Goal: Task Accomplishment & Management: Manage account settings

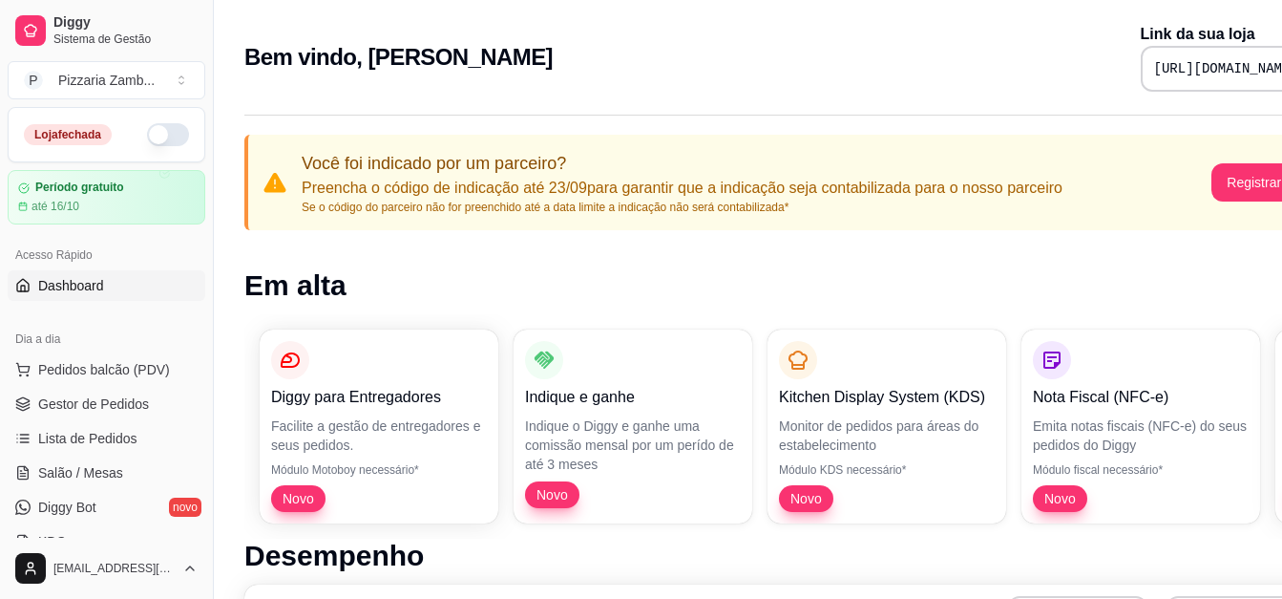
scroll to position [14, 94]
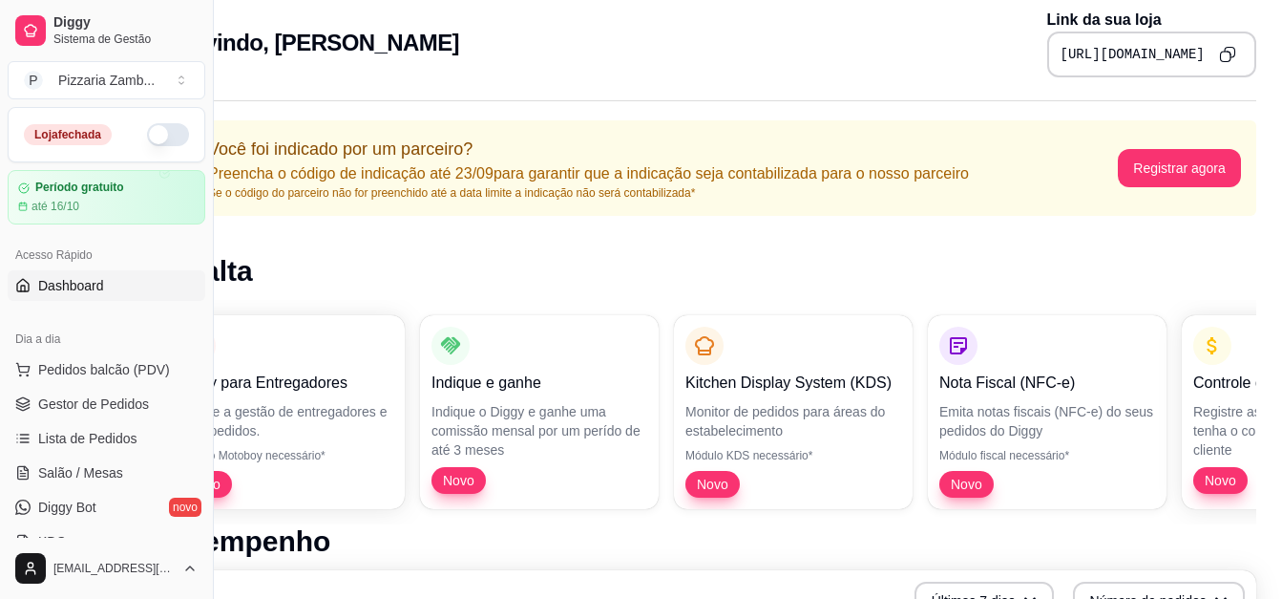
click at [160, 145] on button "button" at bounding box center [168, 134] width 42 height 23
click at [189, 168] on div "Loja aberta Período gratuito até 16/10" at bounding box center [106, 165] width 213 height 117
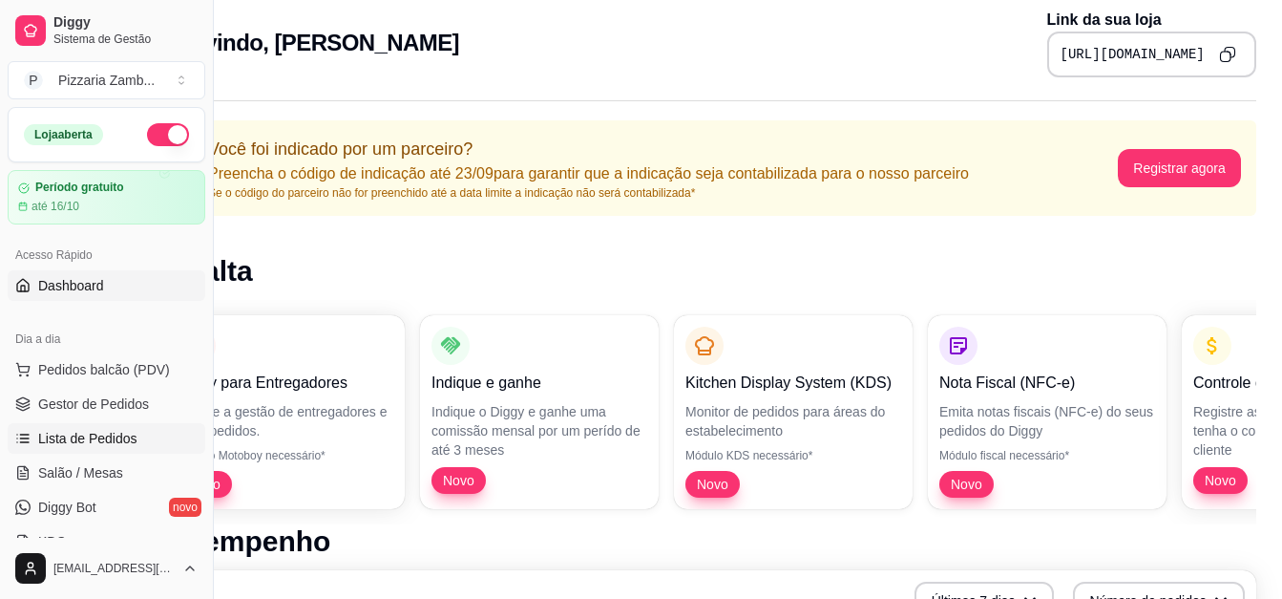
click at [63, 451] on link "Lista de Pedidos" at bounding box center [107, 438] width 198 height 31
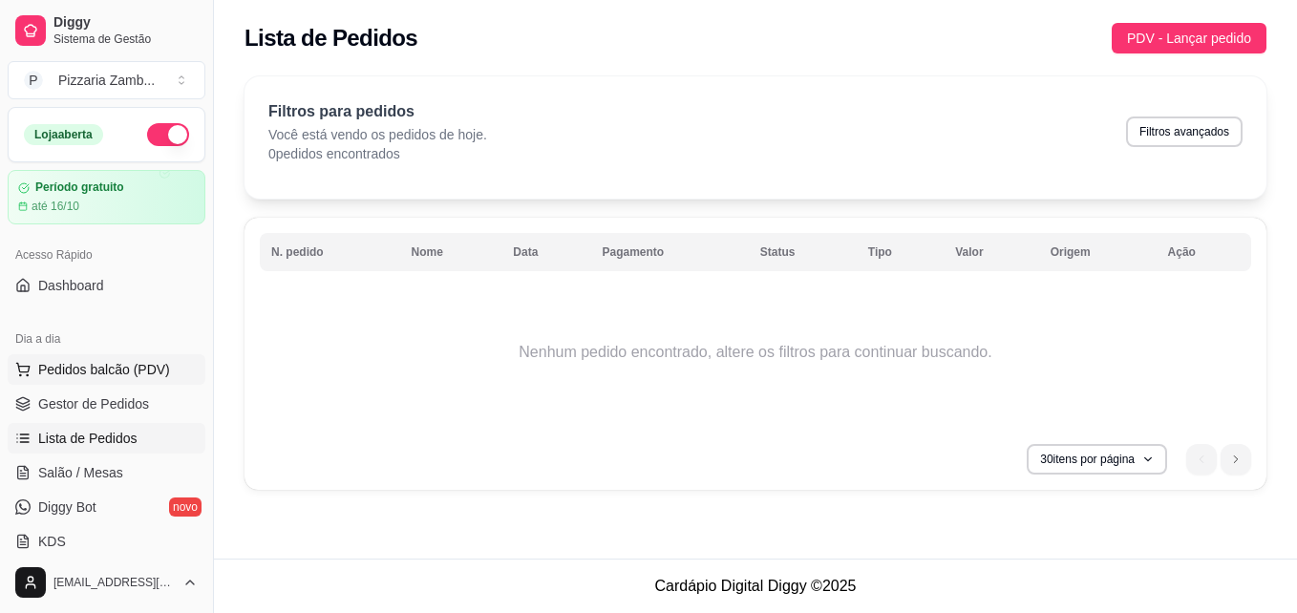
click at [79, 369] on span "Pedidos balcão (PDV)" at bounding box center [104, 369] width 132 height 19
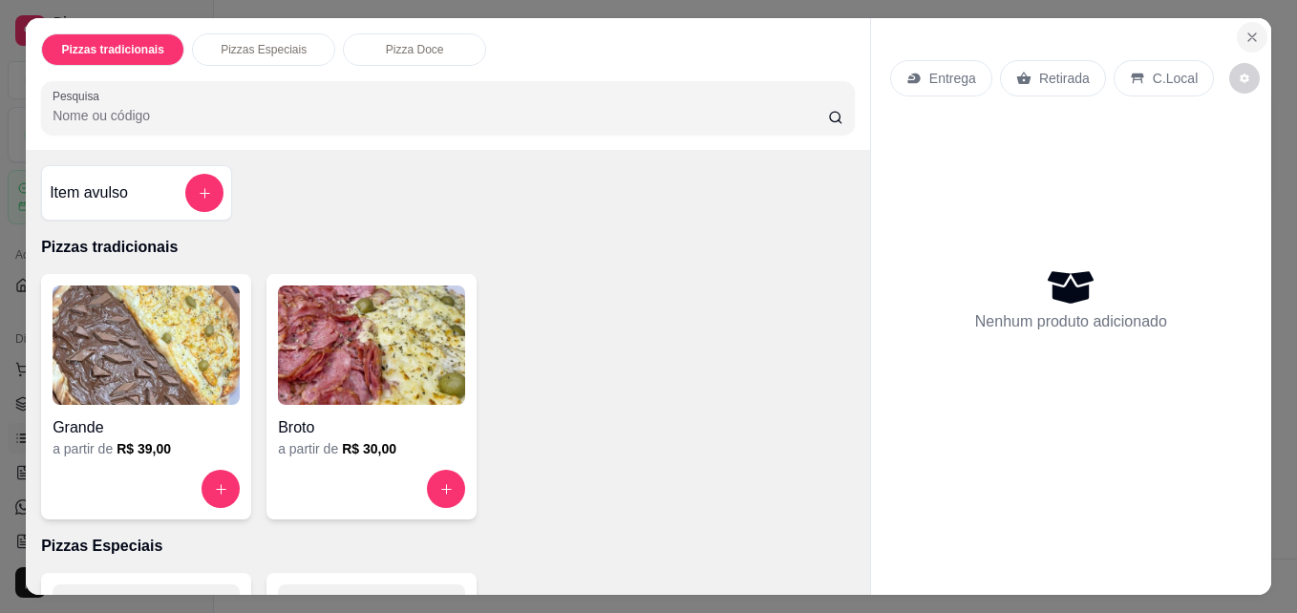
click at [1244, 30] on icon "Close" at bounding box center [1251, 37] width 15 height 15
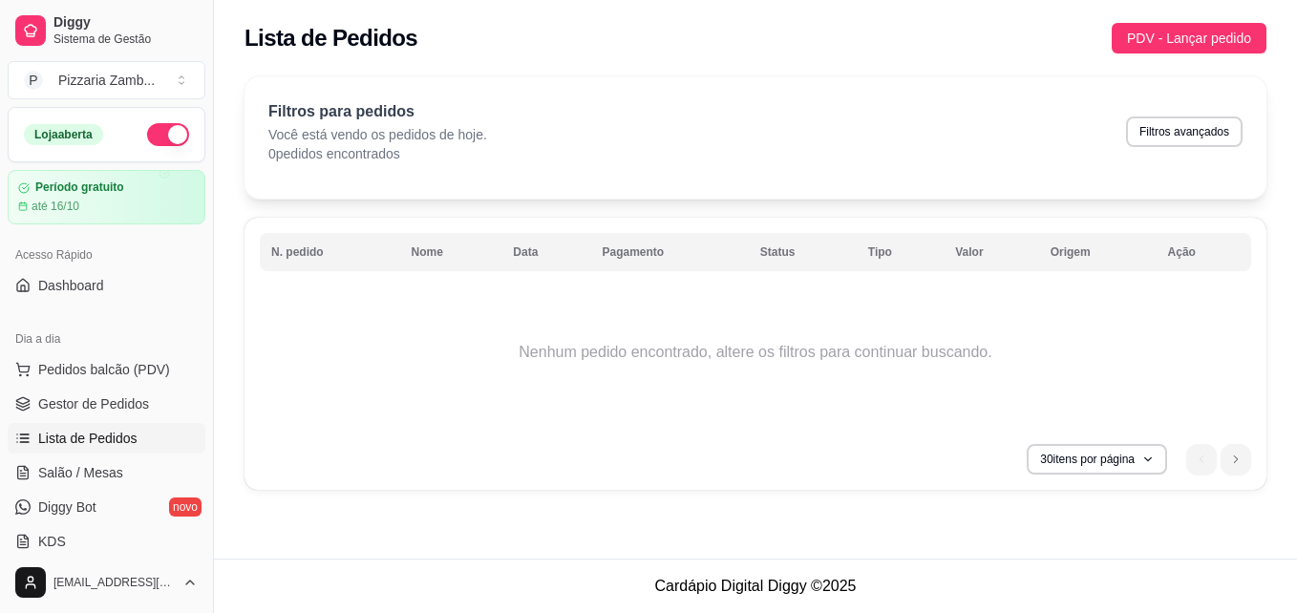
click at [48, 432] on span "Lista de Pedidos" at bounding box center [87, 438] width 99 height 19
click at [76, 417] on link "Gestor de Pedidos" at bounding box center [107, 404] width 198 height 31
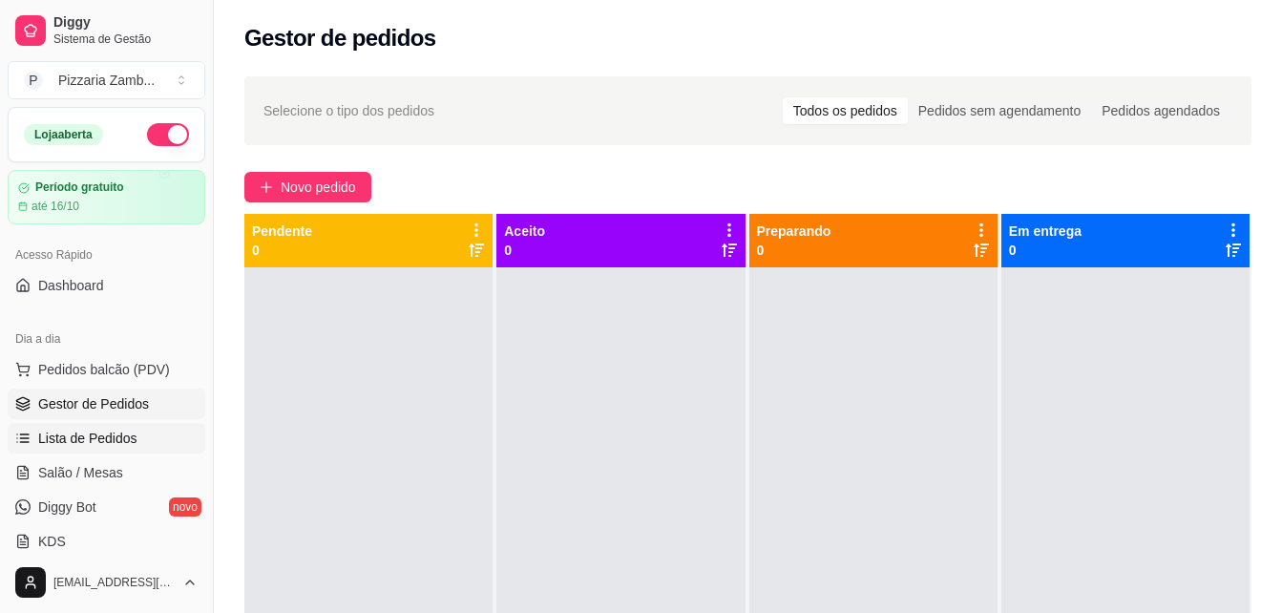
click at [97, 434] on span "Lista de Pedidos" at bounding box center [87, 438] width 99 height 19
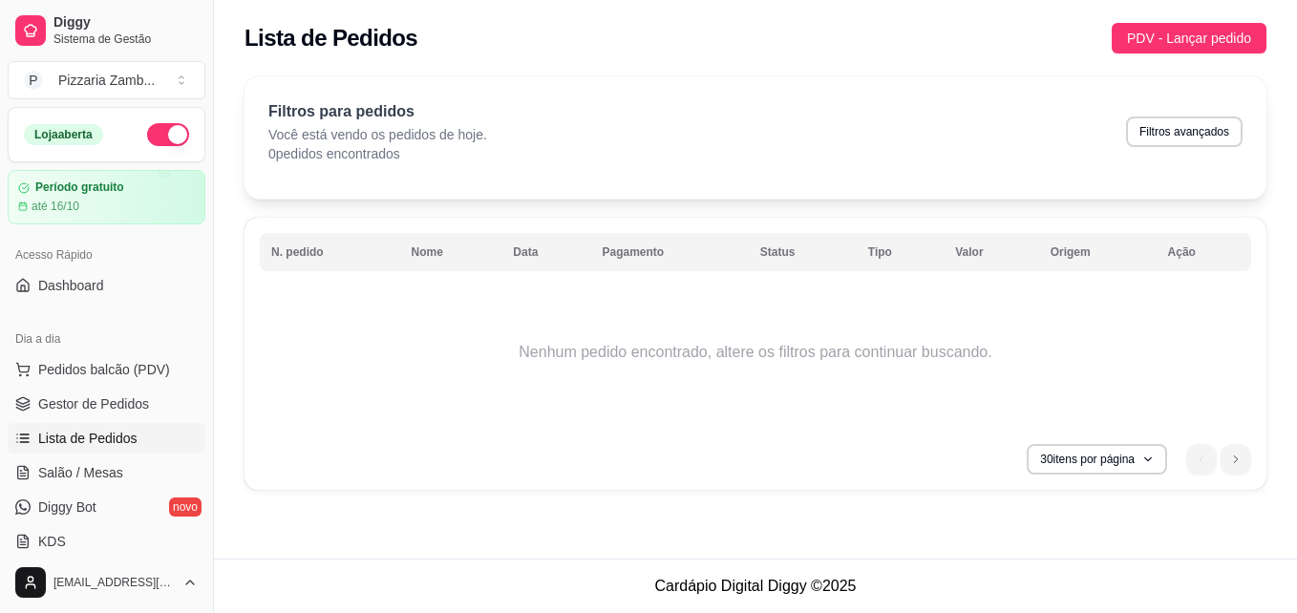
click at [97, 434] on span "Lista de Pedidos" at bounding box center [87, 438] width 99 height 19
click at [38, 445] on span "Lista de Pedidos" at bounding box center [87, 438] width 99 height 19
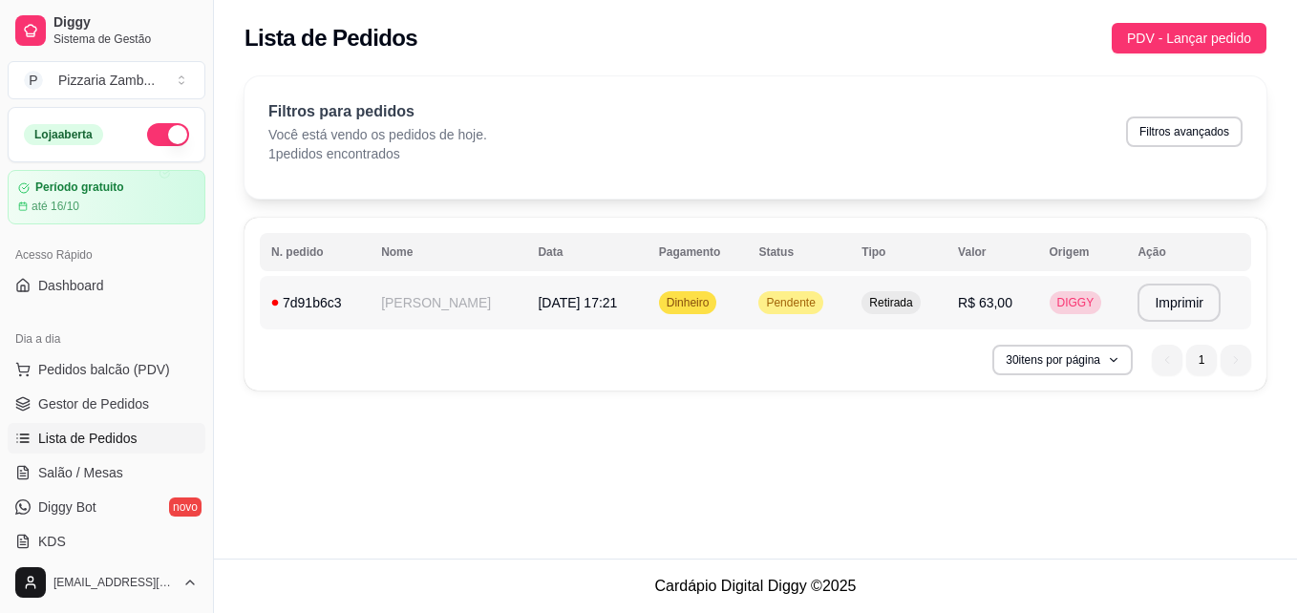
click at [763, 301] on span "Pendente" at bounding box center [790, 302] width 56 height 15
click at [1149, 305] on button "Imprimir" at bounding box center [1178, 303] width 83 height 38
click at [1168, 307] on button "Imprimir" at bounding box center [1179, 303] width 80 height 37
click at [789, 300] on span "Pendente" at bounding box center [790, 302] width 56 height 15
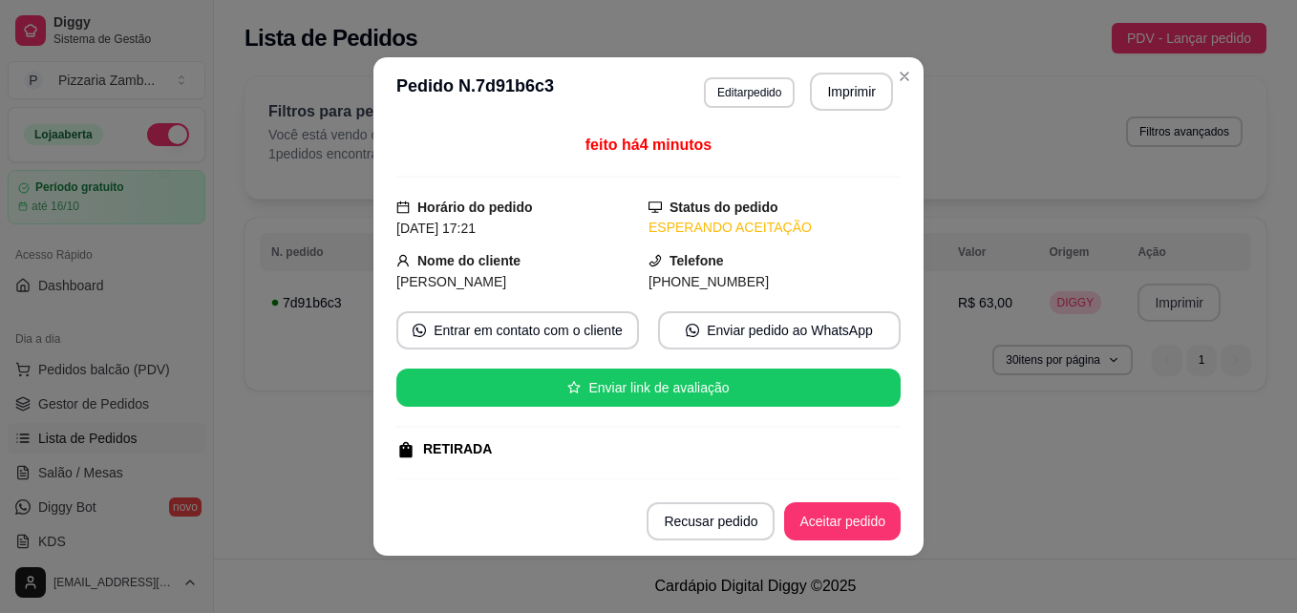
click at [696, 502] on button "Recusar pedido" at bounding box center [710, 521] width 128 height 38
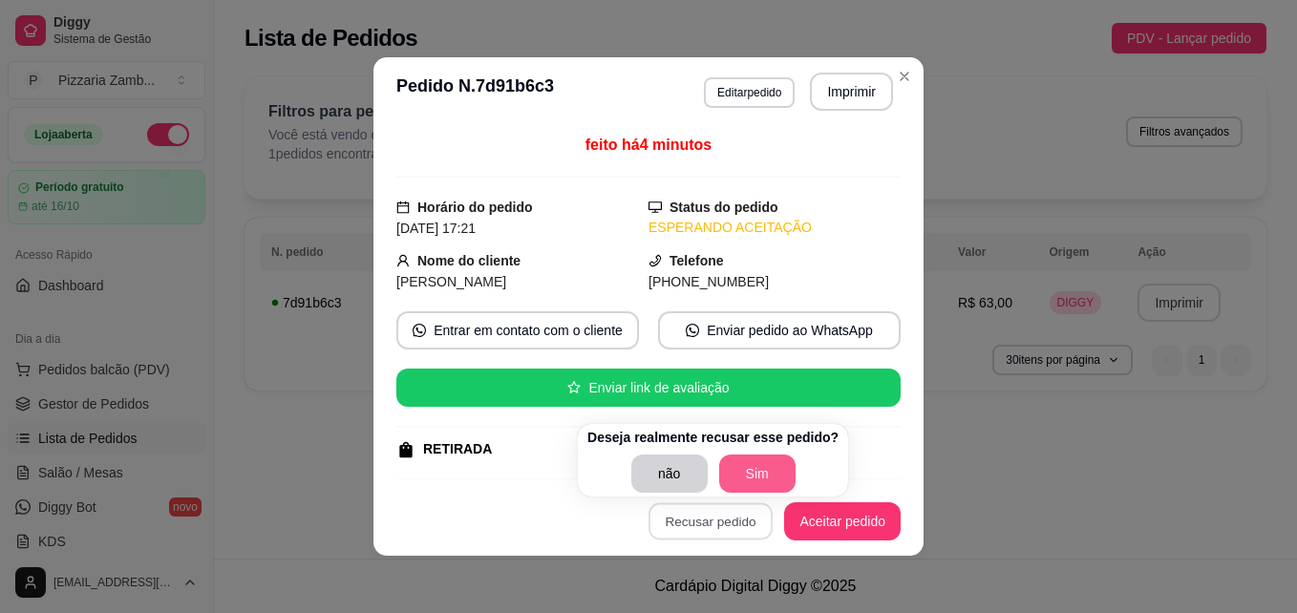
click at [737, 472] on button "Sim" at bounding box center [757, 473] width 76 height 38
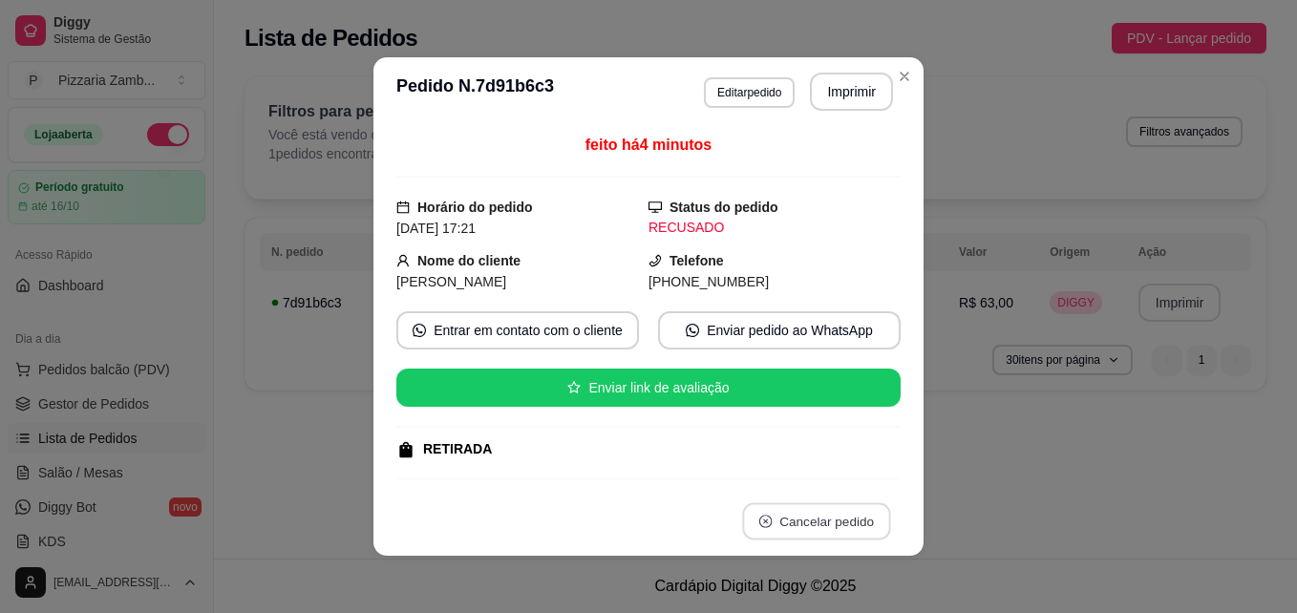
click at [776, 513] on button "Cancelar pedido" at bounding box center [816, 521] width 148 height 37
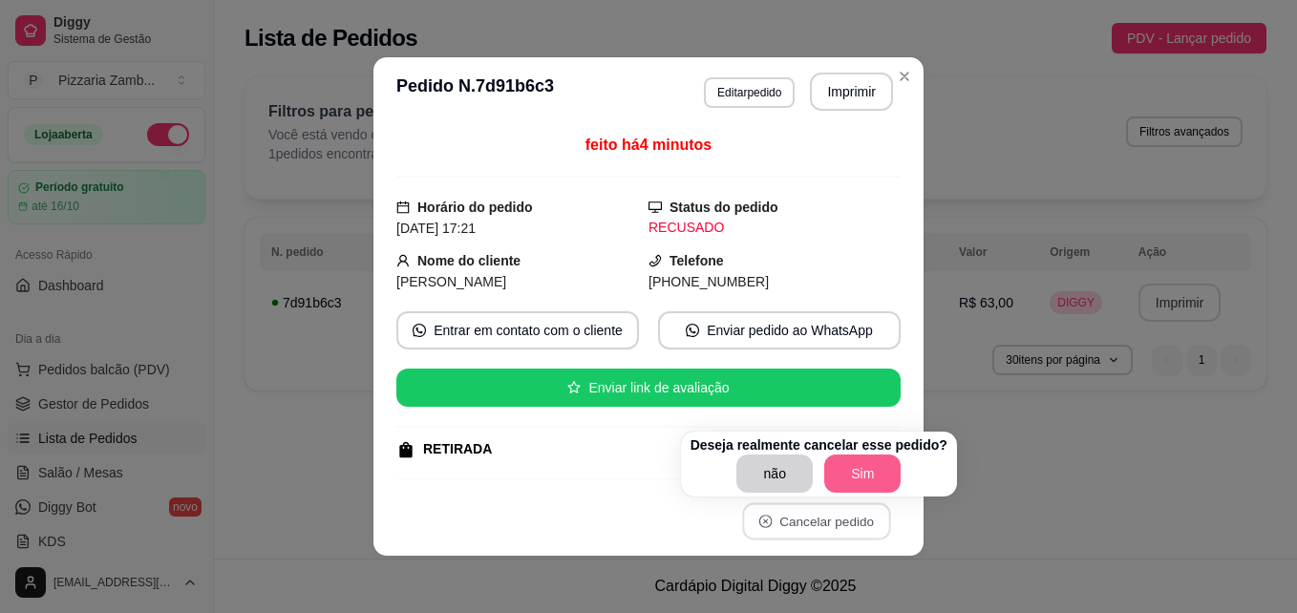
click at [860, 486] on button "Sim" at bounding box center [862, 473] width 76 height 38
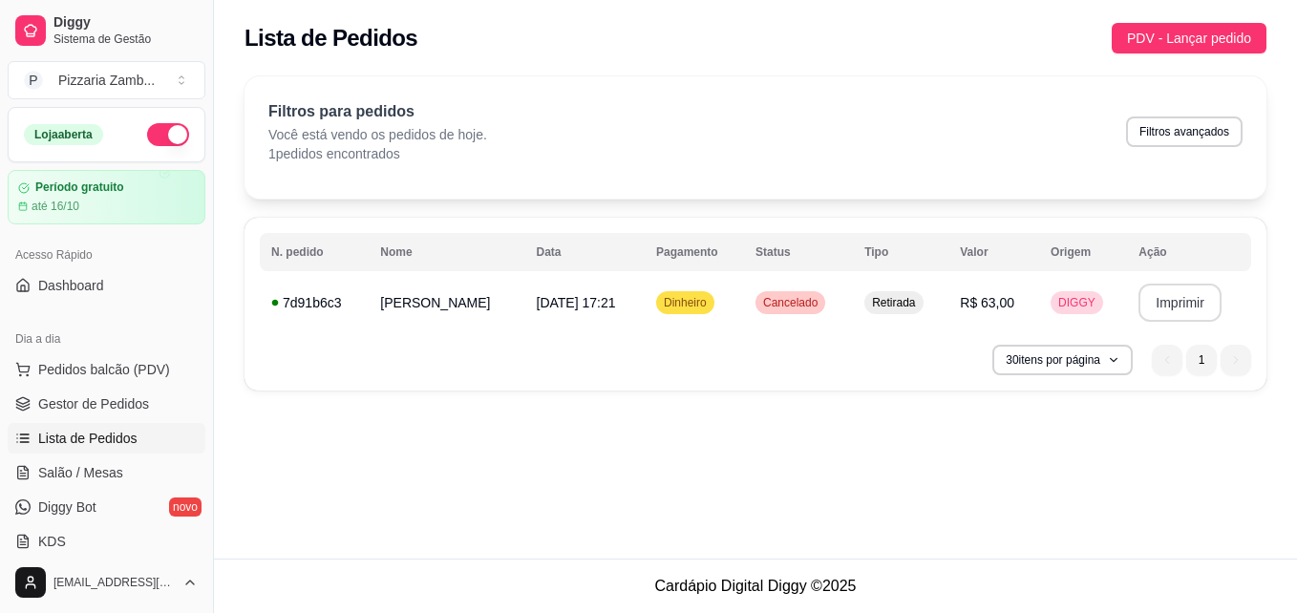
click at [147, 137] on button "button" at bounding box center [168, 134] width 42 height 23
click at [109, 85] on div "Pizzaria Zamb ..." at bounding box center [106, 80] width 96 height 19
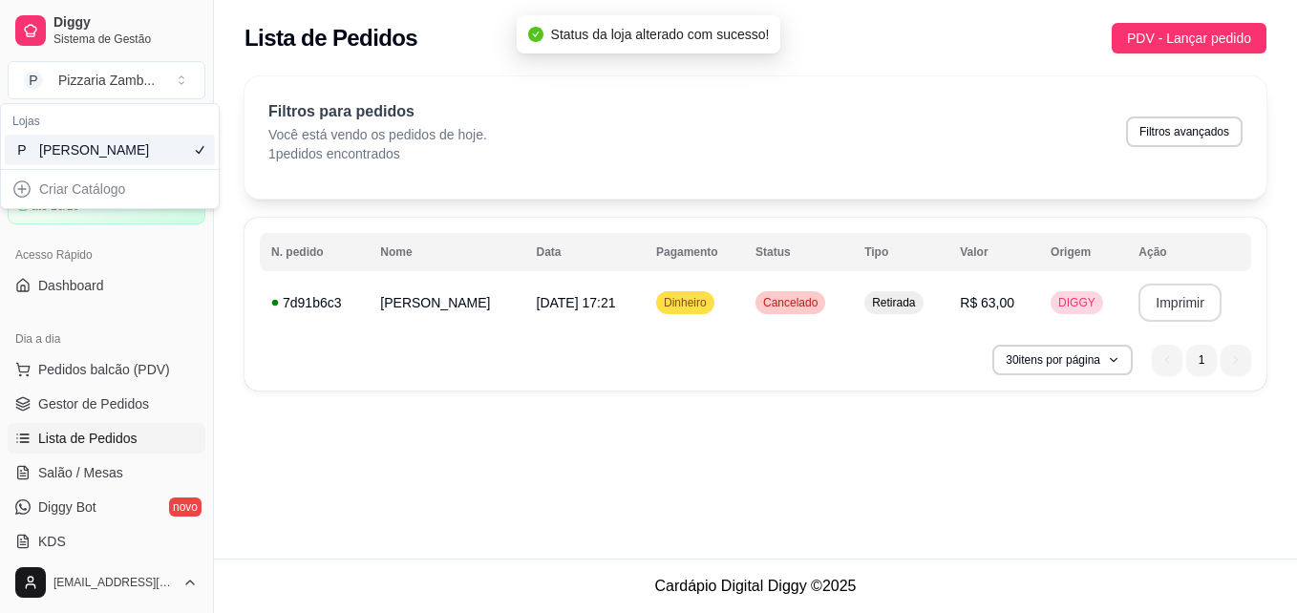
click at [27, 204] on div "Criar Catálogo" at bounding box center [110, 189] width 210 height 31
click at [59, 204] on div "Criar Catálogo" at bounding box center [110, 189] width 210 height 31
click at [16, 204] on div "Criar Catálogo" at bounding box center [110, 189] width 210 height 31
click at [147, 264] on div "Acesso Rápido" at bounding box center [107, 255] width 198 height 31
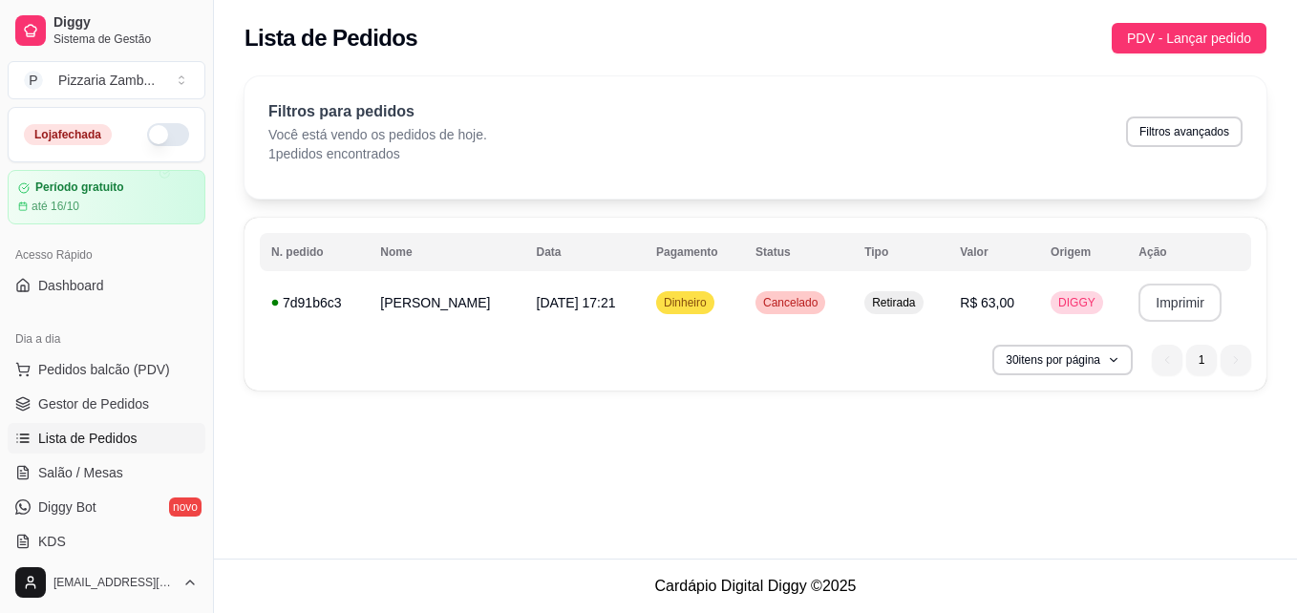
click at [188, 343] on div "Dia a dia" at bounding box center [107, 339] width 198 height 31
click at [1192, 317] on button "Imprimir" at bounding box center [1179, 303] width 83 height 38
click at [1173, 304] on button "Imprimir" at bounding box center [1179, 303] width 83 height 38
click at [66, 298] on link "Dashboard" at bounding box center [107, 285] width 198 height 31
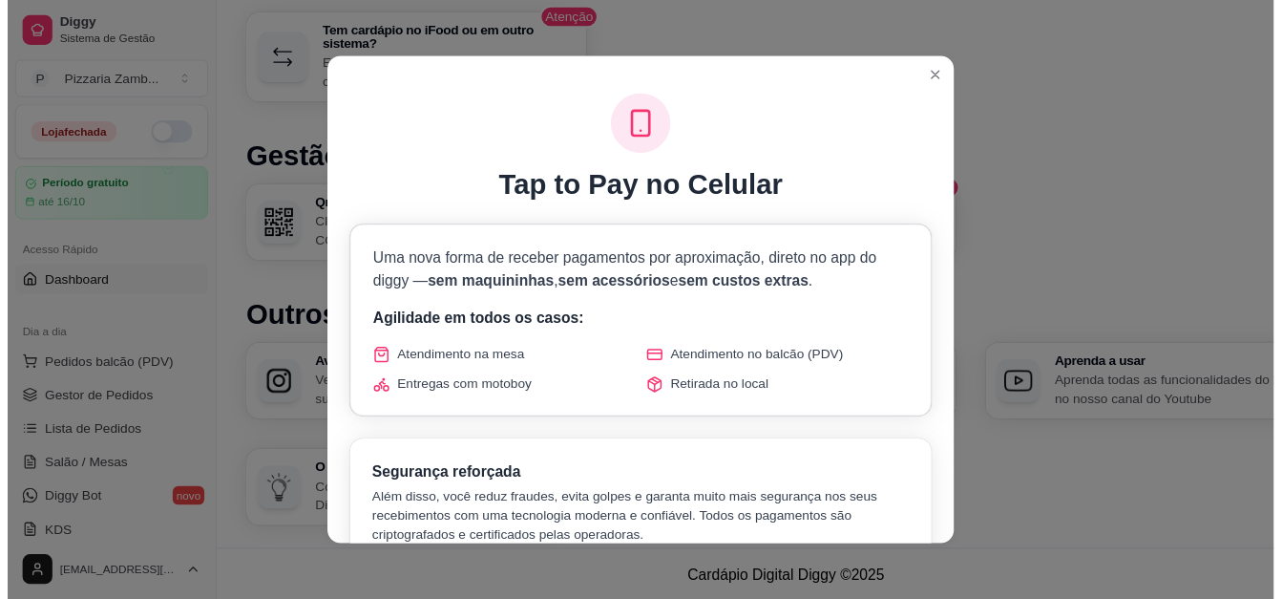
scroll to position [1215, 0]
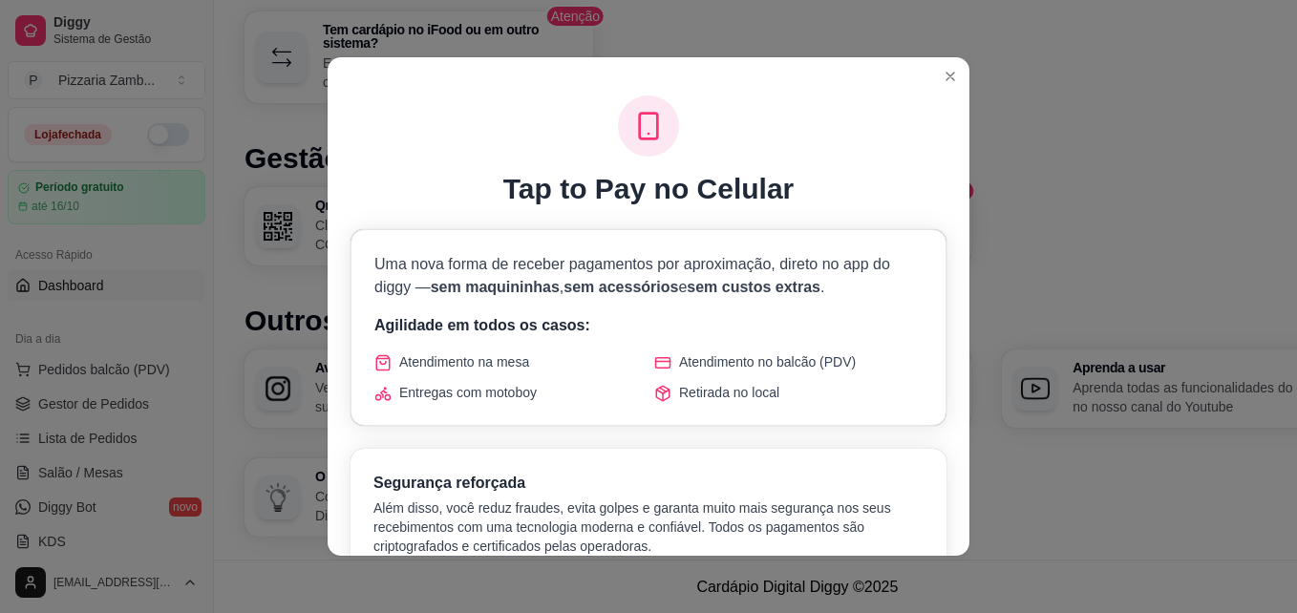
click at [666, 385] on div "Retirada no local" at bounding box center [788, 392] width 268 height 19
click at [504, 406] on div "Uma nova forma de receber pagamentos por aproximação, direto no app do diggy — …" at bounding box center [648, 327] width 594 height 195
click at [748, 362] on span "Atendimento no balcão (PDV)" at bounding box center [767, 361] width 177 height 19
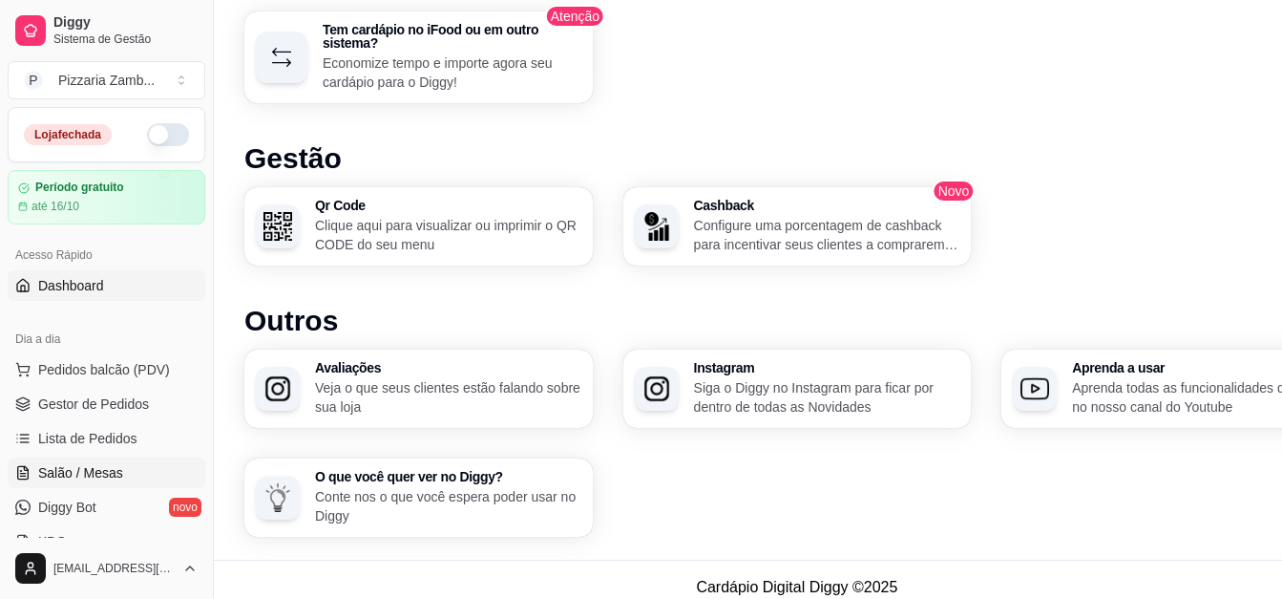
click at [77, 476] on span "Salão / Mesas" at bounding box center [80, 472] width 85 height 19
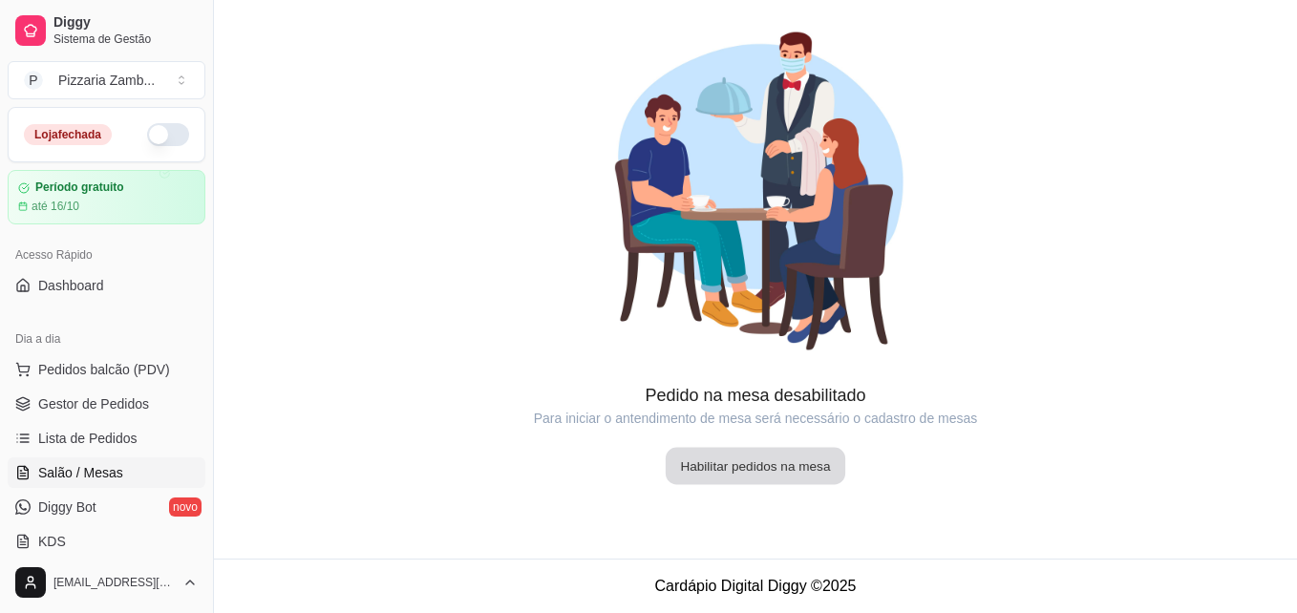
click at [710, 465] on button "Habilitar pedidos na mesa" at bounding box center [756, 466] width 180 height 37
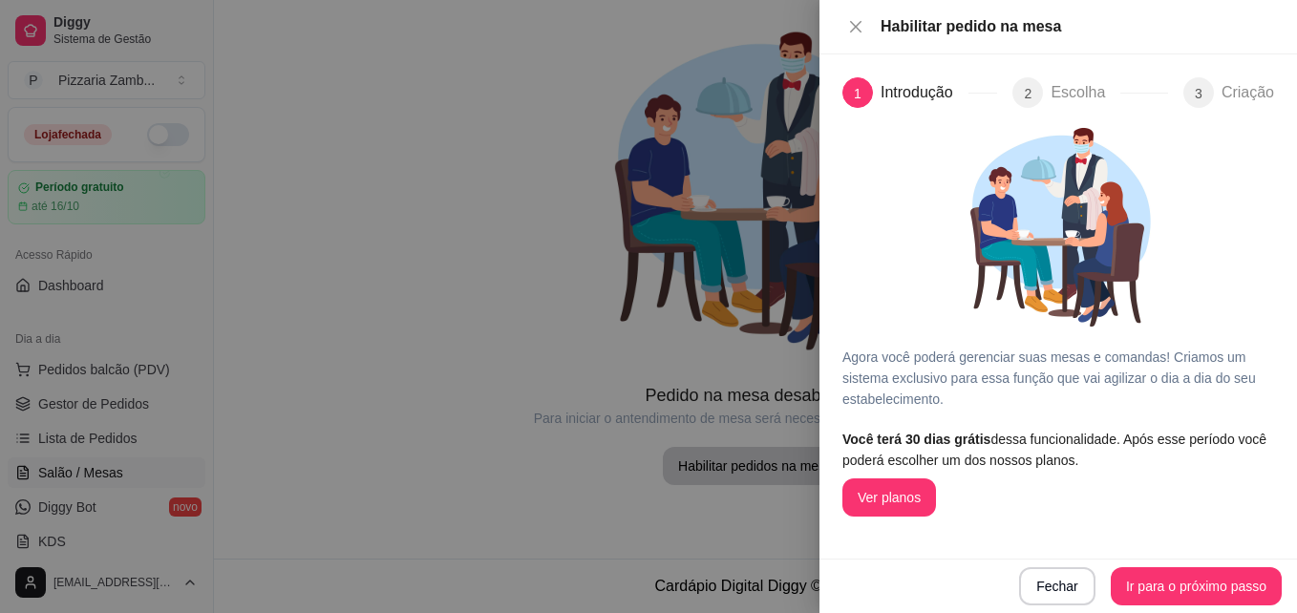
click at [539, 252] on div at bounding box center [648, 306] width 1297 height 613
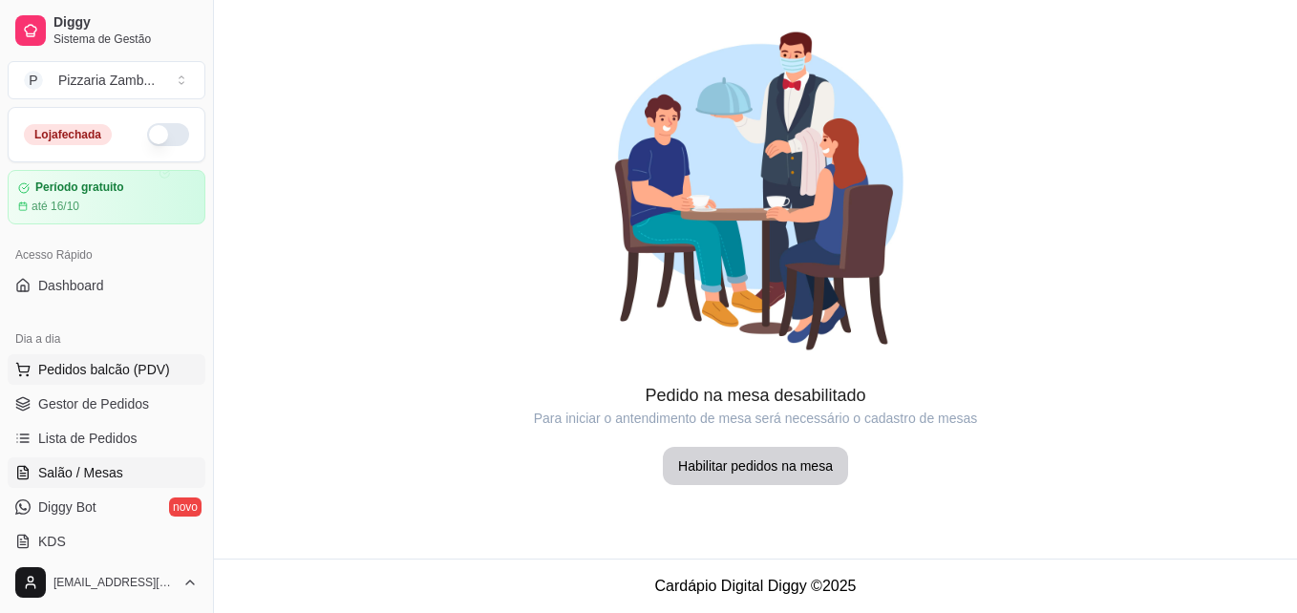
click at [80, 376] on span "Pedidos balcão (PDV)" at bounding box center [104, 369] width 132 height 19
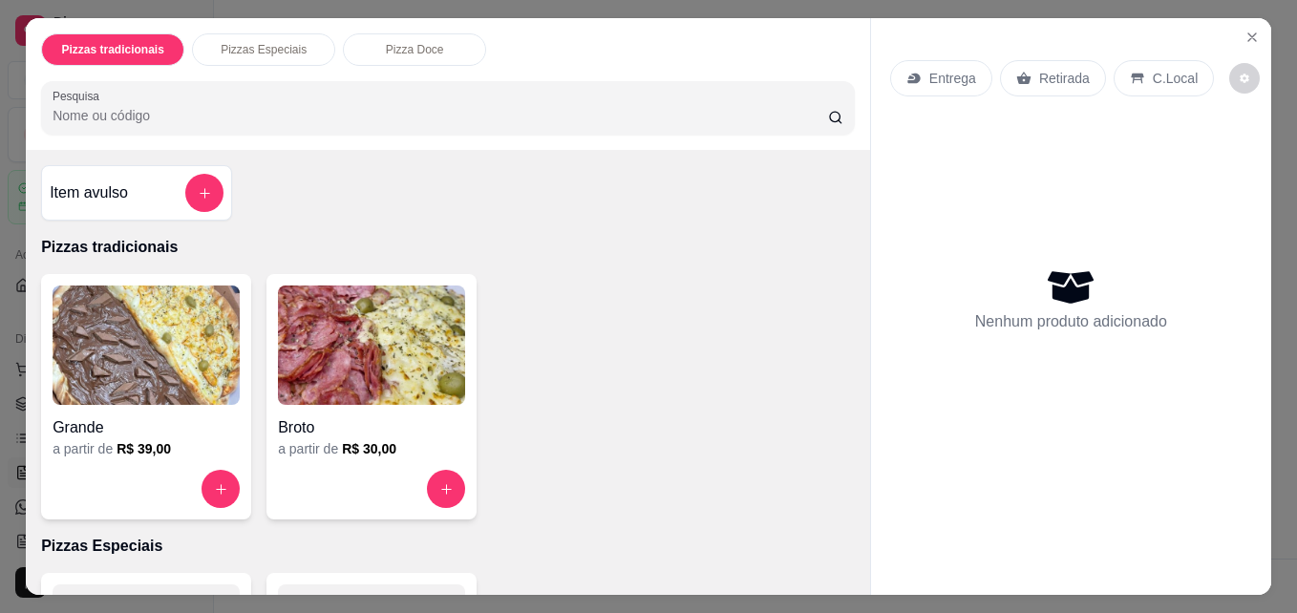
click at [1039, 74] on p "Retirada" at bounding box center [1064, 78] width 51 height 19
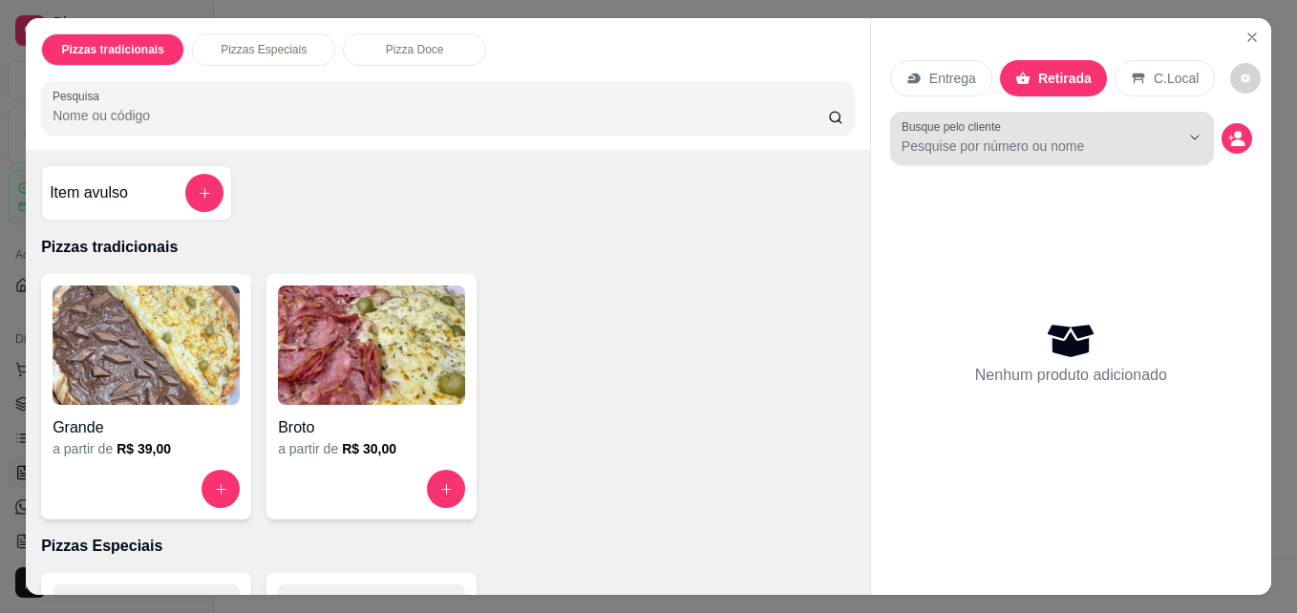
click at [1056, 121] on div at bounding box center [1051, 138] width 301 height 38
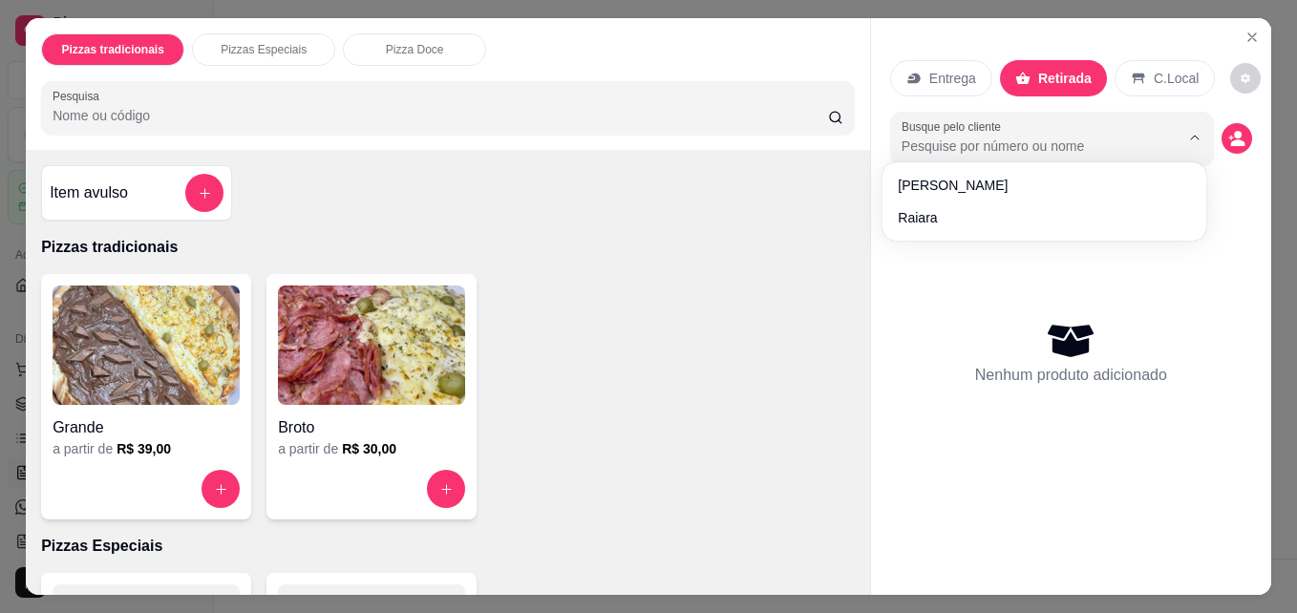
click at [1155, 60] on div "C.Local" at bounding box center [1164, 78] width 100 height 36
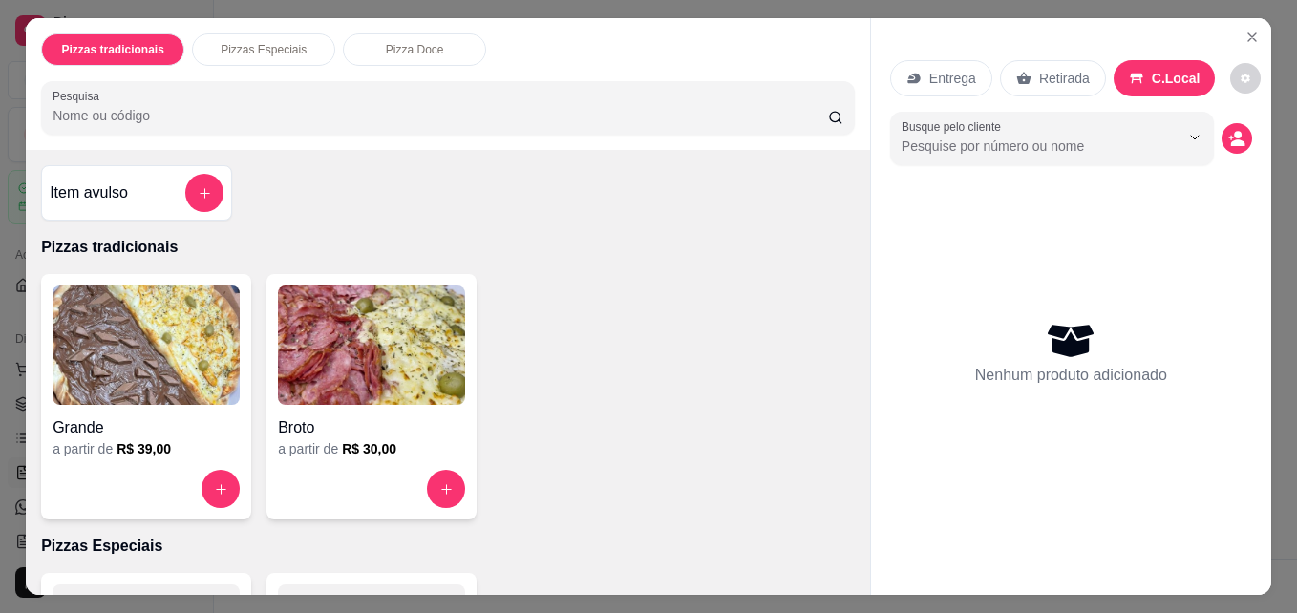
click at [963, 46] on div "Entrega Retirada C.Local" at bounding box center [1071, 78] width 362 height 67
click at [942, 60] on div "Entrega" at bounding box center [941, 78] width 102 height 36
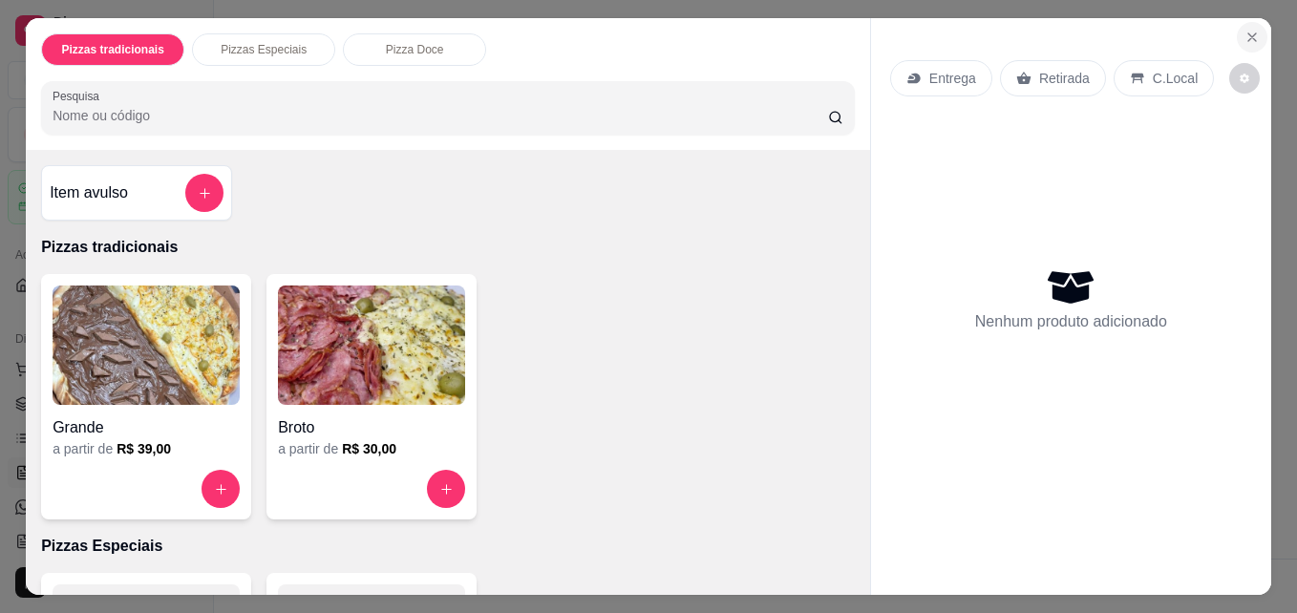
click at [1244, 30] on icon "Close" at bounding box center [1251, 37] width 15 height 15
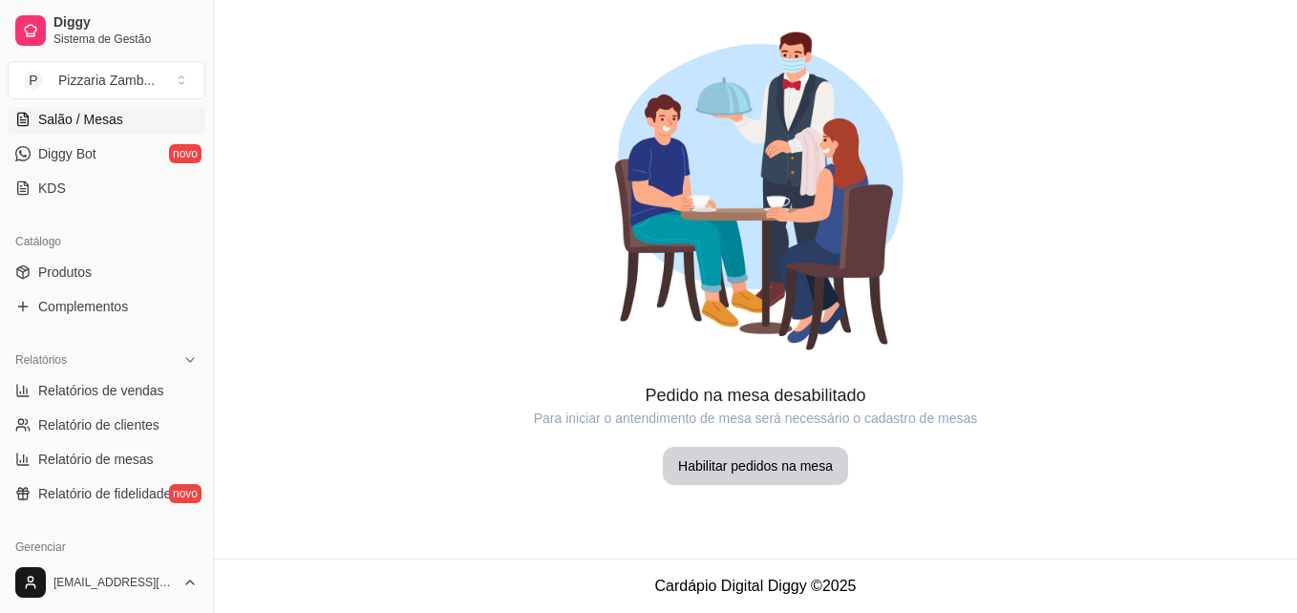
scroll to position [370, 0]
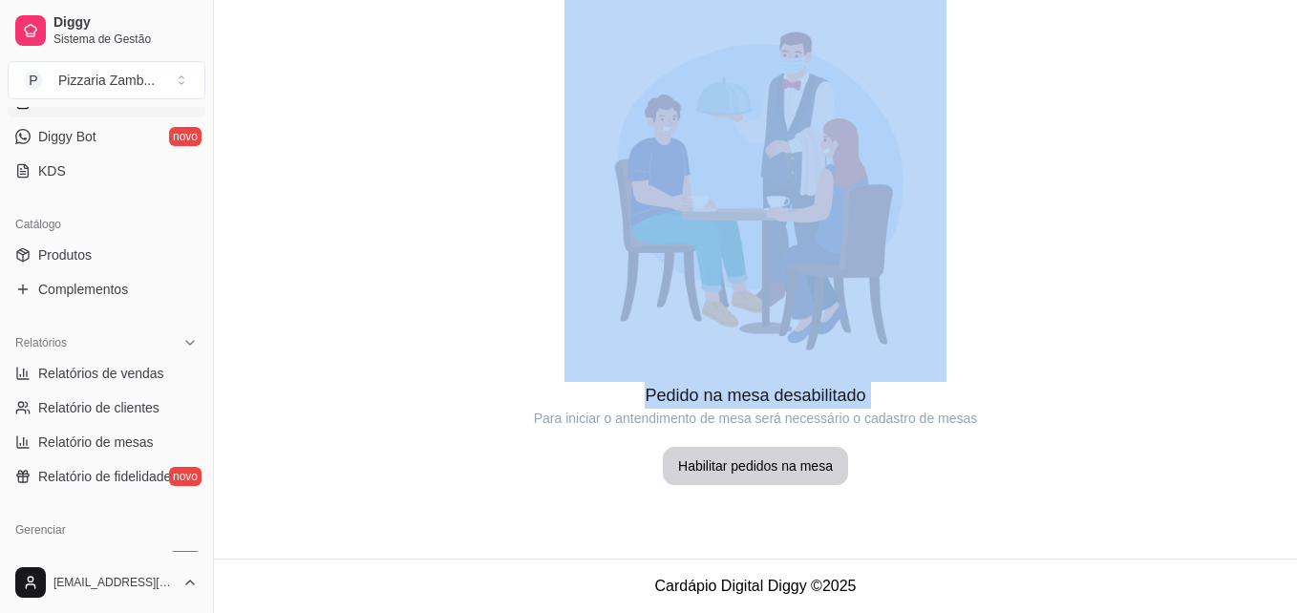
drag, startPoint x: 239, startPoint y: 377, endPoint x: 263, endPoint y: 416, distance: 45.9
click at [263, 416] on div "Pedido na mesa desabilitado Para iniciar o antendimento de mesa será necessário…" at bounding box center [755, 242] width 1083 height 485
click at [264, 419] on article "Para iniciar o antendimento de mesa será necessário o cadastro de mesas" at bounding box center [755, 418] width 1083 height 19
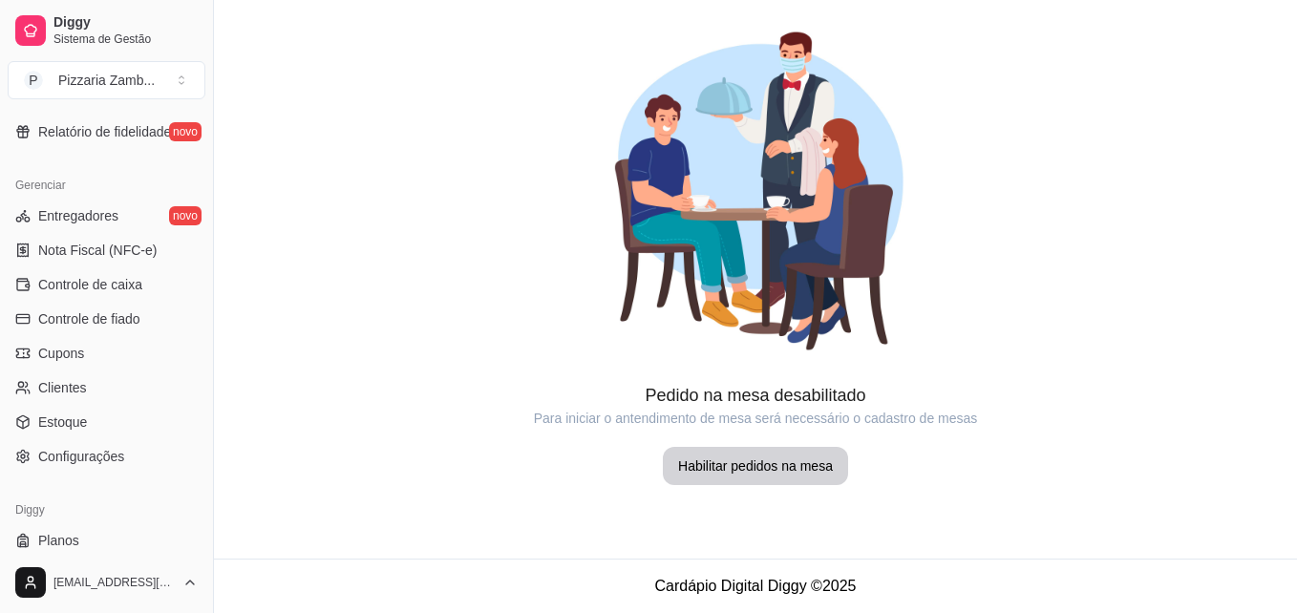
scroll to position [761, 0]
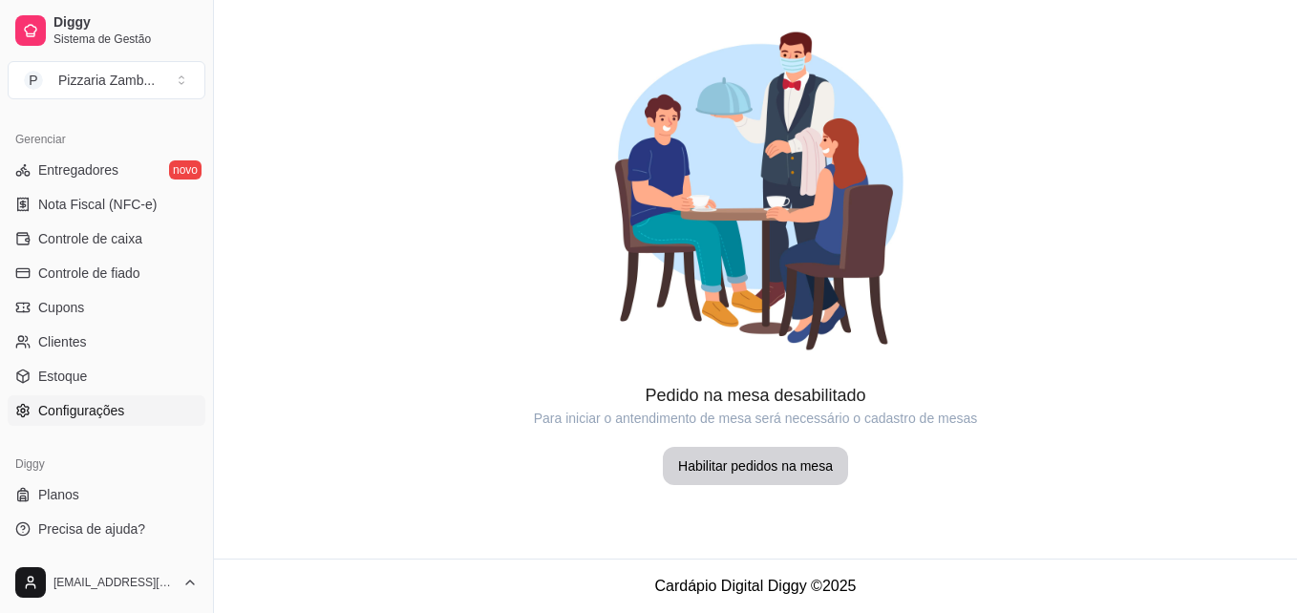
click at [47, 421] on link "Configurações" at bounding box center [107, 410] width 198 height 31
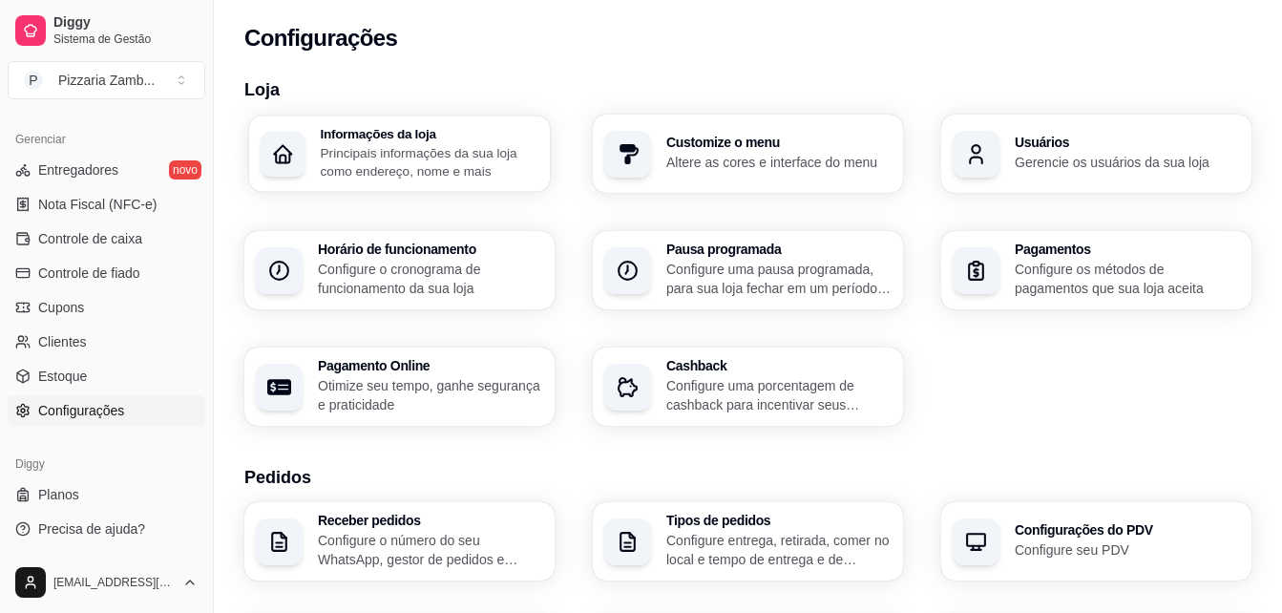
click at [360, 162] on p "Principais informações da sua loja como endereço, nome e mais" at bounding box center [430, 161] width 219 height 37
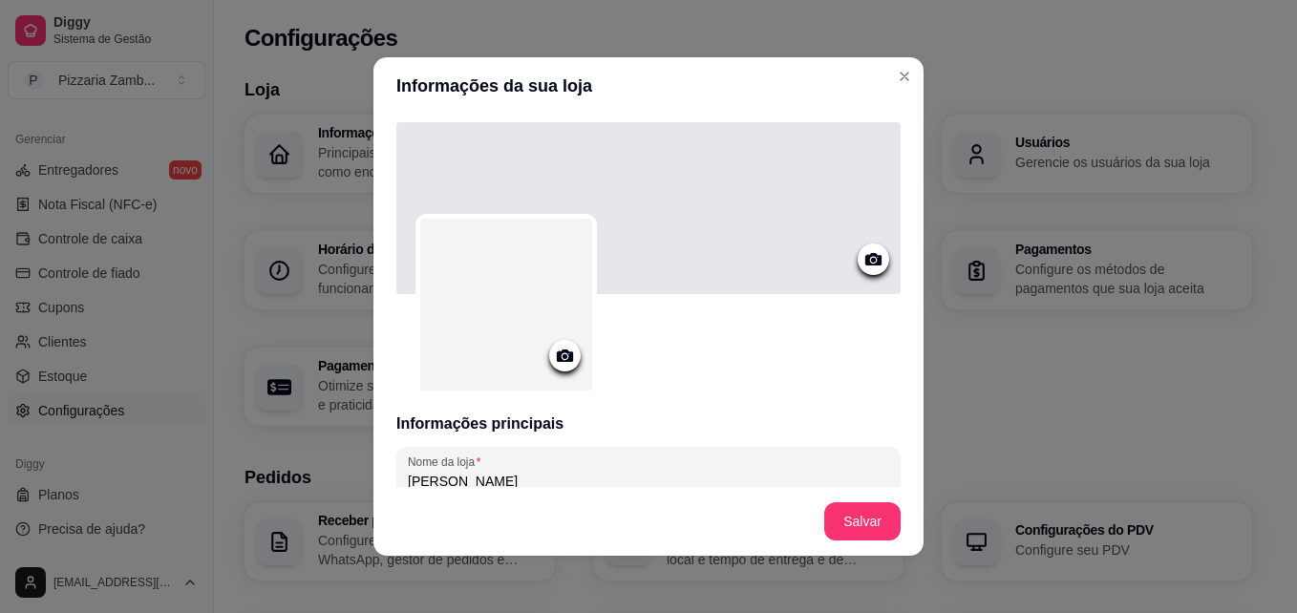
click at [560, 349] on icon at bounding box center [565, 356] width 22 height 22
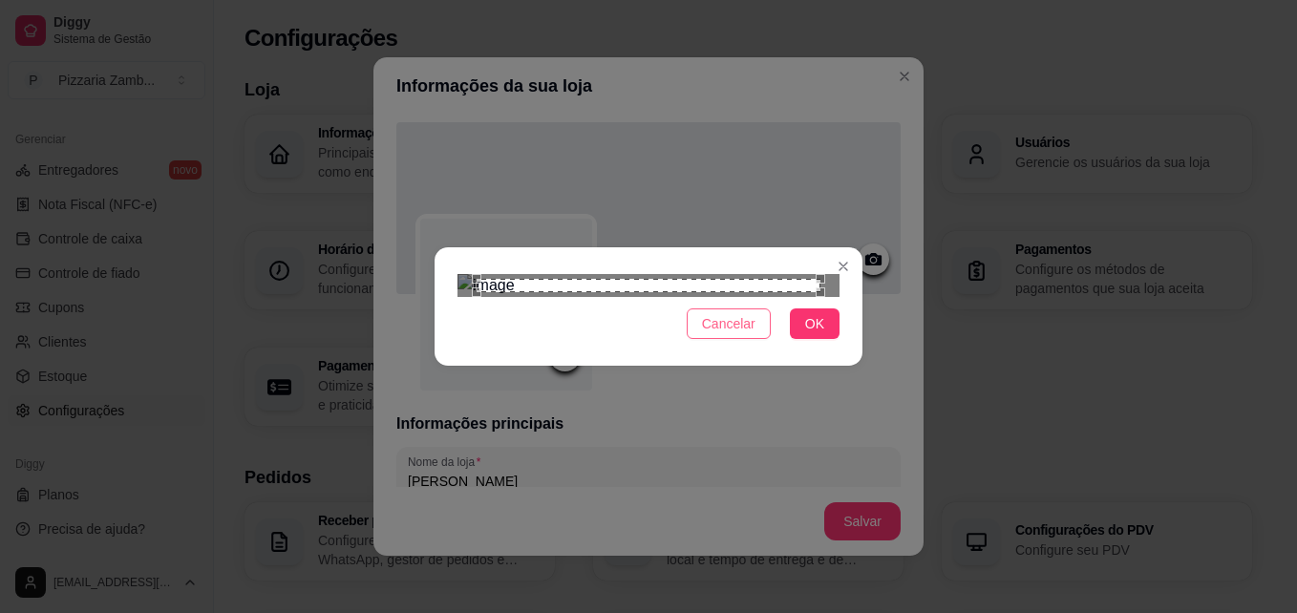
click at [757, 339] on button "Cancelar" at bounding box center [729, 323] width 84 height 31
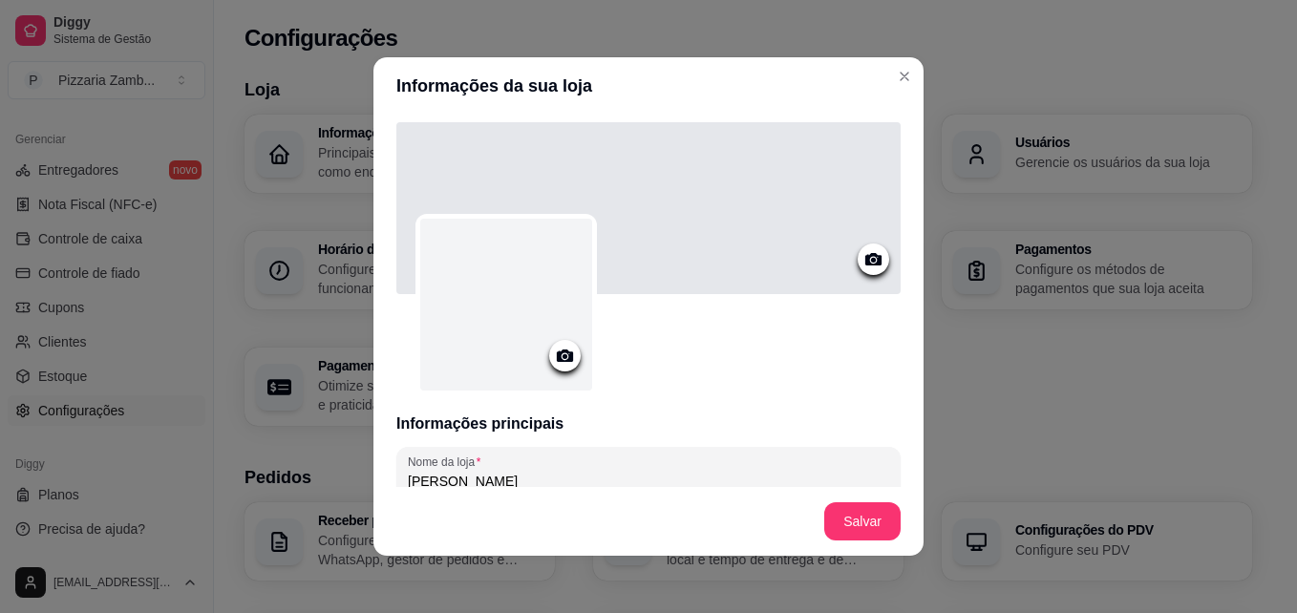
click at [554, 349] on icon at bounding box center [565, 356] width 22 height 22
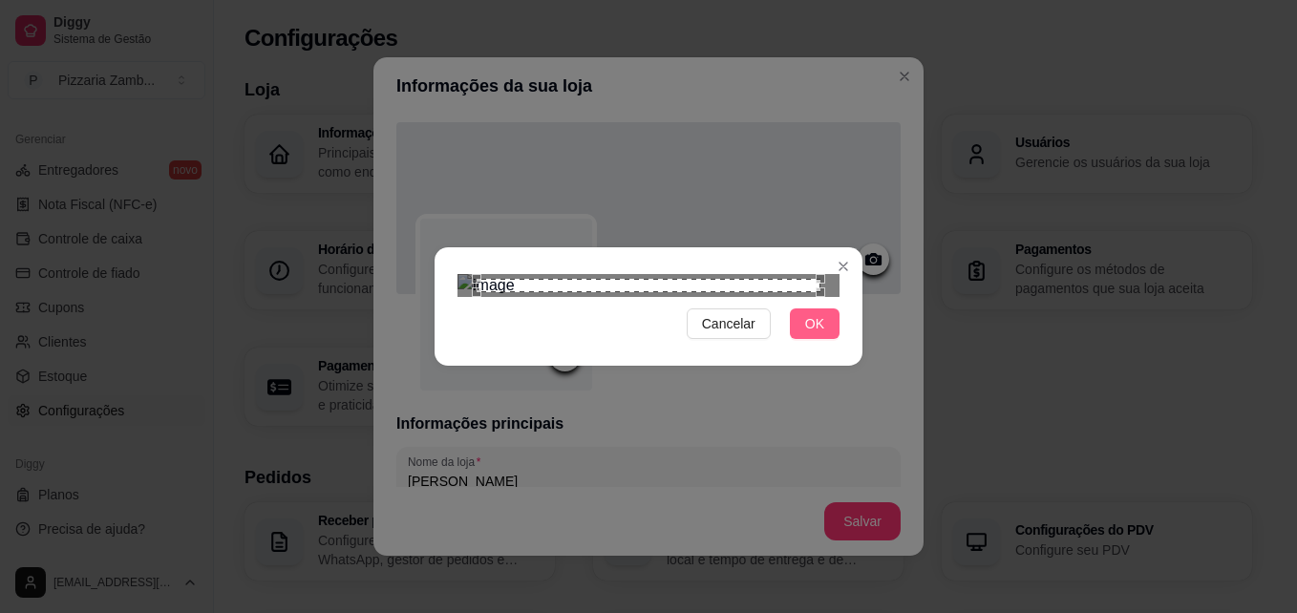
click at [813, 334] on span "OK" at bounding box center [814, 323] width 19 height 21
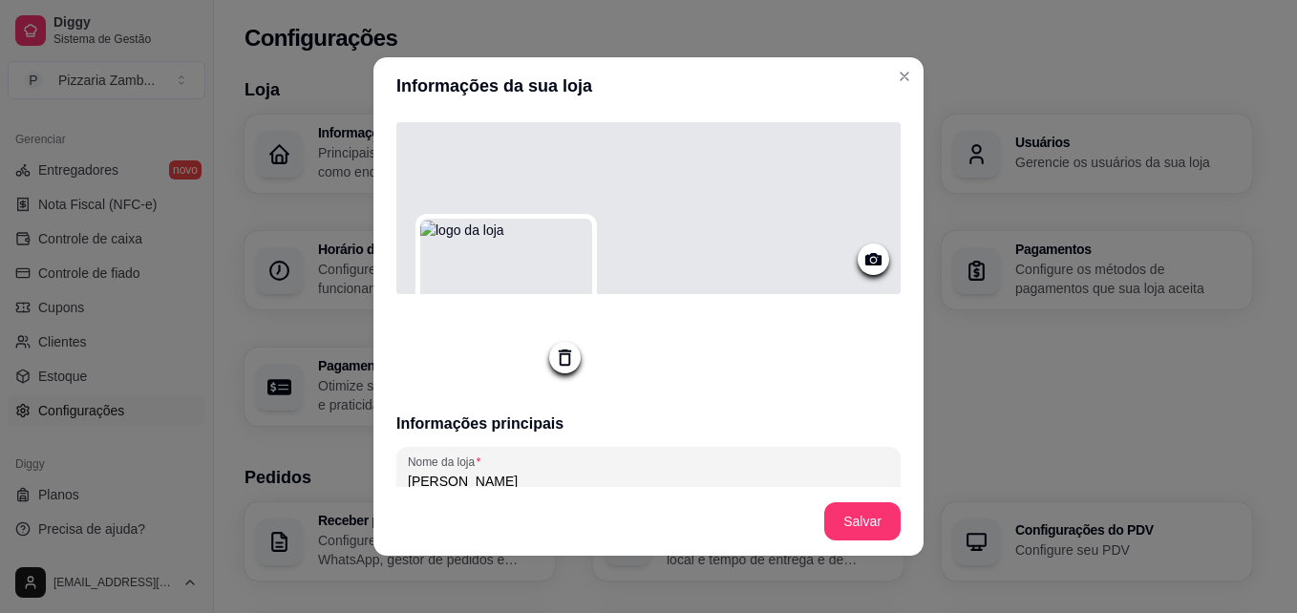
click at [865, 264] on icon at bounding box center [873, 259] width 16 height 12
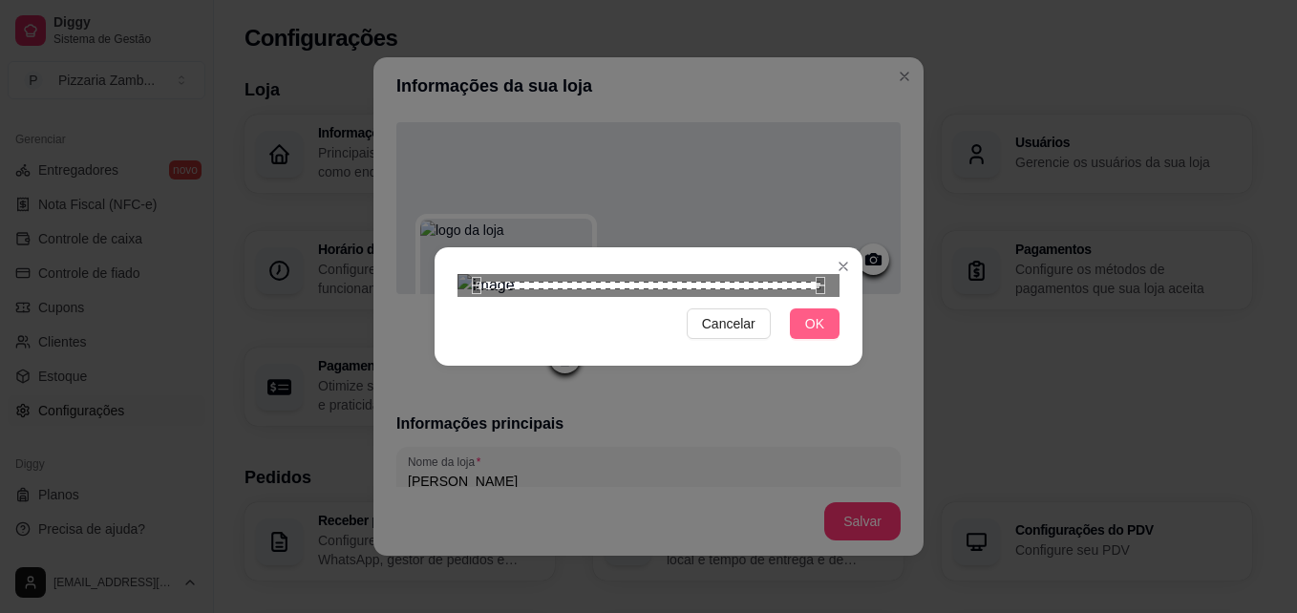
click at [828, 339] on button "OK" at bounding box center [815, 323] width 50 height 31
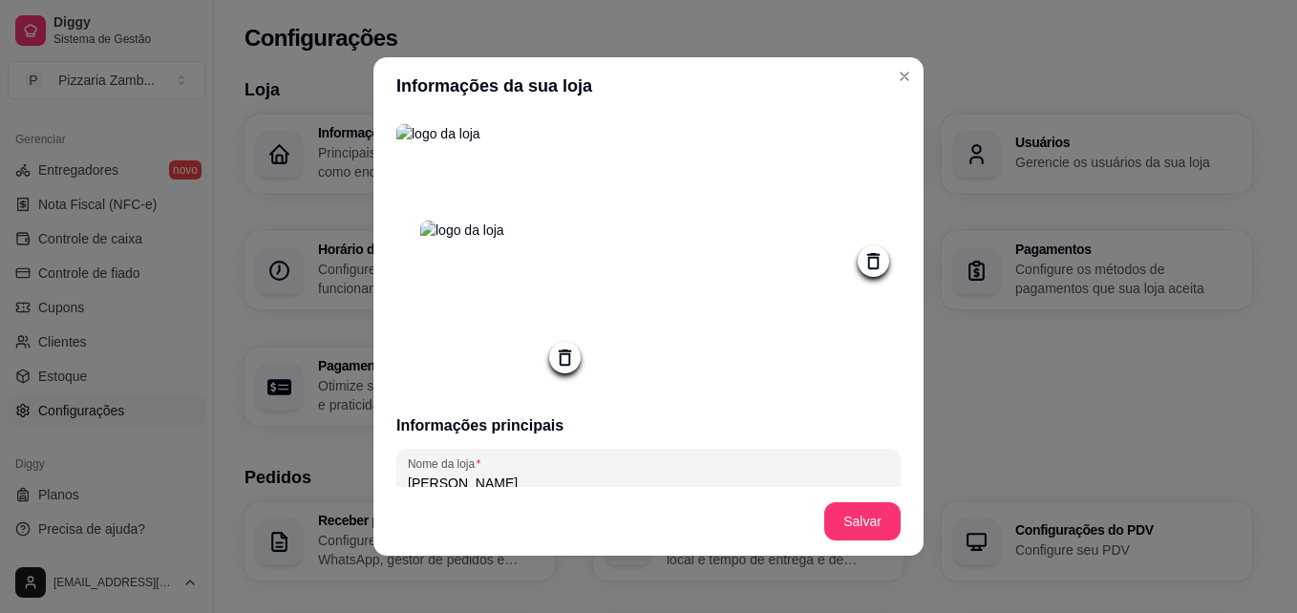
click at [881, 270] on div "Informações principais Nome da loja Pizzaria Zambolli Número de contato Descriç…" at bounding box center [648, 301] width 550 height 372
click at [862, 264] on icon at bounding box center [873, 261] width 22 height 22
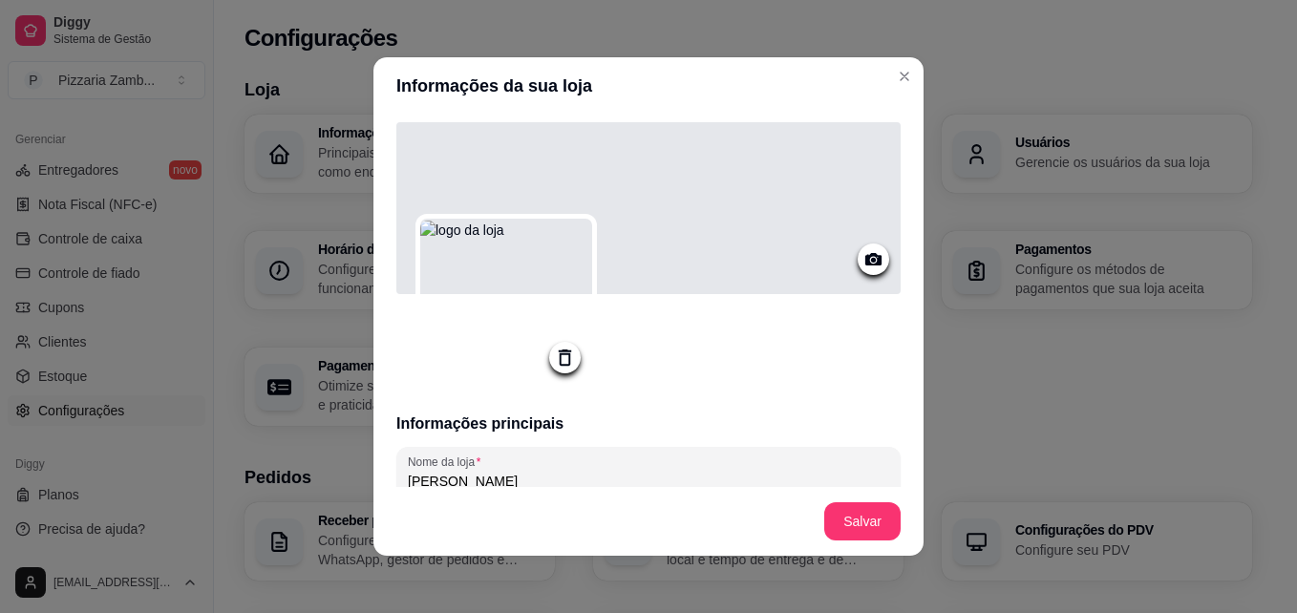
click at [865, 262] on icon at bounding box center [873, 259] width 16 height 12
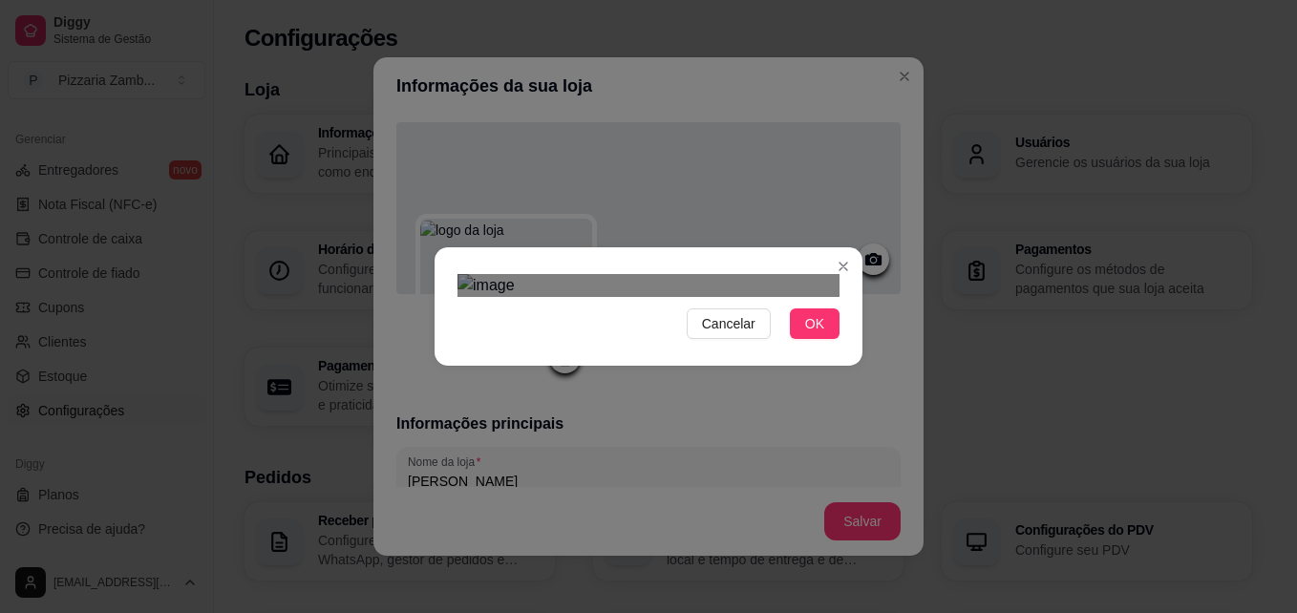
click at [858, 347] on div "Cancelar OK" at bounding box center [648, 306] width 428 height 80
click at [376, 149] on div "Cancelar OK" at bounding box center [648, 306] width 1297 height 613
click at [641, 293] on div "Use the arrow keys to move the crop selection area" at bounding box center [648, 356] width 382 height 127
click at [825, 339] on button "OK" at bounding box center [815, 323] width 50 height 31
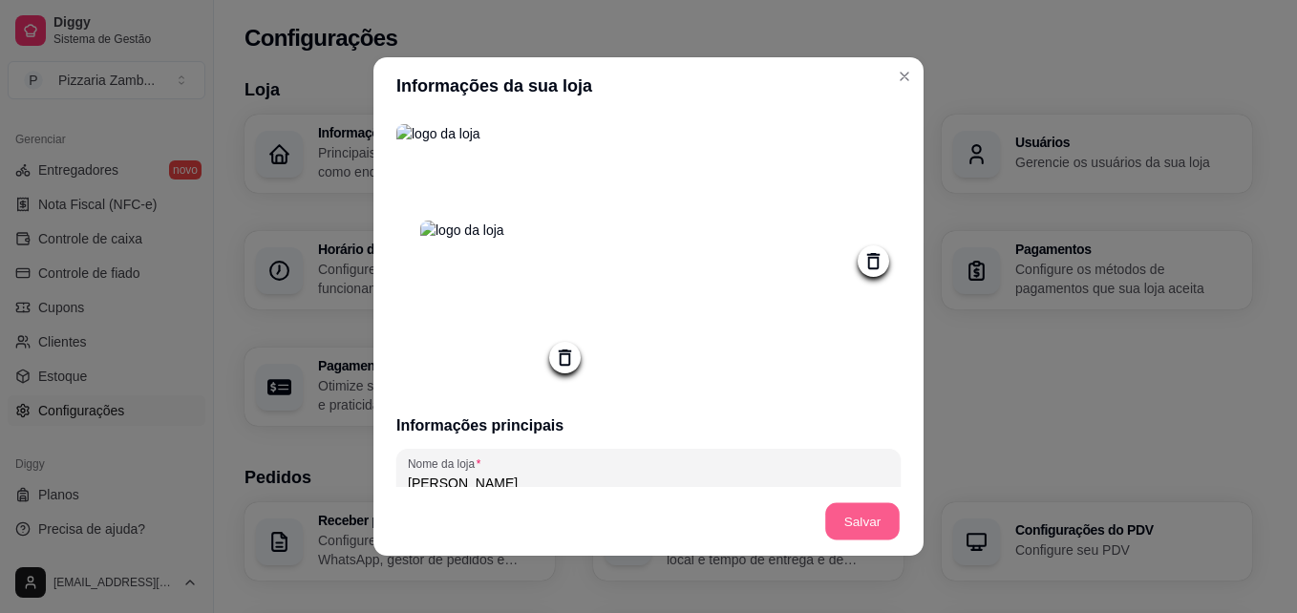
click at [888, 529] on button "Salvar" at bounding box center [862, 521] width 74 height 37
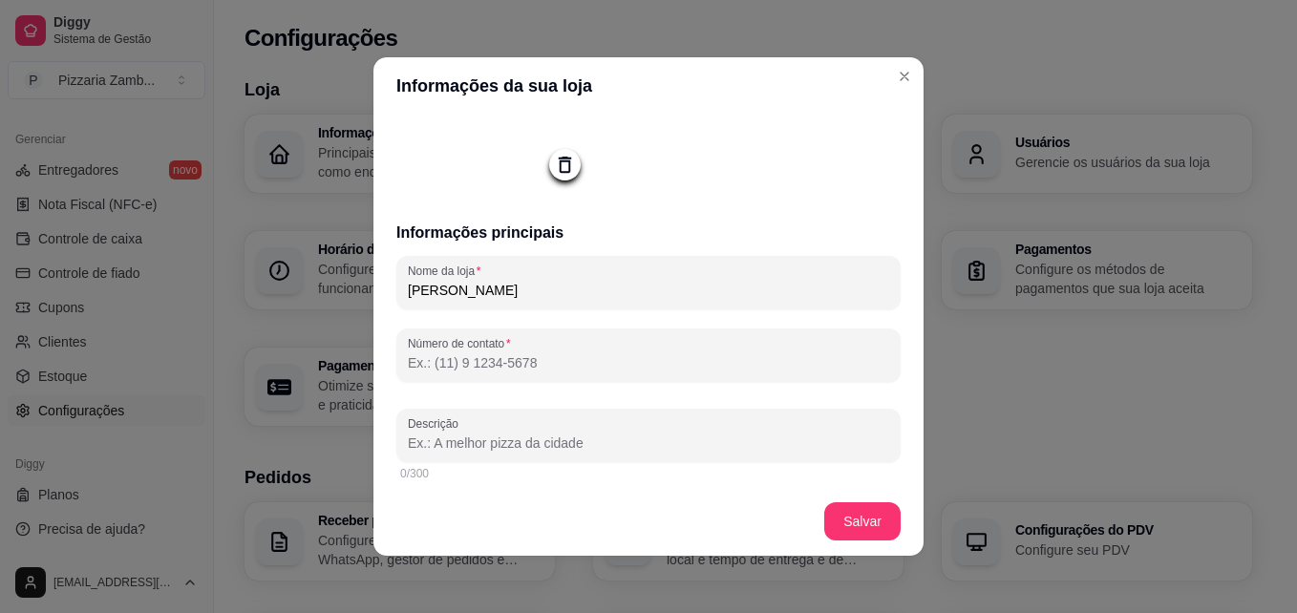
scroll to position [225, 0]
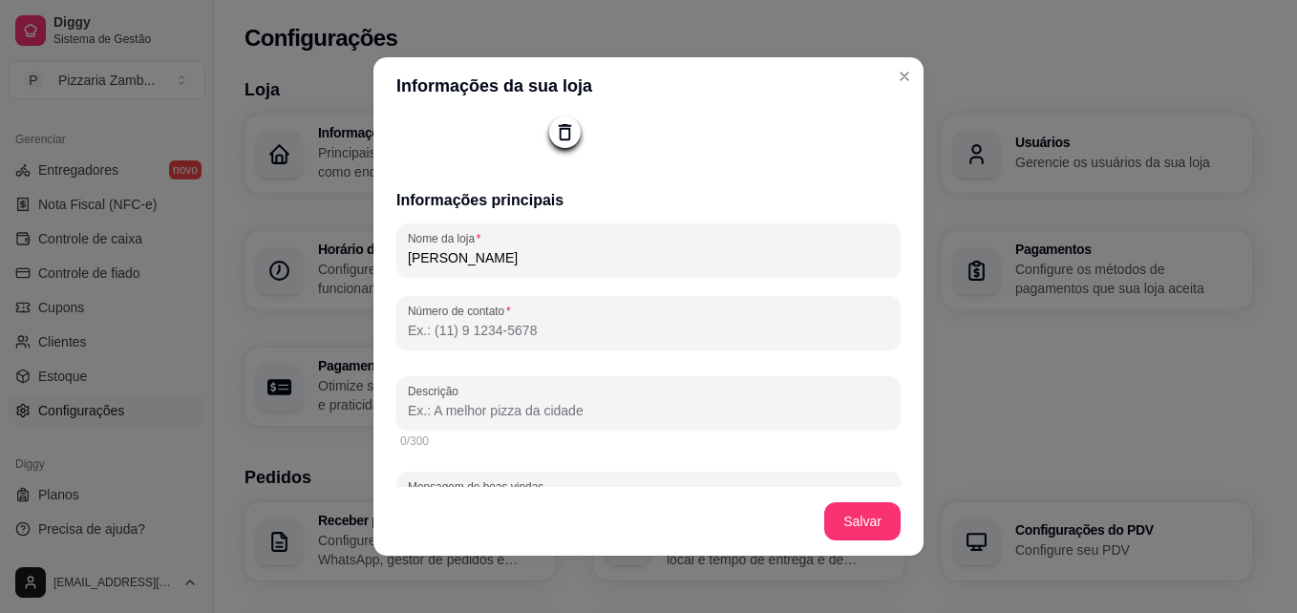
click at [750, 340] on input "Número de contato" at bounding box center [648, 330] width 481 height 19
click at [694, 340] on input "Número de contato" at bounding box center [648, 330] width 481 height 19
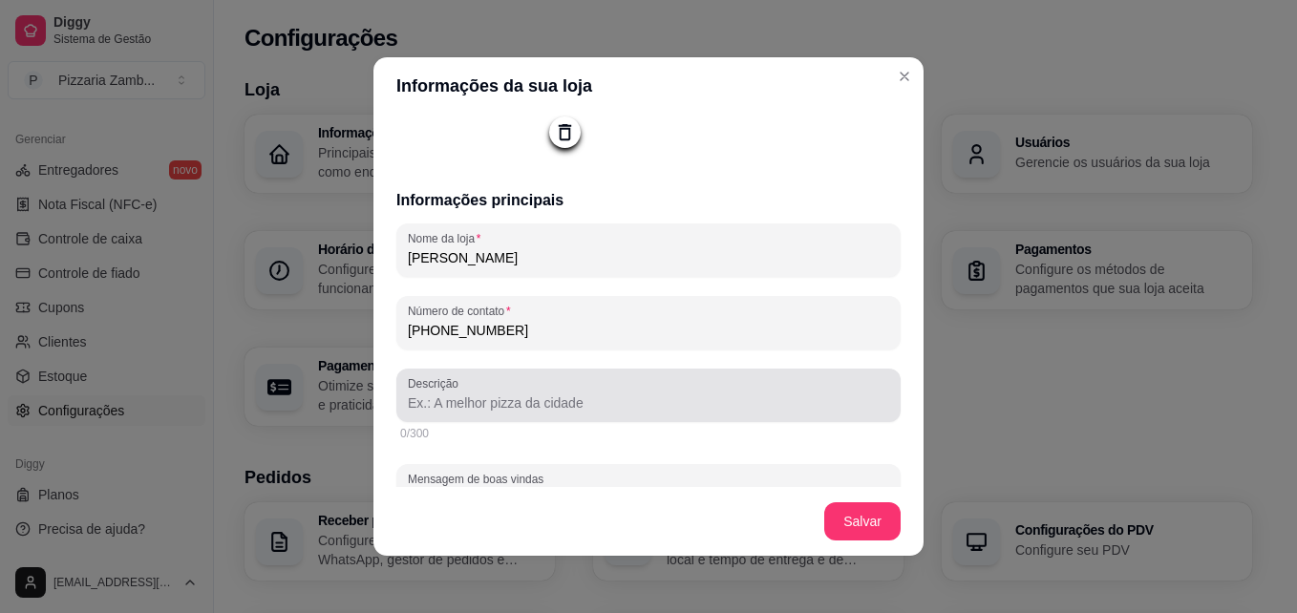
type input "(11) 9 8460-5529"
click at [672, 391] on div at bounding box center [648, 395] width 481 height 38
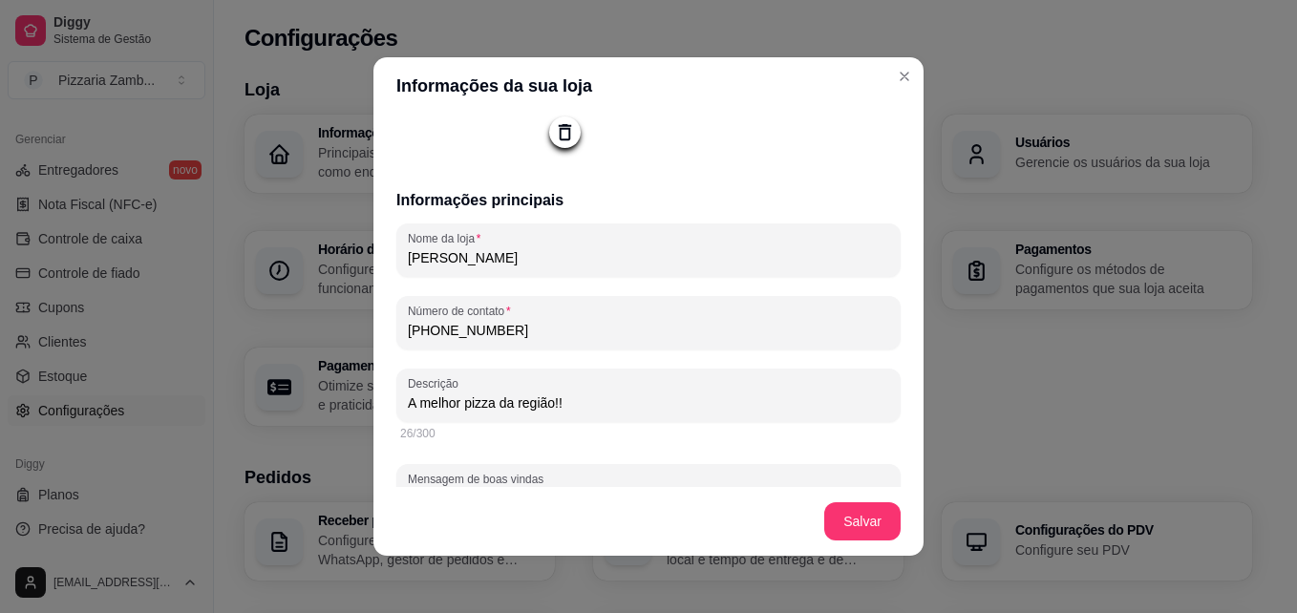
type input "A melhor pizza da região!!"
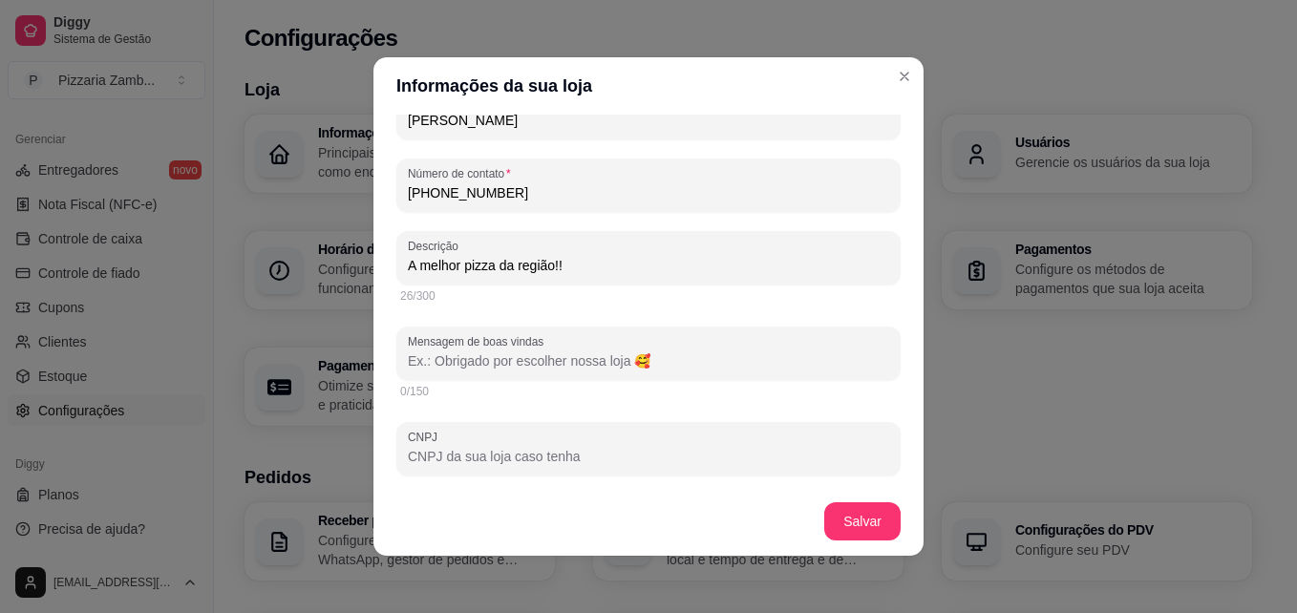
scroll to position [369, 0]
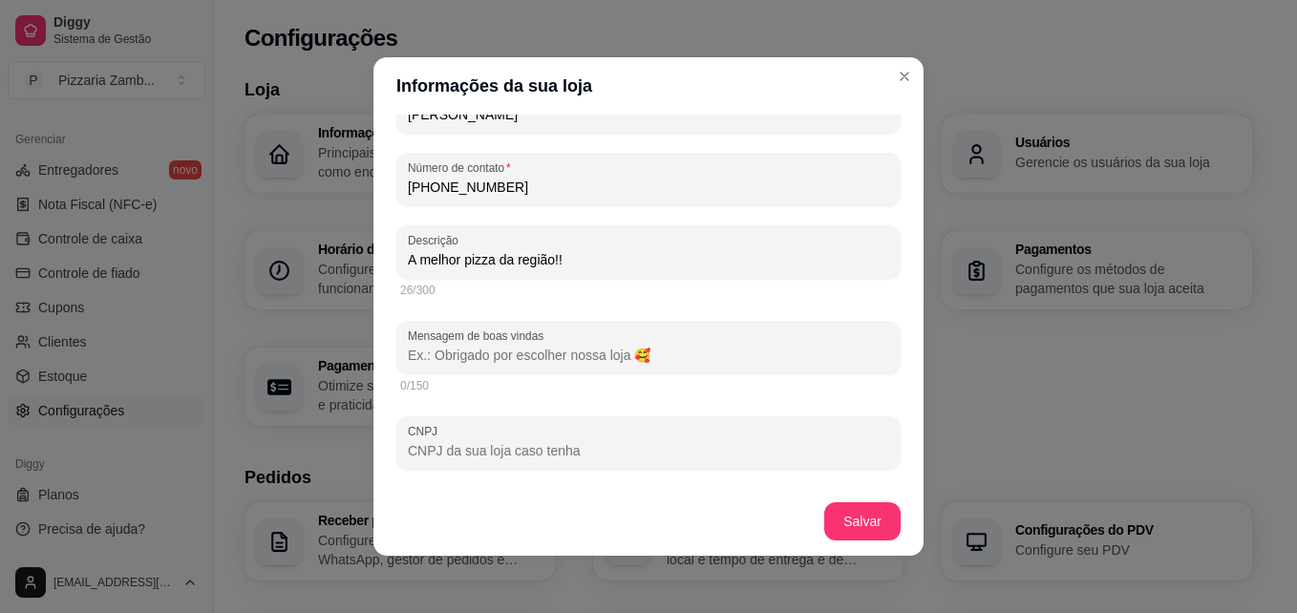
click at [678, 352] on input "Mensagem de boas vindas" at bounding box center [648, 355] width 481 height 19
type input "S"
type input "Olá! Bem-Vindo à Pizzaria Zambolli. Estamos Felizes em poder atendê-lo!"
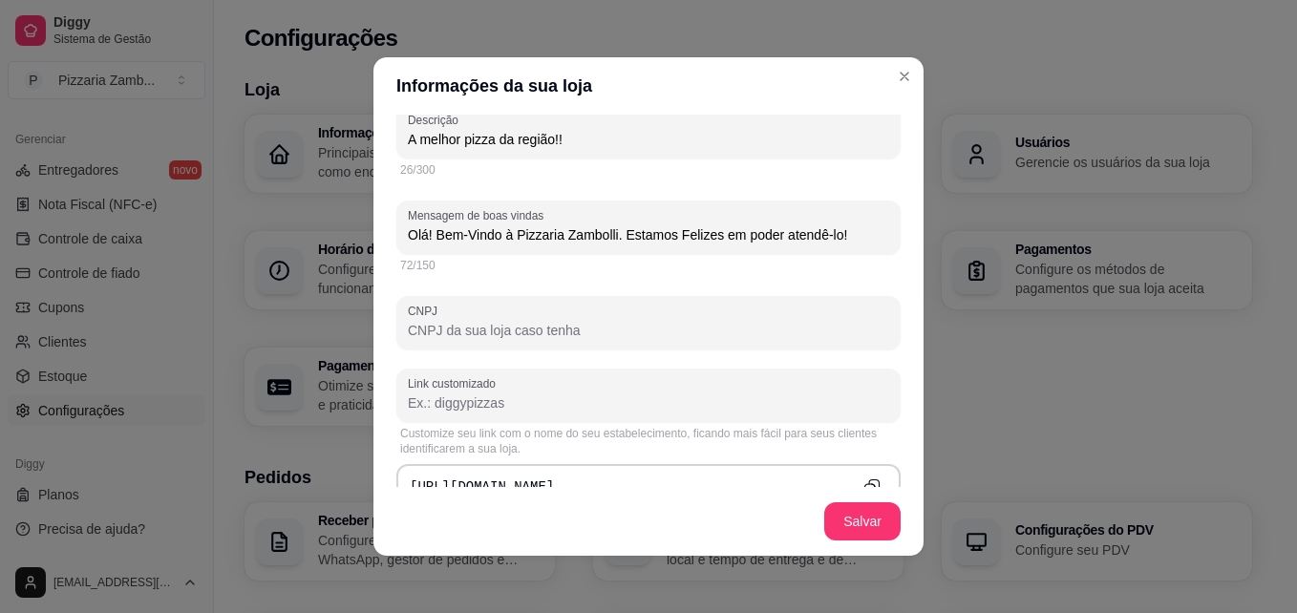
scroll to position [476, 0]
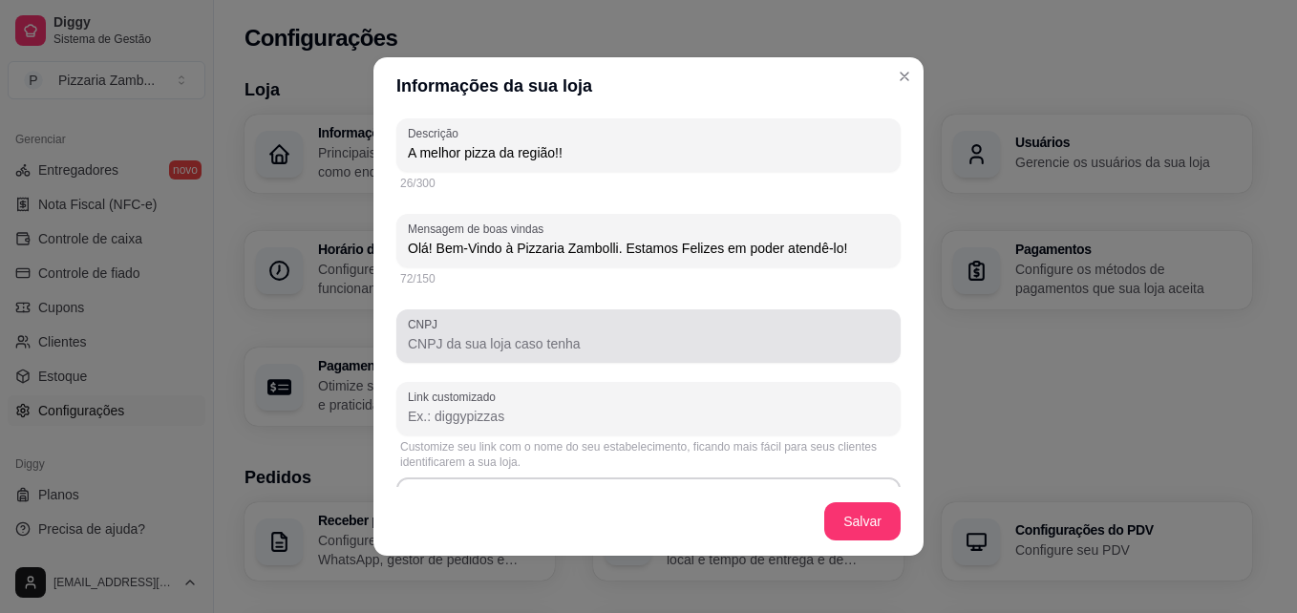
click at [791, 346] on input "CNPJ" at bounding box center [648, 343] width 481 height 19
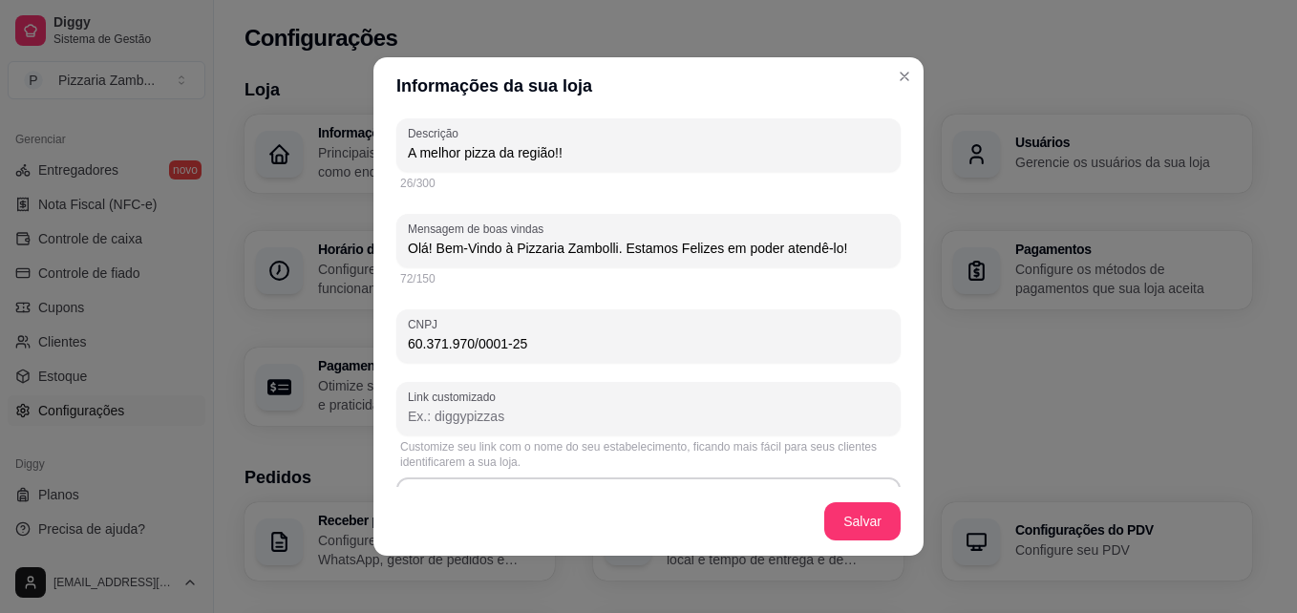
type input "60.371.970/0001-25"
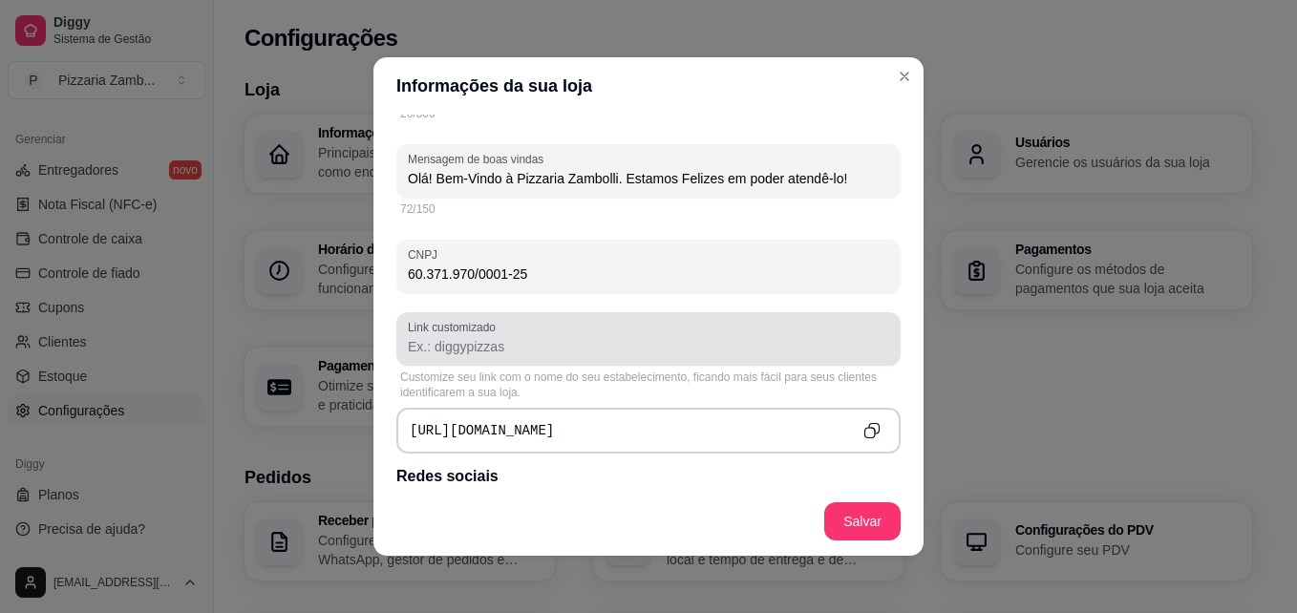
click at [729, 349] on input "Link customizado" at bounding box center [648, 346] width 481 height 19
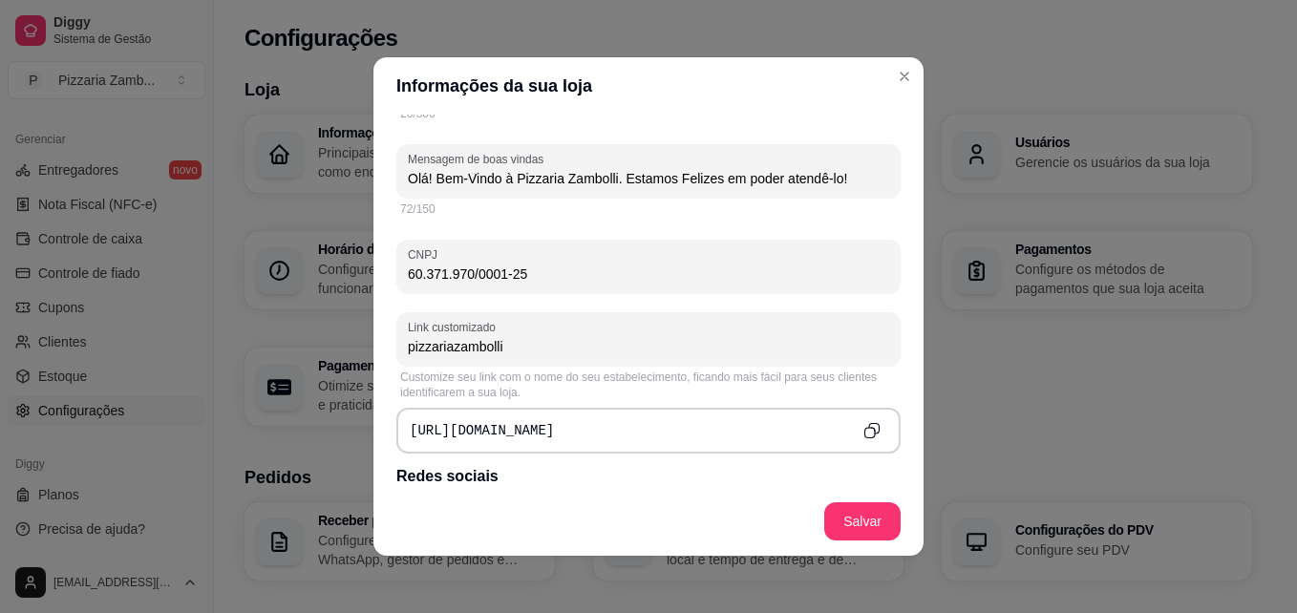
type input "pizzariazambolli"
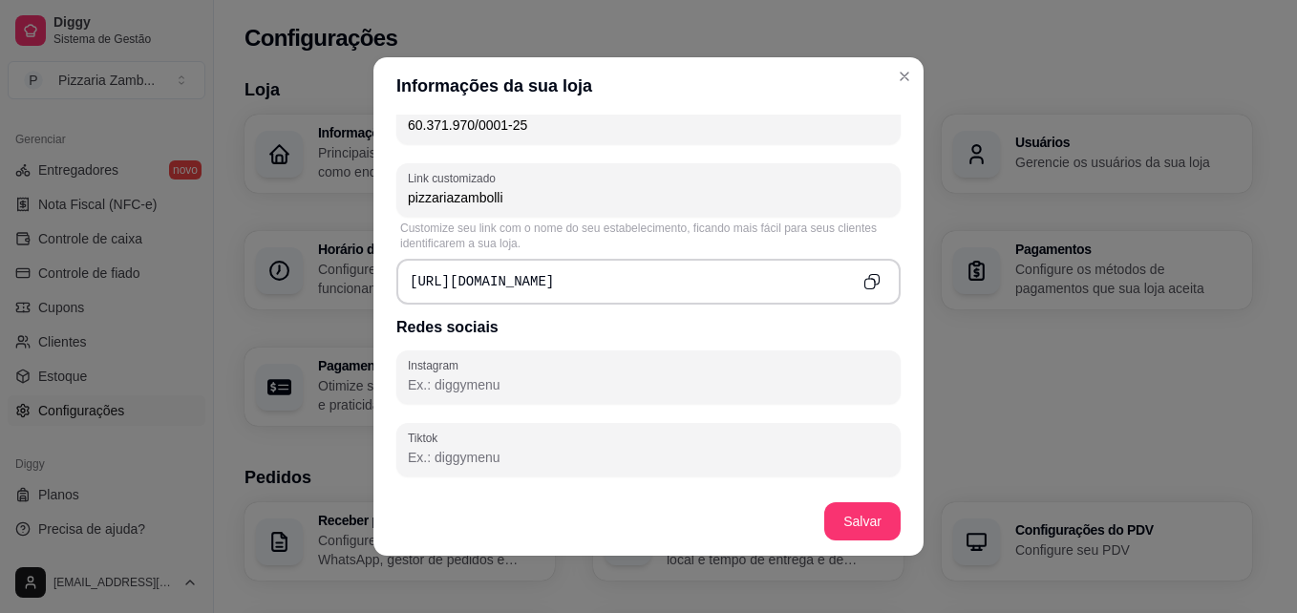
scroll to position [741, 0]
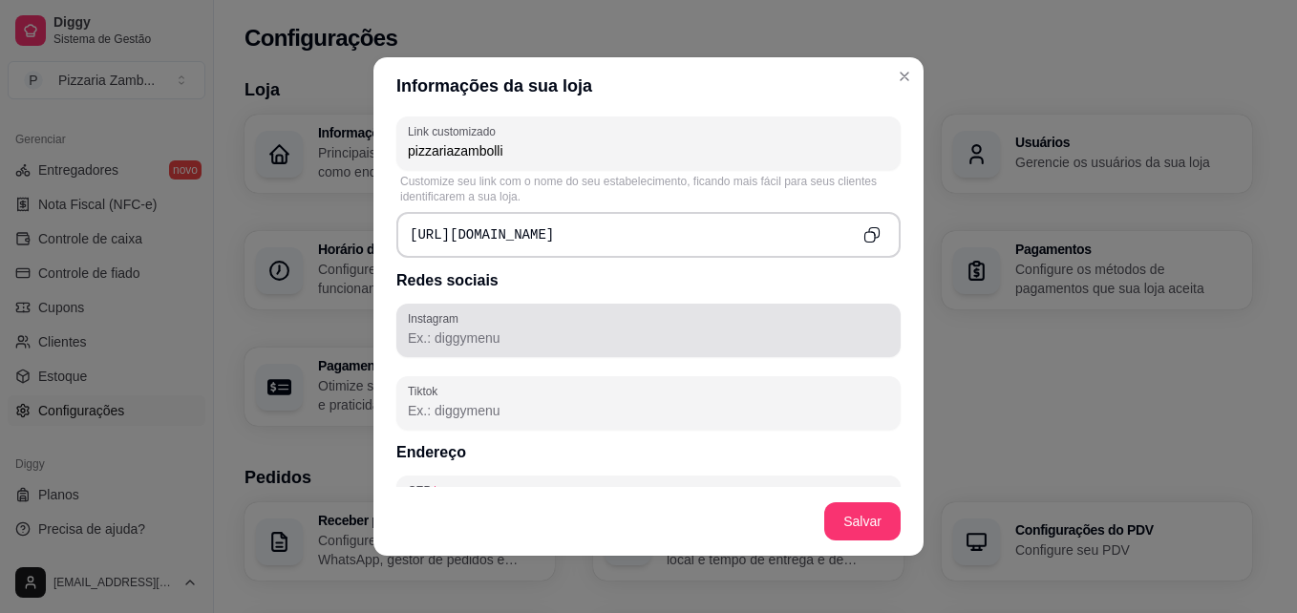
click at [715, 329] on div at bounding box center [648, 330] width 481 height 38
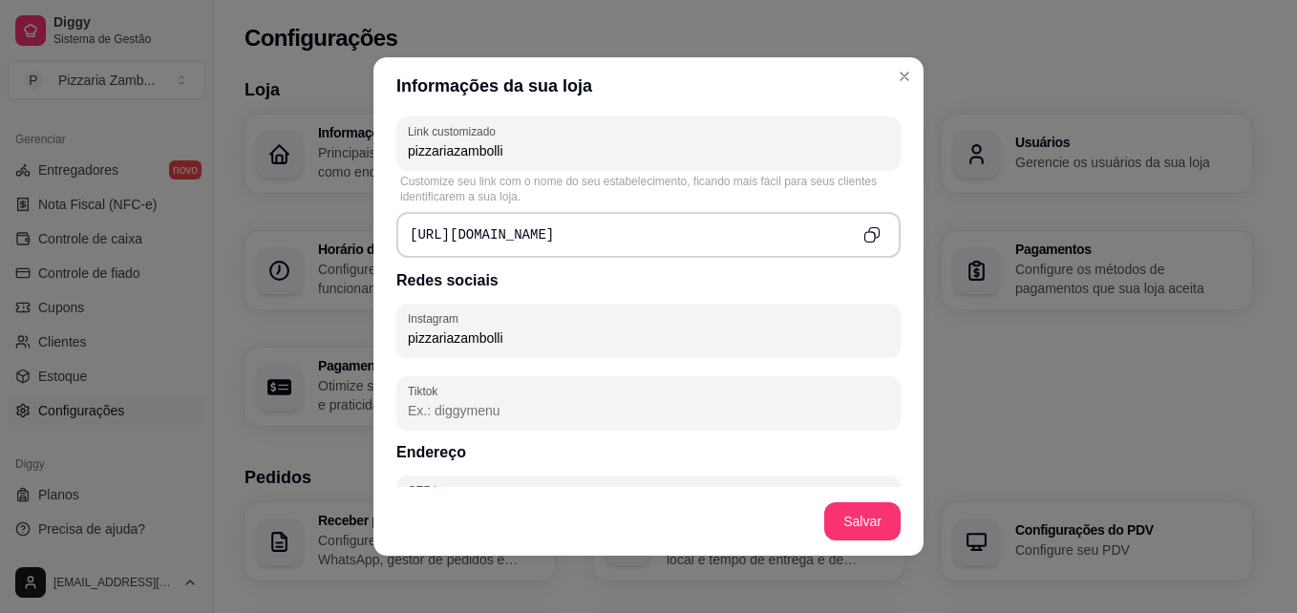
type input "pizzariazambolli"
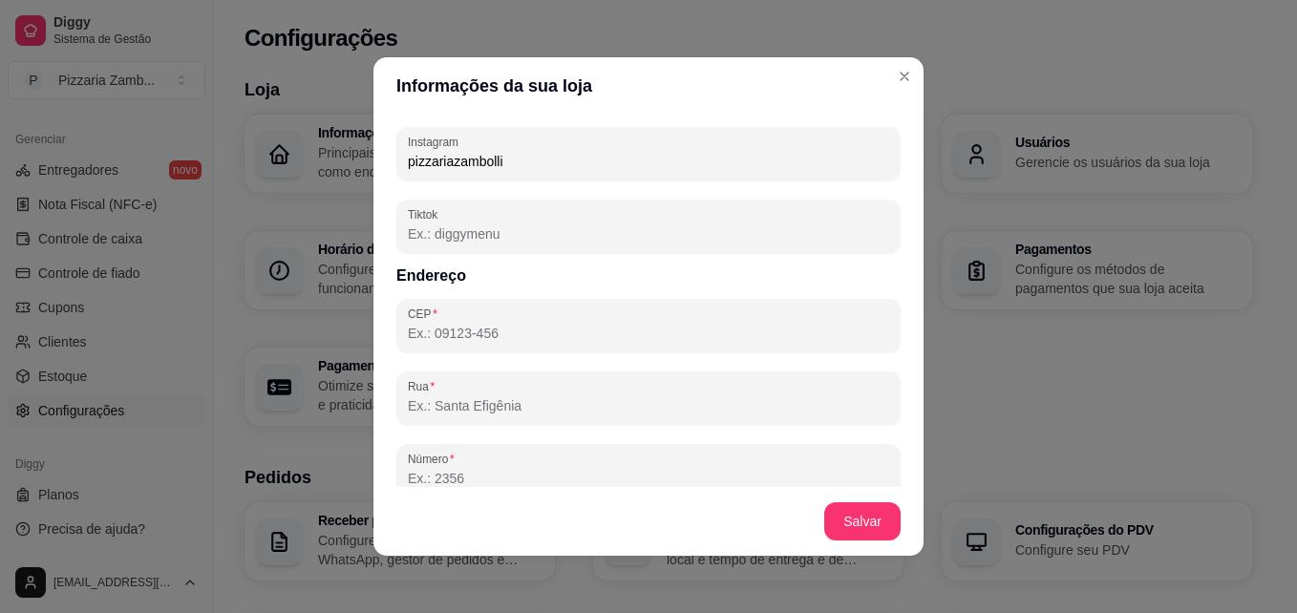
scroll to position [964, 0]
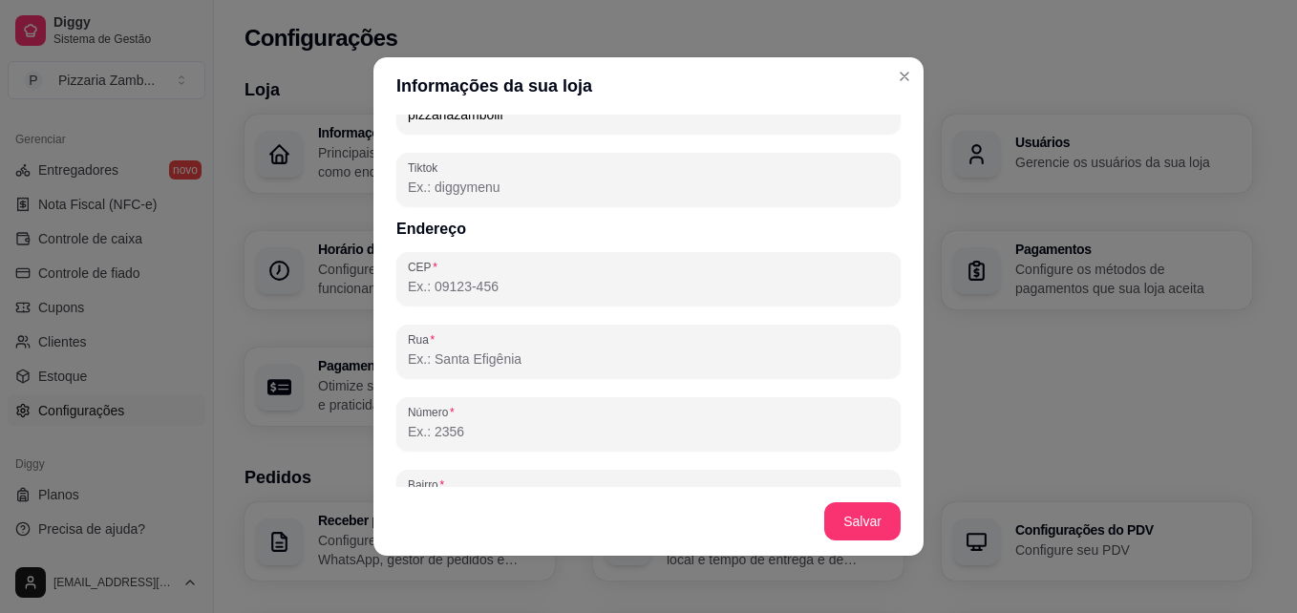
click at [718, 323] on div "CEP Rua Número Bairro Cidade Estado Complemento" at bounding box center [648, 496] width 504 height 489
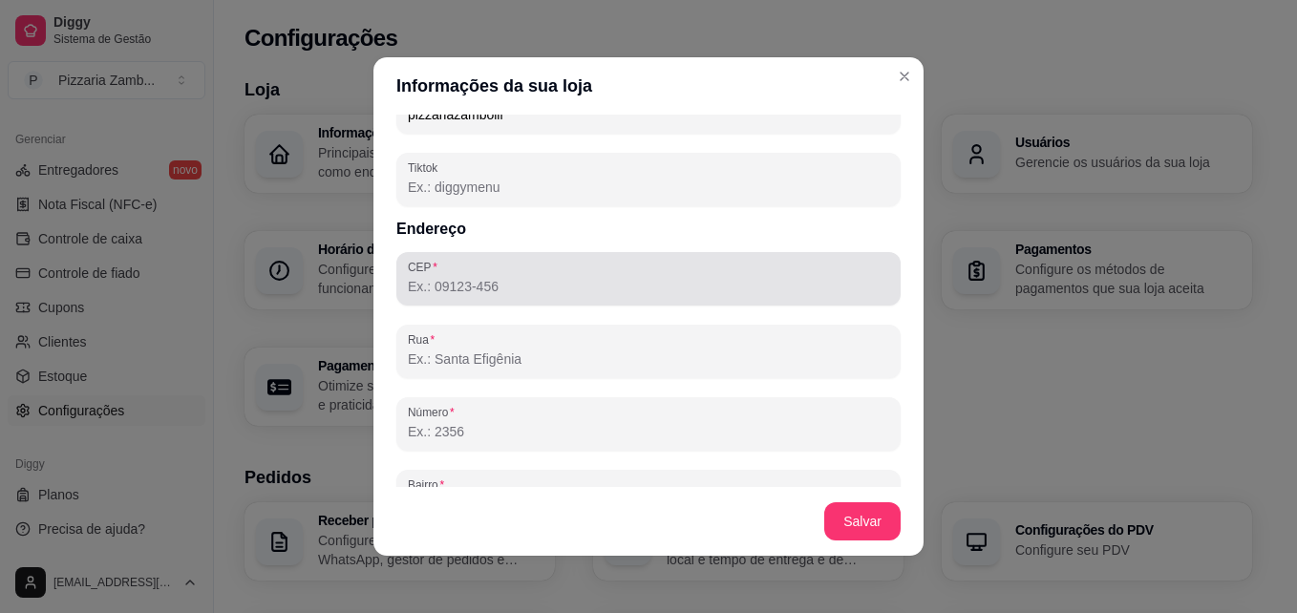
click at [736, 306] on div "CEP" at bounding box center [648, 278] width 504 height 53
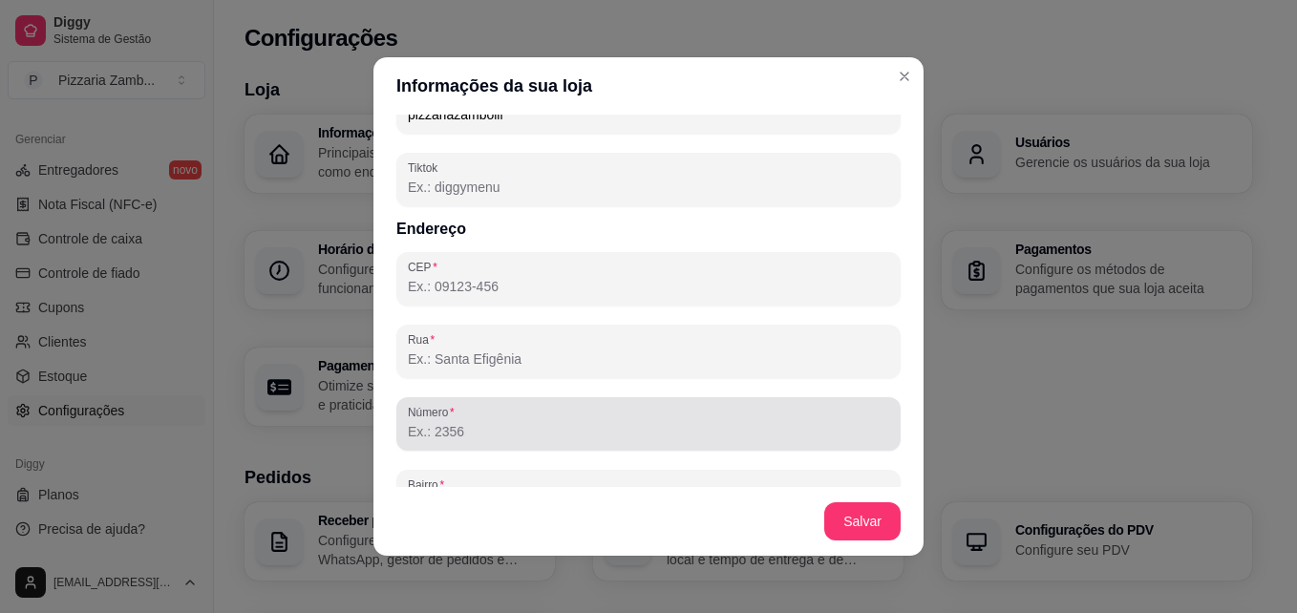
click at [639, 414] on div at bounding box center [648, 424] width 481 height 38
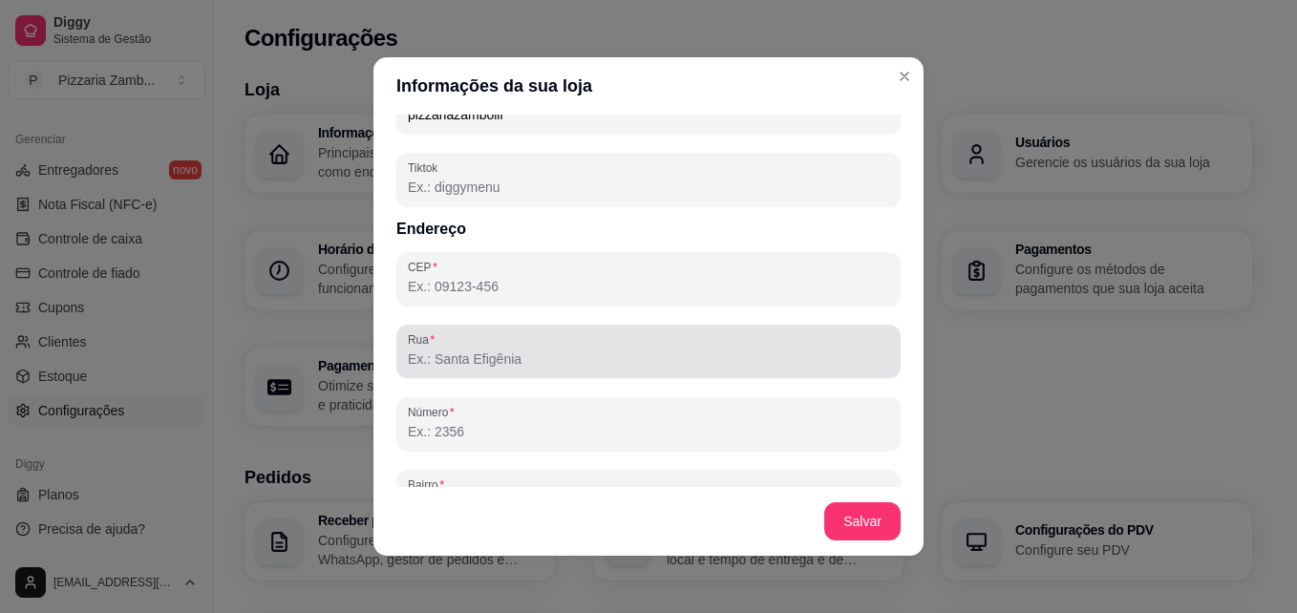
click at [684, 355] on input "Rua" at bounding box center [648, 358] width 481 height 19
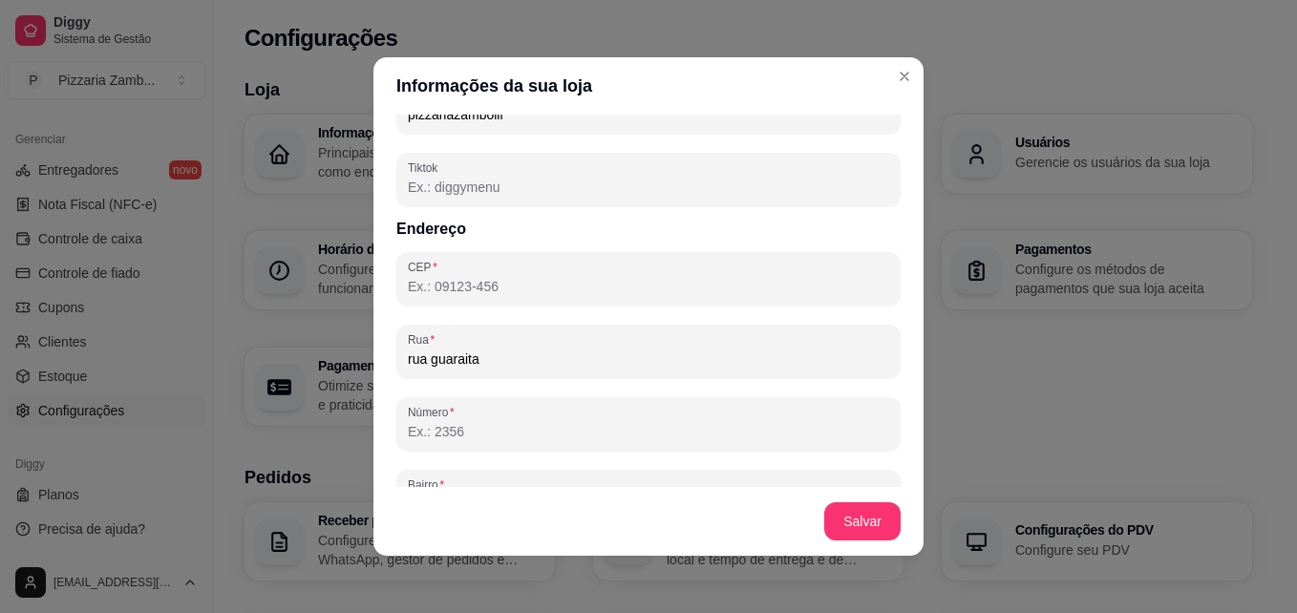
type input "rua guaraita"
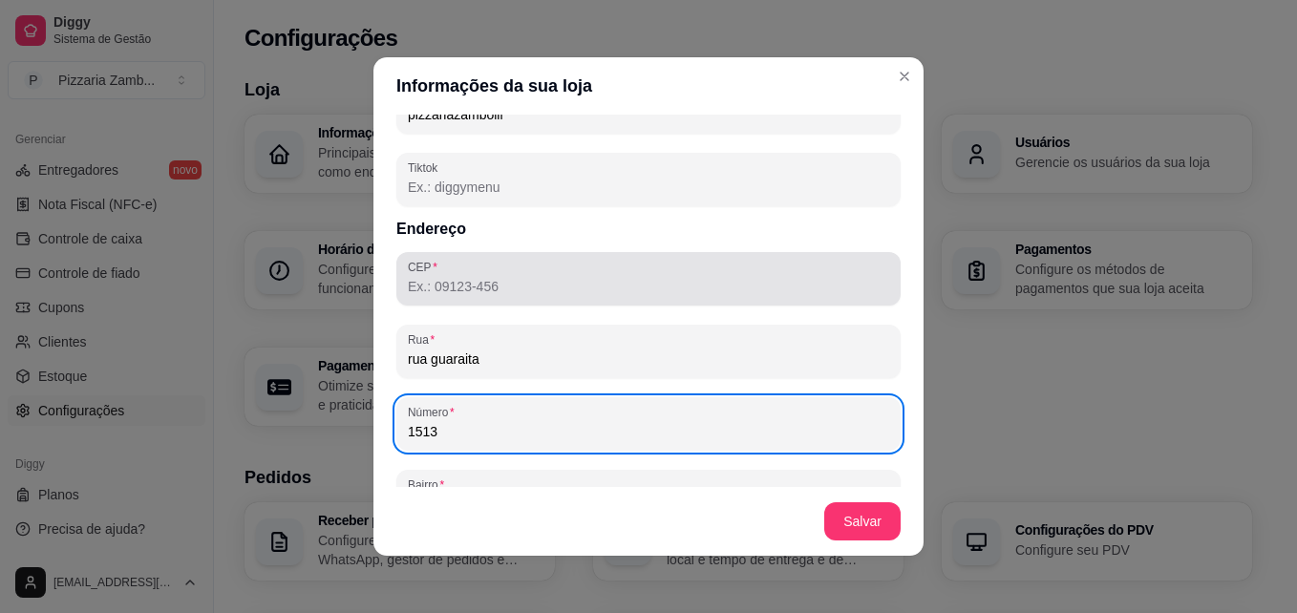
type input "1513"
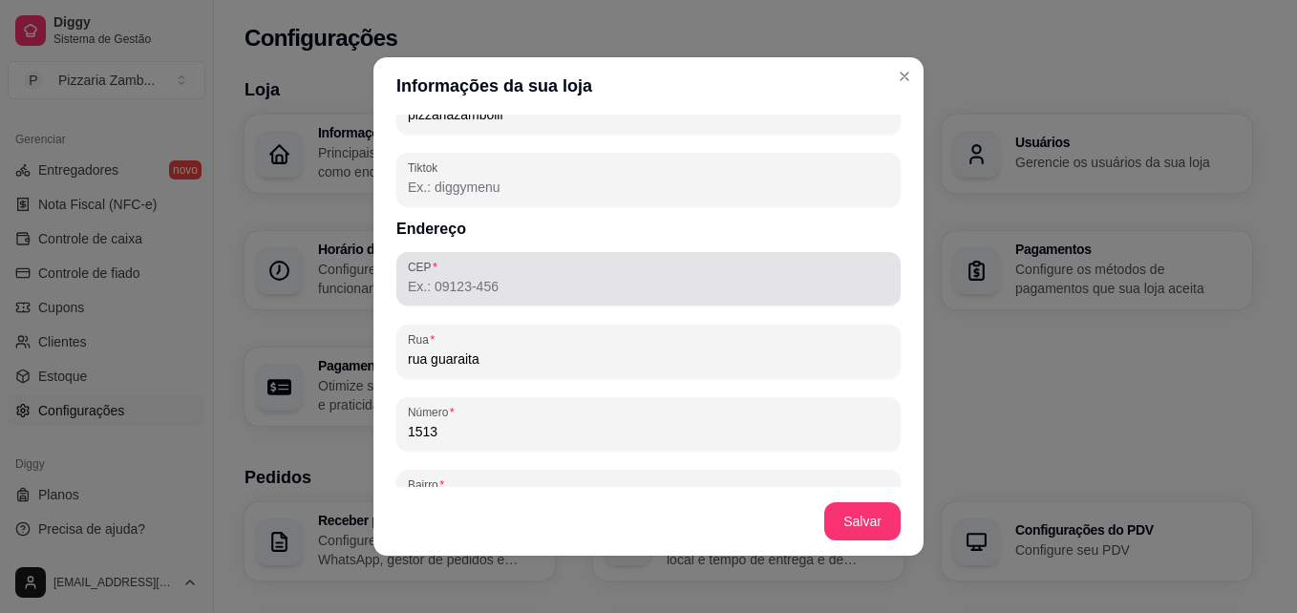
click at [629, 269] on div at bounding box center [648, 279] width 481 height 38
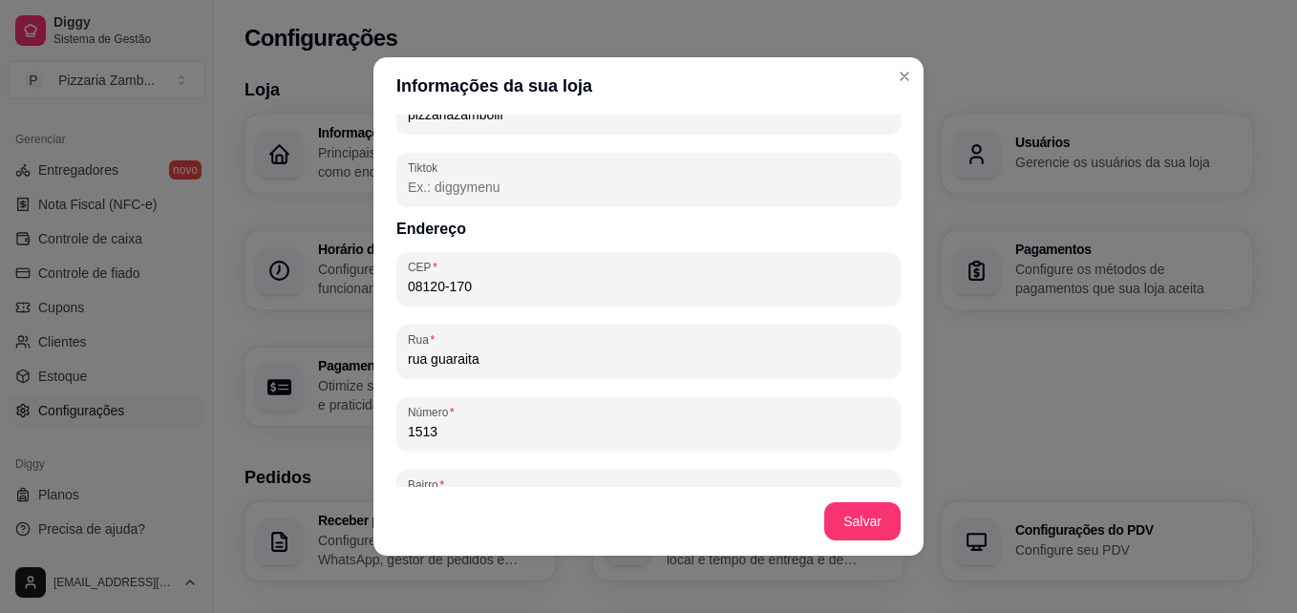
type input "08120-170"
type input "Rua Canções Prelúdios"
type input "Jardim Camargo Novo"
type input "São Paulo"
type input "SP"
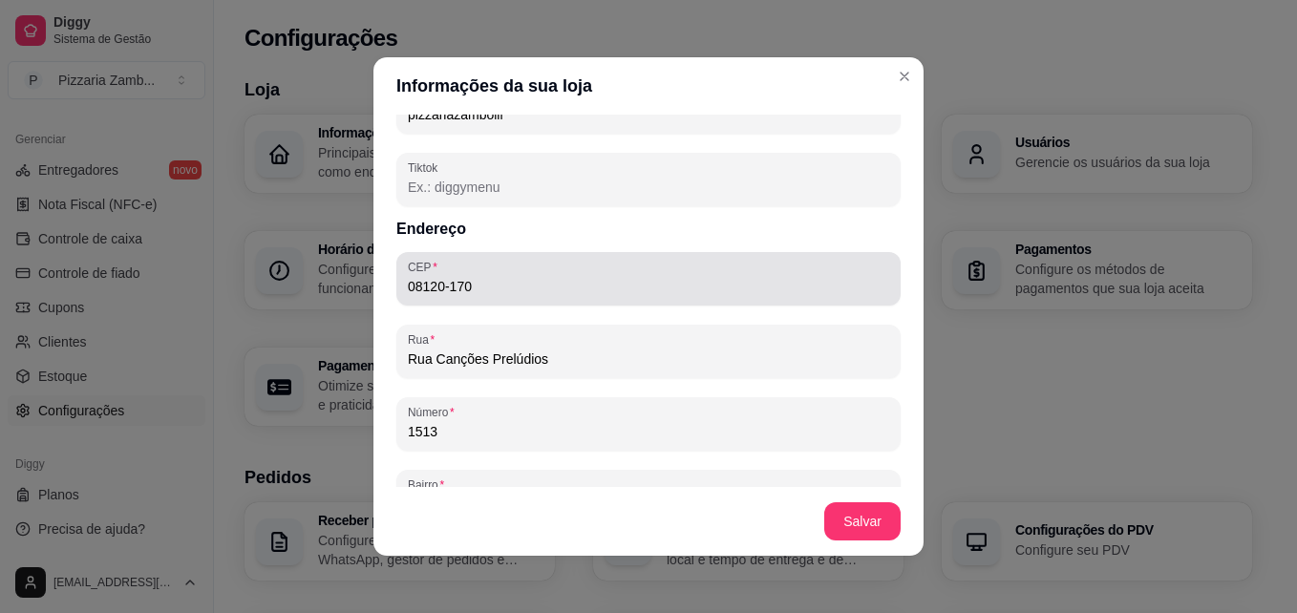
click at [629, 269] on div "08120-170" at bounding box center [648, 279] width 481 height 38
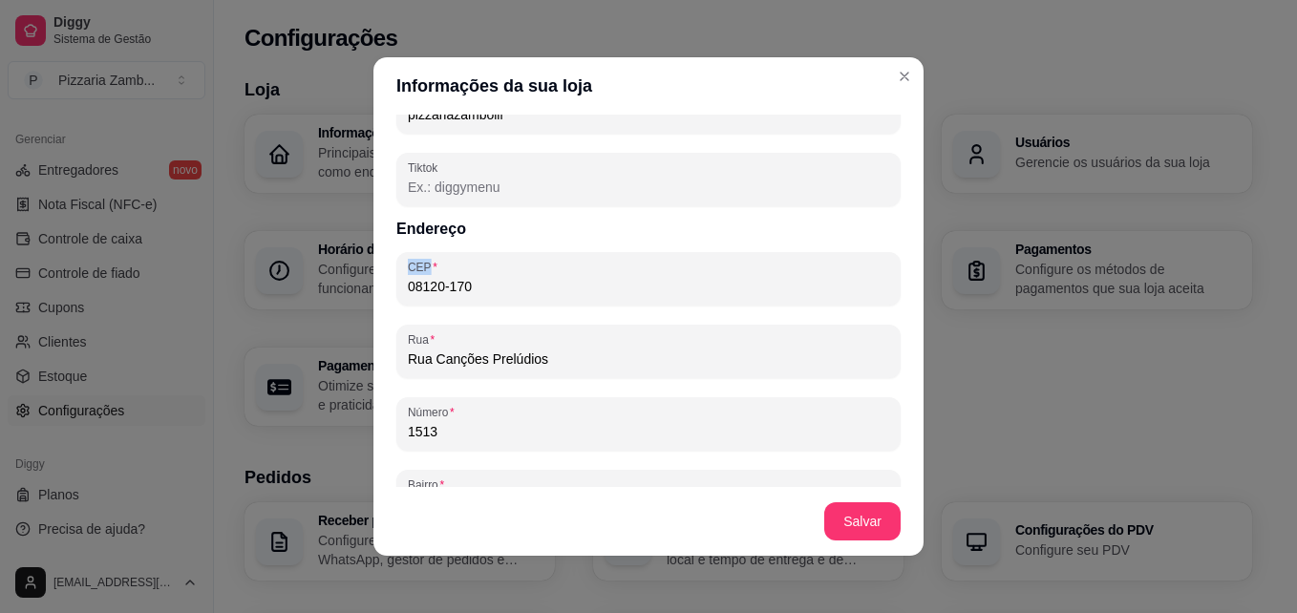
click at [629, 269] on div "08120-170" at bounding box center [648, 279] width 481 height 38
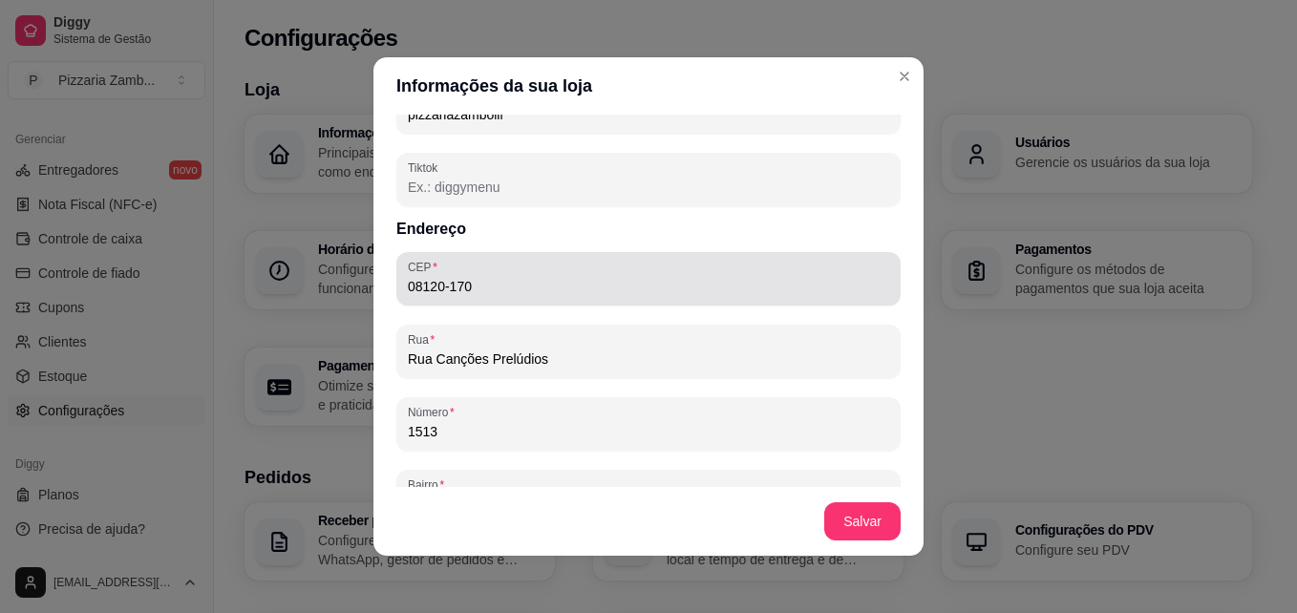
click at [629, 269] on div "08120-170" at bounding box center [648, 279] width 481 height 38
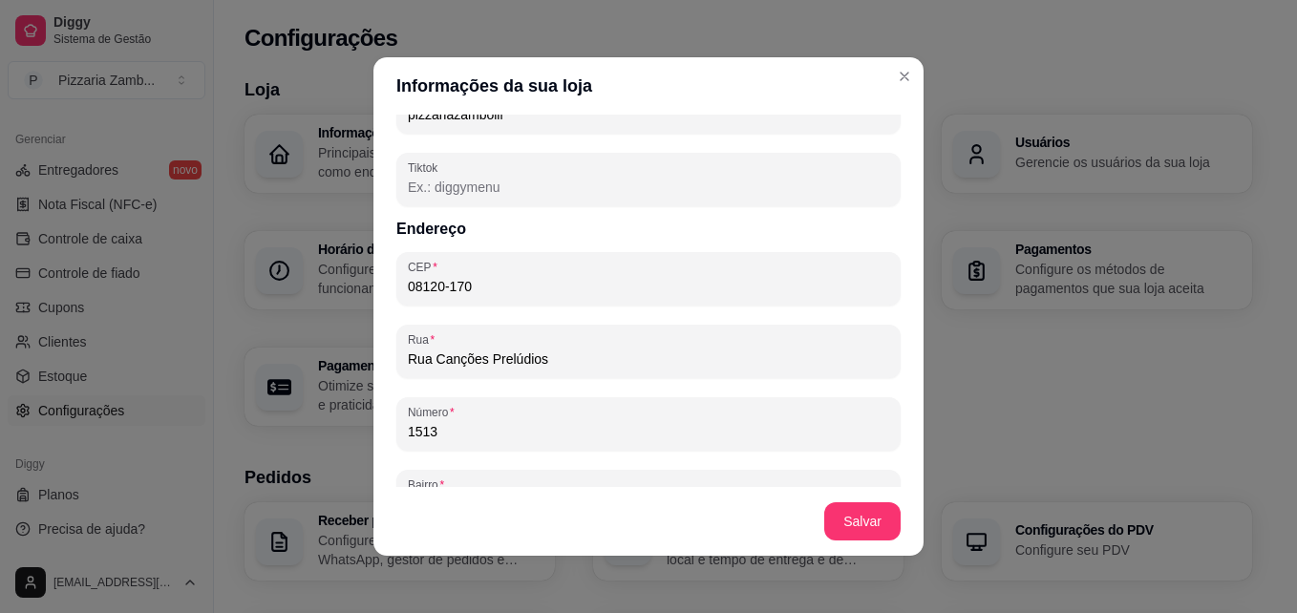
click at [600, 289] on input "08120-170" at bounding box center [648, 286] width 481 height 19
type input "0"
type input "08030-310"
type input "Rua Guaraitá"
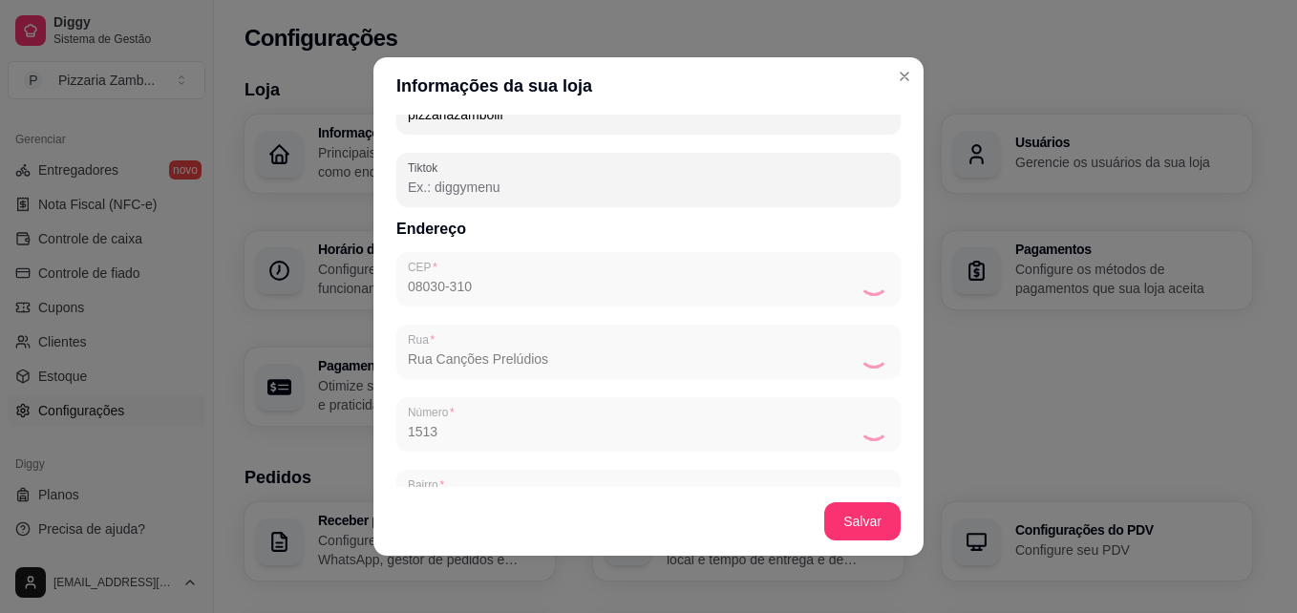
type input "Vila Curuçá"
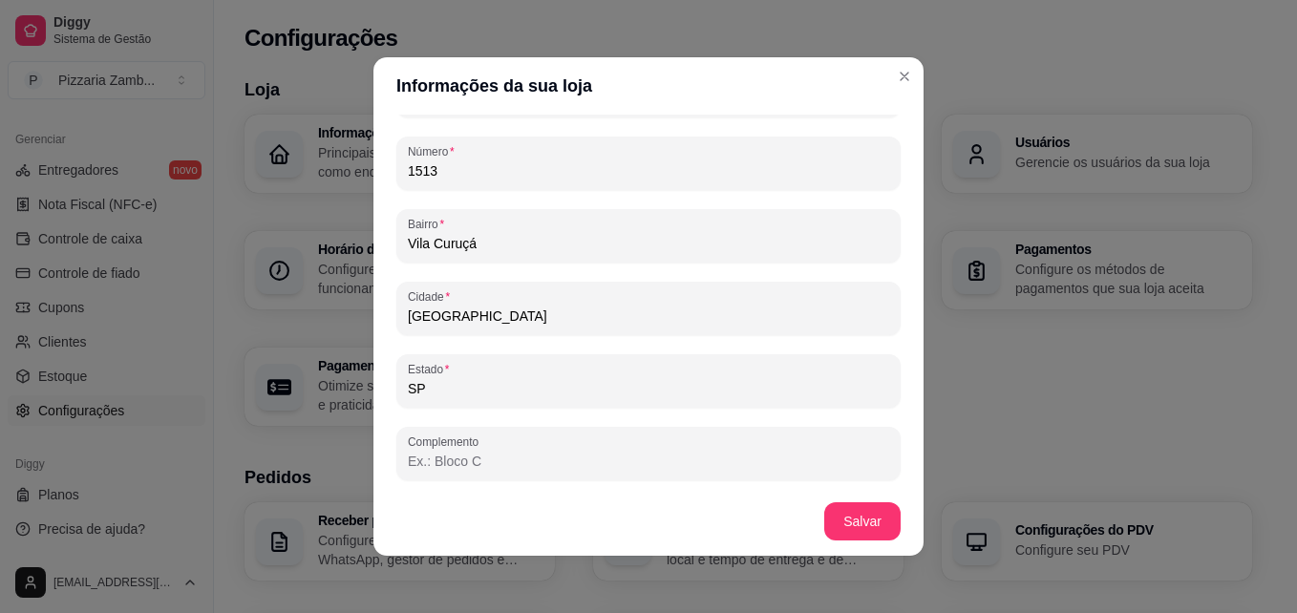
scroll to position [1230, 0]
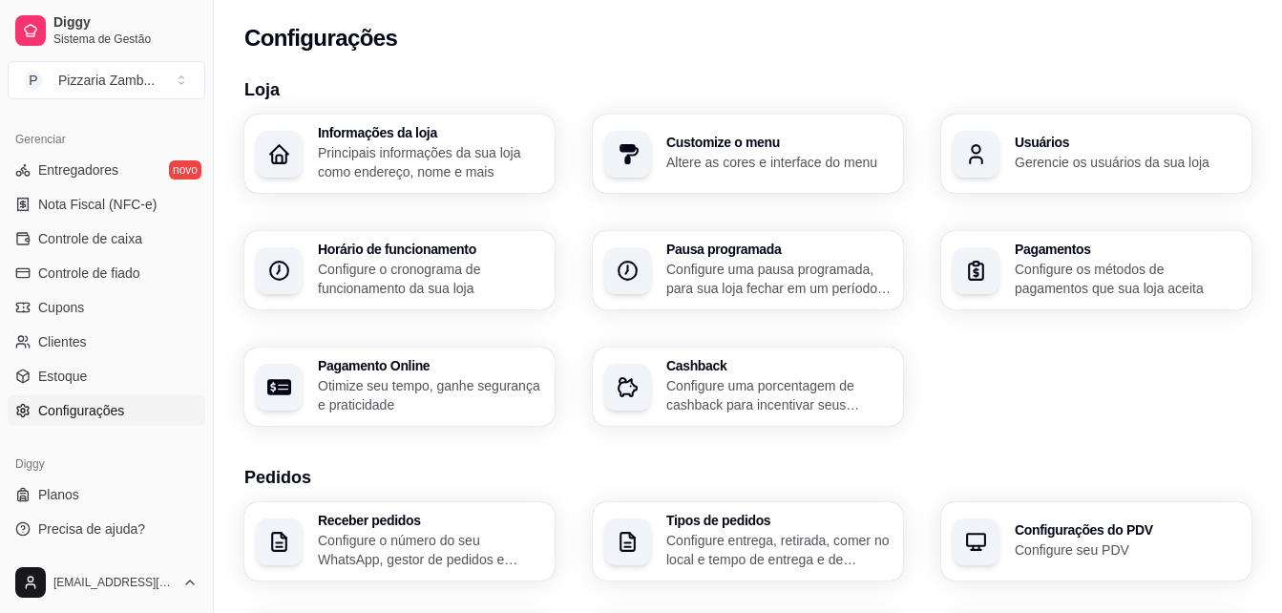
click at [739, 155] on p "Altere as cores e interface do menu" at bounding box center [778, 162] width 225 height 19
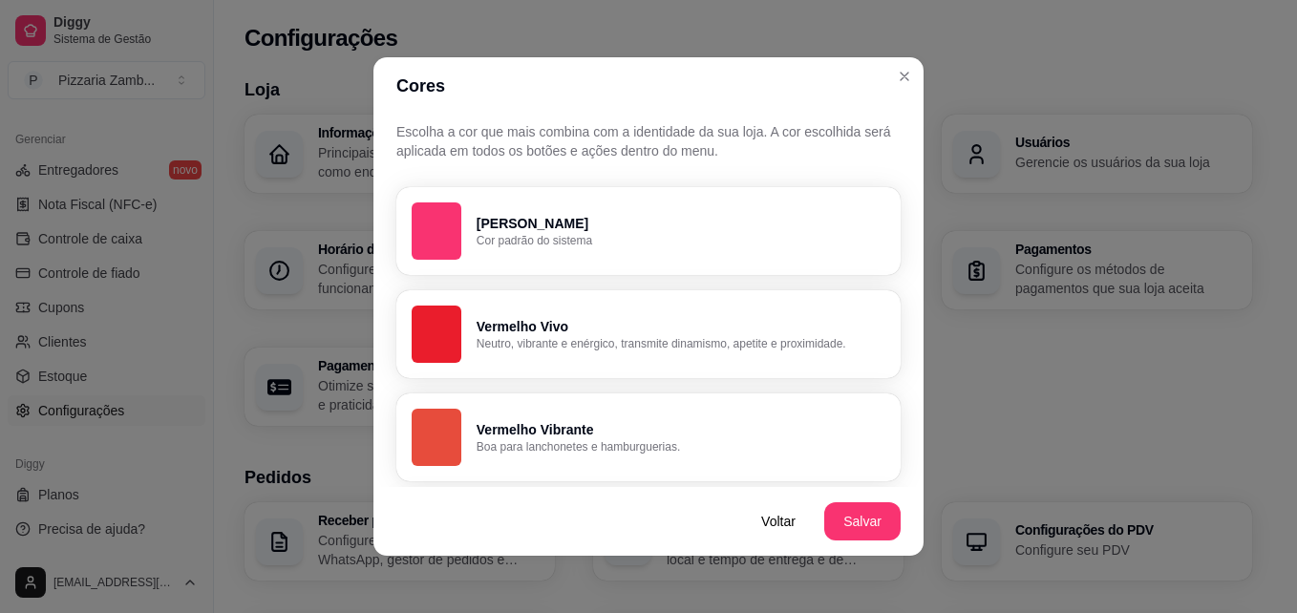
click at [436, 229] on div "button" at bounding box center [437, 230] width 50 height 57
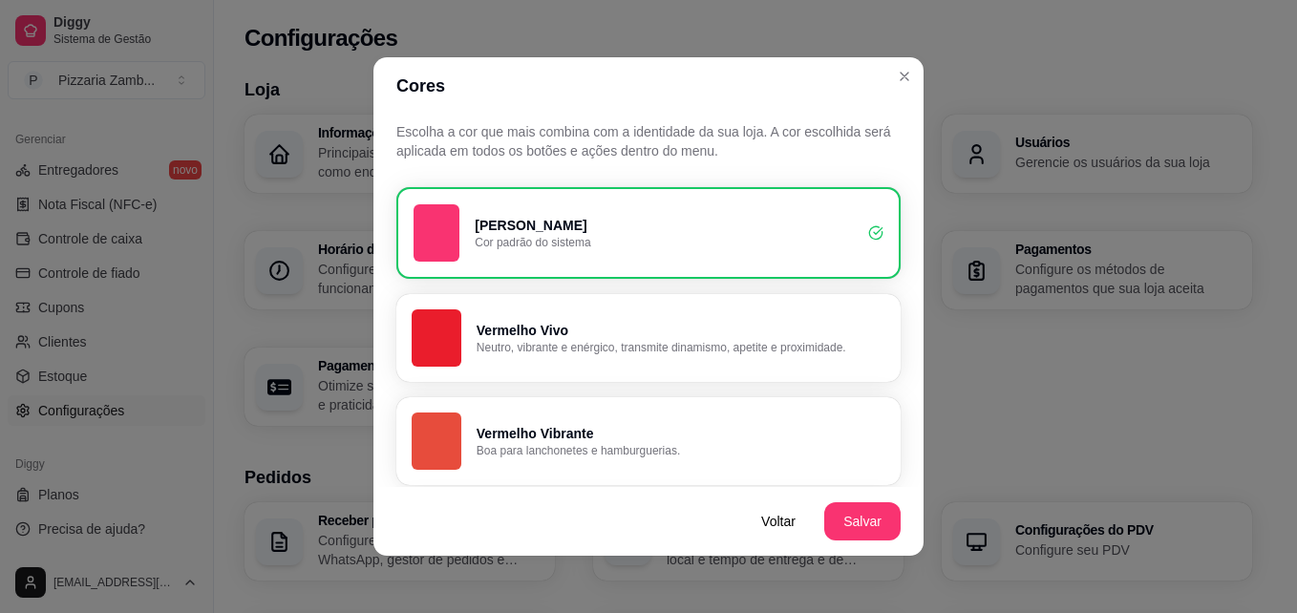
click at [507, 237] on p "Cor padrão do sistema" at bounding box center [664, 242] width 378 height 15
click at [517, 326] on p "Vermelho Vivo" at bounding box center [680, 330] width 409 height 19
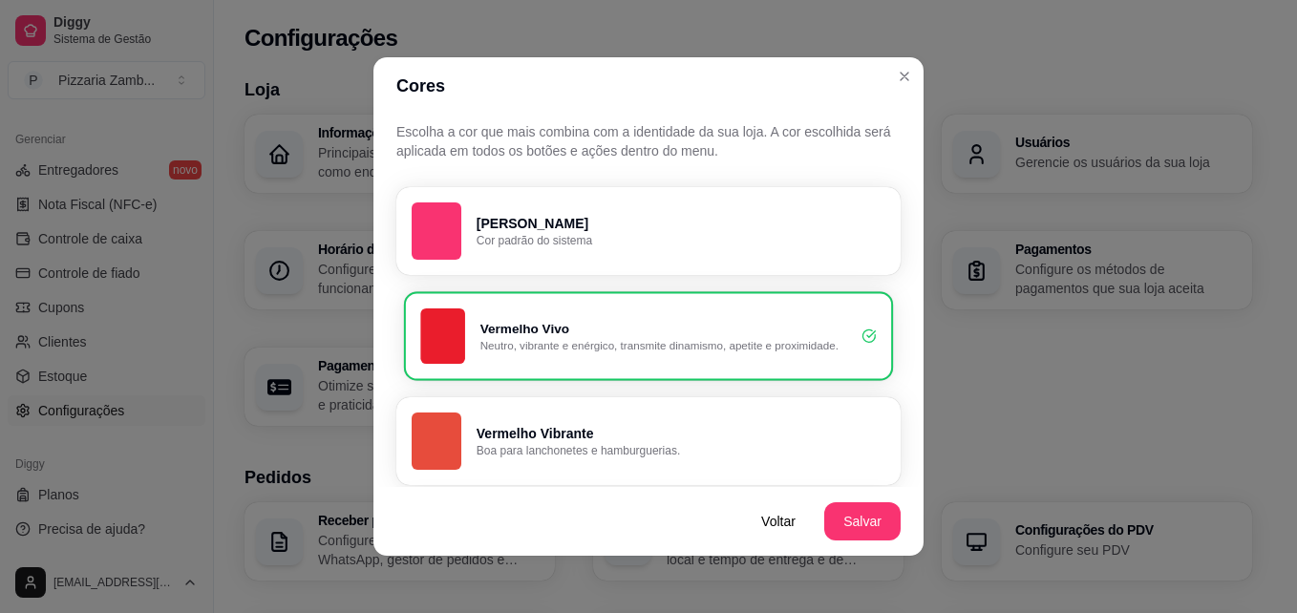
click at [517, 326] on p "Vermelho Vivo" at bounding box center [663, 329] width 367 height 18
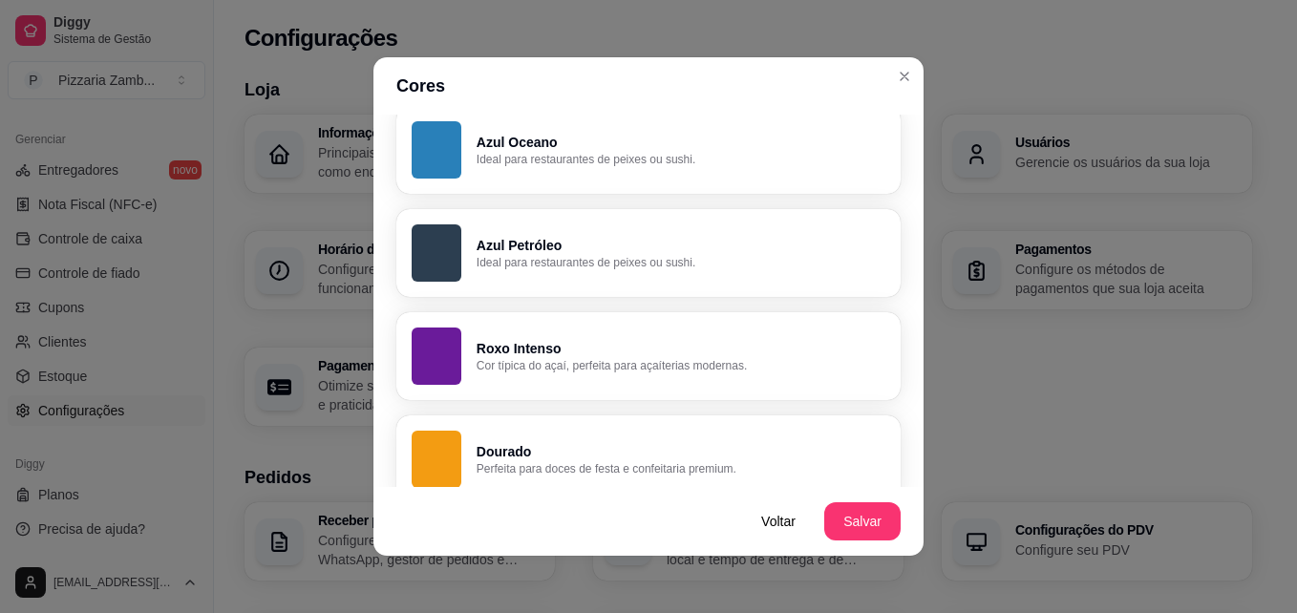
scroll to position [904, 0]
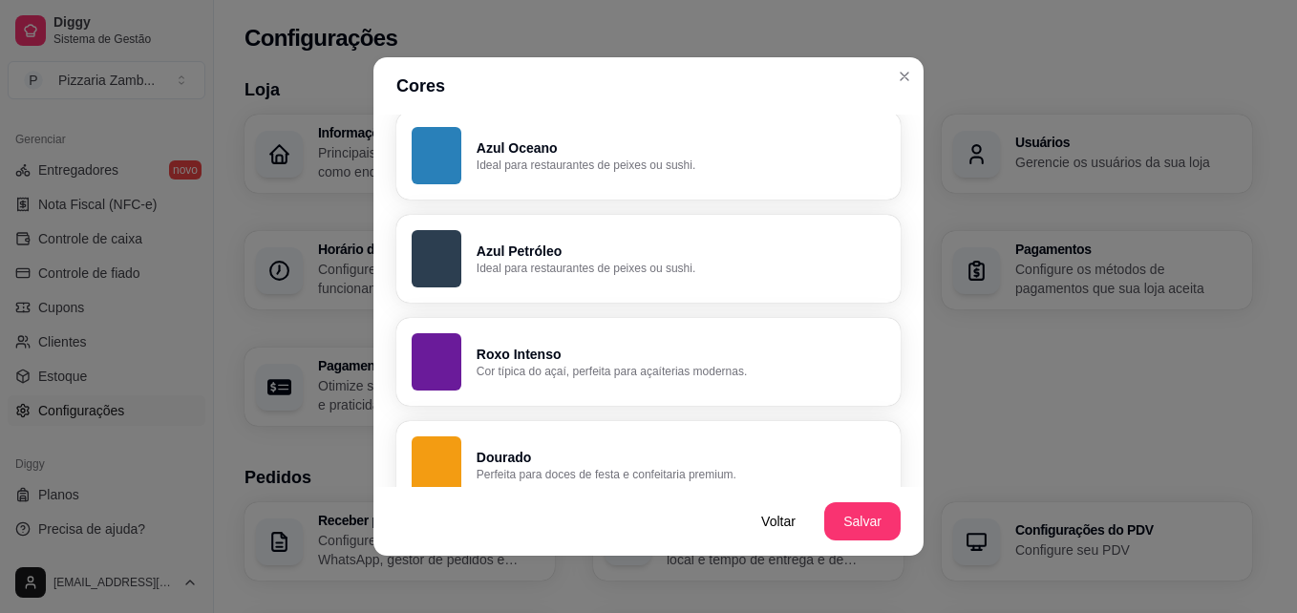
click at [833, 295] on button "Azul Petróleo Ideal para restaurantes de peixes ou sushi." at bounding box center [648, 259] width 504 height 88
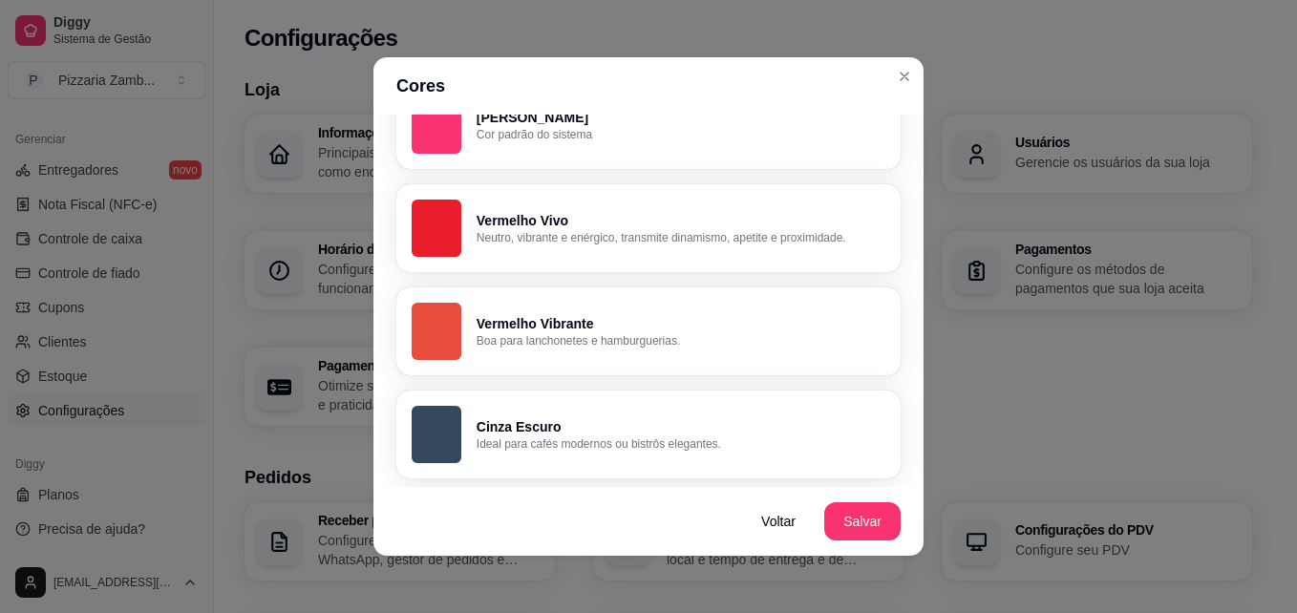
scroll to position [0, 0]
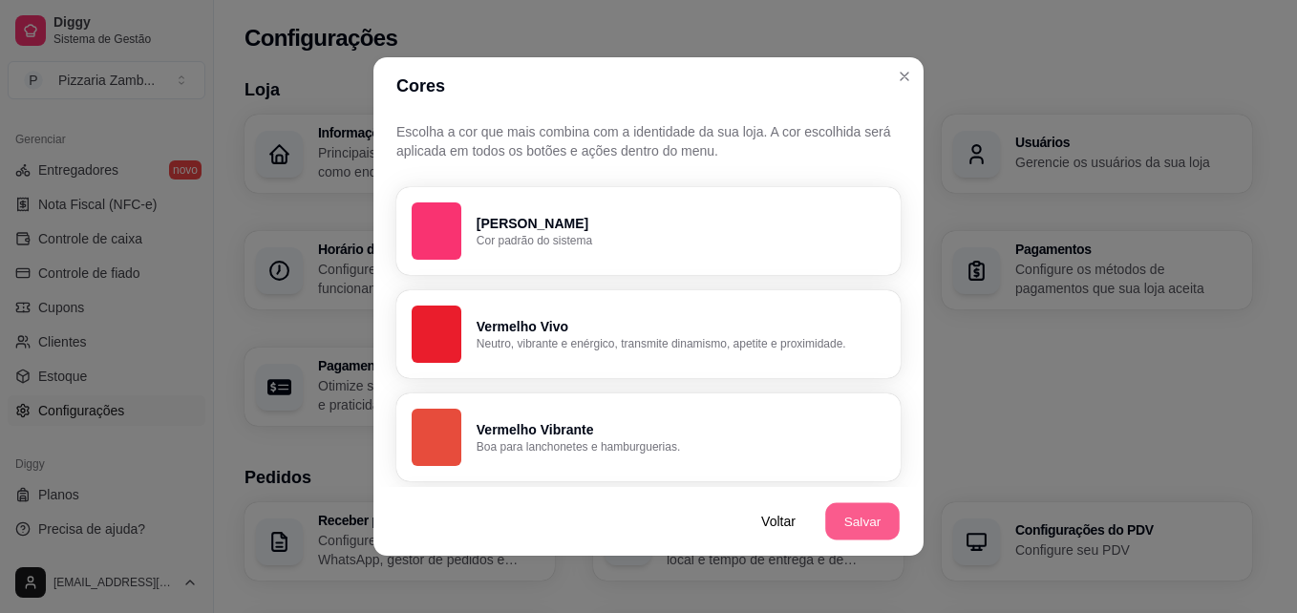
click at [845, 506] on button "Salvar" at bounding box center [862, 521] width 74 height 37
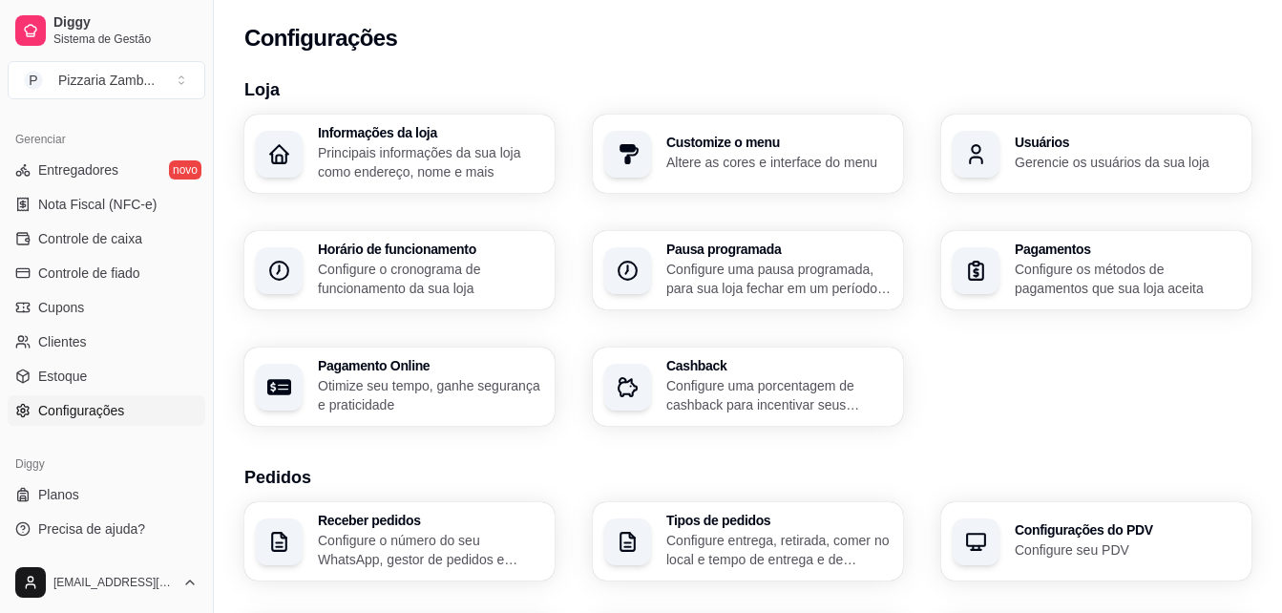
click at [454, 262] on p "Configure o cronograma de funcionamento da sua loja" at bounding box center [430, 279] width 225 height 38
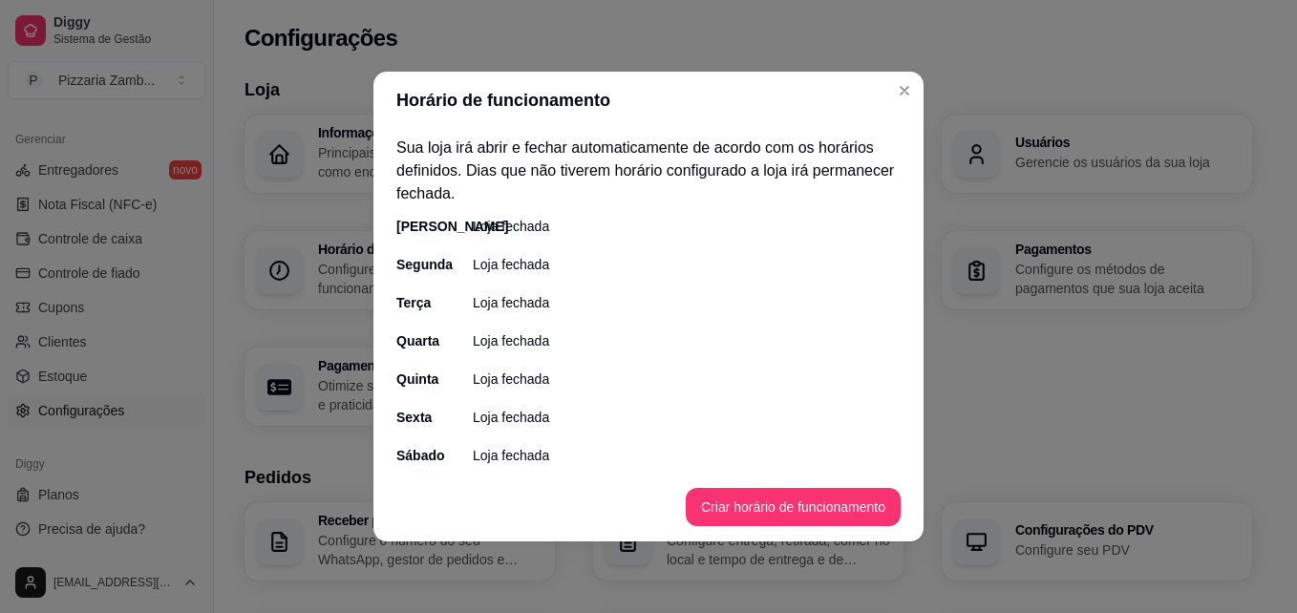
click at [476, 223] on p "Loja fechada" at bounding box center [511, 226] width 76 height 19
click at [500, 234] on p "Loja fechada" at bounding box center [511, 226] width 76 height 19
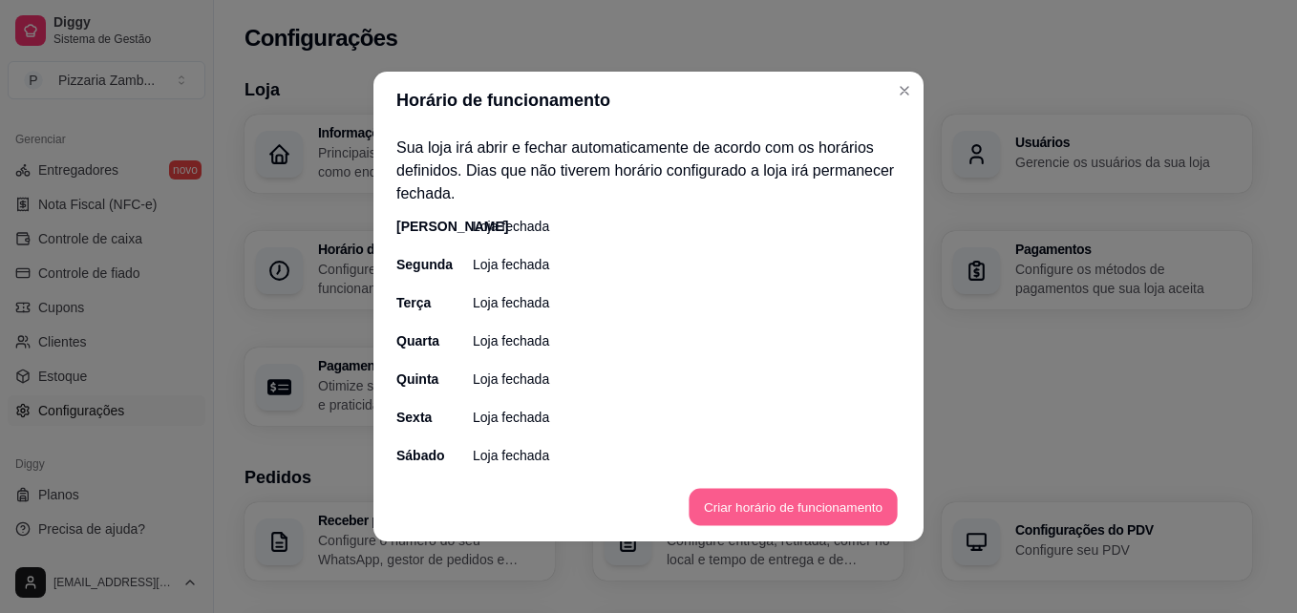
click at [750, 496] on button "Criar horário de funcionamento" at bounding box center [792, 507] width 208 height 37
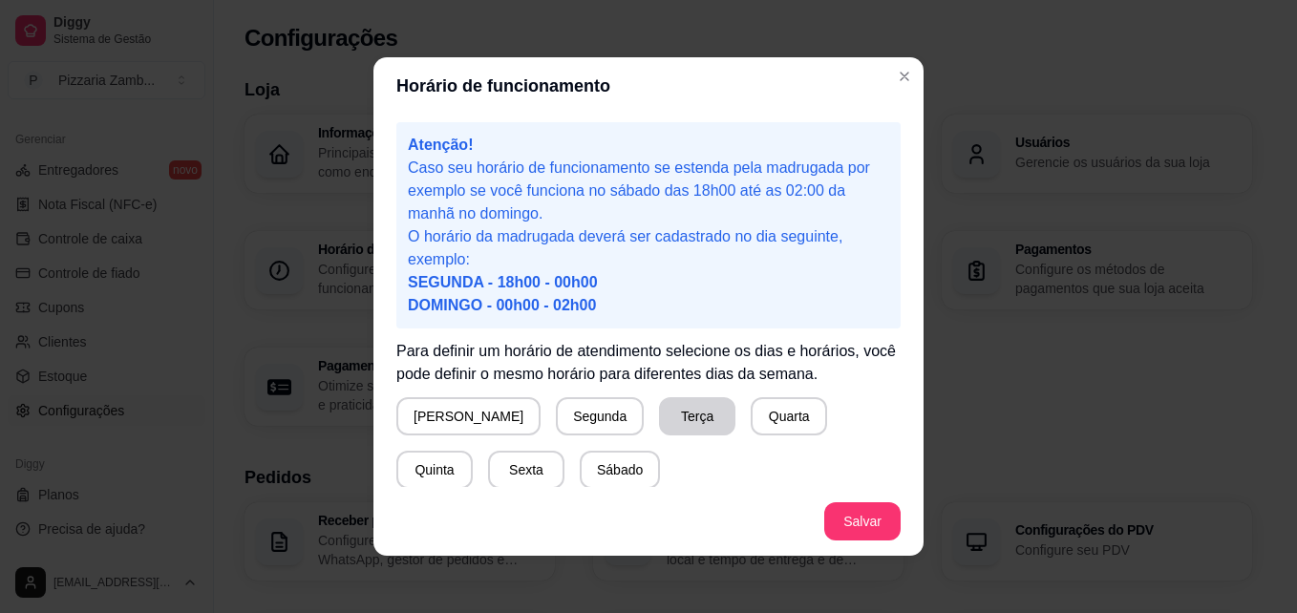
click at [659, 412] on button "Terça" at bounding box center [697, 416] width 76 height 38
click at [750, 425] on button "Quarta" at bounding box center [788, 416] width 76 height 38
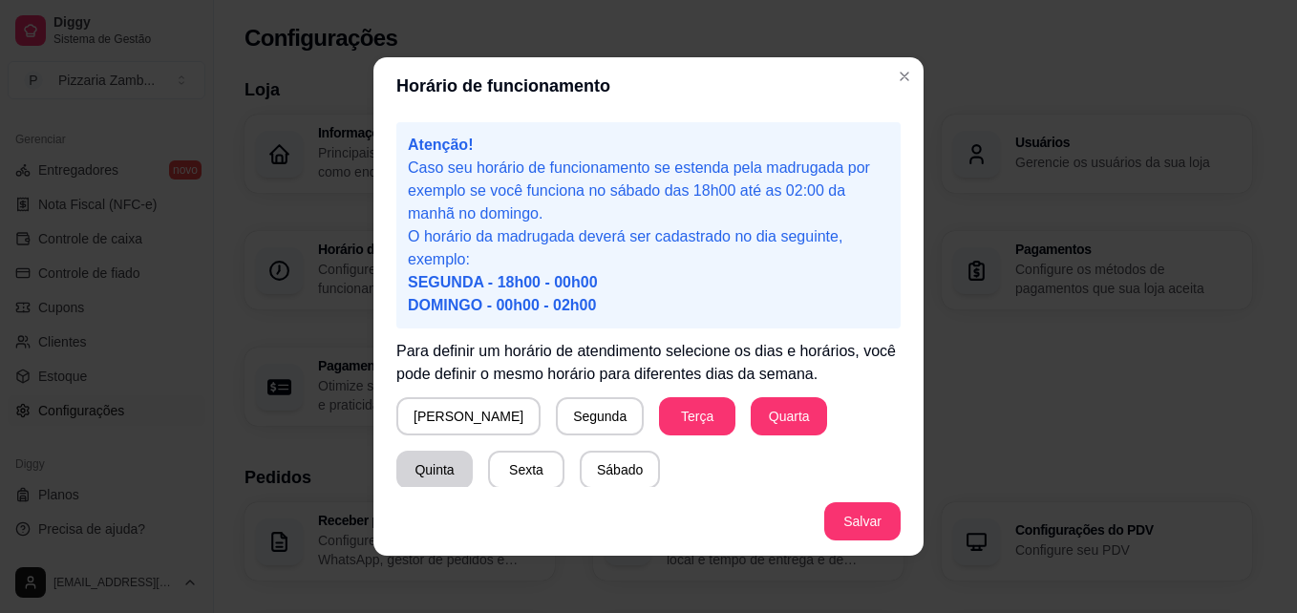
click at [473, 451] on button "Quinta" at bounding box center [434, 470] width 76 height 38
click at [580, 470] on button "Sábado" at bounding box center [620, 470] width 80 height 38
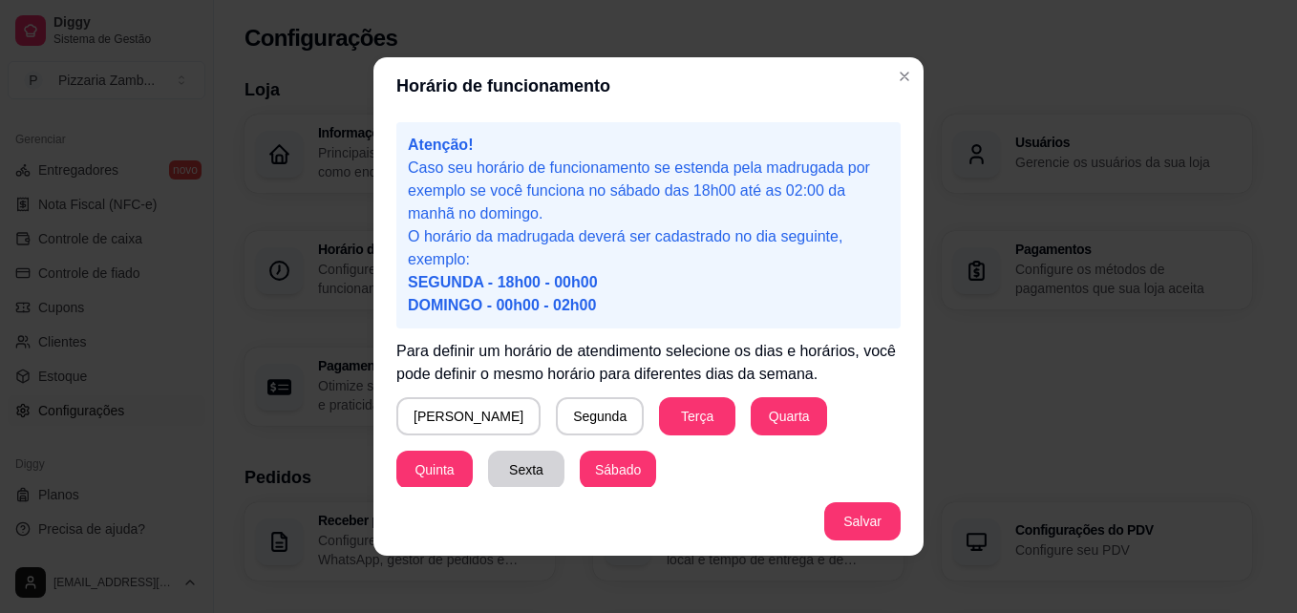
click at [488, 476] on button "Sexta" at bounding box center [526, 470] width 76 height 38
click at [455, 428] on button "Domingo" at bounding box center [468, 416] width 140 height 37
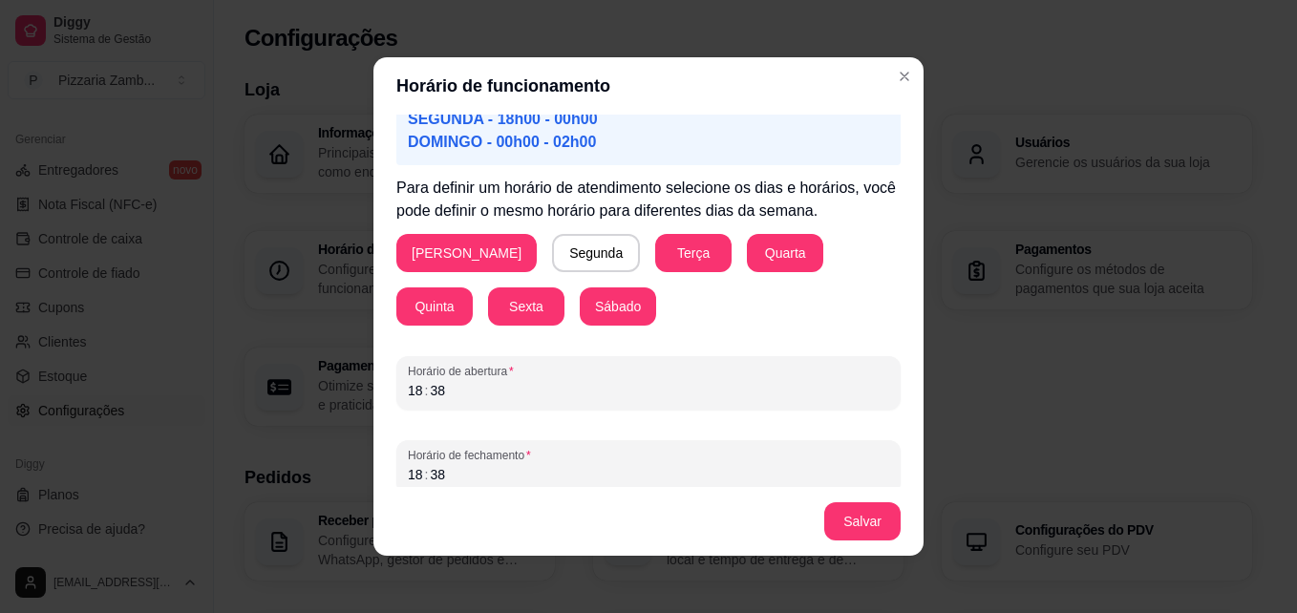
scroll to position [178, 0]
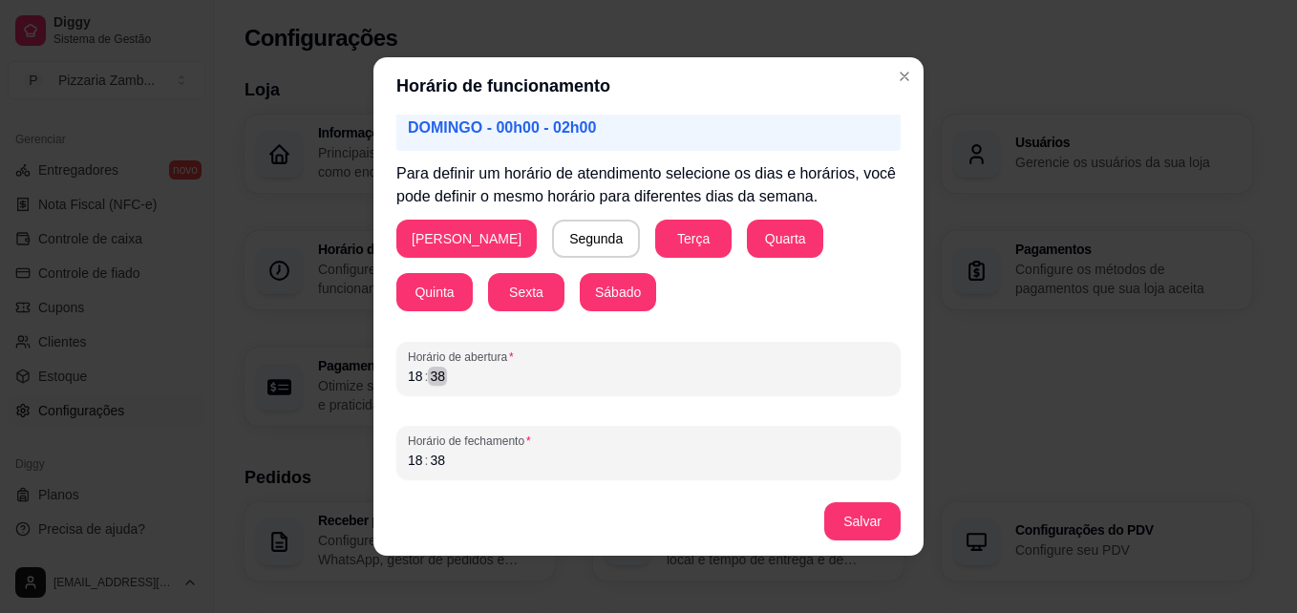
click at [683, 373] on div "18 : 38" at bounding box center [648, 376] width 481 height 23
click at [406, 374] on div "18" at bounding box center [415, 376] width 19 height 19
click at [406, 372] on div "16" at bounding box center [415, 376] width 19 height 19
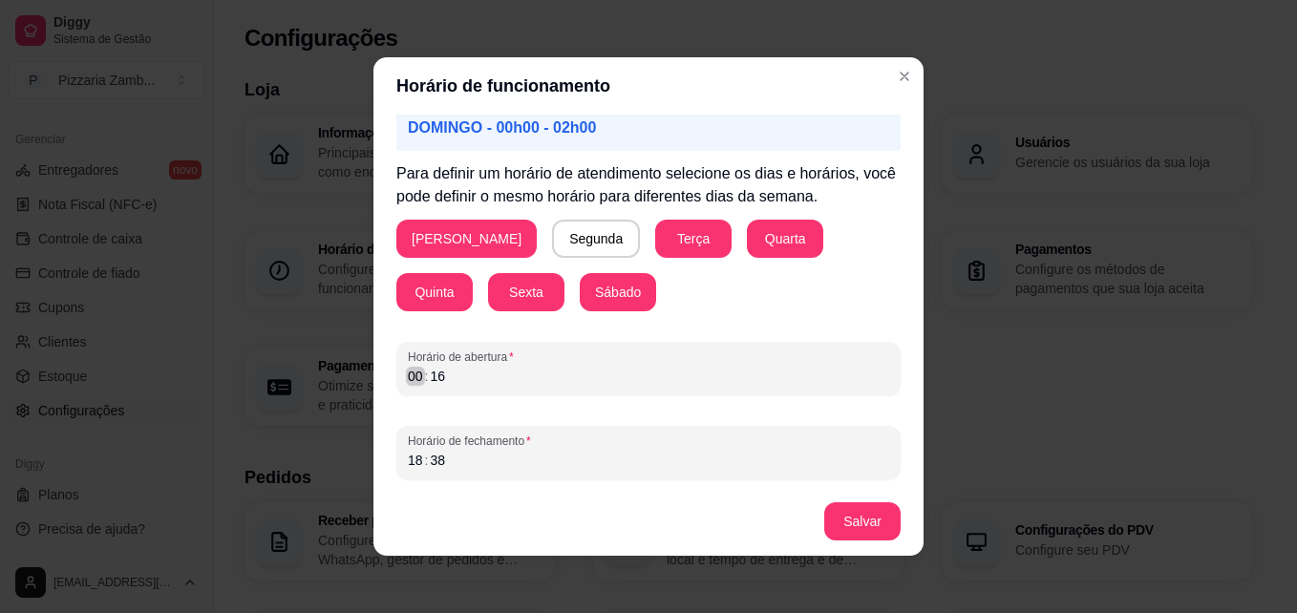
click at [407, 381] on div "00" at bounding box center [415, 376] width 19 height 19
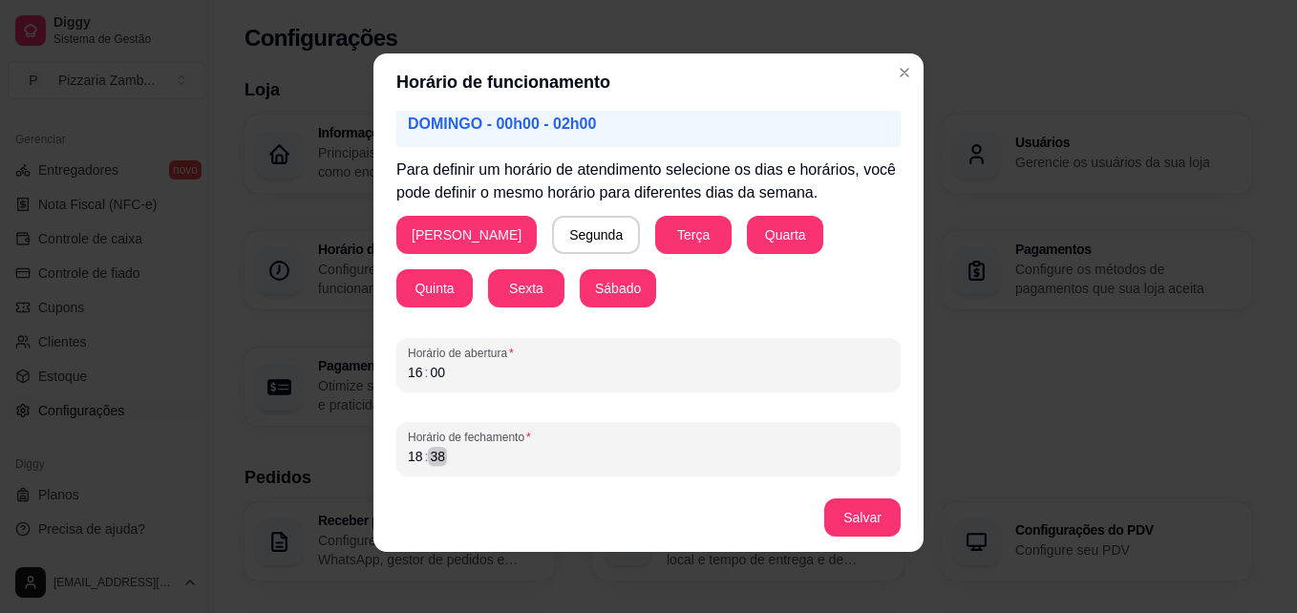
click at [575, 465] on div "18 : 38" at bounding box center [648, 456] width 481 height 23
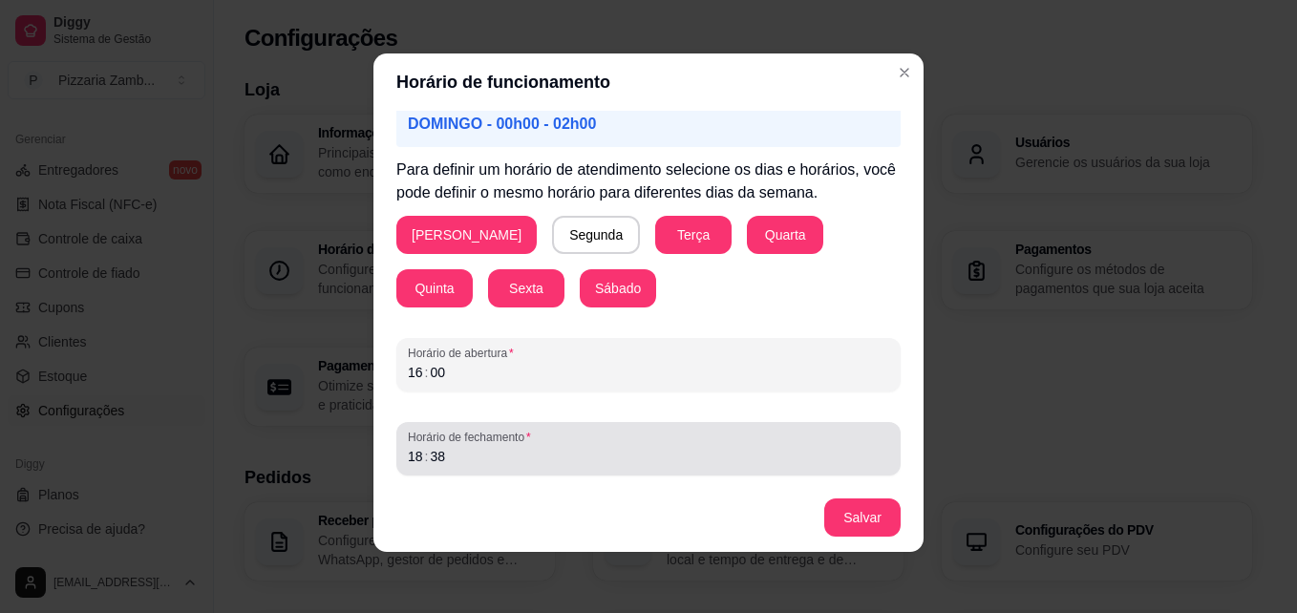
click at [507, 433] on span "Horário de fechamento" at bounding box center [648, 437] width 481 height 15
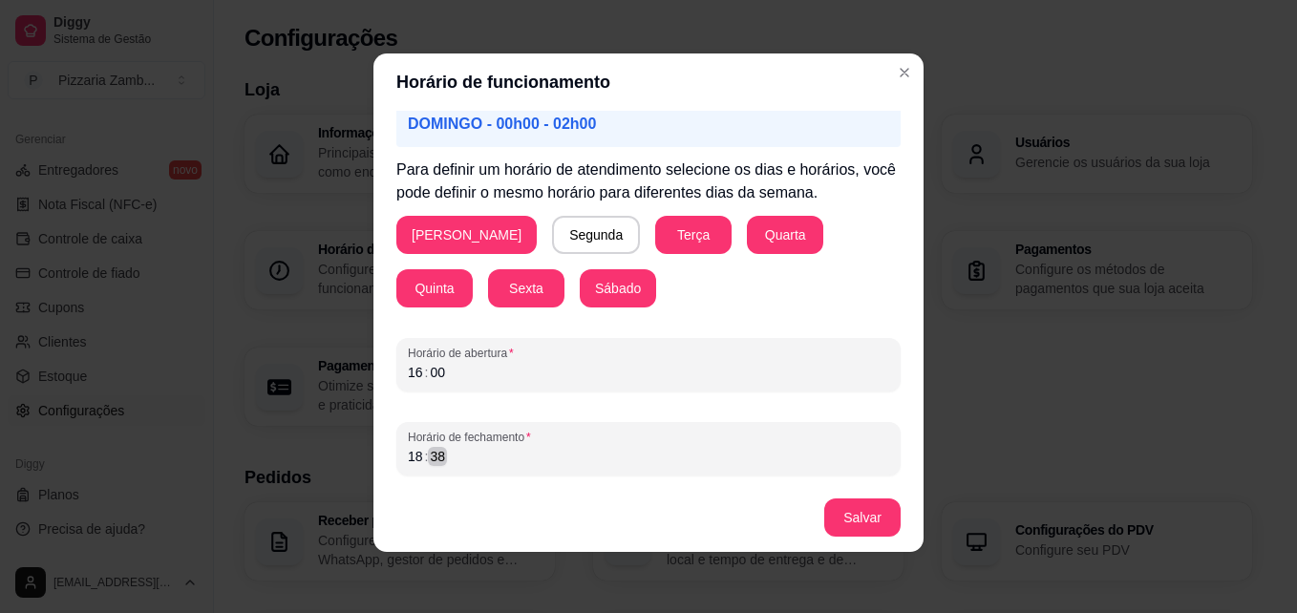
click at [493, 456] on div "18 : 38" at bounding box center [648, 456] width 481 height 23
click at [426, 240] on button "Domingo" at bounding box center [466, 235] width 140 height 38
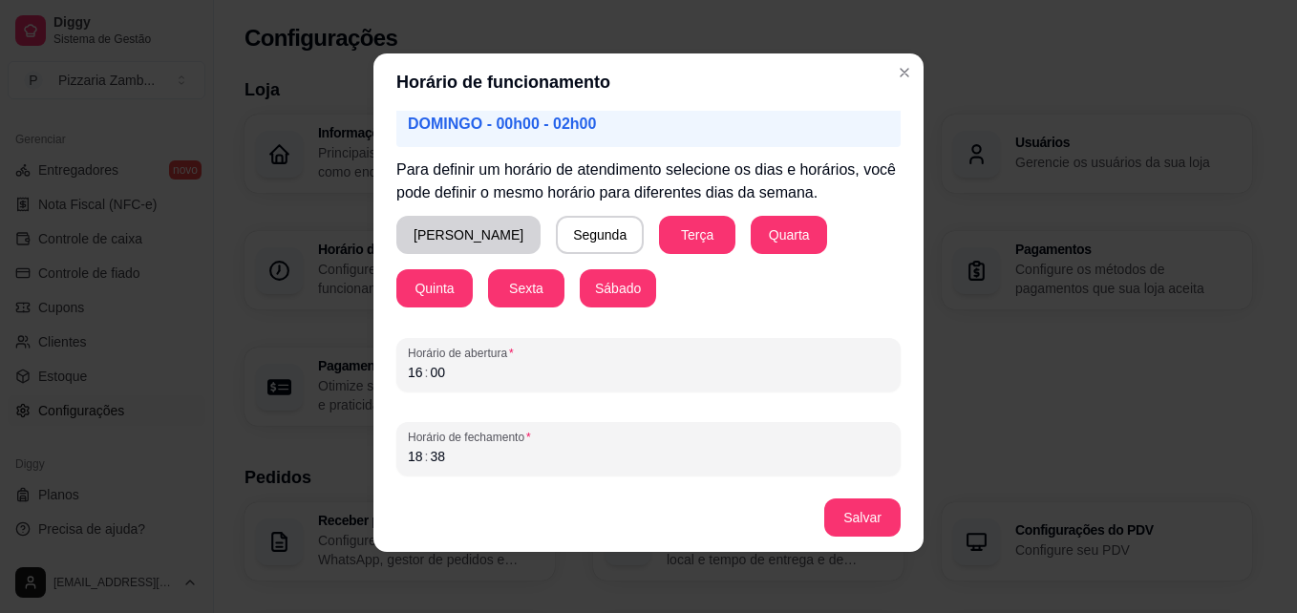
click at [426, 240] on button "Domingo" at bounding box center [468, 235] width 144 height 38
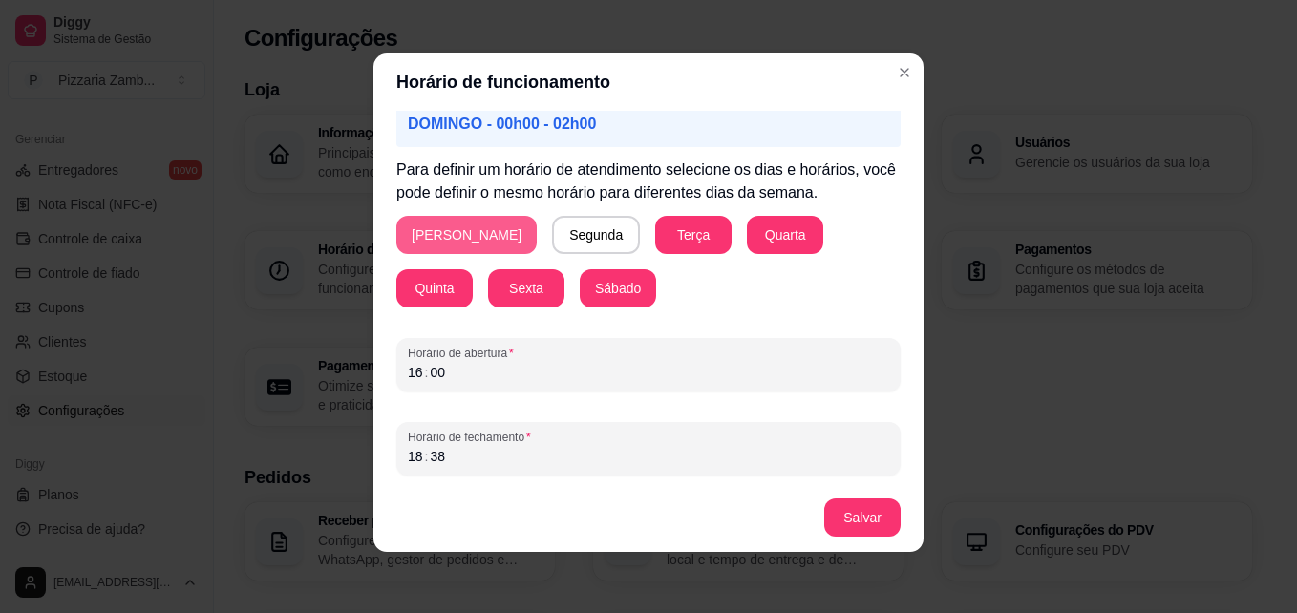
click at [426, 240] on button "Domingo" at bounding box center [466, 235] width 140 height 38
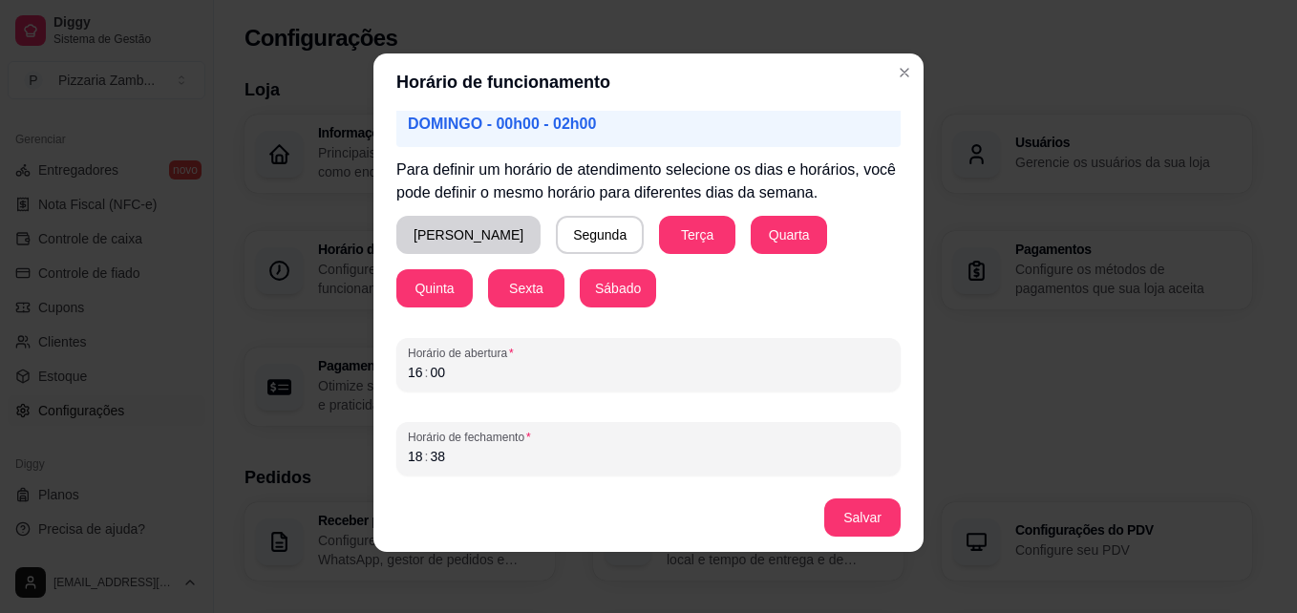
click at [426, 240] on button "Domingo" at bounding box center [468, 235] width 144 height 38
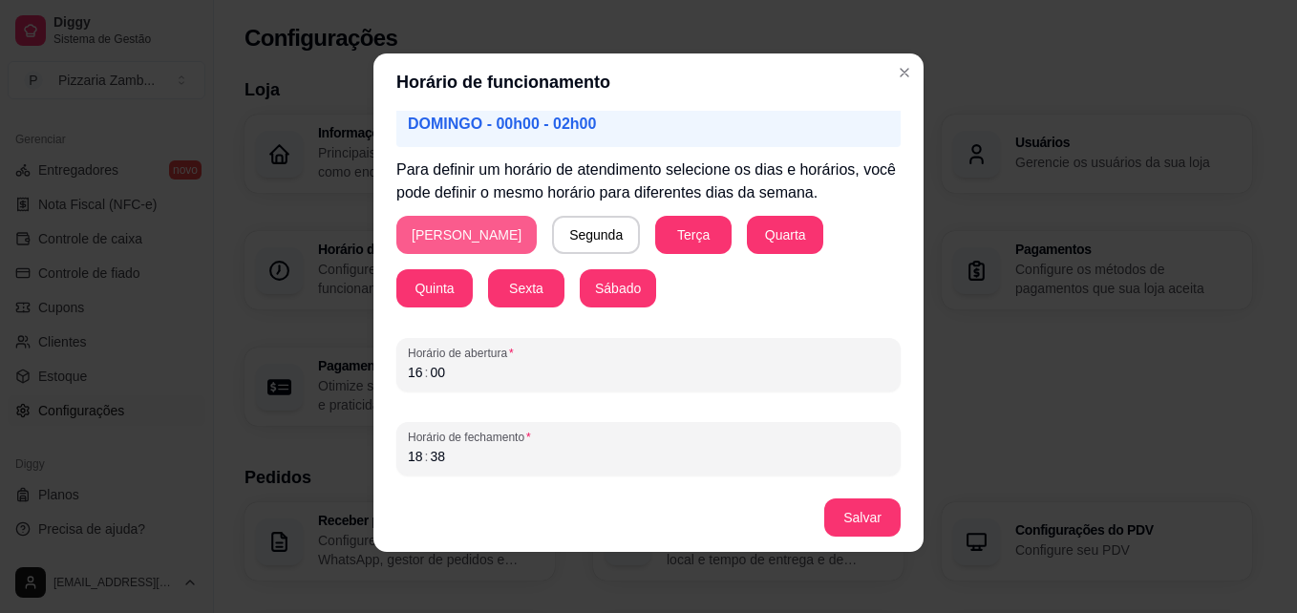
click at [460, 247] on button "Domingo" at bounding box center [466, 235] width 140 height 38
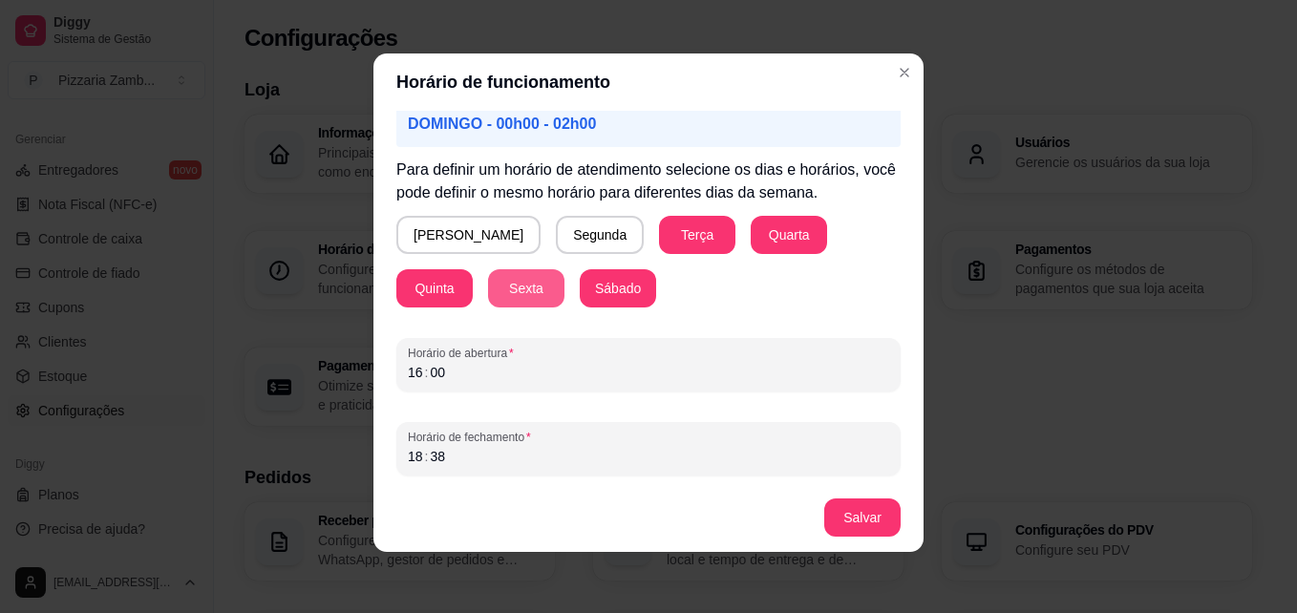
click at [488, 303] on button "Sexta" at bounding box center [526, 288] width 76 height 38
click at [454, 450] on div "18 : 38" at bounding box center [648, 456] width 481 height 23
click at [409, 448] on div "18" at bounding box center [415, 456] width 19 height 19
click at [858, 517] on button "Salvar" at bounding box center [862, 517] width 74 height 37
click at [406, 455] on div "00" at bounding box center [415, 456] width 19 height 19
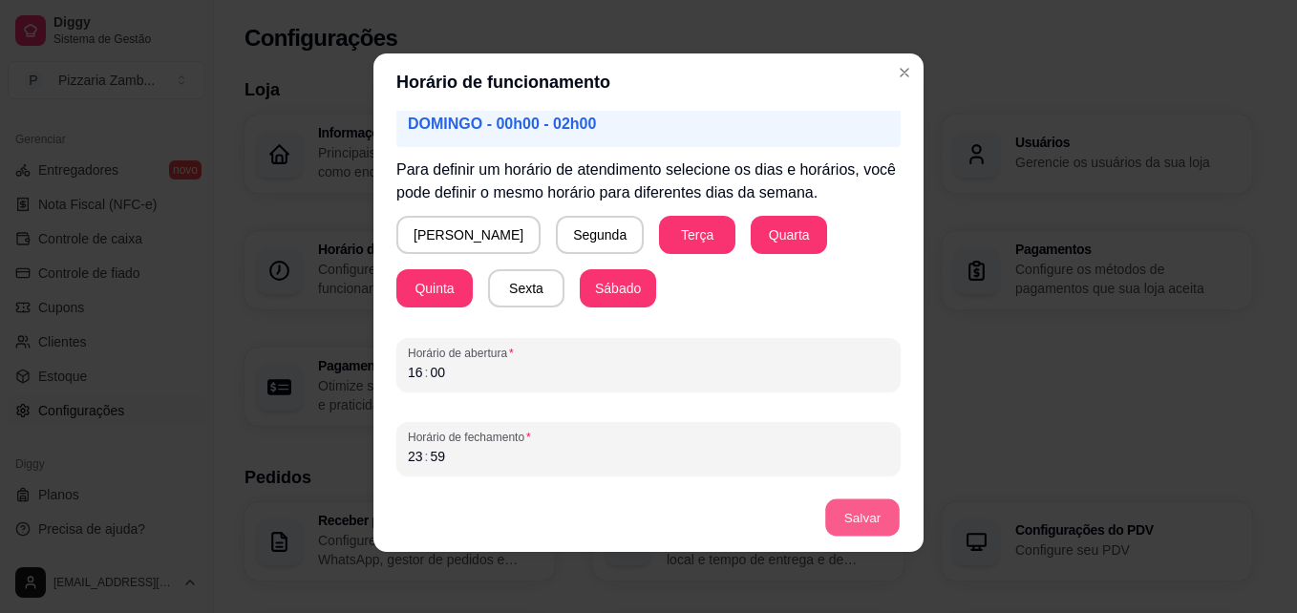
click at [832, 518] on button "Salvar" at bounding box center [862, 517] width 74 height 37
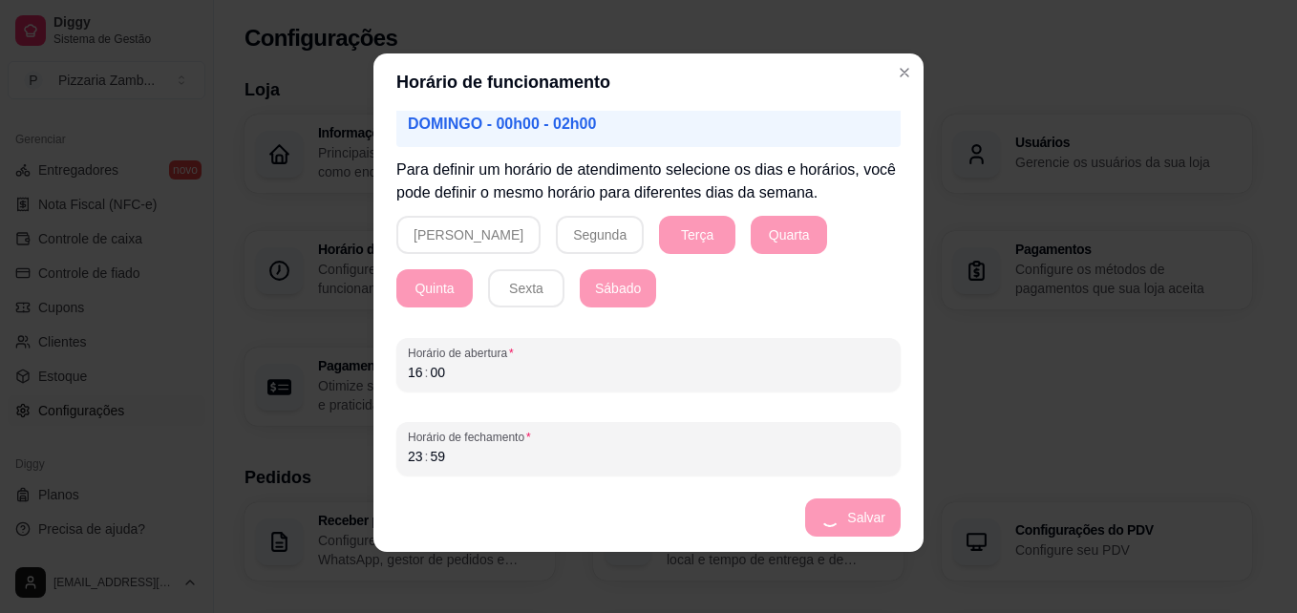
click at [832, 518] on footer "Salvar" at bounding box center [648, 517] width 550 height 69
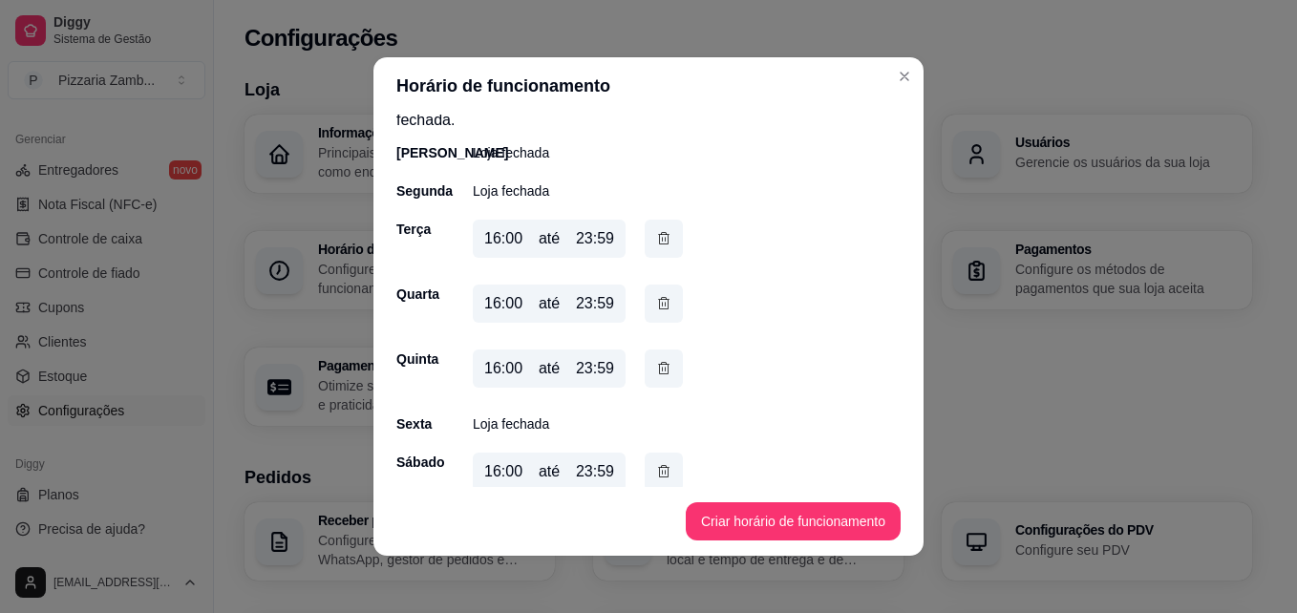
scroll to position [78, 0]
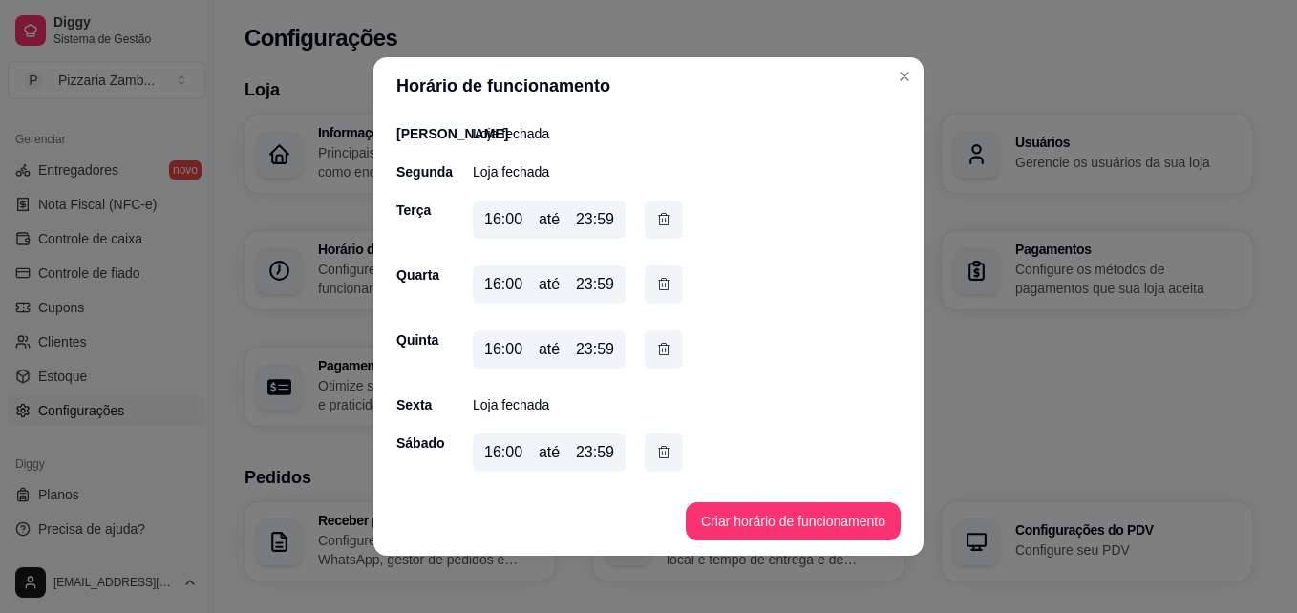
click at [568, 478] on div "16:00 até 23:59" at bounding box center [578, 456] width 210 height 46
click at [579, 461] on div "23:59" at bounding box center [595, 452] width 38 height 23
drag, startPoint x: 579, startPoint y: 461, endPoint x: 581, endPoint y: 451, distance: 10.9
click at [581, 451] on div "23:59" at bounding box center [595, 452] width 38 height 23
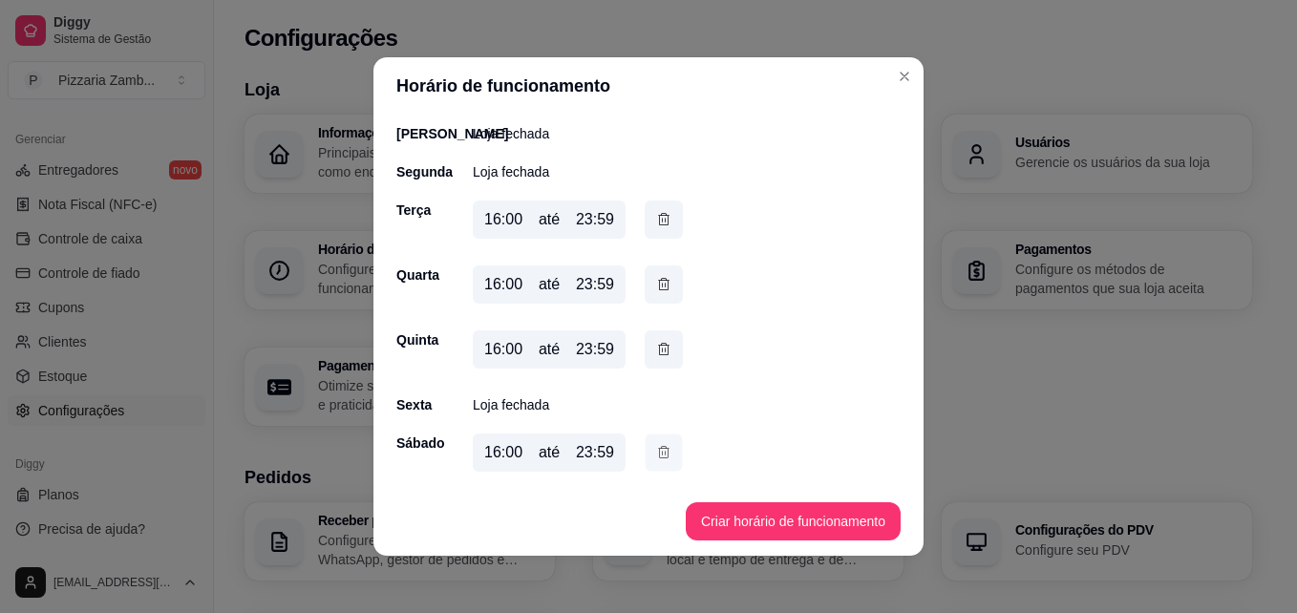
click at [657, 443] on icon "button" at bounding box center [663, 452] width 15 height 20
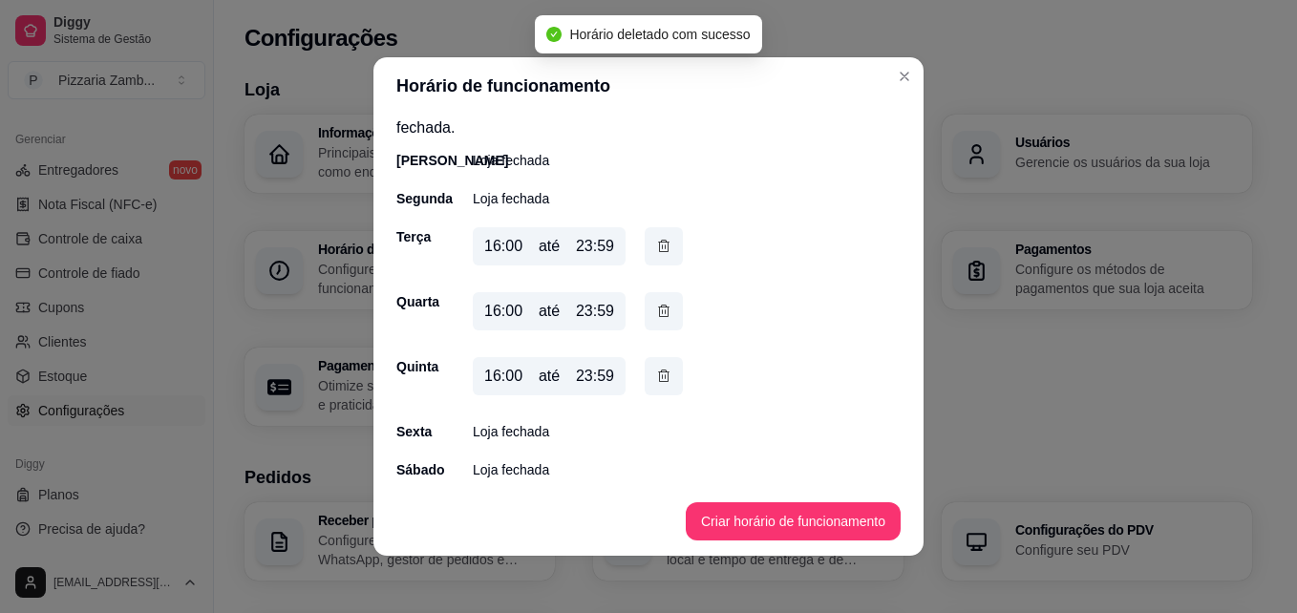
scroll to position [52, 0]
click at [731, 513] on button "Criar horário de funcionamento" at bounding box center [793, 521] width 215 height 38
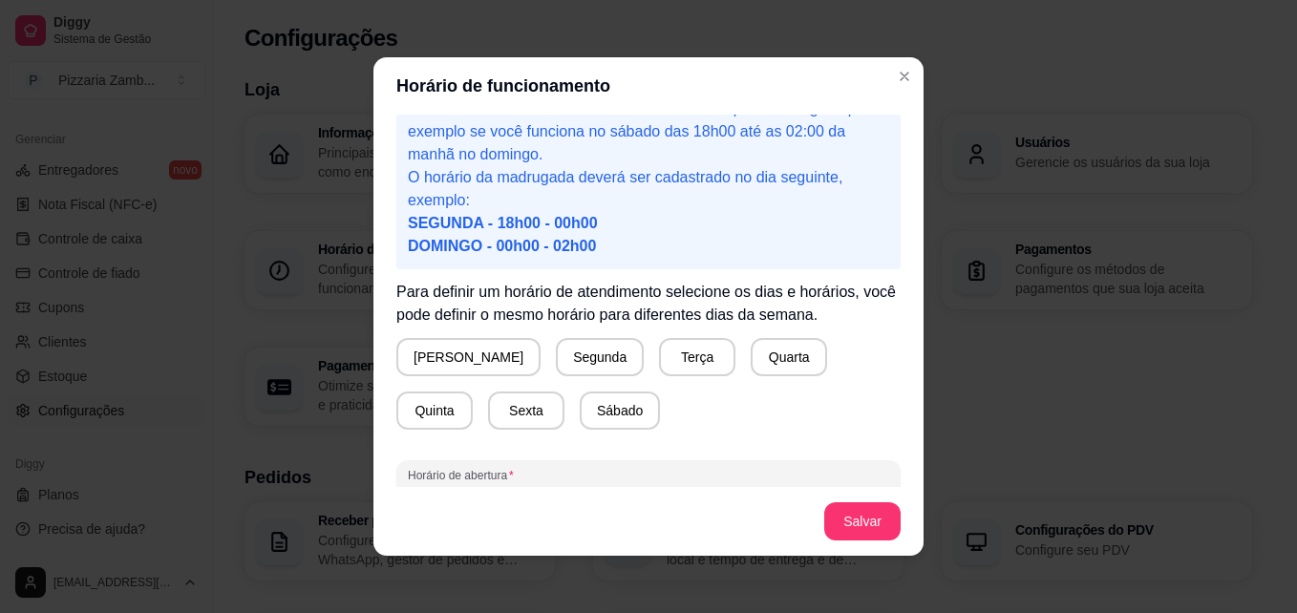
scroll to position [62, 0]
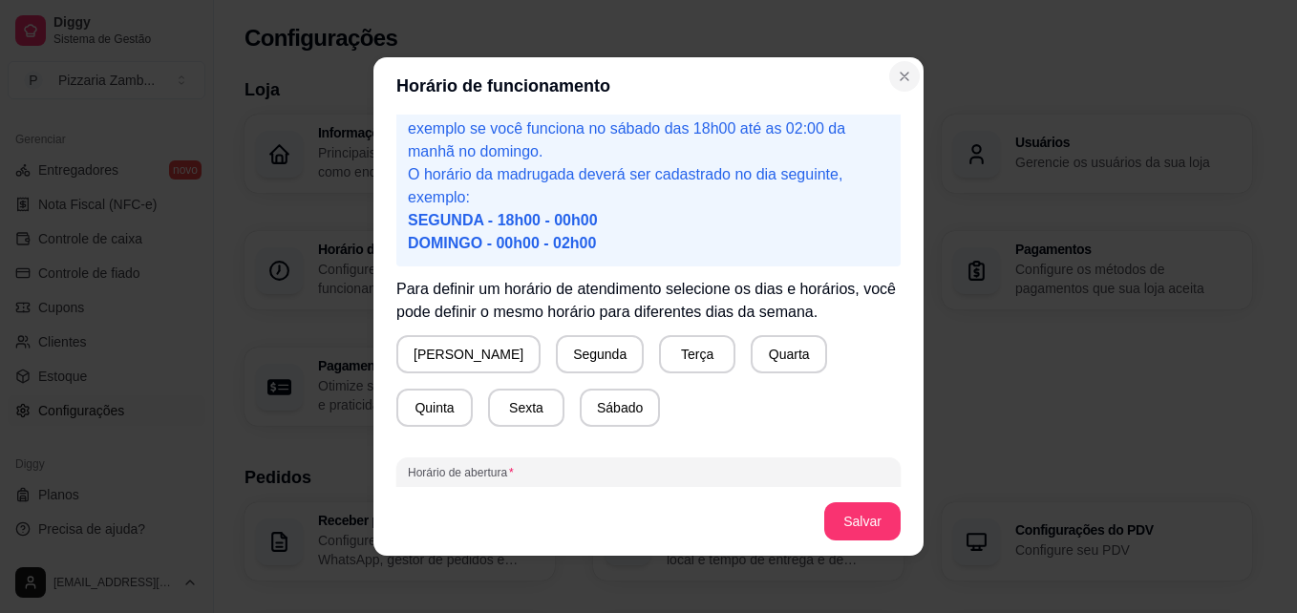
click at [911, 71] on div "Horário de funcionamento Atenção! Caso seu horário de funcionamento se estenda …" at bounding box center [648, 306] width 1297 height 613
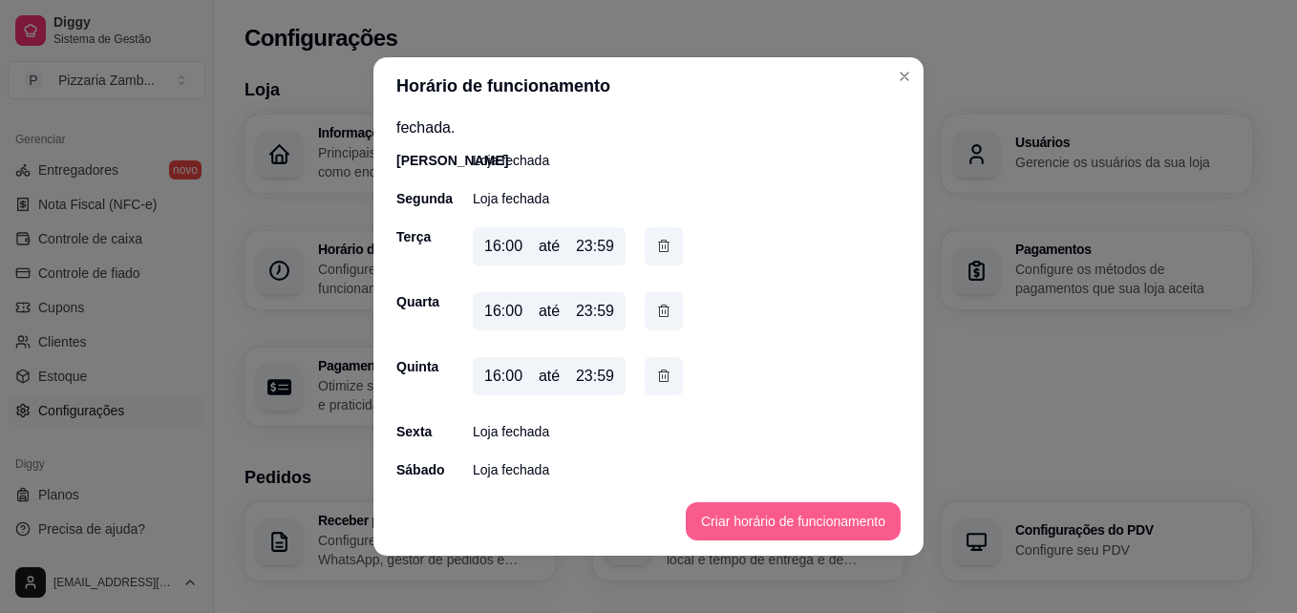
click at [830, 521] on button "Criar horário de funcionamento" at bounding box center [793, 521] width 215 height 38
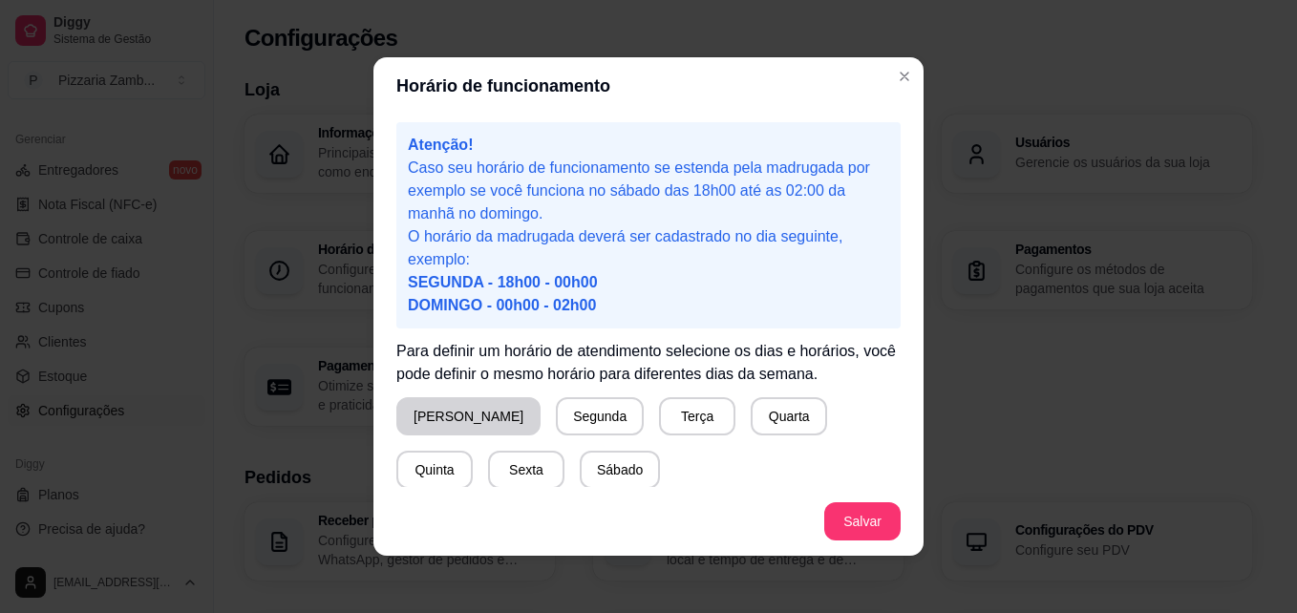
click at [458, 434] on button "Domingo" at bounding box center [468, 416] width 144 height 38
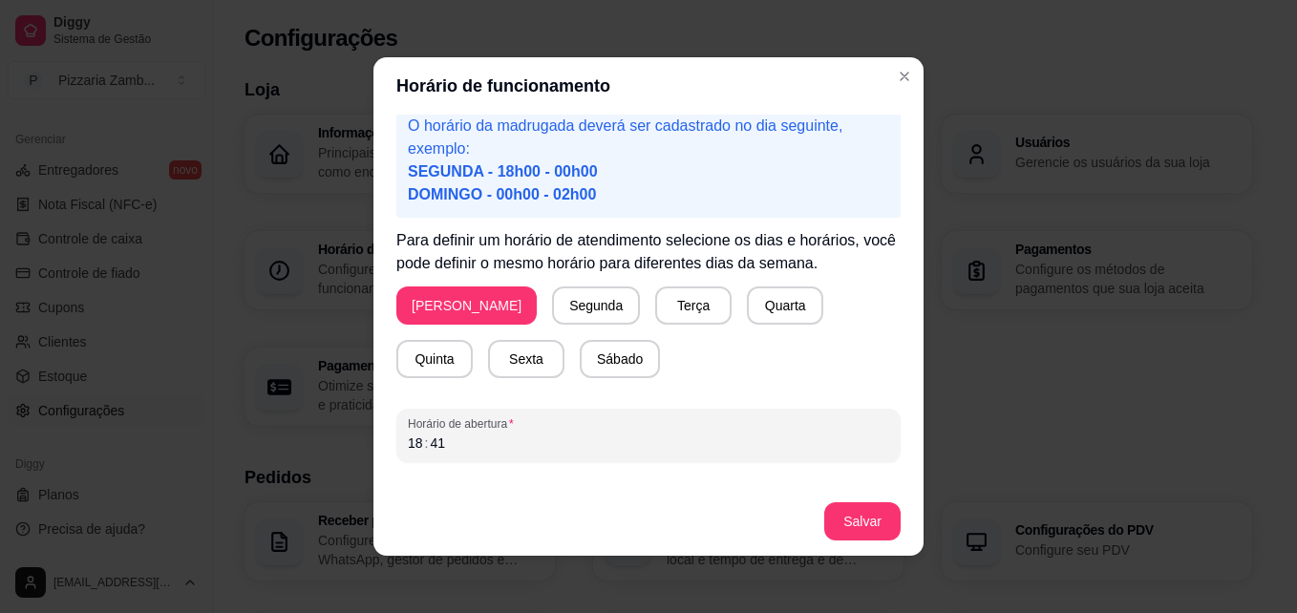
scroll to position [178, 0]
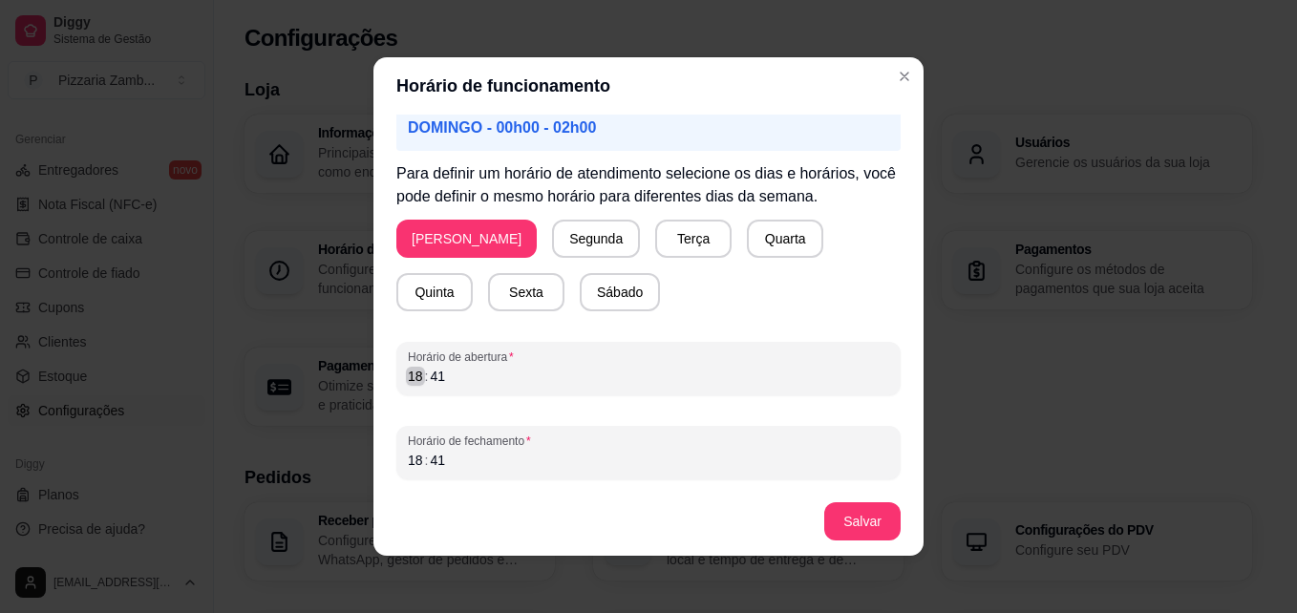
click at [409, 372] on div "18" at bounding box center [415, 376] width 19 height 19
click at [406, 457] on div "18" at bounding box center [415, 460] width 19 height 19
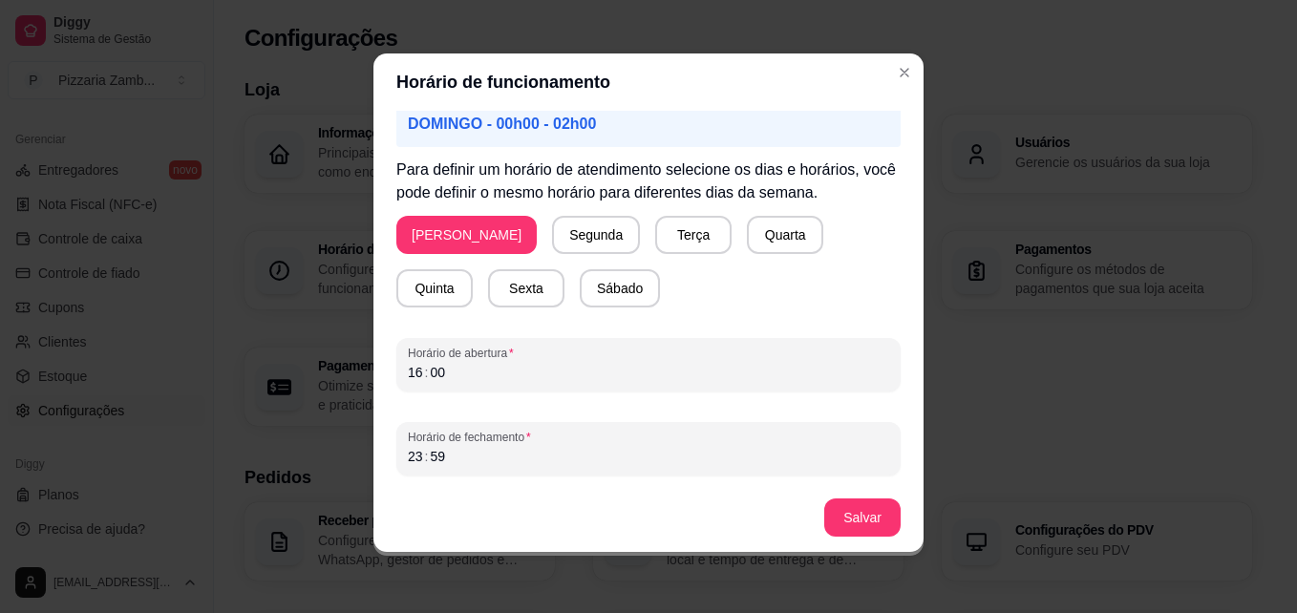
click at [857, 546] on footer "Salvar" at bounding box center [648, 517] width 550 height 69
click at [870, 523] on button "Salvar" at bounding box center [862, 517] width 76 height 38
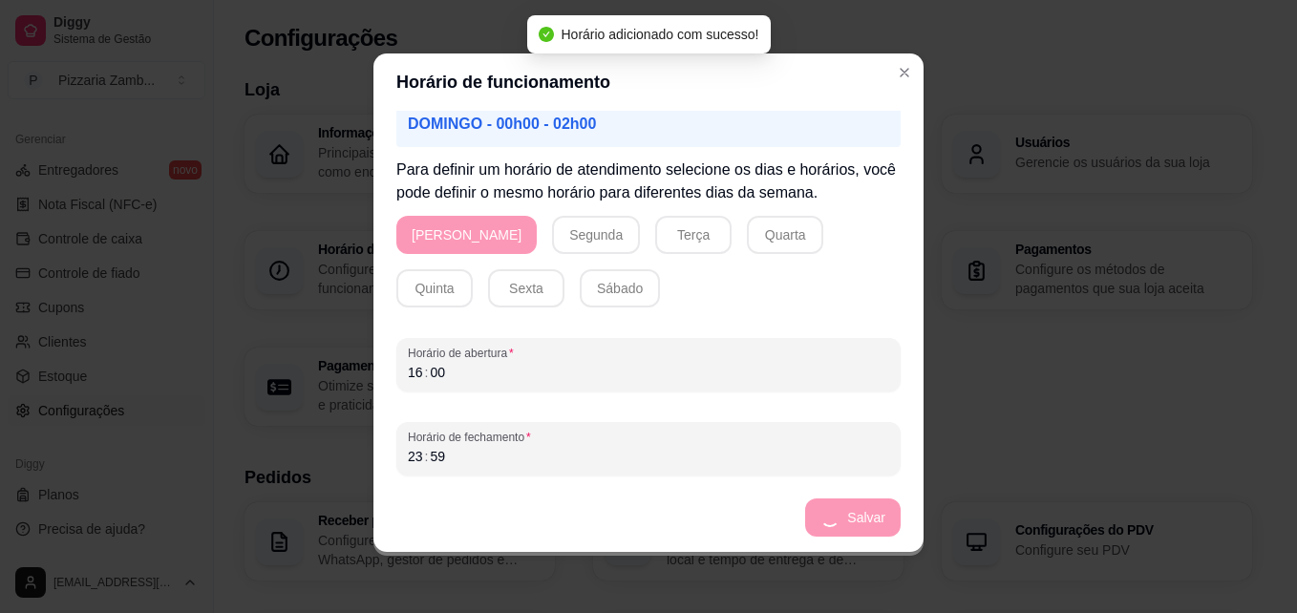
scroll to position [78, 0]
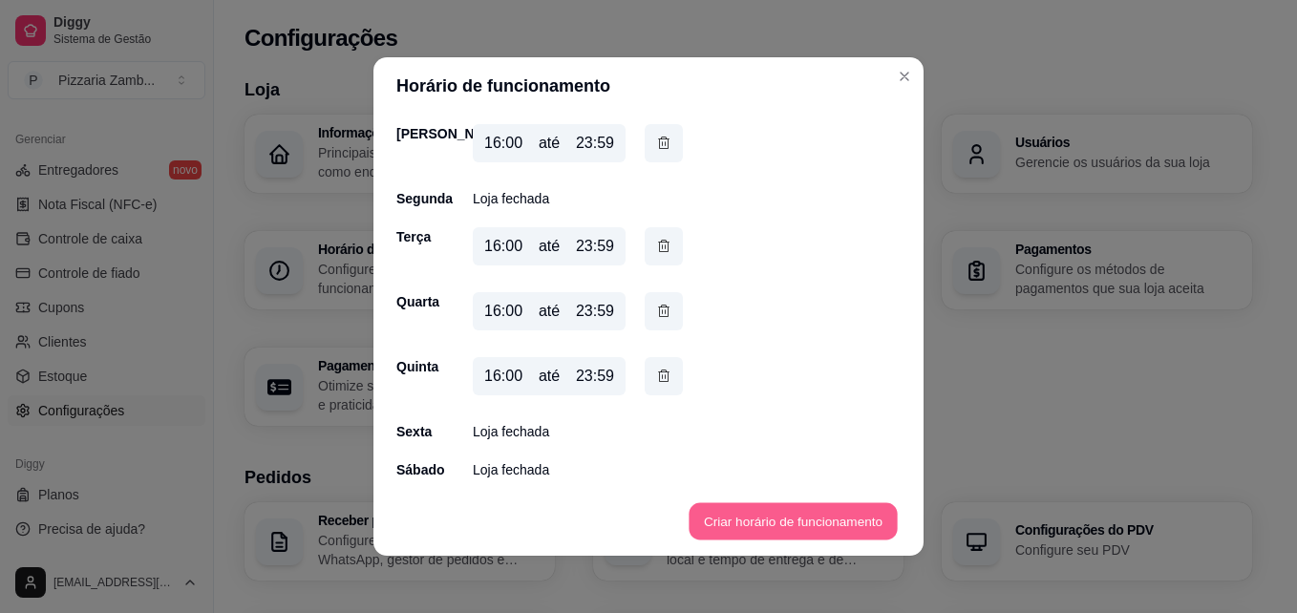
click at [719, 512] on button "Criar horário de funcionamento" at bounding box center [792, 521] width 208 height 37
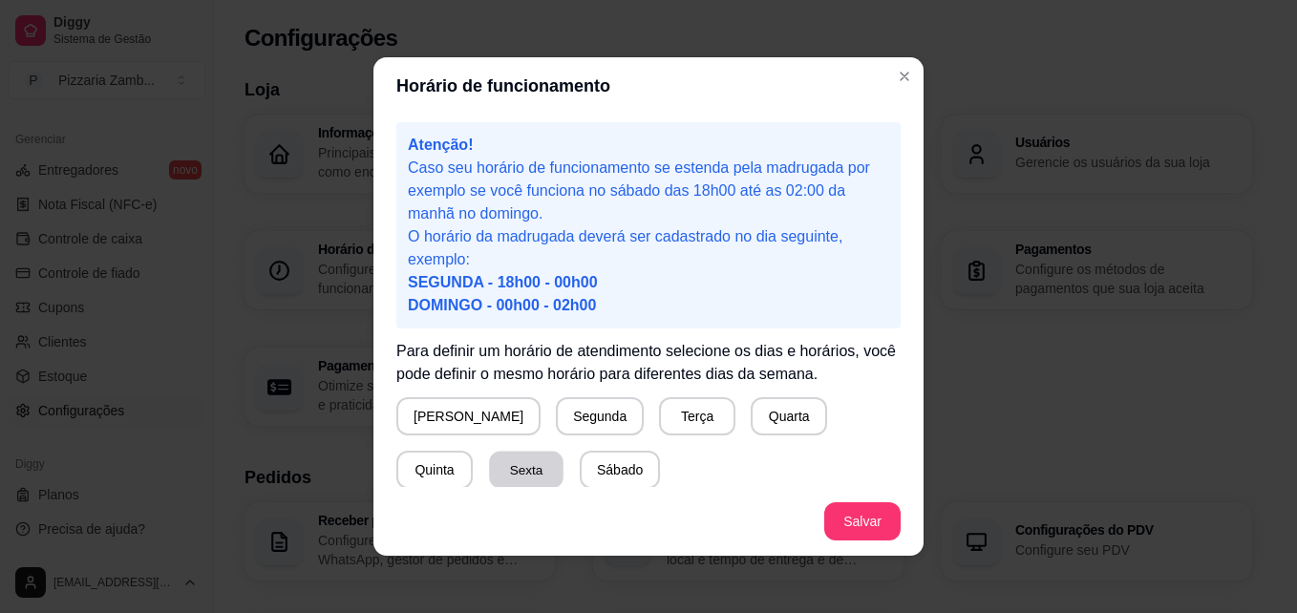
click at [489, 465] on button "Sexta" at bounding box center [526, 470] width 74 height 37
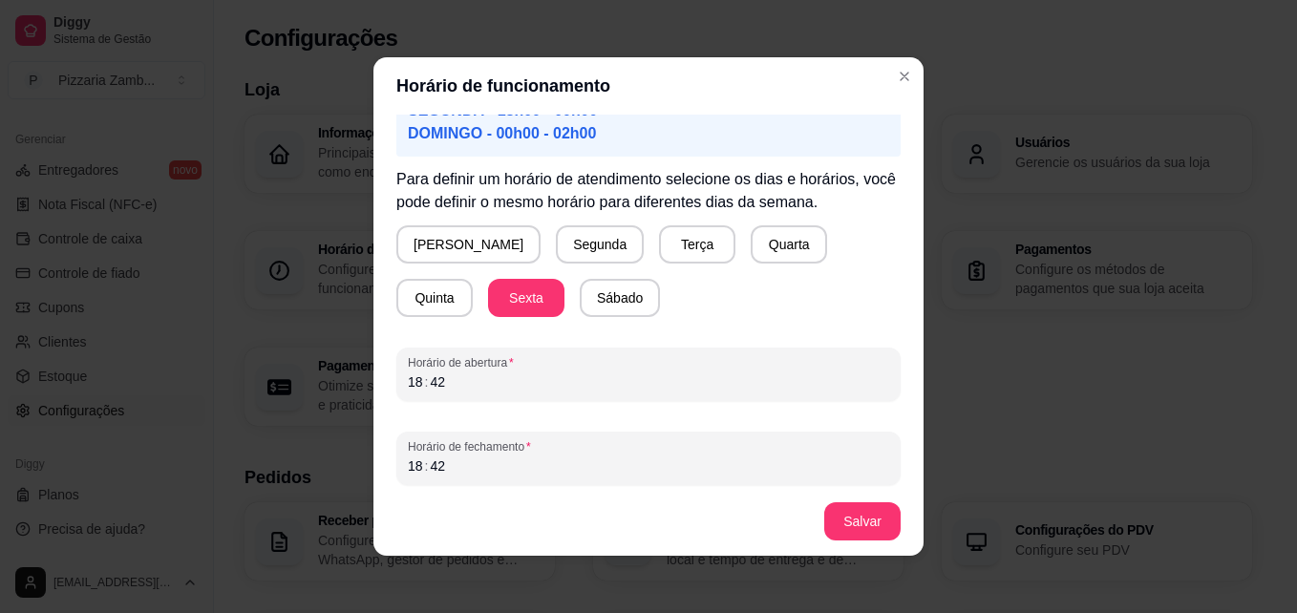
scroll to position [169, 0]
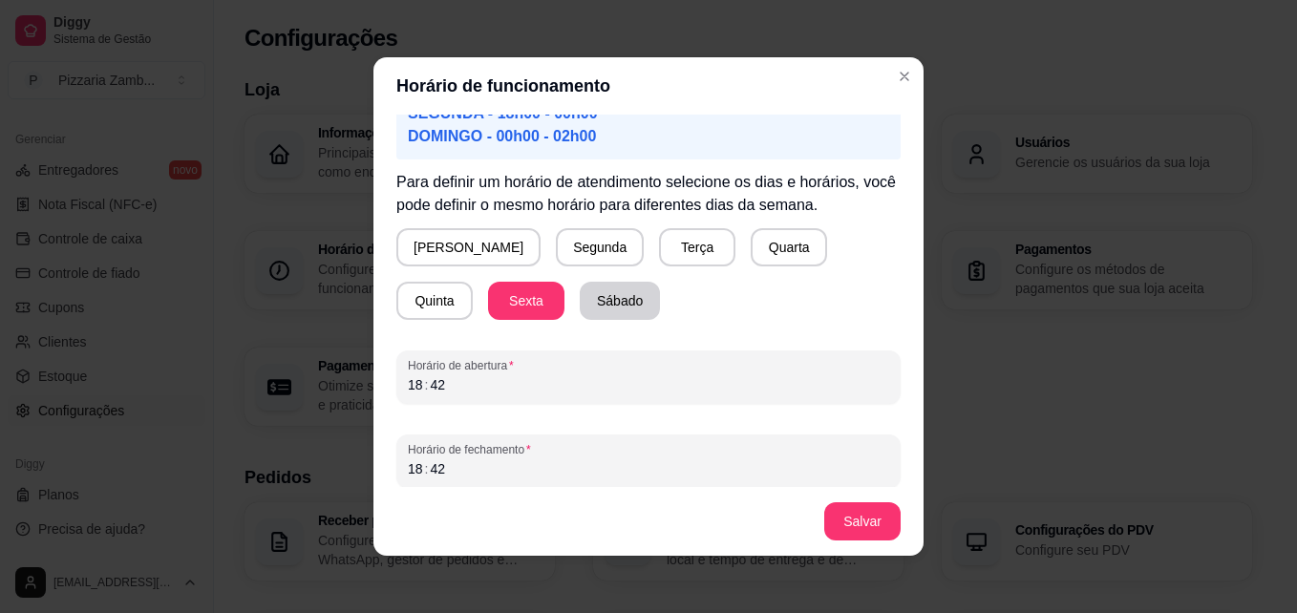
click at [580, 310] on button "Sábado" at bounding box center [620, 301] width 80 height 38
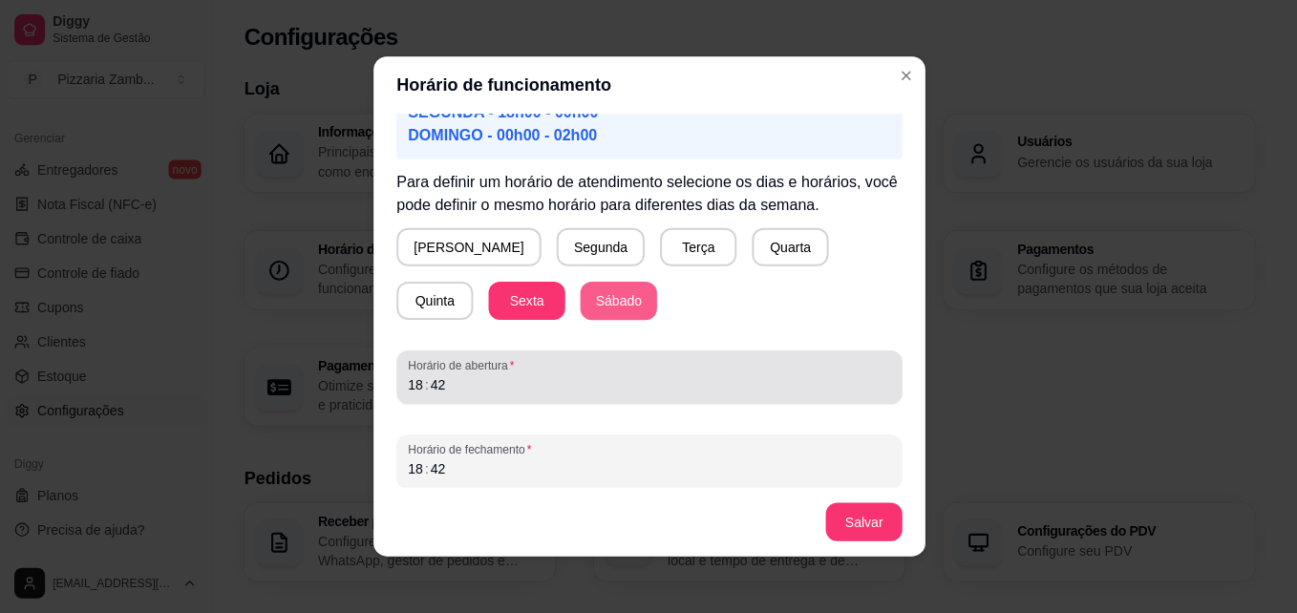
scroll to position [0, 0]
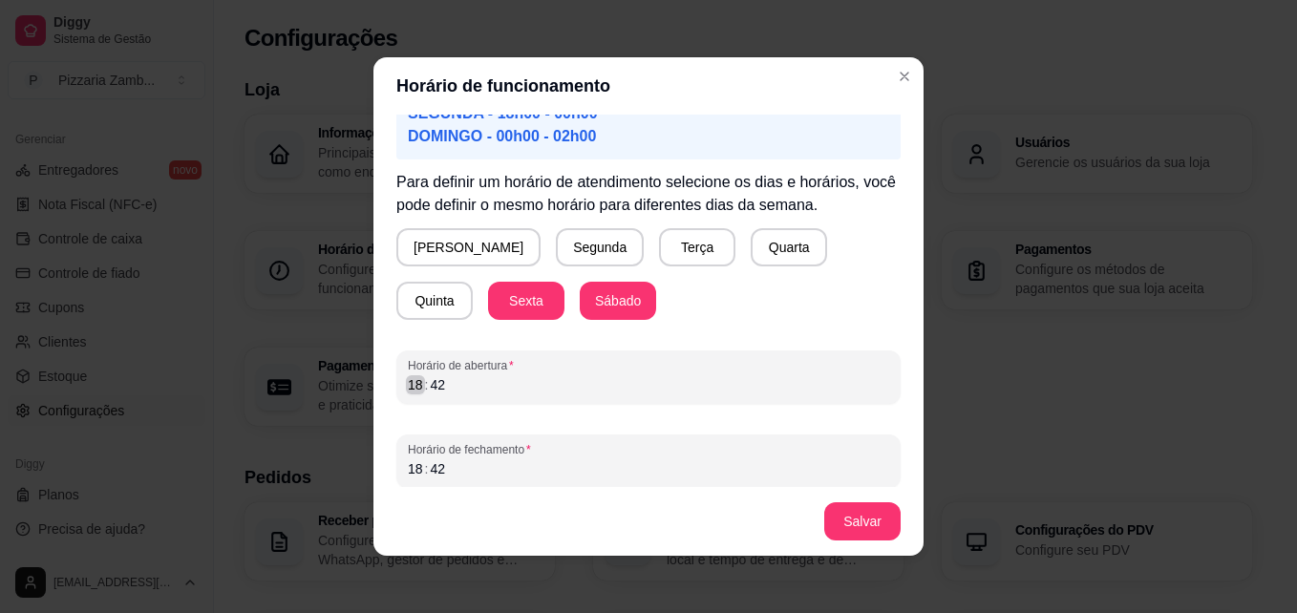
click at [410, 386] on div "18" at bounding box center [415, 384] width 19 height 19
click at [406, 470] on div "18" at bounding box center [415, 468] width 19 height 19
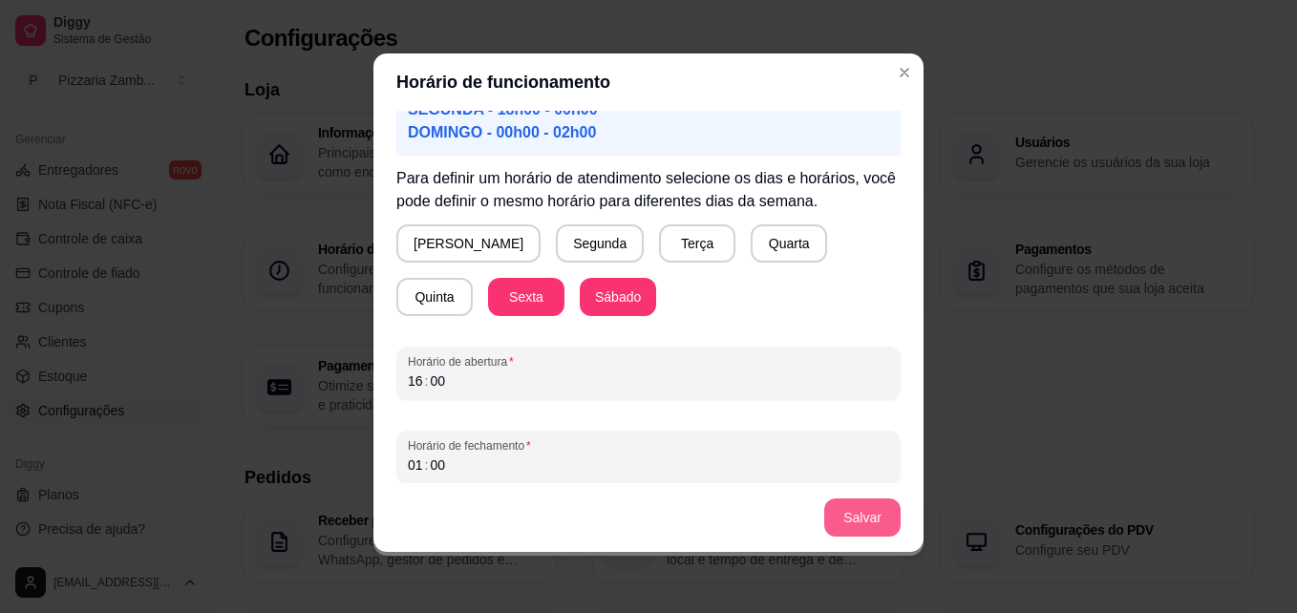
click at [832, 514] on button "Salvar" at bounding box center [862, 517] width 76 height 38
click at [836, 529] on button "Salvar" at bounding box center [862, 517] width 74 height 37
click at [854, 525] on button "Salvar" at bounding box center [862, 517] width 74 height 37
click at [580, 298] on button "Sábado" at bounding box center [618, 297] width 76 height 38
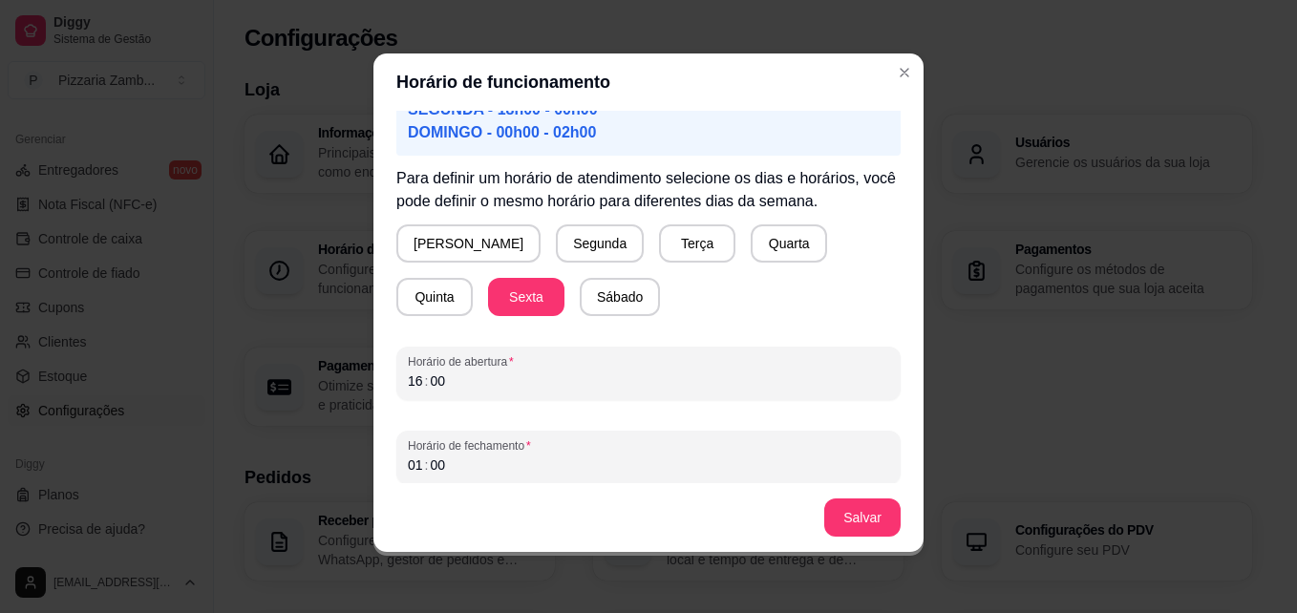
click at [836, 538] on footer "Salvar" at bounding box center [648, 517] width 550 height 69
click at [857, 527] on button "Salvar" at bounding box center [862, 517] width 76 height 38
click at [397, 389] on div "Horário de abertura 16 : 00" at bounding box center [648, 373] width 504 height 53
click at [839, 522] on button "Salvar" at bounding box center [862, 517] width 76 height 38
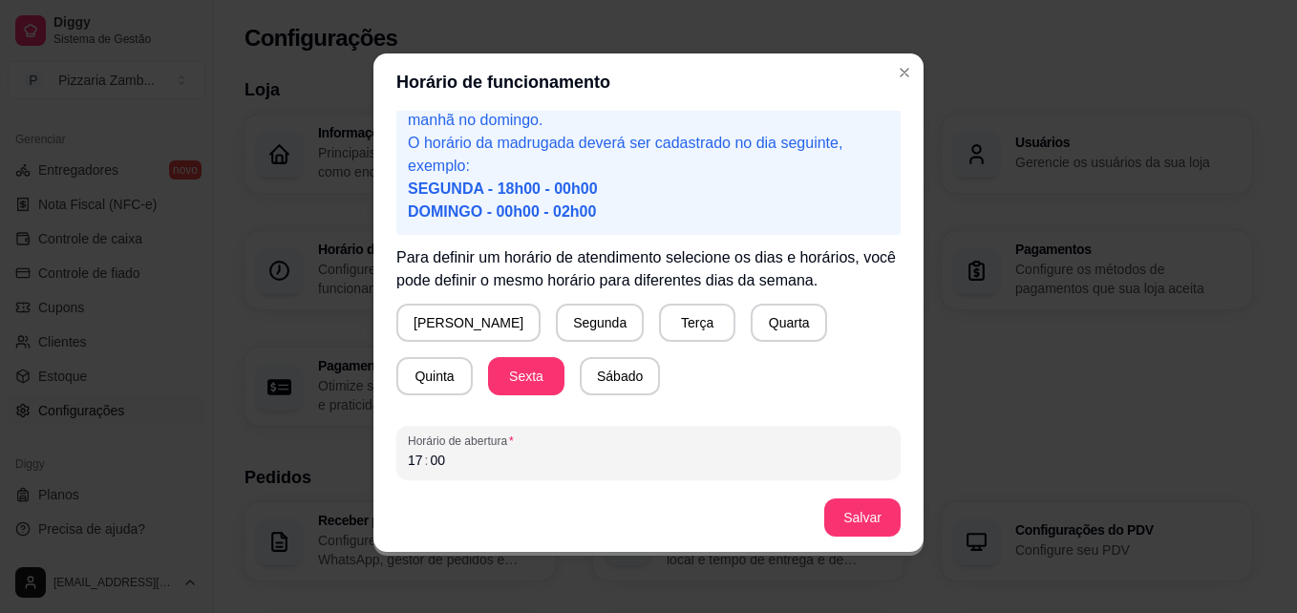
scroll to position [151, 0]
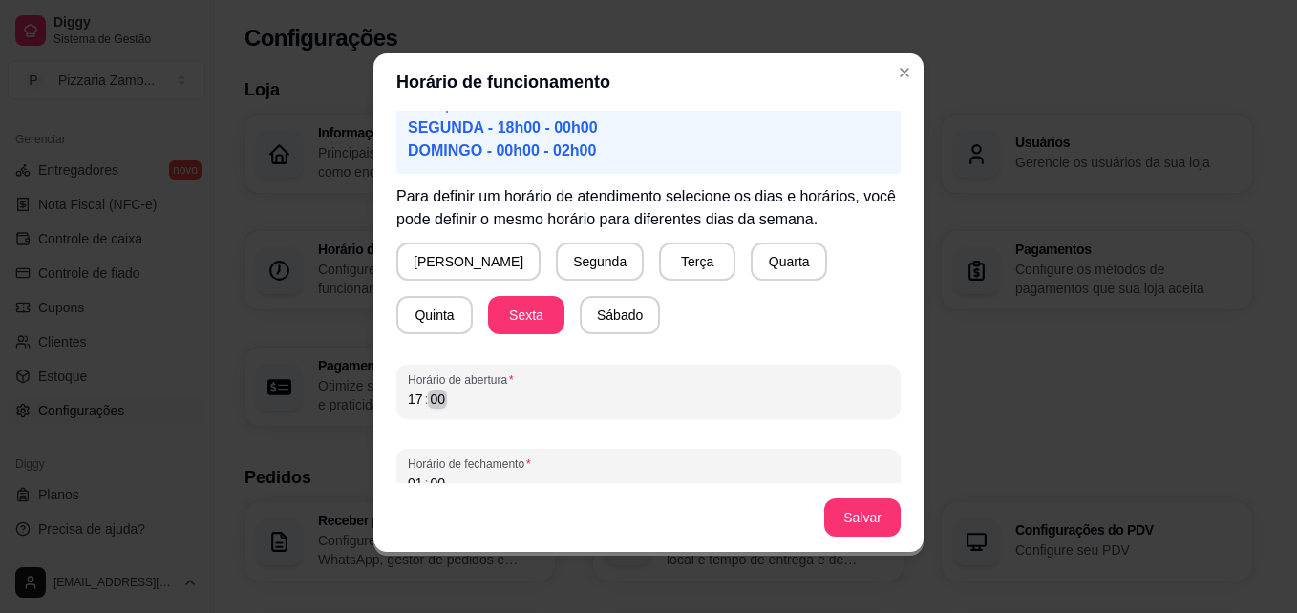
click at [537, 397] on div "17 : 00" at bounding box center [648, 399] width 481 height 23
click at [846, 529] on button "Salvar" at bounding box center [862, 517] width 74 height 37
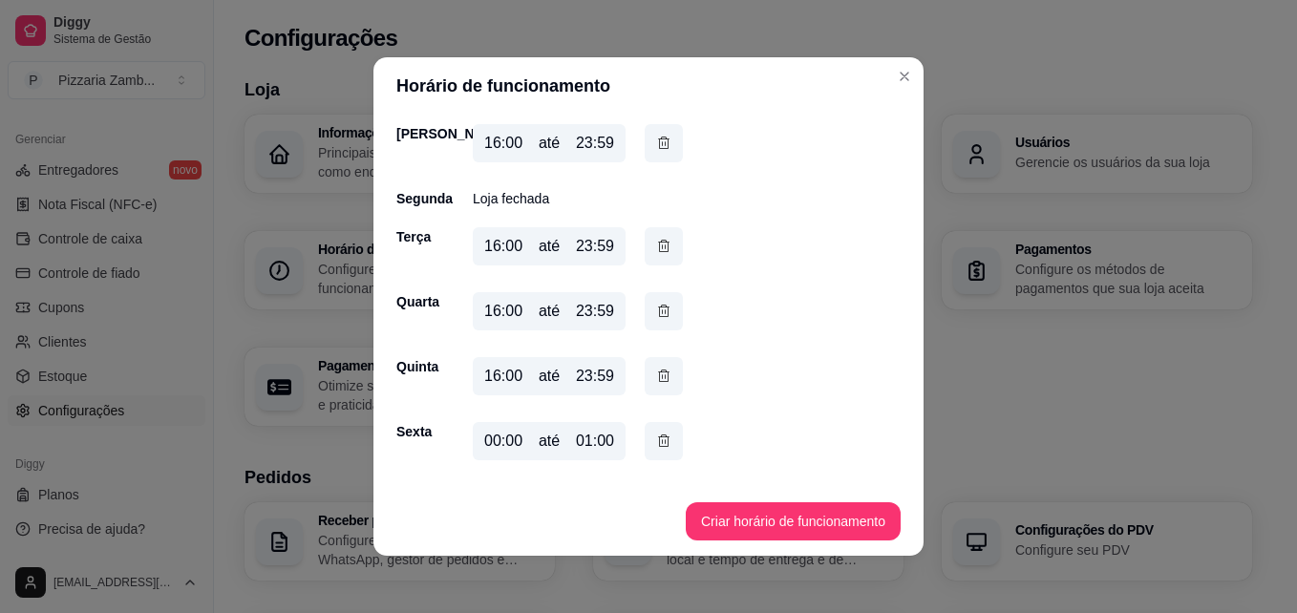
click at [510, 439] on div "00:00" at bounding box center [503, 441] width 38 height 23
click at [500, 440] on div "00:00" at bounding box center [503, 441] width 38 height 23
drag, startPoint x: 500, startPoint y: 440, endPoint x: 490, endPoint y: 440, distance: 10.5
click at [490, 440] on div "00:00" at bounding box center [503, 441] width 38 height 23
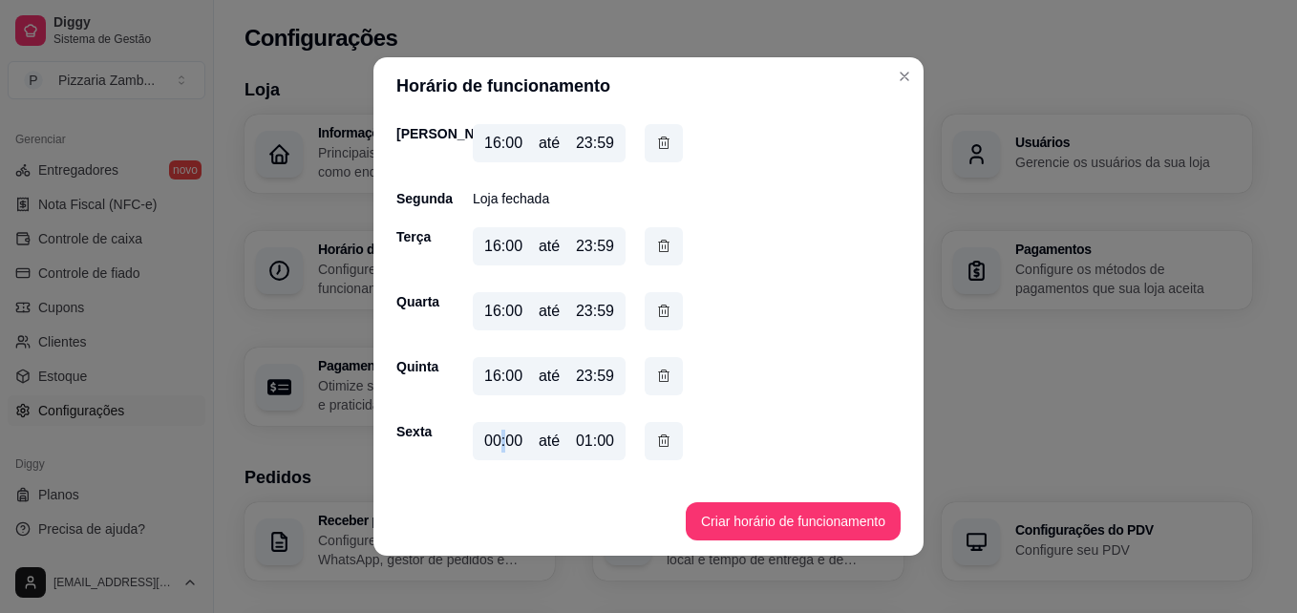
click at [490, 440] on div "00:00" at bounding box center [503, 441] width 38 height 23
drag, startPoint x: 490, startPoint y: 440, endPoint x: 548, endPoint y: 509, distance: 90.1
click at [548, 509] on footer "Criar horário de funcionamento" at bounding box center [648, 521] width 550 height 69
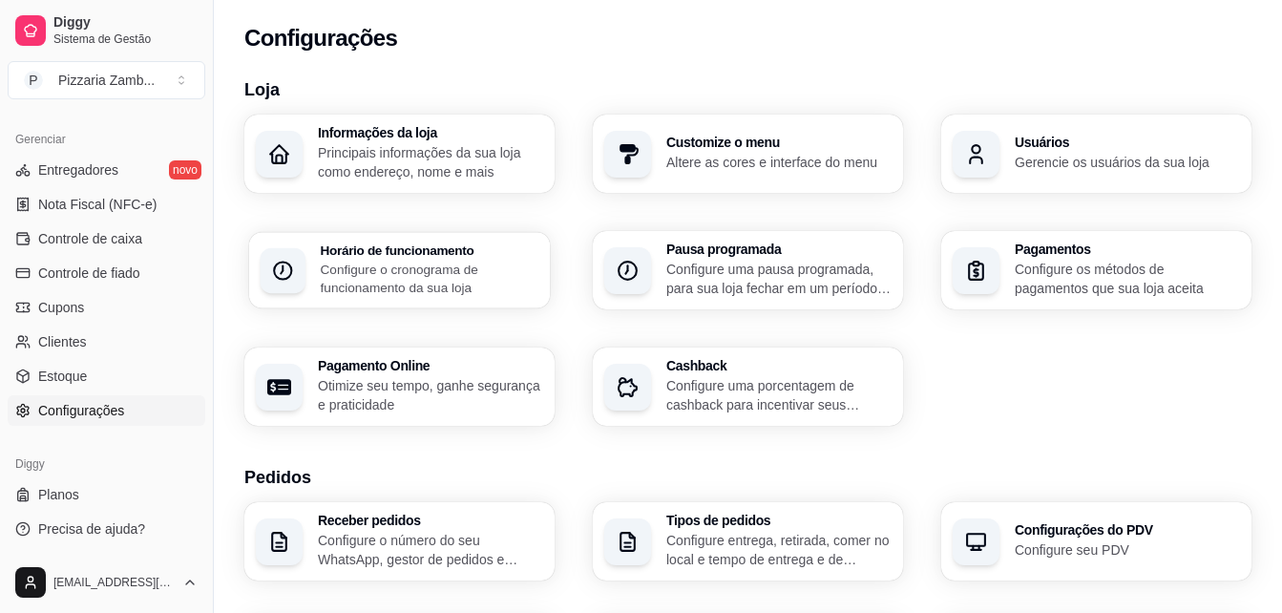
click at [466, 292] on p "Configure o cronograma de funcionamento da sua loja" at bounding box center [430, 278] width 219 height 37
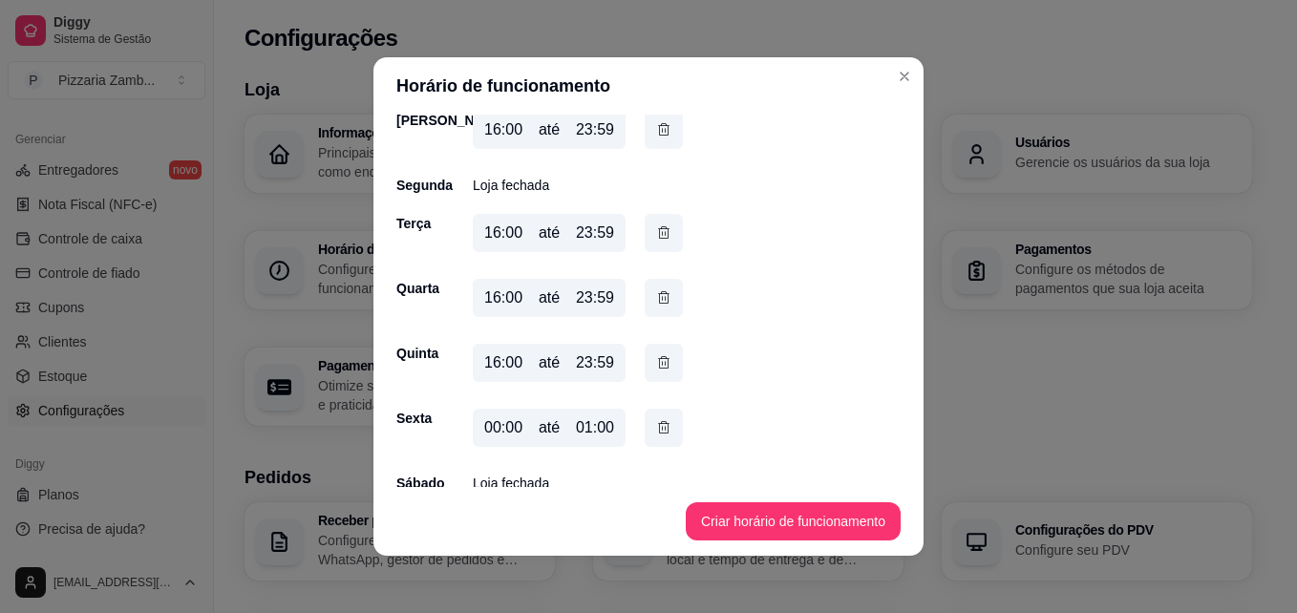
scroll to position [105, 0]
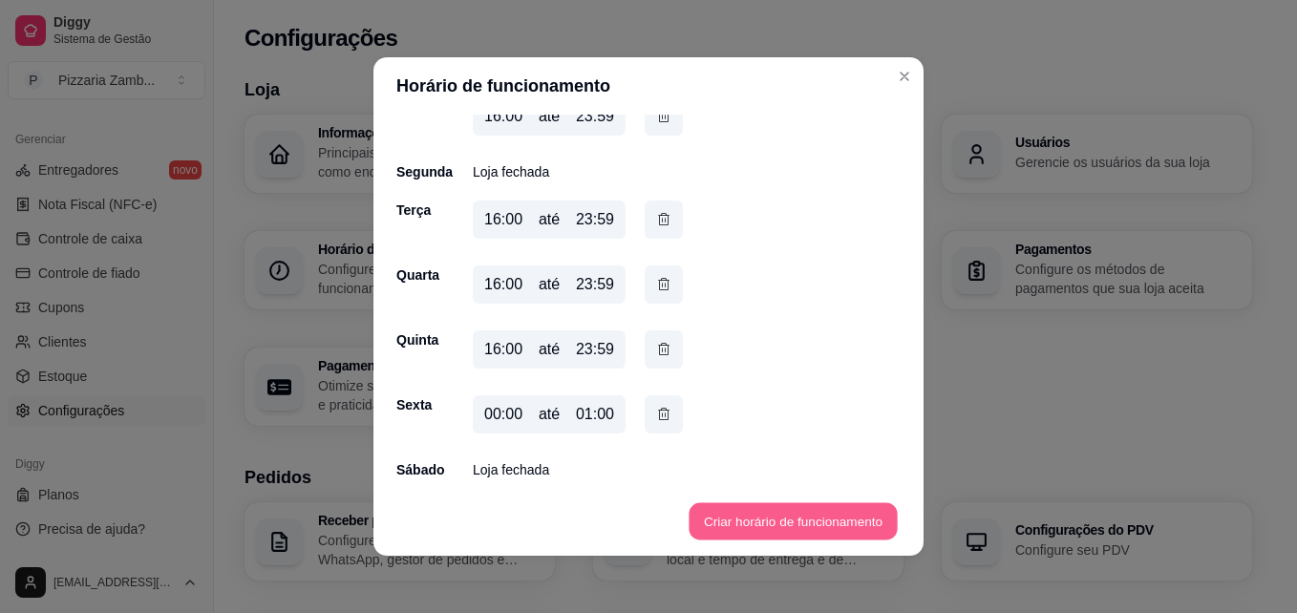
click at [727, 519] on button "Criar horário de funcionamento" at bounding box center [792, 521] width 208 height 37
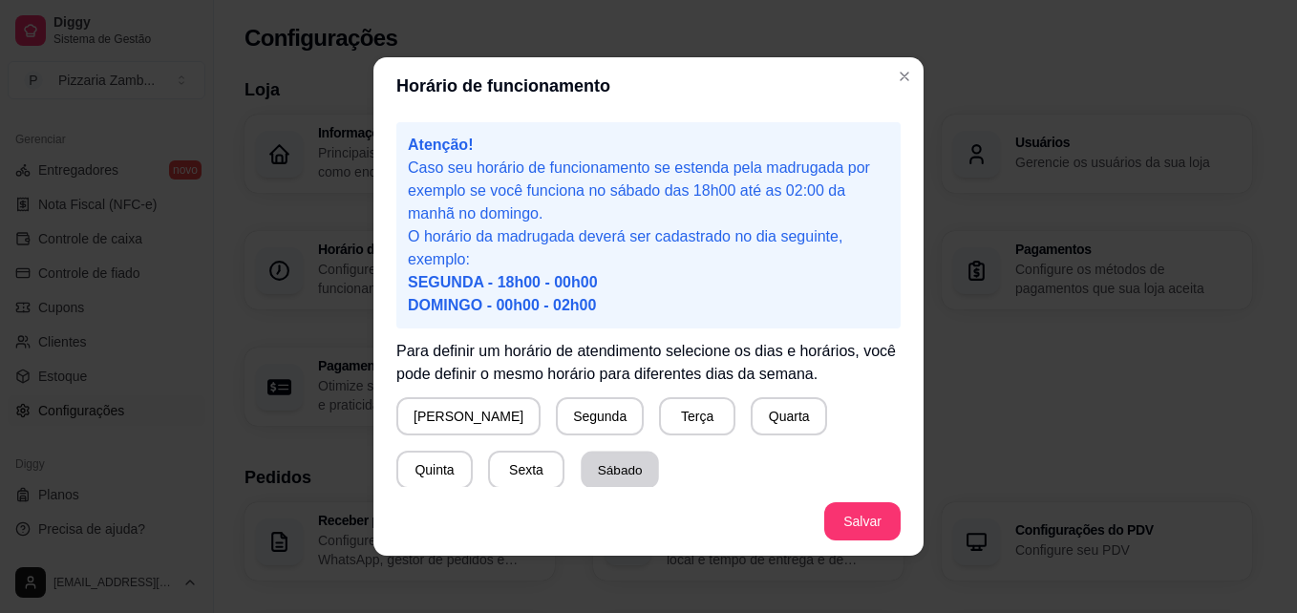
click at [581, 459] on button "Sábado" at bounding box center [620, 470] width 78 height 37
click at [835, 522] on button "Salvar" at bounding box center [862, 521] width 74 height 37
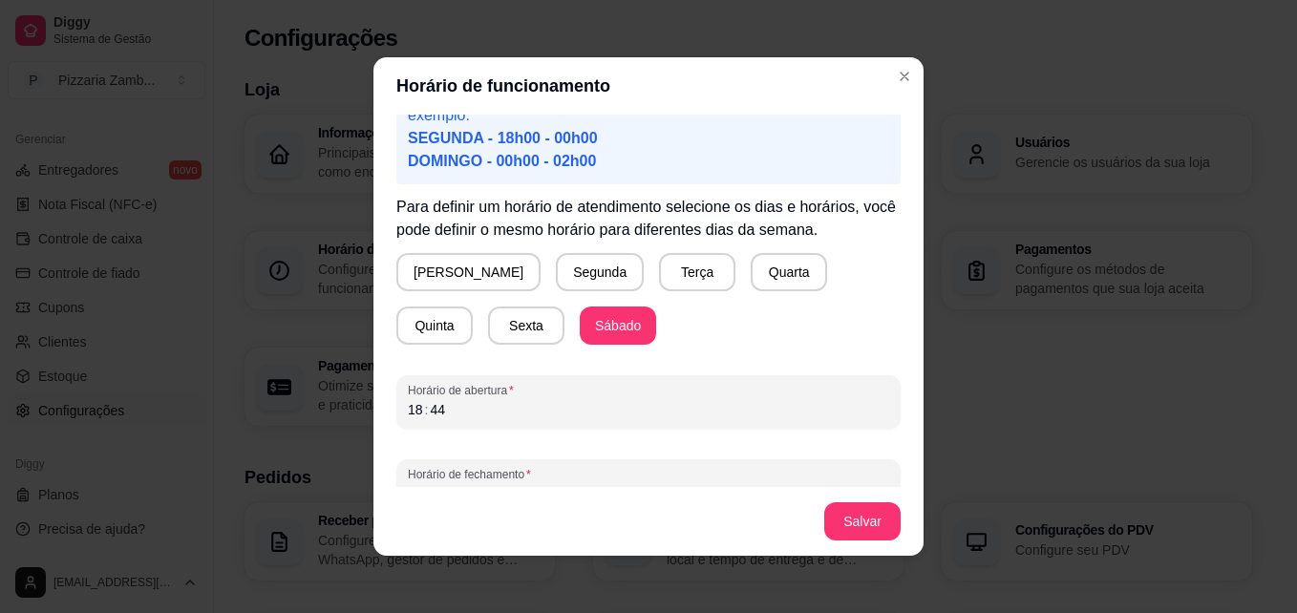
scroll to position [178, 0]
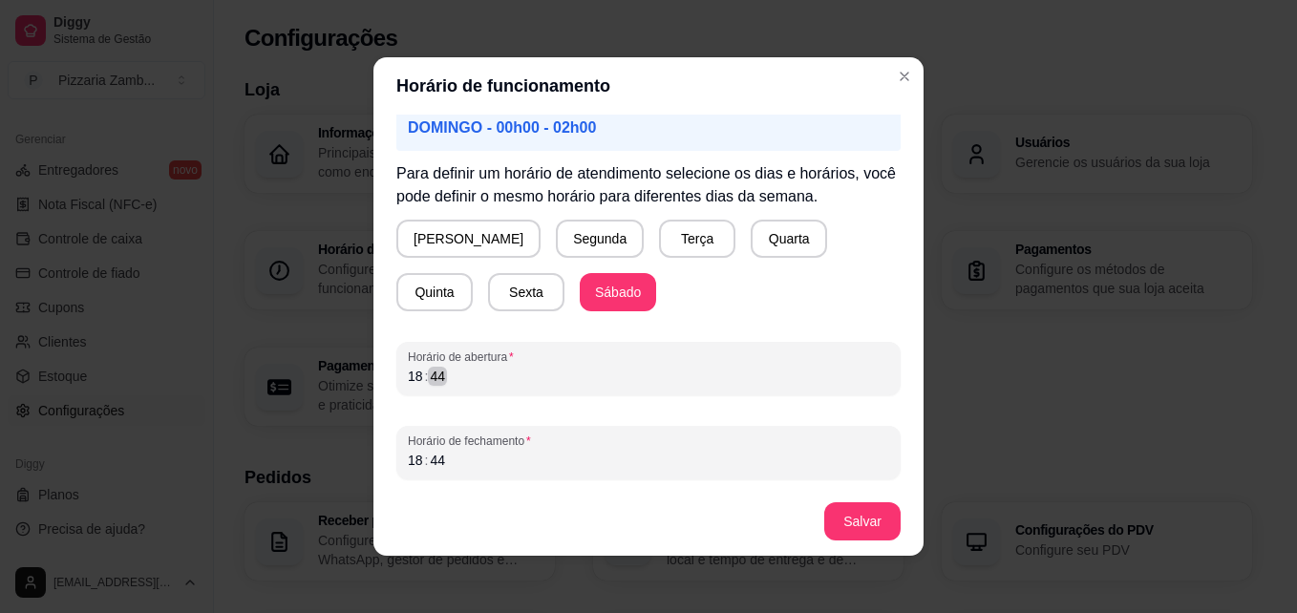
click at [430, 377] on div "44" at bounding box center [437, 376] width 19 height 19
click at [396, 365] on div "Horário de abertura 18 : 44" at bounding box center [648, 368] width 504 height 53
click at [432, 370] on div "44" at bounding box center [437, 376] width 19 height 19
click at [408, 449] on div "18 : 44" at bounding box center [648, 460] width 481 height 23
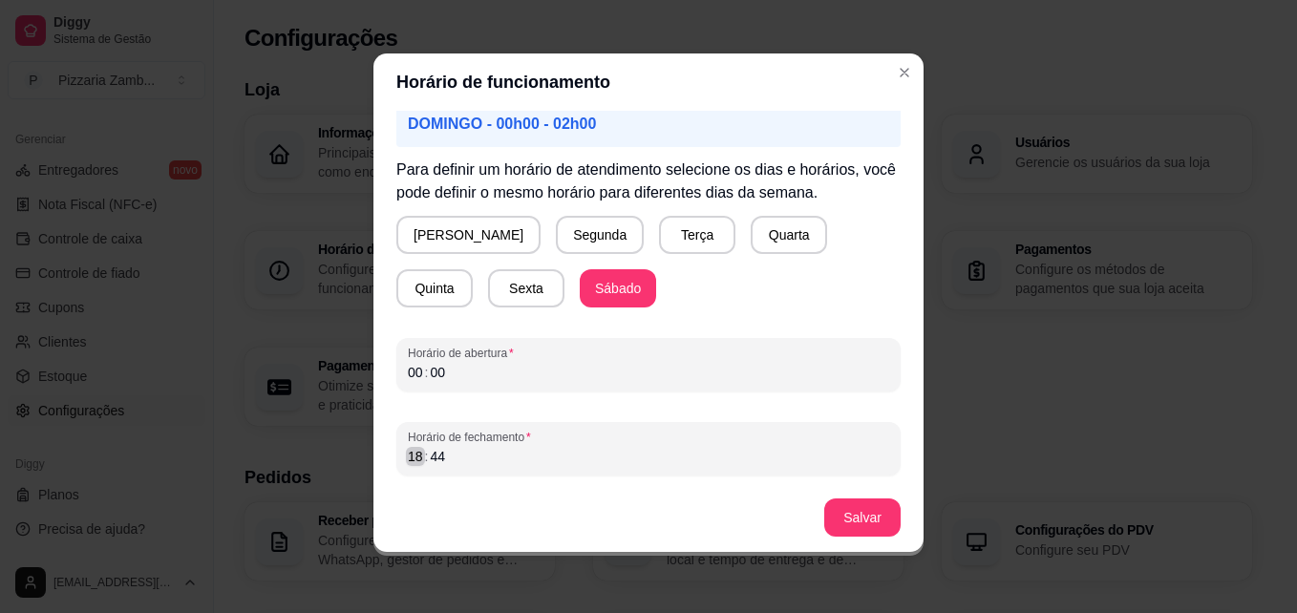
click at [408, 452] on div "18" at bounding box center [415, 456] width 19 height 19
click at [431, 458] on div "44" at bounding box center [437, 456] width 19 height 19
click at [835, 509] on button "Salvar" at bounding box center [862, 517] width 76 height 38
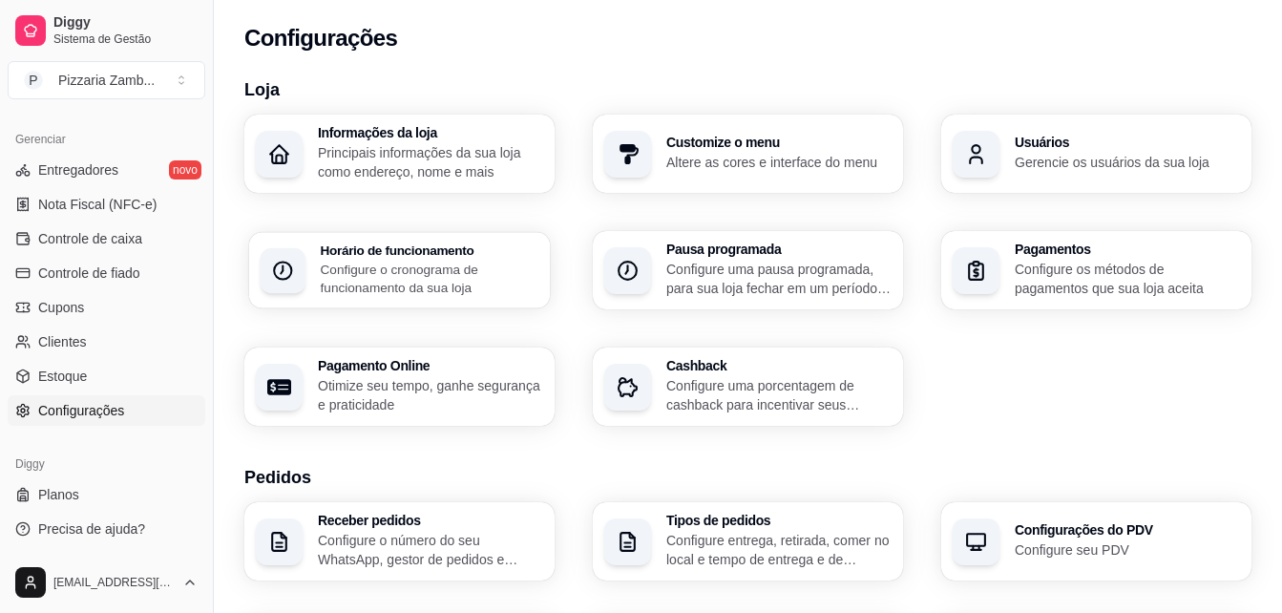
click at [452, 268] on p "Configure o cronograma de funcionamento da sua loja" at bounding box center [430, 278] width 219 height 37
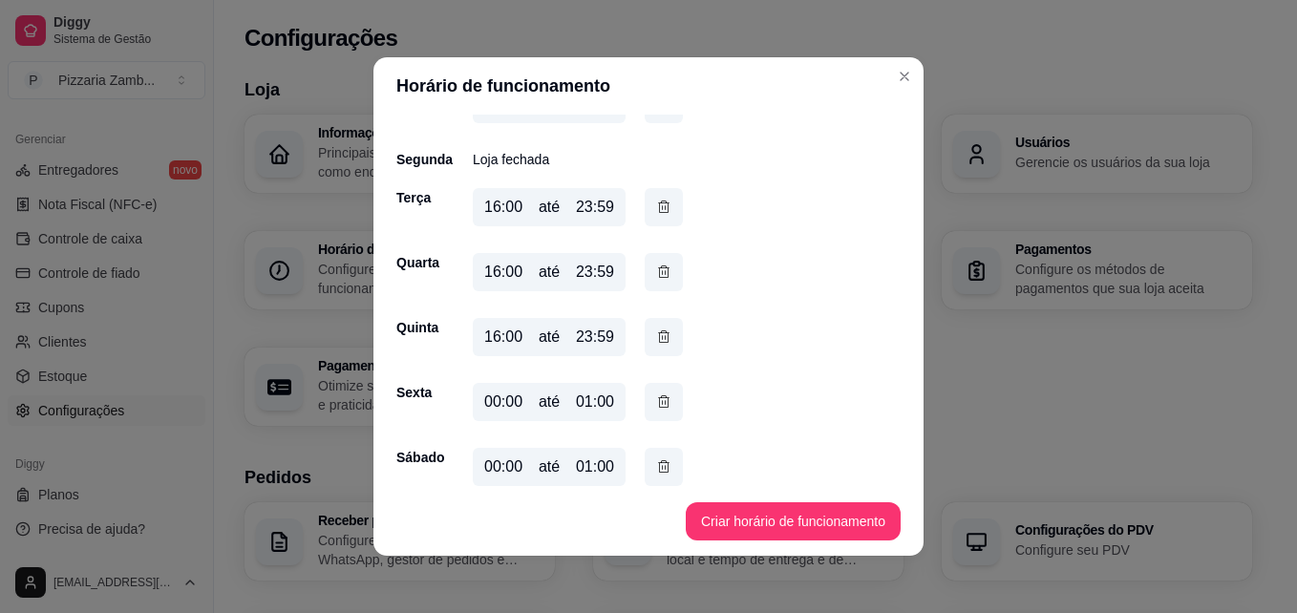
scroll to position [132, 0]
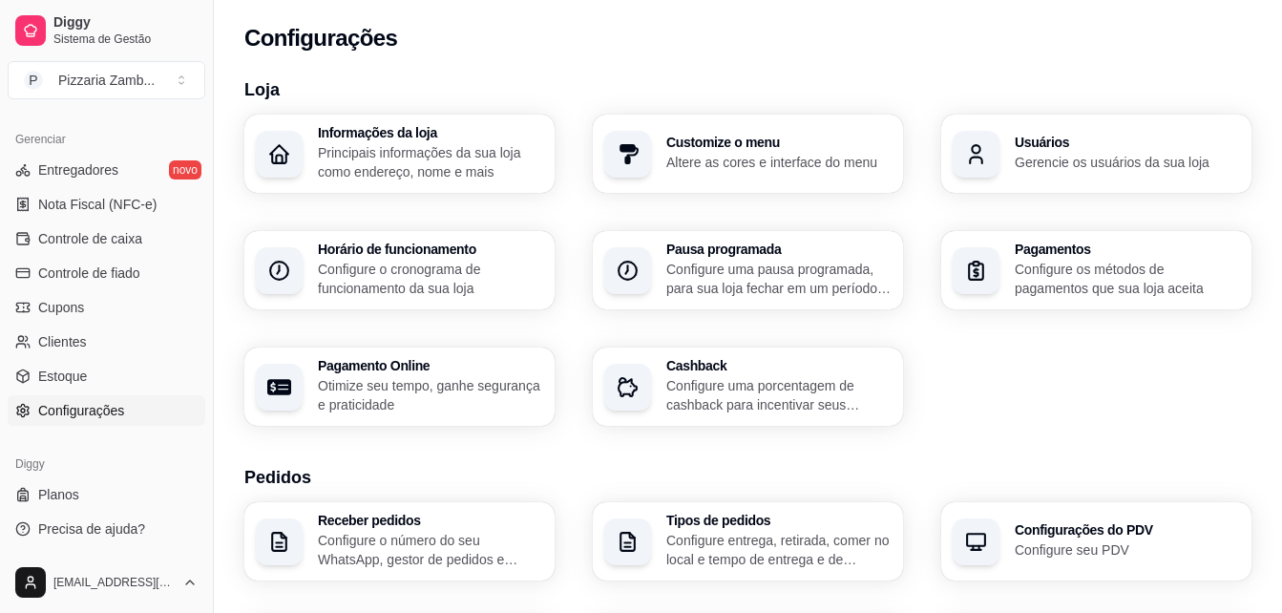
click at [1094, 285] on p "Configure os métodos de pagamentos que sua loja aceita" at bounding box center [1127, 279] width 225 height 38
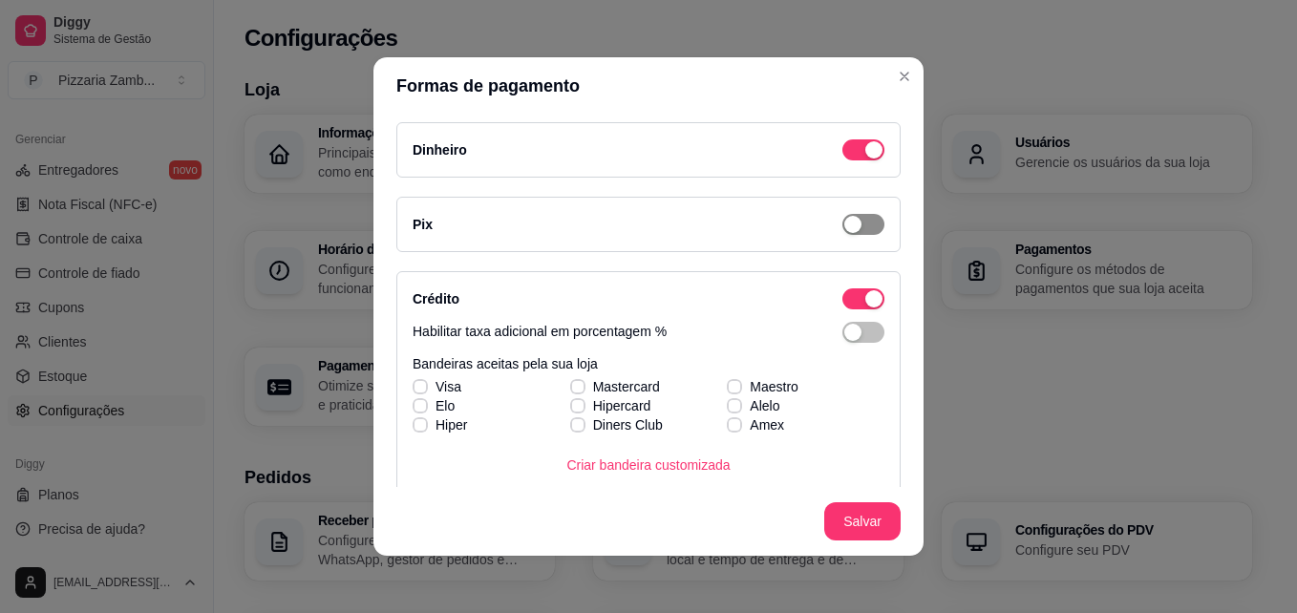
click at [844, 229] on div "button" at bounding box center [852, 224] width 17 height 17
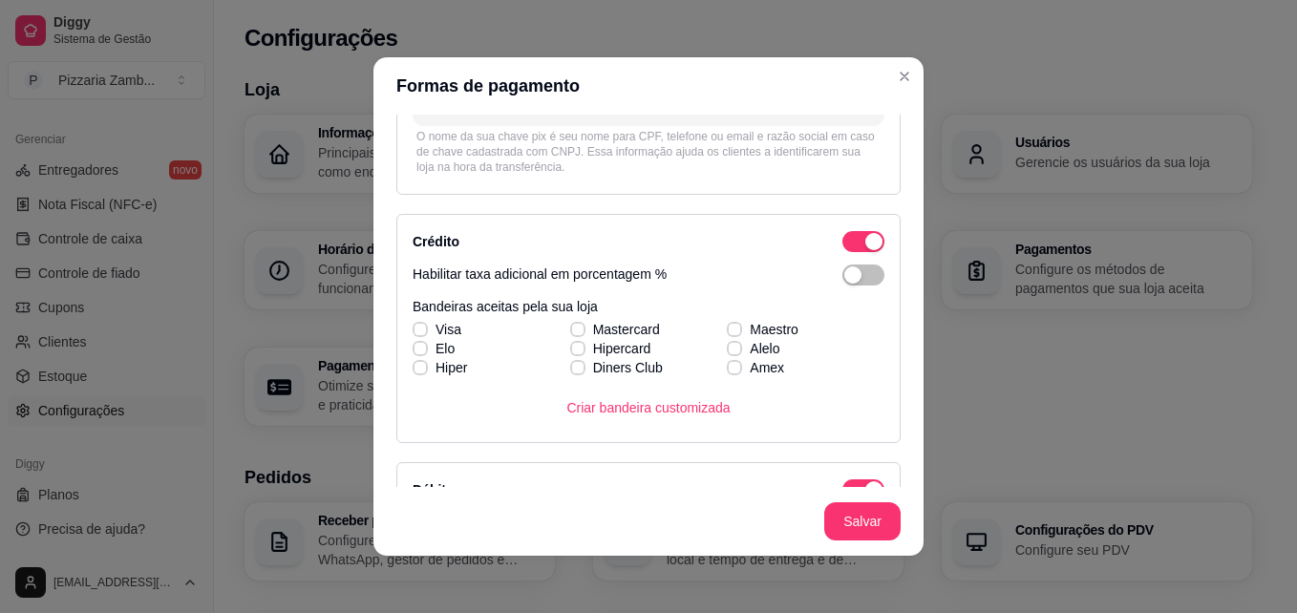
scroll to position [252, 0]
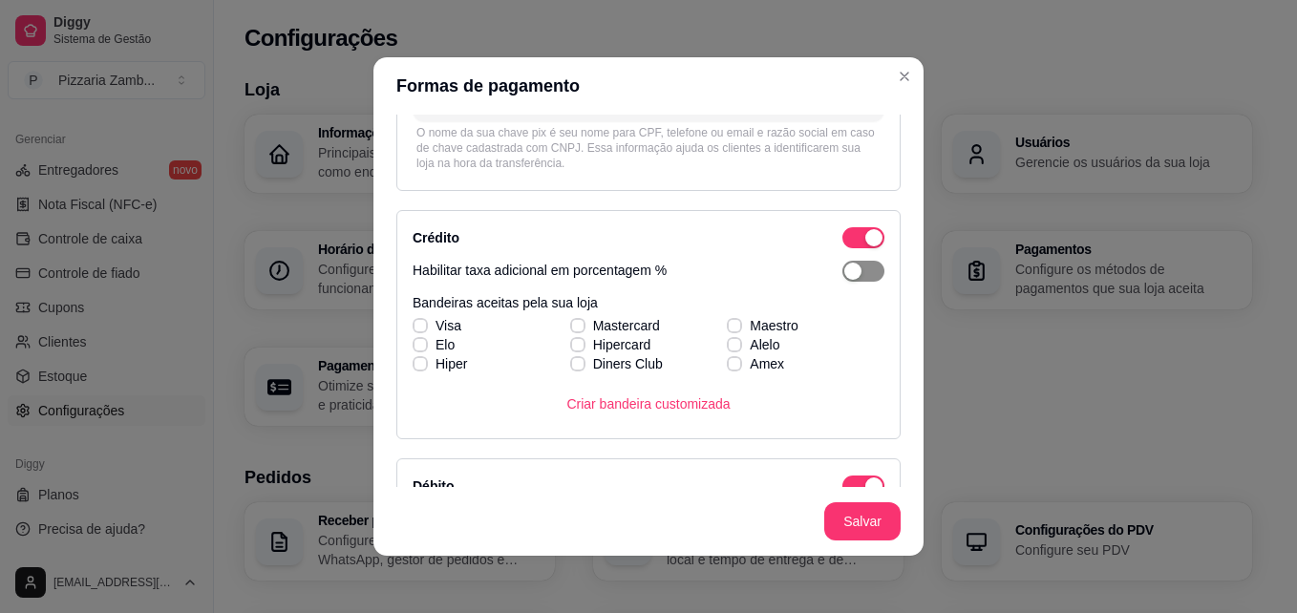
click at [842, 272] on span "button" at bounding box center [863, 271] width 42 height 21
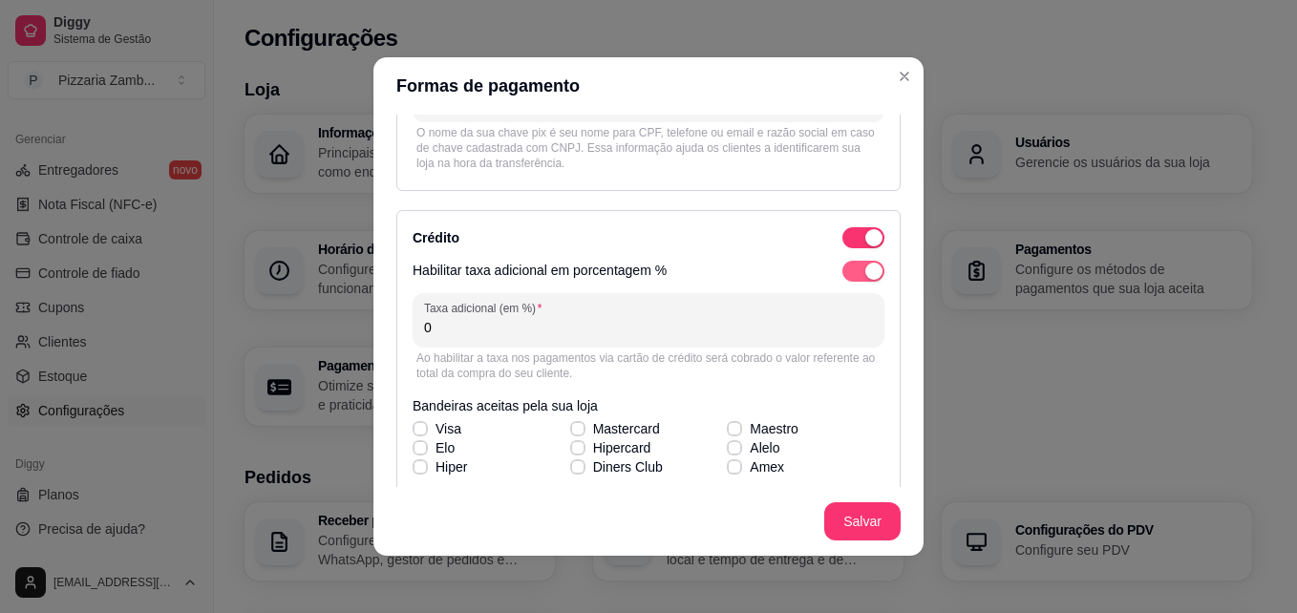
click at [842, 272] on button "button" at bounding box center [863, 271] width 42 height 21
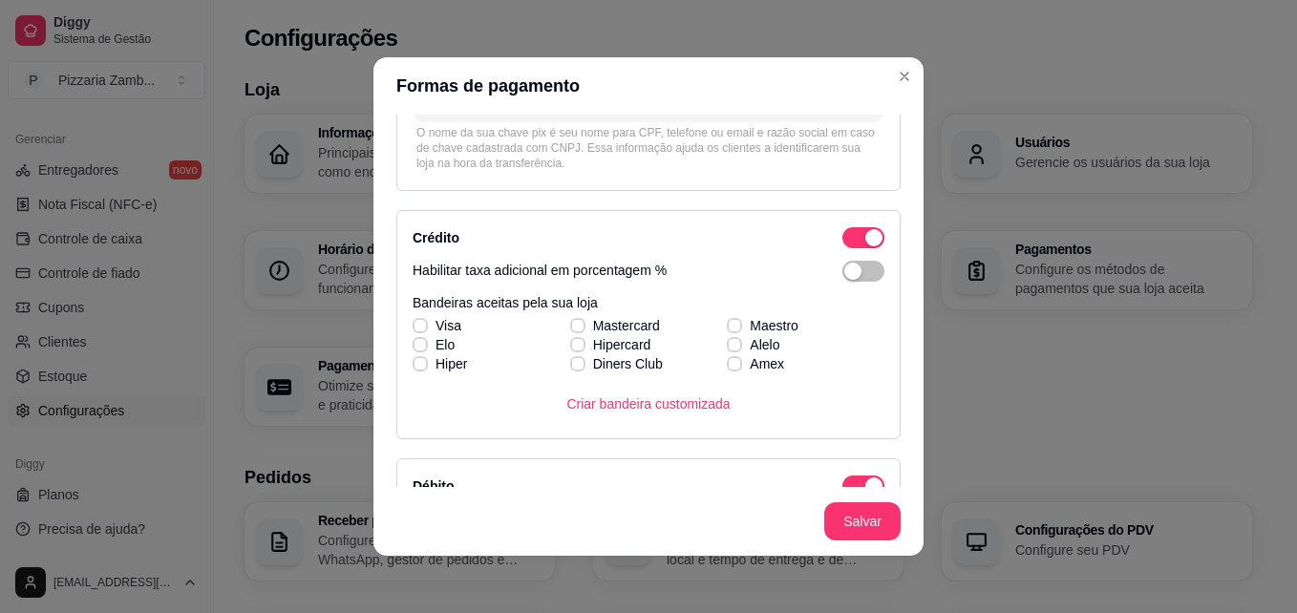
click at [898, 193] on div "Formas de pagamento Dinheiro Pix Chave pix Identificação da chave pix O nome da…" at bounding box center [648, 306] width 1297 height 613
click at [898, 193] on div "Dinheiro Pix Chave pix Identificação da chave pix O nome da sua chave pix é seu…" at bounding box center [648, 301] width 550 height 372
drag, startPoint x: 898, startPoint y: 193, endPoint x: 898, endPoint y: 178, distance: 15.3
click at [898, 178] on div "Dinheiro Pix Chave pix Identificação da chave pix O nome da sua chave pix é seu…" at bounding box center [648, 301] width 550 height 372
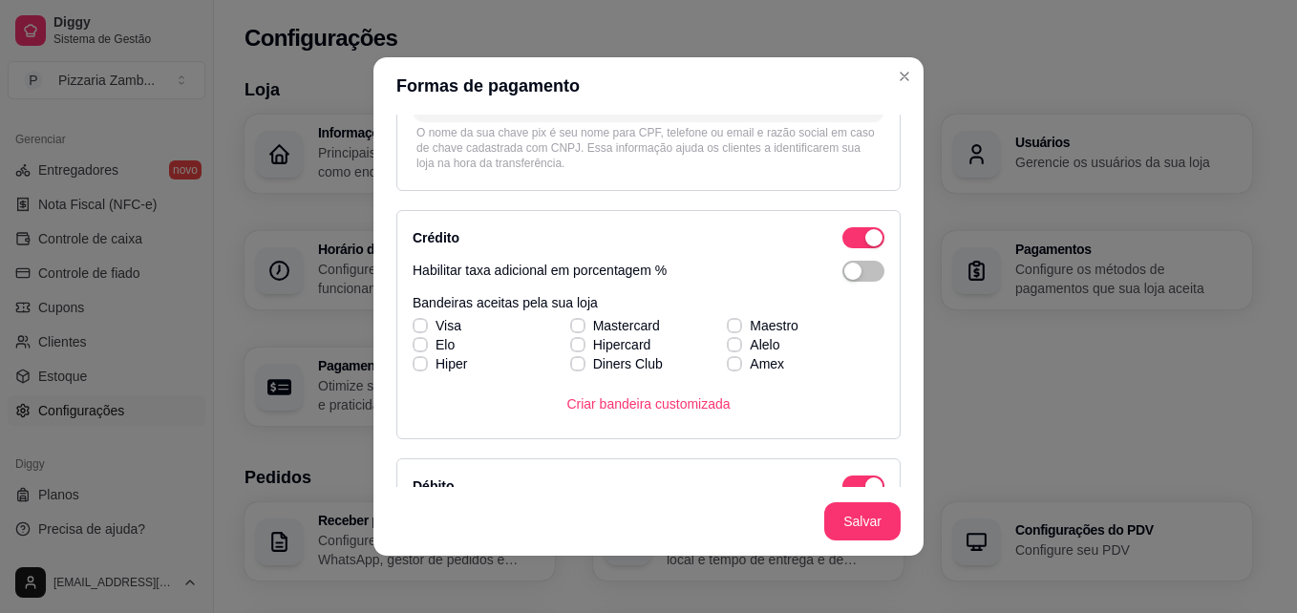
click at [898, 178] on div "Dinheiro Pix Chave pix Identificação da chave pix O nome da sua chave pix é seu…" at bounding box center [648, 301] width 550 height 372
click at [412, 328] on div "Visa Mastercard Maestro Elo Hipercard Alelo Hiper Diners Club Amex" at bounding box center [648, 344] width 472 height 57
click at [417, 319] on span at bounding box center [419, 325] width 15 height 15
click at [417, 328] on div "Visa Mastercard Maestro Elo Hipercard Alelo Hiper Diners Club Amex" at bounding box center [648, 344] width 472 height 57
click at [412, 329] on label "Elo" at bounding box center [433, 345] width 57 height 34
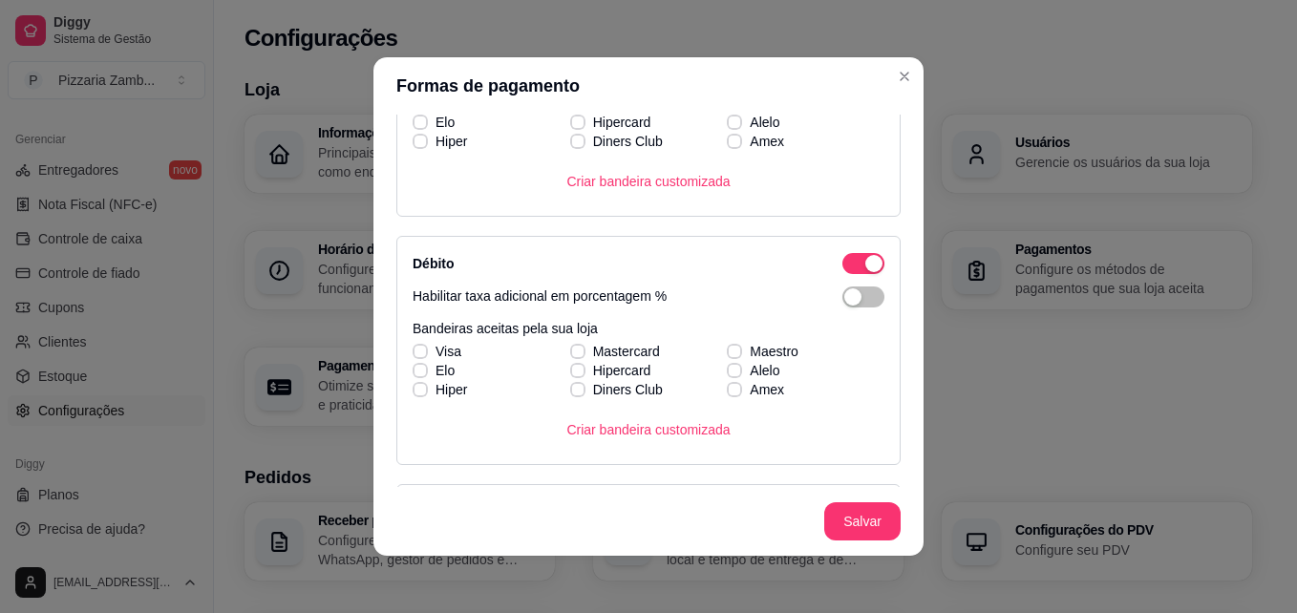
scroll to position [477, 0]
click at [837, 525] on button "Salvar" at bounding box center [862, 521] width 74 height 37
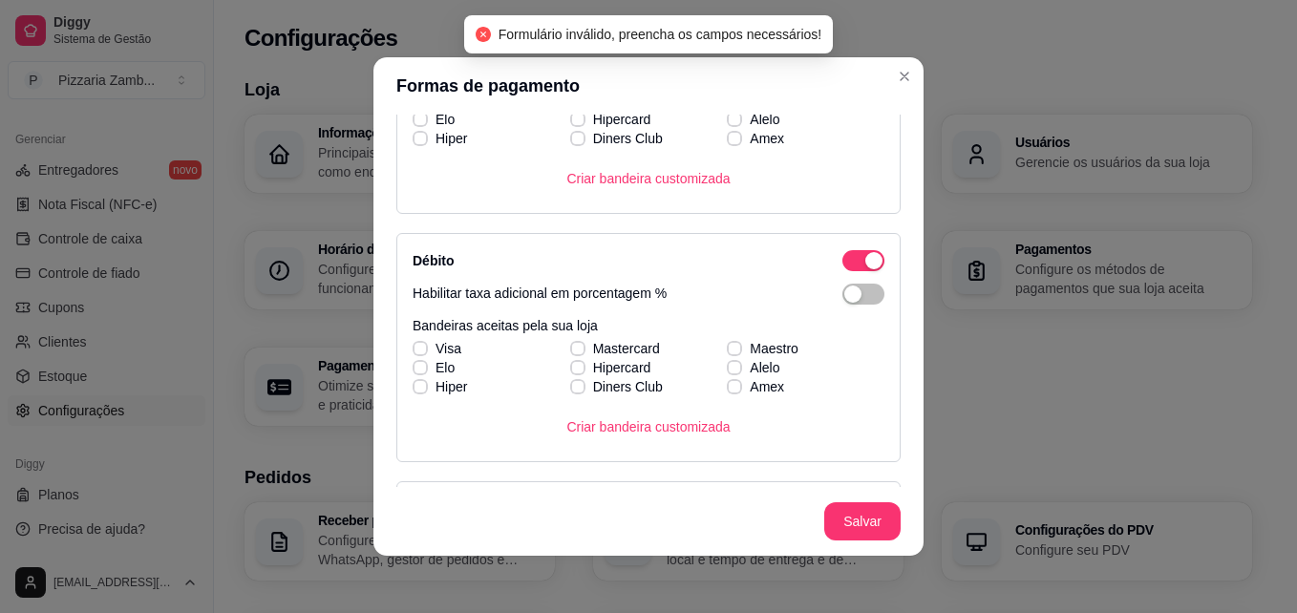
scroll to position [617, 0]
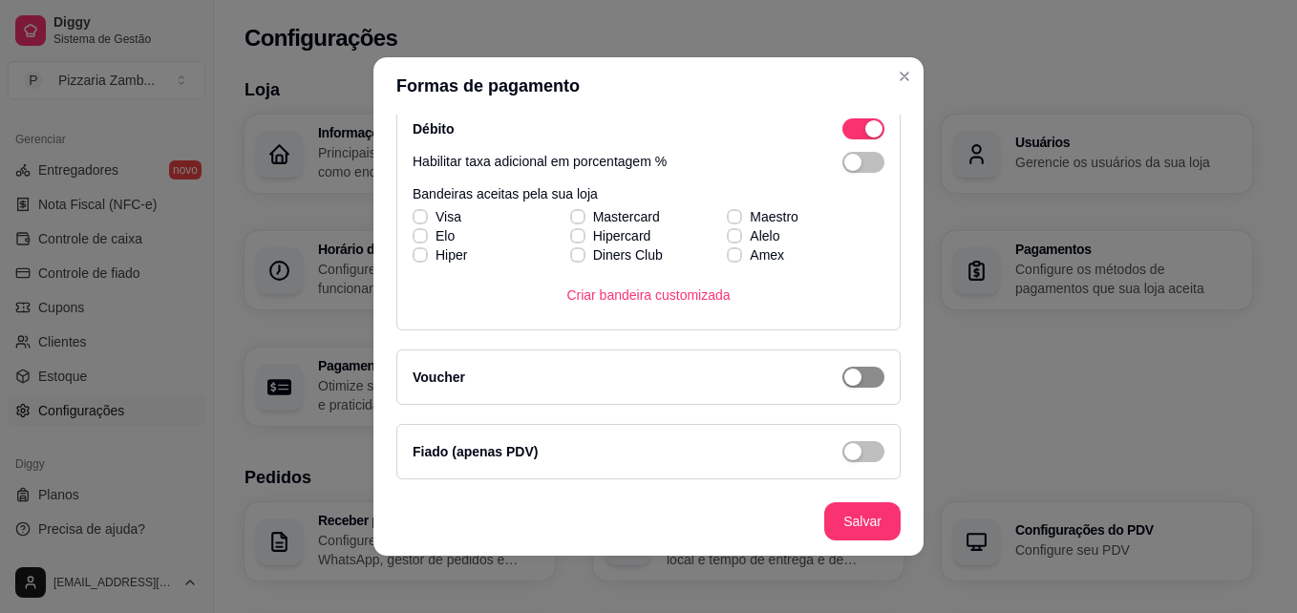
click at [856, 381] on span "button" at bounding box center [863, 377] width 42 height 21
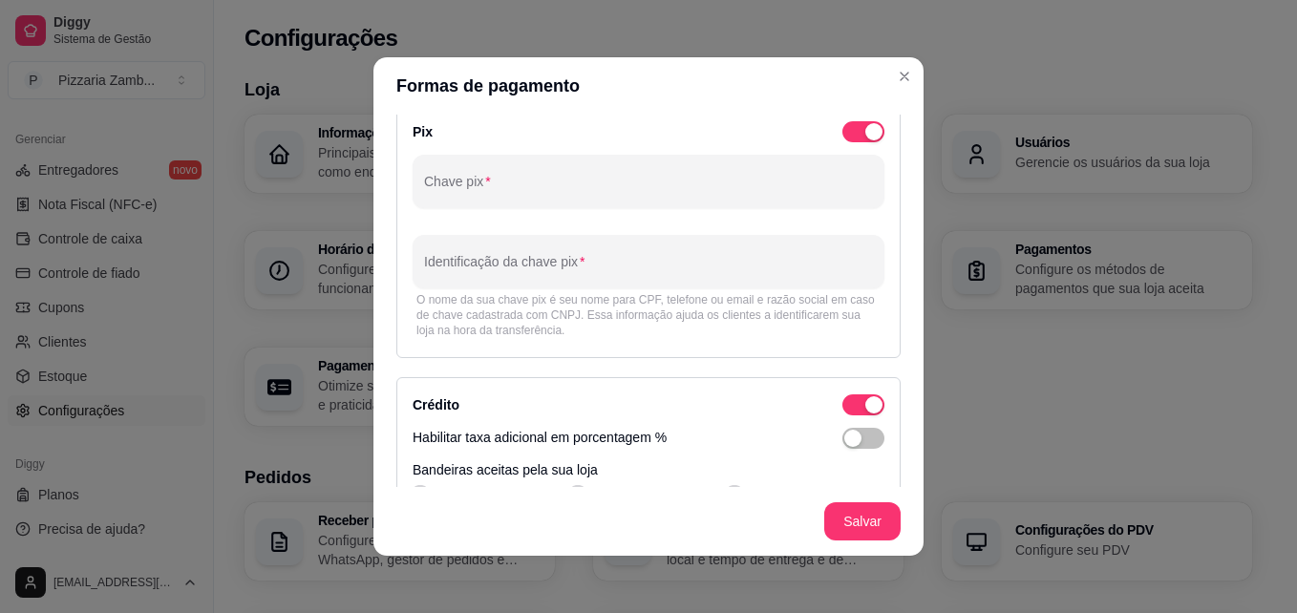
scroll to position [0, 0]
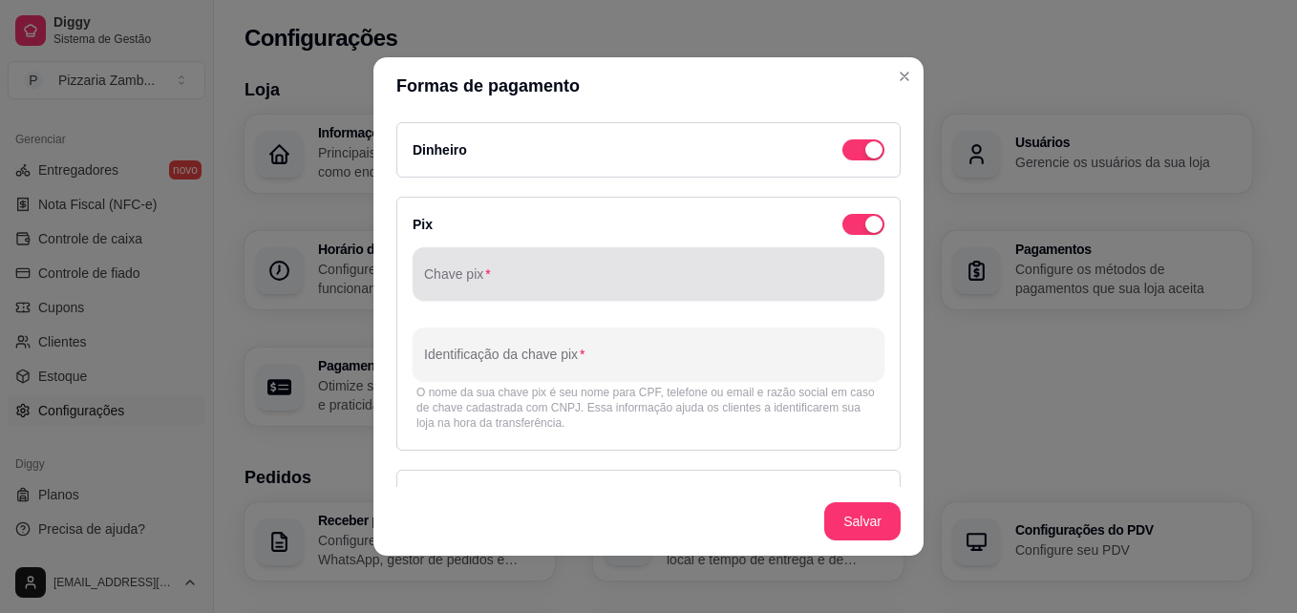
click at [640, 268] on div at bounding box center [648, 274] width 449 height 38
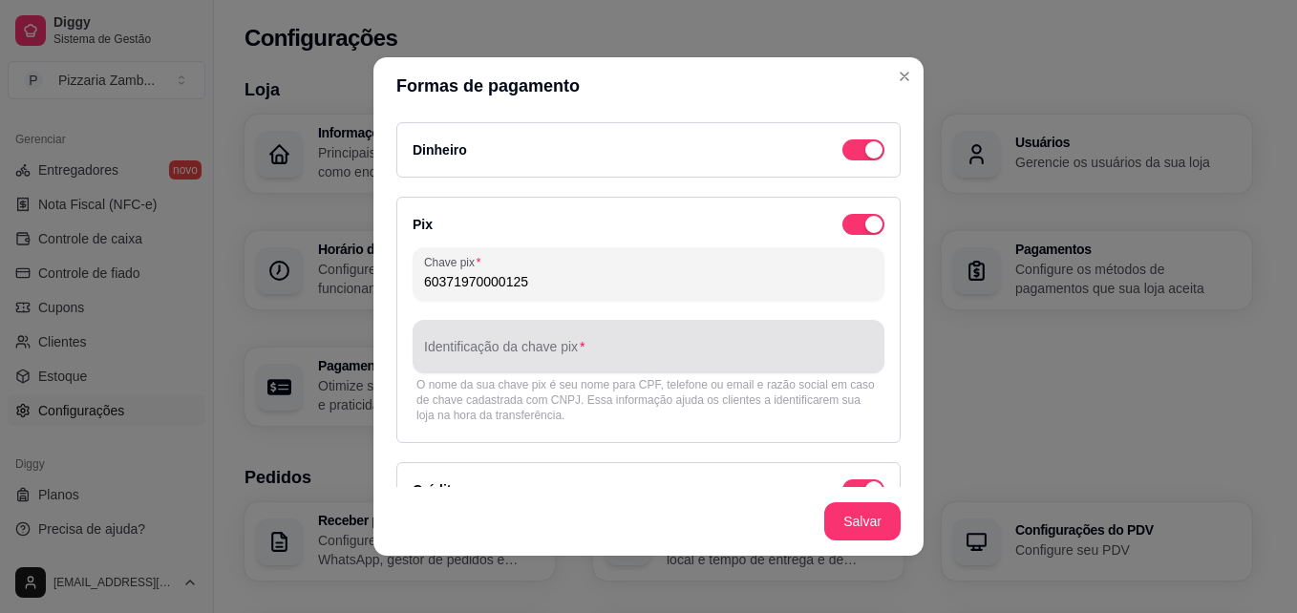
type input "60371970000125"
click at [625, 340] on div at bounding box center [648, 347] width 449 height 38
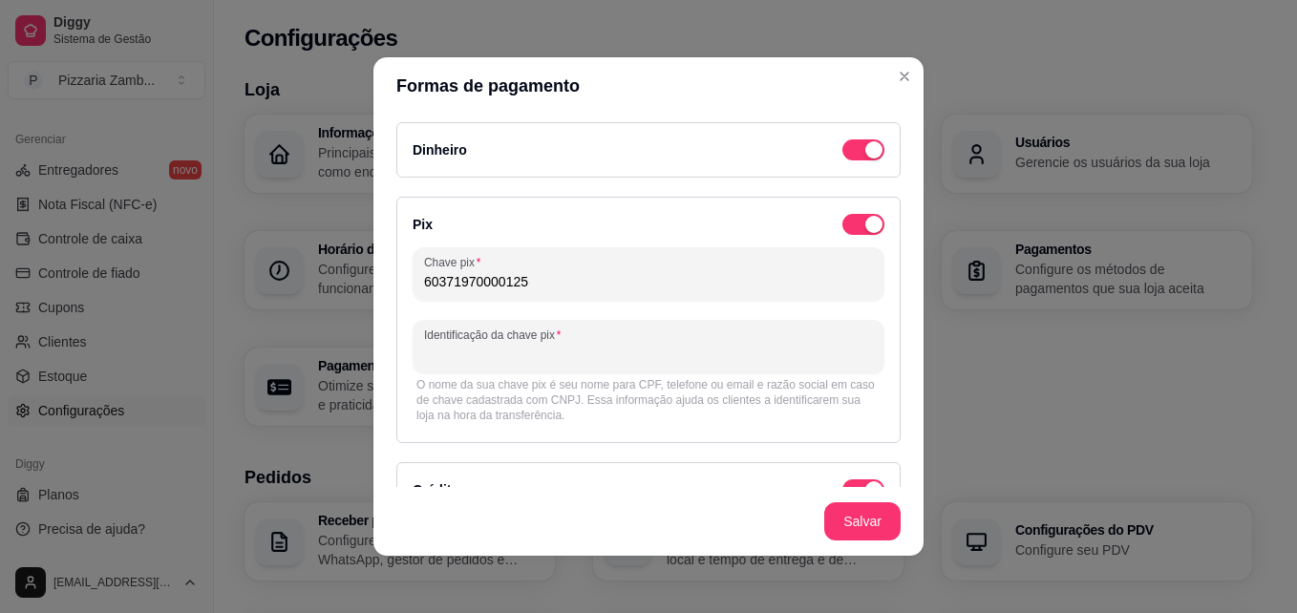
type input "p"
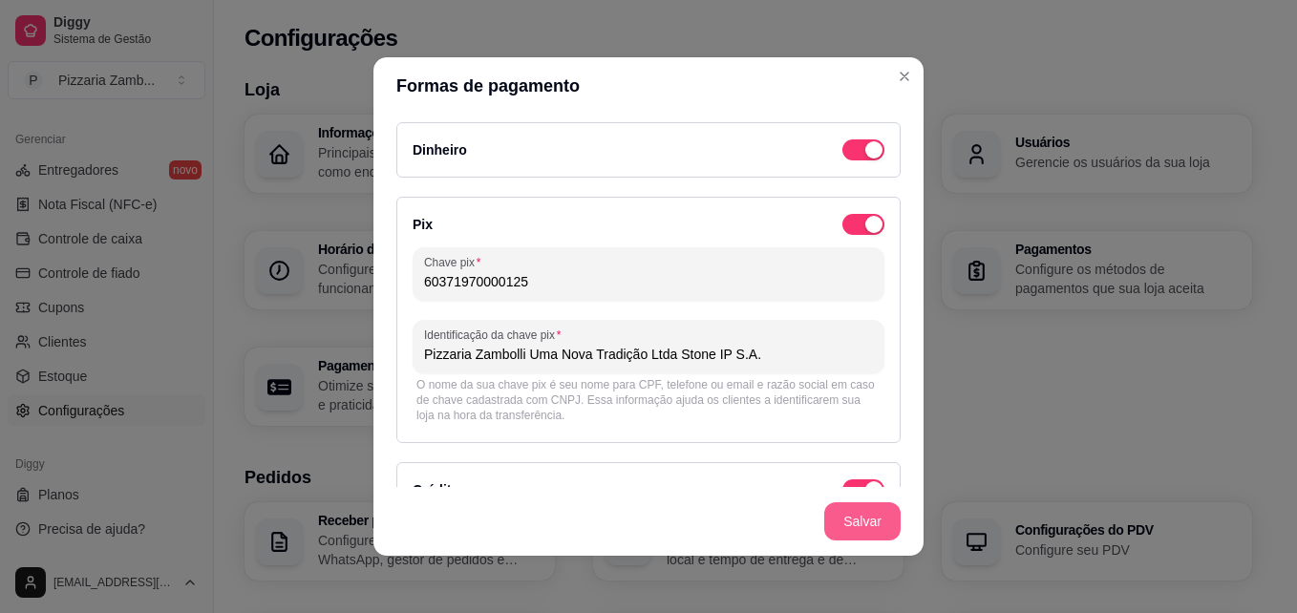
type input "Pizzaria Zambolli Uma Nova Tradição Ltda Stone IP S.A."
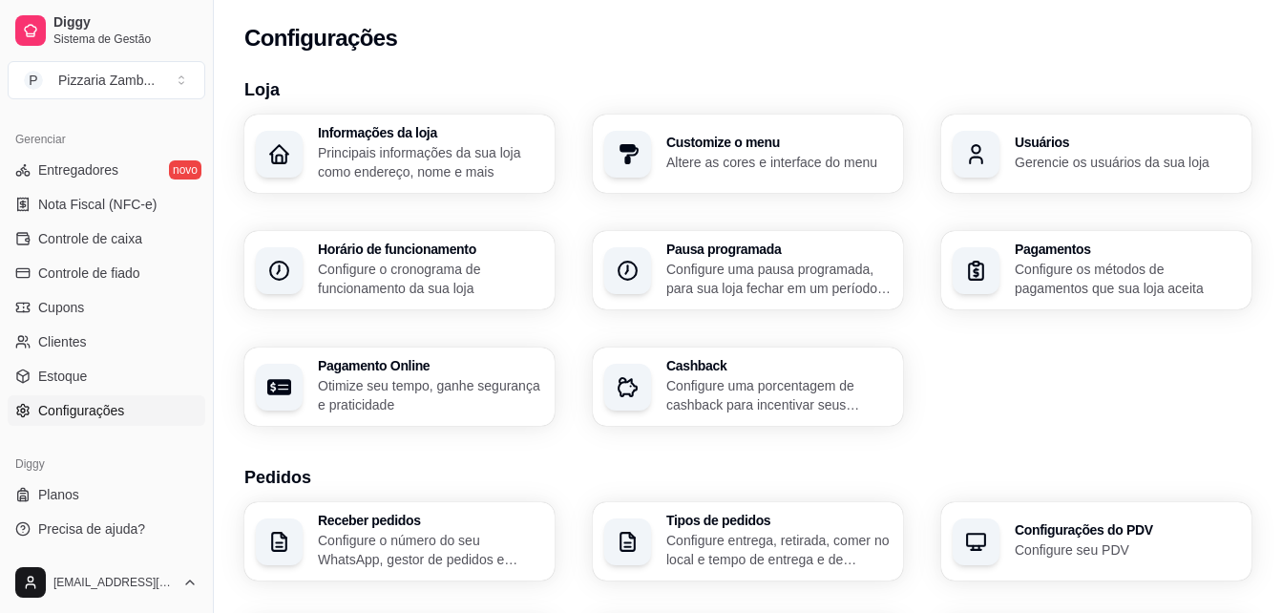
click at [388, 396] on p "Otimize seu tempo, ganhe segurança e praticidade" at bounding box center [430, 395] width 225 height 38
select select "4.98"
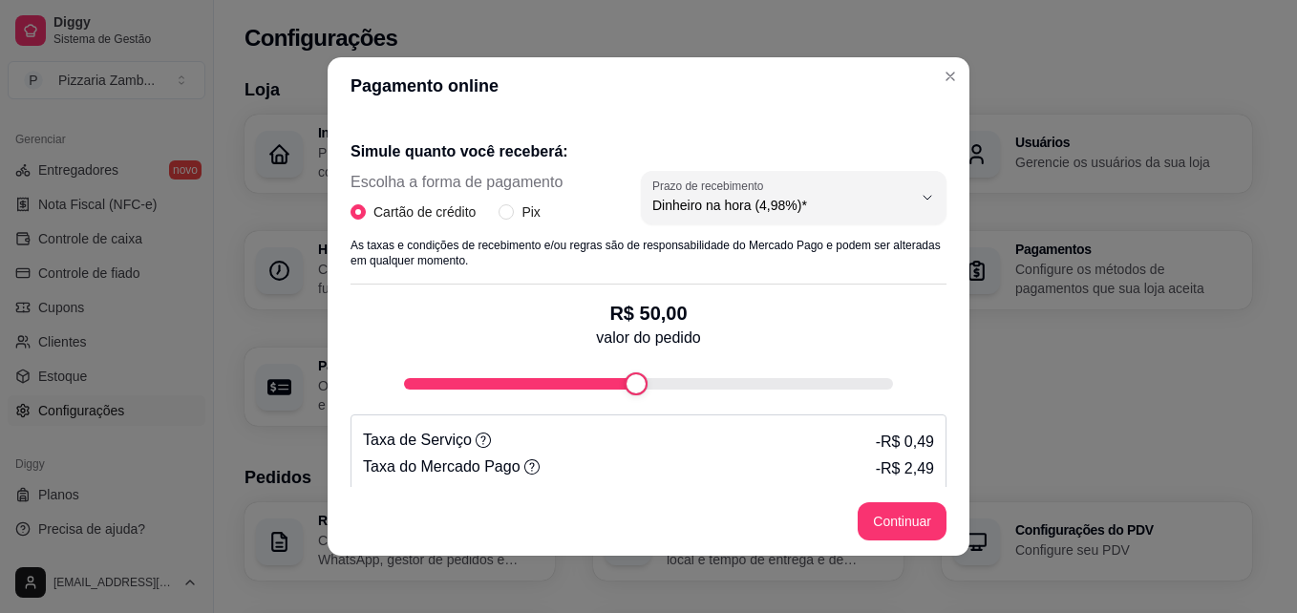
scroll to position [396, 0]
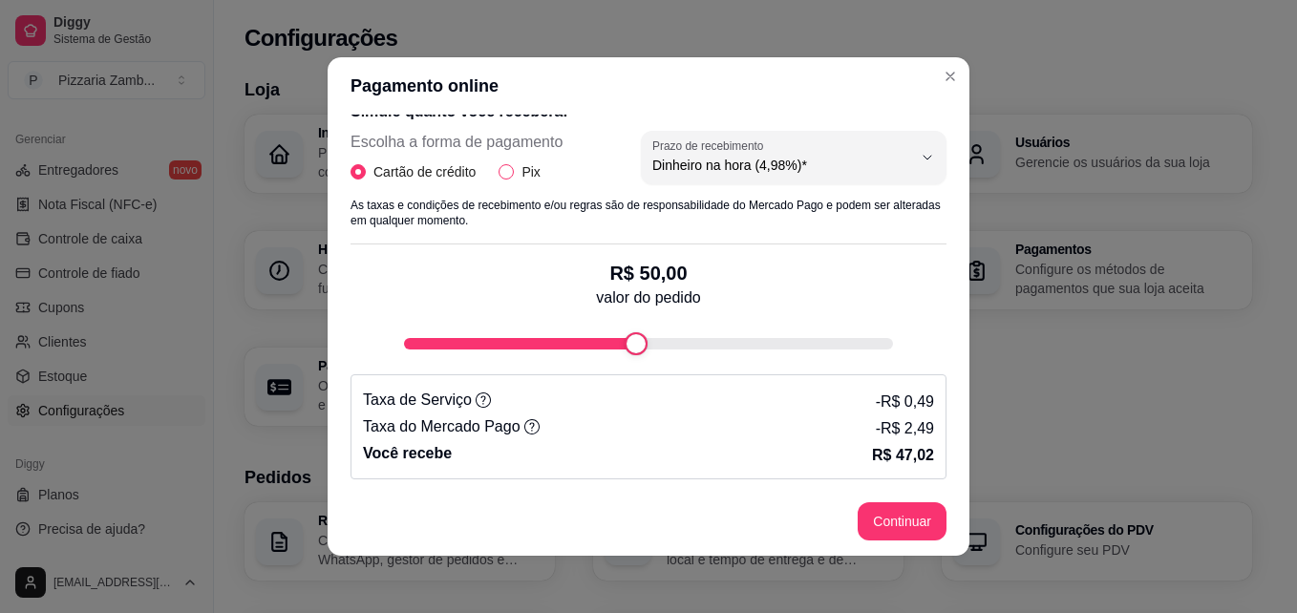
click at [501, 169] on input "Pix" at bounding box center [505, 171] width 15 height 15
radio input "true"
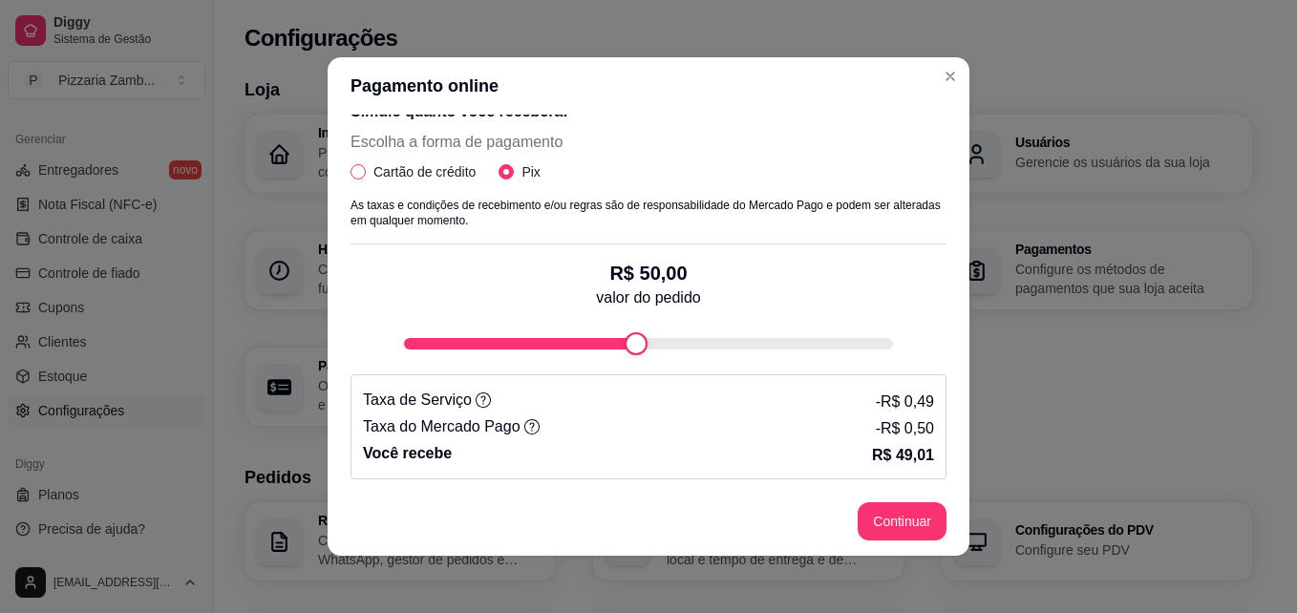
click at [409, 161] on span "Cartão de crédito" at bounding box center [424, 171] width 117 height 21
click at [366, 164] on input "Cartão de crédito" at bounding box center [357, 171] width 15 height 15
radio input "true"
radio input "false"
select select "4.98"
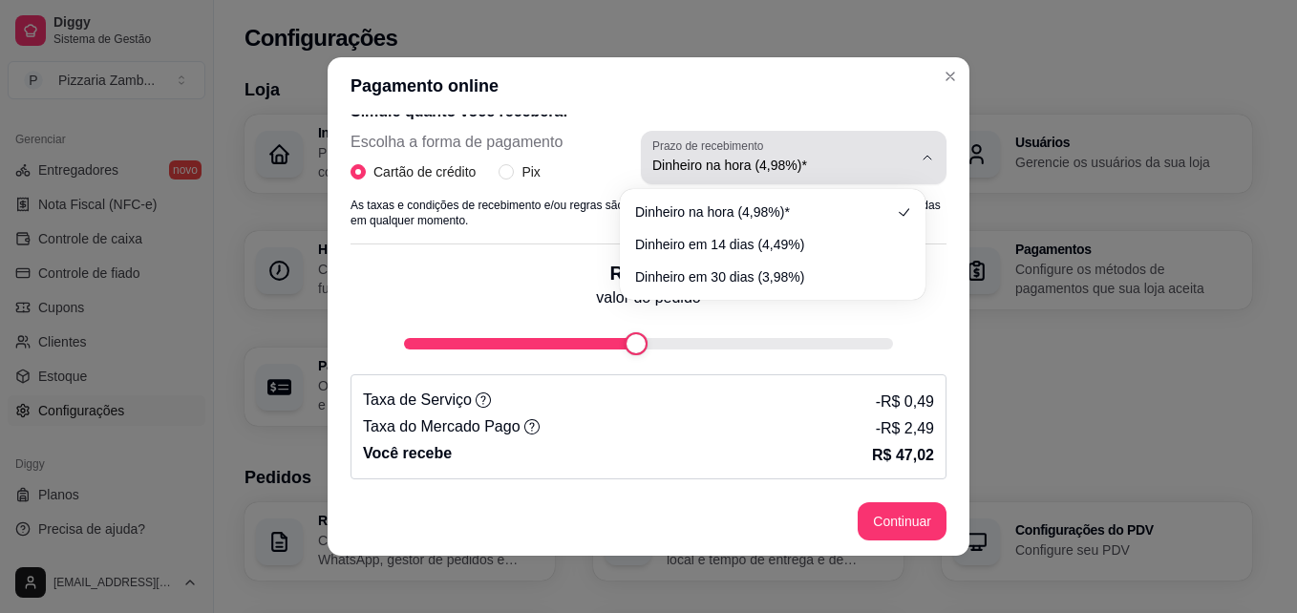
click at [679, 169] on span "Dinheiro na hora (4,98%)*" at bounding box center [782, 165] width 260 height 19
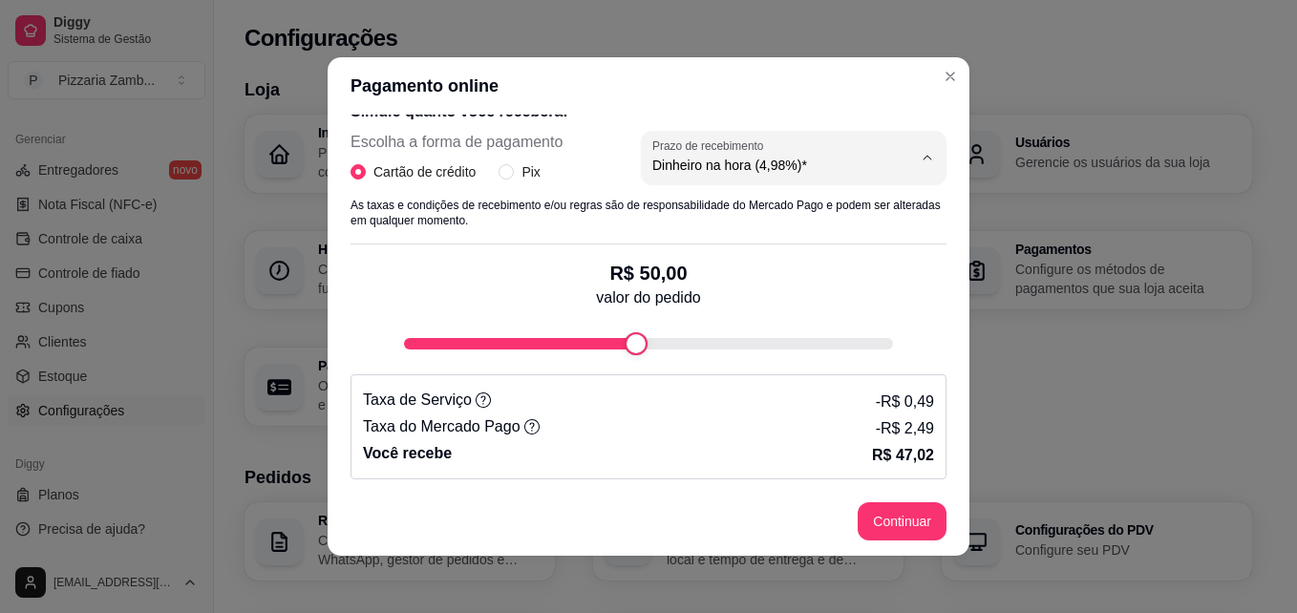
click at [518, 284] on div "R$ 50,00 valor do pedido" at bounding box center [648, 299] width 596 height 111
type input "100"
click at [929, 336] on div "Receba na hora em sua conta do Mercado Pago! Agora você poderá receber pagament…" at bounding box center [649, 301] width 642 height 372
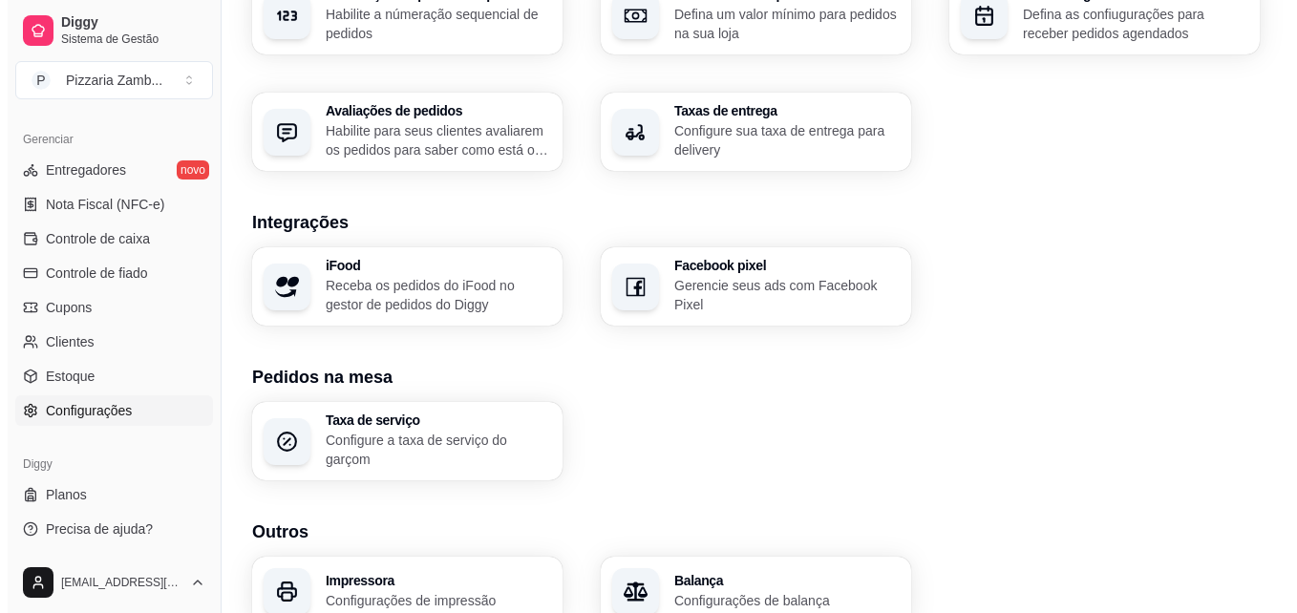
scroll to position [733, 0]
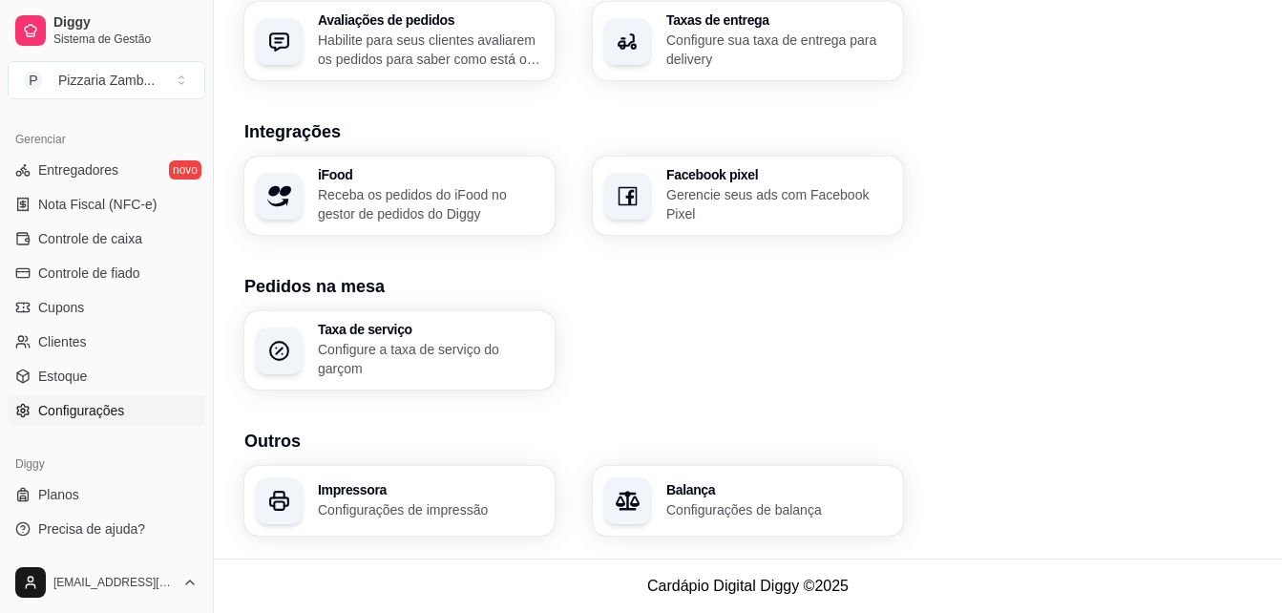
click at [470, 519] on div "Impressora Configurações de impressão" at bounding box center [399, 501] width 310 height 70
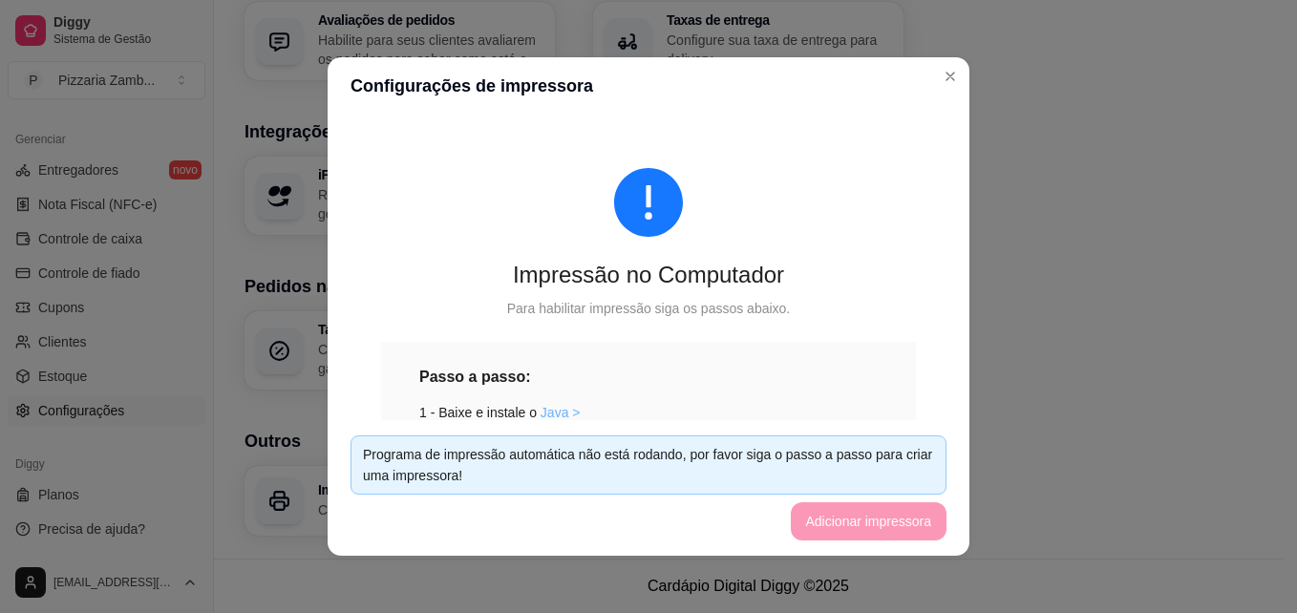
click at [553, 411] on link "Java >" at bounding box center [560, 412] width 40 height 15
click at [743, 437] on div "Programa de impressão automática não está rodando, por favor siga o passo a pas…" at bounding box center [648, 464] width 596 height 59
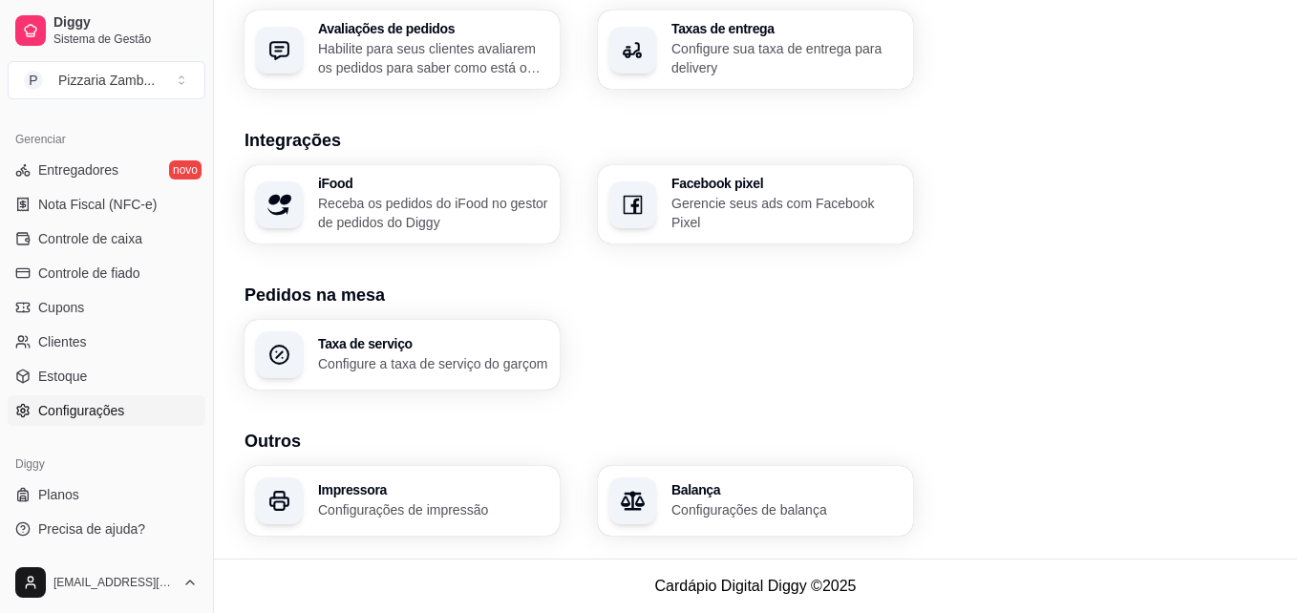
scroll to position [725, 0]
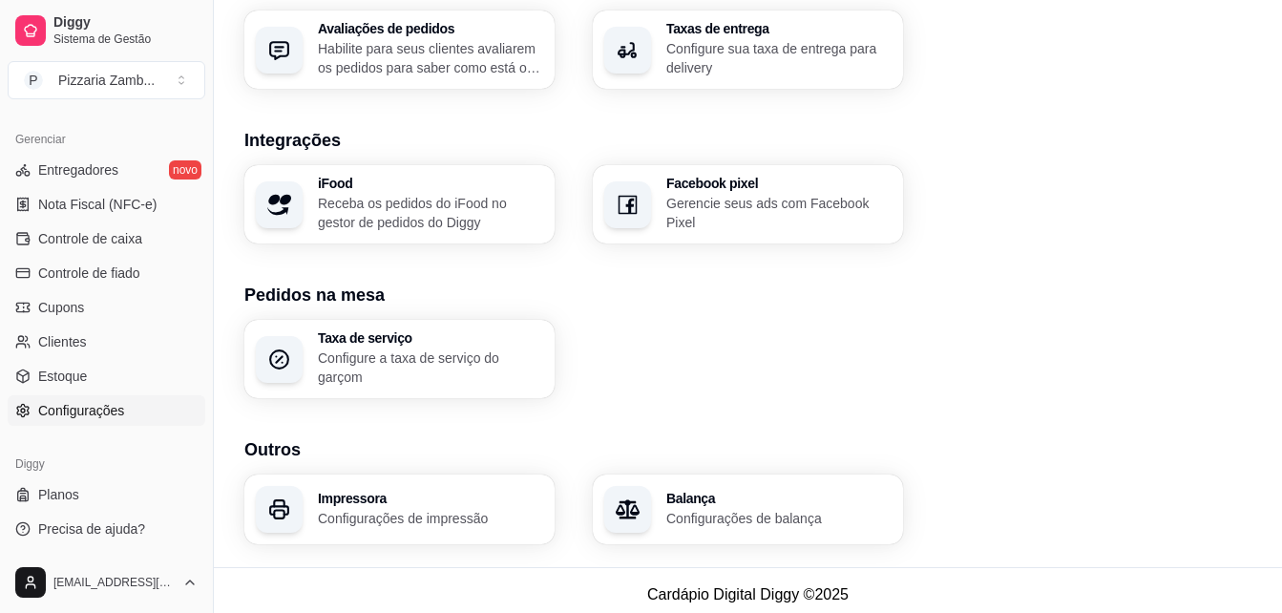
click at [488, 483] on div "Impressora Configurações de impressão" at bounding box center [399, 510] width 310 height 70
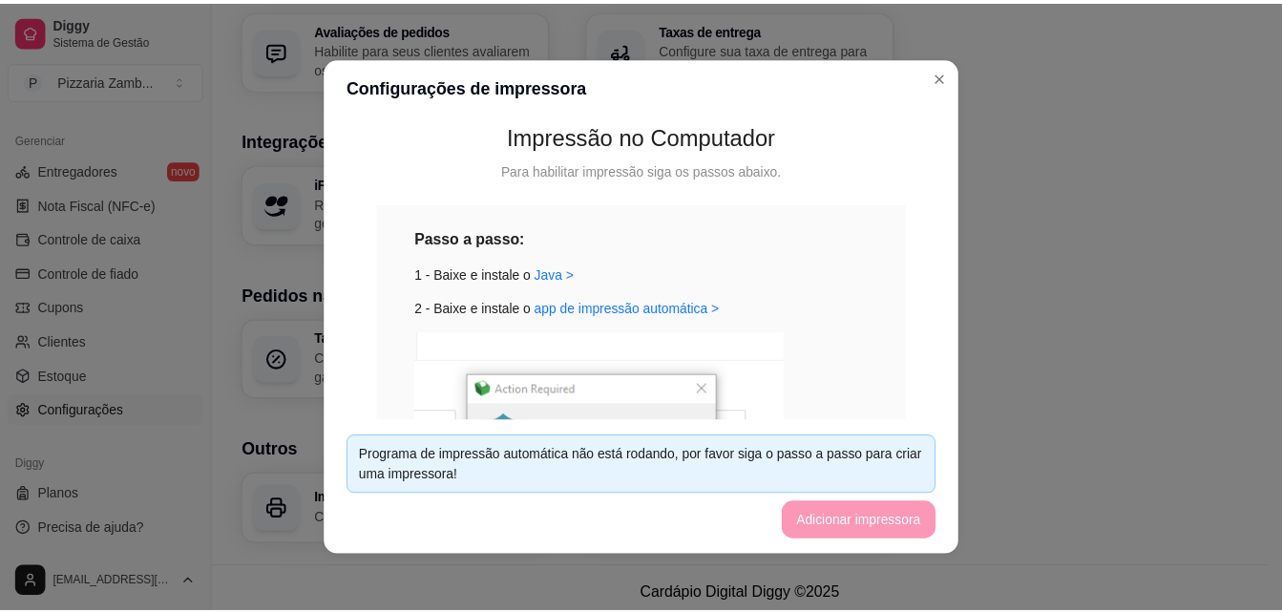
scroll to position [166, 0]
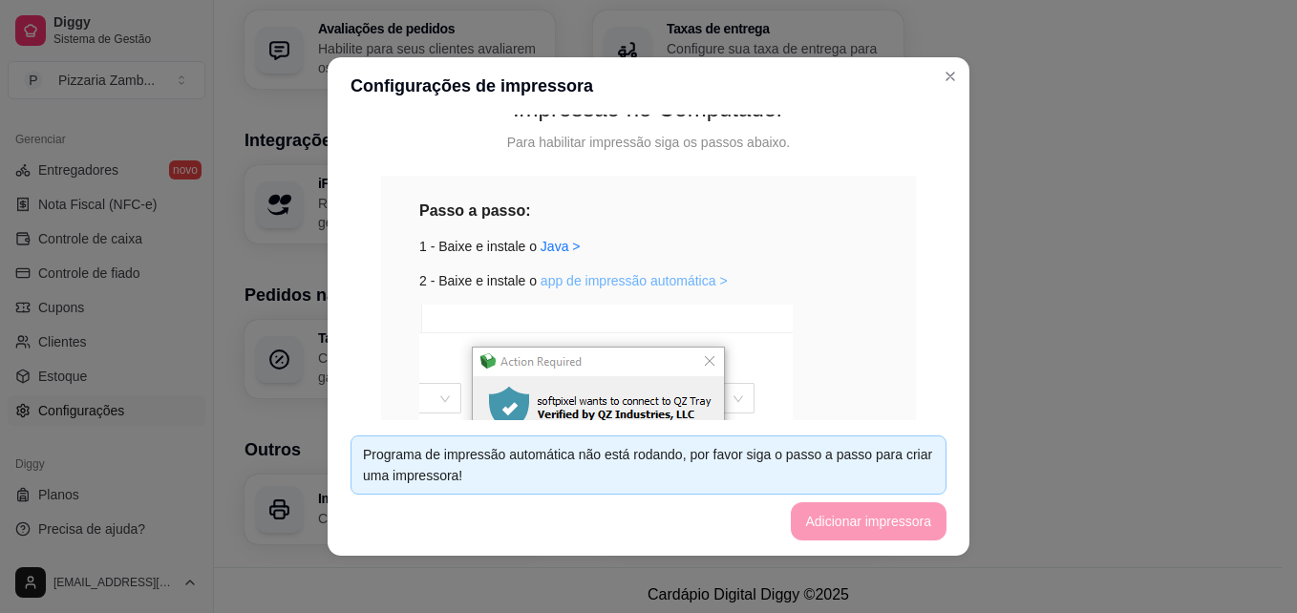
click at [642, 273] on link "app de impressão automática >" at bounding box center [633, 280] width 187 height 15
click at [640, 292] on div "Passo a passo: 1 - Baixe e instale o Java > 2 - Baixe e instale o app de impres…" at bounding box center [648, 415] width 458 height 433
click at [654, 281] on link "app de impressão automática >" at bounding box center [633, 280] width 187 height 15
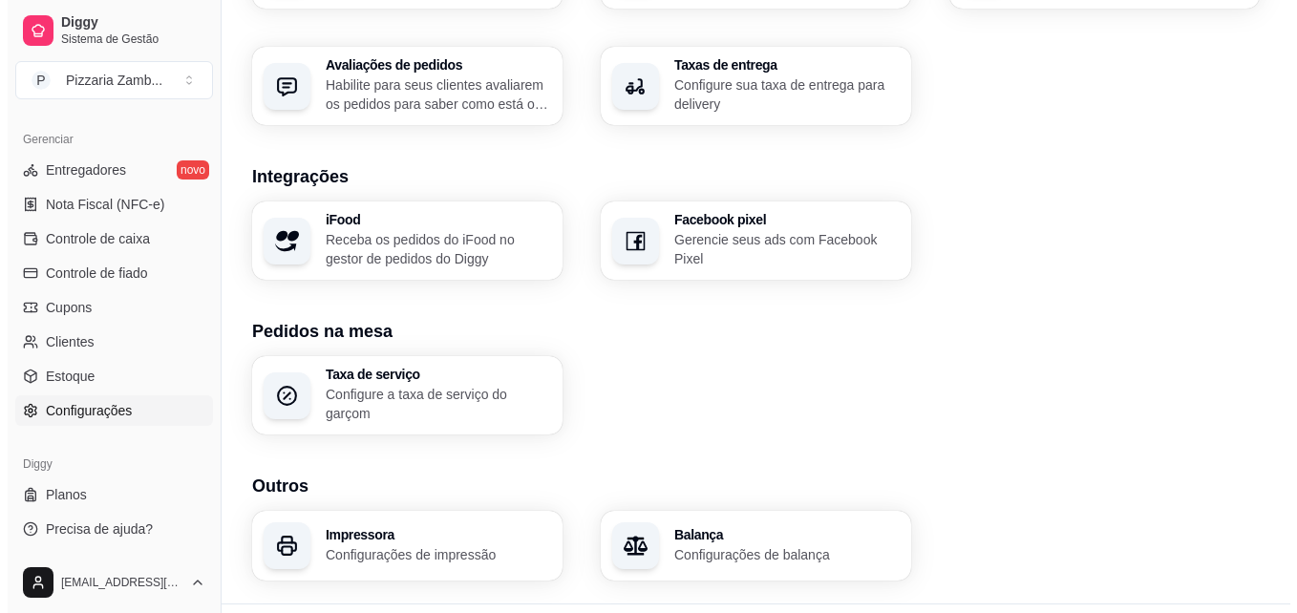
scroll to position [733, 0]
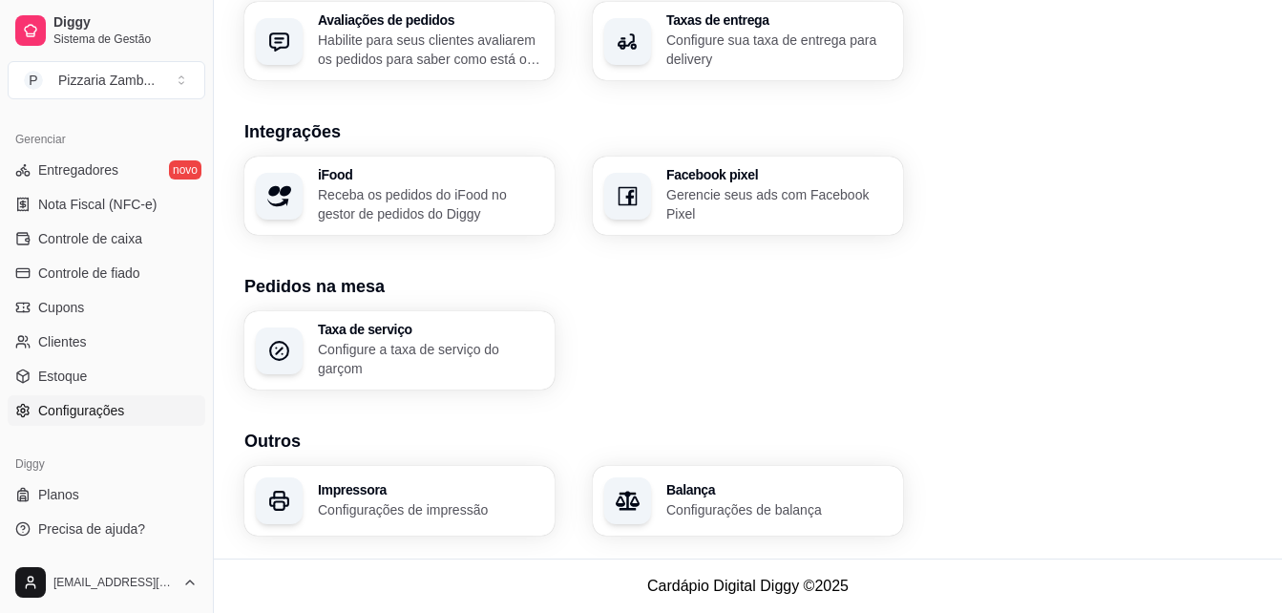
click at [439, 487] on h3 "Impressora" at bounding box center [430, 489] width 225 height 13
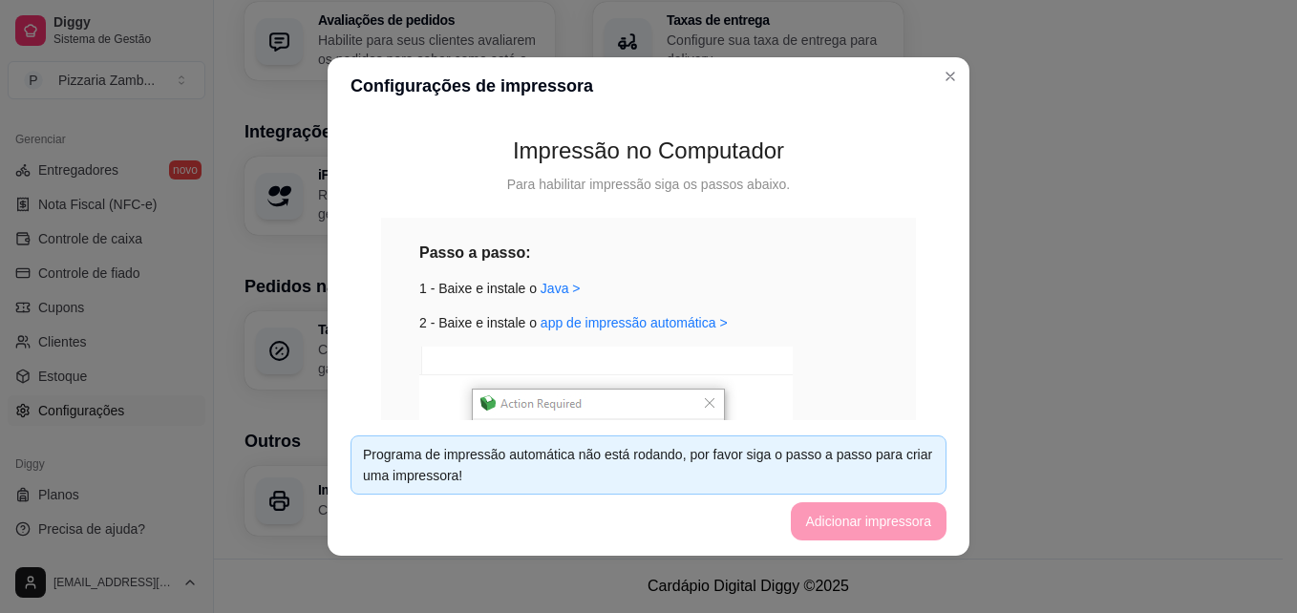
scroll to position [135, 0]
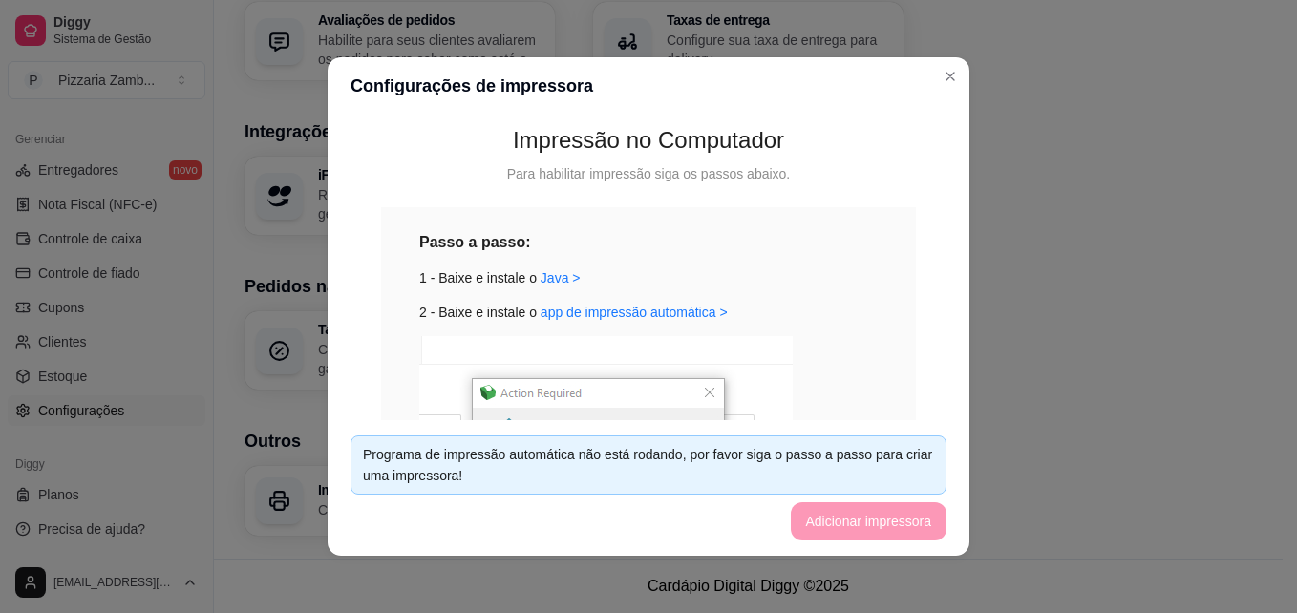
click at [706, 473] on div "Programa de impressão automática não está rodando, por favor siga o passo a pas…" at bounding box center [648, 465] width 571 height 42
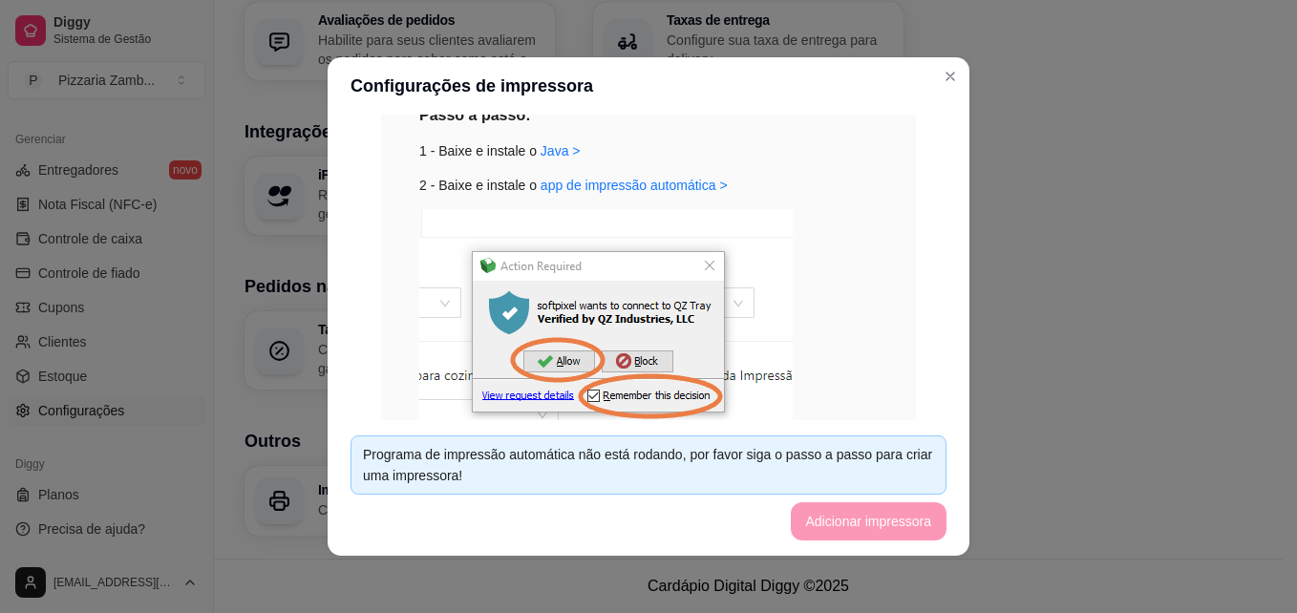
scroll to position [264, 0]
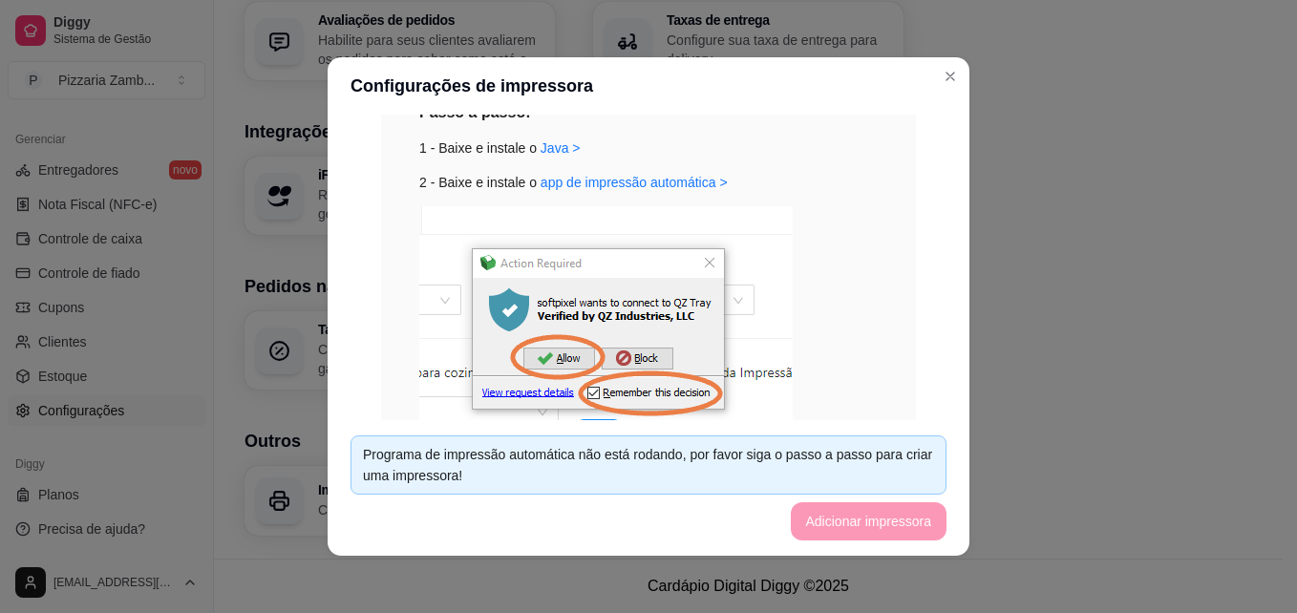
click at [548, 294] on img at bounding box center [605, 331] width 373 height 251
click at [606, 185] on link "app de impressão automática >" at bounding box center [633, 182] width 187 height 15
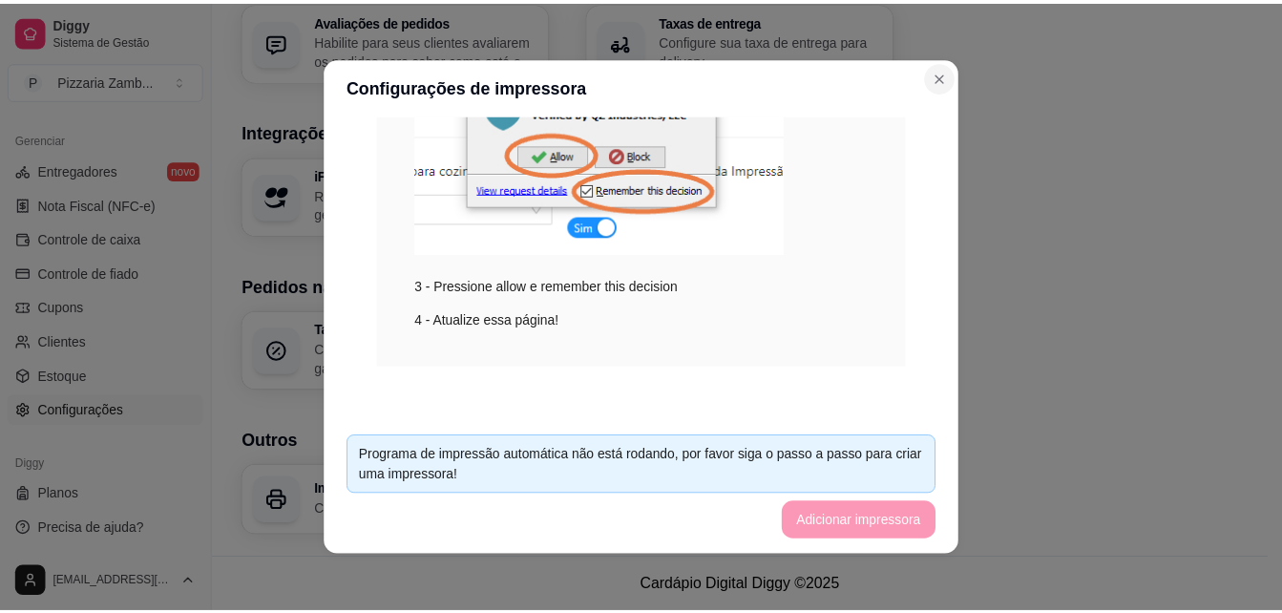
scroll to position [725, 0]
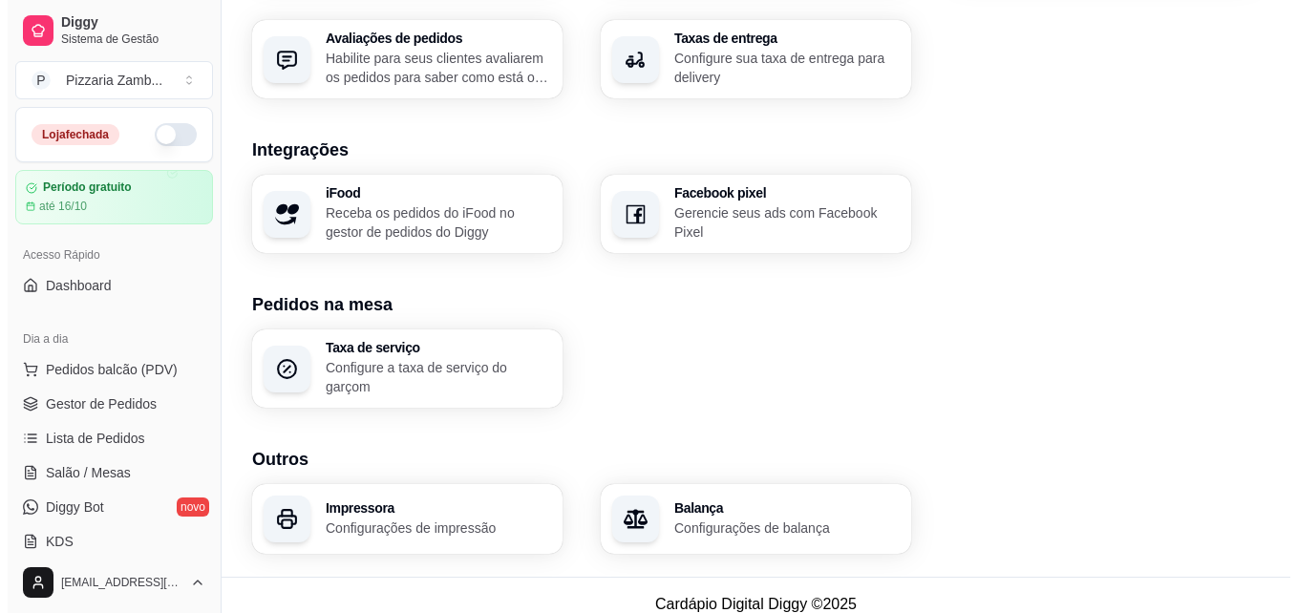
scroll to position [733, 0]
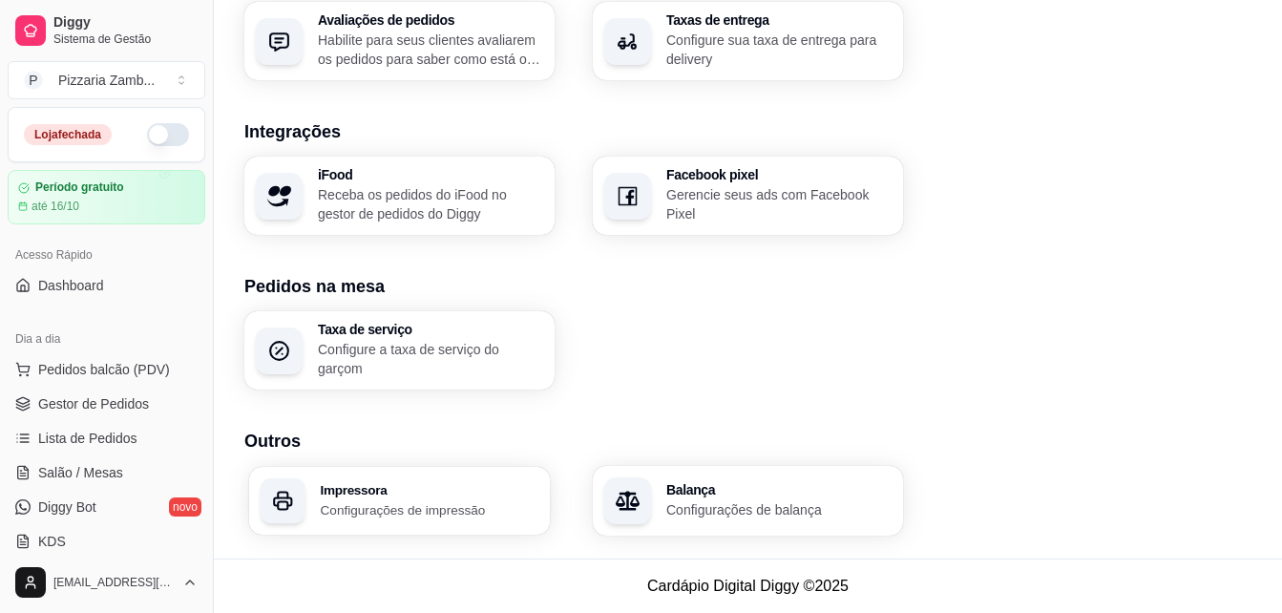
click at [545, 509] on div "Impressora Configurações de impressão" at bounding box center [399, 501] width 301 height 68
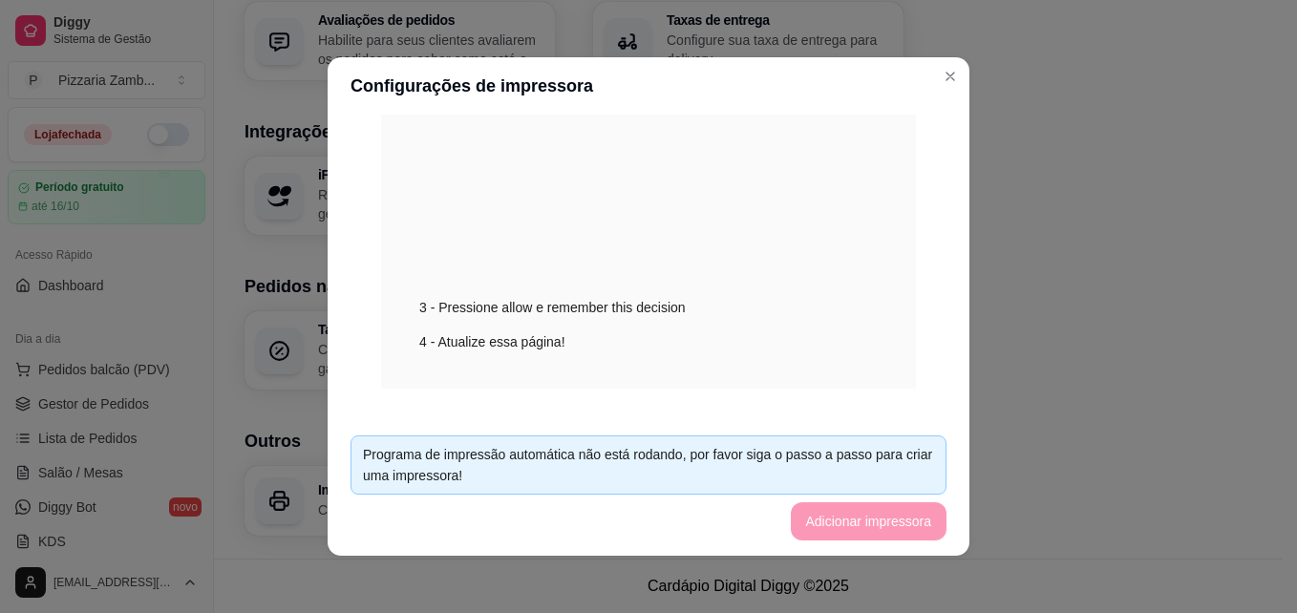
scroll to position [468, 0]
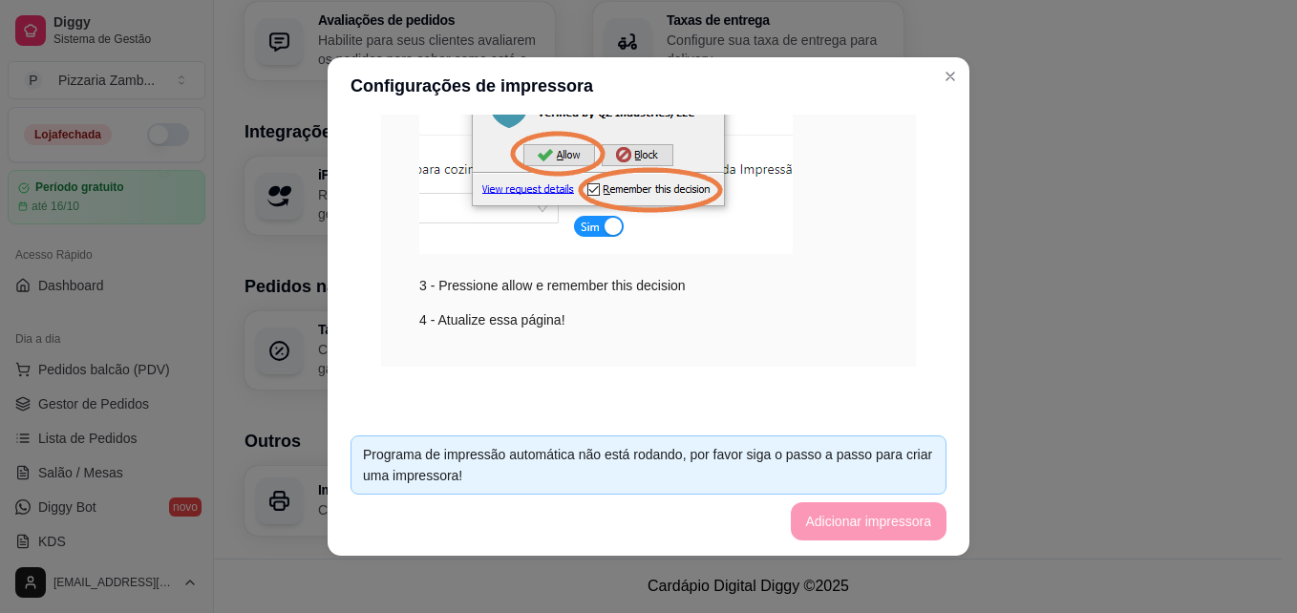
click at [873, 522] on footer "Programa de impressão automática não está rodando, por favor siga o passo a pas…" at bounding box center [649, 488] width 642 height 136
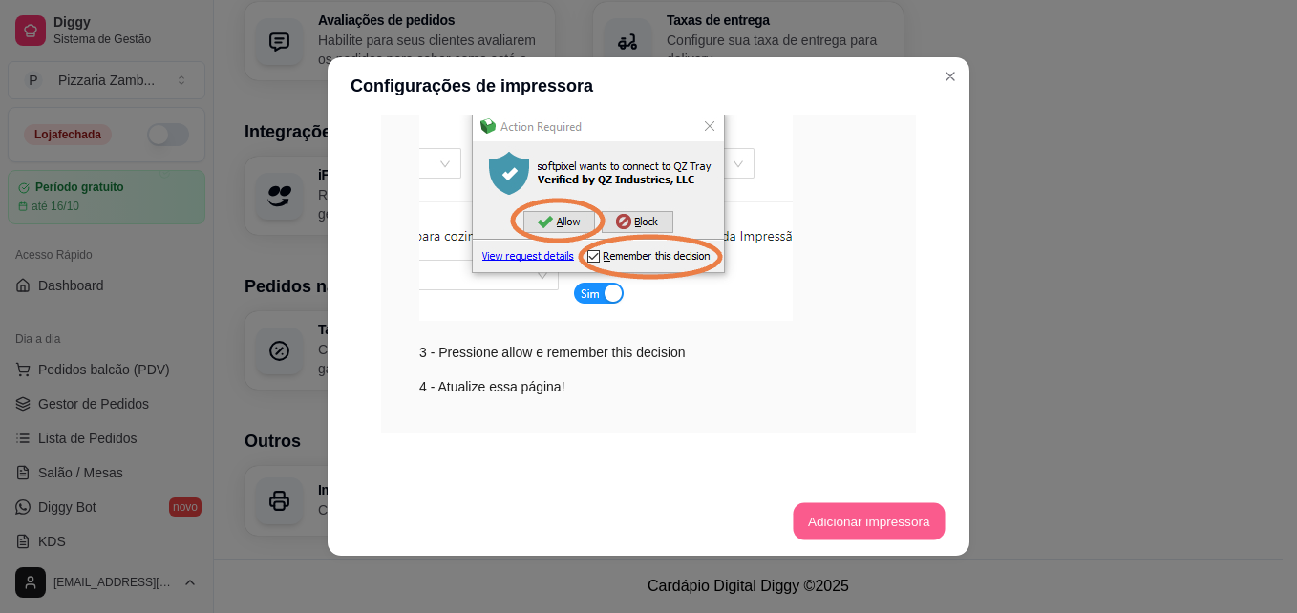
click at [886, 518] on button "Adicionar impressora" at bounding box center [869, 521] width 152 height 37
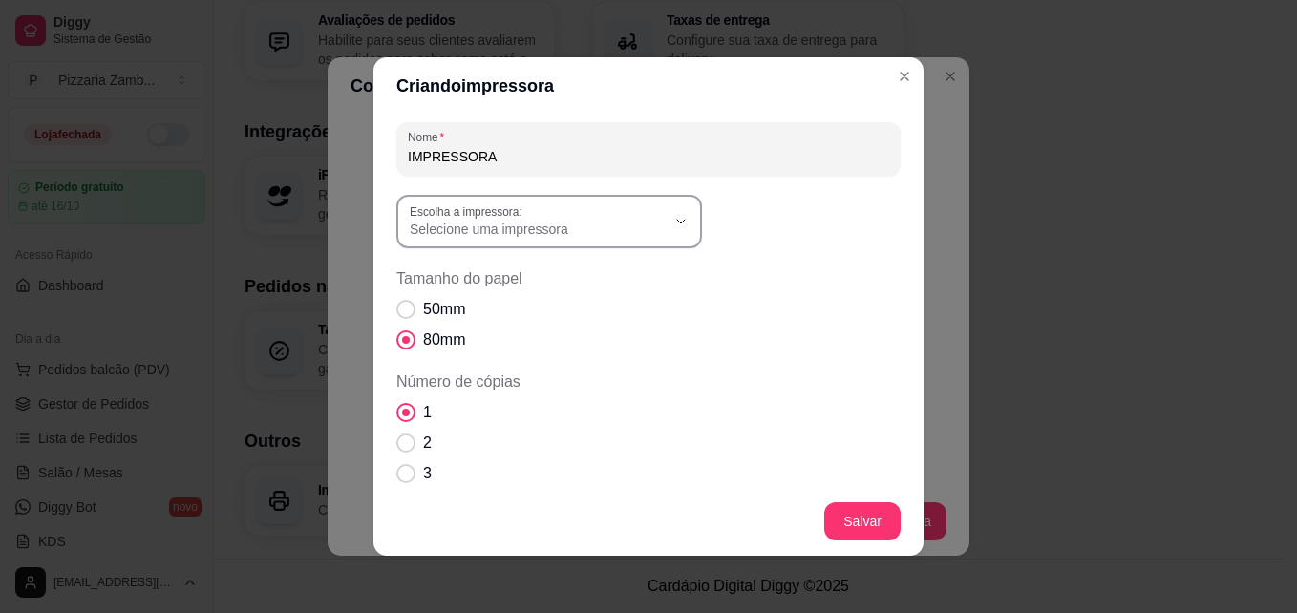
click at [635, 235] on span "Selecione uma impressora" at bounding box center [538, 229] width 256 height 19
click at [536, 343] on span "POS58 [TECHNICAL_ID]" at bounding box center [532, 337] width 245 height 18
type input "POS58 [TECHNICAL_ID]"
select select "POS58 [TECHNICAL_ID]"
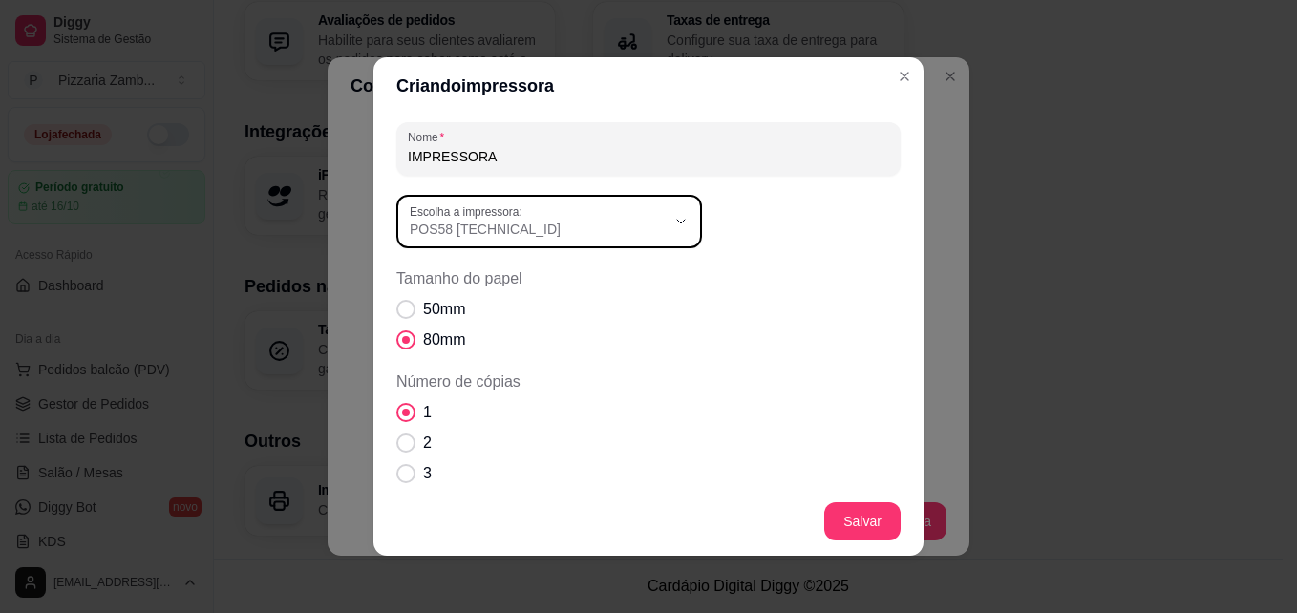
click at [420, 324] on label "80mm" at bounding box center [431, 340] width 84 height 38
click at [408, 344] on input "80mm" at bounding box center [401, 350] width 12 height 12
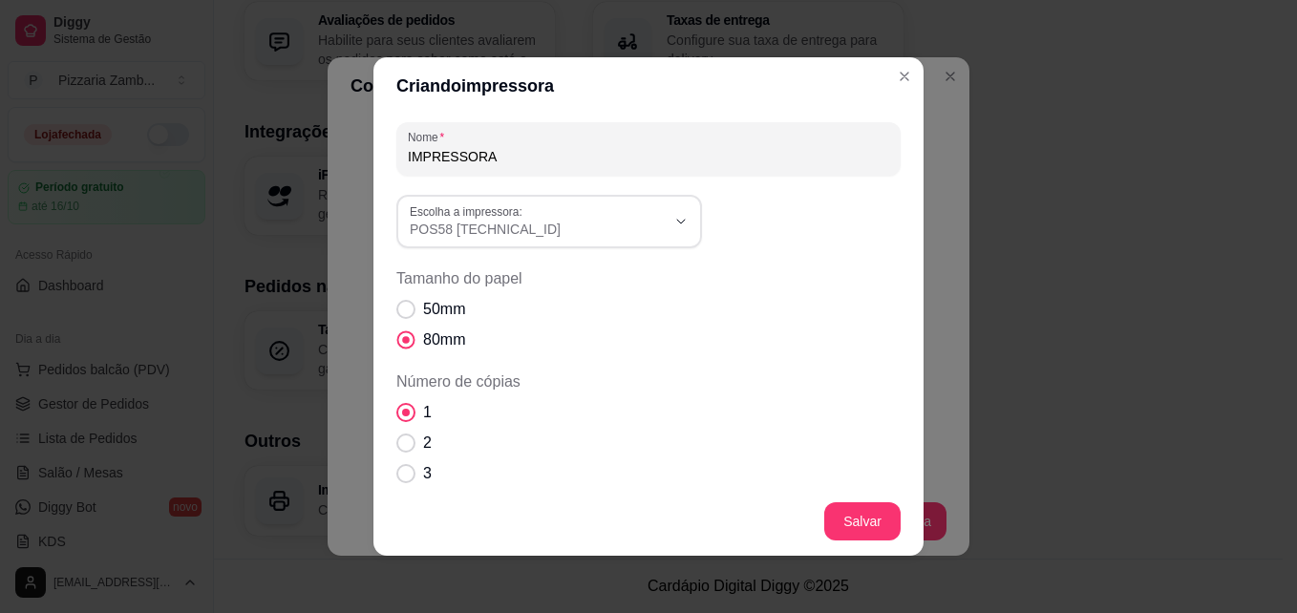
click at [420, 324] on label "80mm" at bounding box center [431, 340] width 84 height 38
click at [408, 344] on input "80mm" at bounding box center [401, 350] width 12 height 12
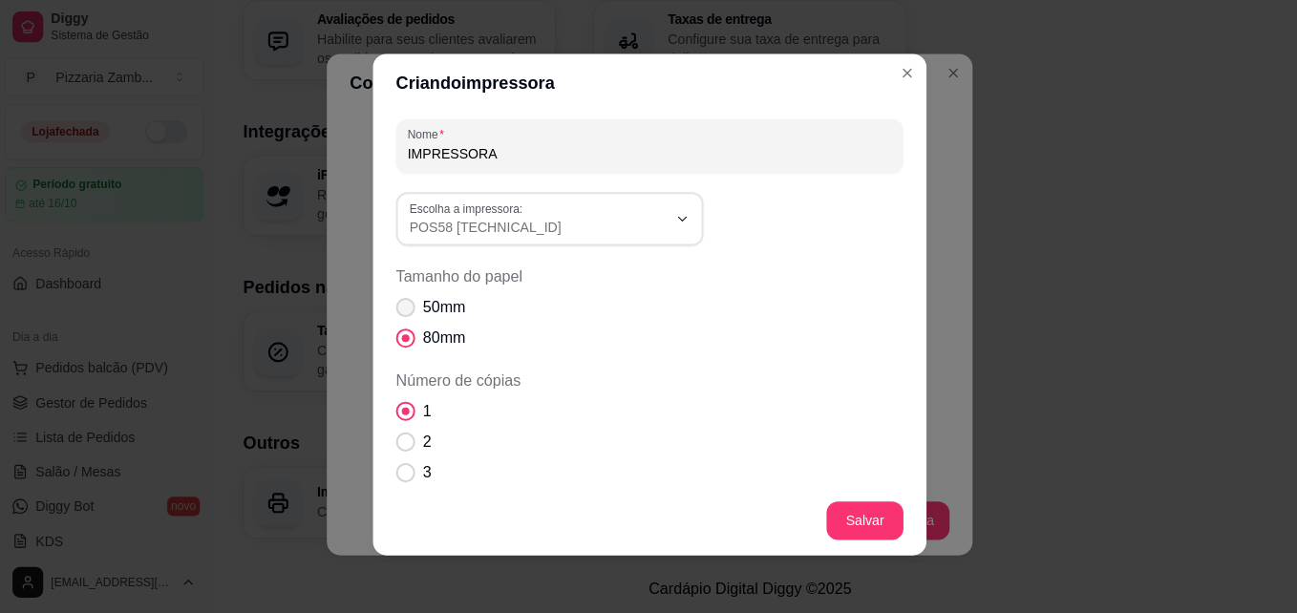
scroll to position [729, 0]
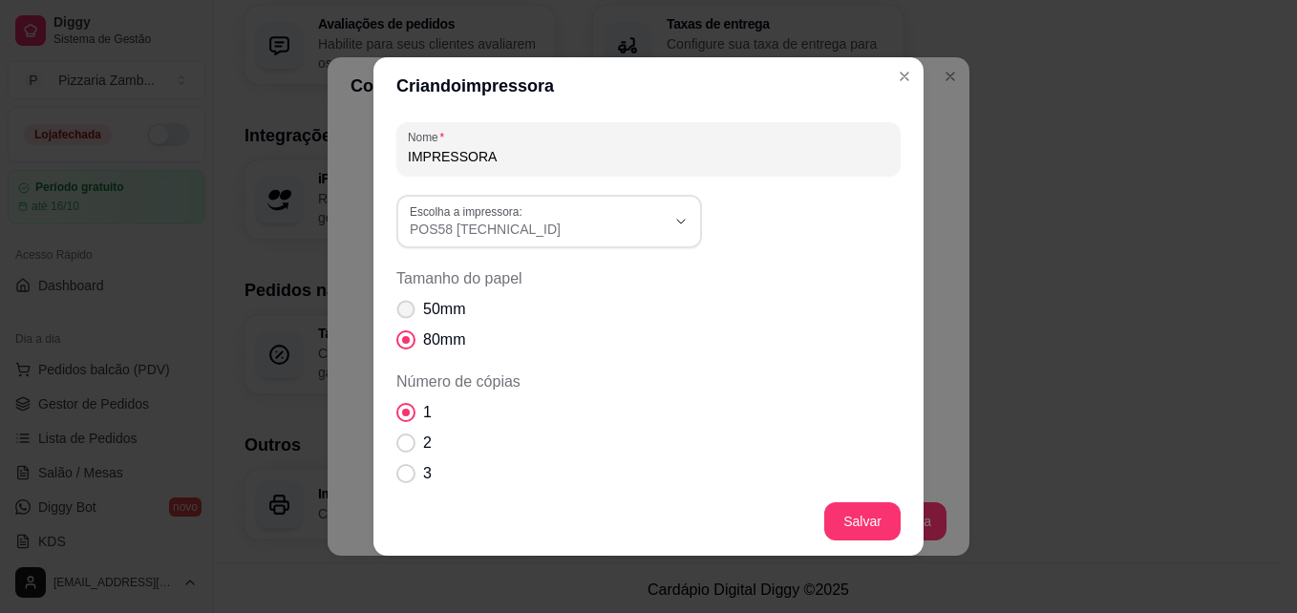
click at [397, 311] on span "Tamanho do papel" at bounding box center [406, 310] width 18 height 18
click at [397, 313] on input "50mm" at bounding box center [401, 319] width 12 height 12
radio input "true"
click at [412, 336] on label "80mm" at bounding box center [431, 340] width 84 height 38
click at [408, 344] on input "80mm" at bounding box center [401, 350] width 12 height 12
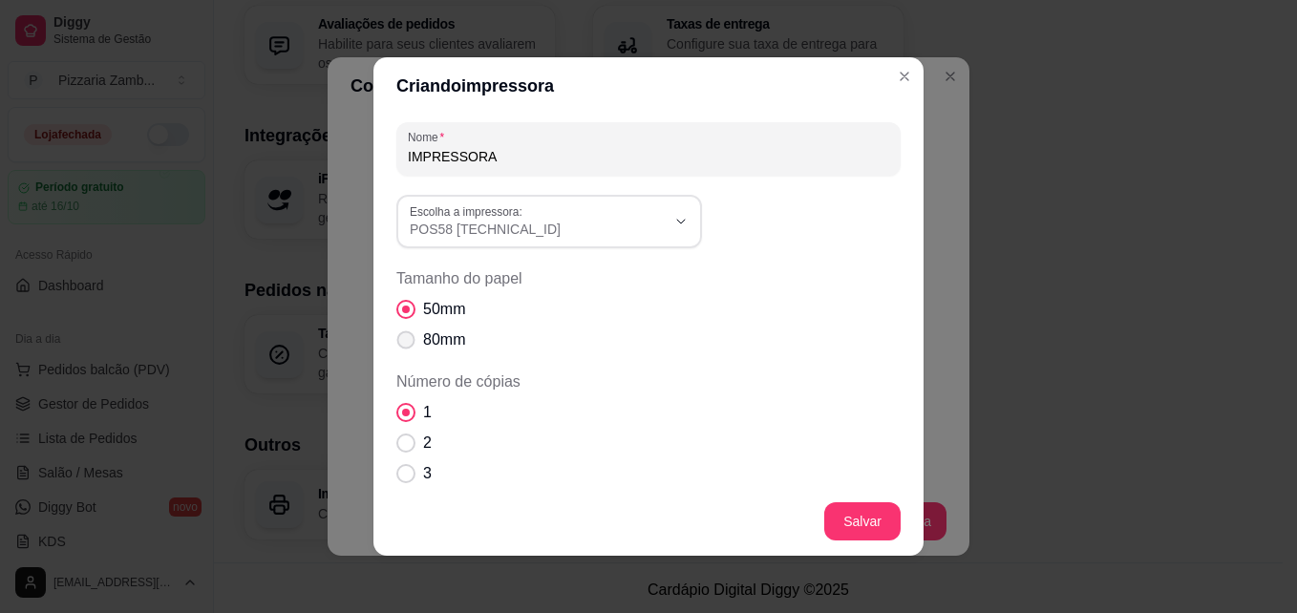
radio input "true"
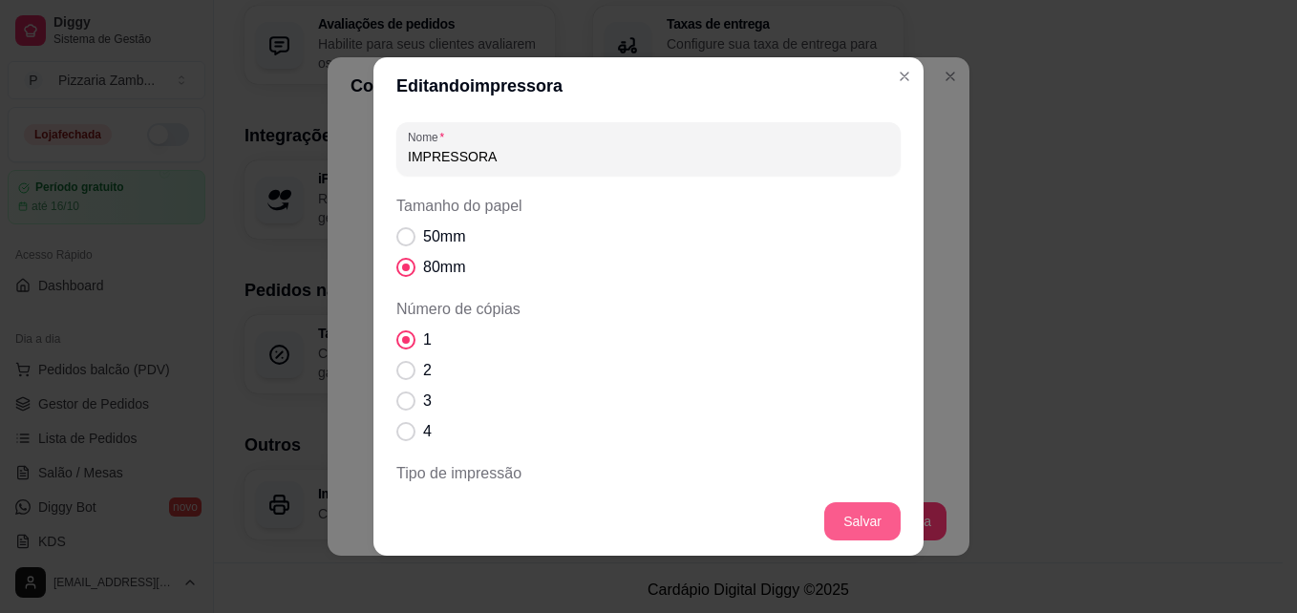
scroll to position [625, 0]
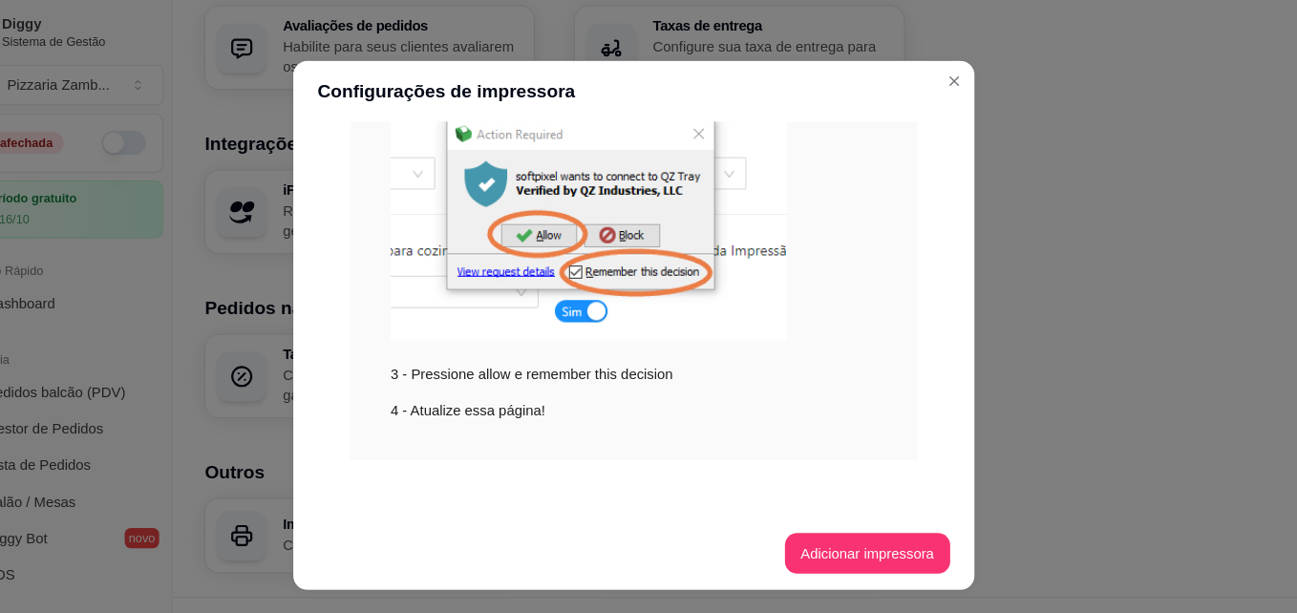
click at [899, 74] on header "Configurações de impressora" at bounding box center [649, 85] width 642 height 57
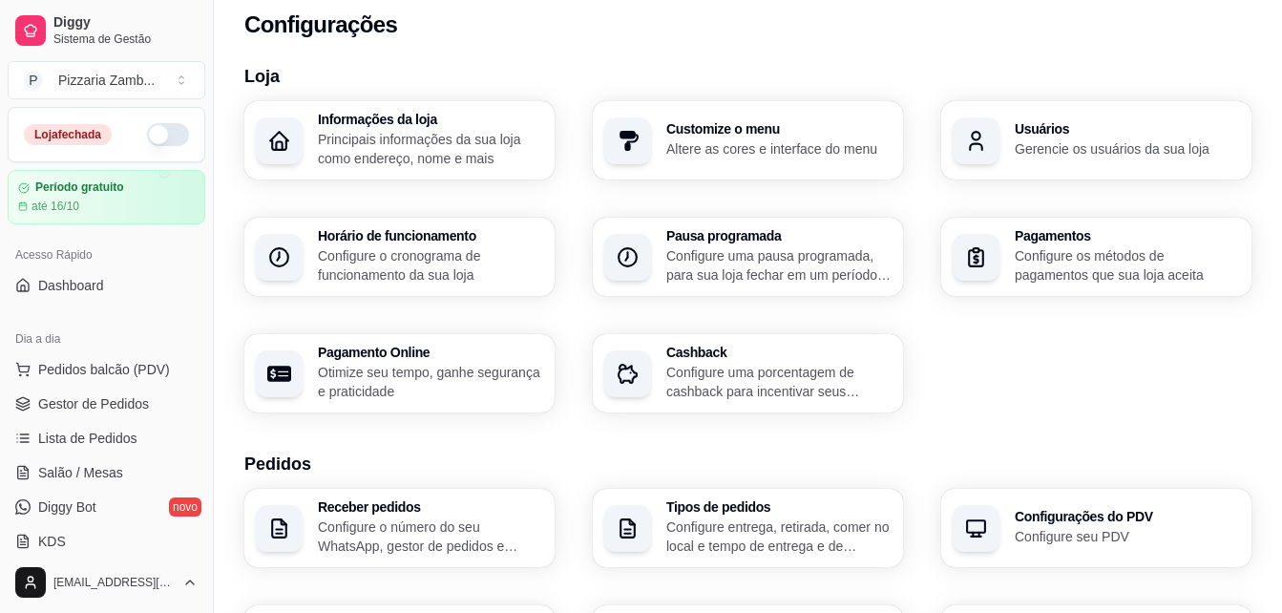
scroll to position [2, 0]
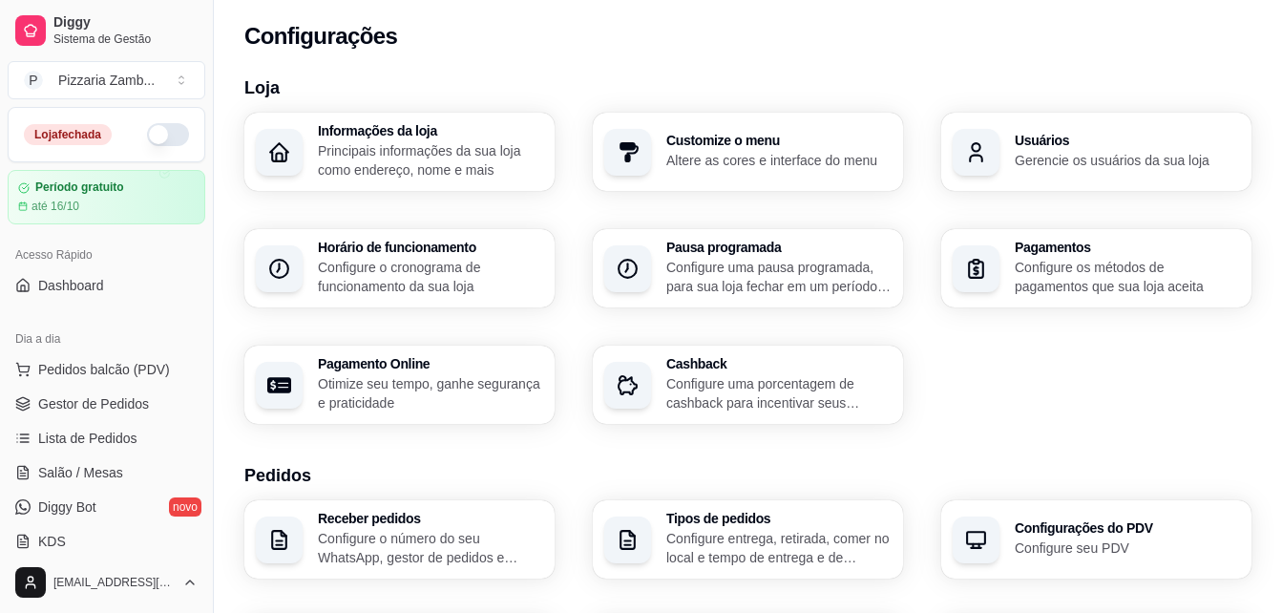
click at [71, 335] on div "Dia a dia" at bounding box center [107, 339] width 198 height 31
click at [59, 281] on span "Dashboard" at bounding box center [71, 285] width 66 height 19
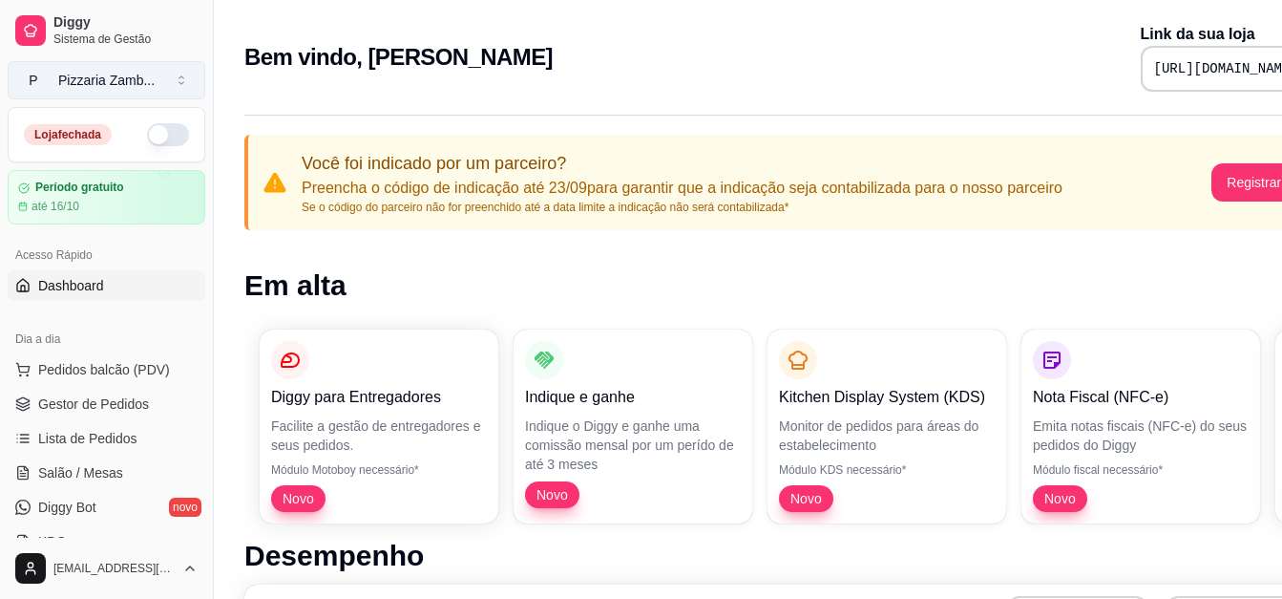
click at [86, 89] on div "Pizzaria Zamb ..." at bounding box center [106, 80] width 96 height 19
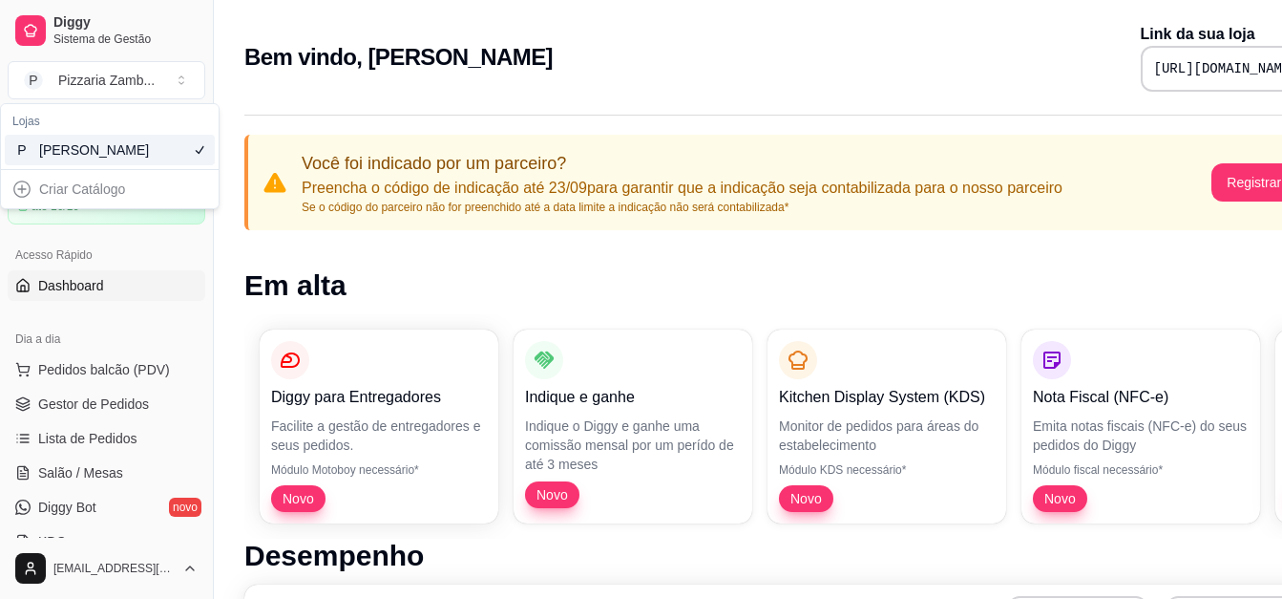
click at [67, 147] on div "[PERSON_NAME]" at bounding box center [82, 149] width 86 height 19
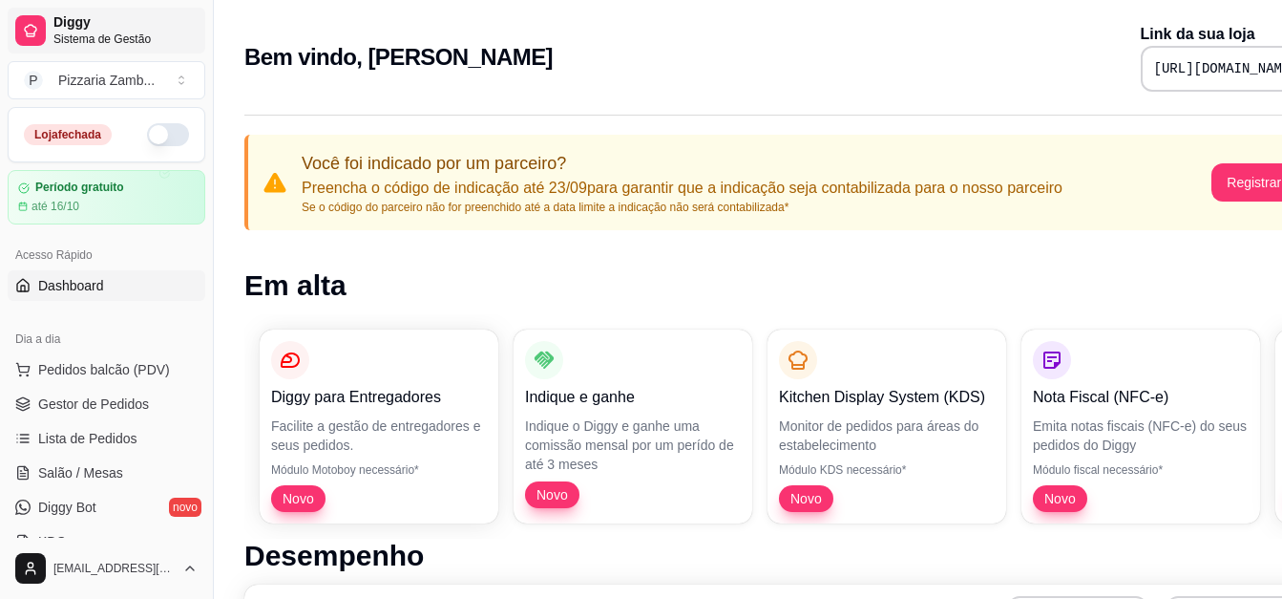
click at [79, 32] on span "Sistema de Gestão" at bounding box center [125, 39] width 144 height 15
click at [75, 34] on span "Sistema de Gestão" at bounding box center [125, 39] width 144 height 15
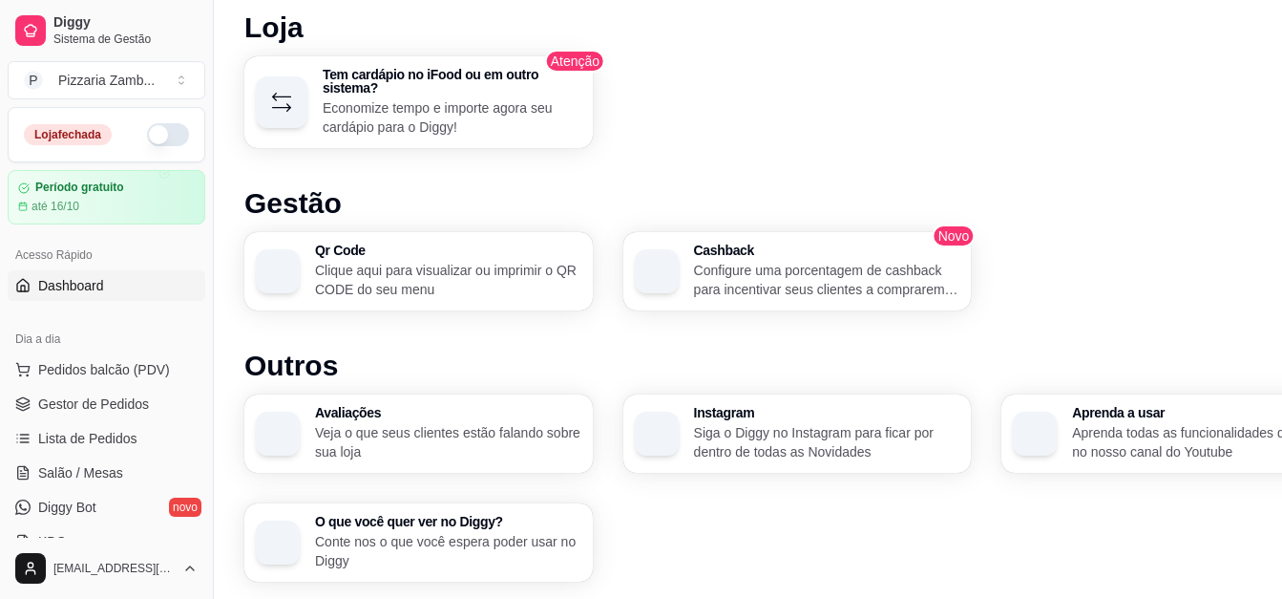
scroll to position [1173, 0]
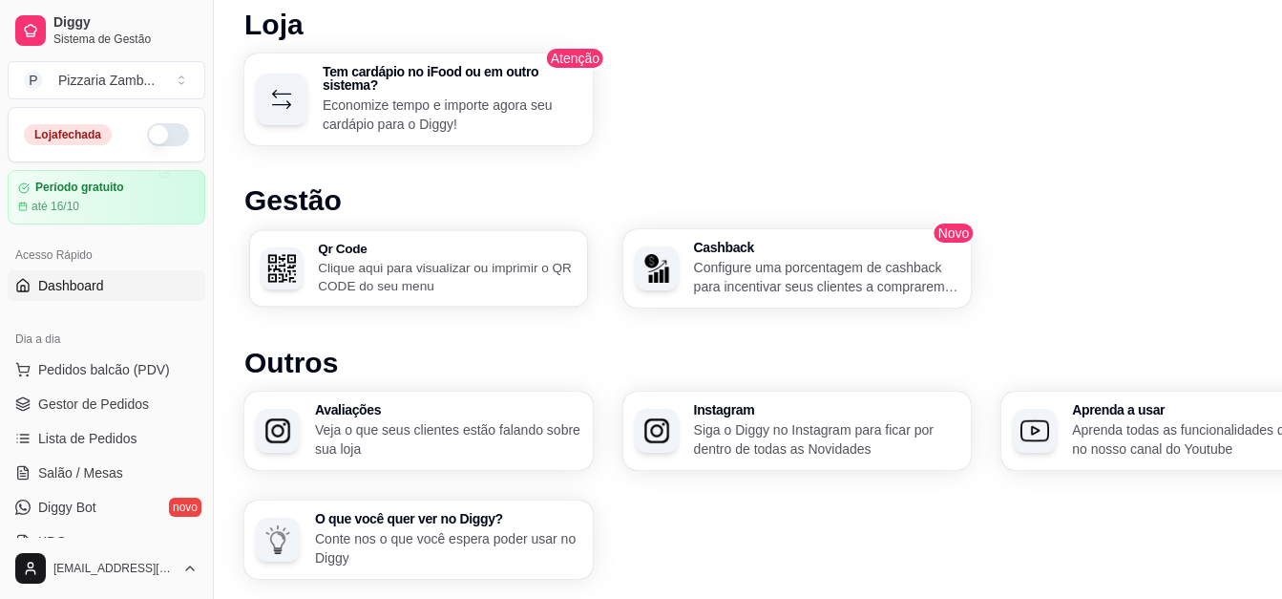
click at [442, 264] on p "Clique aqui para visualizar ou imprimir o QR CODE do seu menu" at bounding box center [447, 276] width 258 height 37
click at [99, 374] on span "Pedidos balcão (PDV)" at bounding box center [104, 369] width 132 height 19
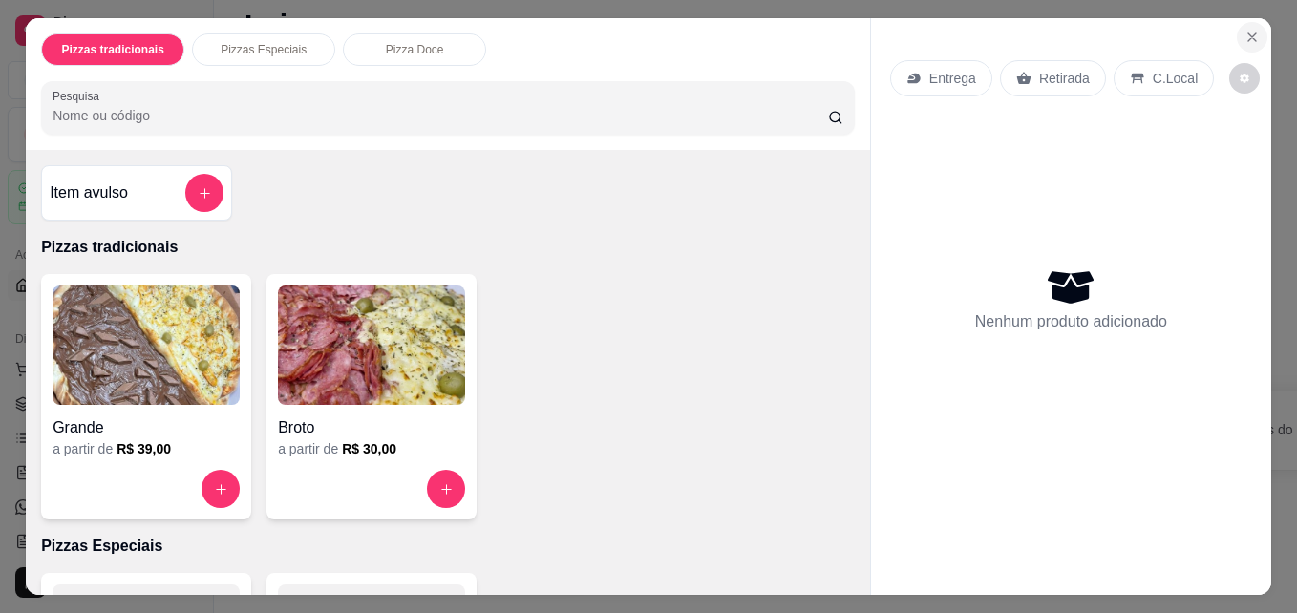
click at [1237, 31] on button "Close" at bounding box center [1252, 37] width 31 height 31
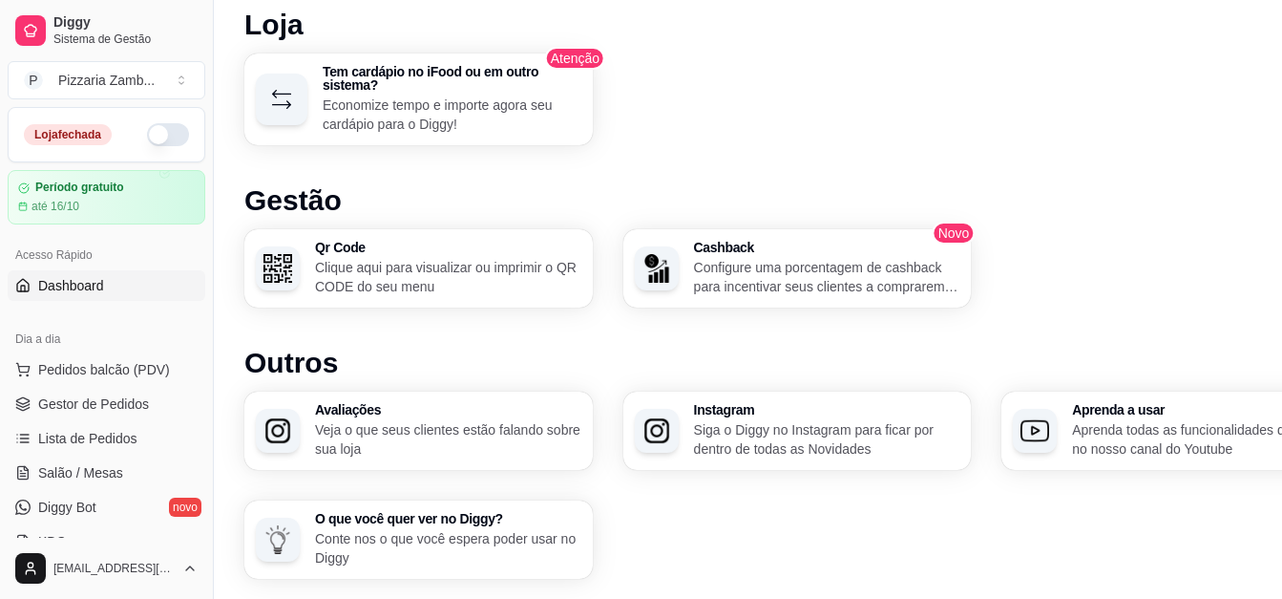
drag, startPoint x: 206, startPoint y: 256, endPoint x: 200, endPoint y: 274, distance: 19.3
click at [200, 274] on div "Diggy Sistema de Gestão P Pizzaria Zamb ... Loja fechada Período gratuito até 1…" at bounding box center [106, 299] width 213 height 599
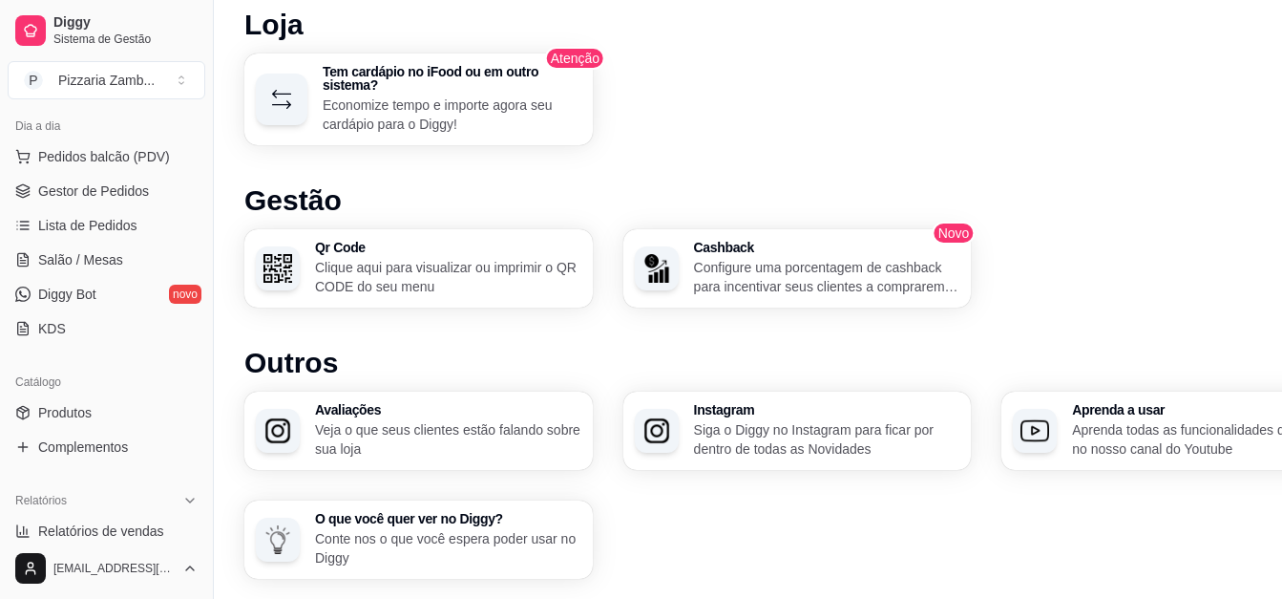
scroll to position [222, 0]
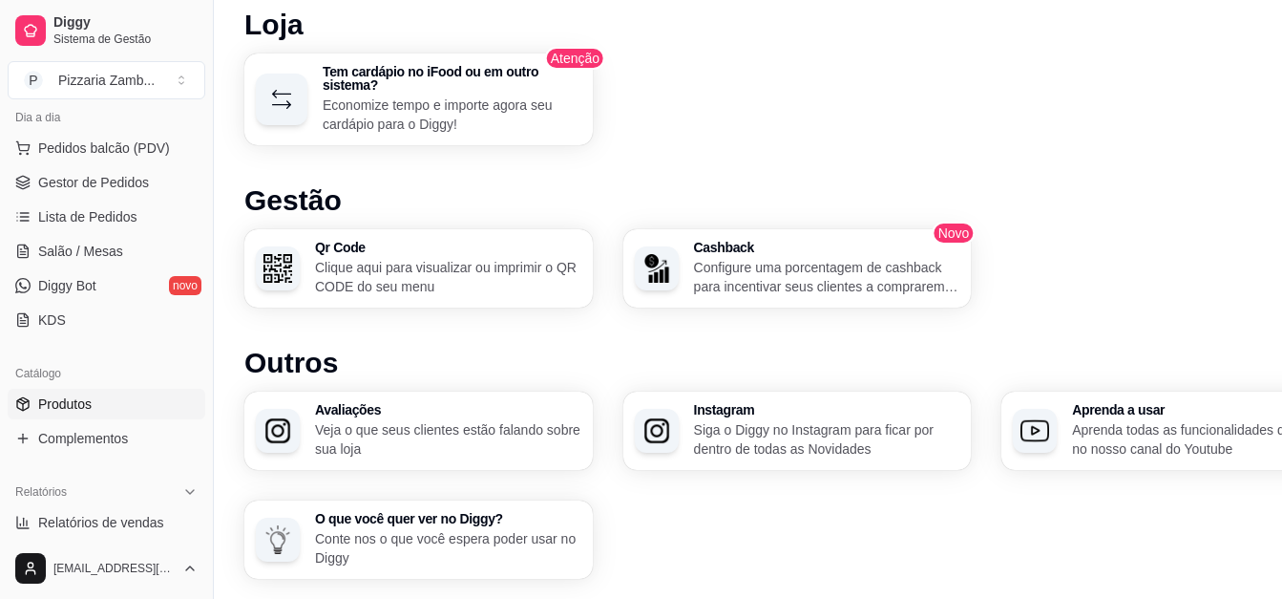
click at [83, 409] on span "Produtos" at bounding box center [64, 403] width 53 height 19
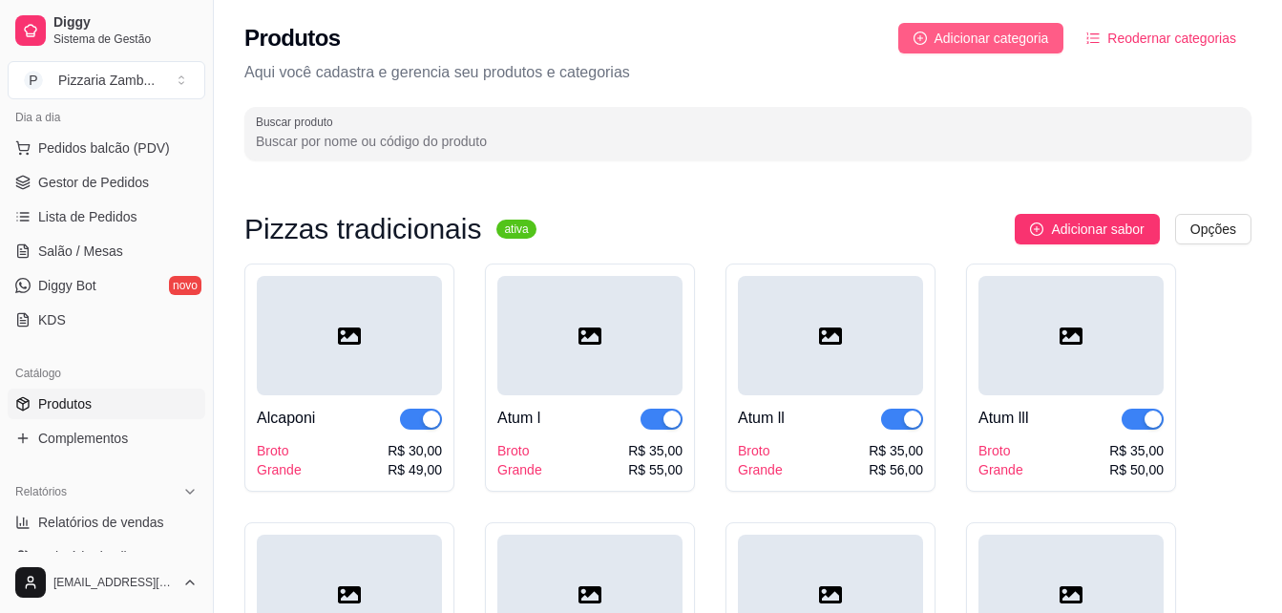
click at [976, 43] on span "Adicionar categoria" at bounding box center [992, 38] width 115 height 21
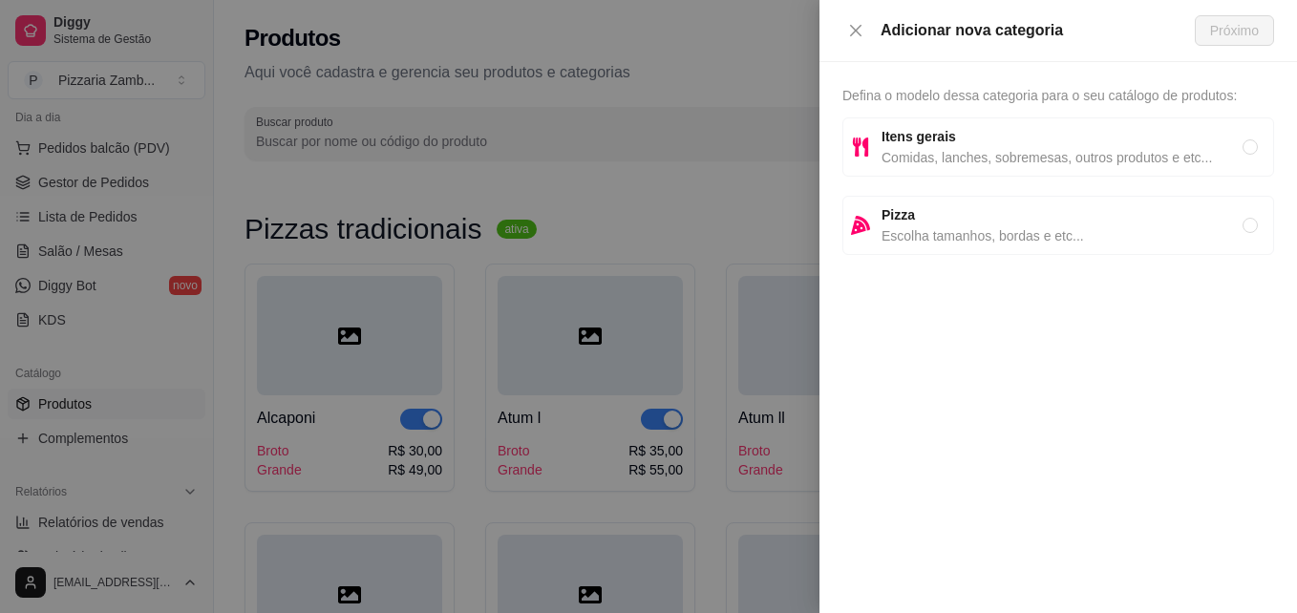
click at [1051, 145] on span "Itens gerais" at bounding box center [1061, 136] width 361 height 21
radio input "true"
click at [1232, 36] on span "Próximo" at bounding box center [1234, 30] width 49 height 21
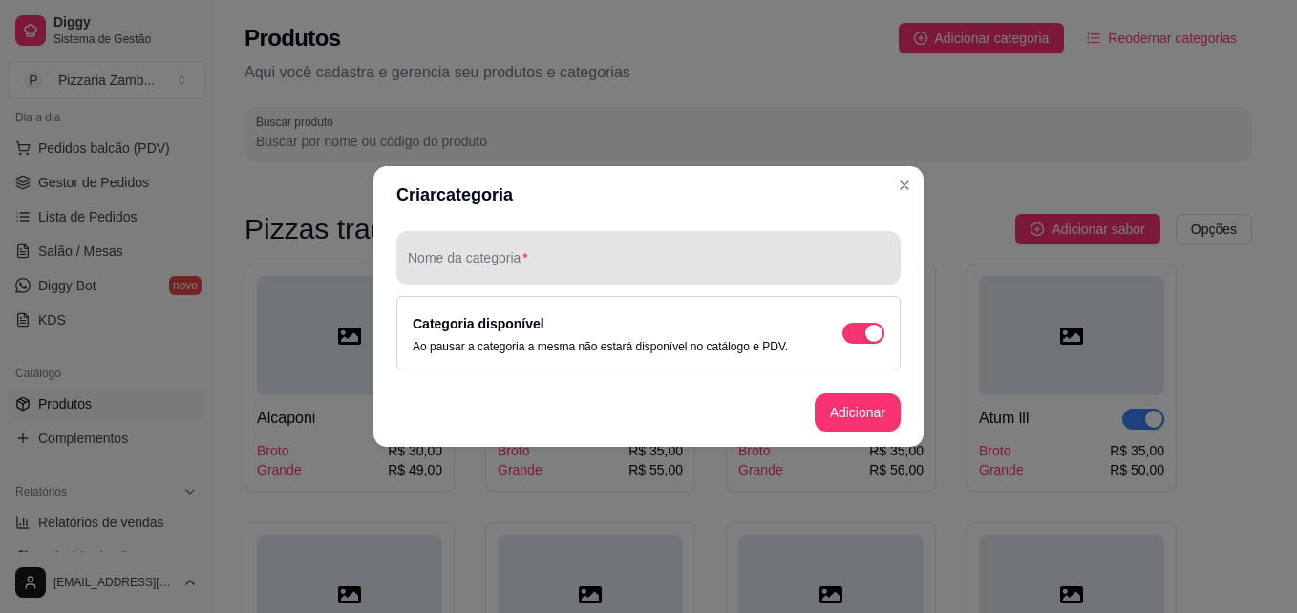
click at [618, 264] on input "Nome da categoria" at bounding box center [648, 265] width 481 height 19
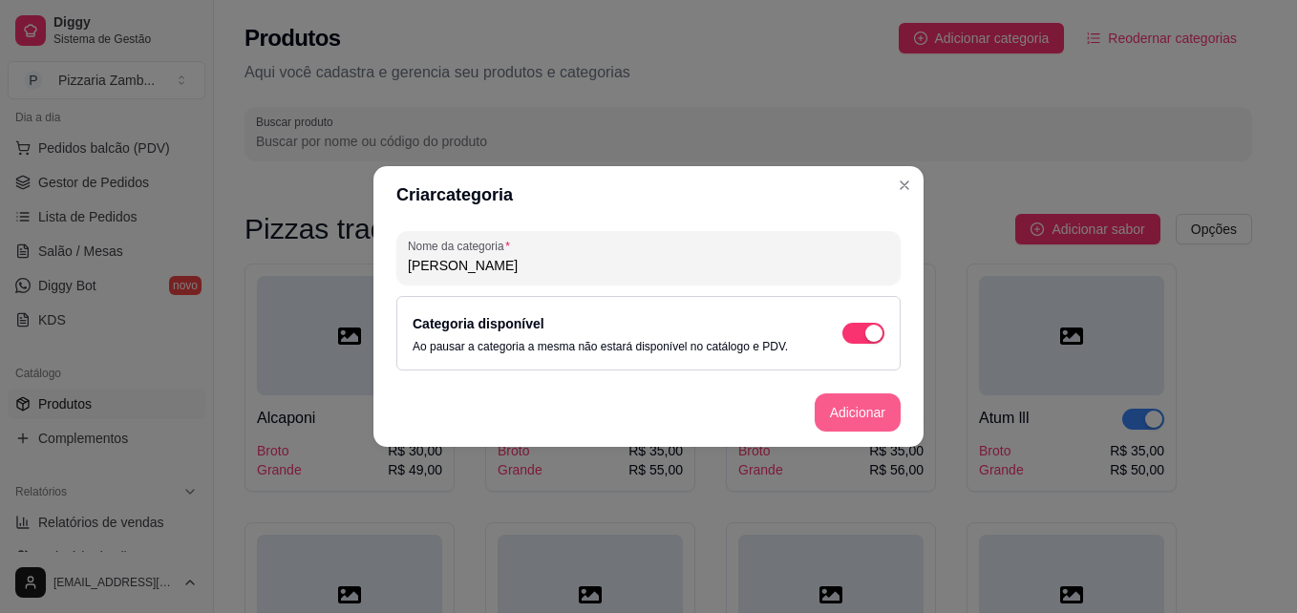
type input "Esfihas Salgadas"
click at [840, 399] on button "Adicionar" at bounding box center [857, 412] width 86 height 38
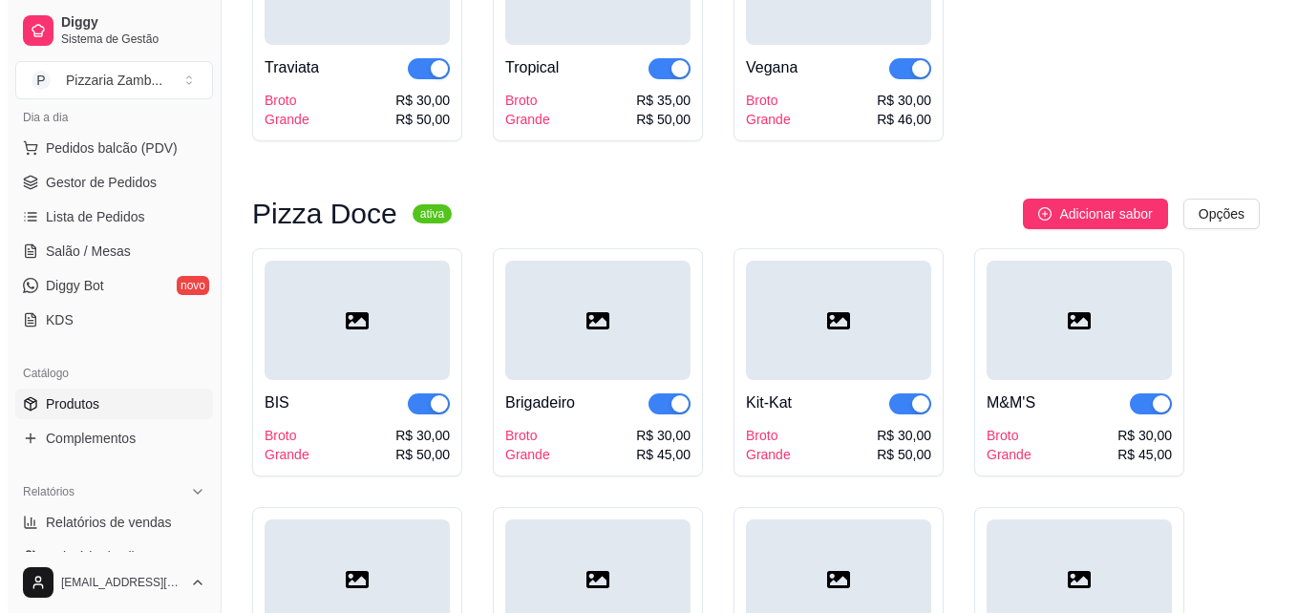
scroll to position [4198, 0]
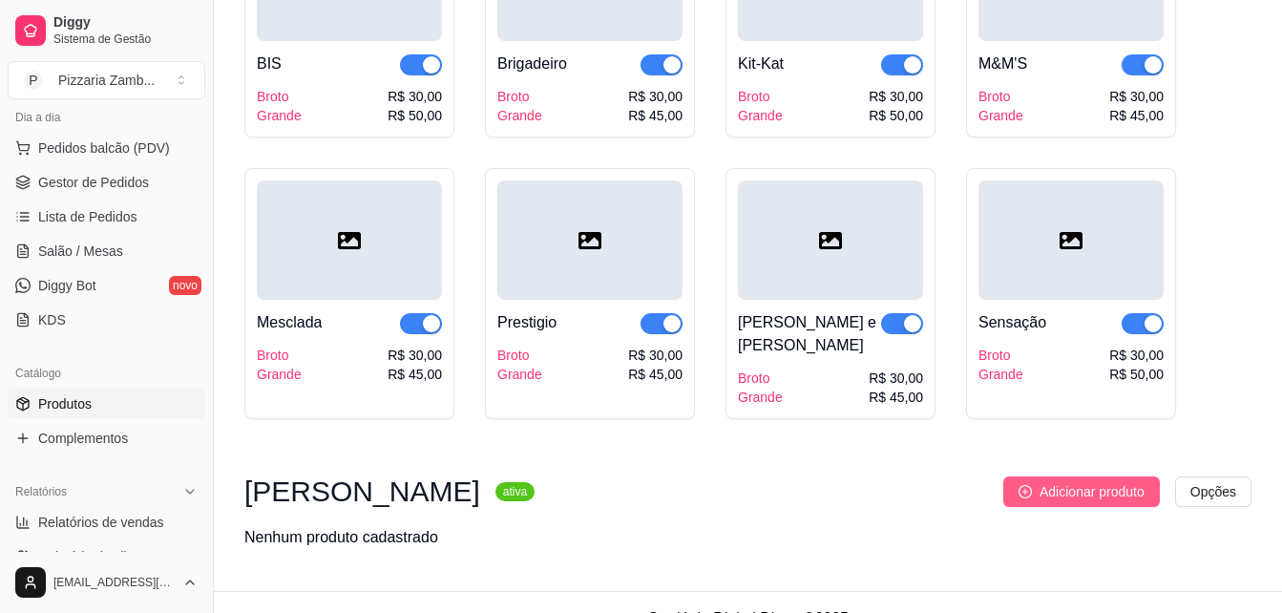
click at [1086, 481] on span "Adicionar produto" at bounding box center [1092, 491] width 105 height 21
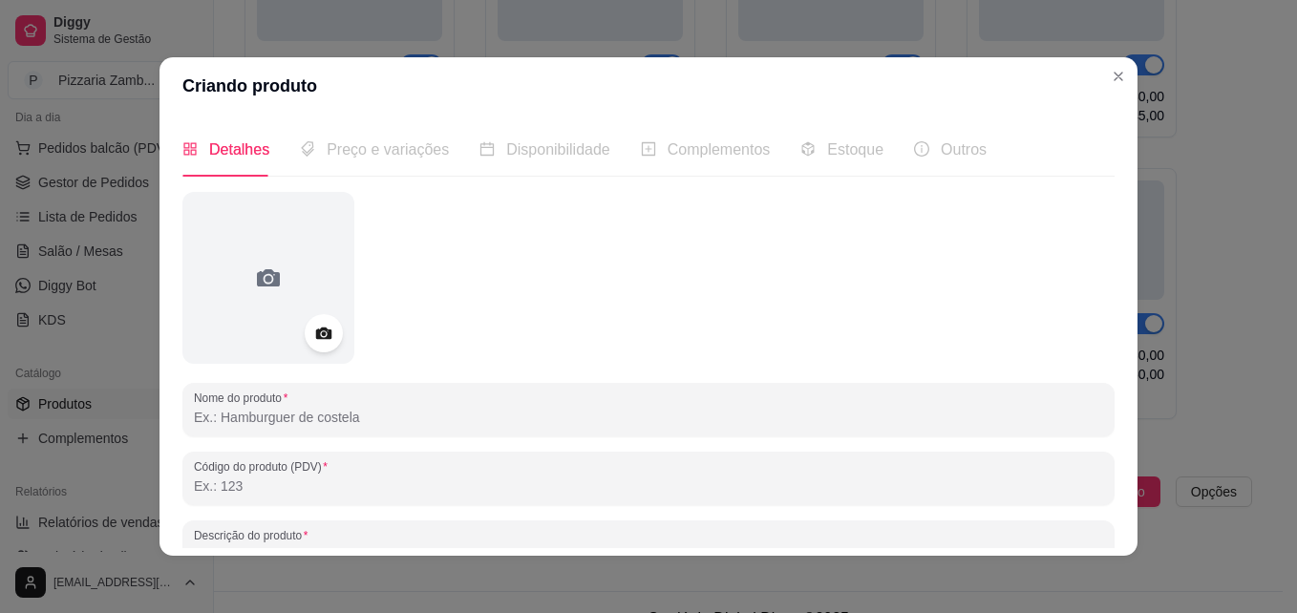
scroll to position [51, 0]
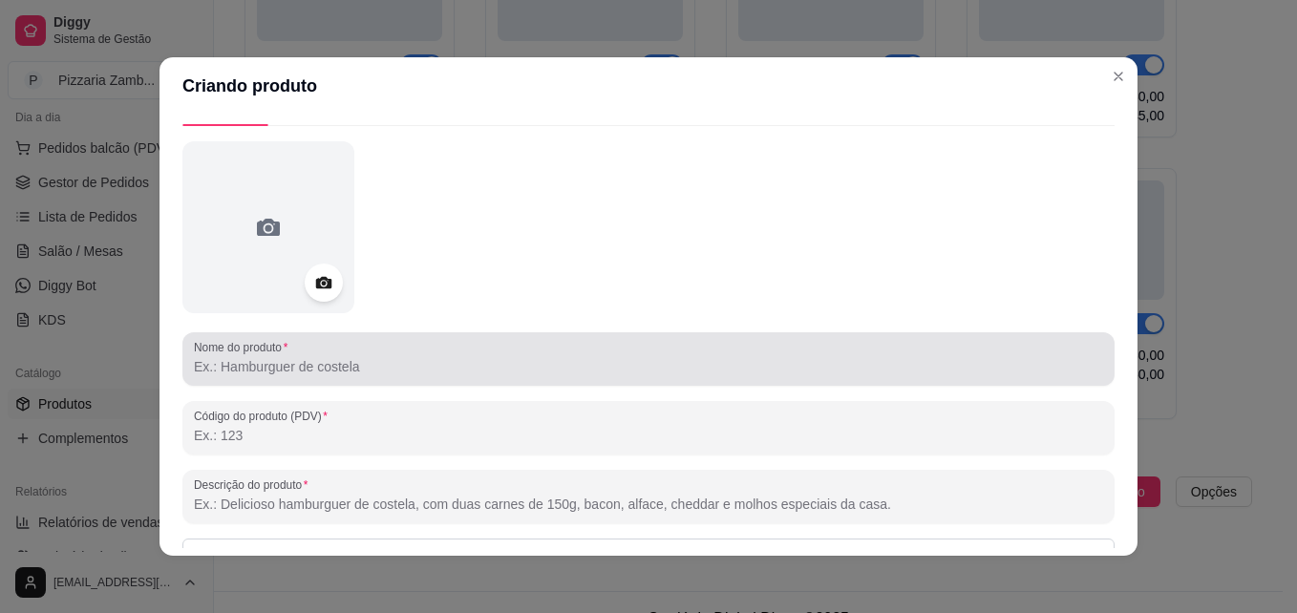
click at [418, 376] on div "Nome do produto" at bounding box center [648, 358] width 932 height 53
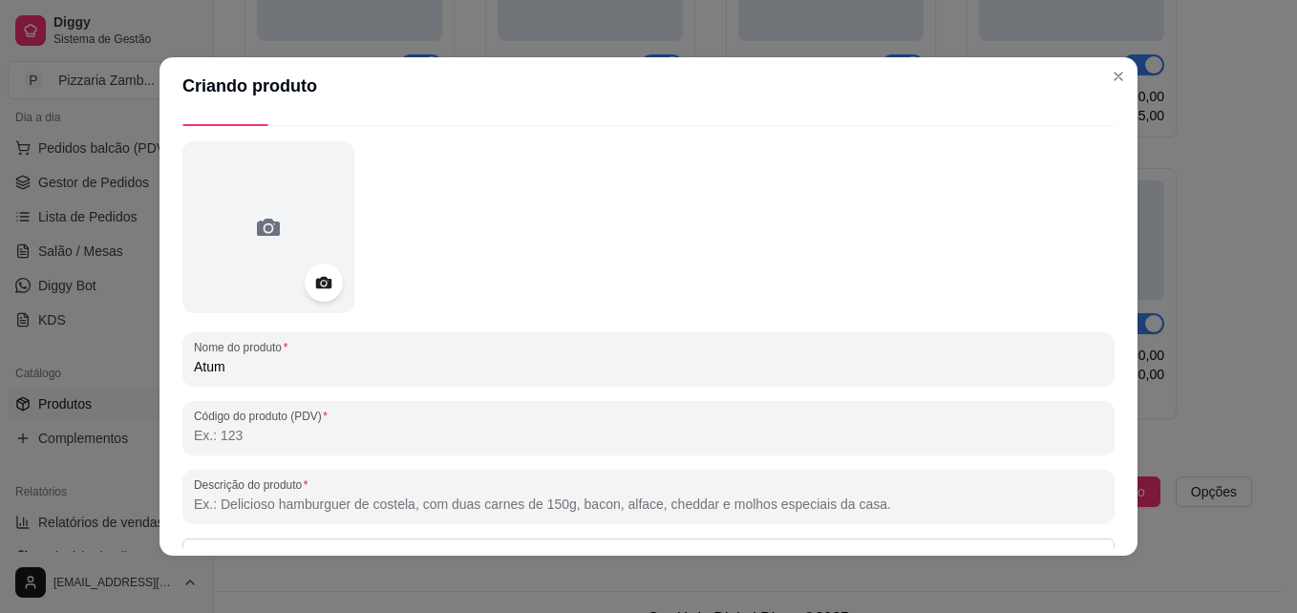
type input "Atum"
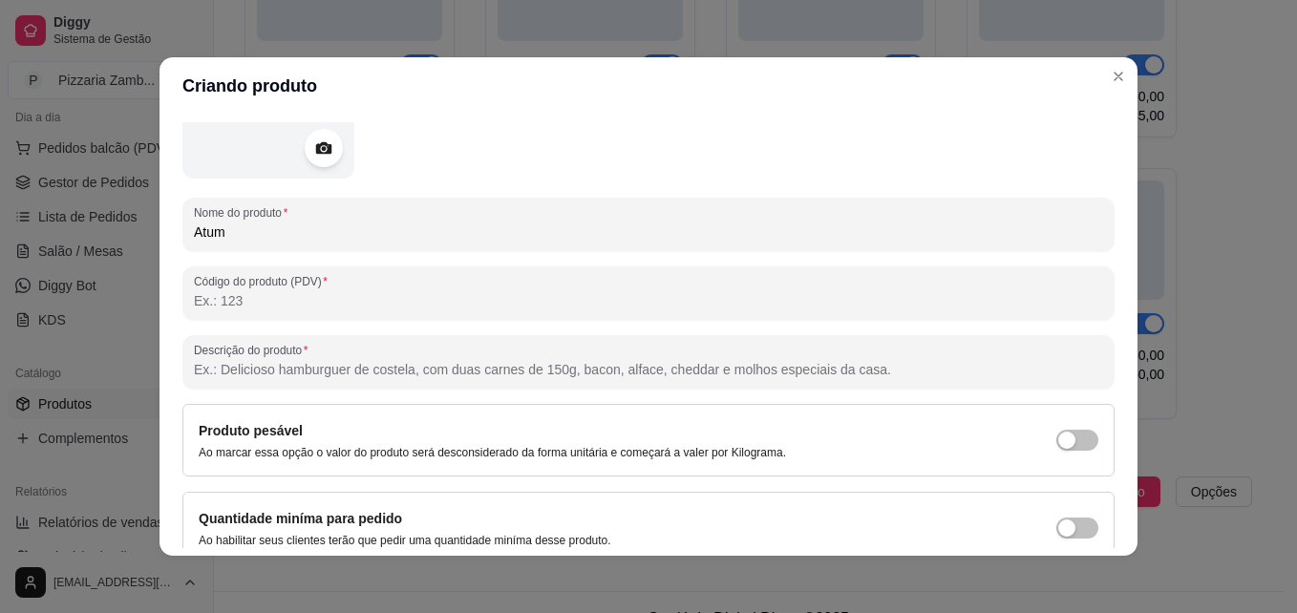
scroll to position [271, 0]
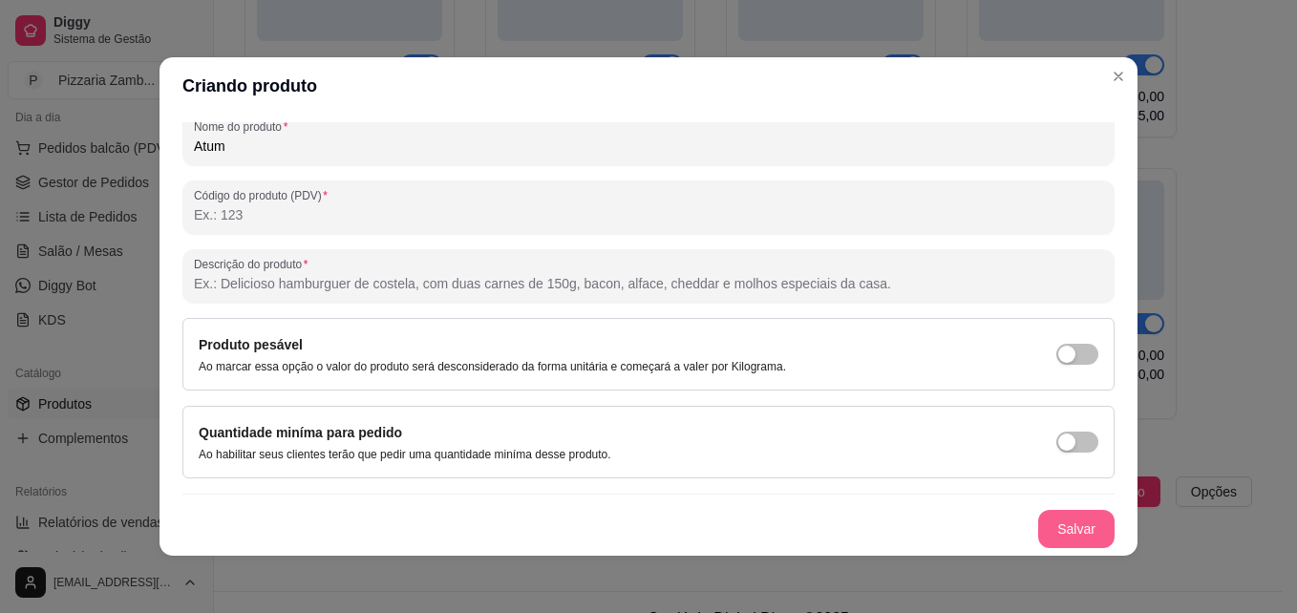
click at [1041, 534] on button "Salvar" at bounding box center [1076, 529] width 76 height 38
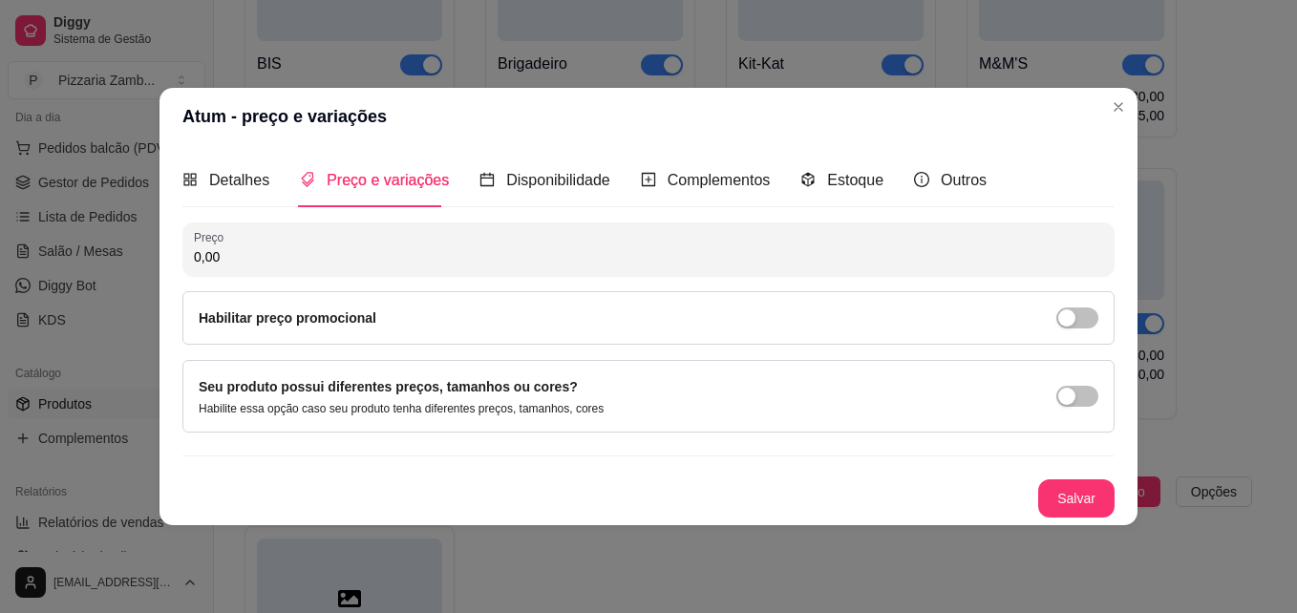
scroll to position [0, 0]
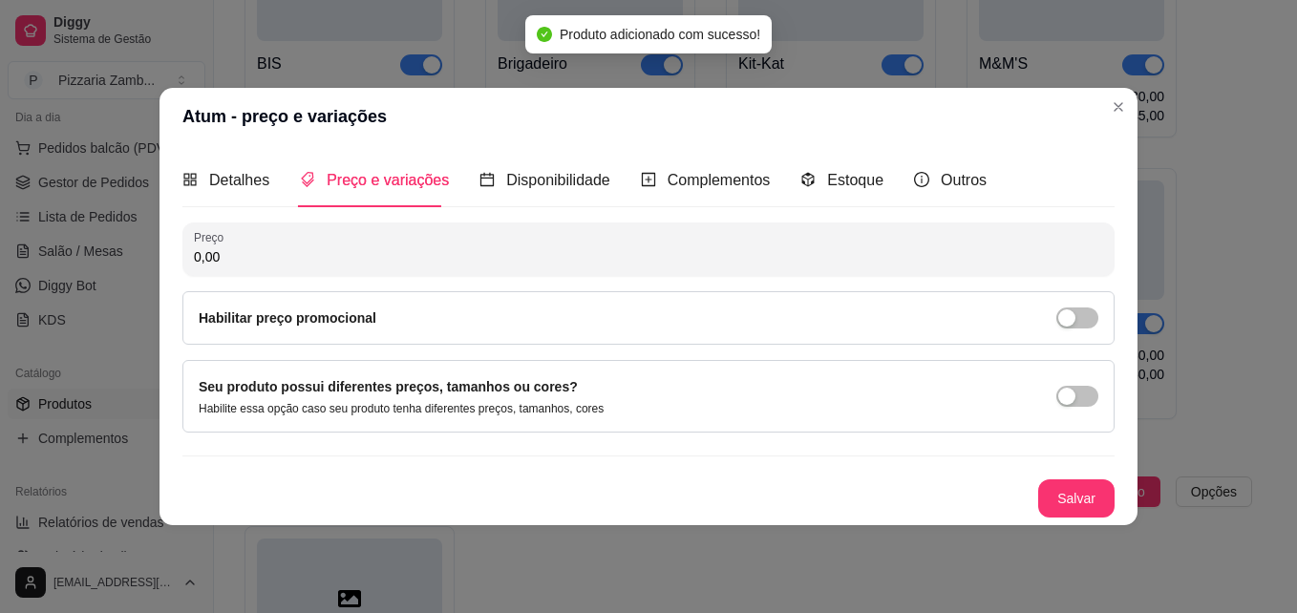
click at [333, 257] on input "0,00" at bounding box center [648, 256] width 909 height 19
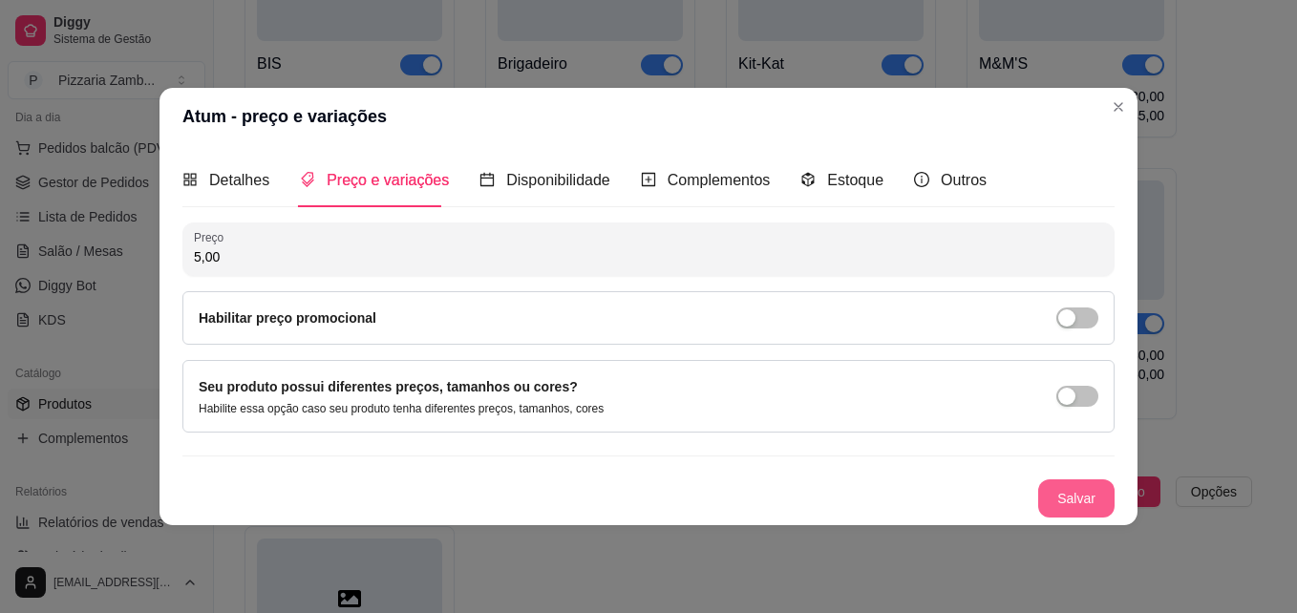
type input "5,00"
click at [1060, 481] on button "Salvar" at bounding box center [1076, 498] width 74 height 37
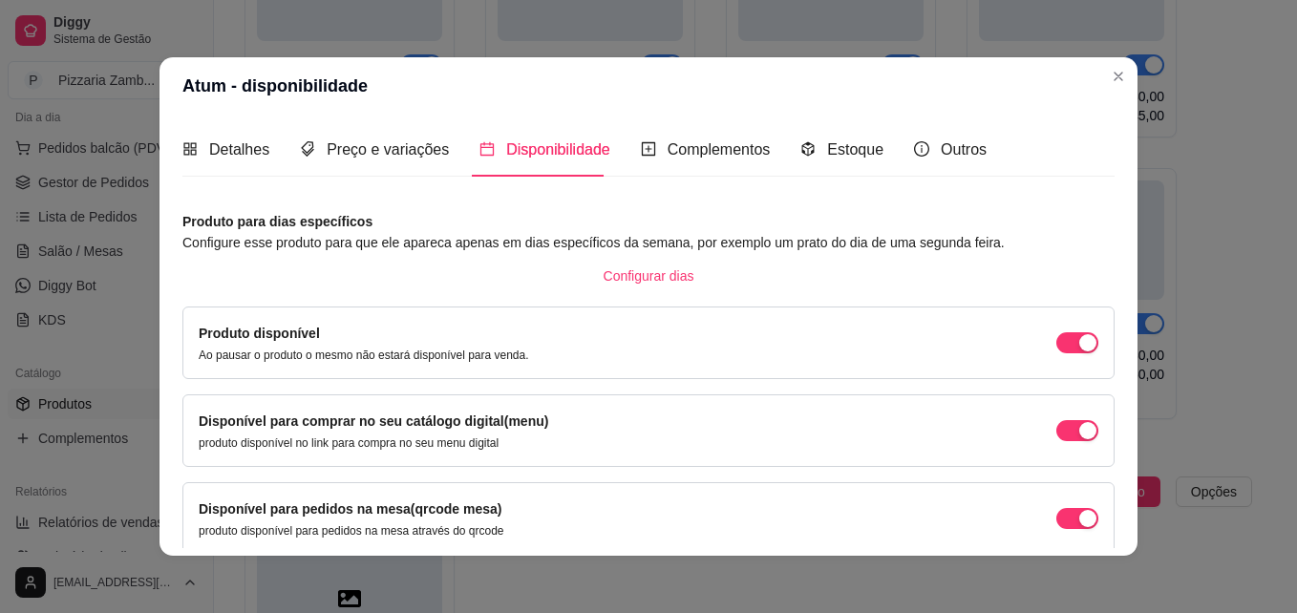
scroll to position [172, 0]
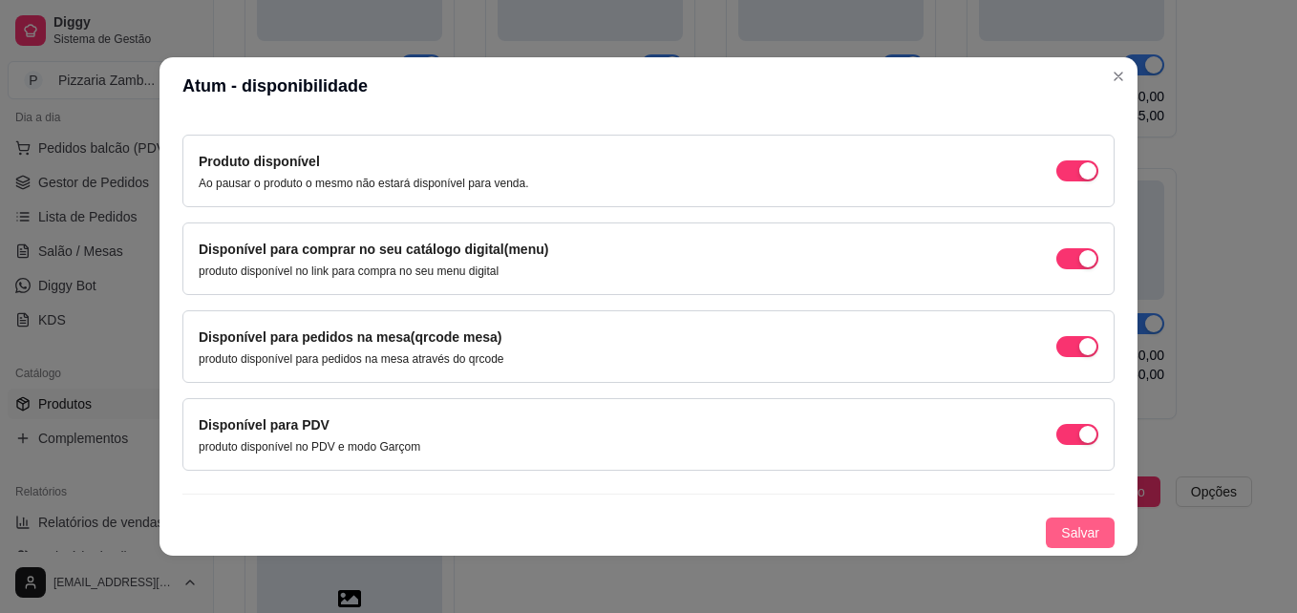
click at [1061, 539] on span "Salvar" at bounding box center [1080, 532] width 38 height 21
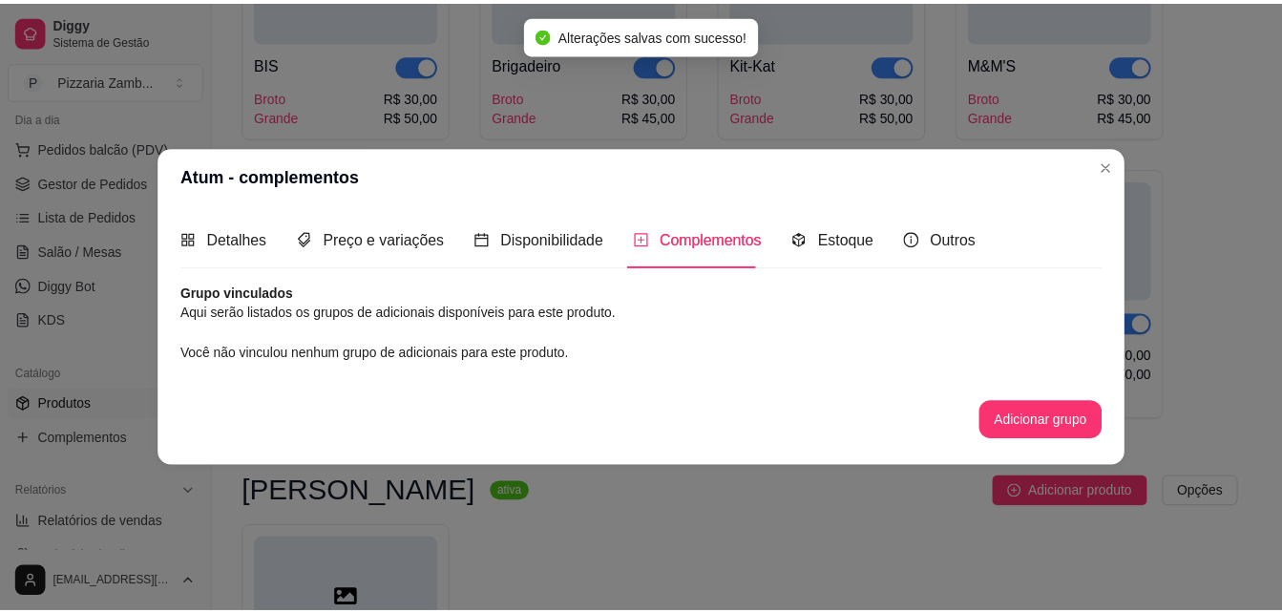
scroll to position [0, 0]
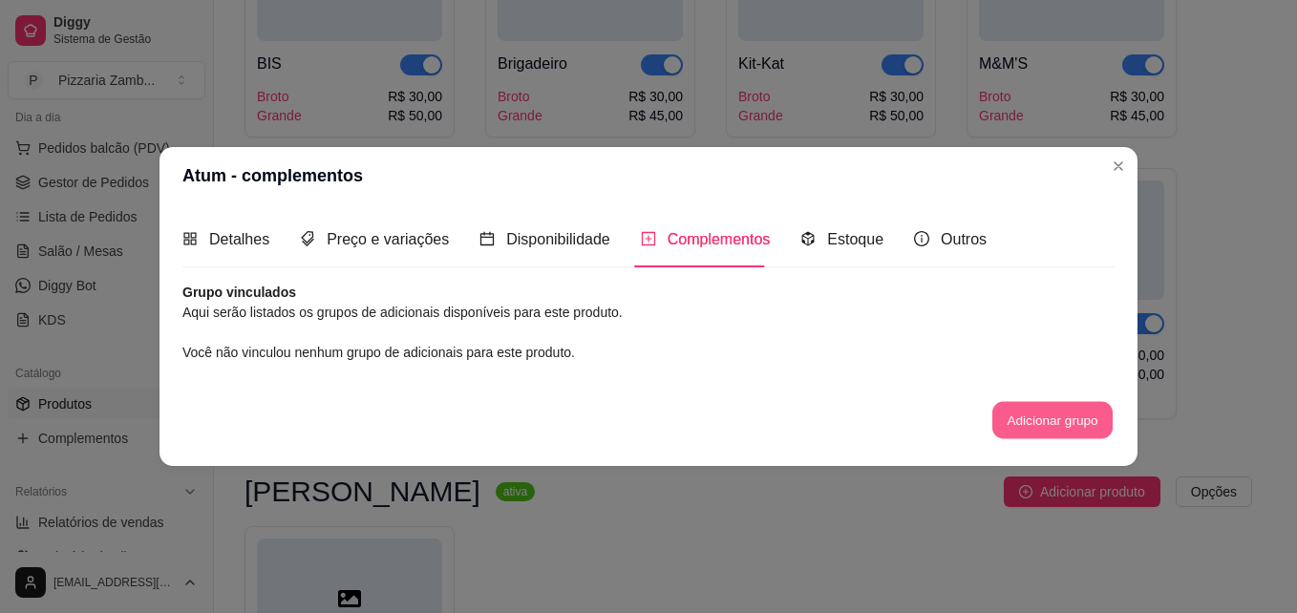
click at [1033, 433] on button "Adicionar grupo" at bounding box center [1052, 419] width 120 height 37
click at [819, 230] on div "Estoque" at bounding box center [841, 239] width 83 height 24
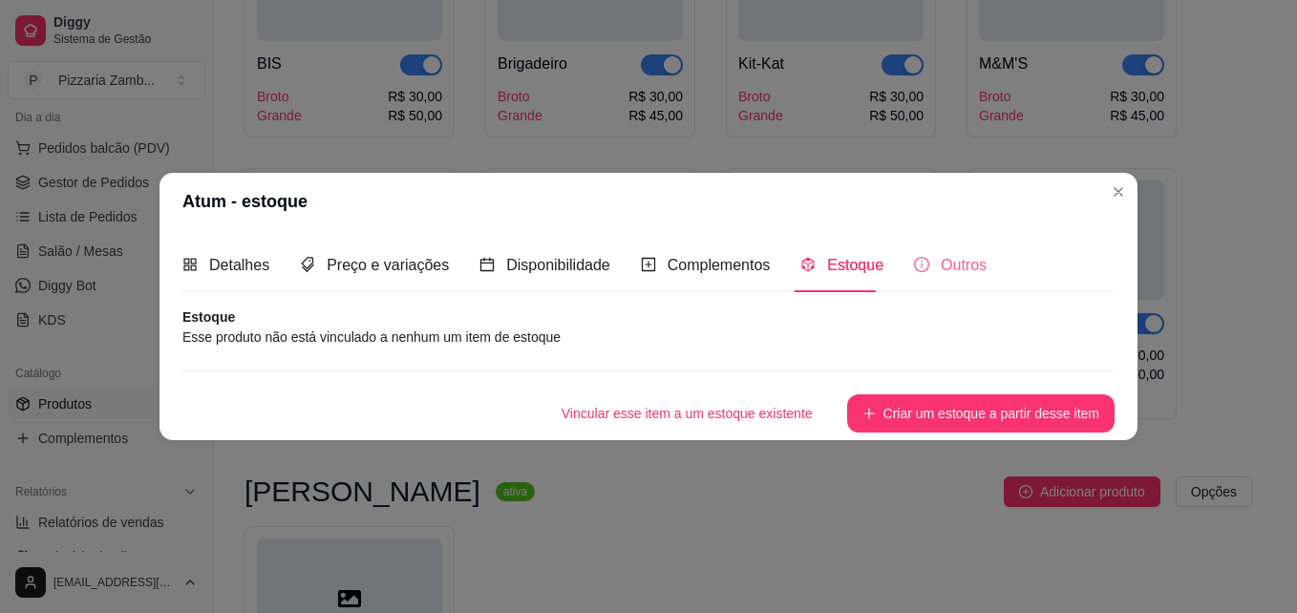
click at [956, 288] on div "Outros" at bounding box center [950, 265] width 73 height 54
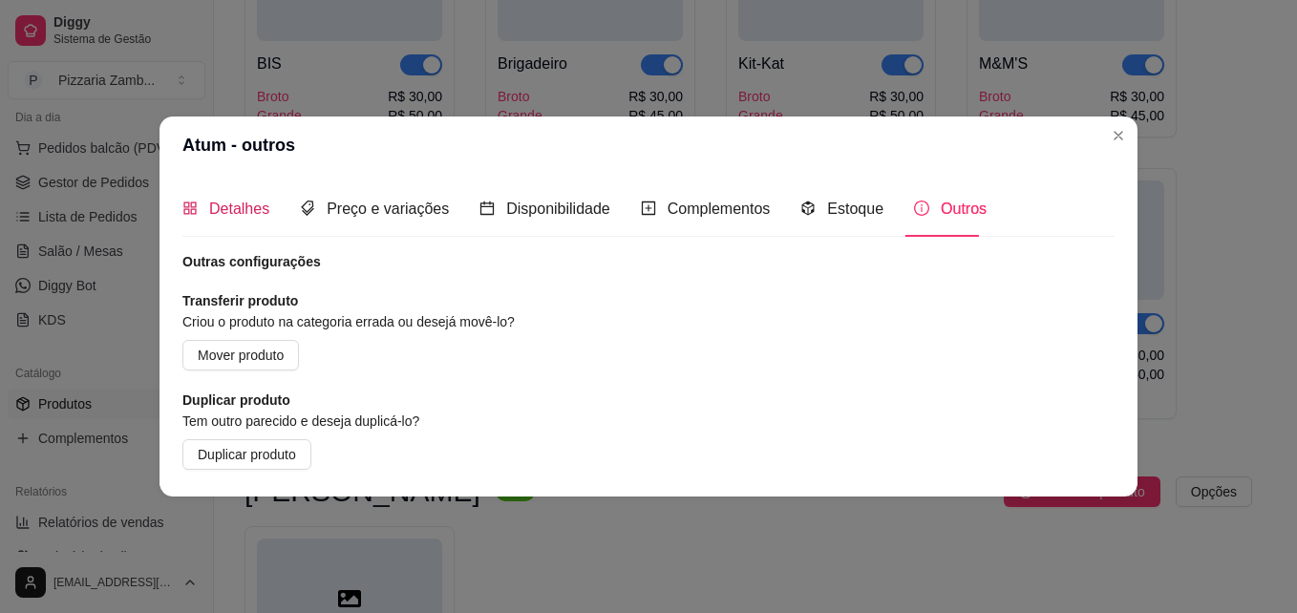
click at [207, 201] on div "Detalhes" at bounding box center [225, 209] width 87 height 24
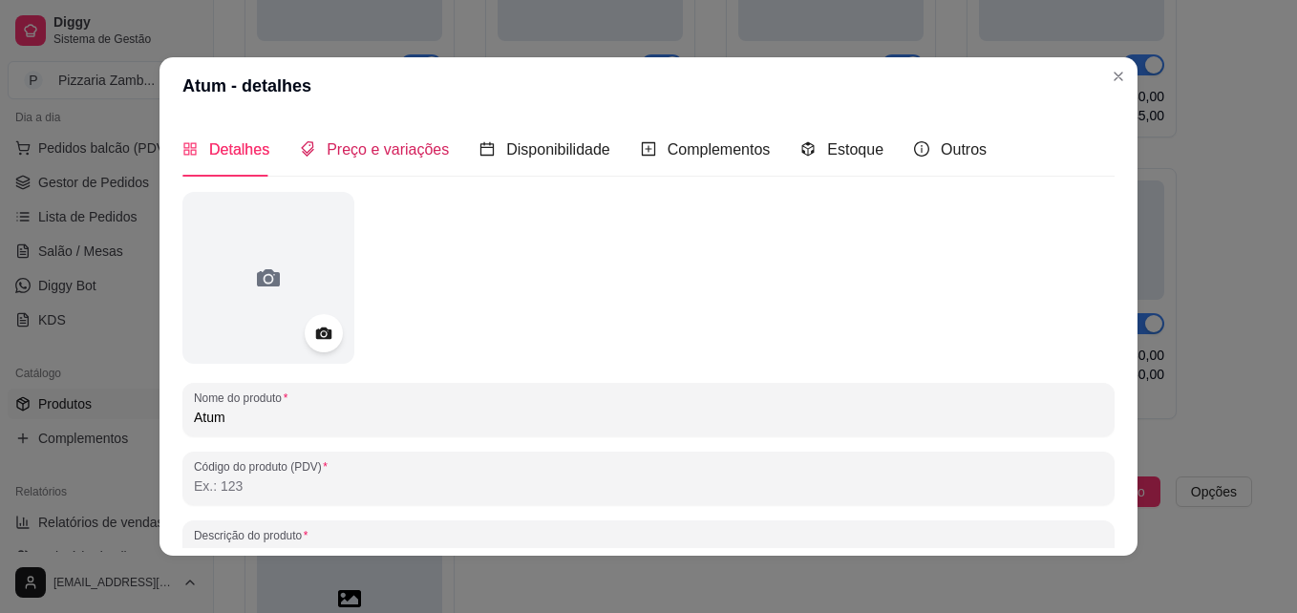
click at [342, 151] on span "Preço e variações" at bounding box center [388, 149] width 122 height 16
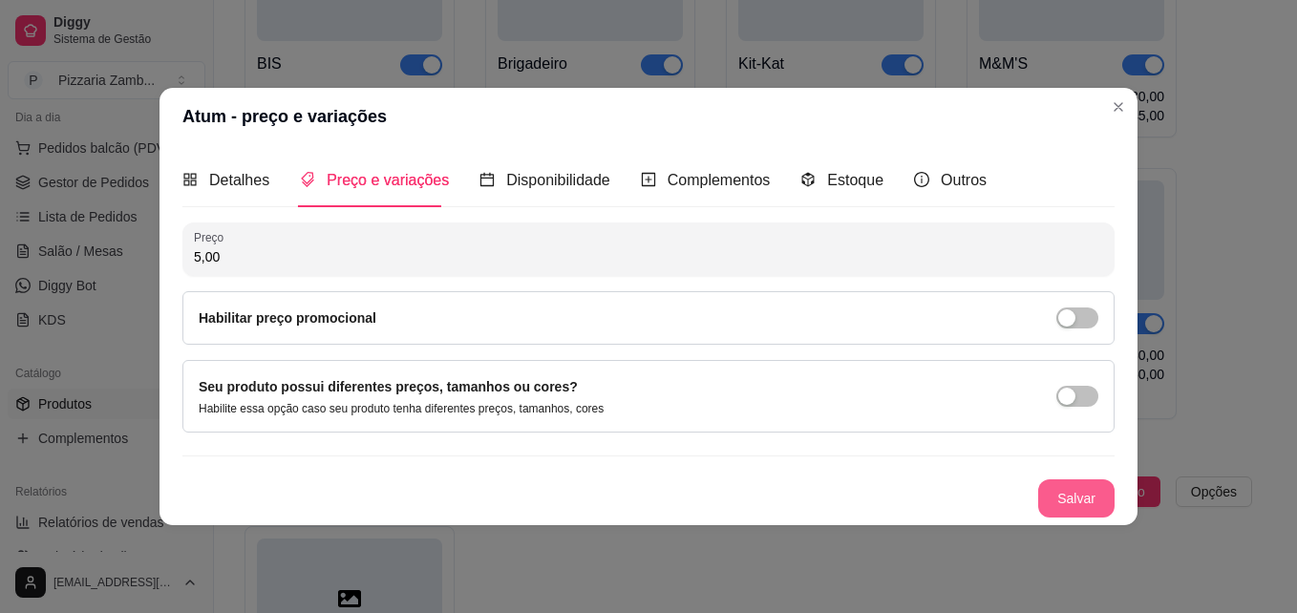
click at [1088, 514] on button "Salvar" at bounding box center [1076, 498] width 76 height 38
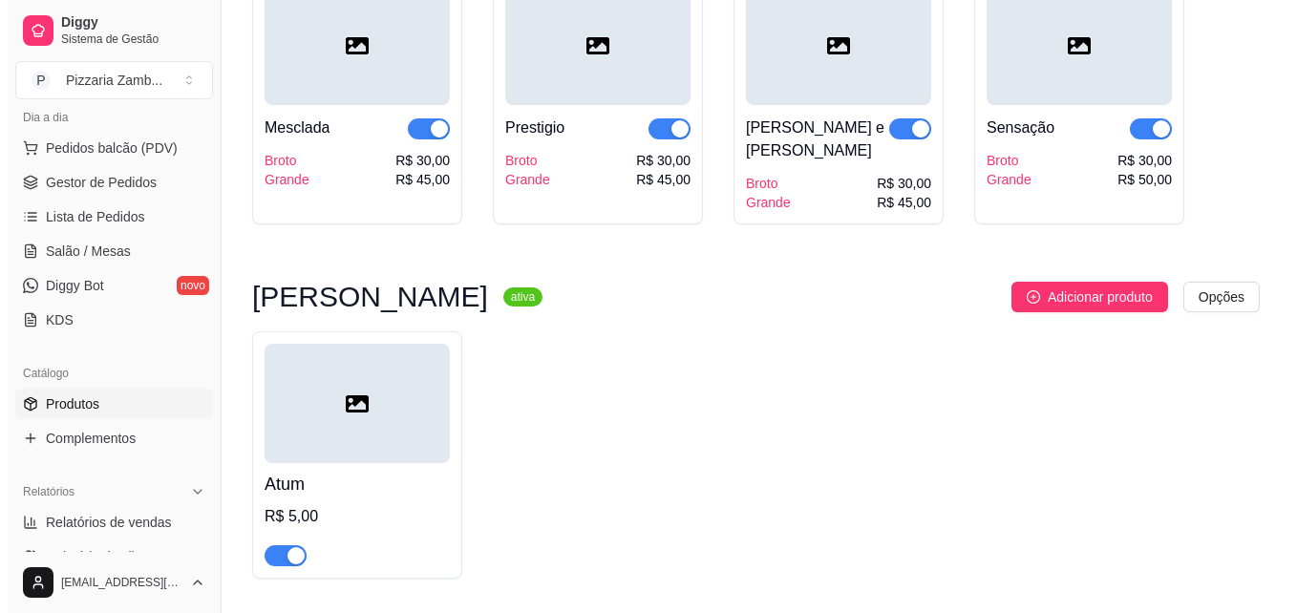
scroll to position [4424, 0]
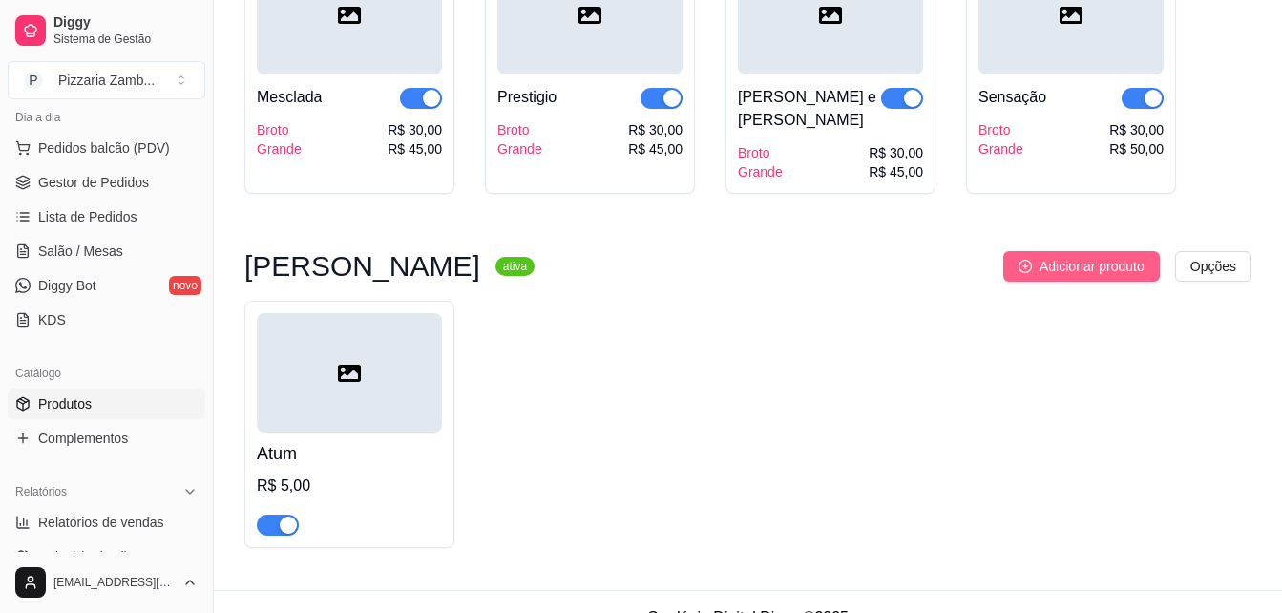
click at [1116, 256] on span "Adicionar produto" at bounding box center [1092, 266] width 105 height 21
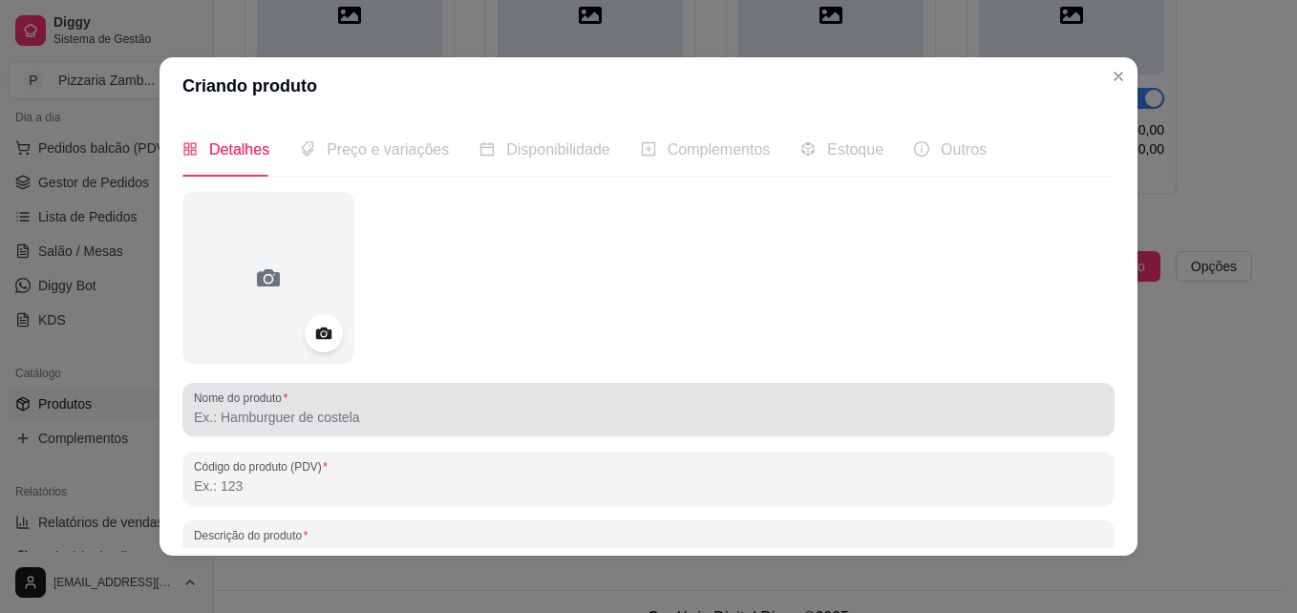
click at [639, 411] on input "Nome do produto" at bounding box center [648, 417] width 909 height 19
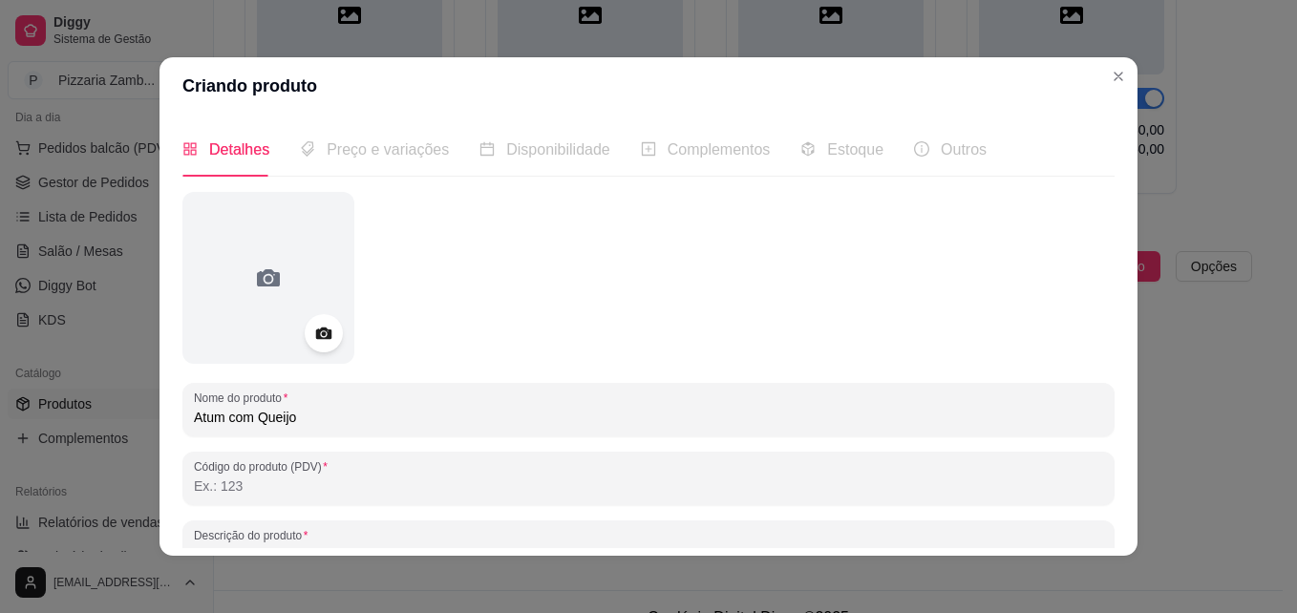
type input "Atum com Queijo"
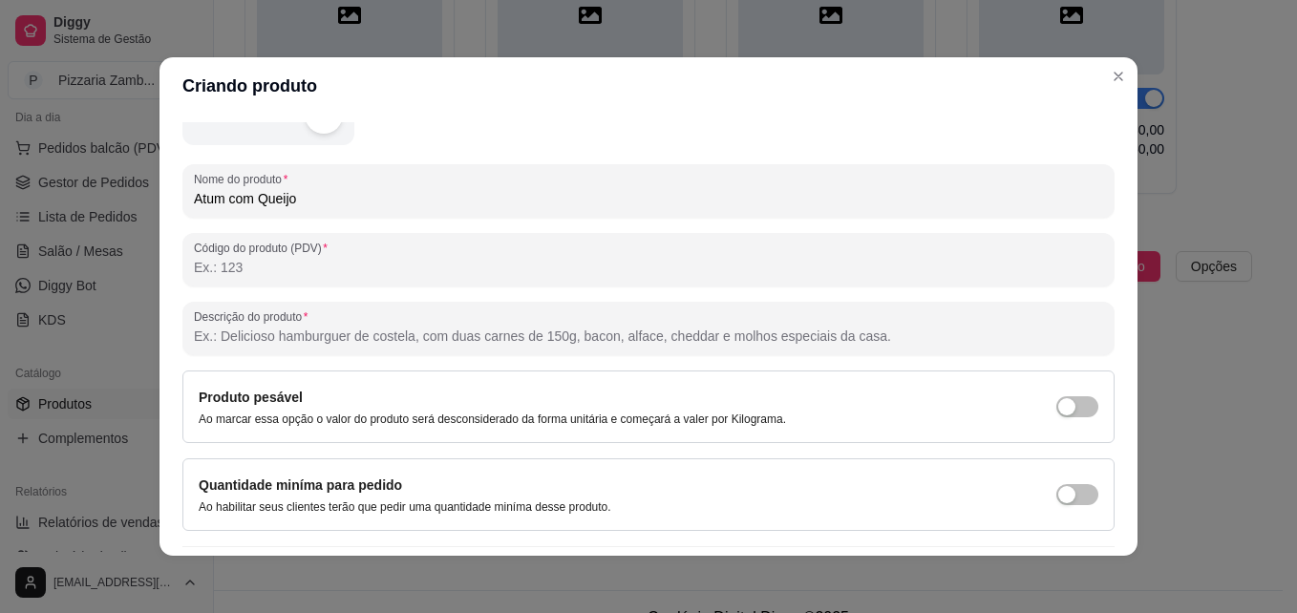
scroll to position [271, 0]
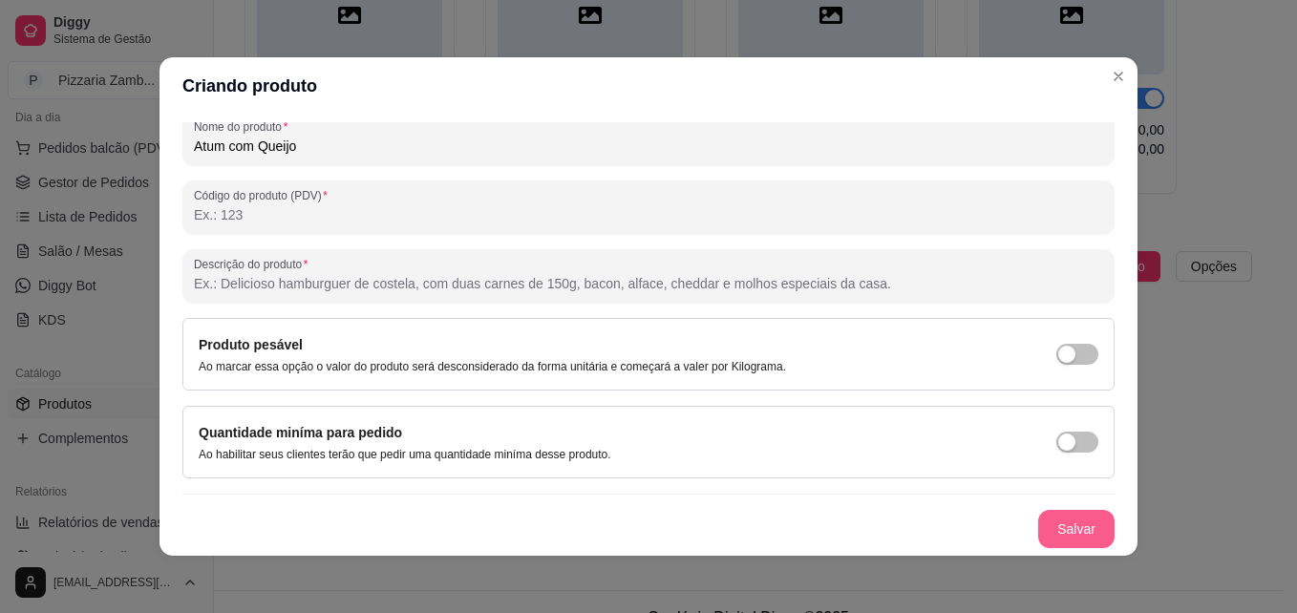
click at [1063, 531] on button "Salvar" at bounding box center [1076, 529] width 76 height 38
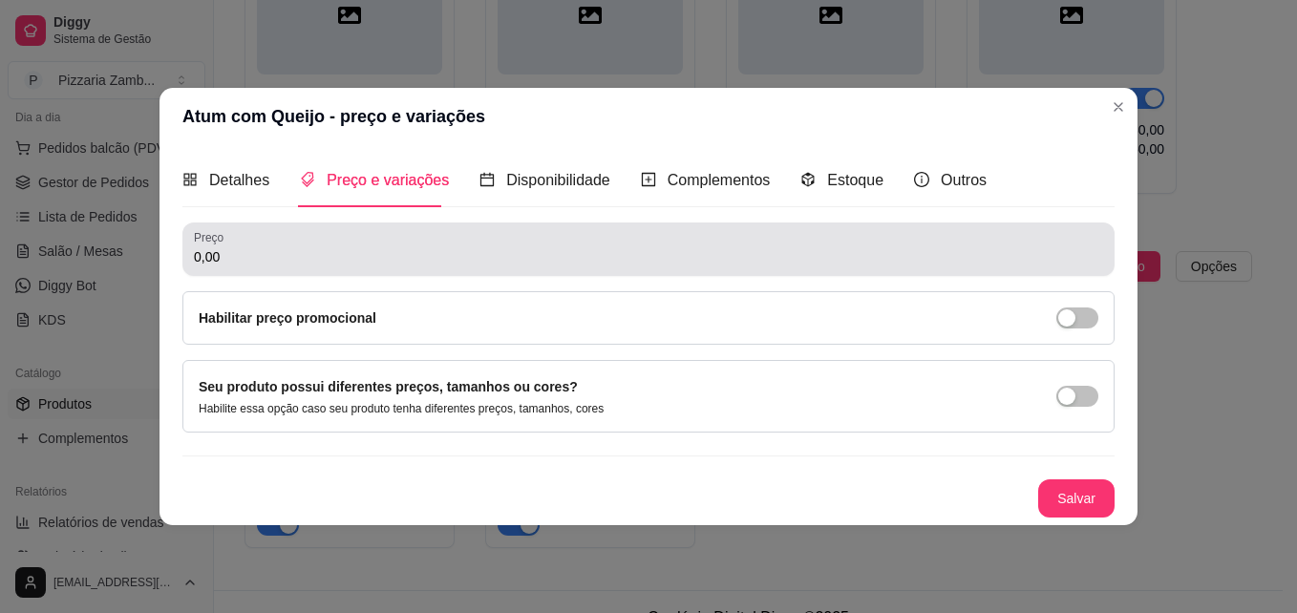
scroll to position [0, 0]
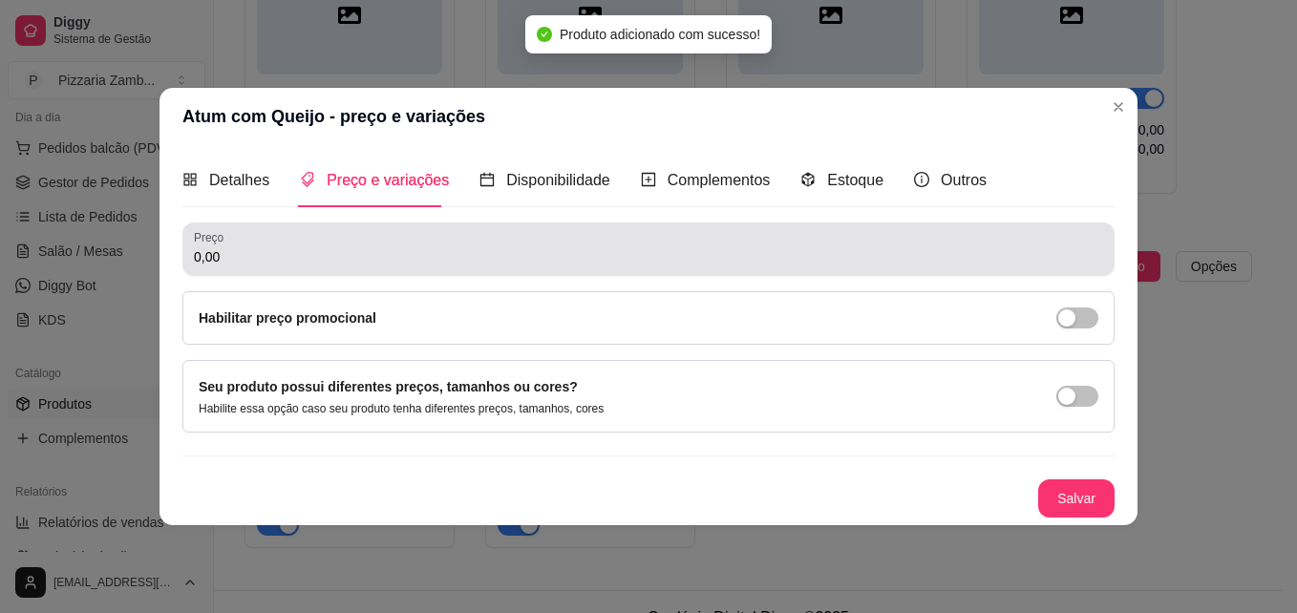
click at [353, 261] on input "0,00" at bounding box center [648, 256] width 909 height 19
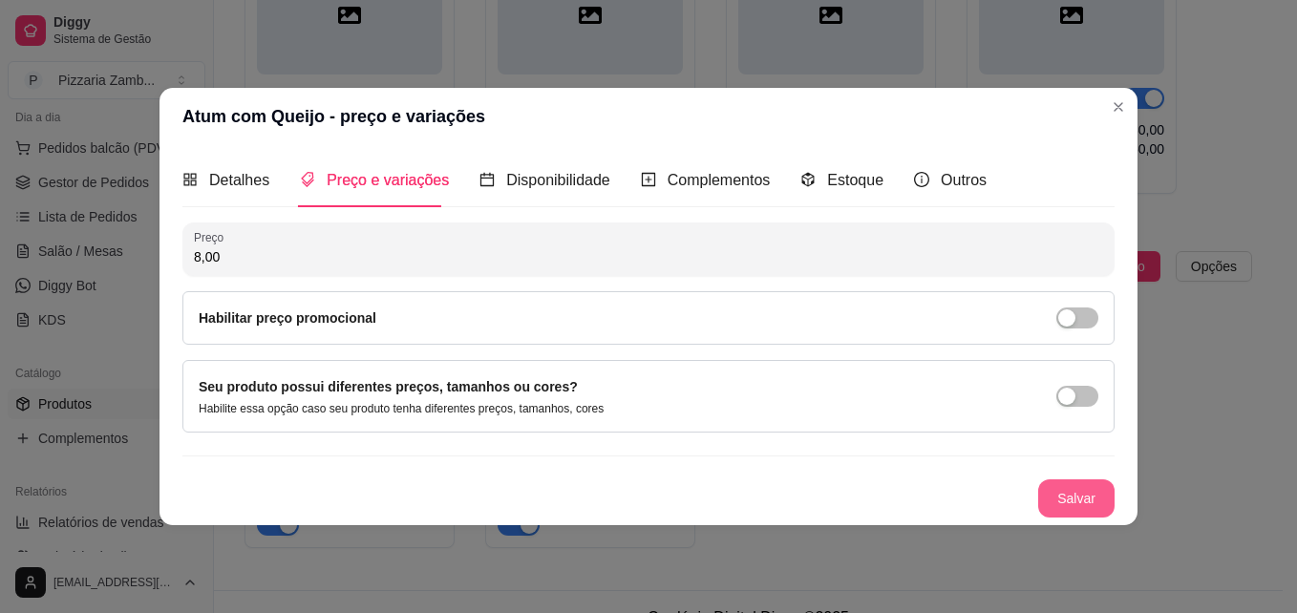
type input "8,00"
click at [1048, 518] on div "Salvar" at bounding box center [648, 498] width 932 height 38
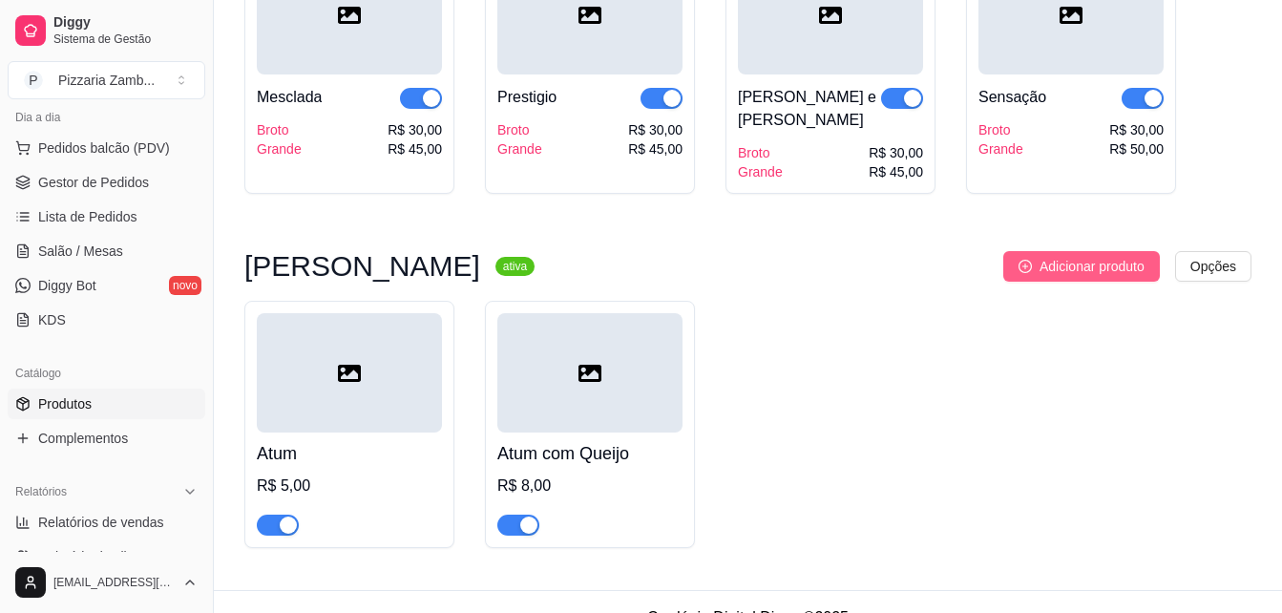
click at [1070, 256] on span "Adicionar produto" at bounding box center [1092, 266] width 105 height 21
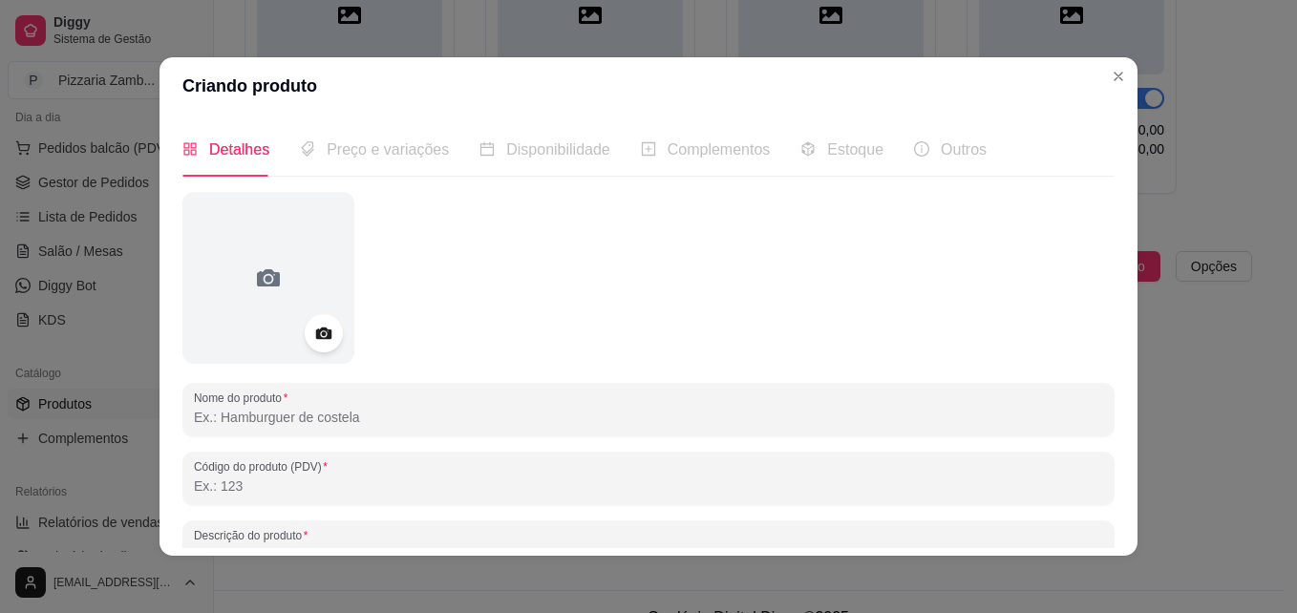
click at [771, 410] on input "Nome do produto" at bounding box center [648, 417] width 909 height 19
type input "Atum com Catupiry"
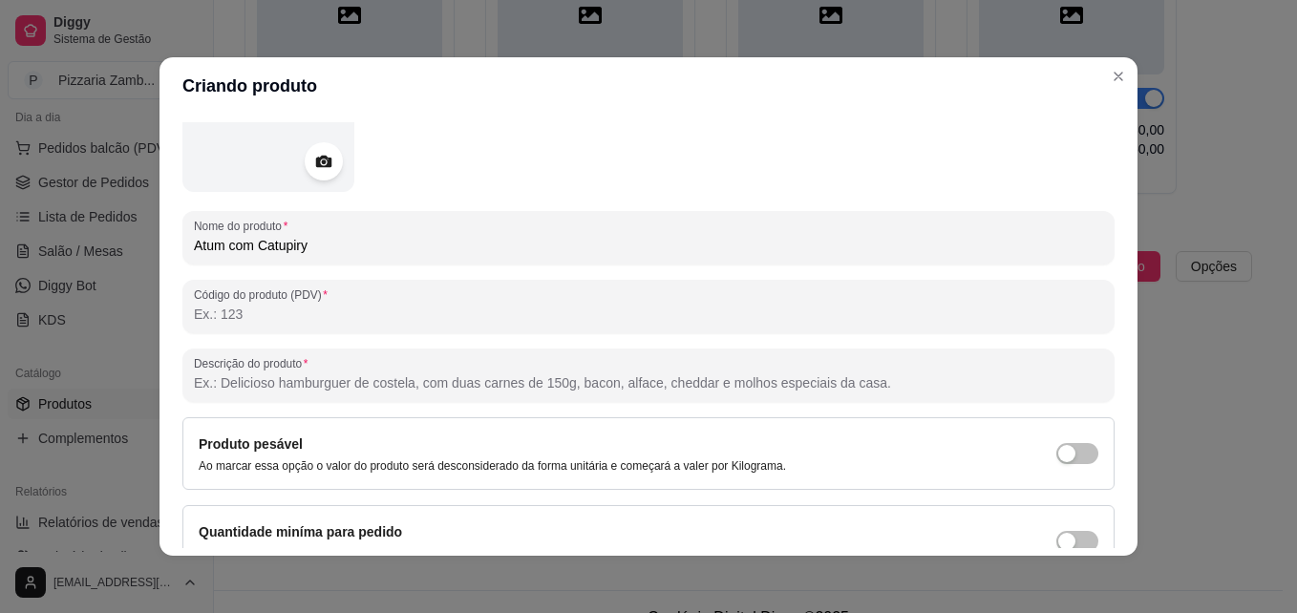
scroll to position [178, 0]
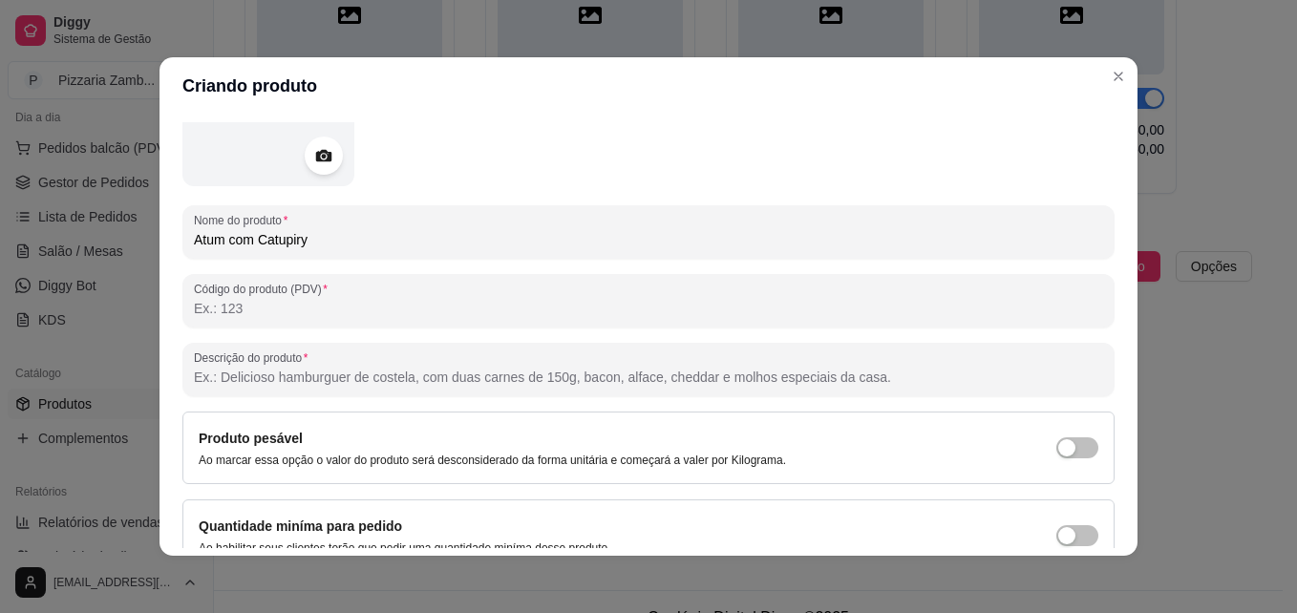
click at [1109, 470] on div "Detalhes Preço e variações Disponibilidade Complementos Estoque Outros Nome do …" at bounding box center [648, 335] width 978 height 441
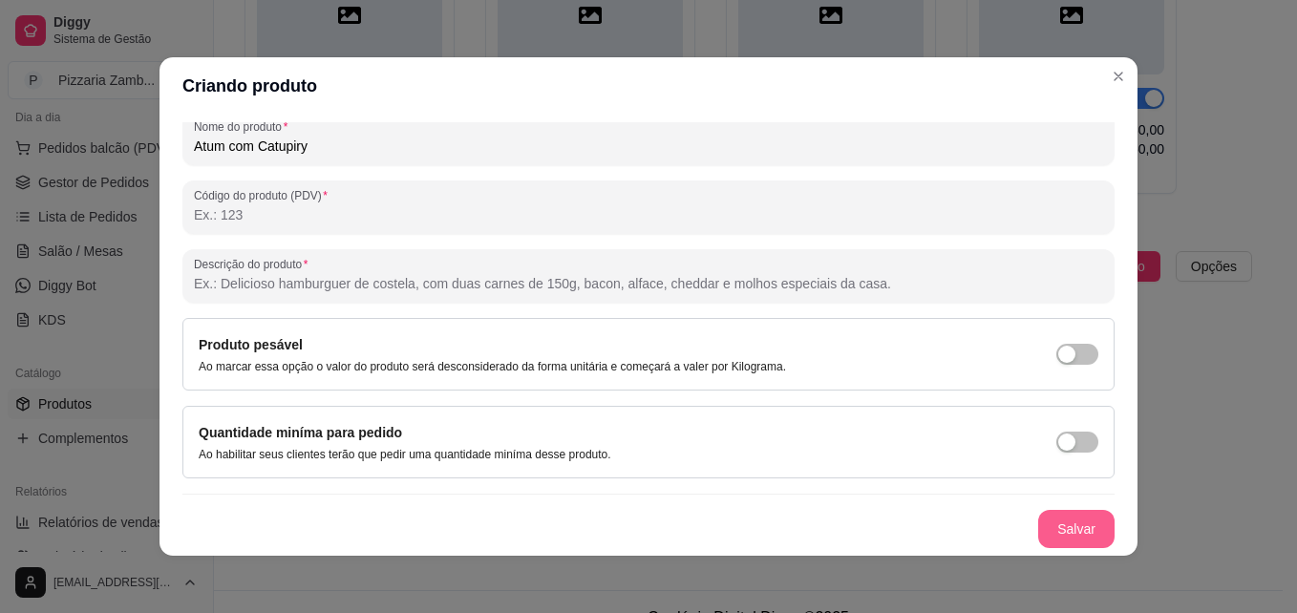
click at [1058, 538] on button "Salvar" at bounding box center [1076, 529] width 76 height 38
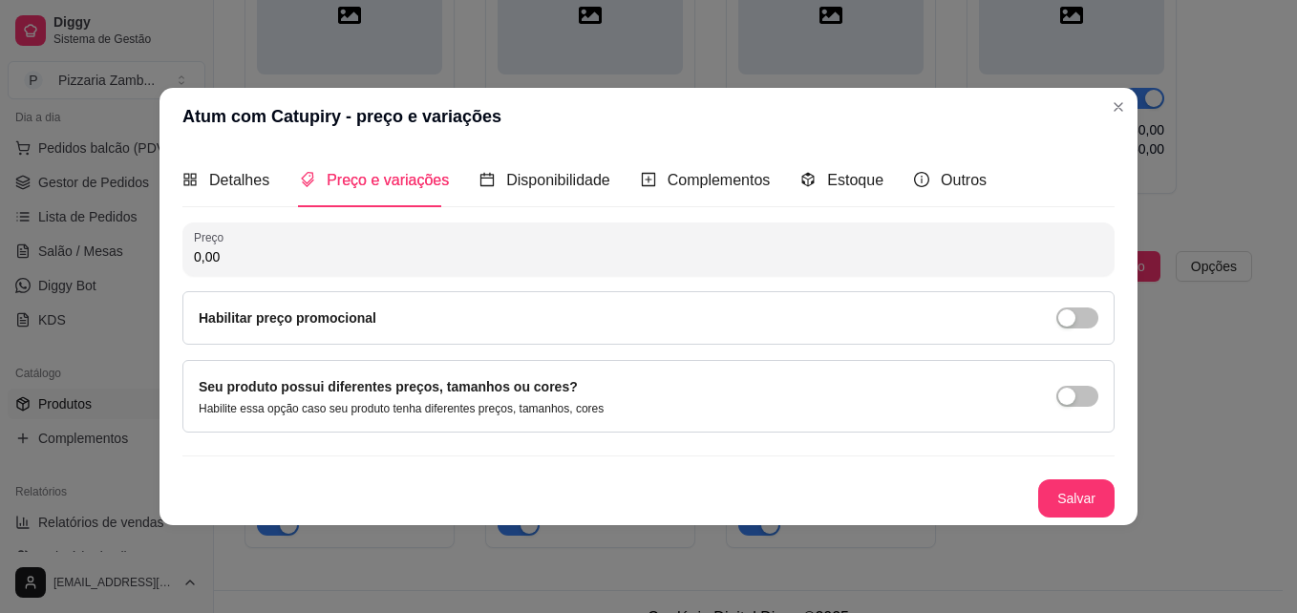
scroll to position [0, 0]
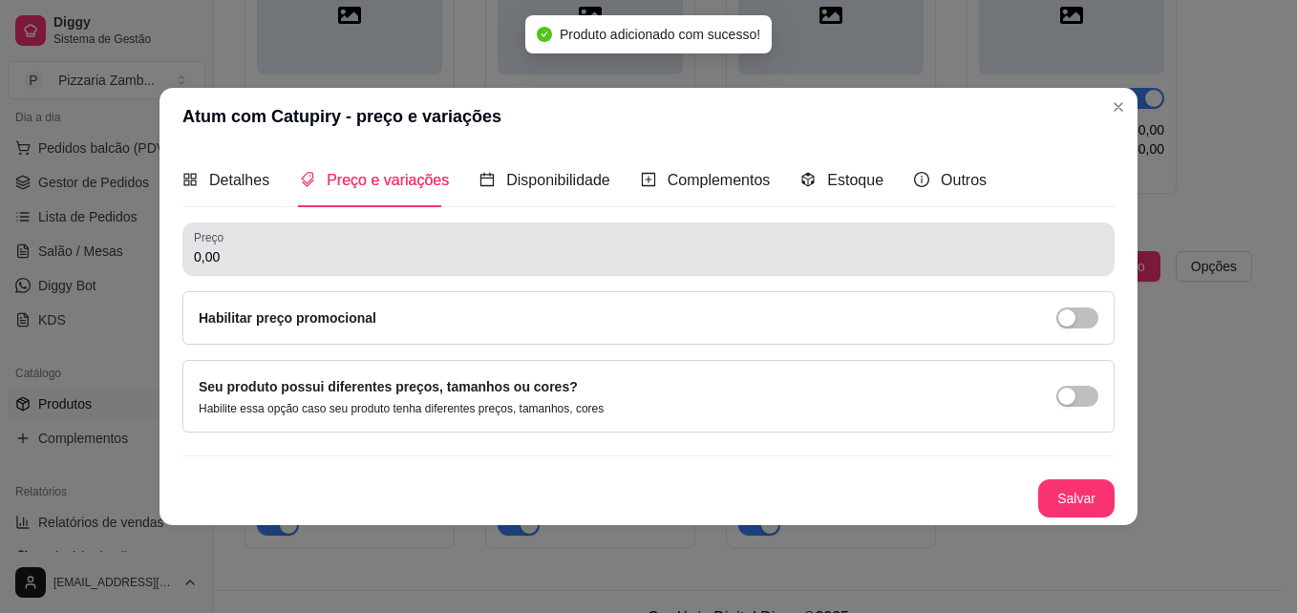
click at [708, 255] on input "0,00" at bounding box center [648, 256] width 909 height 19
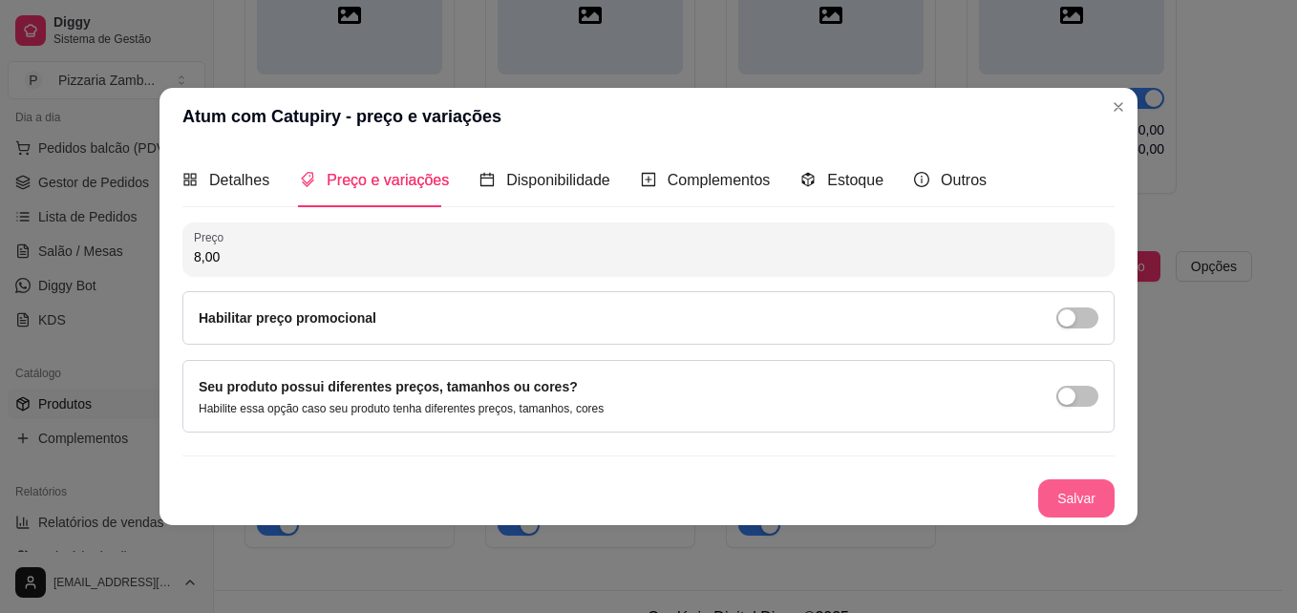
type input "8,00"
click at [1067, 492] on button "Salvar" at bounding box center [1076, 498] width 76 height 38
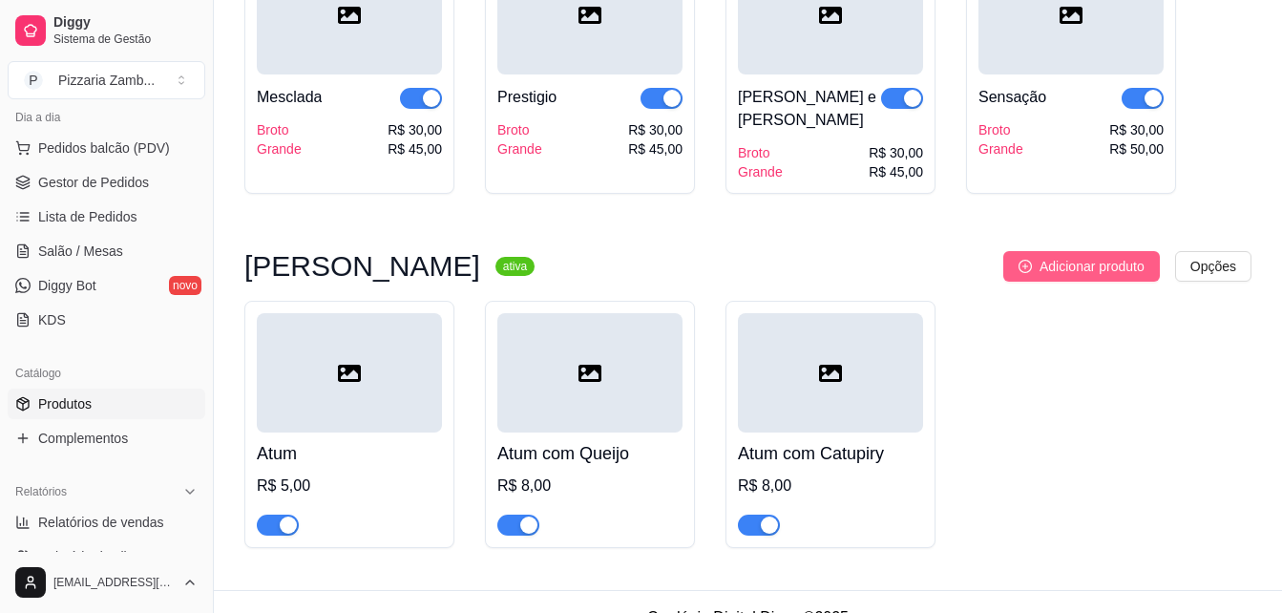
click at [1043, 256] on span "Adicionar produto" at bounding box center [1092, 266] width 105 height 21
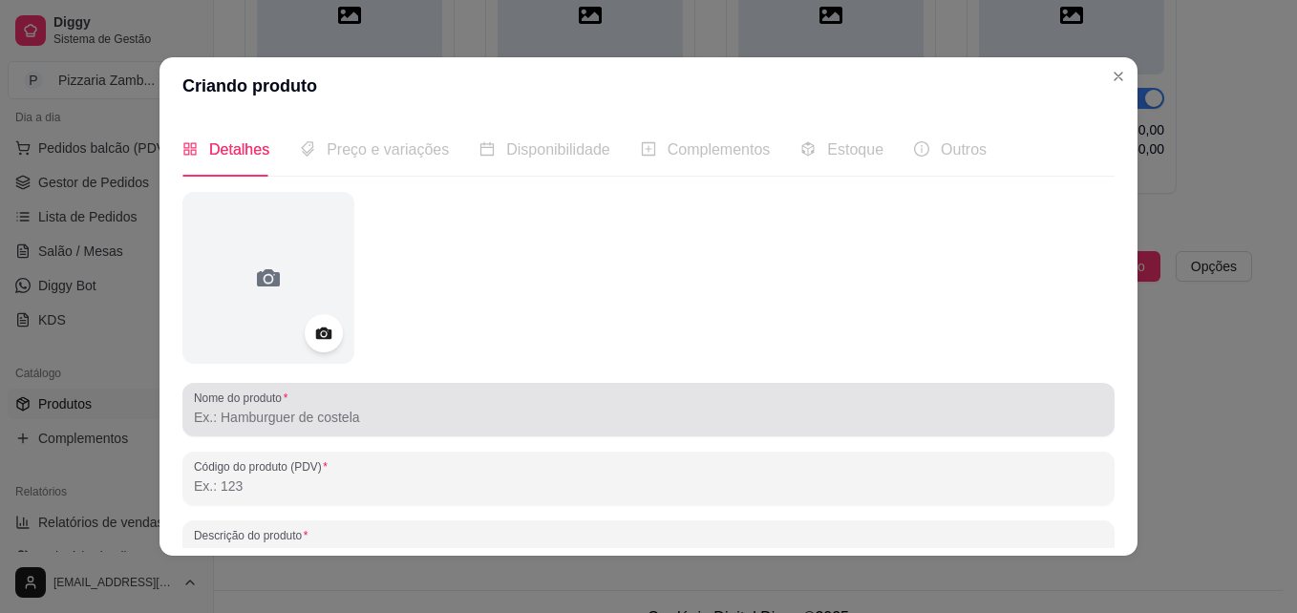
click at [638, 394] on div at bounding box center [648, 410] width 909 height 38
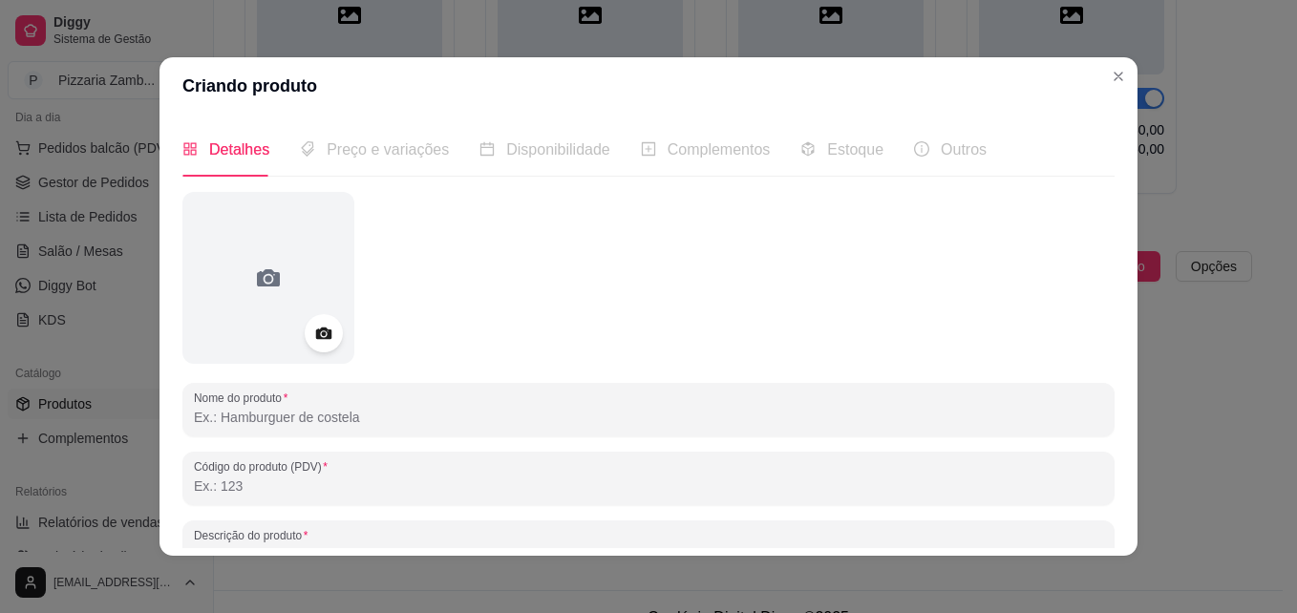
type input "X"
type input "Carne"
drag, startPoint x: 1091, startPoint y: 285, endPoint x: 1102, endPoint y: 385, distance: 100.8
click at [1102, 385] on div "Detalhes Preço e variações Disponibilidade Complementos Estoque Outros Nome do …" at bounding box center [648, 335] width 932 height 426
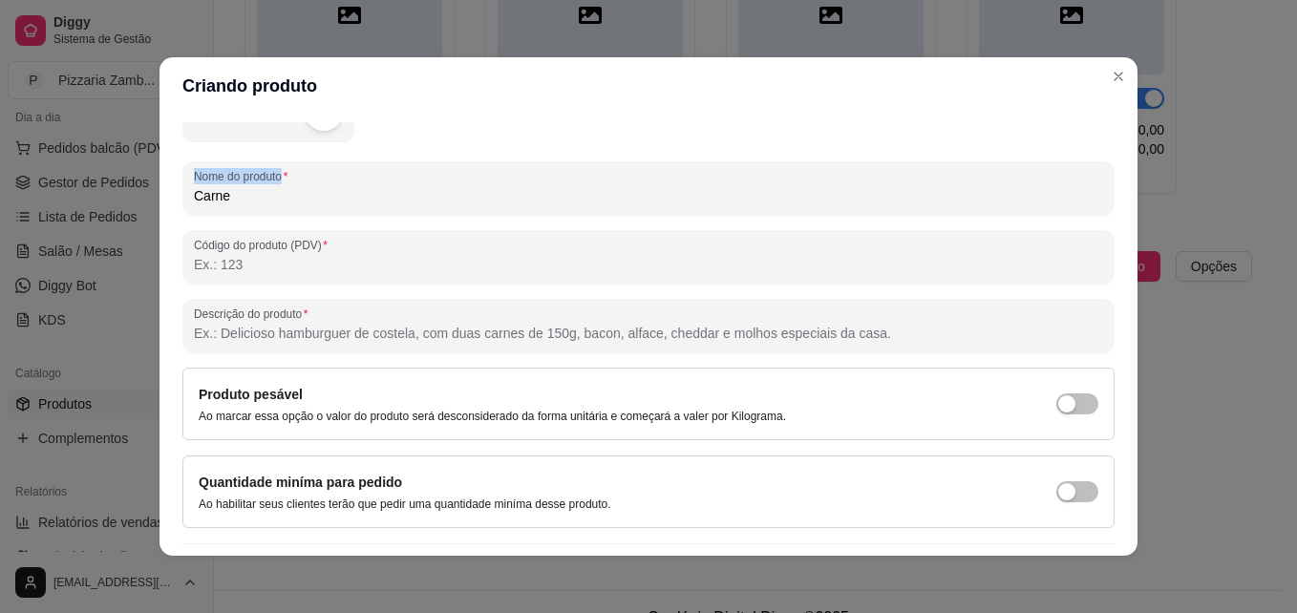
scroll to position [271, 0]
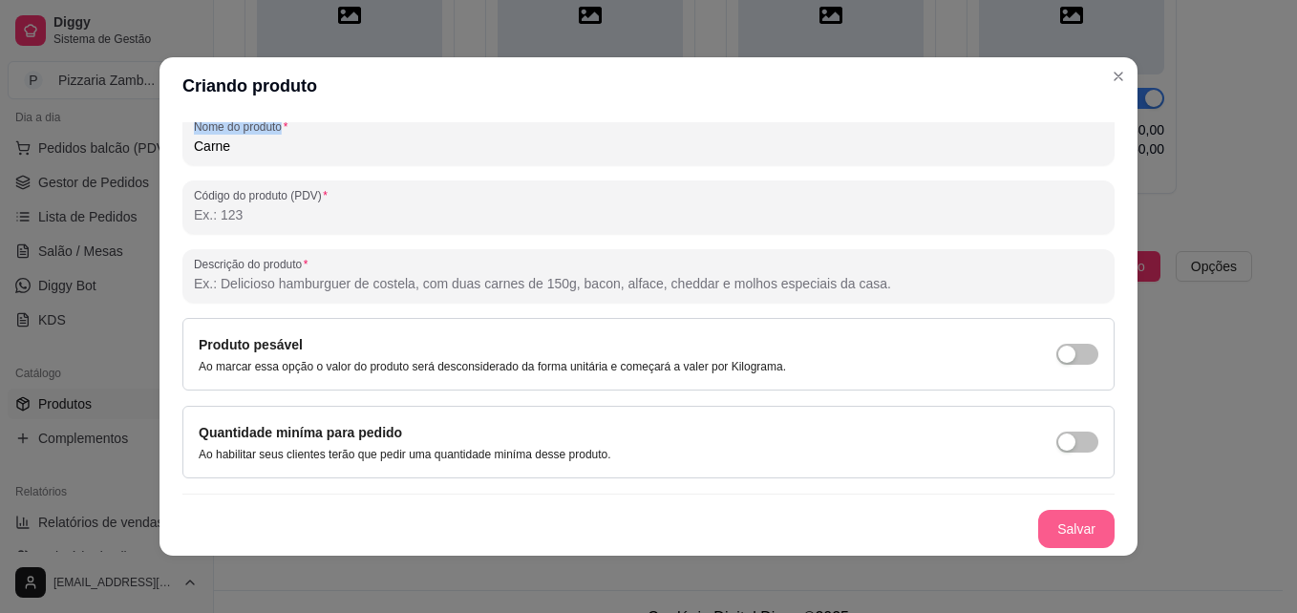
click at [1053, 511] on button "Salvar" at bounding box center [1076, 529] width 76 height 38
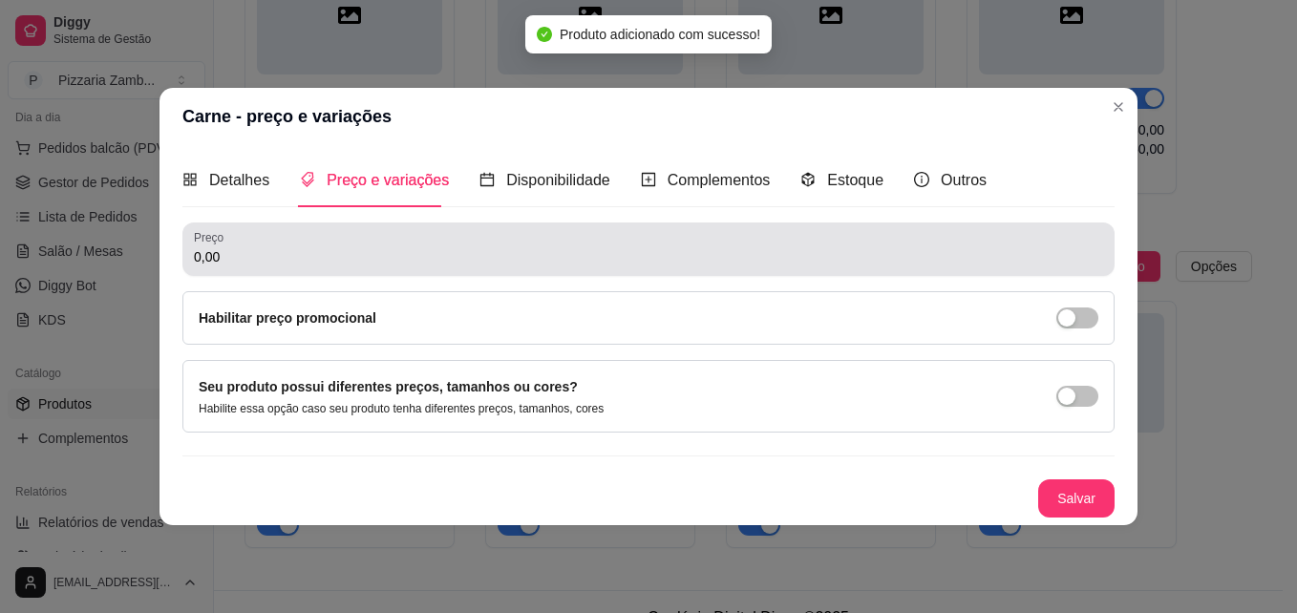
scroll to position [0, 0]
click at [326, 252] on input "0,00" at bounding box center [648, 256] width 909 height 19
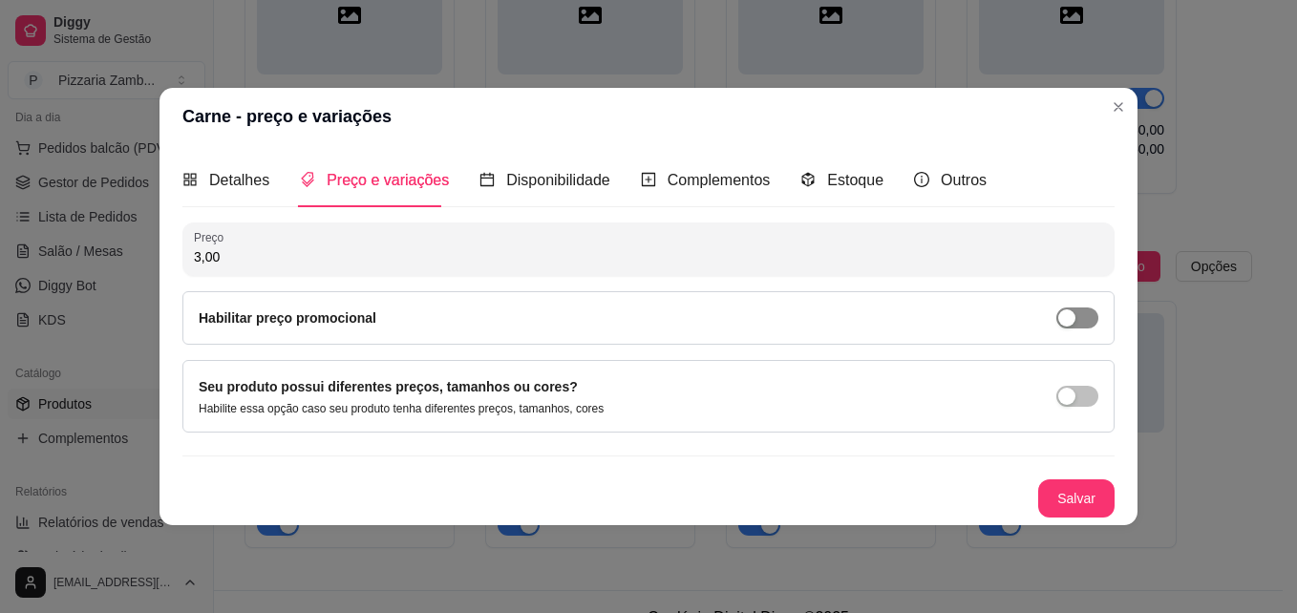
type input "3,00"
click at [1071, 323] on div "button" at bounding box center [1066, 317] width 17 height 17
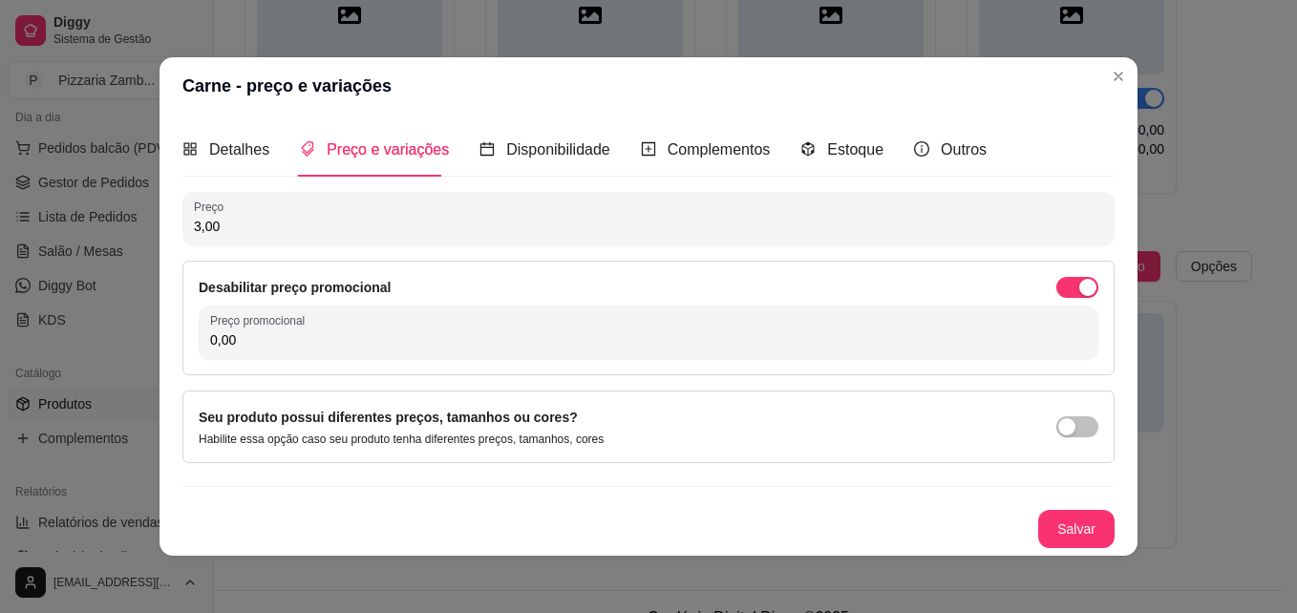
click at [600, 441] on div "Seu produto possui diferentes preços, tamanhos ou cores? Habilite essa opção ca…" at bounding box center [648, 427] width 899 height 40
click at [394, 332] on input "0,00" at bounding box center [648, 339] width 877 height 19
type input "1,50"
click at [1064, 536] on button "Salvar" at bounding box center [1076, 529] width 76 height 38
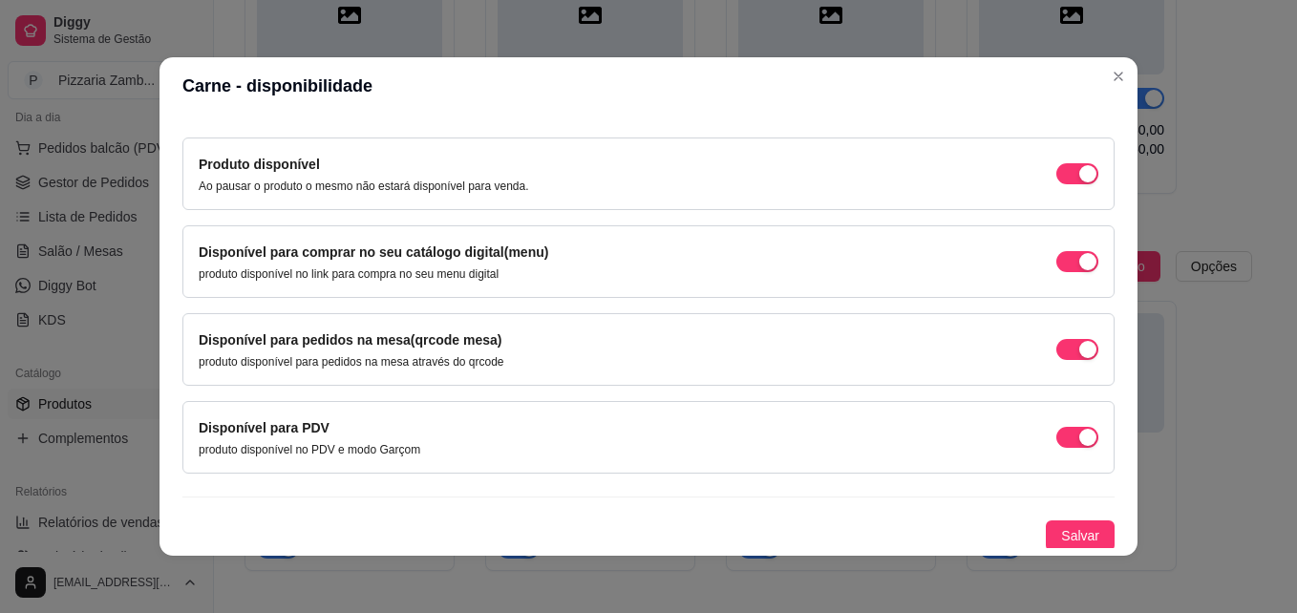
scroll to position [172, 0]
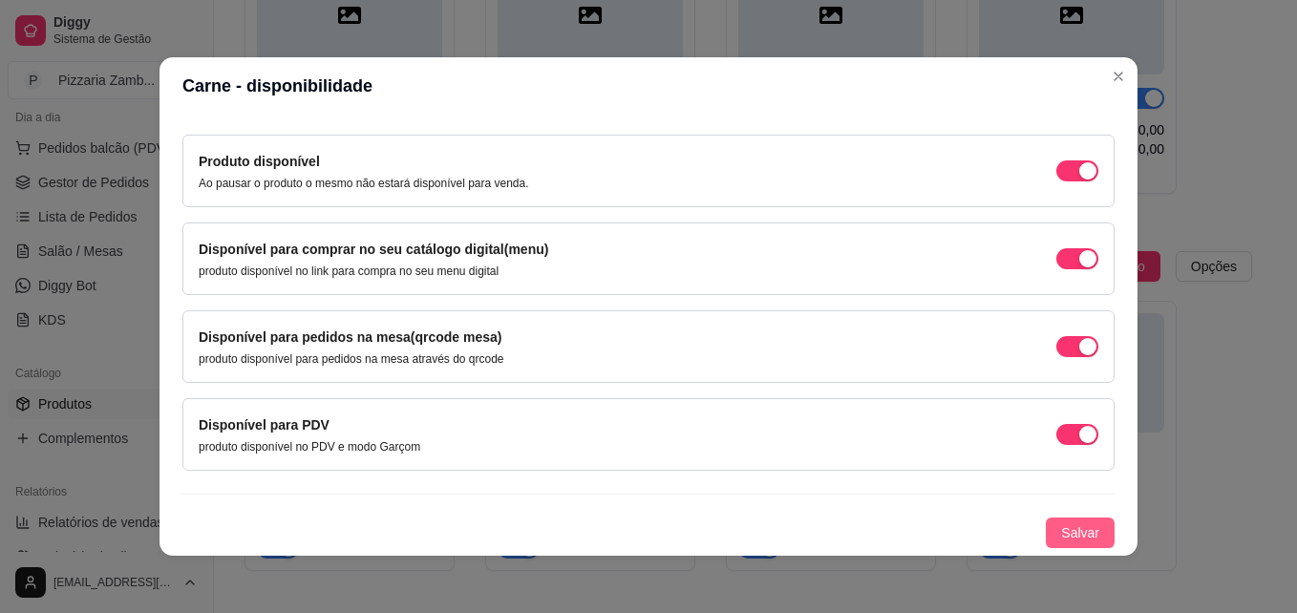
click at [1063, 522] on span "Salvar" at bounding box center [1080, 532] width 38 height 21
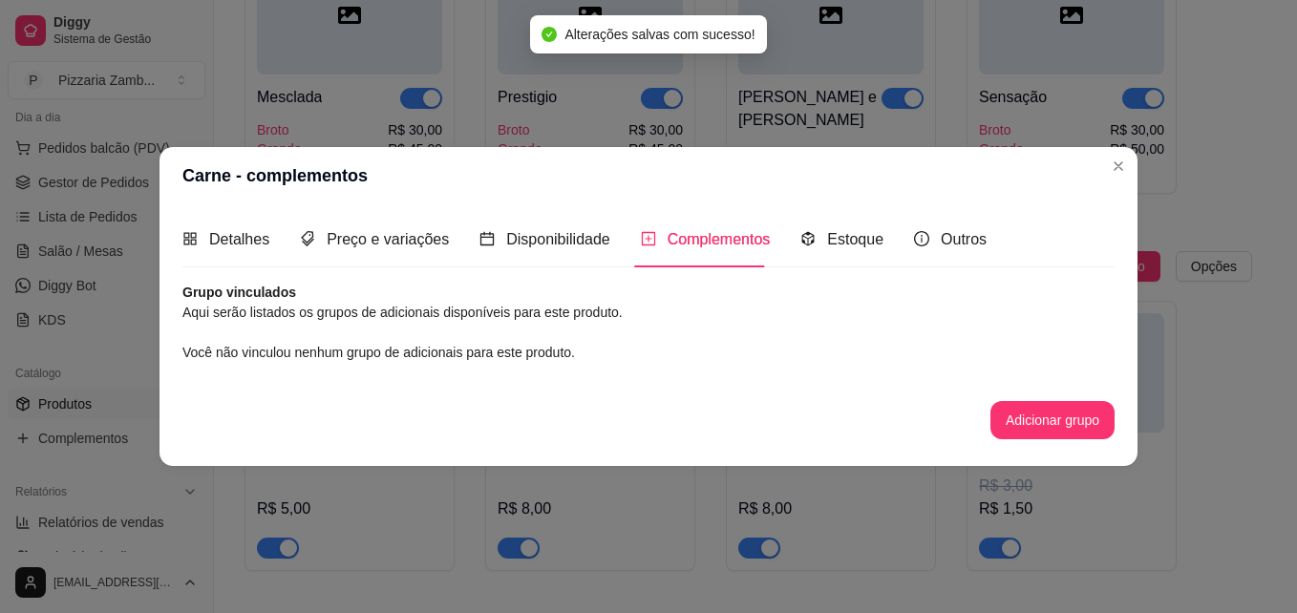
scroll to position [0, 0]
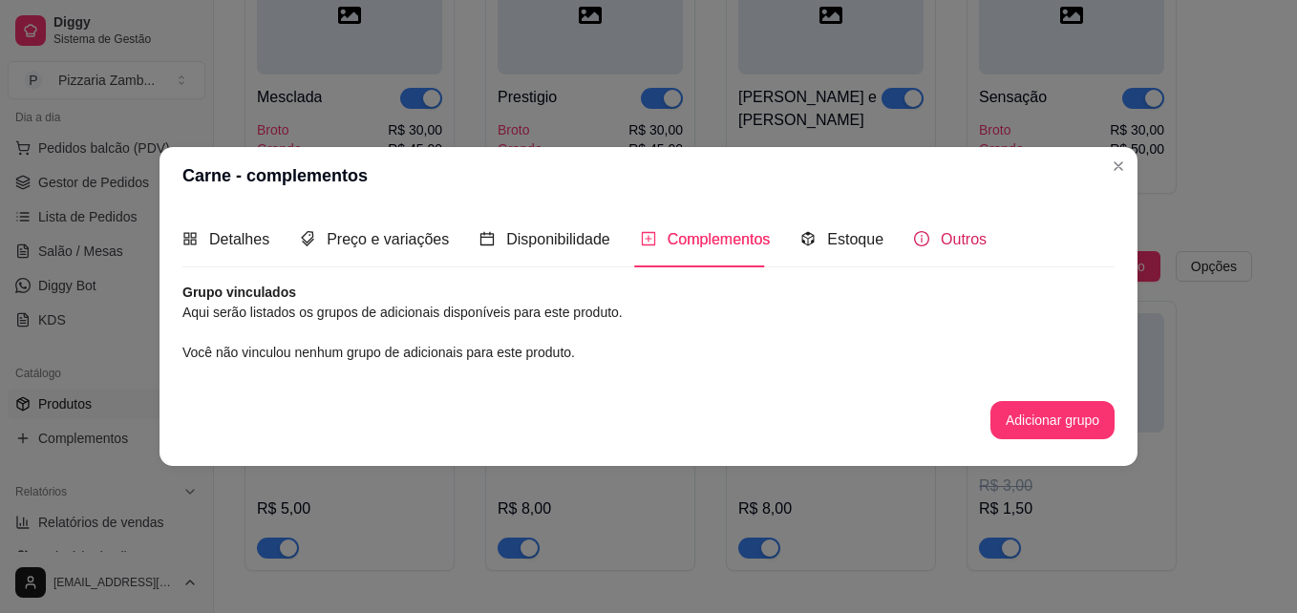
click at [921, 241] on div "Outros" at bounding box center [950, 239] width 73 height 24
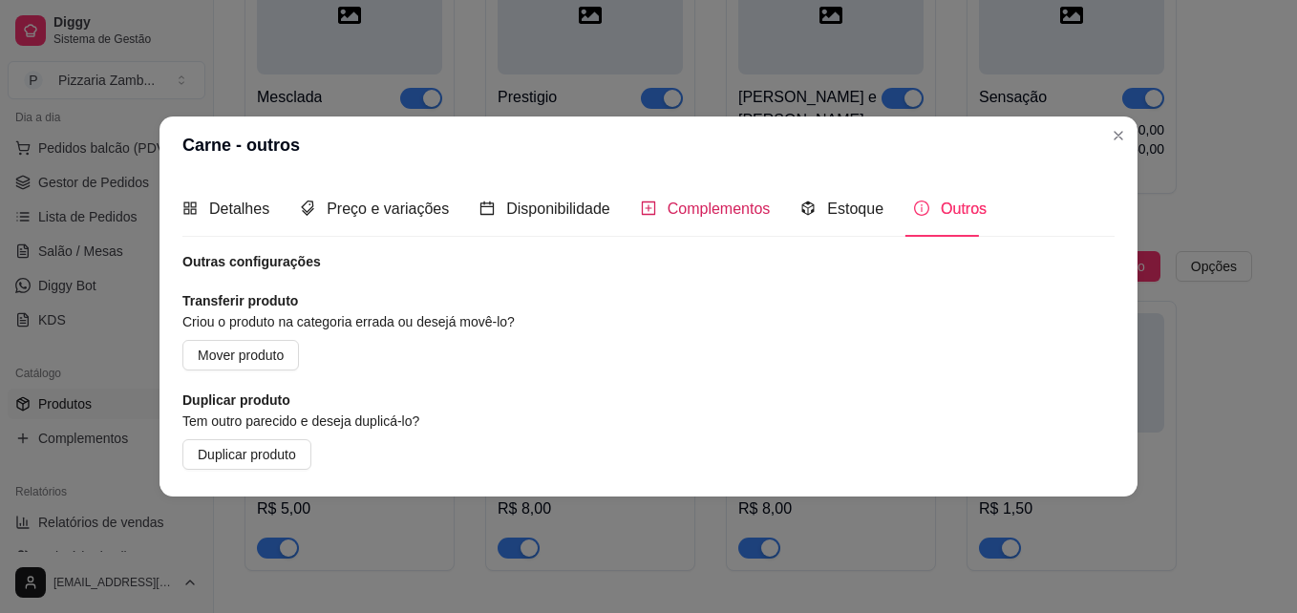
click at [696, 206] on span "Complementos" at bounding box center [718, 209] width 103 height 16
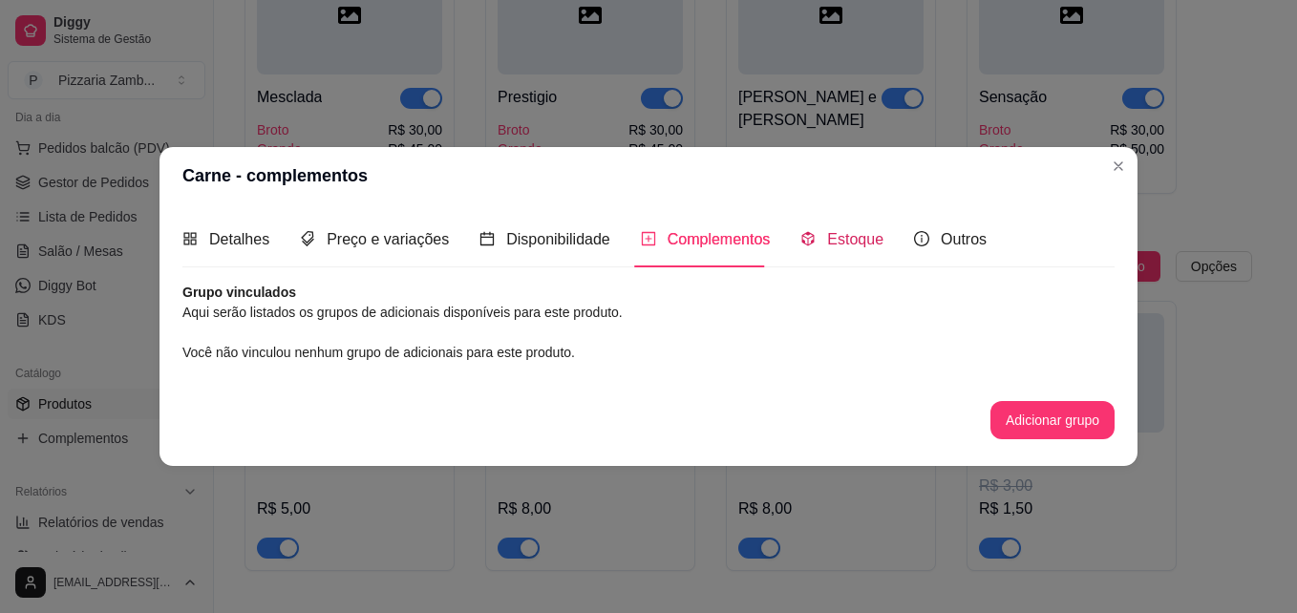
click at [831, 243] on span "Estoque" at bounding box center [855, 239] width 56 height 16
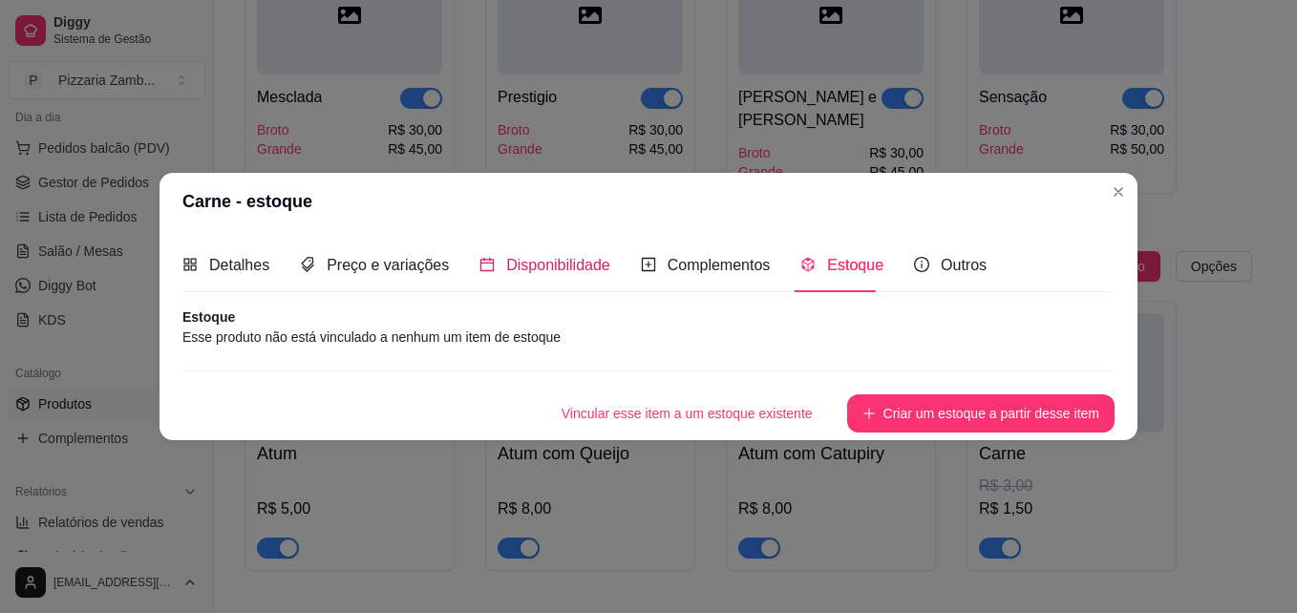
click at [554, 264] on span "Disponibilidade" at bounding box center [558, 265] width 104 height 16
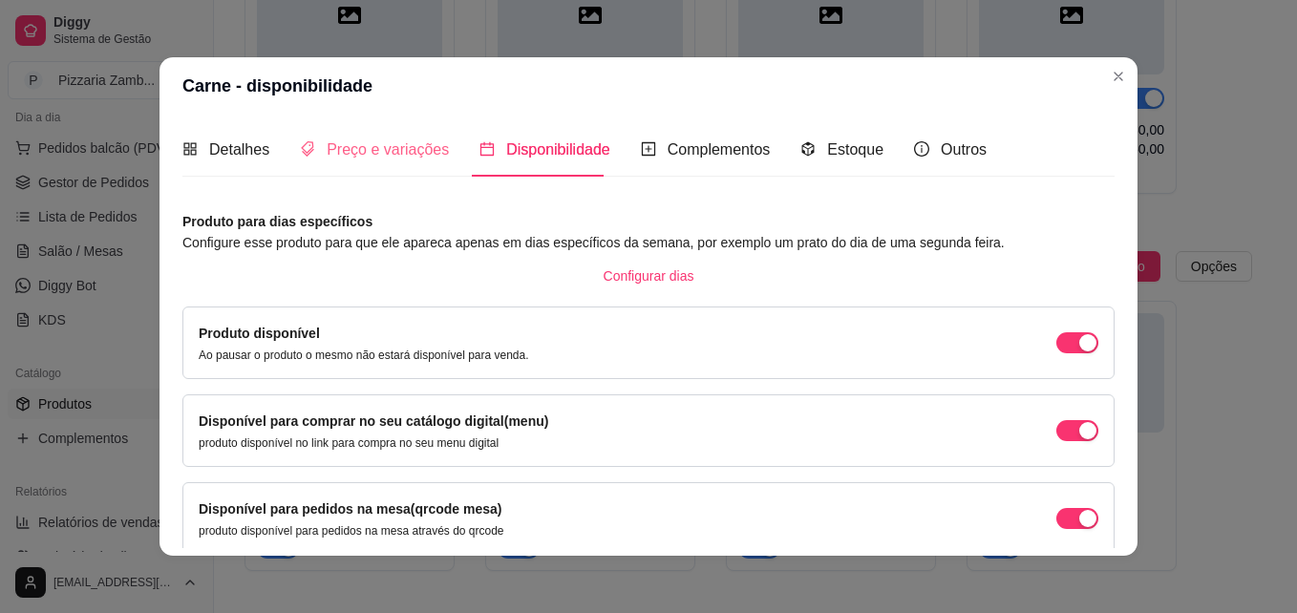
click at [355, 137] on div "Preço e variações" at bounding box center [374, 149] width 149 height 54
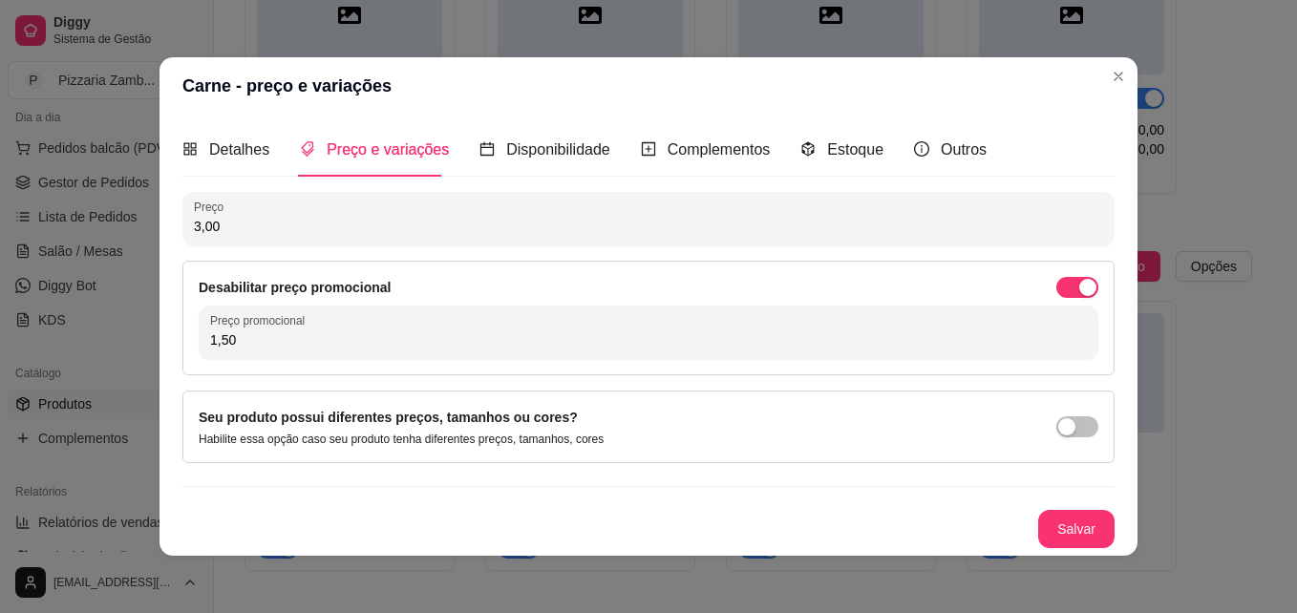
click at [1038, 430] on div "Seu produto possui diferentes preços, tamanhos ou cores? Habilite essa opção ca…" at bounding box center [648, 427] width 899 height 40
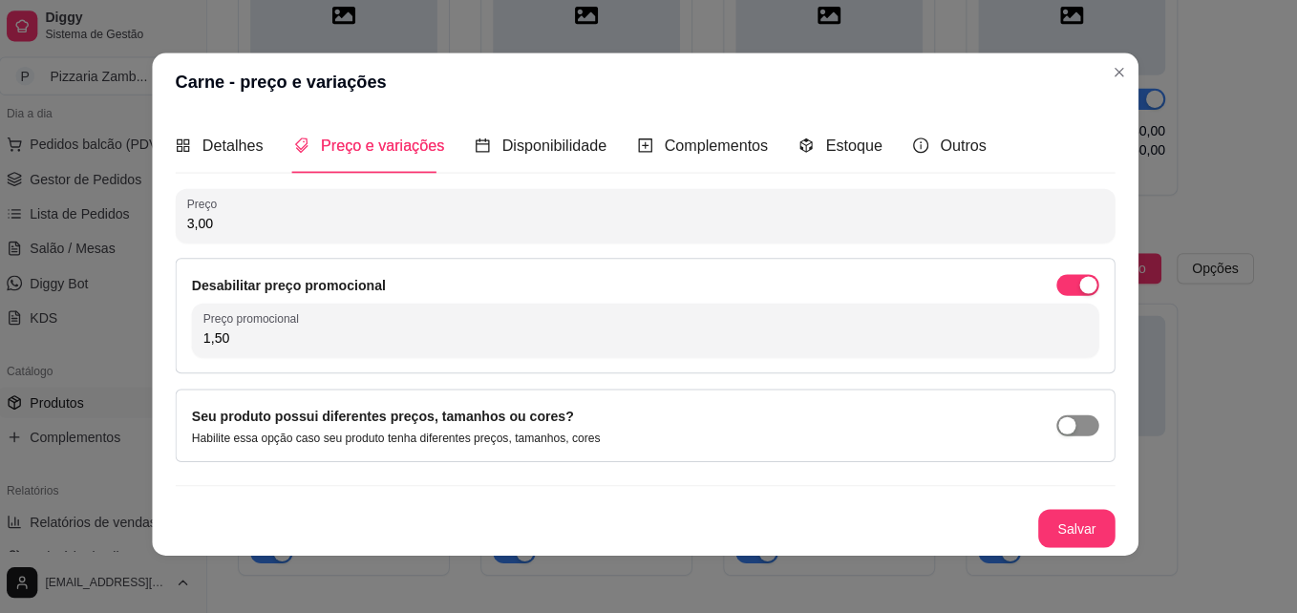
scroll to position [4418, 0]
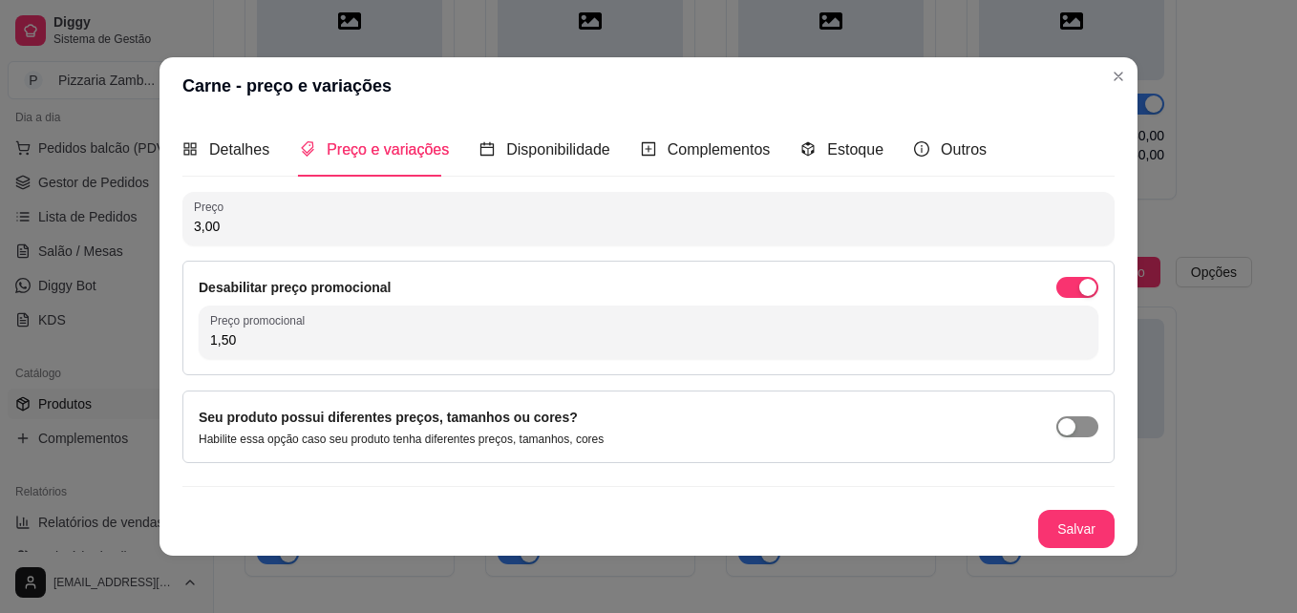
click at [1061, 430] on div "button" at bounding box center [1066, 426] width 17 height 17
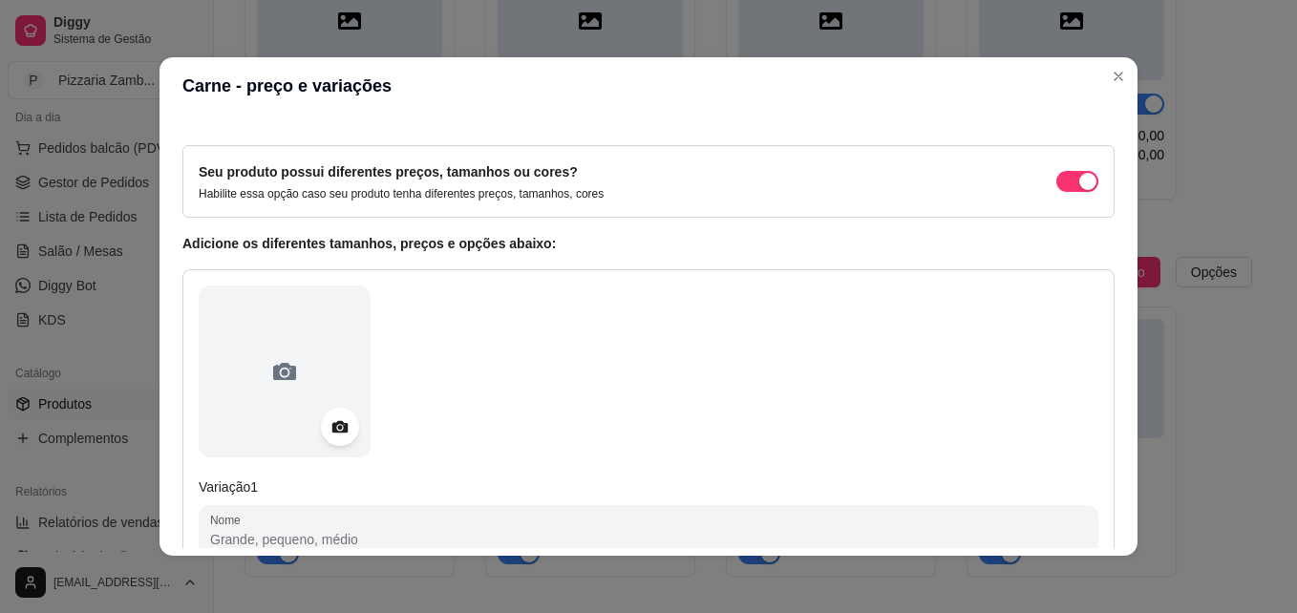
scroll to position [7, 0]
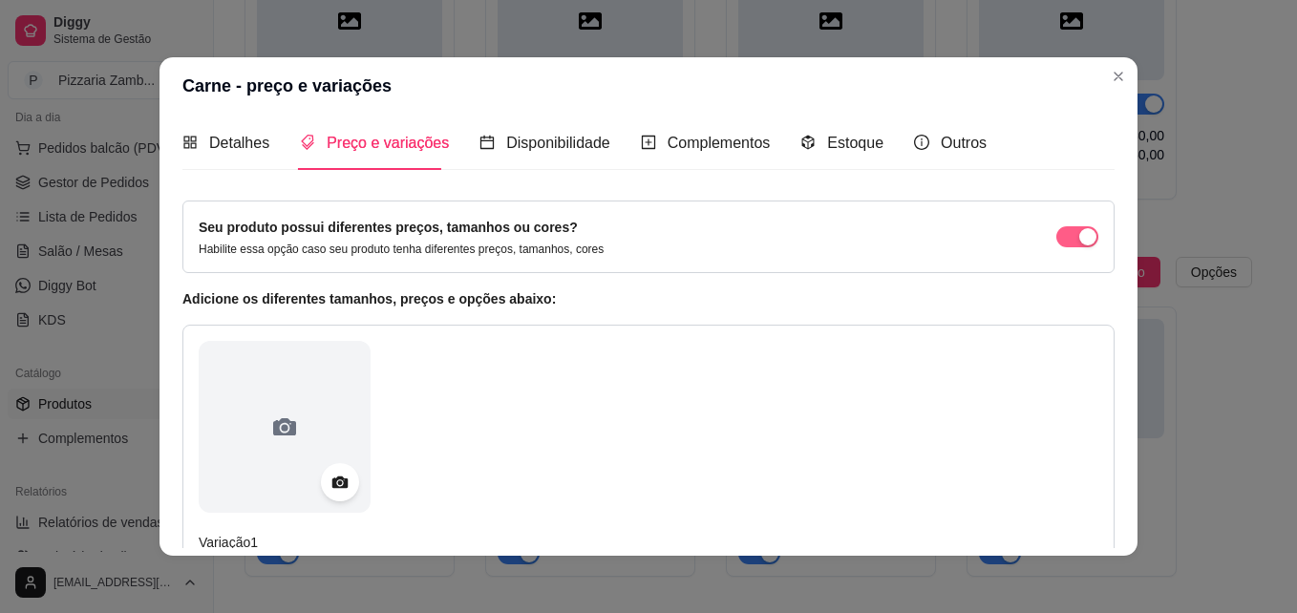
click at [1056, 228] on span "button" at bounding box center [1077, 236] width 42 height 21
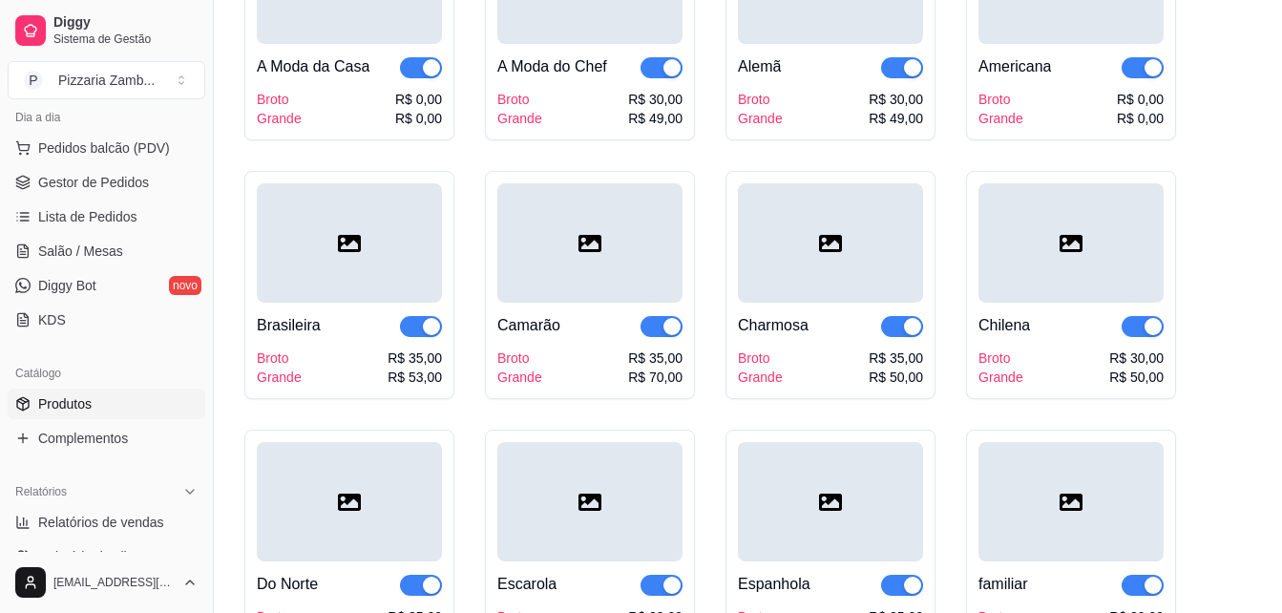
scroll to position [1749, 0]
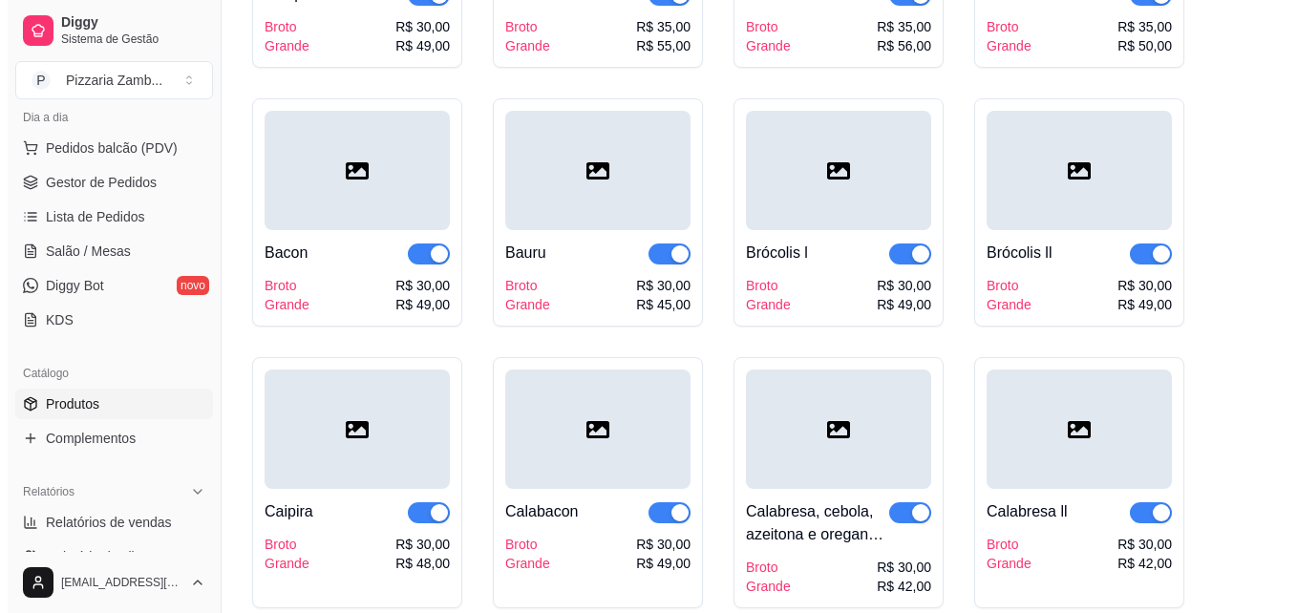
scroll to position [415, 0]
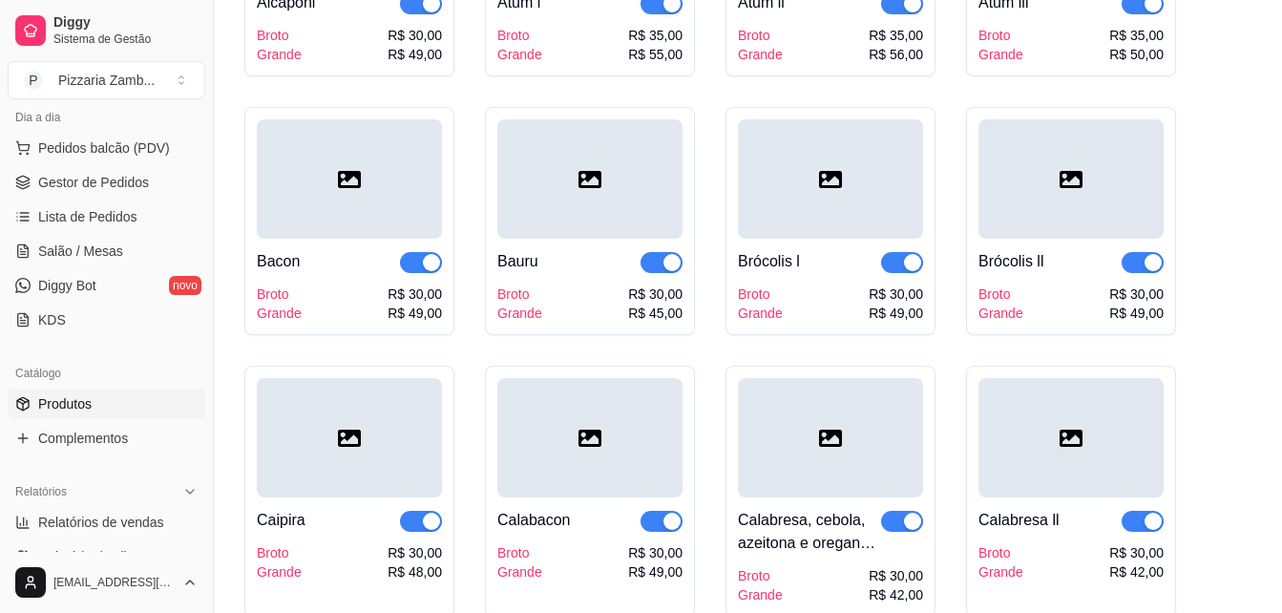
click at [640, 191] on div at bounding box center [589, 178] width 185 height 119
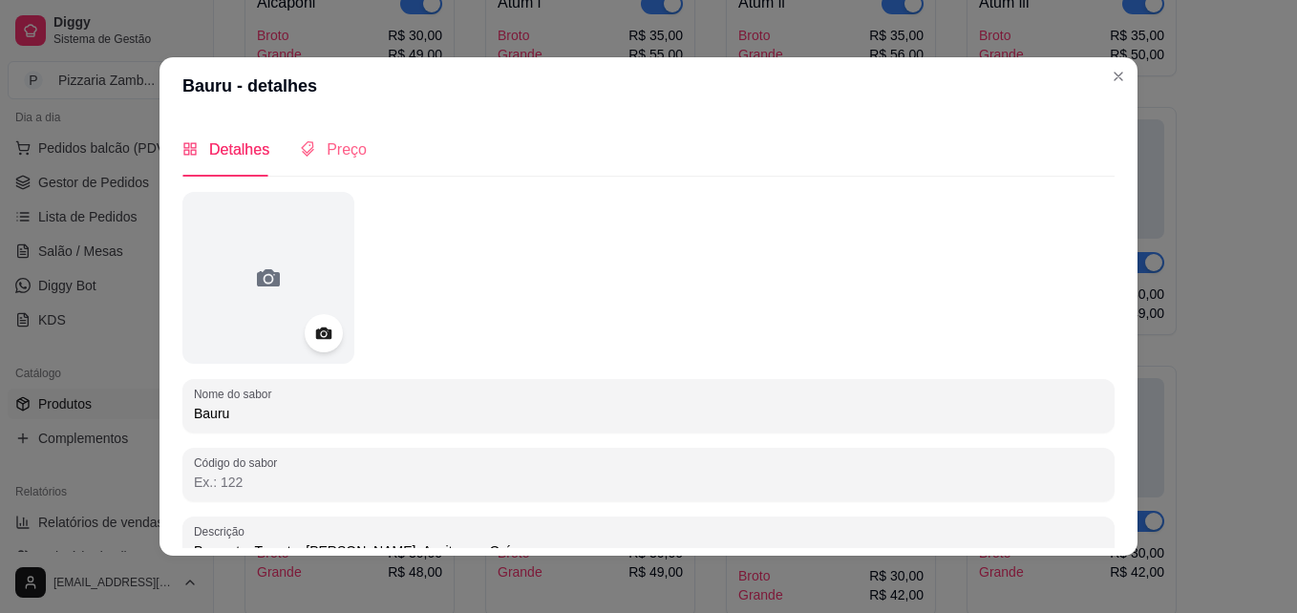
click at [338, 163] on div "Preço" at bounding box center [333, 149] width 67 height 54
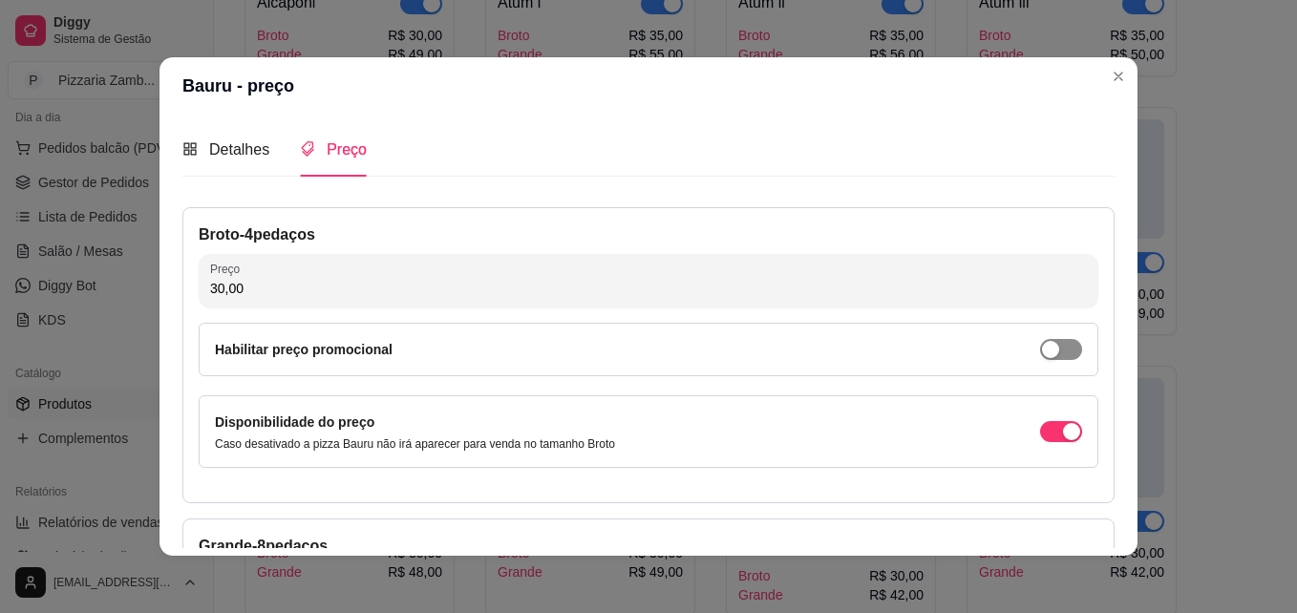
click at [1042, 351] on div "button" at bounding box center [1050, 349] width 17 height 17
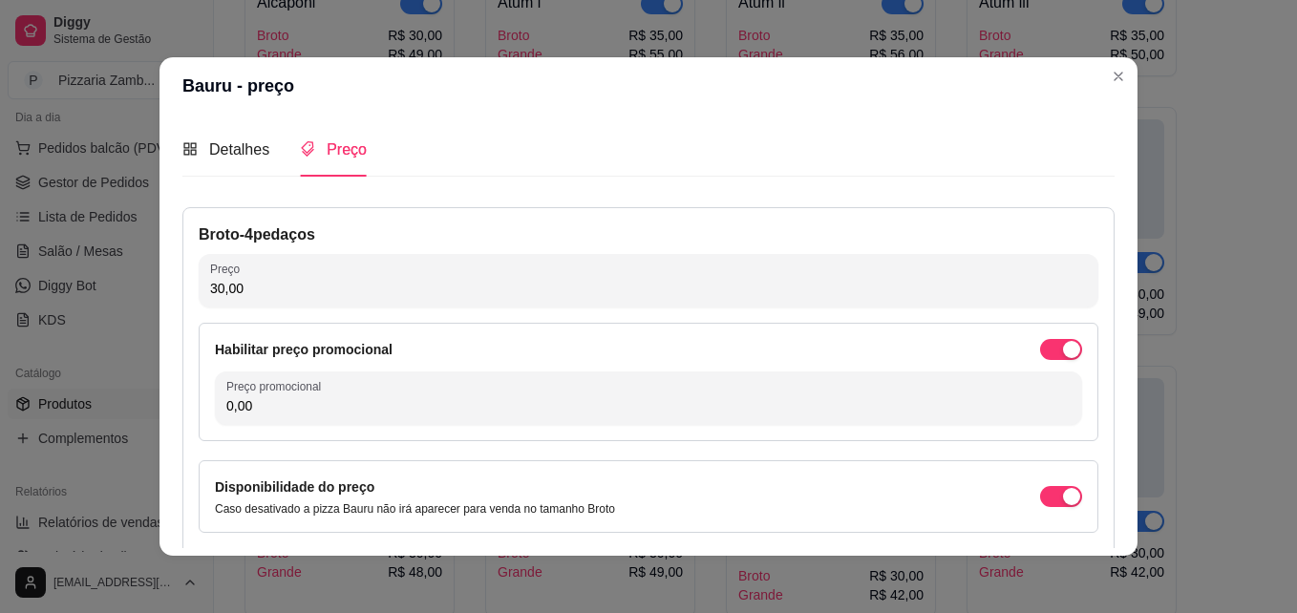
click at [1017, 351] on div "Habilitar preço promocional" at bounding box center [648, 349] width 867 height 21
click at [1040, 353] on span "button" at bounding box center [1061, 349] width 42 height 21
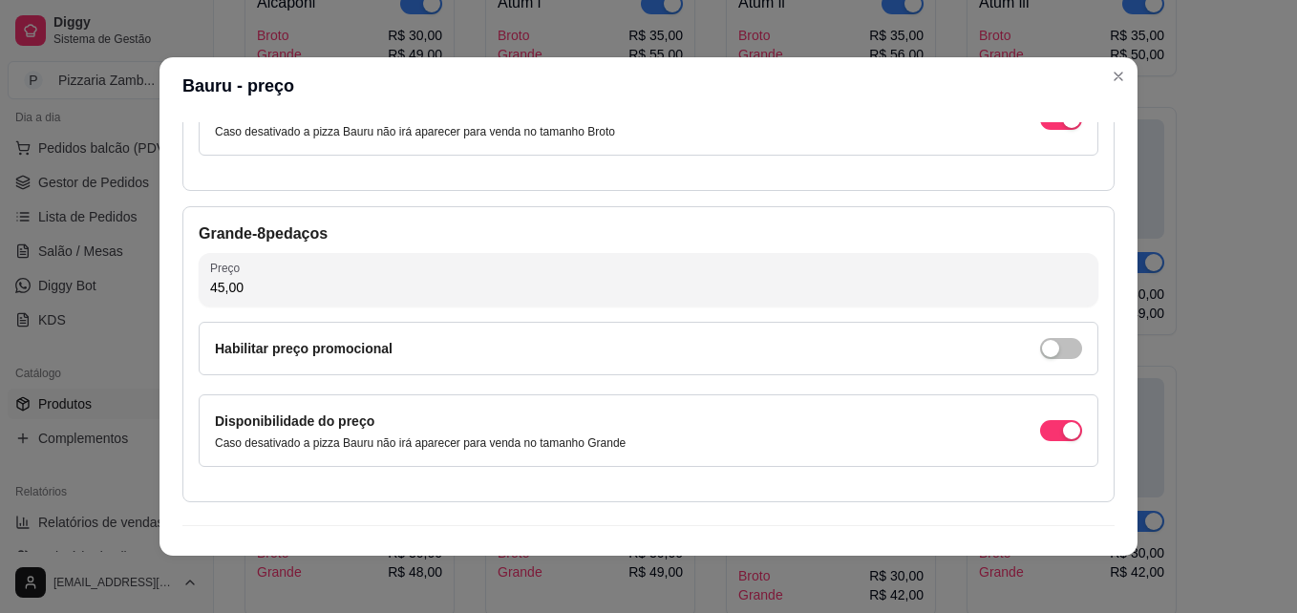
scroll to position [315, 0]
click at [1040, 355] on span "button" at bounding box center [1061, 345] width 42 height 21
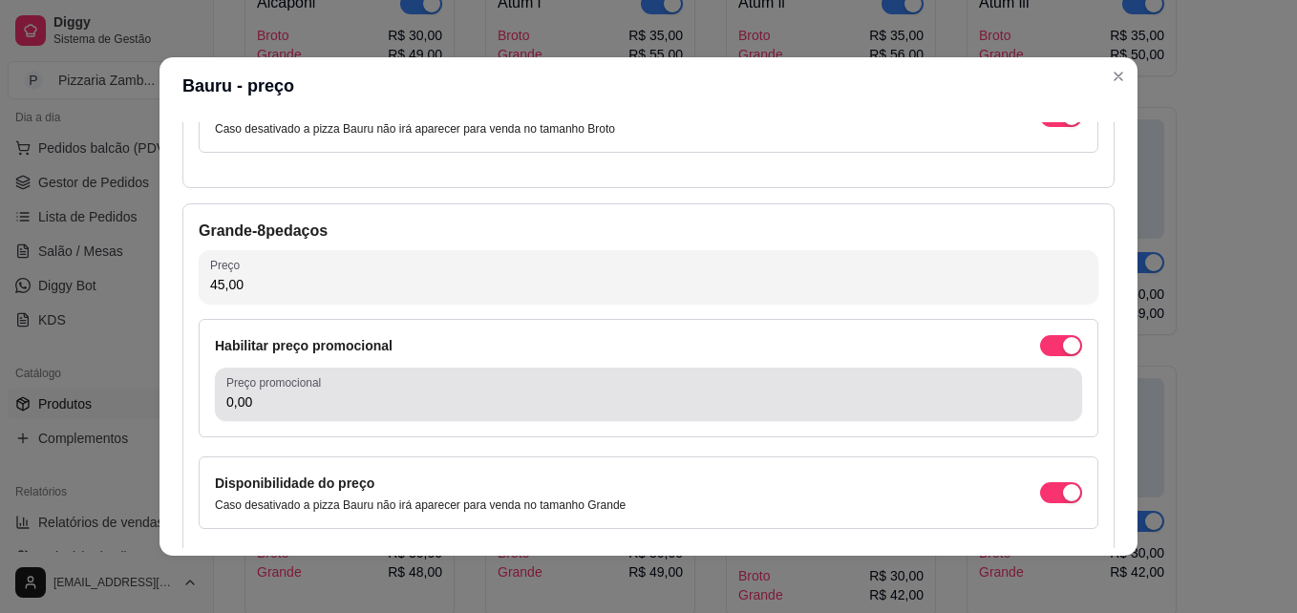
click at [842, 420] on div "Preço promocional 0,00" at bounding box center [648, 394] width 867 height 53
click at [842, 420] on div "Preço promocional 35,00" at bounding box center [648, 394] width 867 height 53
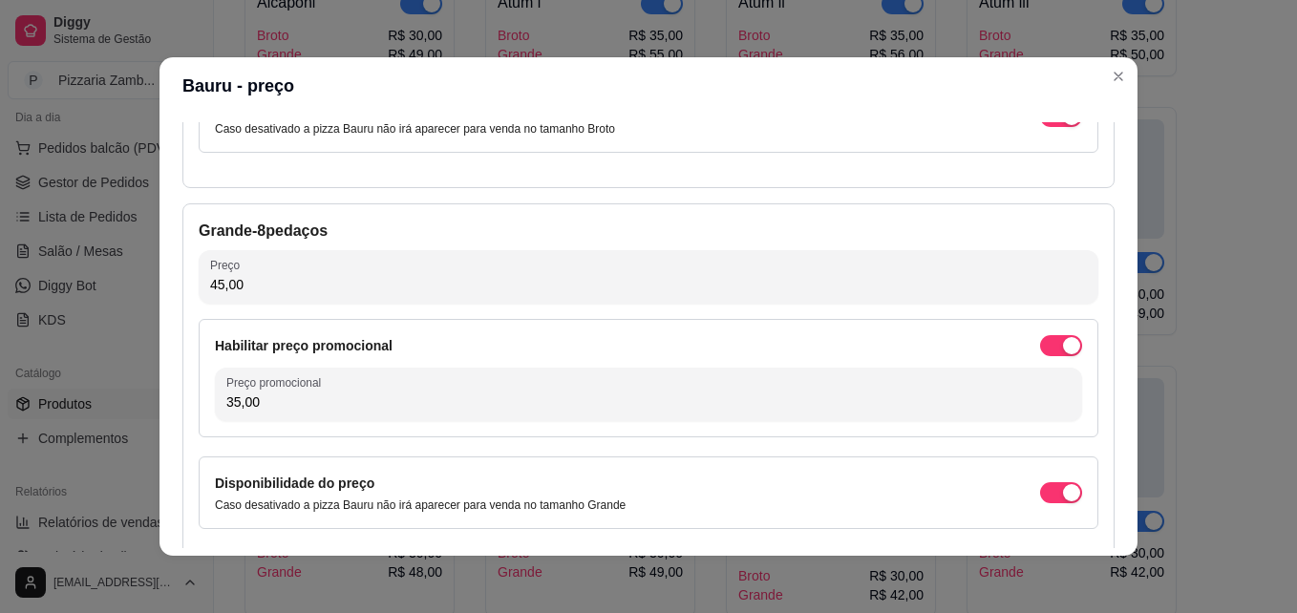
click at [1084, 459] on div "Grande - 8 pedaços Preço 45,00 Habilitar preço promocional Preço promocional 35…" at bounding box center [648, 383] width 932 height 361
click at [381, 393] on input "35,00" at bounding box center [648, 401] width 844 height 19
type input "34,99"
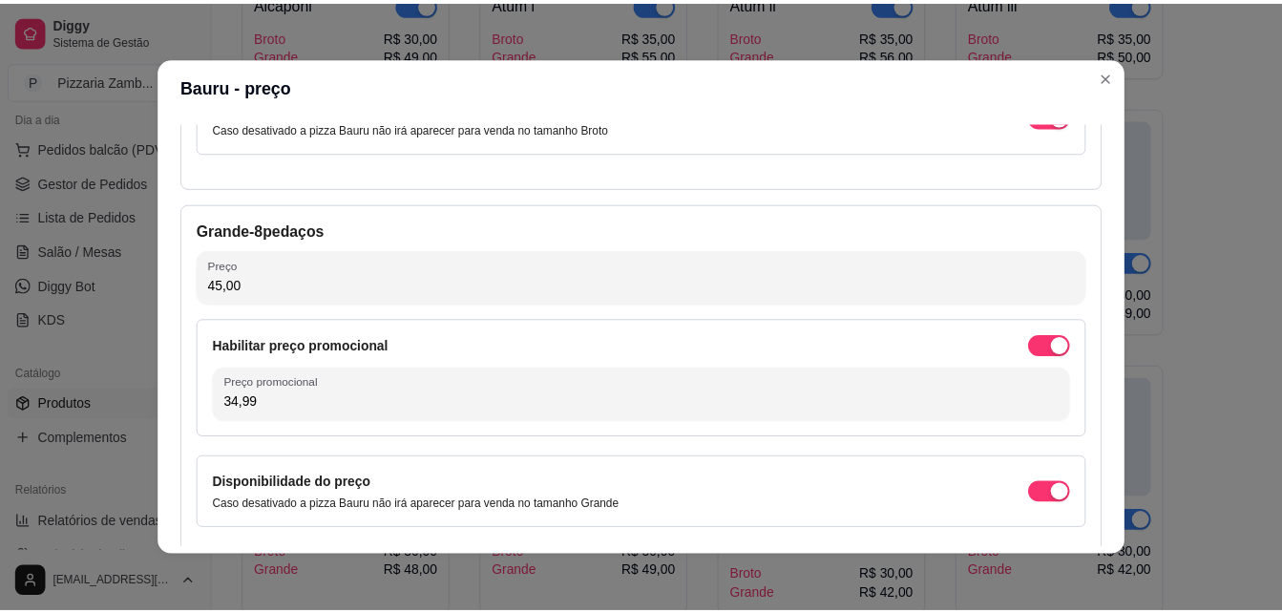
scroll to position [416, 0]
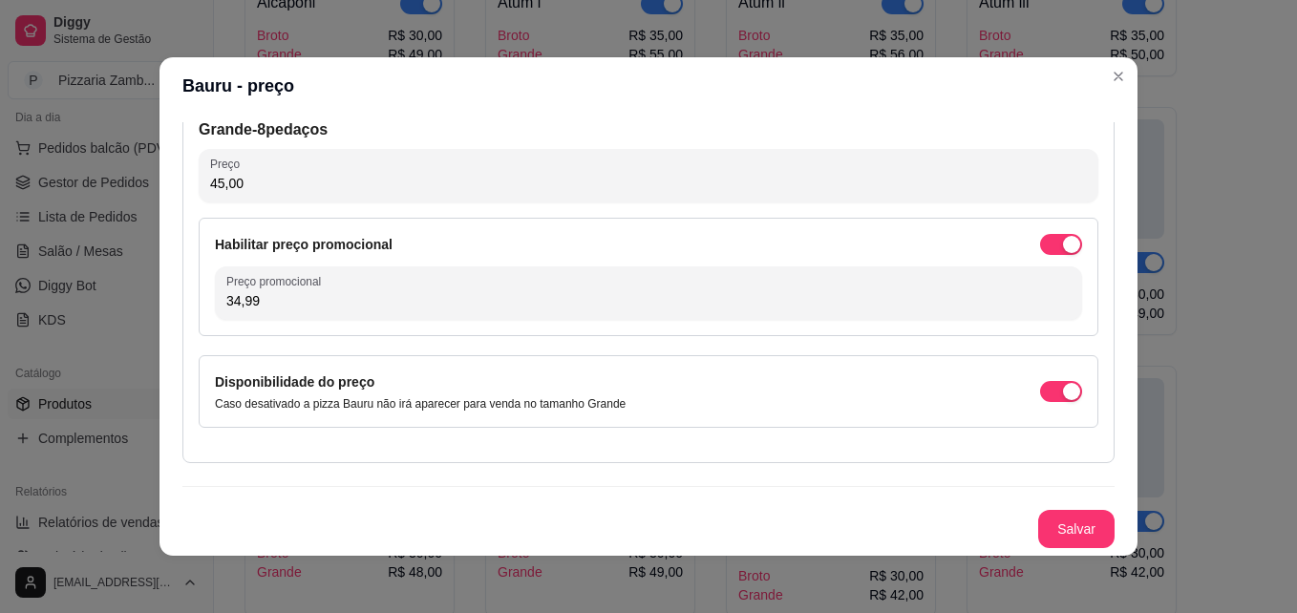
click at [1070, 507] on div "Broto - 4 pedaços Preço 30,00 Habilitar preço promocional Disponibilidade do pr…" at bounding box center [648, 169] width 932 height 757
click at [1055, 532] on button "Salvar" at bounding box center [1076, 529] width 74 height 37
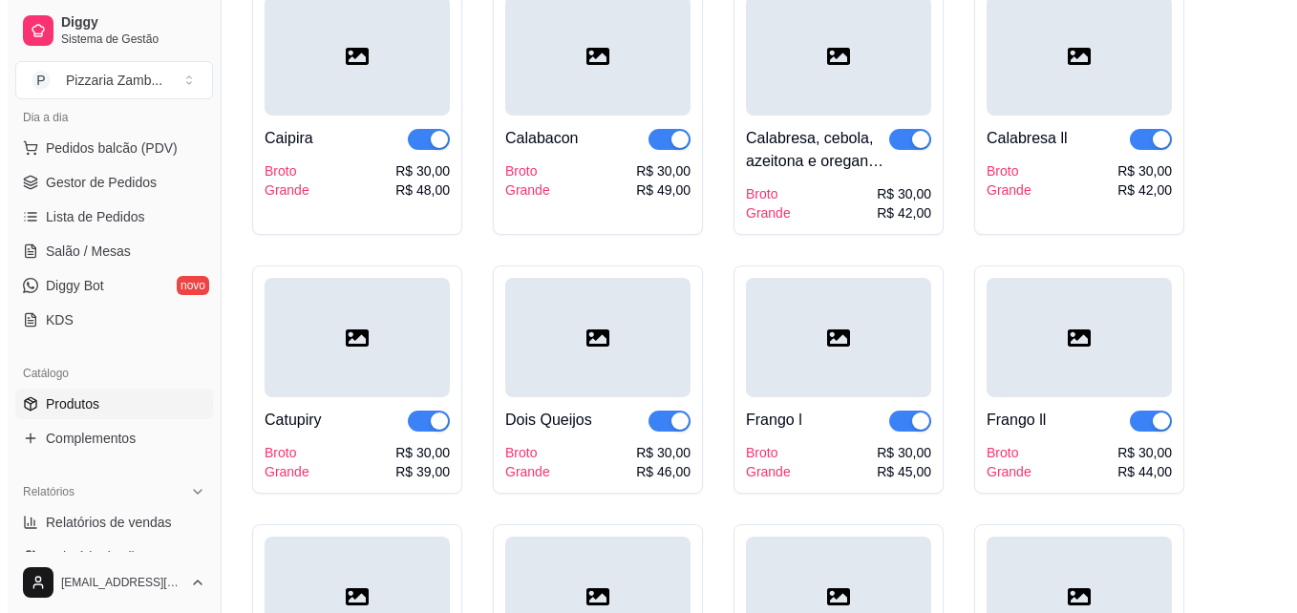
scroll to position [806, 0]
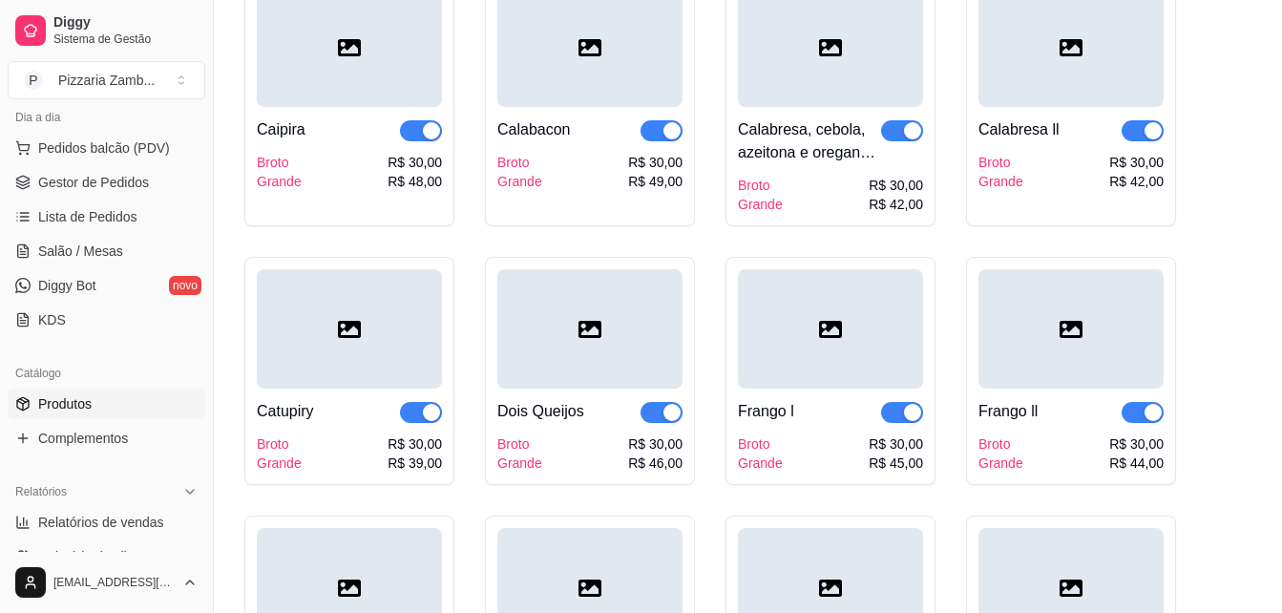
click at [612, 336] on div at bounding box center [589, 328] width 185 height 119
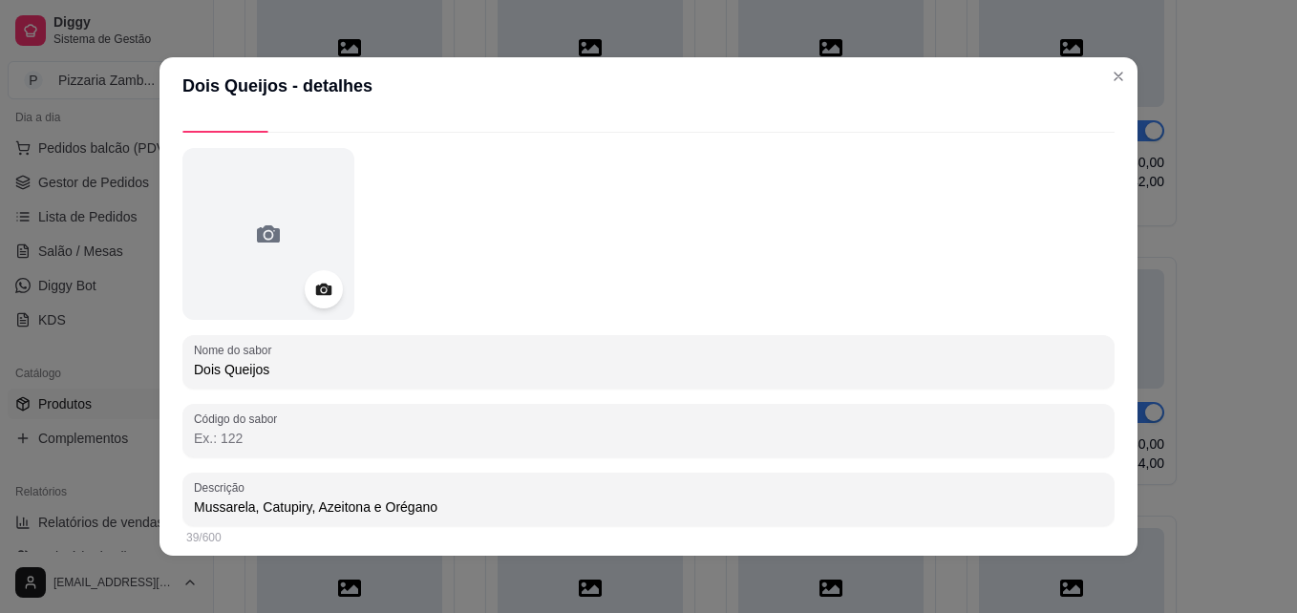
scroll to position [0, 0]
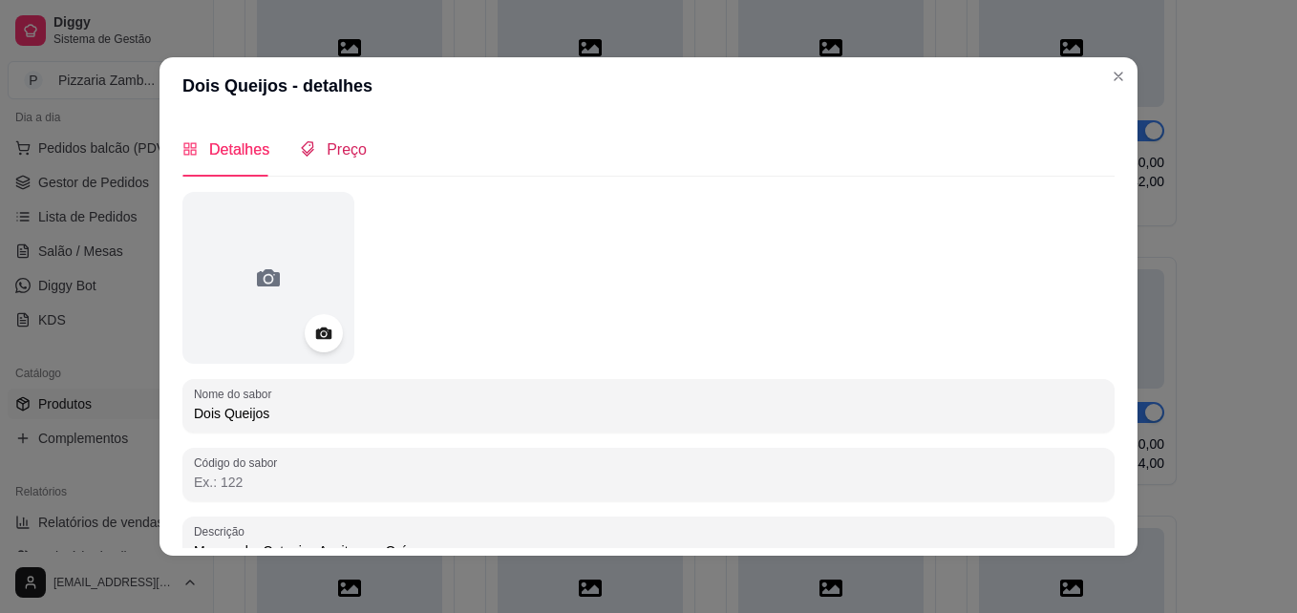
click at [330, 158] on span "Preço" at bounding box center [347, 149] width 40 height 16
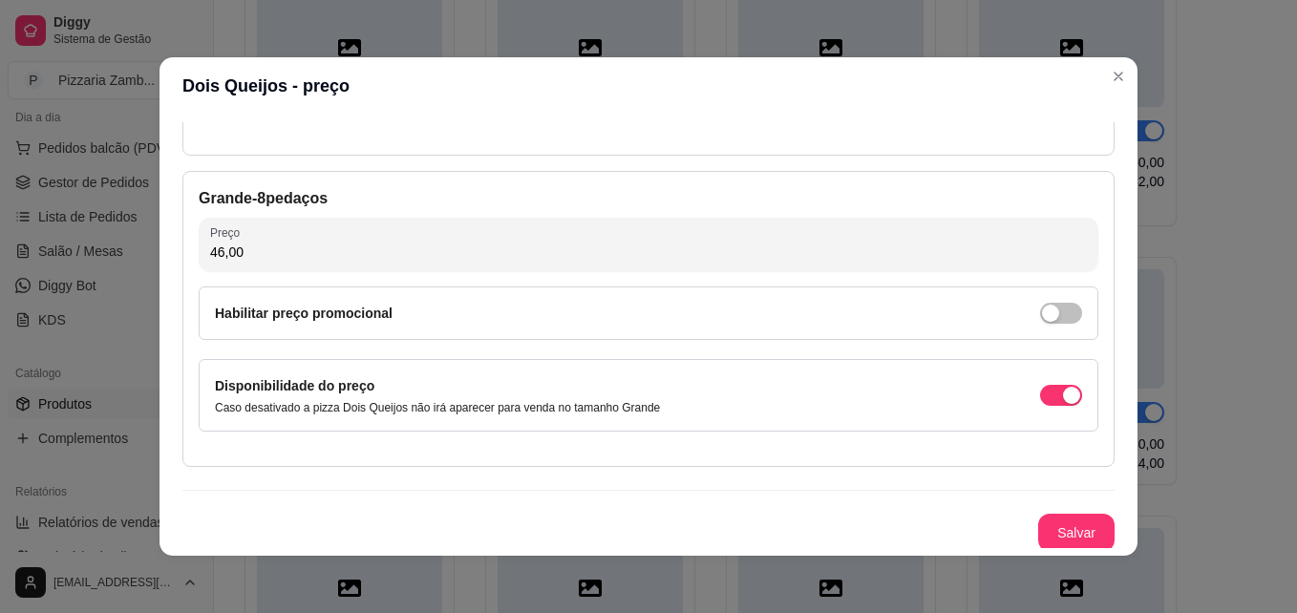
scroll to position [349, 0]
click at [1042, 319] on div "button" at bounding box center [1050, 311] width 17 height 17
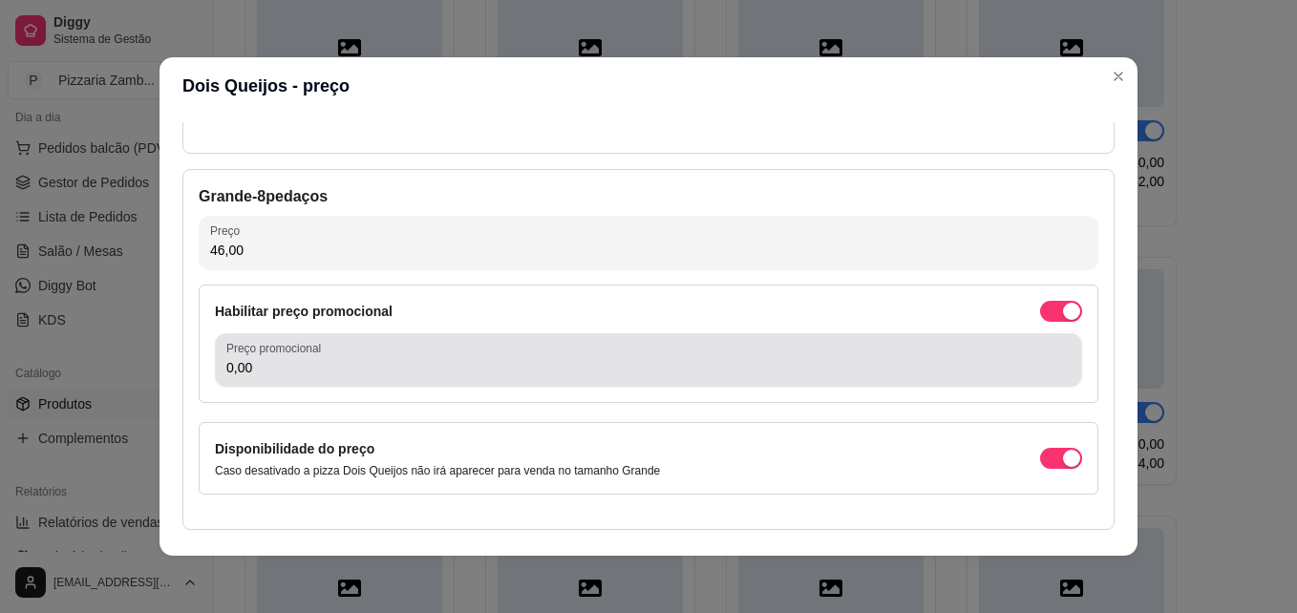
click at [777, 374] on input "0,00" at bounding box center [648, 367] width 844 height 19
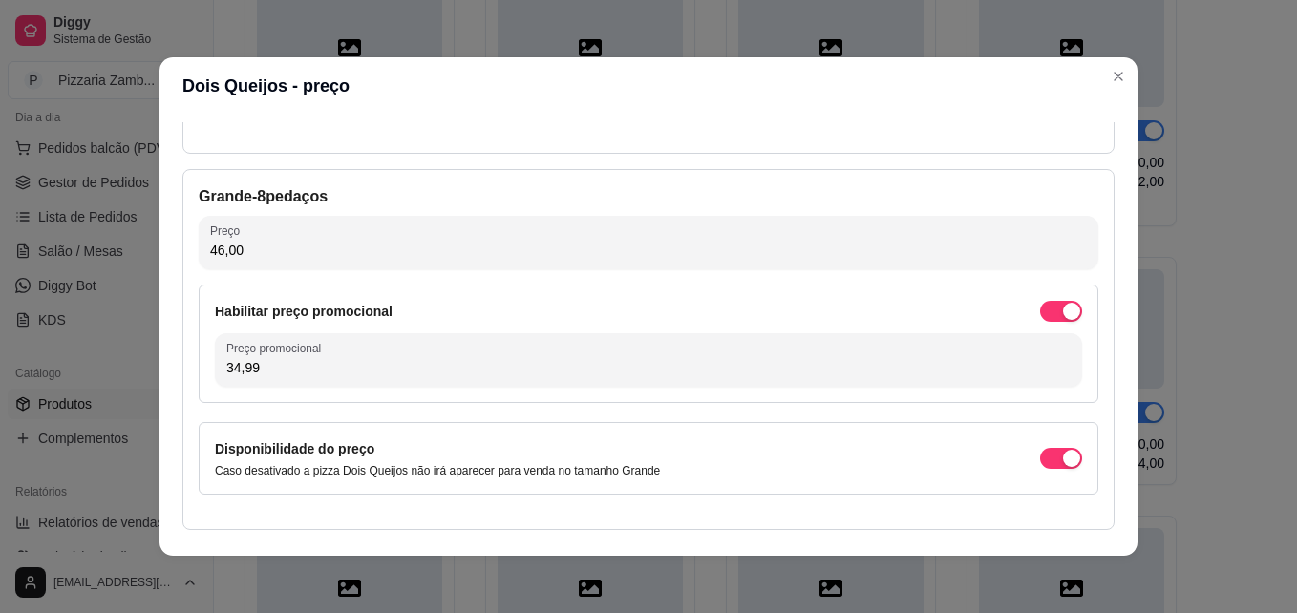
type input "34,99"
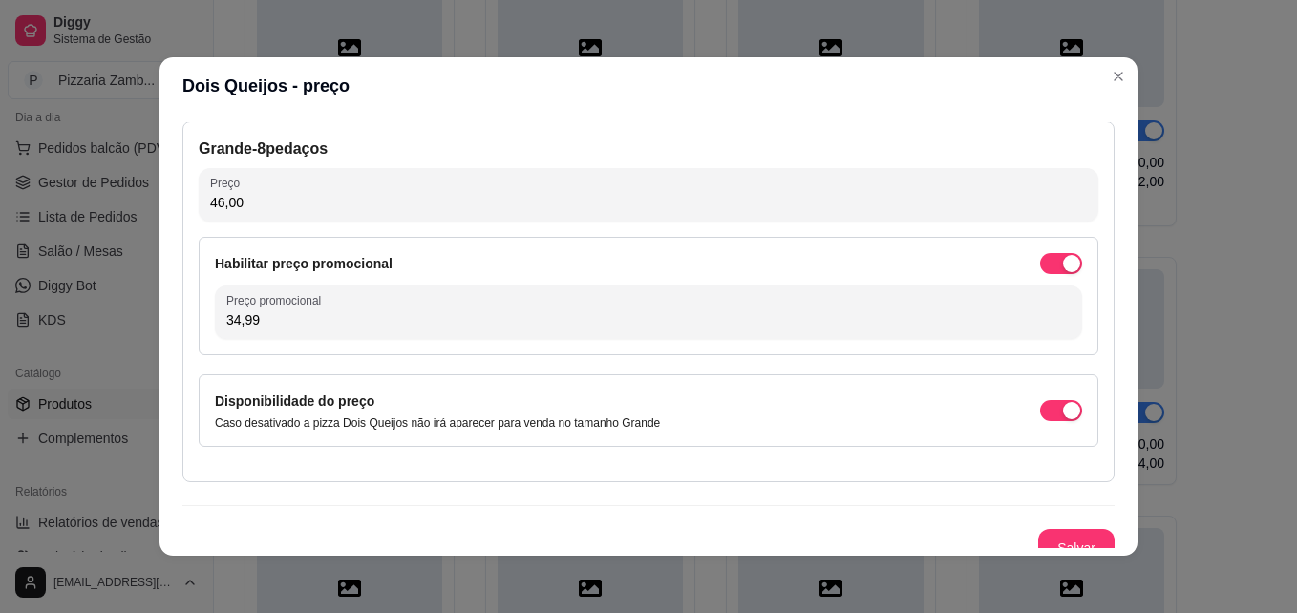
scroll to position [416, 0]
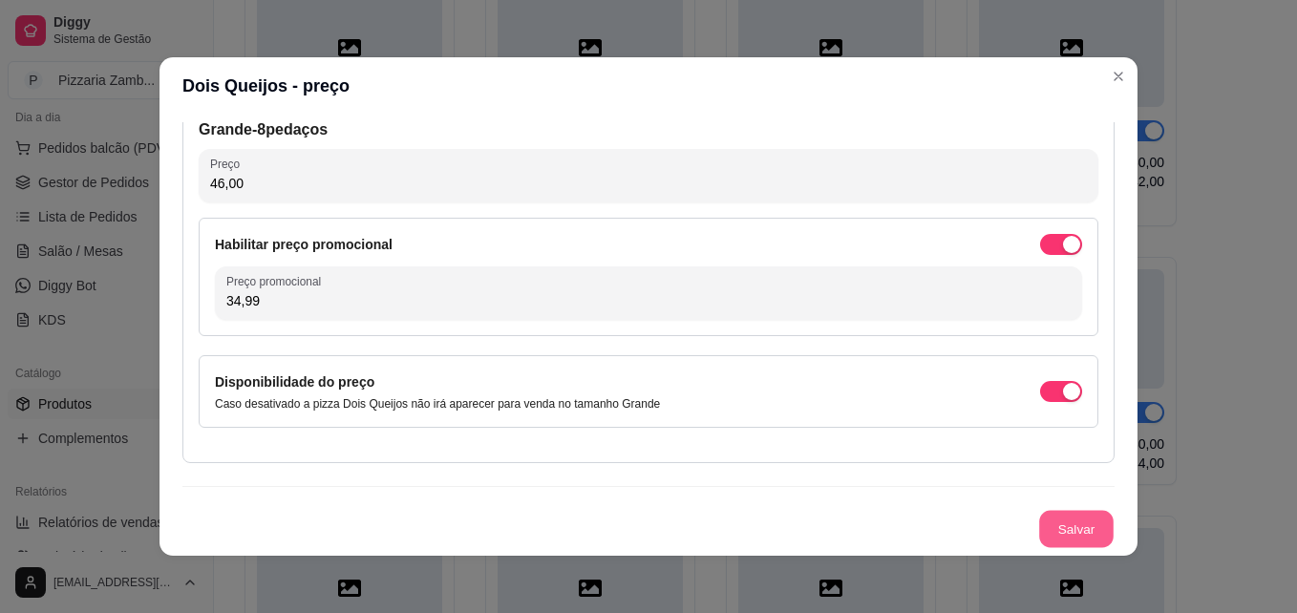
click at [1046, 545] on button "Salvar" at bounding box center [1076, 529] width 74 height 37
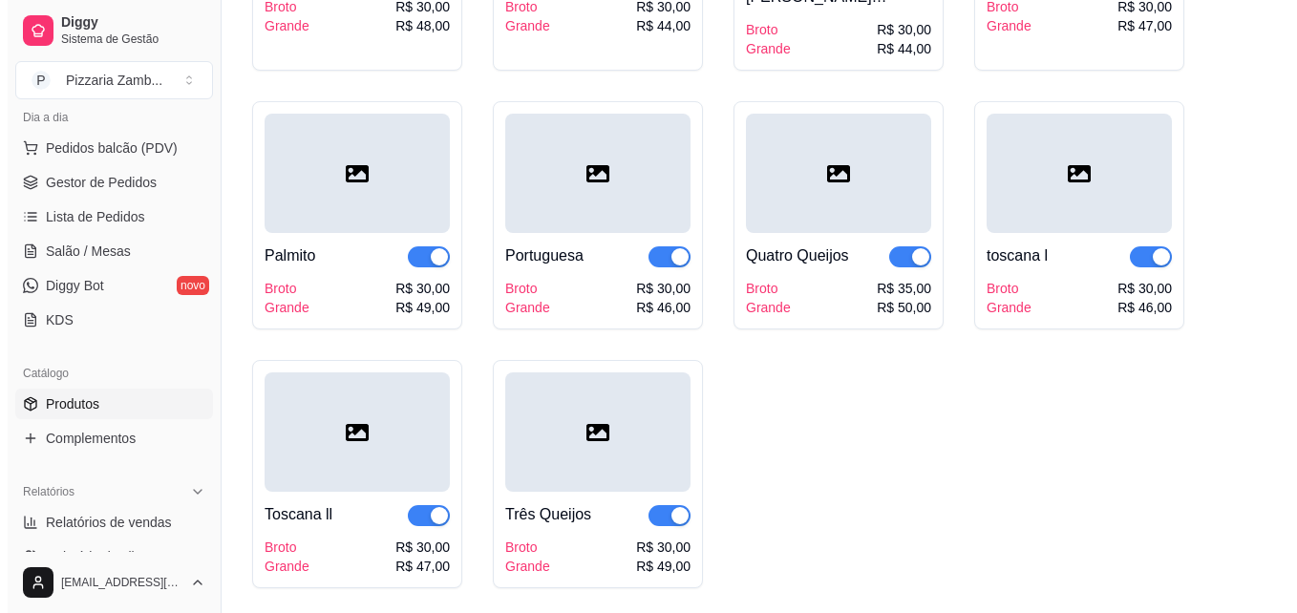
scroll to position [1511, 0]
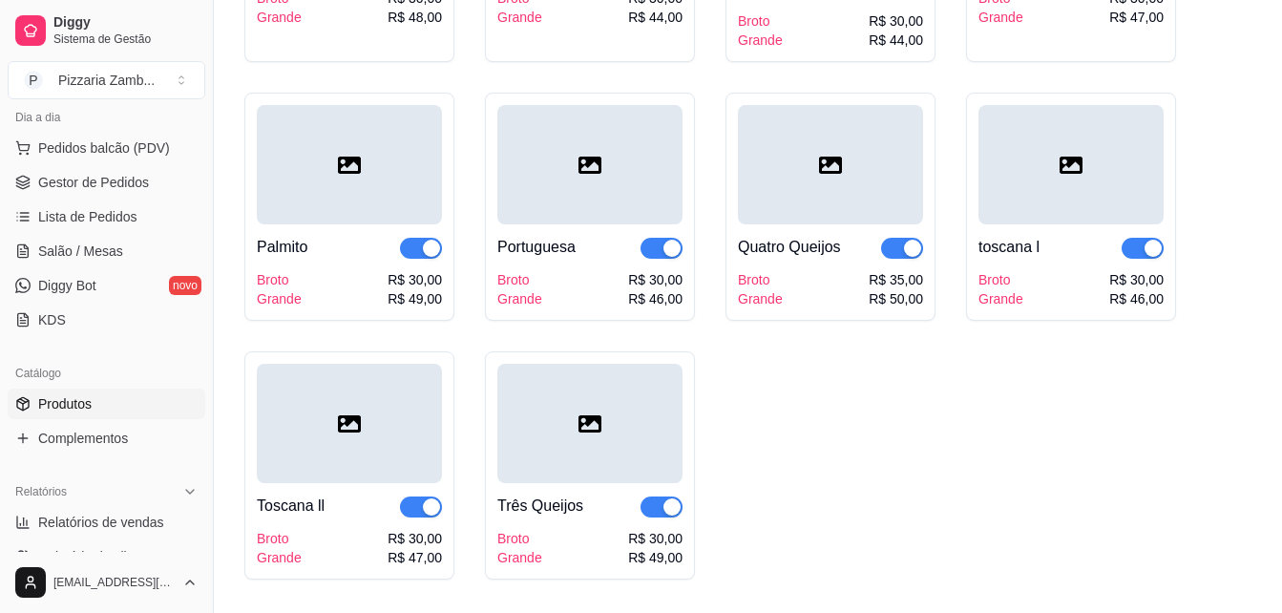
click at [368, 180] on div at bounding box center [349, 164] width 185 height 119
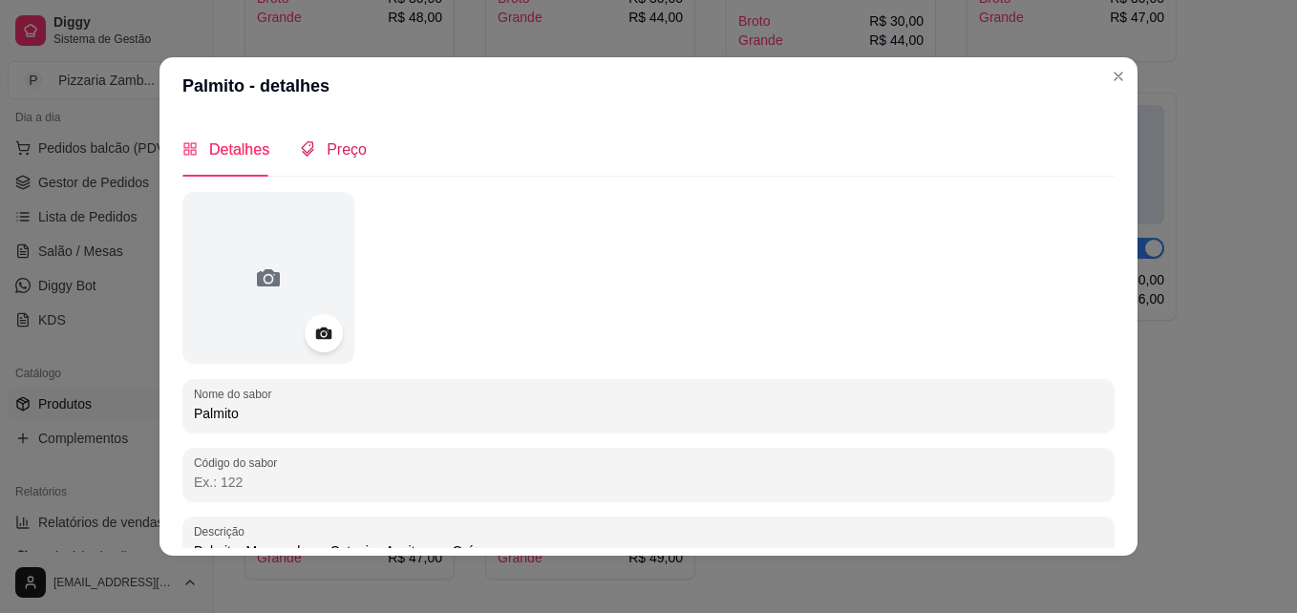
click at [301, 143] on icon "tags" at bounding box center [307, 148] width 13 height 15
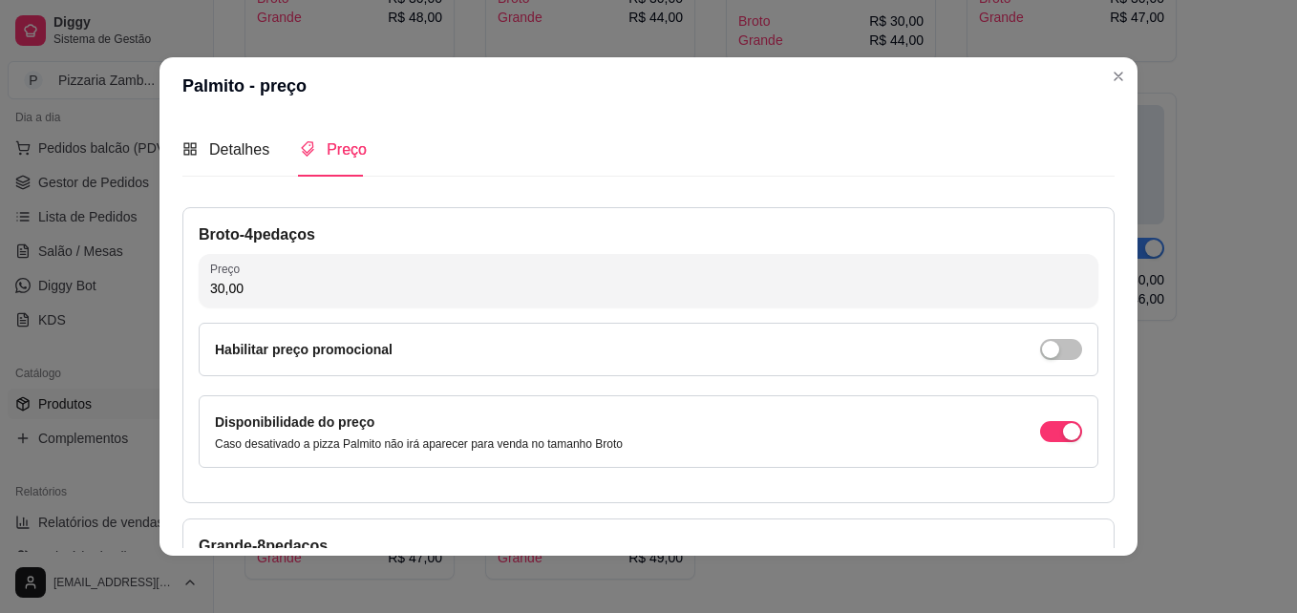
click at [1121, 243] on div "Detalhes Preço Nome do sabor Palmito Código do sabor Descrição Palmito, Mussare…" at bounding box center [648, 335] width 978 height 441
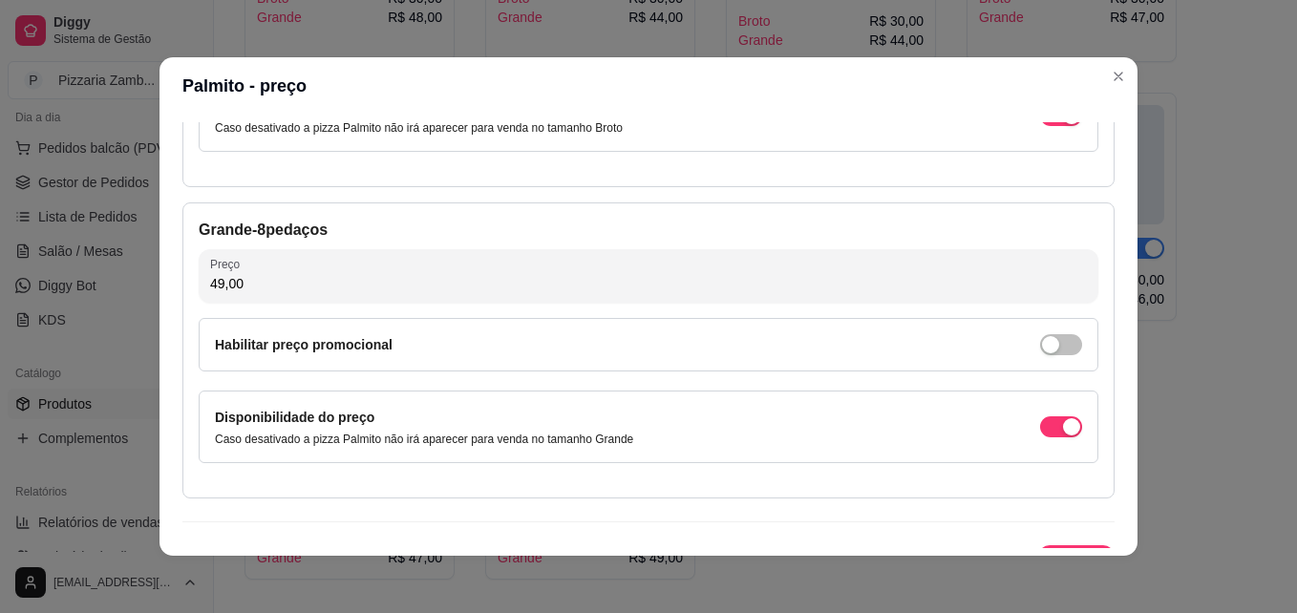
scroll to position [320, 0]
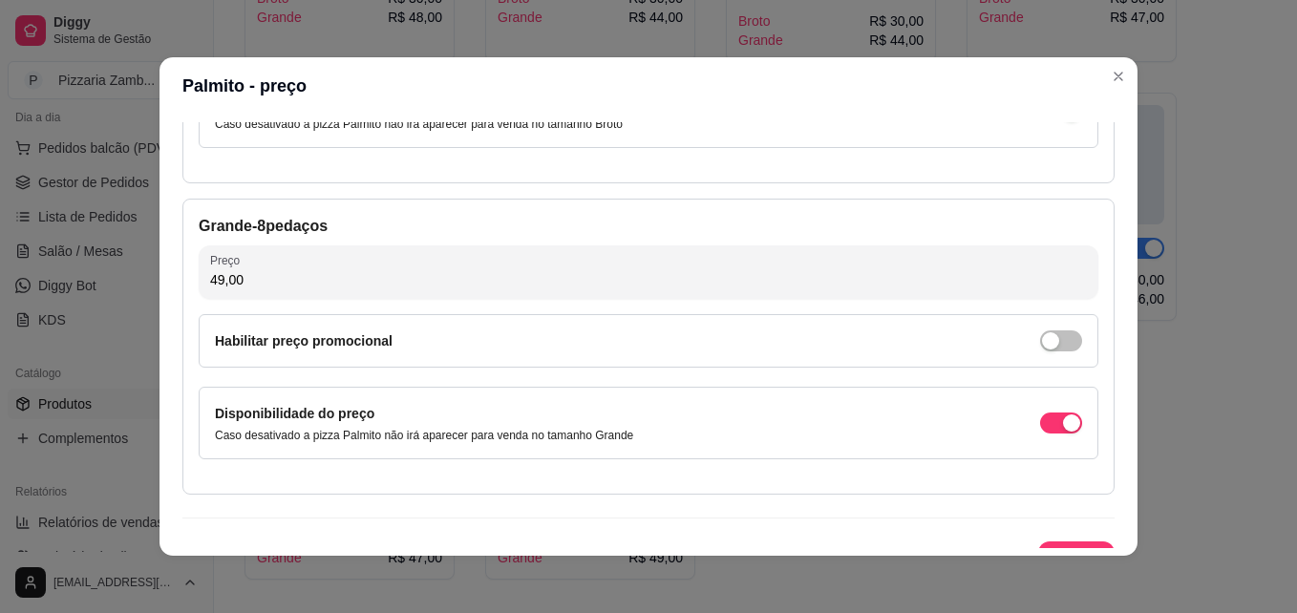
click at [1033, 357] on div "Habilitar preço promocional" at bounding box center [648, 340] width 899 height 53
click at [1040, 351] on span "button" at bounding box center [1061, 340] width 42 height 21
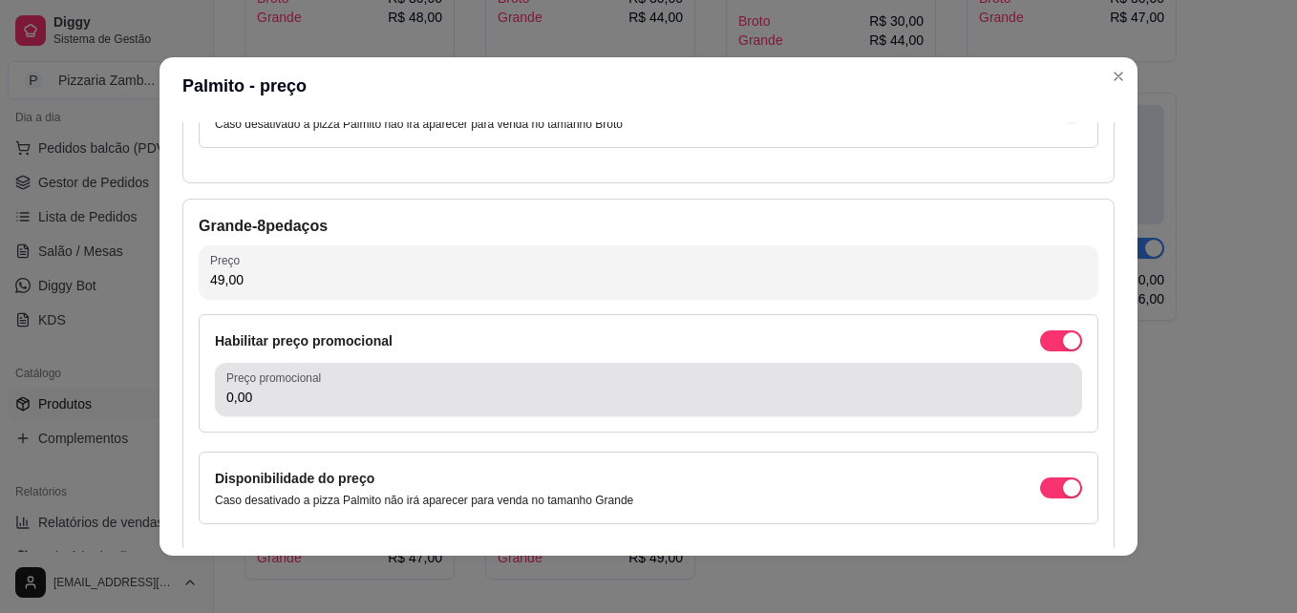
click at [673, 415] on div "Preço promocional 0,00" at bounding box center [648, 389] width 867 height 53
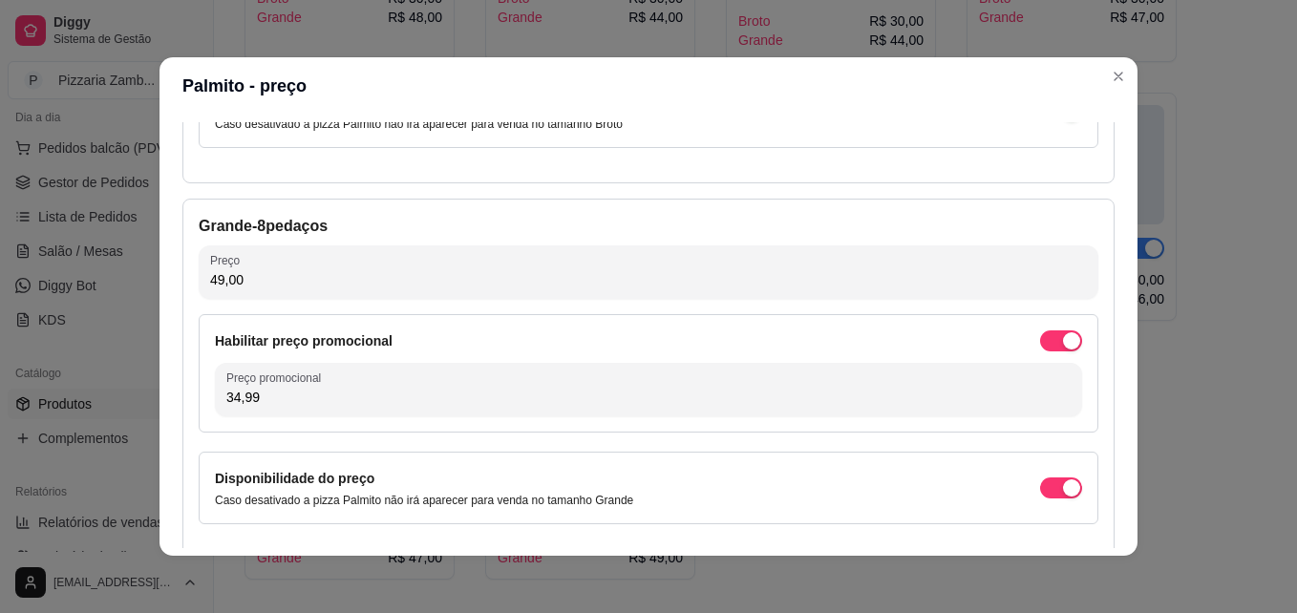
type input "34,99"
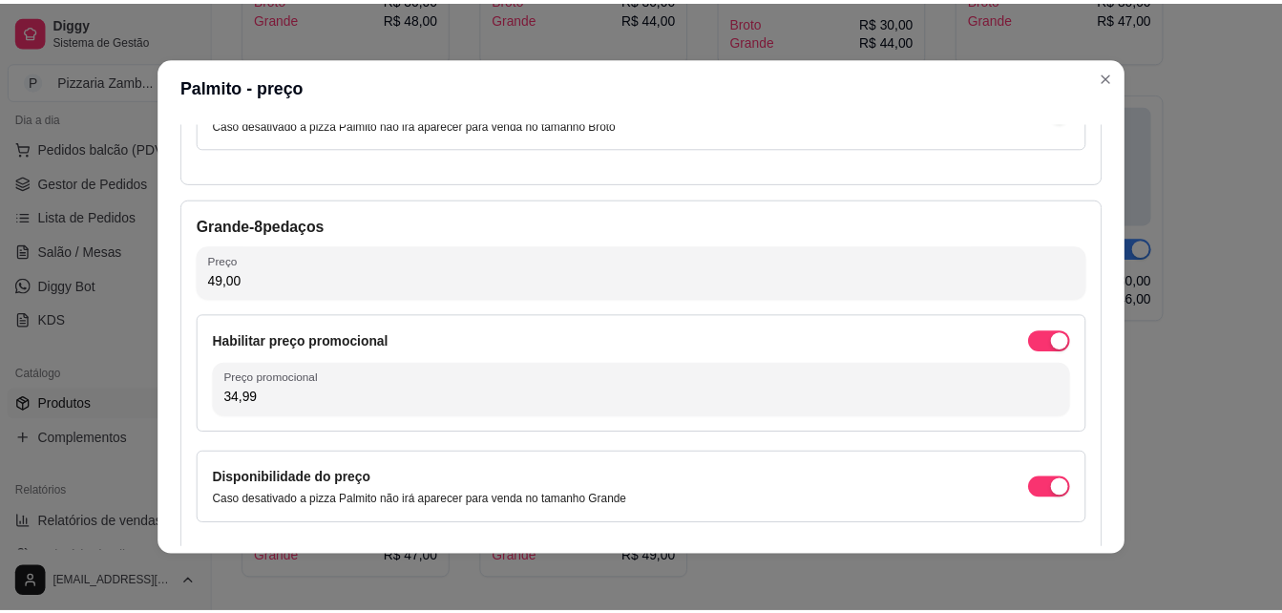
scroll to position [416, 0]
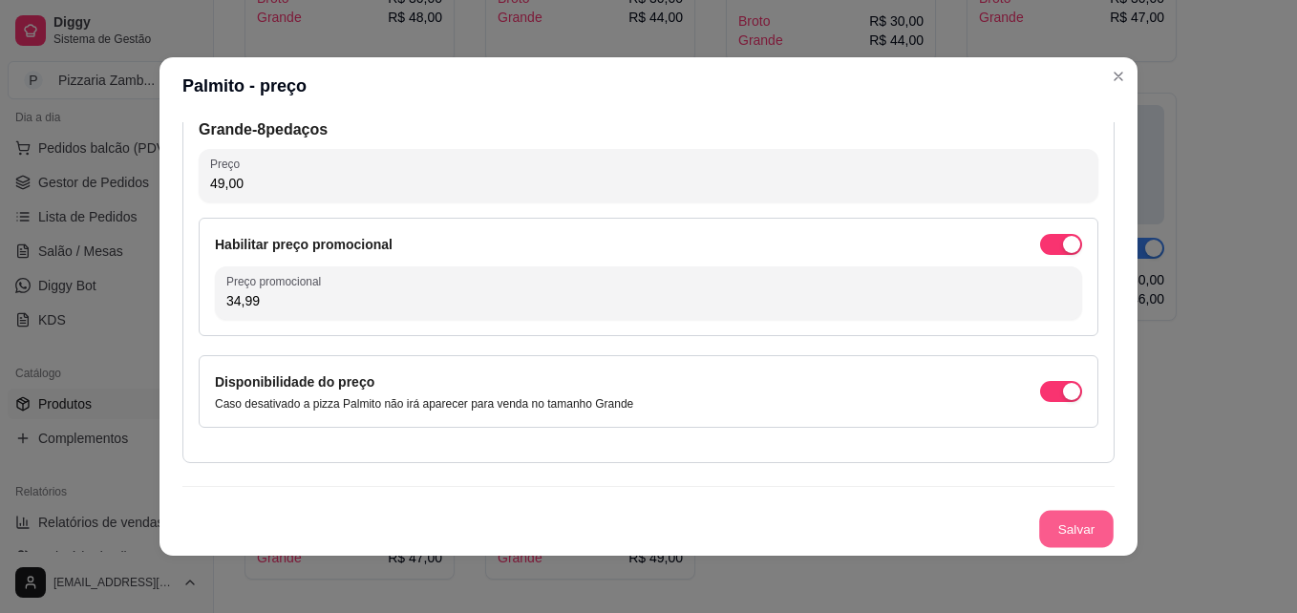
click at [1051, 511] on button "Salvar" at bounding box center [1076, 529] width 74 height 37
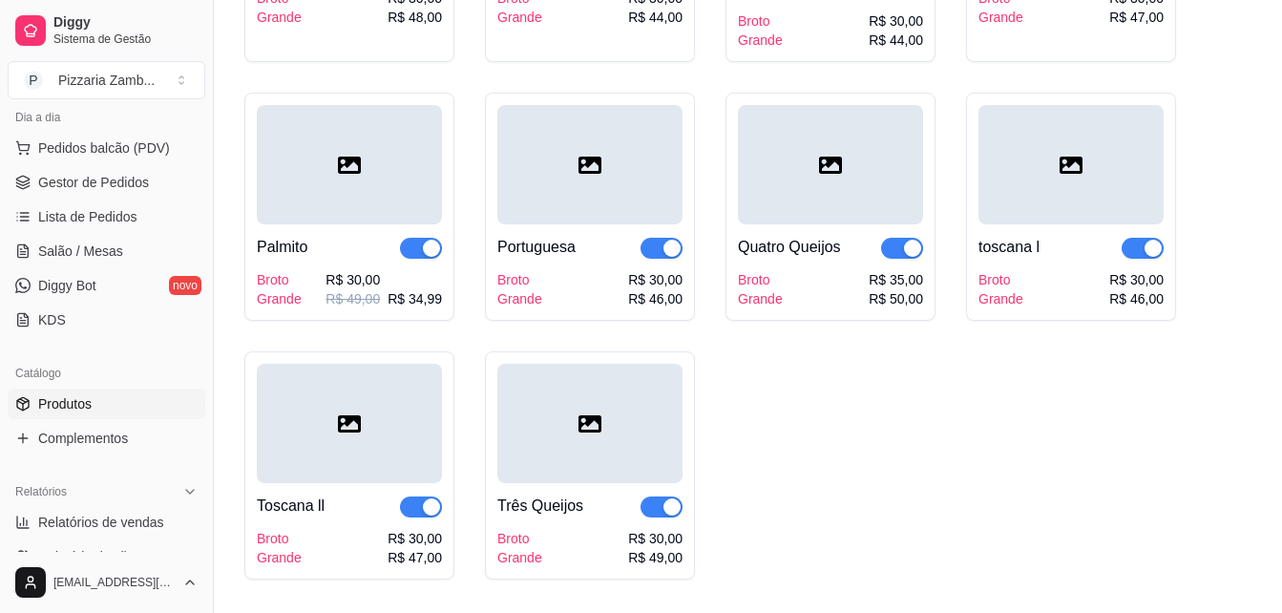
scroll to position [0, 0]
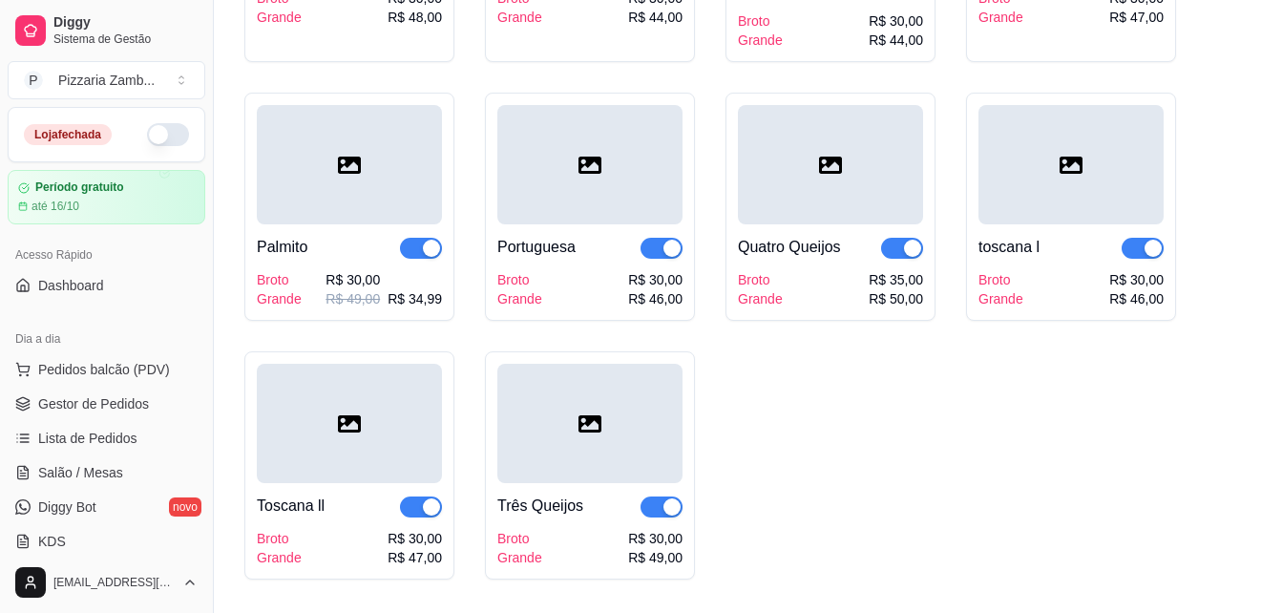
click at [103, 41] on span "Sistema de Gestão" at bounding box center [125, 39] width 144 height 15
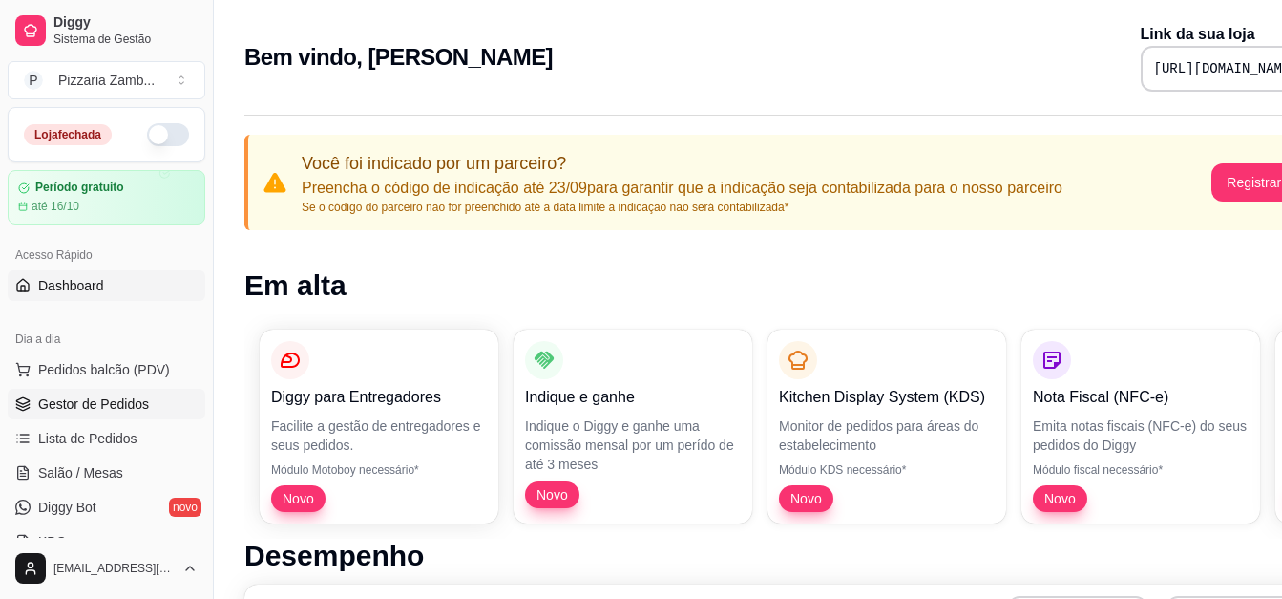
click at [96, 389] on link "Gestor de Pedidos" at bounding box center [107, 404] width 198 height 31
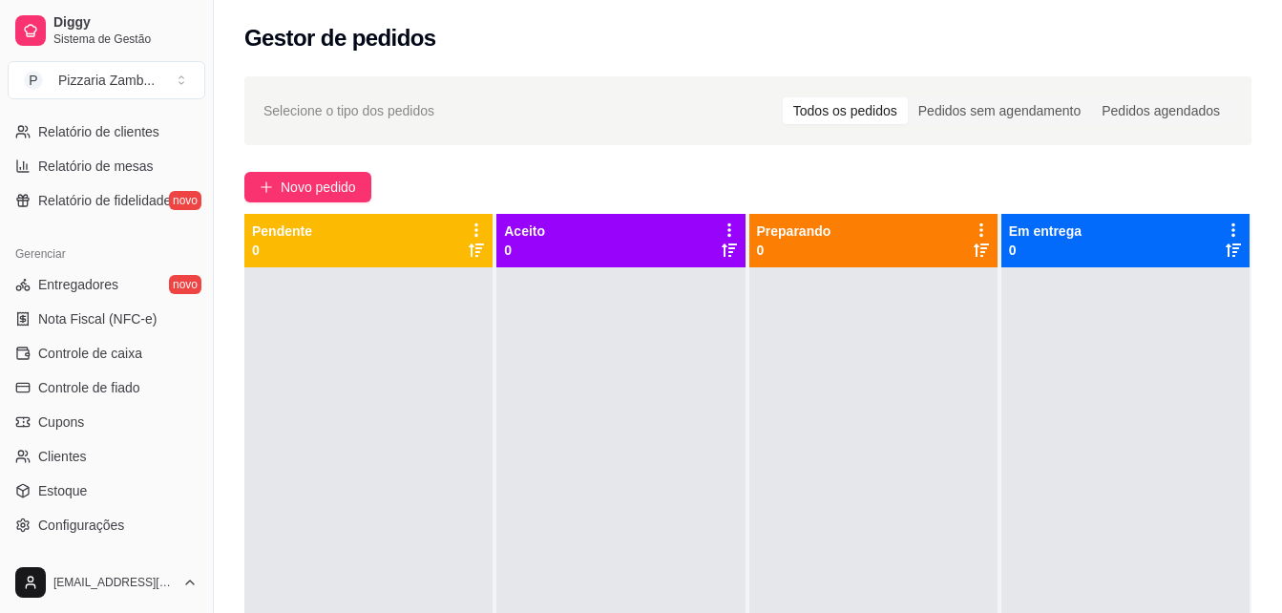
scroll to position [689, 0]
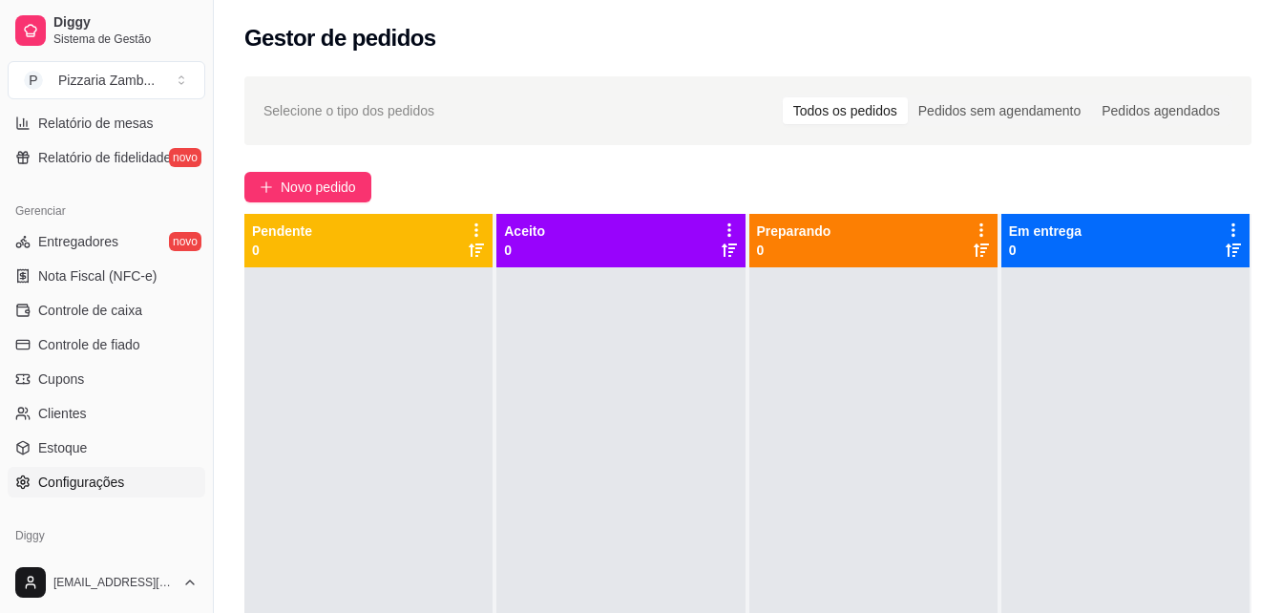
click at [127, 473] on link "Configurações" at bounding box center [107, 482] width 198 height 31
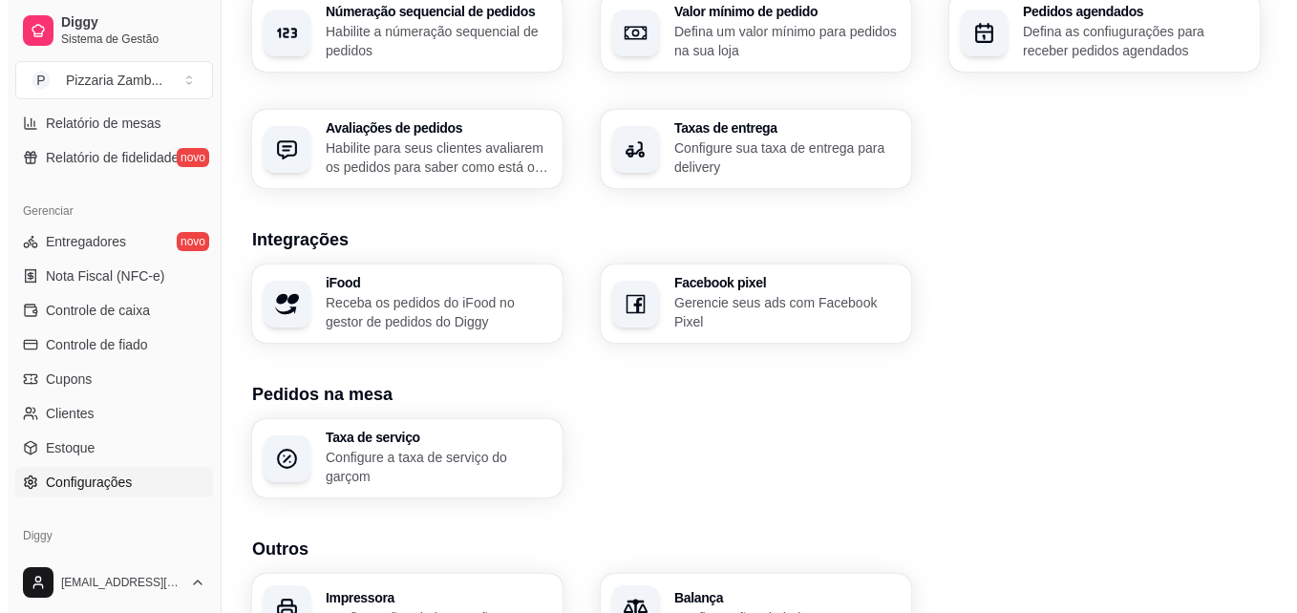
scroll to position [733, 0]
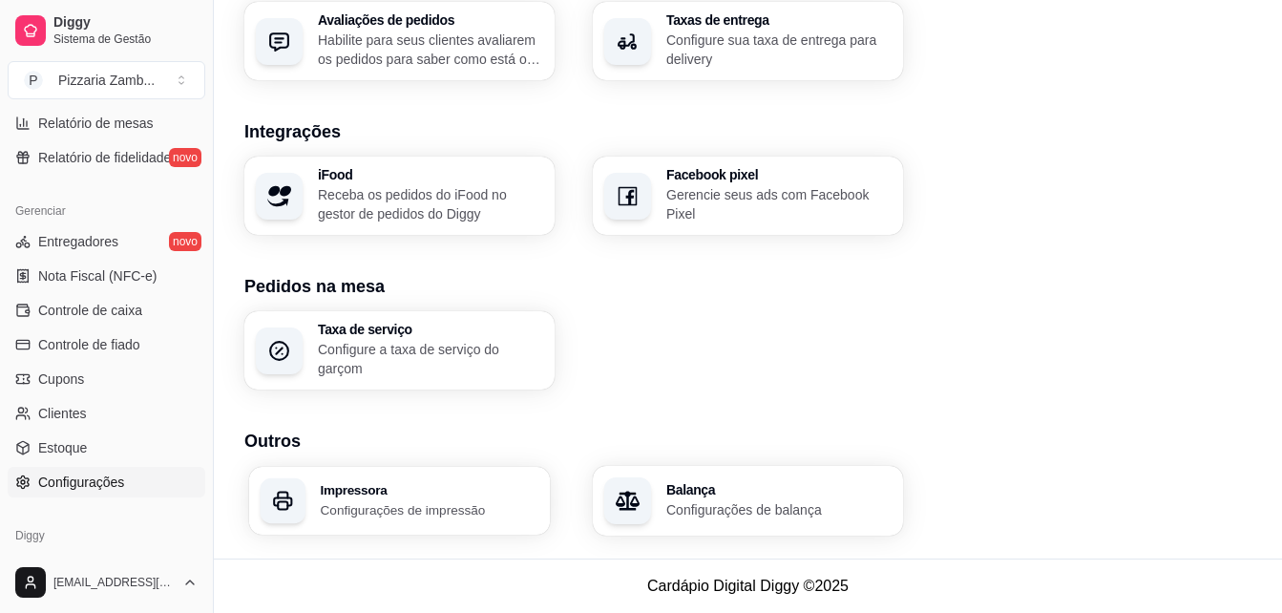
click at [506, 478] on div "Impressora Configurações de impressão" at bounding box center [399, 501] width 301 height 68
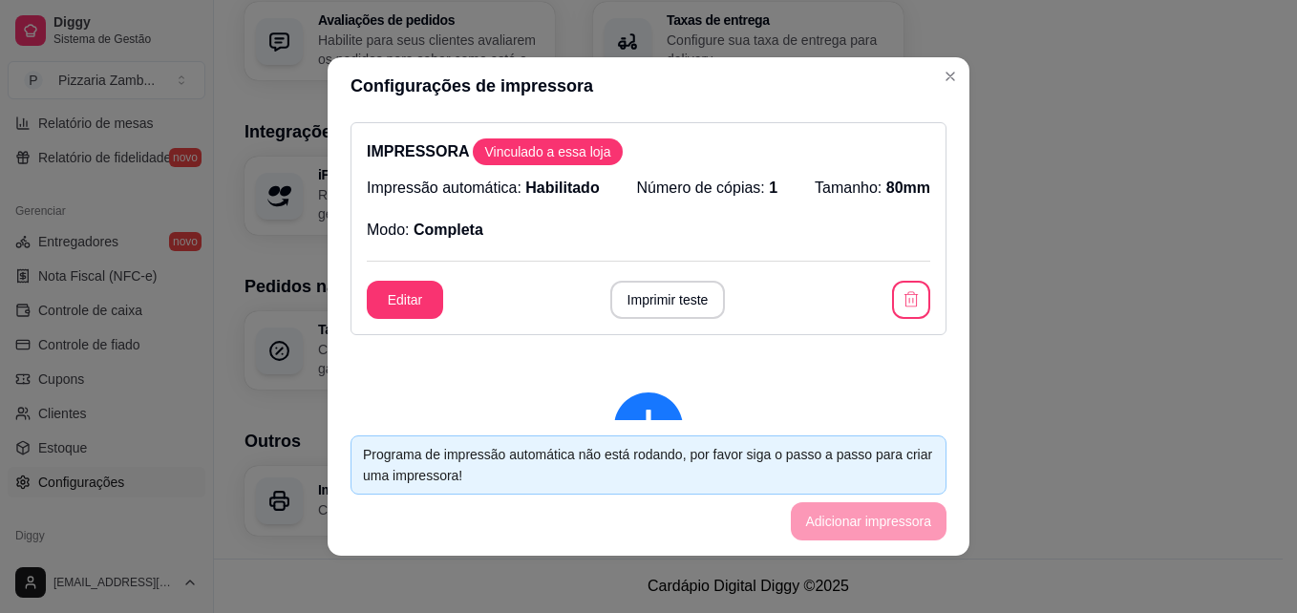
click at [943, 188] on div "IMPRESSORA Vinculado a essa loja Impressão automática: Habilitado Número de cóp…" at bounding box center [649, 268] width 642 height 306
click at [940, 187] on div "IMPRESSORA Vinculado a essa loja Impressão automática: Habilitado Número de cóp…" at bounding box center [649, 268] width 642 height 306
click at [673, 307] on button "Imprimir teste" at bounding box center [667, 300] width 112 height 37
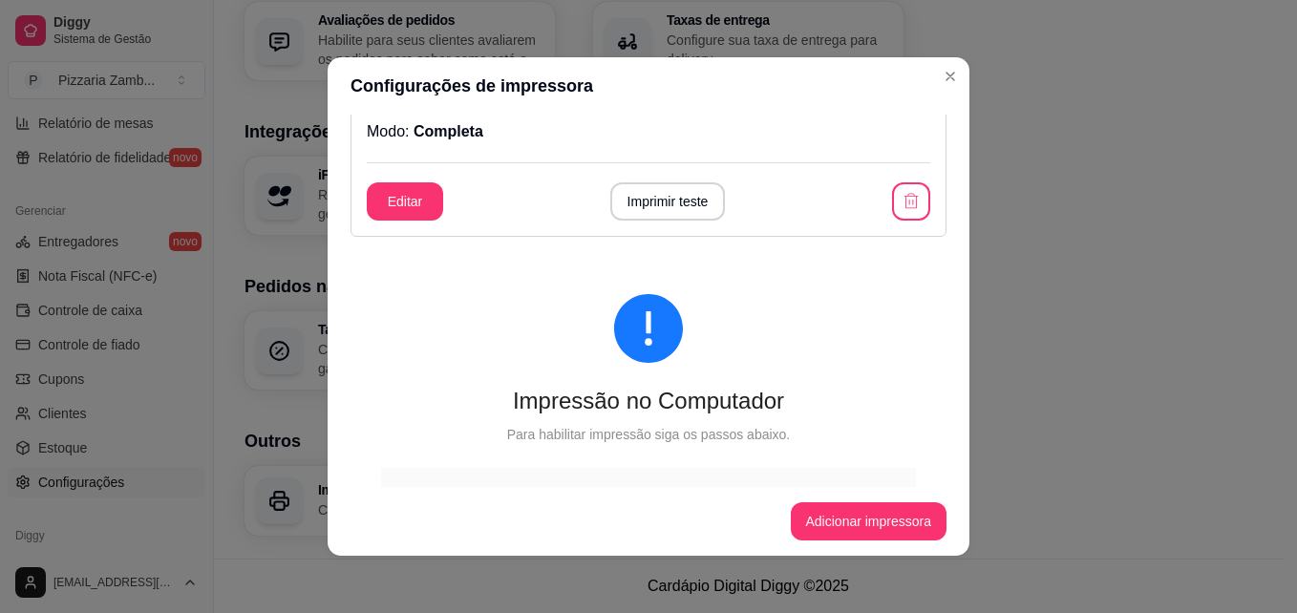
scroll to position [0, 0]
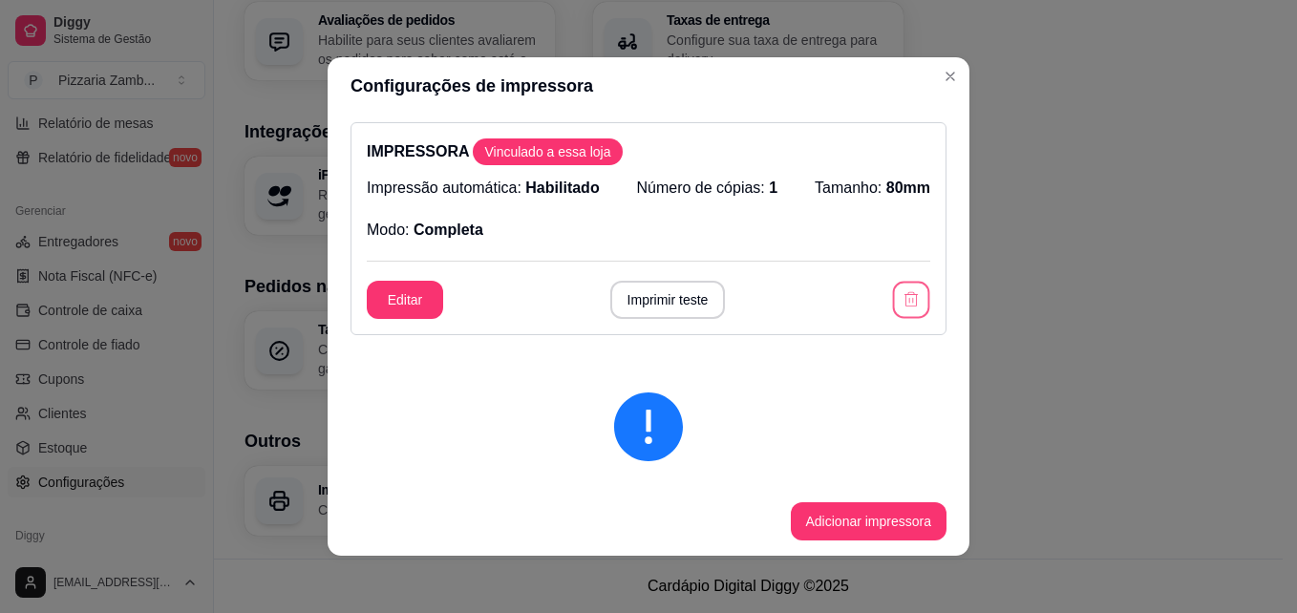
click at [893, 289] on button "button" at bounding box center [911, 300] width 37 height 37
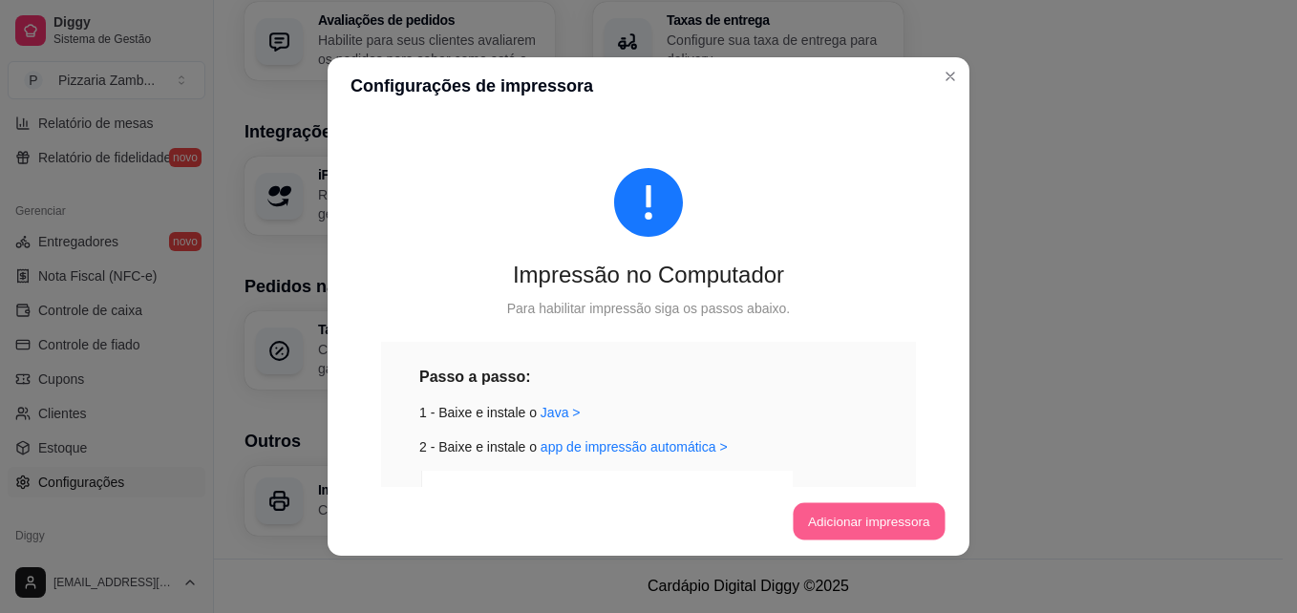
click at [808, 519] on button "Adicionar impressora" at bounding box center [869, 521] width 152 height 37
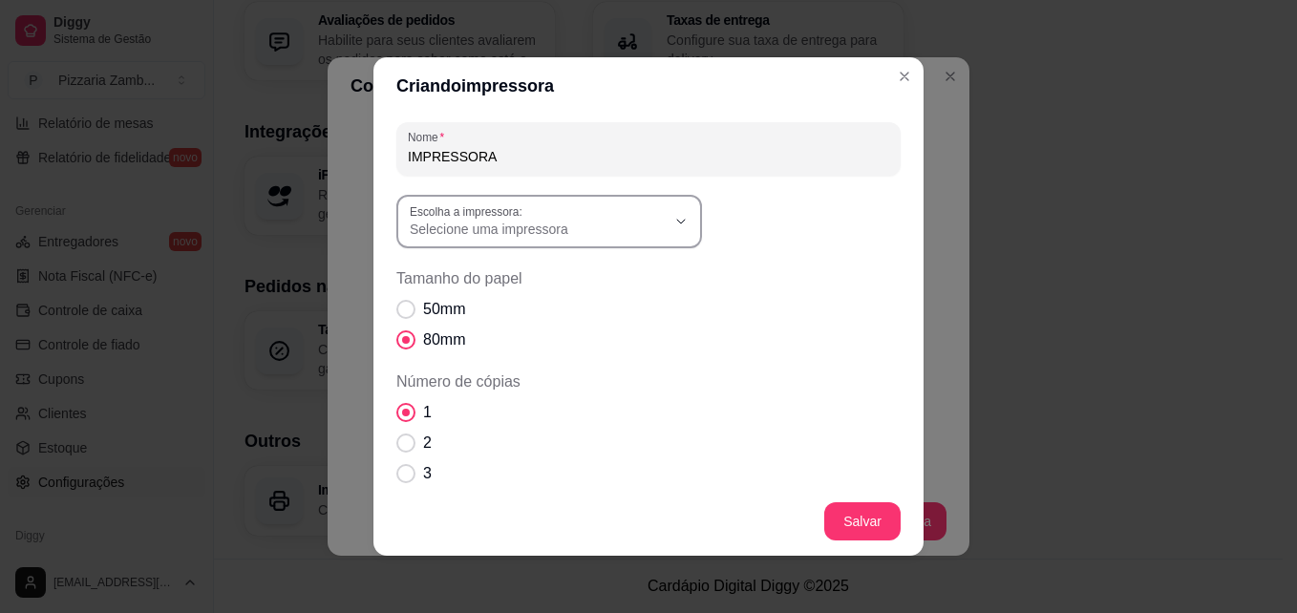
click at [665, 222] on button "Escolha a impressora: Selecione uma impressora" at bounding box center [549, 221] width 306 height 53
click at [519, 330] on li "POS58 10.0.0.6" at bounding box center [542, 338] width 279 height 30
type input "POS58 10.0.0.6"
select select "POS58 10.0.0.6"
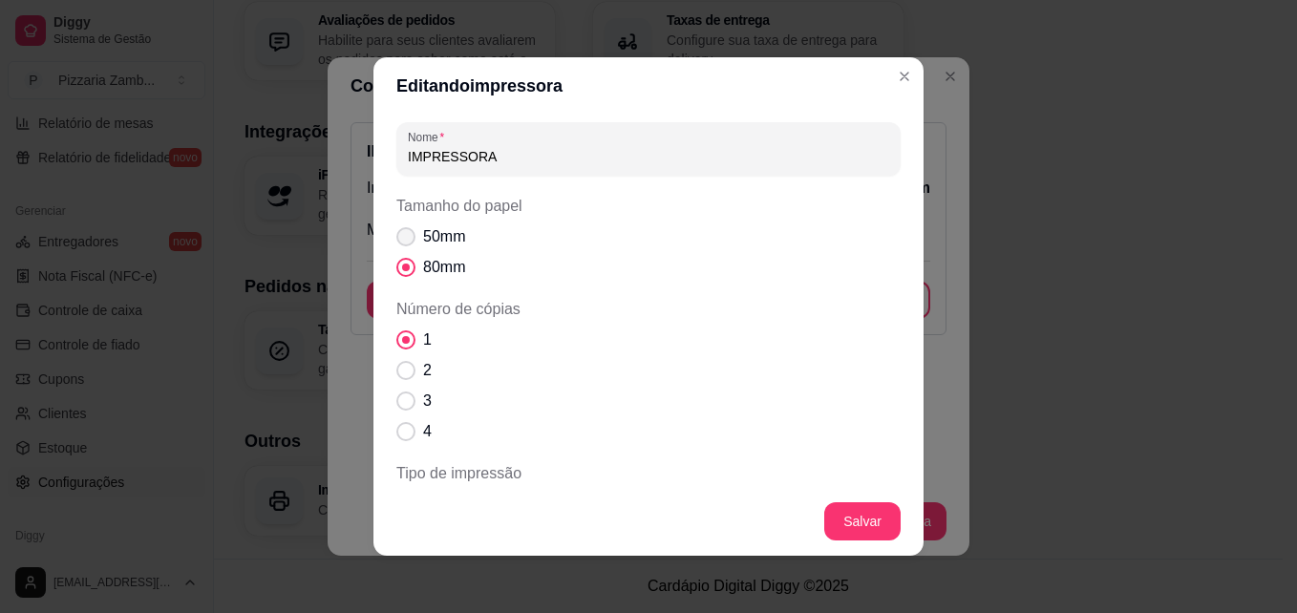
click at [412, 236] on label "50mm" at bounding box center [431, 237] width 84 height 38
click at [408, 241] on input "50mm" at bounding box center [401, 247] width 12 height 12
radio input "true"
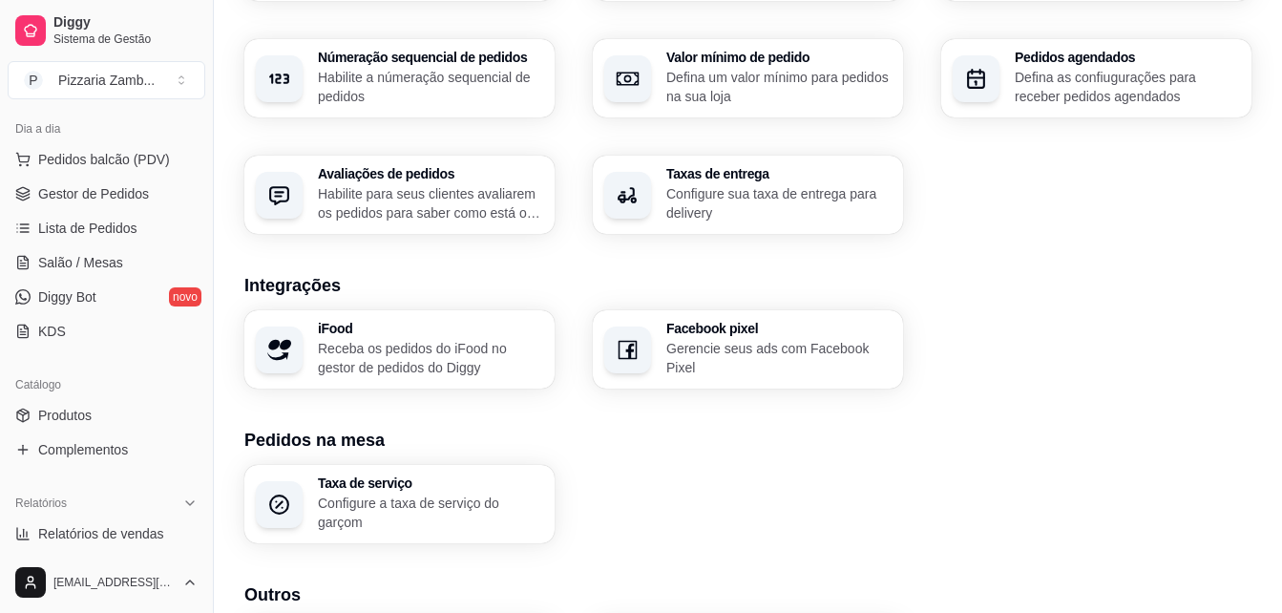
scroll to position [213, 0]
click at [96, 413] on link "Produtos" at bounding box center [107, 412] width 198 height 31
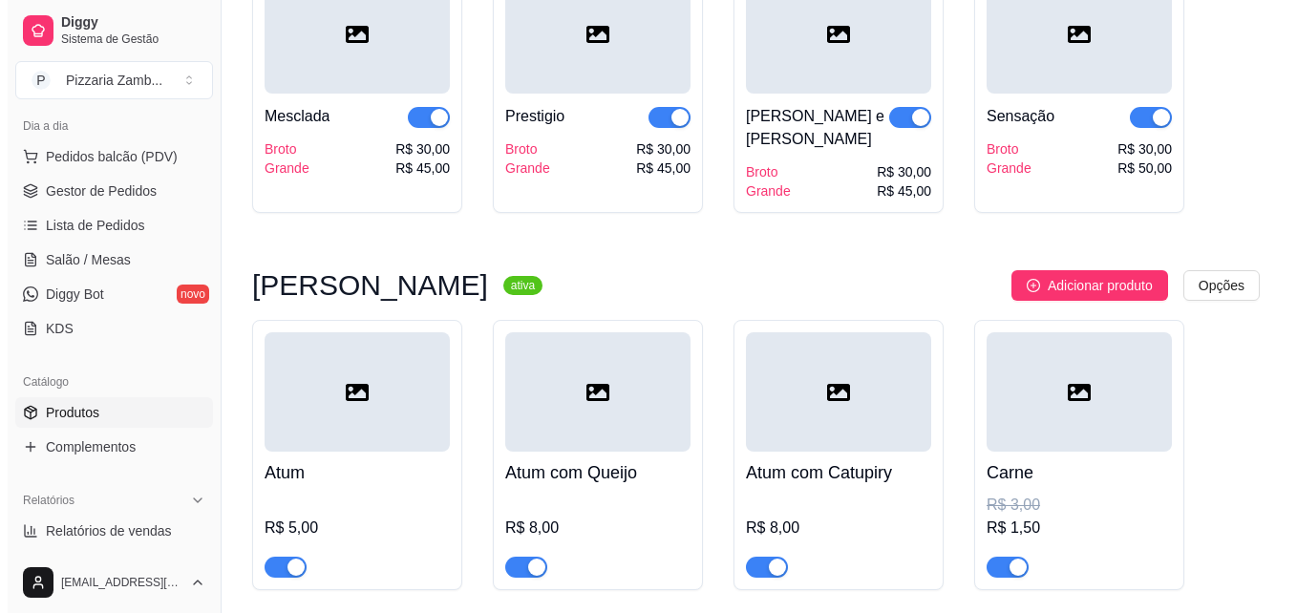
scroll to position [4447, 0]
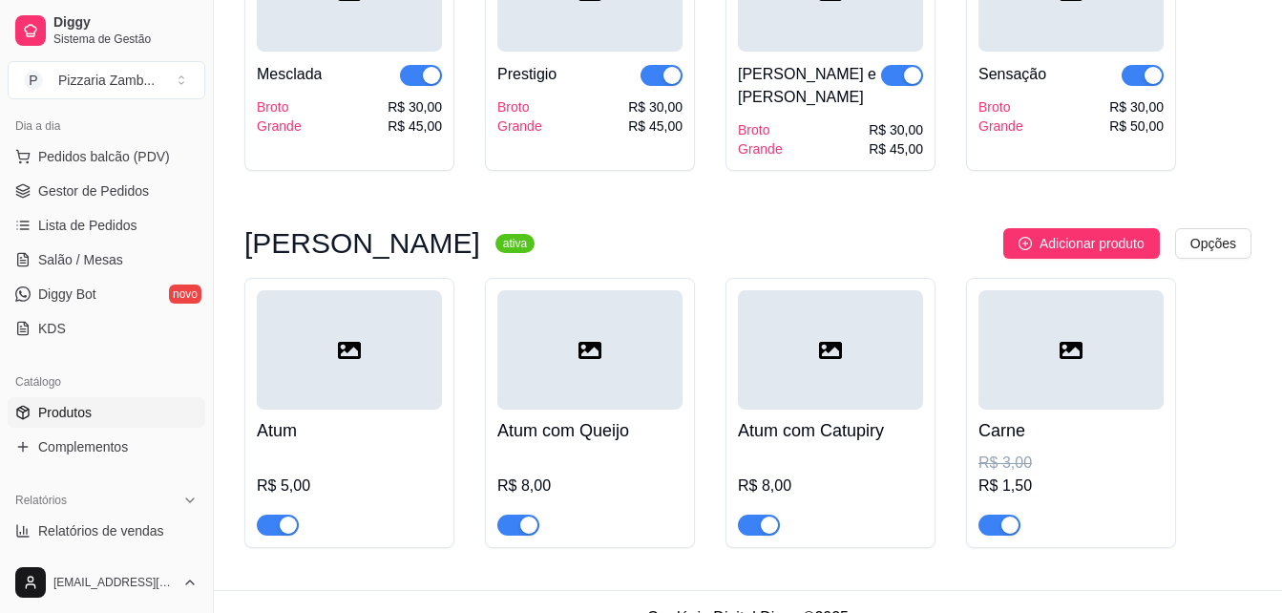
click at [1050, 228] on div "Esfihas Salgadas ativa Adicionar produto Opções Atum R$ 5,00 Atum com Queijo R$…" at bounding box center [747, 388] width 1007 height 320
click at [1057, 233] on span "Adicionar produto" at bounding box center [1092, 243] width 105 height 21
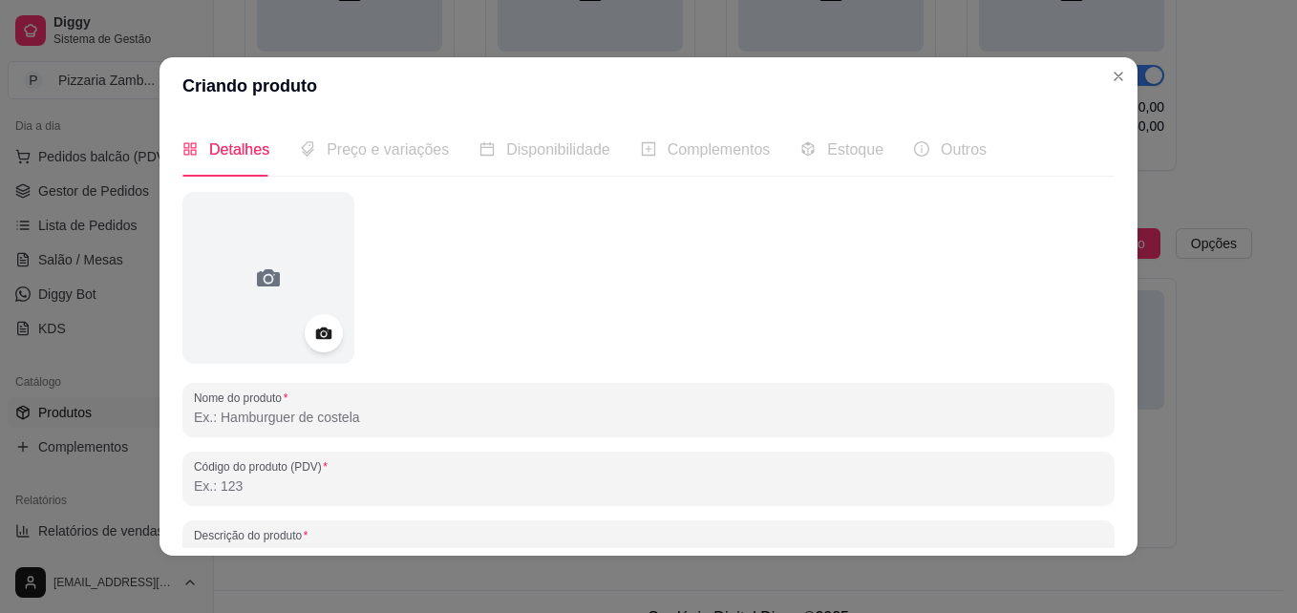
drag, startPoint x: 1113, startPoint y: 264, endPoint x: 1100, endPoint y: 219, distance: 46.8
click at [1100, 219] on div "Detalhes Preço e variações Disponibilidade Complementos Estoque Outros Nome do …" at bounding box center [648, 335] width 978 height 441
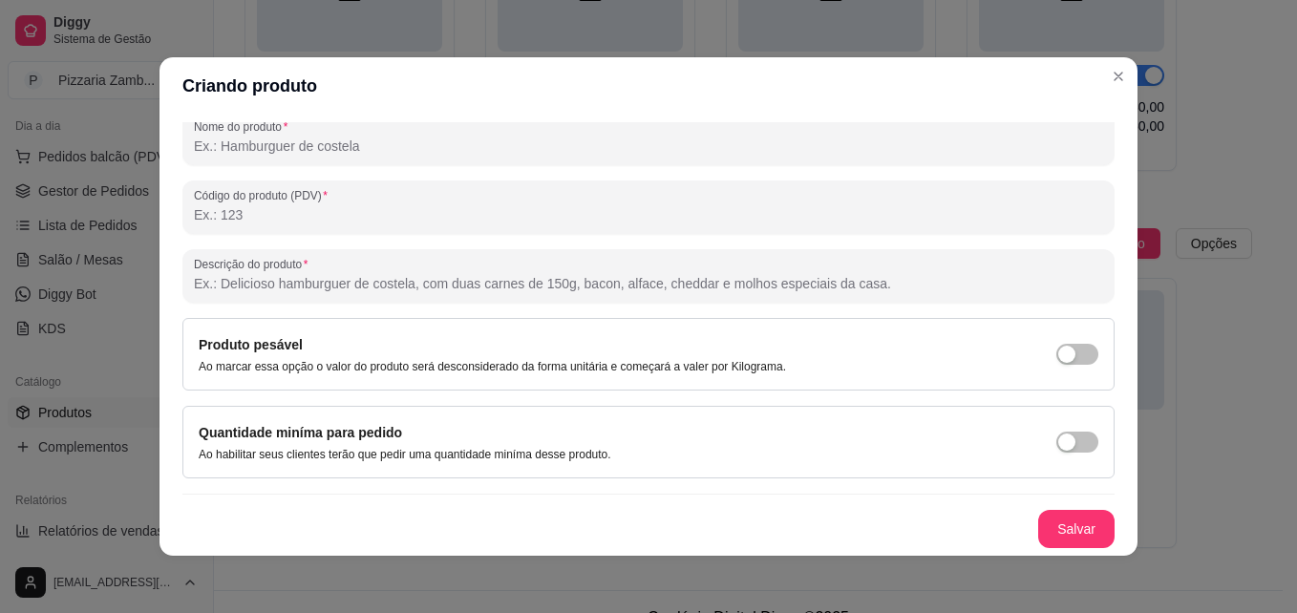
scroll to position [0, 0]
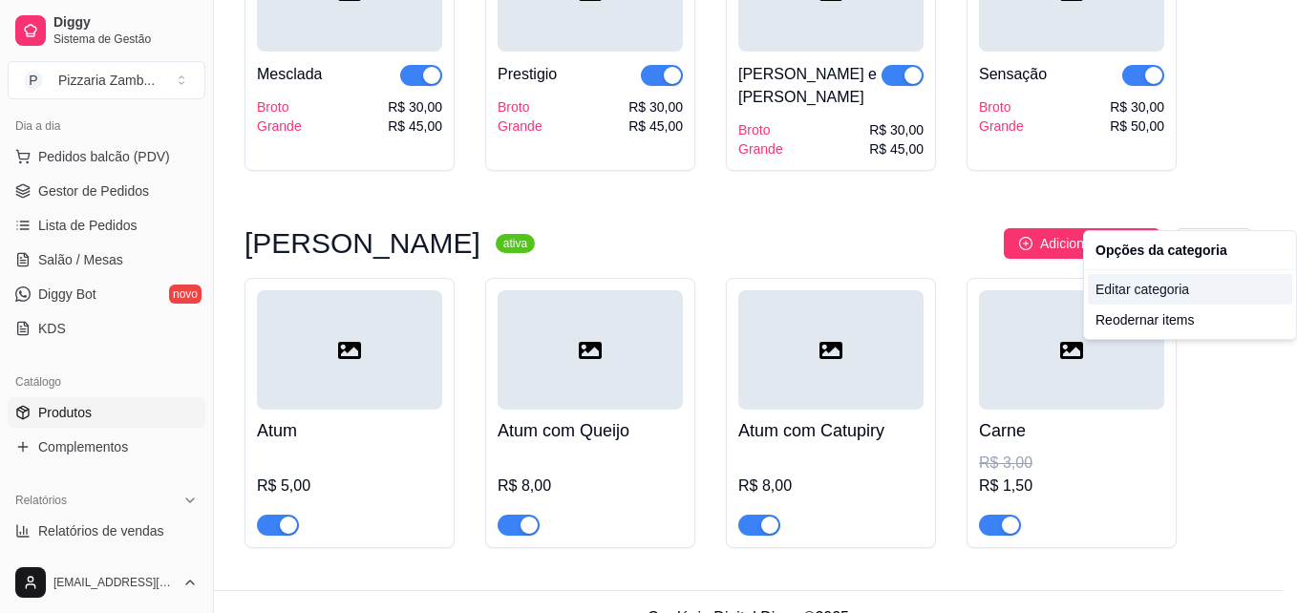
click at [1162, 288] on div "Editar categoria" at bounding box center [1190, 289] width 204 height 31
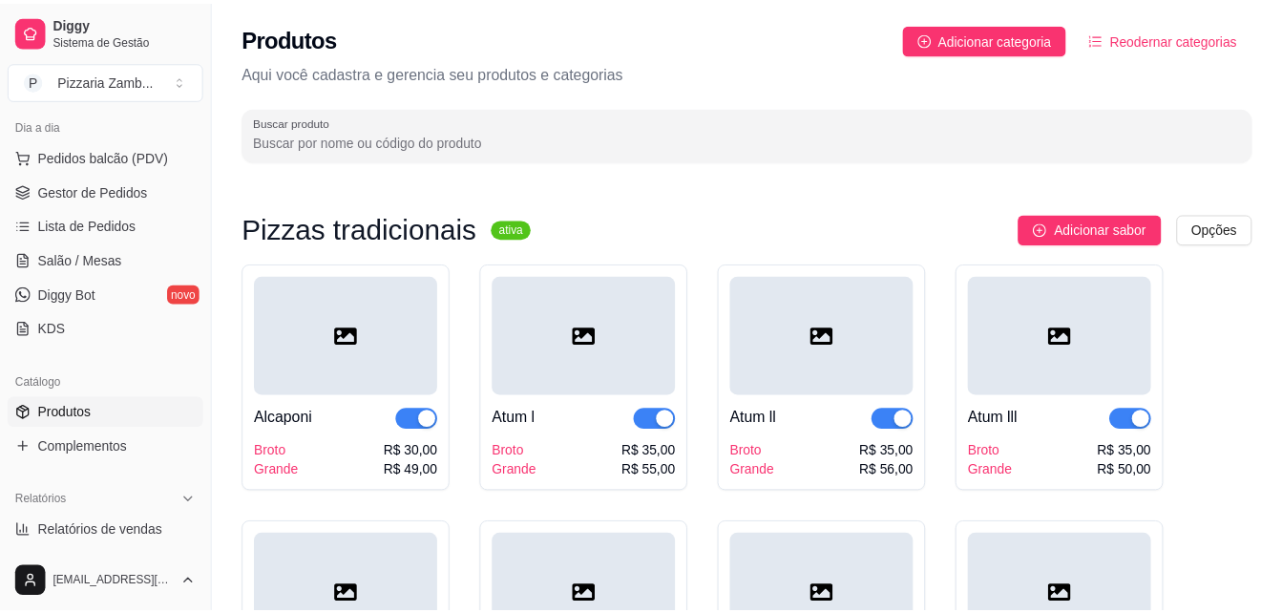
scroll to position [4351, 0]
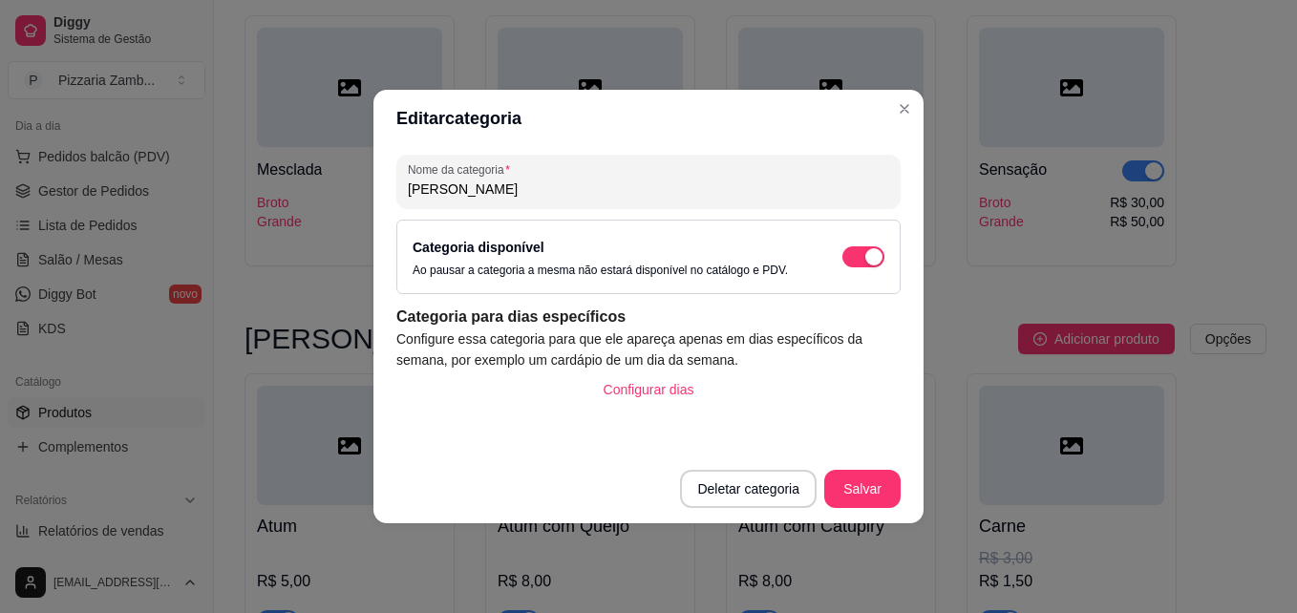
click at [462, 194] on input "Esfihas Salgadas" at bounding box center [648, 189] width 481 height 19
click at [453, 188] on input "Esfihas Salgadas" at bounding box center [648, 189] width 481 height 19
type input "Esfihas Aberta Salgadas"
click at [863, 481] on button "Salvar" at bounding box center [862, 489] width 74 height 37
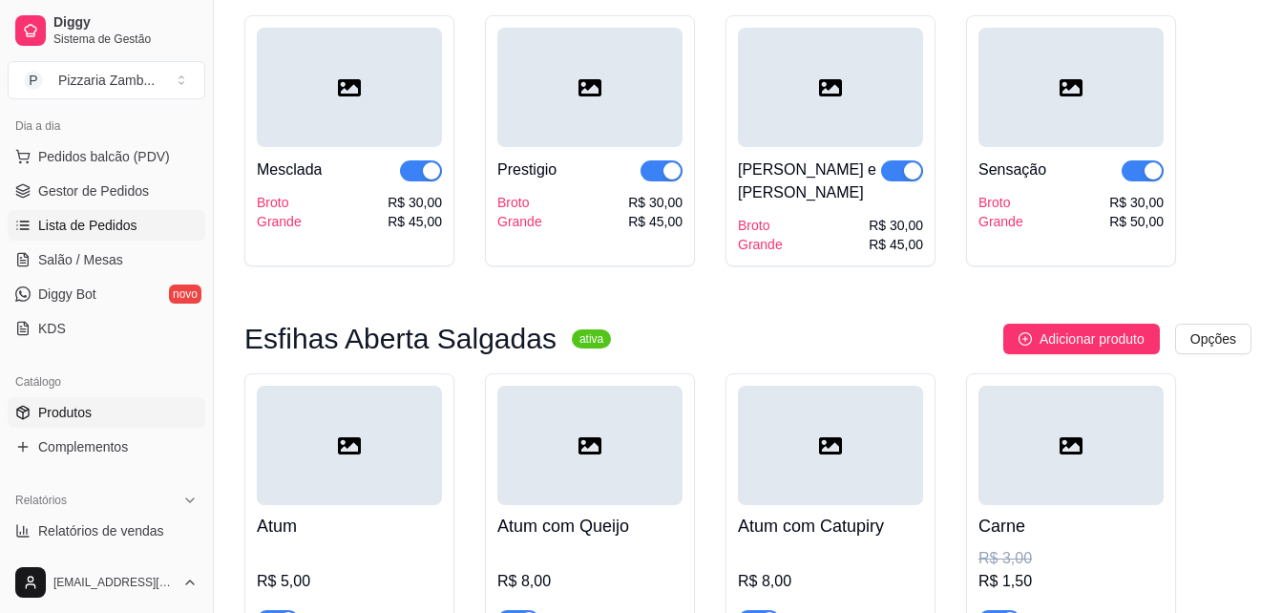
click at [111, 225] on span "Lista de Pedidos" at bounding box center [87, 225] width 99 height 19
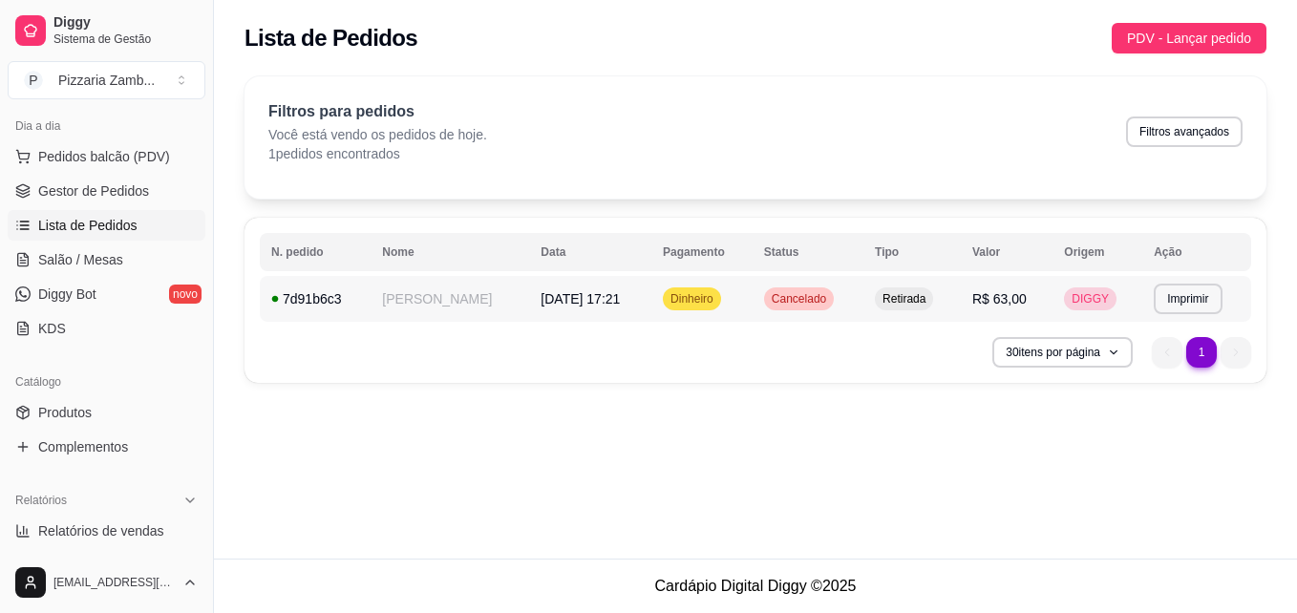
click at [768, 298] on span "Cancelado" at bounding box center [799, 298] width 62 height 15
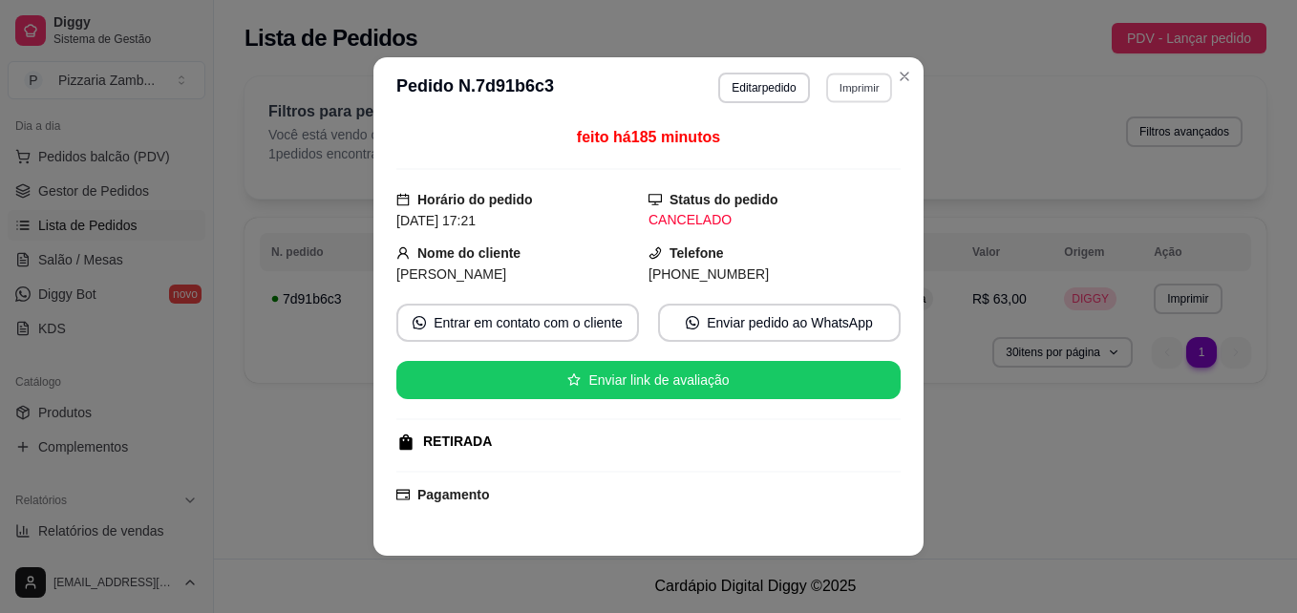
click at [840, 82] on button "Imprimir" at bounding box center [859, 88] width 66 height 30
click at [809, 145] on button "IMPRESSORA" at bounding box center [818, 154] width 134 height 30
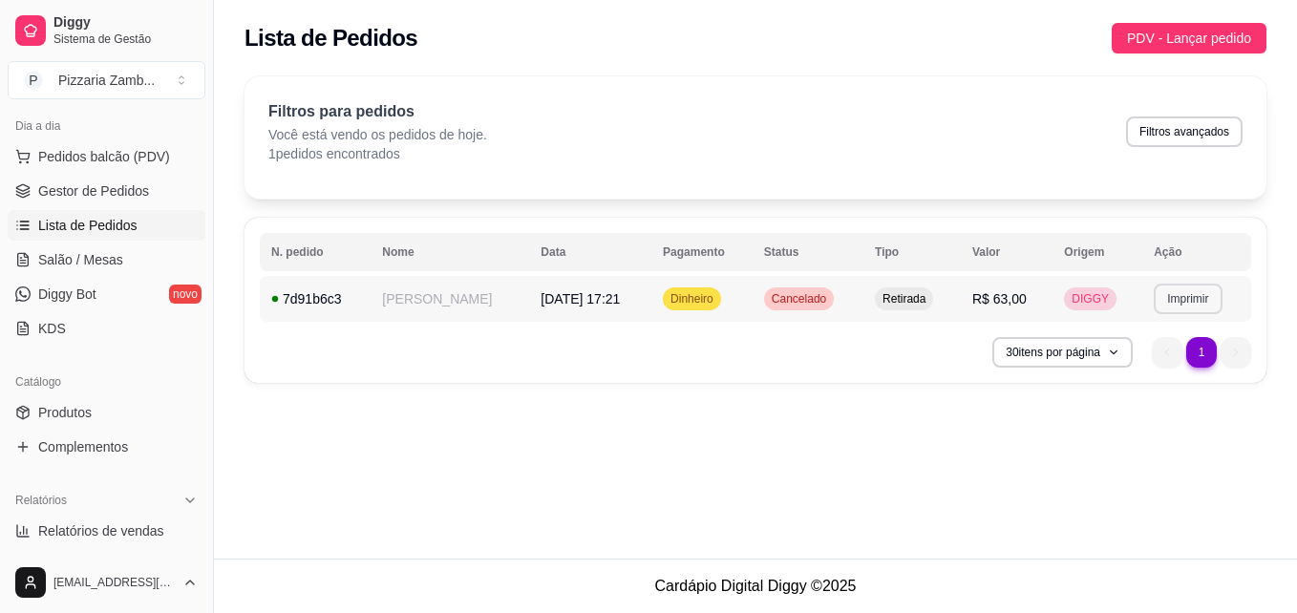
click at [1174, 294] on button "Imprimir" at bounding box center [1187, 299] width 68 height 31
click at [1119, 360] on button "IMPRESSORA" at bounding box center [1145, 365] width 138 height 31
drag, startPoint x: 198, startPoint y: 228, endPoint x: 203, endPoint y: 293, distance: 65.2
click at [203, 293] on div "Loja fechada Período gratuito até 16/10 Acesso Rápido Dashboard Dia a dia Pedid…" at bounding box center [106, 329] width 213 height 445
drag, startPoint x: 203, startPoint y: 293, endPoint x: 191, endPoint y: 461, distance: 168.5
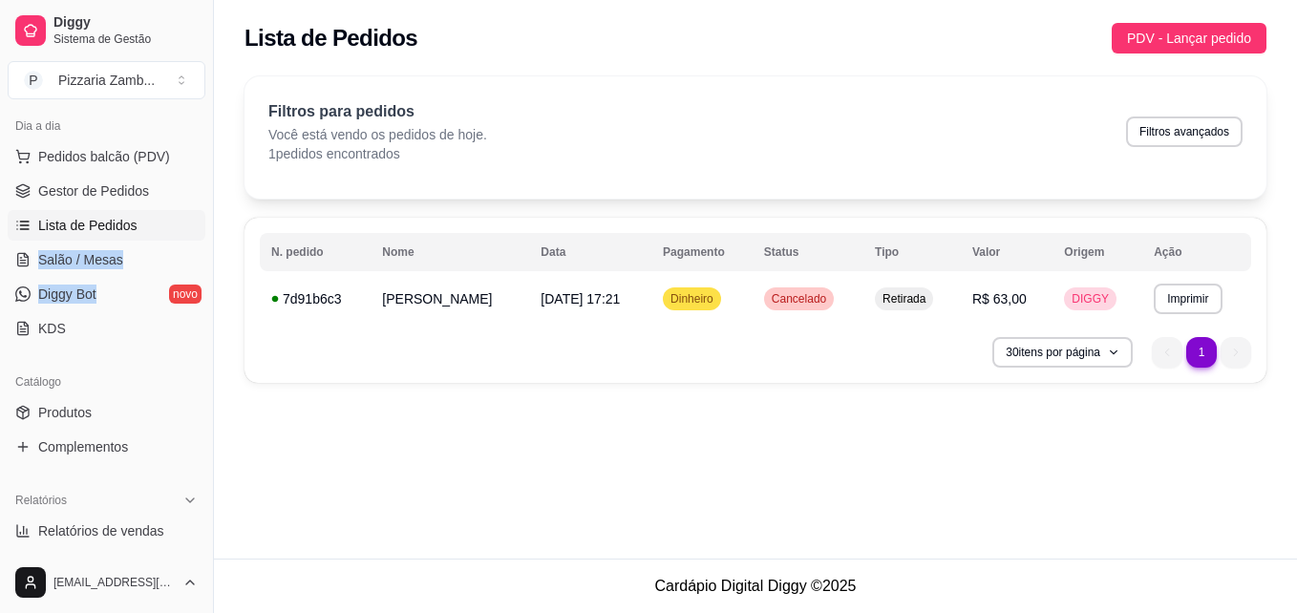
click at [191, 461] on div "Diggy Sistema de Gestão P Pizzaria Zamb ... Loja fechada Período gratuito até 1…" at bounding box center [106, 306] width 213 height 613
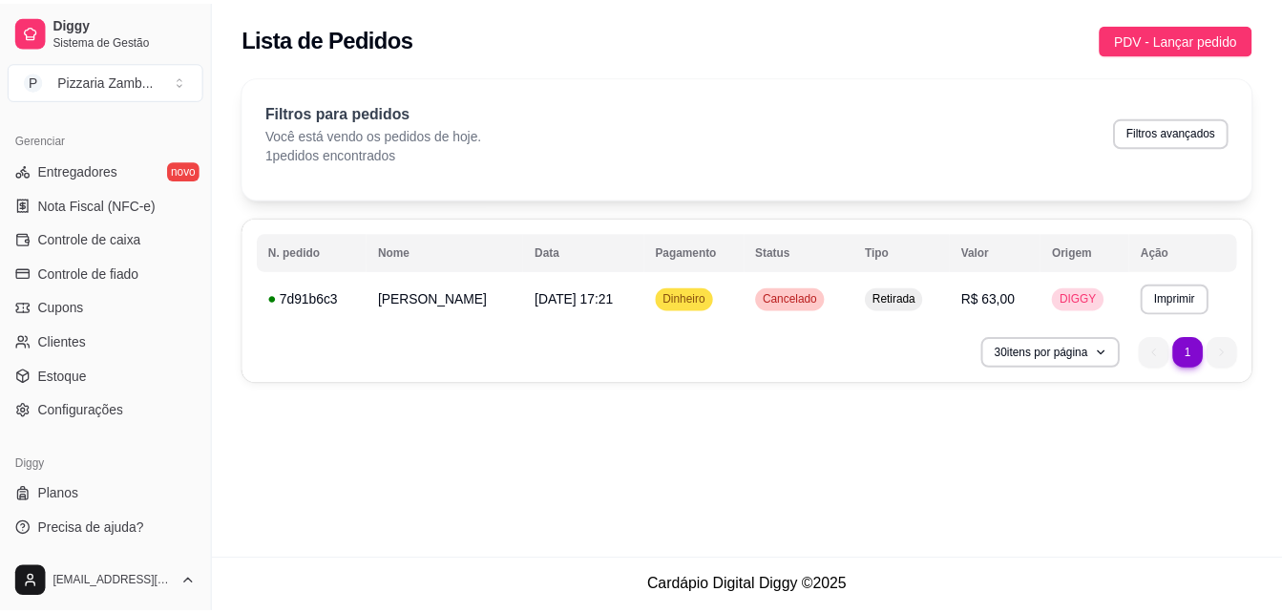
scroll to position [750, 0]
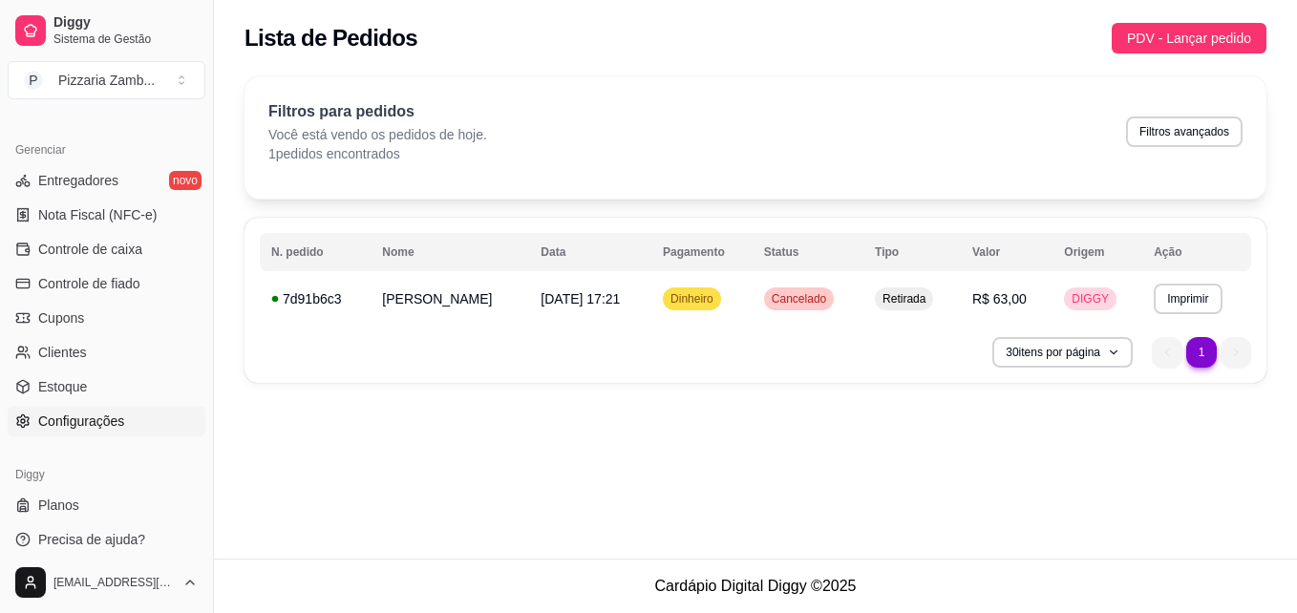
click at [90, 426] on span "Configurações" at bounding box center [81, 421] width 86 height 19
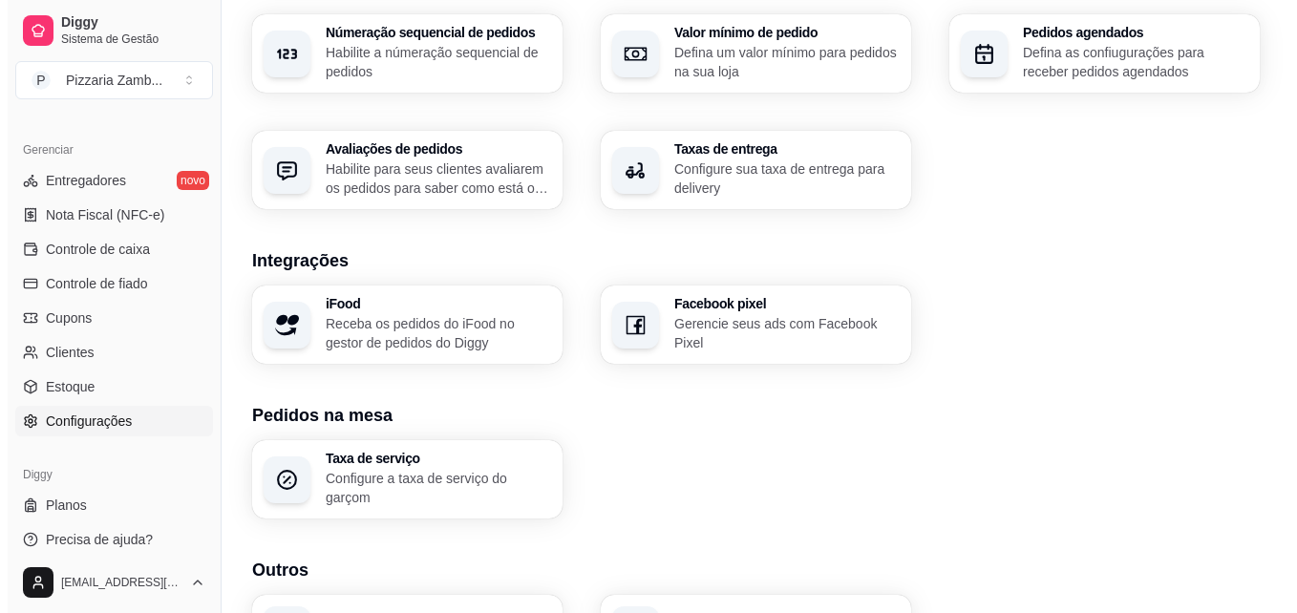
scroll to position [733, 0]
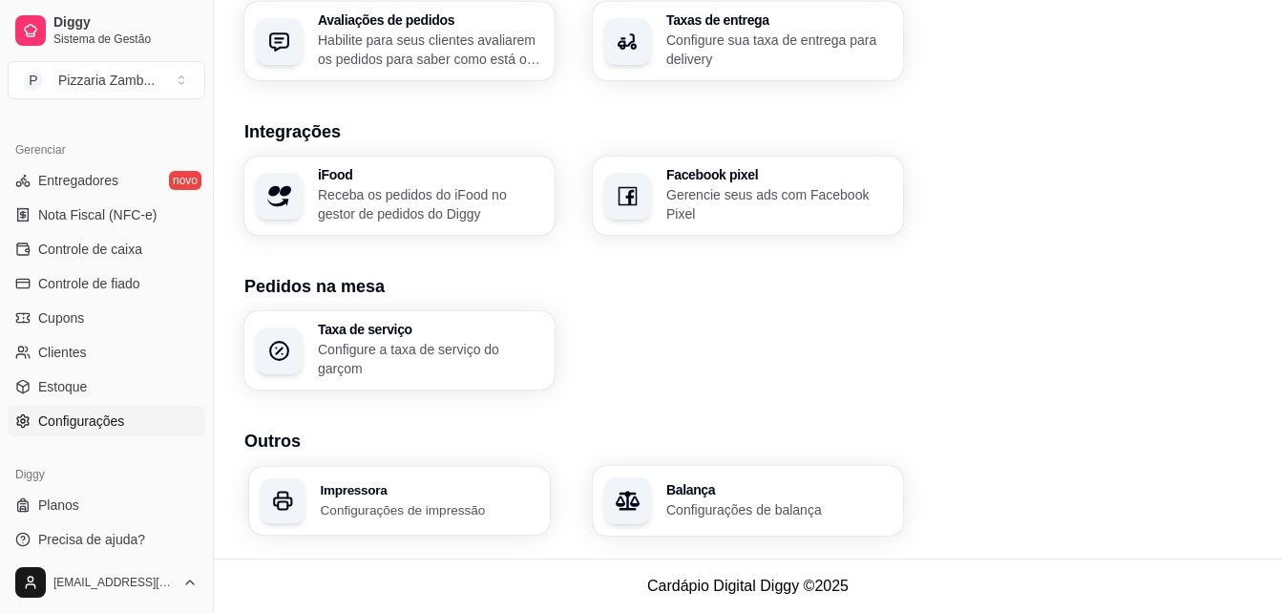
click at [412, 515] on p "Configurações de impressão" at bounding box center [430, 509] width 219 height 18
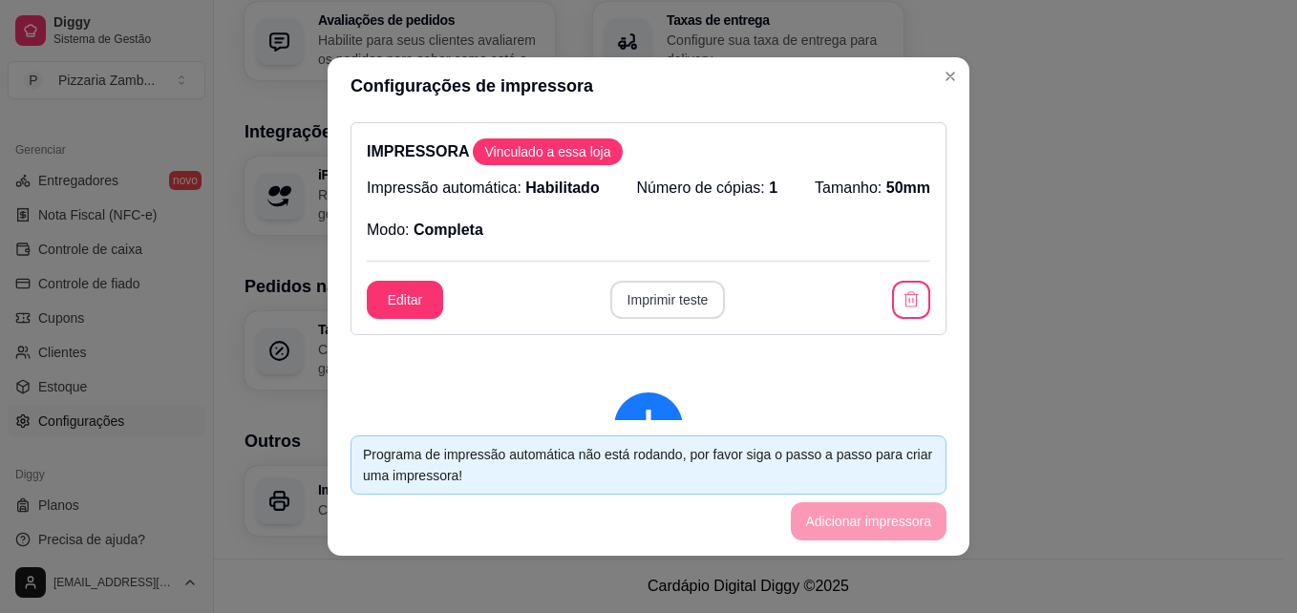
click at [653, 297] on button "Imprimir teste" at bounding box center [668, 300] width 116 height 38
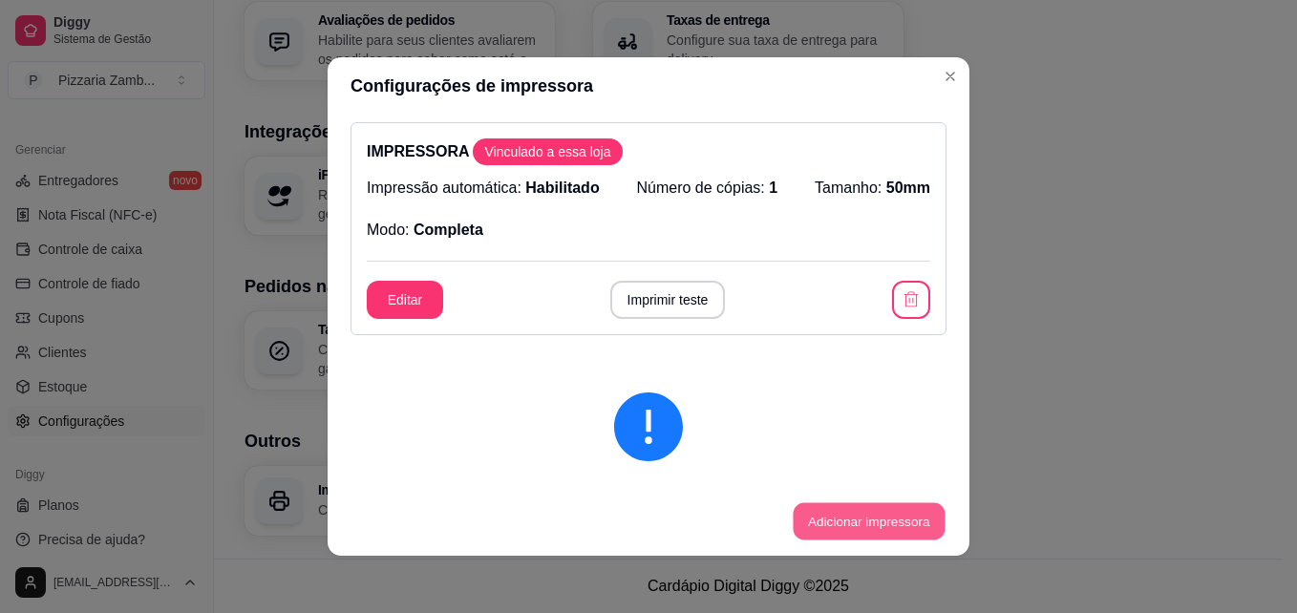
click at [826, 520] on button "Adicionar impressora" at bounding box center [869, 521] width 152 height 37
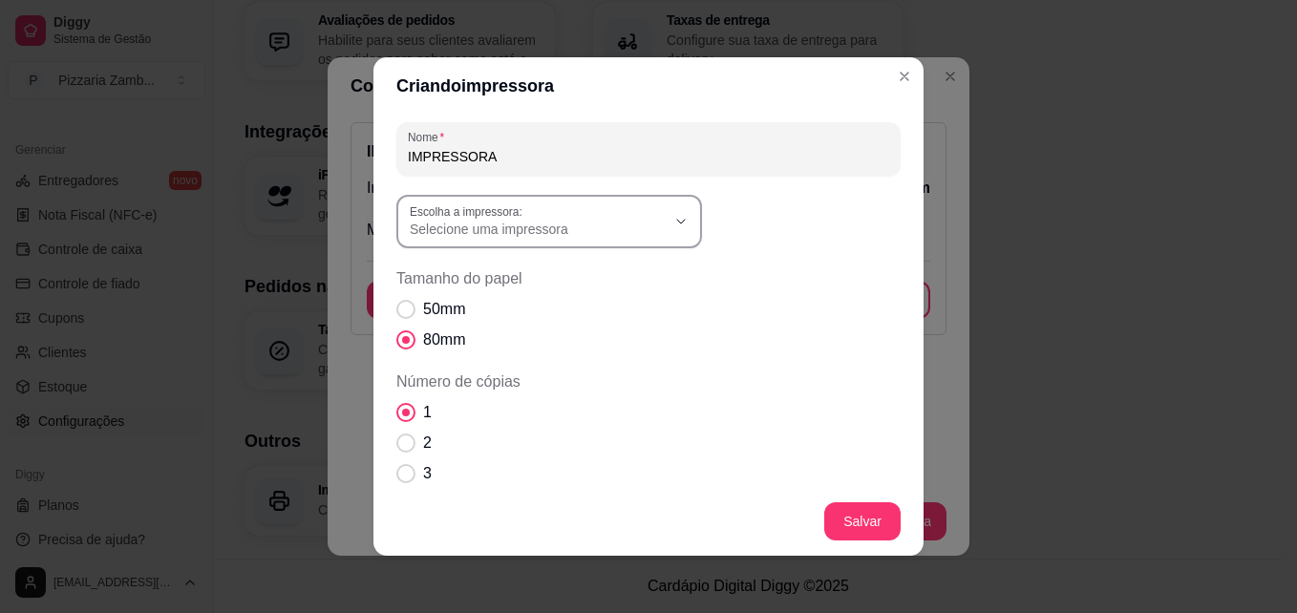
click at [561, 227] on span "Selecione uma impressora" at bounding box center [538, 229] width 256 height 19
click at [487, 341] on span "POS58 10.0.0.6" at bounding box center [532, 337] width 245 height 18
type input "POS58 10.0.0.6"
select select "POS58 10.0.0.6"
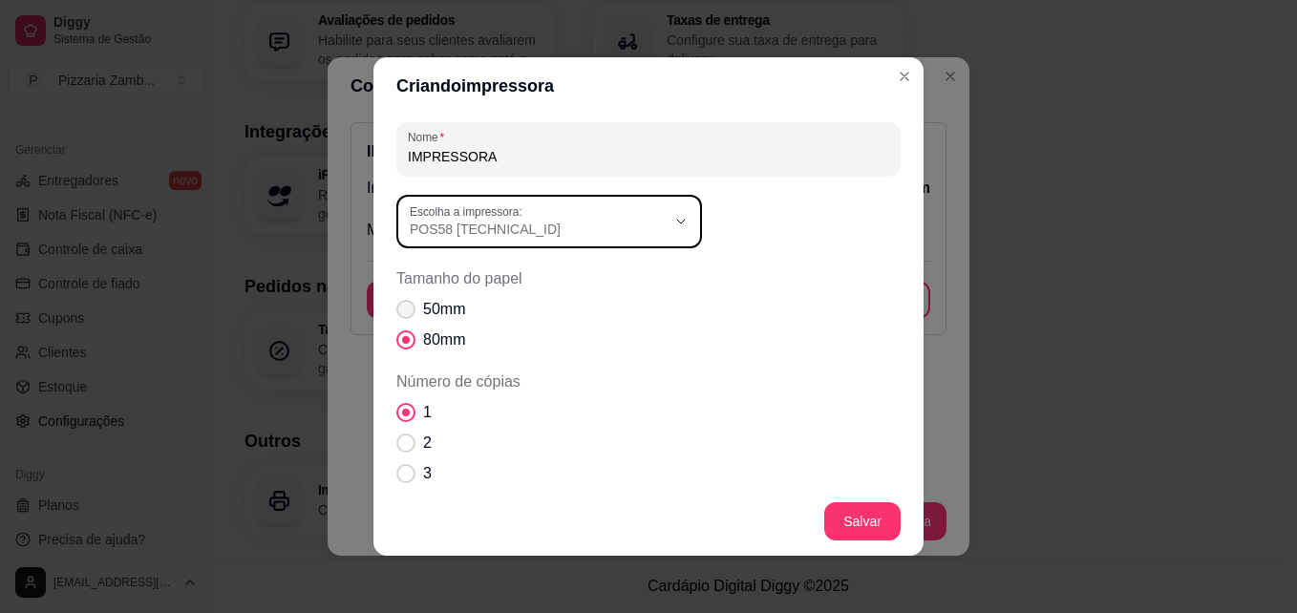
click at [401, 317] on span "Tamanho do papel" at bounding box center [405, 309] width 19 height 19
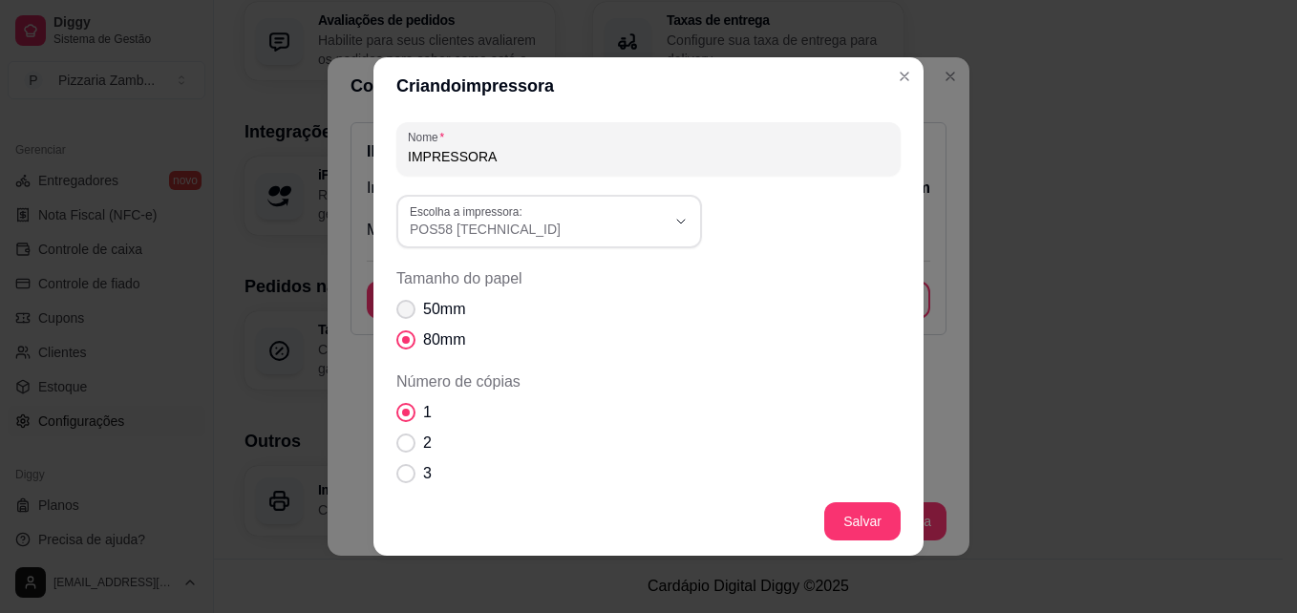
click at [398, 307] on span "Tamanho do papel" at bounding box center [405, 309] width 19 height 19
click at [423, 312] on span "50mm" at bounding box center [444, 309] width 42 height 23
click at [408, 313] on input "50mm" at bounding box center [401, 319] width 12 height 12
radio input "true"
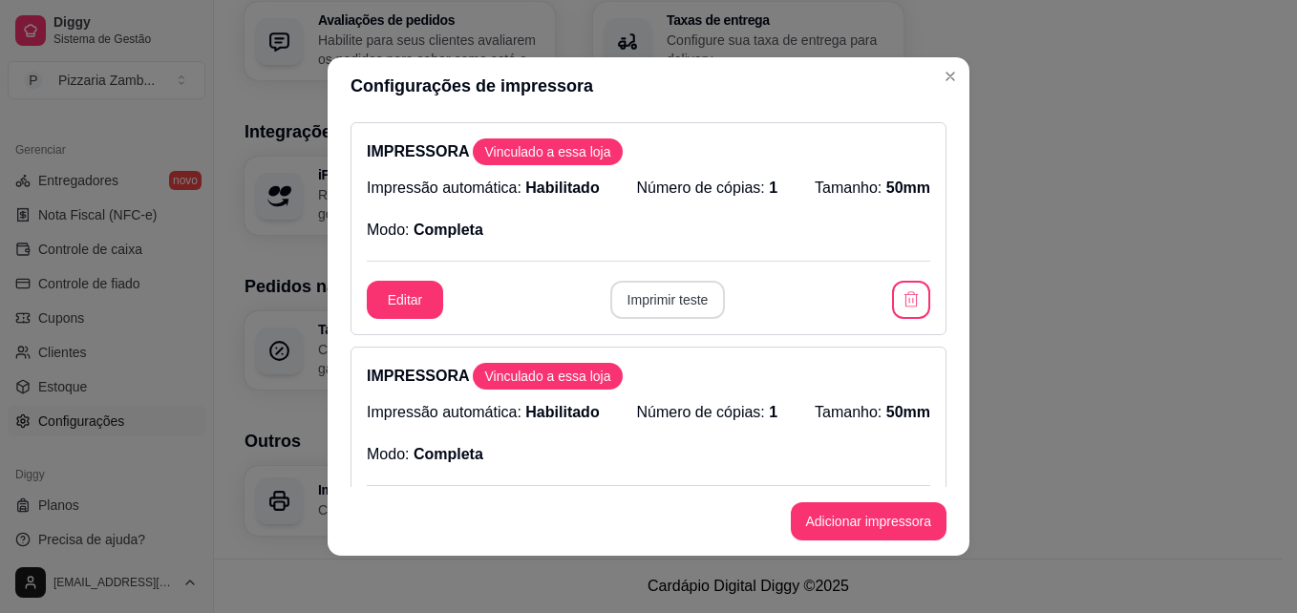
click at [673, 300] on button "Imprimir teste" at bounding box center [668, 300] width 116 height 38
click at [864, 537] on button "Adicionar impressora" at bounding box center [869, 521] width 157 height 38
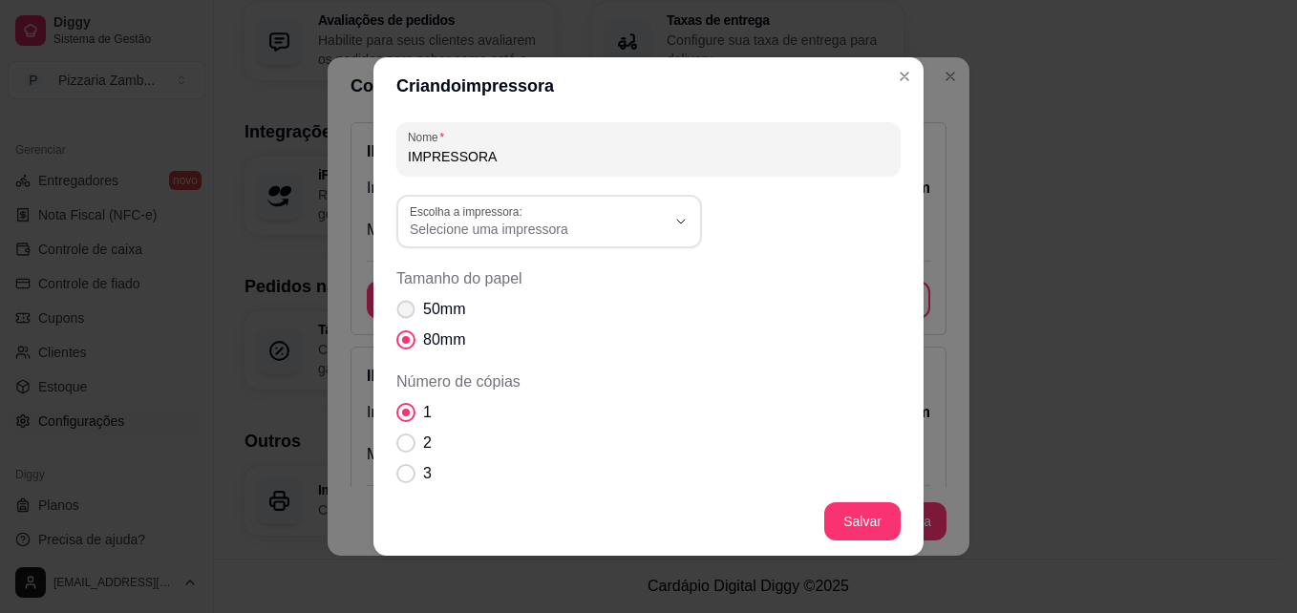
click at [397, 306] on span "Tamanho do papel" at bounding box center [406, 310] width 18 height 18
click at [403, 306] on span "Tamanho do papel" at bounding box center [405, 309] width 19 height 19
click at [400, 319] on label "50mm" at bounding box center [431, 309] width 84 height 38
click at [402, 310] on span "Tamanho do papel" at bounding box center [406, 310] width 18 height 18
click at [402, 310] on span "Tamanho do papel" at bounding box center [405, 309] width 19 height 19
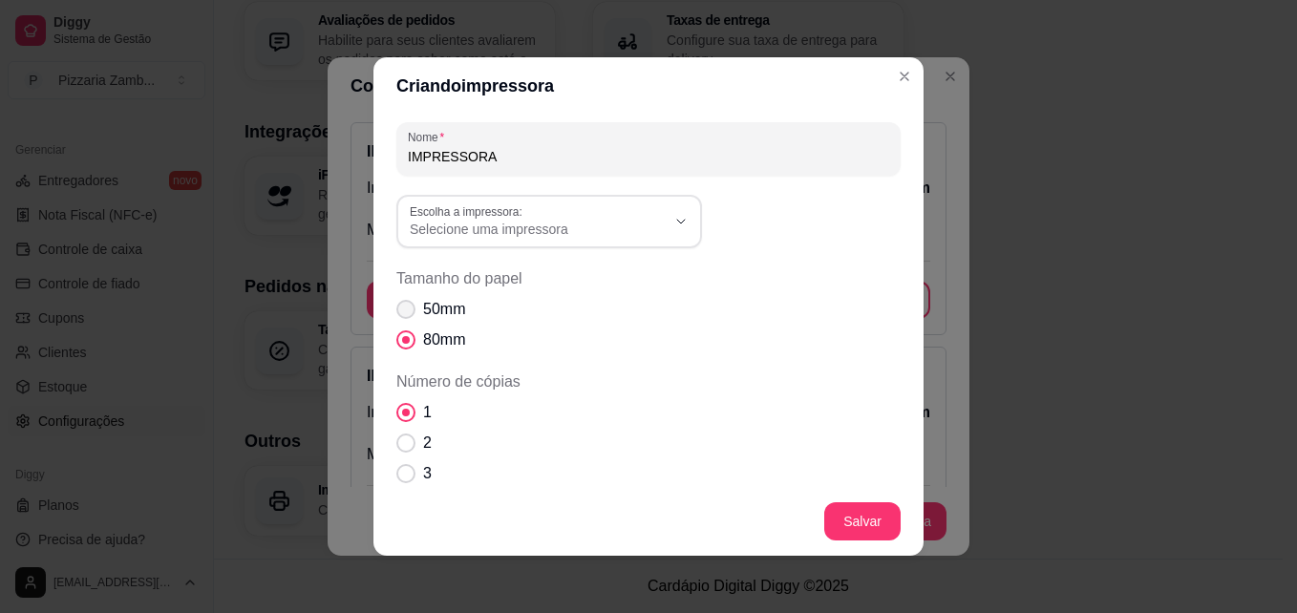
click at [402, 313] on input "50mm" at bounding box center [401, 319] width 12 height 12
radio input "true"
click at [472, 244] on button "Escolha a impressora: Selecione uma impressora" at bounding box center [549, 221] width 306 height 53
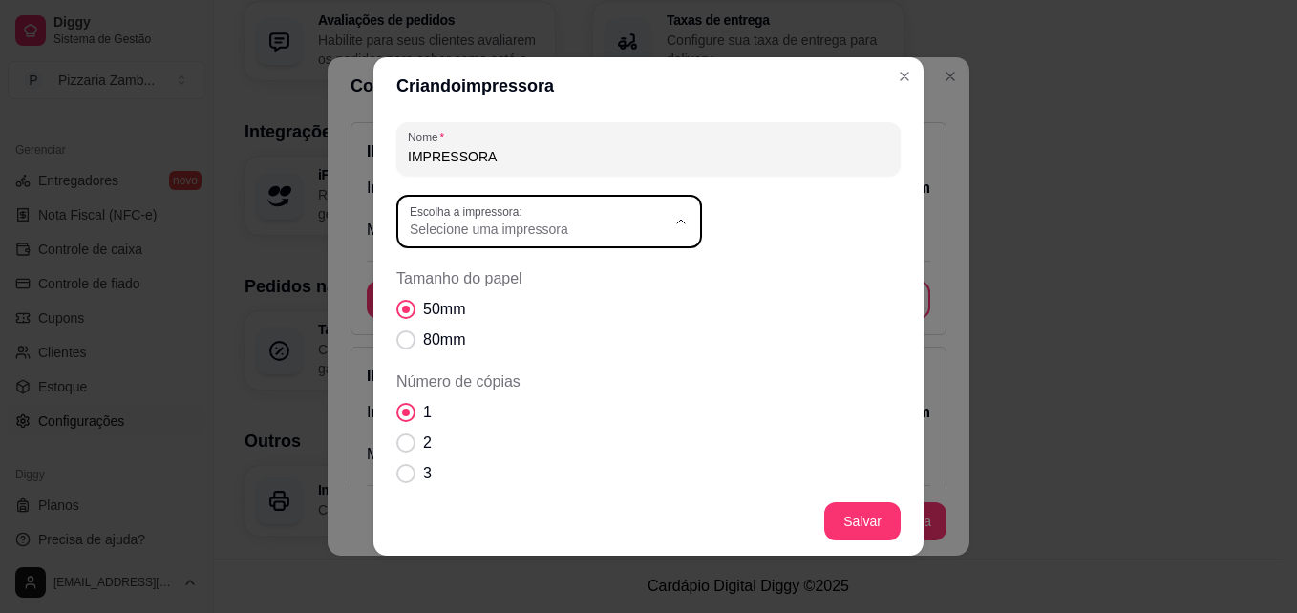
click at [554, 371] on span "POS58 10.0.0.6" at bounding box center [532, 368] width 245 height 18
type input "POS58 10.0.0.6"
select select "POS58 10.0.0.6"
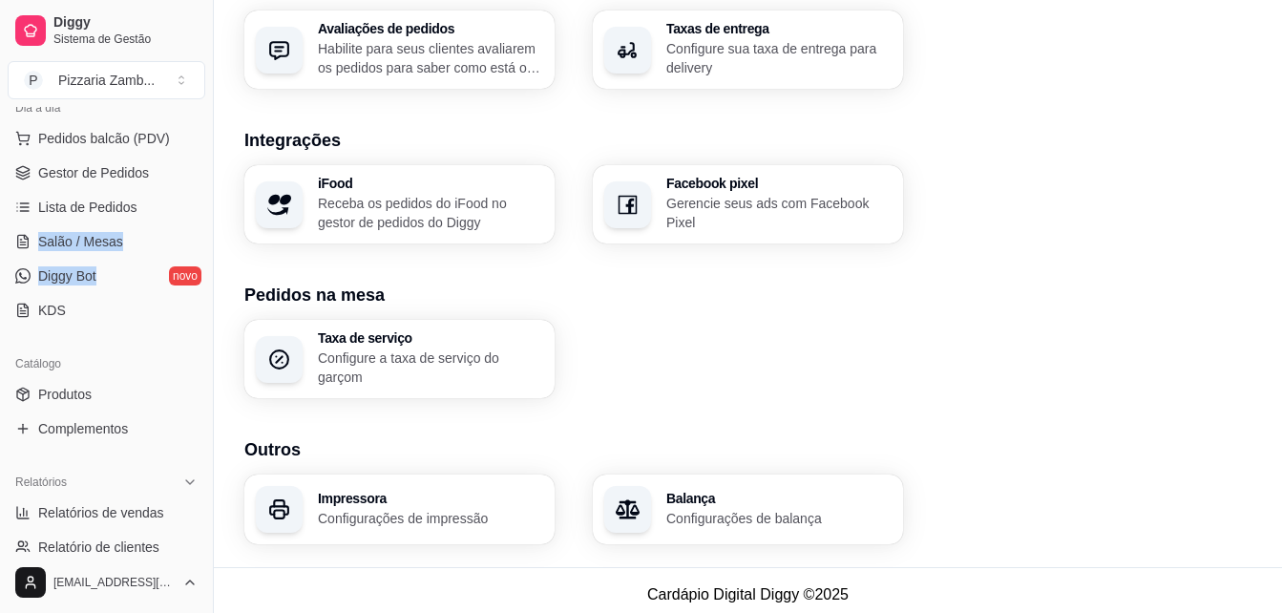
scroll to position [230, 0]
click at [106, 207] on span "Lista de Pedidos" at bounding box center [87, 208] width 99 height 19
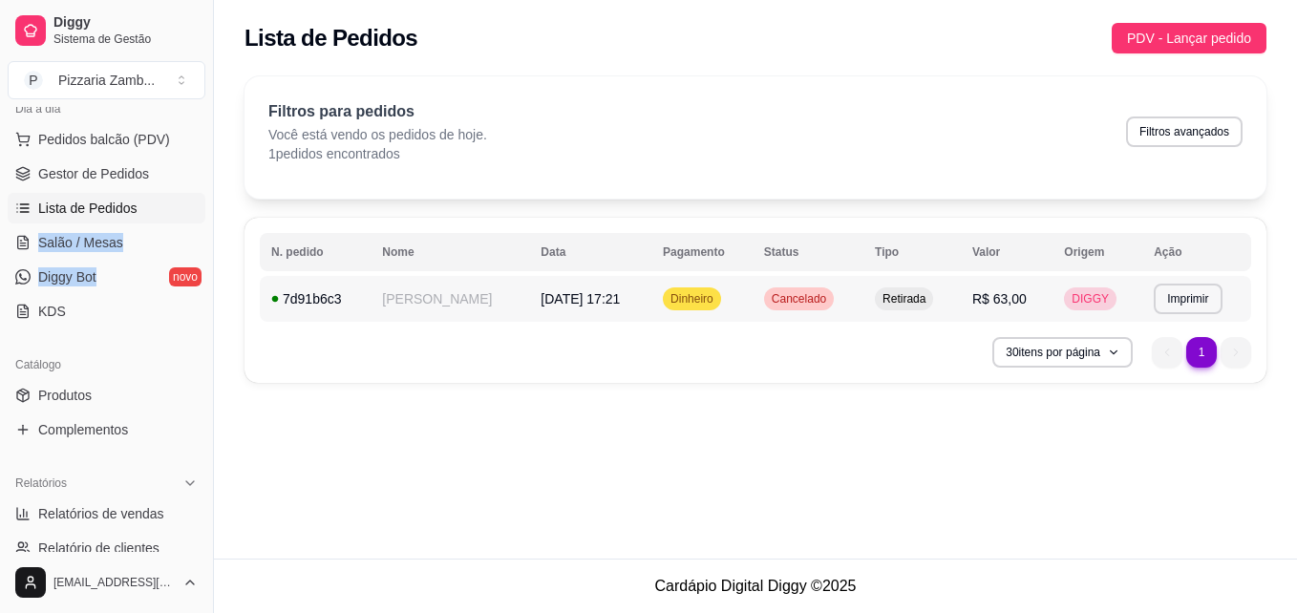
click at [1197, 283] on td "**********" at bounding box center [1196, 299] width 109 height 46
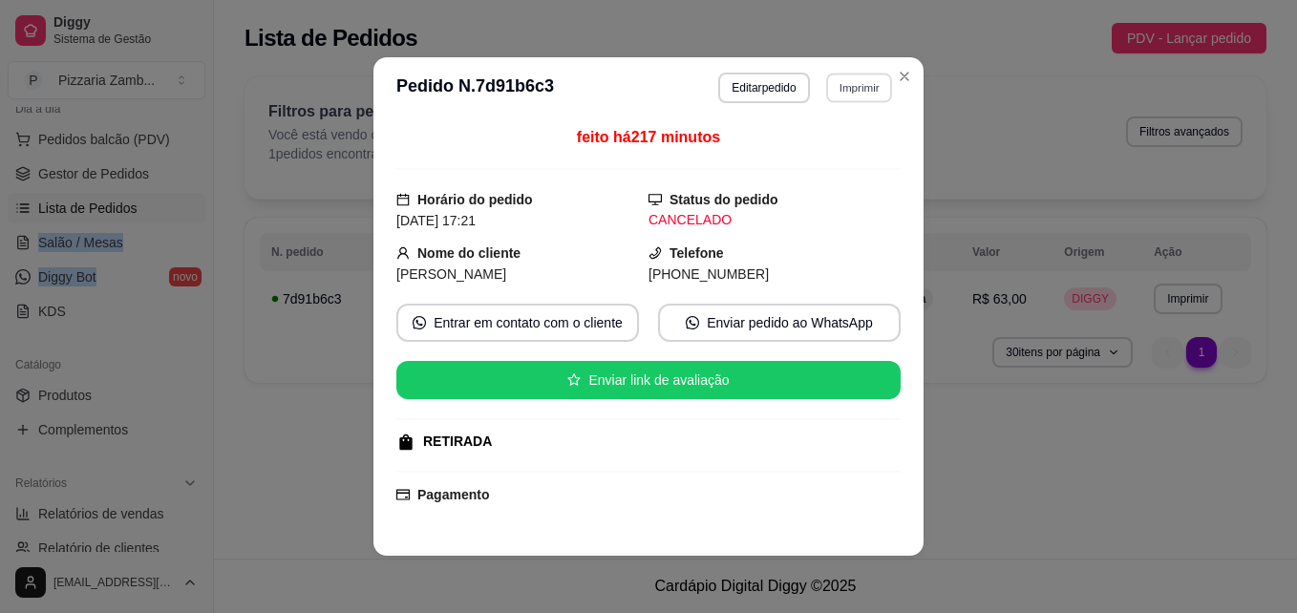
click at [832, 83] on button "Imprimir" at bounding box center [859, 88] width 66 height 30
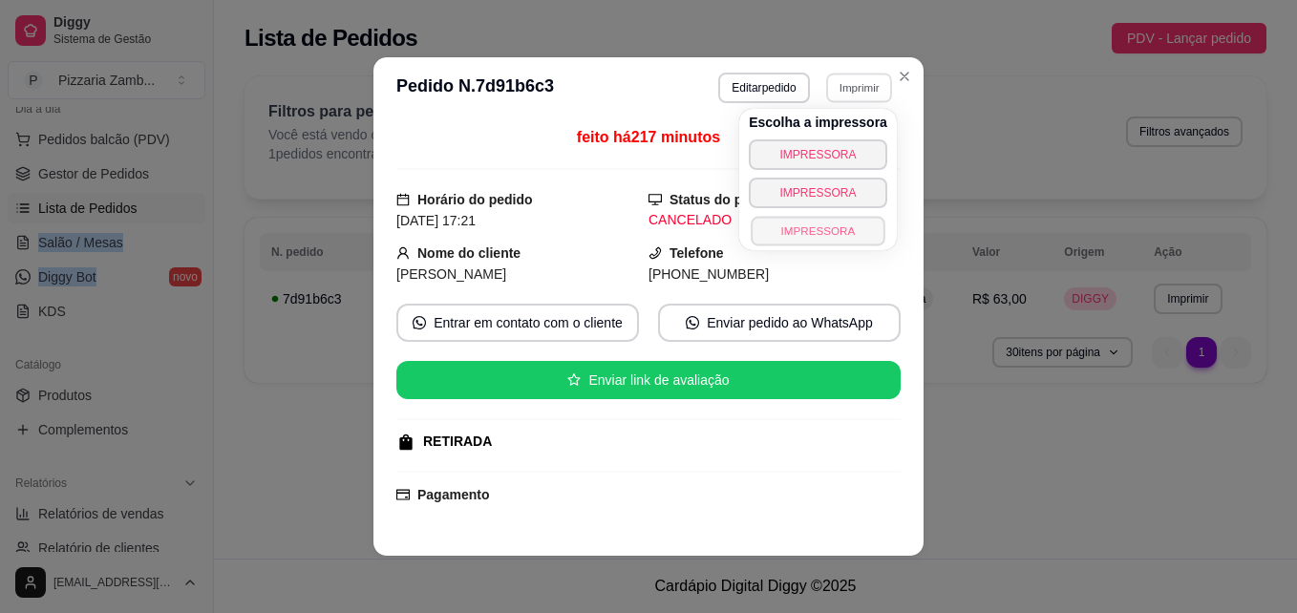
click at [820, 226] on button "IMPRESSORA" at bounding box center [817, 231] width 134 height 30
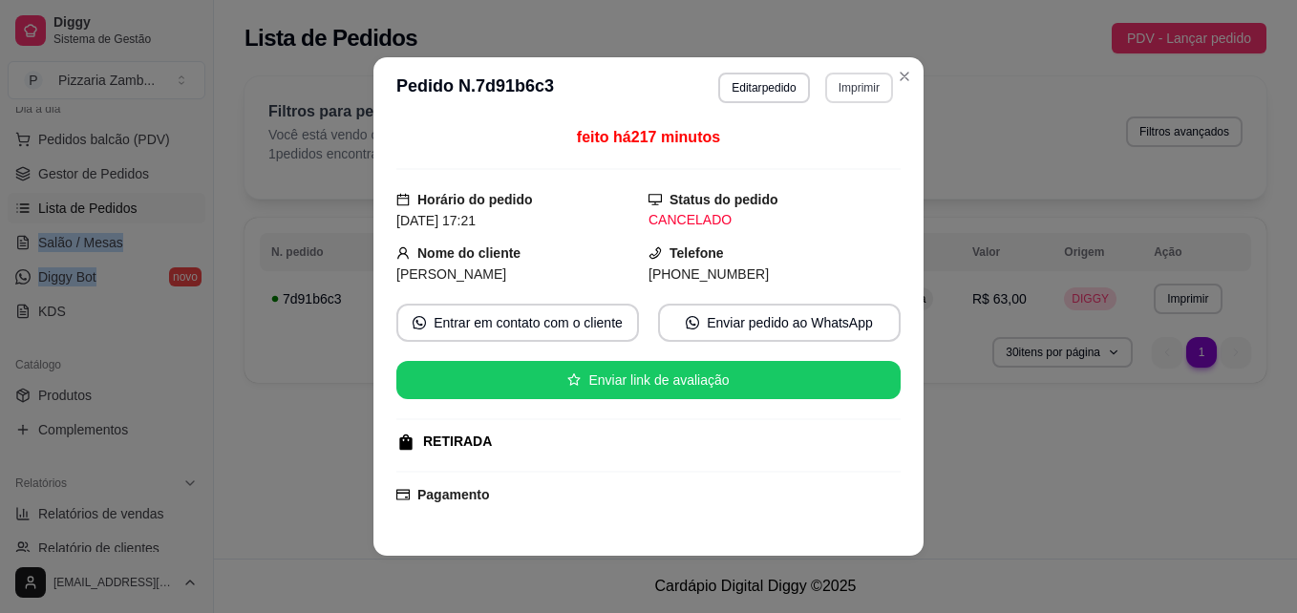
click at [867, 86] on button "Imprimir" at bounding box center [859, 88] width 68 height 31
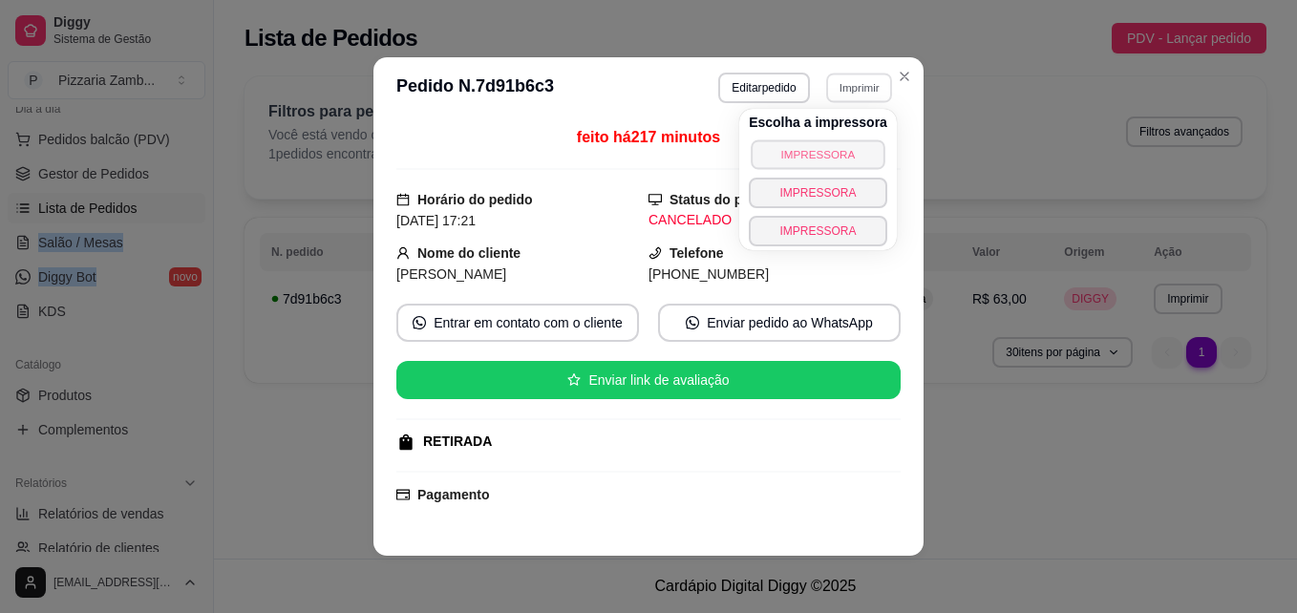
click at [851, 155] on button "IMPRESSORA" at bounding box center [817, 154] width 134 height 30
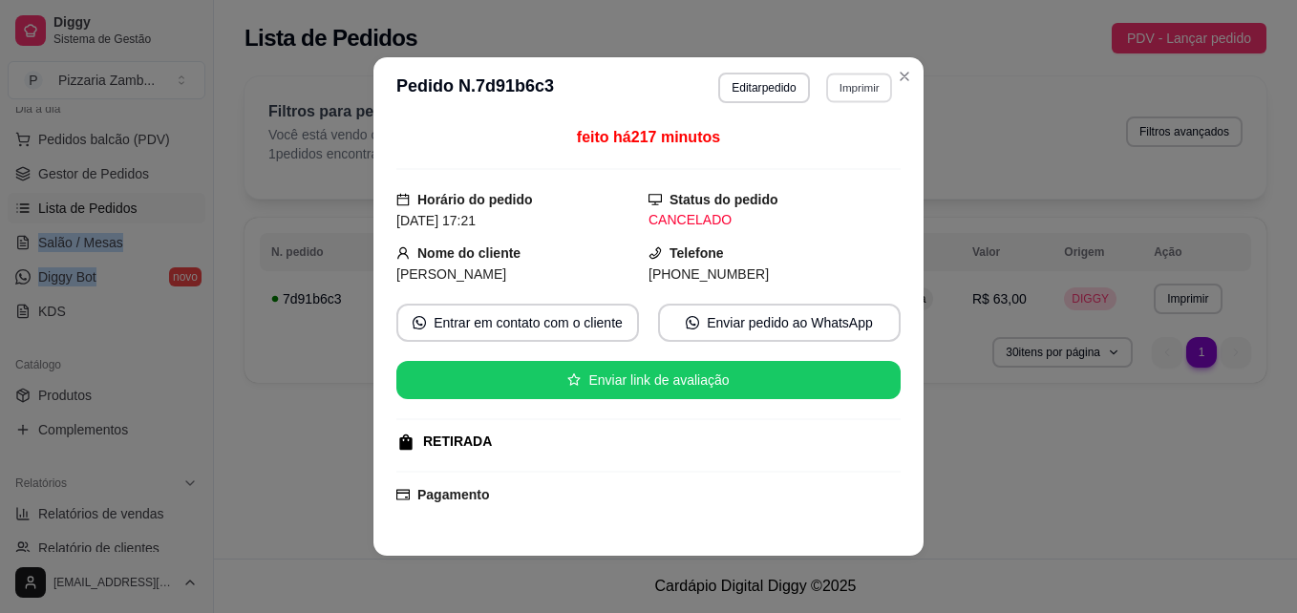
click at [870, 81] on button "Imprimir" at bounding box center [859, 88] width 66 height 30
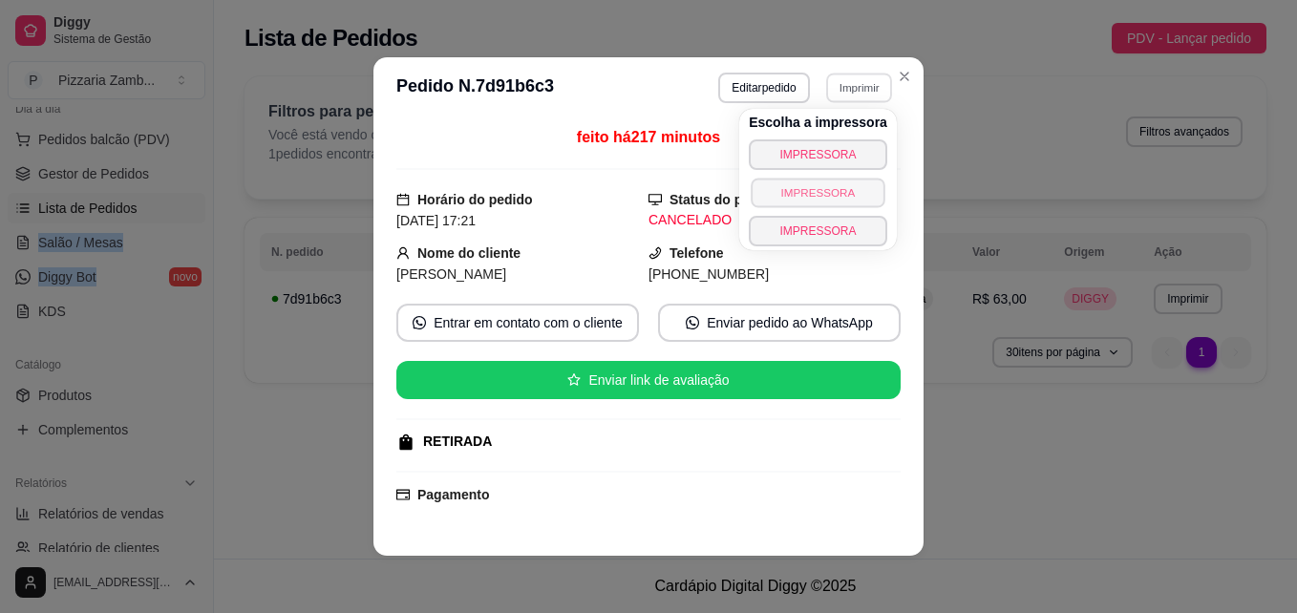
click at [808, 204] on button "IMPRESSORA" at bounding box center [817, 193] width 134 height 30
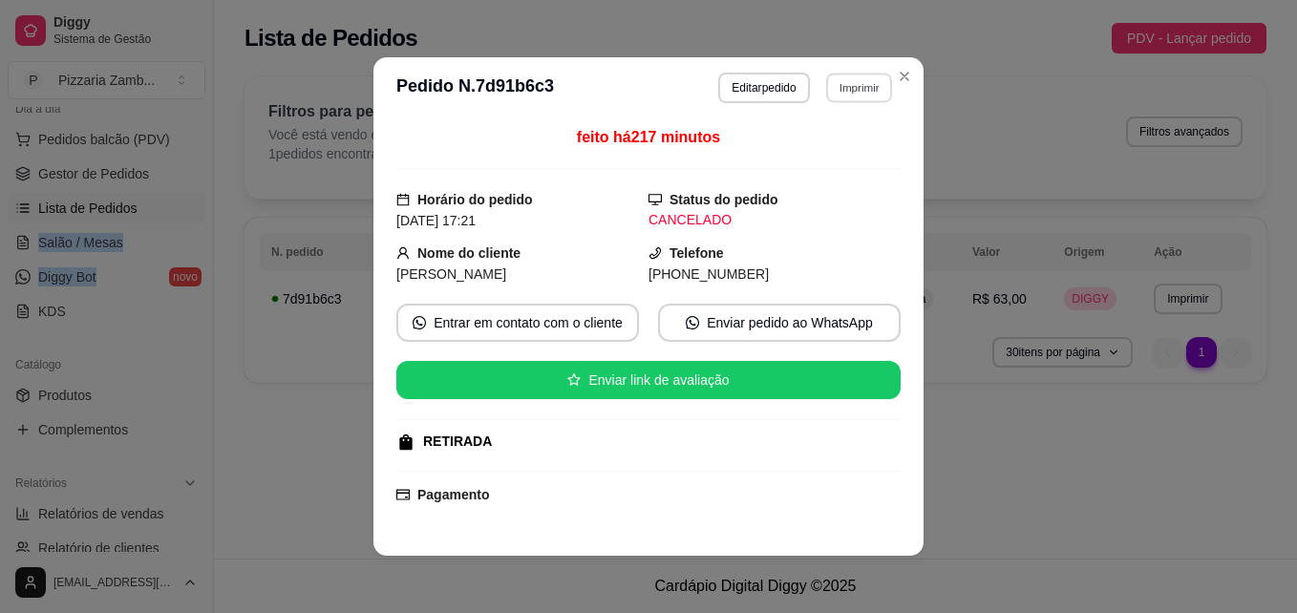
click at [852, 85] on button "Imprimir" at bounding box center [859, 88] width 66 height 30
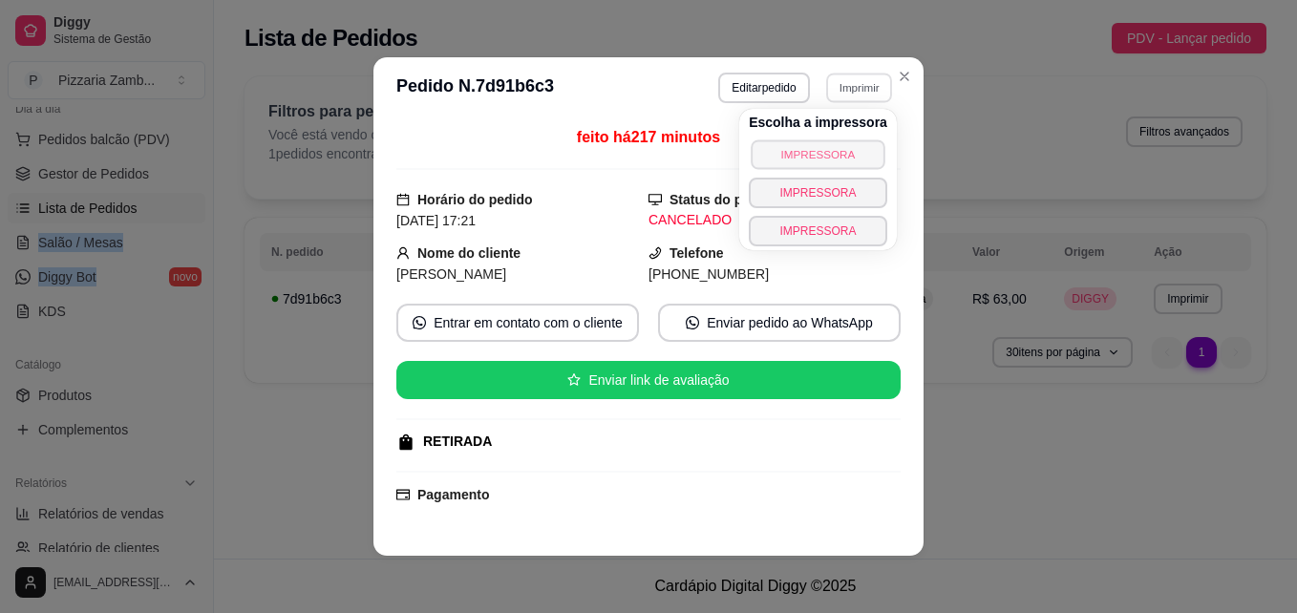
click at [809, 159] on button "IMPRESSORA" at bounding box center [817, 154] width 134 height 30
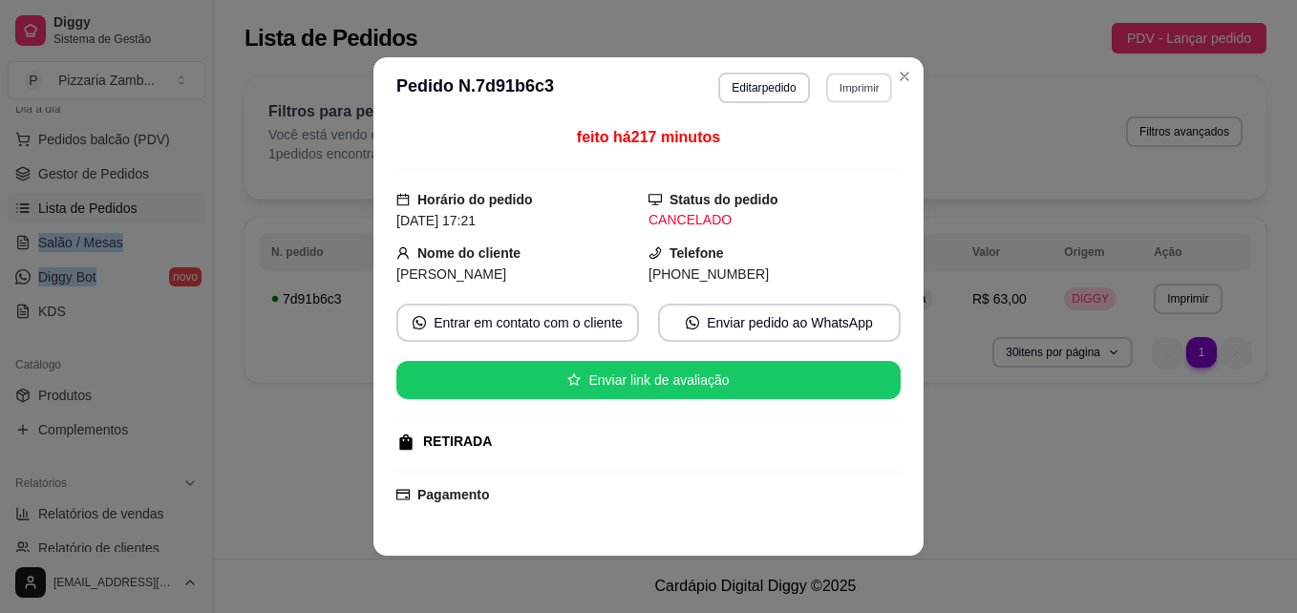
click at [847, 86] on button "Imprimir" at bounding box center [859, 88] width 66 height 30
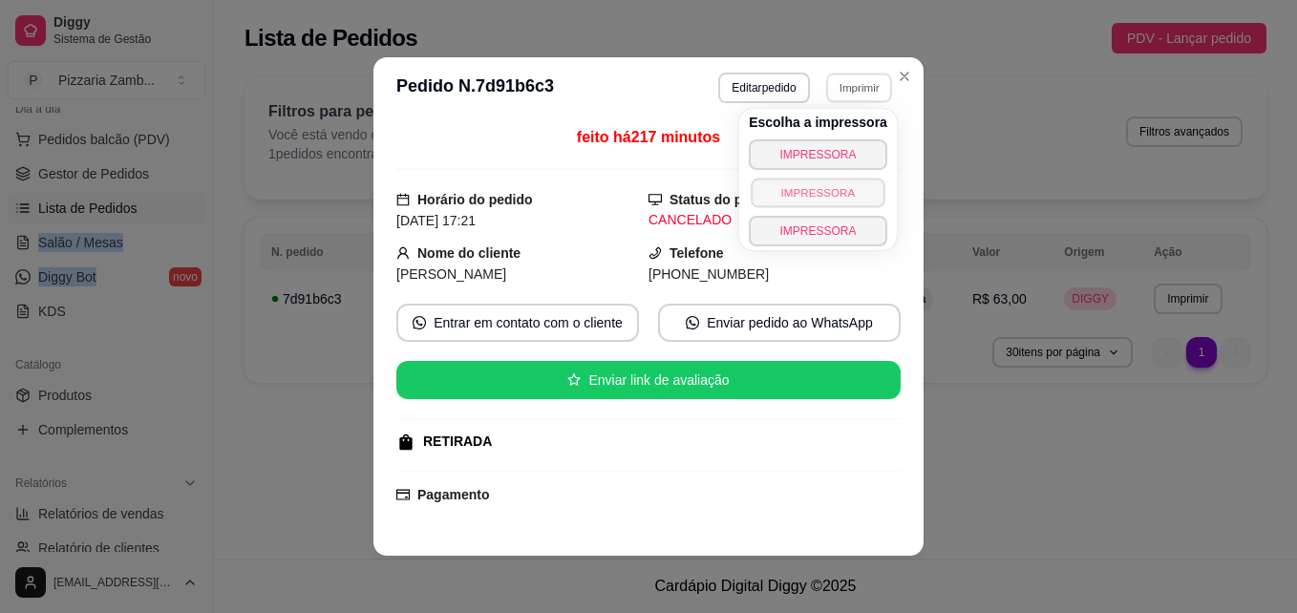
click at [819, 187] on button "IMPRESSORA" at bounding box center [817, 193] width 134 height 30
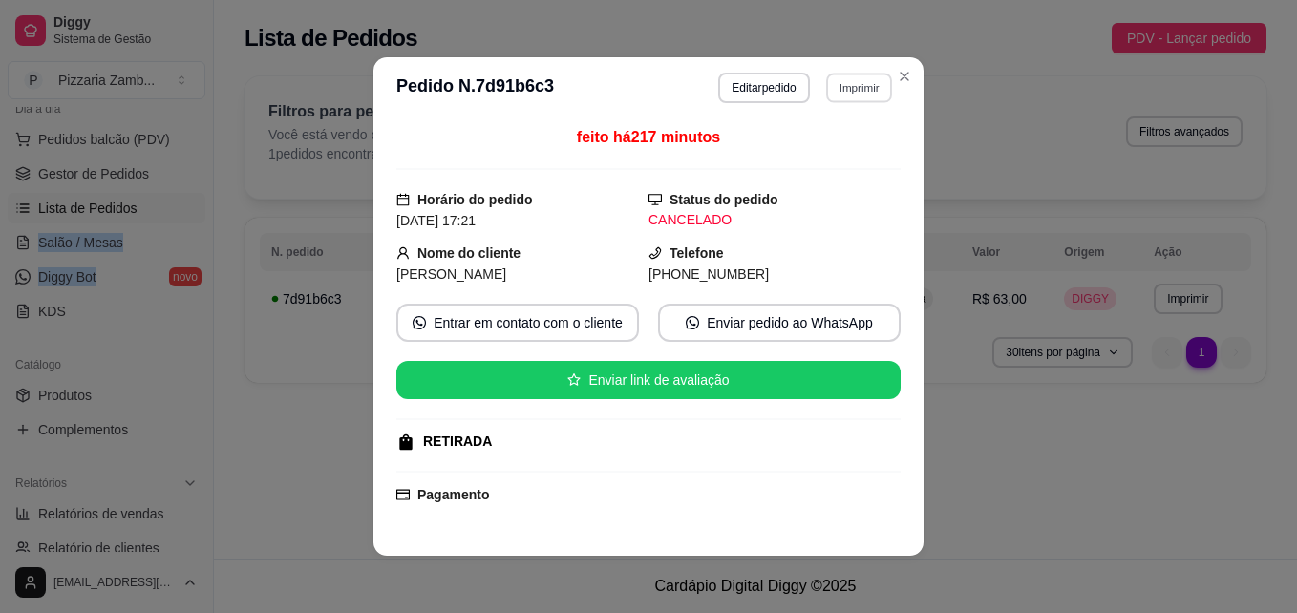
click at [851, 89] on button "Imprimir" at bounding box center [859, 88] width 66 height 30
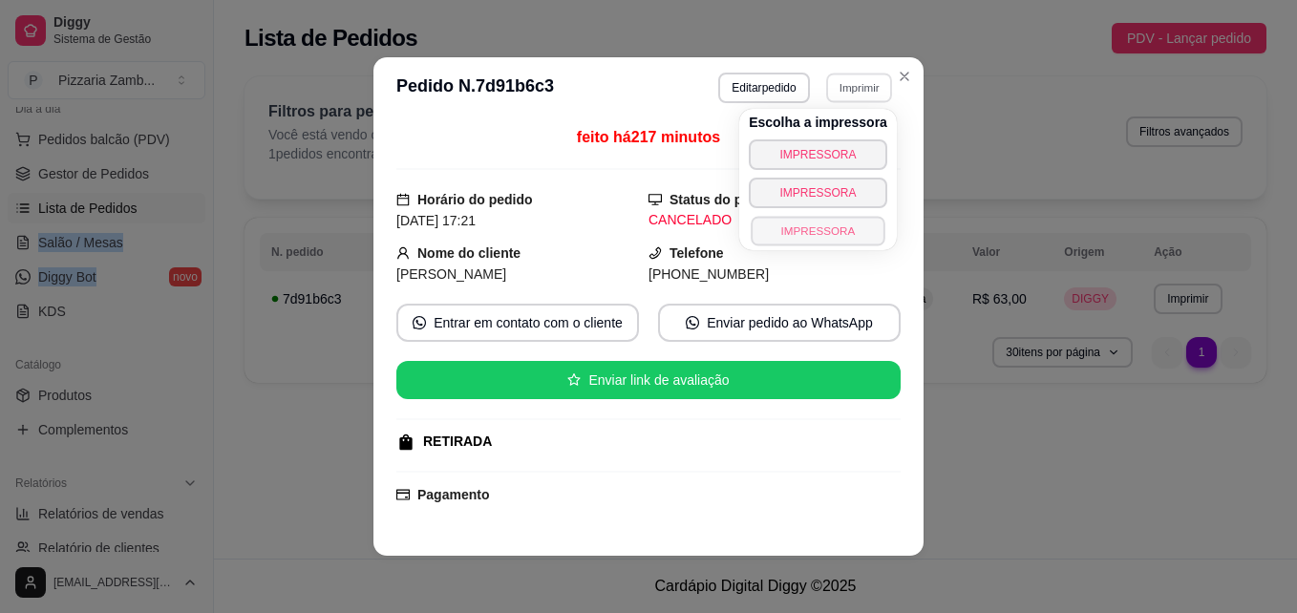
click at [813, 230] on button "IMPRESSORA" at bounding box center [817, 231] width 134 height 30
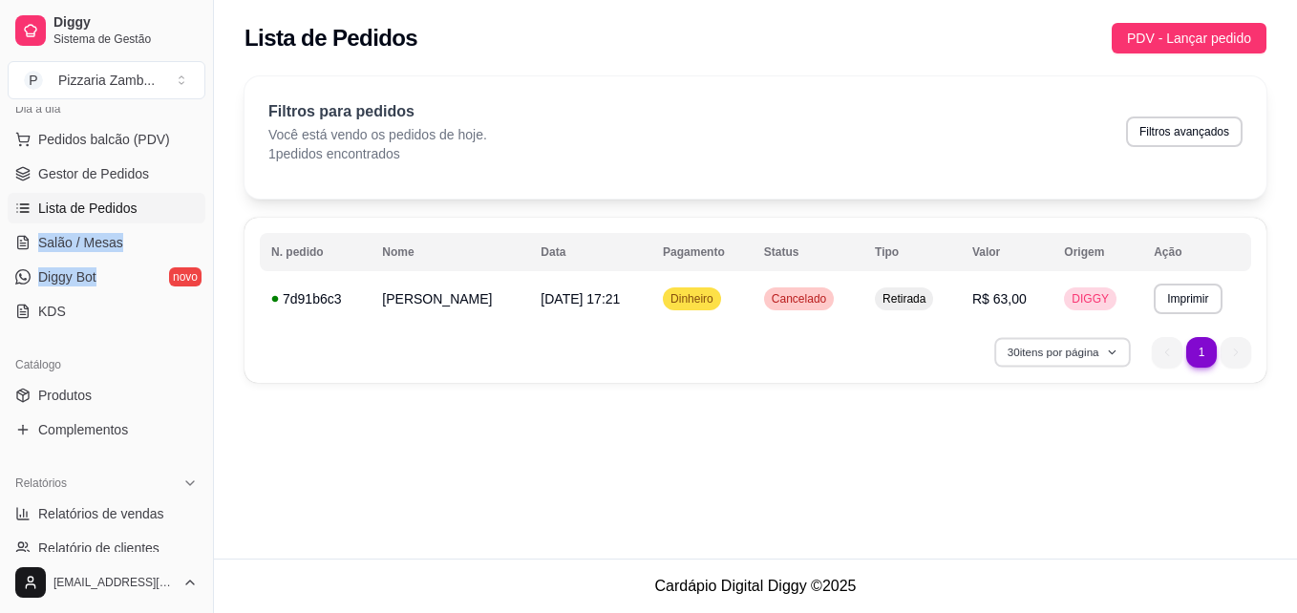
click at [1111, 351] on icon "button" at bounding box center [1112, 352] width 11 height 11
click at [1207, 347] on li "1" at bounding box center [1201, 352] width 30 height 30
click at [1185, 289] on button "Imprimir" at bounding box center [1187, 299] width 66 height 30
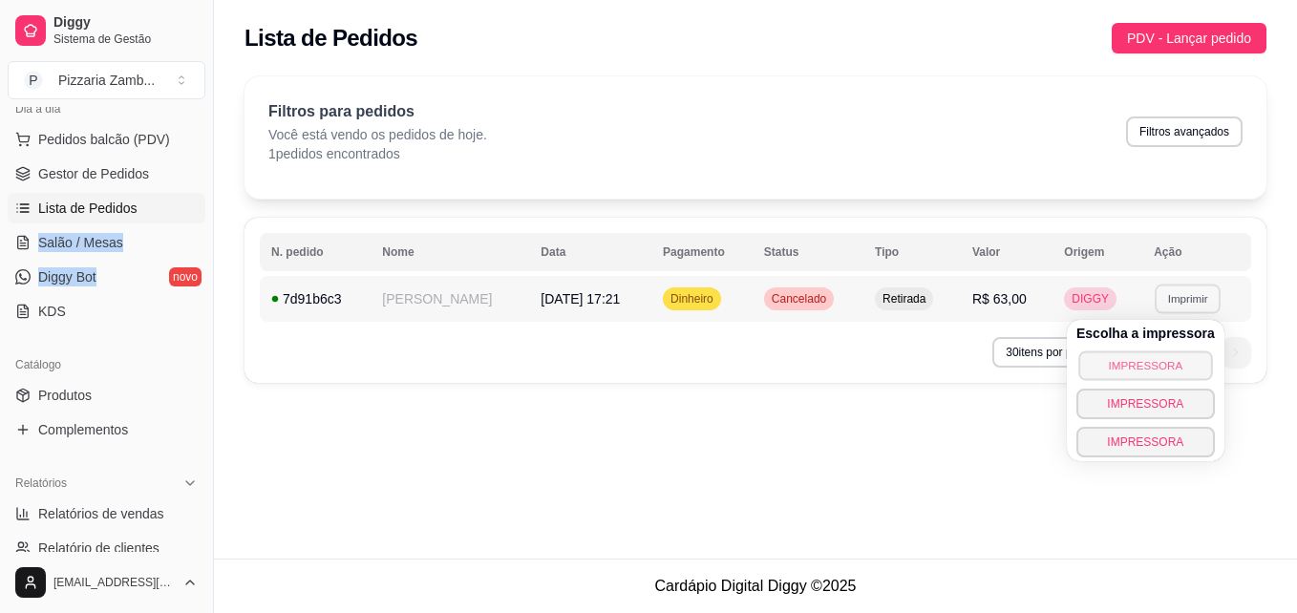
click at [1157, 363] on button "IMPRESSORA" at bounding box center [1145, 365] width 134 height 30
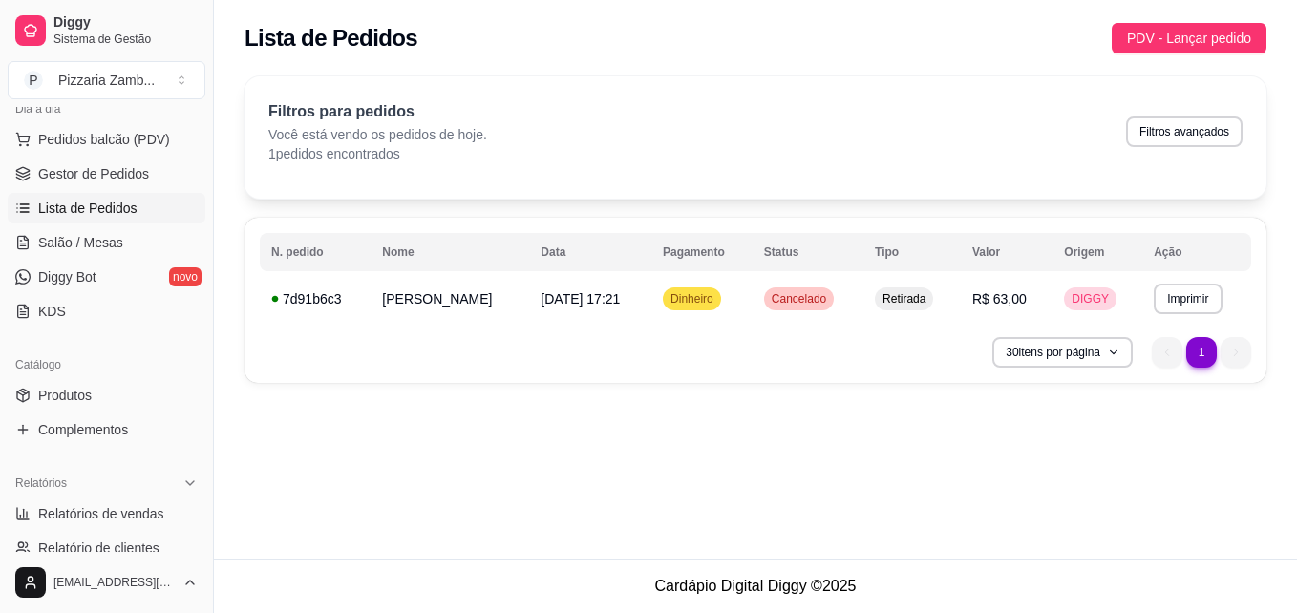
click at [423, 502] on div "**********" at bounding box center [755, 279] width 1083 height 559
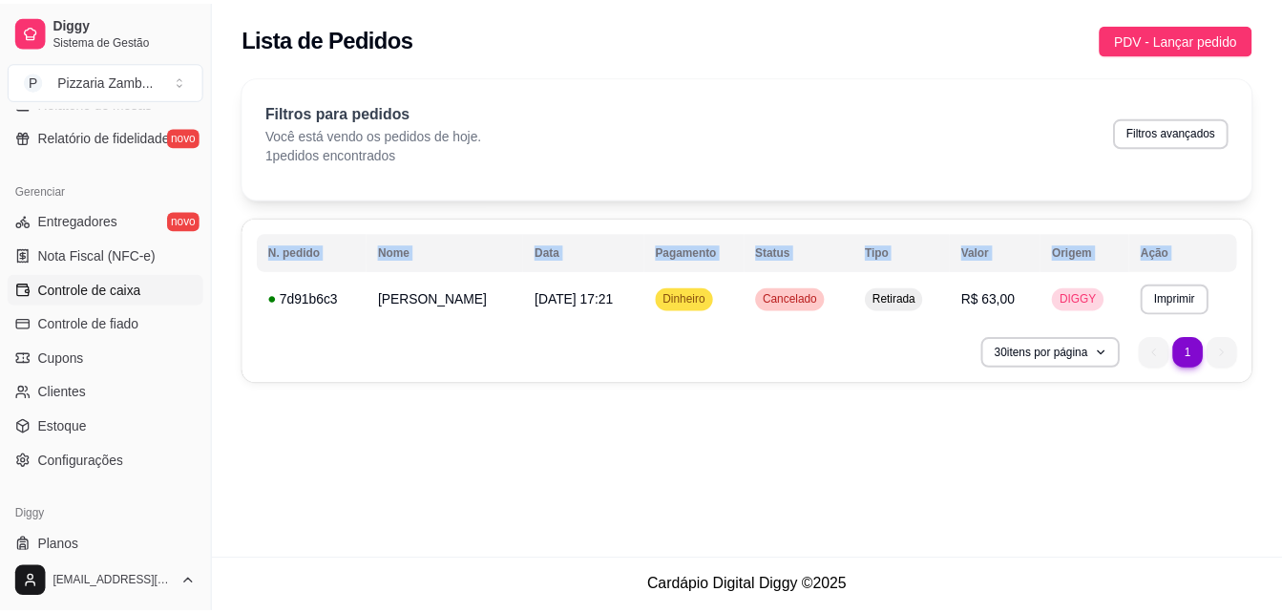
scroll to position [711, 0]
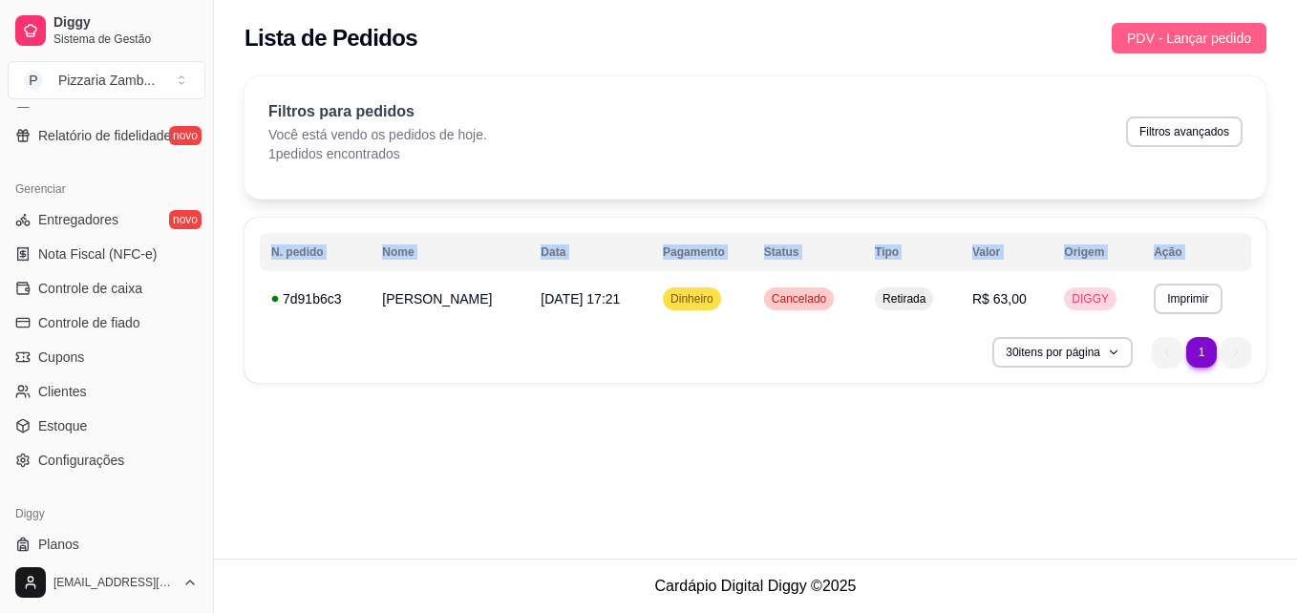
click at [1200, 39] on span "PDV - Lançar pedido" at bounding box center [1189, 38] width 124 height 21
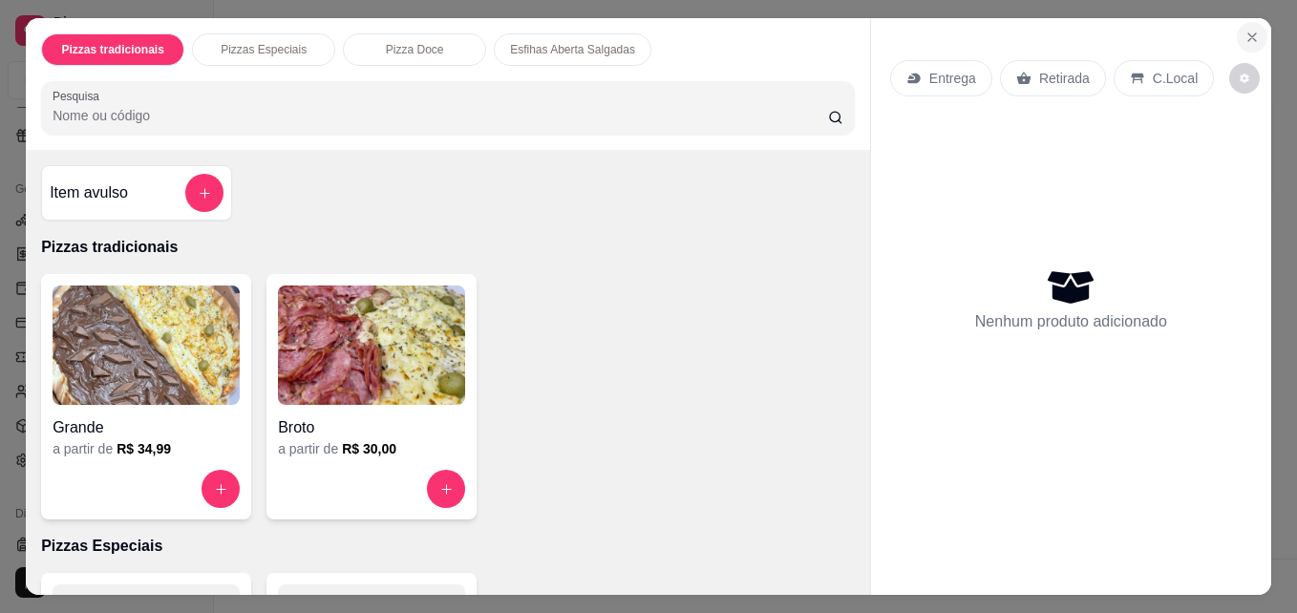
click at [1244, 31] on icon "Close" at bounding box center [1251, 37] width 15 height 15
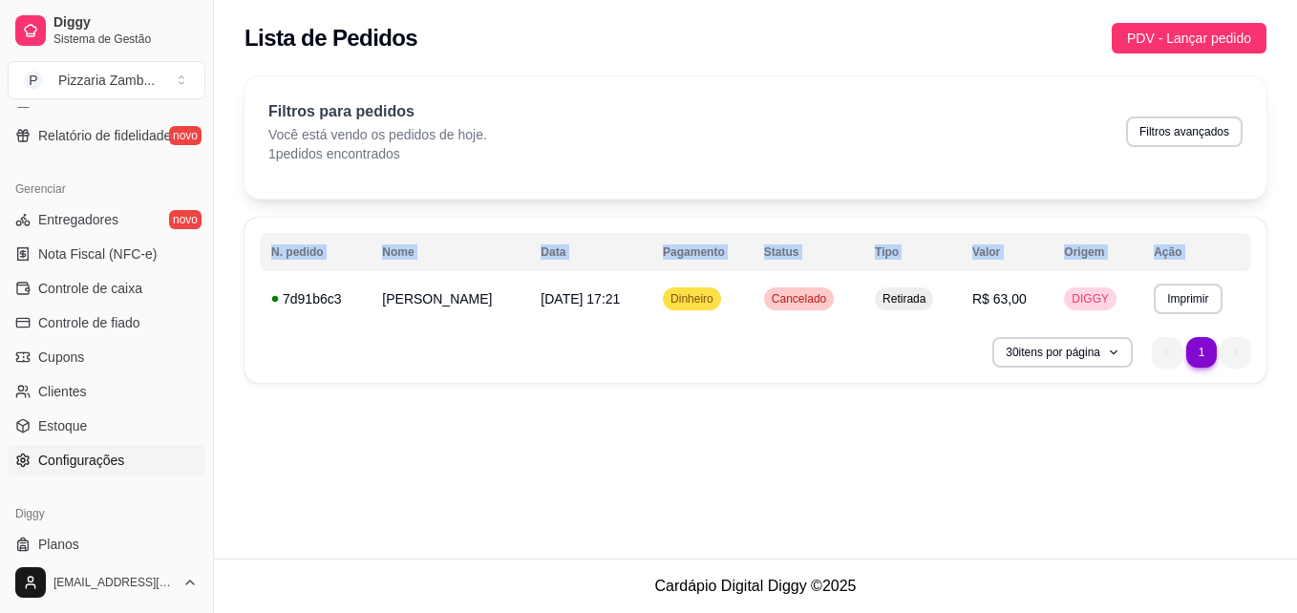
click at [51, 464] on span "Configurações" at bounding box center [81, 460] width 86 height 19
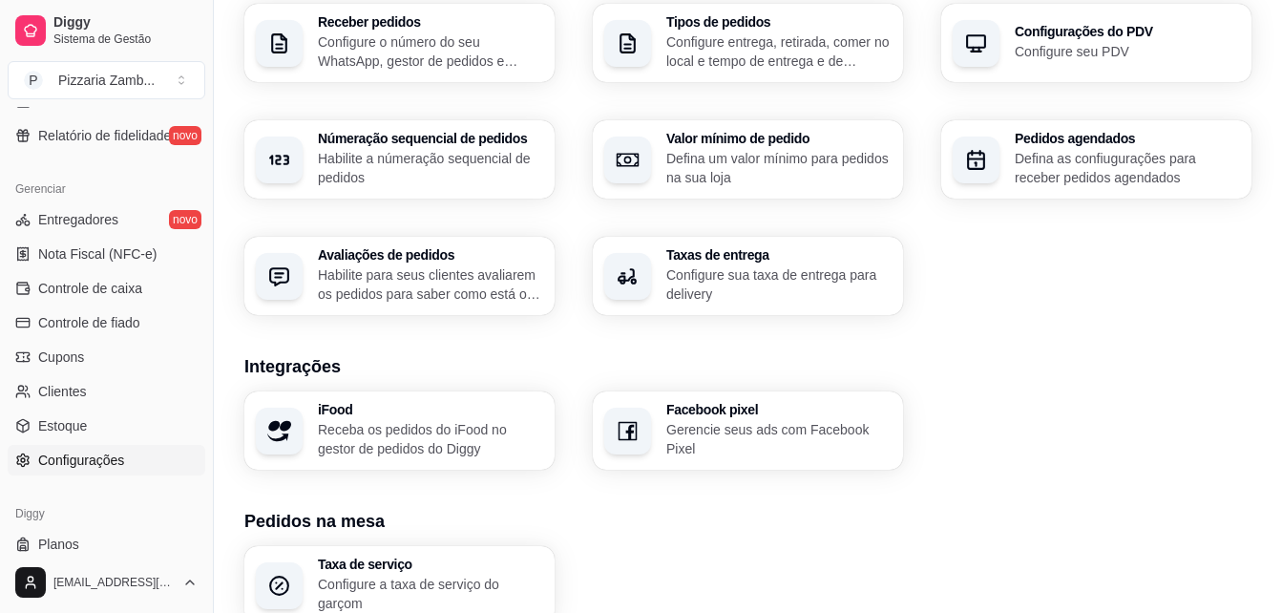
scroll to position [589, 0]
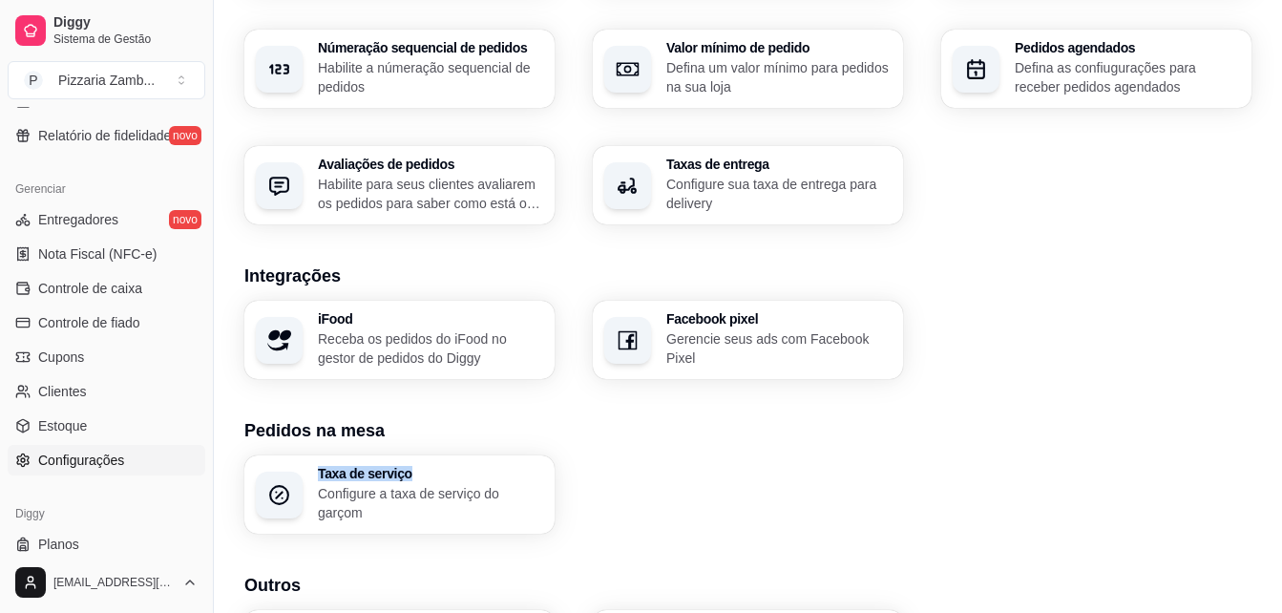
drag, startPoint x: 1279, startPoint y: 388, endPoint x: 1282, endPoint y: 475, distance: 86.9
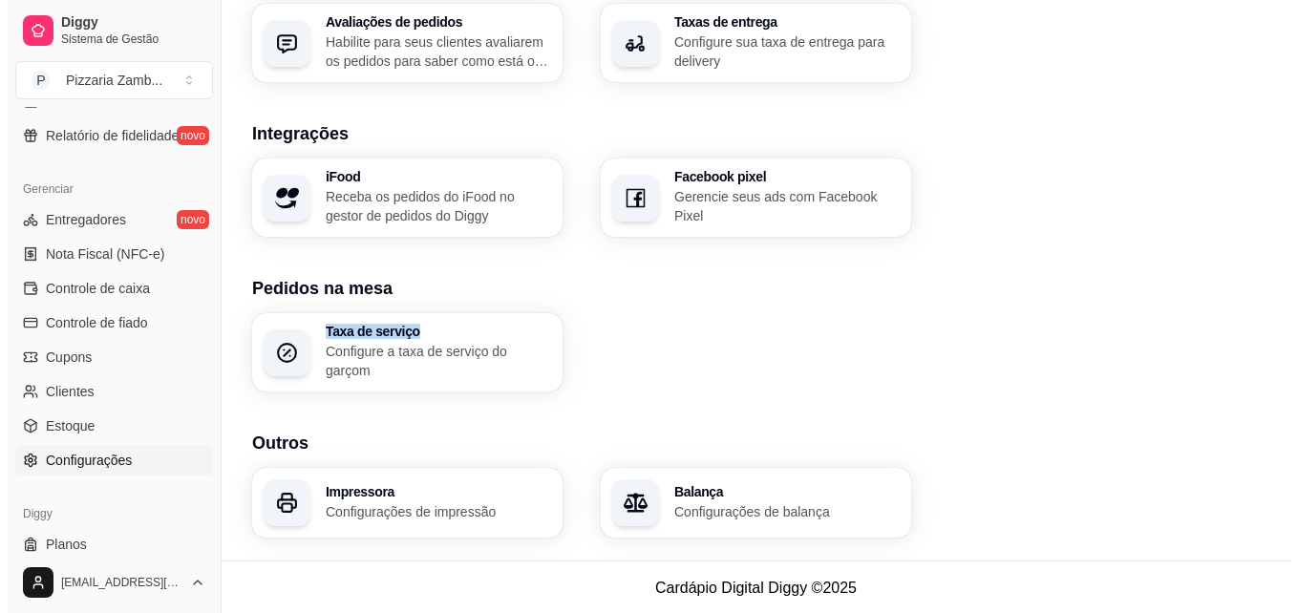
scroll to position [733, 0]
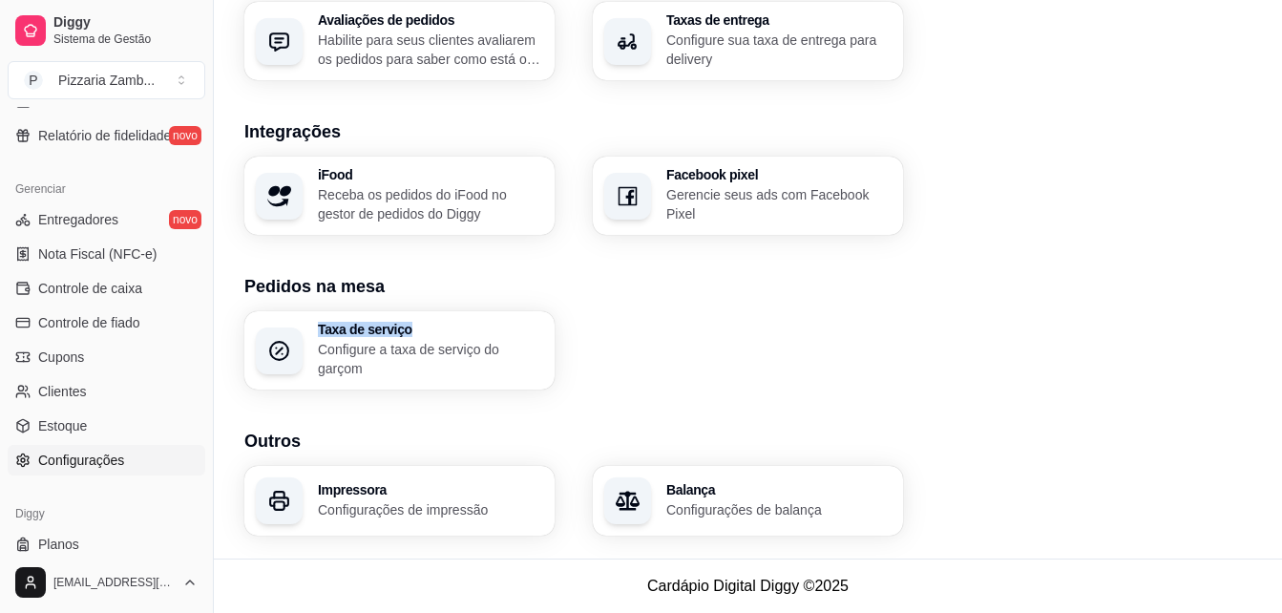
click at [450, 516] on p "Configurações de impressão" at bounding box center [430, 509] width 225 height 19
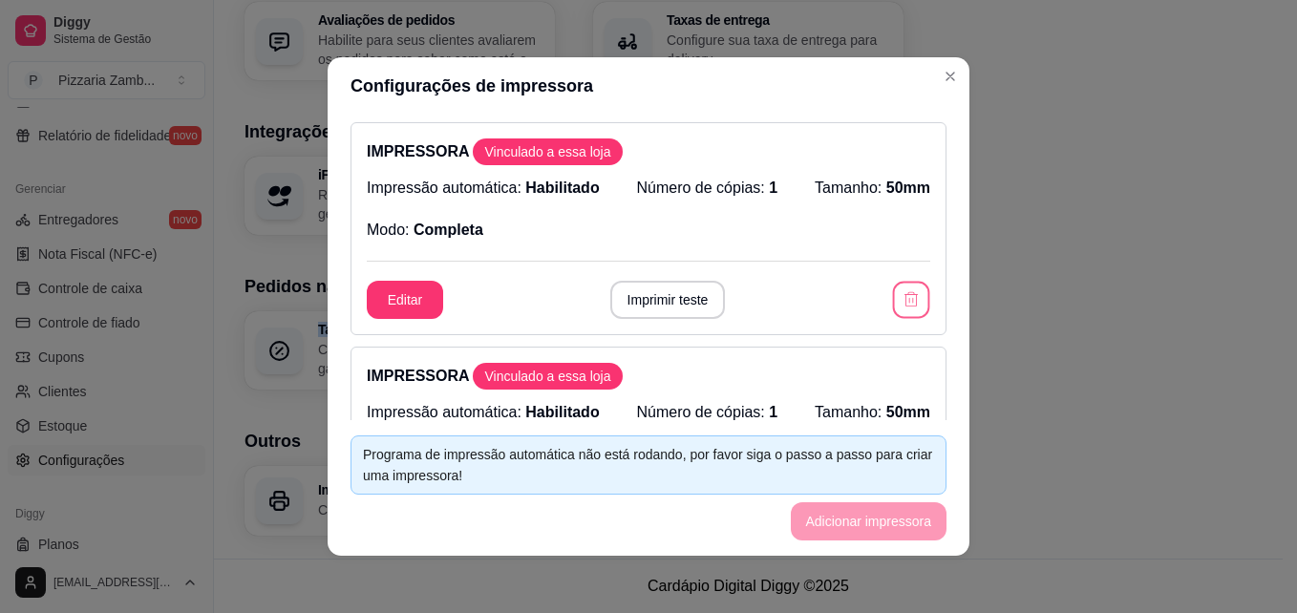
click at [901, 308] on icon "button" at bounding box center [910, 299] width 18 height 18
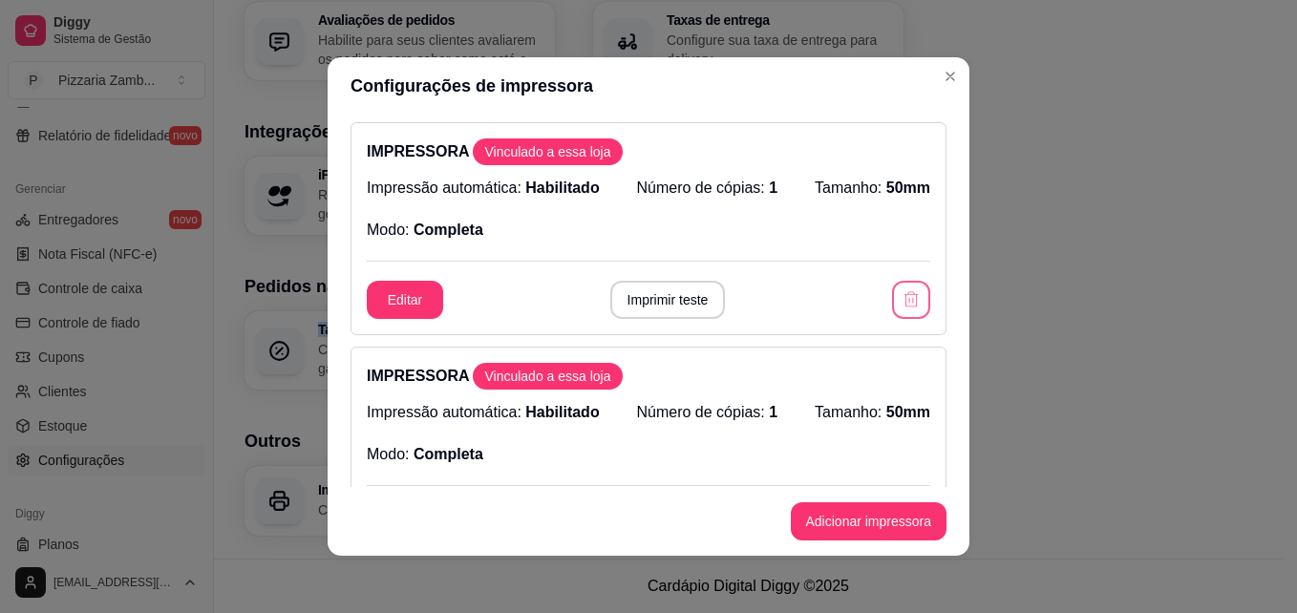
click at [901, 308] on icon "button" at bounding box center [910, 299] width 19 height 19
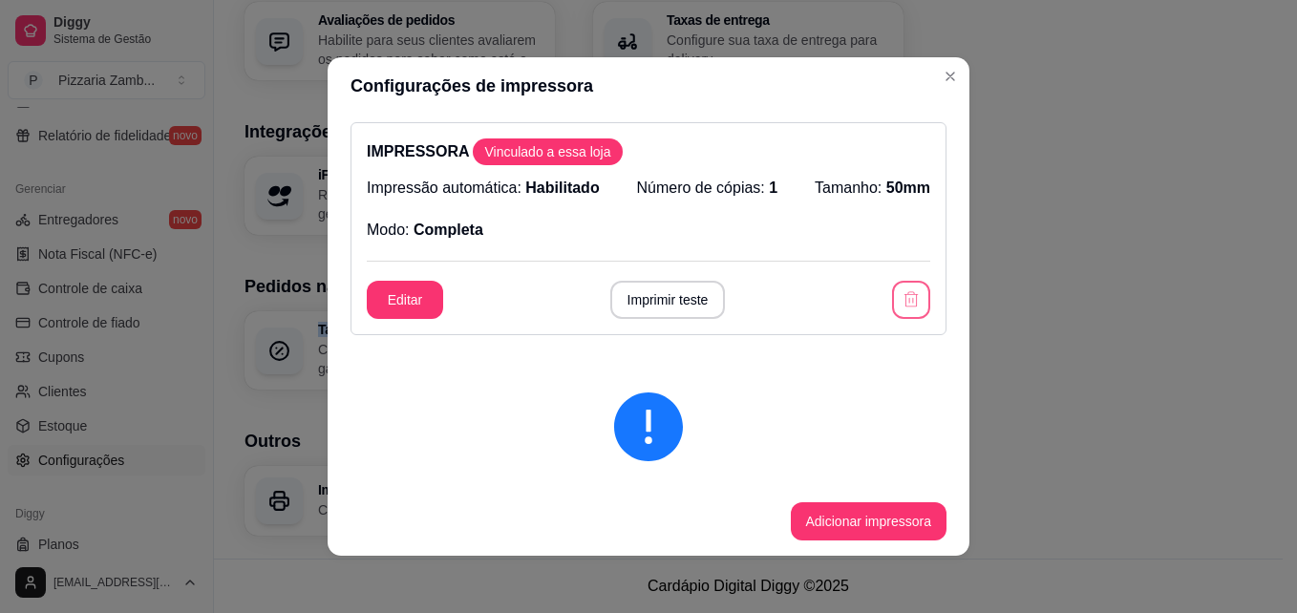
click at [901, 308] on icon "button" at bounding box center [910, 299] width 19 height 19
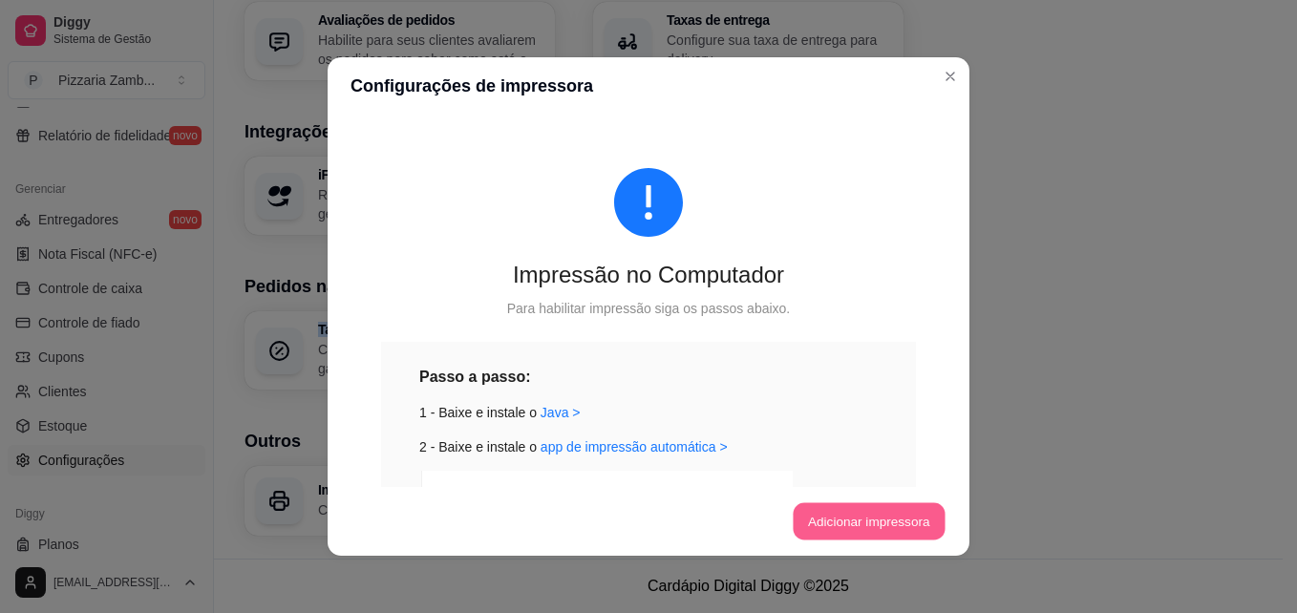
click at [843, 518] on button "Adicionar impressora" at bounding box center [869, 521] width 152 height 37
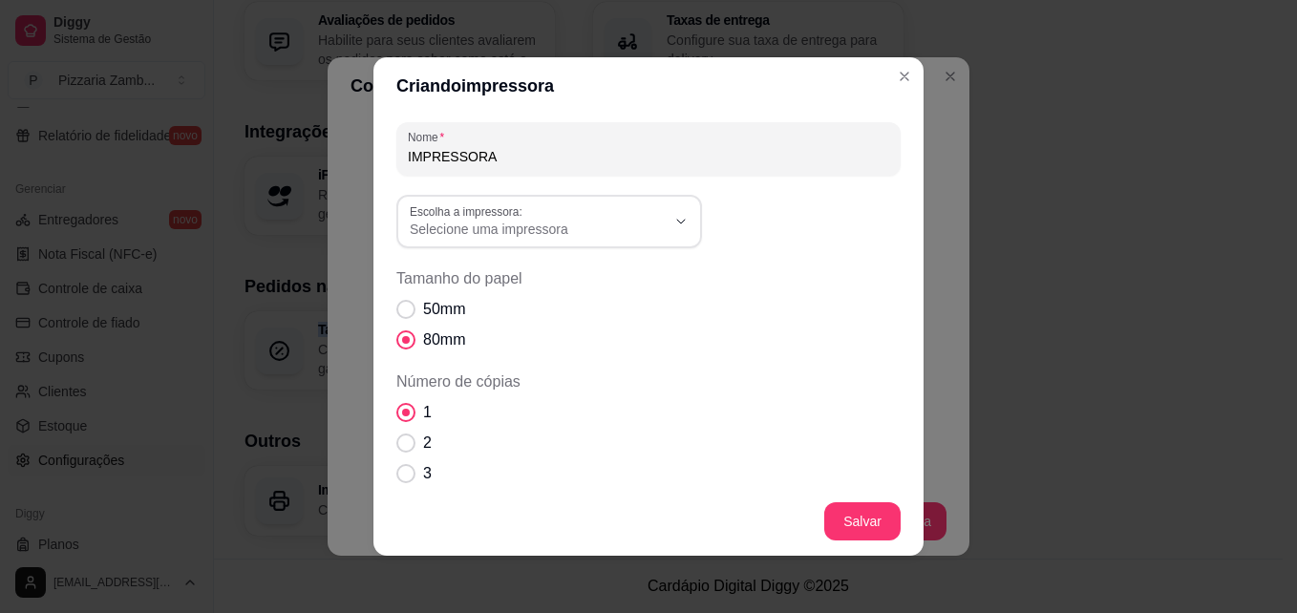
click at [502, 199] on button "Escolha a impressora: Selecione uma impressora" at bounding box center [549, 221] width 306 height 53
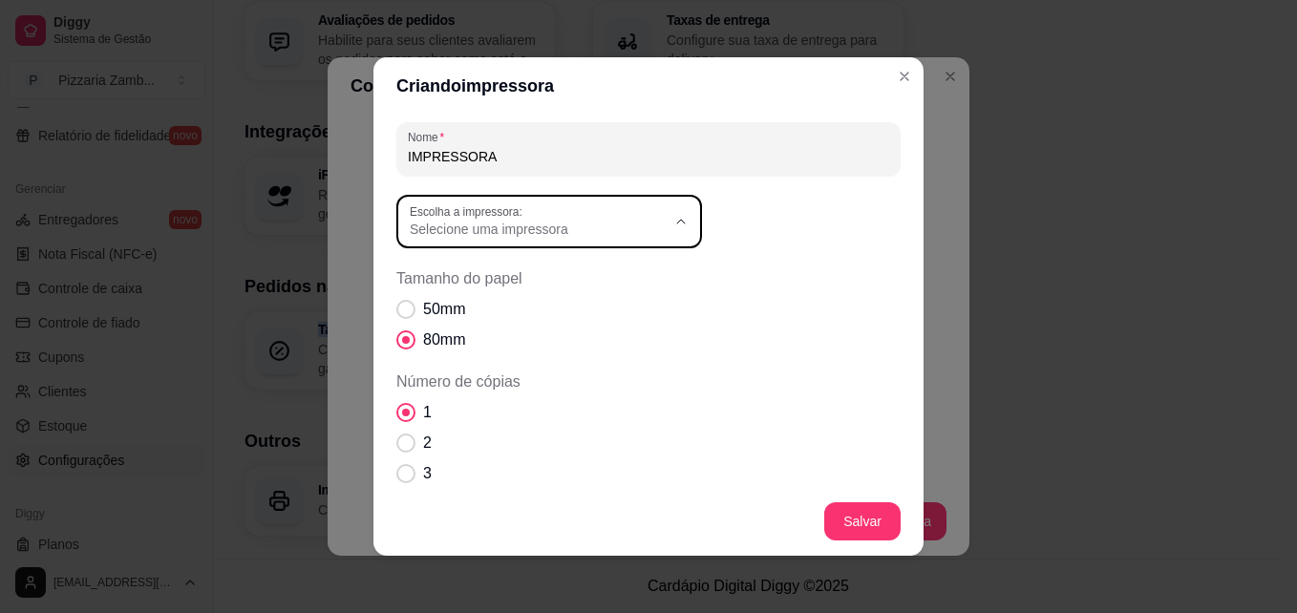
click at [488, 384] on li "Impressora 1" at bounding box center [542, 369] width 279 height 30
type input "Impressora 1"
select select "Impressora 1"
click at [400, 311] on span "Tamanho do papel" at bounding box center [405, 309] width 19 height 19
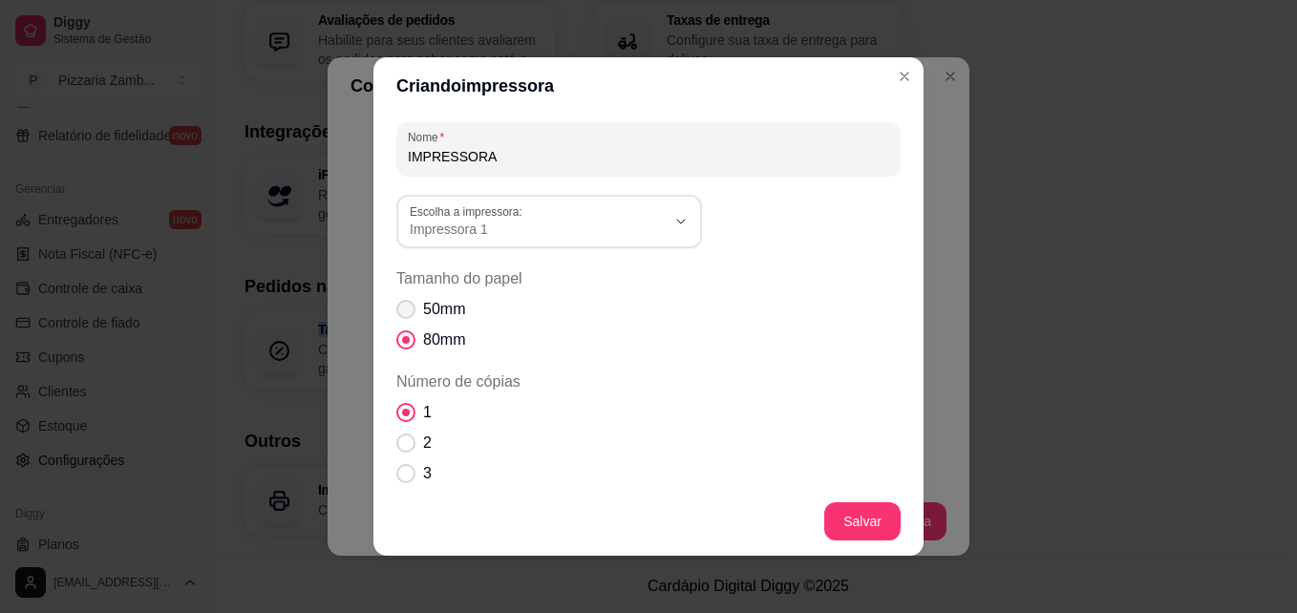
click at [400, 311] on span "Tamanho do papel" at bounding box center [405, 309] width 19 height 19
click at [406, 307] on span "Tamanho do papel" at bounding box center [406, 310] width 18 height 18
click at [399, 304] on span "Tamanho do papel" at bounding box center [406, 310] width 18 height 18
click at [397, 315] on span "Tamanho do papel" at bounding box center [406, 310] width 18 height 18
click at [543, 233] on span "Impressora 1" at bounding box center [538, 229] width 256 height 19
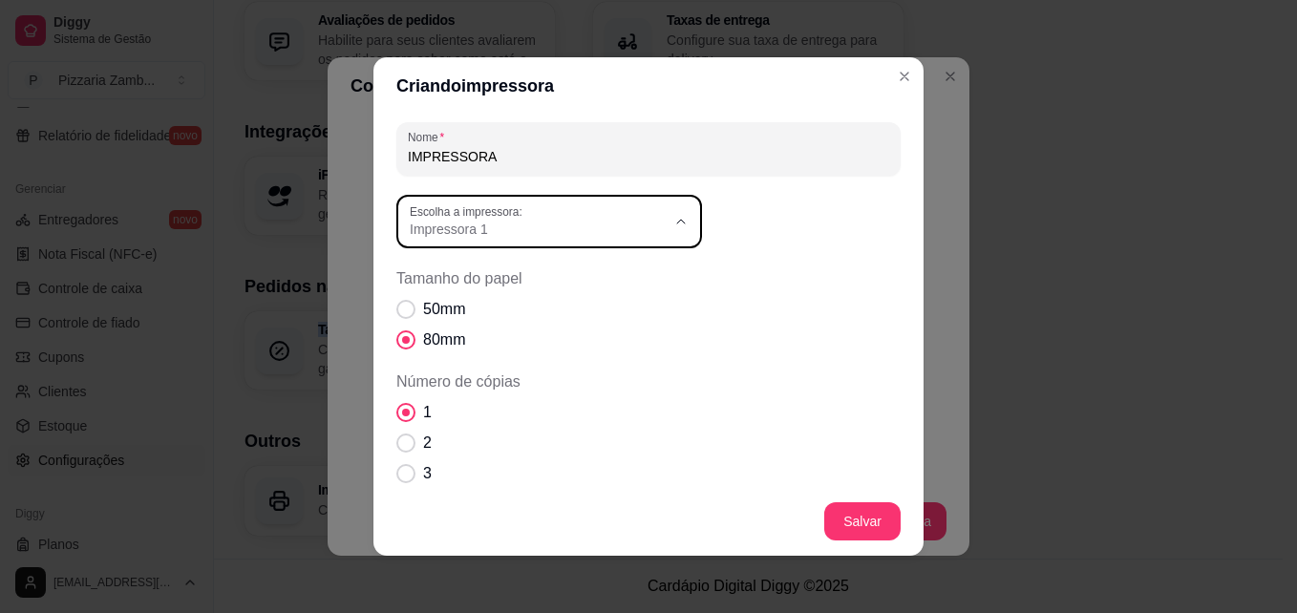
click at [507, 308] on span "Impressora 2" at bounding box center [532, 306] width 245 height 18
type input "Impressora 2"
select select "Impressora 2"
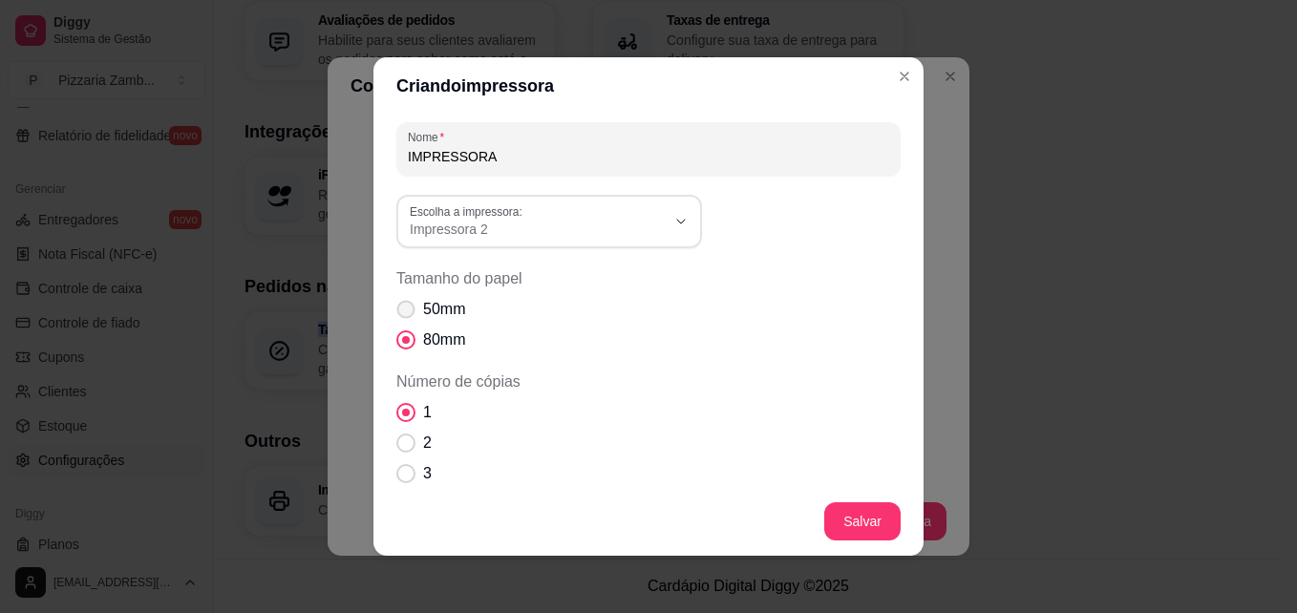
click at [406, 309] on span "Tamanho do papel" at bounding box center [406, 310] width 18 height 18
click at [389, 307] on label "50mm" at bounding box center [431, 305] width 84 height 38
click at [397, 307] on span "Tamanho do papel" at bounding box center [406, 306] width 18 height 18
click at [397, 307] on span "Tamanho do papel" at bounding box center [405, 305] width 19 height 19
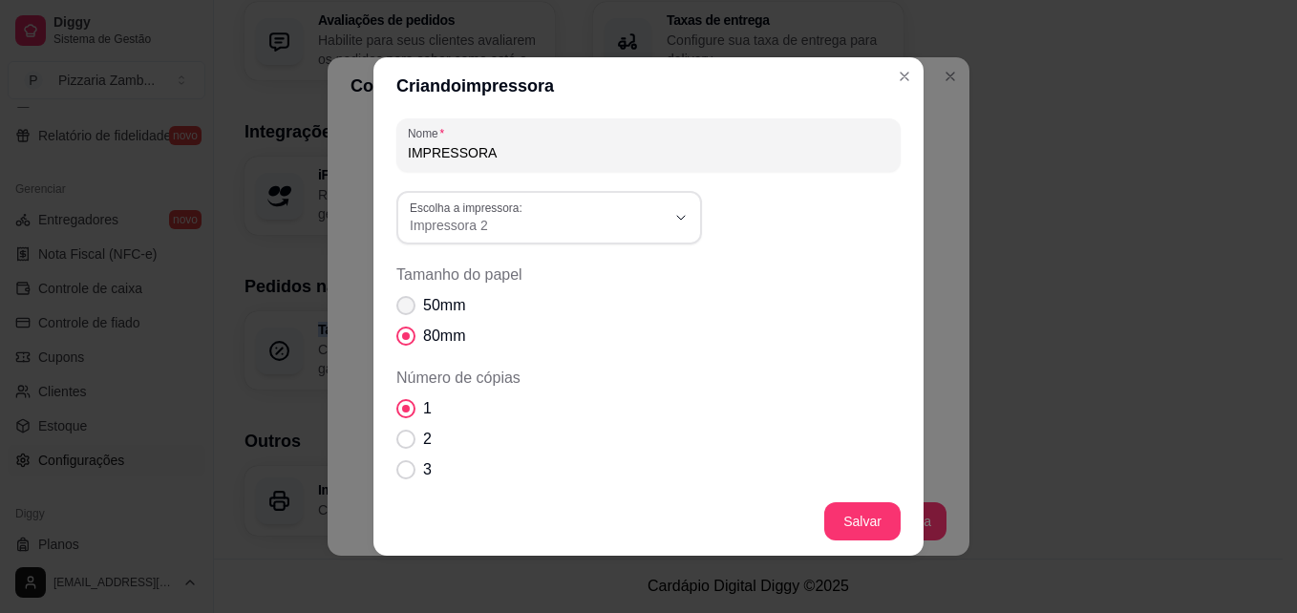
click at [397, 307] on span "Tamanho do papel" at bounding box center [405, 305] width 19 height 19
click at [397, 309] on input "50mm" at bounding box center [401, 315] width 12 height 12
radio input "true"
type input "Impressora 1"
select select "Impressora 1"
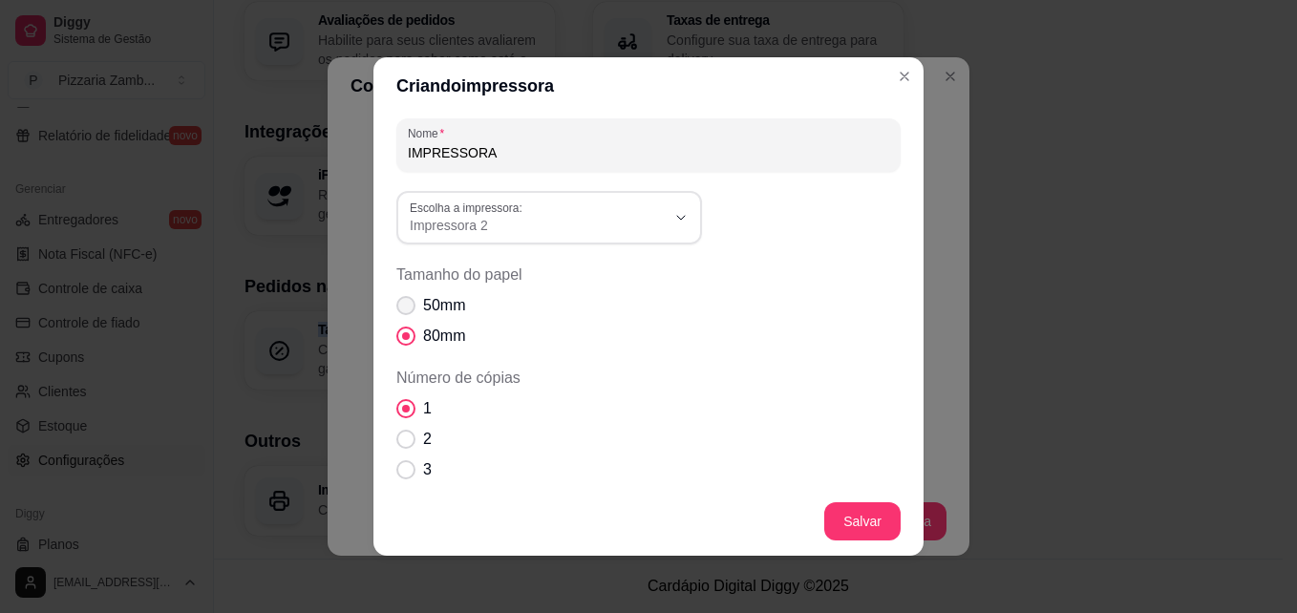
click at [397, 307] on span "Tamanho do papel" at bounding box center [405, 305] width 19 height 19
click at [397, 309] on input "50mm" at bounding box center [401, 315] width 12 height 12
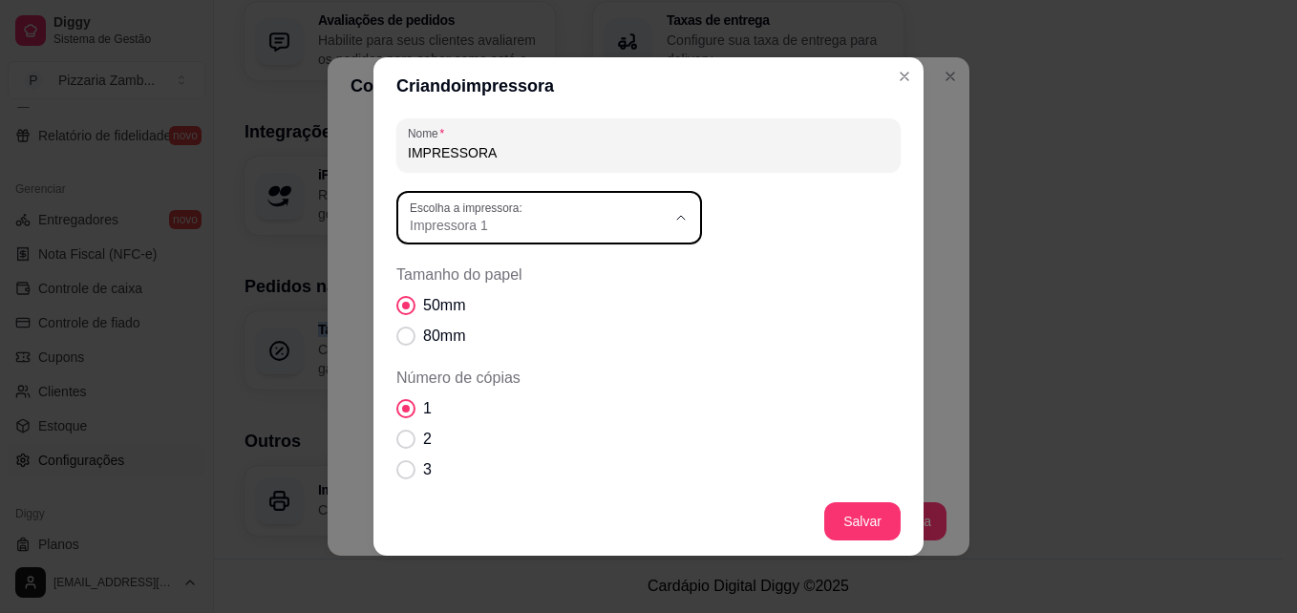
click at [488, 214] on label "Escolha a impressora:" at bounding box center [469, 208] width 119 height 16
click at [469, 356] on li "Impressora 1" at bounding box center [542, 365] width 279 height 30
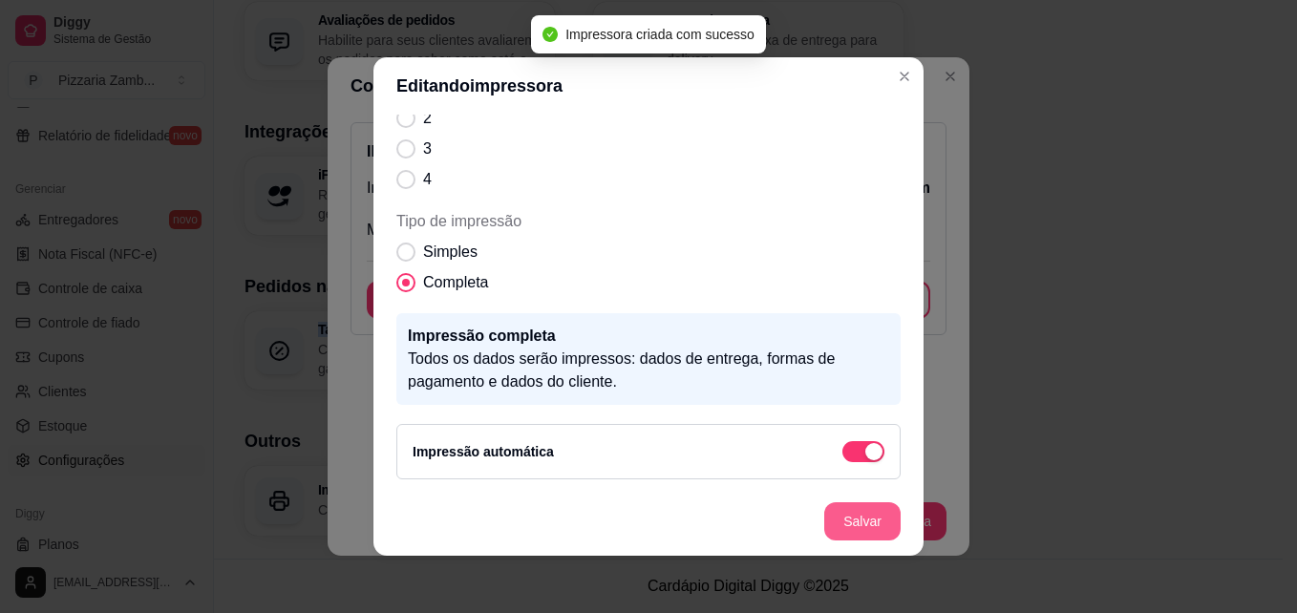
scroll to position [252, 0]
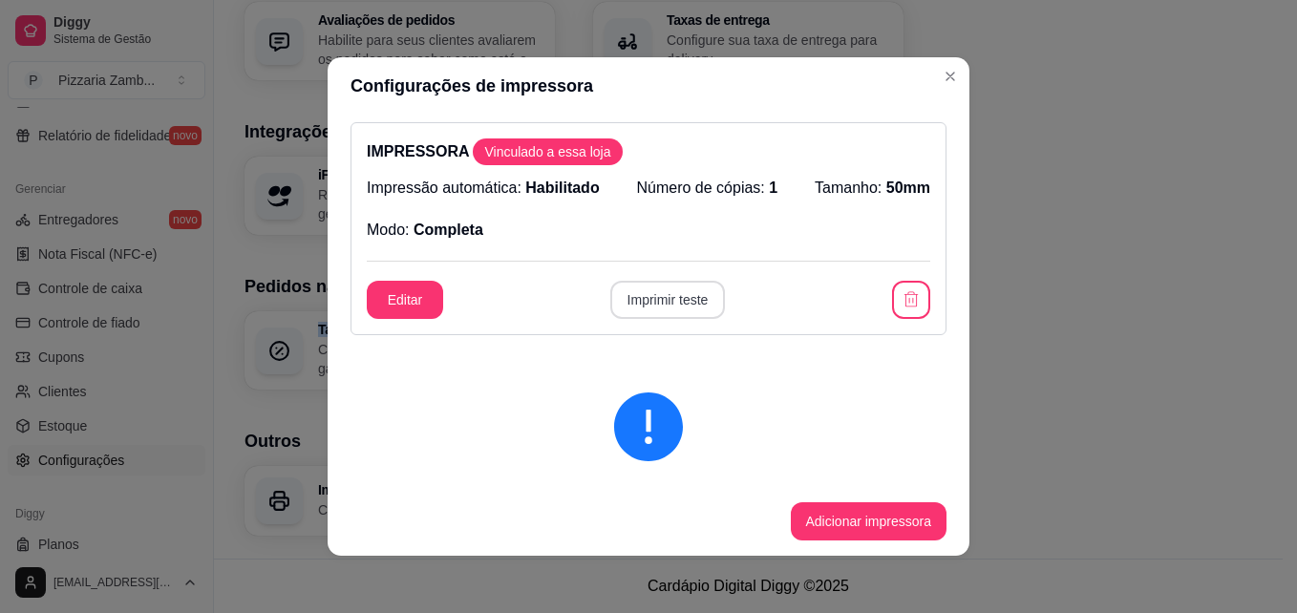
click at [663, 305] on button "Imprimir teste" at bounding box center [668, 300] width 116 height 38
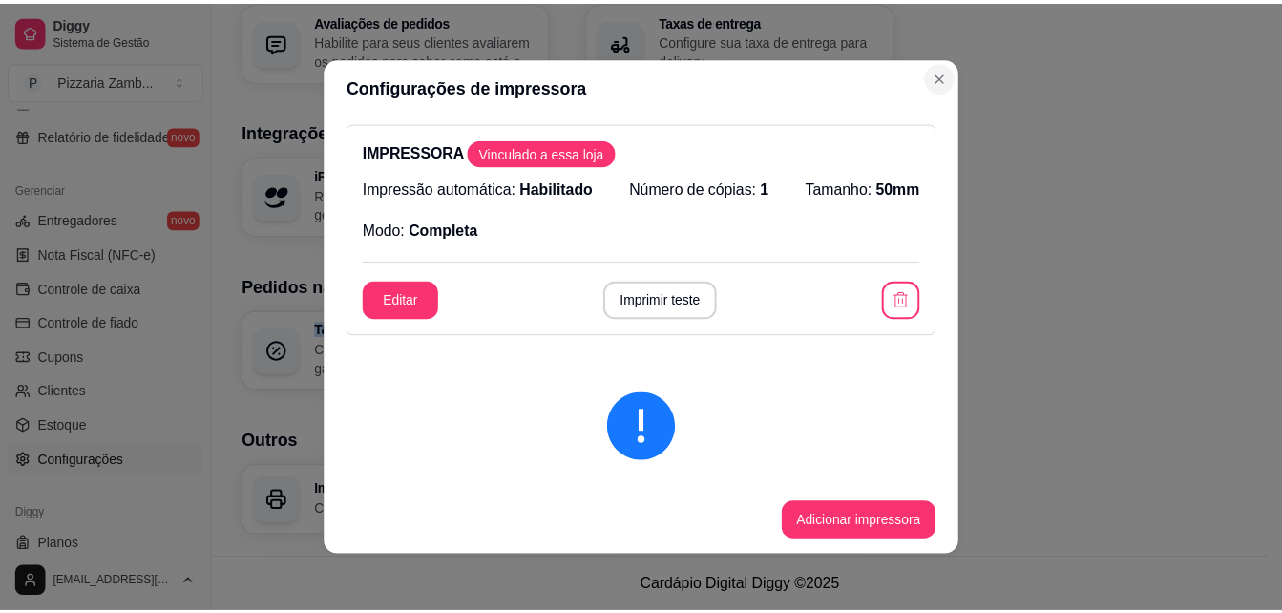
scroll to position [725, 0]
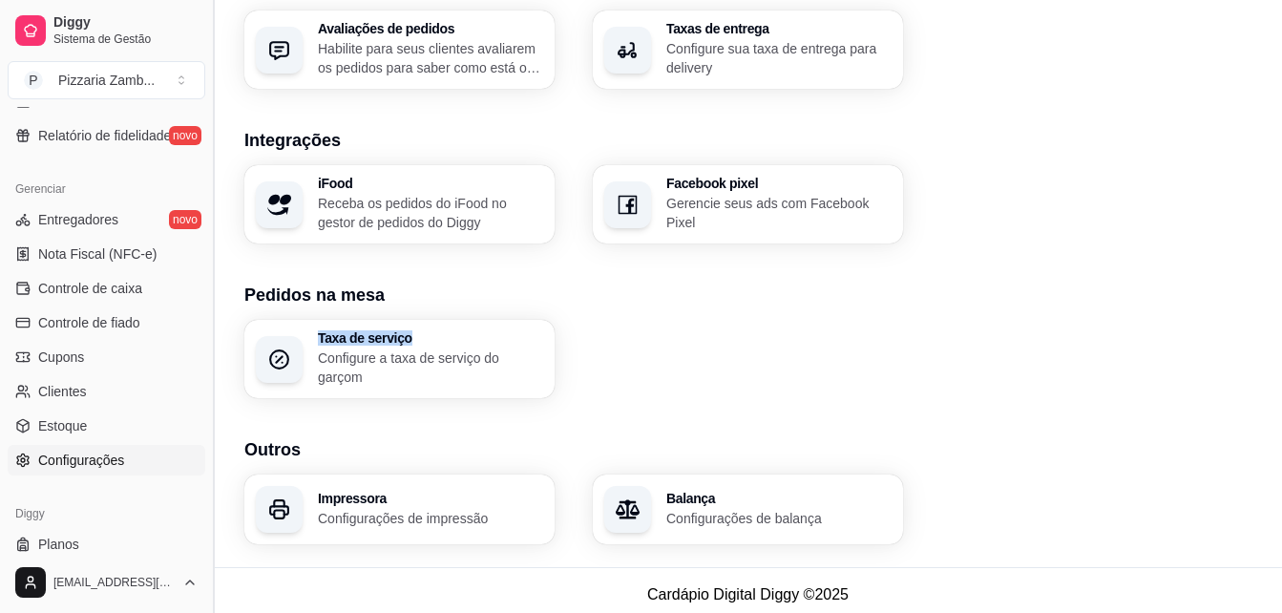
click at [206, 400] on button "Toggle Sidebar" at bounding box center [212, 306] width 15 height 613
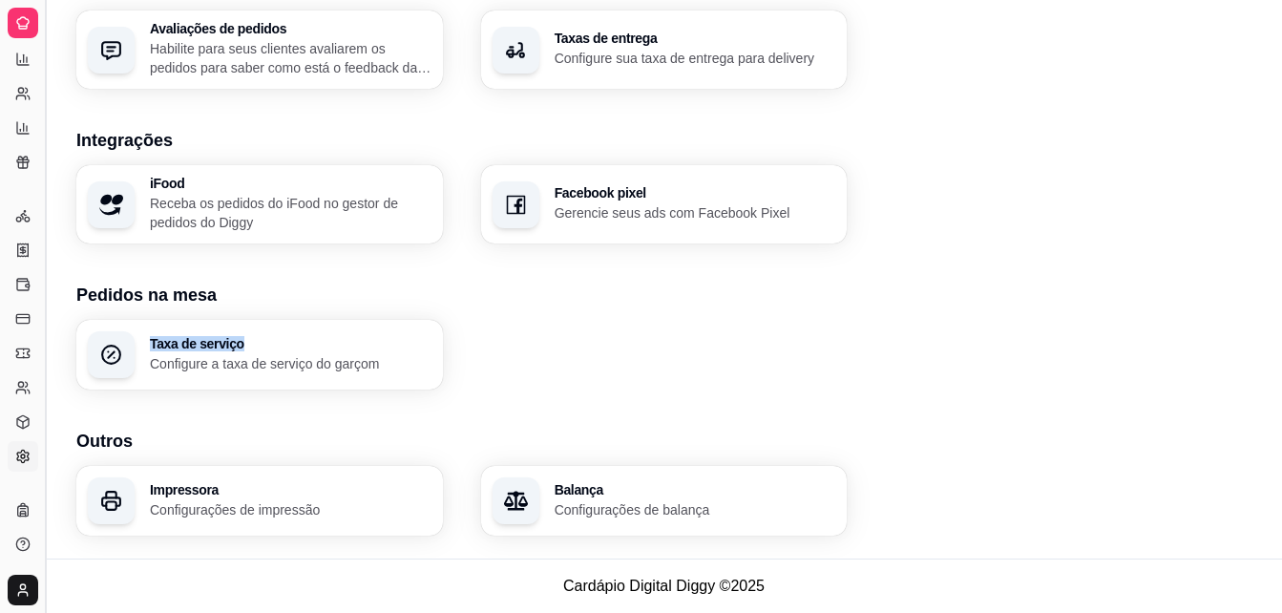
scroll to position [376, 0]
drag, startPoint x: 41, startPoint y: 84, endPoint x: 121, endPoint y: 66, distance: 82.2
drag, startPoint x: 45, startPoint y: 186, endPoint x: 106, endPoint y: 167, distance: 64.0
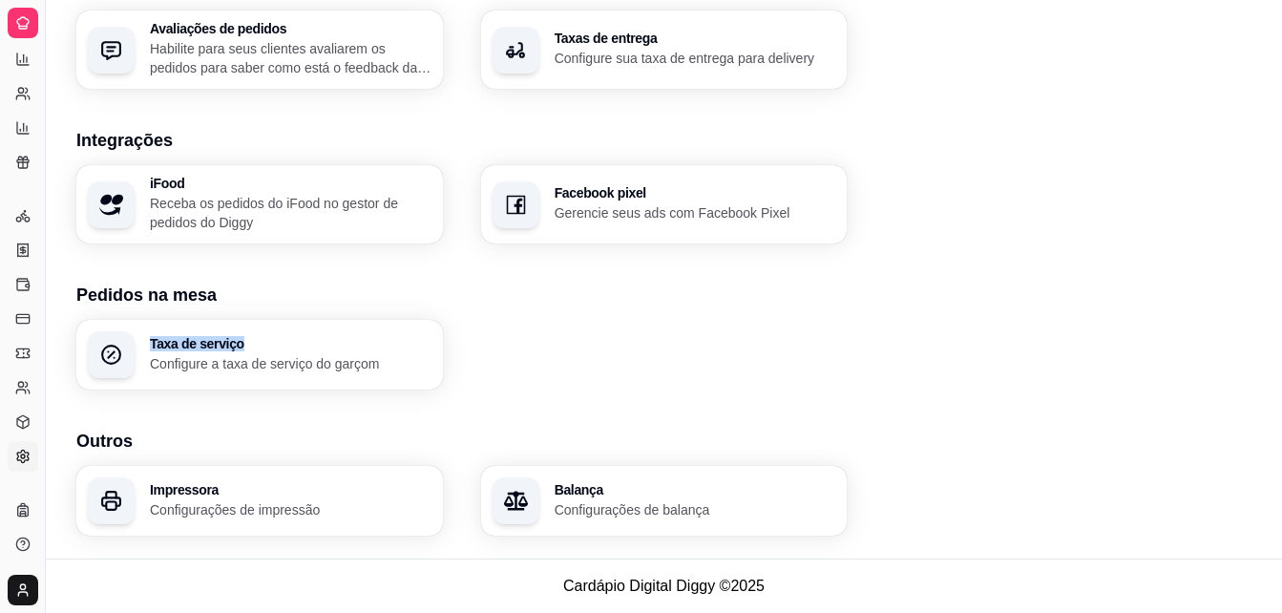
drag, startPoint x: 42, startPoint y: 209, endPoint x: 86, endPoint y: 199, distance: 45.2
drag, startPoint x: 40, startPoint y: 207, endPoint x: 79, endPoint y: 206, distance: 39.2
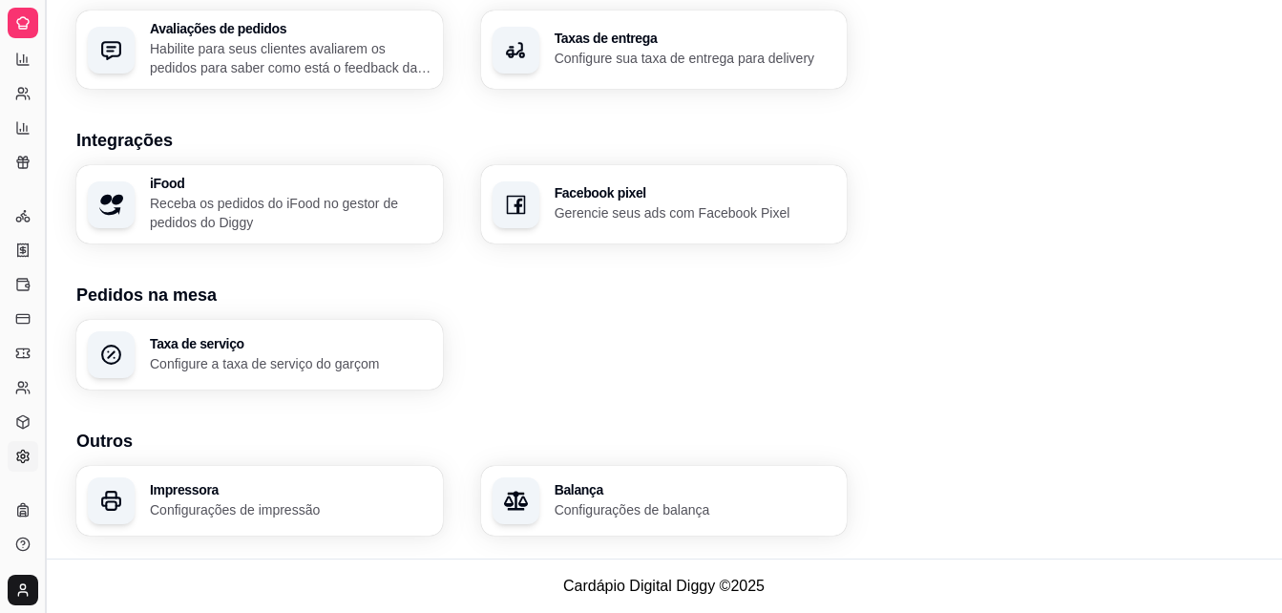
click at [37, 189] on button "Toggle Sidebar" at bounding box center [44, 306] width 15 height 613
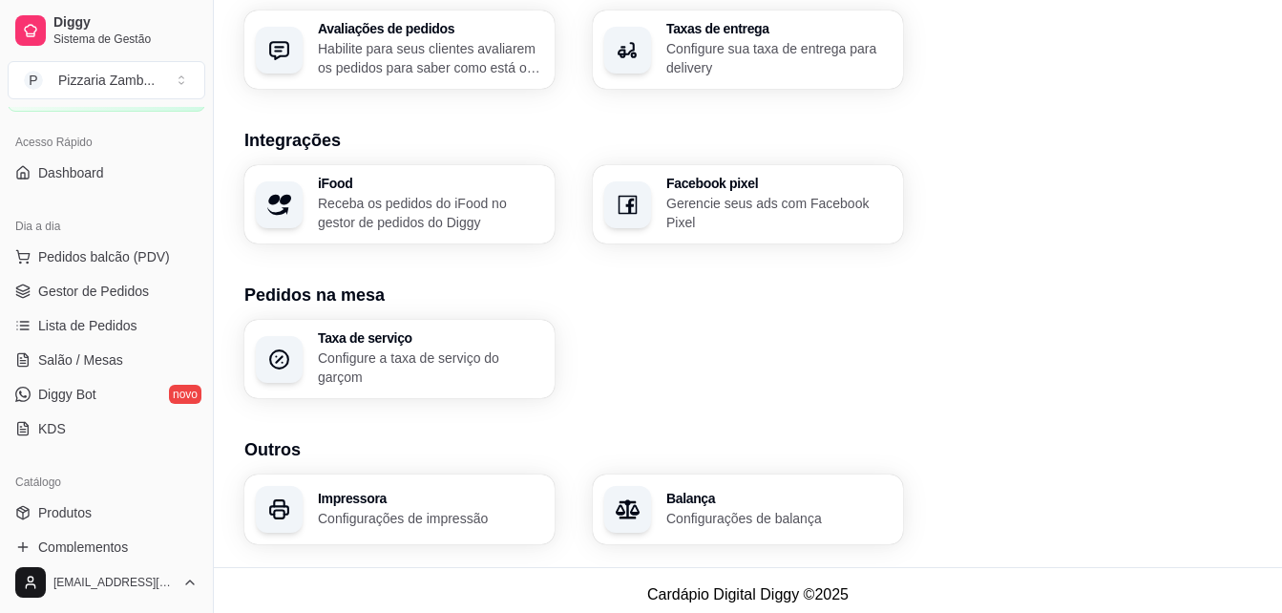
scroll to position [110, 0]
click at [83, 328] on span "Lista de Pedidos" at bounding box center [87, 328] width 99 height 19
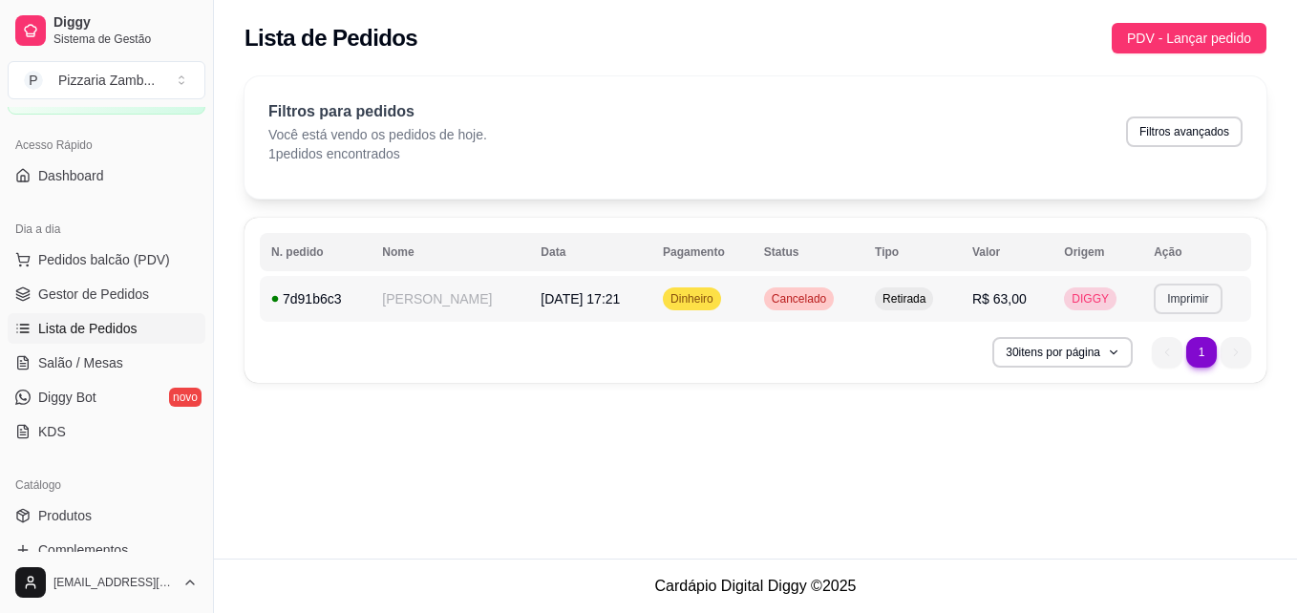
click at [1206, 305] on button "Imprimir" at bounding box center [1187, 299] width 68 height 31
click at [1114, 372] on button "IMPRESSORA" at bounding box center [1145, 365] width 138 height 31
click at [881, 303] on span "Retirada" at bounding box center [903, 298] width 51 height 15
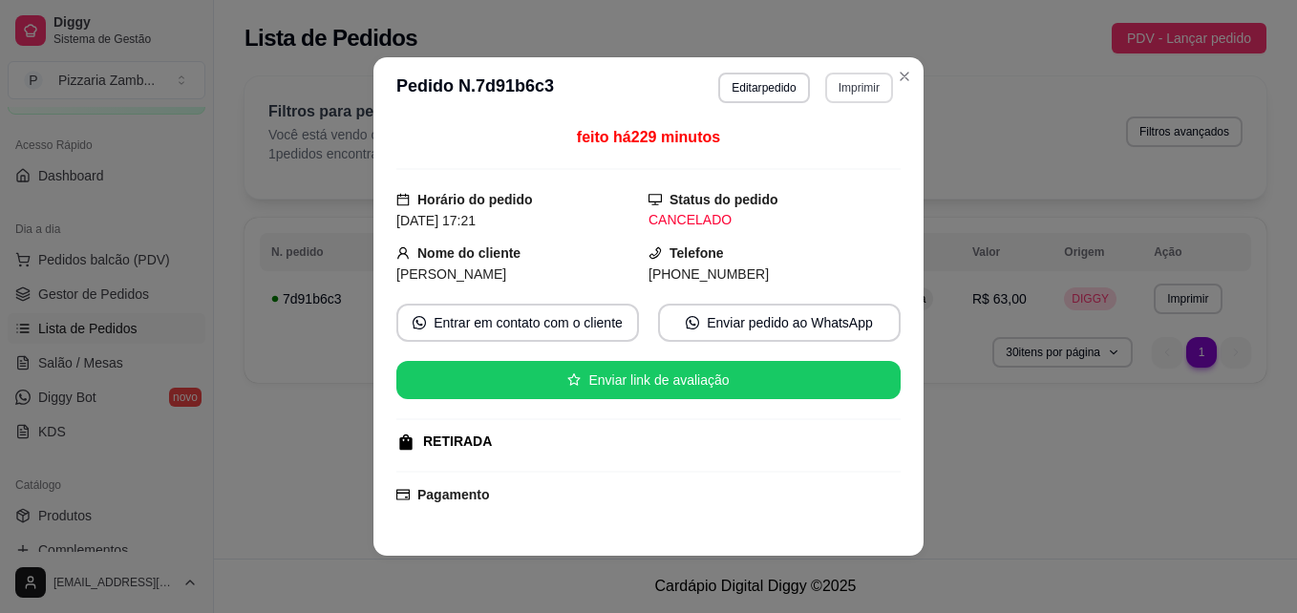
click at [851, 91] on button "Imprimir" at bounding box center [859, 88] width 68 height 31
click at [798, 156] on button "IMPRESSORA" at bounding box center [818, 154] width 138 height 31
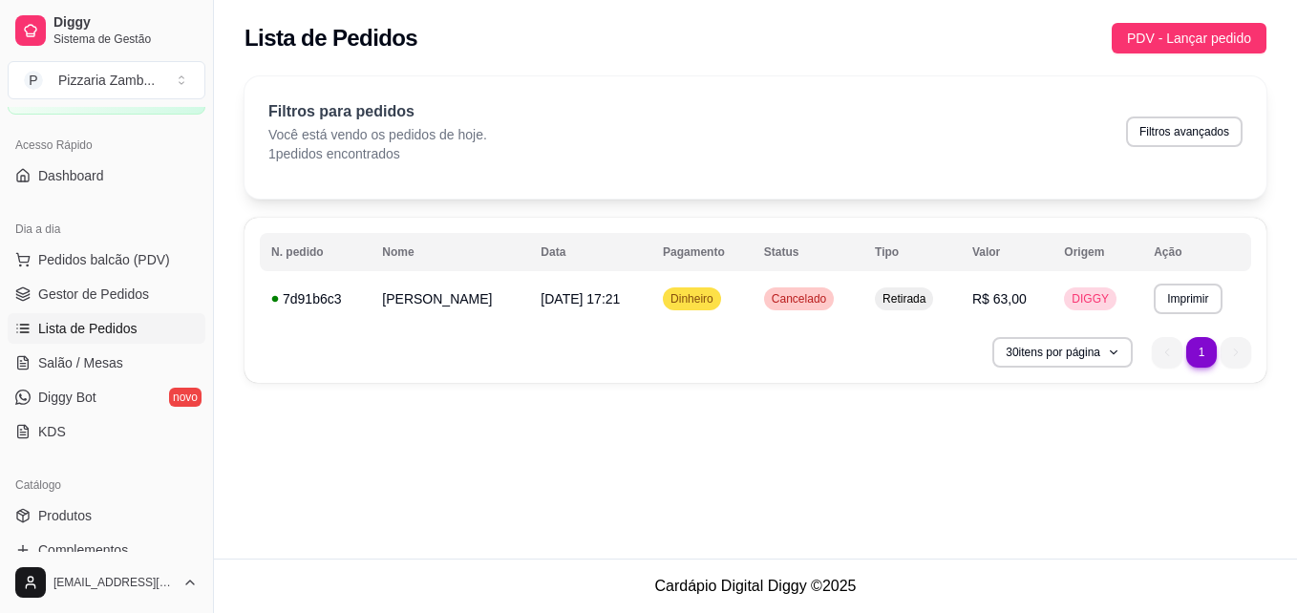
click at [715, 413] on div "**********" at bounding box center [755, 279] width 1083 height 559
drag, startPoint x: 716, startPoint y: 417, endPoint x: 587, endPoint y: 421, distance: 129.0
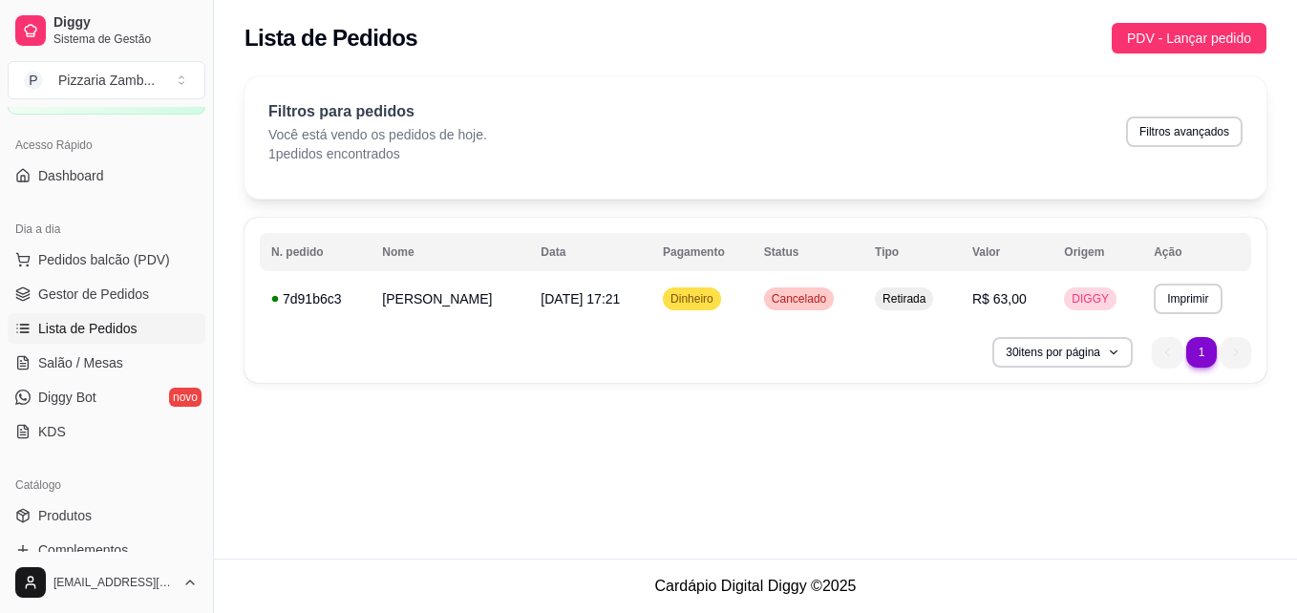
click at [587, 421] on div "**********" at bounding box center [755, 279] width 1083 height 559
click at [1153, 285] on button "Imprimir" at bounding box center [1187, 299] width 68 height 31
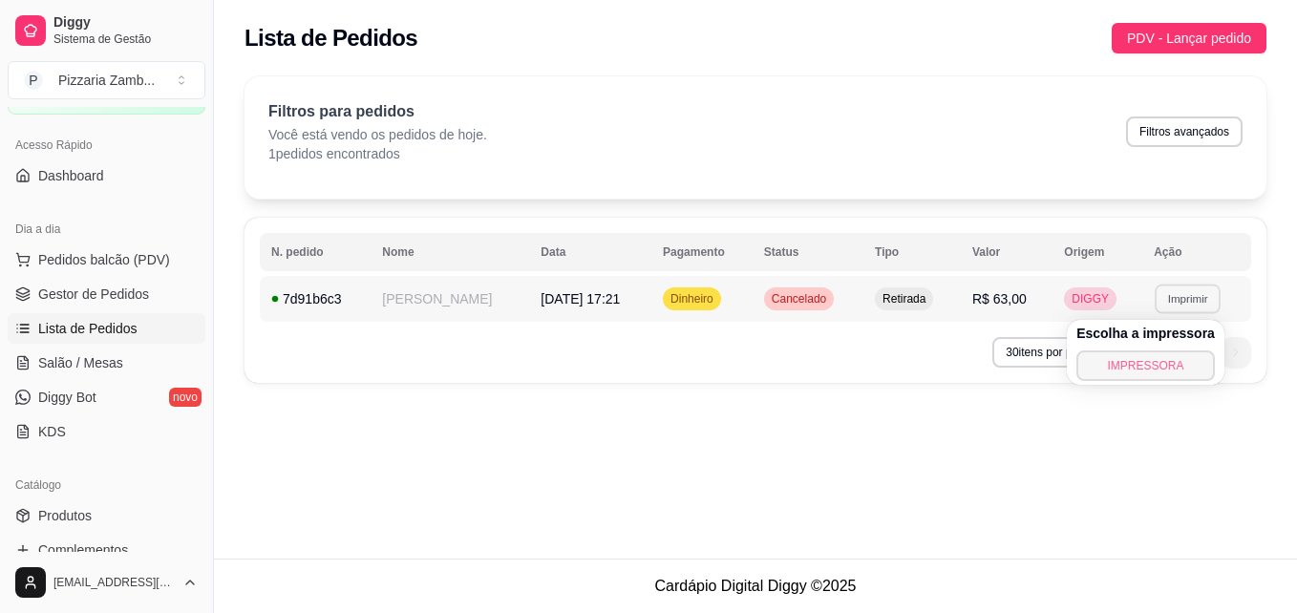
click at [1099, 364] on button "IMPRESSORA" at bounding box center [1145, 365] width 138 height 31
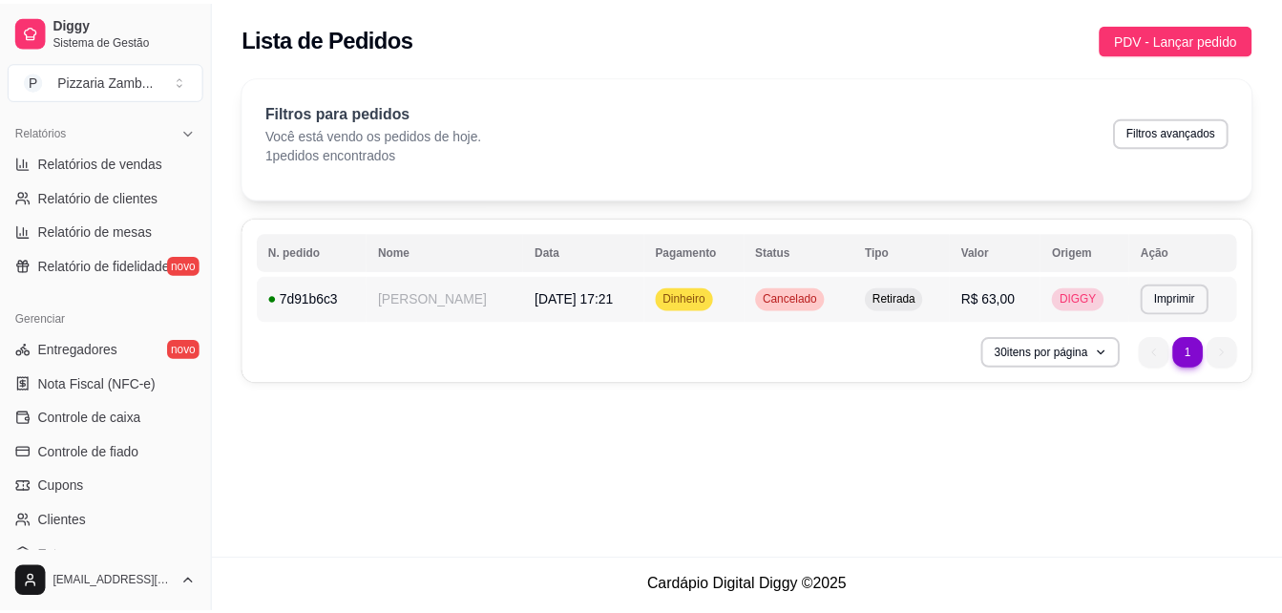
scroll to position [761, 0]
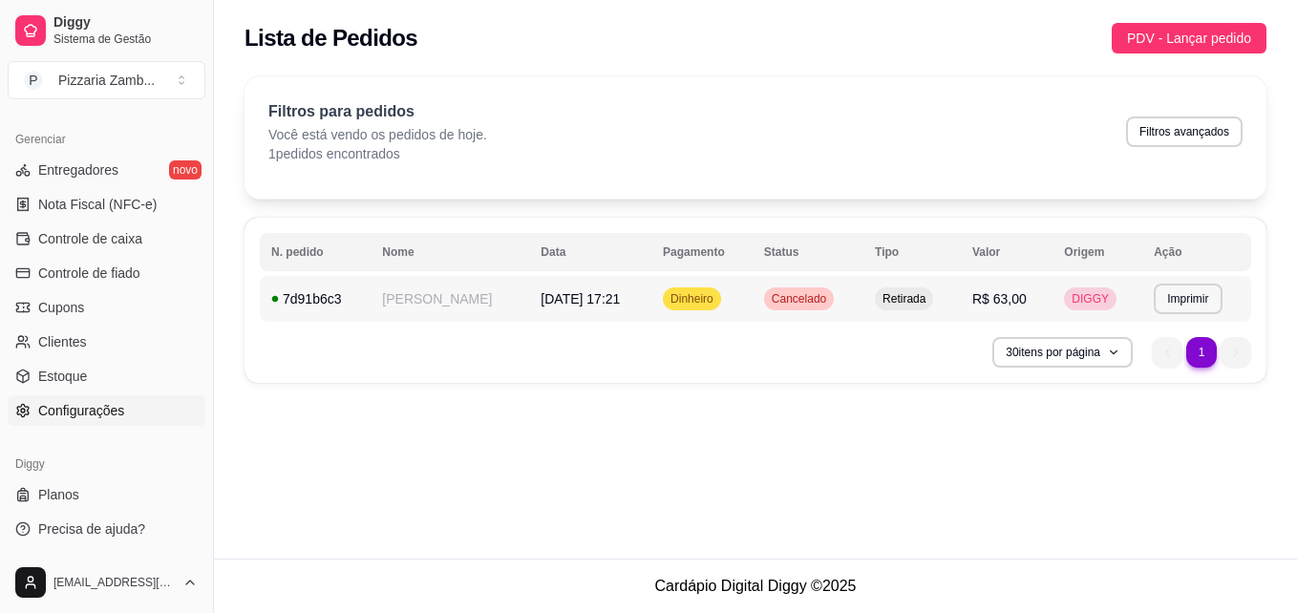
click at [74, 415] on span "Configurações" at bounding box center [81, 410] width 86 height 19
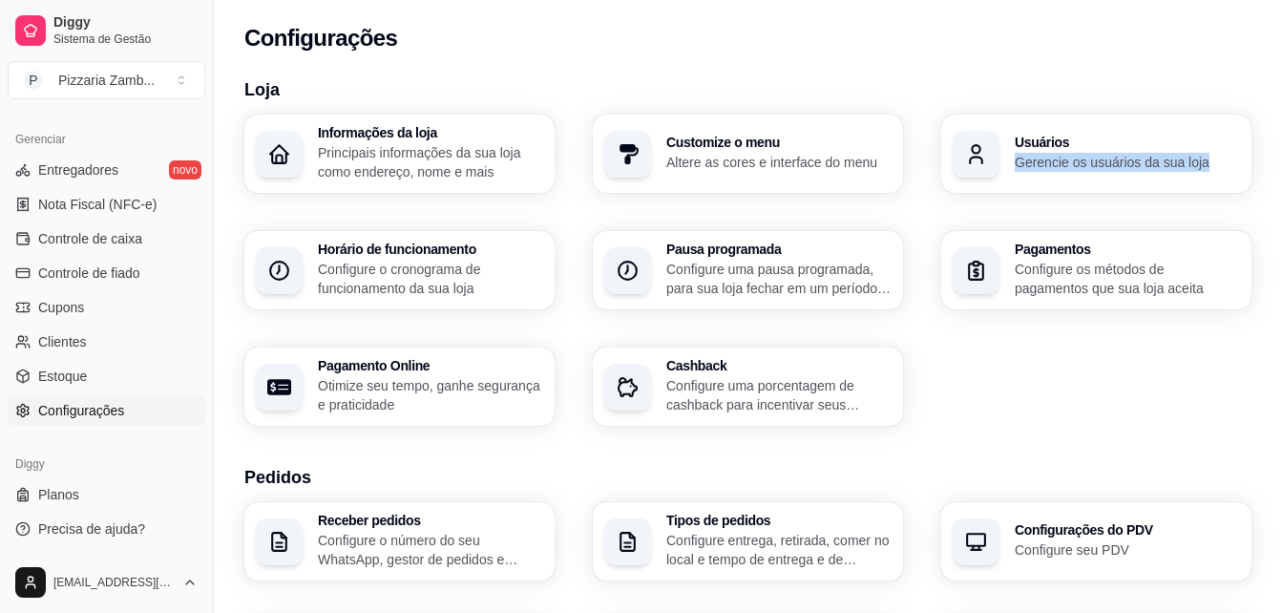
drag, startPoint x: 1281, startPoint y: 141, endPoint x: 1284, endPoint y: 158, distance: 16.5
click at [1282, 158] on html "Diggy Sistema de Gestão P Pizzaria Zamb ... Loja fechada Período gratuito até 1…" at bounding box center [641, 306] width 1282 height 613
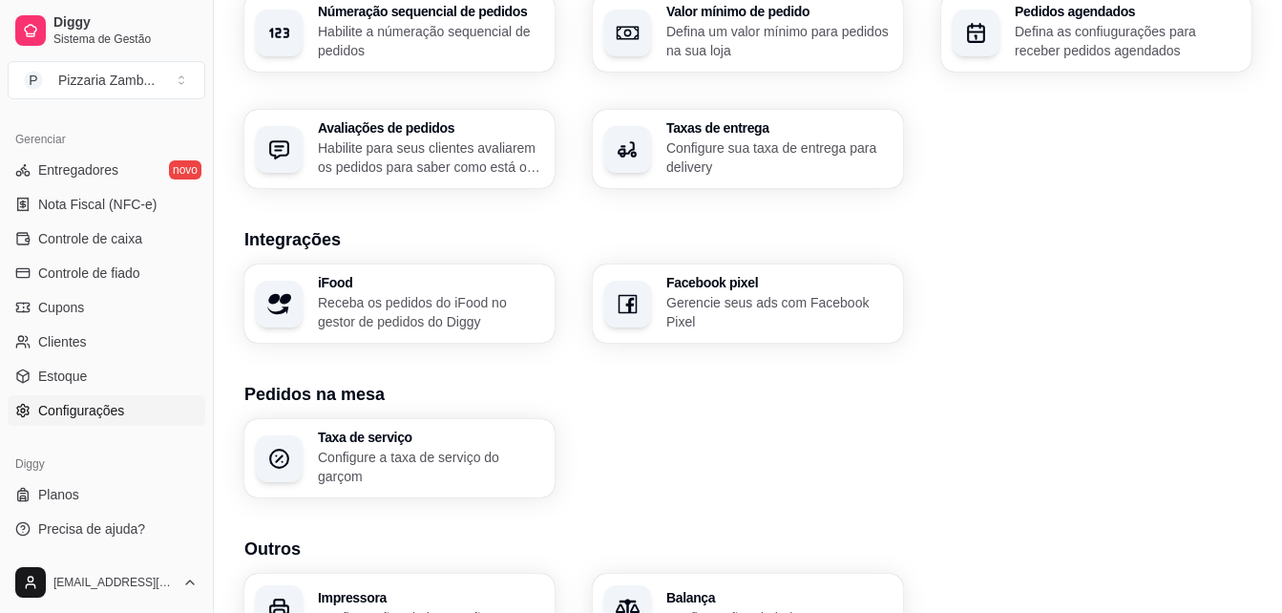
scroll to position [679, 0]
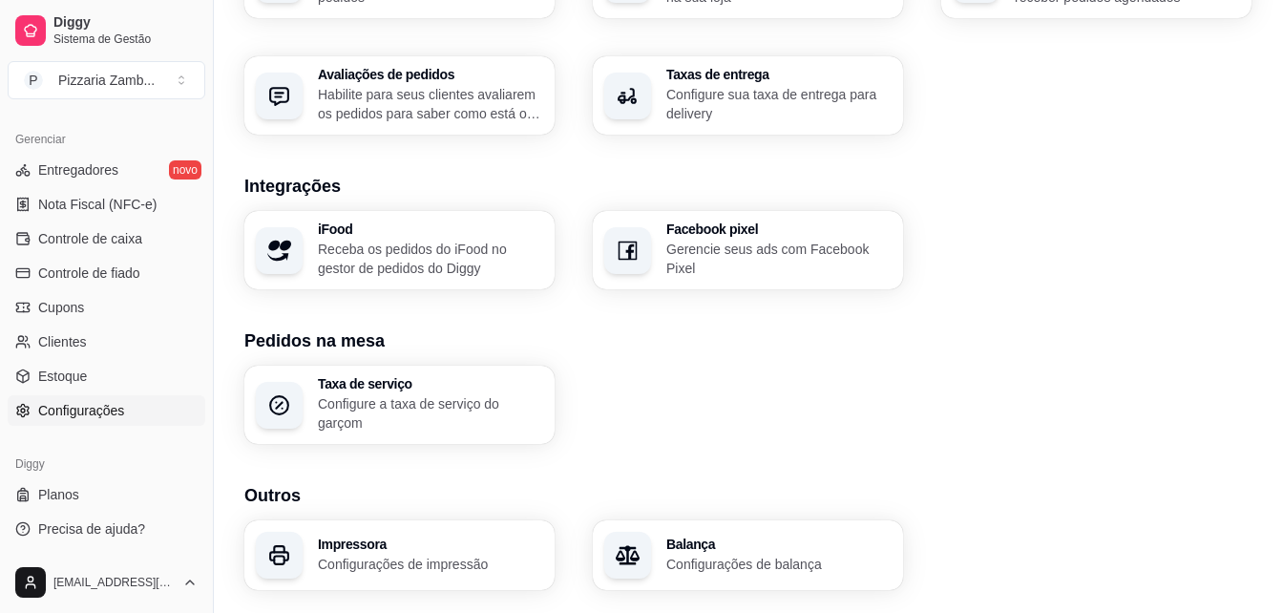
click at [391, 513] on section "Outros Impressora Configurações de impressão Balança Configurações de balança" at bounding box center [747, 536] width 1007 height 108
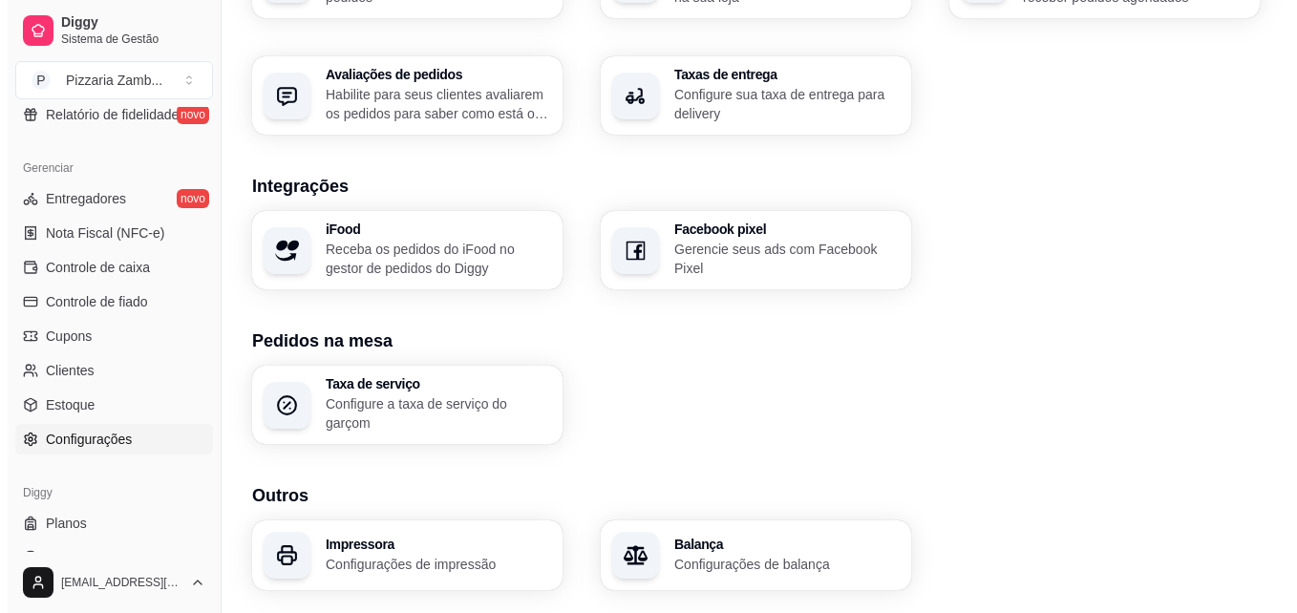
scroll to position [727, 0]
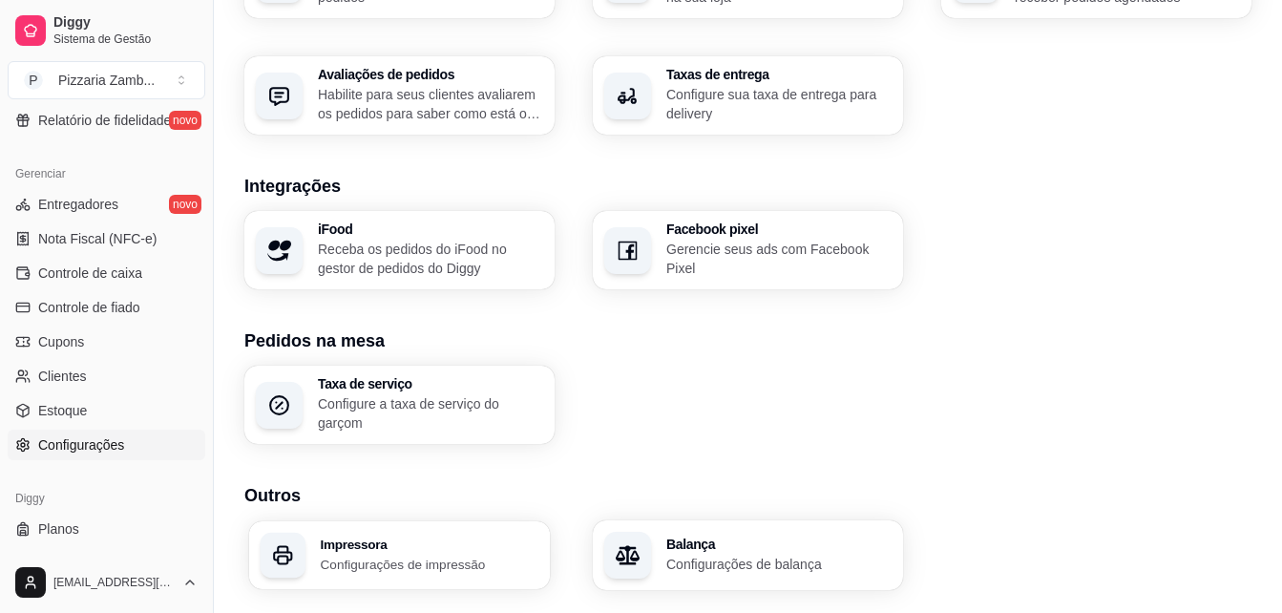
click at [346, 550] on h3 "Impressora" at bounding box center [430, 544] width 219 height 13
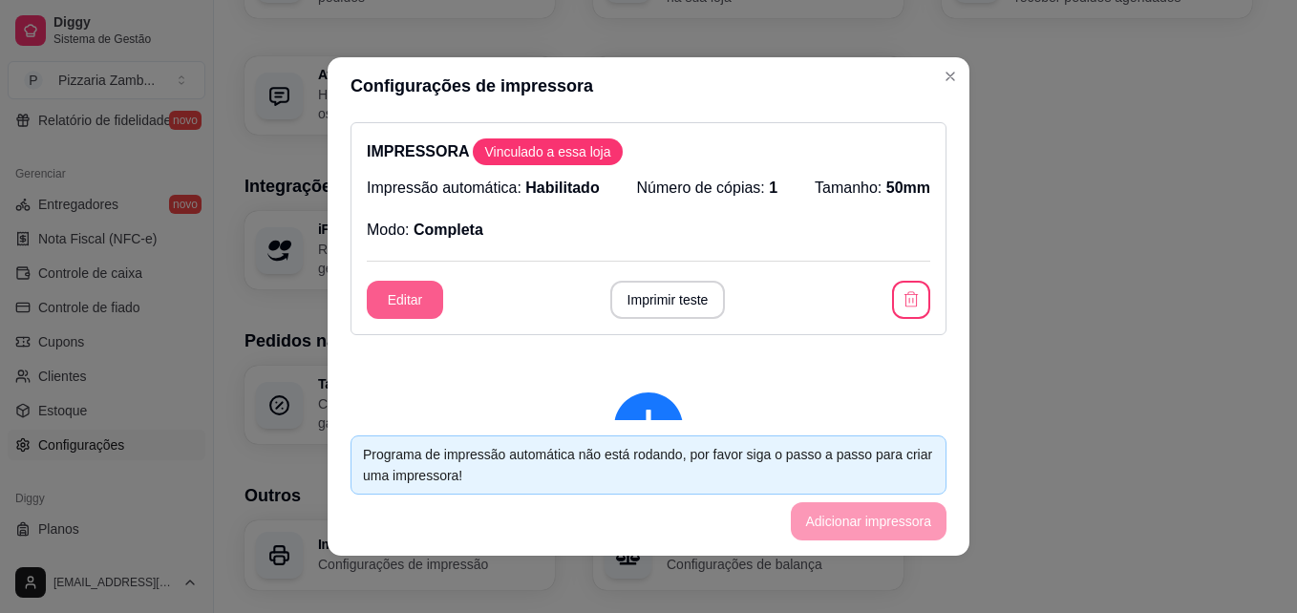
click at [413, 311] on button "Editar" at bounding box center [405, 300] width 76 height 38
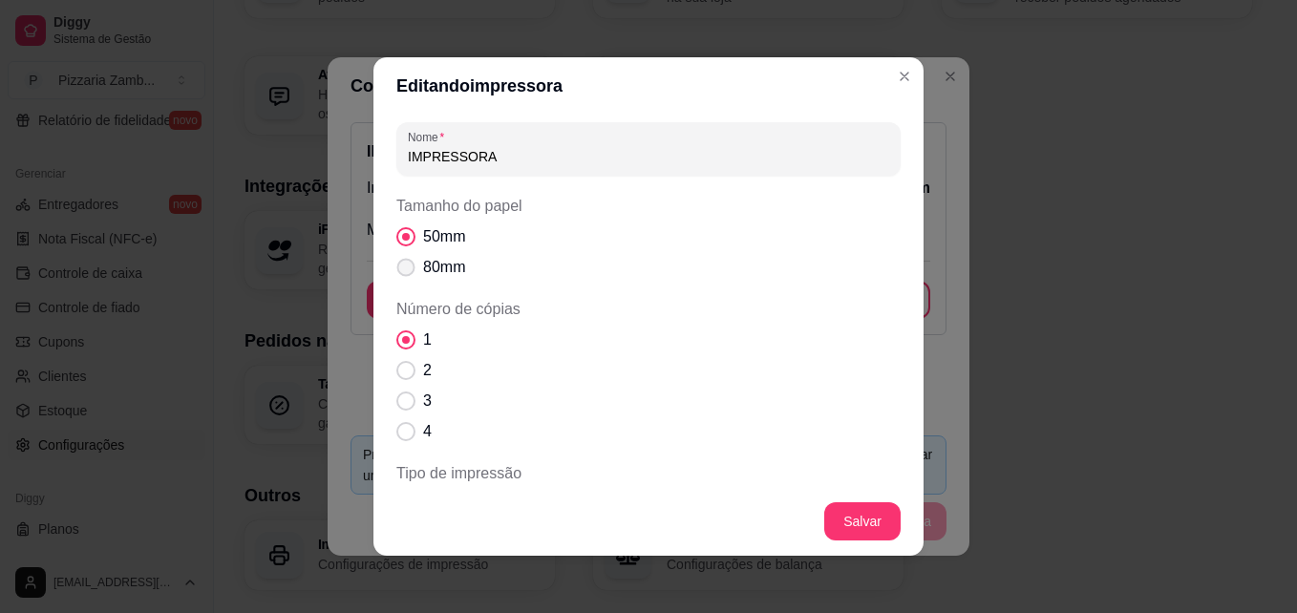
click at [397, 269] on span "Tamanho do papel" at bounding box center [406, 268] width 18 height 18
click at [395, 271] on input "80mm" at bounding box center [401, 277] width 12 height 12
radio input "true"
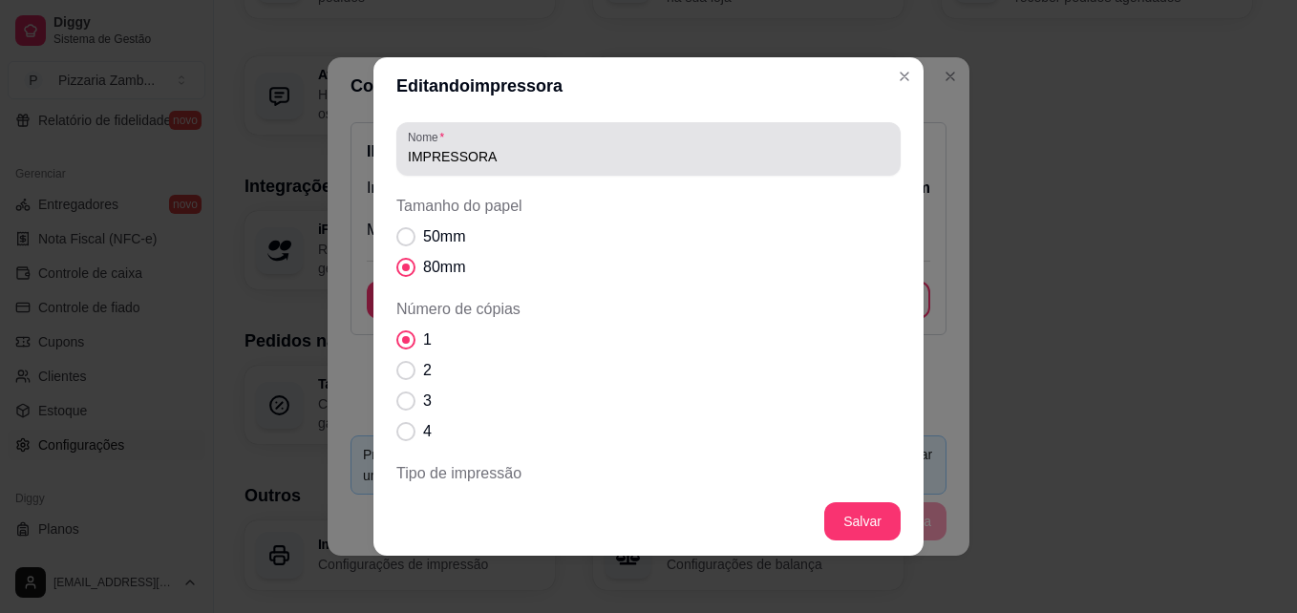
click at [823, 156] on input "IMPRESSORA" at bounding box center [648, 156] width 481 height 19
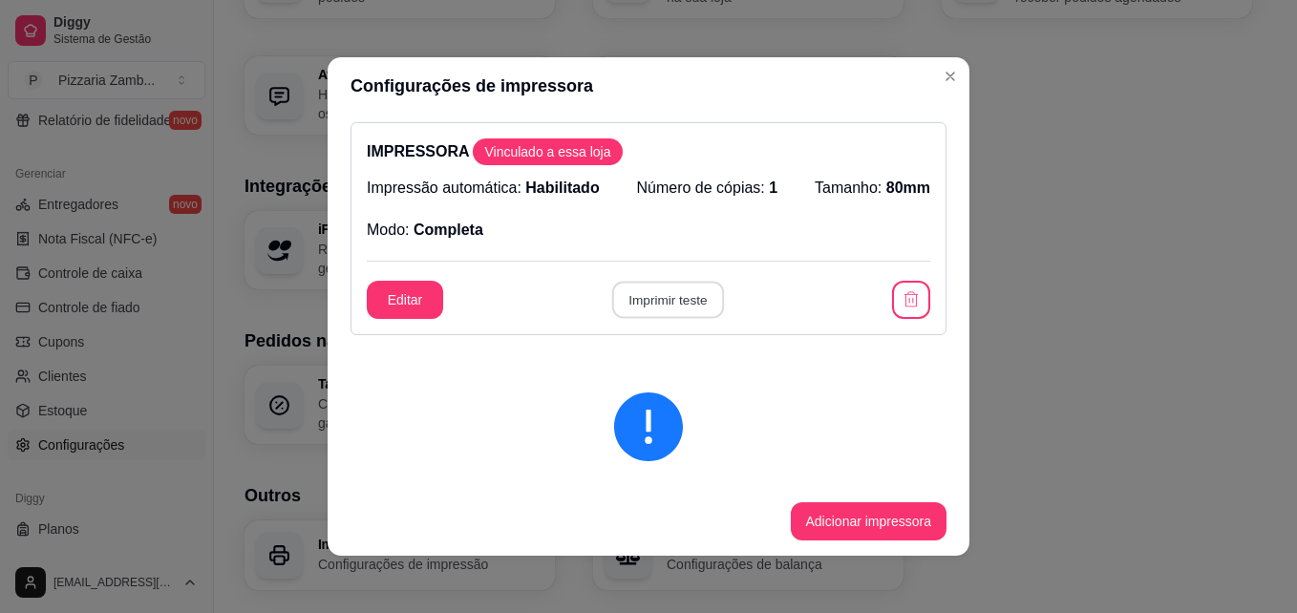
click at [667, 302] on button "Imprimir teste" at bounding box center [667, 300] width 112 height 37
click at [841, 530] on button "Adicionar impressora" at bounding box center [869, 521] width 157 height 38
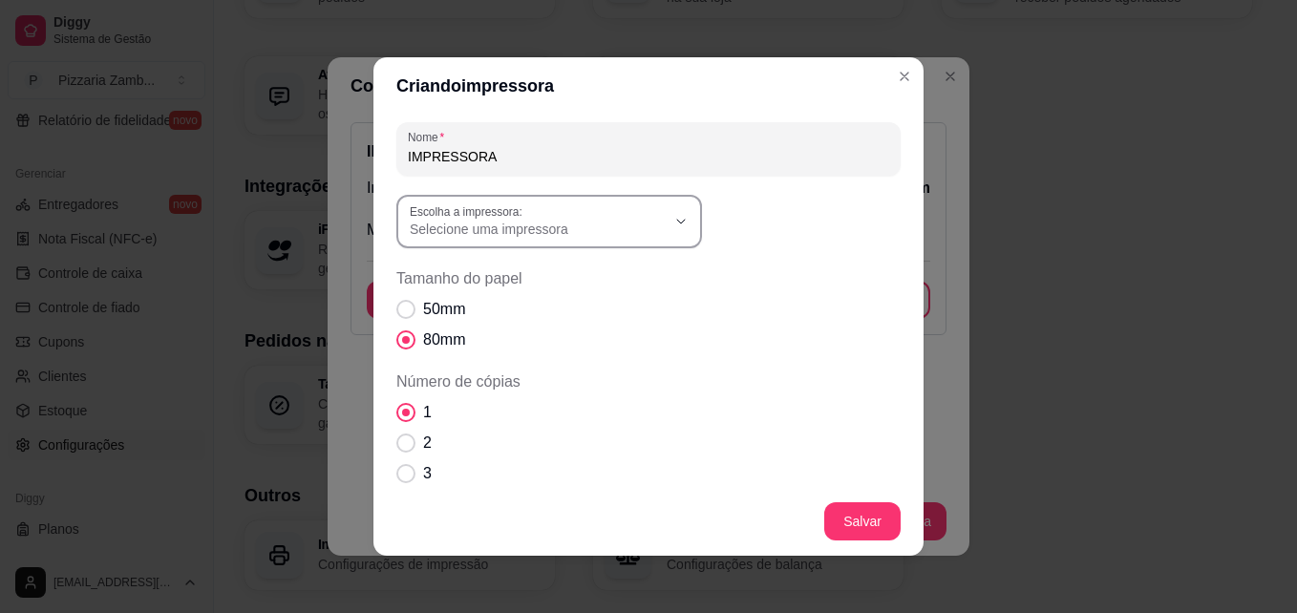
click at [626, 240] on button "Escolha a impressora: Selecione uma impressora" at bounding box center [549, 221] width 306 height 53
click at [558, 409] on span "POS58 10.0.0.6 (Copiar 2)" at bounding box center [532, 400] width 245 height 18
type input "POS58 10.0.0.6 (Copiar 2)"
select select "POS58 10.0.0.6 (Copiar 2)"
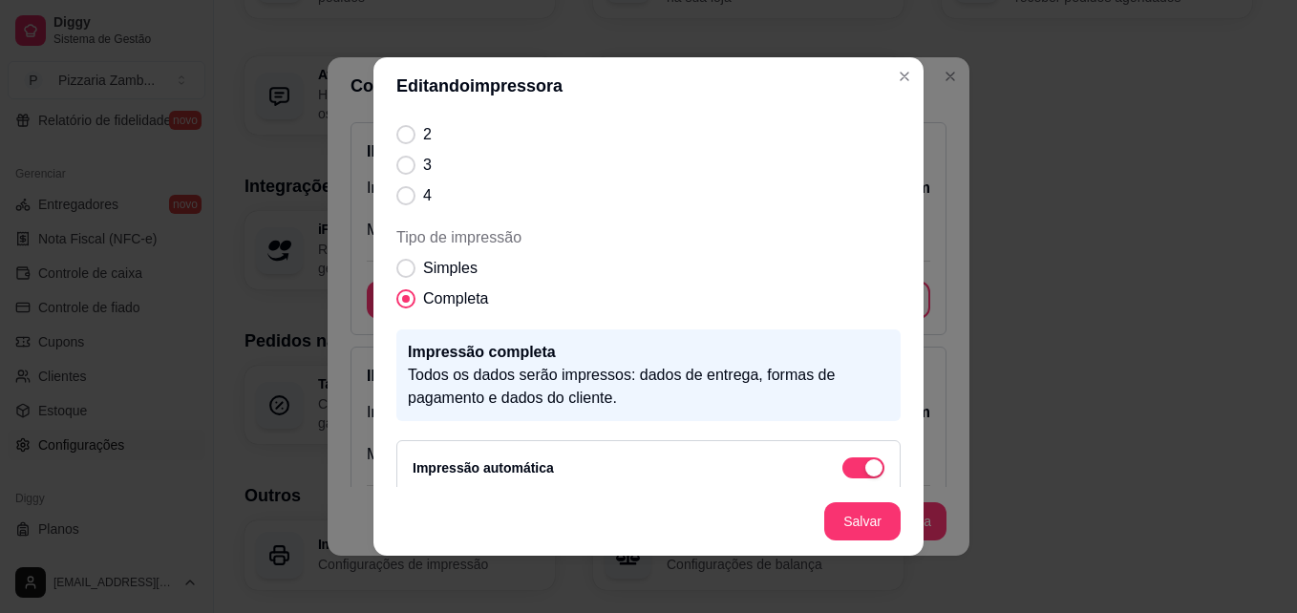
scroll to position [252, 0]
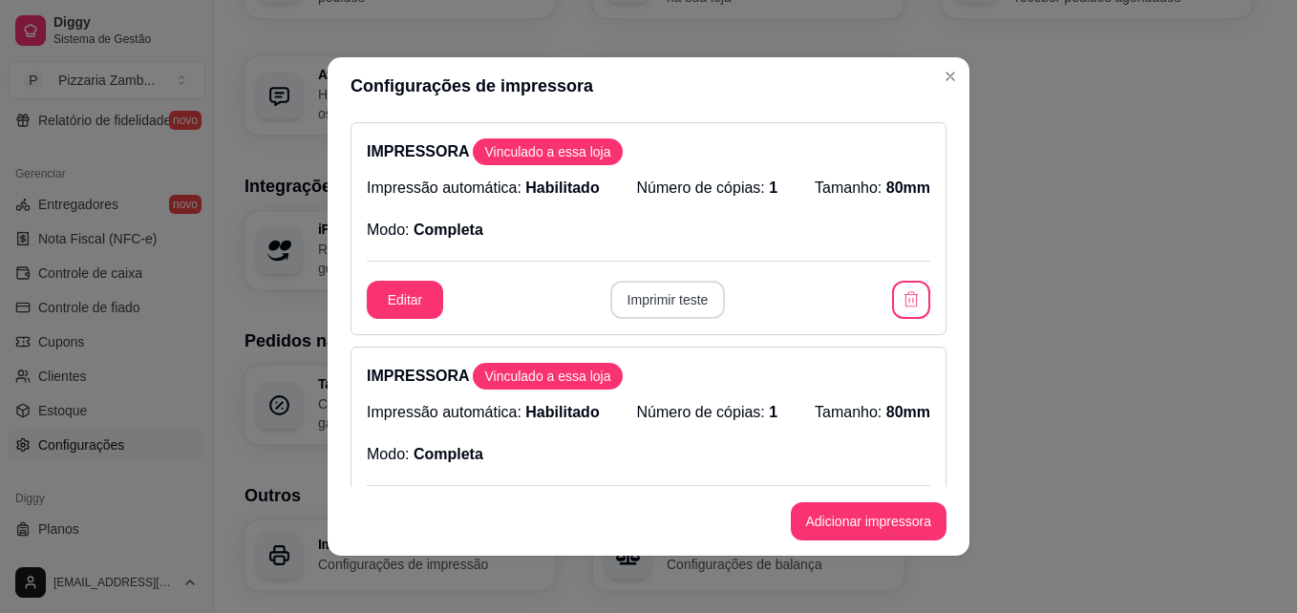
click at [666, 289] on button "Imprimir teste" at bounding box center [668, 300] width 116 height 38
click at [666, 289] on button "Imprimir teste" at bounding box center [667, 300] width 112 height 37
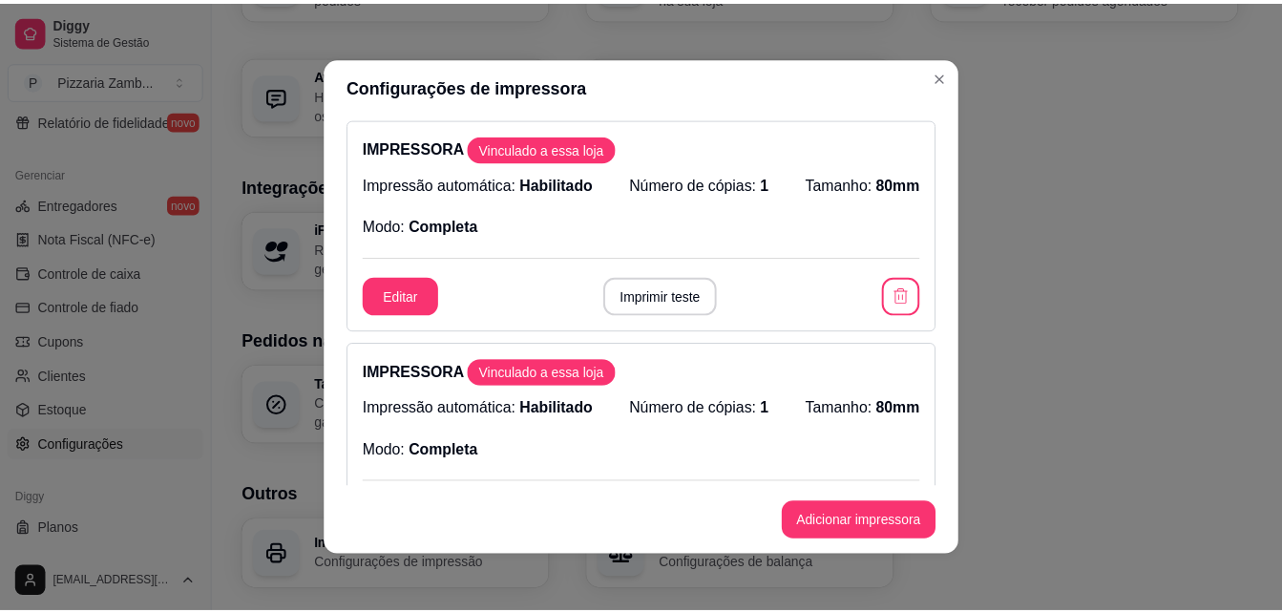
scroll to position [0, 0]
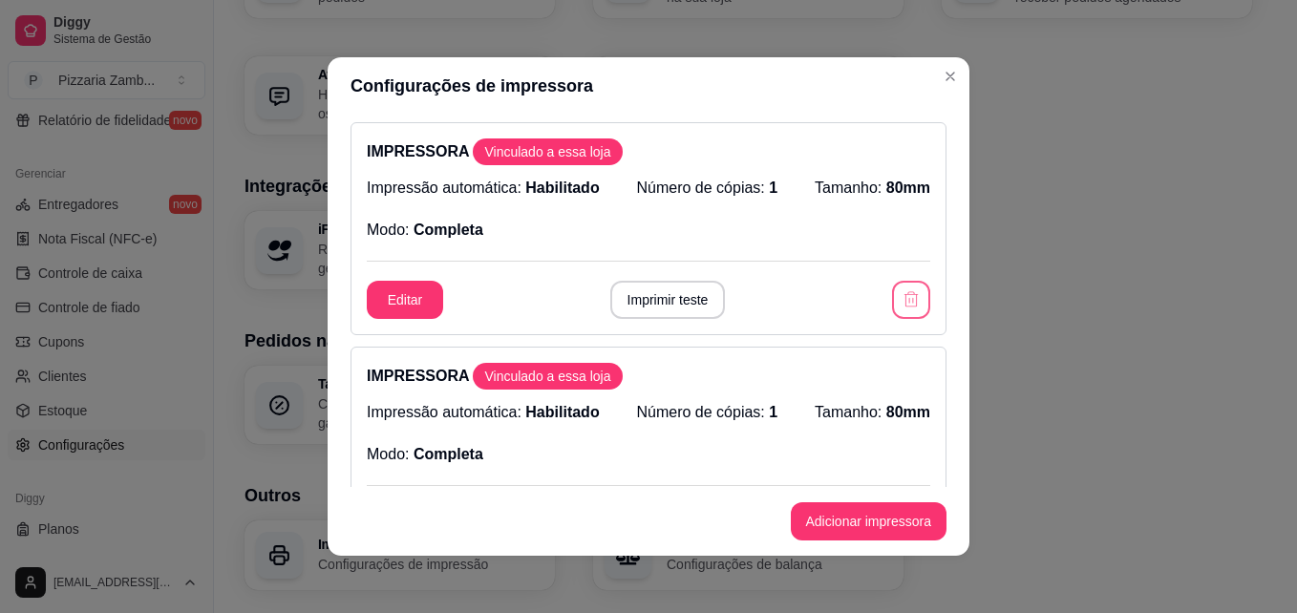
click at [901, 302] on icon "button" at bounding box center [910, 299] width 19 height 19
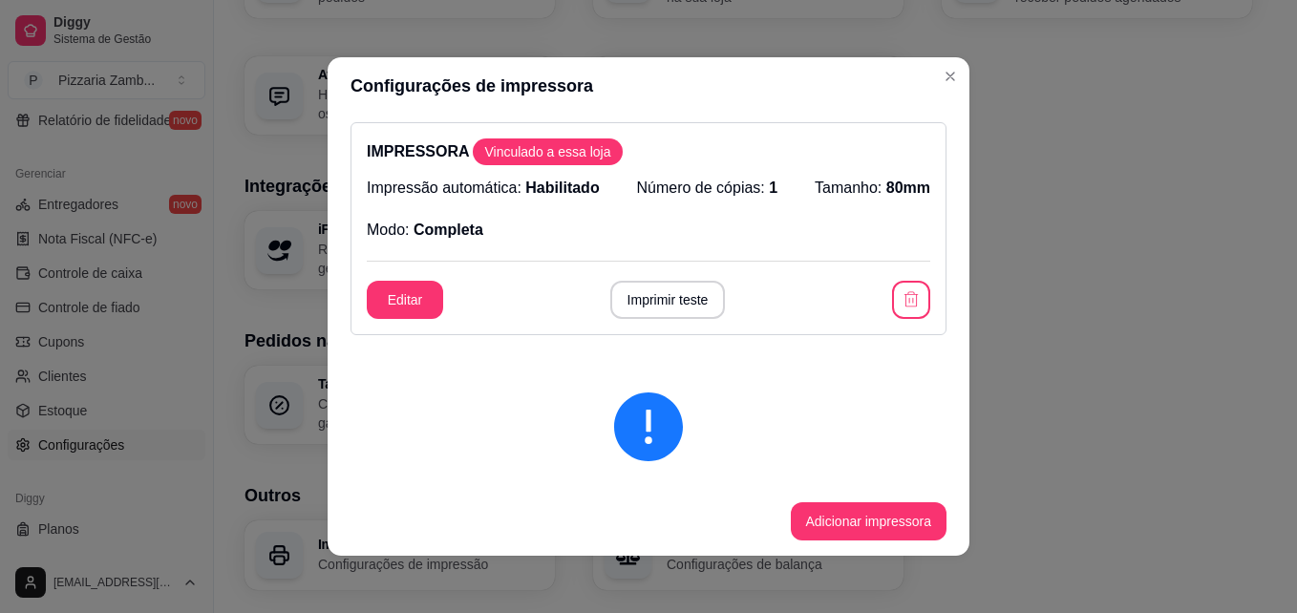
click at [866, 307] on div "Editar Imprimir teste" at bounding box center [648, 300] width 563 height 38
click at [892, 315] on button "button" at bounding box center [911, 300] width 38 height 38
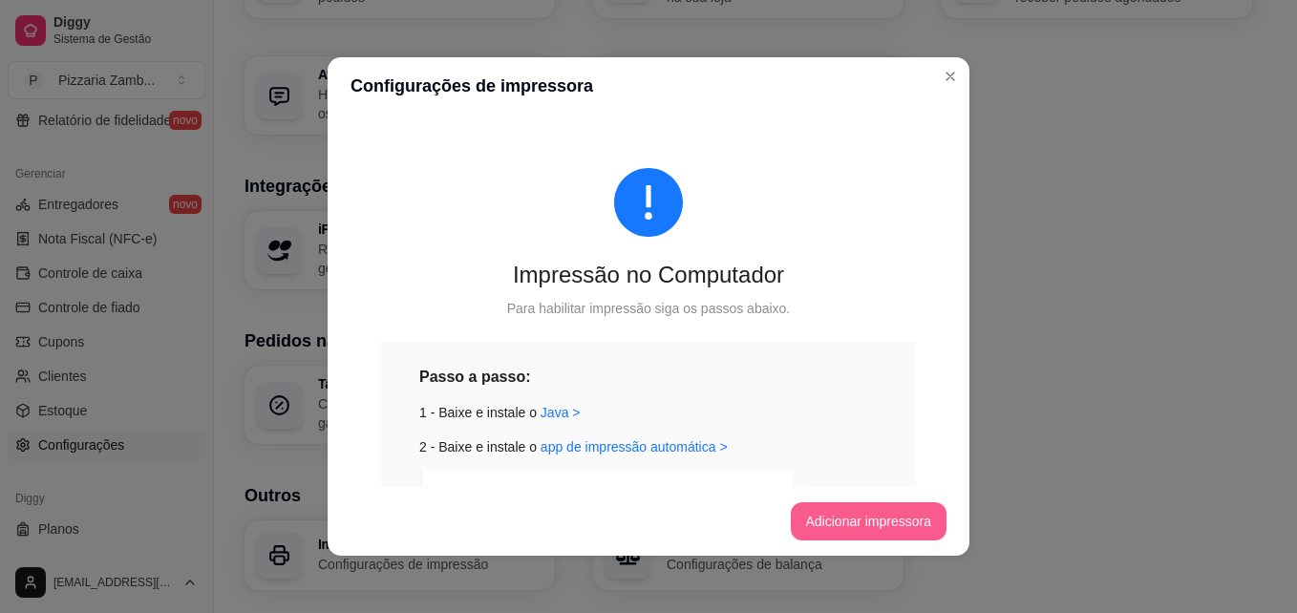
click at [820, 505] on button "Adicionar impressora" at bounding box center [869, 521] width 157 height 38
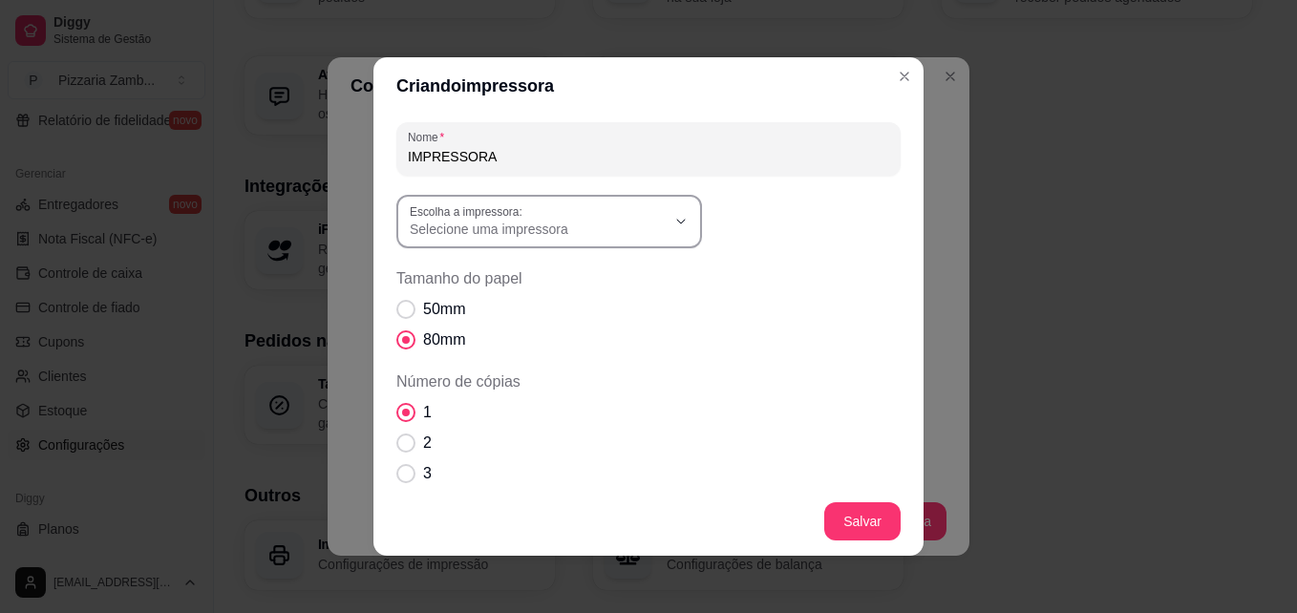
click at [629, 240] on button "Escolha a impressora: Selecione uma impressora" at bounding box center [549, 221] width 306 height 53
click at [525, 370] on span "Impressora principal" at bounding box center [532, 368] width 245 height 18
type input "Impressora principal"
select select "Impressora principal"
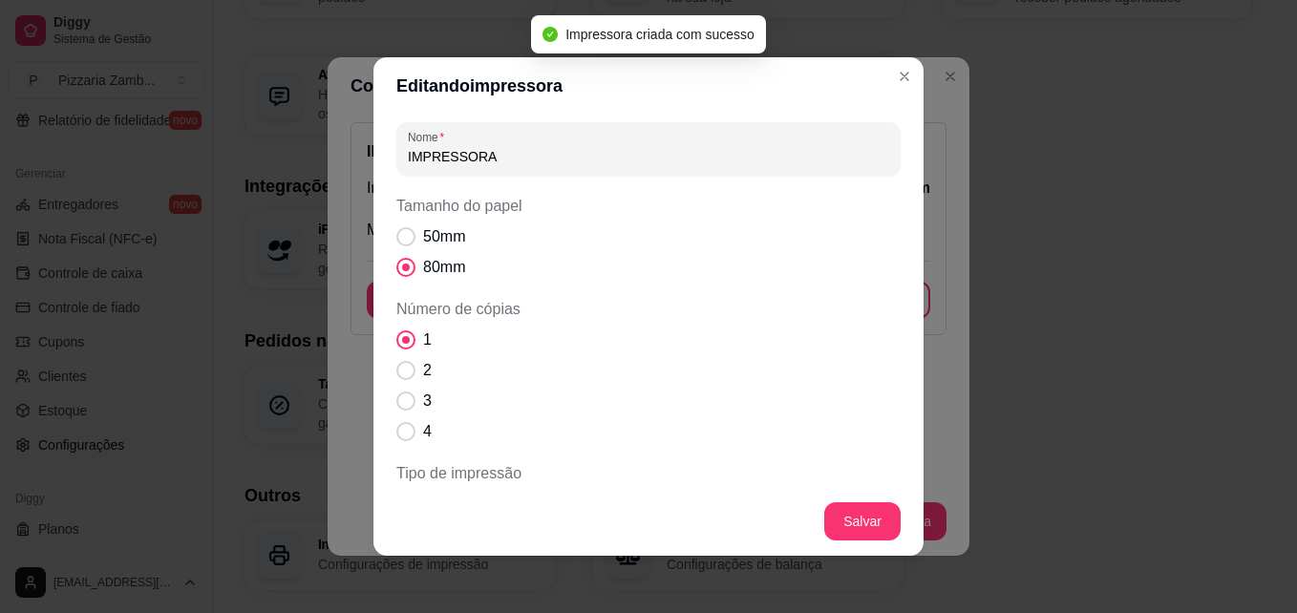
click at [888, 96] on header "Editando impressora" at bounding box center [648, 85] width 550 height 57
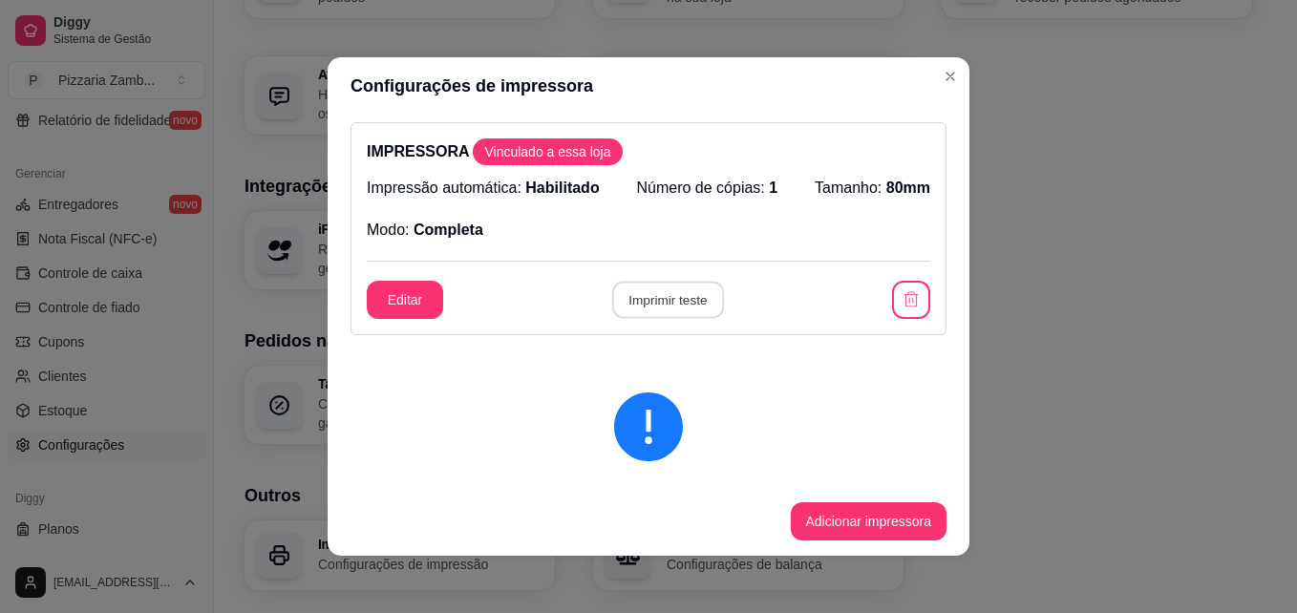
click at [655, 301] on button "Imprimir teste" at bounding box center [667, 300] width 112 height 37
click at [382, 286] on button "Editar" at bounding box center [405, 300] width 74 height 37
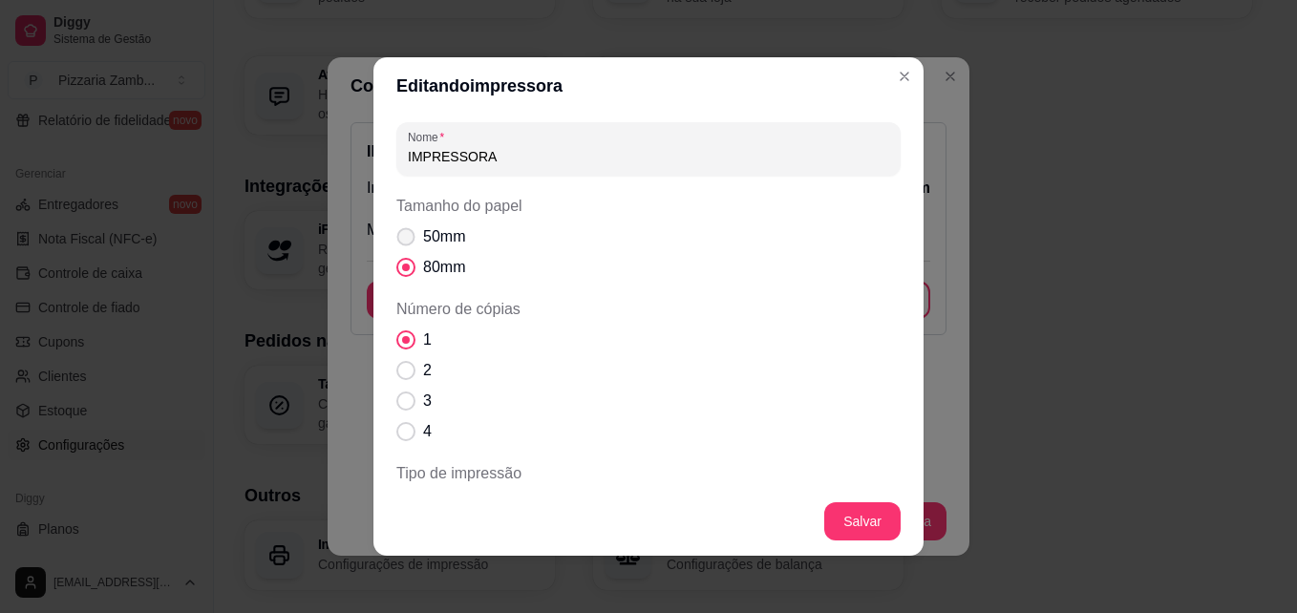
click at [402, 231] on span "Tamanho do papel" at bounding box center [406, 237] width 18 height 18
click at [402, 241] on input "50mm" at bounding box center [401, 247] width 12 height 12
radio input "true"
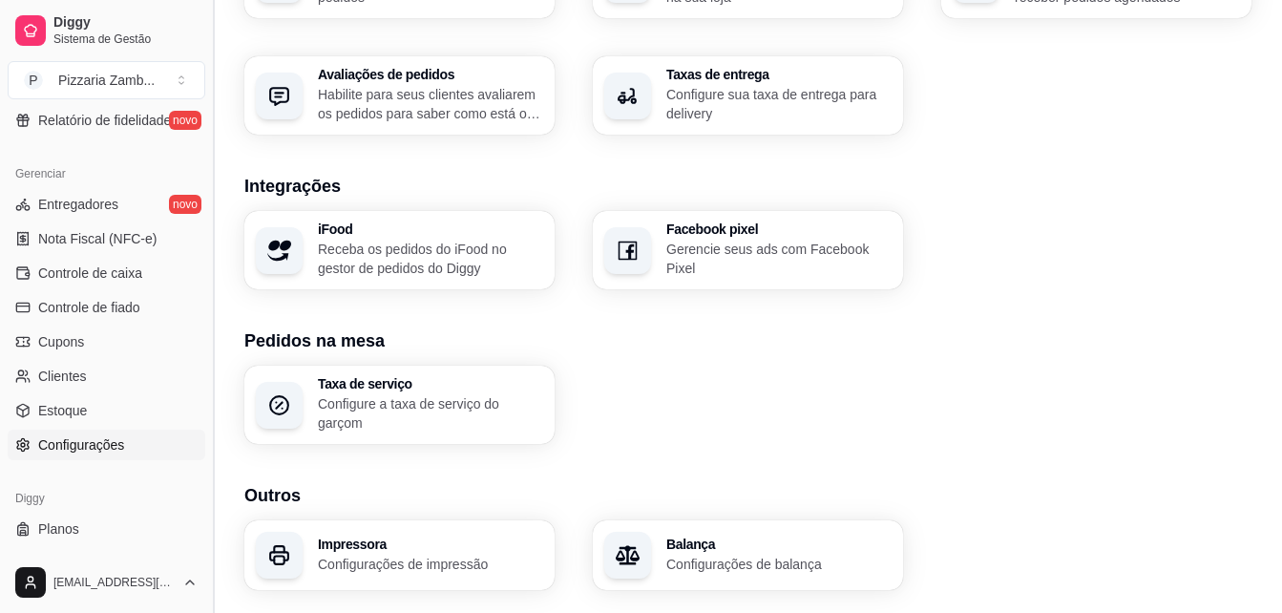
click at [209, 370] on button "Toggle Sidebar" at bounding box center [212, 306] width 15 height 613
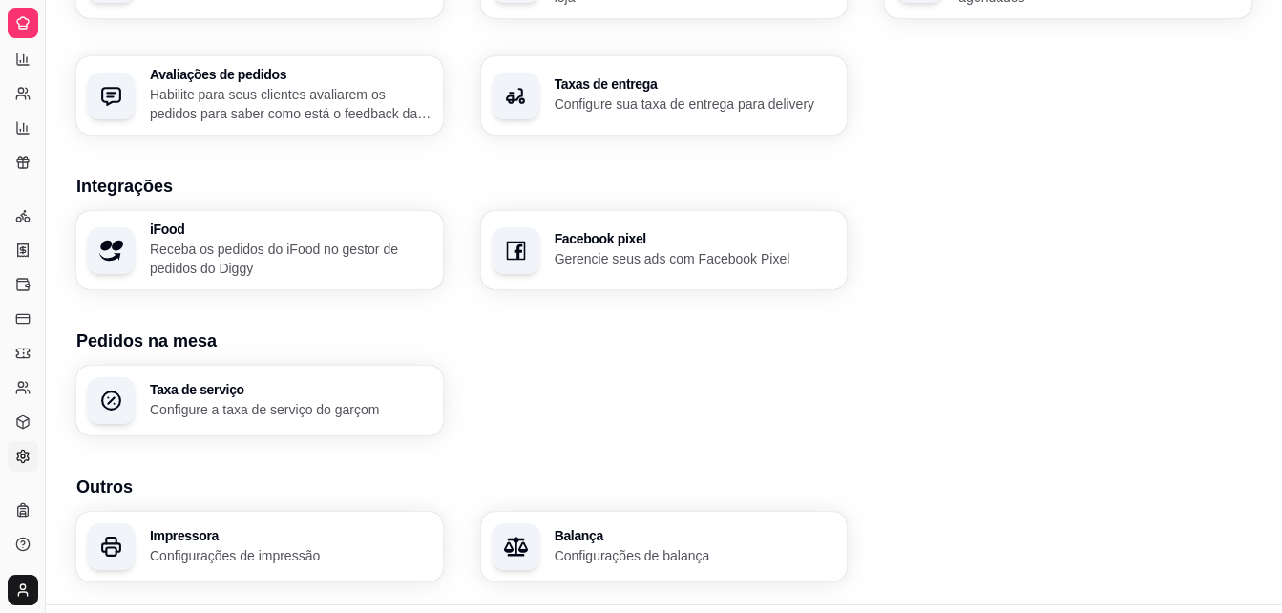
scroll to position [376, 0]
click at [52, 285] on button "Toggle Sidebar" at bounding box center [44, 306] width 15 height 613
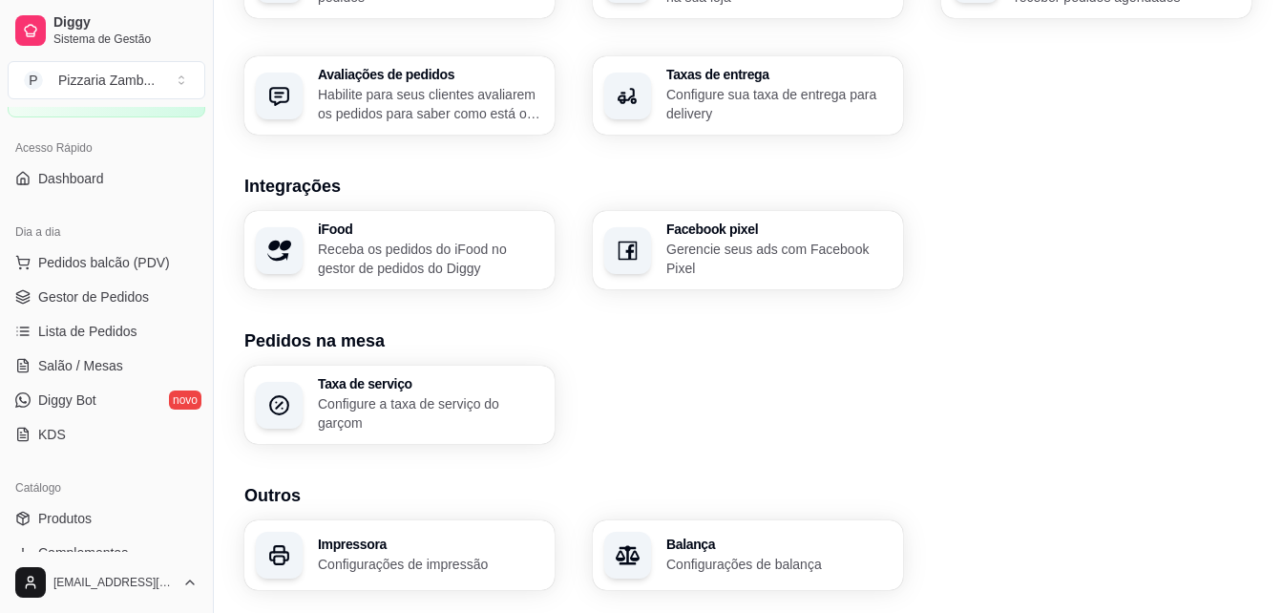
scroll to position [0, 0]
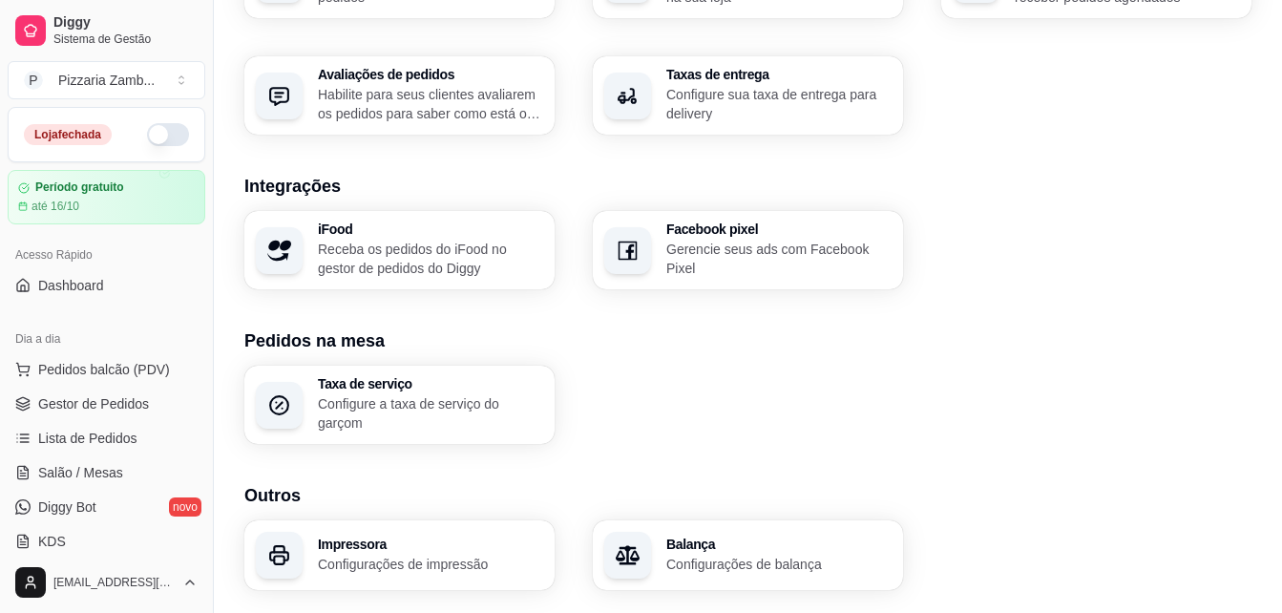
click at [152, 138] on button "button" at bounding box center [168, 134] width 42 height 23
click at [108, 427] on link "Lista de Pedidos" at bounding box center [107, 438] width 198 height 31
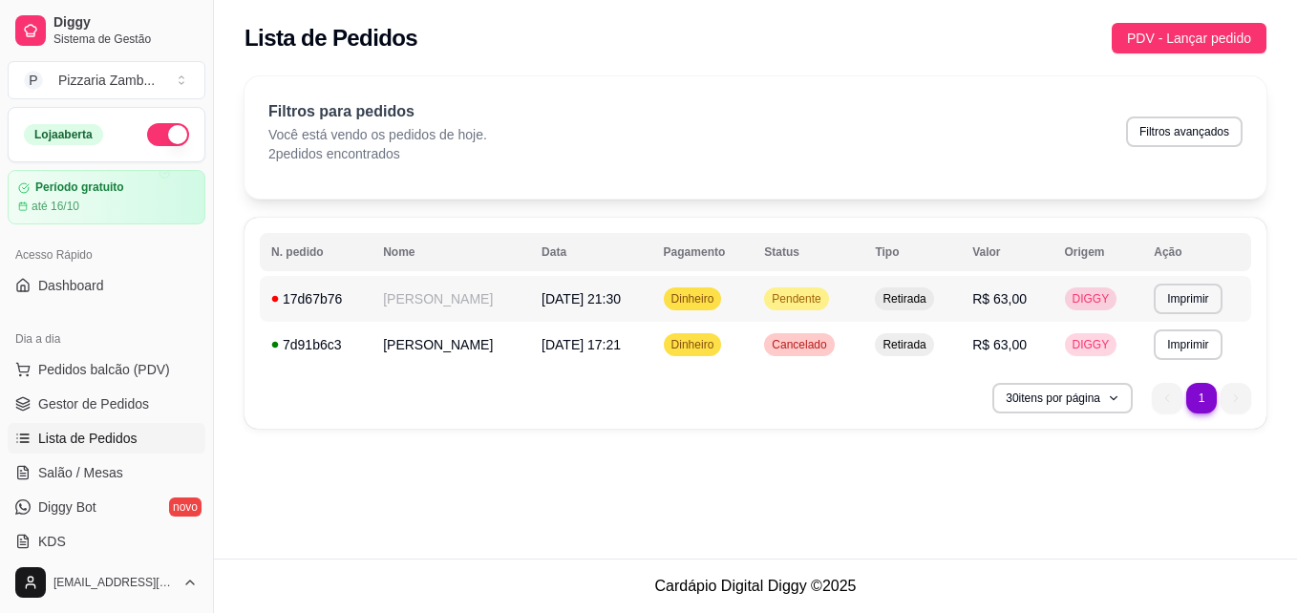
click at [775, 303] on span "Pendente" at bounding box center [796, 298] width 56 height 15
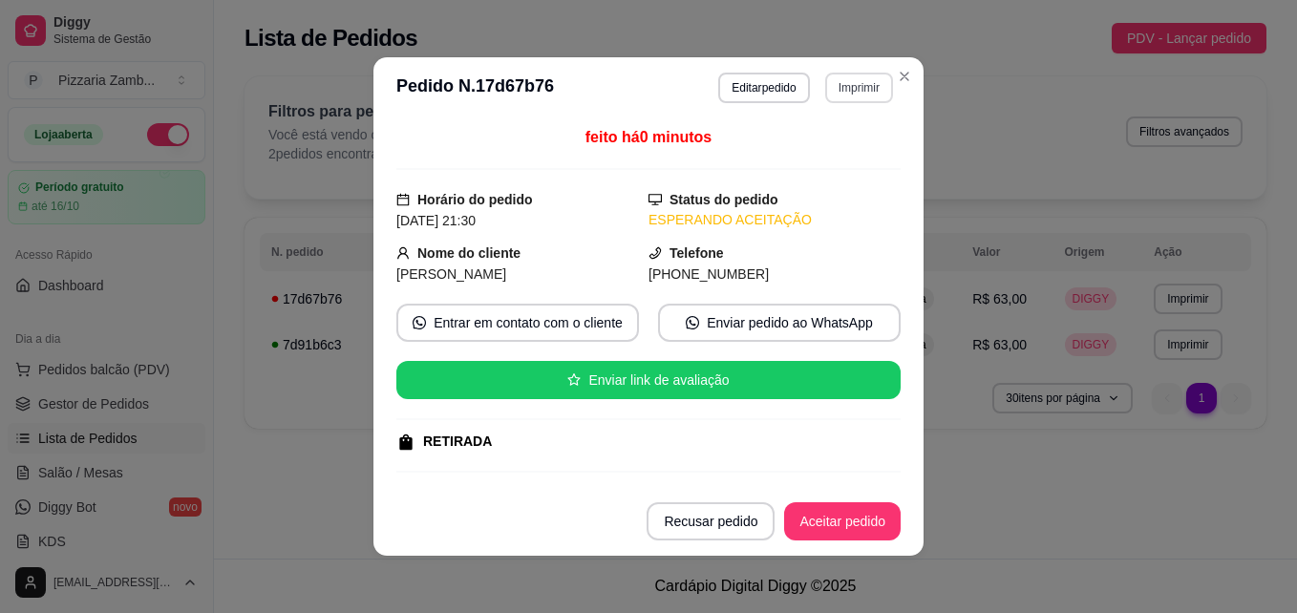
click at [840, 96] on button "Imprimir" at bounding box center [859, 88] width 68 height 31
click at [790, 155] on button "IMPRESSORA" at bounding box center [817, 154] width 134 height 30
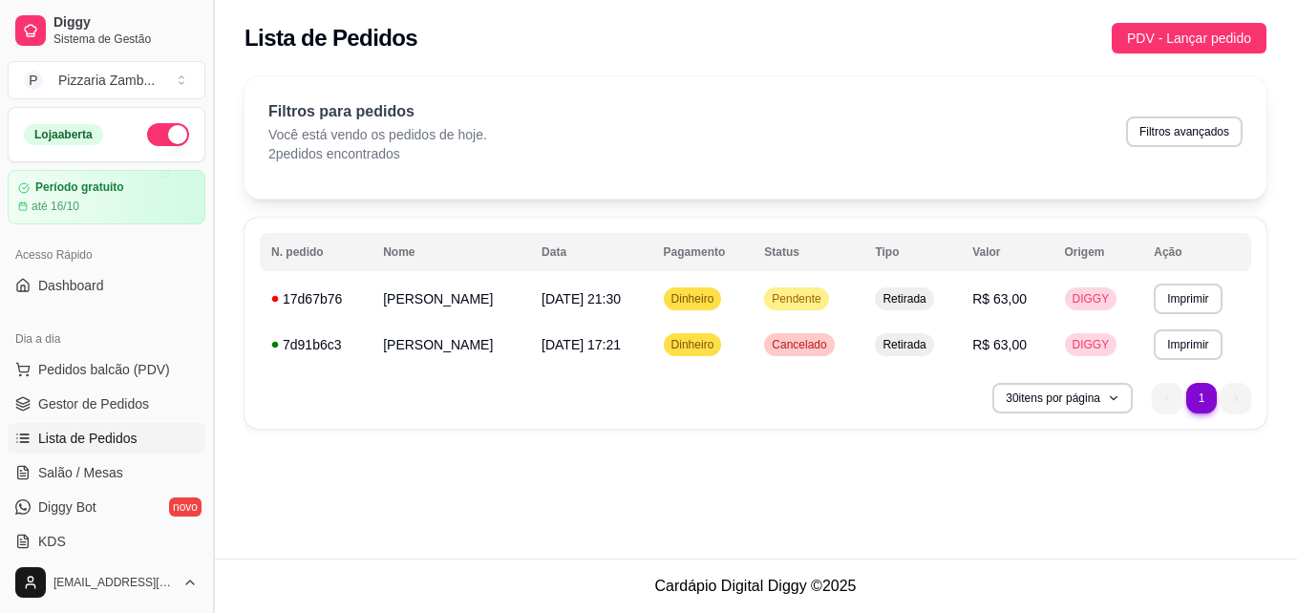
click at [213, 267] on button "Toggle Sidebar" at bounding box center [212, 306] width 15 height 613
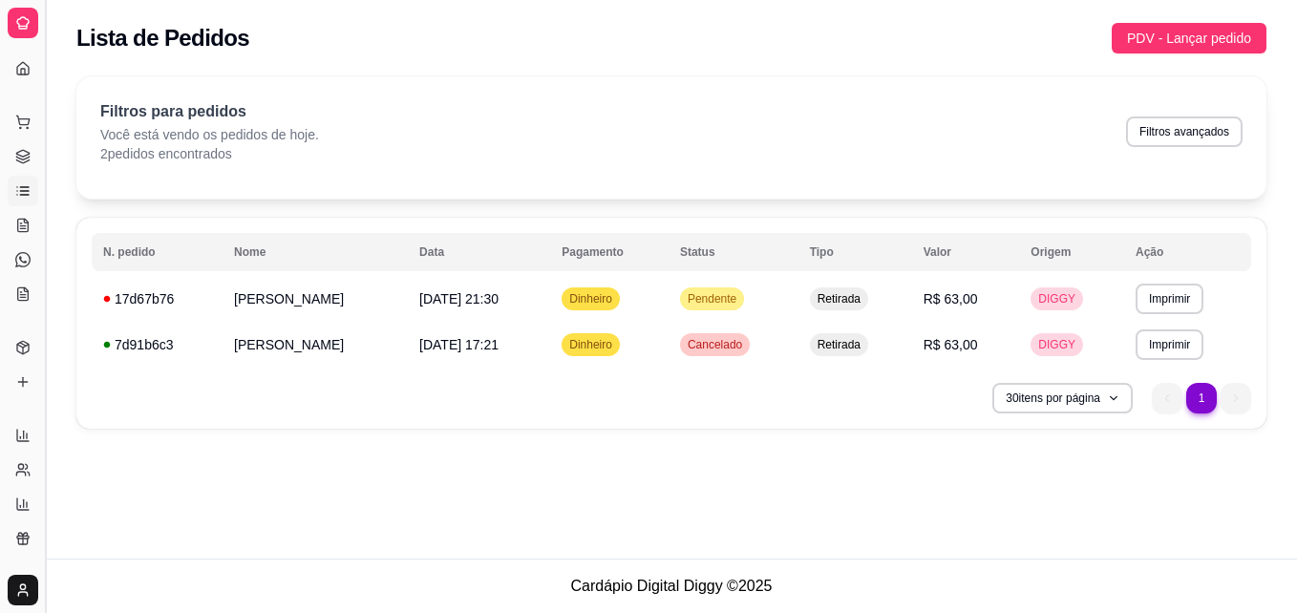
click at [45, 313] on button "Toggle Sidebar" at bounding box center [44, 306] width 15 height 613
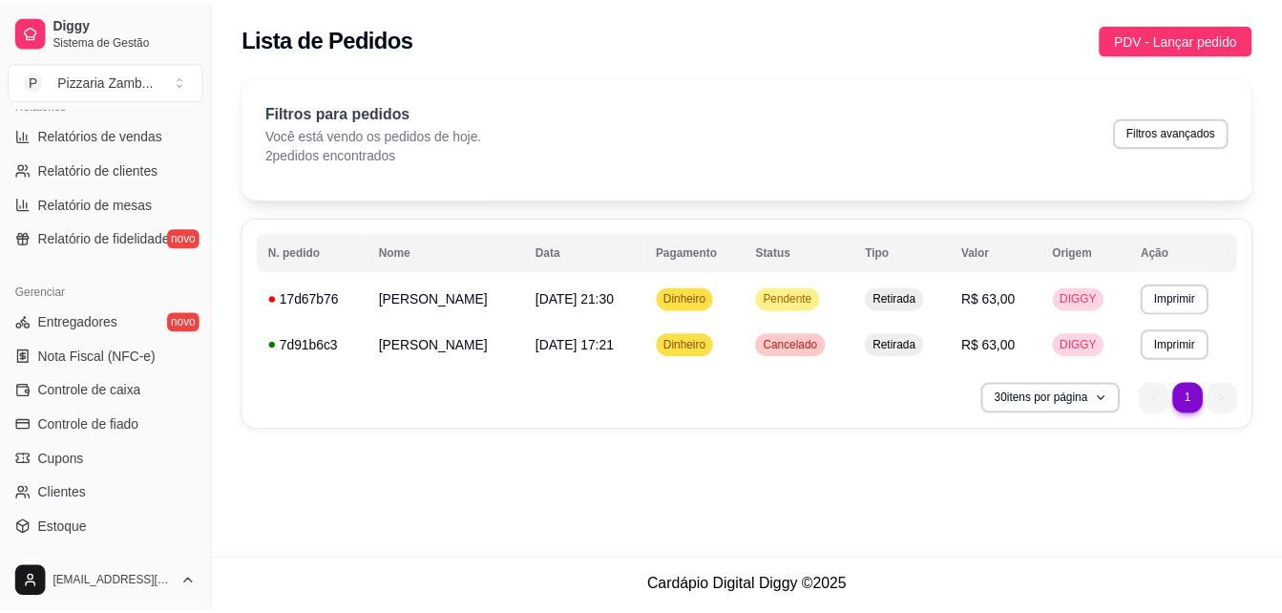
scroll to position [761, 0]
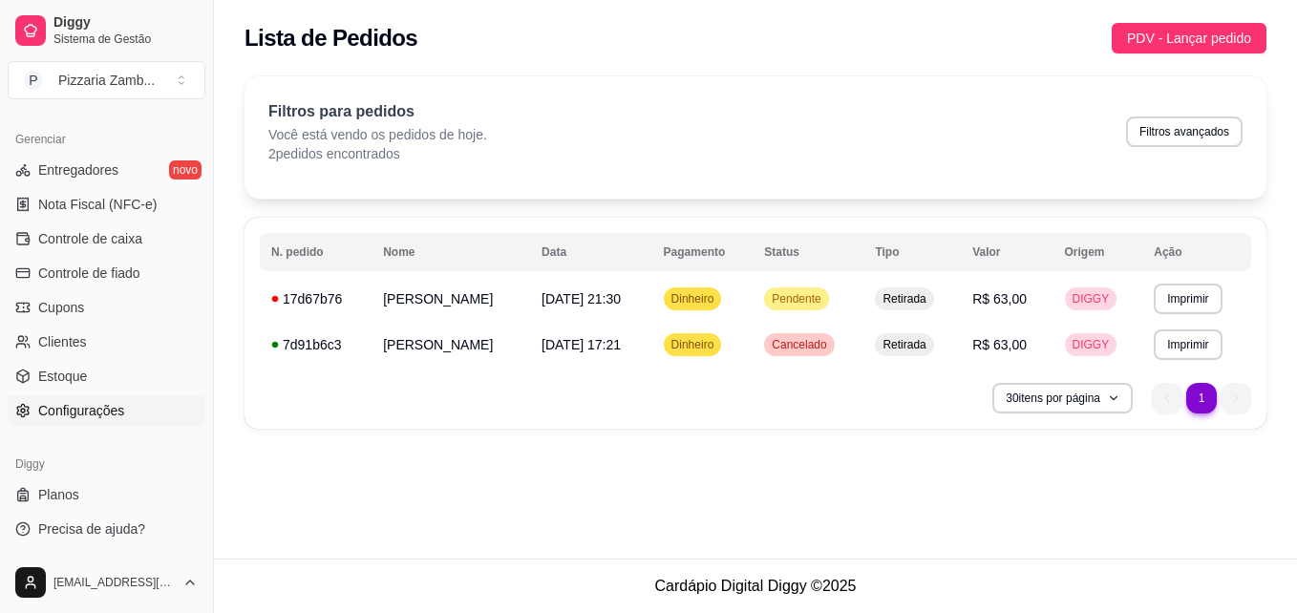
click at [98, 416] on span "Configurações" at bounding box center [81, 410] width 86 height 19
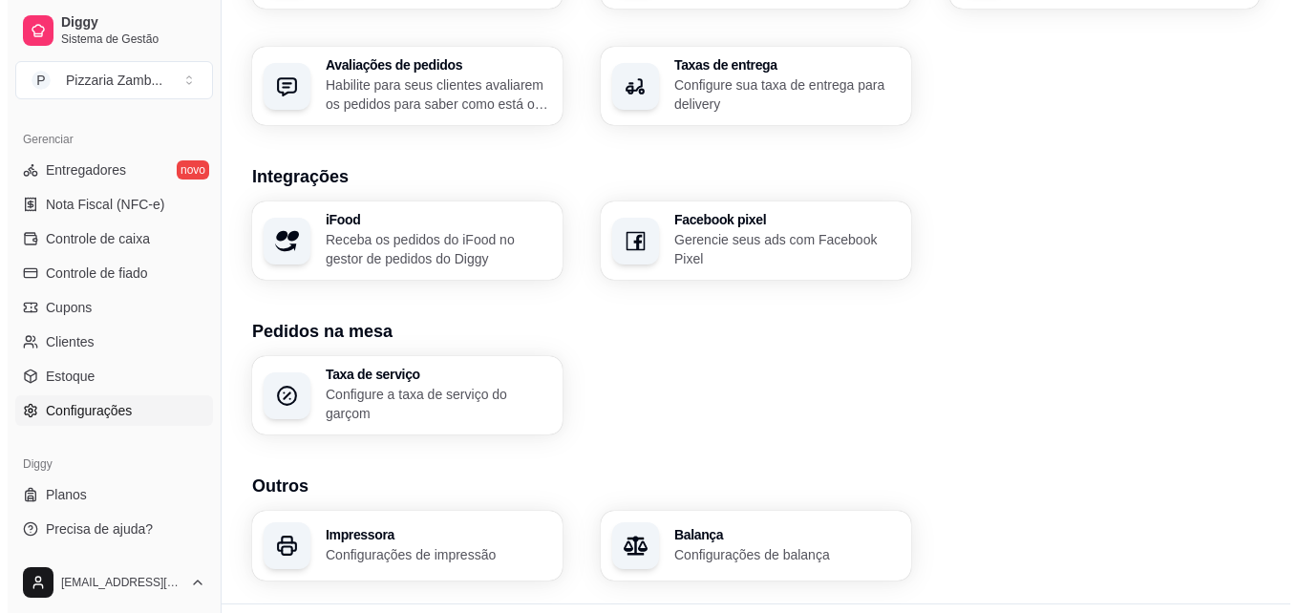
scroll to position [733, 0]
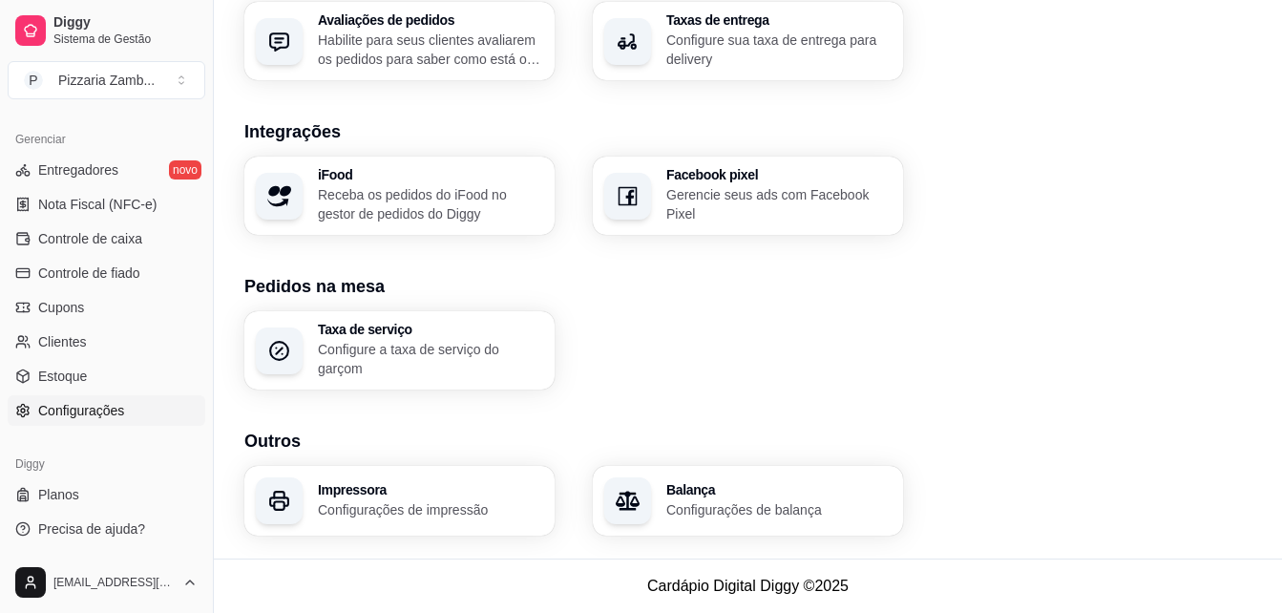
click at [502, 513] on p "Configurações de impressão" at bounding box center [430, 509] width 225 height 19
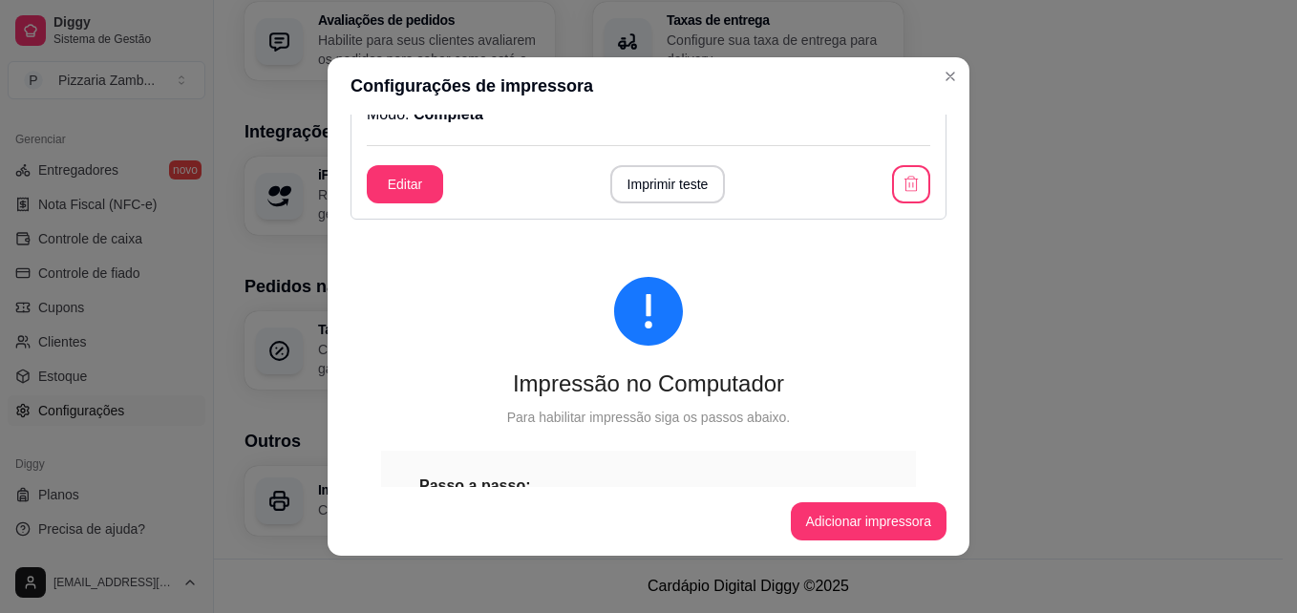
scroll to position [0, 0]
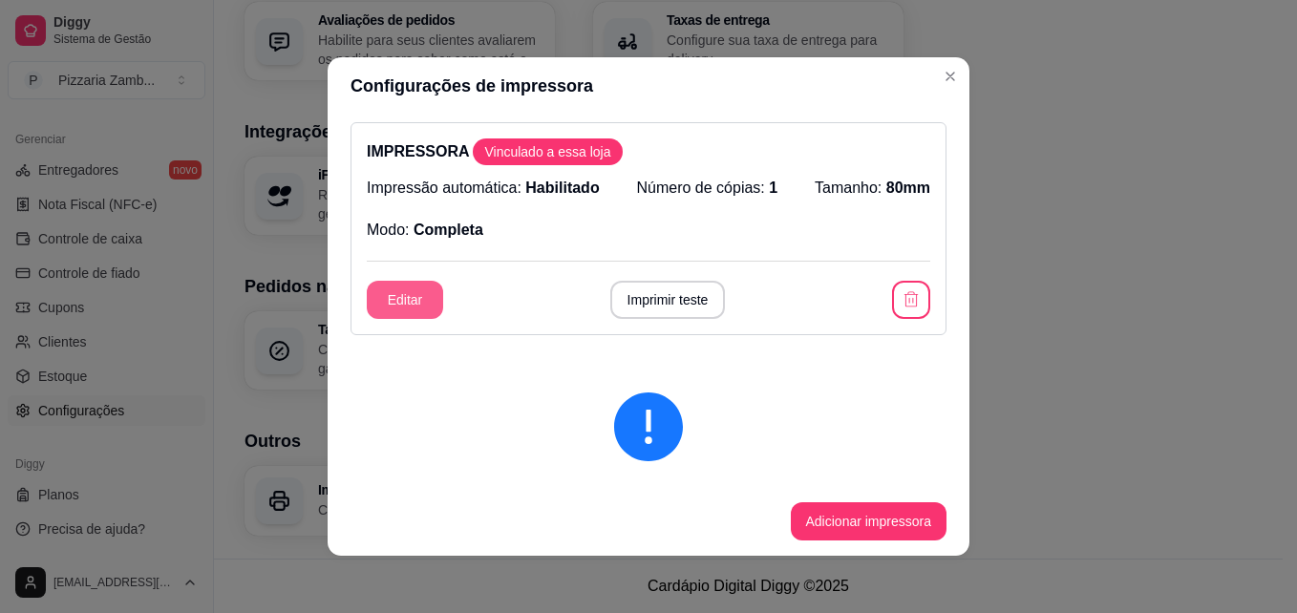
click at [419, 309] on button "Editar" at bounding box center [405, 300] width 76 height 38
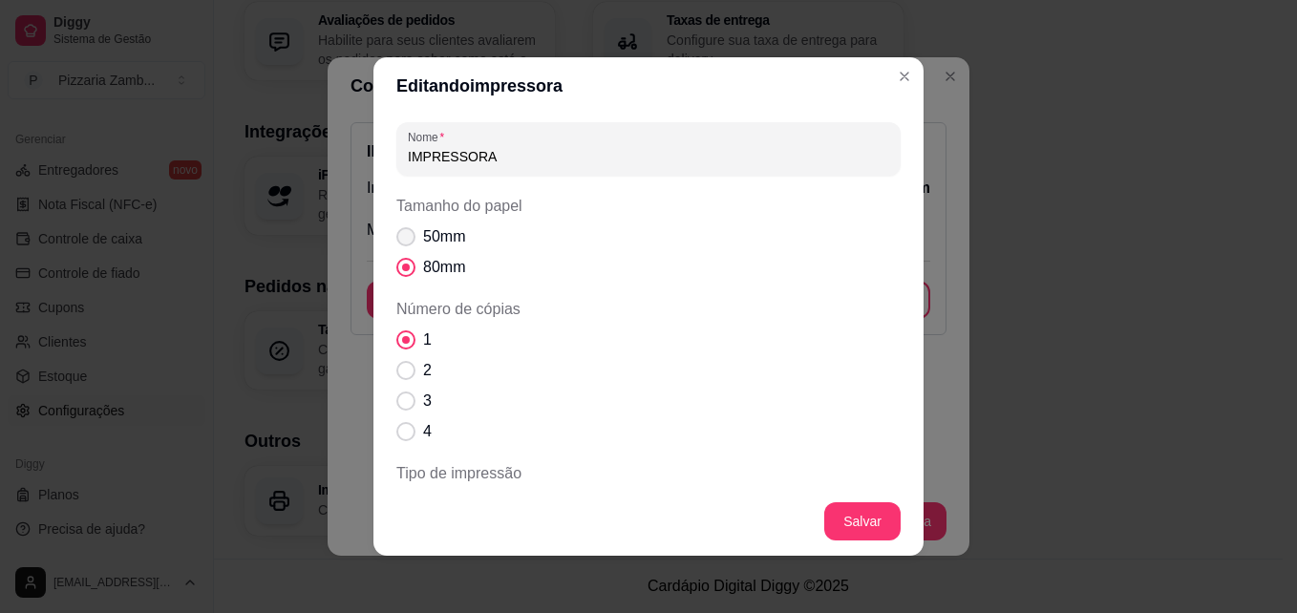
click at [396, 232] on span "Tamanho do papel" at bounding box center [405, 236] width 19 height 19
click at [396, 241] on input "50mm" at bounding box center [401, 247] width 12 height 12
radio input "true"
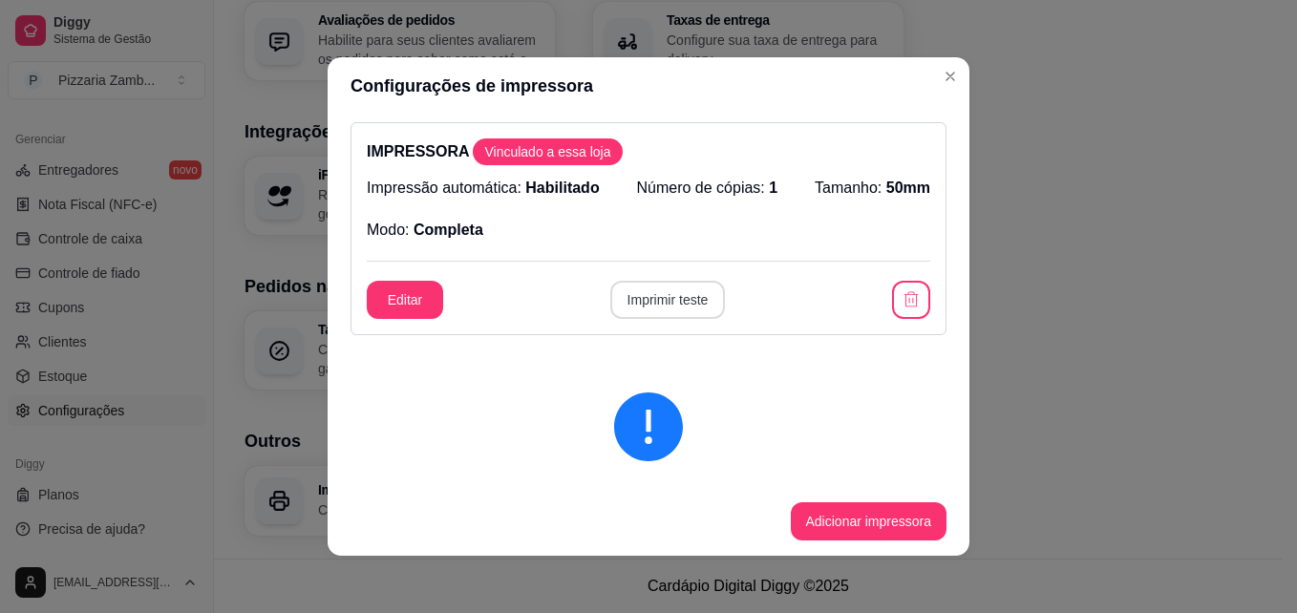
click at [683, 295] on button "Imprimir teste" at bounding box center [668, 300] width 116 height 38
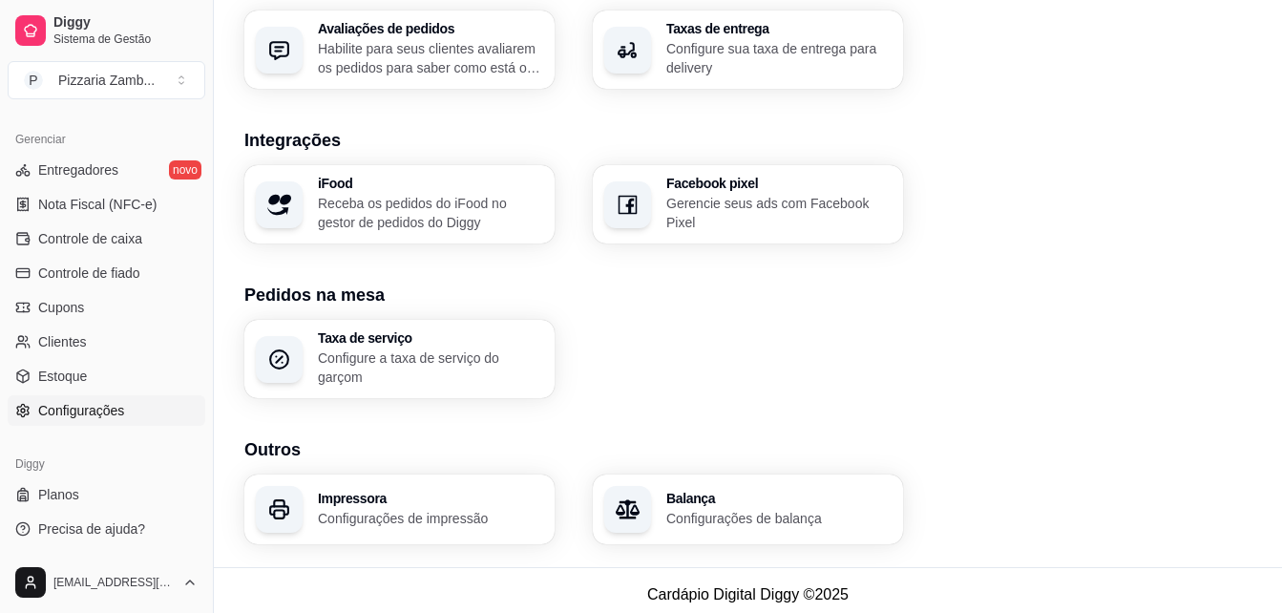
scroll to position [372, 0]
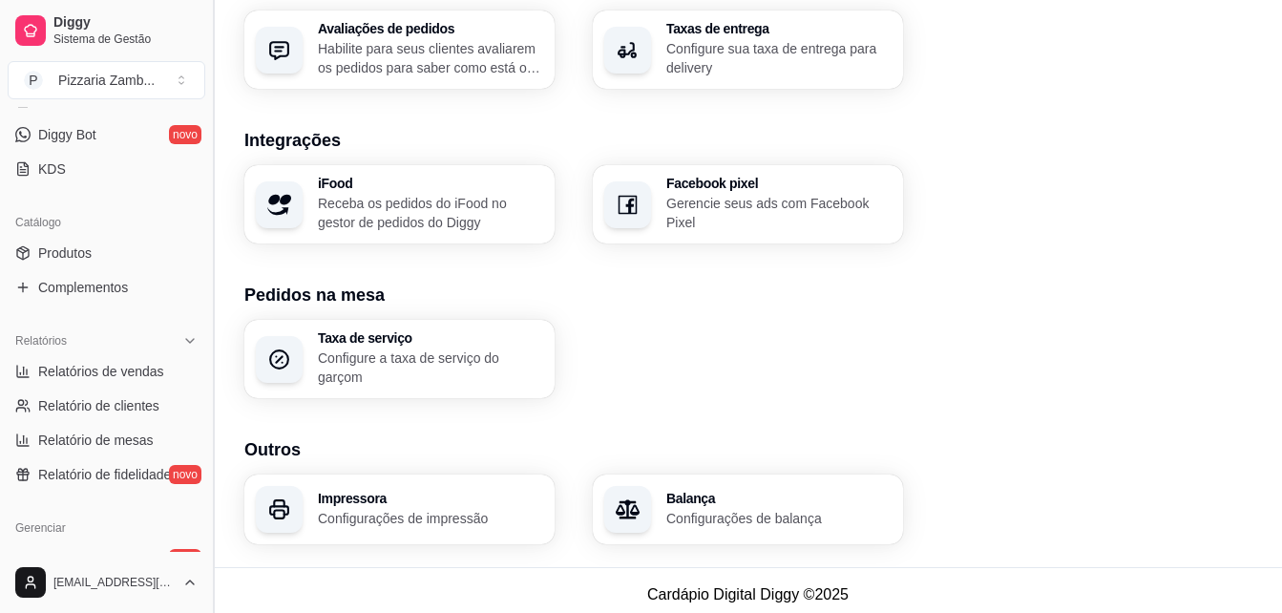
click at [205, 368] on button "Toggle Sidebar" at bounding box center [212, 306] width 15 height 613
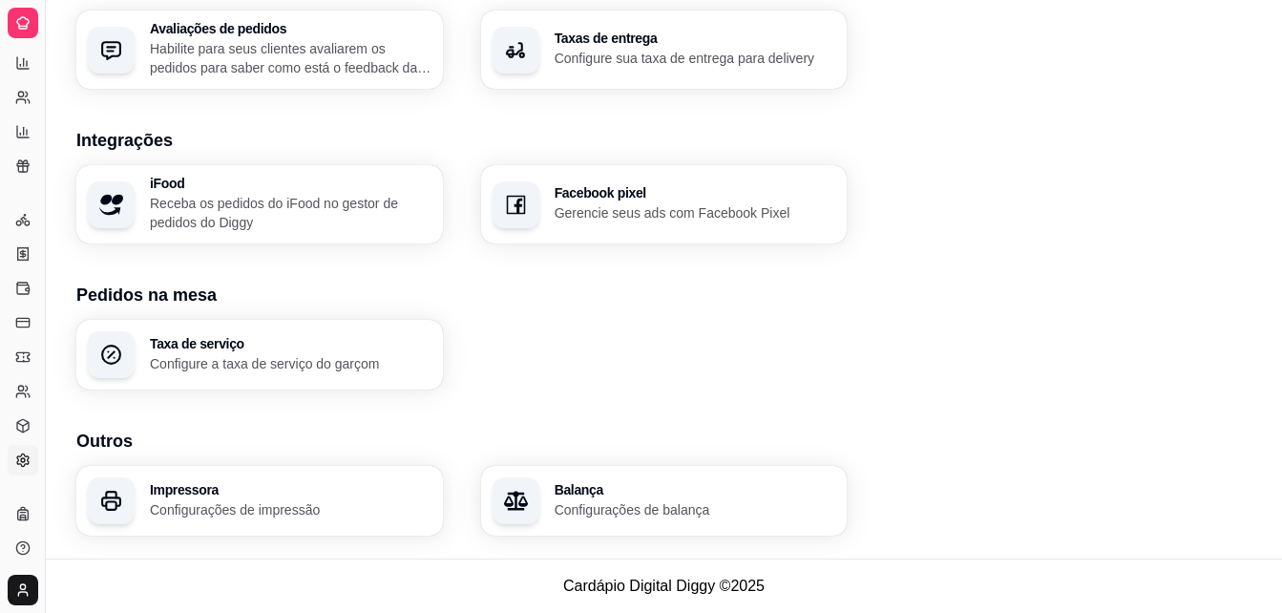
scroll to position [197, 0]
click at [39, 214] on button "Toggle Sidebar" at bounding box center [44, 306] width 15 height 613
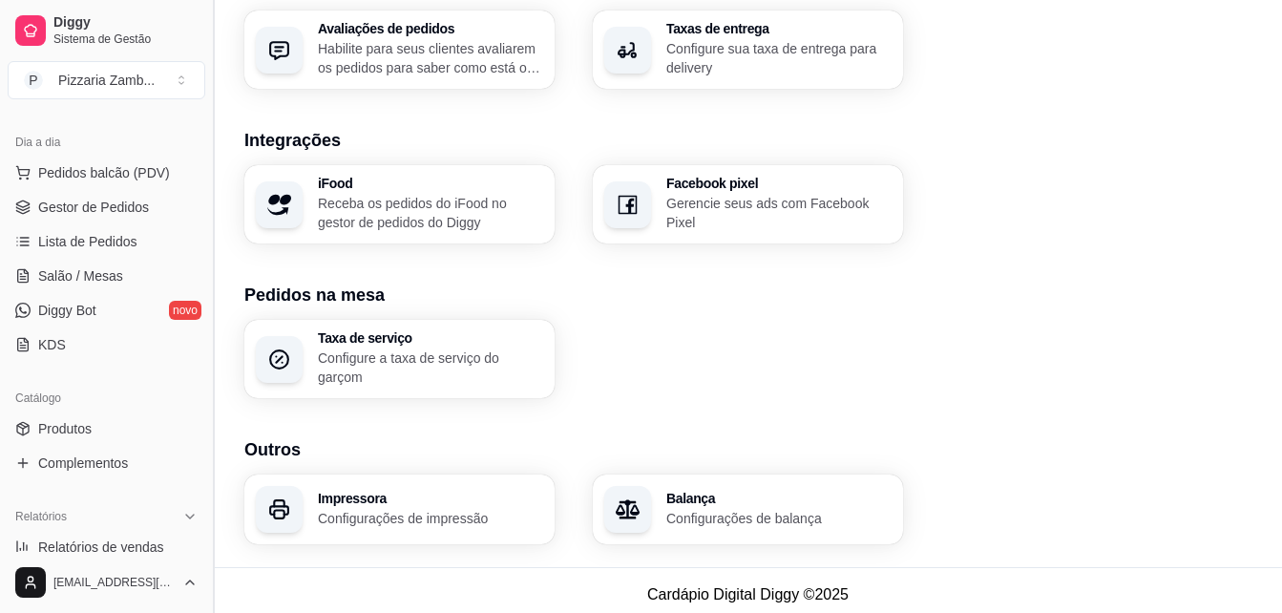
scroll to position [383, 0]
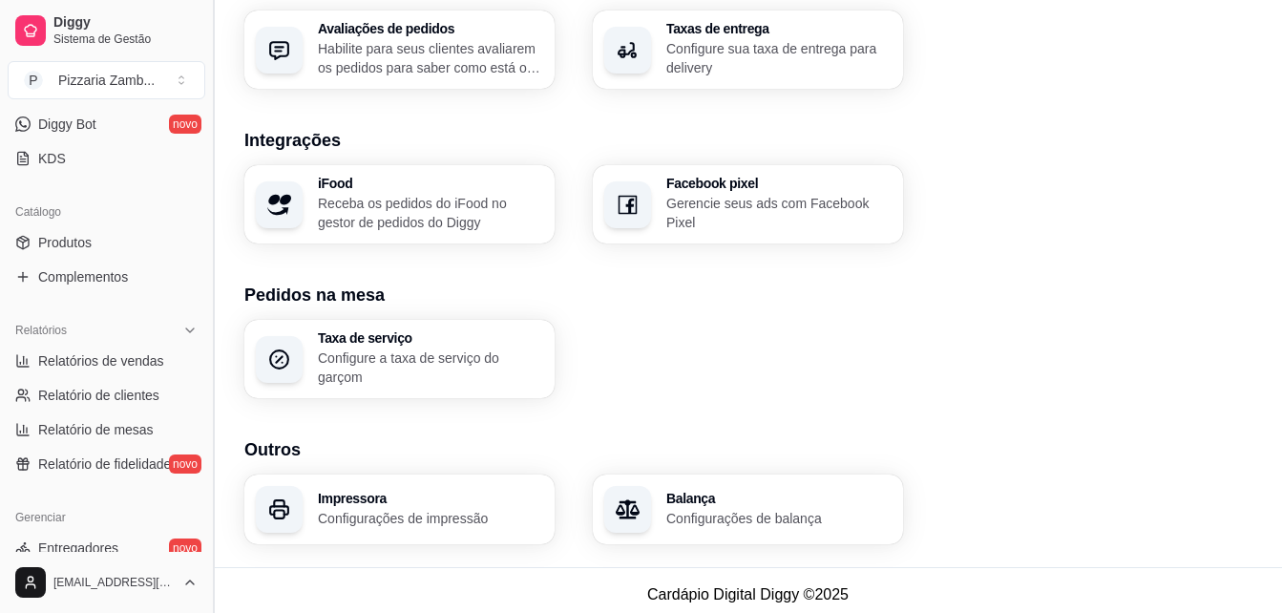
click at [208, 342] on button "Toggle Sidebar" at bounding box center [212, 306] width 15 height 613
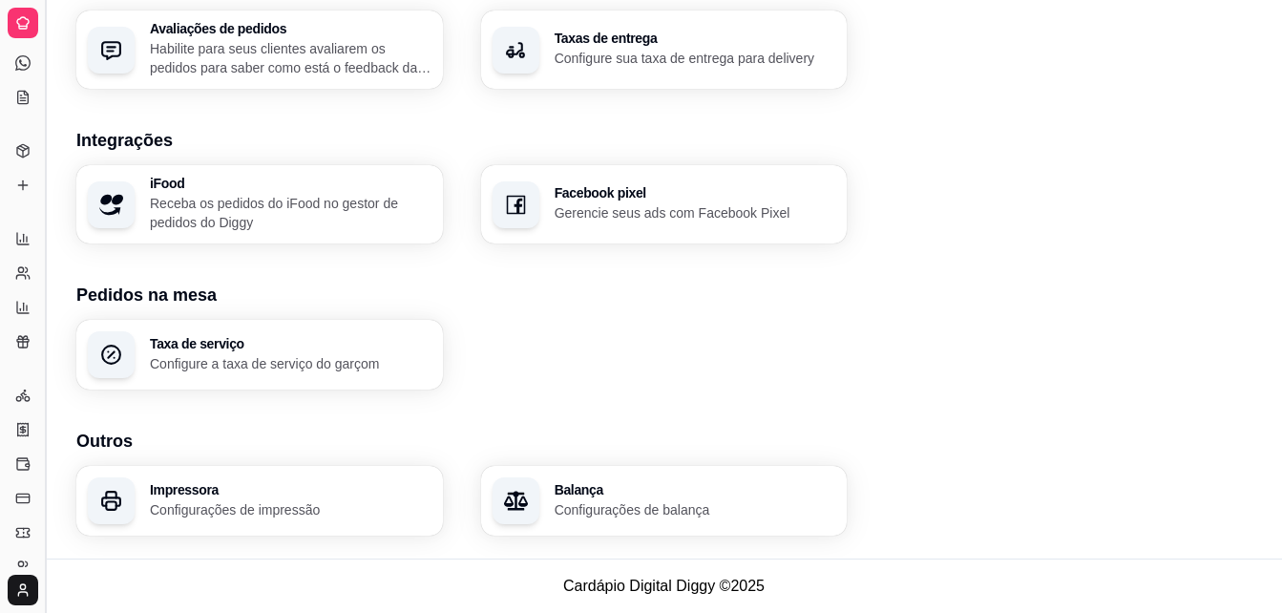
scroll to position [197, 0]
click at [208, 342] on h3 "Taxa de serviço" at bounding box center [289, 343] width 273 height 13
click at [37, 229] on button "Toggle Sidebar" at bounding box center [44, 306] width 15 height 613
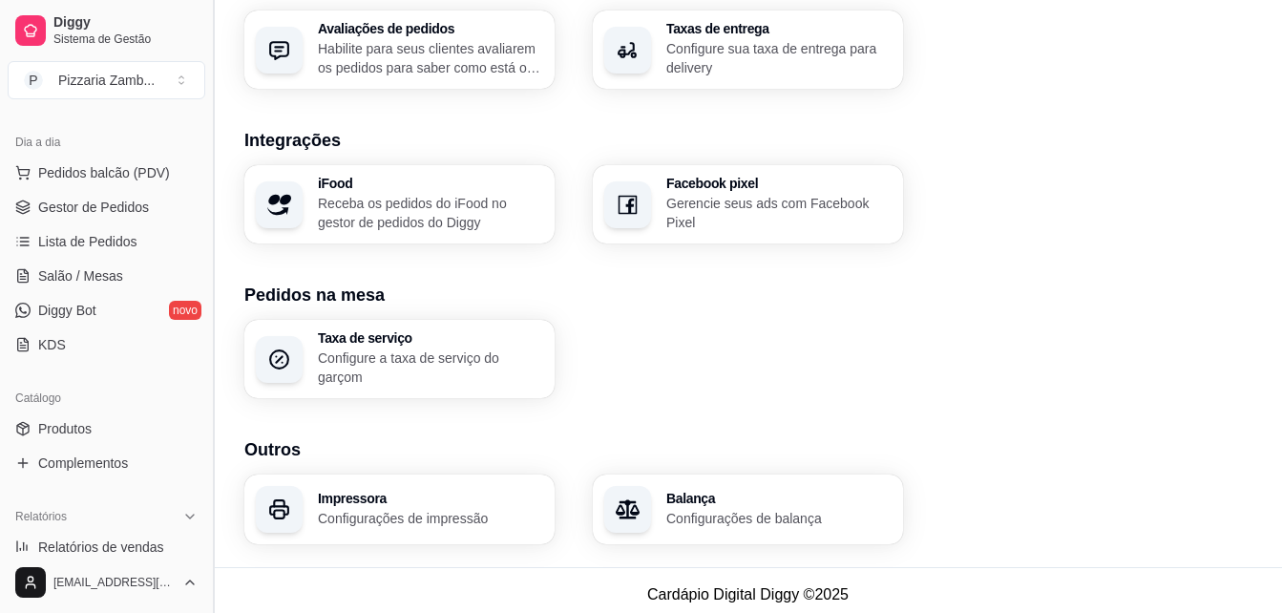
scroll to position [383, 0]
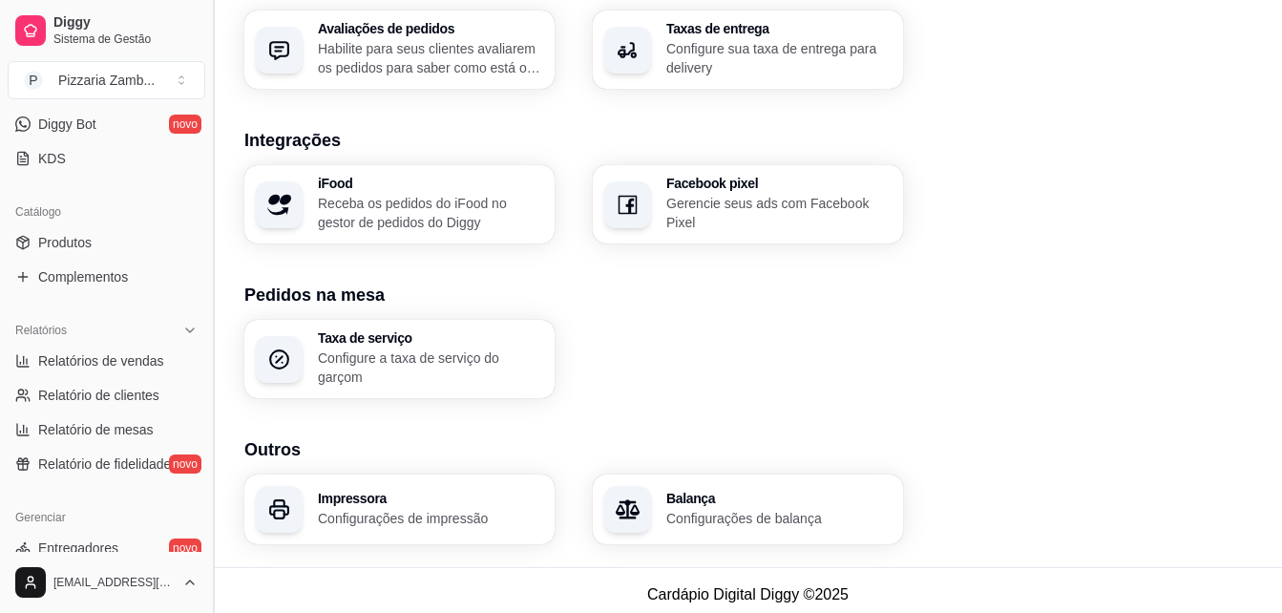
click at [207, 274] on button "Toggle Sidebar" at bounding box center [212, 306] width 15 height 613
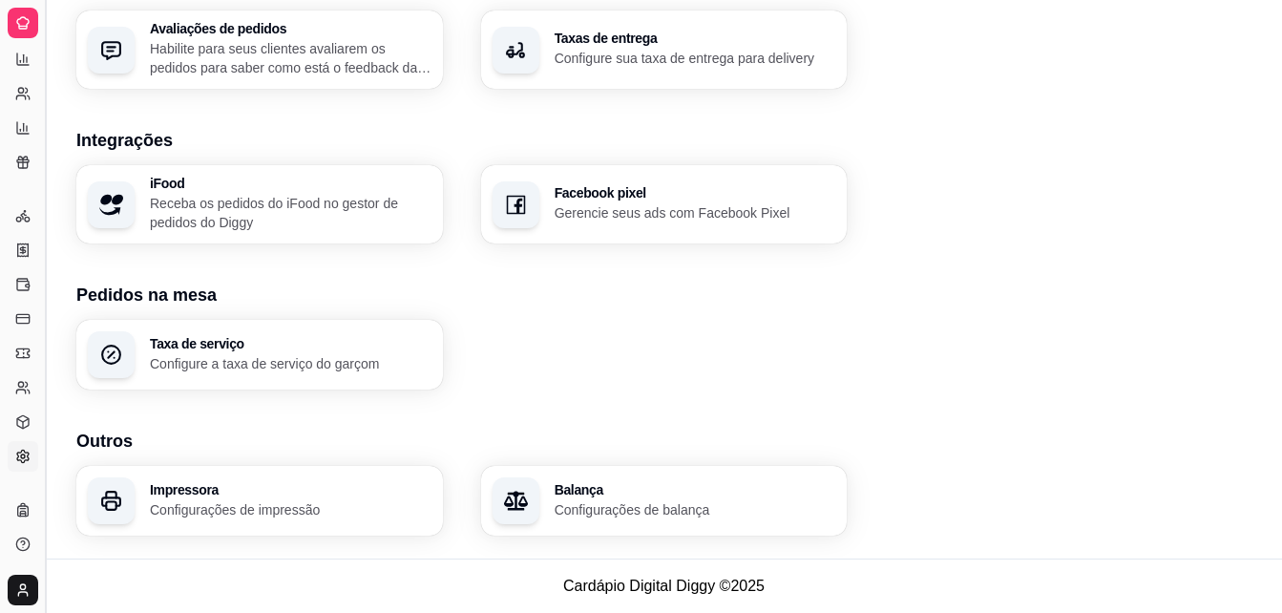
scroll to position [197, 0]
click at [43, 222] on button "Toggle Sidebar" at bounding box center [44, 306] width 15 height 613
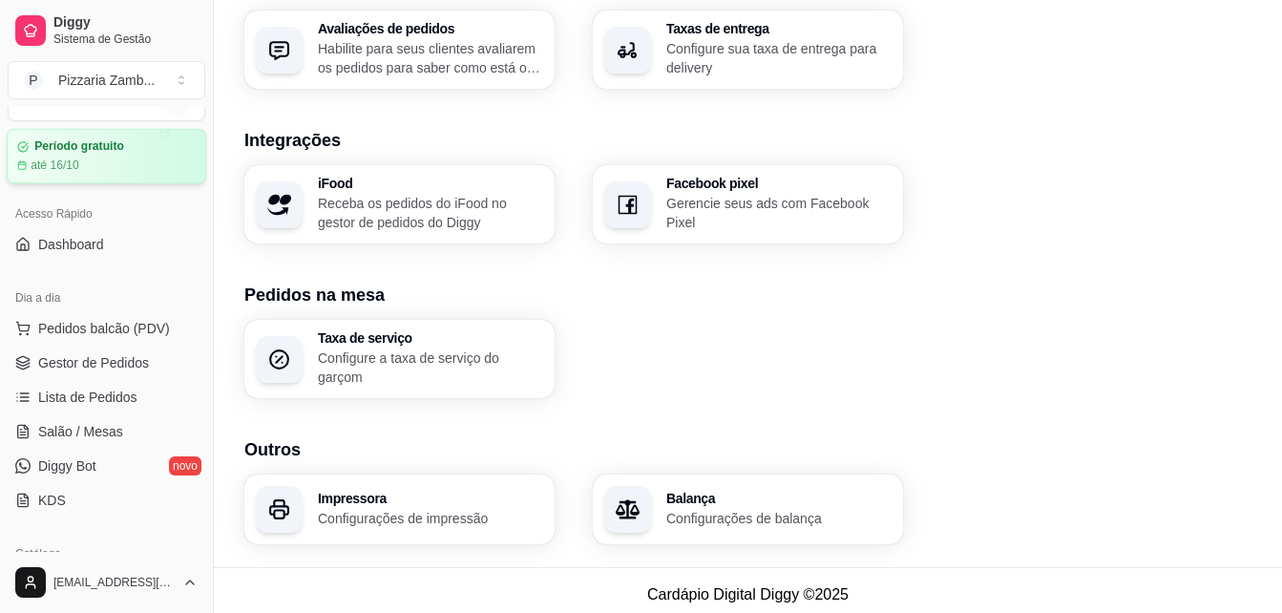
scroll to position [53, 0]
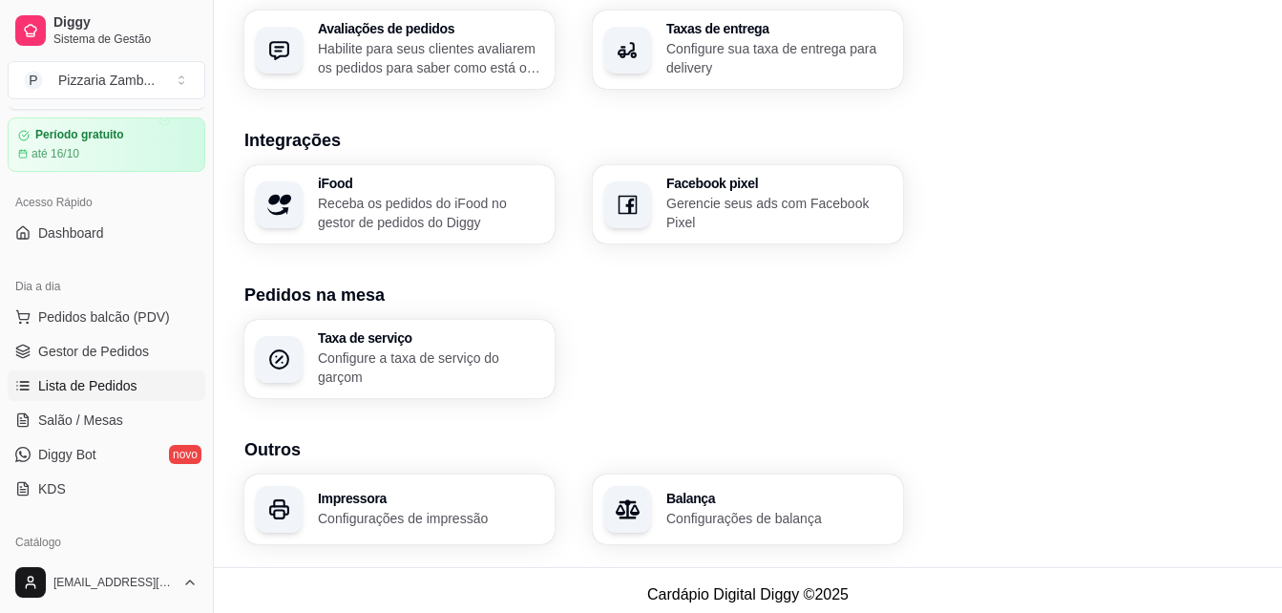
click at [106, 381] on span "Lista de Pedidos" at bounding box center [87, 385] width 99 height 19
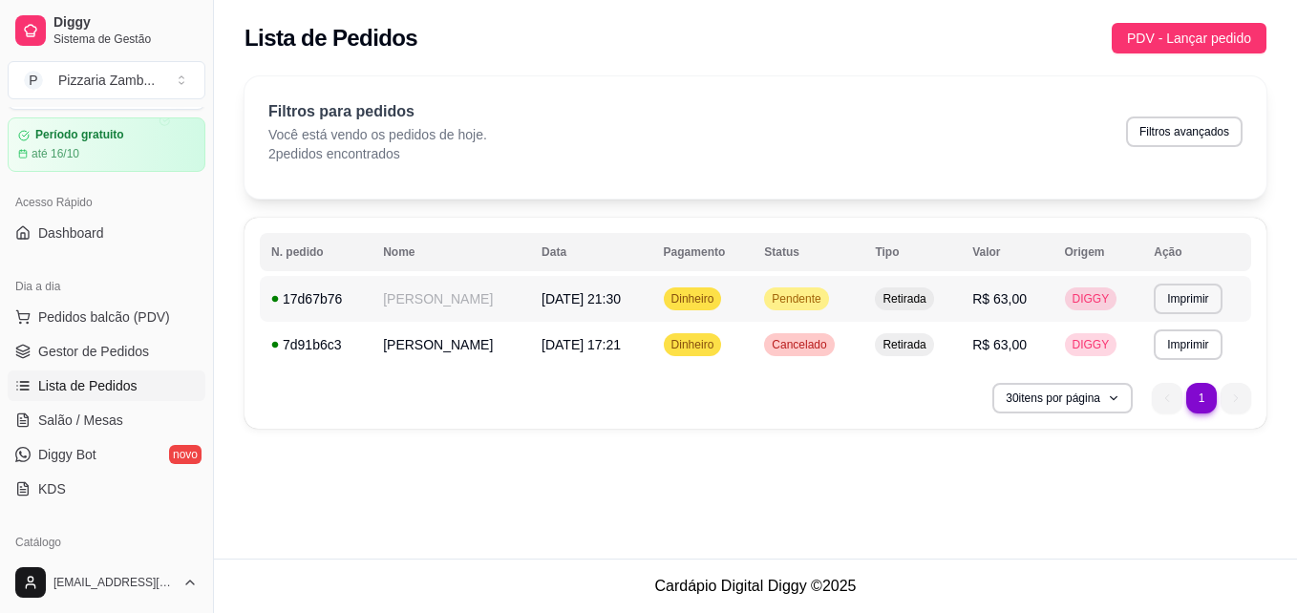
click at [768, 301] on span "Pendente" at bounding box center [796, 298] width 56 height 15
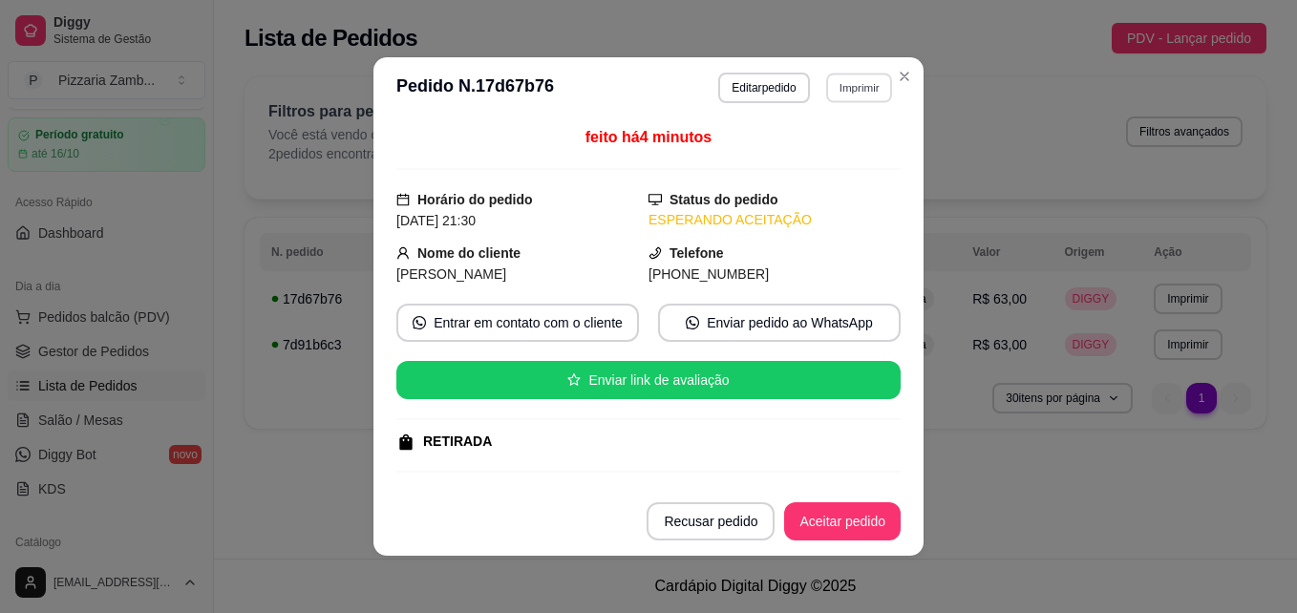
click at [833, 86] on button "Imprimir" at bounding box center [859, 88] width 66 height 30
click at [820, 148] on button "IMPRESSORA" at bounding box center [818, 154] width 134 height 30
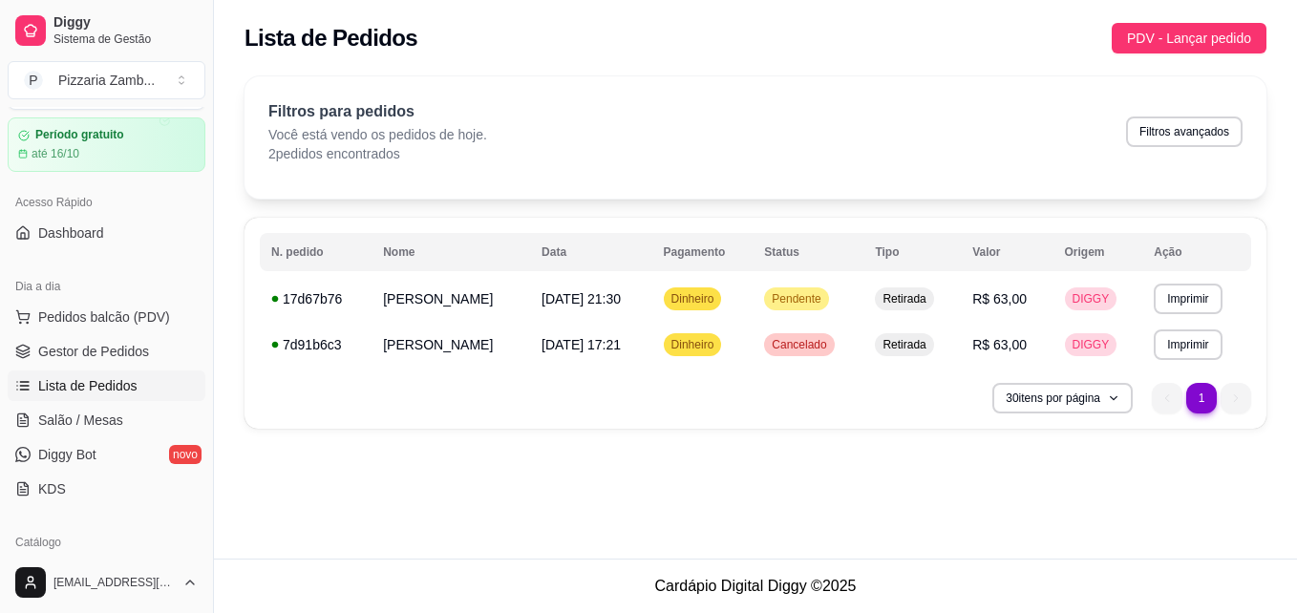
click at [65, 205] on div "Acesso Rápido" at bounding box center [107, 202] width 198 height 31
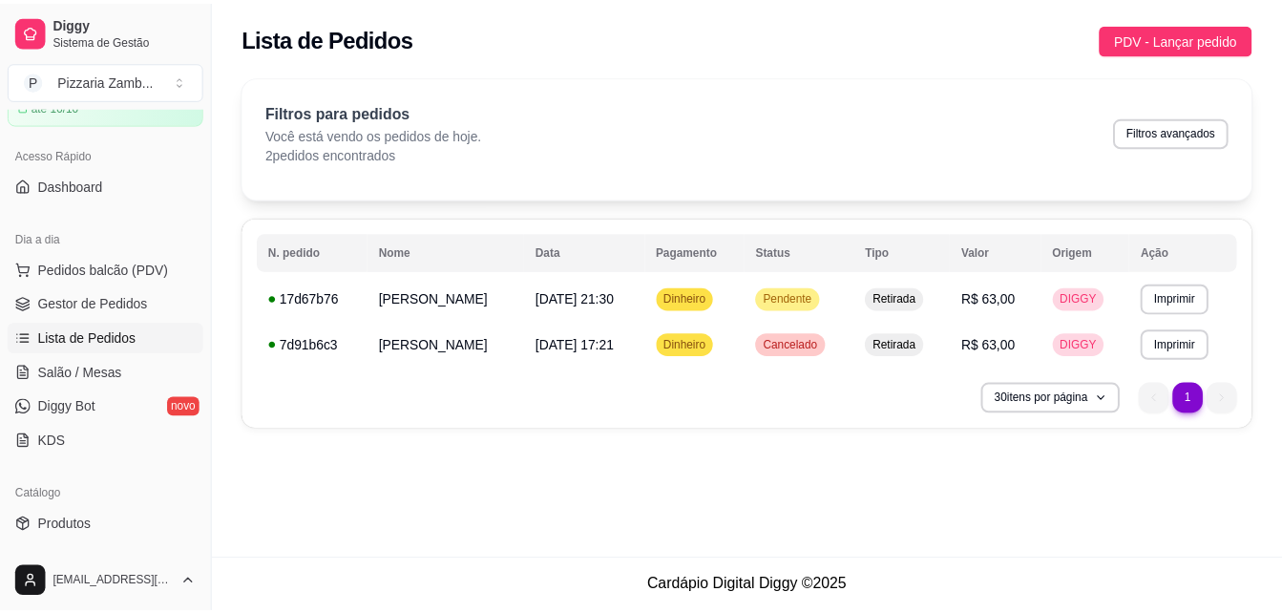
scroll to position [146, 0]
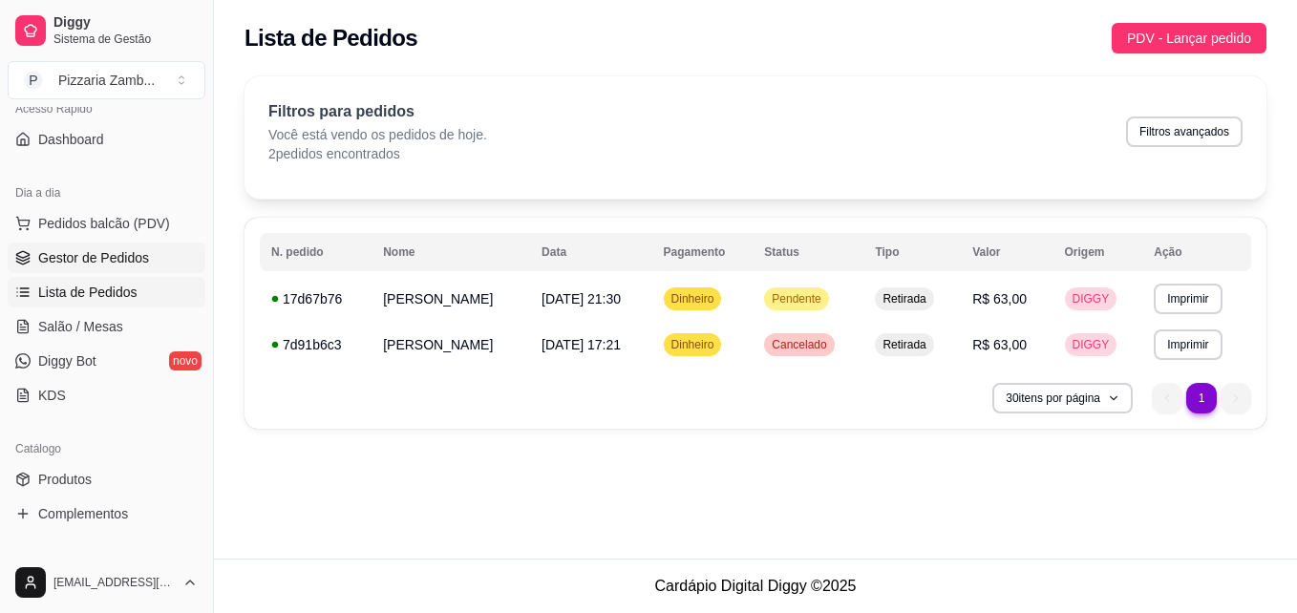
click at [99, 259] on span "Gestor de Pedidos" at bounding box center [93, 257] width 111 height 19
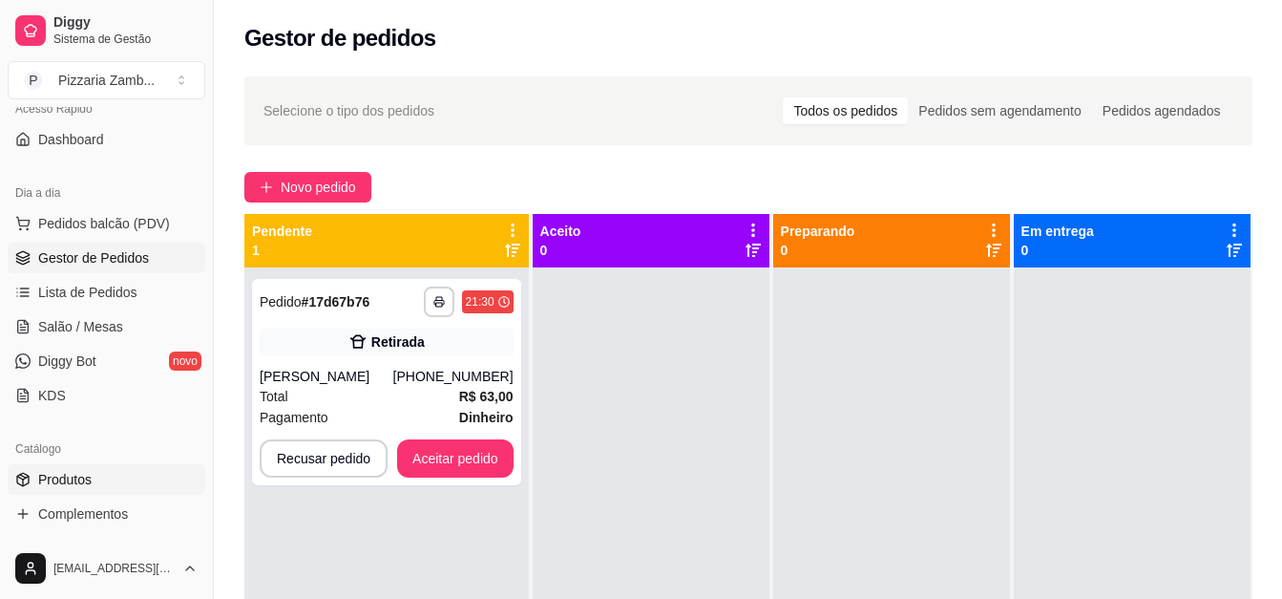
click at [81, 482] on span "Produtos" at bounding box center [64, 479] width 53 height 19
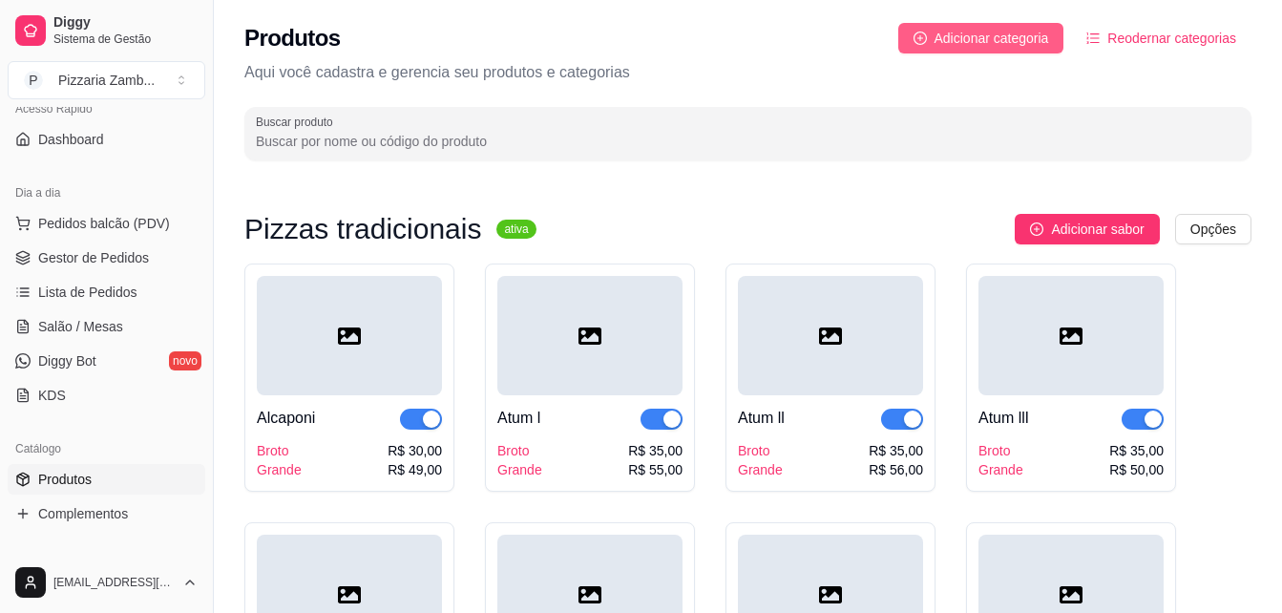
click at [1006, 27] on button "Adicionar categoria" at bounding box center [981, 38] width 166 height 31
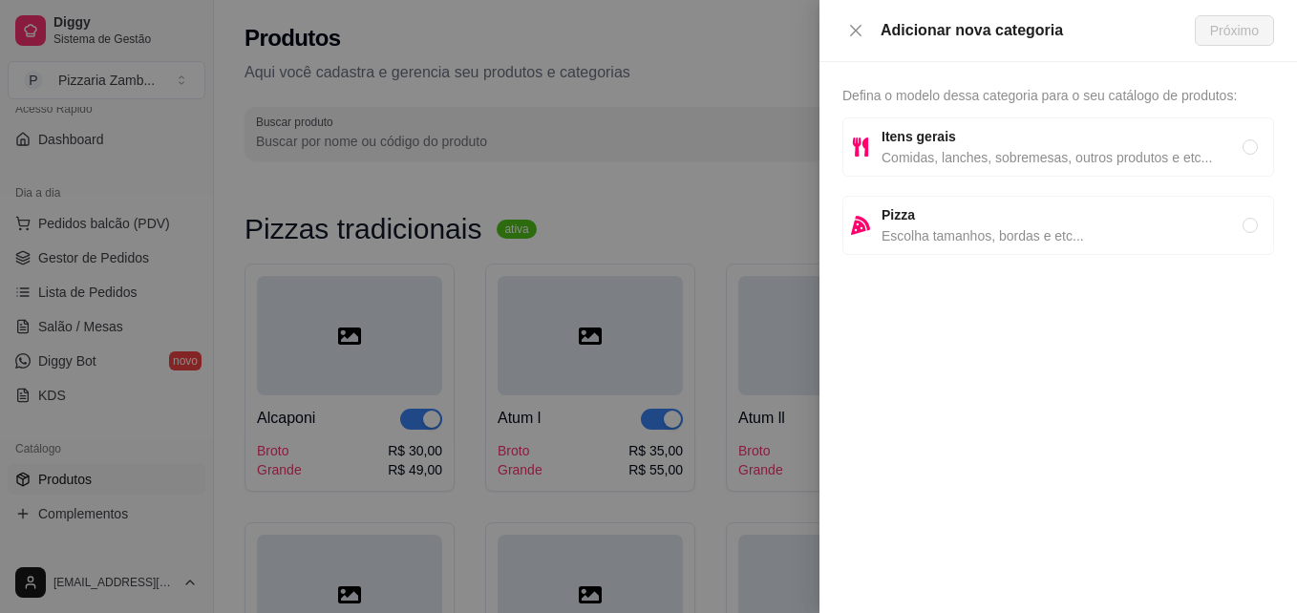
click at [1036, 155] on span "Comidas, lanches, sobremesas, outros produtos e etc..." at bounding box center [1061, 157] width 361 height 21
radio input "true"
click at [1235, 16] on button "Próximo" at bounding box center [1233, 30] width 79 height 31
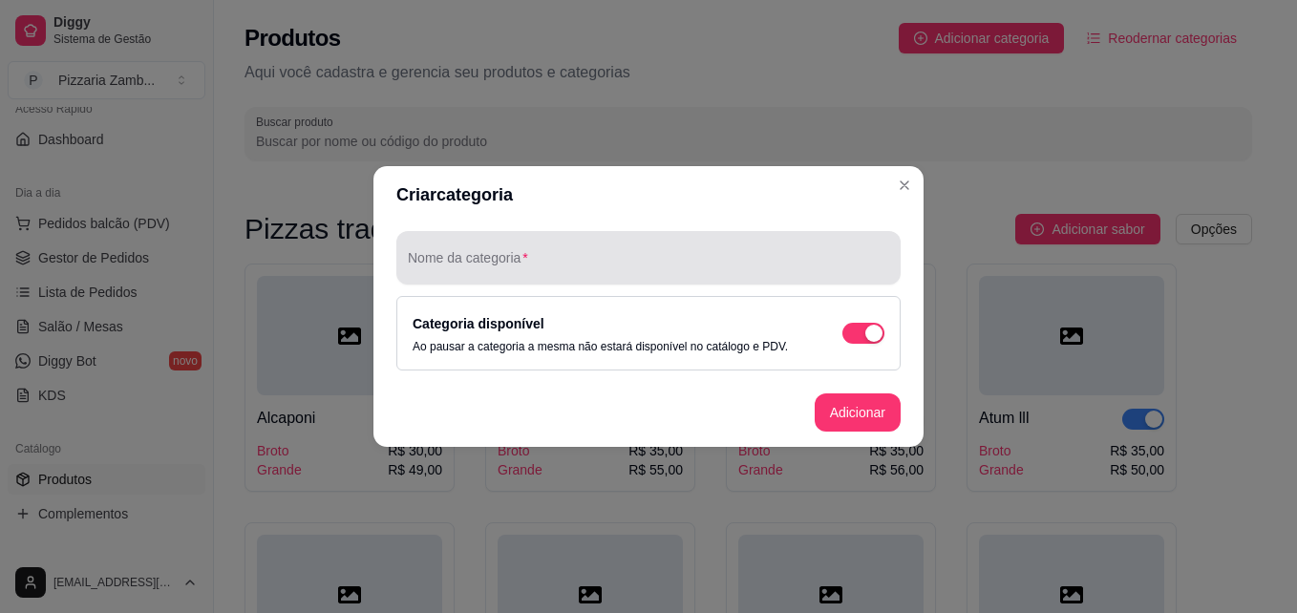
click at [651, 273] on input "Nome da categoria" at bounding box center [648, 265] width 481 height 19
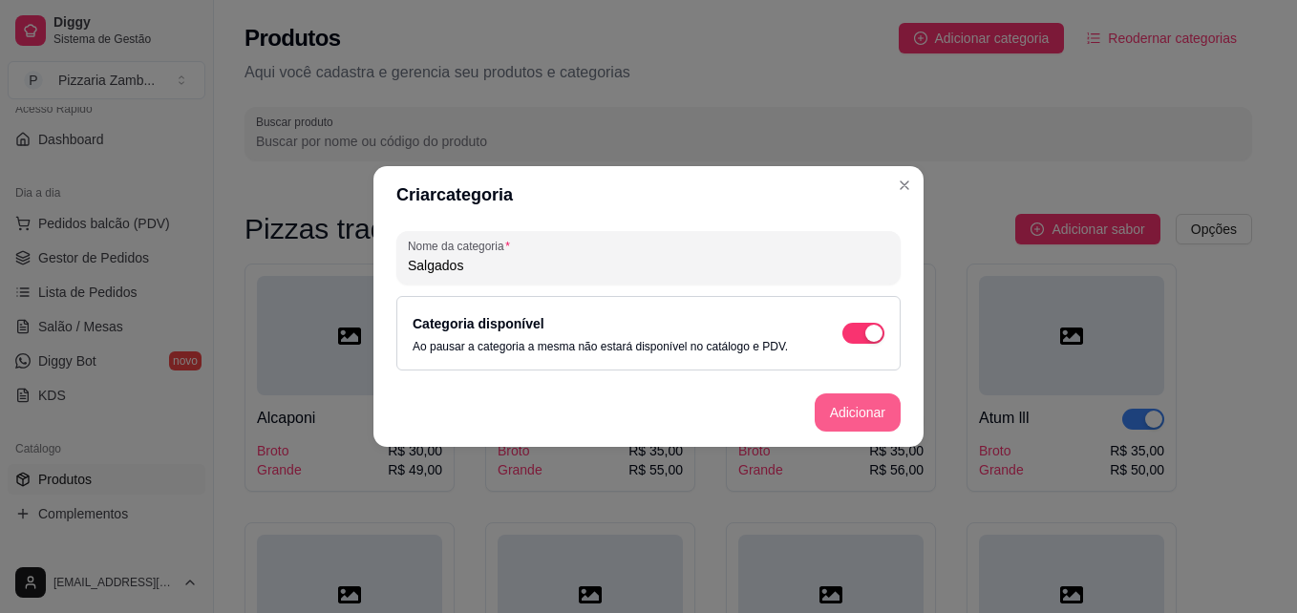
type input "Salgados"
click at [855, 417] on button "Adicionar" at bounding box center [857, 412] width 84 height 37
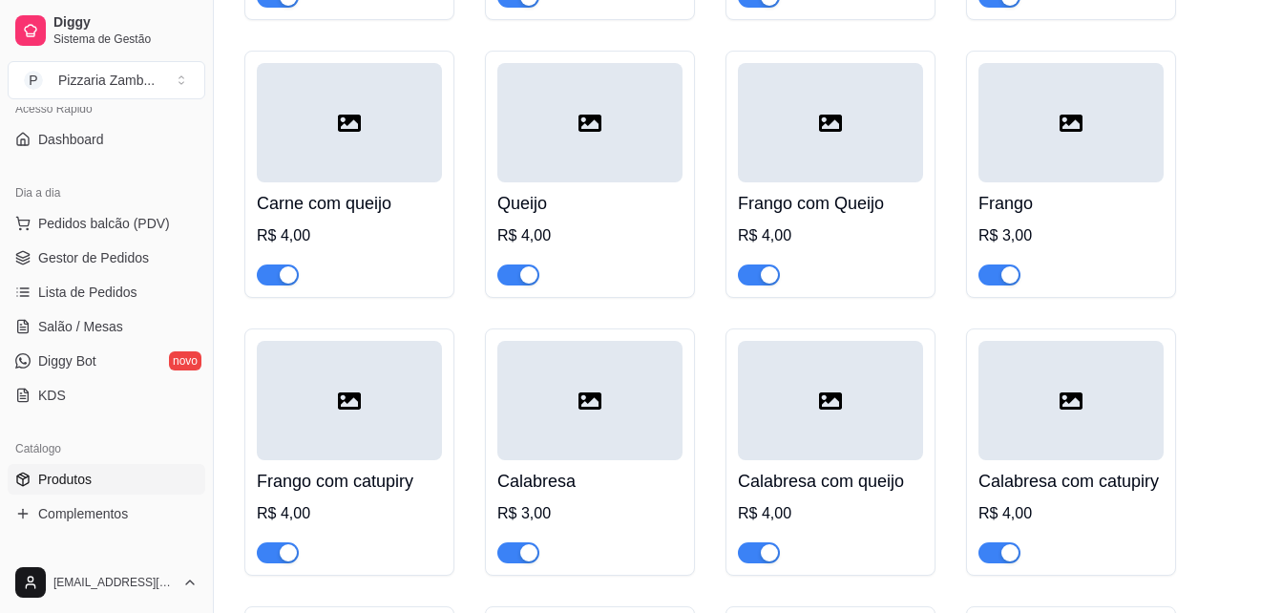
scroll to position [6352, 0]
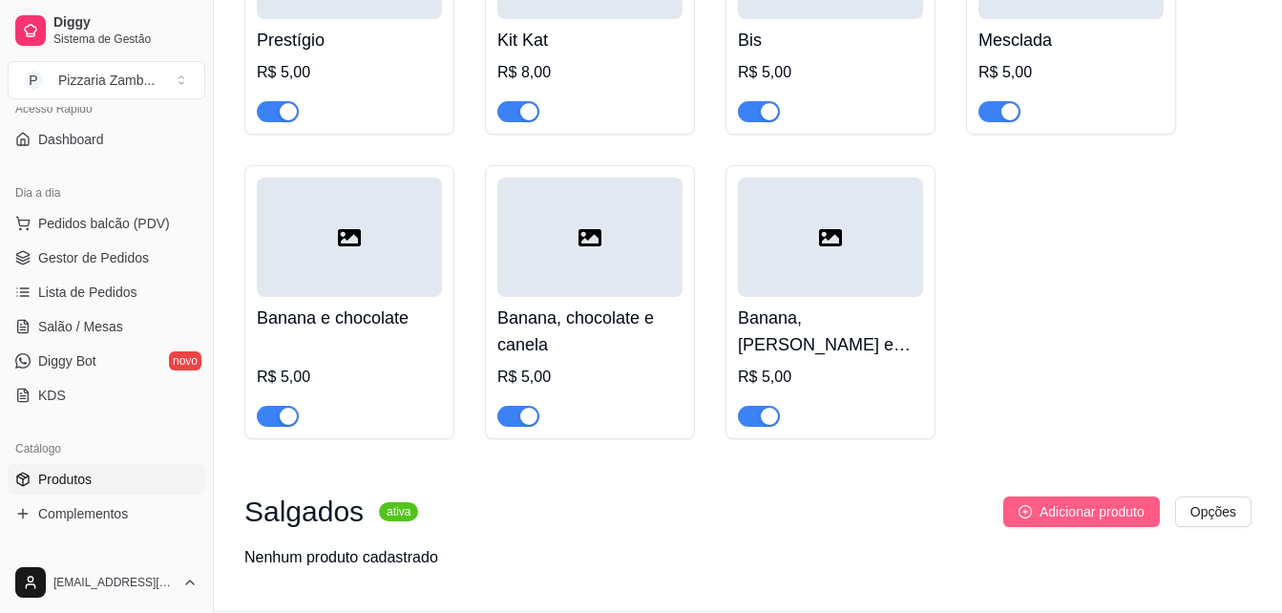
click at [1111, 501] on span "Adicionar produto" at bounding box center [1092, 511] width 105 height 21
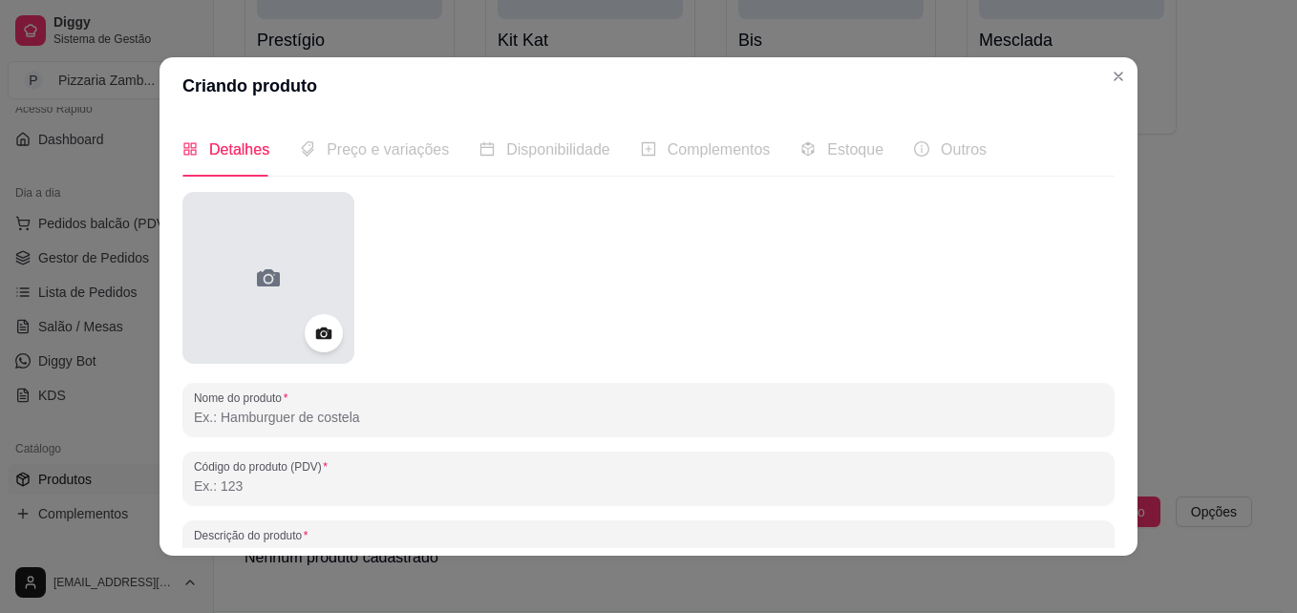
click at [324, 356] on div at bounding box center [268, 278] width 172 height 172
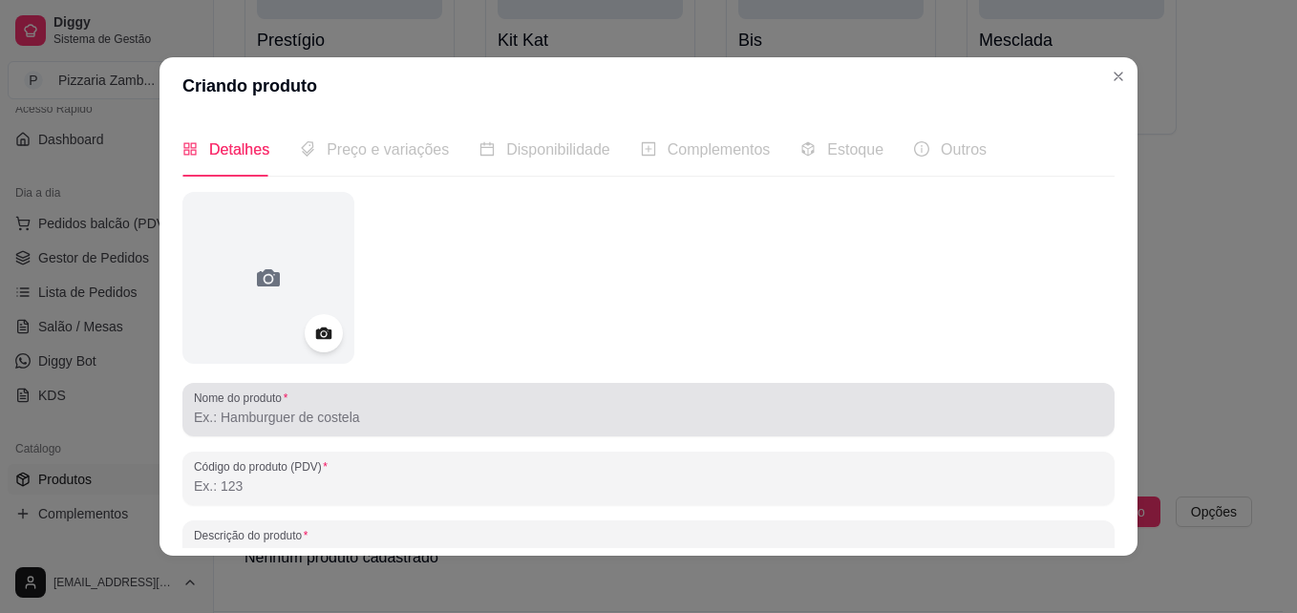
click at [304, 413] on input "Nome do produto" at bounding box center [648, 417] width 909 height 19
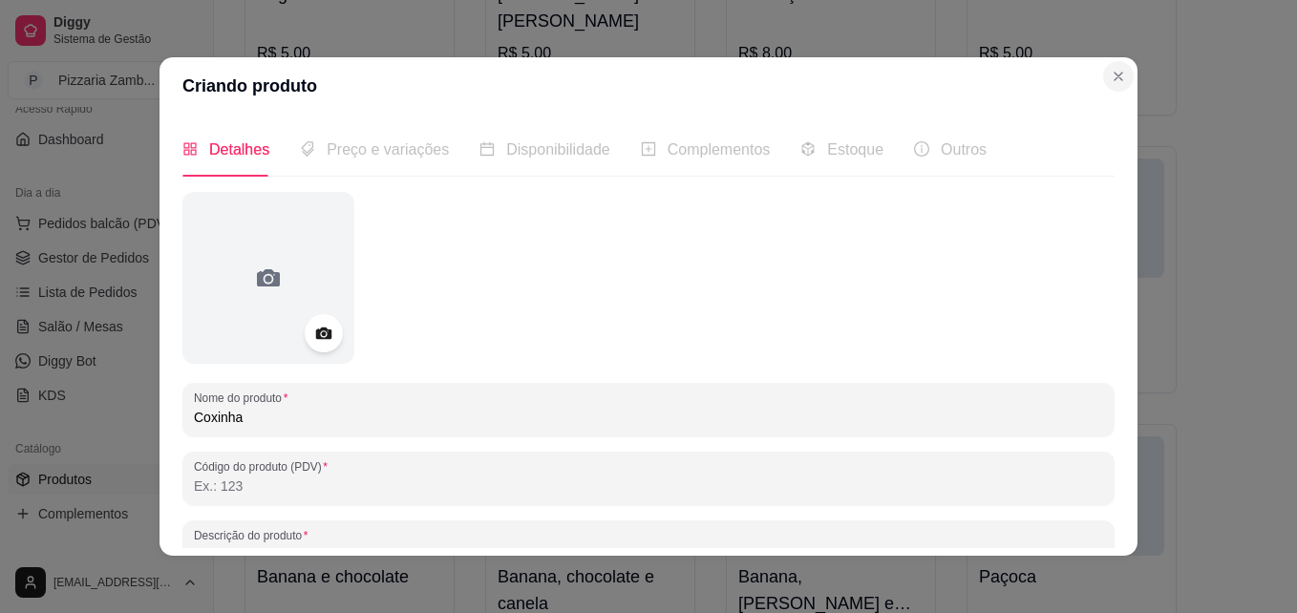
type input "Coxinha"
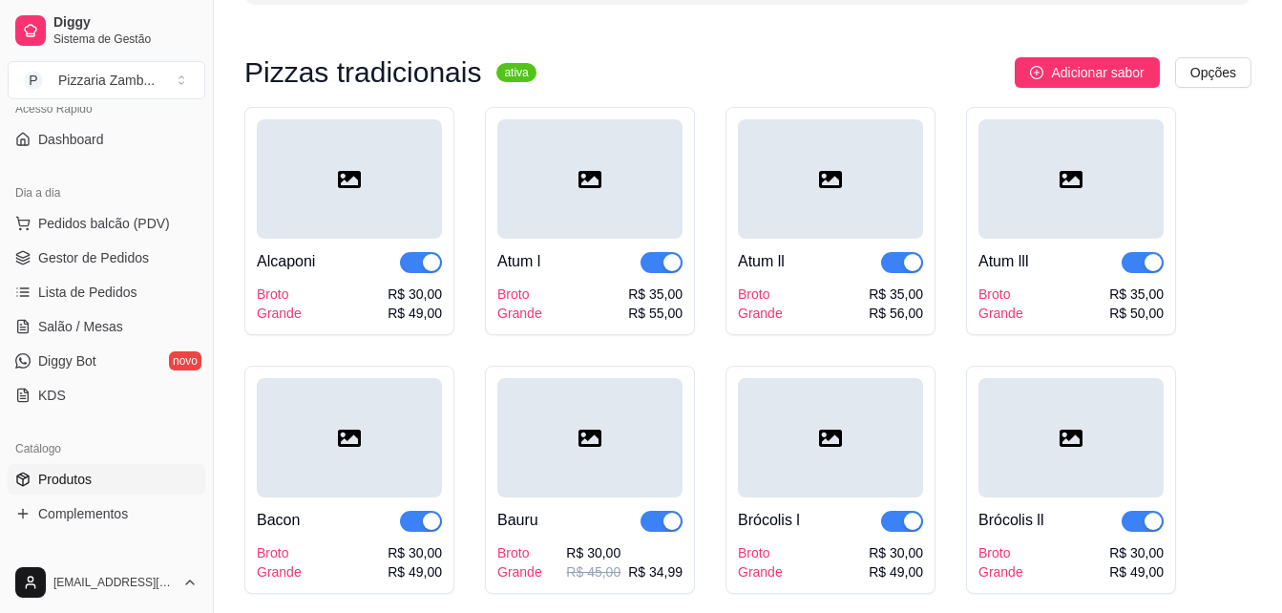
scroll to position [0, 0]
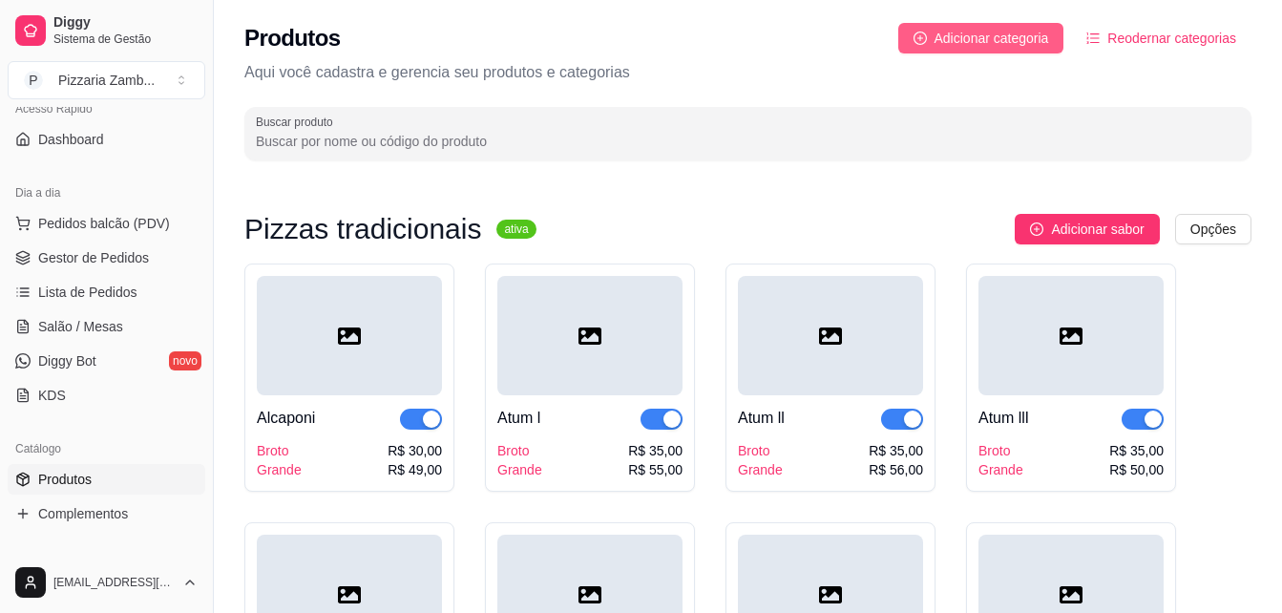
click at [942, 24] on button "Adicionar categoria" at bounding box center [981, 38] width 166 height 31
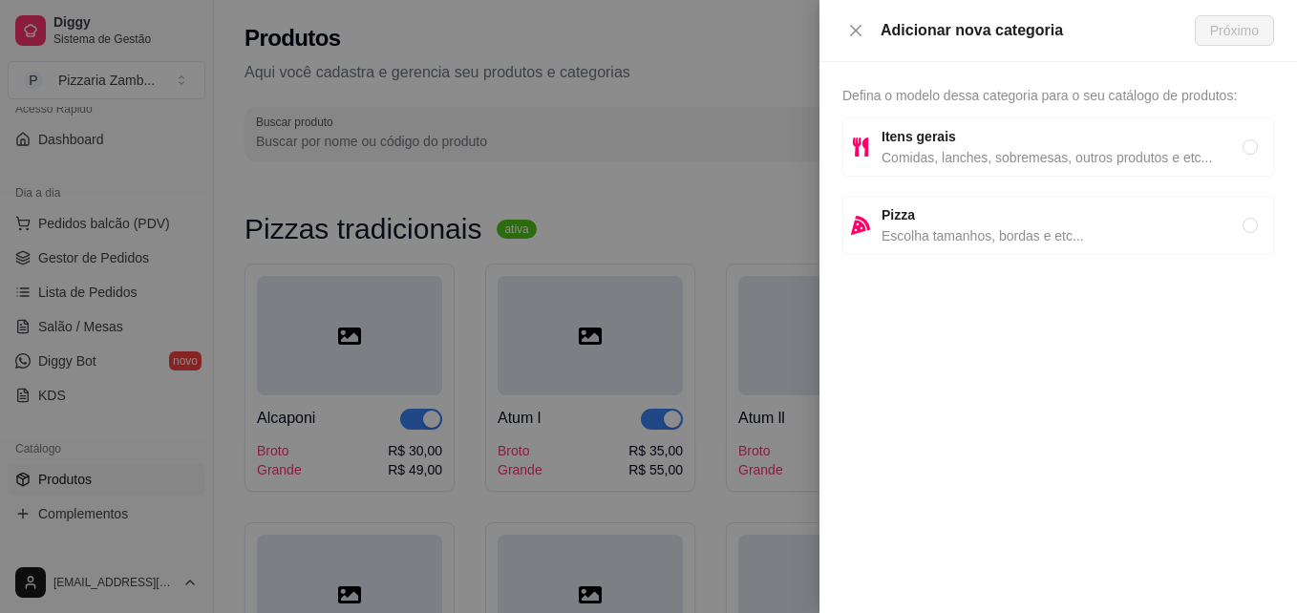
click at [995, 198] on div "Pizza Escolha tamanhos, bordas e etc..." at bounding box center [1058, 225] width 432 height 59
radio input "true"
click at [999, 195] on div "Defina o modelo dessa categoria para o seu catálogo de produtos: Itens gerais C…" at bounding box center [1057, 337] width 477 height 551
click at [1085, 146] on span "Itens gerais" at bounding box center [1061, 136] width 361 height 21
radio input "true"
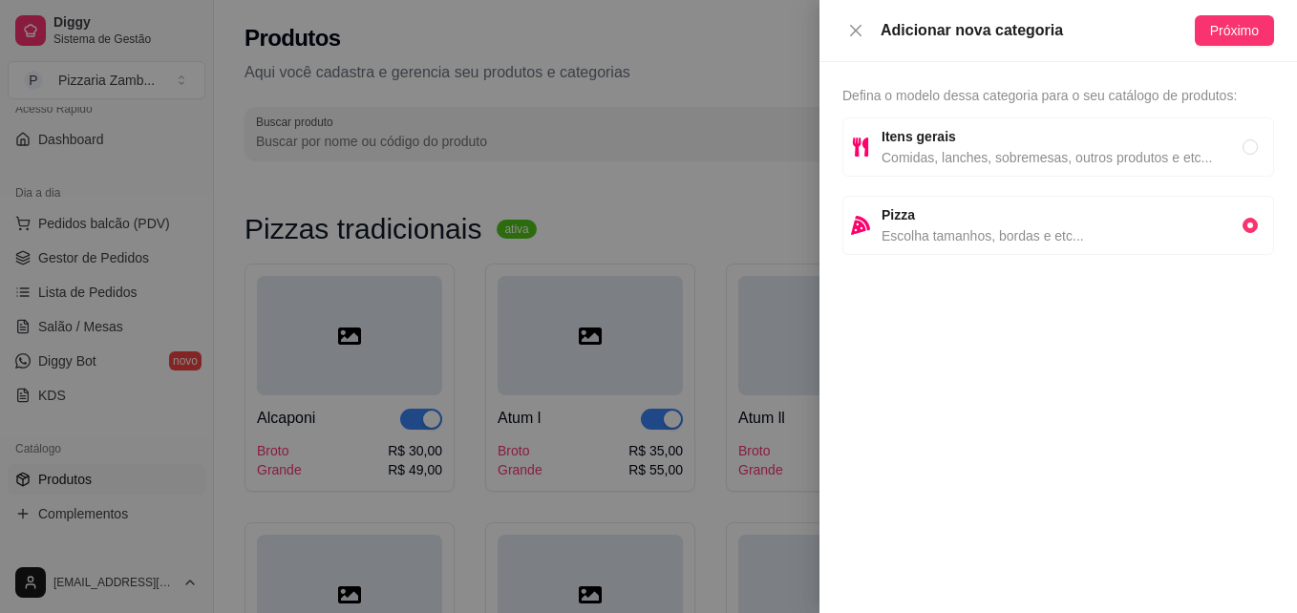
radio input "false"
click at [1234, 9] on div "Adicionar nova categoria Próximo" at bounding box center [1057, 31] width 477 height 62
click at [1200, 65] on div "Defina o modelo dessa categoria para o seu catálogo de produtos: Itens gerais C…" at bounding box center [1057, 337] width 477 height 551
click at [1228, 34] on span "Próximo" at bounding box center [1234, 30] width 49 height 21
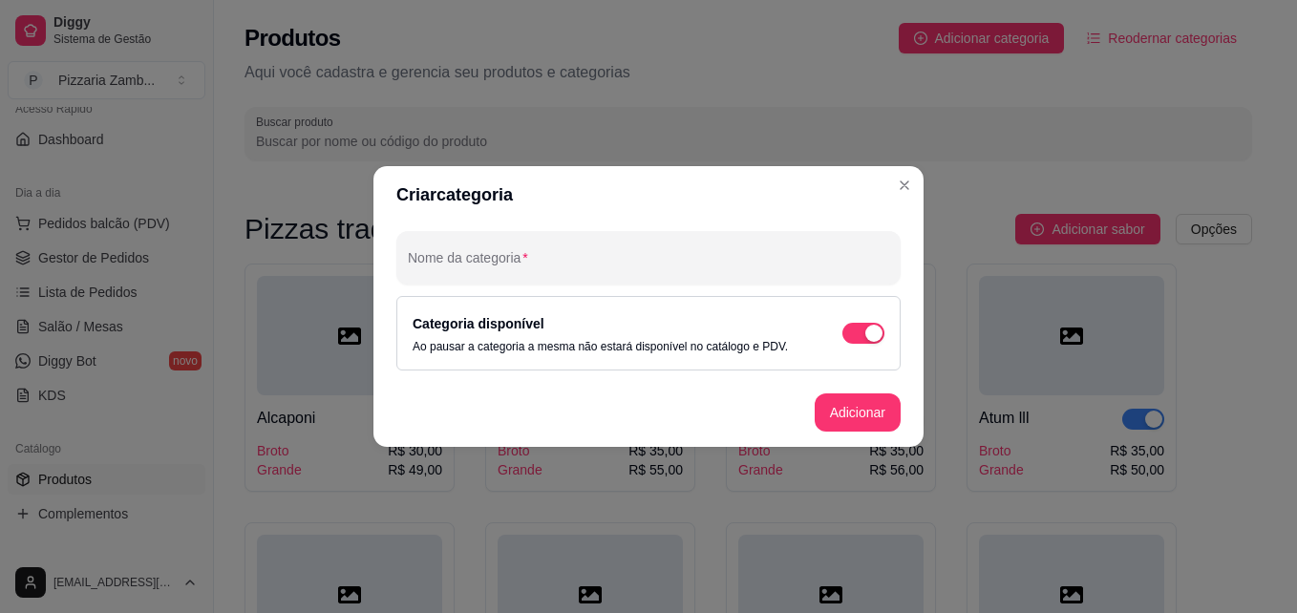
click at [794, 222] on header "Criar categoria" at bounding box center [648, 194] width 550 height 57
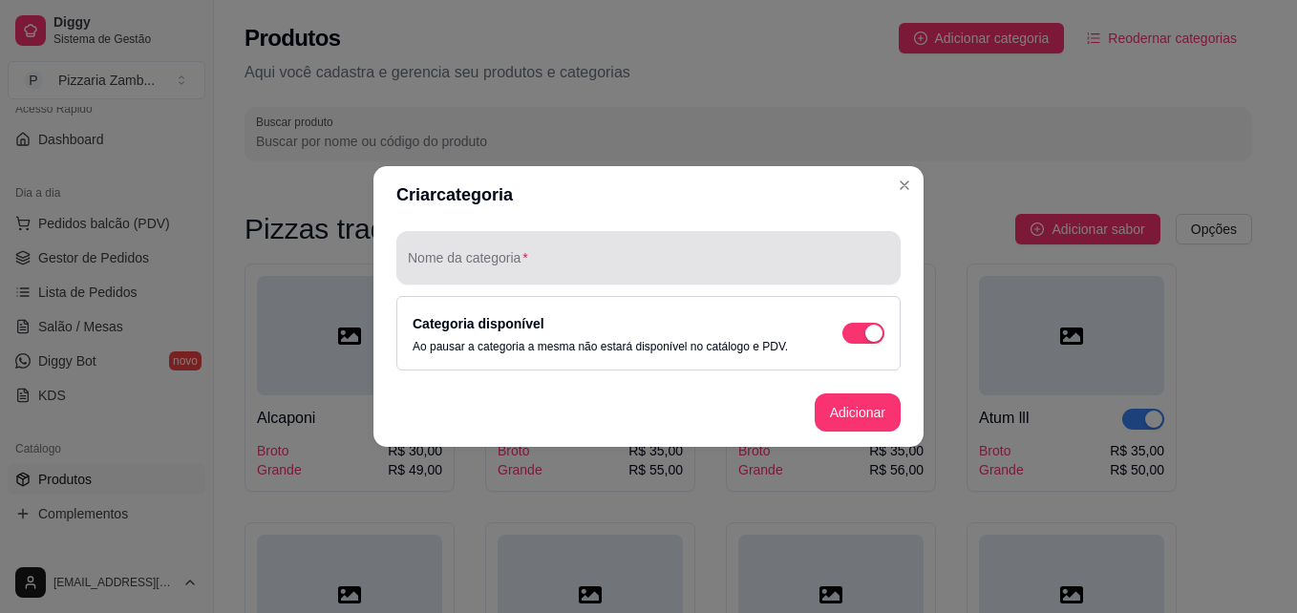
click at [777, 240] on div at bounding box center [648, 258] width 481 height 38
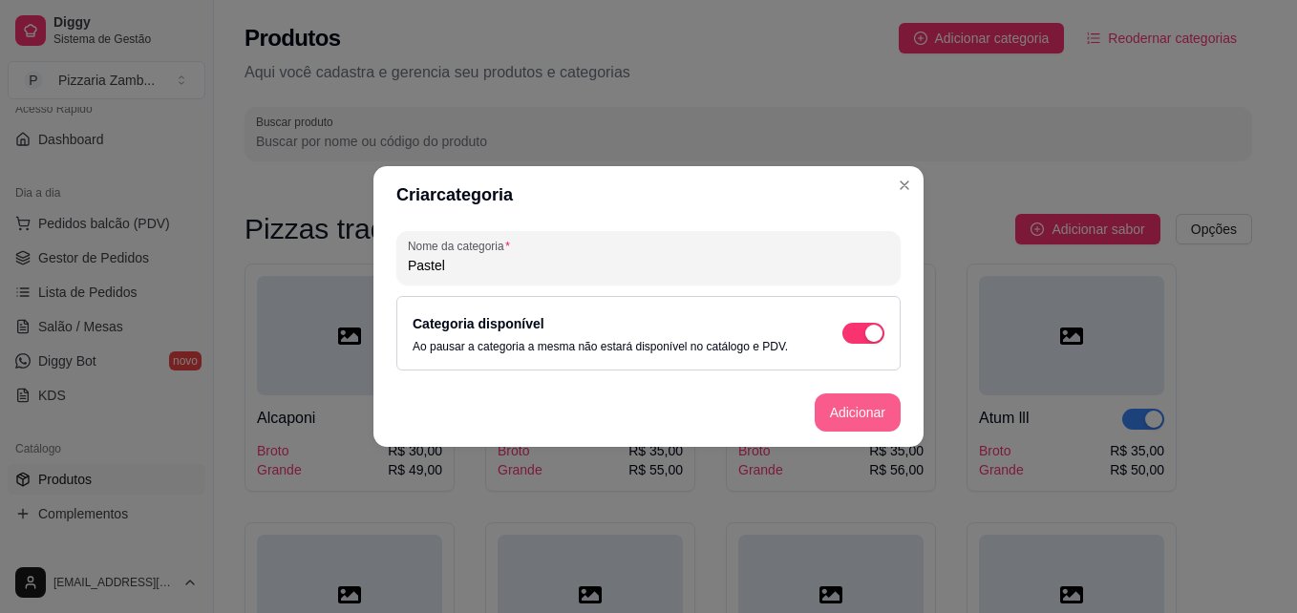
type input "Pastel"
click at [831, 401] on button "Adicionar" at bounding box center [857, 412] width 86 height 38
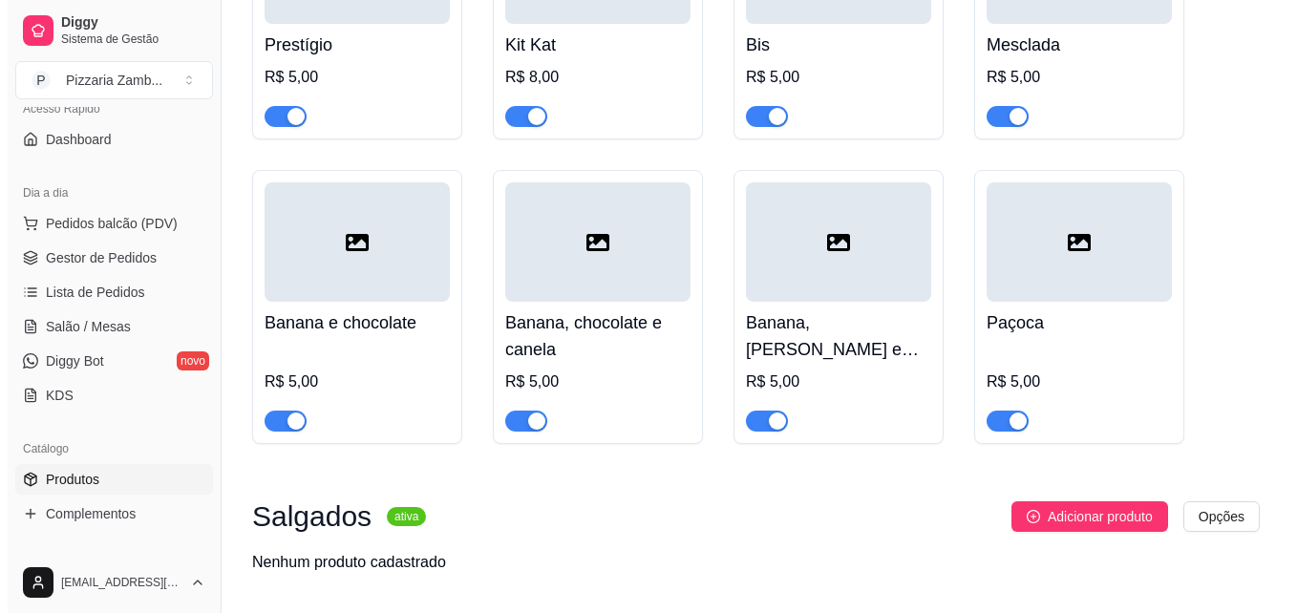
scroll to position [6742, 0]
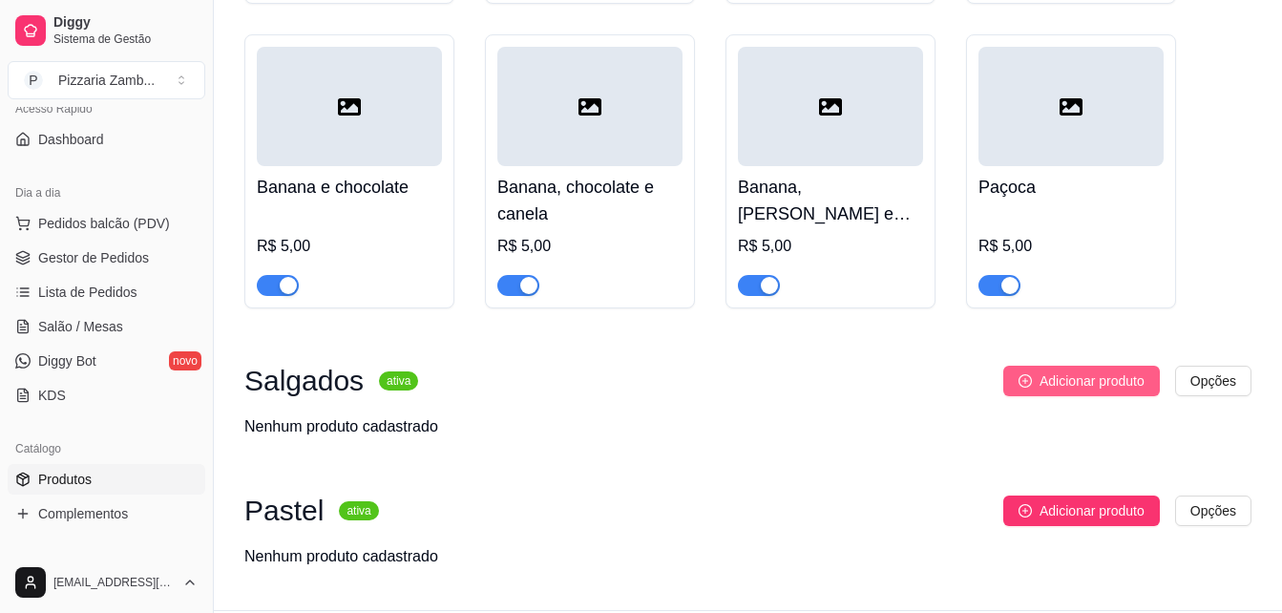
click at [1111, 366] on button "Adicionar produto" at bounding box center [1082, 381] width 157 height 31
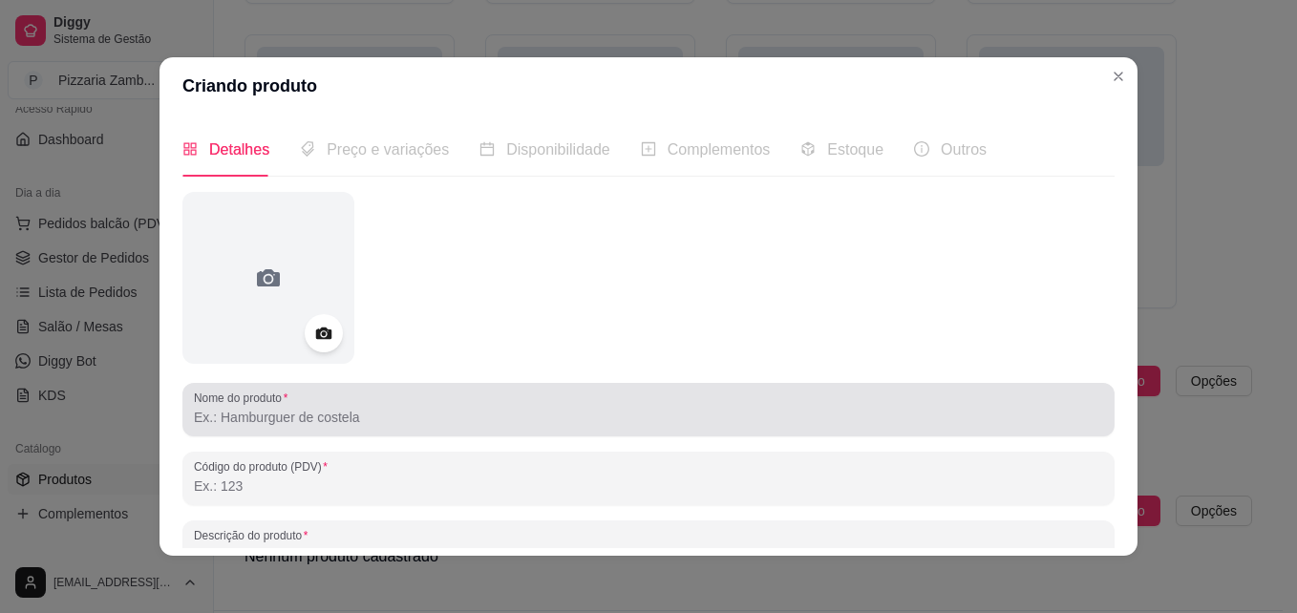
click at [538, 396] on div at bounding box center [648, 410] width 909 height 38
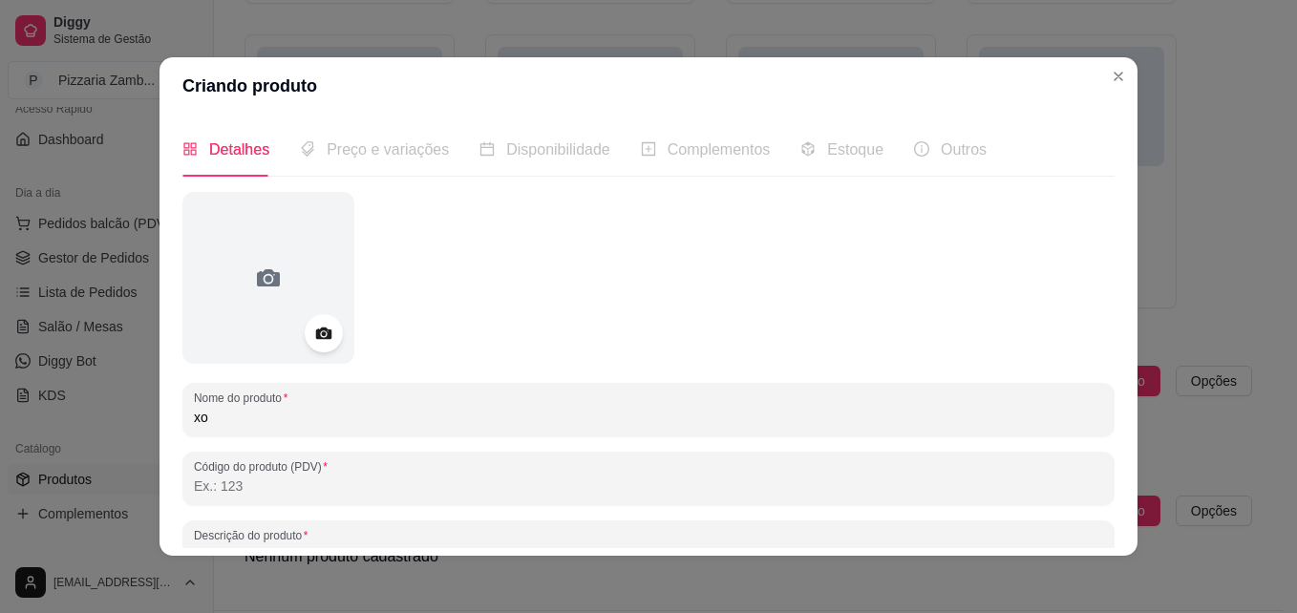
type input "x"
type input "Coxinha"
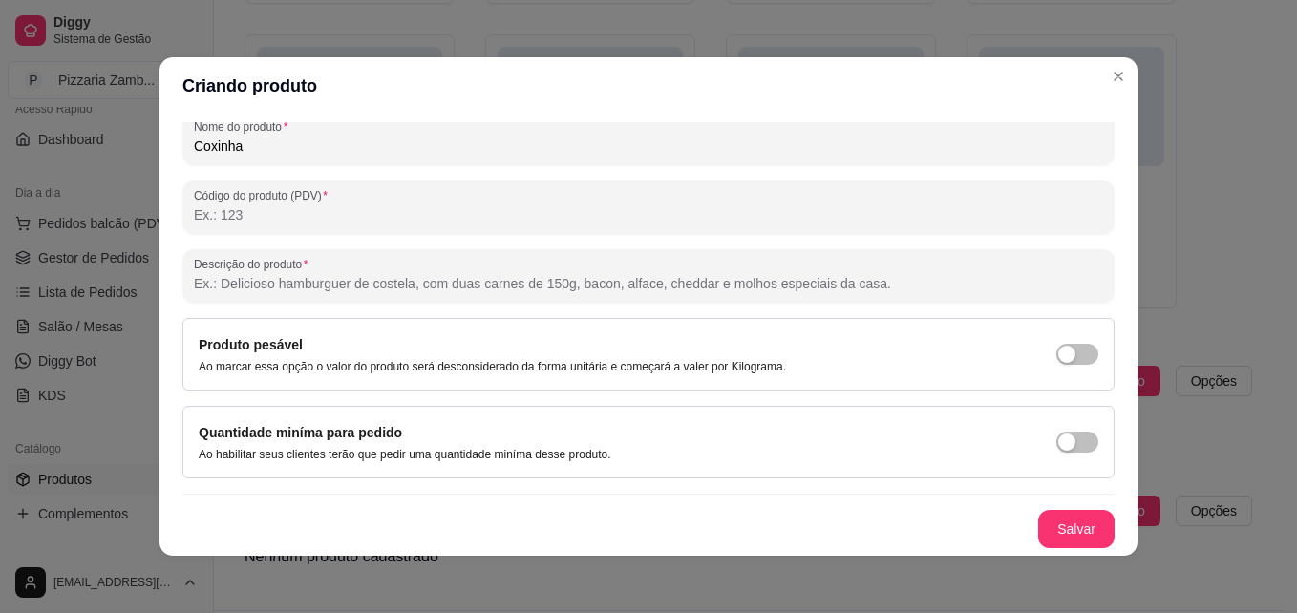
scroll to position [263, 0]
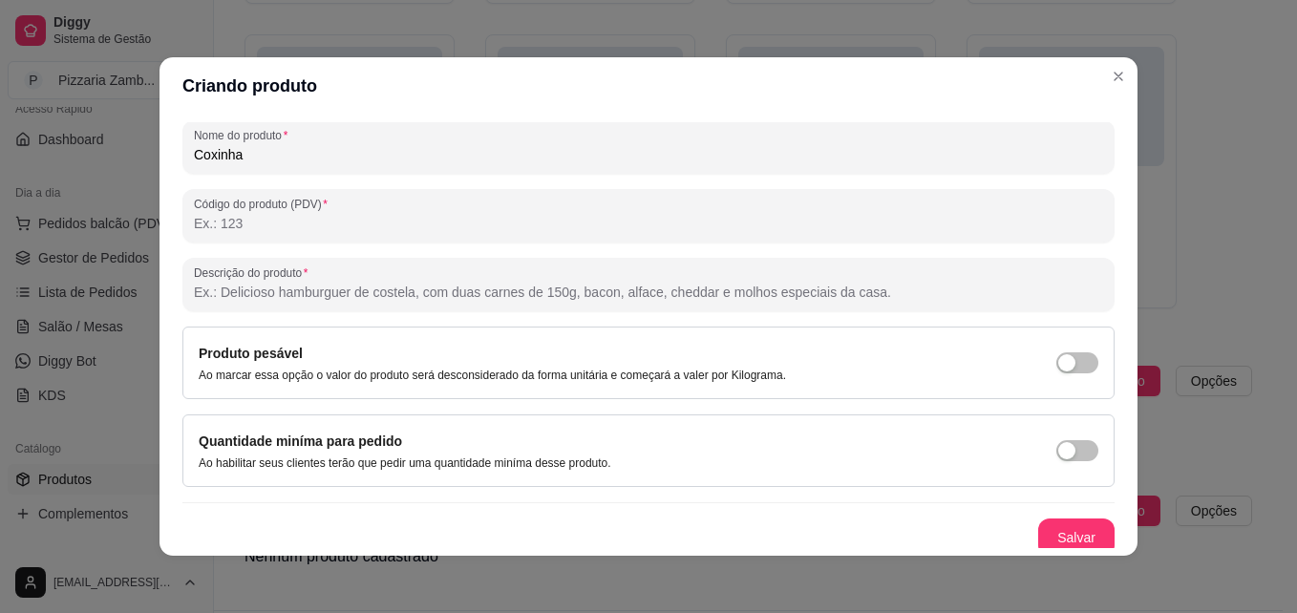
click at [1058, 485] on div "Quantidade miníma para pedido Ao habilitar seus clientes terão que pedir uma qu…" at bounding box center [648, 450] width 932 height 73
click at [269, 289] on input "Descrição do produto" at bounding box center [648, 292] width 909 height 19
click at [256, 293] on input "Sujeito a disponibilidade de estoque" at bounding box center [648, 292] width 909 height 19
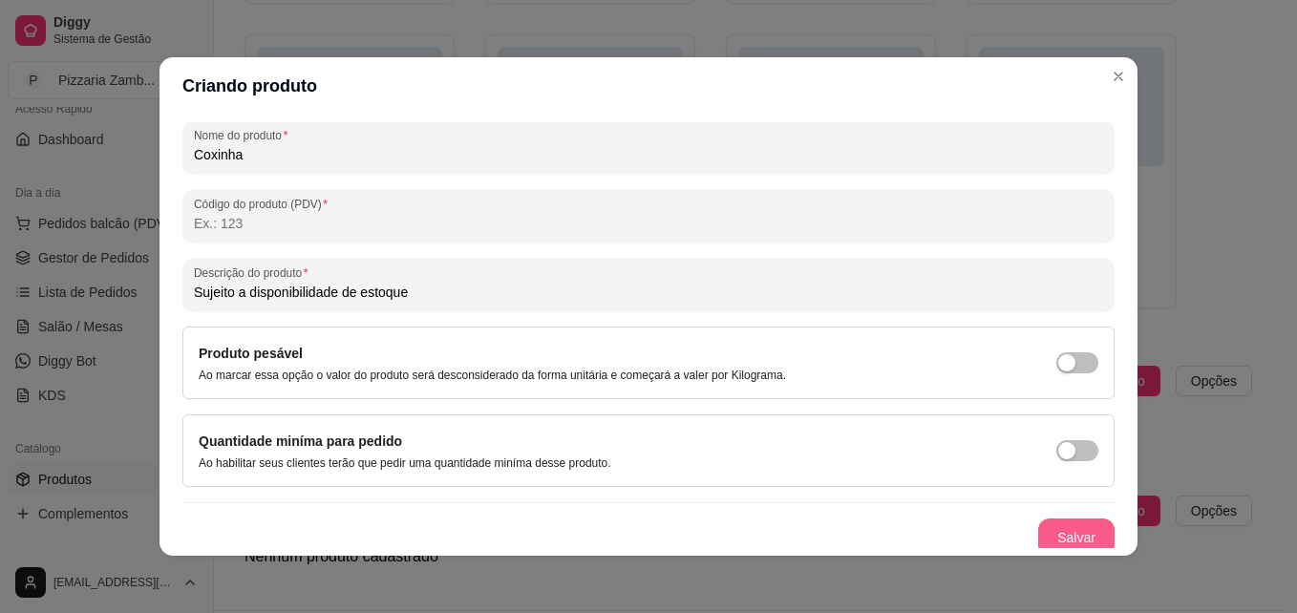
type input "Sujeito a disponibilidade de estoque"
click at [1038, 540] on button "Salvar" at bounding box center [1076, 537] width 76 height 38
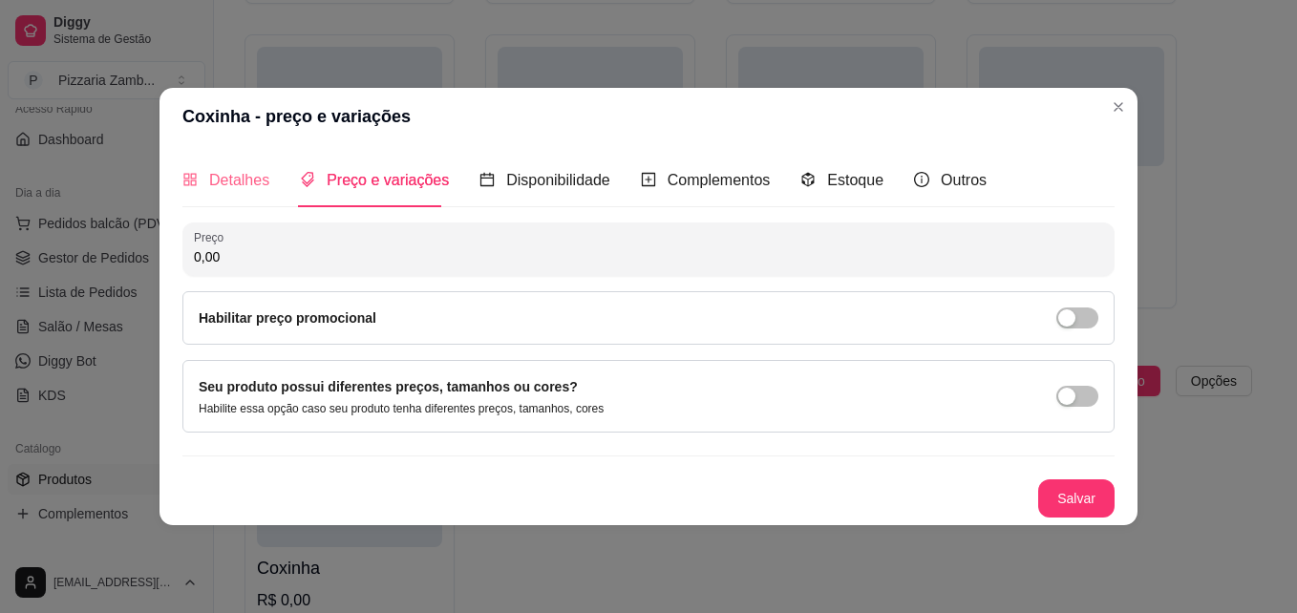
scroll to position [0, 0]
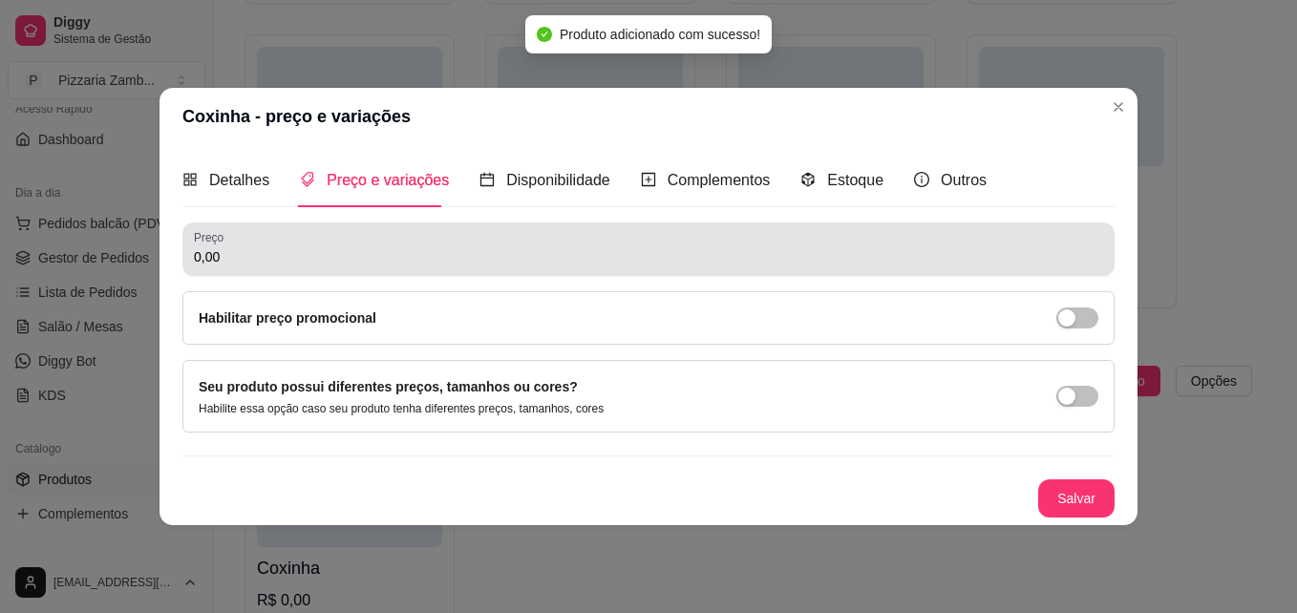
click at [306, 257] on input "0,00" at bounding box center [648, 256] width 909 height 19
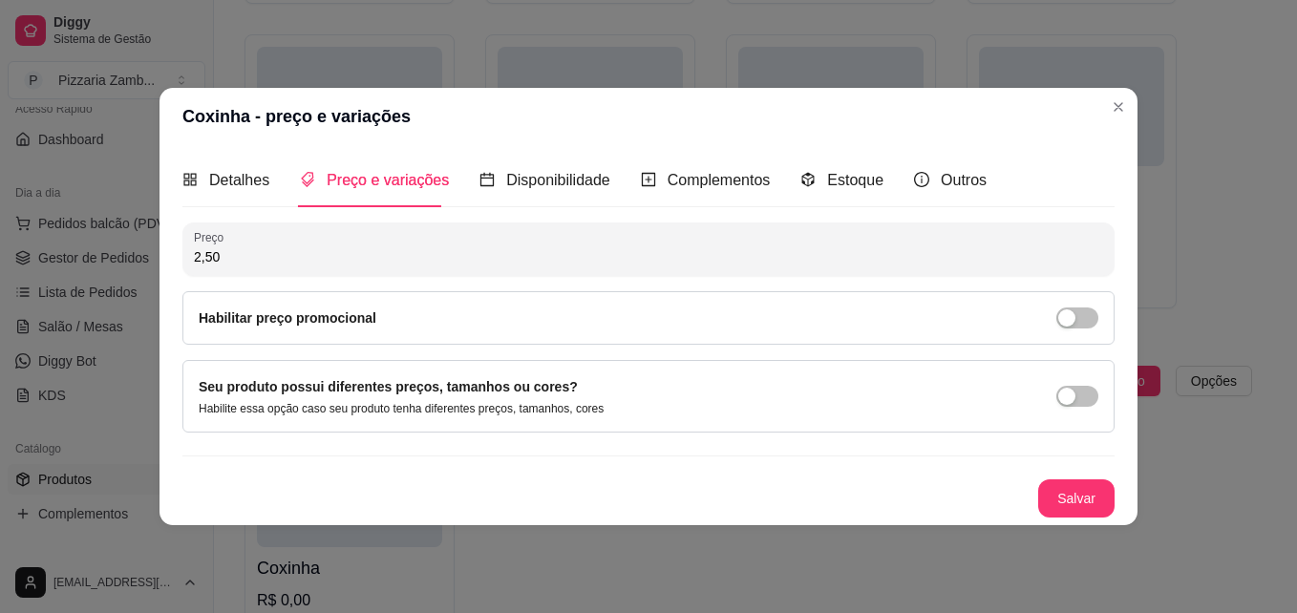
type input "2,50"
click at [1055, 505] on button "Salvar" at bounding box center [1076, 498] width 76 height 38
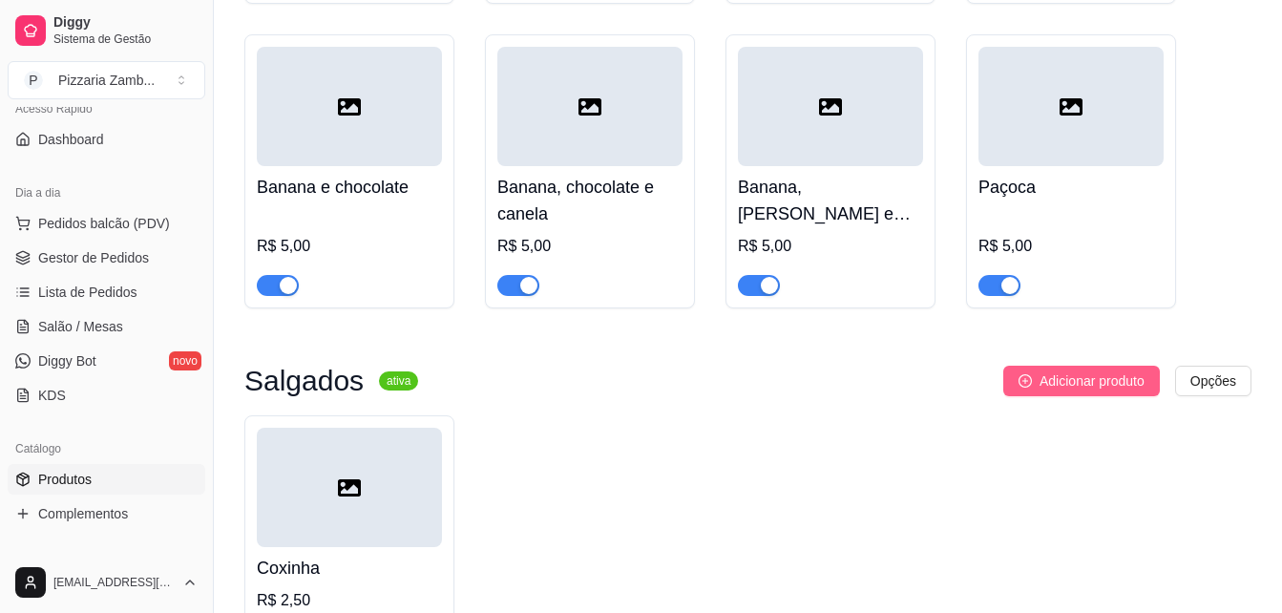
click at [1050, 370] on span "Adicionar produto" at bounding box center [1092, 380] width 105 height 21
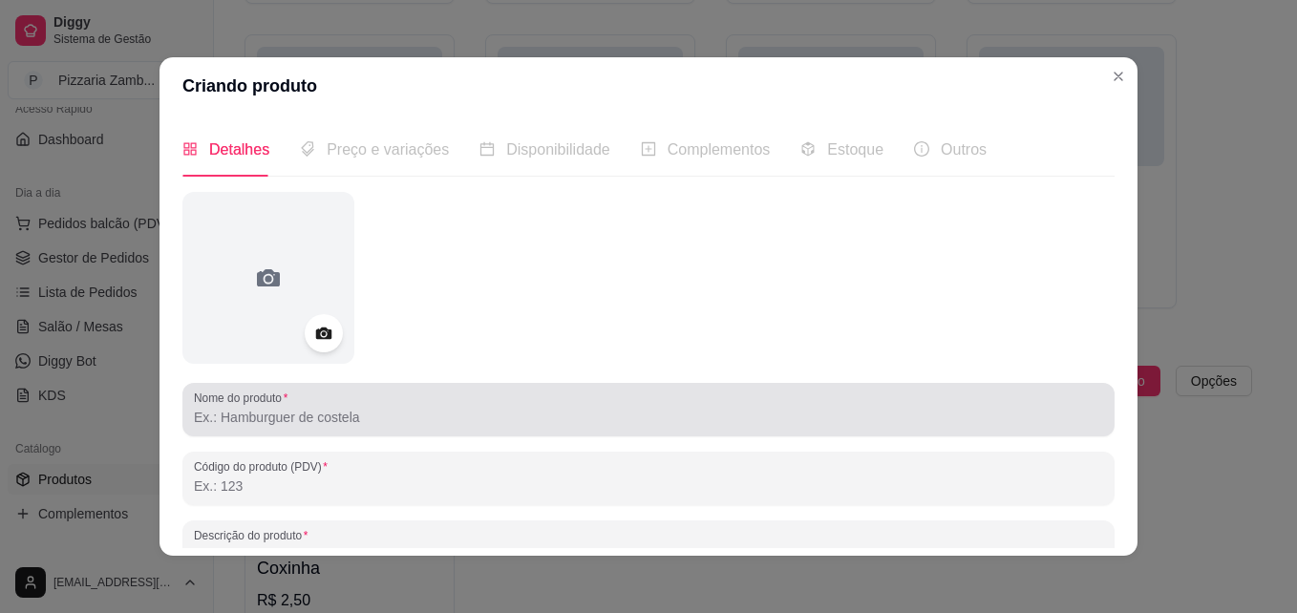
click at [392, 408] on input "Nome do produto" at bounding box center [648, 417] width 909 height 19
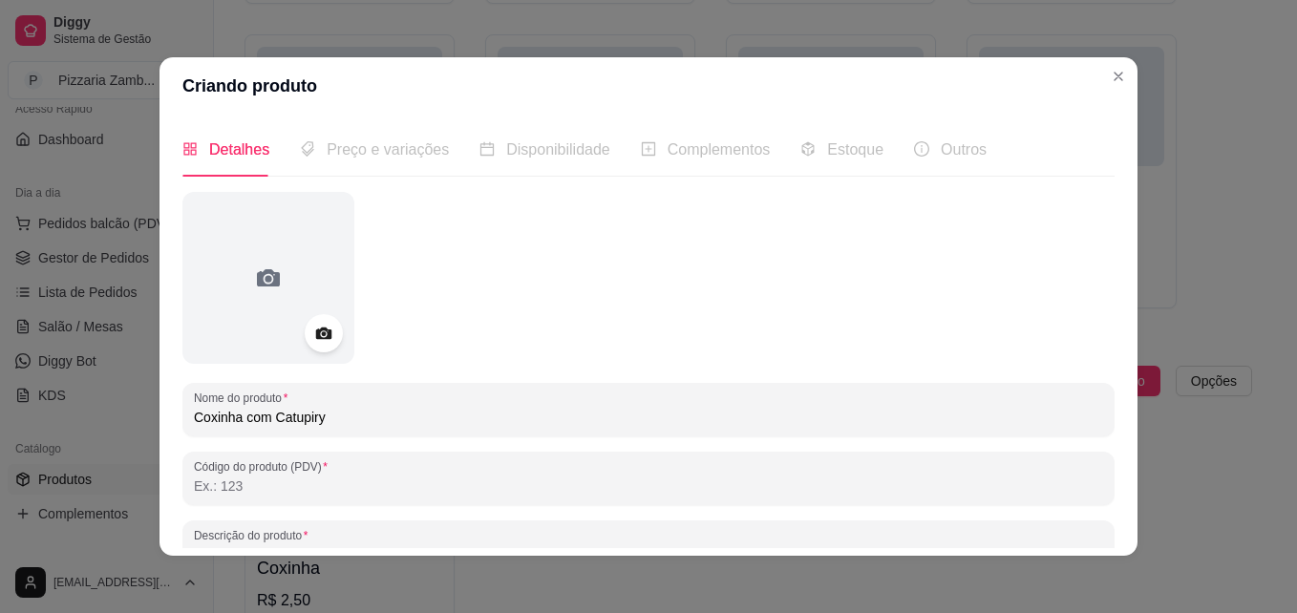
type input "Coxinha com Catupiry"
click at [403, 146] on span "Preço e variações" at bounding box center [388, 149] width 122 height 16
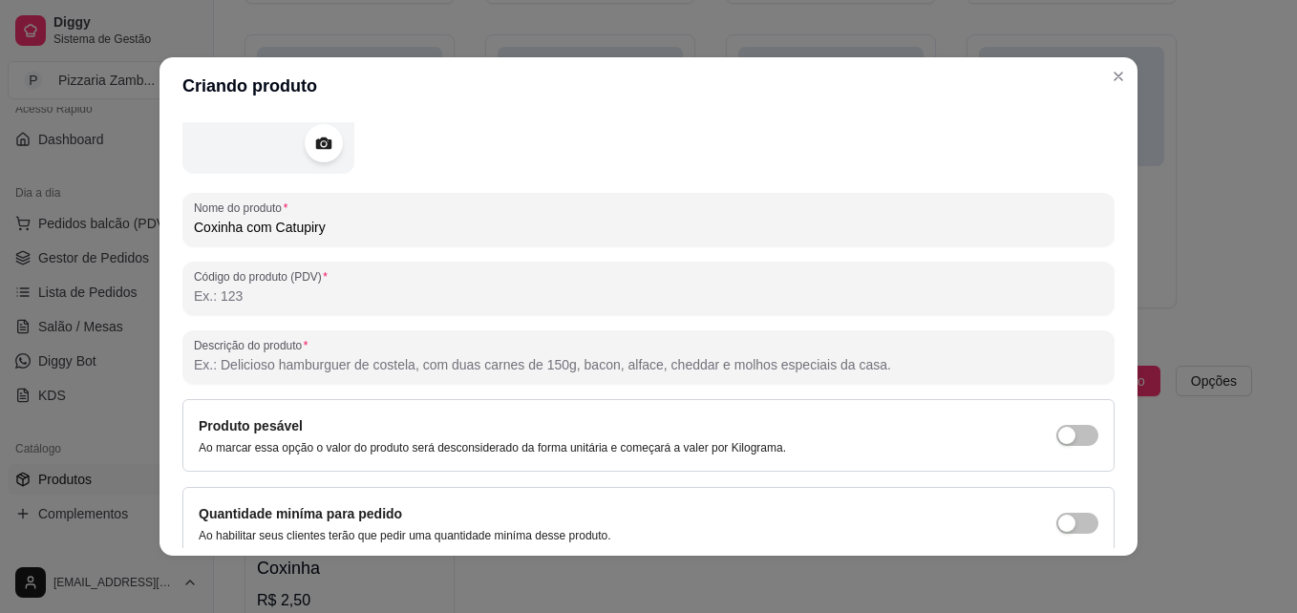
scroll to position [271, 0]
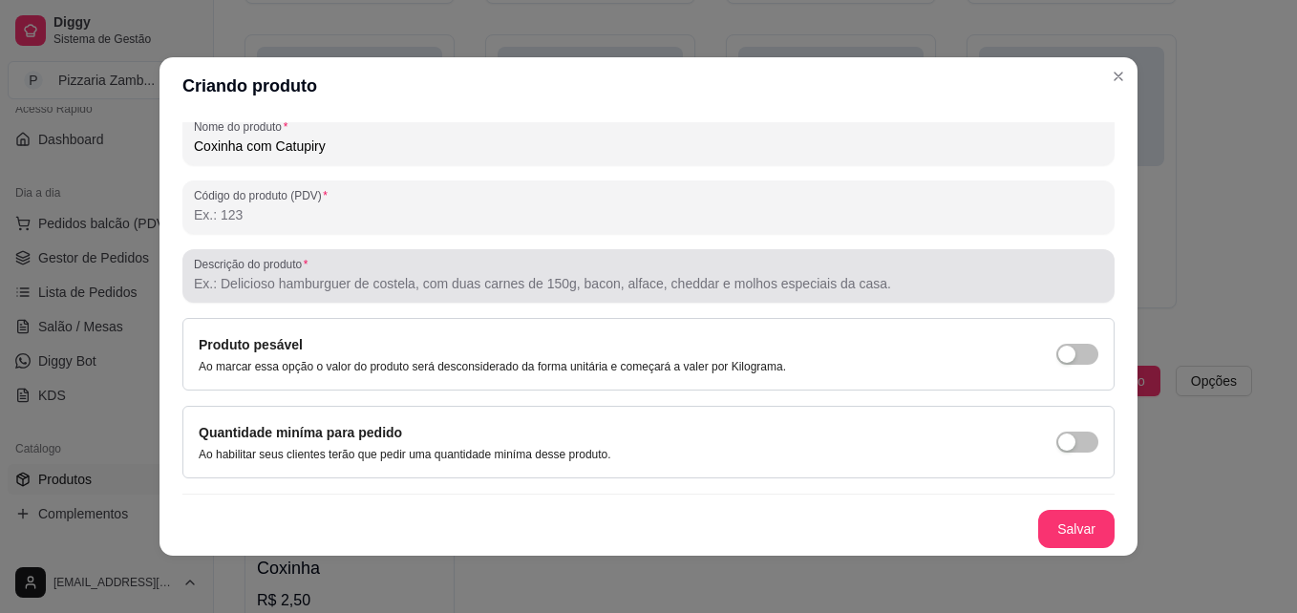
click at [501, 264] on div at bounding box center [648, 276] width 909 height 38
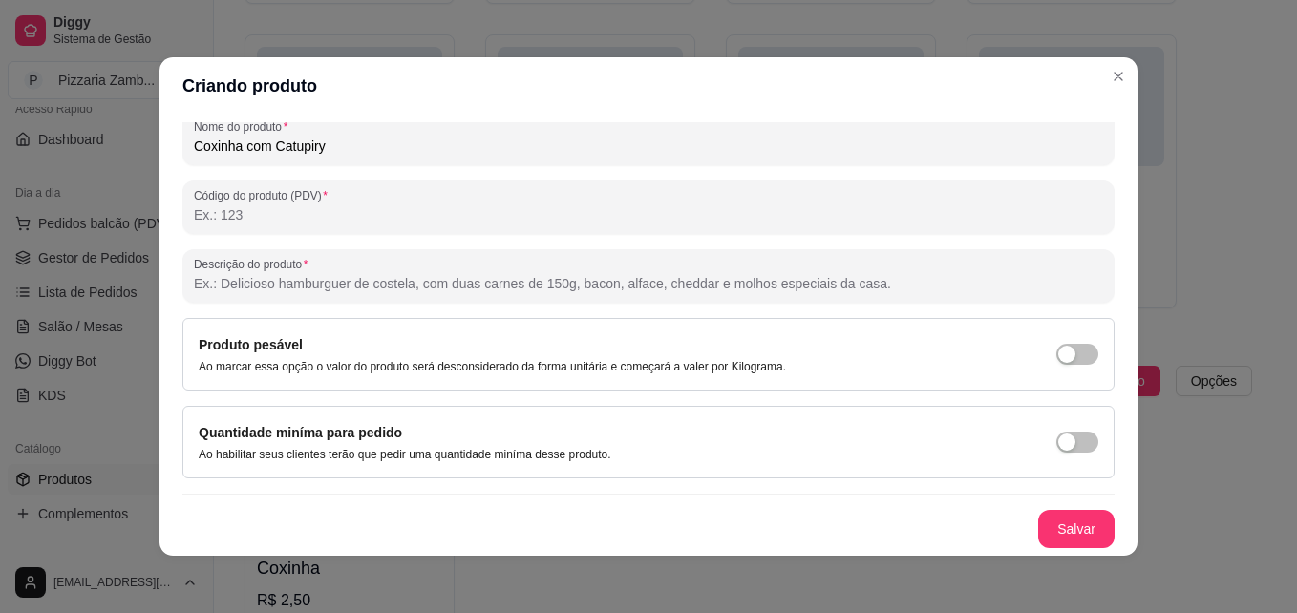
paste input "Sujeito a disponibilidade de estoque"
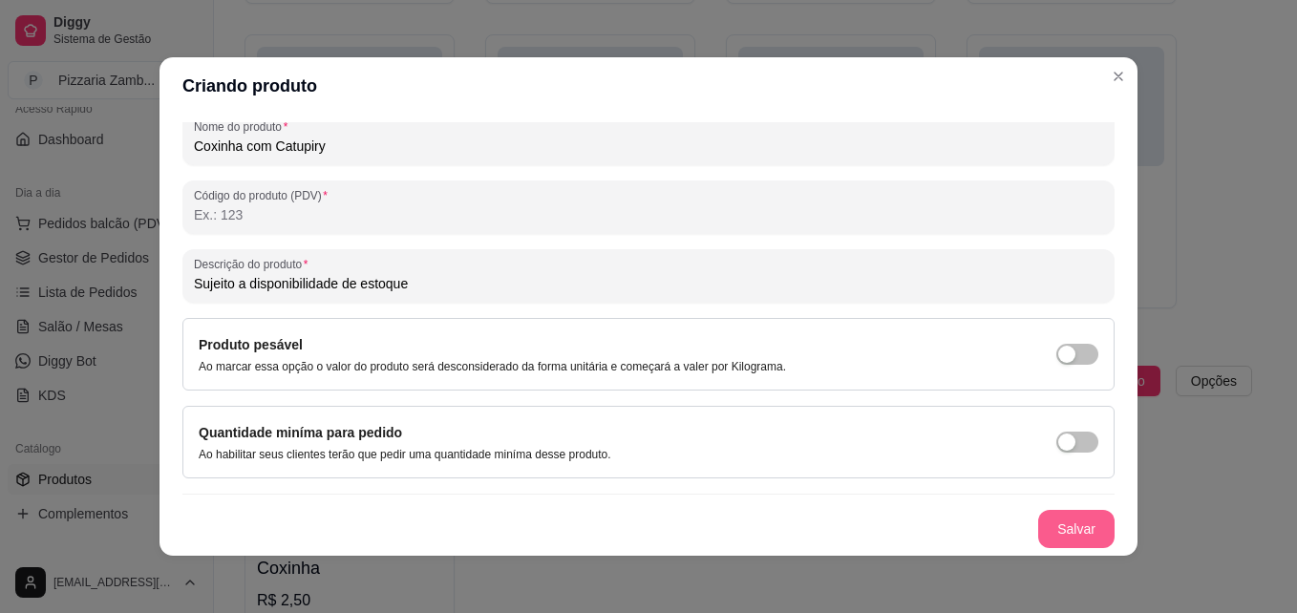
type input "Sujeito a disponibilidade de estoque"
click at [1054, 522] on button "Salvar" at bounding box center [1076, 529] width 74 height 37
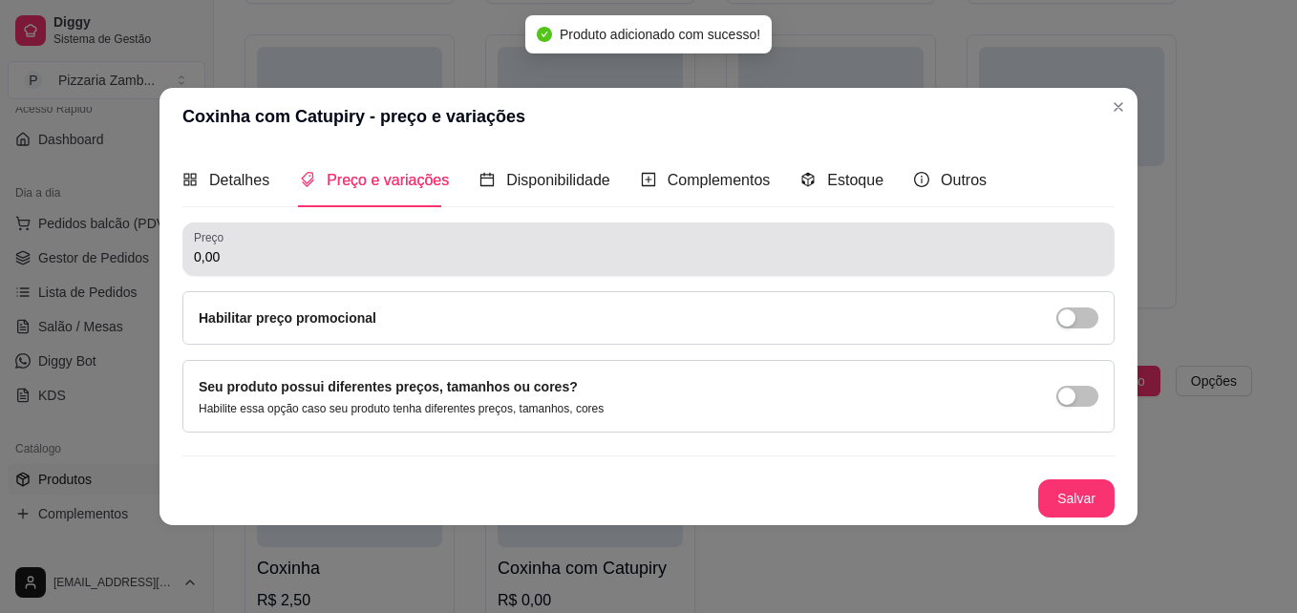
scroll to position [0, 0]
click at [338, 269] on div "Preço 0,00" at bounding box center [648, 248] width 932 height 53
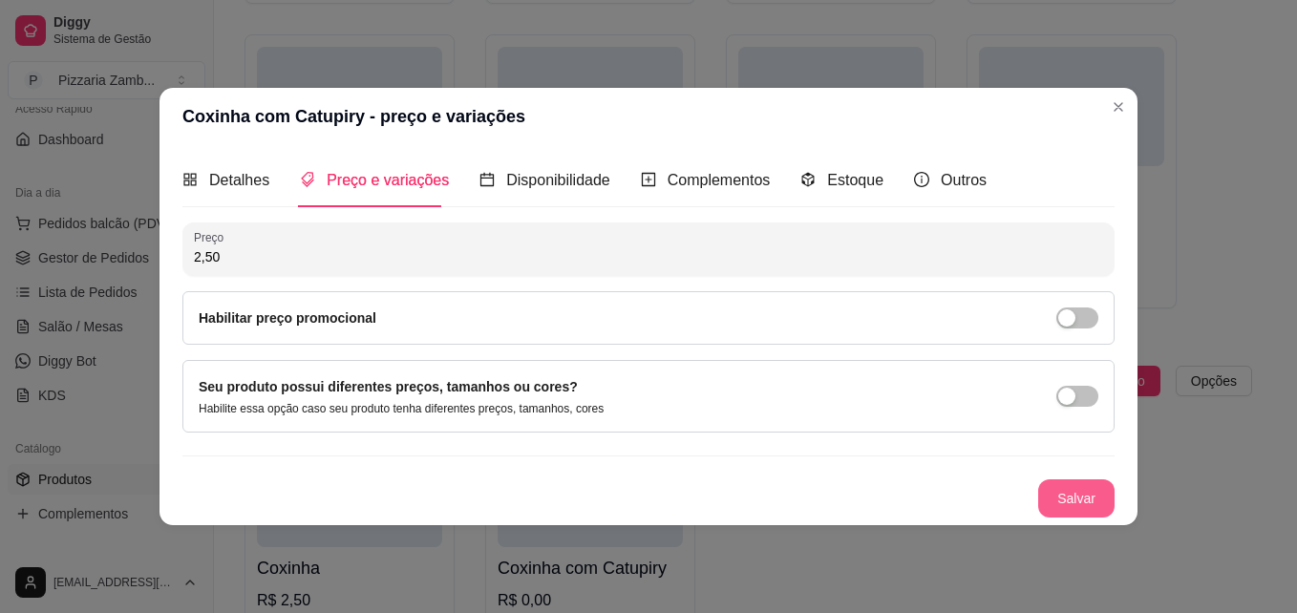
type input "2,50"
click at [1061, 482] on button "Salvar" at bounding box center [1076, 498] width 76 height 38
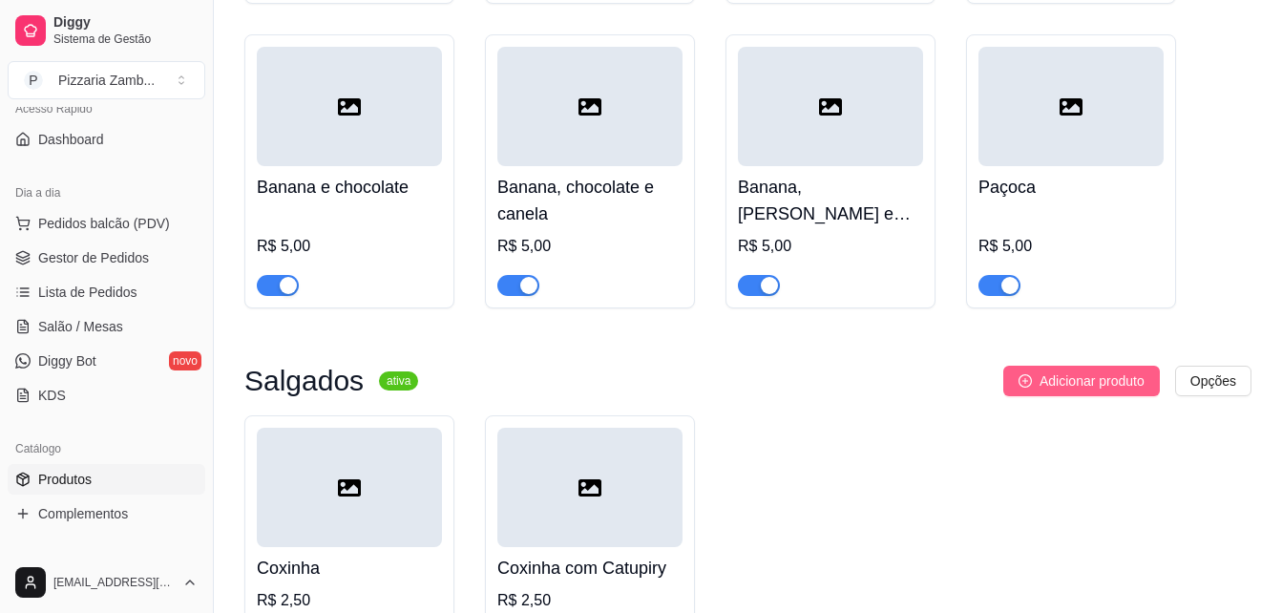
click at [1083, 370] on span "Adicionar produto" at bounding box center [1092, 380] width 105 height 21
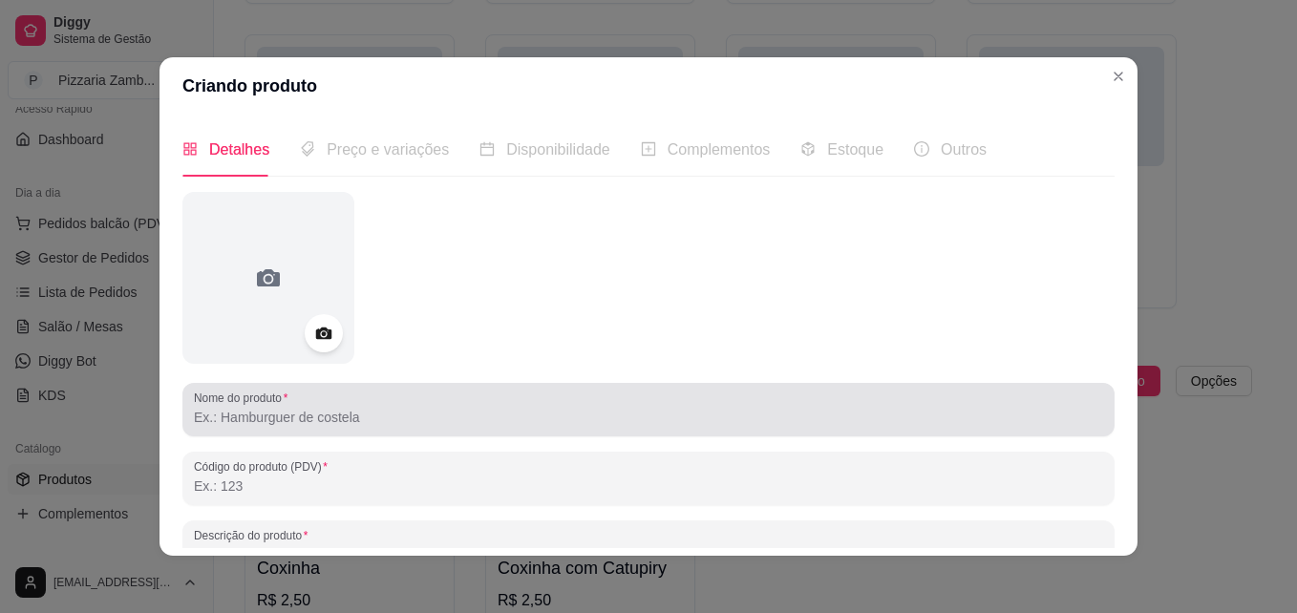
click at [268, 393] on label "Nome do produto" at bounding box center [244, 398] width 100 height 16
click at [268, 408] on input "Nome do produto" at bounding box center [648, 417] width 909 height 19
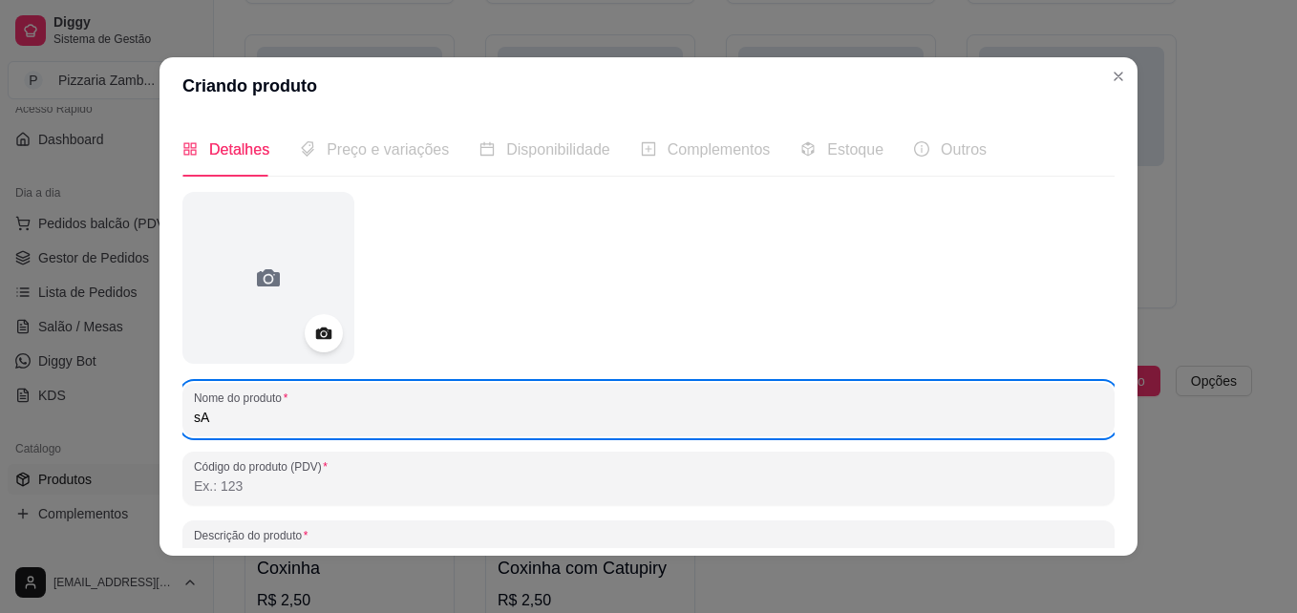
type input "s"
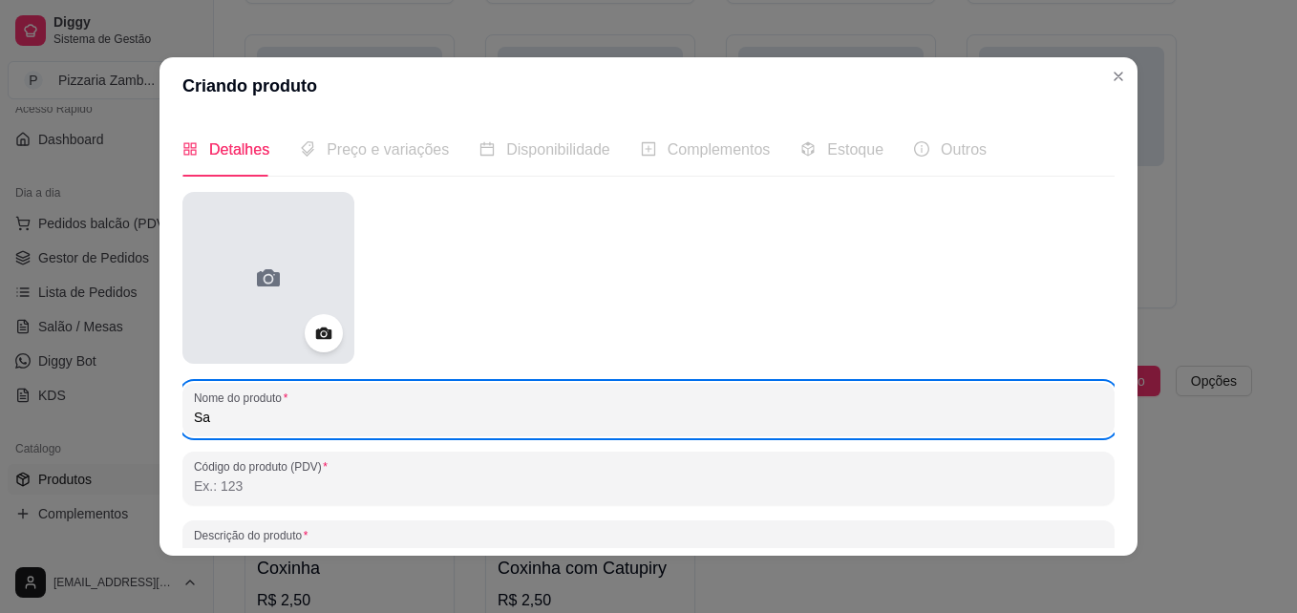
type input "S"
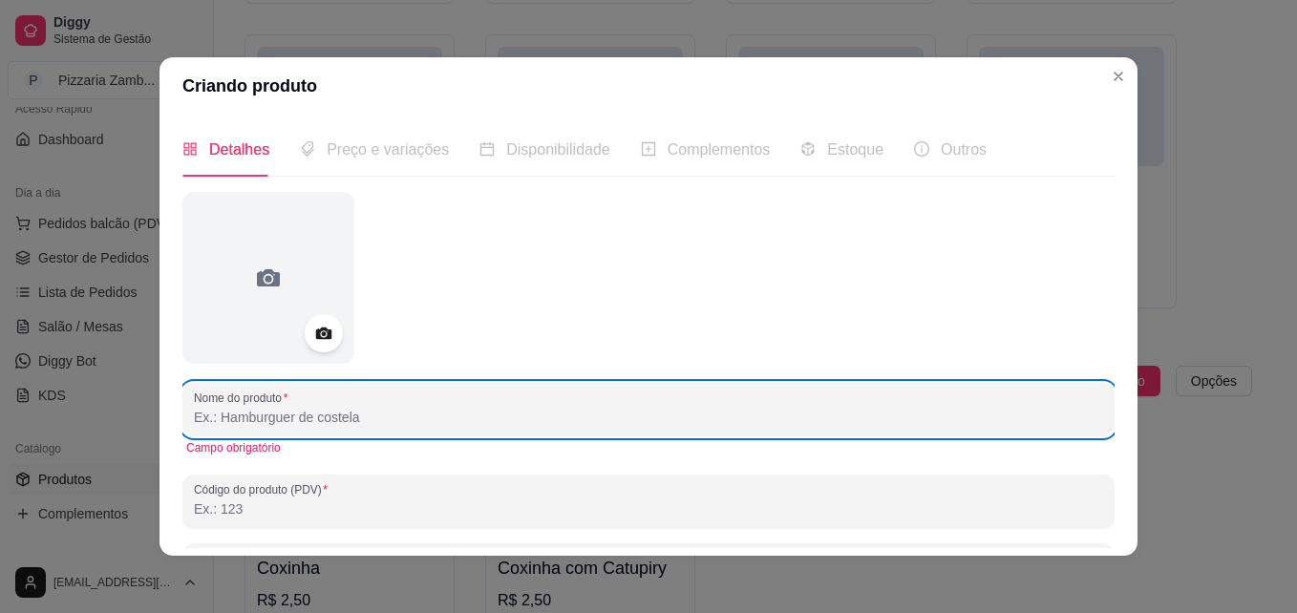
type input "S"
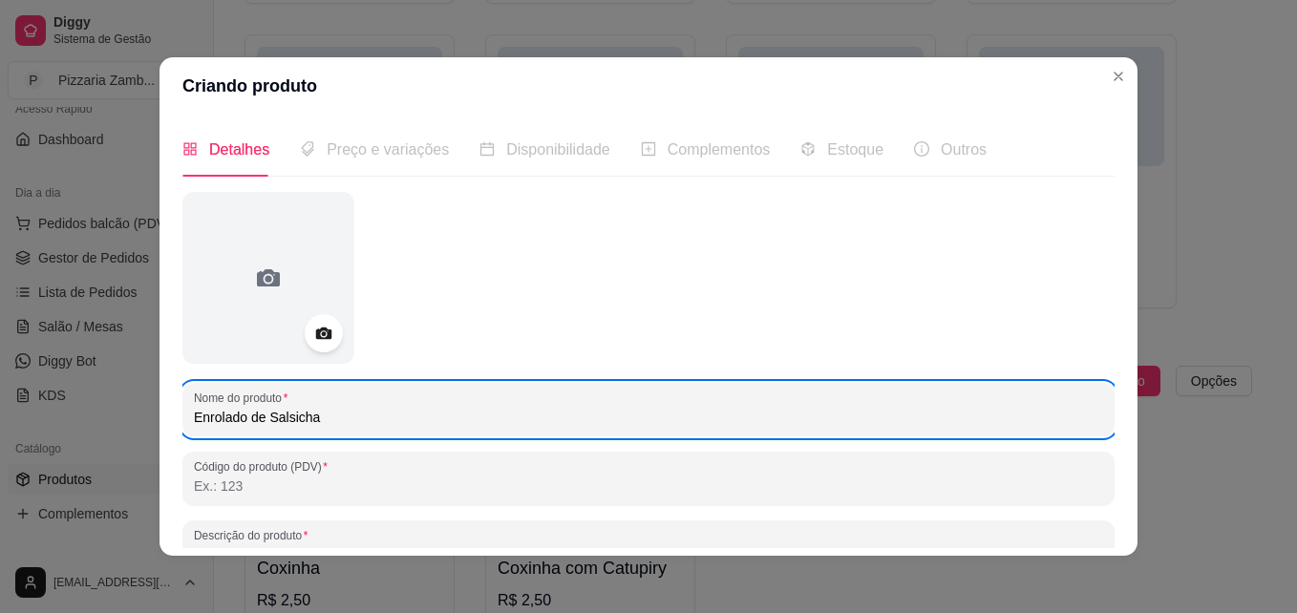
type input "Enrolado de Salsicha"
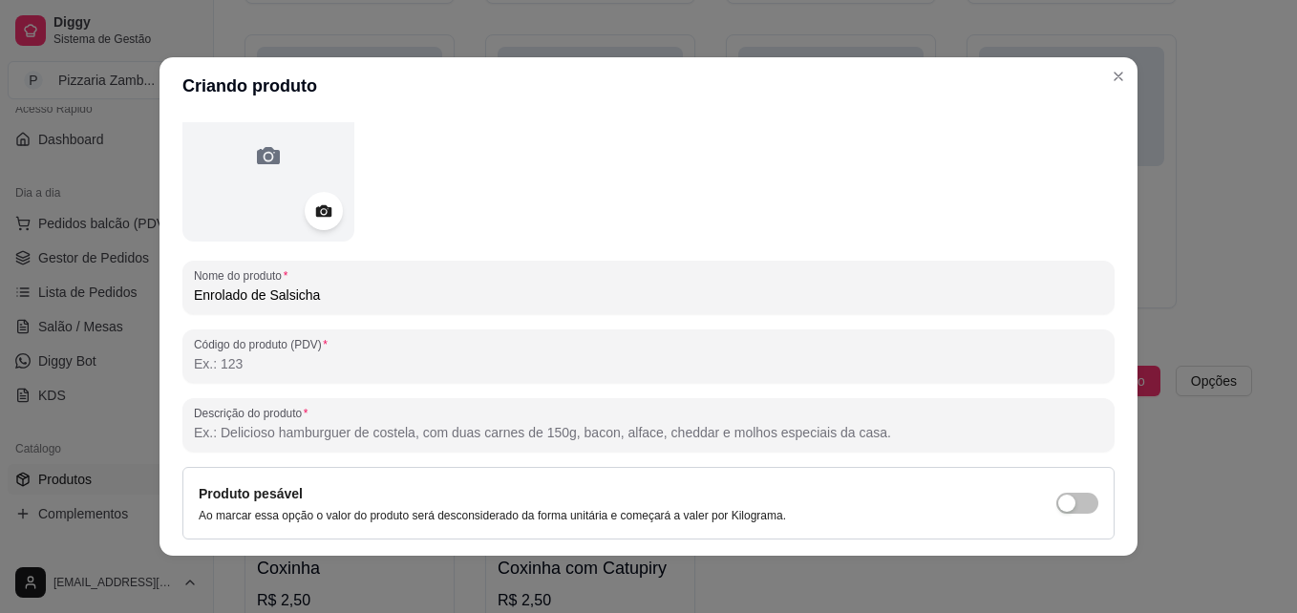
scroll to position [137, 0]
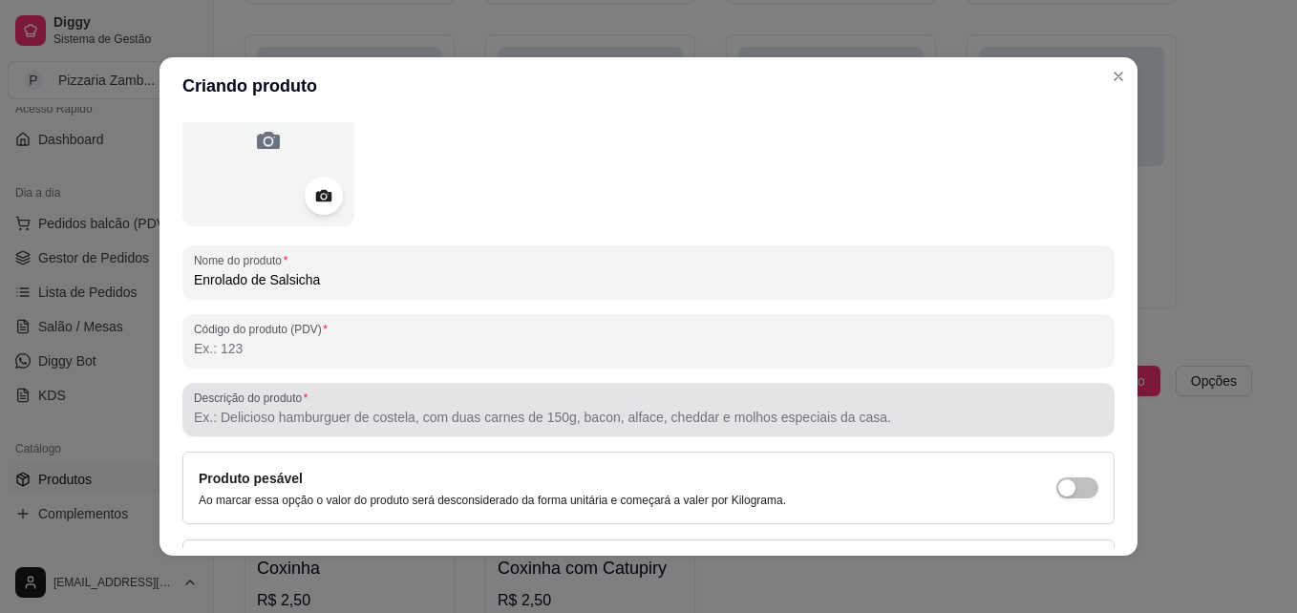
click at [587, 415] on input "Descrição do produto" at bounding box center [648, 417] width 909 height 19
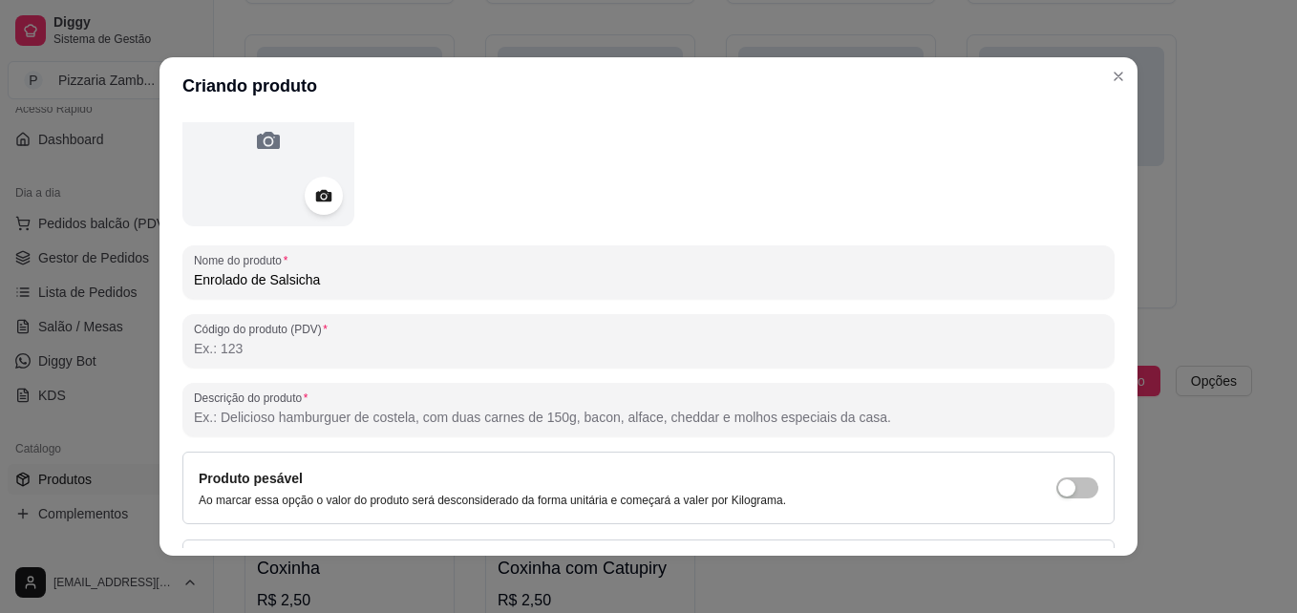
paste input "Sujeito a disponibilidade de estoque"
click at [587, 415] on input "Sujeito a disponibilidade de estoque" at bounding box center [648, 417] width 909 height 19
type input "Sujeito a disponibilidade de estoque"
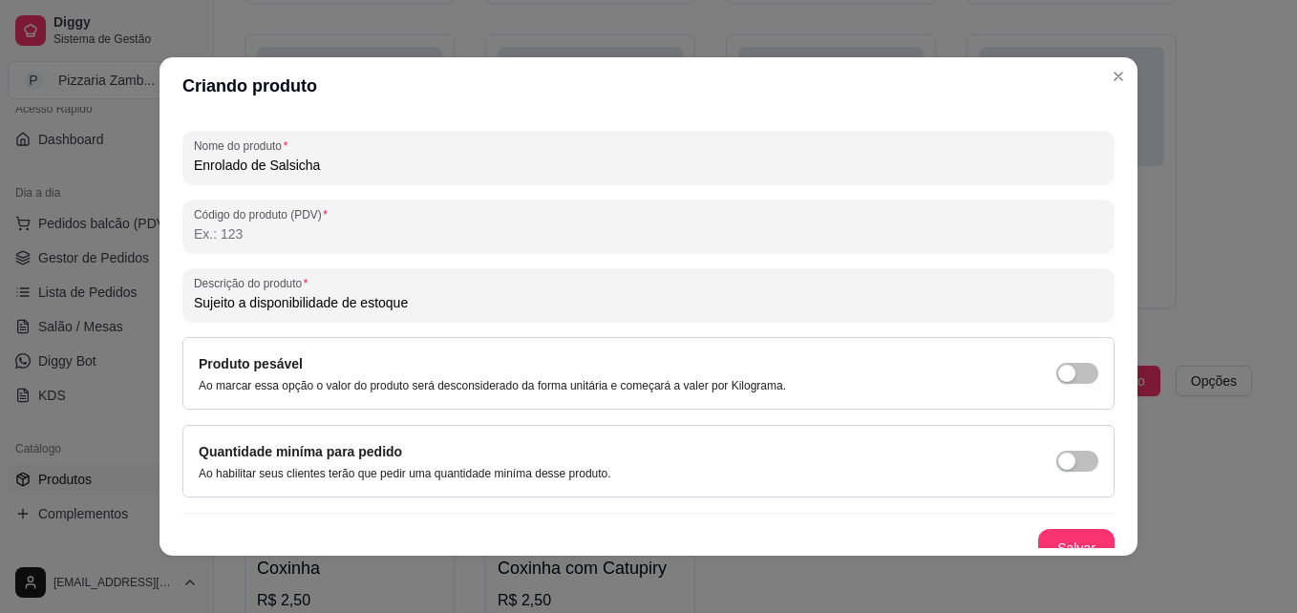
scroll to position [257, 0]
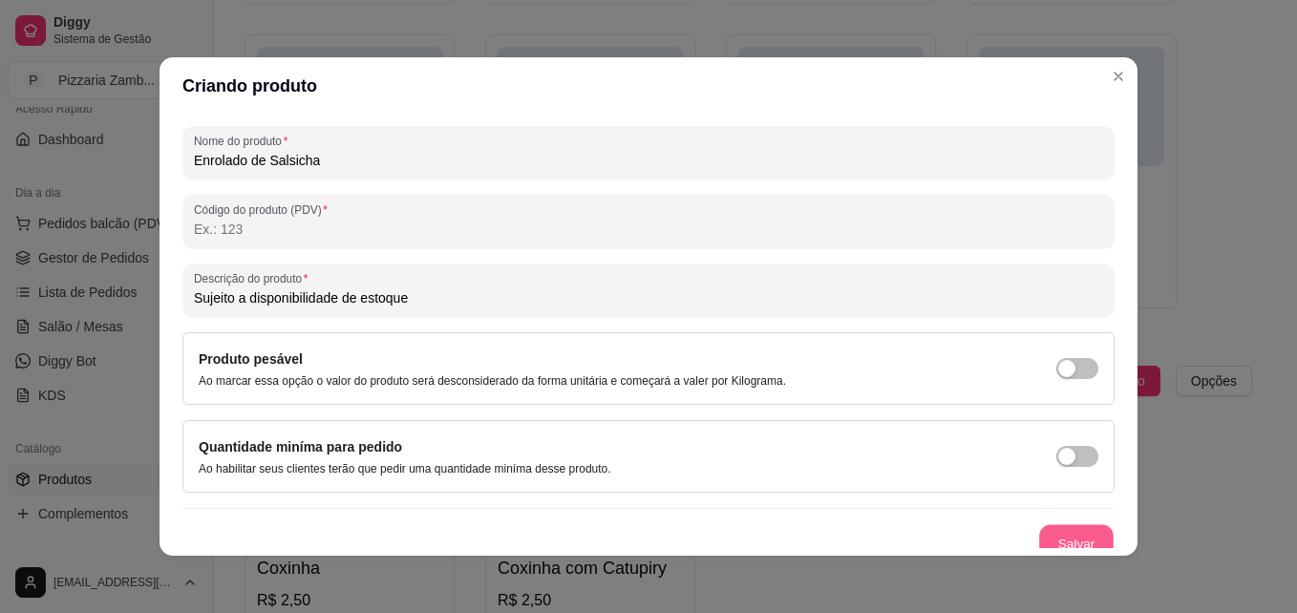
click at [1041, 529] on button "Salvar" at bounding box center [1076, 543] width 74 height 37
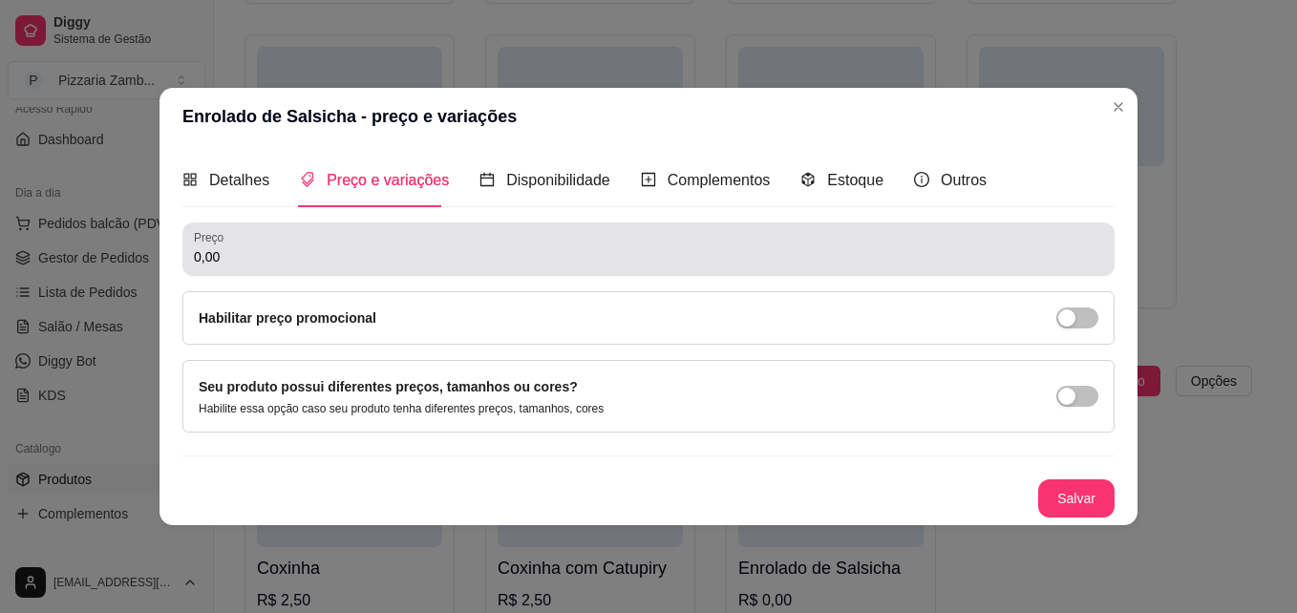
scroll to position [0, 0]
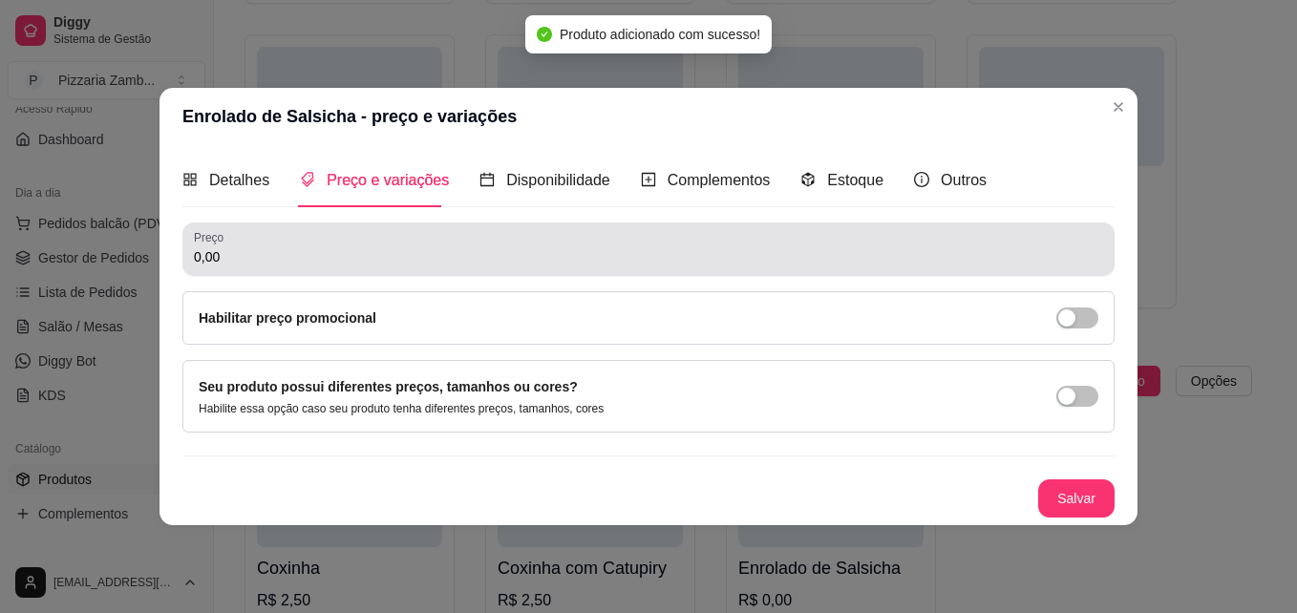
click at [271, 255] on input "0,00" at bounding box center [648, 256] width 909 height 19
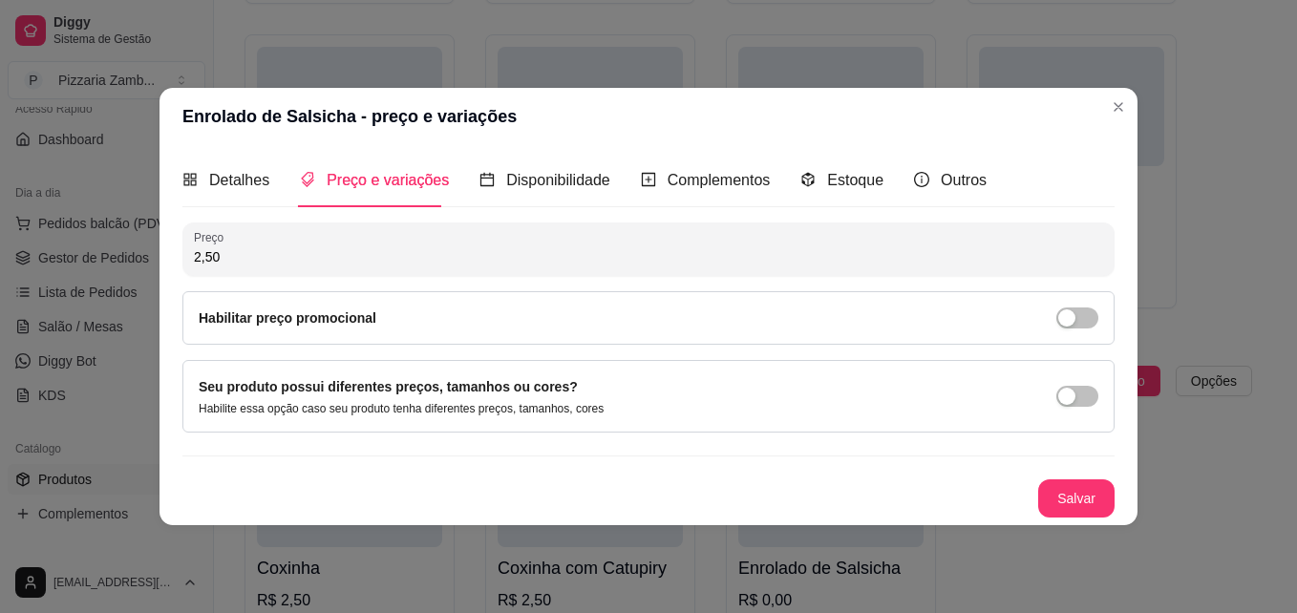
type input "2,50"
click at [1094, 522] on div "Detalhes Preço e variações Disponibilidade Complementos Estoque Outros Nome do …" at bounding box center [648, 335] width 978 height 380
click at [1091, 502] on button "Salvar" at bounding box center [1076, 498] width 74 height 37
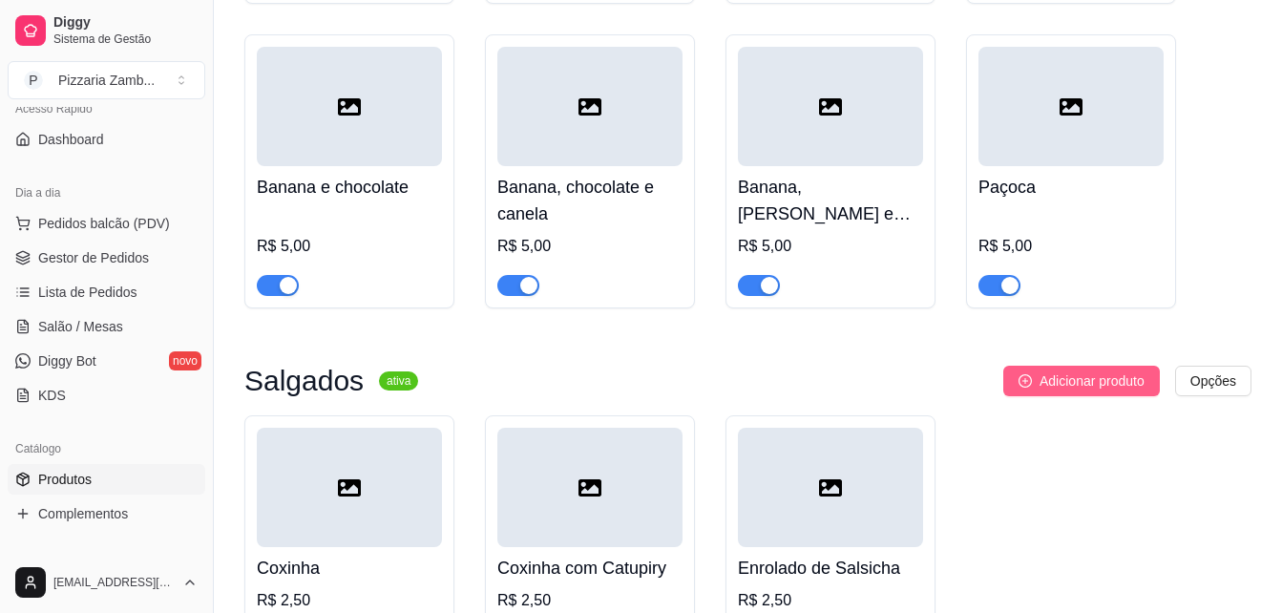
click at [1053, 370] on span "Adicionar produto" at bounding box center [1092, 380] width 105 height 21
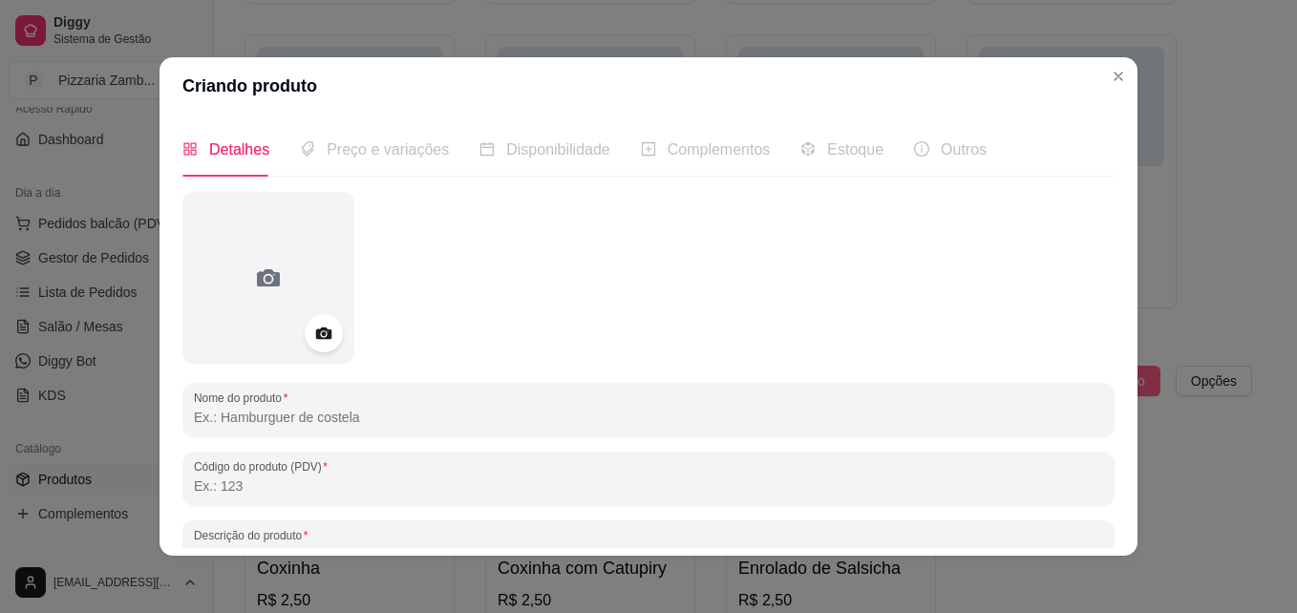
click at [1053, 332] on div at bounding box center [648, 278] width 932 height 172
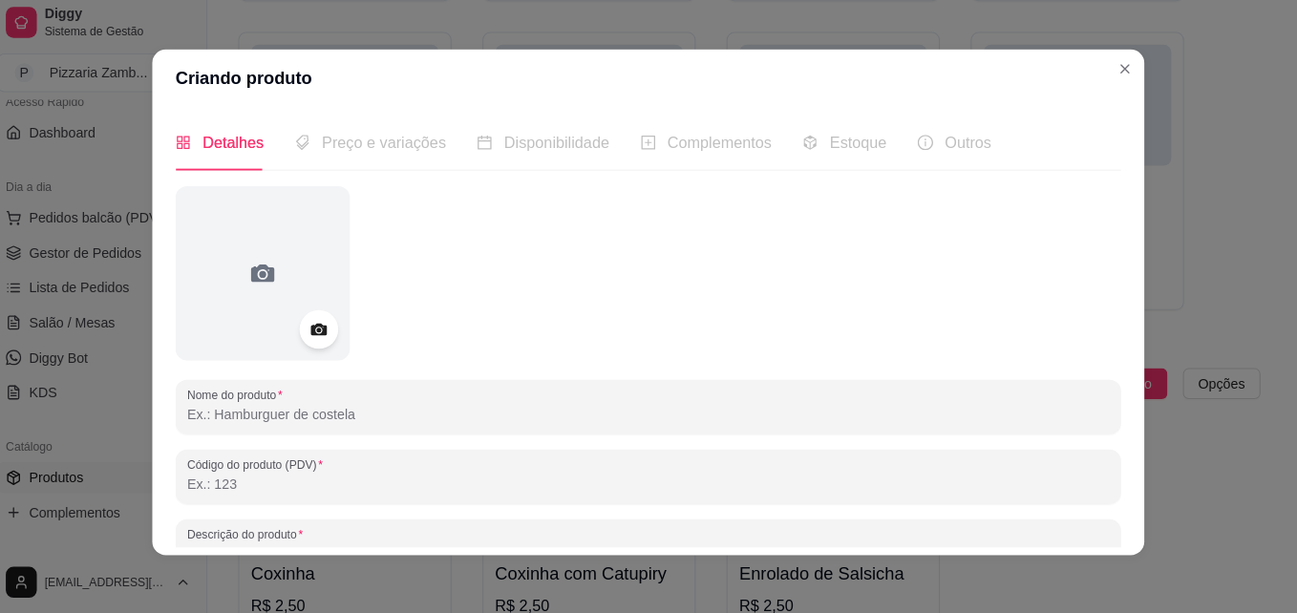
scroll to position [6734, 0]
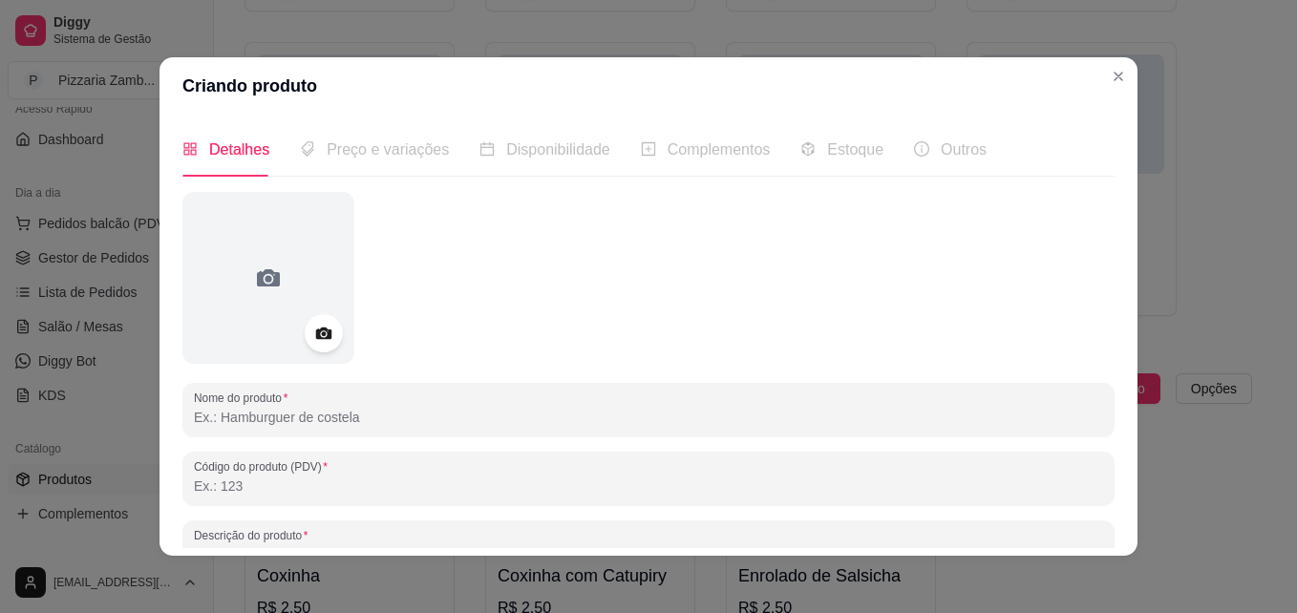
click at [671, 418] on input "Nome do produto" at bounding box center [648, 417] width 909 height 19
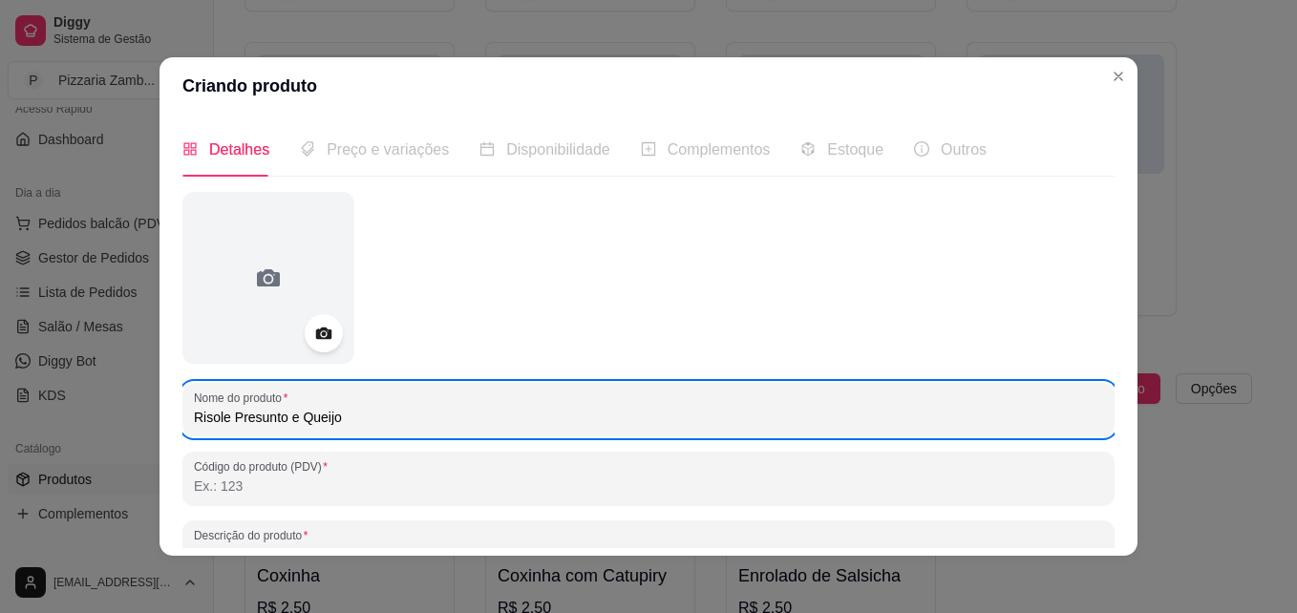
type input "Risole Presunto e Queijo"
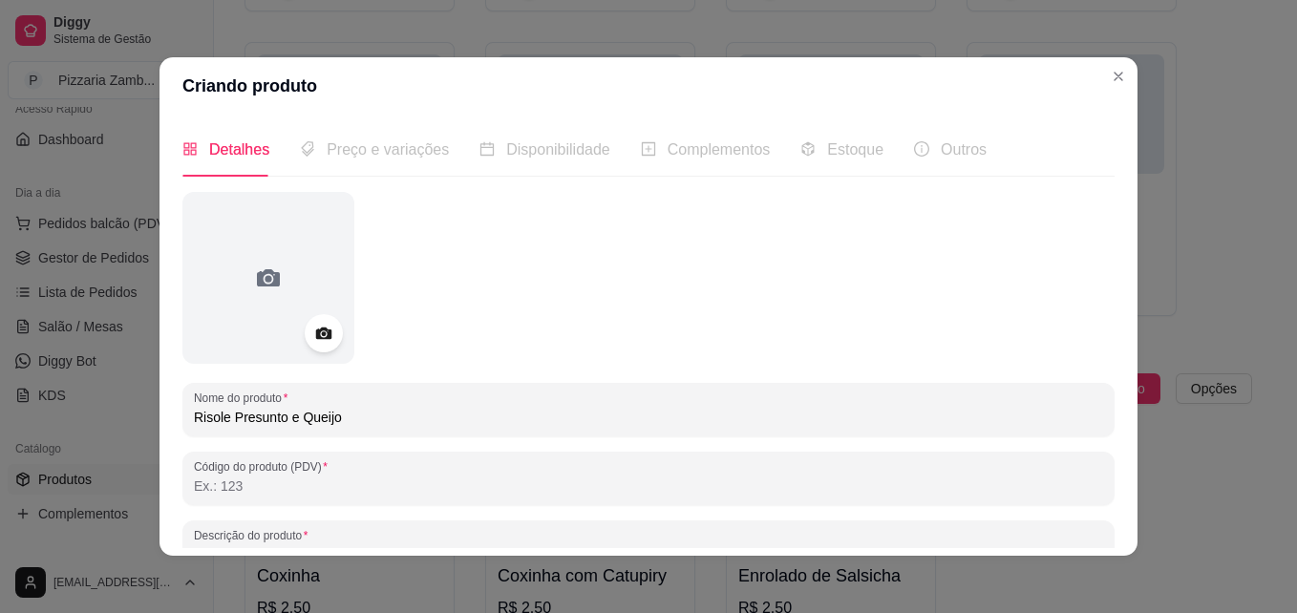
click at [1110, 301] on div "Detalhes Preço e variações Disponibilidade Complementos Estoque Outros Nome do …" at bounding box center [648, 335] width 978 height 441
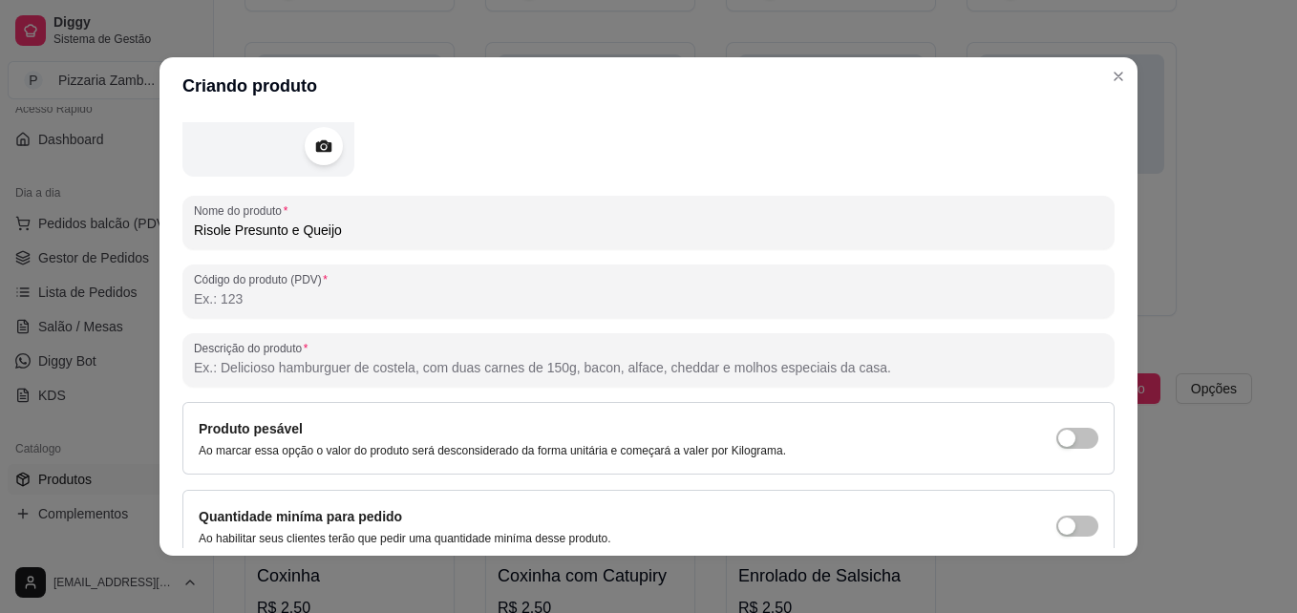
scroll to position [189, 0]
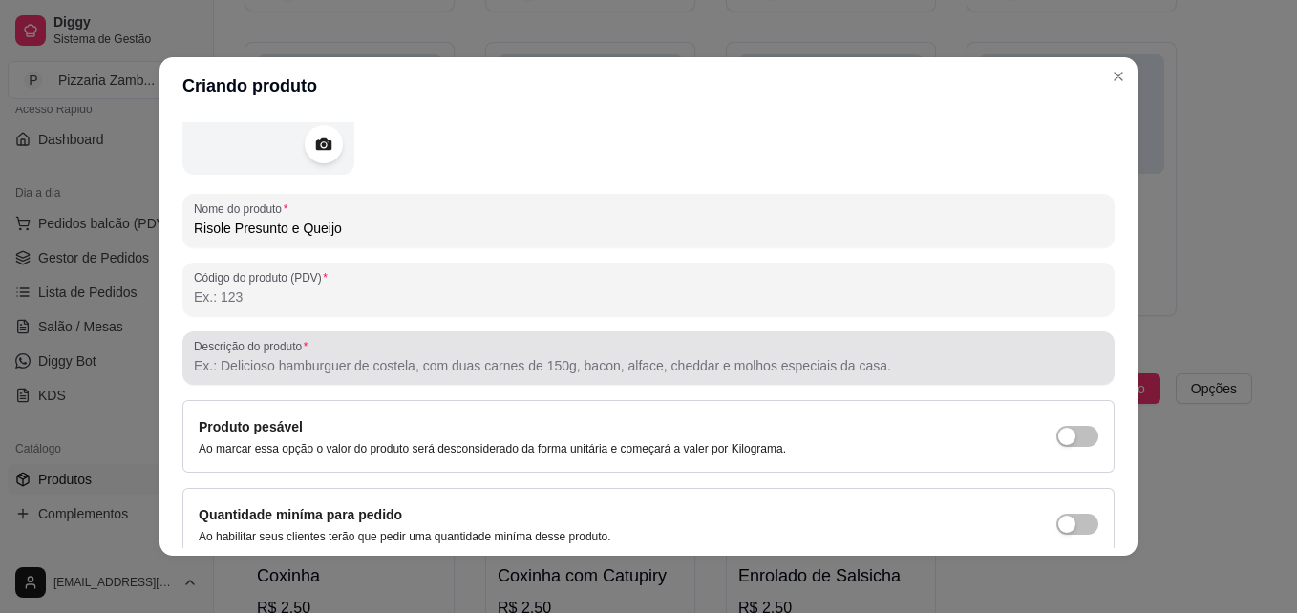
click at [493, 381] on div "Descrição do produto" at bounding box center [648, 357] width 932 height 53
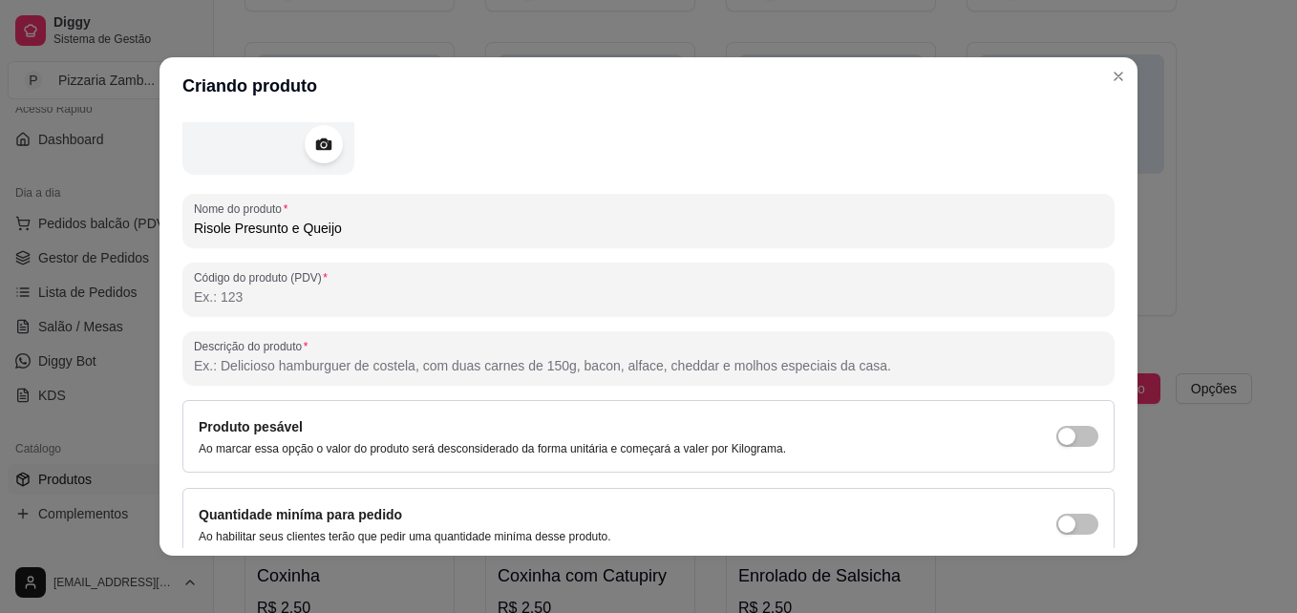
paste input "Sujeito a disponibilidade de estoque"
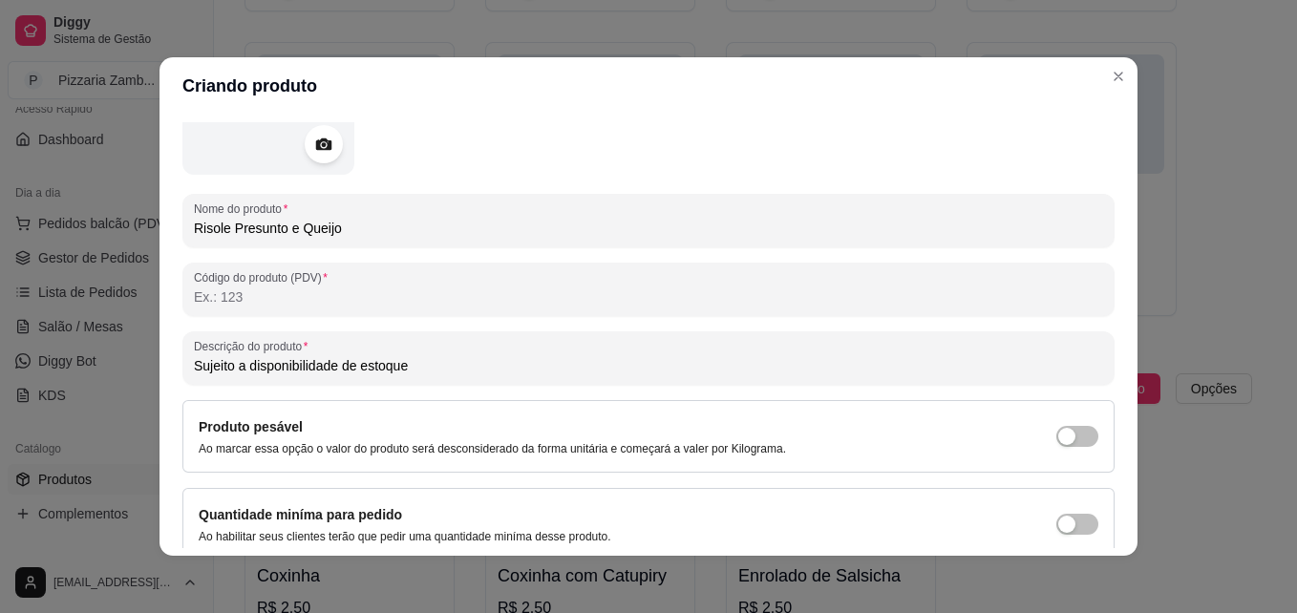
type input "Sujeito a disponibilidade de estoque"
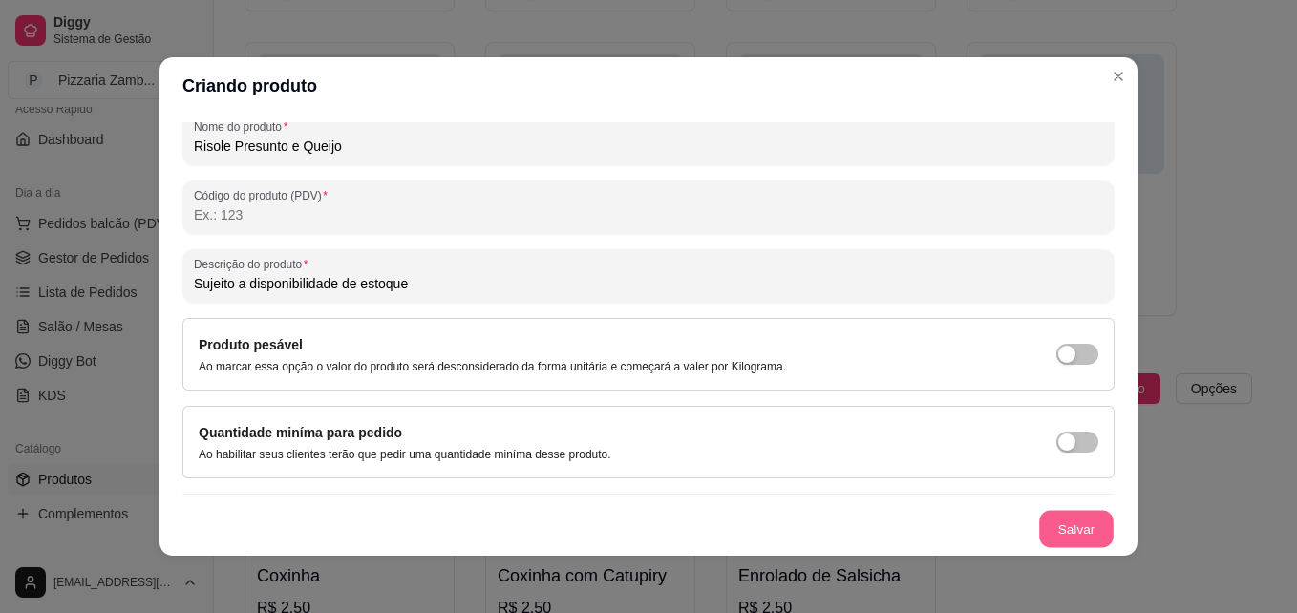
click at [1047, 536] on button "Salvar" at bounding box center [1076, 529] width 74 height 37
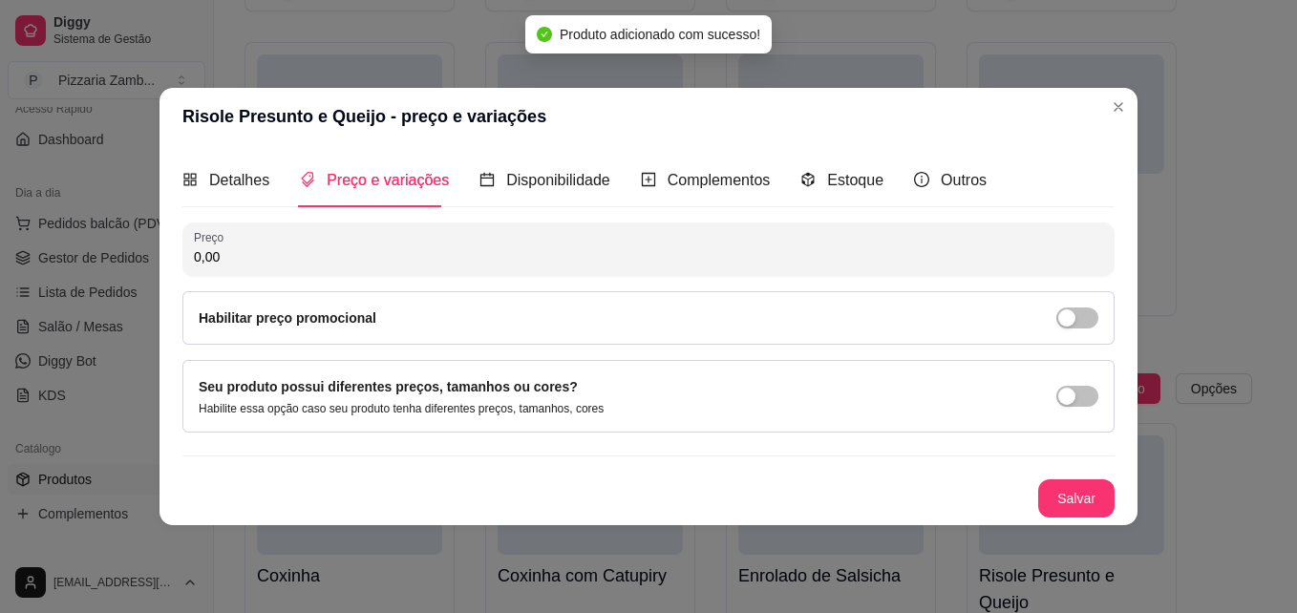
scroll to position [0, 0]
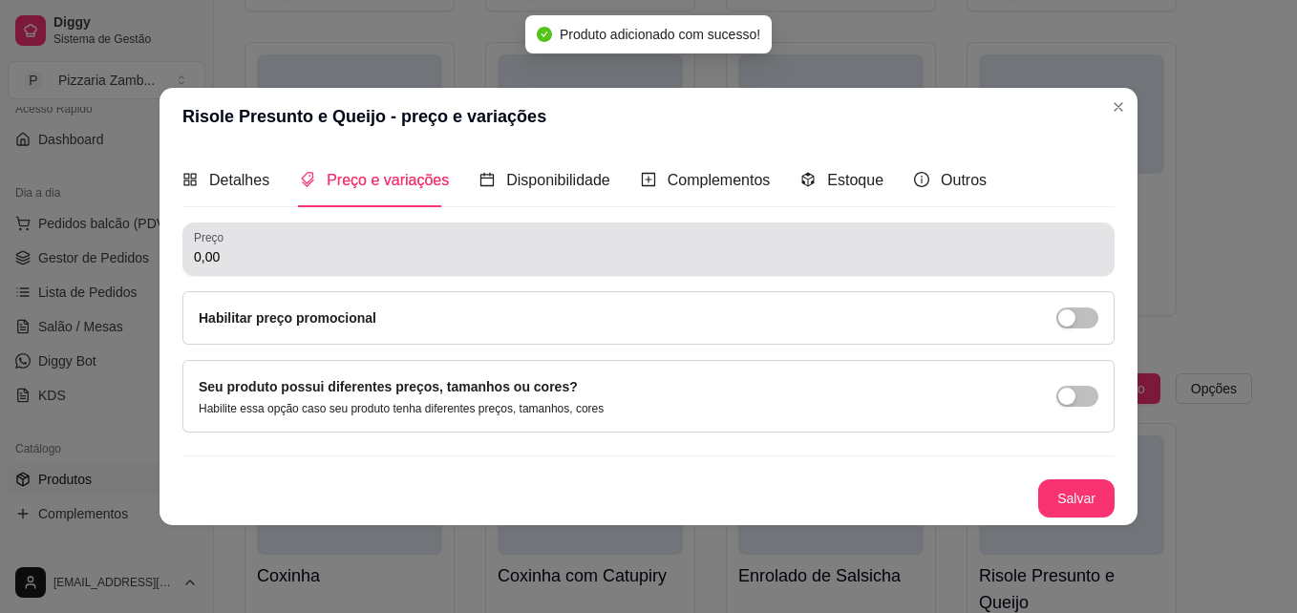
click at [557, 268] on div "Preço 0,00" at bounding box center [648, 248] width 932 height 53
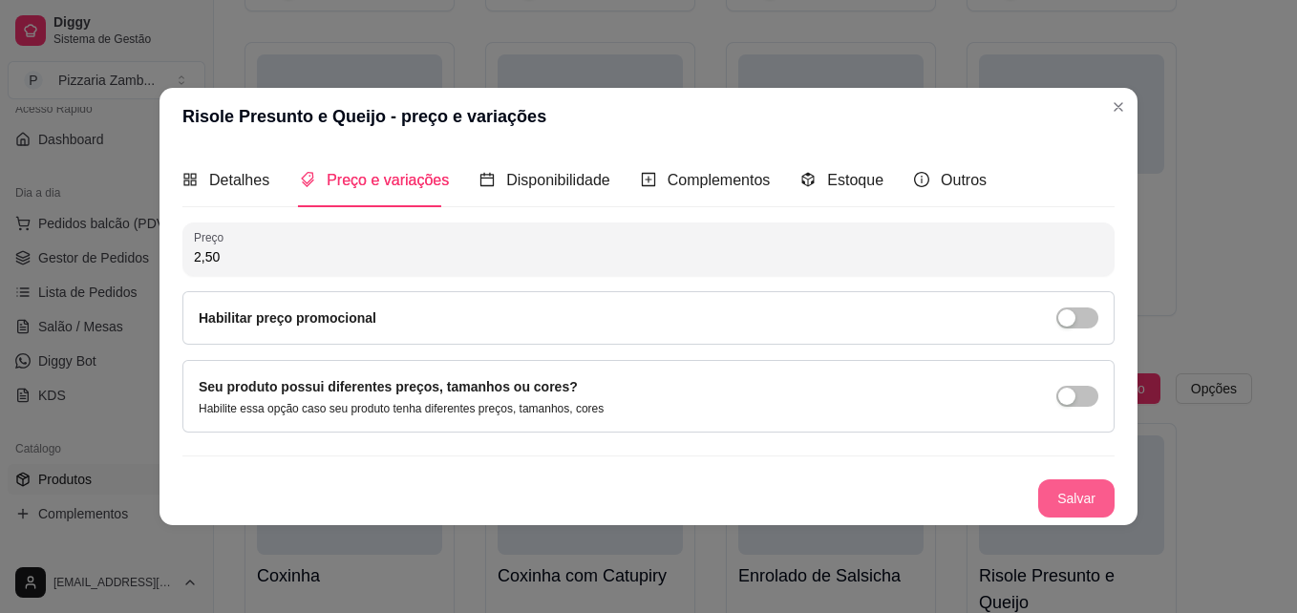
type input "2,50"
click at [1067, 487] on button "Salvar" at bounding box center [1076, 498] width 76 height 38
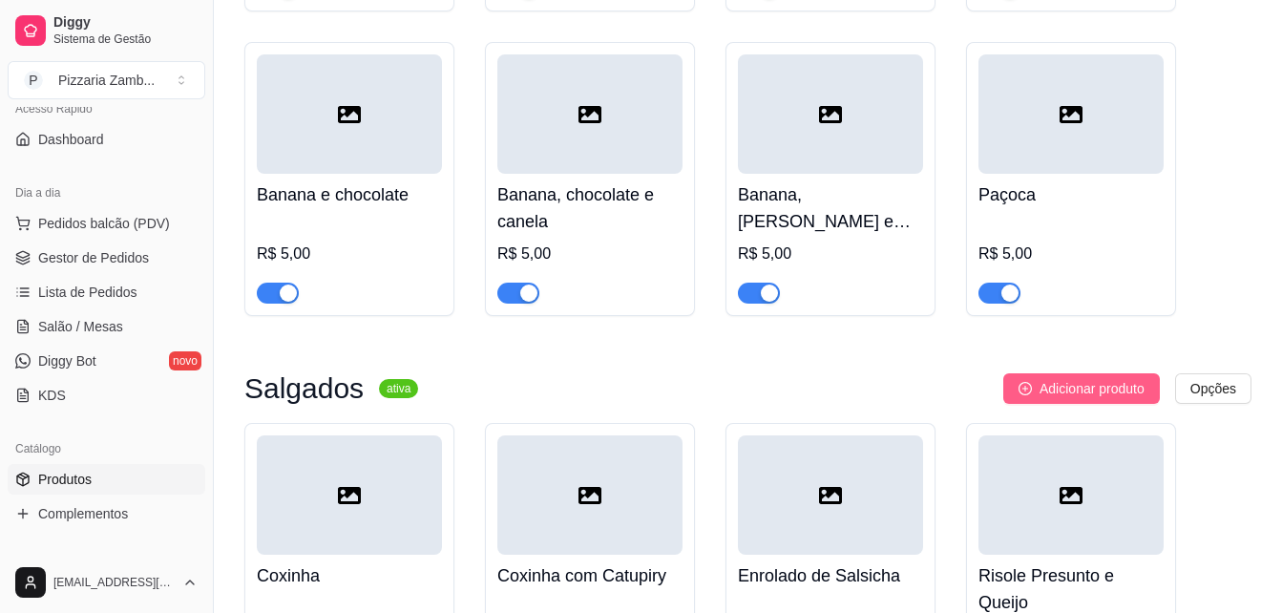
click at [1055, 378] on span "Adicionar produto" at bounding box center [1092, 388] width 105 height 21
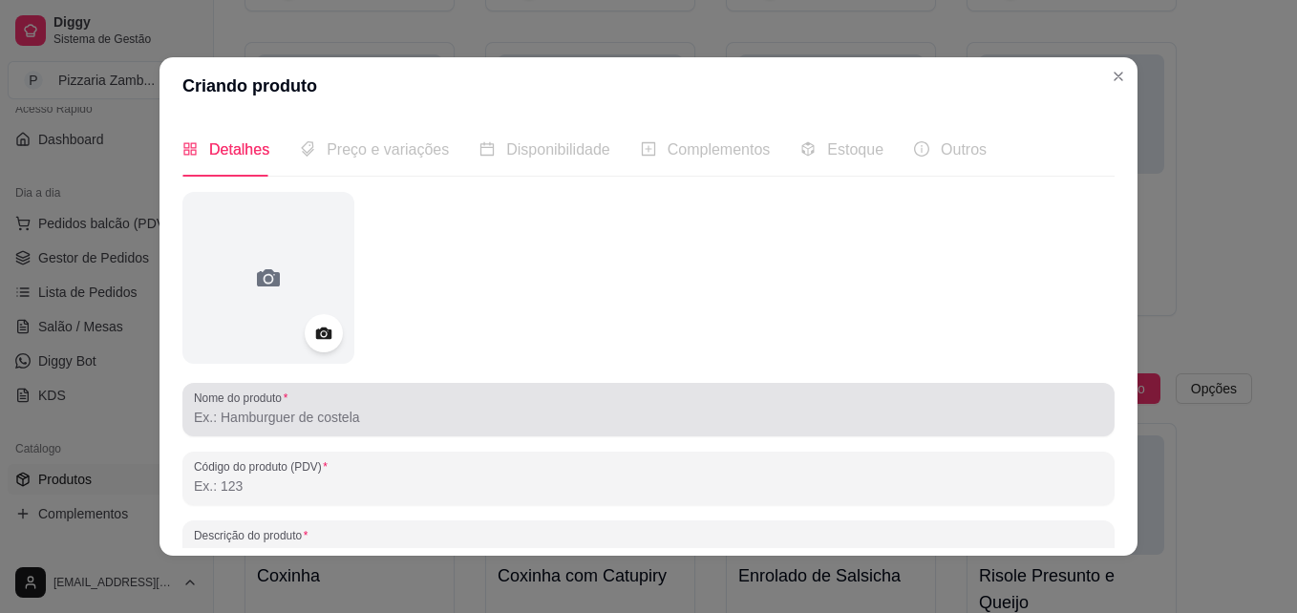
click at [497, 391] on div at bounding box center [648, 410] width 909 height 38
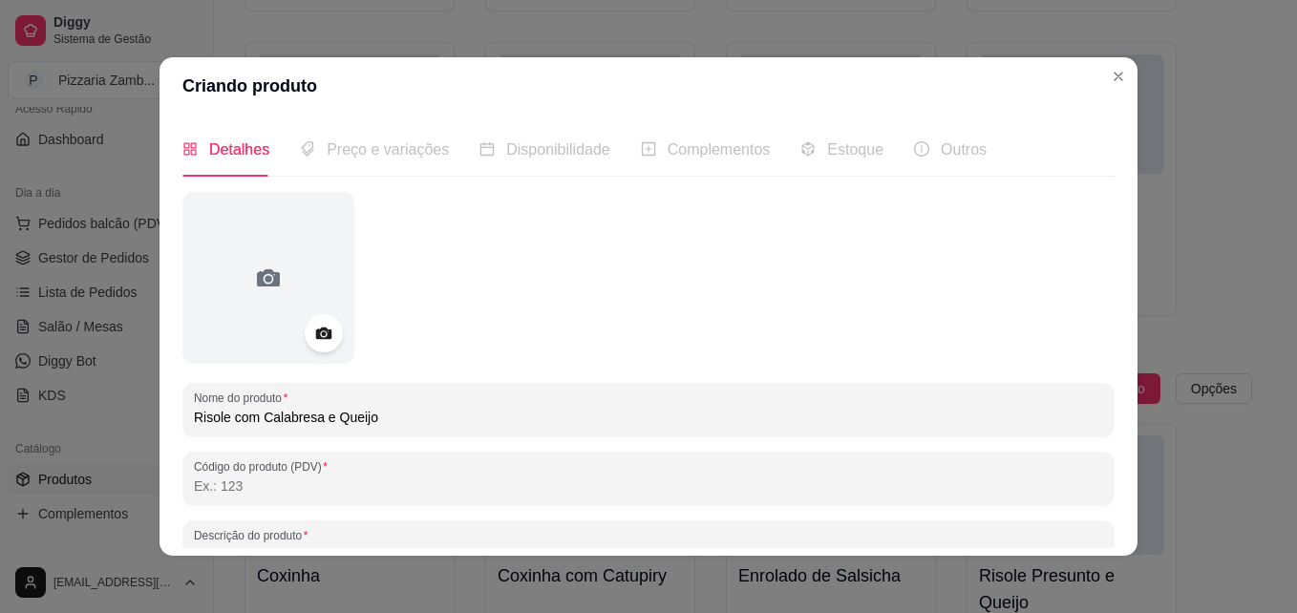
type input "Risole com Calabresa e Queijo"
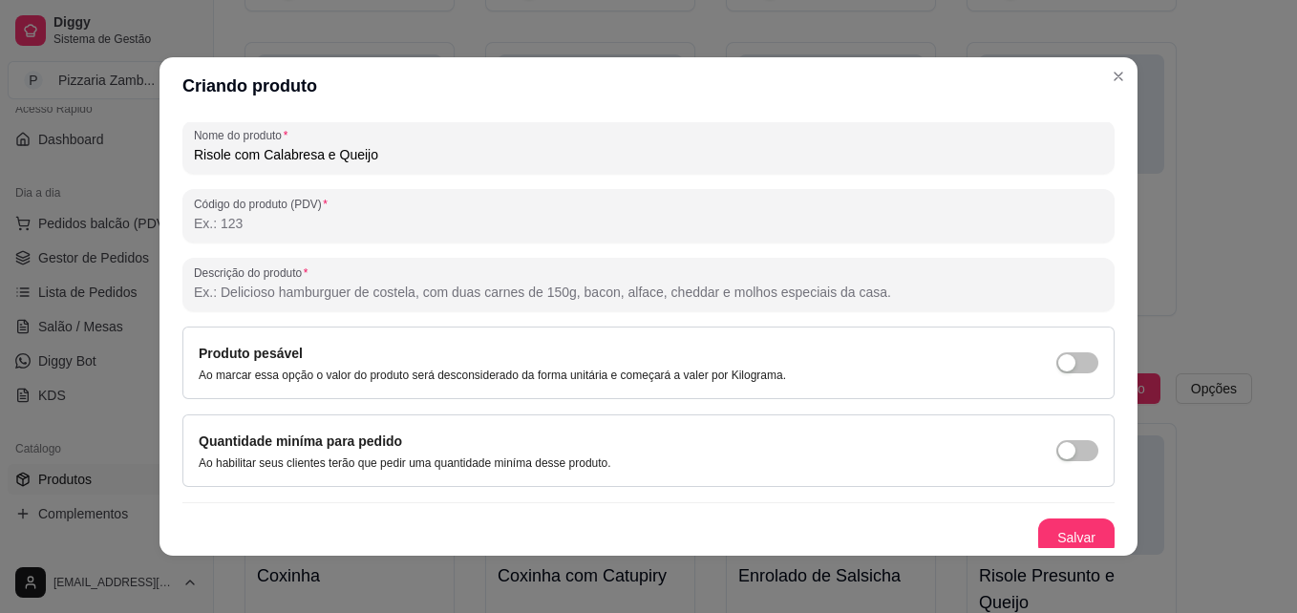
scroll to position [271, 0]
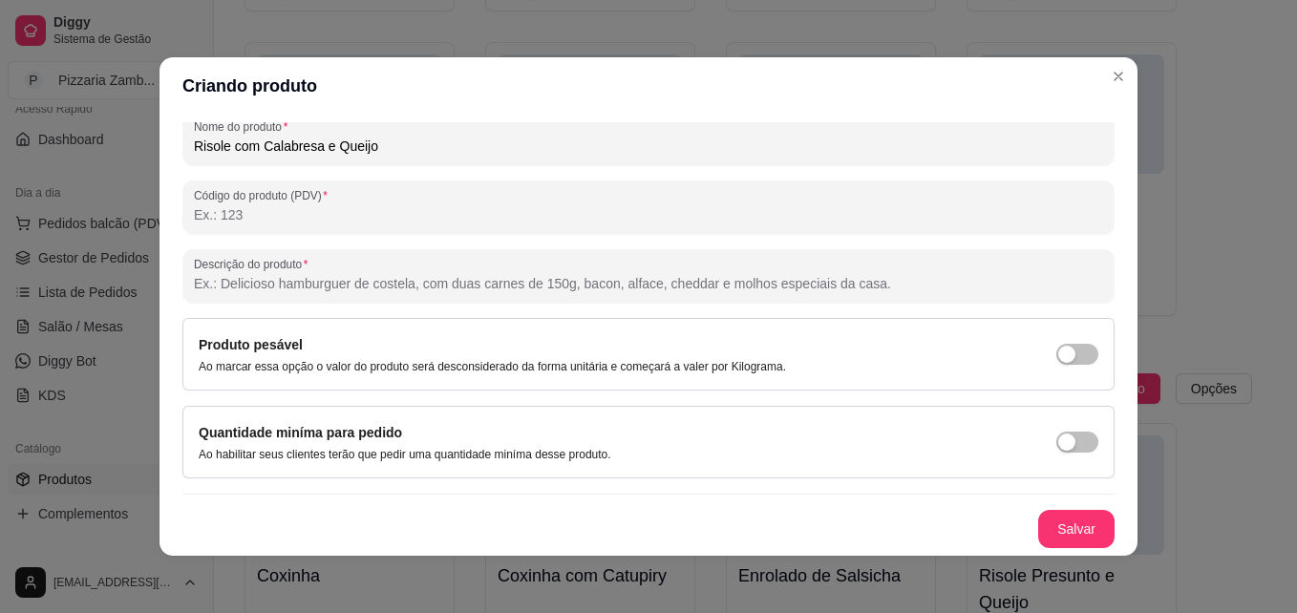
click at [1017, 506] on div "Nome do produto Risole com Calabresa e Queijo Código do produto (PDV) Descrição…" at bounding box center [648, 234] width 932 height 627
click at [1038, 528] on button "Salvar" at bounding box center [1076, 529] width 76 height 38
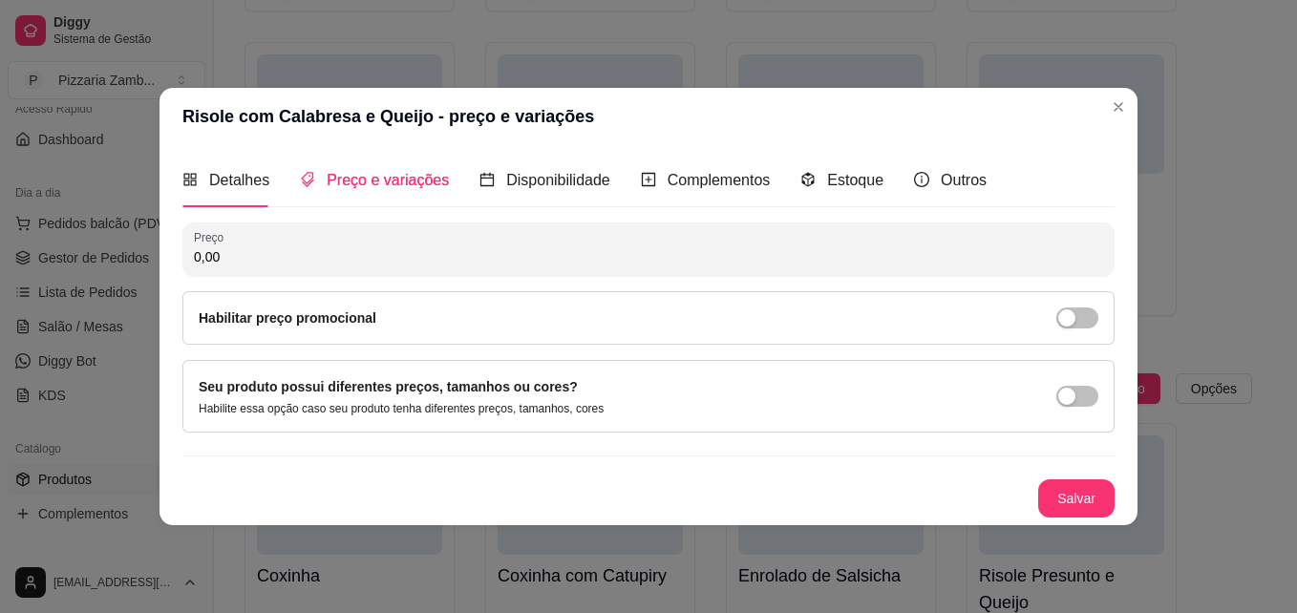
scroll to position [0, 0]
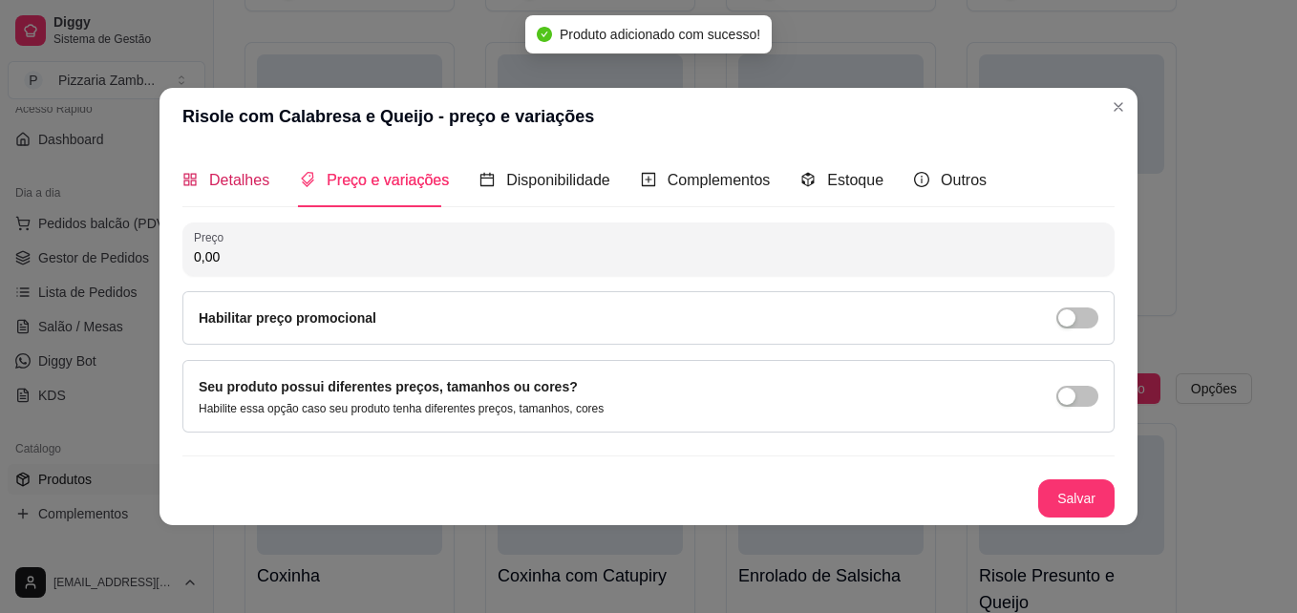
click at [237, 180] on span "Detalhes" at bounding box center [239, 180] width 60 height 16
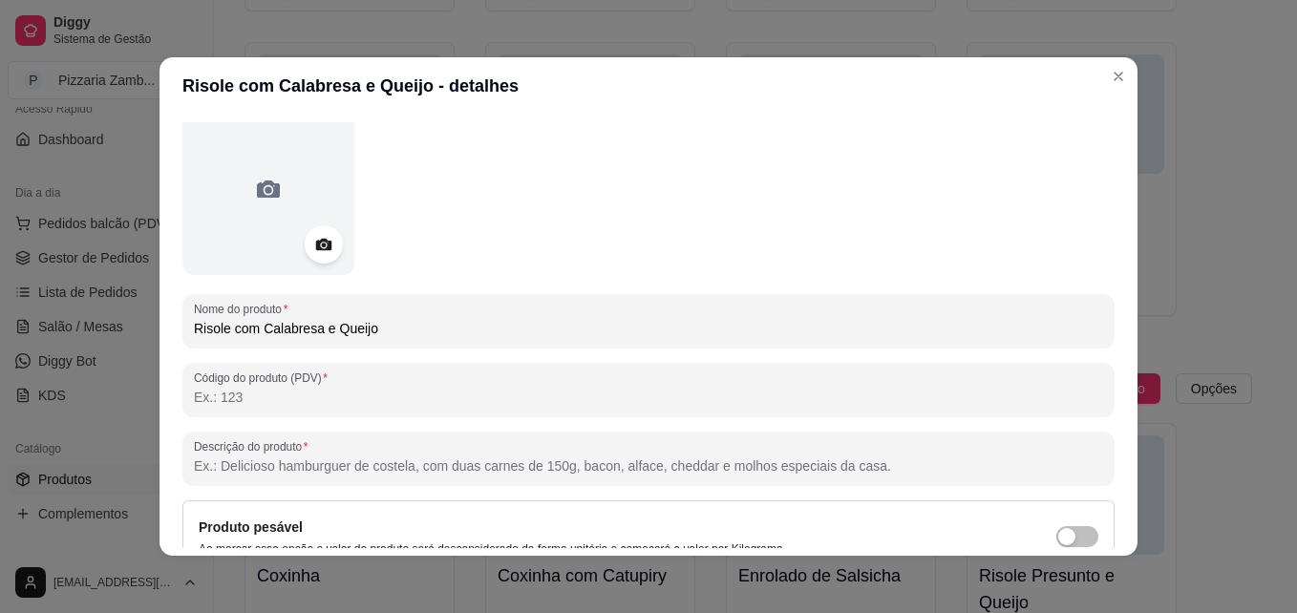
scroll to position [196, 0]
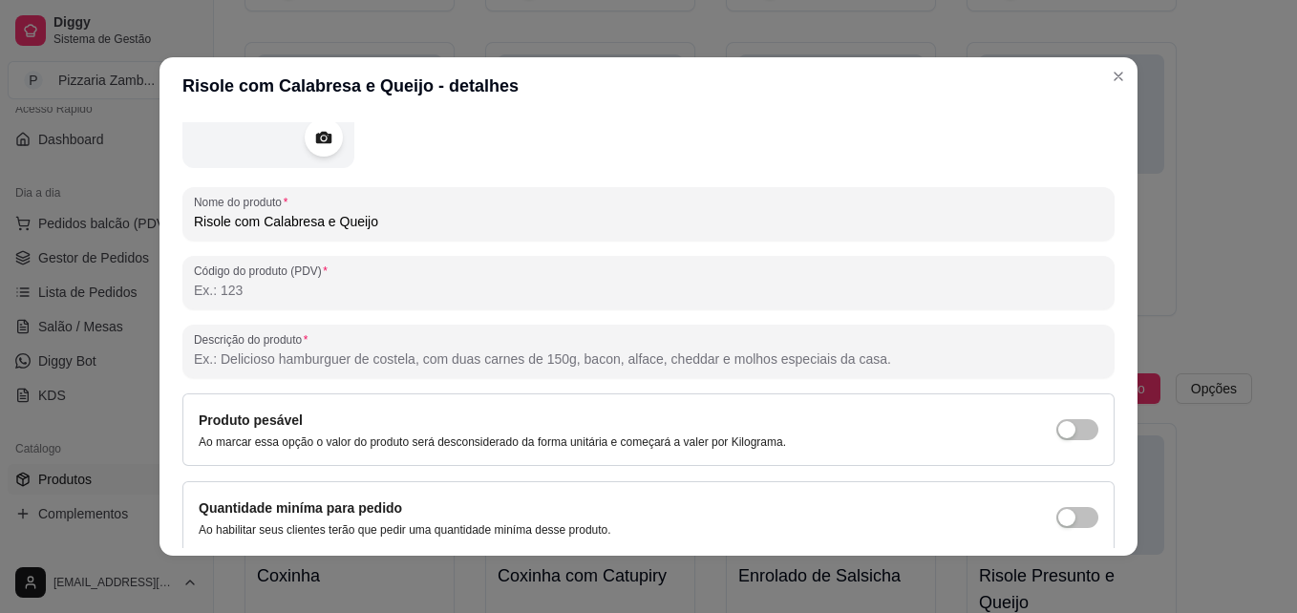
click at [410, 395] on div "Produto pesável Ao marcar essa opção o valor do produto será desconsiderado da …" at bounding box center [648, 429] width 932 height 73
click at [449, 349] on input "Descrição do produto" at bounding box center [648, 358] width 909 height 19
paste input "Sujeito a disponibilidade de estoque"
type input "Sujeito a disponibilidade de estoque"
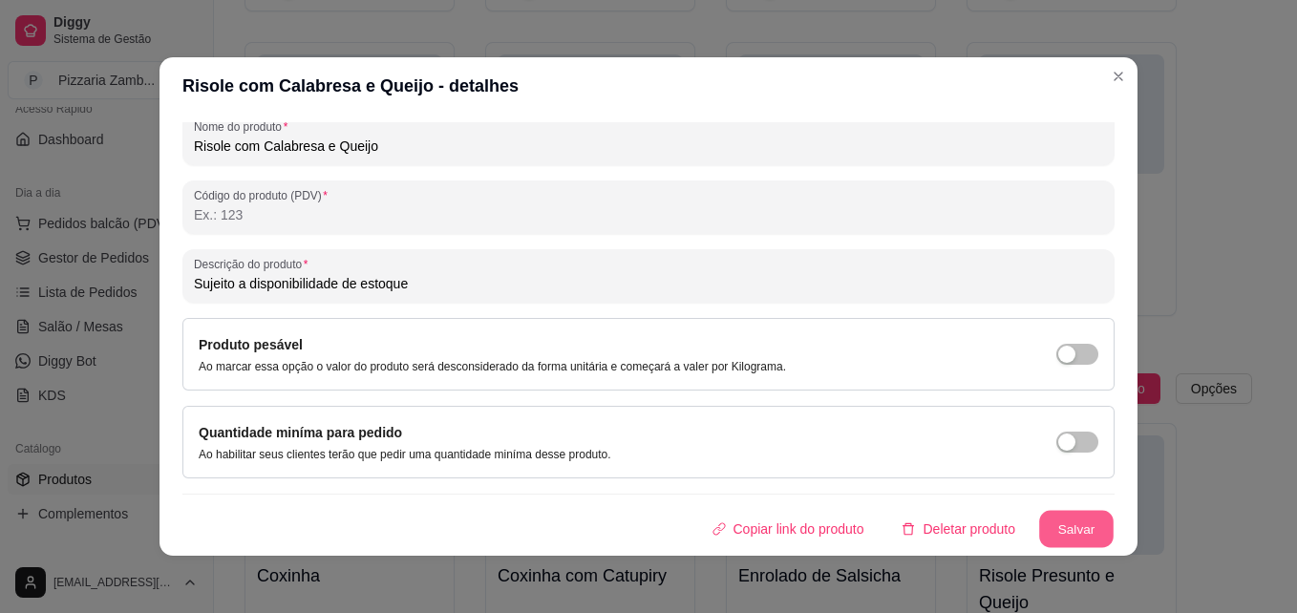
click at [1039, 529] on button "Salvar" at bounding box center [1076, 529] width 74 height 37
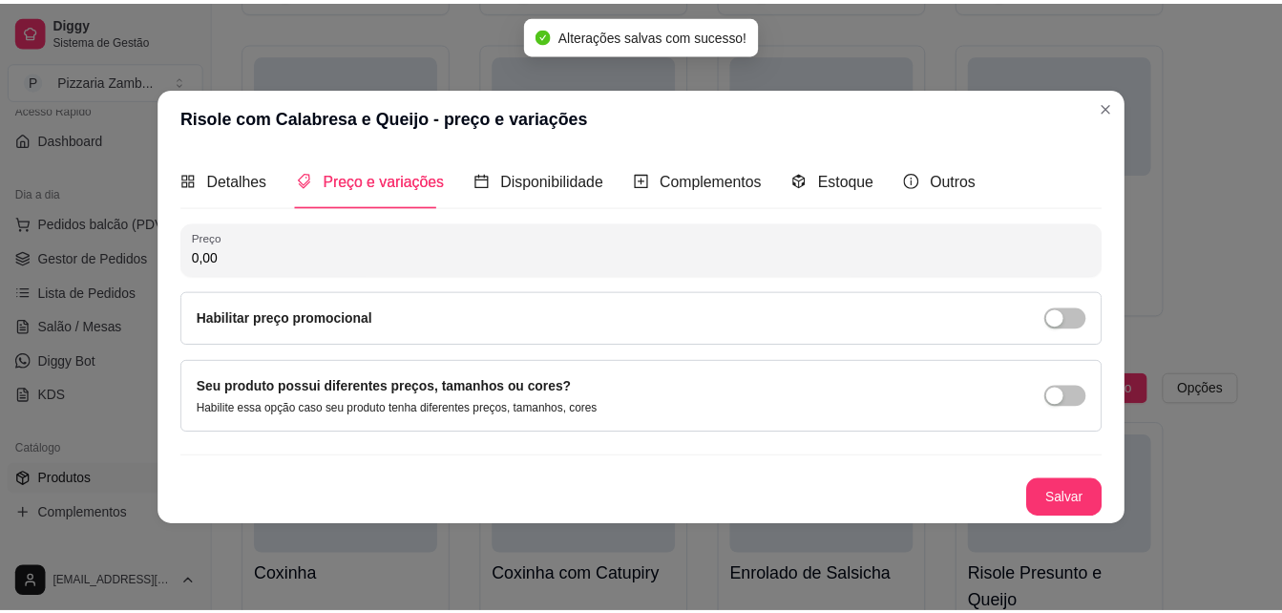
scroll to position [0, 0]
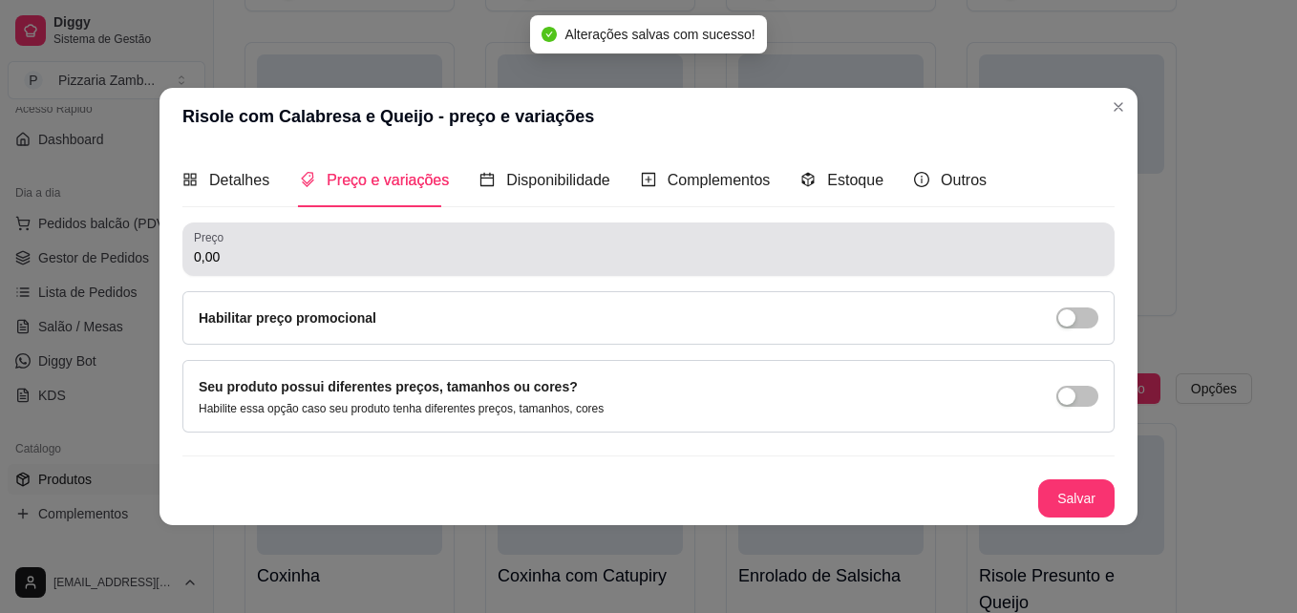
click at [350, 267] on div "0,00" at bounding box center [648, 249] width 909 height 38
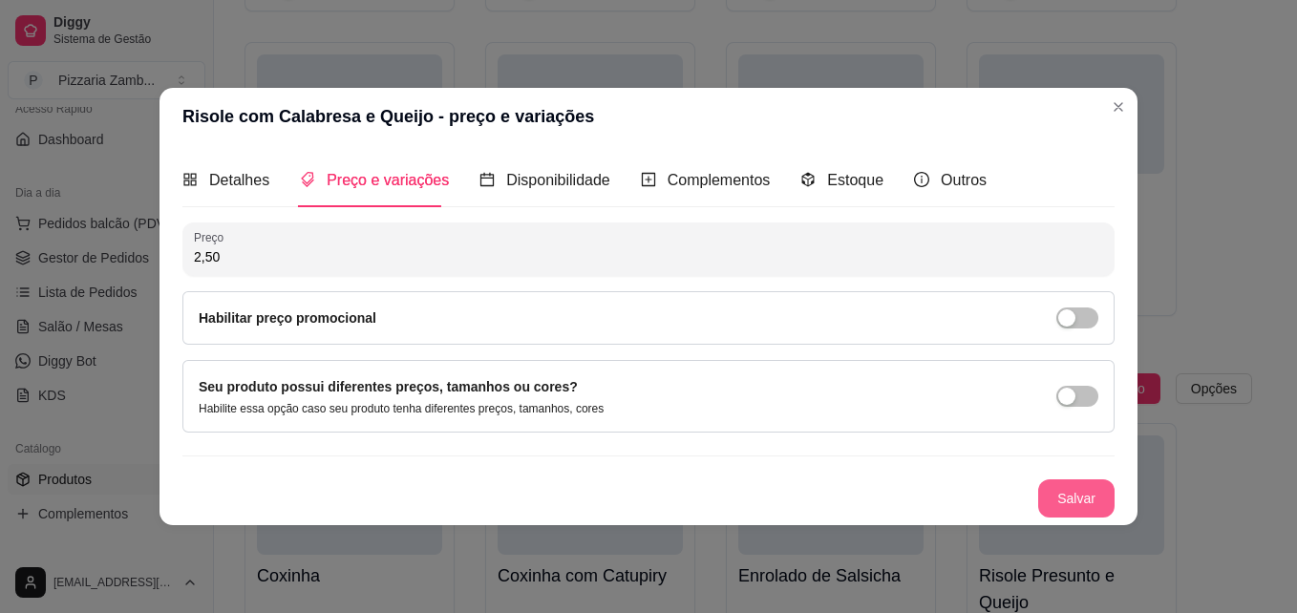
type input "2,50"
click at [1060, 490] on button "Salvar" at bounding box center [1076, 498] width 74 height 37
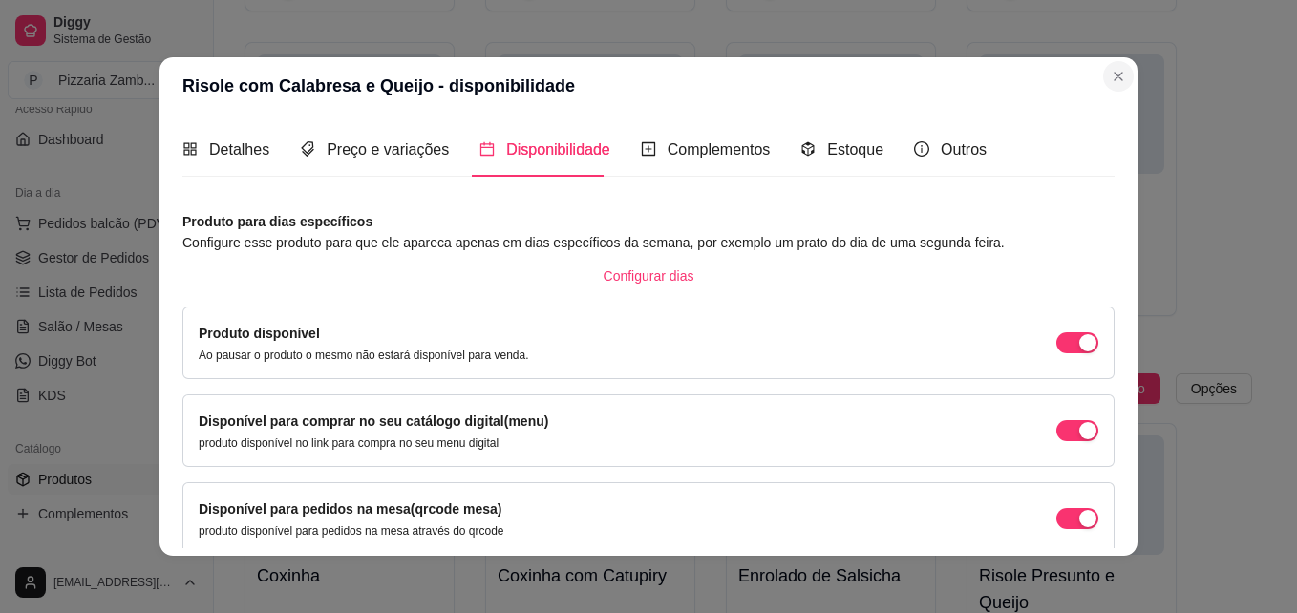
click at [1112, 96] on section "Risole com Calabresa e Queijo - disponibilidade Detalhes Preço e variações Disp…" at bounding box center [648, 306] width 978 height 498
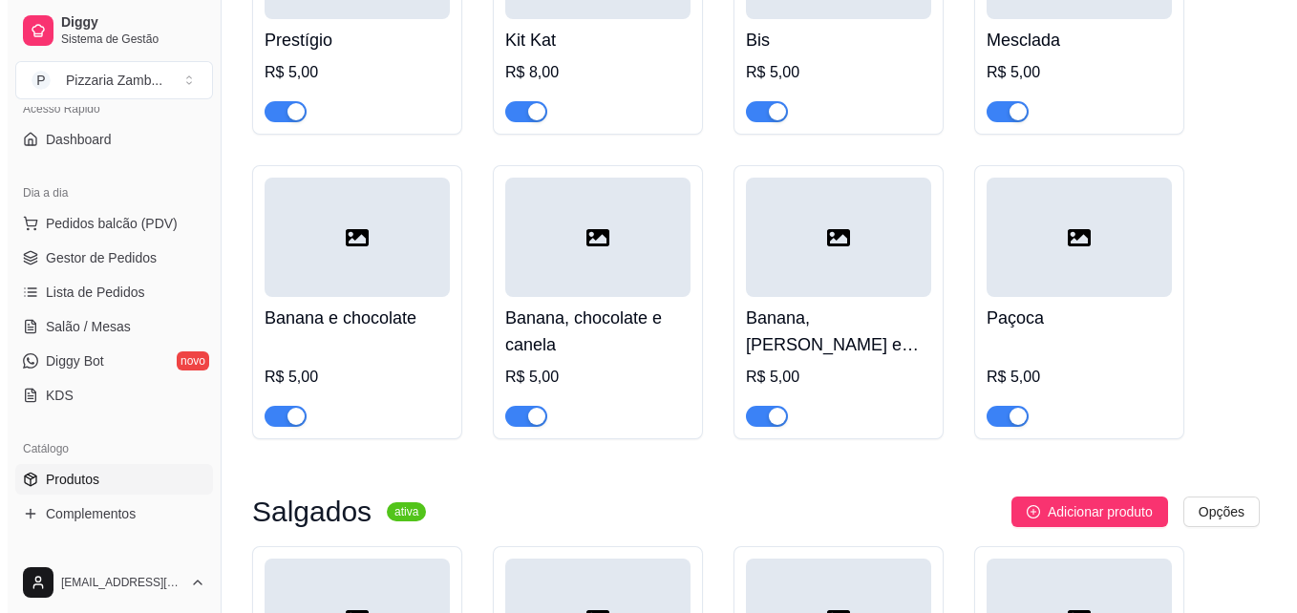
scroll to position [6693, 0]
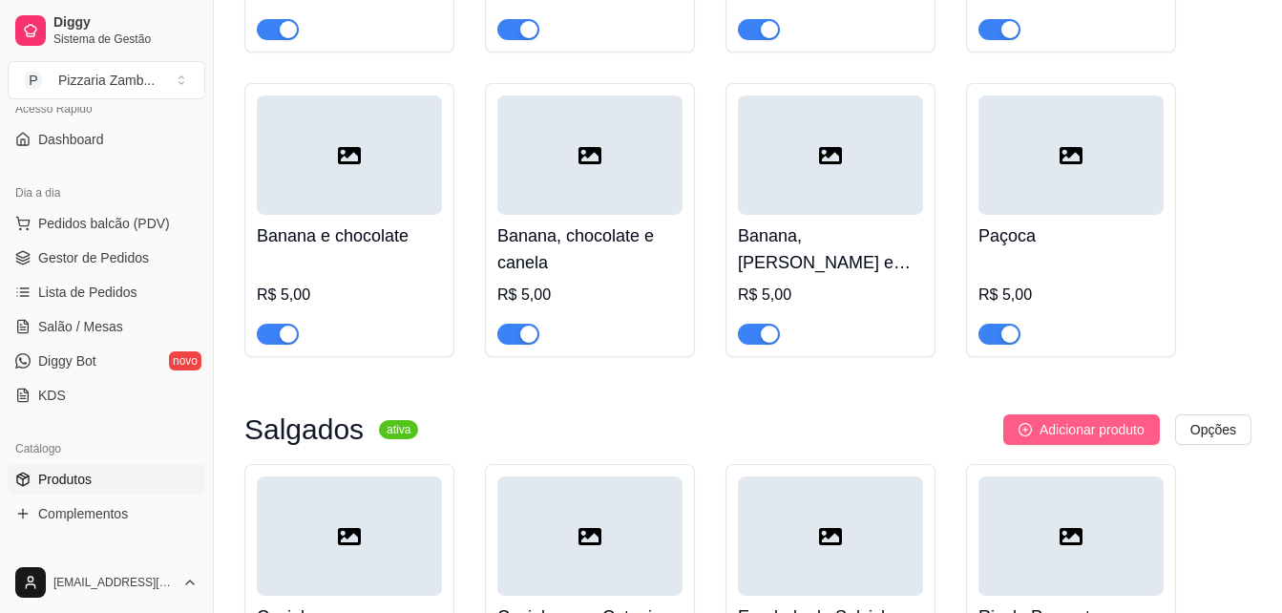
click at [1144, 414] on button "Adicionar produto" at bounding box center [1082, 429] width 157 height 31
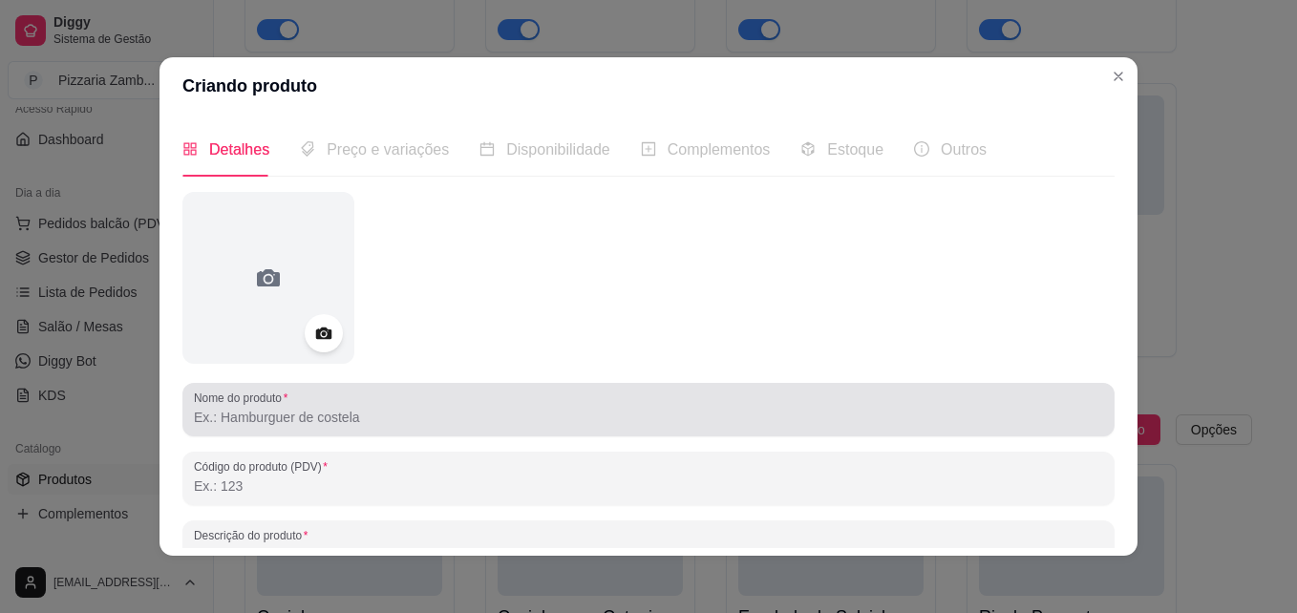
click at [724, 429] on div "Nome do produto" at bounding box center [648, 409] width 932 height 53
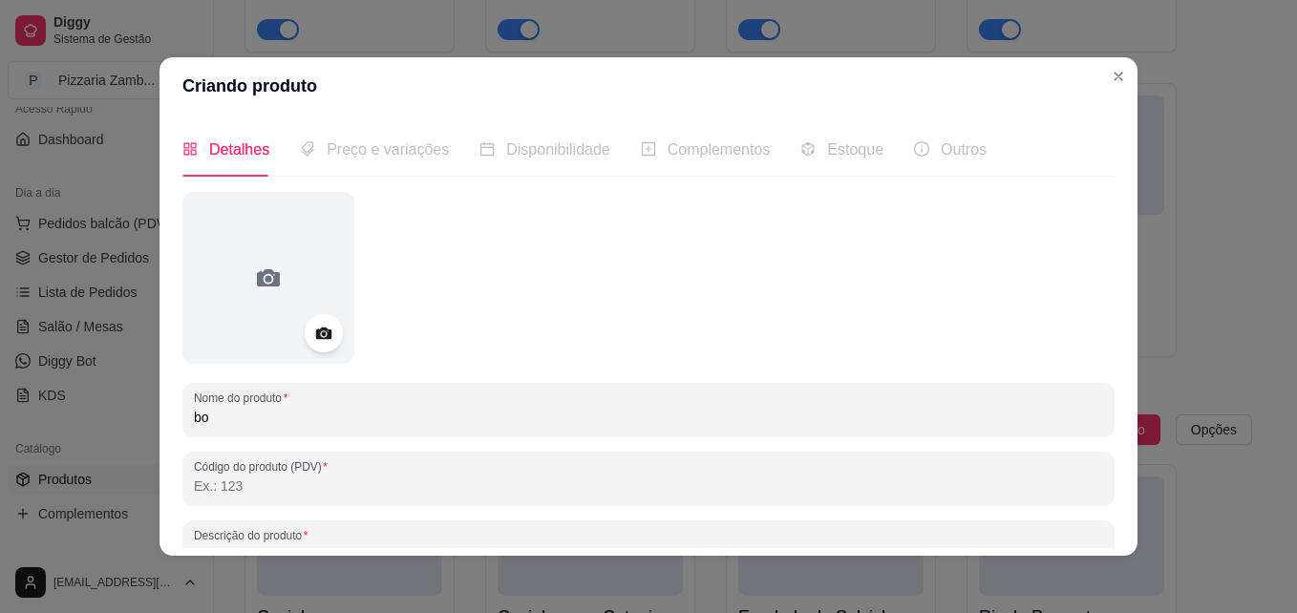
type input "b"
type input "Bolinho de Carne"
drag, startPoint x: 1113, startPoint y: 360, endPoint x: 1115, endPoint y: 383, distance: 23.0
click at [1115, 383] on div "Detalhes Preço e variações Disponibilidade Complementos Estoque Outros Nome do …" at bounding box center [648, 335] width 978 height 441
drag, startPoint x: 1115, startPoint y: 383, endPoint x: 1112, endPoint y: 371, distance: 11.8
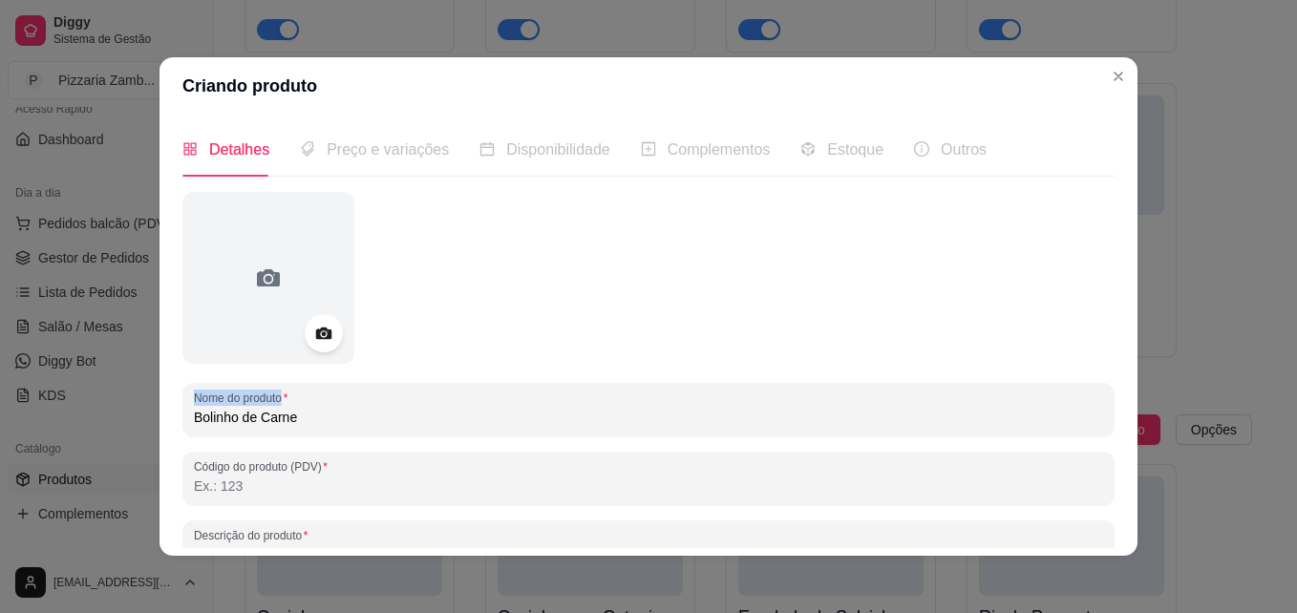
click at [1112, 371] on div "Detalhes Preço e variações Disponibilidade Complementos Estoque Outros Nome do …" at bounding box center [648, 335] width 978 height 441
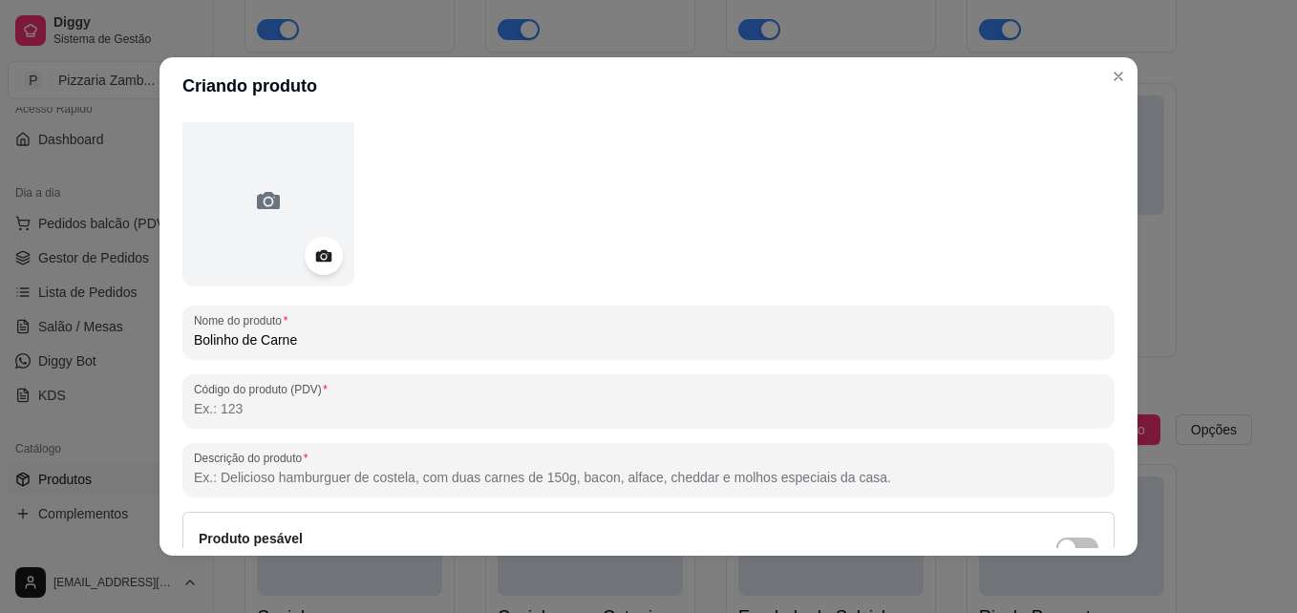
scroll to position [74, 0]
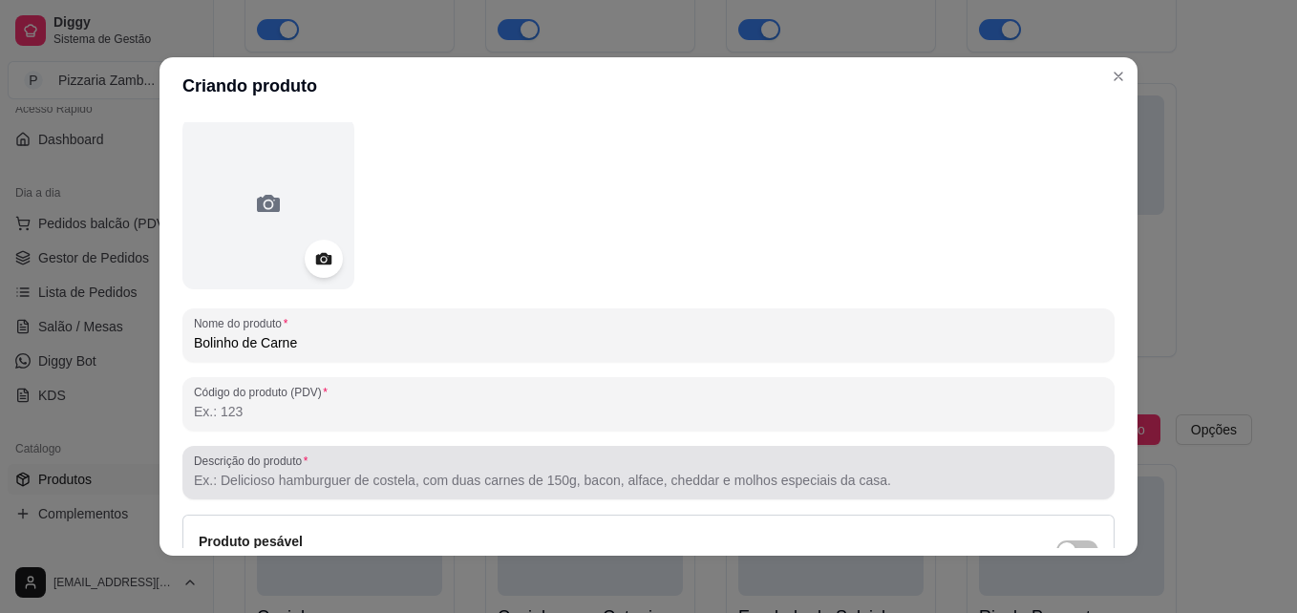
click at [724, 461] on div at bounding box center [648, 473] width 909 height 38
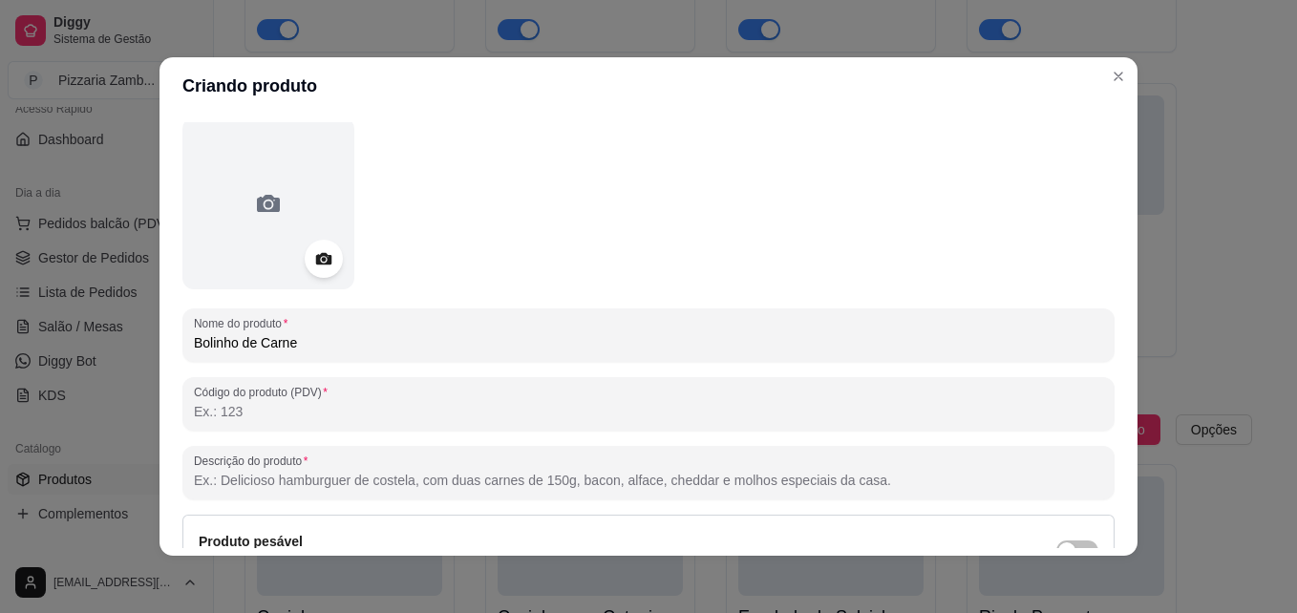
paste input "Sujeito a disponibilidade de estoque"
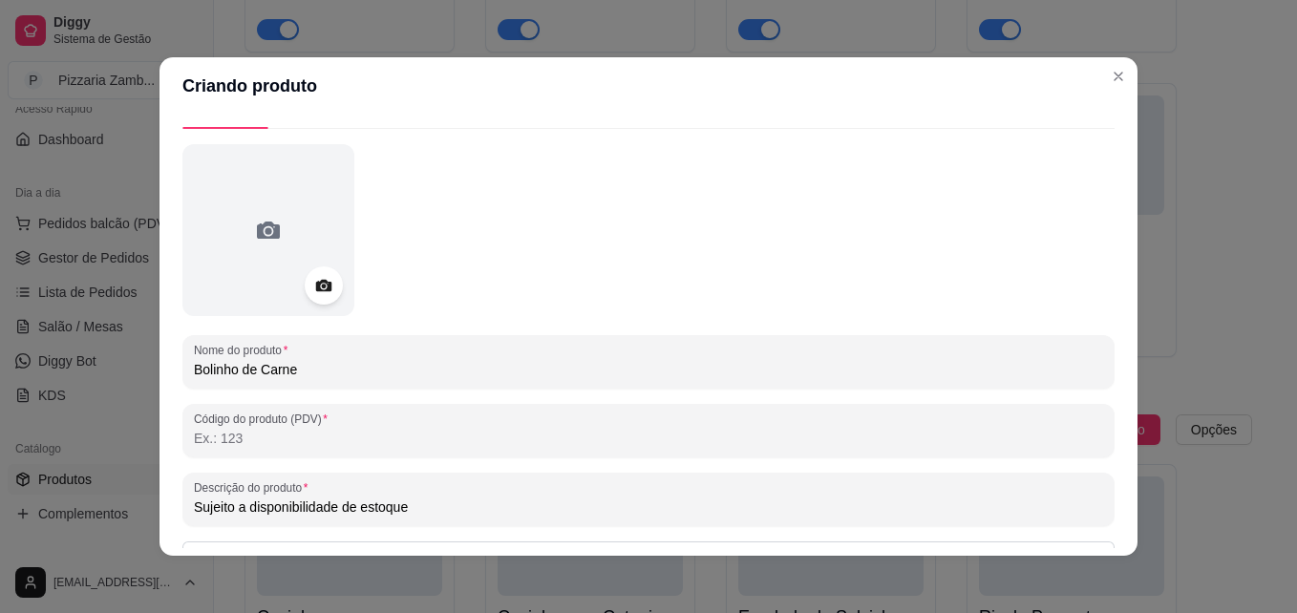
type input "Sujeito a disponibilidade de estoque"
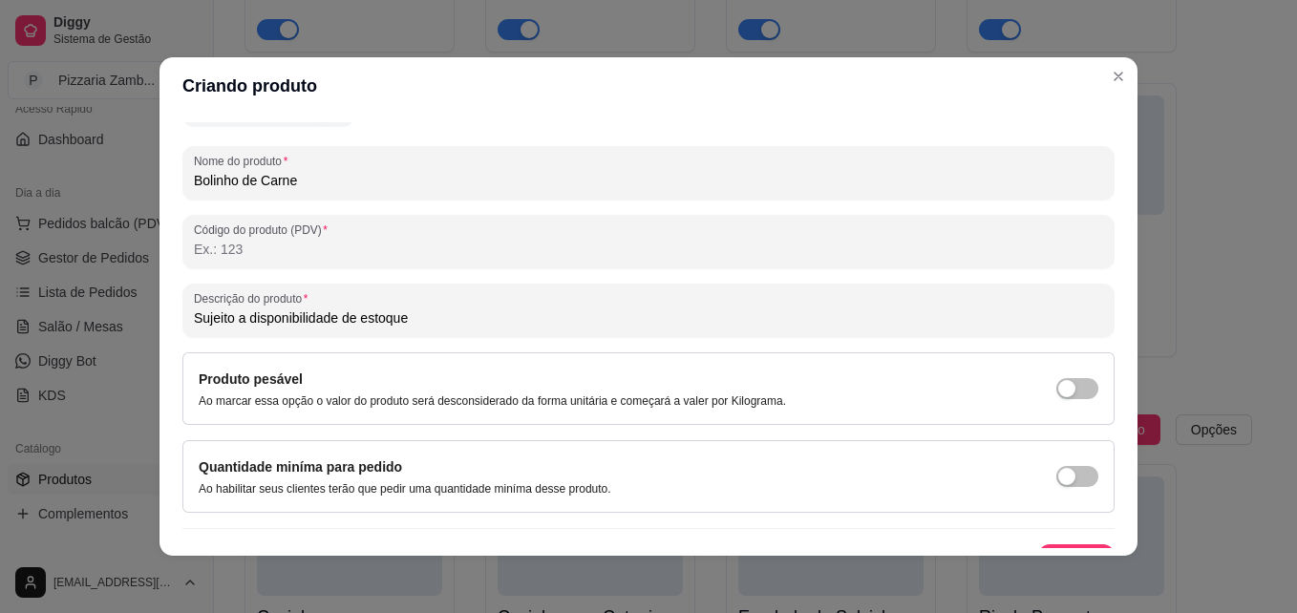
scroll to position [271, 0]
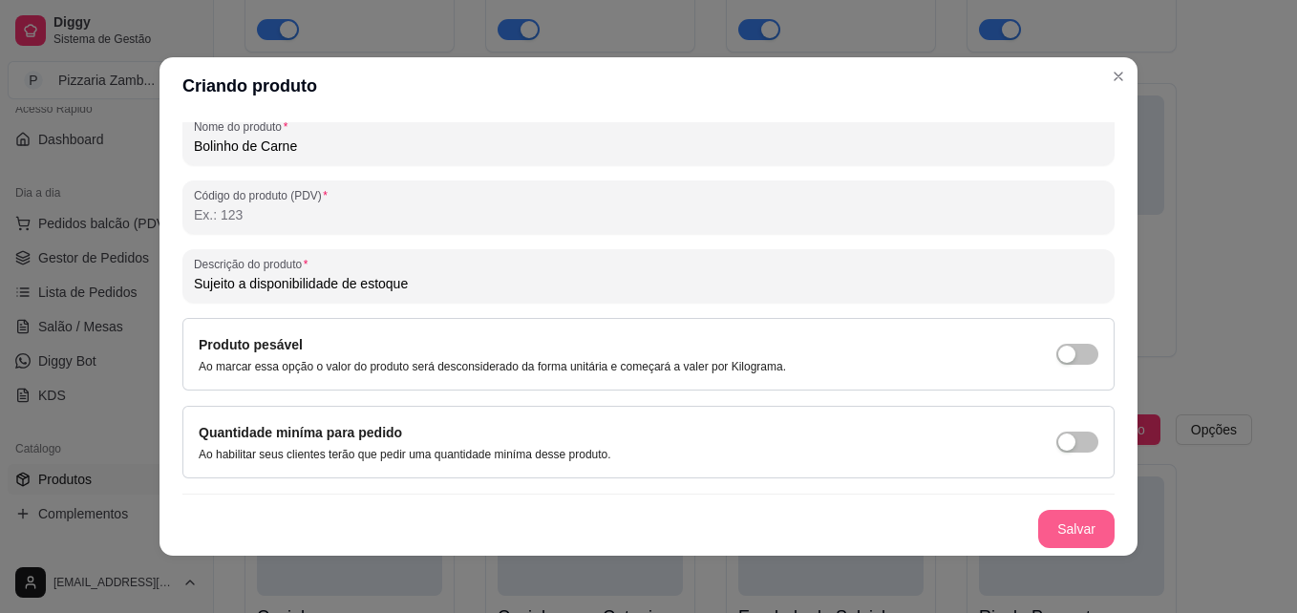
click at [1069, 518] on button "Salvar" at bounding box center [1076, 529] width 76 height 38
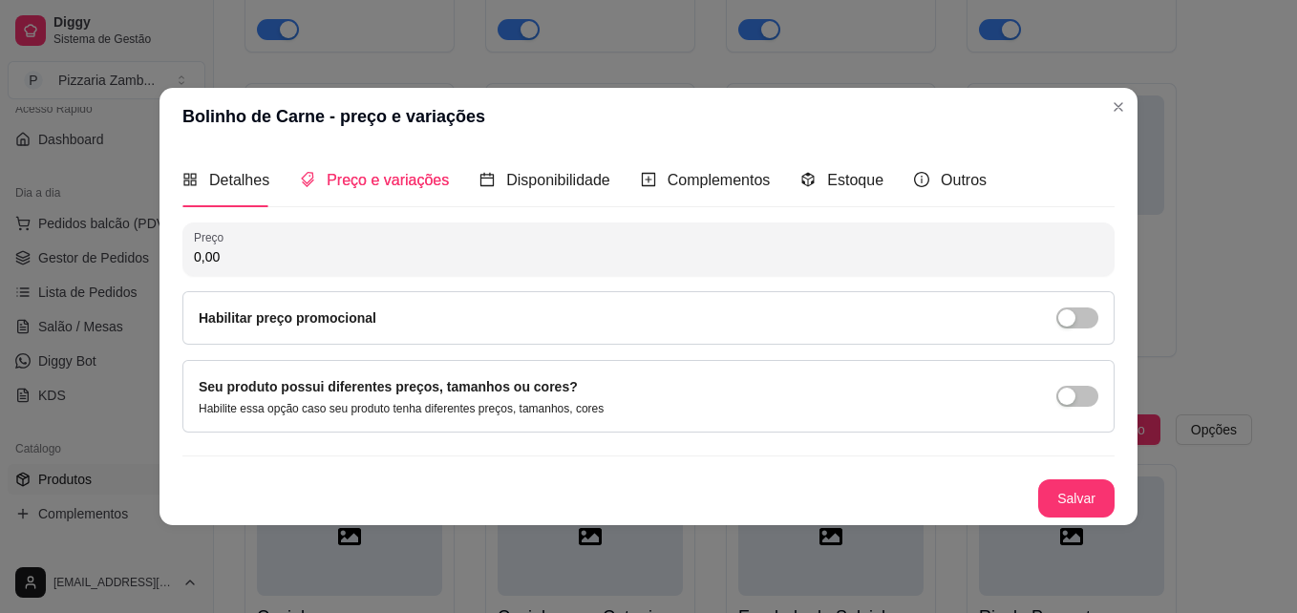
scroll to position [0, 0]
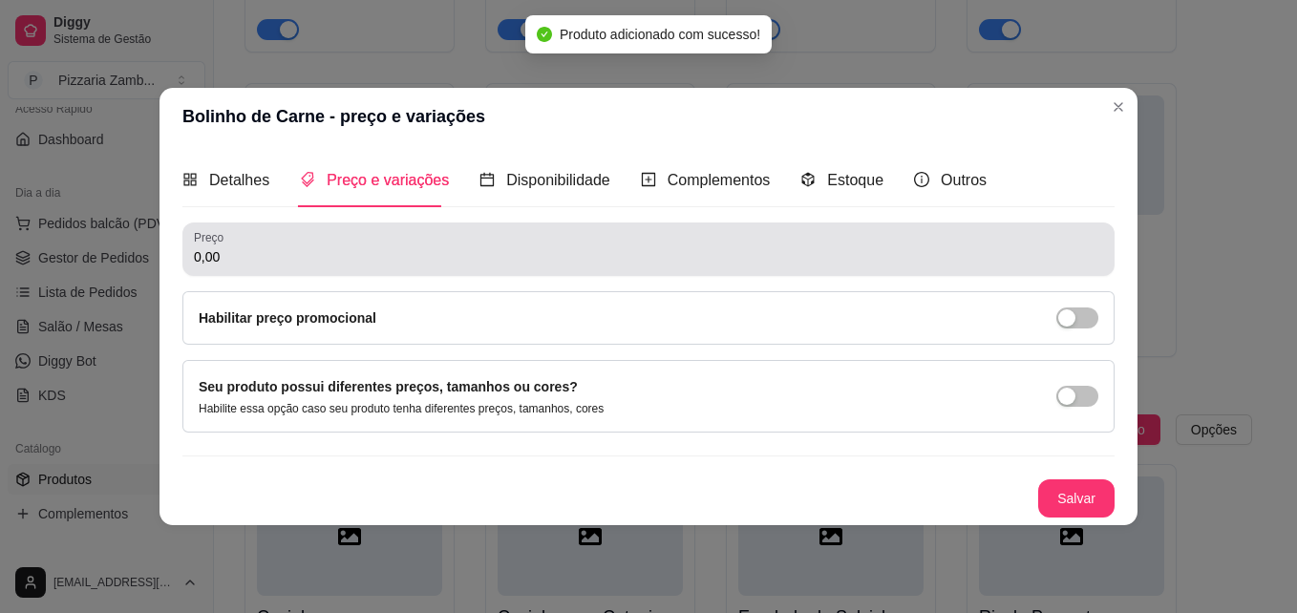
click at [515, 267] on div "0,00" at bounding box center [648, 249] width 909 height 38
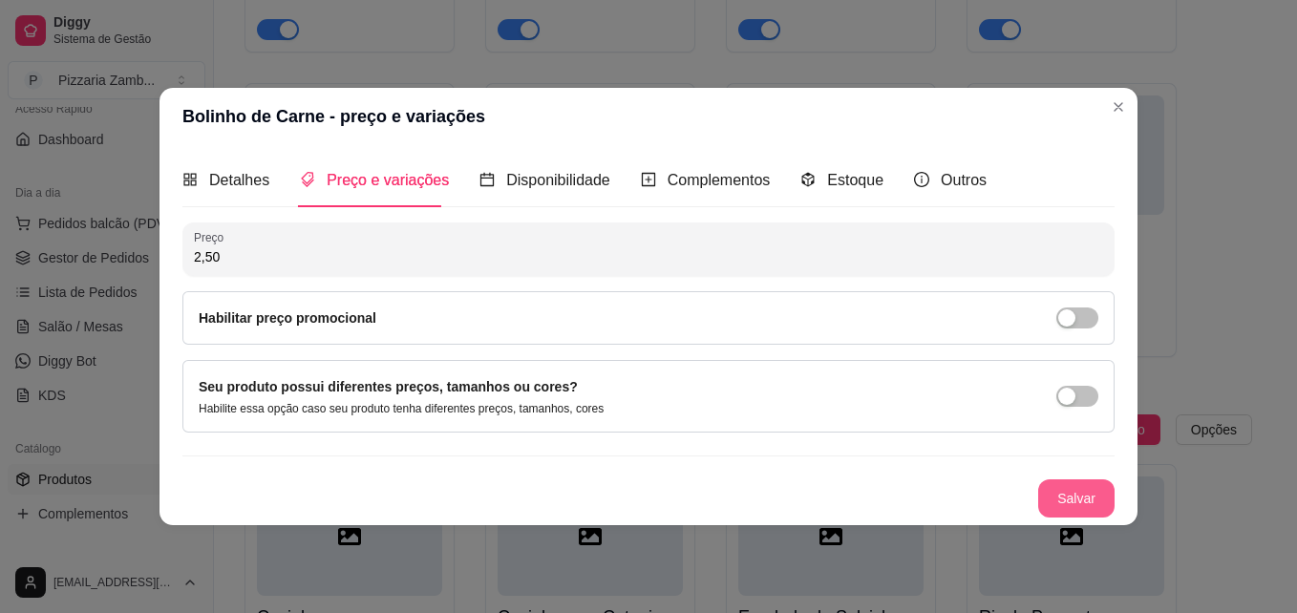
type input "2,50"
click at [1077, 505] on button "Salvar" at bounding box center [1076, 498] width 76 height 38
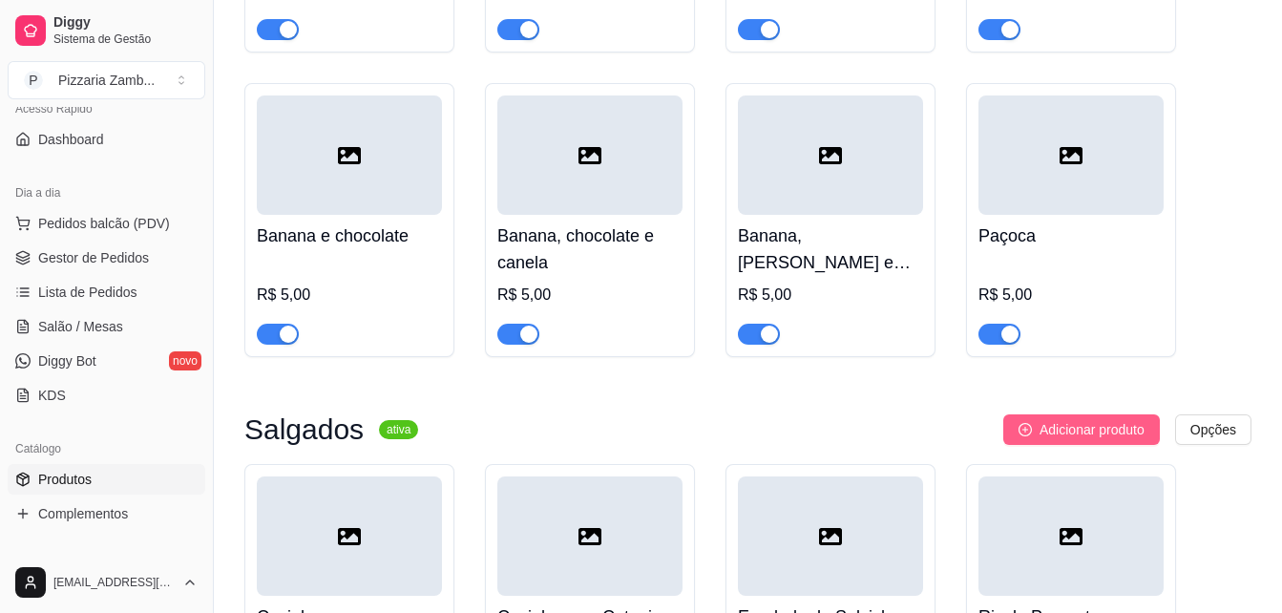
click at [1027, 414] on button "Adicionar produto" at bounding box center [1082, 429] width 157 height 31
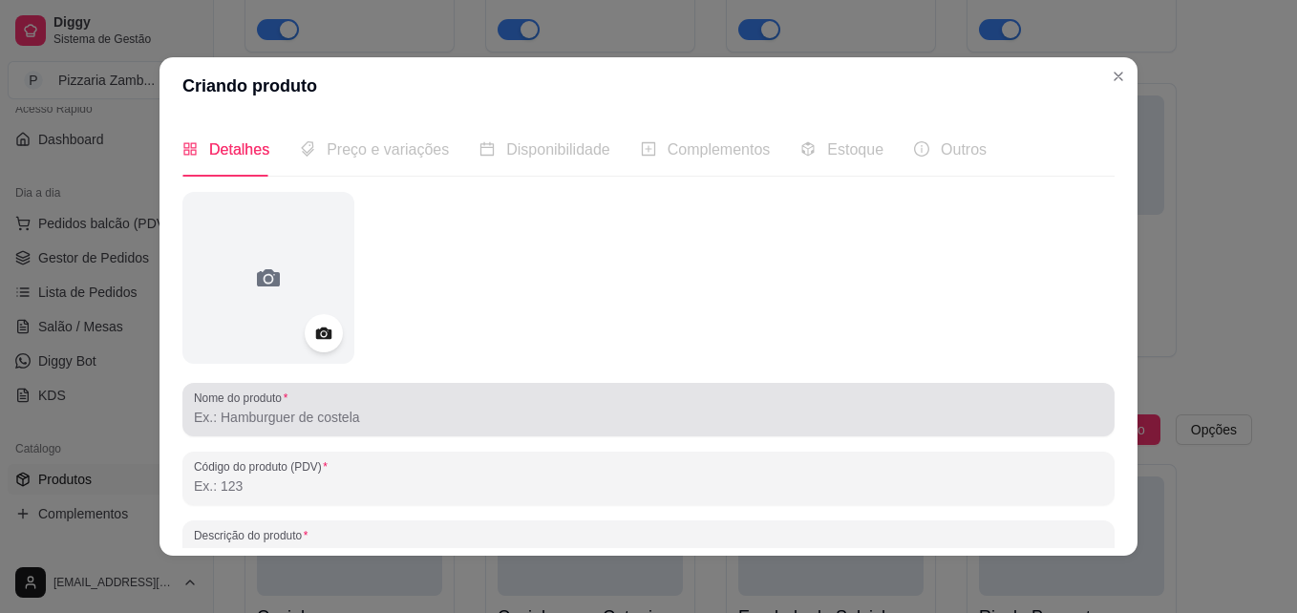
click at [603, 413] on input "Nome do produto" at bounding box center [648, 417] width 909 height 19
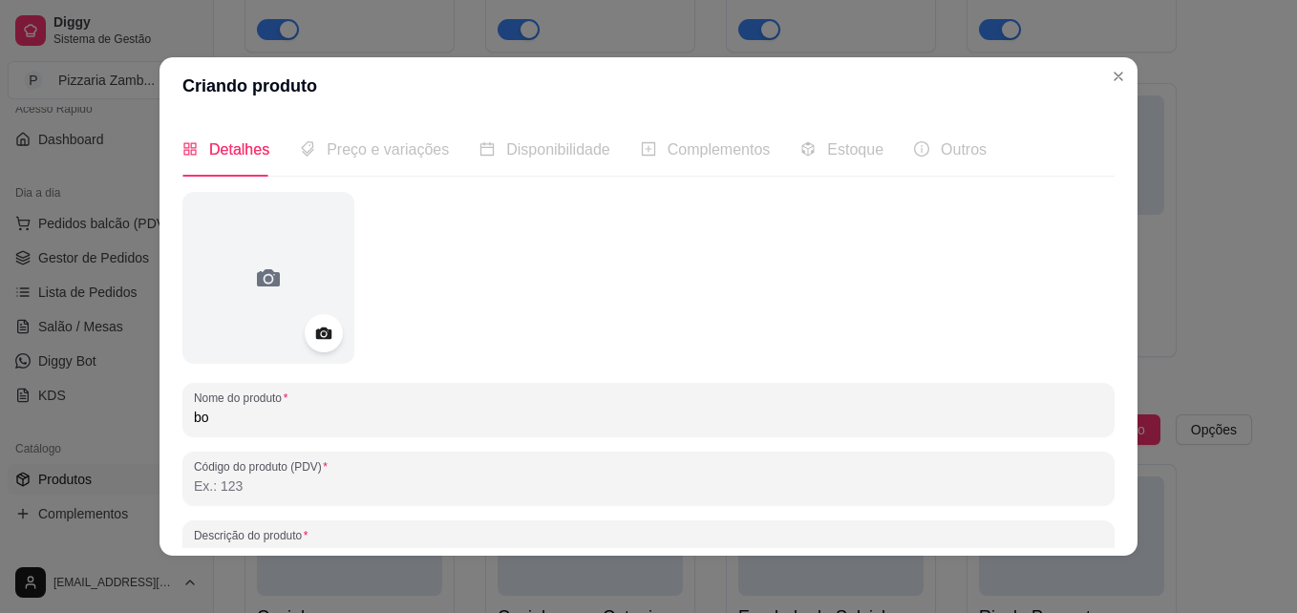
type input "b"
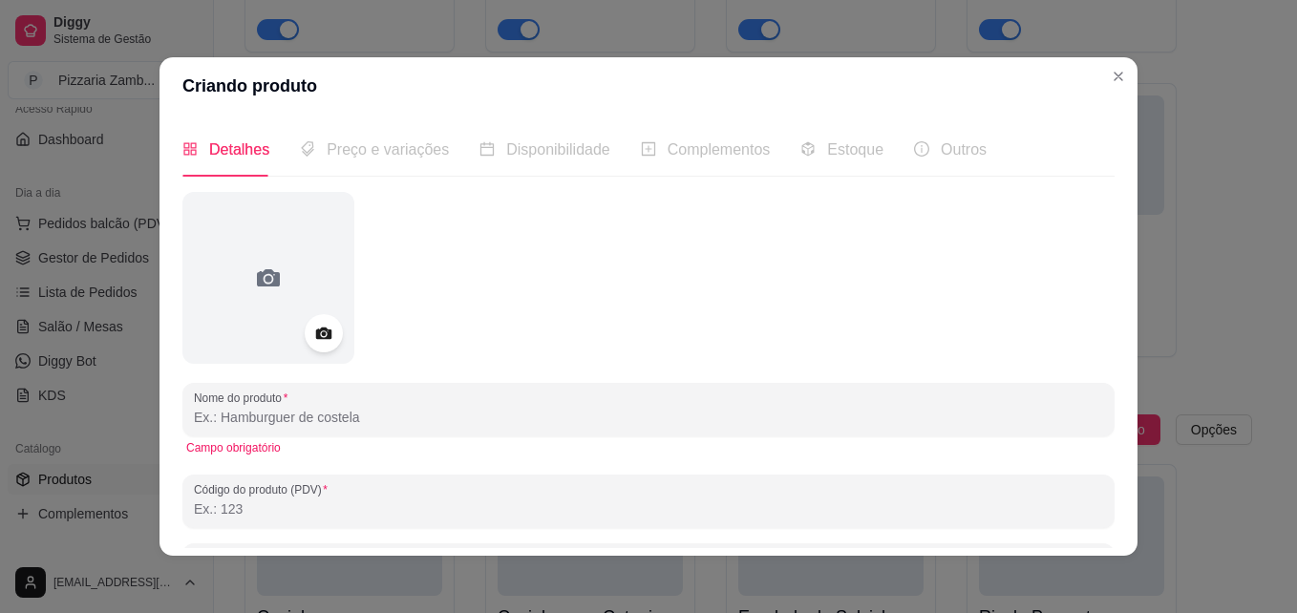
type input "b"
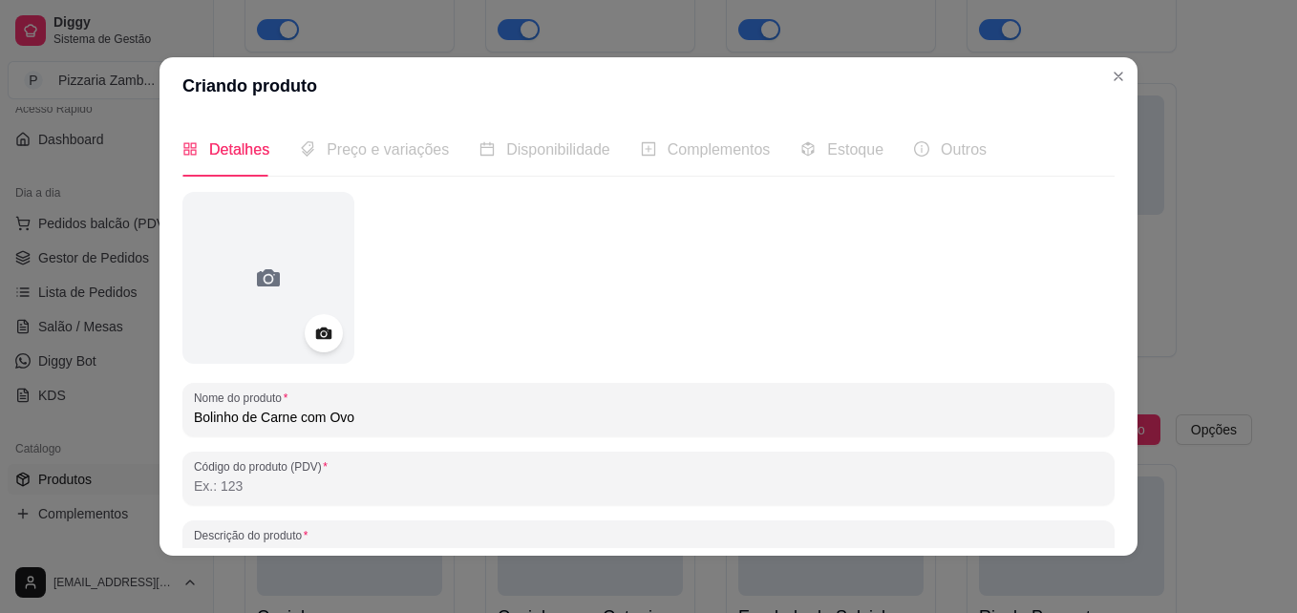
type input "Bolinho de Carne com Ovo"
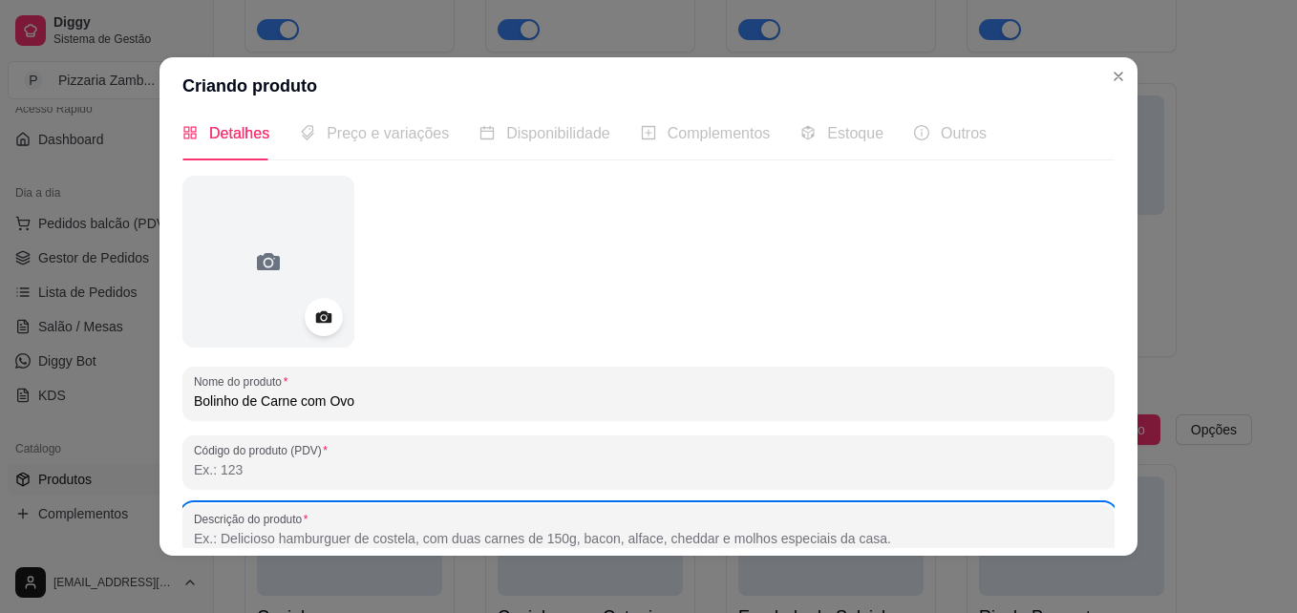
paste input "Sujeito a disponibilidade de estoque"
type input "Sujeito a disponibilidade de estoque"
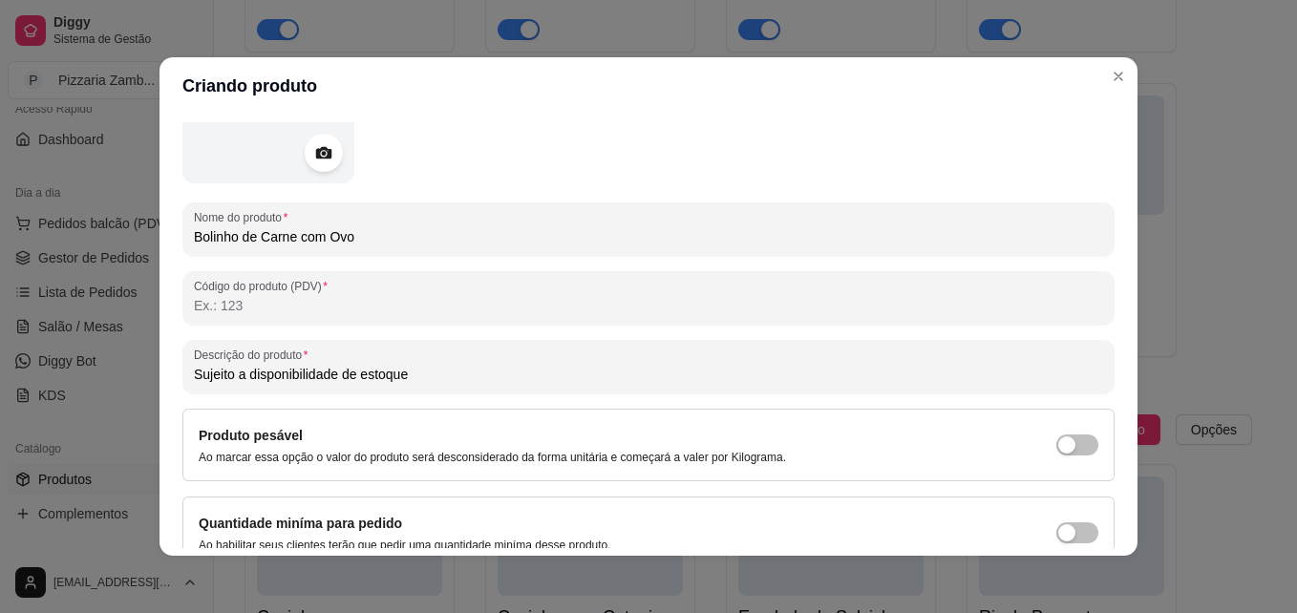
scroll to position [271, 0]
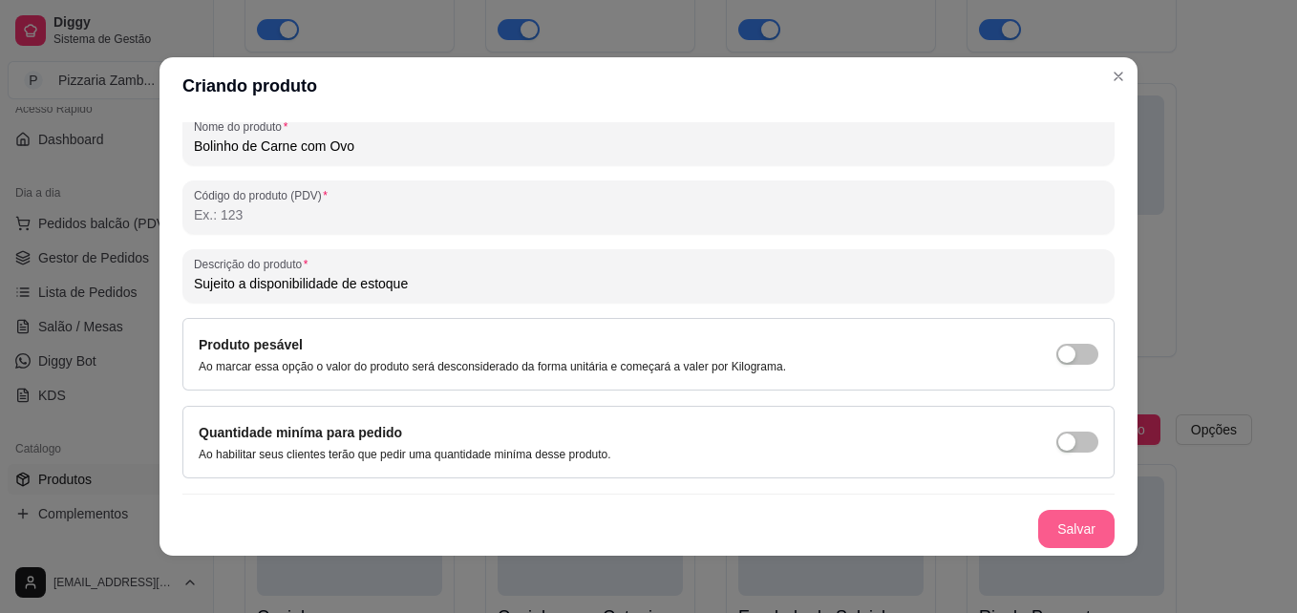
click at [1040, 528] on button "Salvar" at bounding box center [1076, 529] width 76 height 38
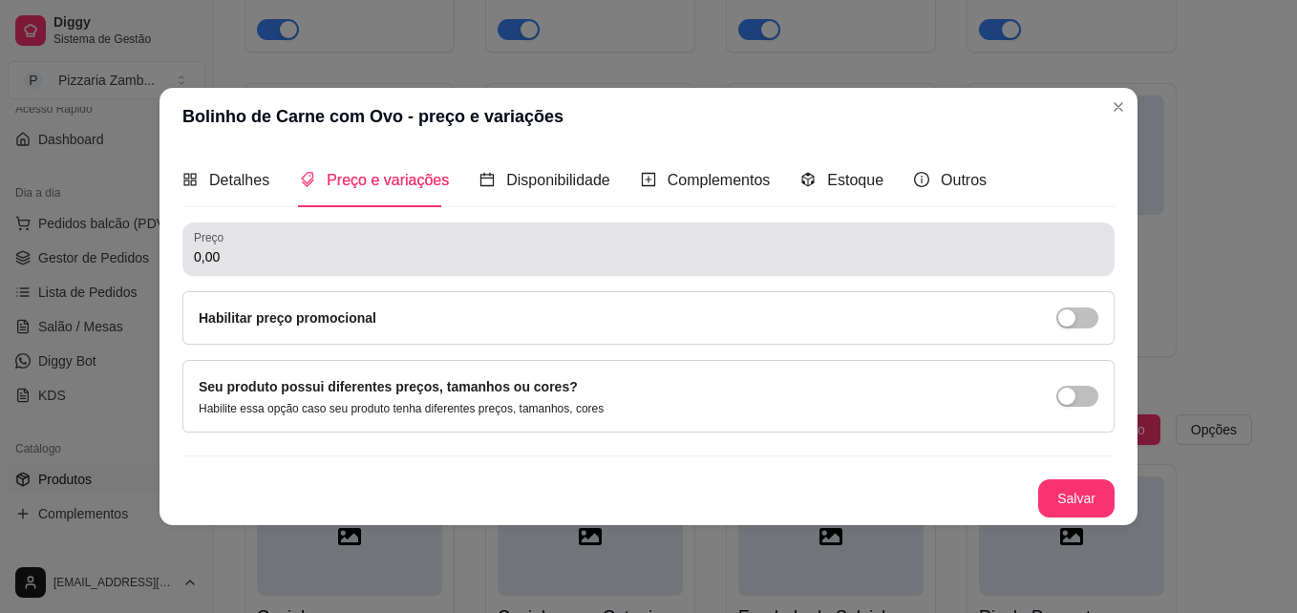
scroll to position [0, 0]
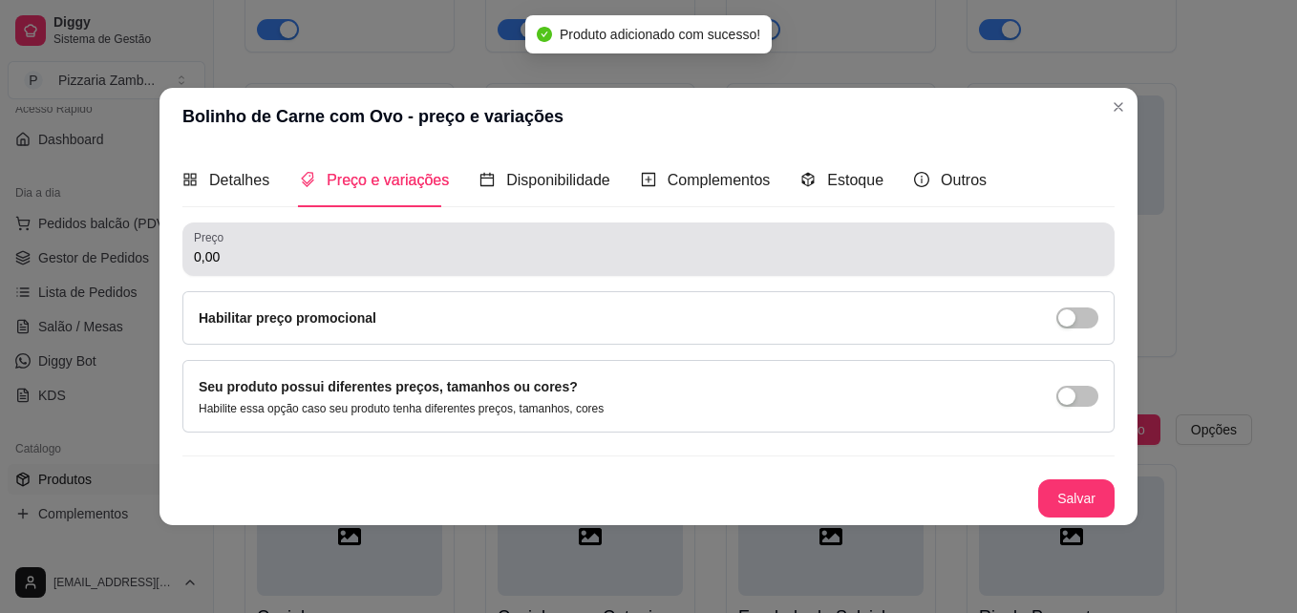
click at [293, 250] on input "0,00" at bounding box center [648, 256] width 909 height 19
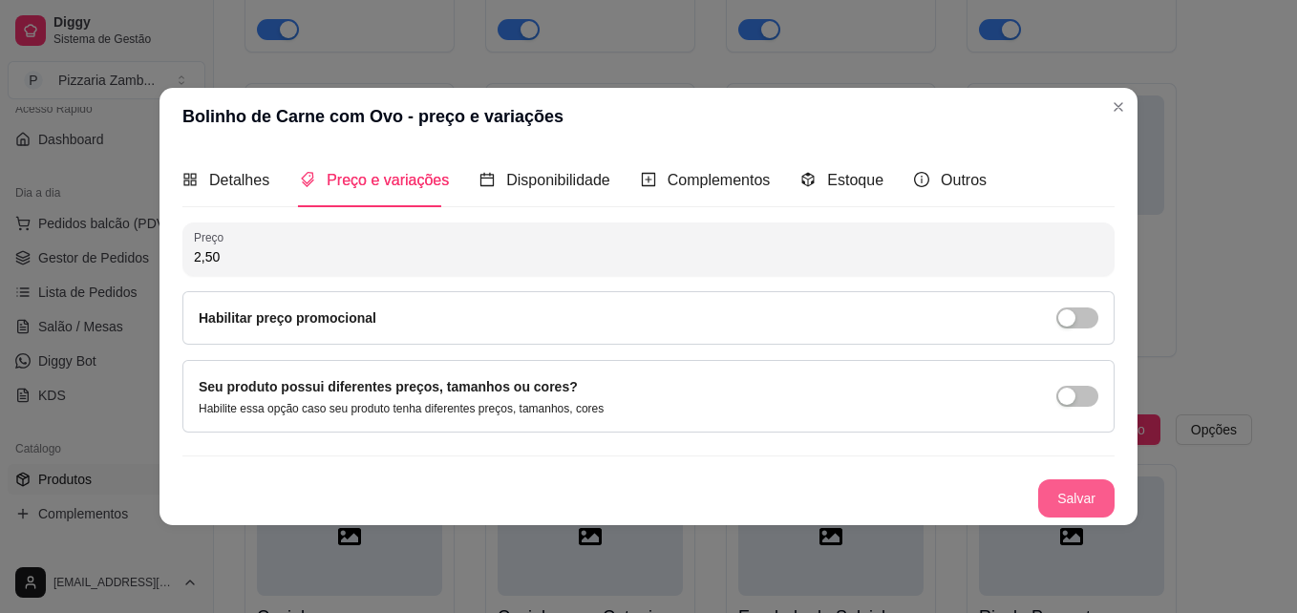
type input "2,50"
click at [1065, 507] on button "Salvar" at bounding box center [1076, 498] width 76 height 38
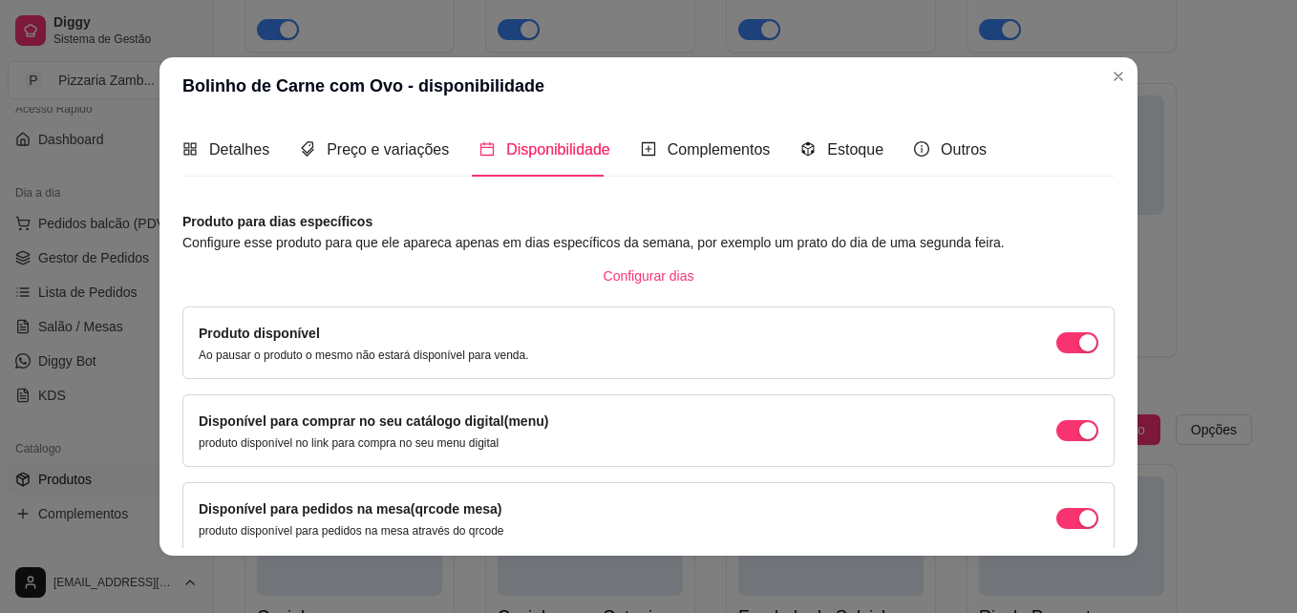
scroll to position [172, 0]
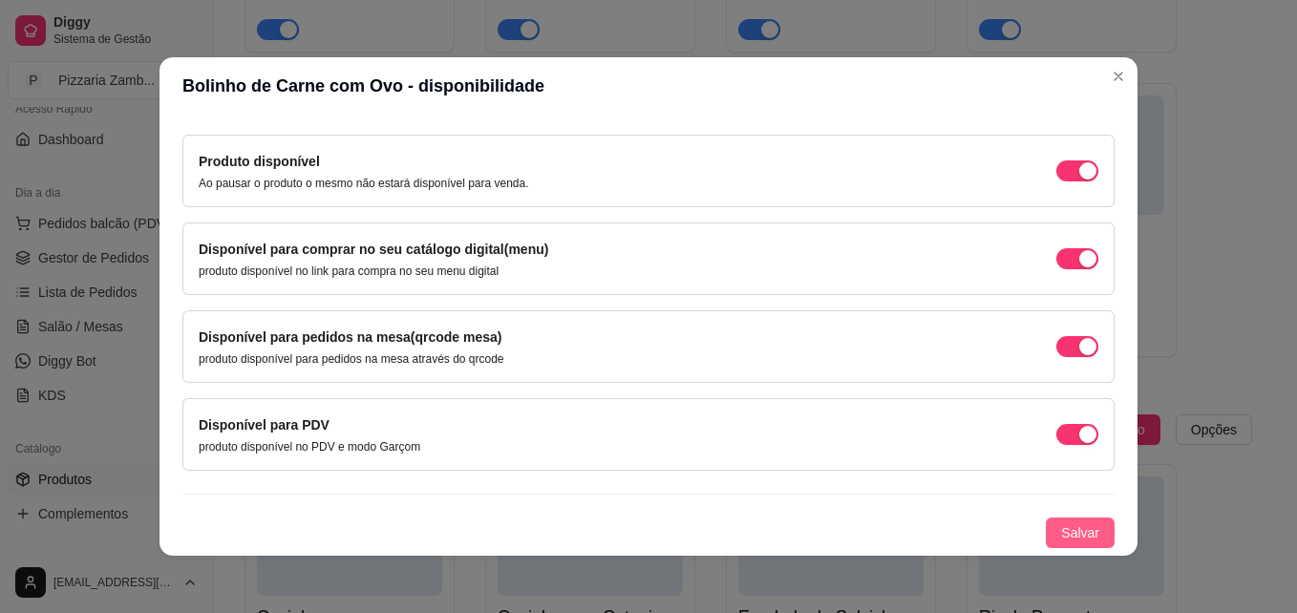
click at [1074, 529] on span "Salvar" at bounding box center [1080, 532] width 38 height 21
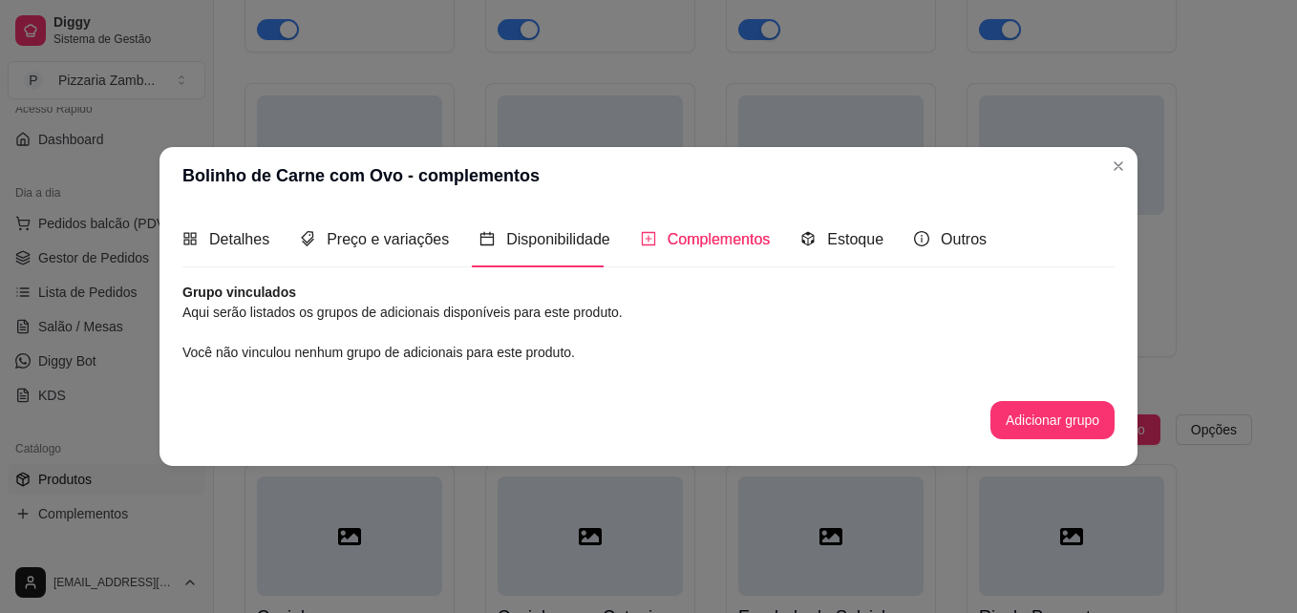
scroll to position [0, 0]
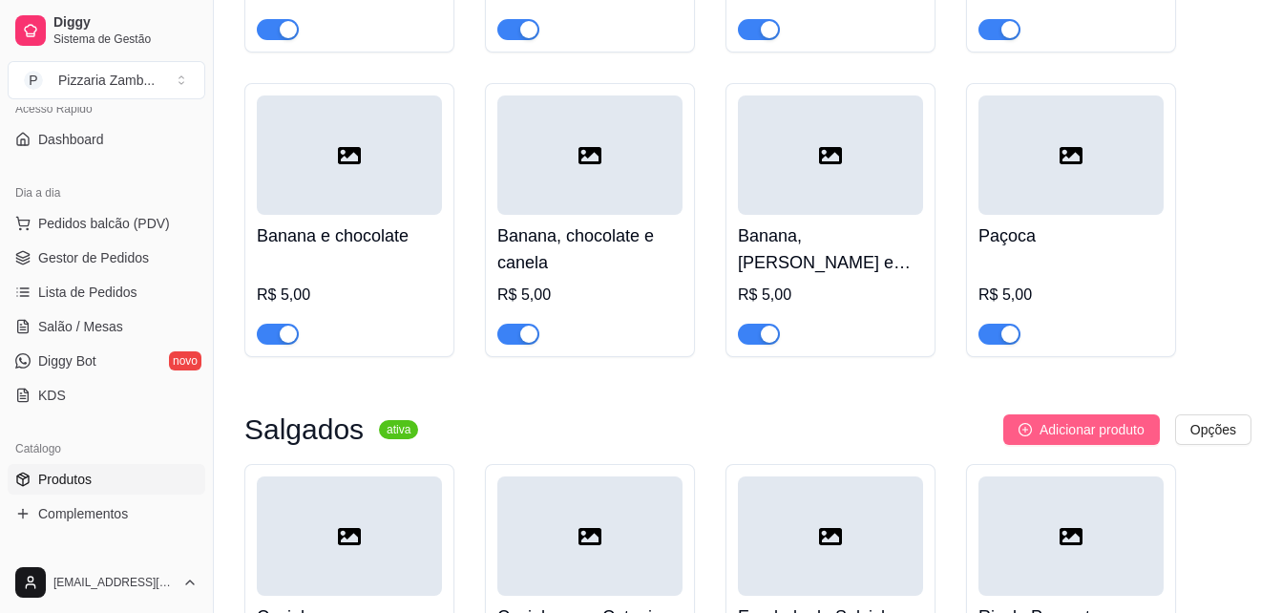
click at [1068, 419] on span "Adicionar produto" at bounding box center [1092, 429] width 105 height 21
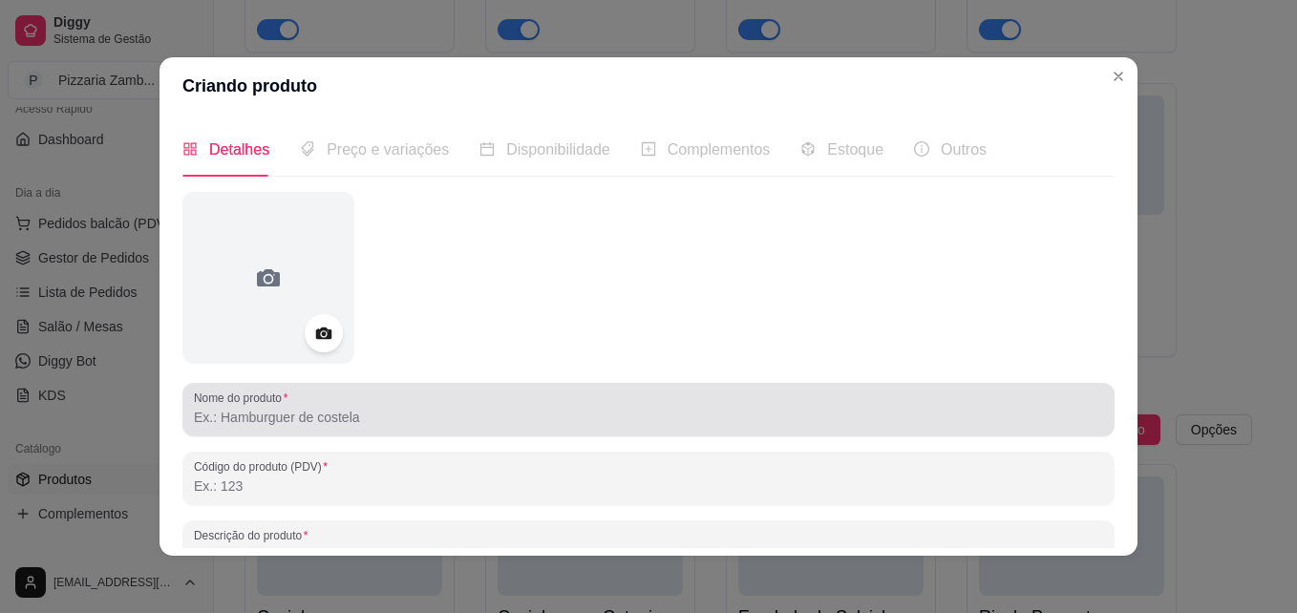
click at [873, 429] on div "Nome do produto" at bounding box center [648, 409] width 932 height 53
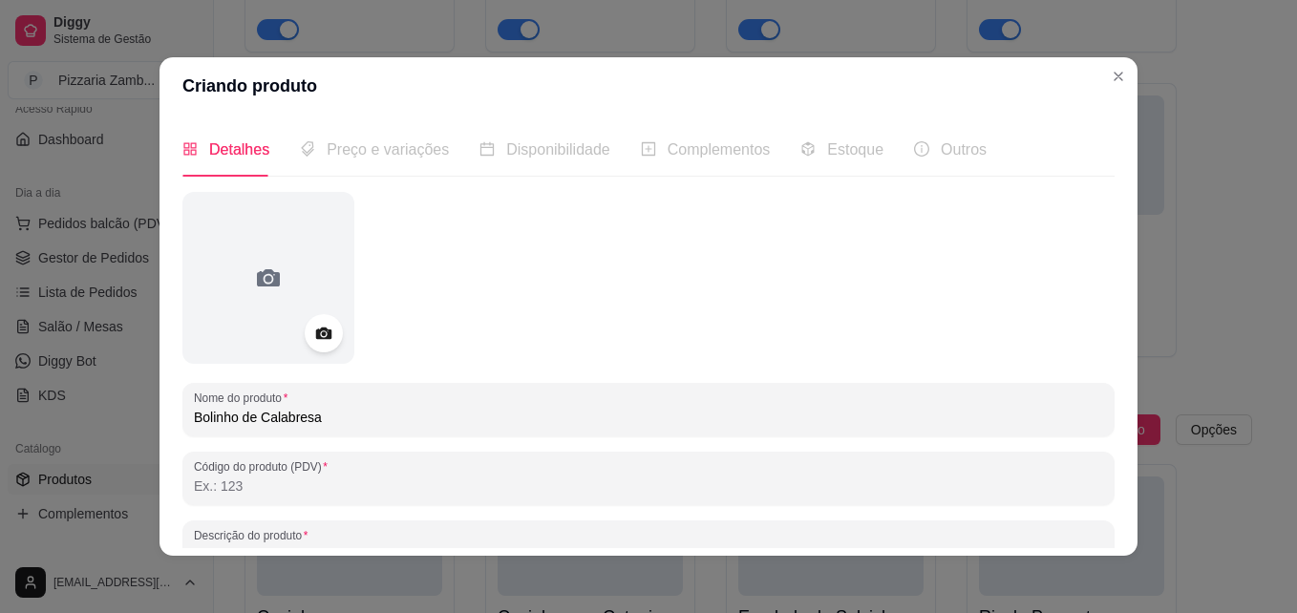
type input "Bolinho de Calabresa"
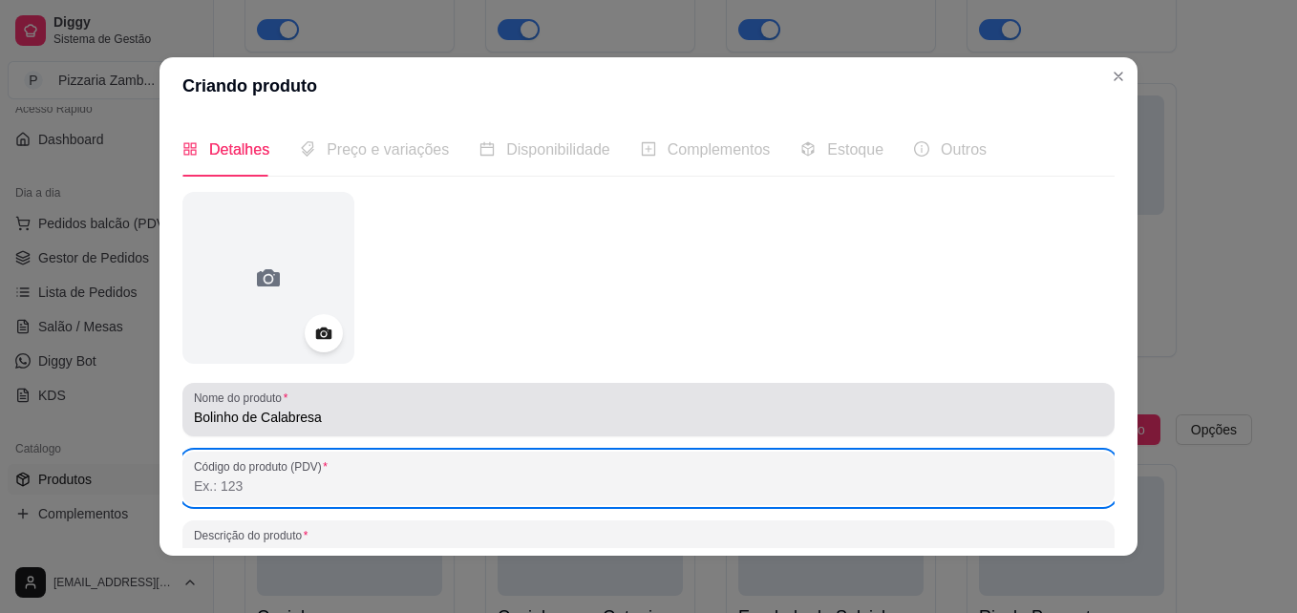
scroll to position [16, 0]
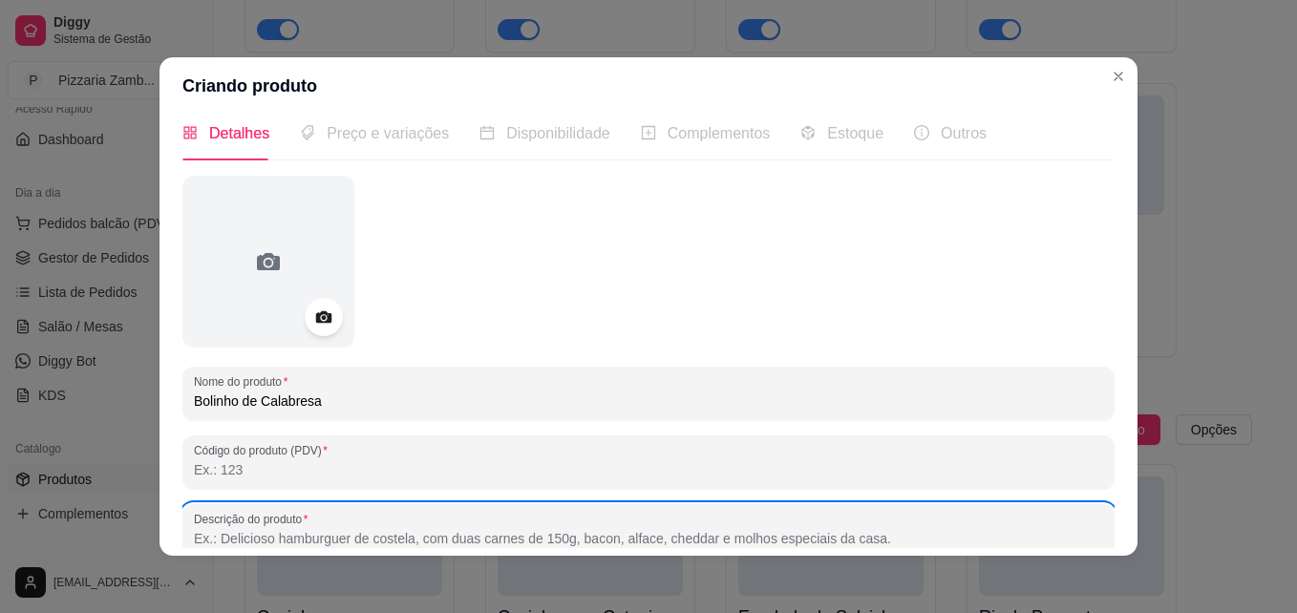
paste input "Sujeito a disponibilidade de estoque"
type input "Sujeito a disponibilidade de estoque"
click at [1062, 311] on div at bounding box center [648, 262] width 932 height 172
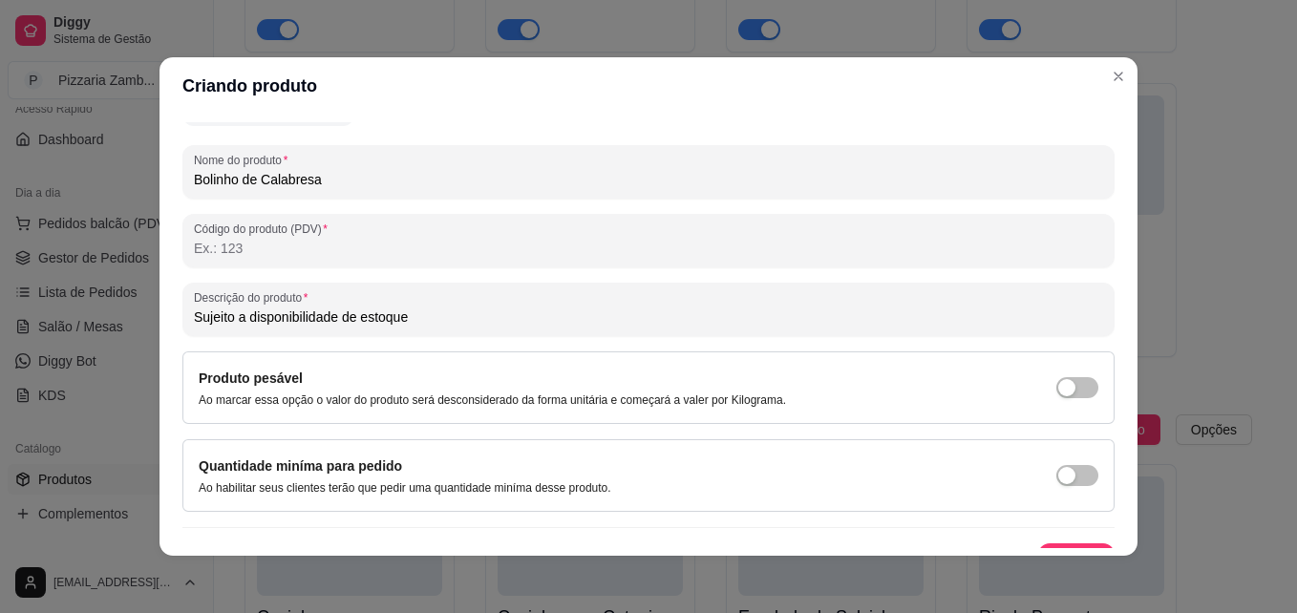
scroll to position [254, 0]
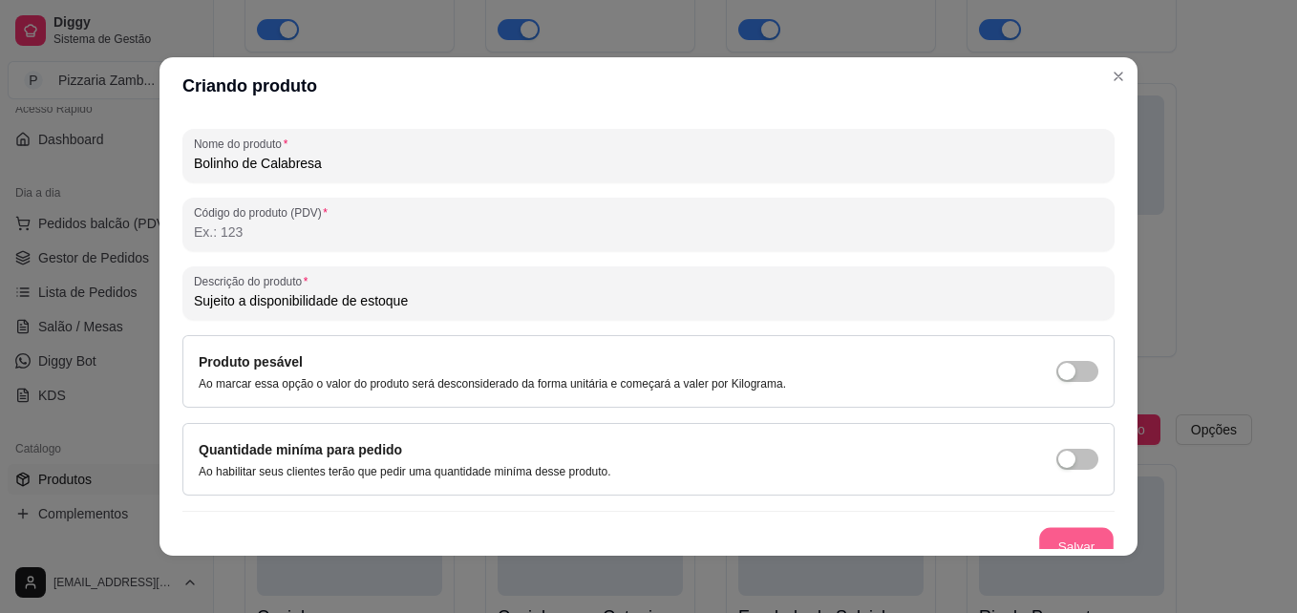
click at [1083, 542] on button "Salvar" at bounding box center [1076, 546] width 74 height 37
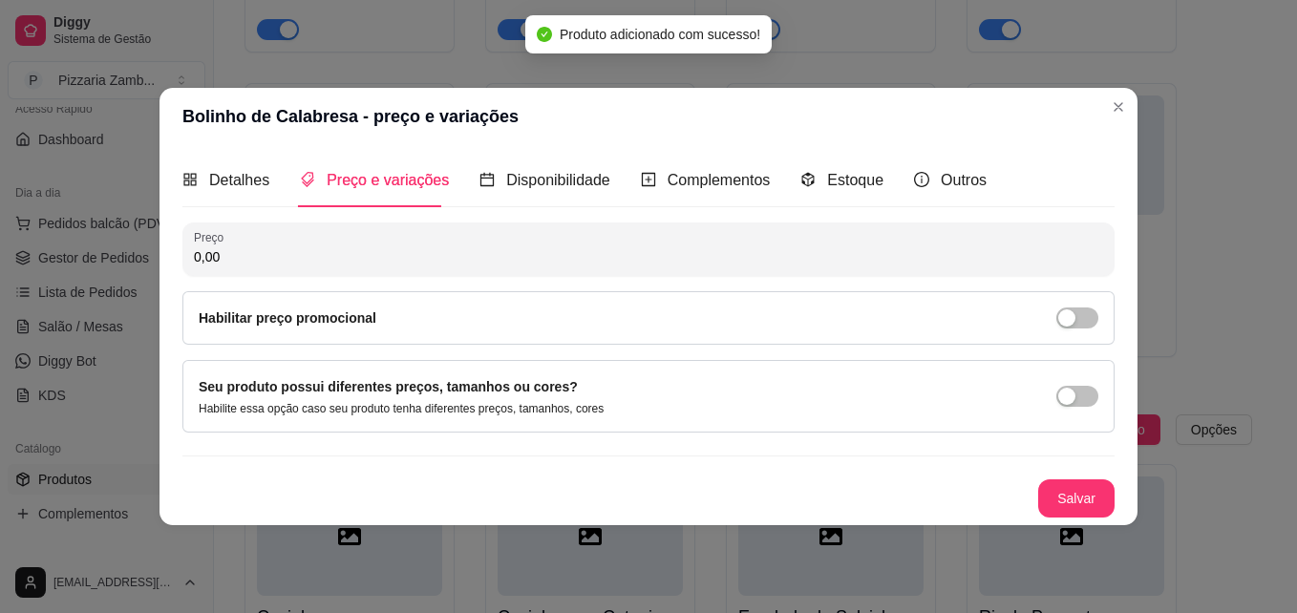
scroll to position [0, 0]
click at [359, 191] on div "Preço e variações" at bounding box center [374, 180] width 149 height 24
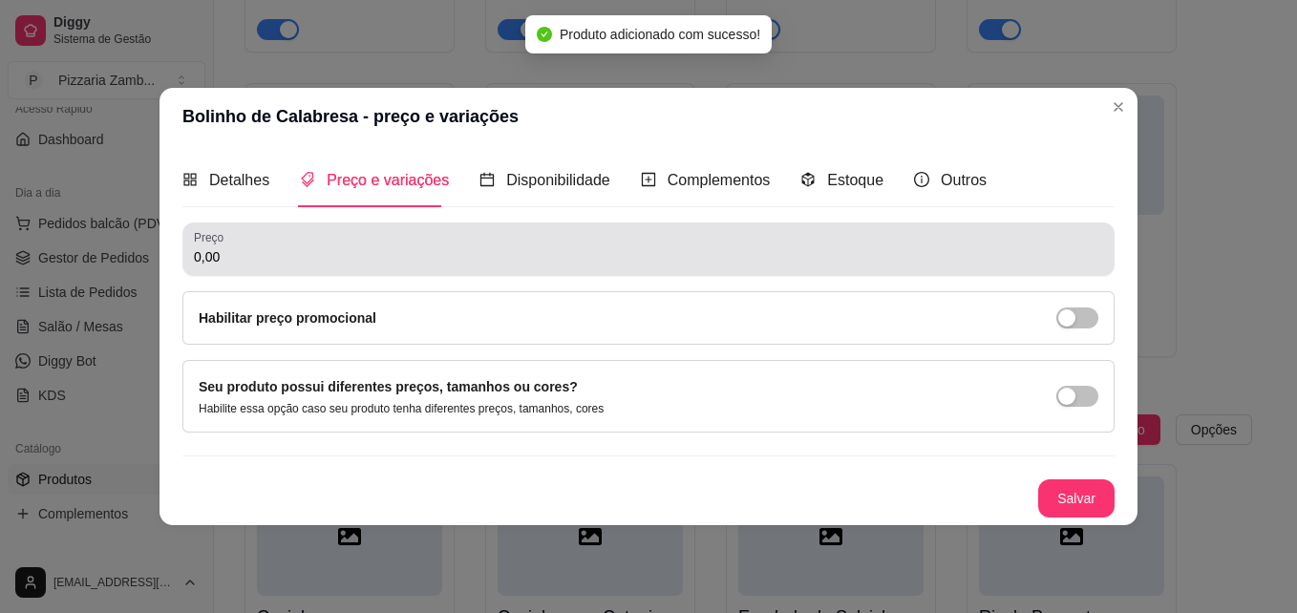
click at [276, 247] on input "0,00" at bounding box center [648, 256] width 909 height 19
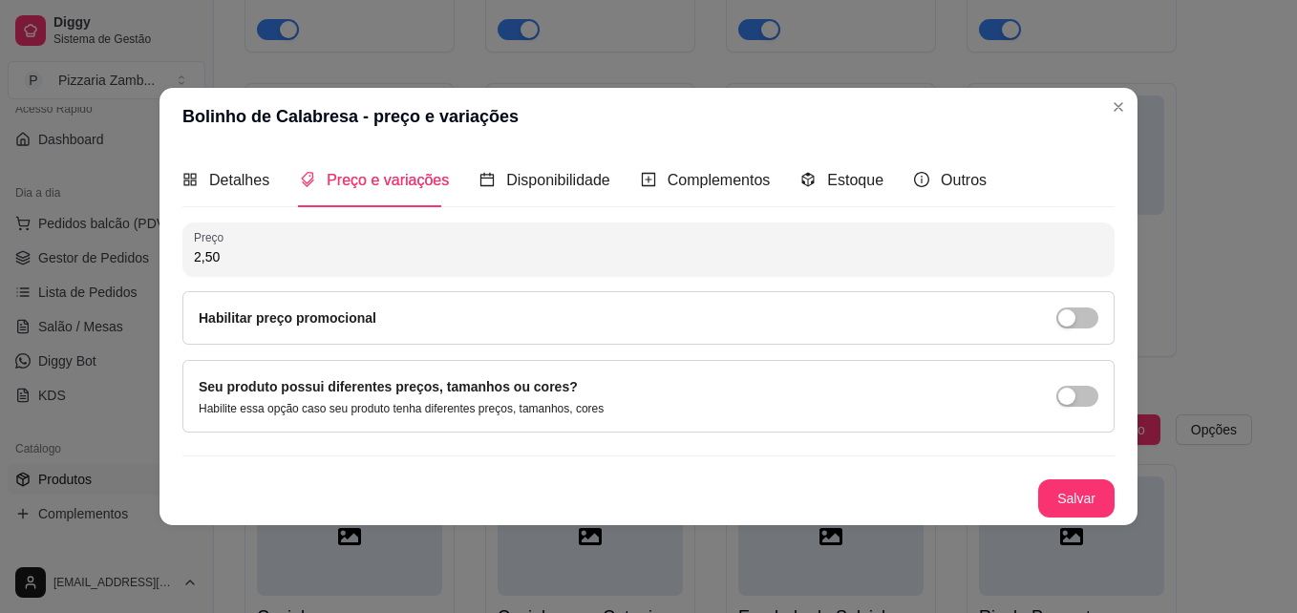
type input "2,50"
click at [1052, 476] on div "Preço 2,50 Habilitar preço promocional Seu produto possui diferentes preços, ta…" at bounding box center [648, 369] width 932 height 295
click at [1055, 486] on button "Salvar" at bounding box center [1076, 498] width 74 height 37
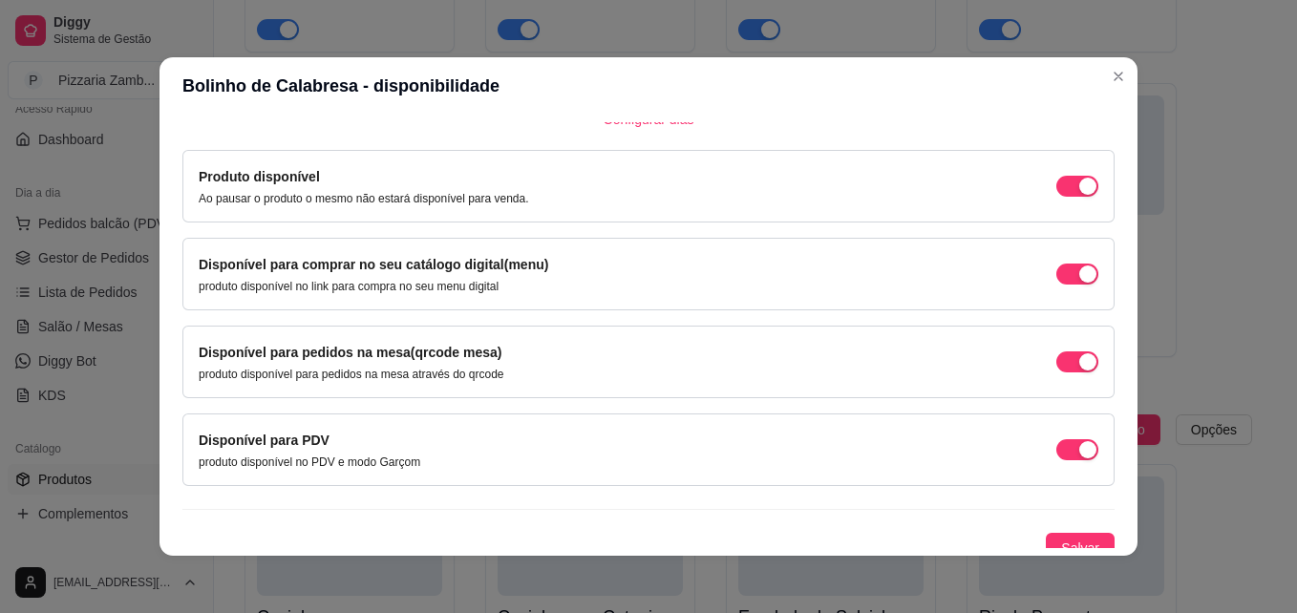
scroll to position [172, 0]
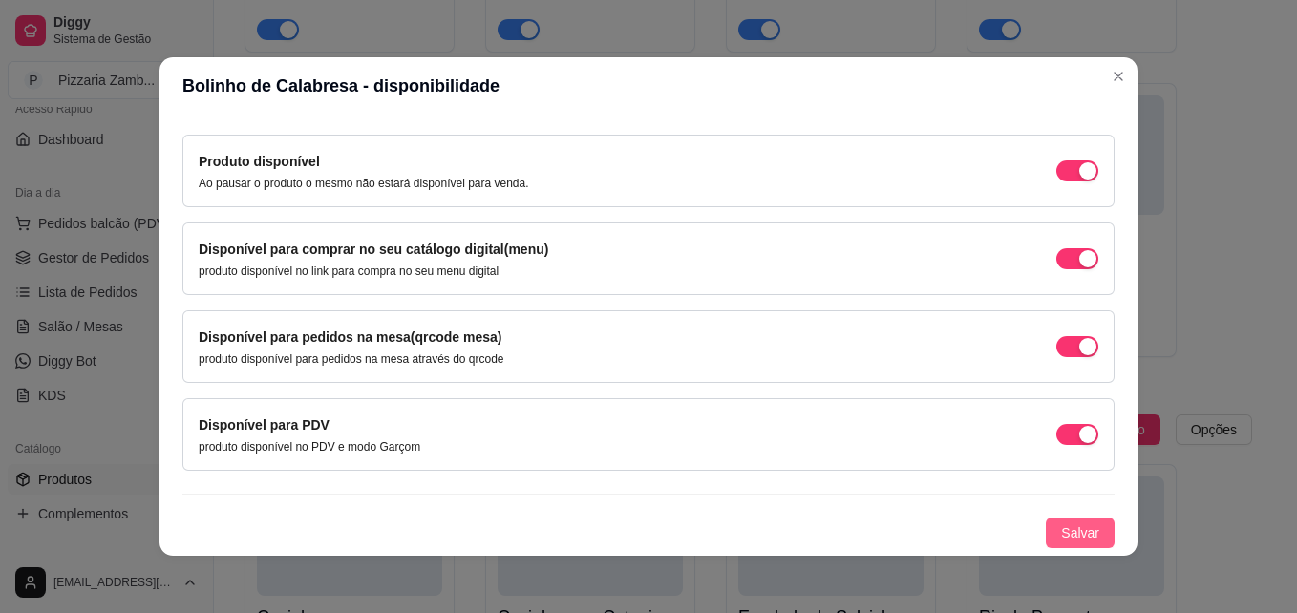
click at [1046, 534] on button "Salvar" at bounding box center [1080, 533] width 69 height 31
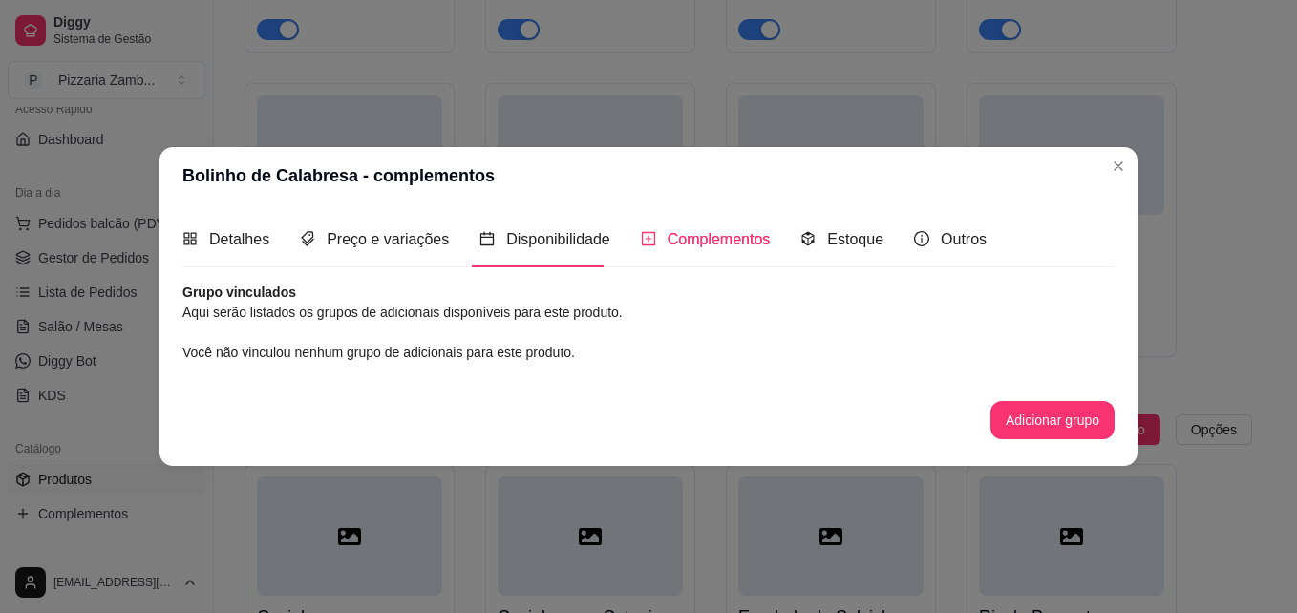
scroll to position [0, 0]
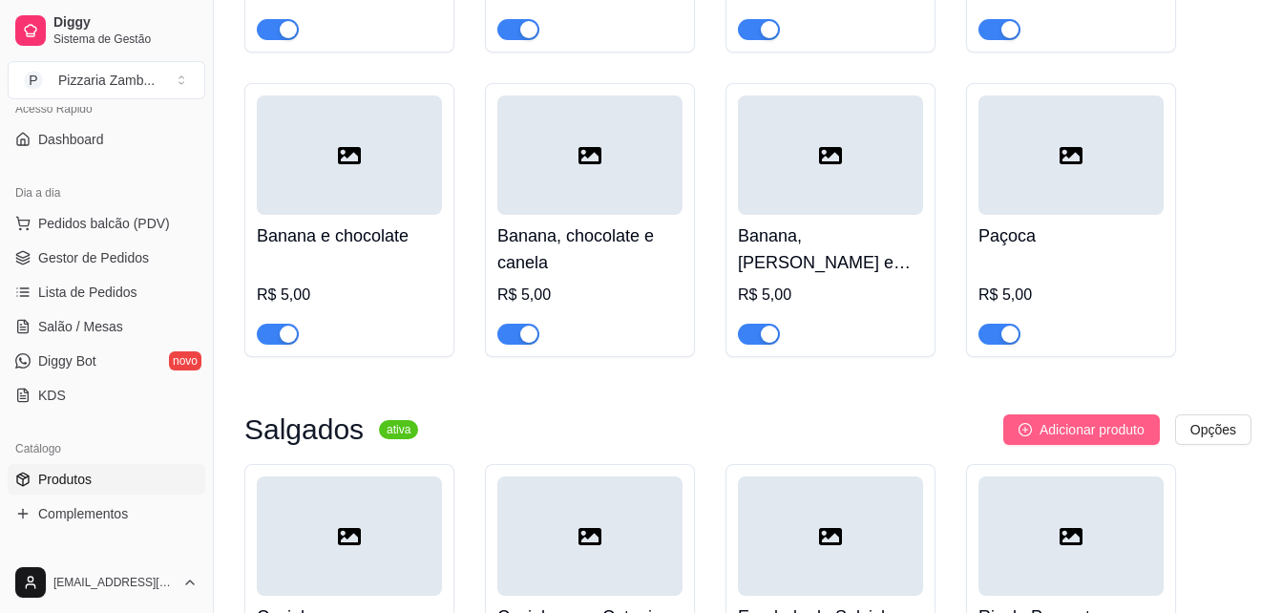
click at [1074, 419] on span "Adicionar produto" at bounding box center [1092, 429] width 105 height 21
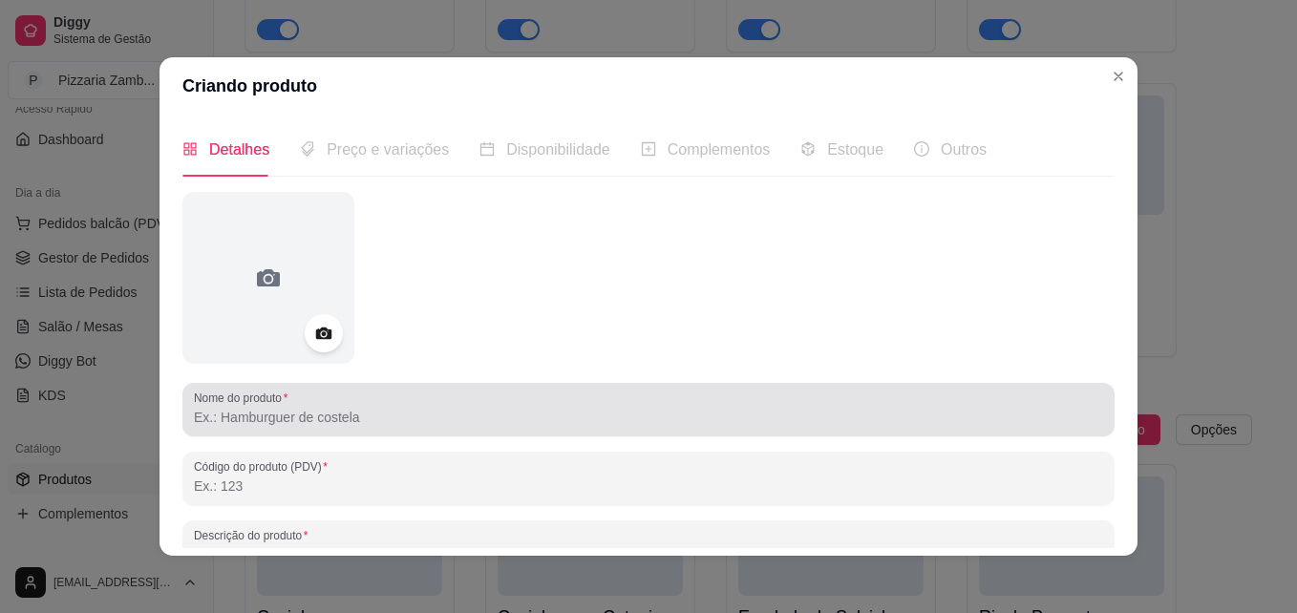
click at [692, 401] on div at bounding box center [648, 410] width 909 height 38
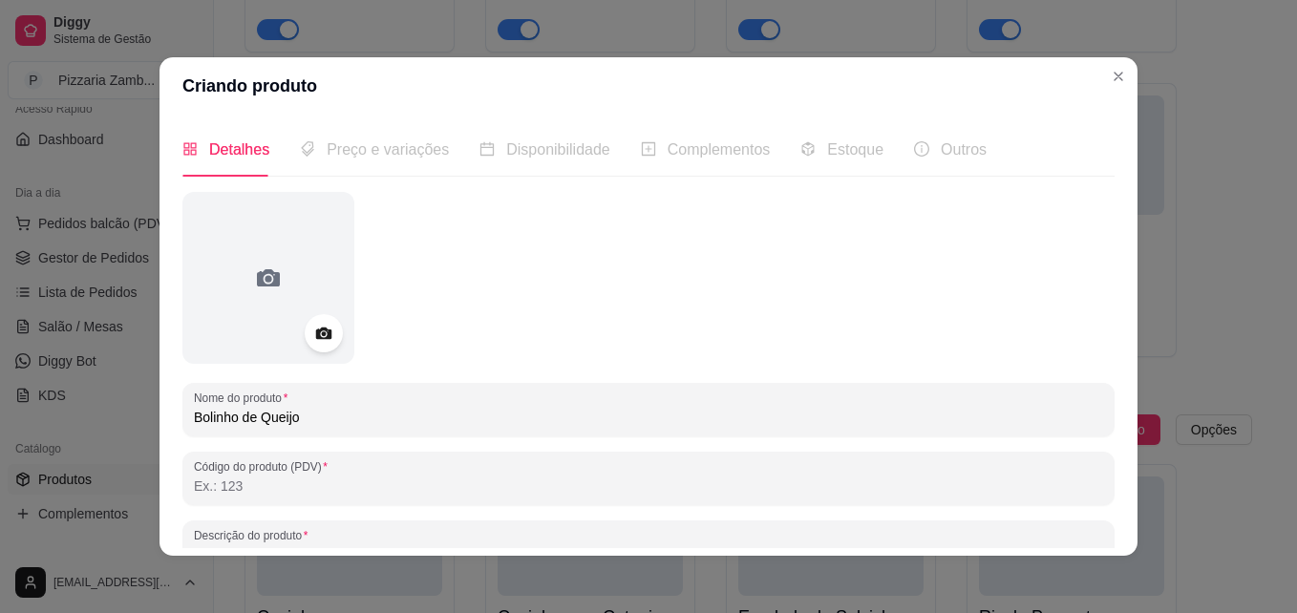
type input "Bolinho de Queijo"
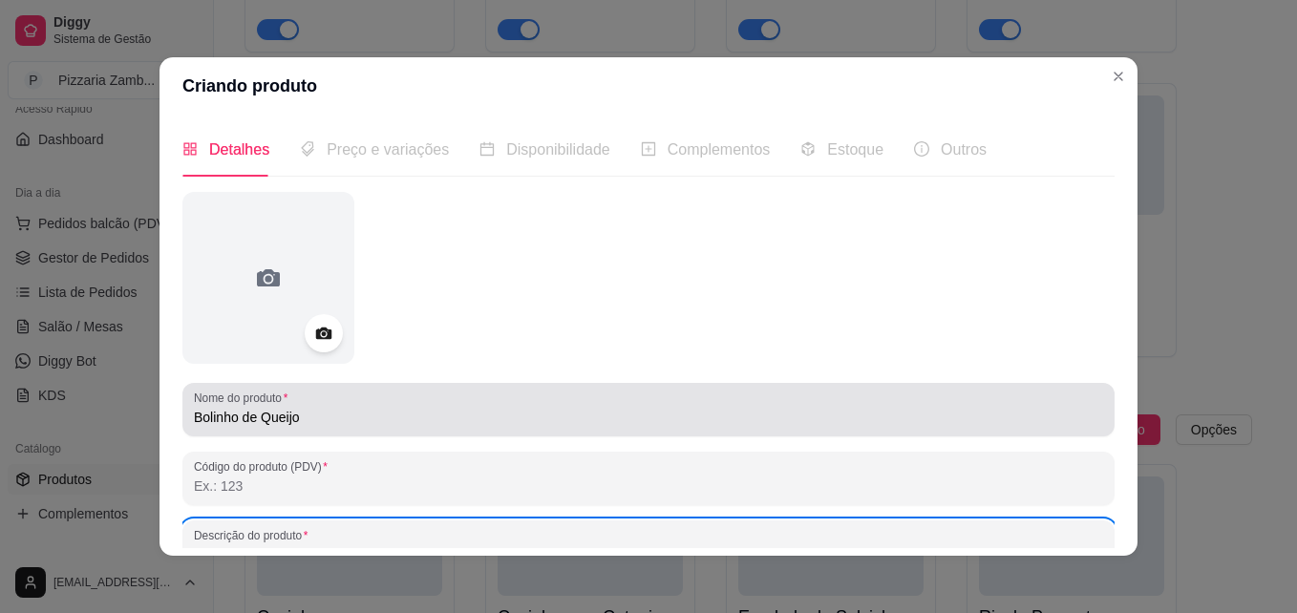
scroll to position [16, 0]
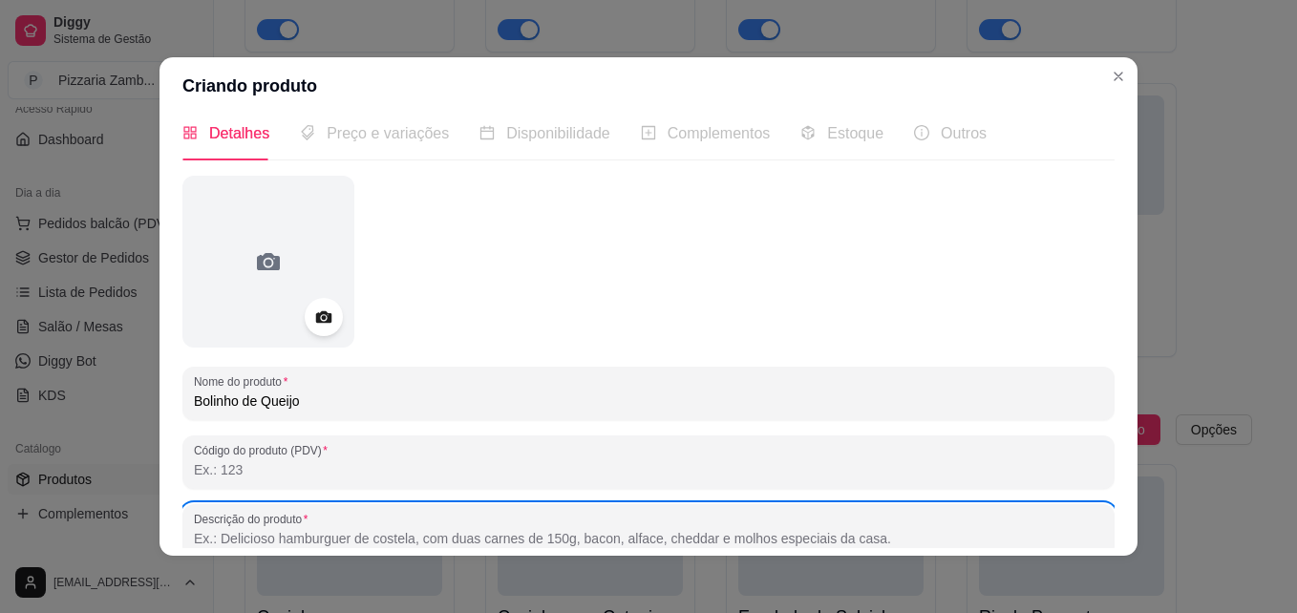
paste input "Sujeito a disponibilidade de estoque"
type input "Sujeito a disponibilidade de estoque"
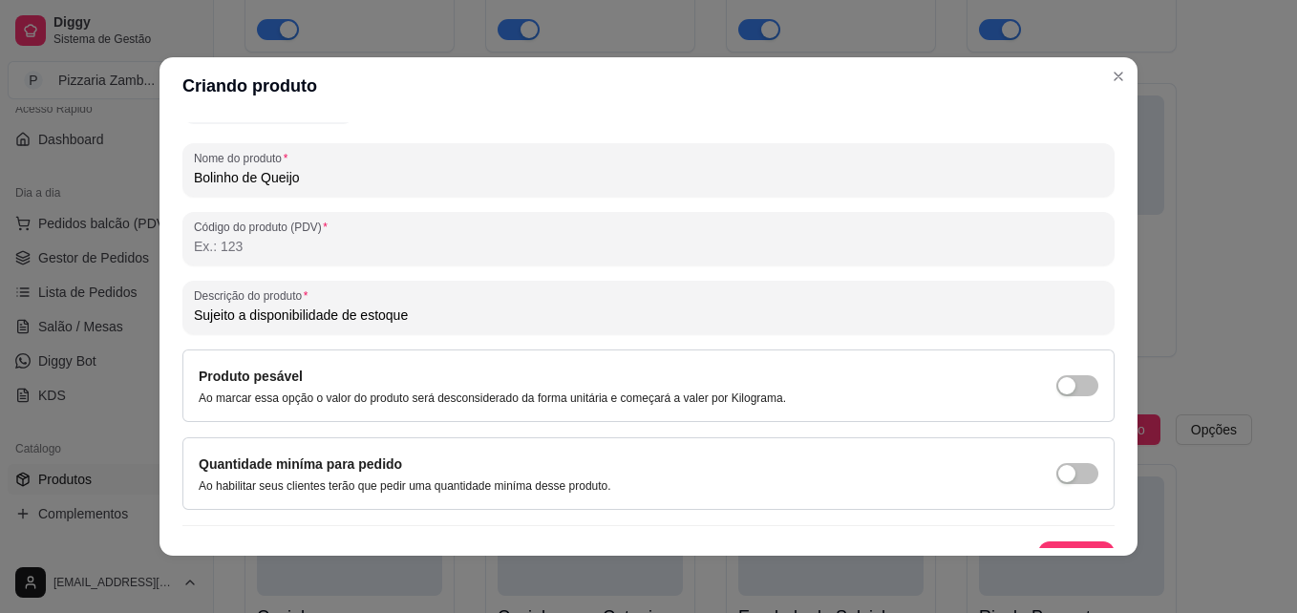
scroll to position [271, 0]
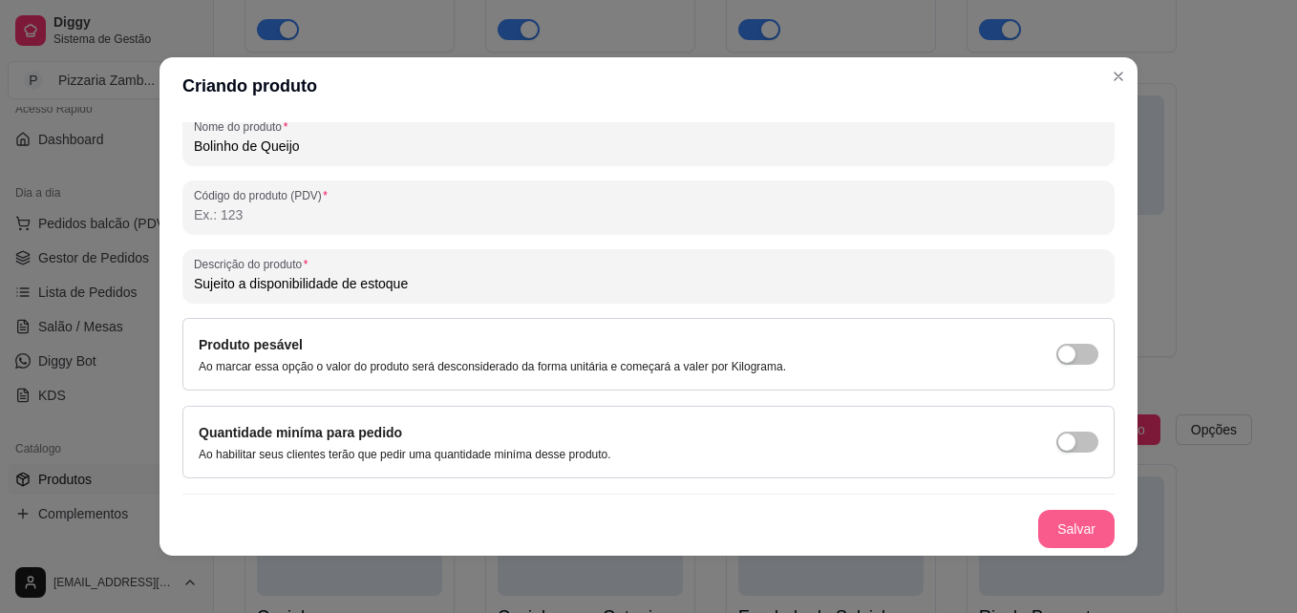
click at [1043, 527] on button "Salvar" at bounding box center [1076, 529] width 76 height 38
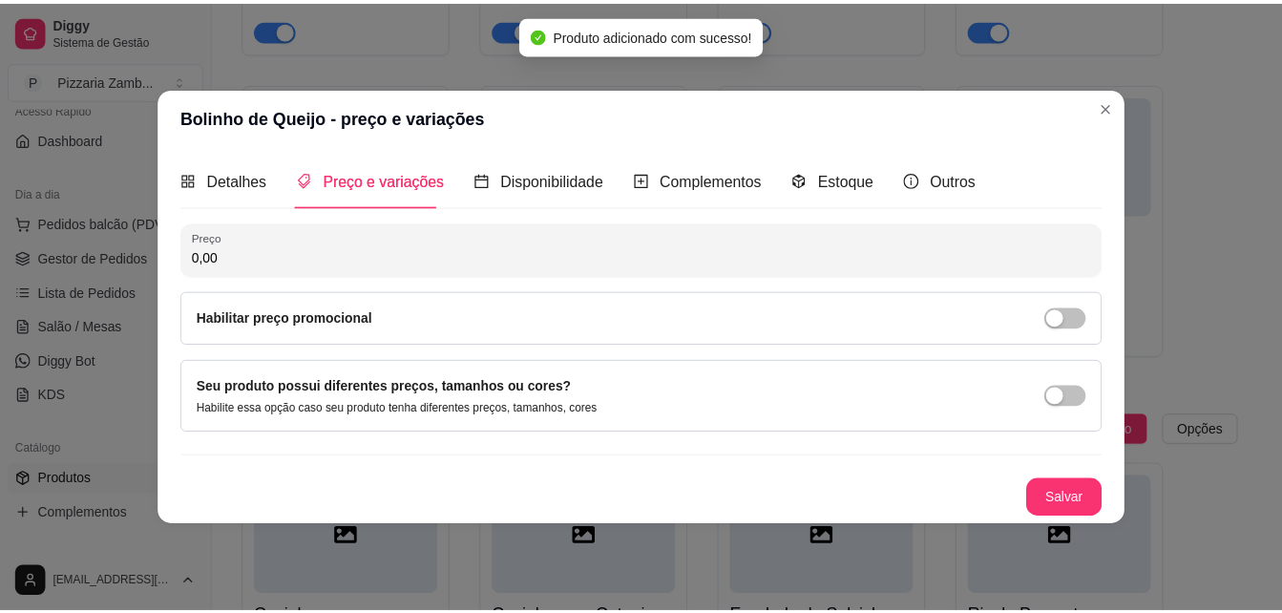
scroll to position [0, 0]
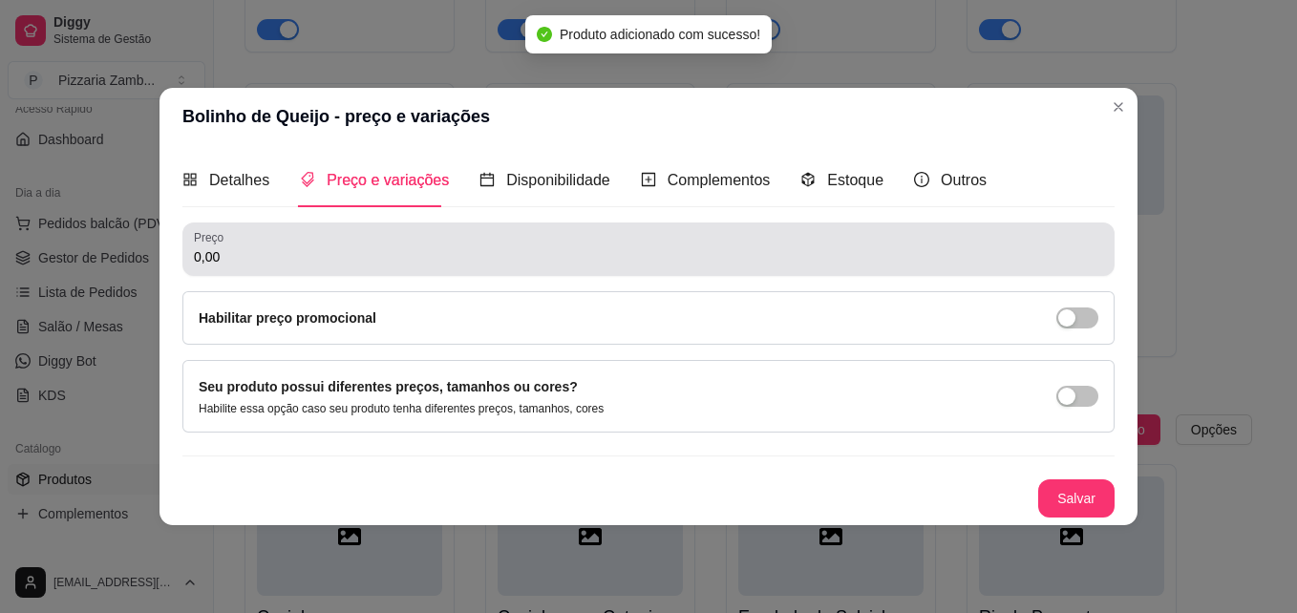
click at [427, 244] on div "0,00" at bounding box center [648, 249] width 909 height 38
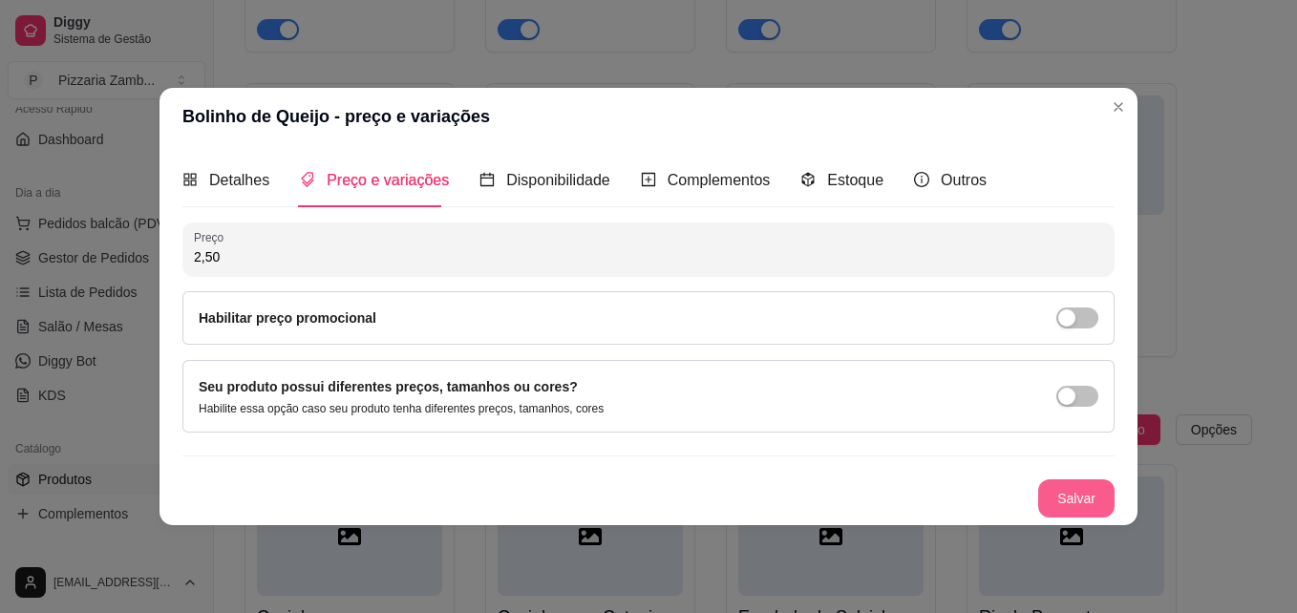
type input "2,50"
click at [1081, 508] on button "Salvar" at bounding box center [1076, 498] width 76 height 38
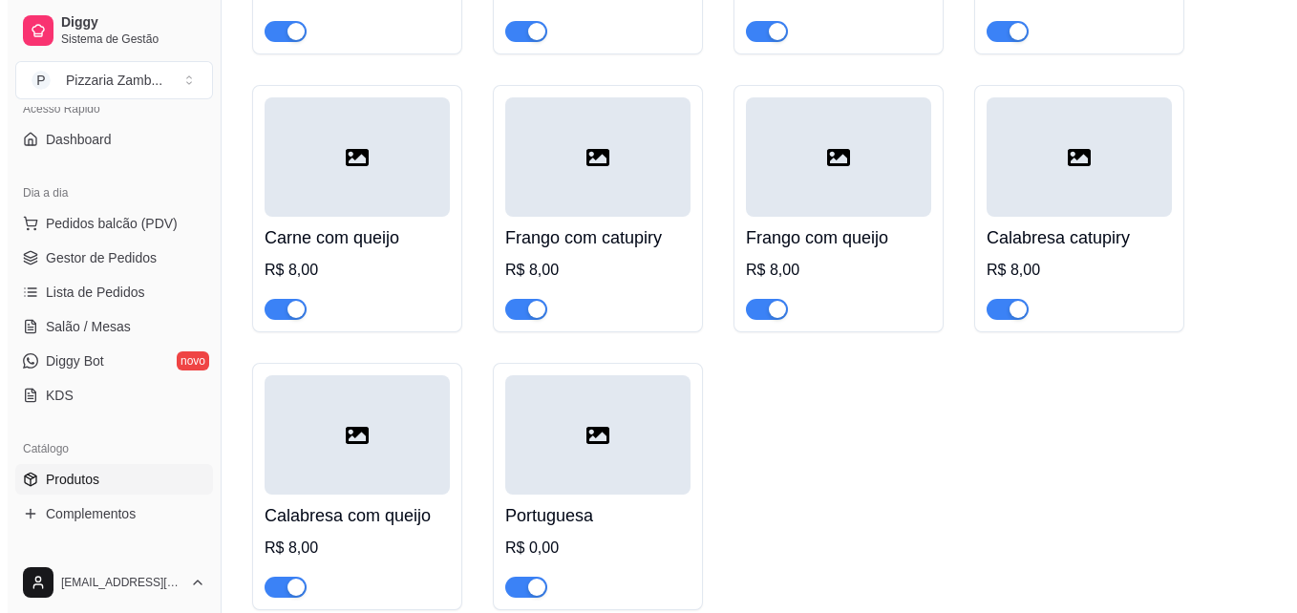
scroll to position [8328, 0]
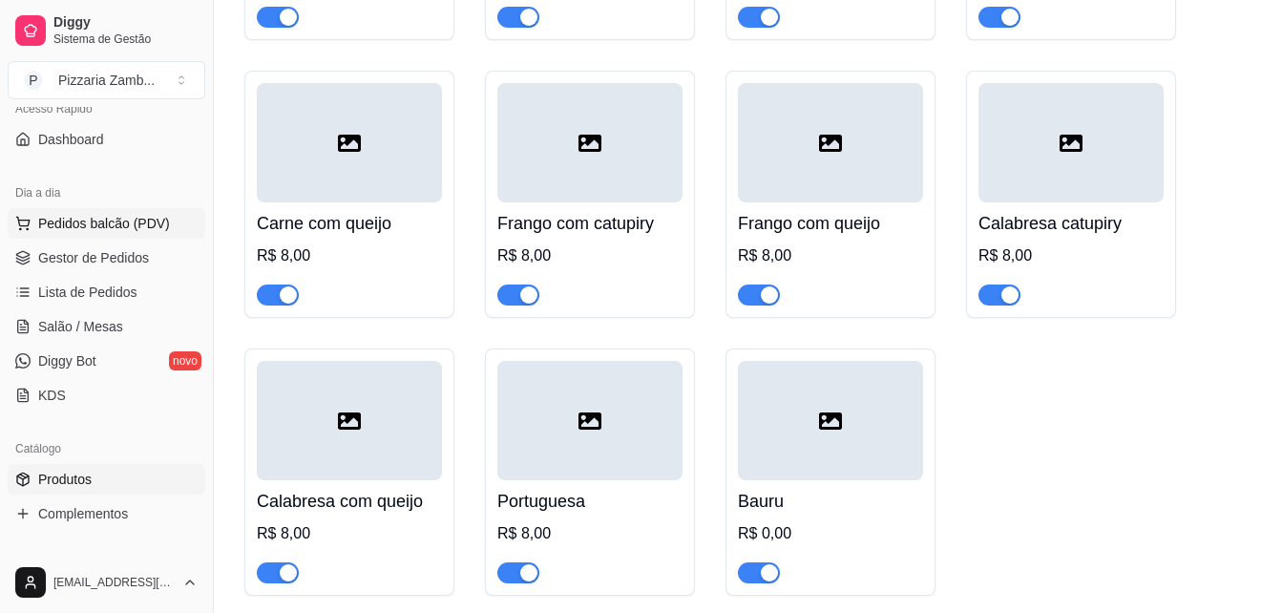
click at [134, 222] on span "Pedidos balcão (PDV)" at bounding box center [104, 223] width 132 height 19
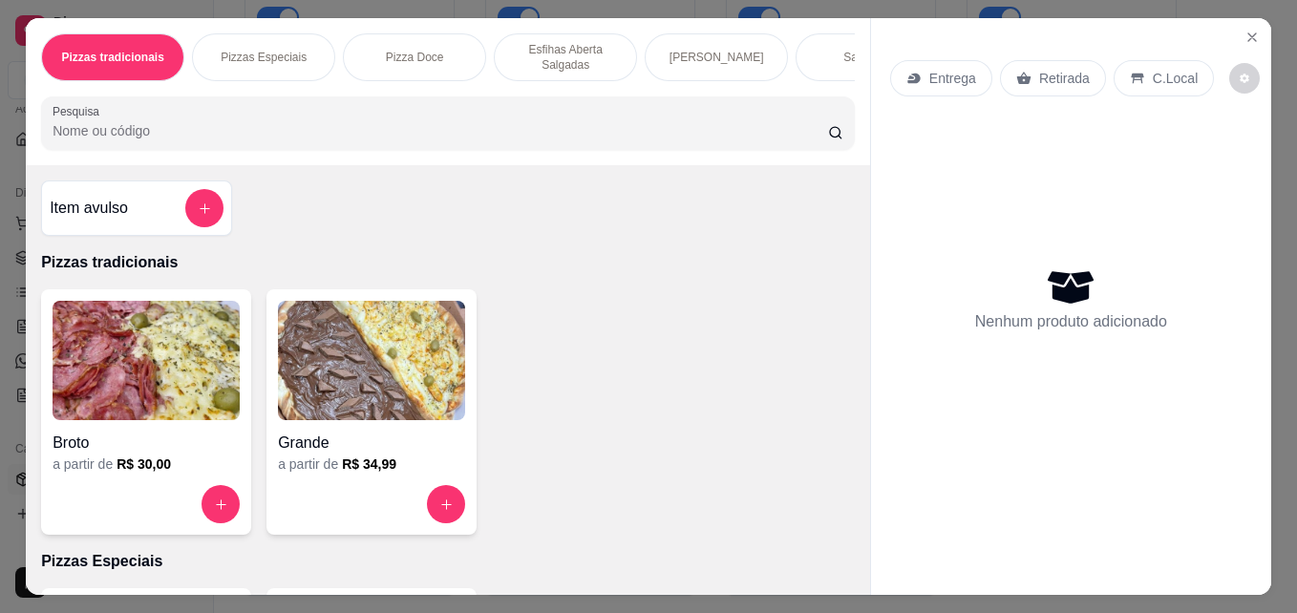
click at [354, 368] on img at bounding box center [371, 360] width 187 height 119
click at [1237, 30] on button "Close" at bounding box center [1252, 37] width 31 height 31
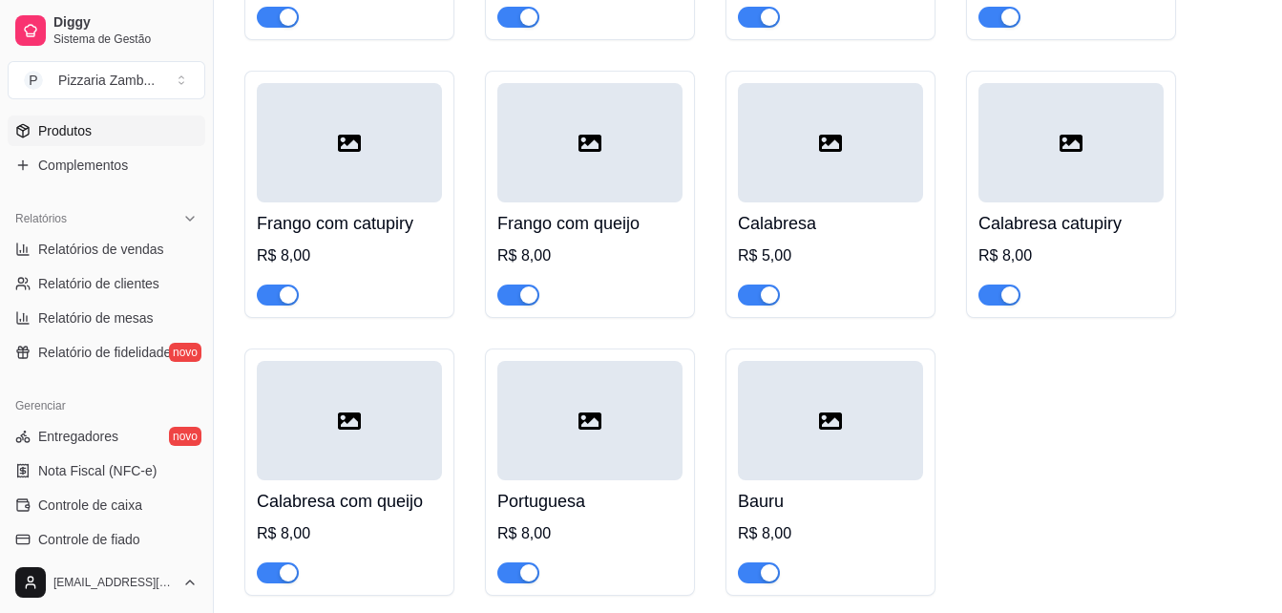
scroll to position [496, 0]
click at [107, 429] on span "Entregadores" at bounding box center [78, 435] width 80 height 19
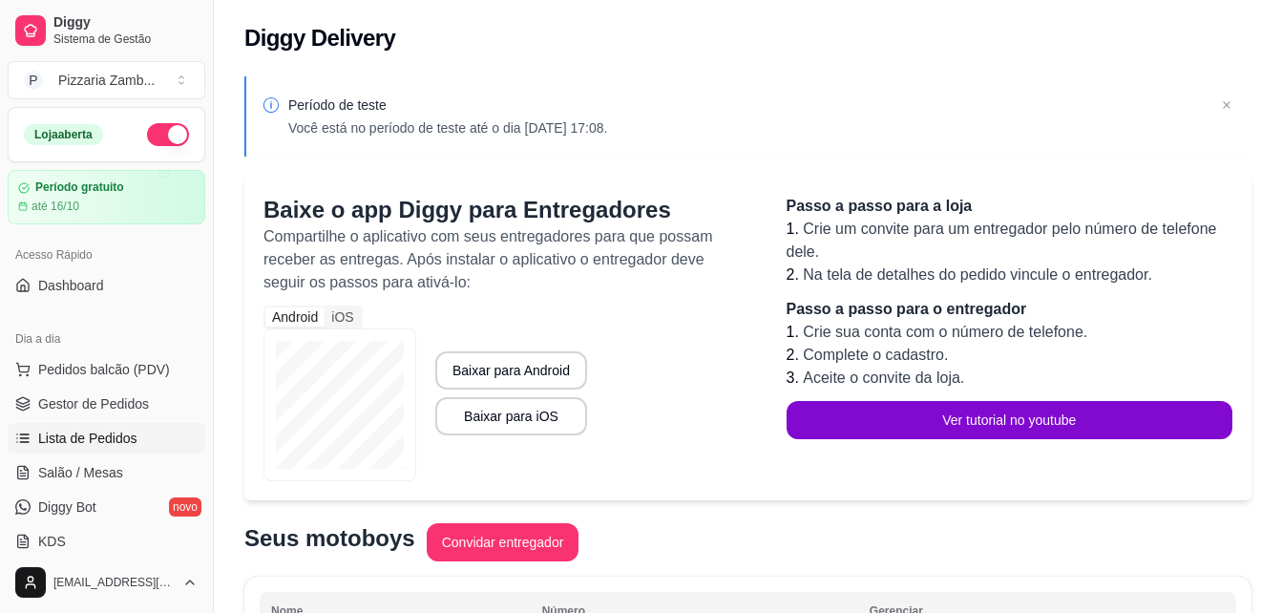
click at [78, 433] on span "Lista de Pedidos" at bounding box center [87, 438] width 99 height 19
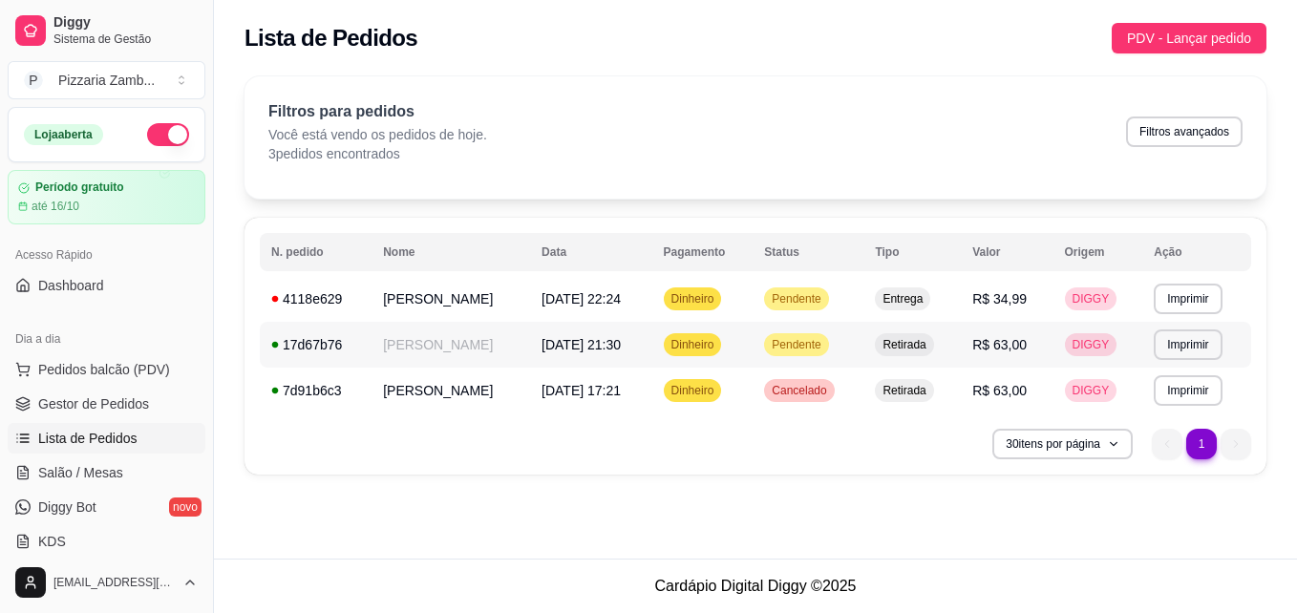
click at [782, 346] on span "Pendente" at bounding box center [796, 344] width 56 height 15
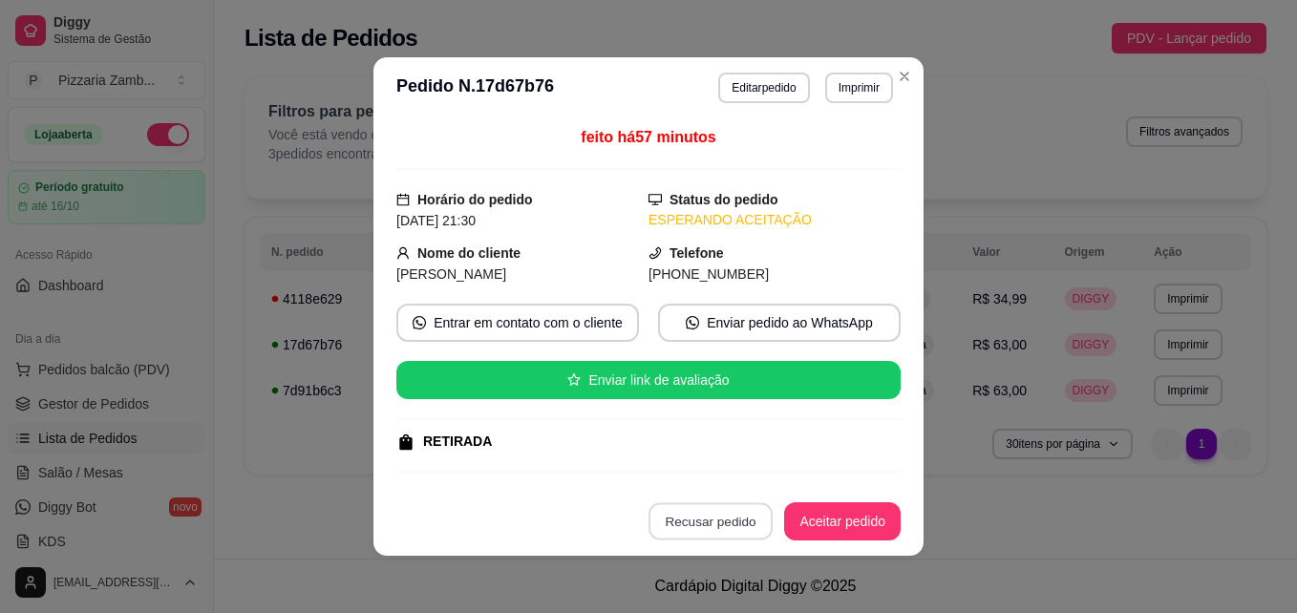
click at [712, 513] on button "Recusar pedido" at bounding box center [710, 521] width 124 height 37
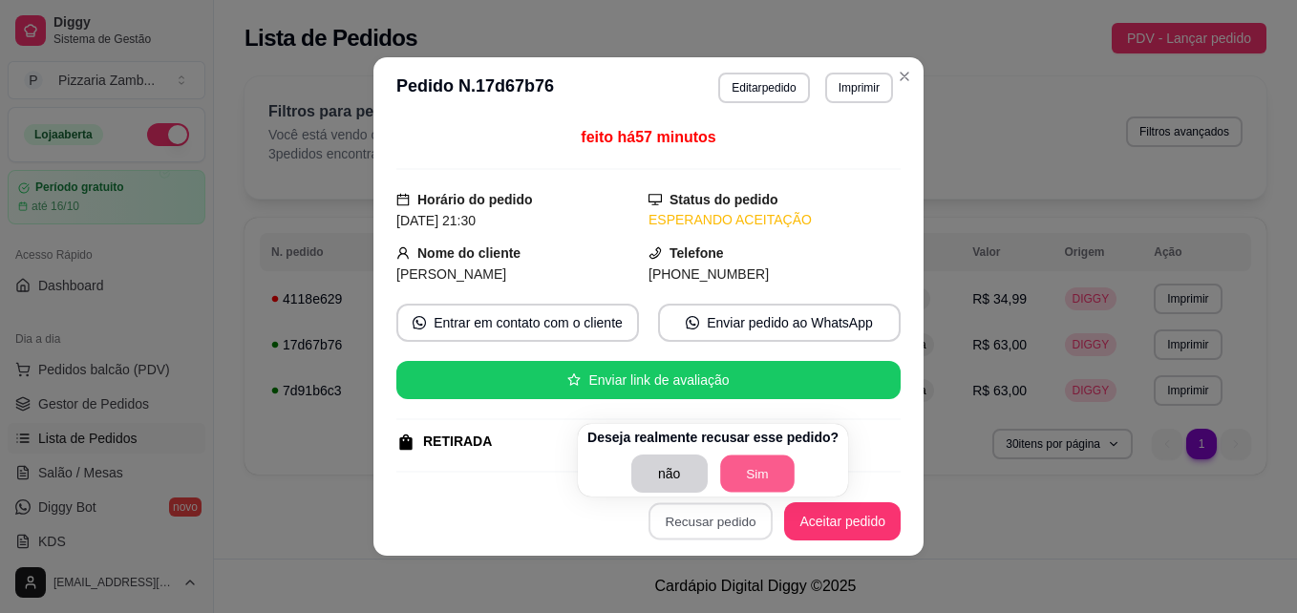
click at [765, 456] on button "Sim" at bounding box center [757, 473] width 74 height 37
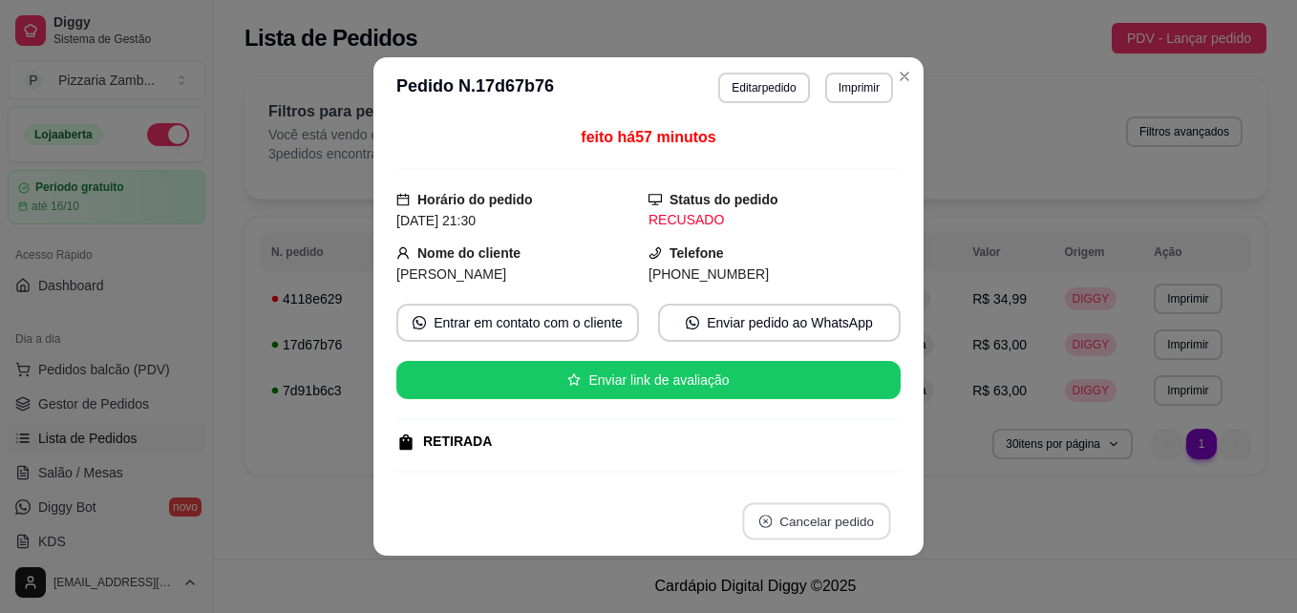
click at [814, 513] on button "Cancelar pedido" at bounding box center [816, 521] width 148 height 37
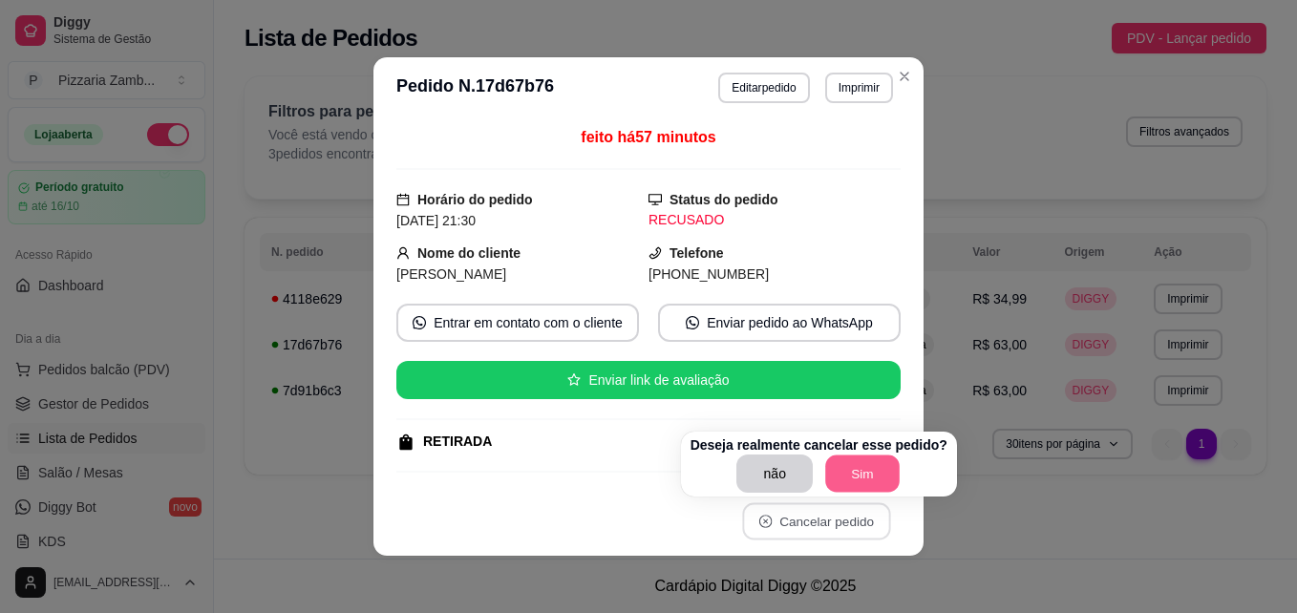
click at [844, 474] on button "Sim" at bounding box center [862, 473] width 74 height 37
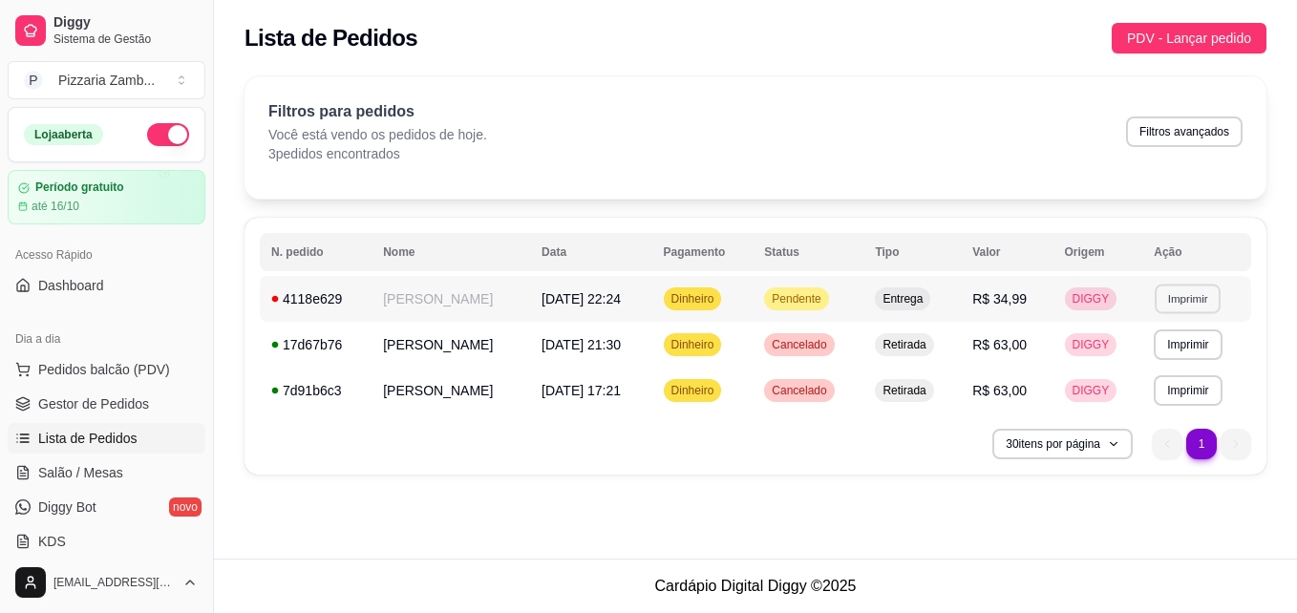
click at [1179, 297] on button "Imprimir" at bounding box center [1187, 299] width 66 height 30
click at [1144, 369] on button "IMPRESSORA" at bounding box center [1146, 365] width 134 height 30
click at [1173, 298] on button "Imprimir" at bounding box center [1187, 299] width 66 height 30
click at [1142, 364] on button "IMPRESSORA" at bounding box center [1146, 365] width 134 height 30
click at [873, 39] on div "Lista de Pedidos PDV - Lançar pedido" at bounding box center [755, 38] width 1022 height 31
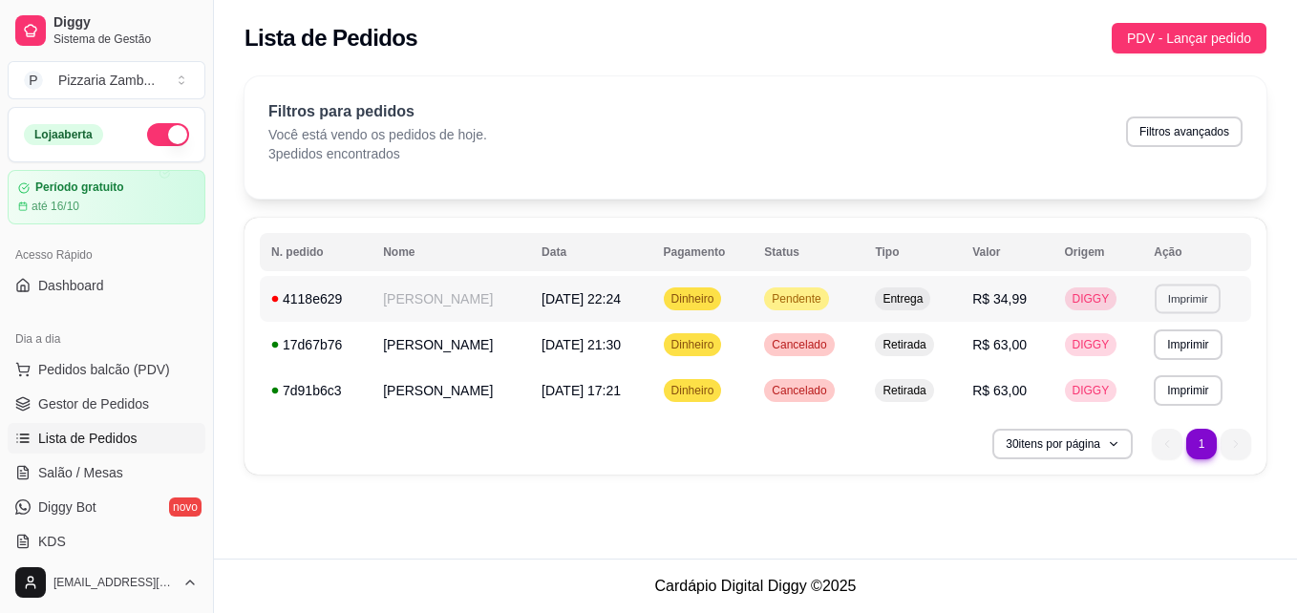
click at [1161, 297] on button "Imprimir" at bounding box center [1187, 299] width 66 height 30
click at [1123, 368] on button "IMPRESSORA" at bounding box center [1145, 365] width 138 height 31
click at [1171, 306] on button "Imprimir" at bounding box center [1187, 299] width 66 height 30
click at [1129, 368] on button "IMPRESSORA" at bounding box center [1145, 365] width 138 height 31
click at [827, 314] on td "Pendente" at bounding box center [807, 299] width 111 height 46
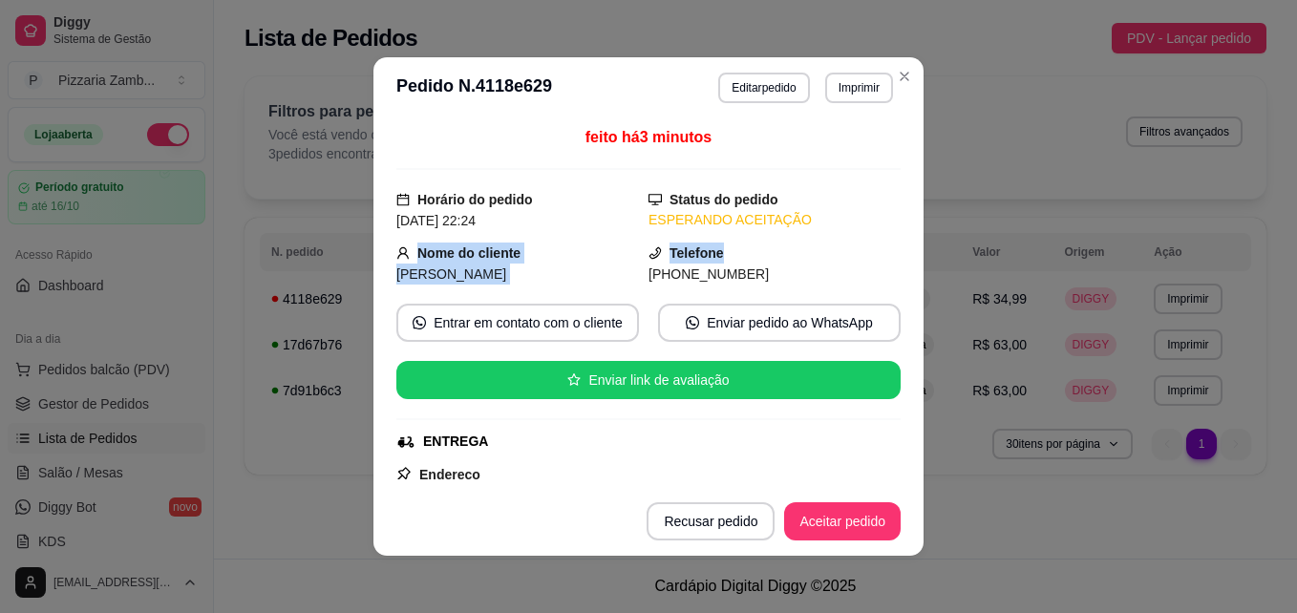
drag, startPoint x: 877, startPoint y: 222, endPoint x: 880, endPoint y: 254, distance: 31.7
click at [880, 254] on div "feito há 3 minutos Horário do pedido 17/09/2025 22:24 Status do pedido ESPERAND…" at bounding box center [648, 302] width 504 height 353
drag, startPoint x: 880, startPoint y: 254, endPoint x: 835, endPoint y: 157, distance: 107.6
click at [835, 157] on div "feito há 3 minutos" at bounding box center [648, 148] width 504 height 44
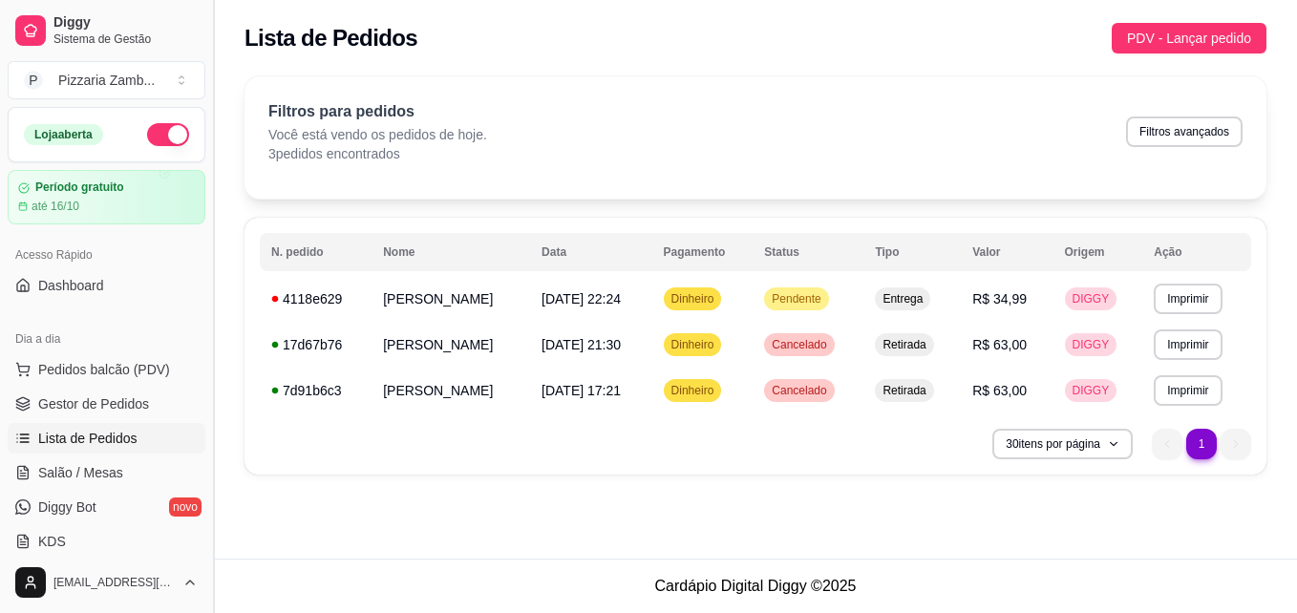
click at [207, 262] on button "Toggle Sidebar" at bounding box center [212, 306] width 15 height 613
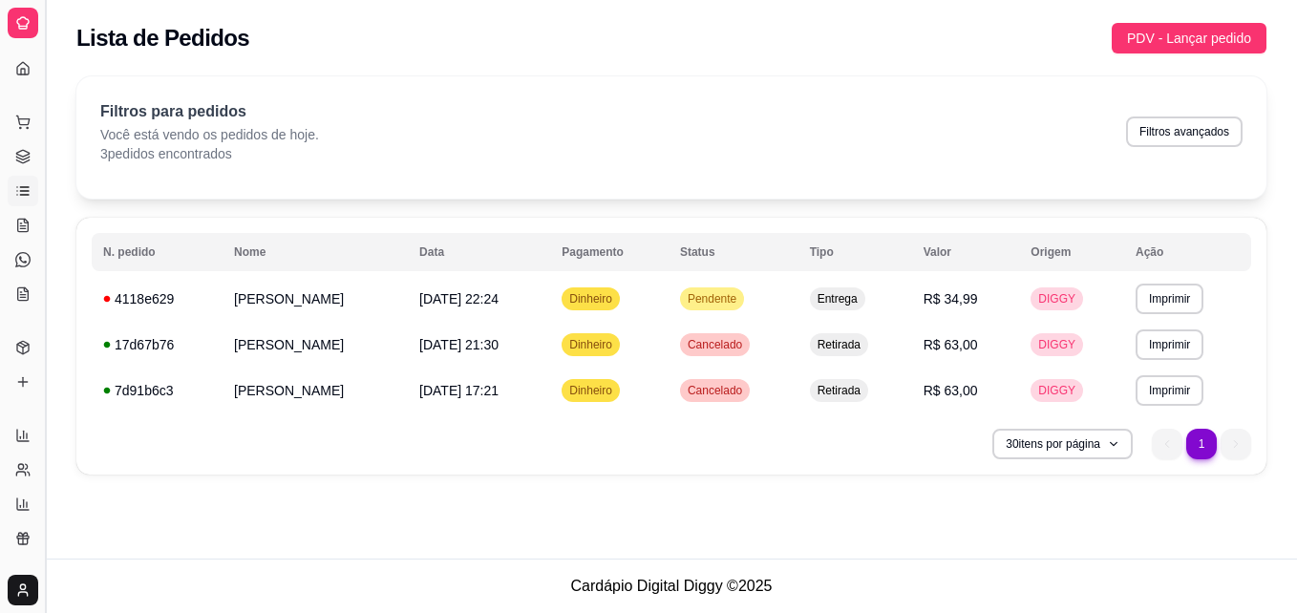
click at [46, 354] on button "Toggle Sidebar" at bounding box center [44, 306] width 15 height 613
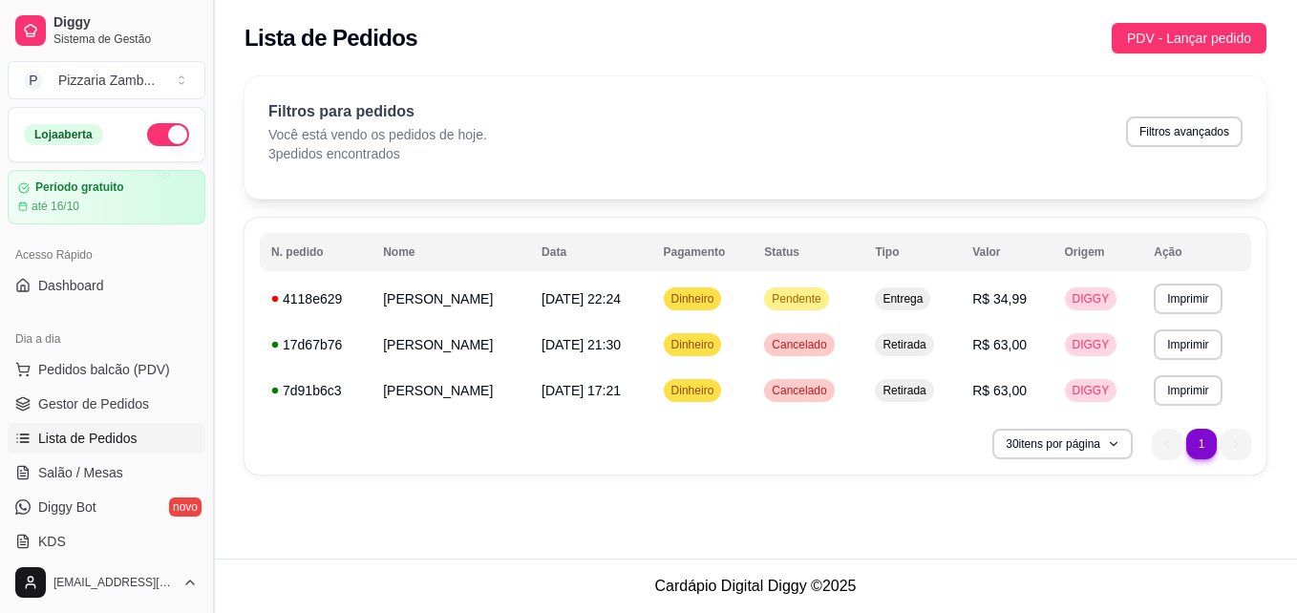
click at [206, 260] on button "Toggle Sidebar" at bounding box center [212, 306] width 15 height 613
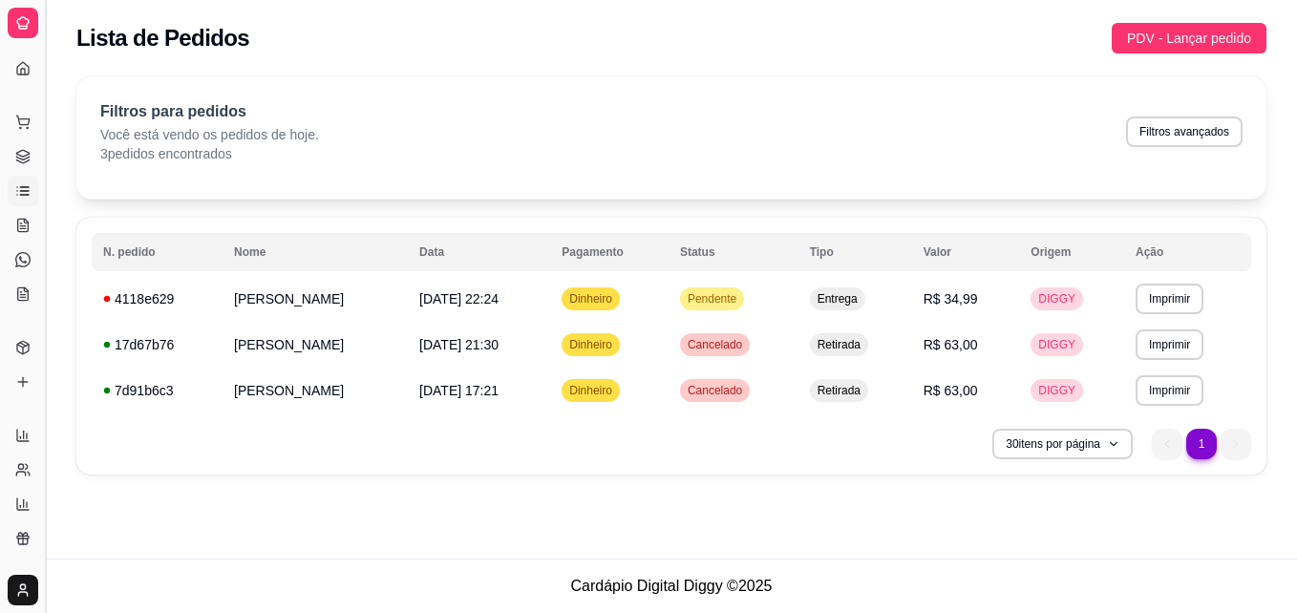
click at [206, 260] on th "N. pedido" at bounding box center [157, 252] width 131 height 38
click at [47, 259] on button "Toggle Sidebar" at bounding box center [44, 306] width 15 height 613
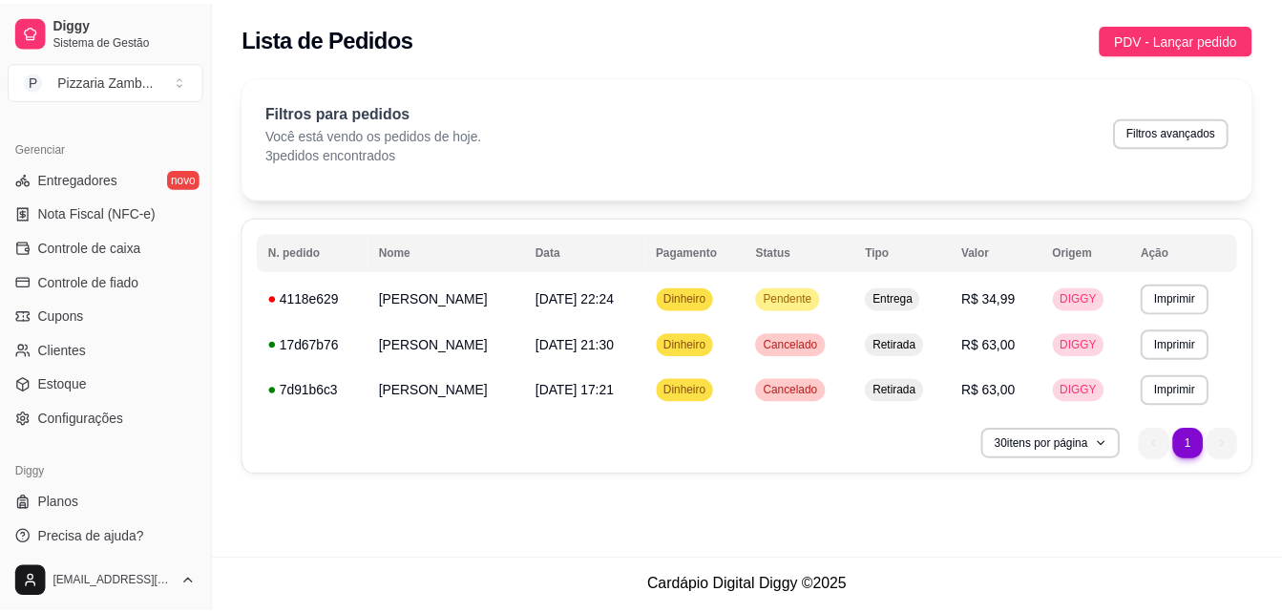
scroll to position [761, 0]
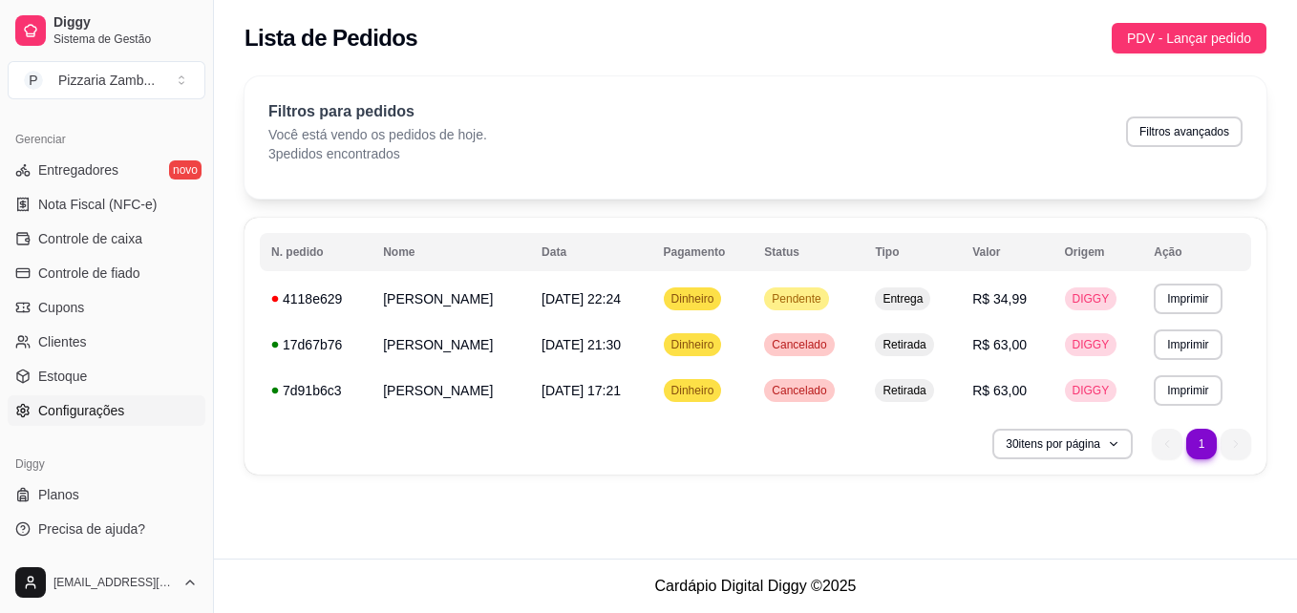
click at [107, 418] on span "Configurações" at bounding box center [81, 410] width 86 height 19
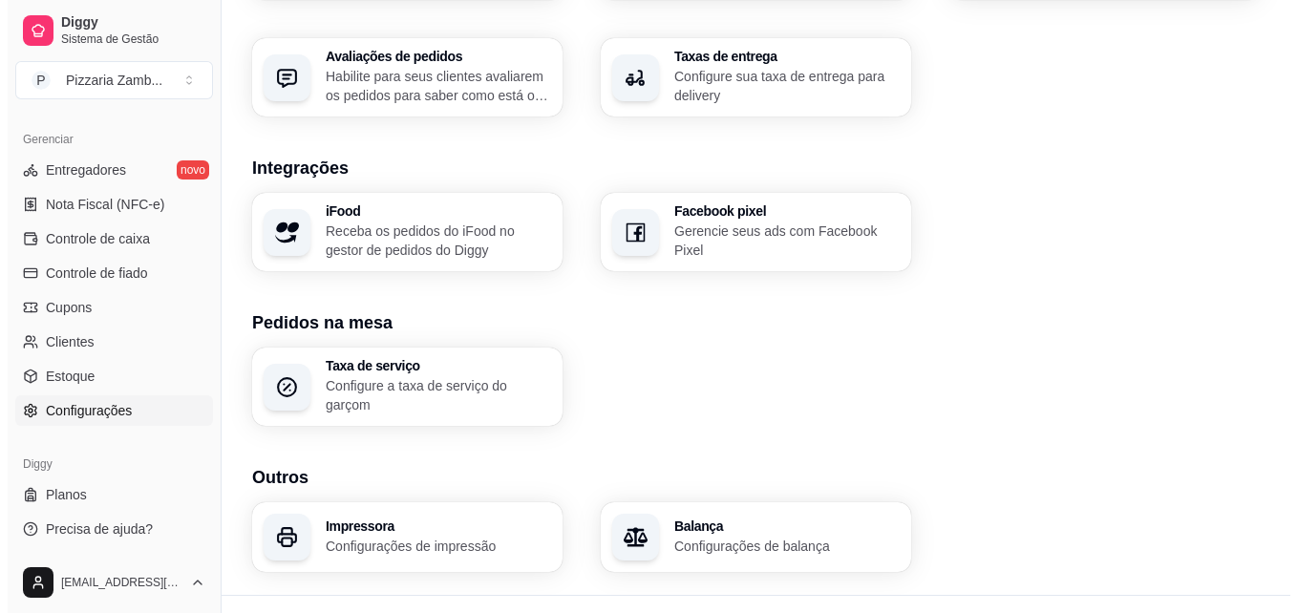
scroll to position [733, 0]
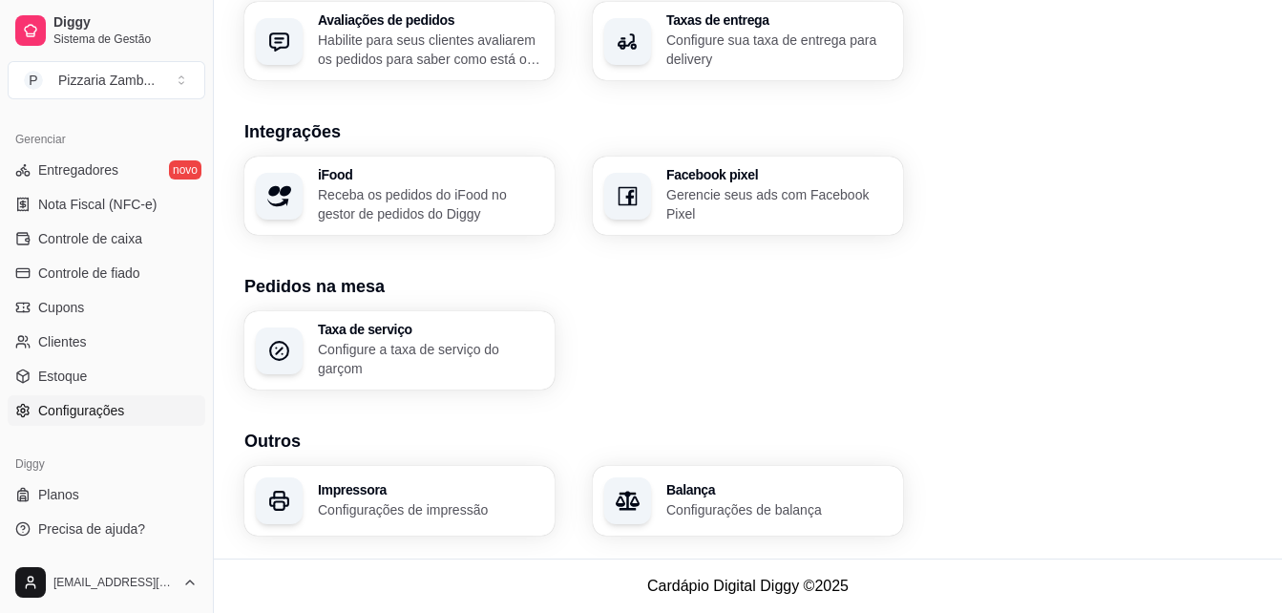
click at [462, 469] on div "Impressora Configurações de impressão" at bounding box center [399, 501] width 310 height 70
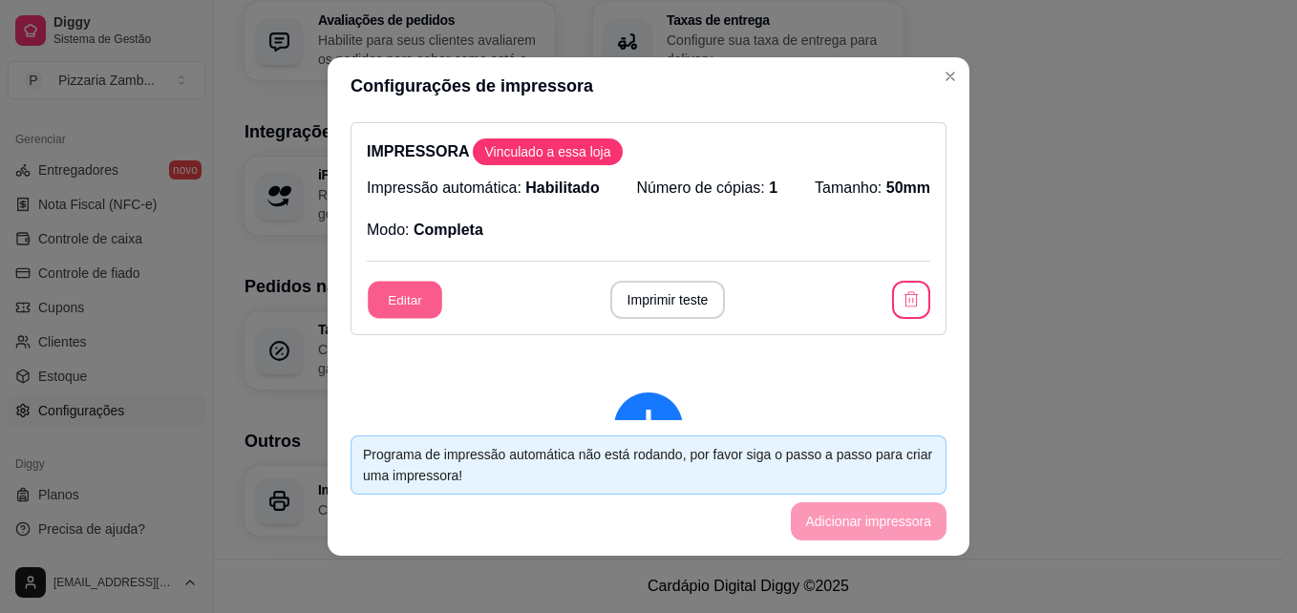
click at [410, 304] on button "Editar" at bounding box center [405, 300] width 74 height 37
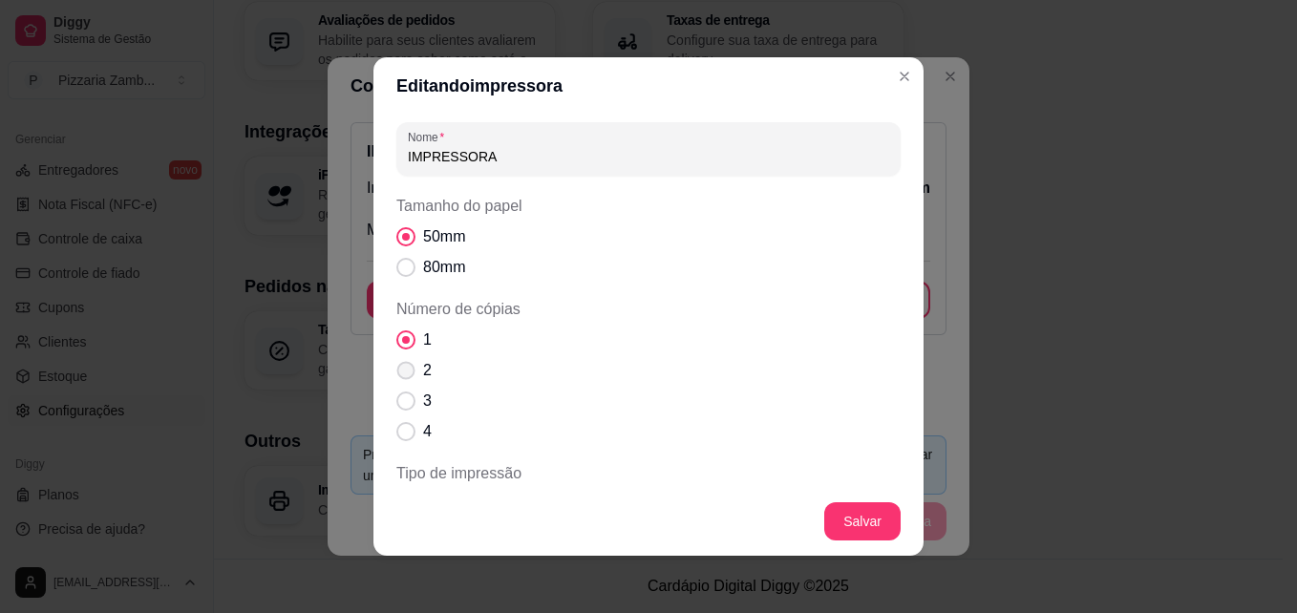
click at [408, 375] on label "2" at bounding box center [414, 370] width 51 height 38
click at [408, 375] on input "2" at bounding box center [401, 380] width 12 height 12
radio input "true"
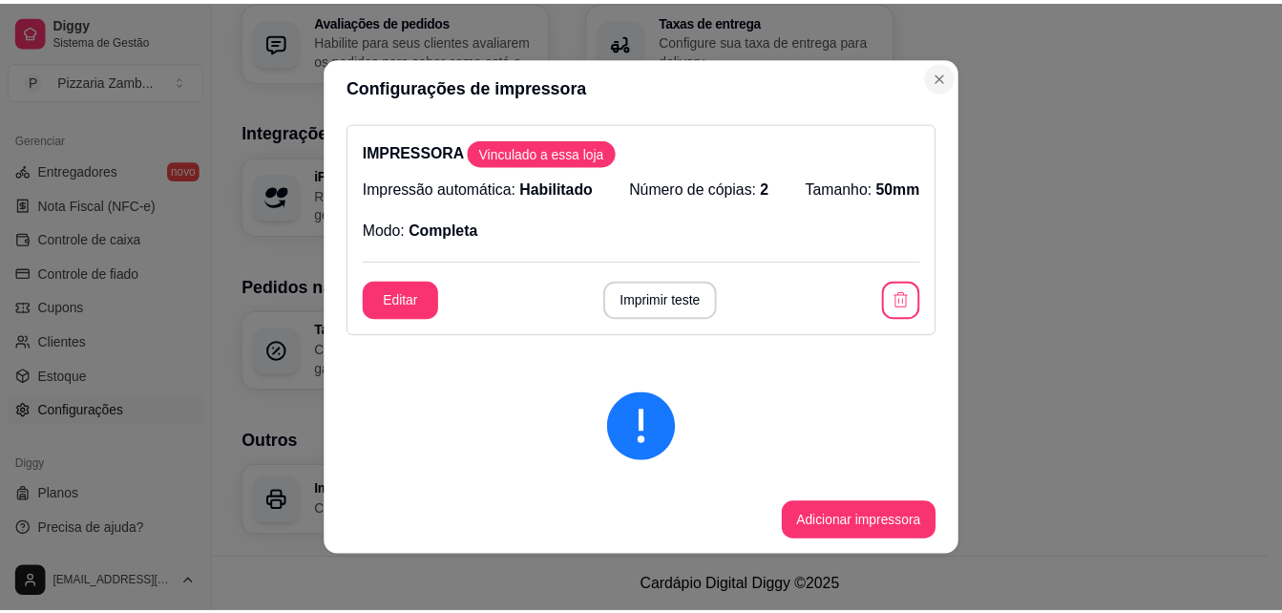
scroll to position [725, 0]
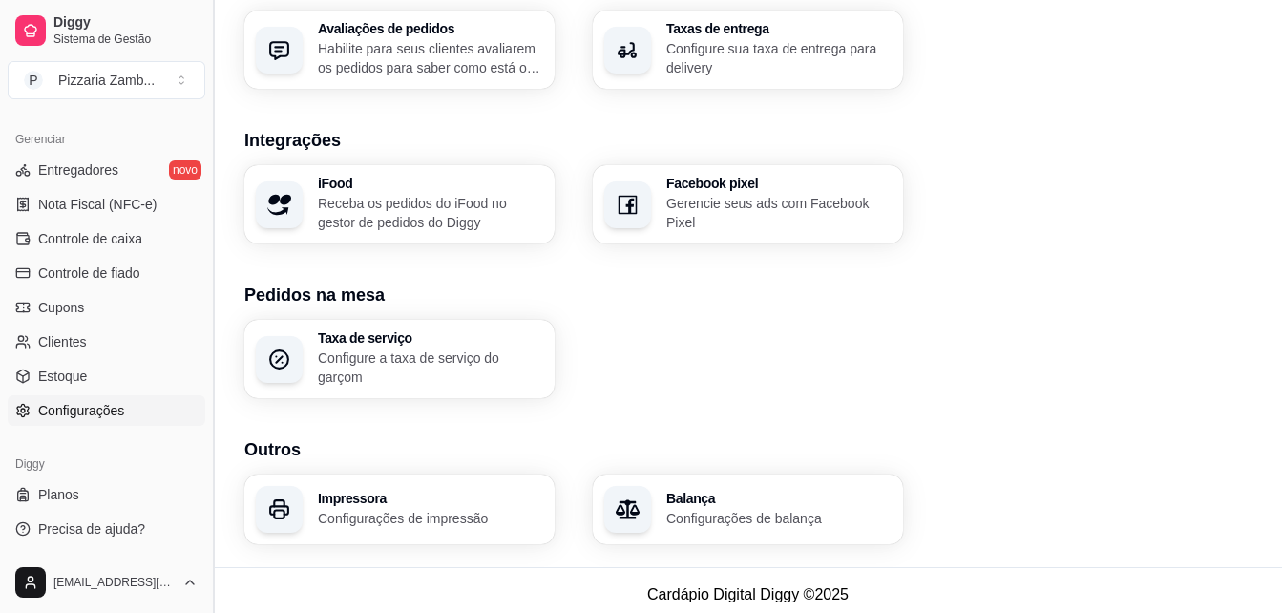
drag, startPoint x: 206, startPoint y: 433, endPoint x: 206, endPoint y: 450, distance: 17.2
click at [206, 450] on button "Toggle Sidebar" at bounding box center [212, 306] width 15 height 613
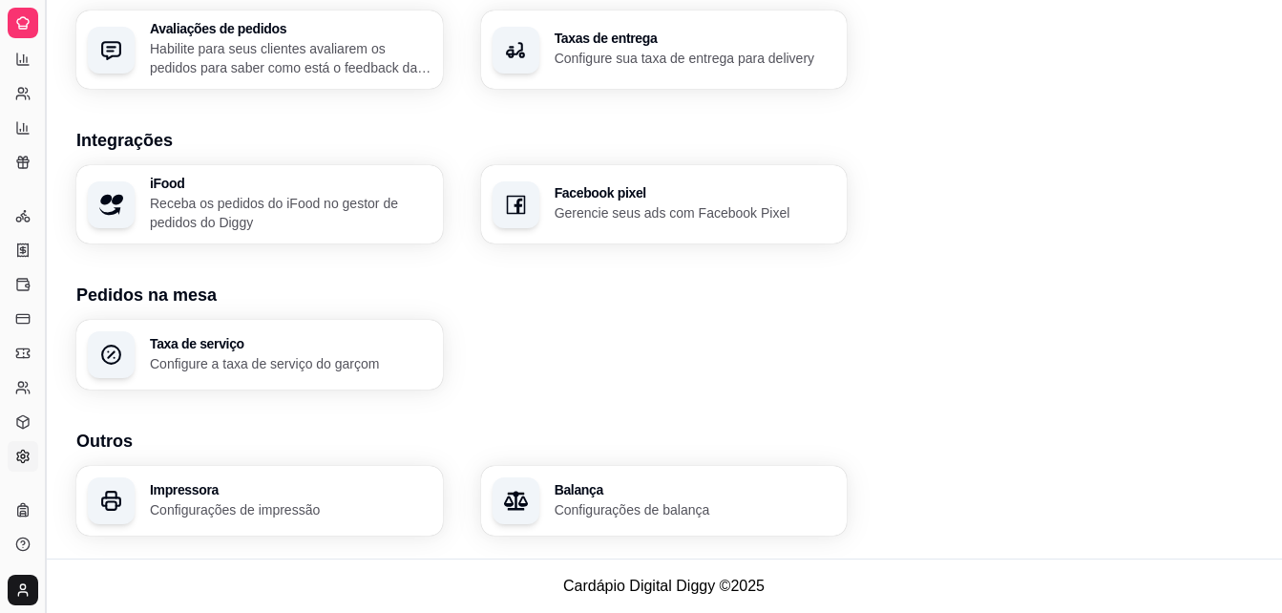
scroll to position [376, 0]
click at [43, 364] on button "Toggle Sidebar" at bounding box center [44, 306] width 15 height 613
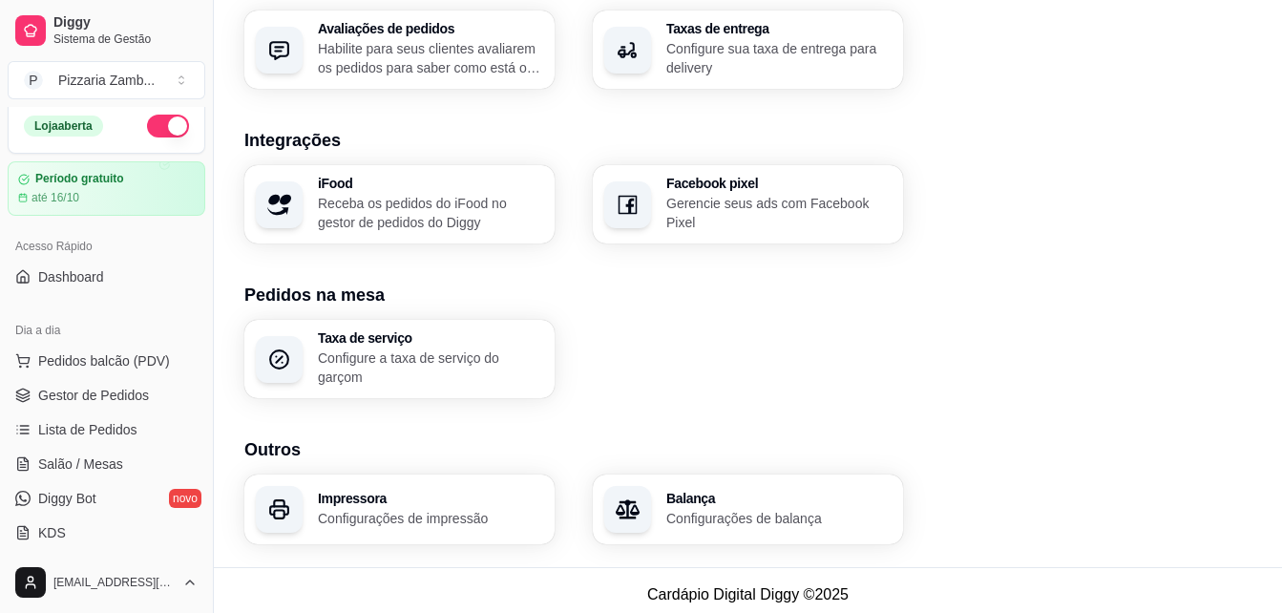
scroll to position [0, 0]
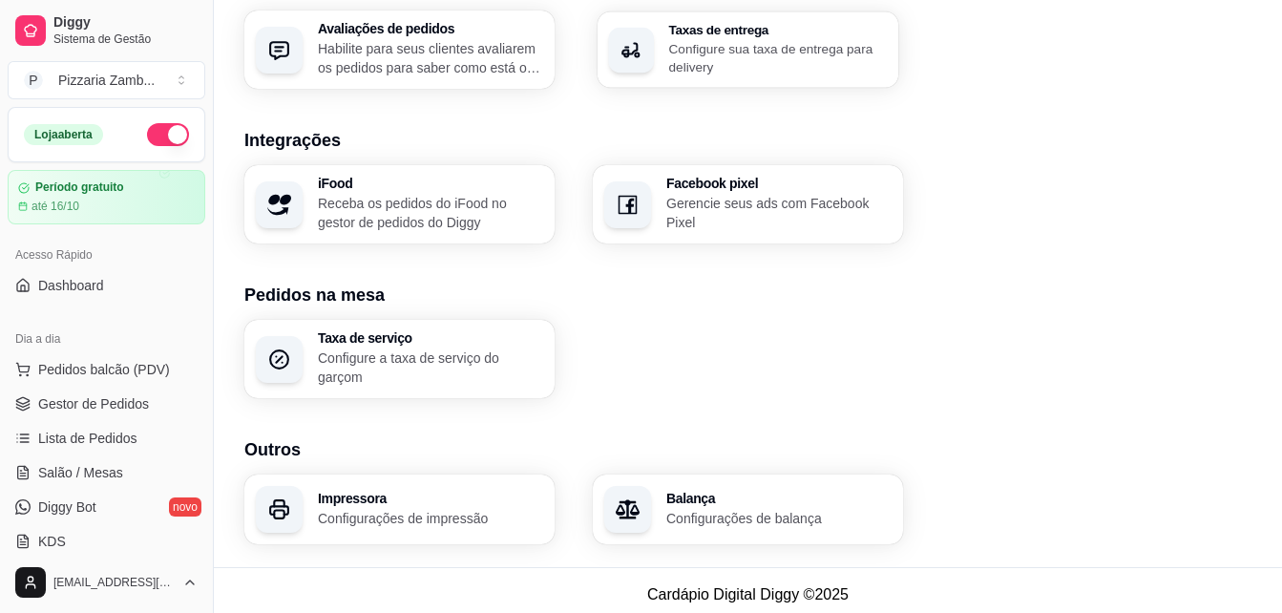
click at [755, 43] on p "Configure sua taxa de entrega para delivery" at bounding box center [778, 57] width 219 height 37
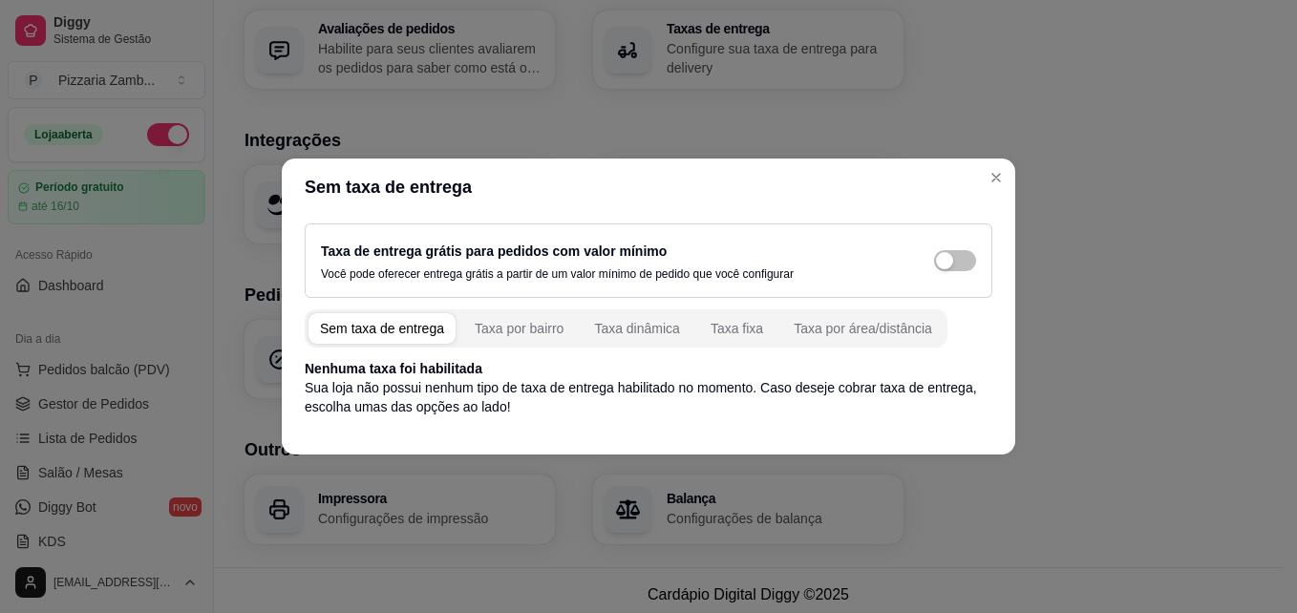
click at [814, 343] on div "Sem taxa de entrega Taxa por bairro Taxa dinâmica Taxa fixa Taxa por área/distâ…" at bounding box center [626, 328] width 643 height 38
click at [828, 317] on button "Taxa por área/distância" at bounding box center [862, 328] width 161 height 31
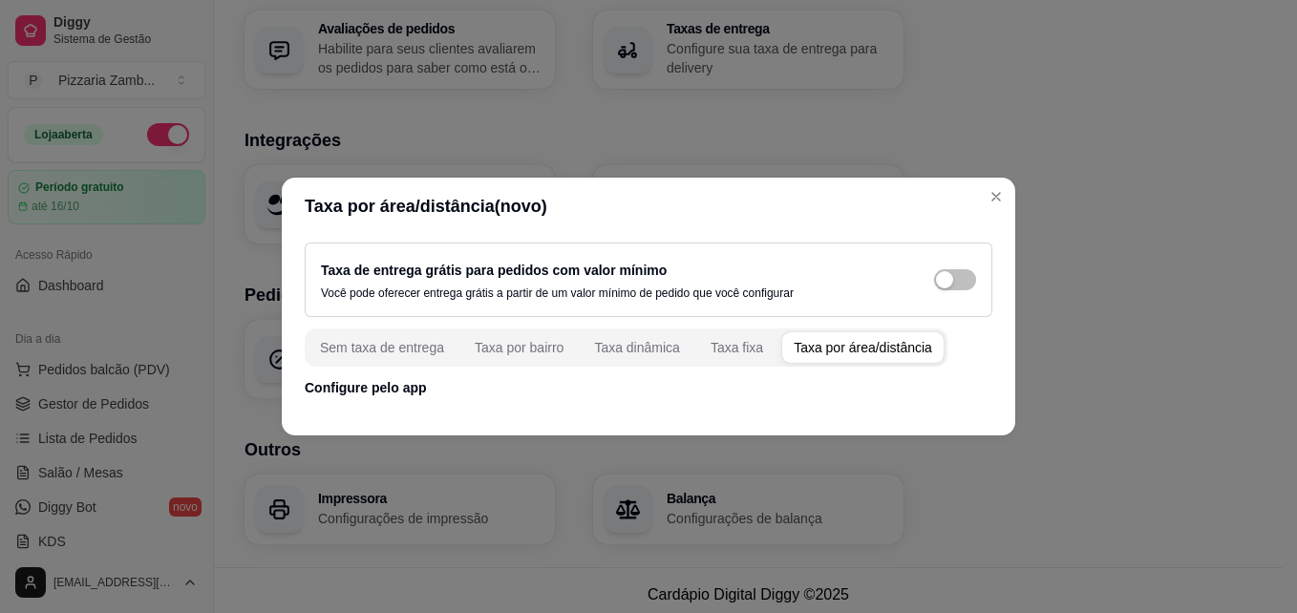
click at [948, 292] on div "Taxa de entrega grátis para pedidos com valor mínimo Você pode oferecer entrega…" at bounding box center [648, 280] width 655 height 42
click at [951, 289] on div "Taxa de entrega grátis para pedidos com valor mínimo Você pode oferecer entrega…" at bounding box center [648, 280] width 655 height 42
click at [964, 276] on span "button" at bounding box center [955, 279] width 42 height 21
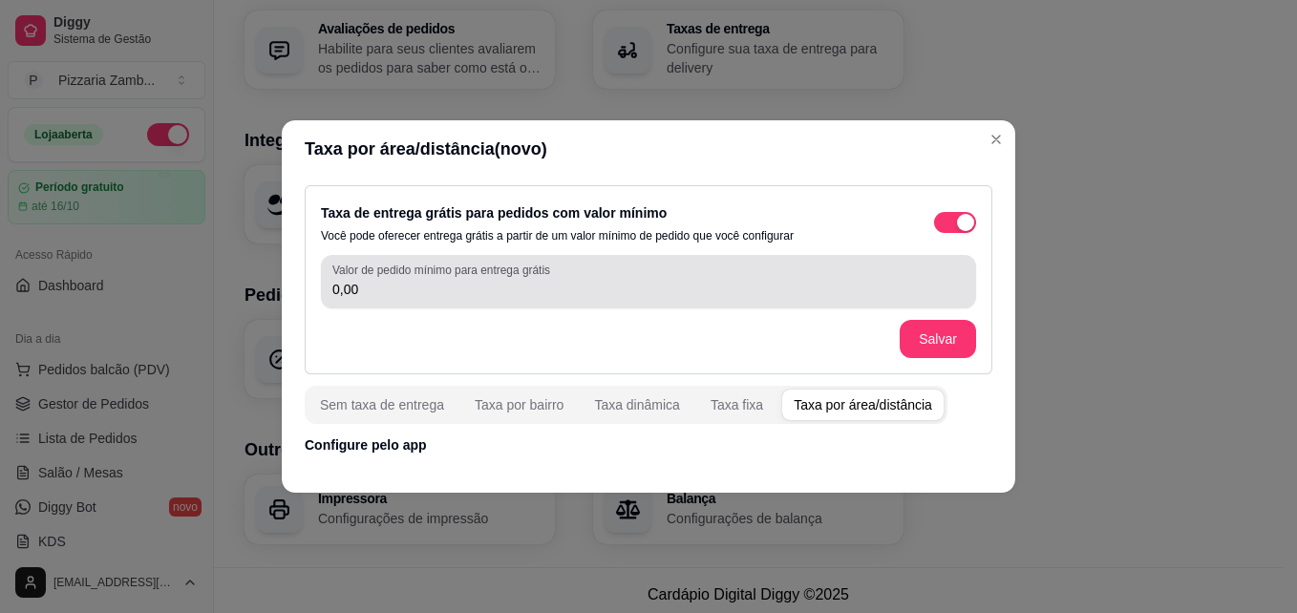
click at [661, 285] on input "0,00" at bounding box center [648, 289] width 632 height 19
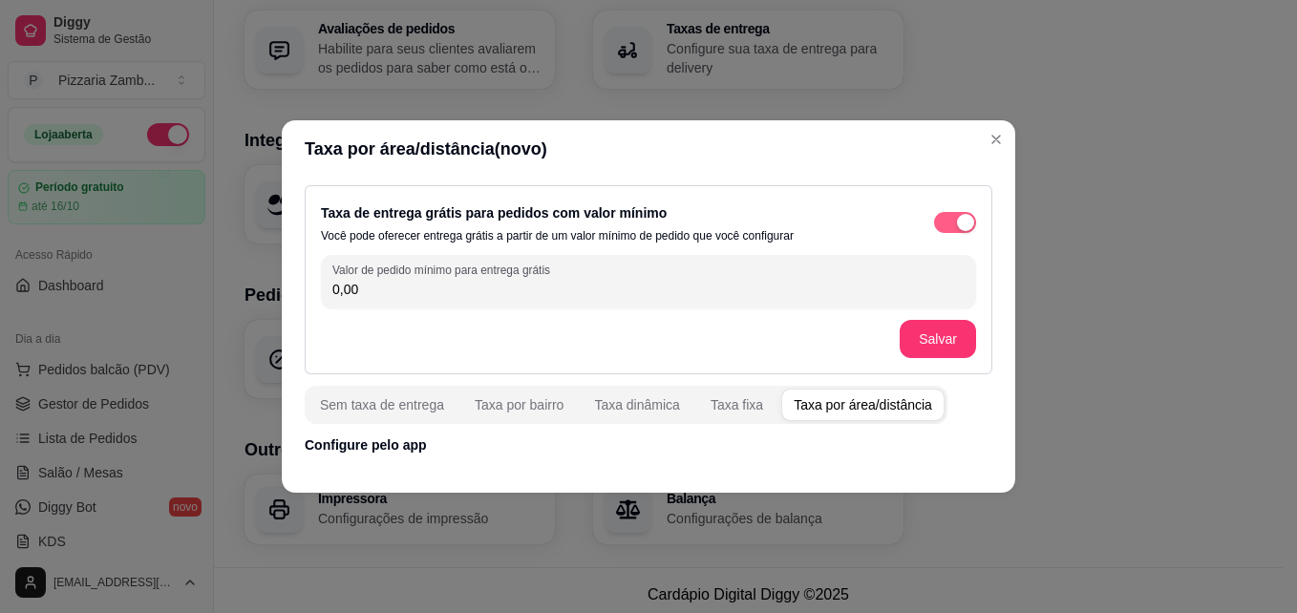
click at [960, 231] on span "button" at bounding box center [955, 222] width 42 height 21
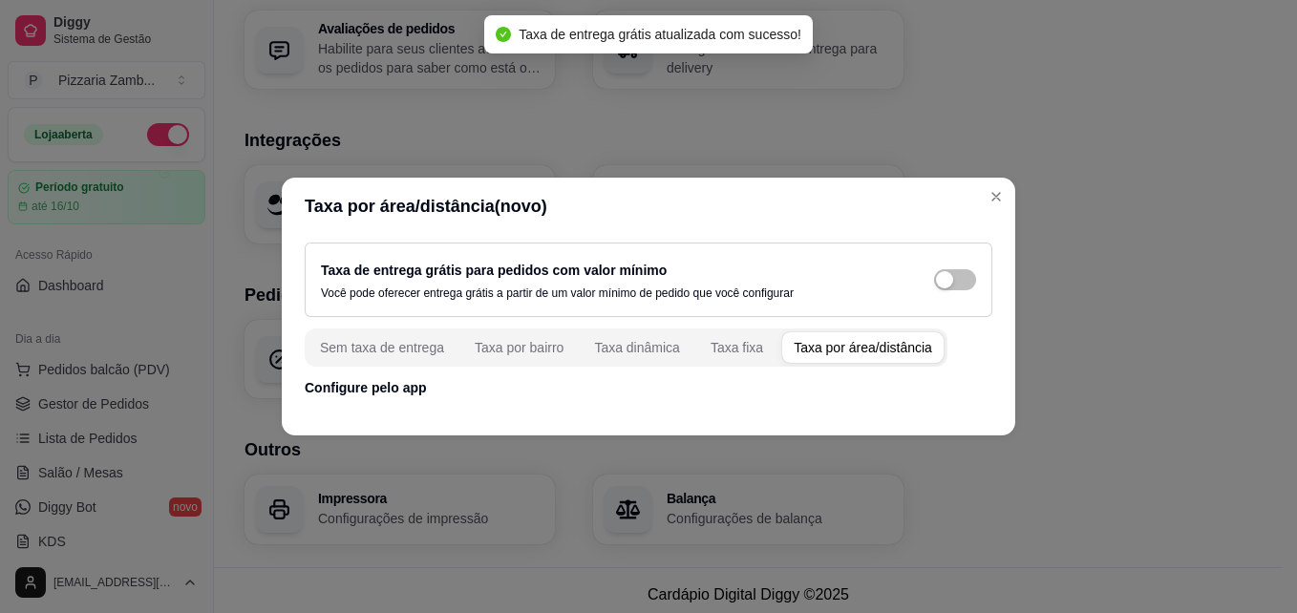
click at [834, 349] on div "Taxa por área/distância" at bounding box center [862, 347] width 138 height 19
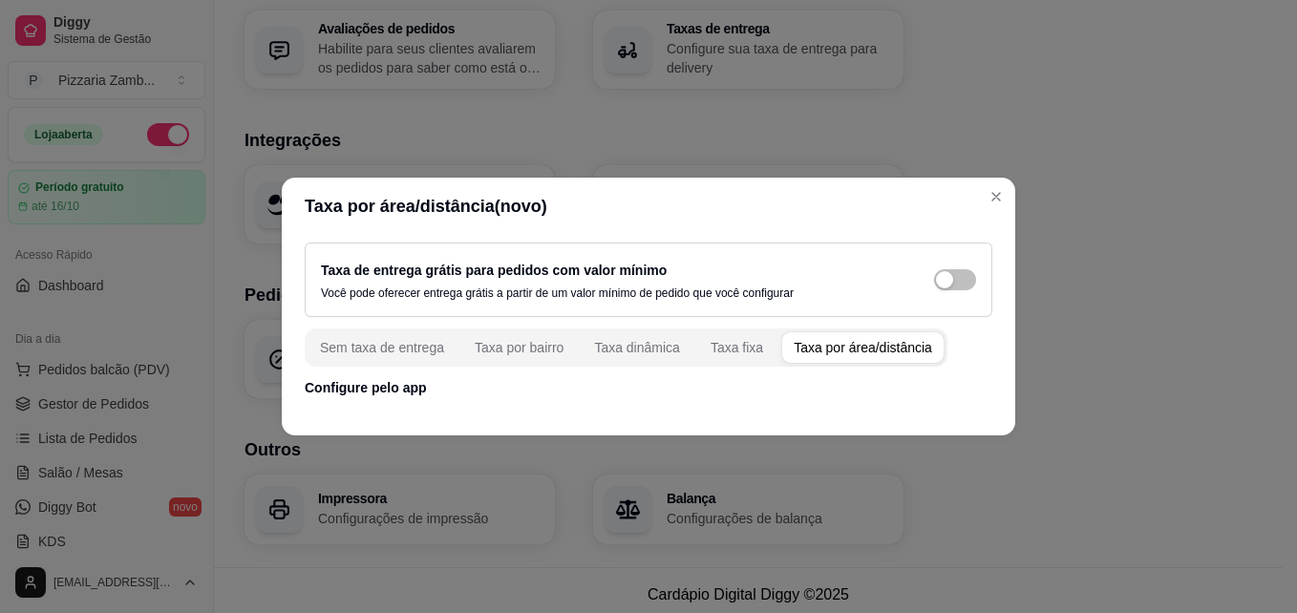
click at [355, 392] on p "Configure pelo app" at bounding box center [648, 387] width 687 height 19
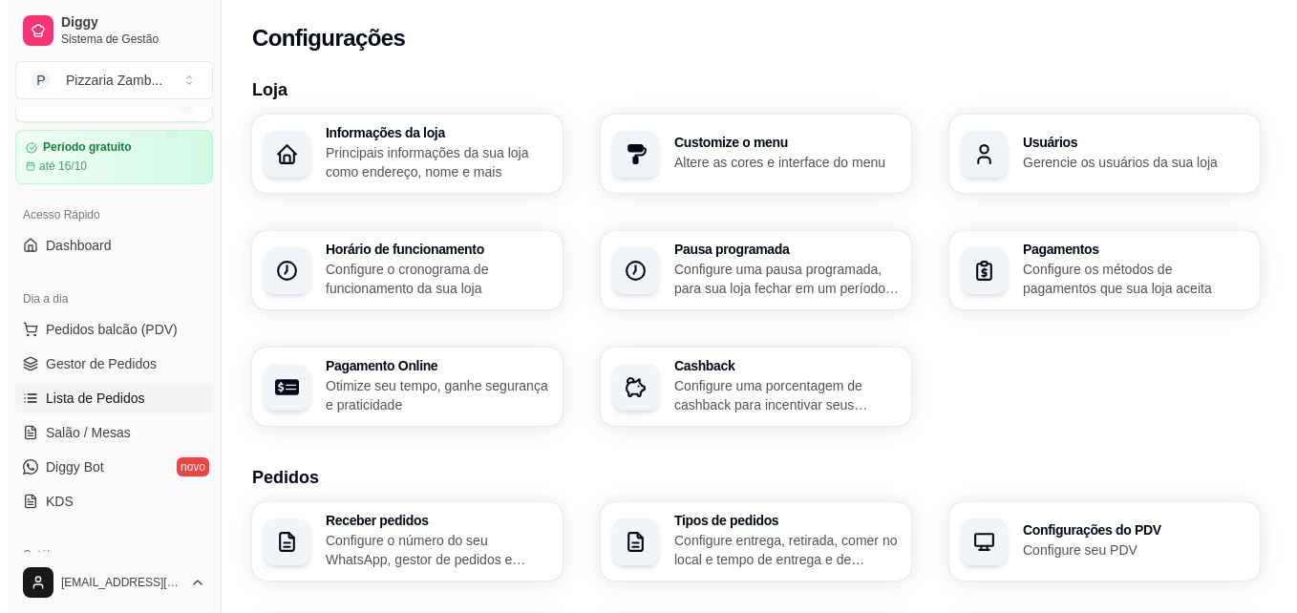
scroll to position [36, 0]
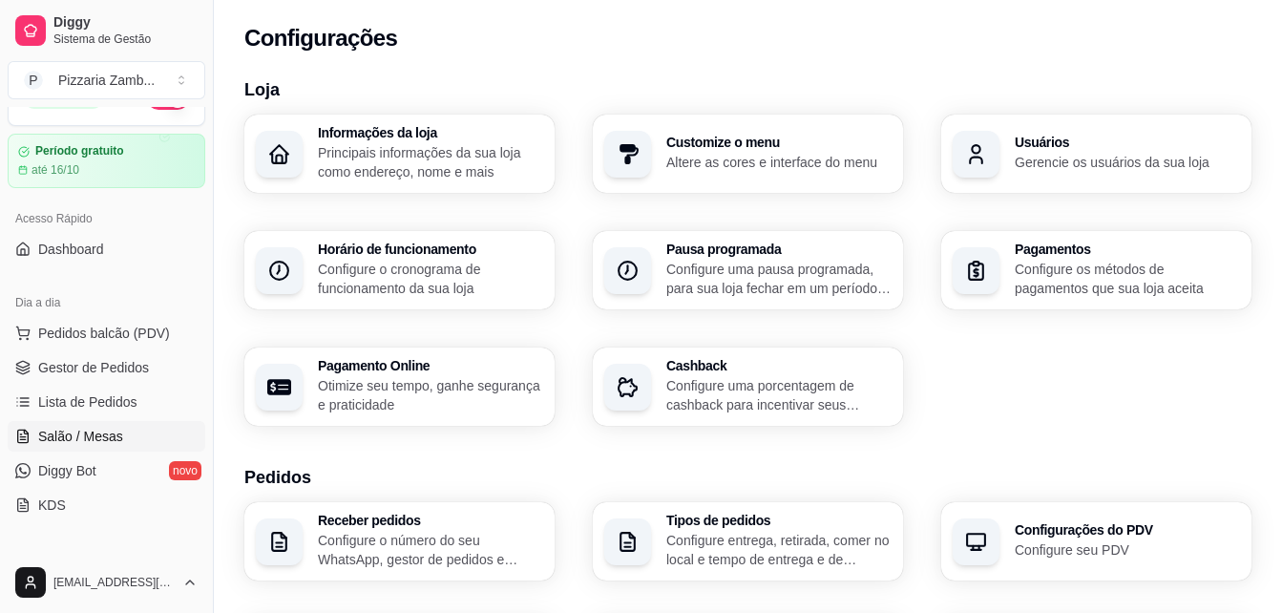
click at [53, 431] on span "Salão / Mesas" at bounding box center [80, 436] width 85 height 19
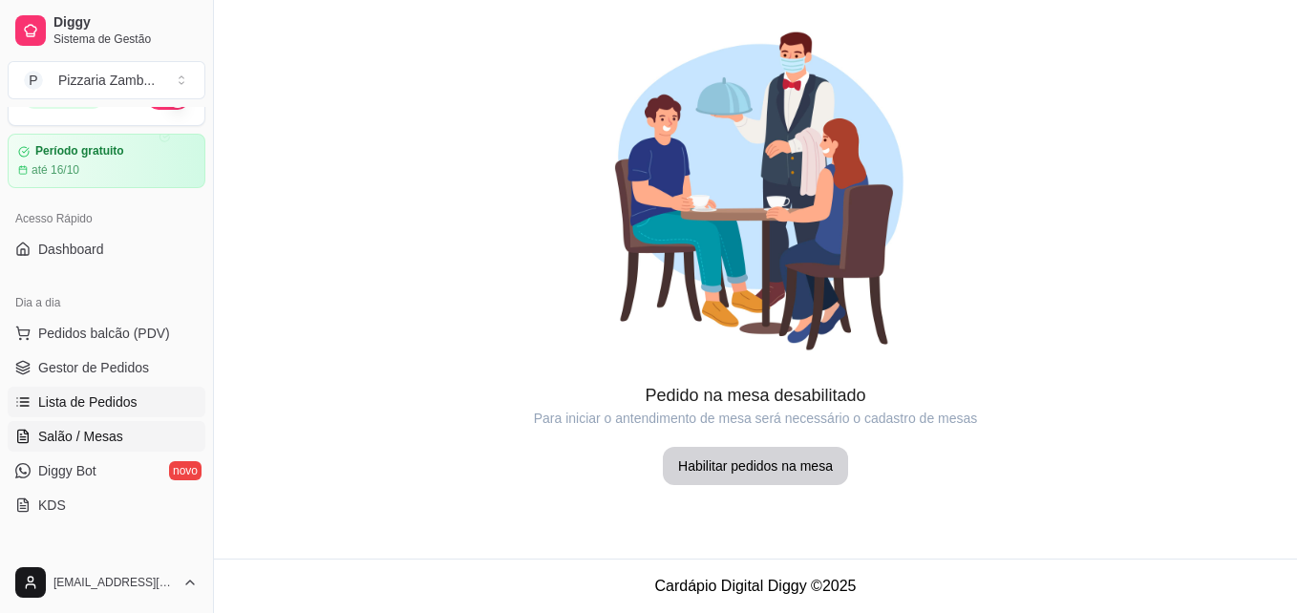
click at [90, 400] on span "Lista de Pedidos" at bounding box center [87, 401] width 99 height 19
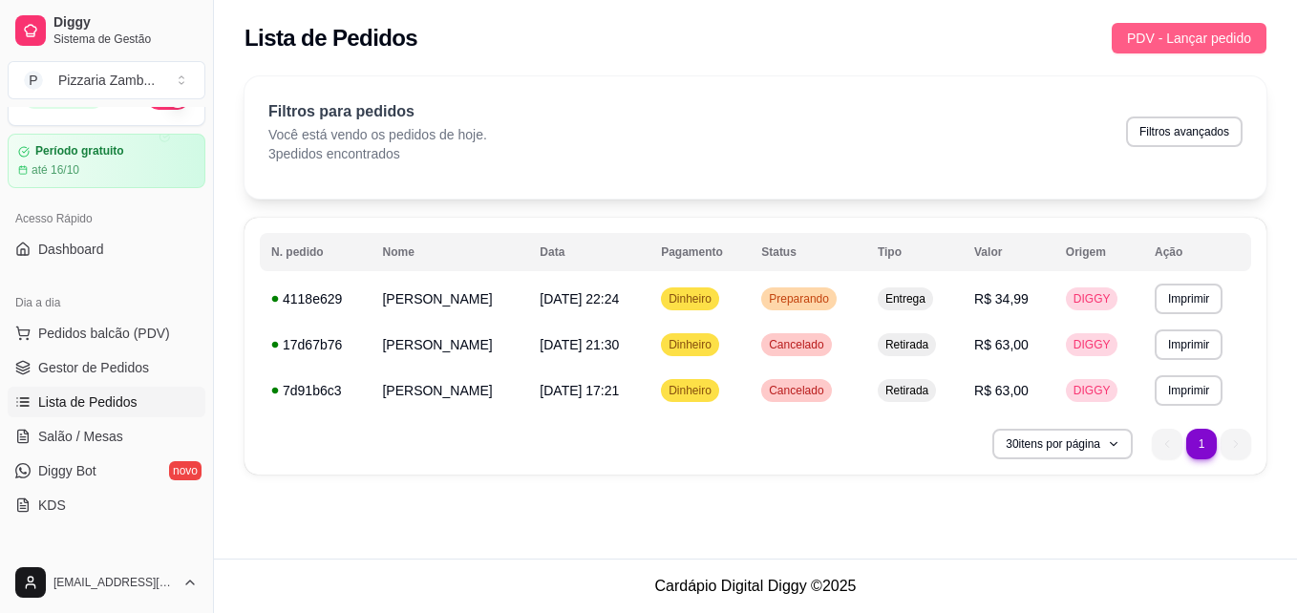
click at [1237, 46] on span "PDV - Lançar pedido" at bounding box center [1189, 38] width 124 height 21
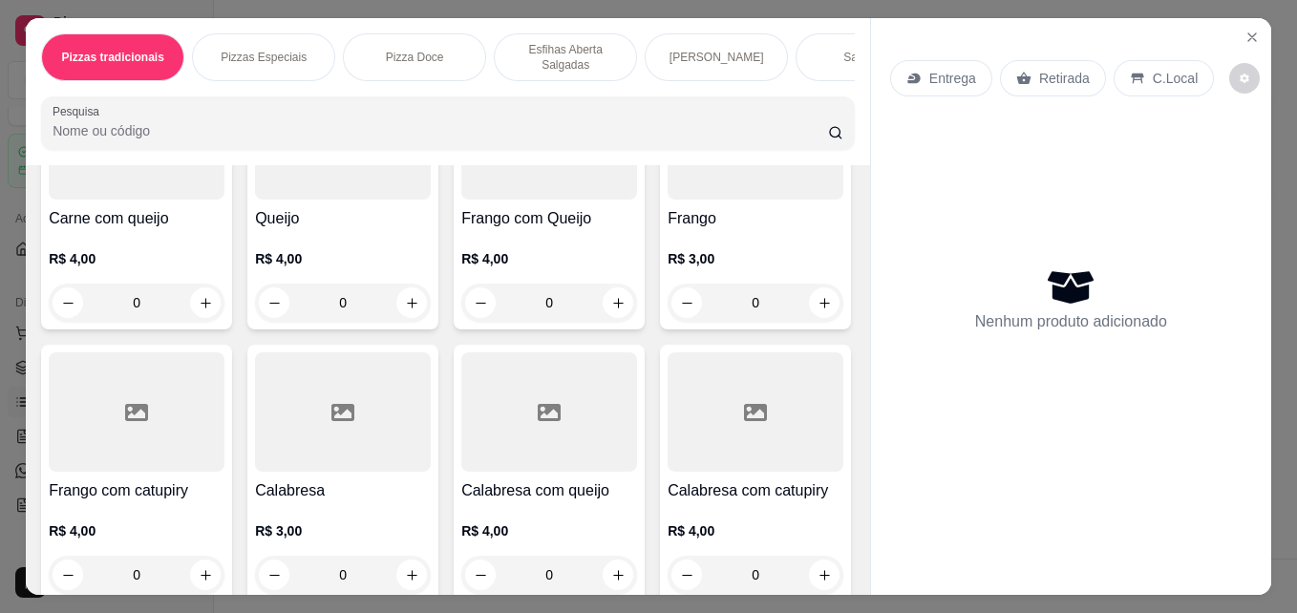
scroll to position [1392, 0]
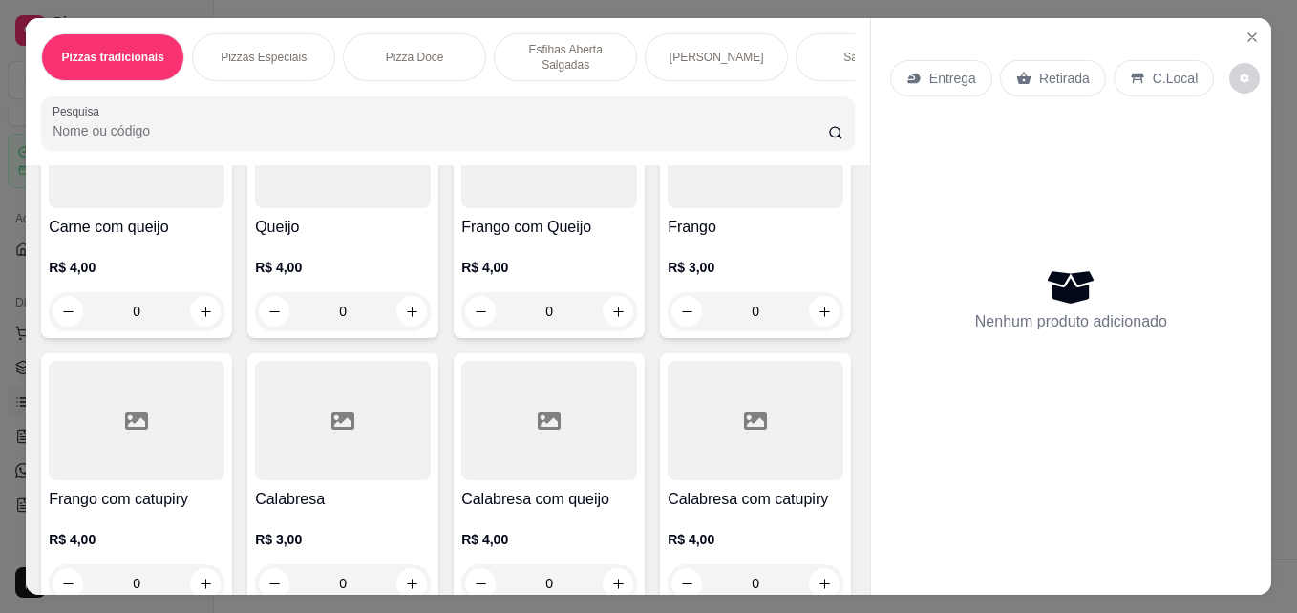
click at [817, 47] on icon "increase-product-quantity" at bounding box center [824, 39] width 14 height 14
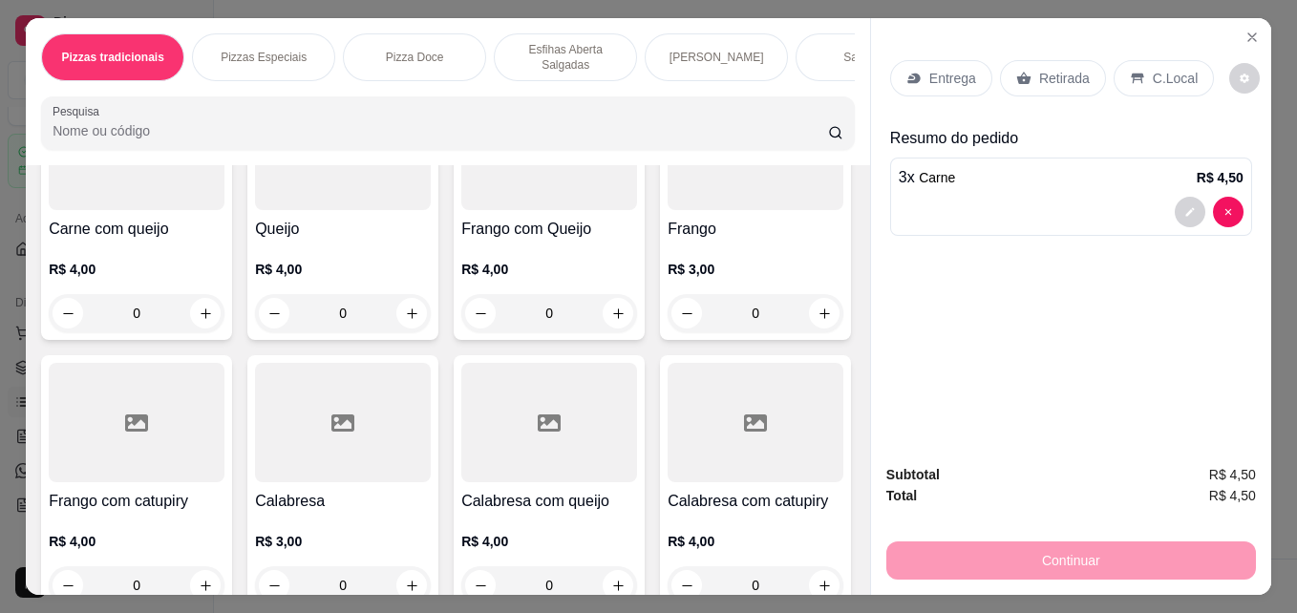
scroll to position [1393, 0]
click at [816, 47] on icon "increase-product-quantity" at bounding box center [823, 39] width 14 height 14
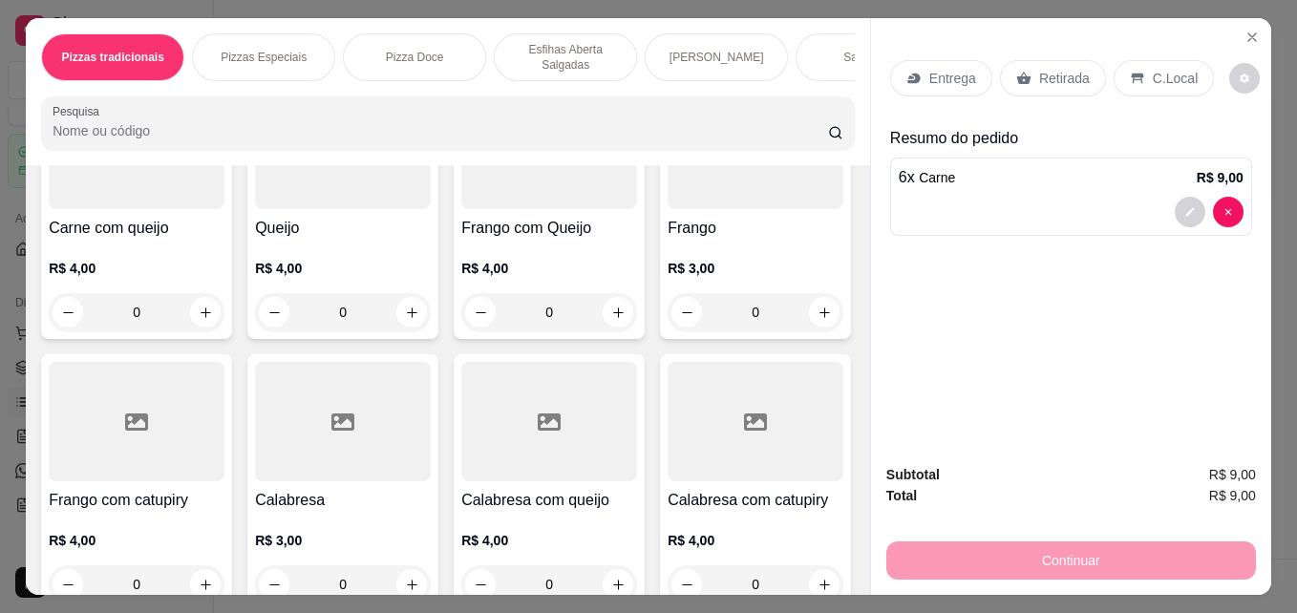
click at [816, 47] on icon "increase-product-quantity" at bounding box center [823, 39] width 14 height 14
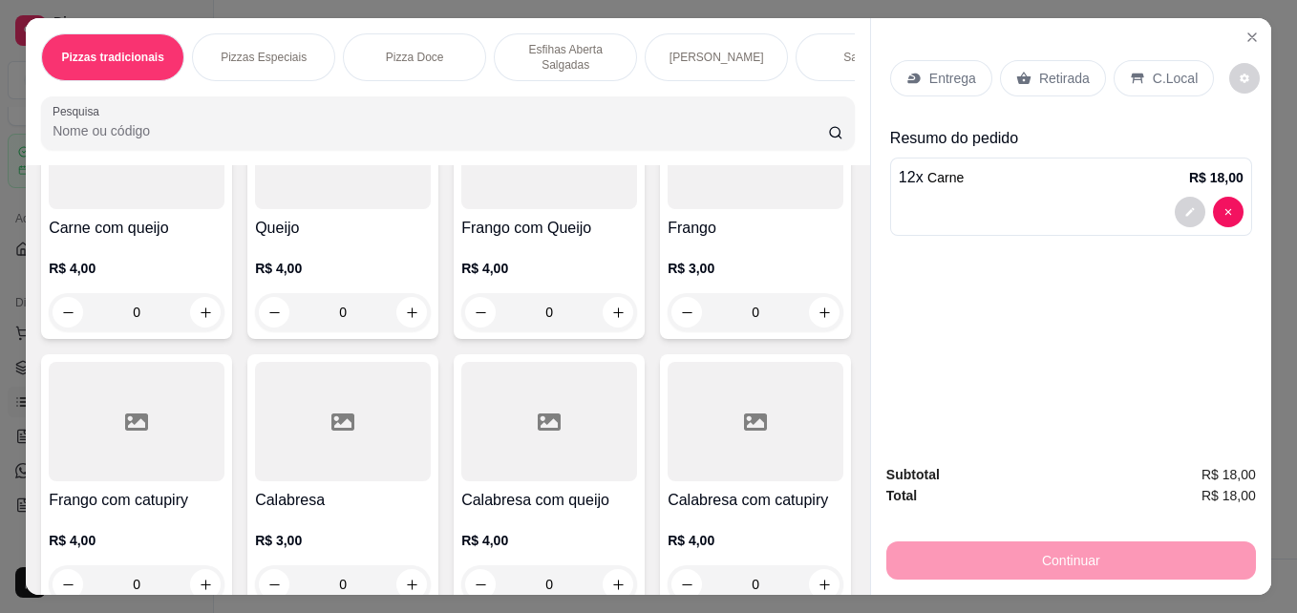
click at [816, 47] on icon "increase-product-quantity" at bounding box center [823, 39] width 14 height 14
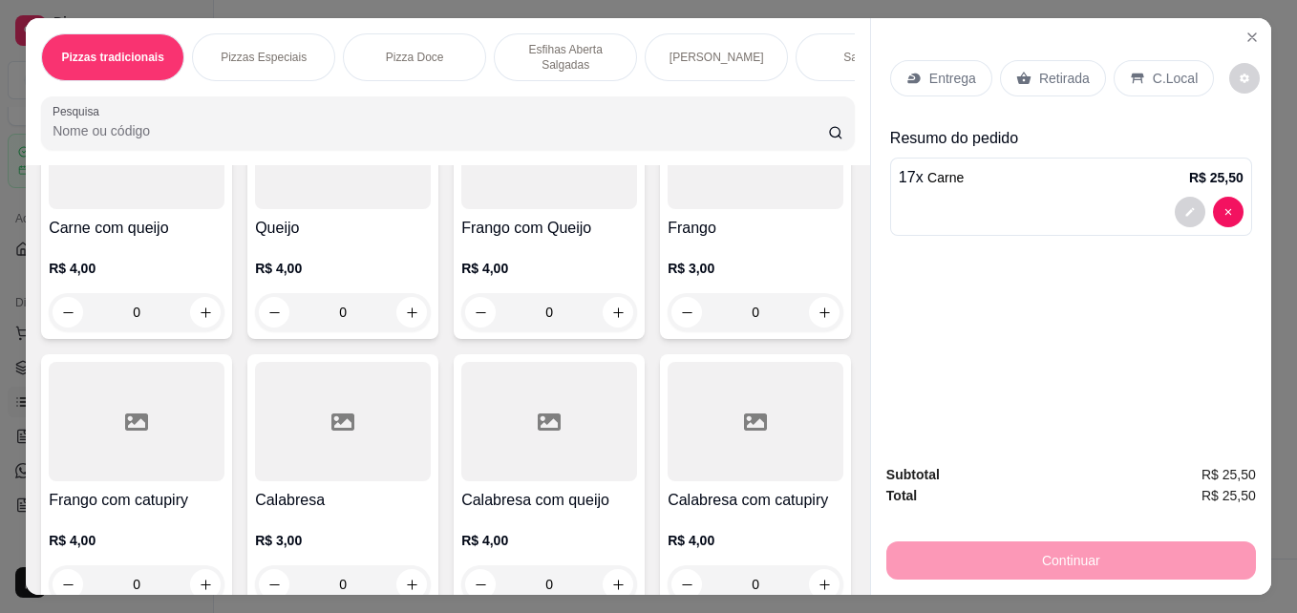
click at [816, 47] on icon "increase-product-quantity" at bounding box center [823, 39] width 14 height 14
type input "20"
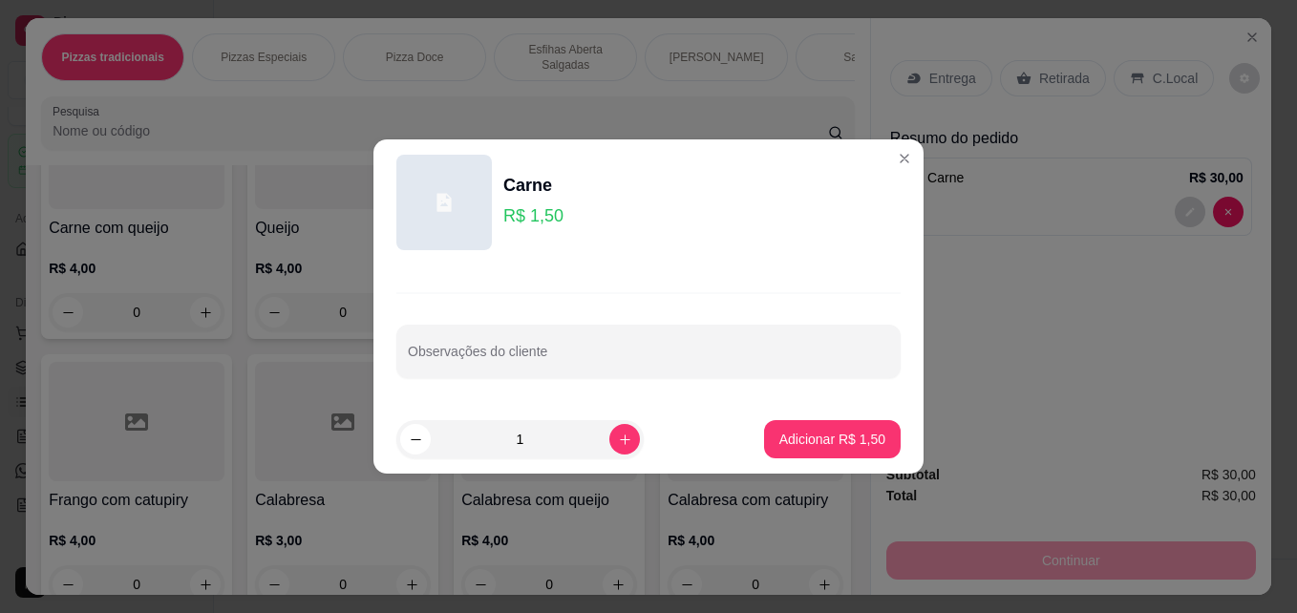
click at [532, 449] on input "1" at bounding box center [520, 439] width 179 height 38
type input "20"
click at [825, 442] on p "Adicionar R$ 30,00" at bounding box center [828, 439] width 111 height 18
type input "40"
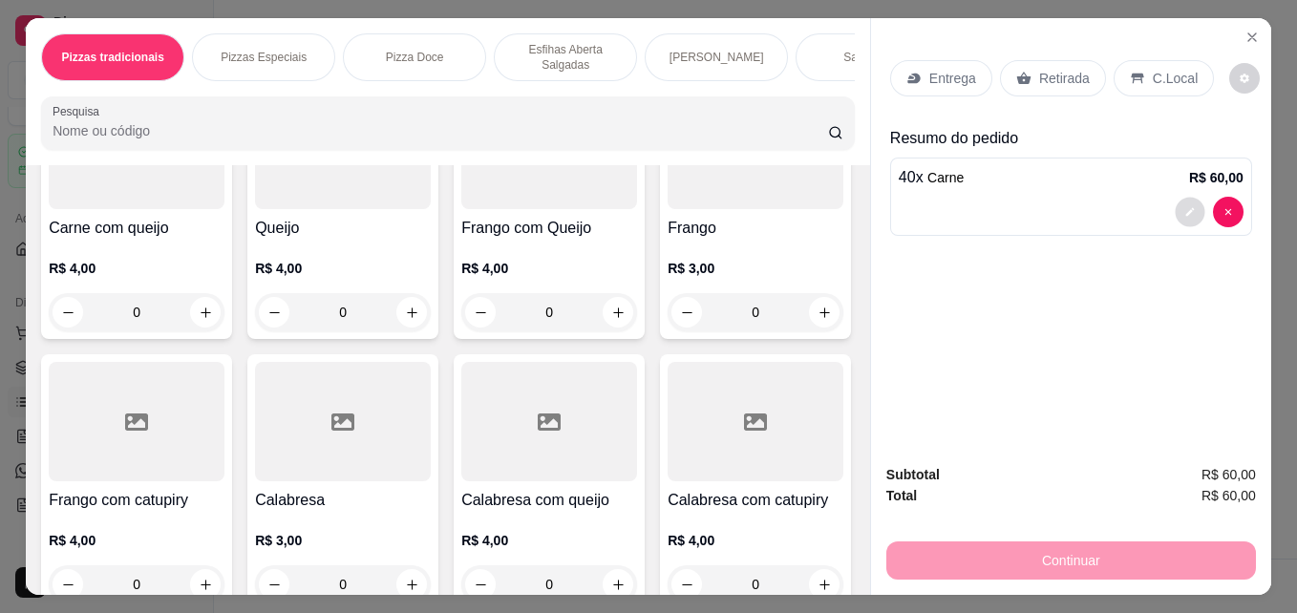
click at [1184, 206] on icon "decrease-product-quantity" at bounding box center [1189, 211] width 11 height 11
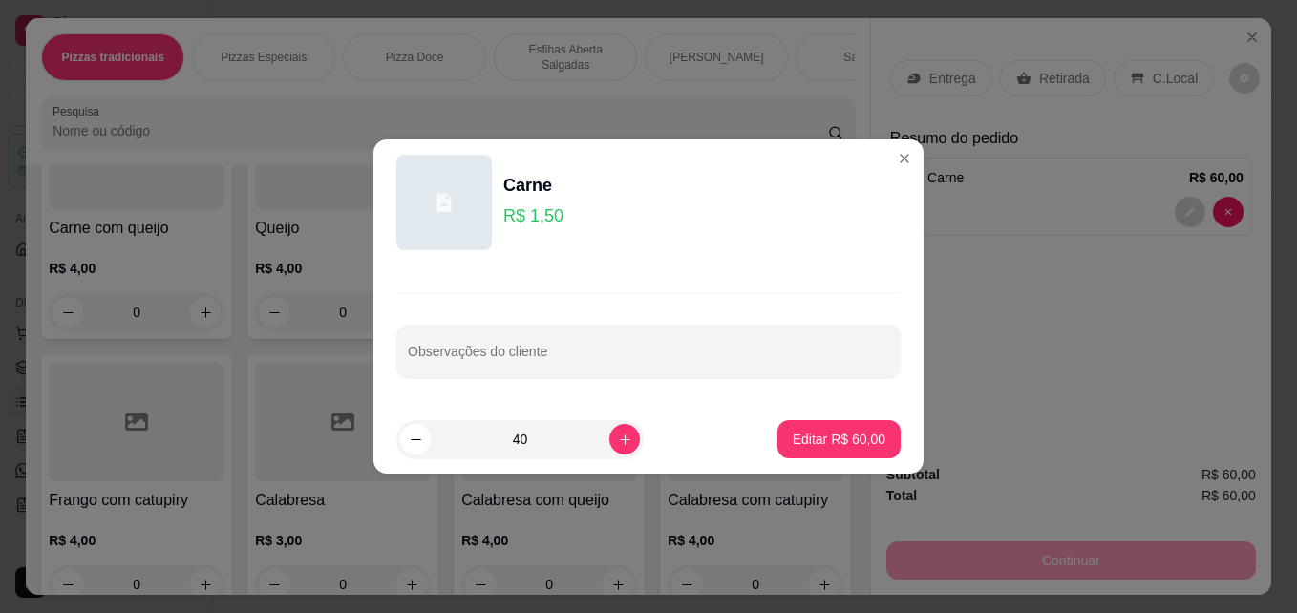
click at [525, 425] on input "40" at bounding box center [520, 439] width 179 height 38
type input "20"
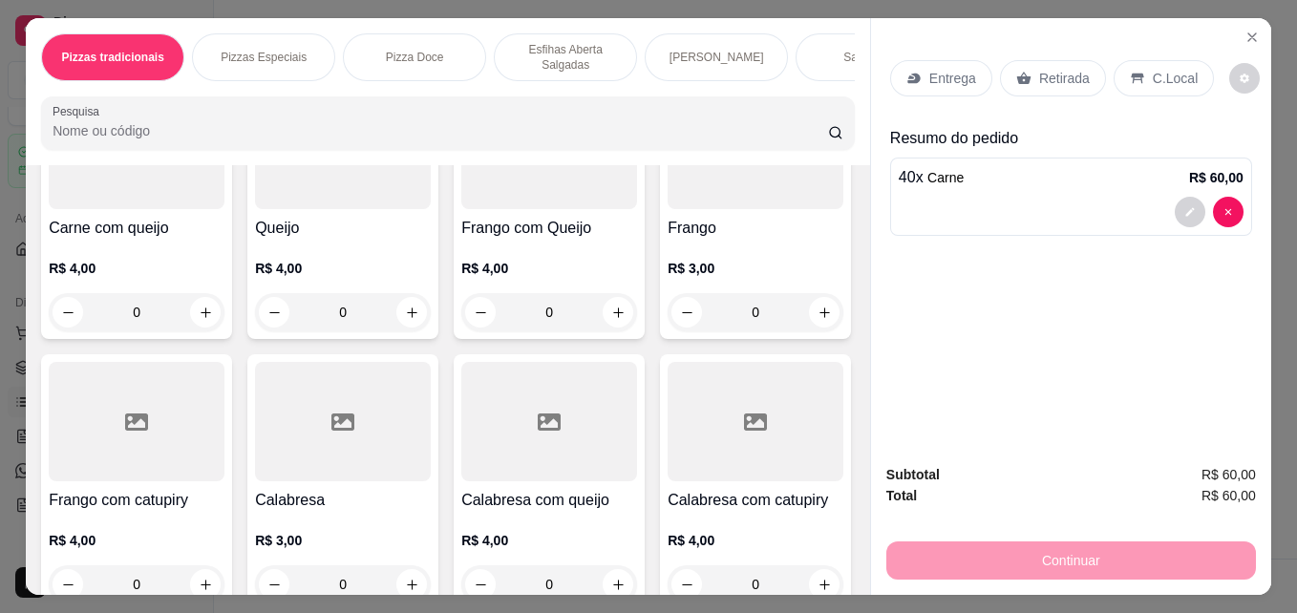
click at [938, 170] on span "Carne" at bounding box center [945, 177] width 36 height 15
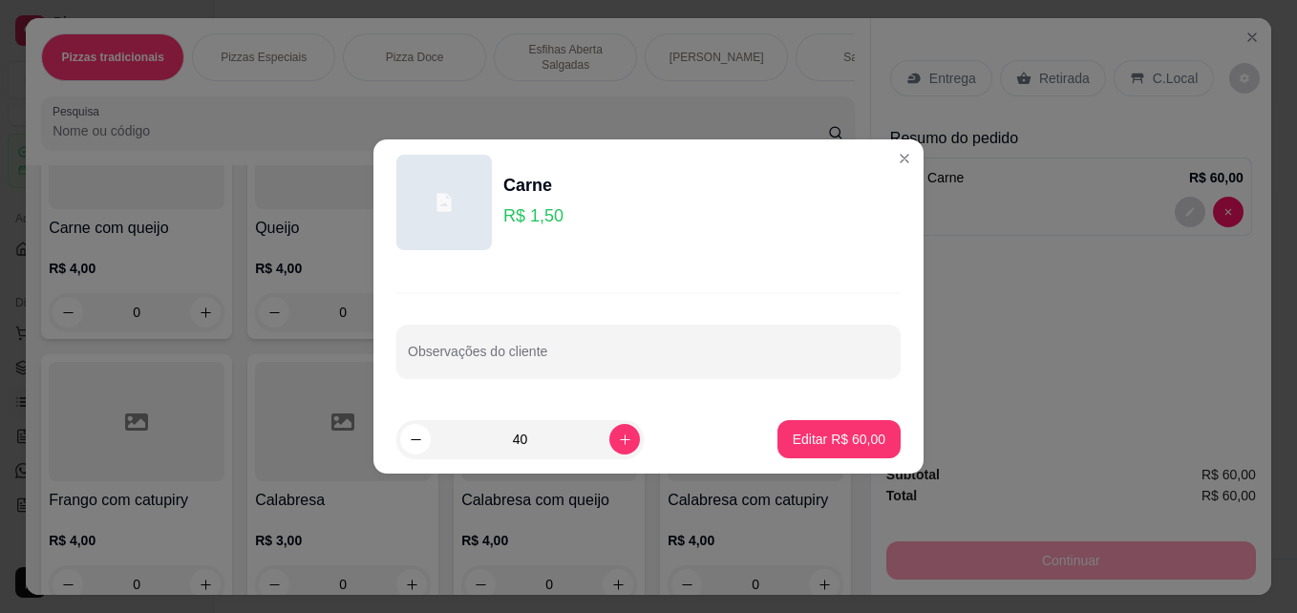
click at [529, 441] on input "40" at bounding box center [520, 439] width 179 height 38
type input "20"
click at [845, 436] on p "Editar R$ 30,00" at bounding box center [838, 439] width 90 height 18
type input "20"
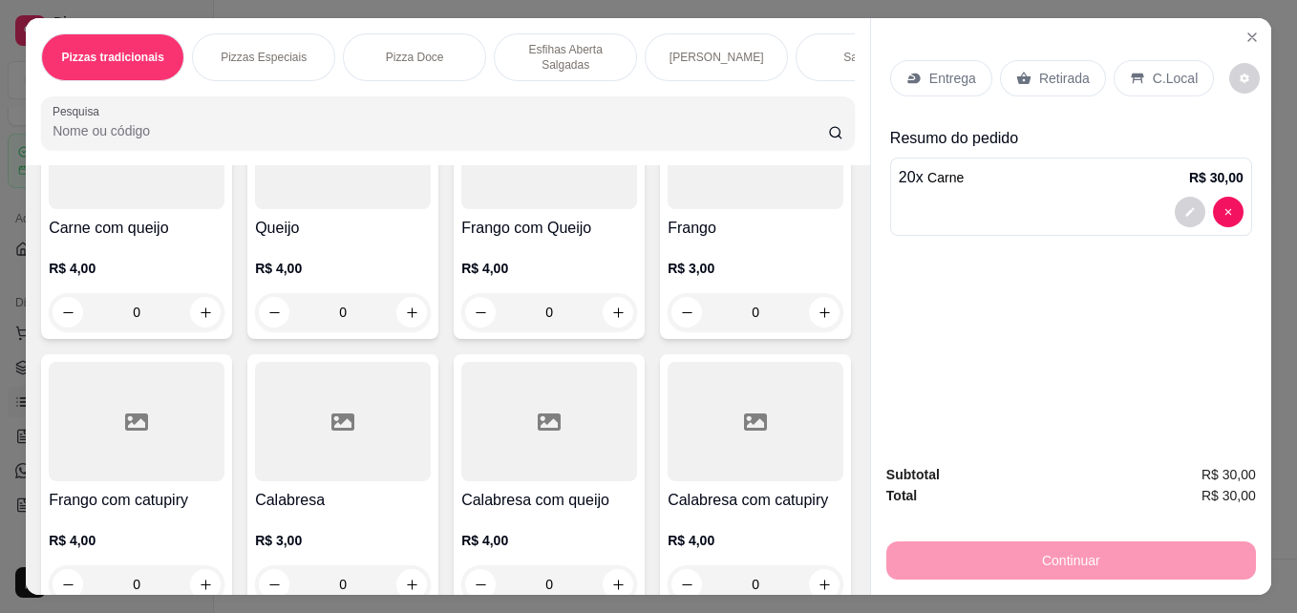
click at [1157, 72] on p "C.Local" at bounding box center [1174, 78] width 45 height 19
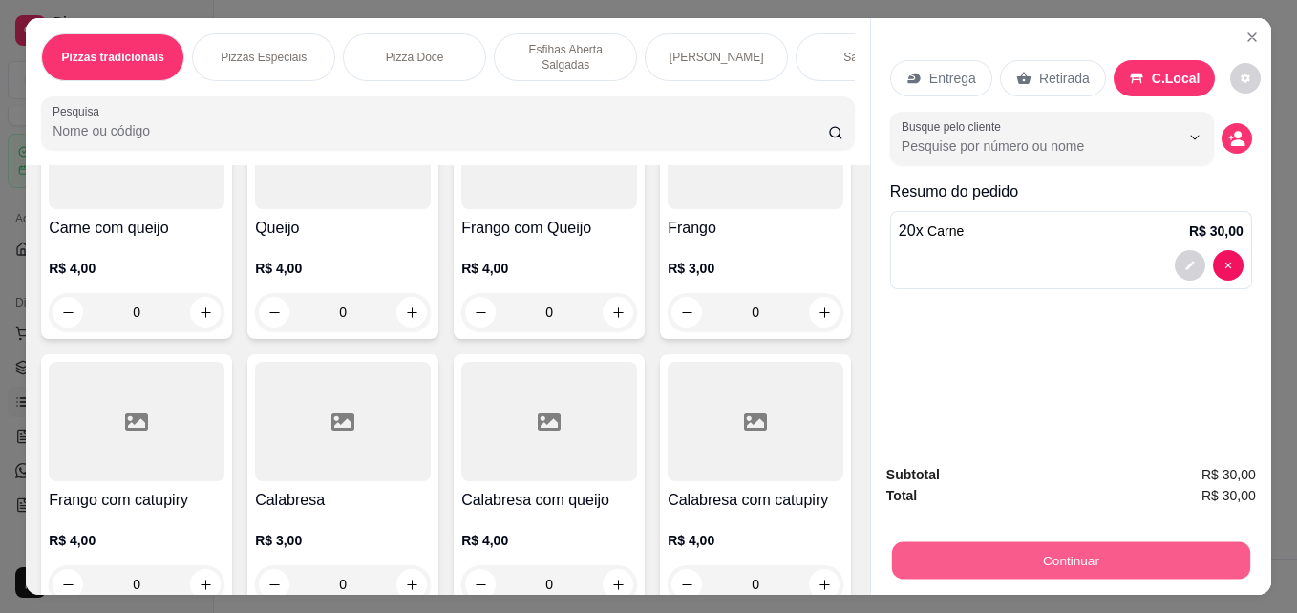
click at [1130, 541] on button "Continuar" at bounding box center [1071, 559] width 358 height 37
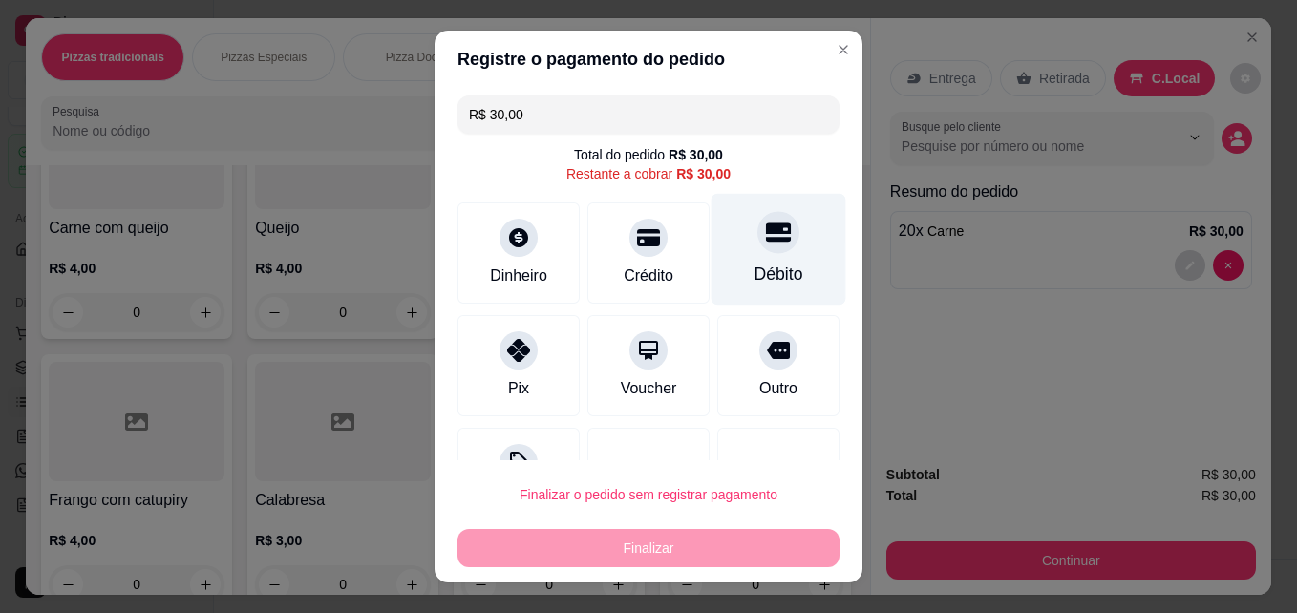
click at [766, 238] on icon at bounding box center [778, 232] width 25 height 19
type input "R$ 0,00"
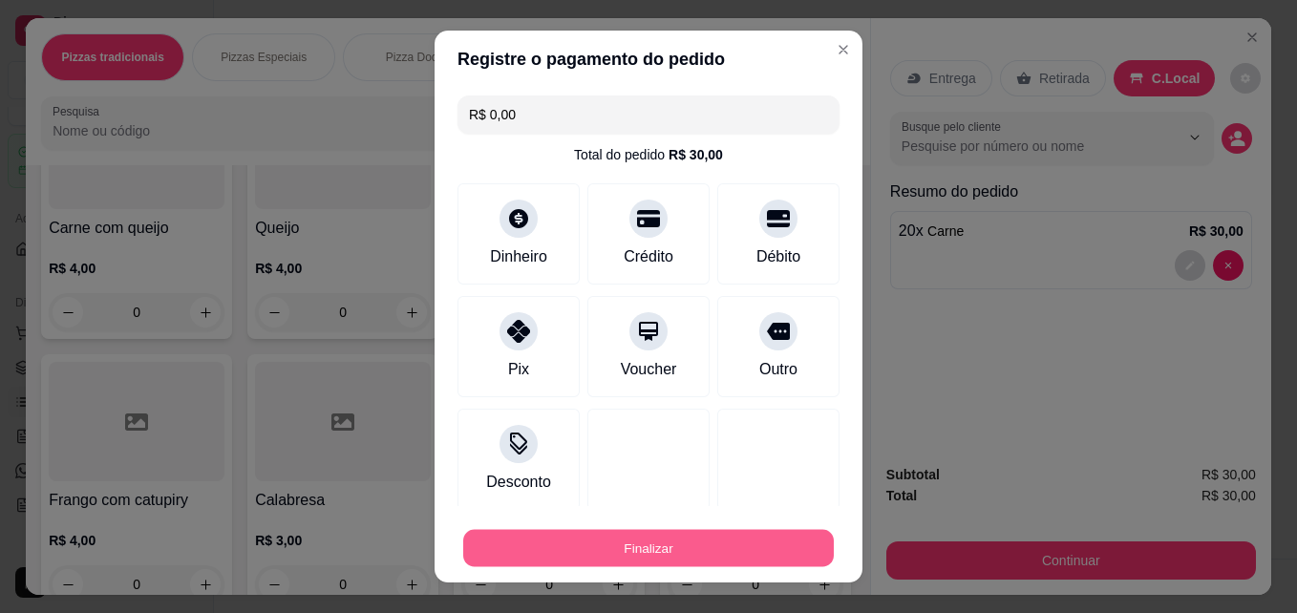
click at [665, 545] on button "Finalizar" at bounding box center [648, 548] width 370 height 37
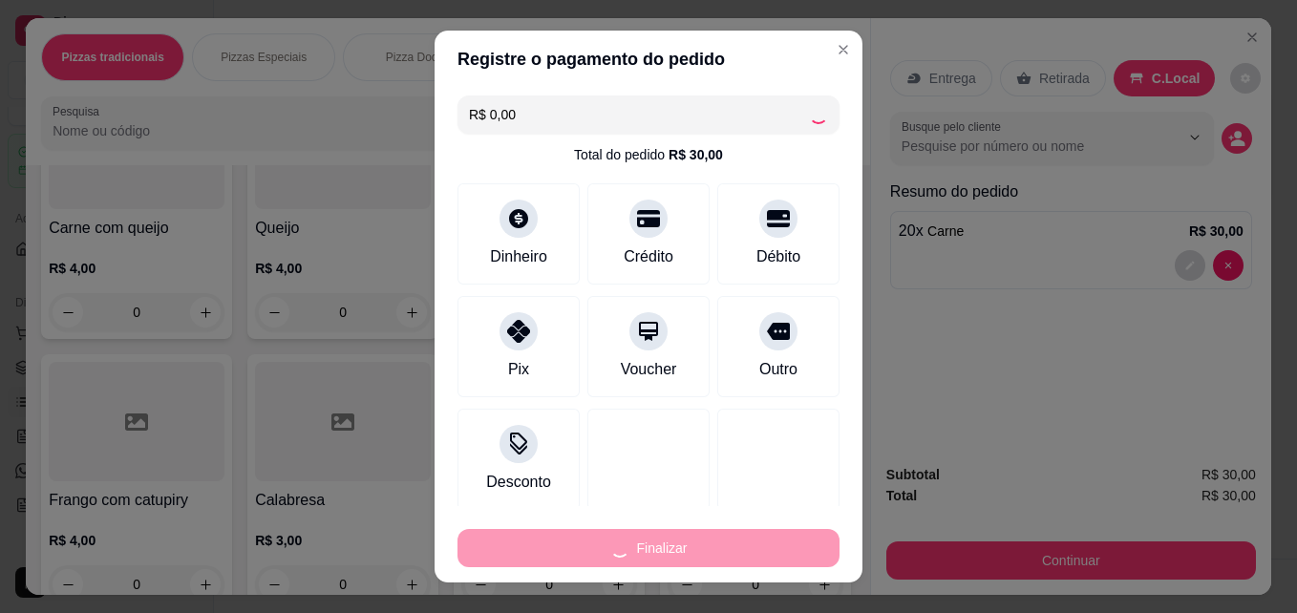
type input "0"
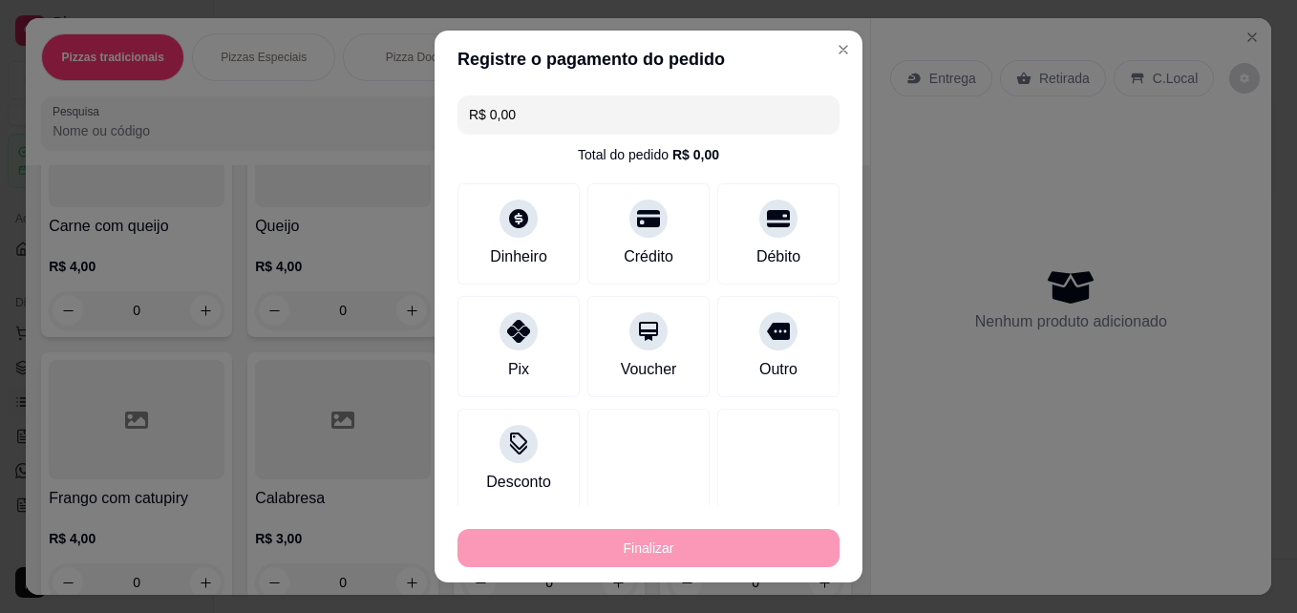
type input "-R$ 30,00"
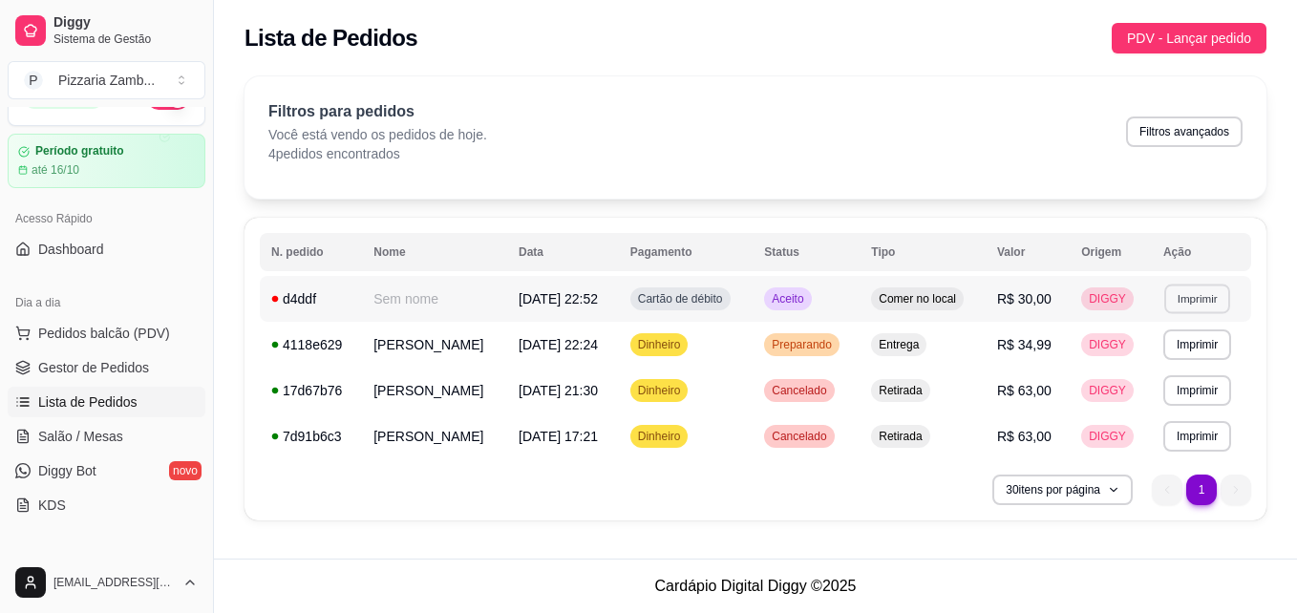
click at [1209, 298] on button "Imprimir" at bounding box center [1197, 299] width 66 height 30
click at [1158, 369] on button "IMPRESSORA" at bounding box center [1159, 365] width 134 height 30
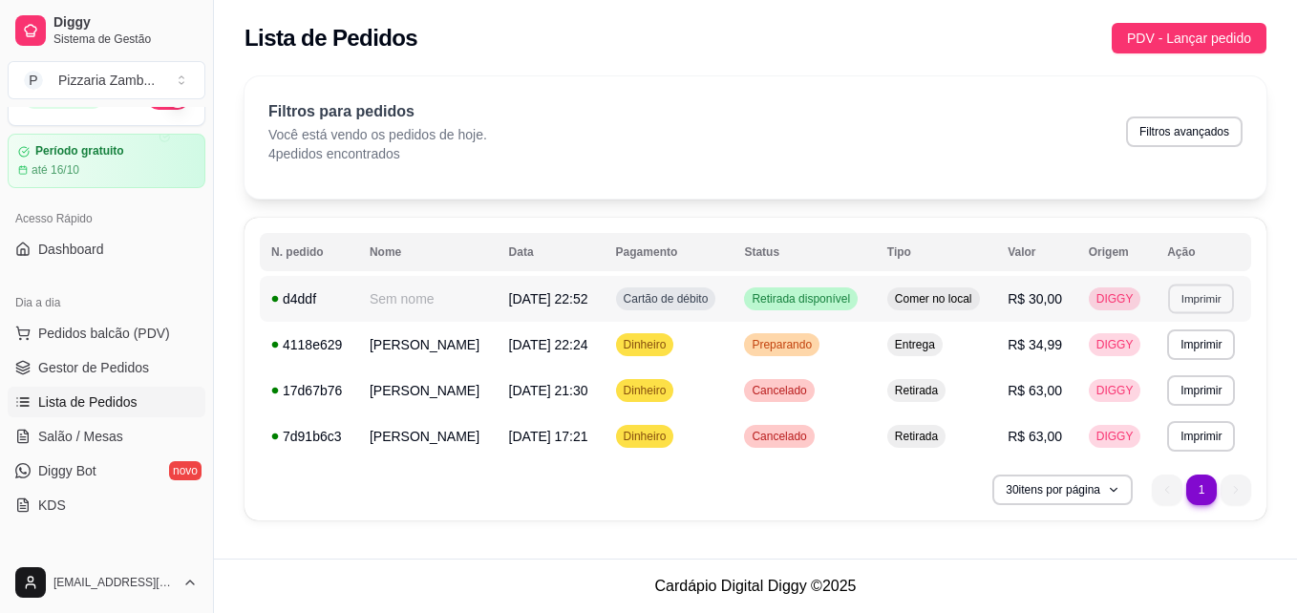
click at [1182, 292] on button "Imprimir" at bounding box center [1201, 299] width 66 height 30
click at [1147, 362] on button "IMPRESSORA" at bounding box center [1164, 365] width 134 height 30
click at [895, 454] on td "Retirada" at bounding box center [936, 436] width 120 height 46
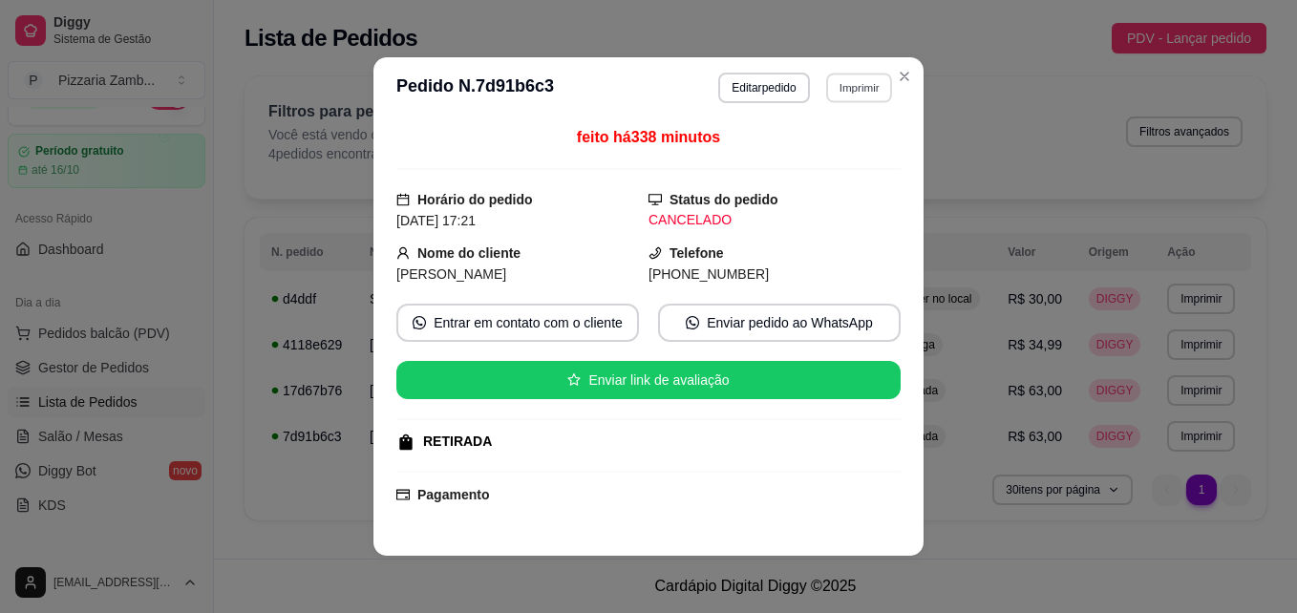
click at [865, 88] on button "Imprimir" at bounding box center [859, 88] width 66 height 30
drag, startPoint x: 816, startPoint y: 170, endPoint x: 833, endPoint y: 149, distance: 26.5
click at [833, 149] on div "Escolha a impressora IMPRESSORA" at bounding box center [818, 141] width 158 height 65
click at [833, 149] on button "IMPRESSORA" at bounding box center [817, 154] width 134 height 30
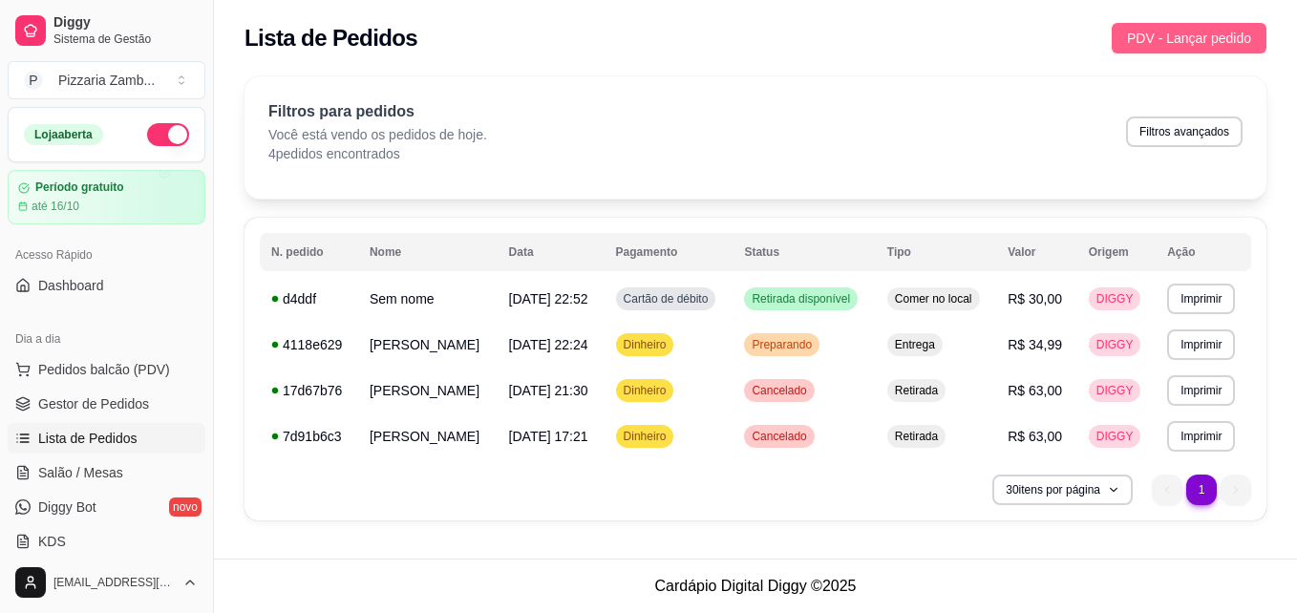
click at [1221, 37] on span "PDV - Lançar pedido" at bounding box center [1189, 38] width 124 height 21
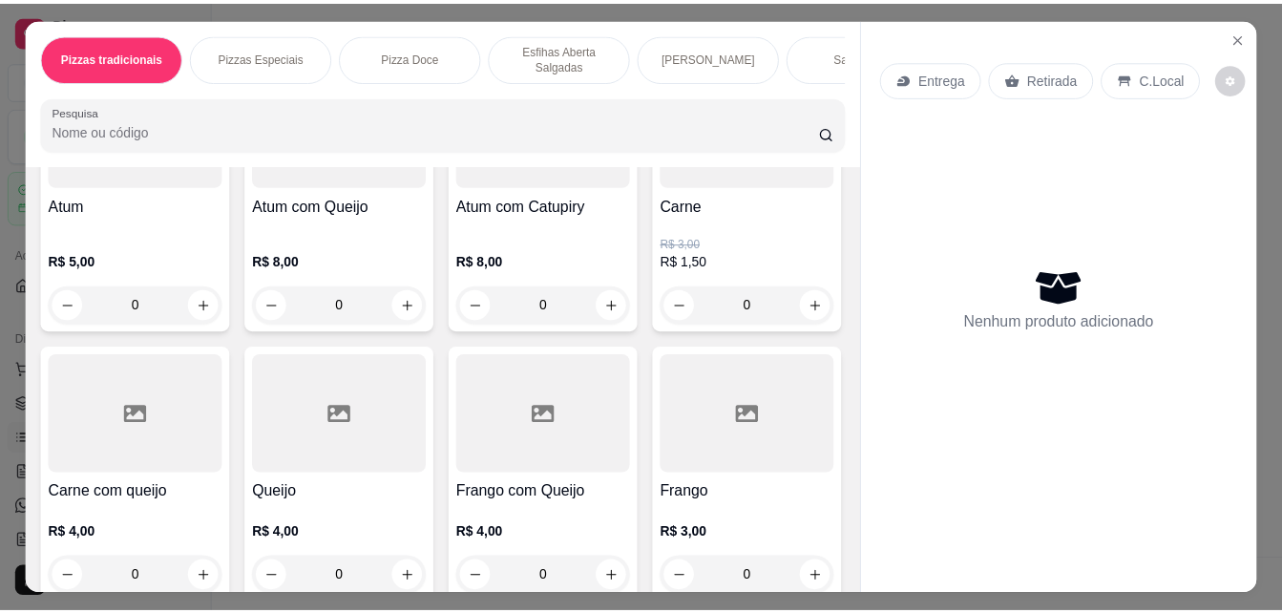
scroll to position [1164, 0]
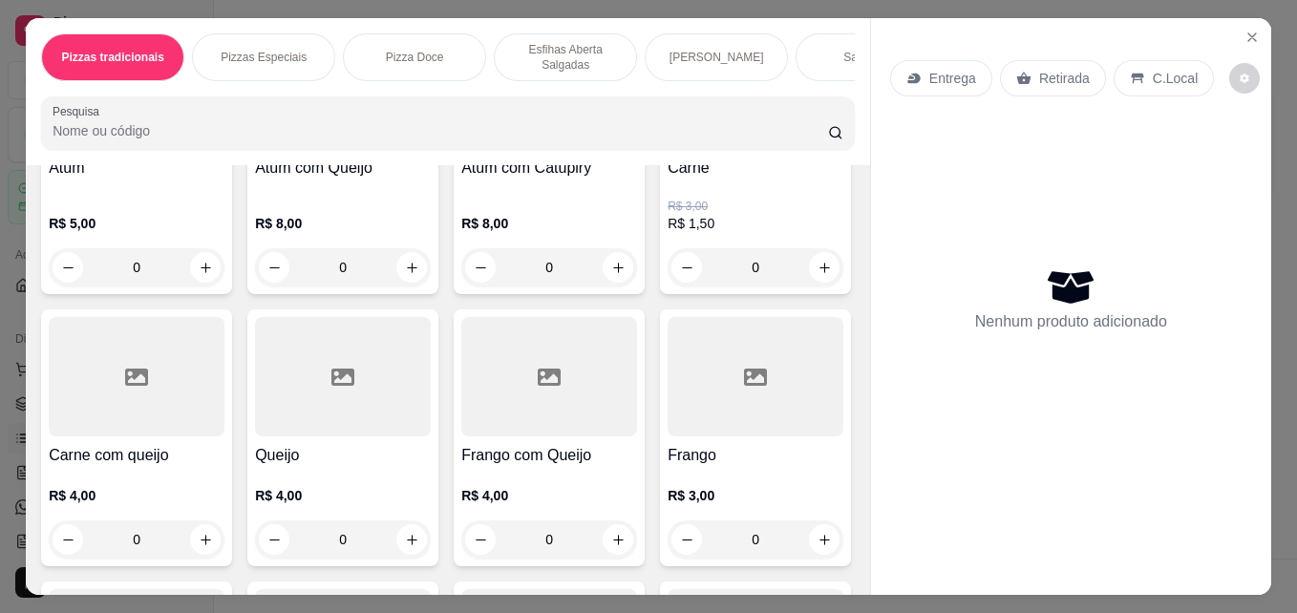
click at [702, 286] on input "0" at bounding box center [755, 267] width 107 height 38
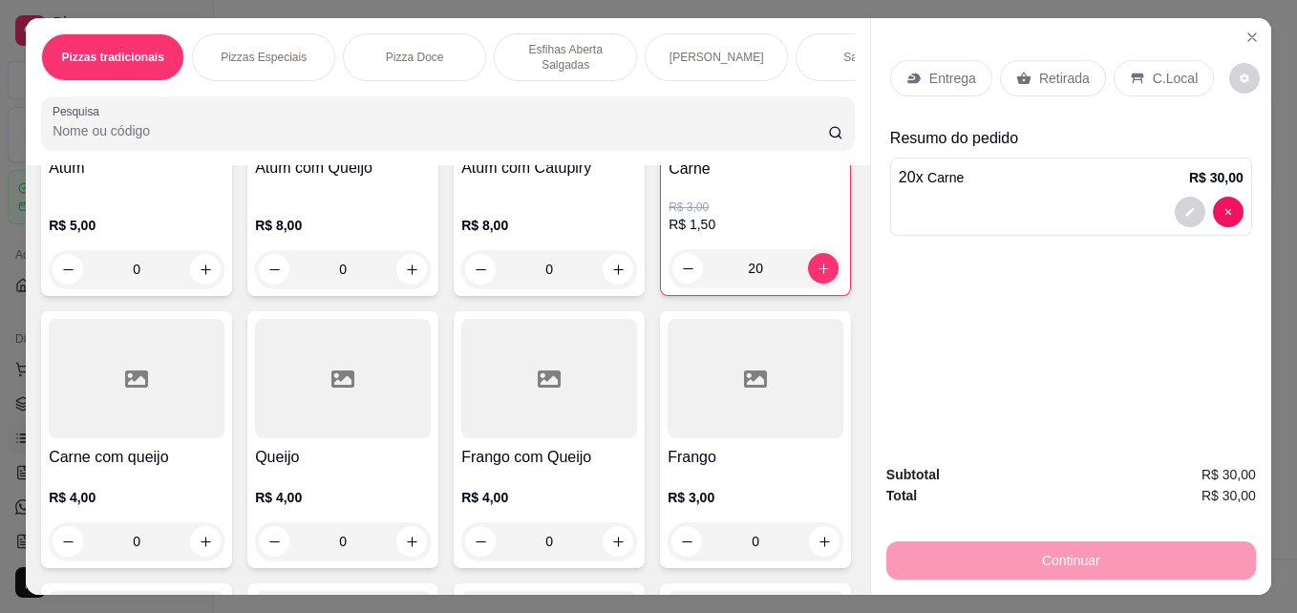
type input "20"
click at [1127, 316] on div "Entrega Retirada C.Local Resumo do pedido 20 x Carne R$ 30,00" at bounding box center [1071, 233] width 400 height 430
click at [1025, 550] on div "Continuar" at bounding box center [1071, 558] width 370 height 43
click at [699, 404] on div "Atum R$ 5,00 0 Atum com Queijo R$ 8,00 0 Atum com Catupiry R$ 8,00 0 Carne R$ 3…" at bounding box center [448, 567] width 814 height 1090
click at [1130, 75] on icon at bounding box center [1137, 78] width 15 height 15
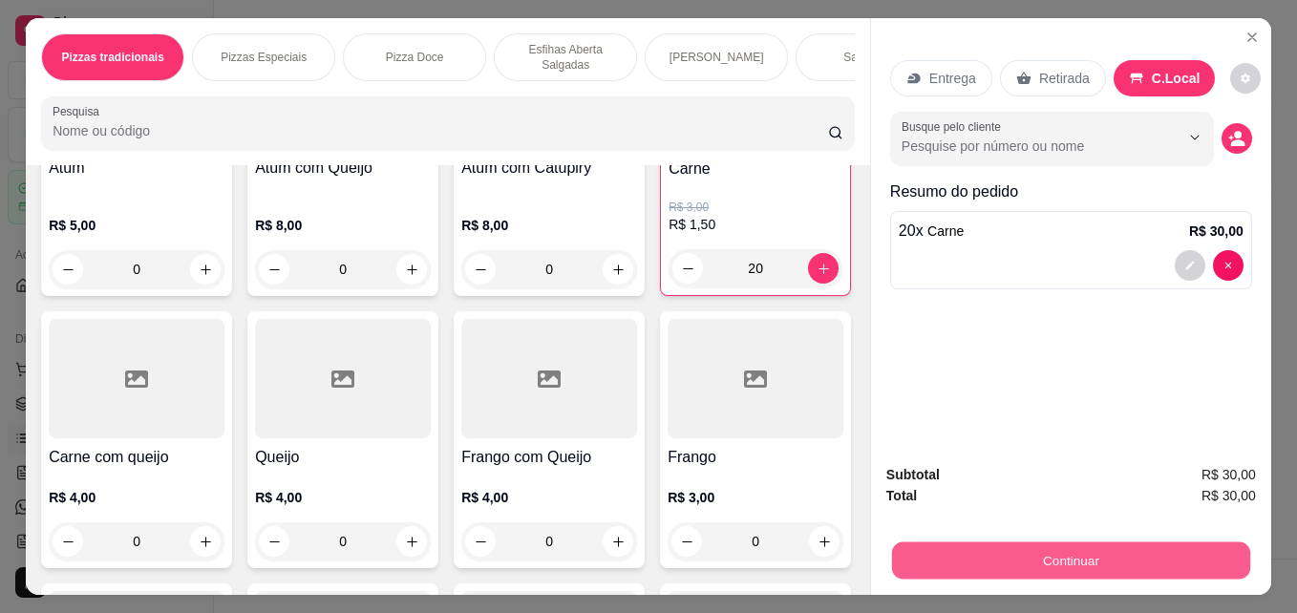
click at [1011, 560] on button "Continuar" at bounding box center [1071, 559] width 358 height 37
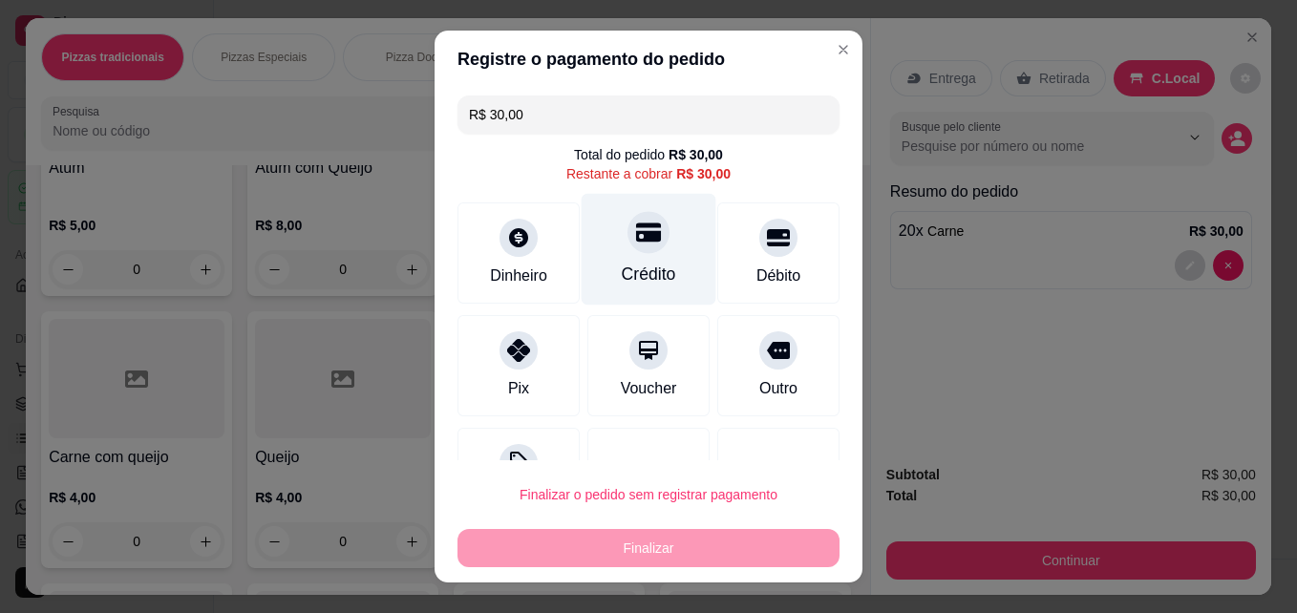
click at [658, 242] on div "Crédito" at bounding box center [648, 250] width 135 height 112
type input "R$ 0,00"
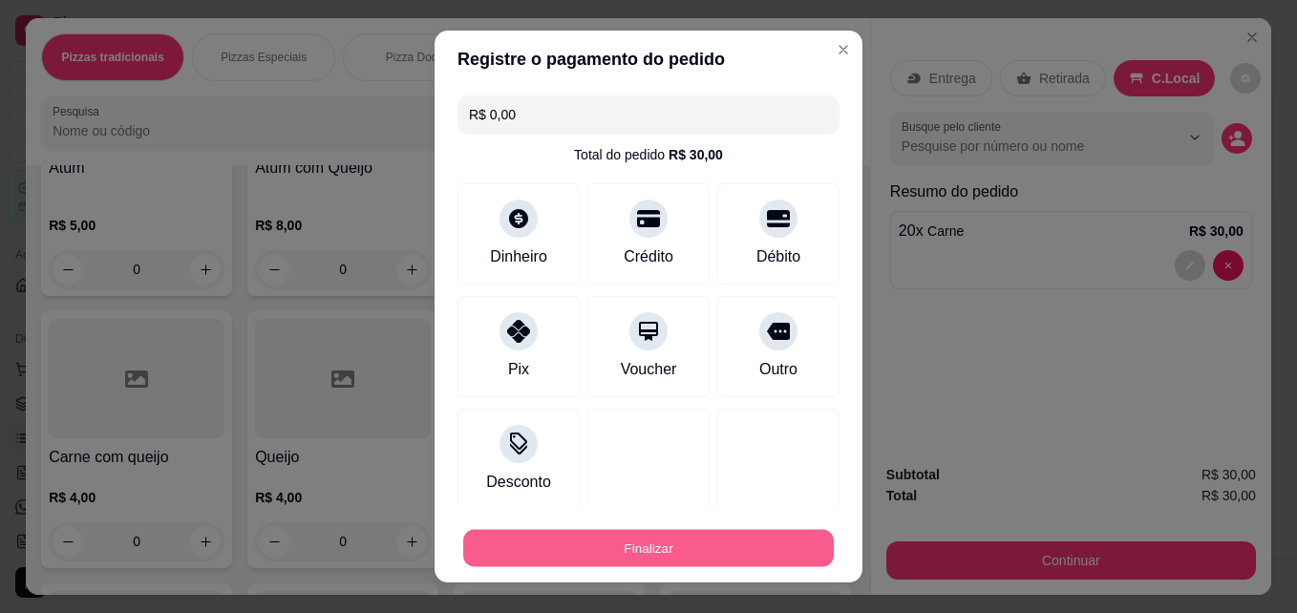
click at [612, 531] on button "Finalizar" at bounding box center [648, 548] width 370 height 37
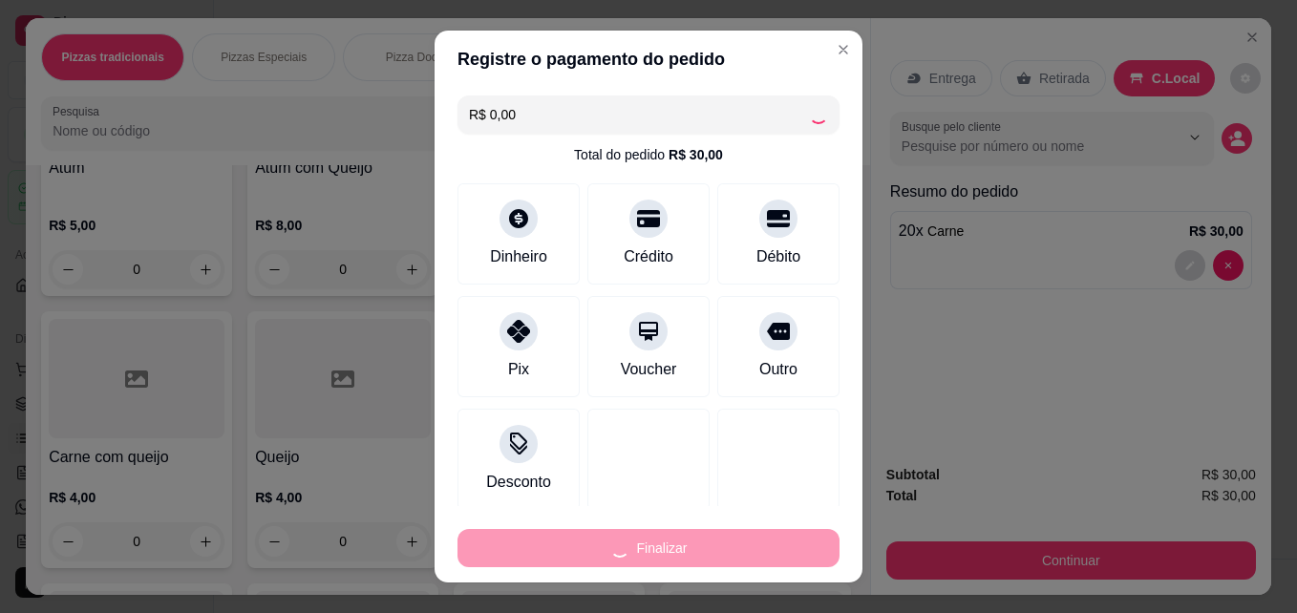
type input "0"
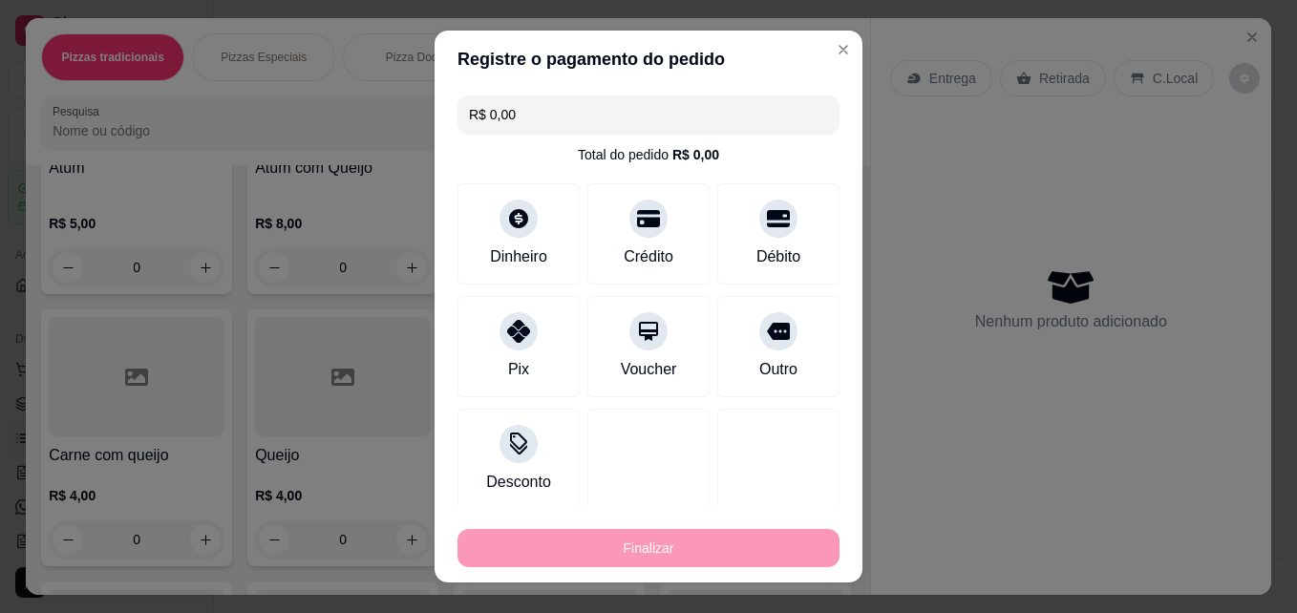
type input "-R$ 30,00"
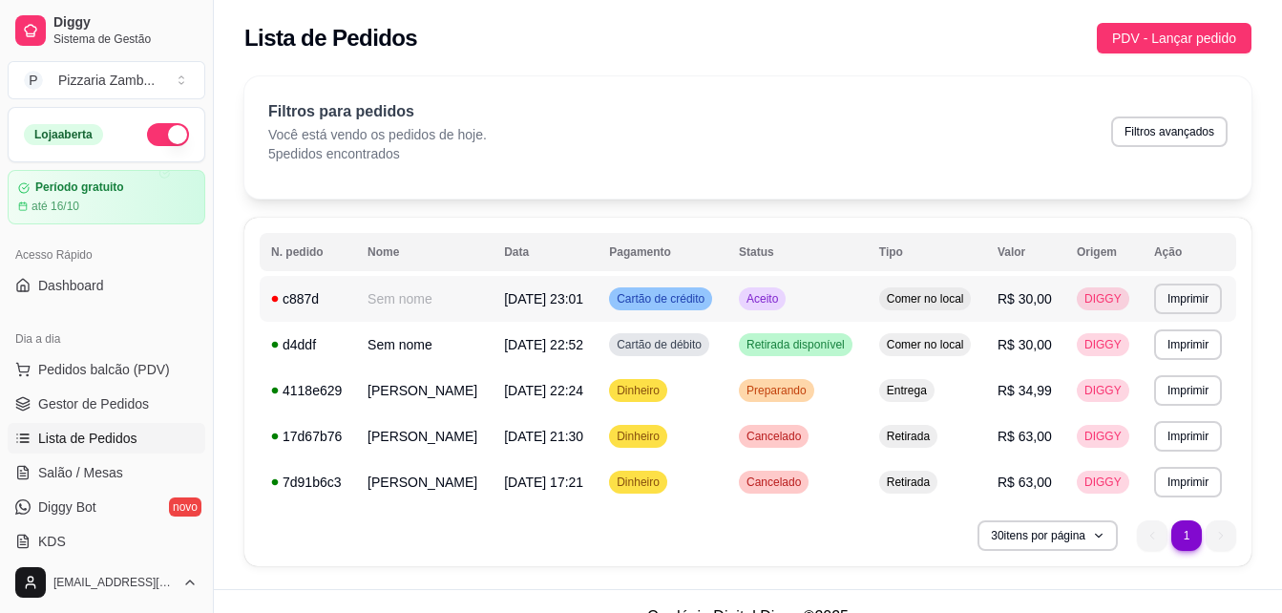
click at [764, 302] on span "Aceito" at bounding box center [762, 298] width 39 height 15
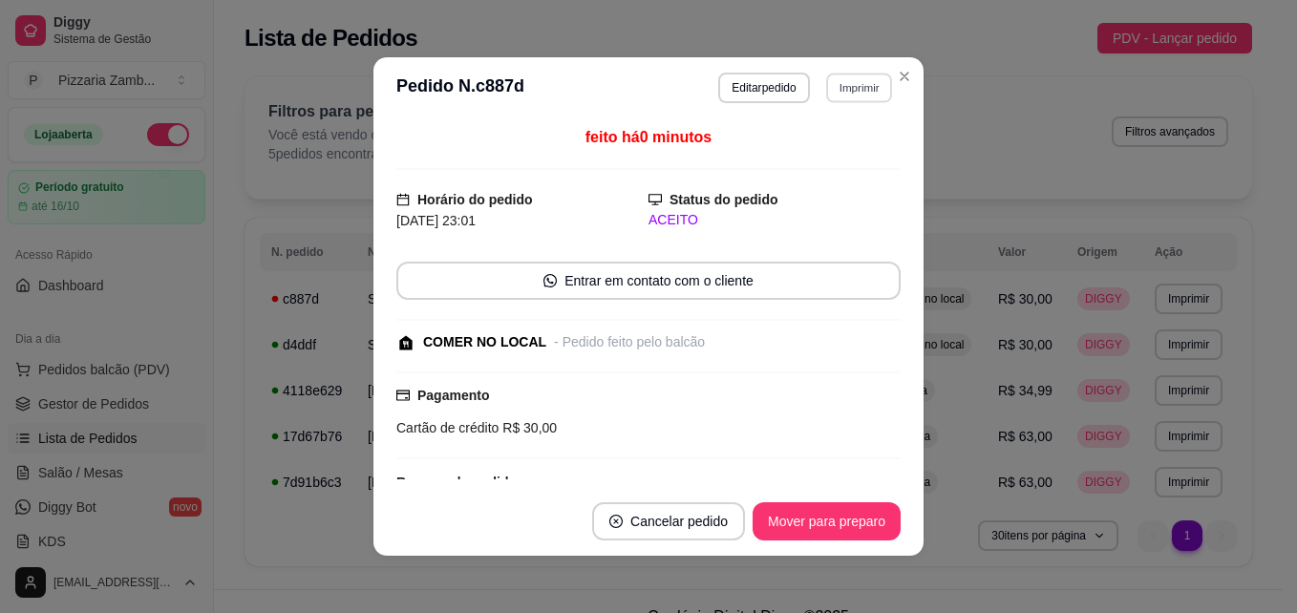
click at [851, 82] on button "Imprimir" at bounding box center [859, 88] width 66 height 30
click at [844, 156] on button "IMPRESSORA" at bounding box center [817, 154] width 134 height 30
click at [758, 95] on button "Editar pedido" at bounding box center [763, 88] width 91 height 31
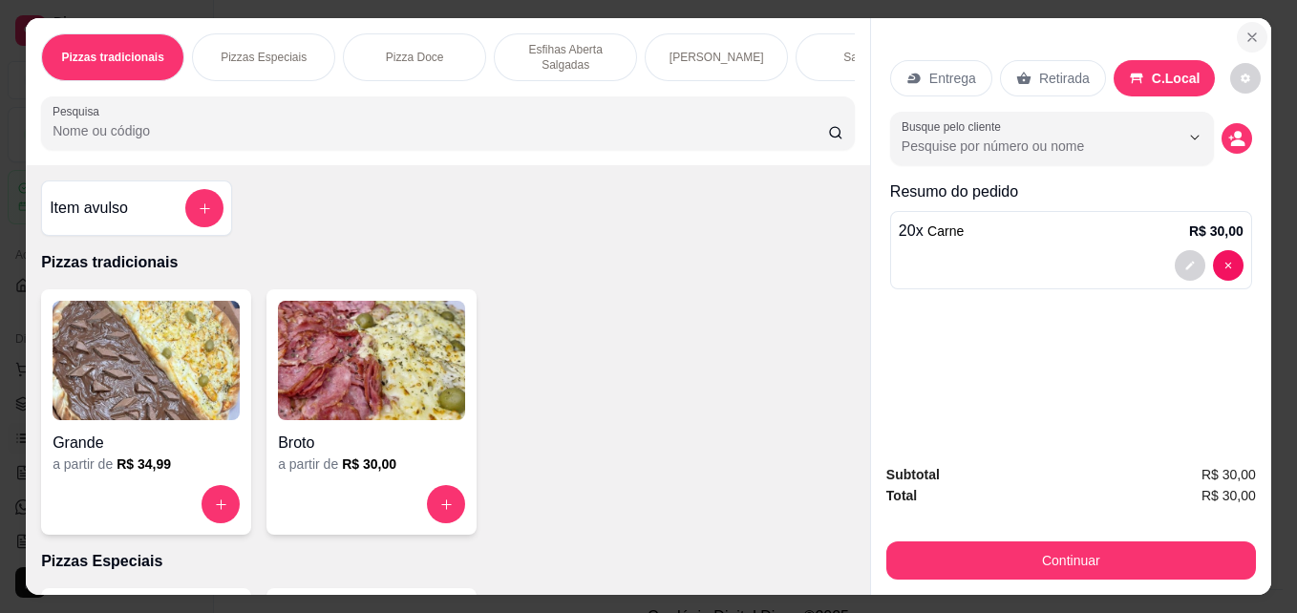
click at [1239, 22] on button "Close" at bounding box center [1252, 37] width 31 height 31
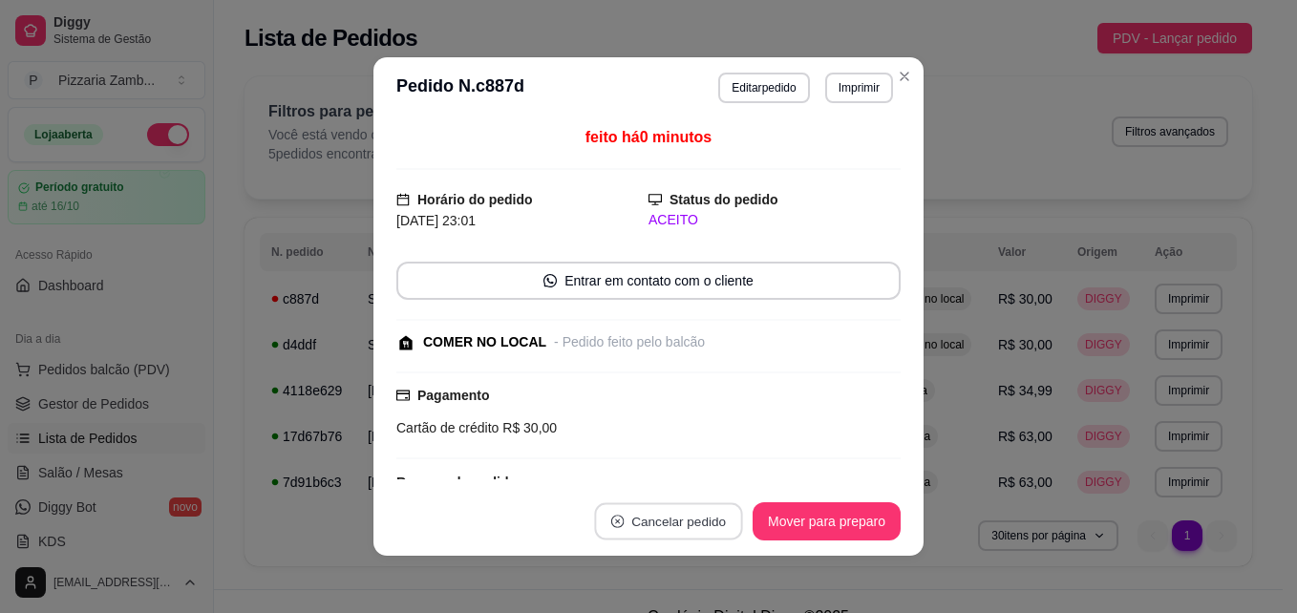
click at [634, 517] on button "Cancelar pedido" at bounding box center [668, 521] width 148 height 37
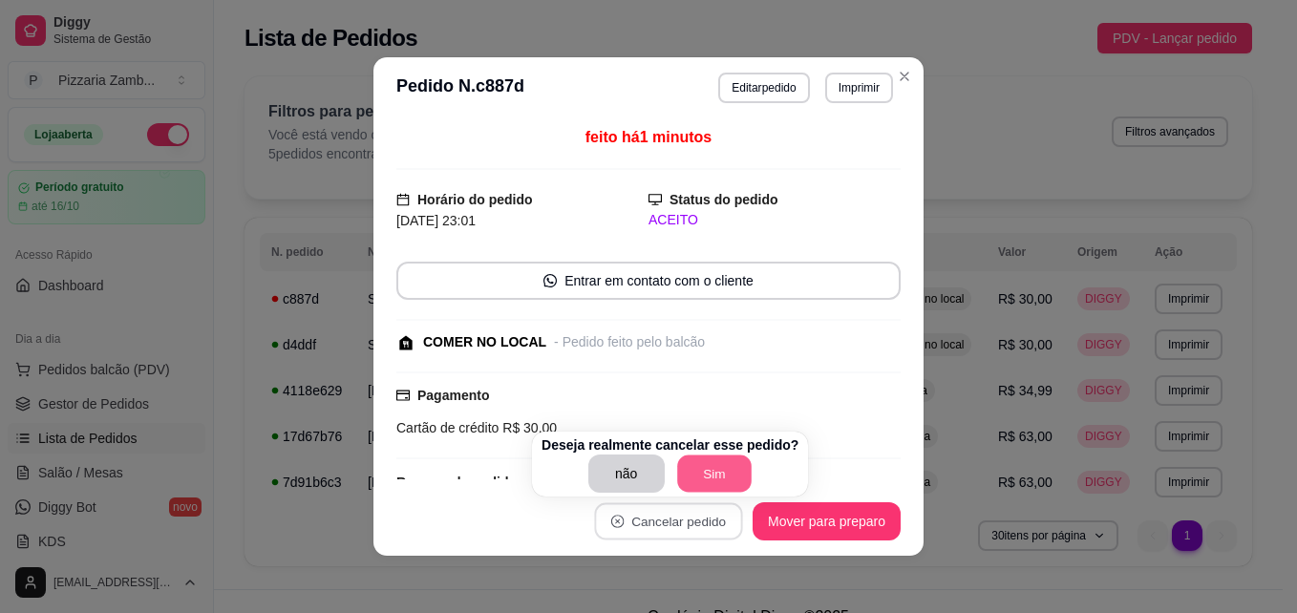
click at [709, 467] on button "Sim" at bounding box center [714, 473] width 74 height 37
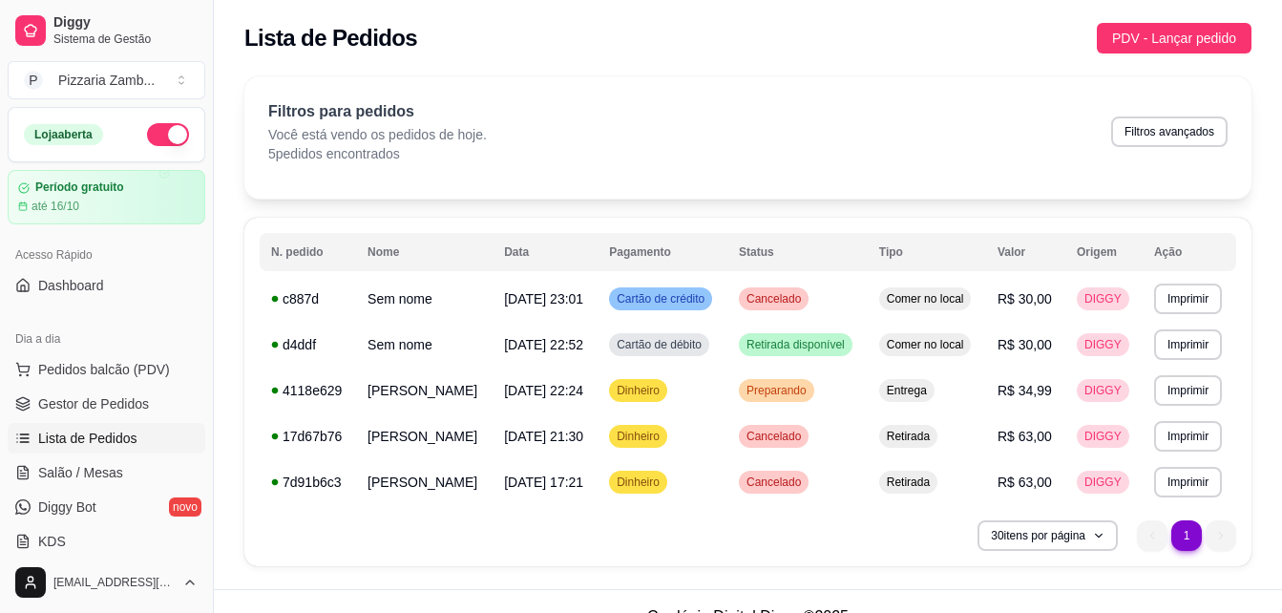
drag, startPoint x: 205, startPoint y: 184, endPoint x: 266, endPoint y: 193, distance: 61.7
click at [266, 193] on div "**********" at bounding box center [641, 322] width 1282 height 644
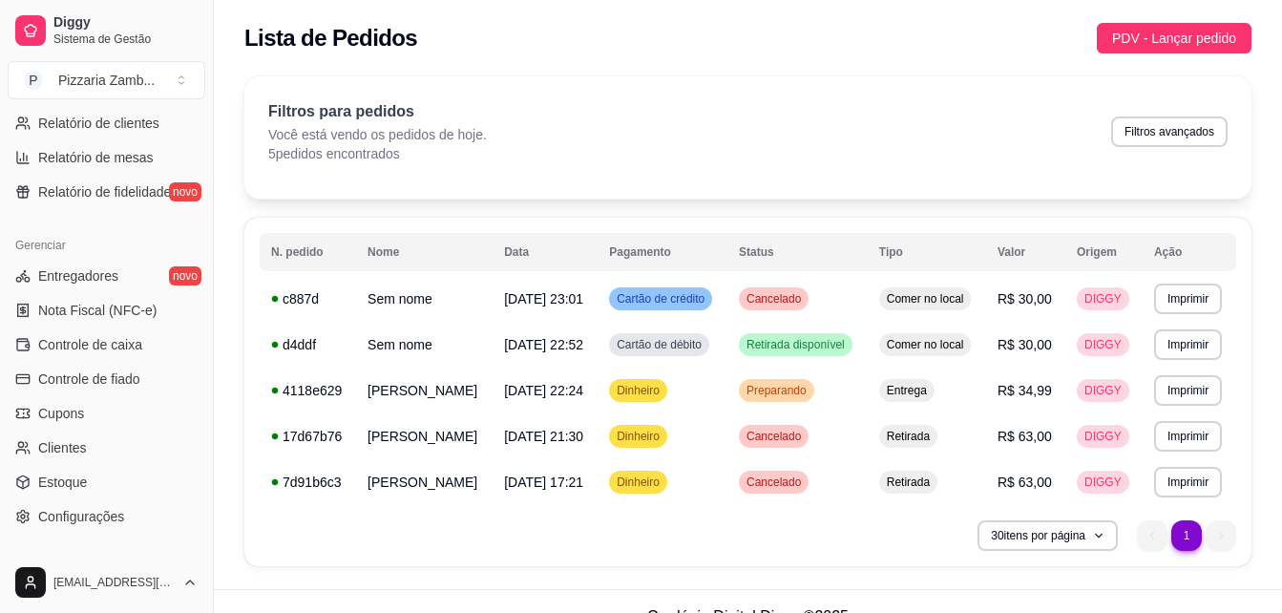
scroll to position [761, 0]
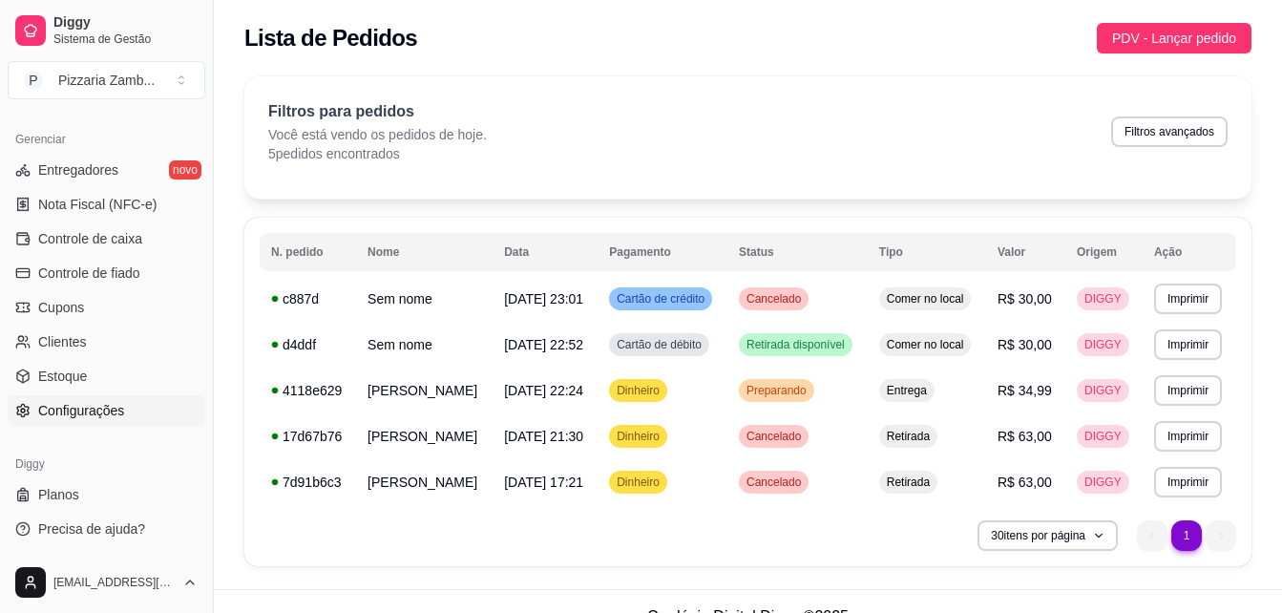
click at [123, 415] on link "Configurações" at bounding box center [107, 410] width 198 height 31
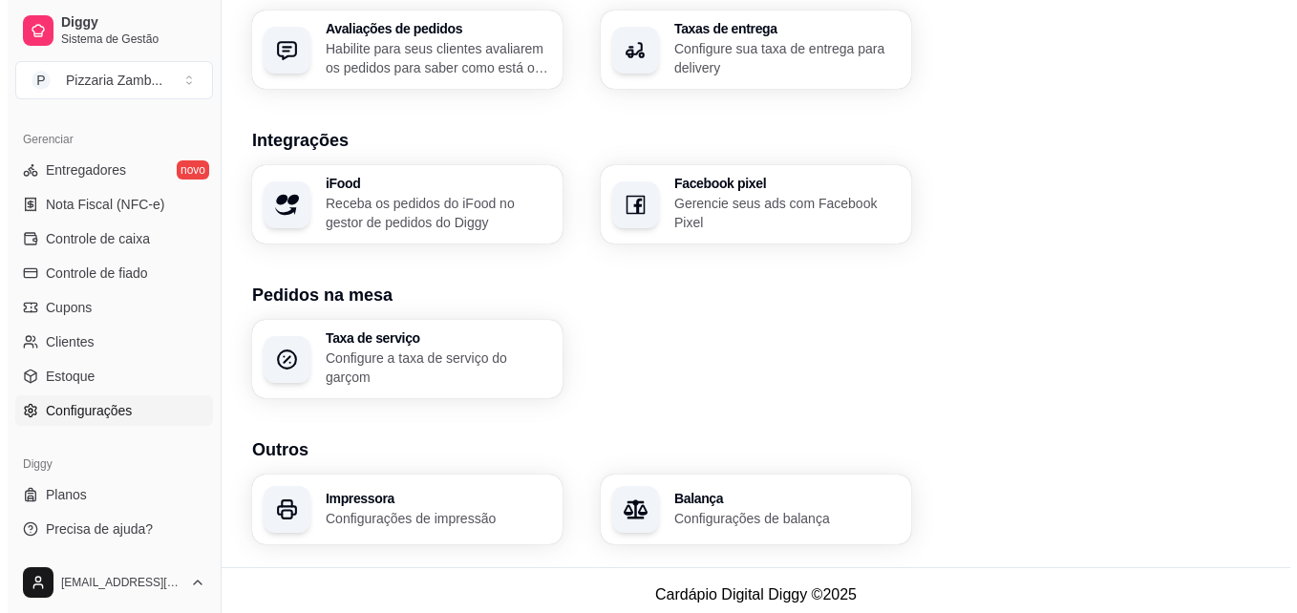
scroll to position [733, 0]
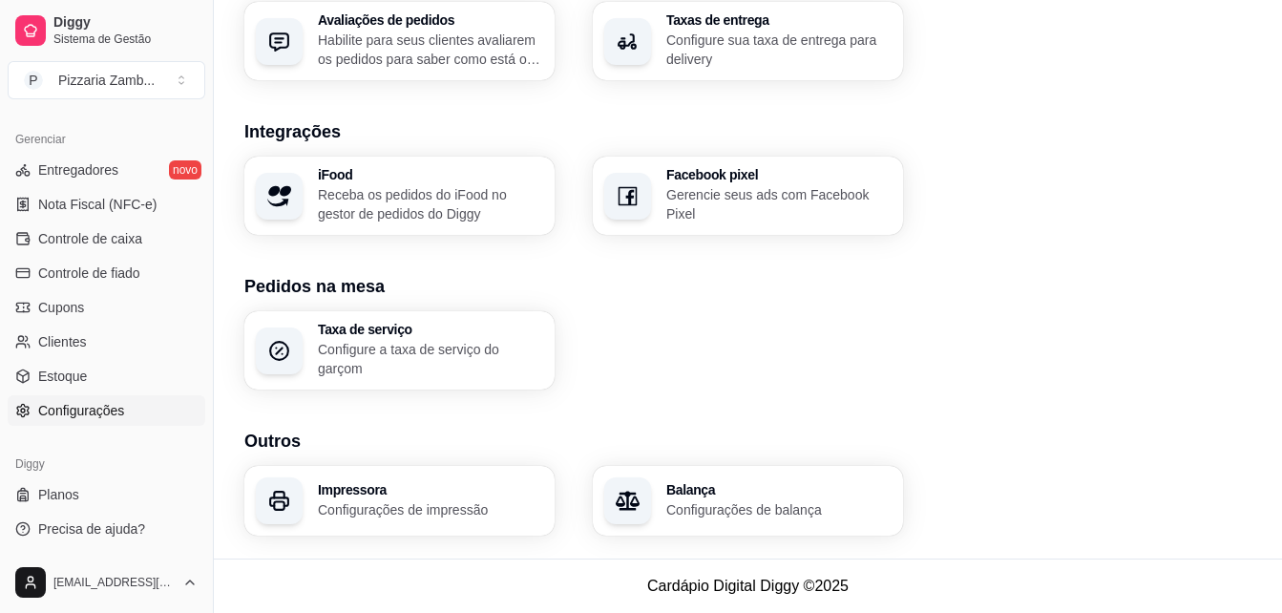
click at [438, 496] on div "Impressora Configurações de impressão" at bounding box center [430, 501] width 225 height 36
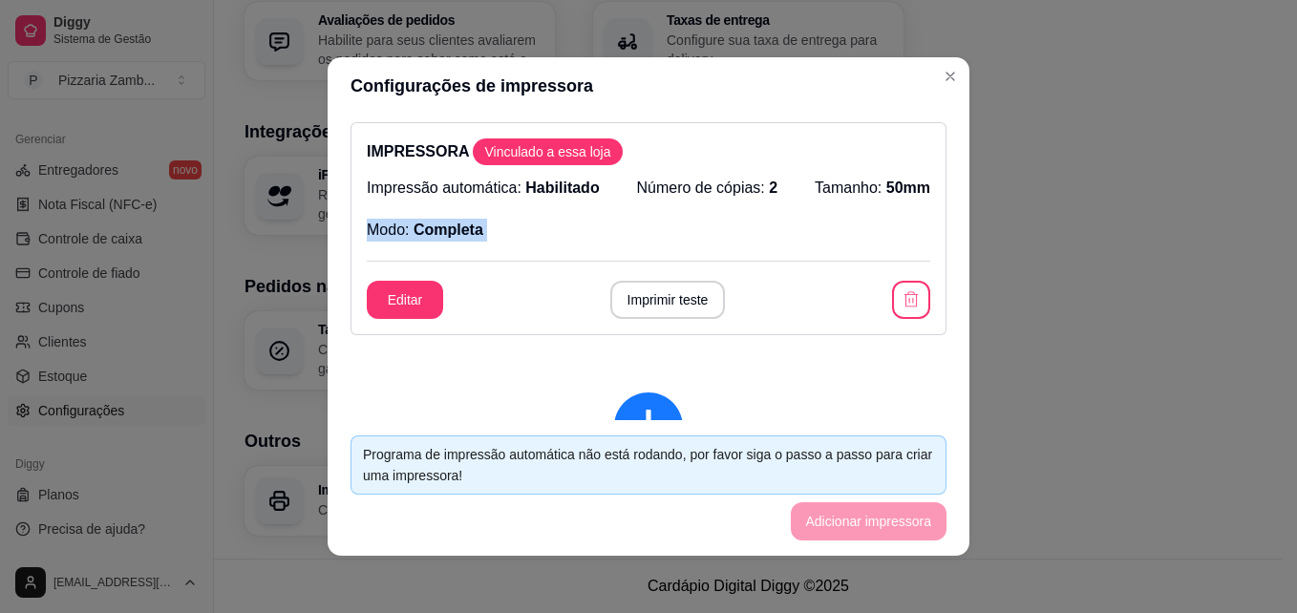
drag, startPoint x: 942, startPoint y: 195, endPoint x: 929, endPoint y: 289, distance: 95.5
click at [929, 289] on div "IMPRESSORA Vinculado a essa loja Impressão automática: Habilitado Número de cóp…" at bounding box center [649, 268] width 642 height 306
drag, startPoint x: 929, startPoint y: 289, endPoint x: 915, endPoint y: 239, distance: 52.6
click at [915, 239] on div "IMPRESSORA Vinculado a essa loja Impressão automática: Habilitado Número de cóp…" at bounding box center [648, 228] width 596 height 213
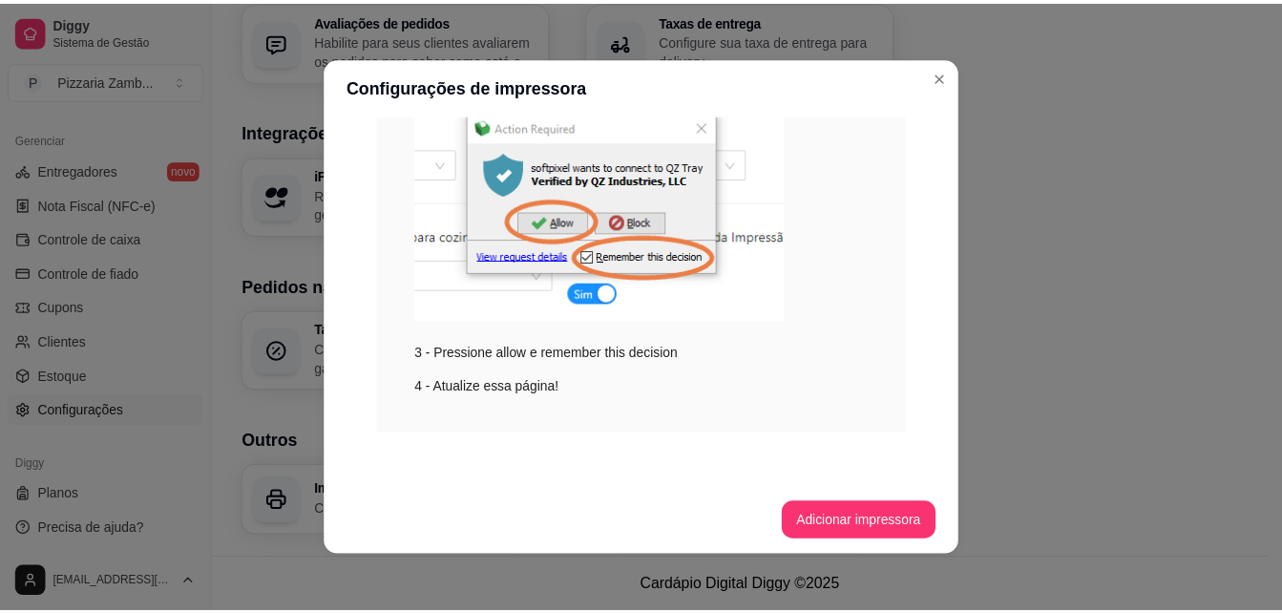
scroll to position [725, 0]
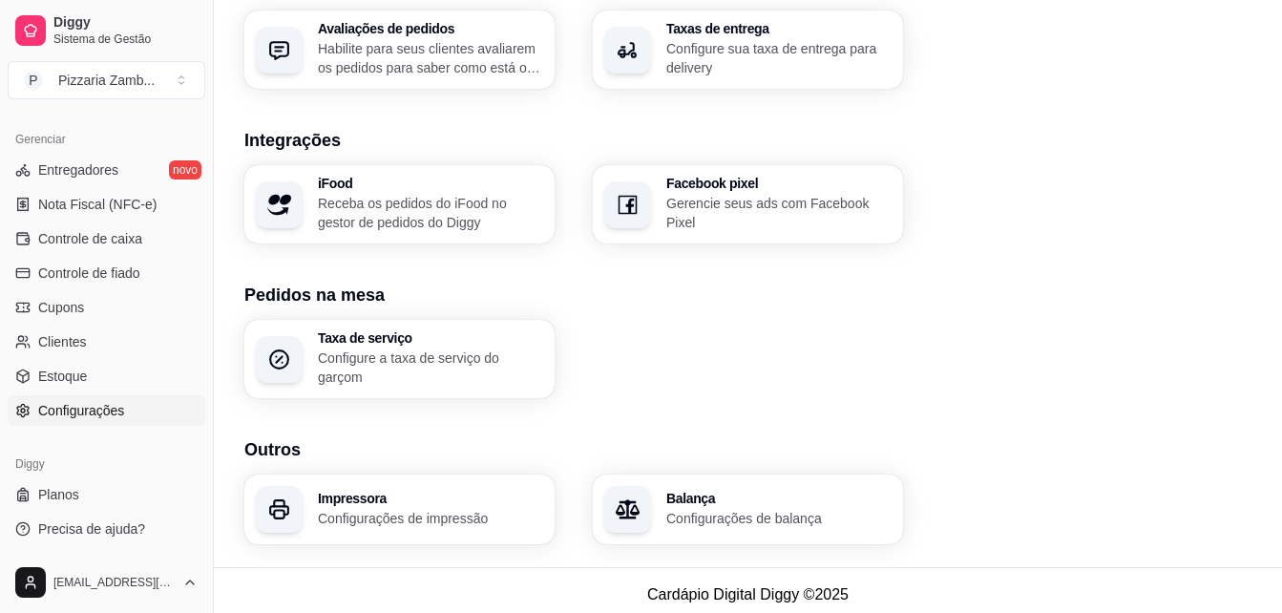
click at [965, 396] on div "Taxa de serviço Configure a taxa de serviço do garçom" at bounding box center [747, 359] width 1007 height 78
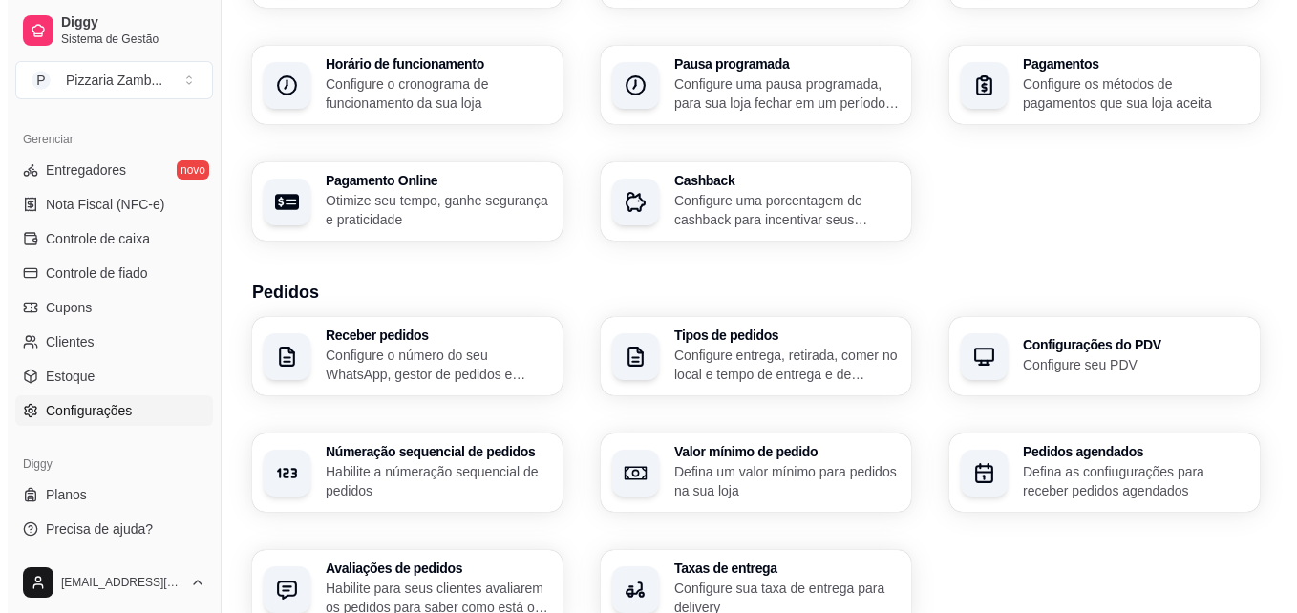
scroll to position [152, 0]
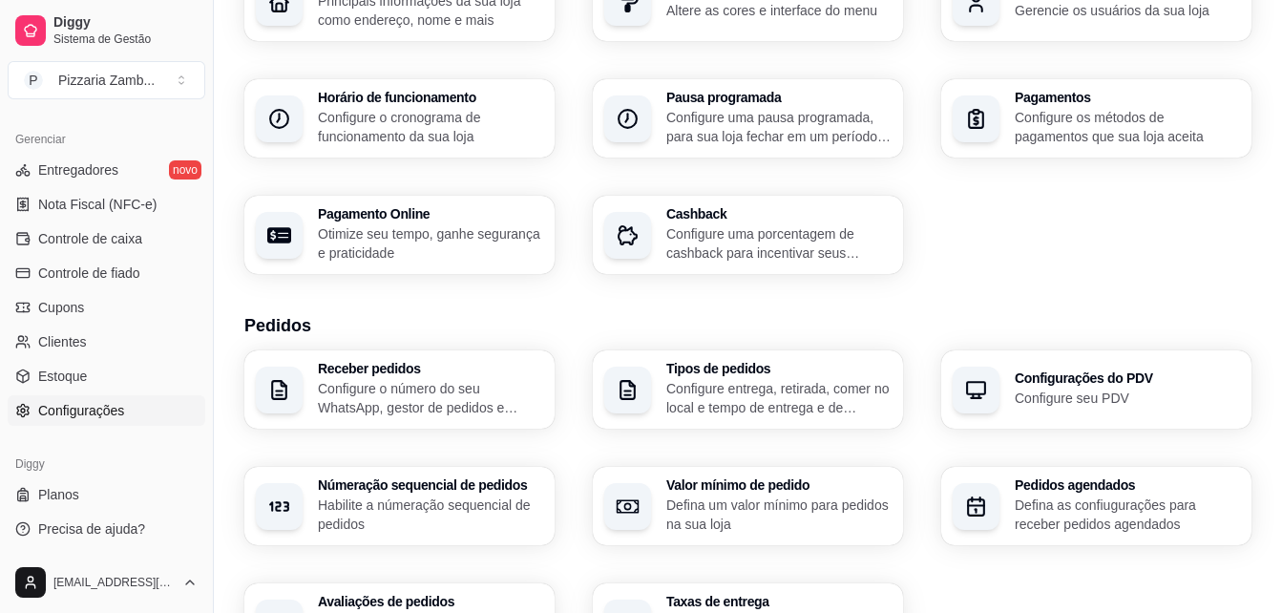
click at [418, 388] on p "Configure o número do seu WhatsApp, gestor de pedidos e outros" at bounding box center [430, 398] width 225 height 38
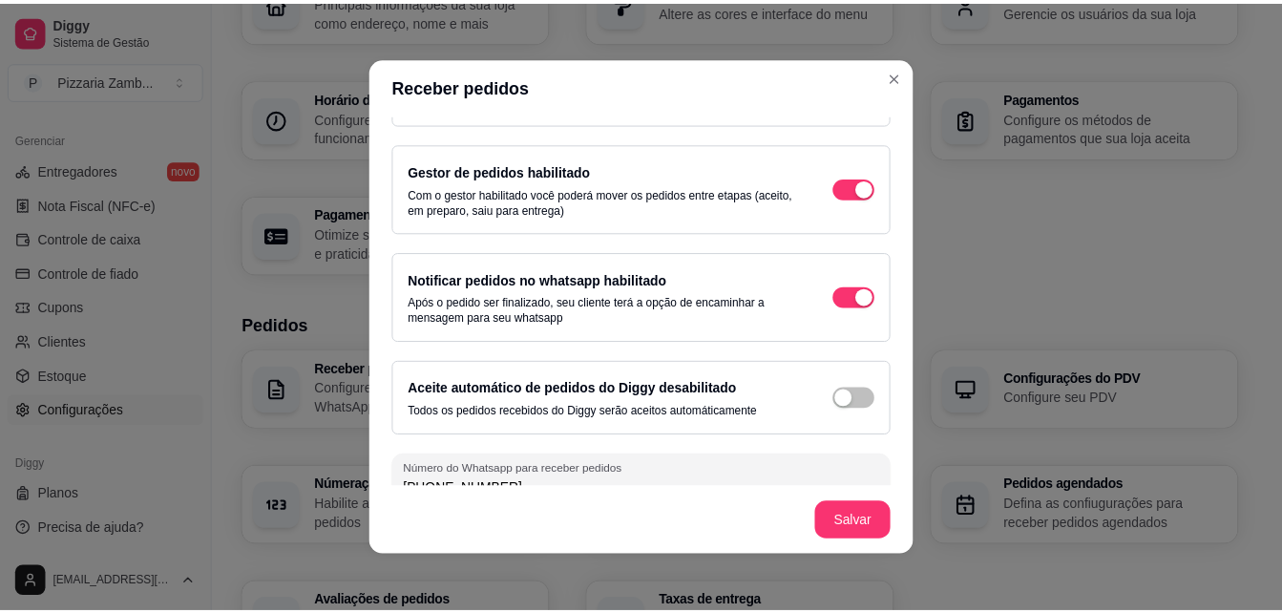
scroll to position [101, 0]
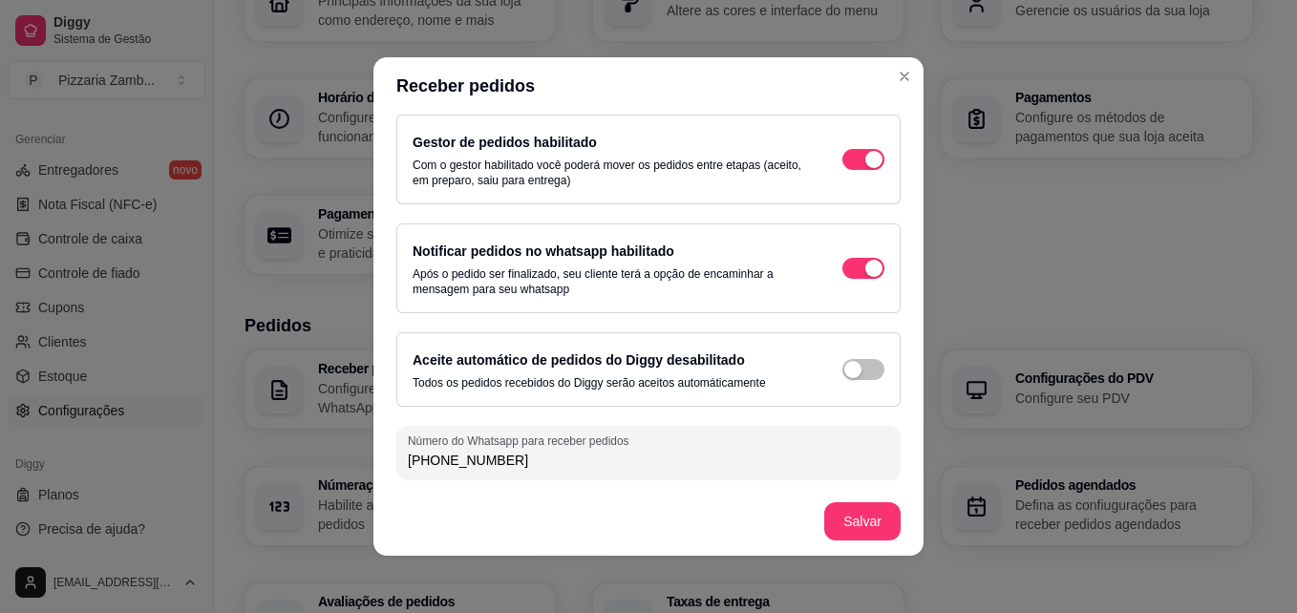
click at [699, 356] on label "Aceite automático de pedidos do Diggy desabilitado" at bounding box center [578, 359] width 332 height 15
click at [844, 366] on div "button" at bounding box center [852, 369] width 17 height 17
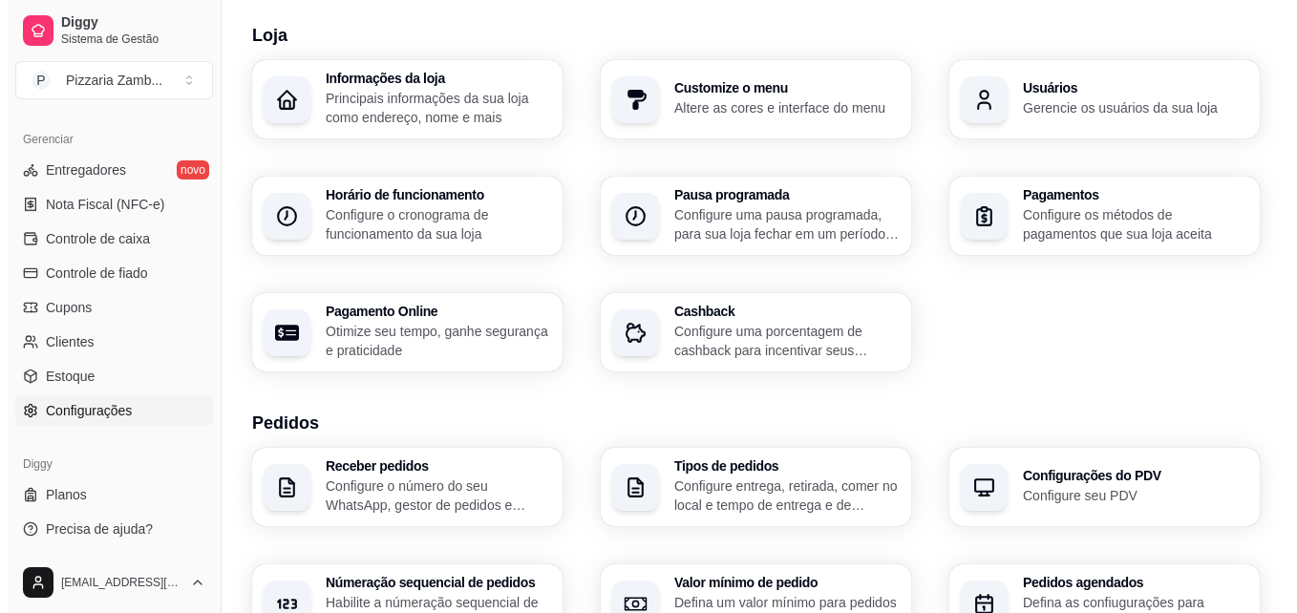
scroll to position [32, 0]
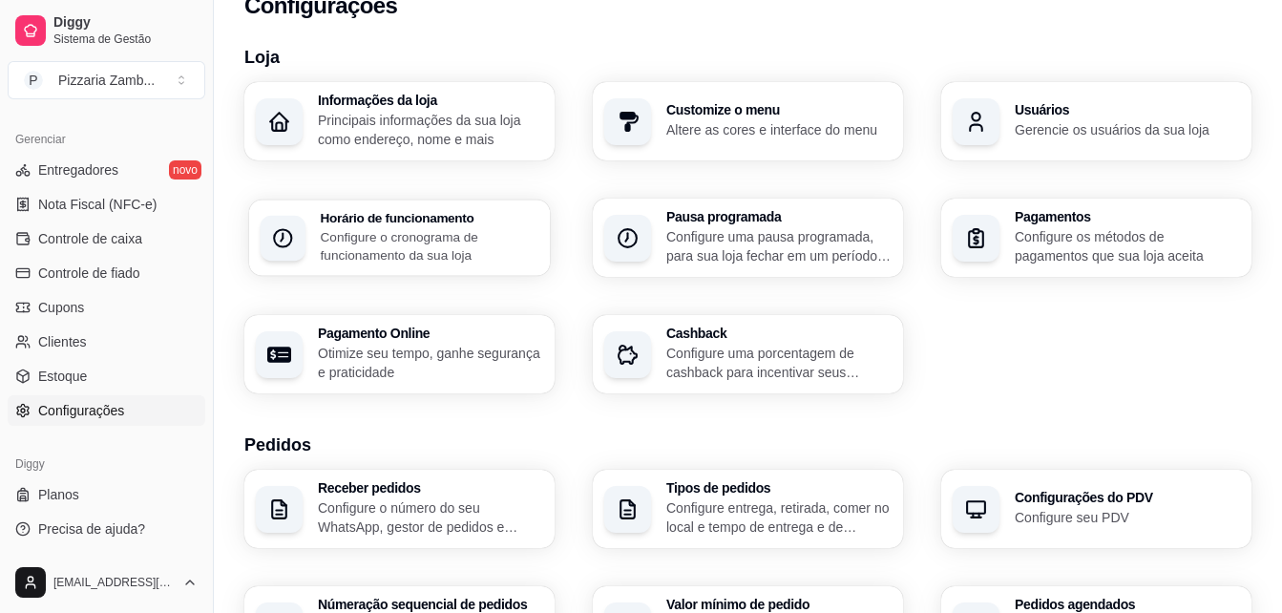
click at [442, 204] on div "Horário de funcionamento Configure o cronograma de funcionamento da sua loja" at bounding box center [399, 238] width 301 height 76
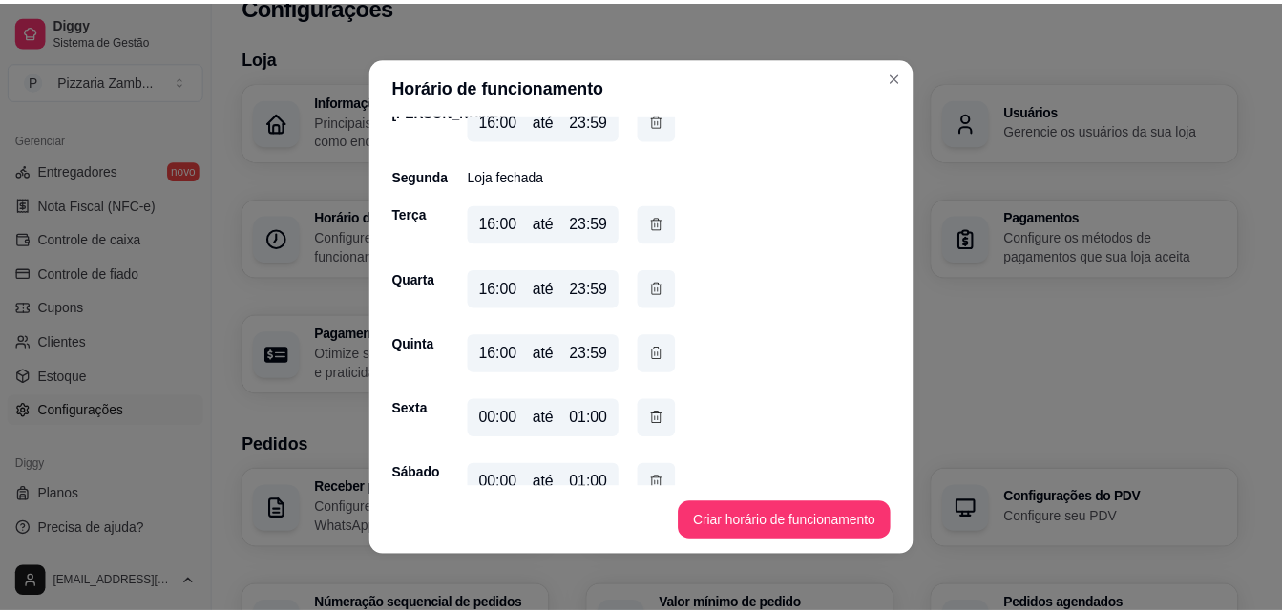
scroll to position [124, 0]
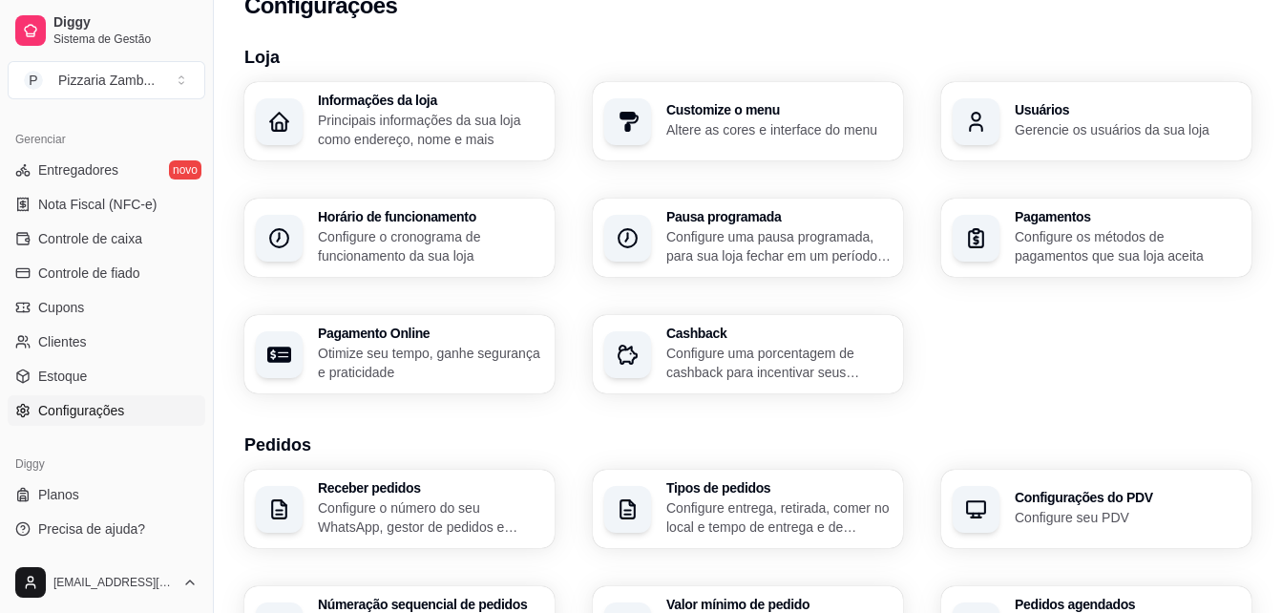
drag, startPoint x: 1280, startPoint y: 257, endPoint x: 1282, endPoint y: 282, distance: 24.9
click at [1282, 282] on html "Diggy Sistema de Gestão P Pizzaria Zamb ... Loja aberta Período gratuito até 16…" at bounding box center [641, 274] width 1282 height 613
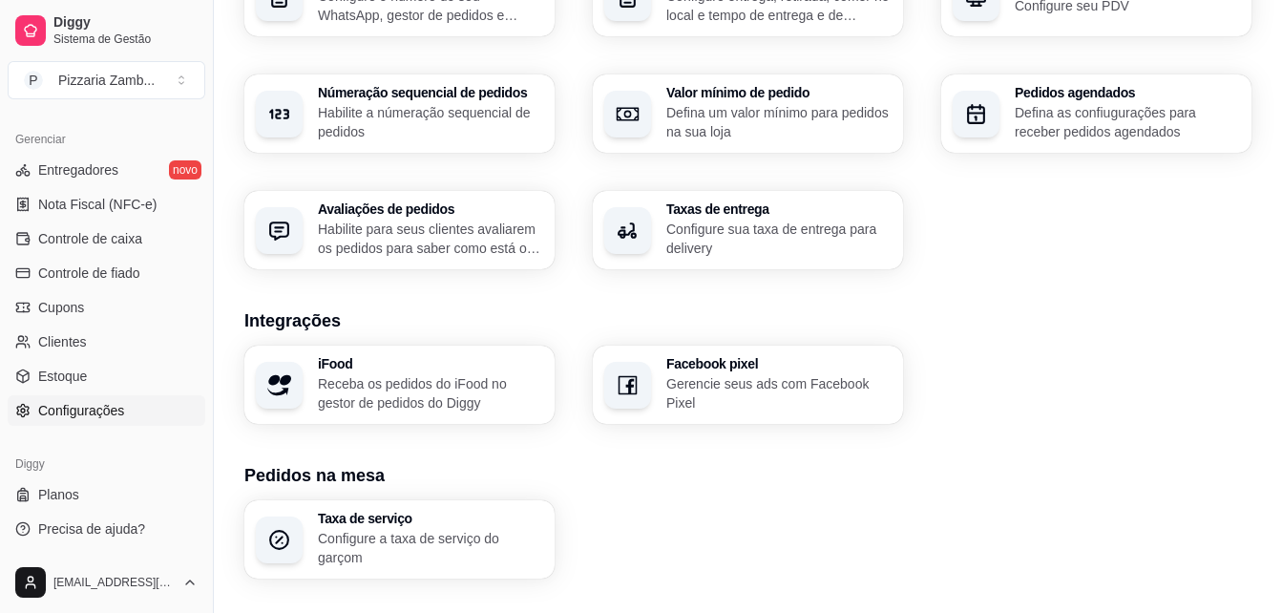
scroll to position [562, 0]
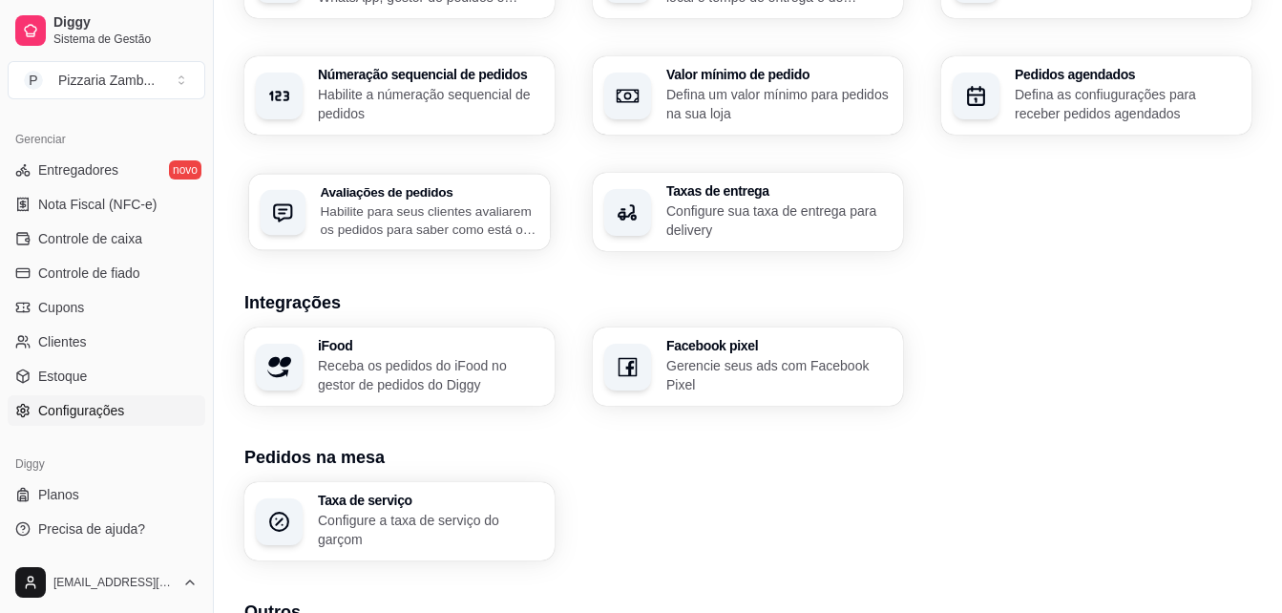
click at [480, 214] on p "Habilite para seus clientes avaliarem os pedidos para saber como está o feedbac…" at bounding box center [430, 219] width 219 height 37
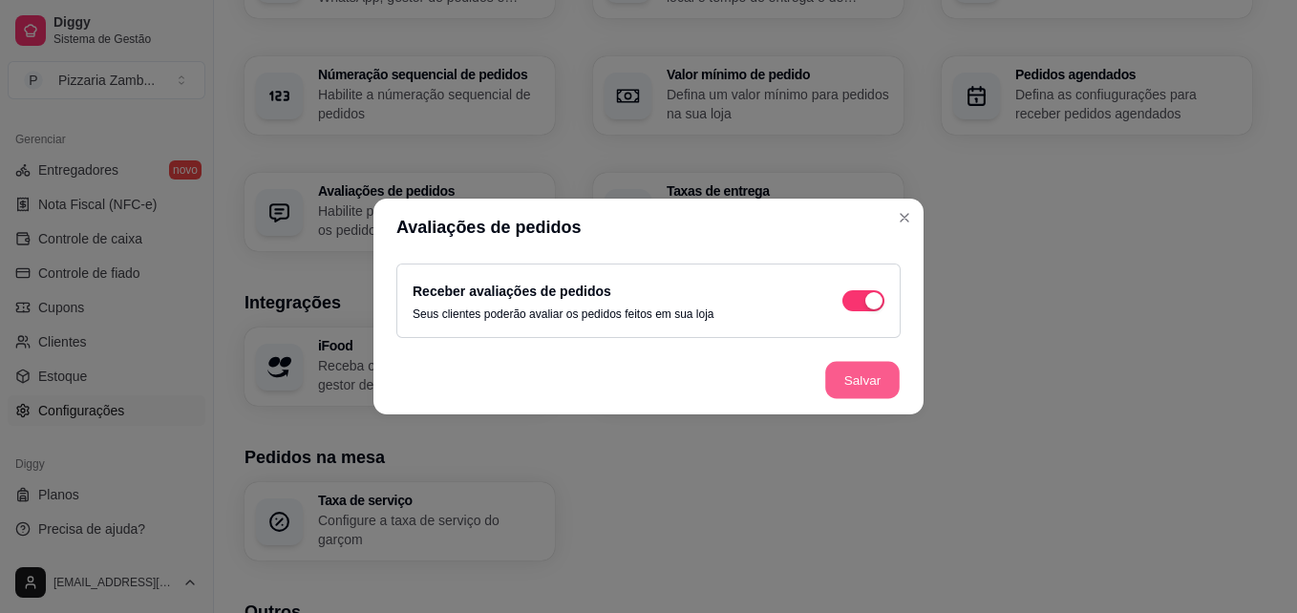
click at [865, 364] on button "Salvar" at bounding box center [862, 380] width 74 height 37
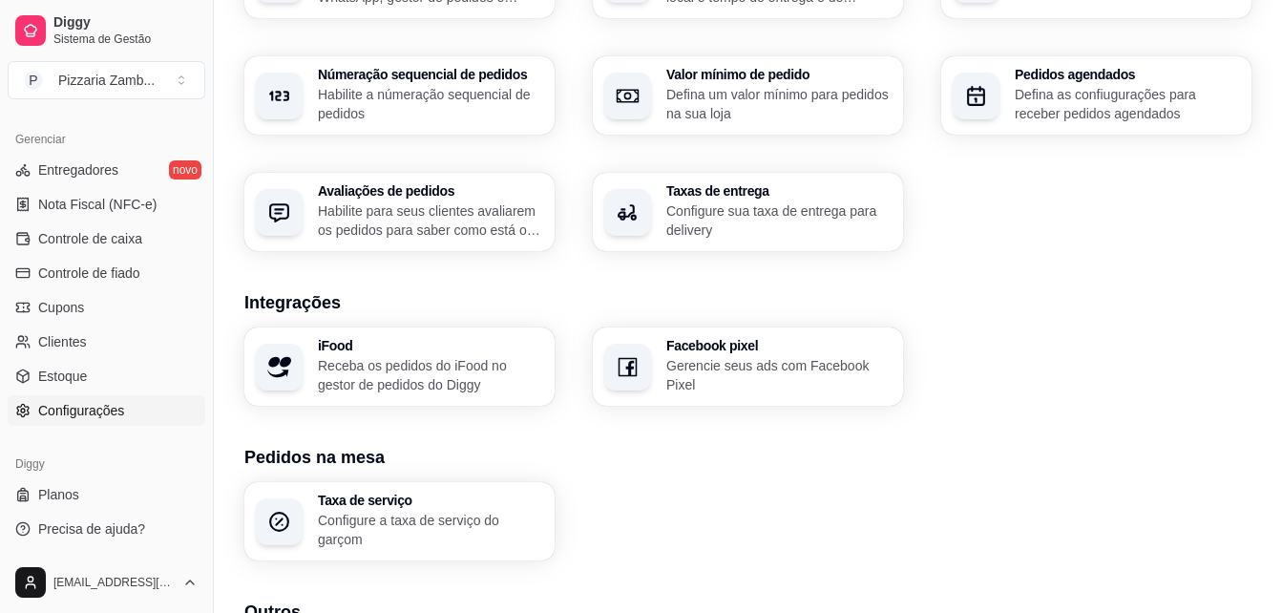
click at [814, 241] on div "Taxas de entrega Configure sua taxa de entrega para delivery" at bounding box center [748, 212] width 310 height 78
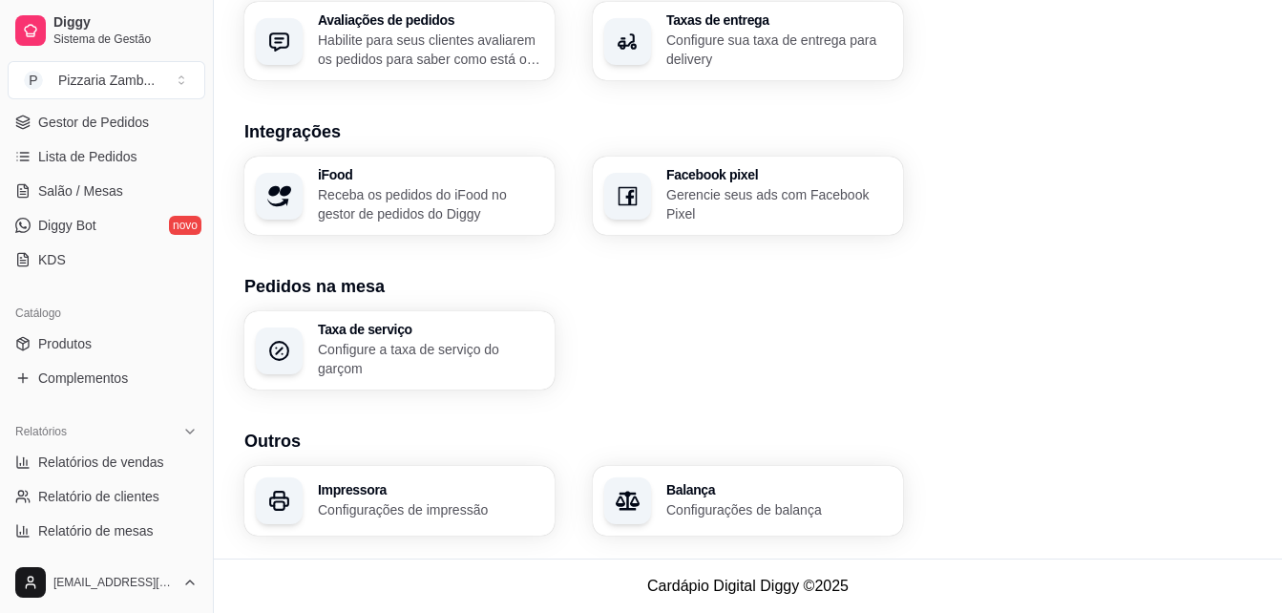
scroll to position [276, 0]
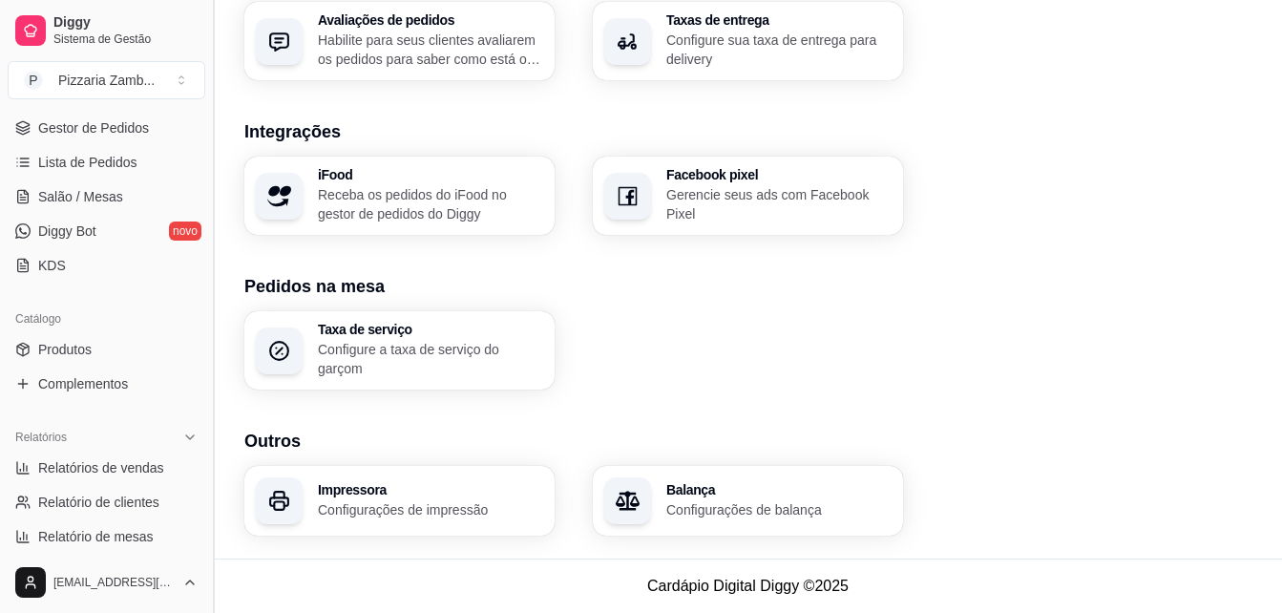
drag, startPoint x: 212, startPoint y: 341, endPoint x: 207, endPoint y: 321, distance: 20.6
click at [207, 321] on button "Toggle Sidebar" at bounding box center [212, 306] width 15 height 613
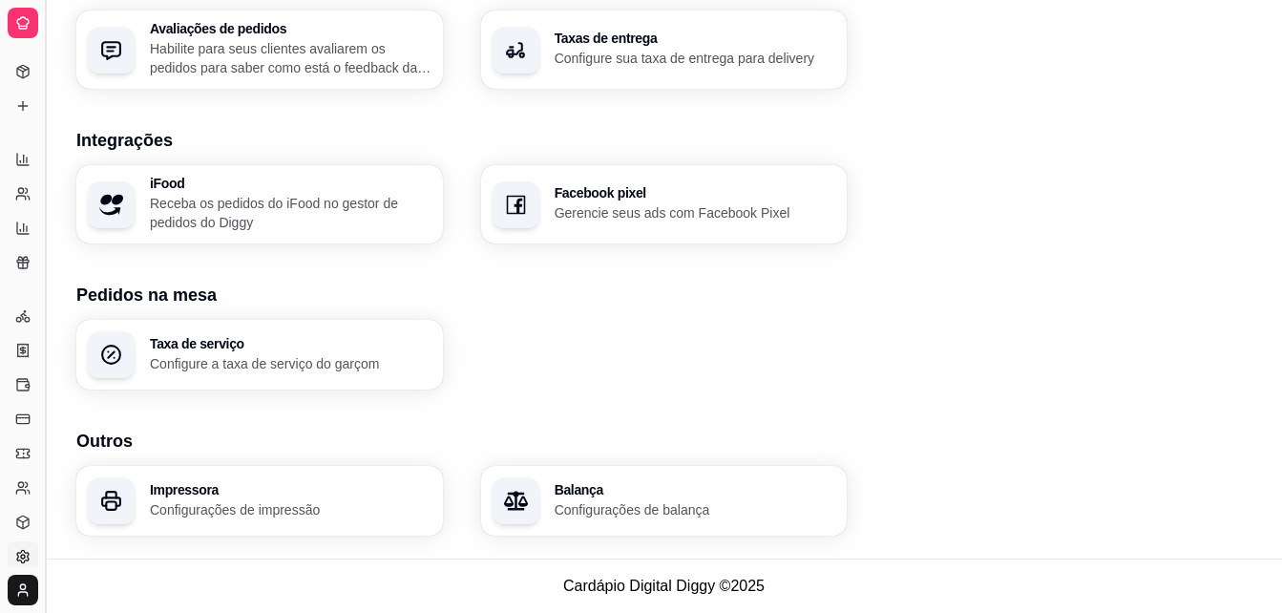
scroll to position [725, 0]
click at [50, 323] on button "Toggle Sidebar" at bounding box center [44, 306] width 15 height 613
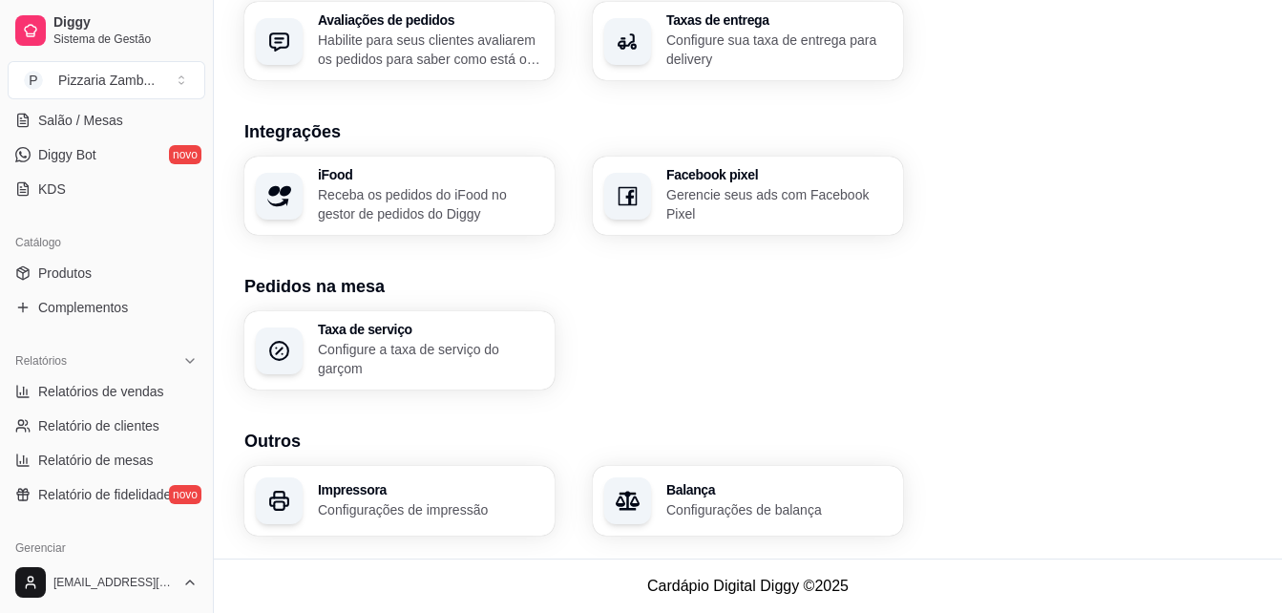
scroll to position [421, 0]
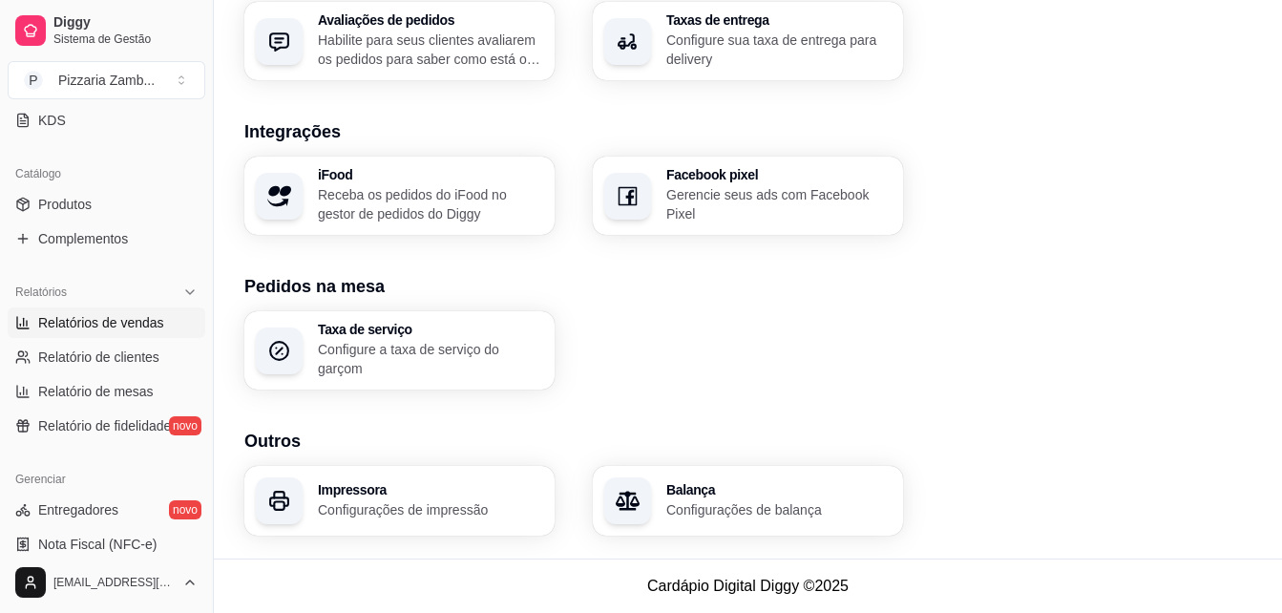
click at [137, 324] on span "Relatórios de vendas" at bounding box center [101, 322] width 126 height 19
select select "ALL"
select select "0"
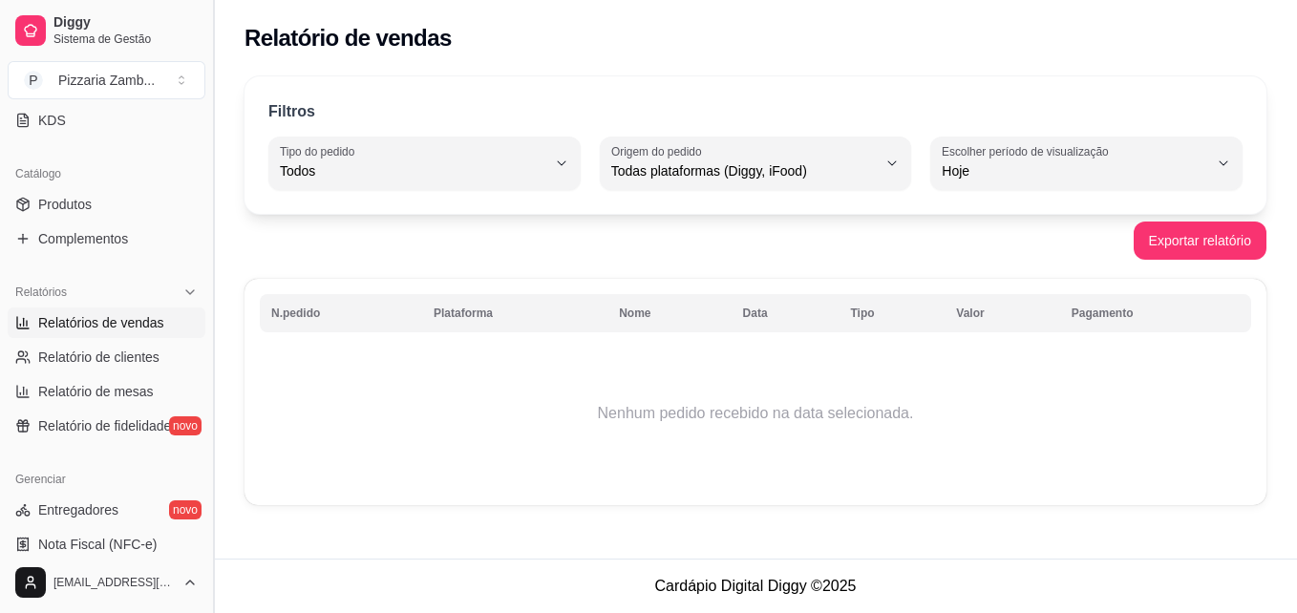
click at [213, 361] on button "Toggle Sidebar" at bounding box center [212, 306] width 15 height 613
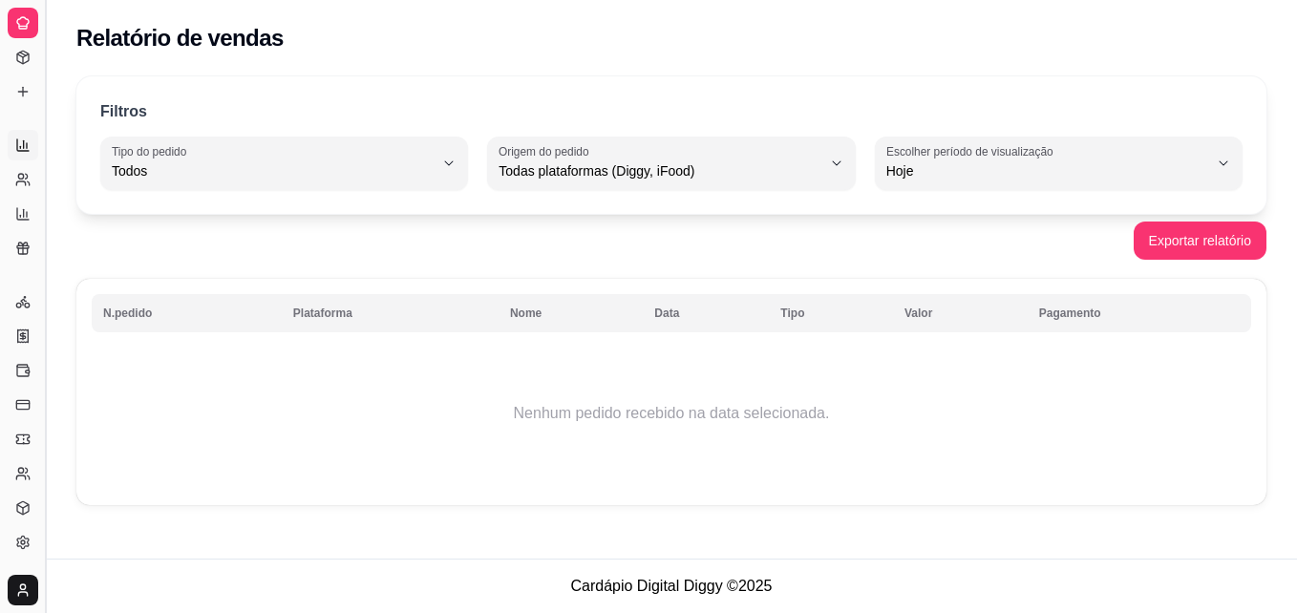
scroll to position [281, 0]
click at [37, 278] on button "Toggle Sidebar" at bounding box center [44, 306] width 15 height 613
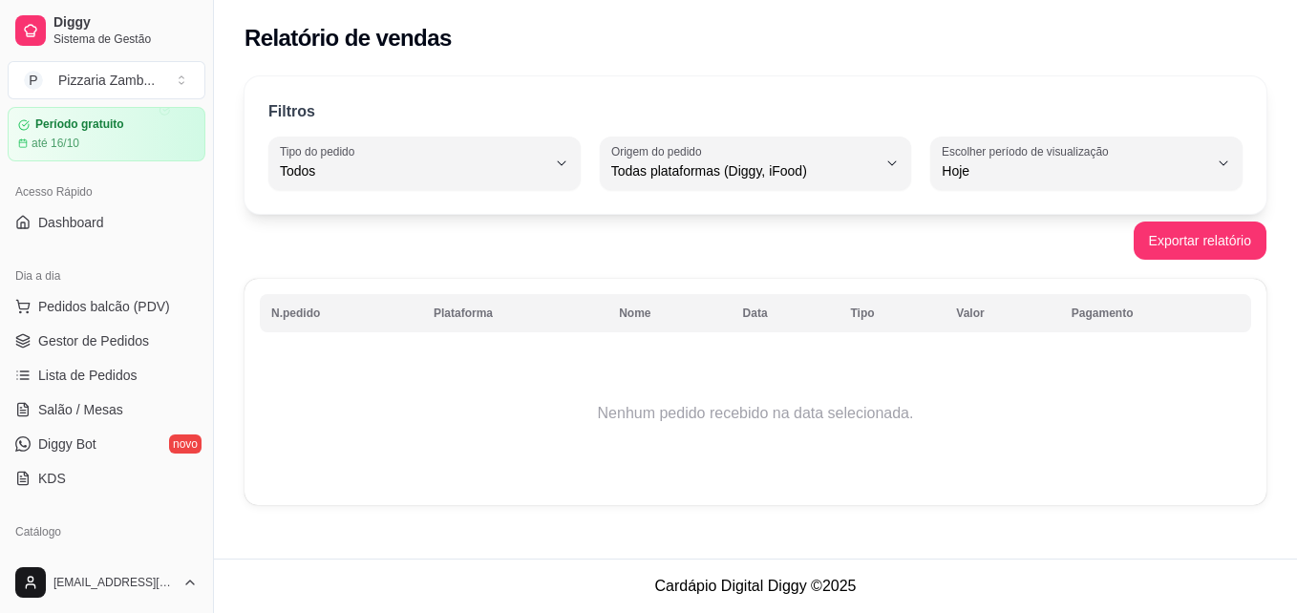
scroll to position [66, 0]
click at [83, 372] on span "Lista de Pedidos" at bounding box center [87, 372] width 99 height 19
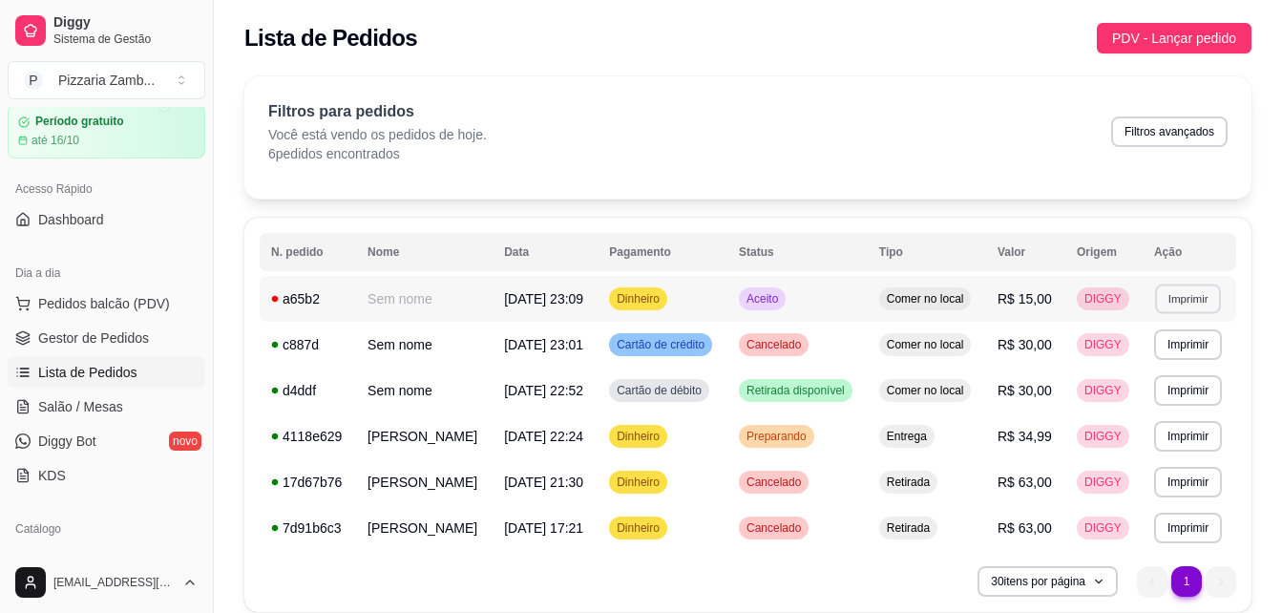
click at [1198, 301] on button "Imprimir" at bounding box center [1188, 299] width 66 height 30
click at [1116, 367] on button "IMPRESSORA" at bounding box center [1152, 365] width 134 height 30
click at [729, 391] on td "Retirada disponível" at bounding box center [798, 391] width 140 height 46
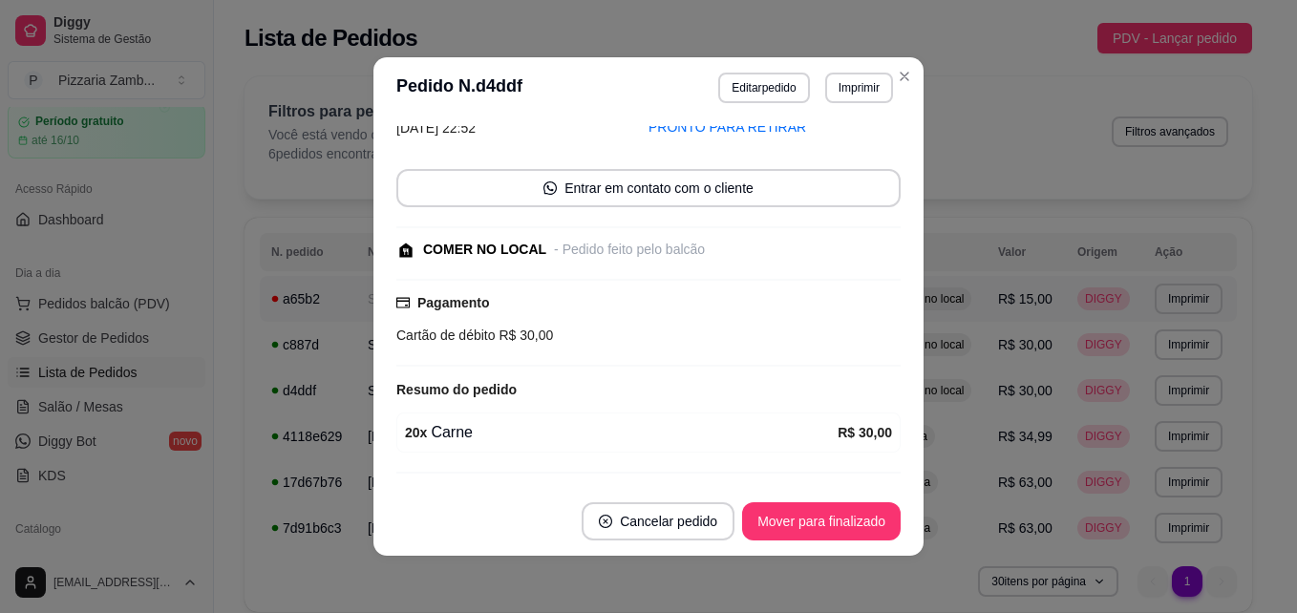
scroll to position [95, 0]
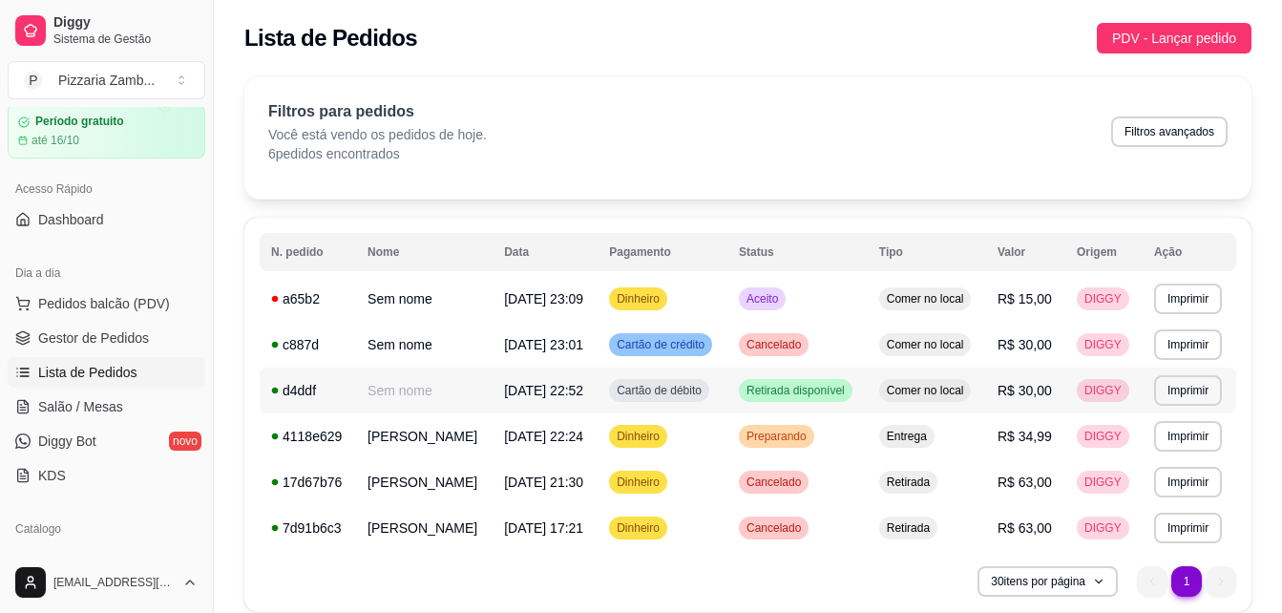
click at [730, 412] on td "Retirada disponível" at bounding box center [798, 391] width 140 height 46
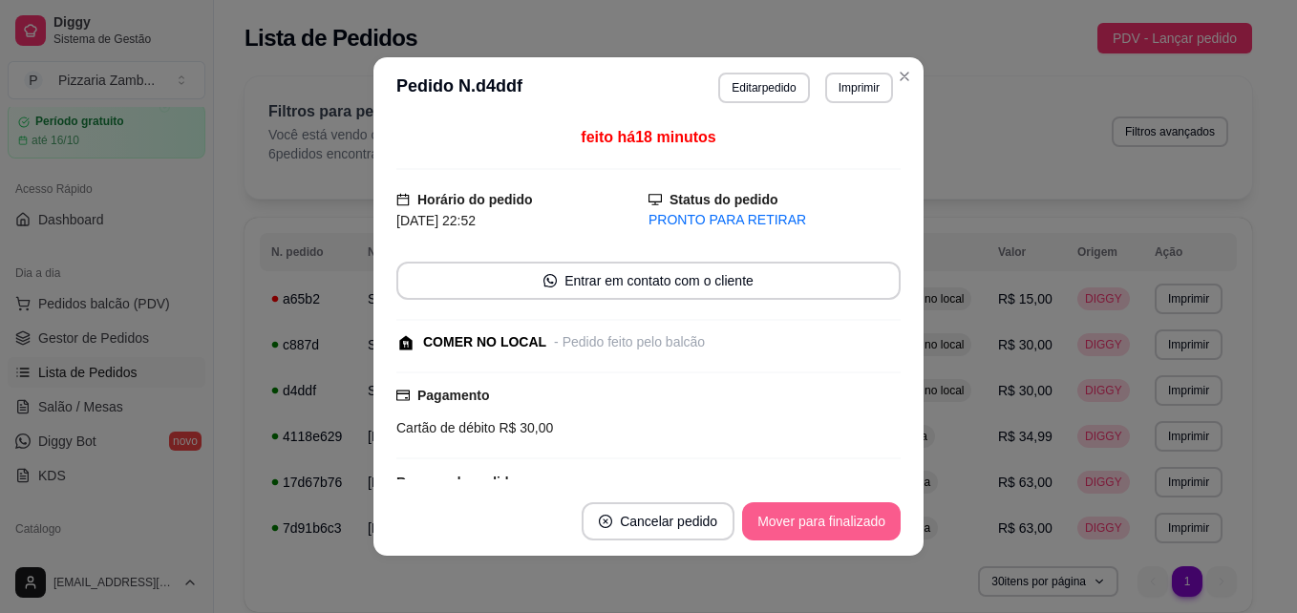
click at [789, 525] on button "Mover para finalizado" at bounding box center [821, 521] width 159 height 38
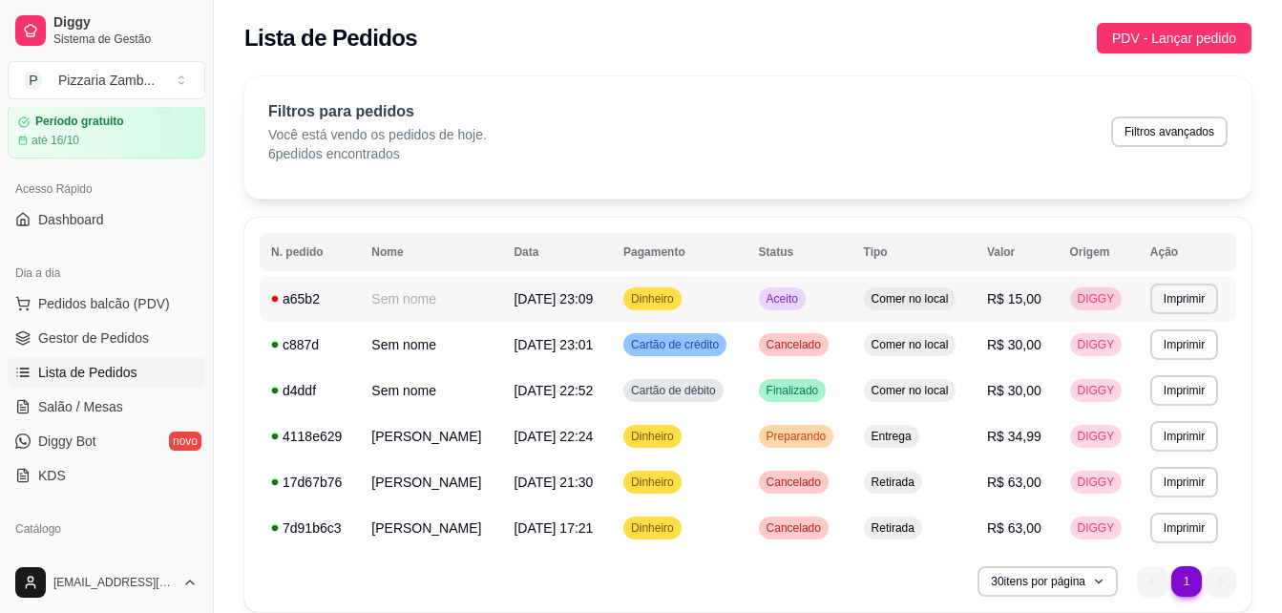
click at [666, 300] on div "Dinheiro" at bounding box center [653, 298] width 58 height 23
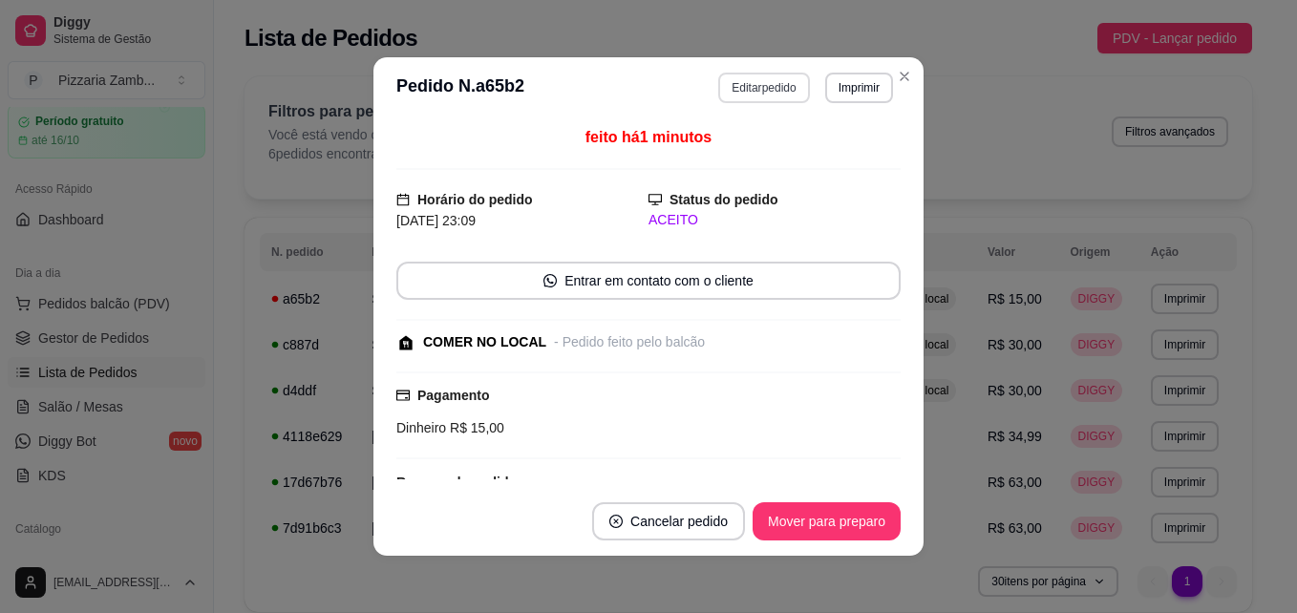
click at [766, 84] on button "Editar pedido" at bounding box center [763, 88] width 91 height 31
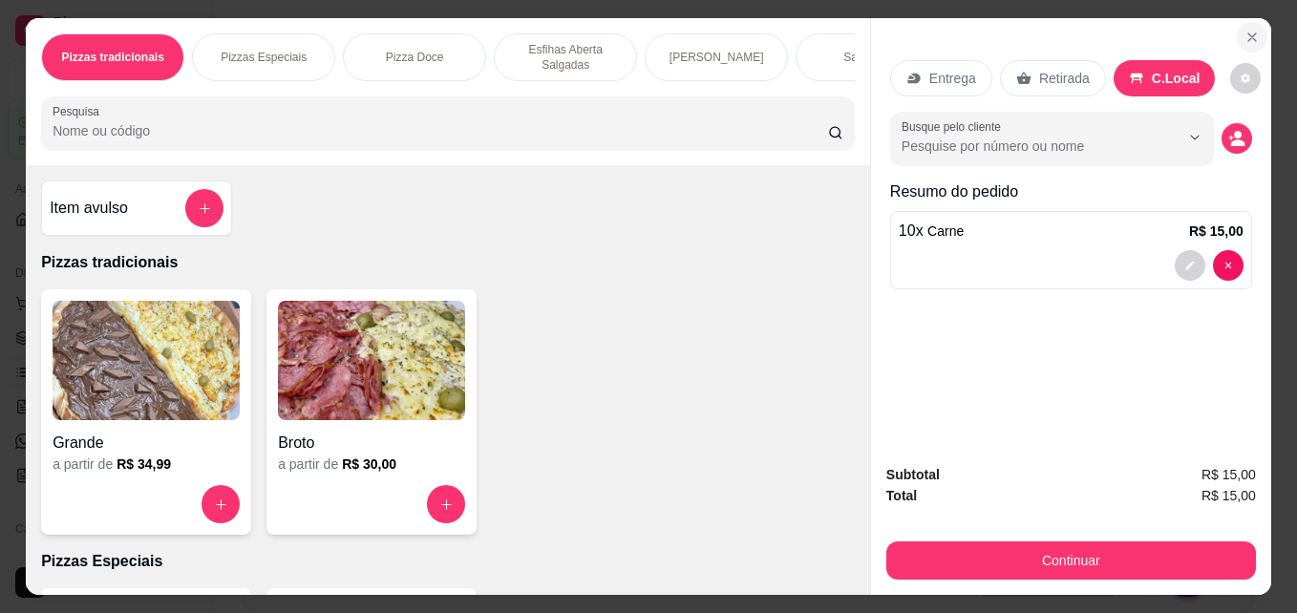
click at [1251, 32] on icon "Close" at bounding box center [1251, 37] width 15 height 15
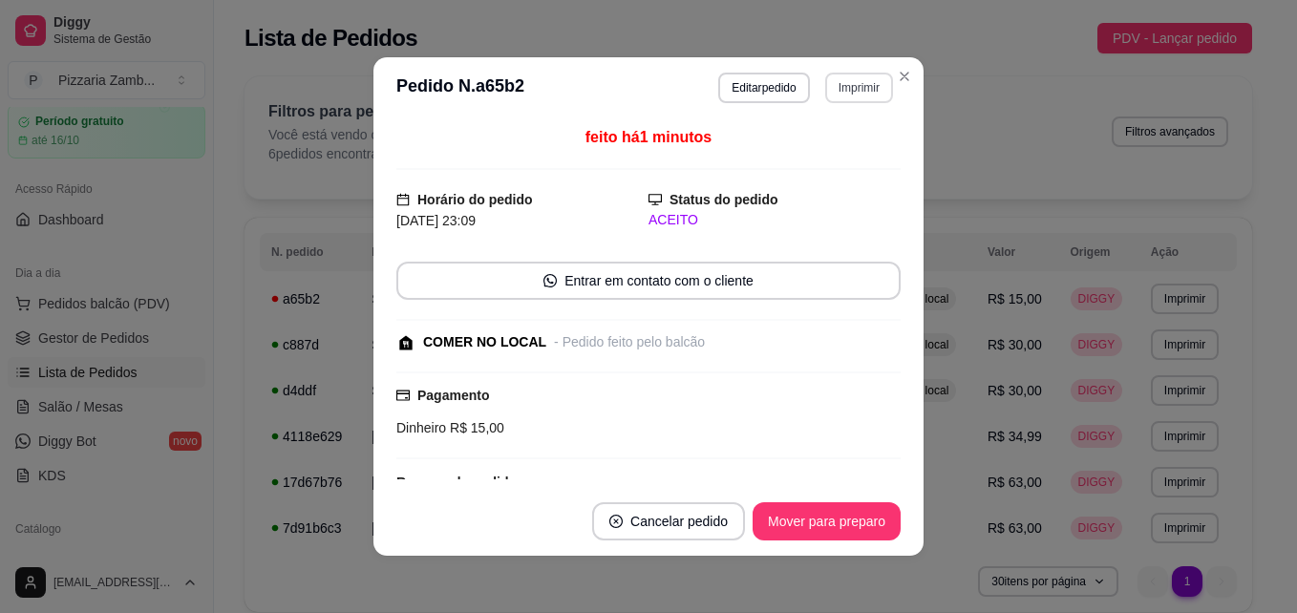
click at [848, 87] on button "Imprimir" at bounding box center [859, 88] width 68 height 31
click at [807, 147] on button "IMPRESSORA" at bounding box center [818, 154] width 134 height 30
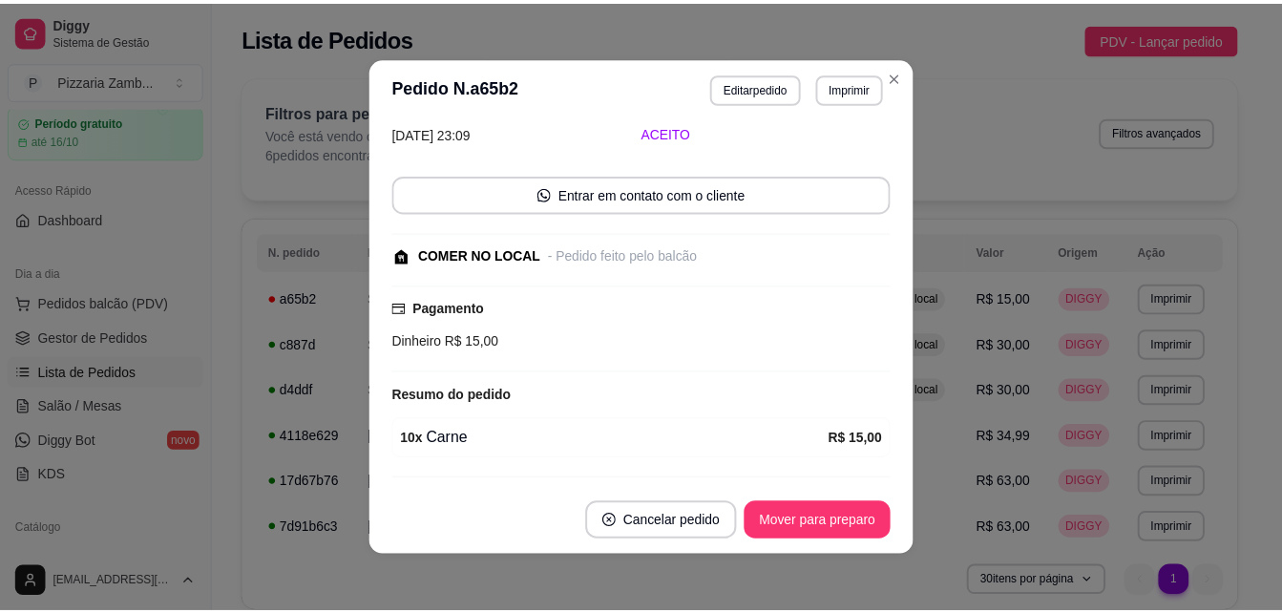
scroll to position [140, 0]
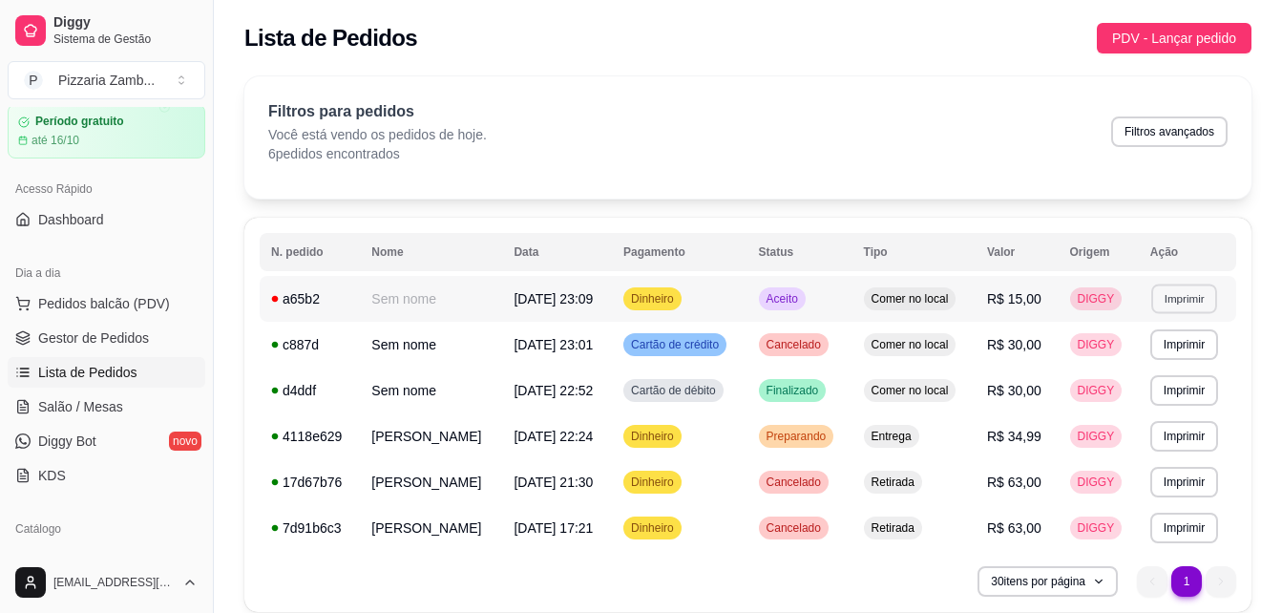
click at [1154, 290] on button "Imprimir" at bounding box center [1185, 299] width 66 height 30
click at [1116, 370] on button "IMPRESSORA" at bounding box center [1148, 365] width 134 height 30
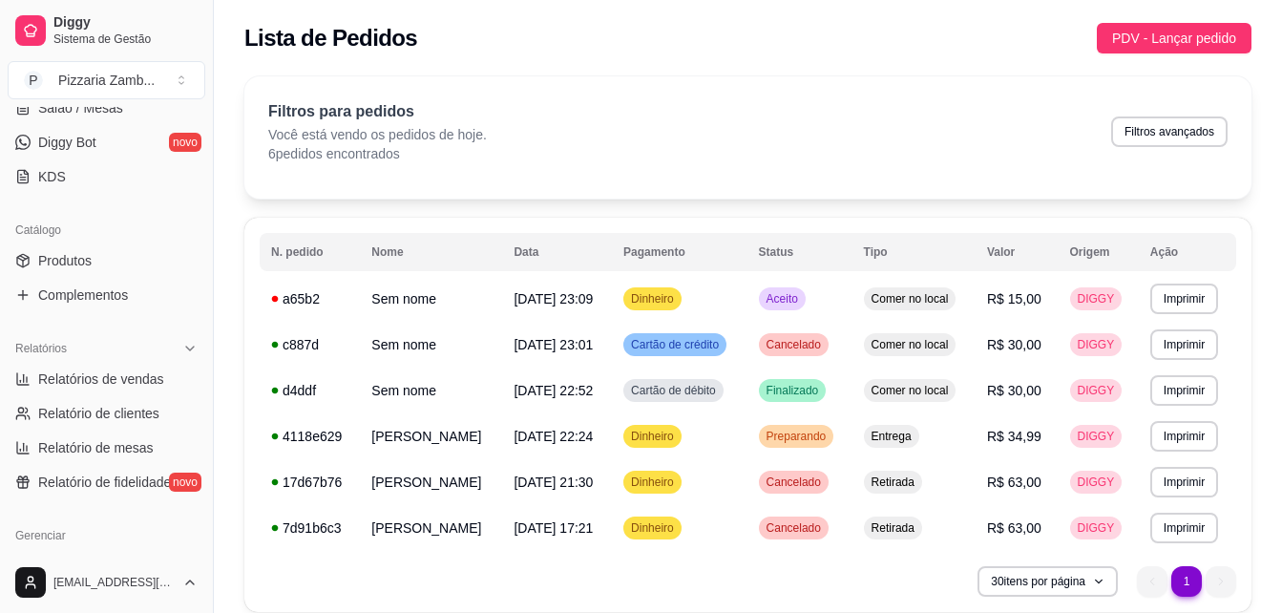
scroll to position [761, 0]
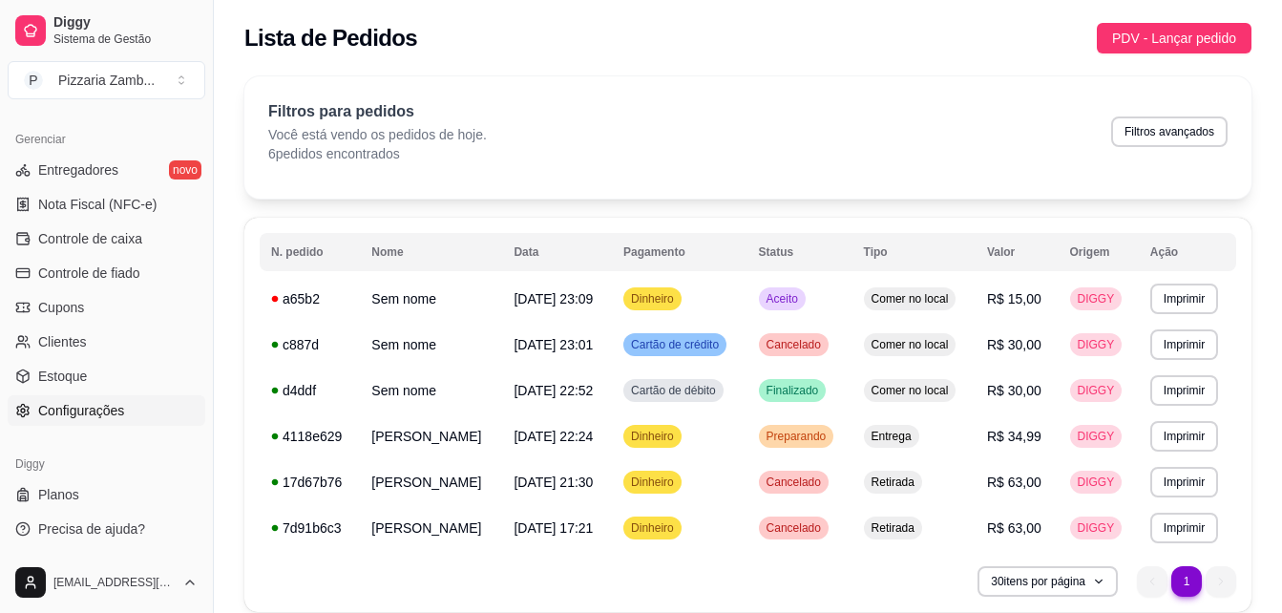
click at [49, 406] on span "Configurações" at bounding box center [81, 410] width 86 height 19
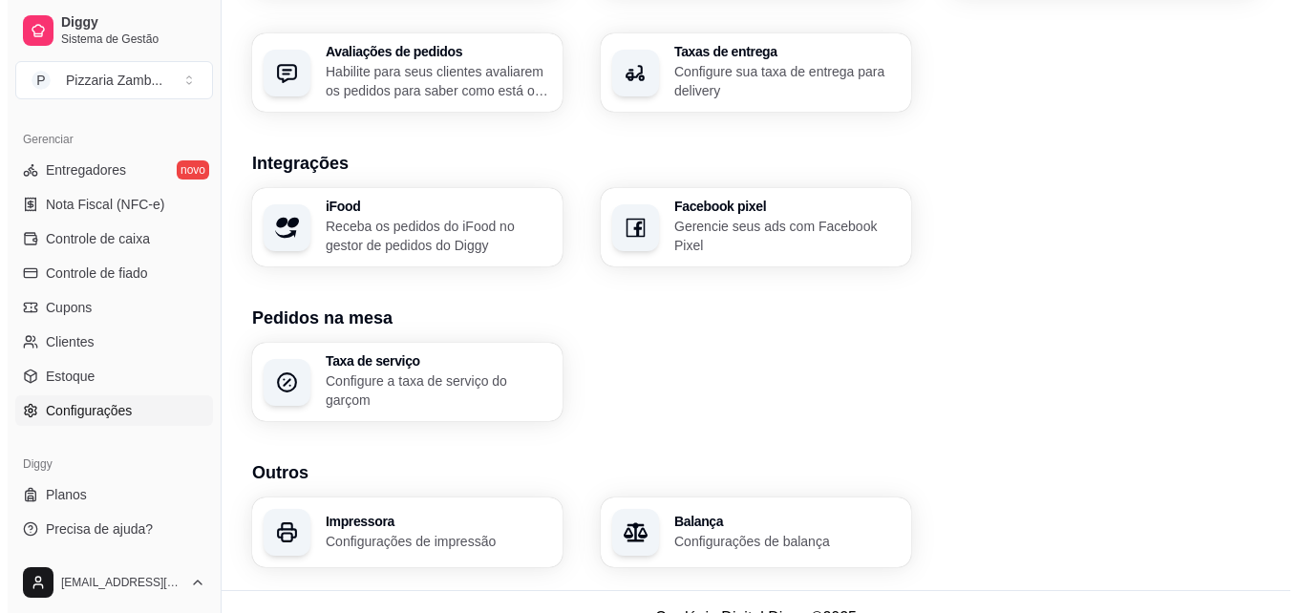
scroll to position [679, 0]
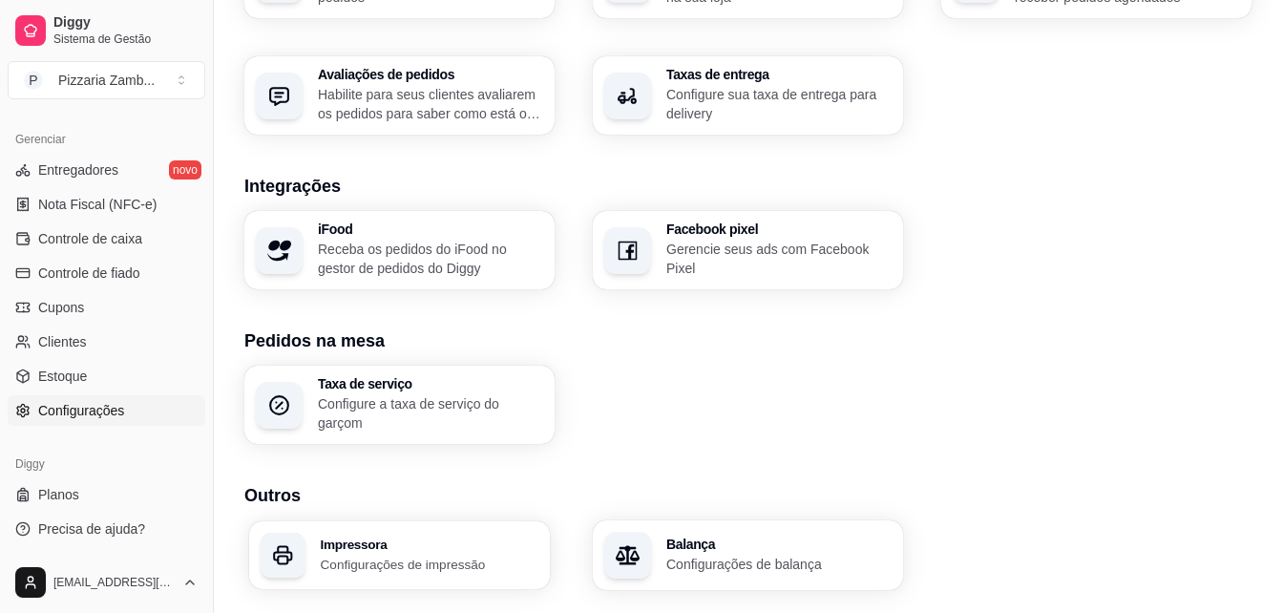
click at [376, 542] on h3 "Impressora" at bounding box center [430, 544] width 219 height 13
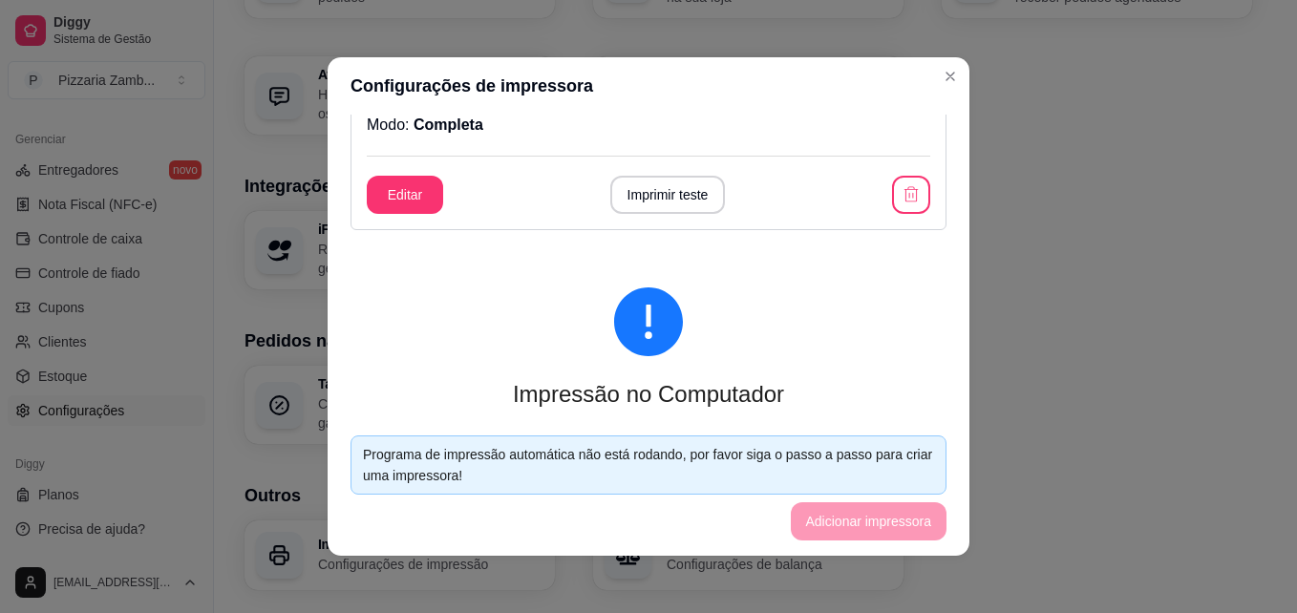
scroll to position [0, 0]
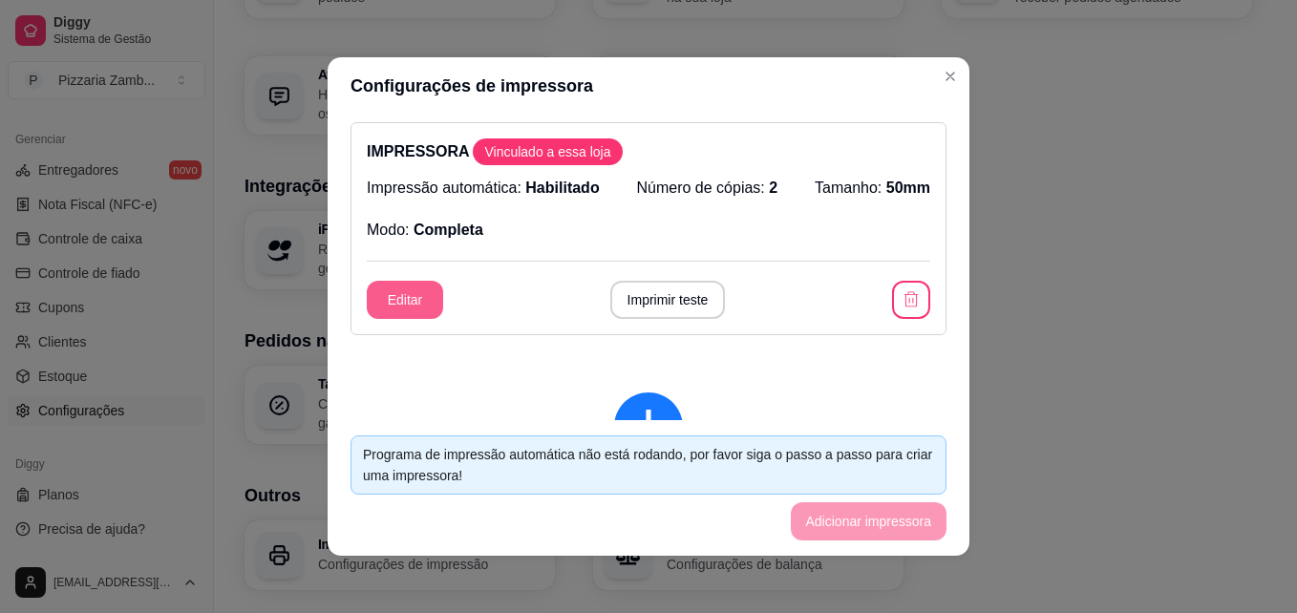
click at [385, 300] on button "Editar" at bounding box center [405, 300] width 76 height 38
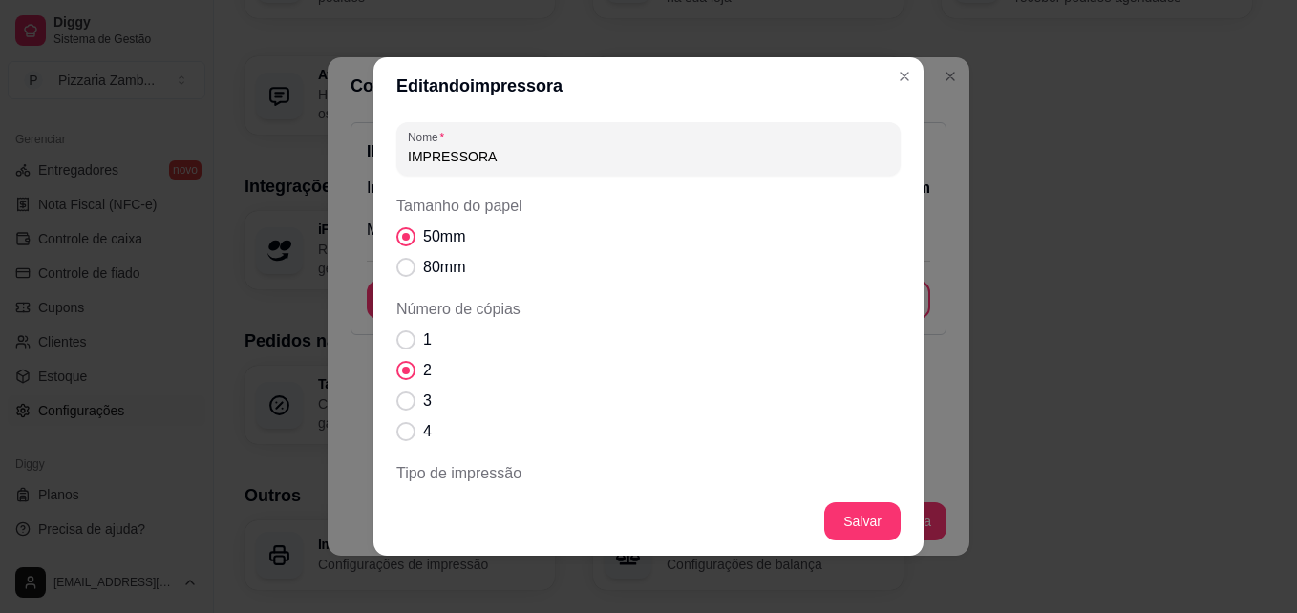
click at [898, 179] on div "Nome IMPRESSORA Tamanho do papel 50mm 80mm Número de cópias 1 2 3 4 Tipo de imp…" at bounding box center [648, 301] width 550 height 372
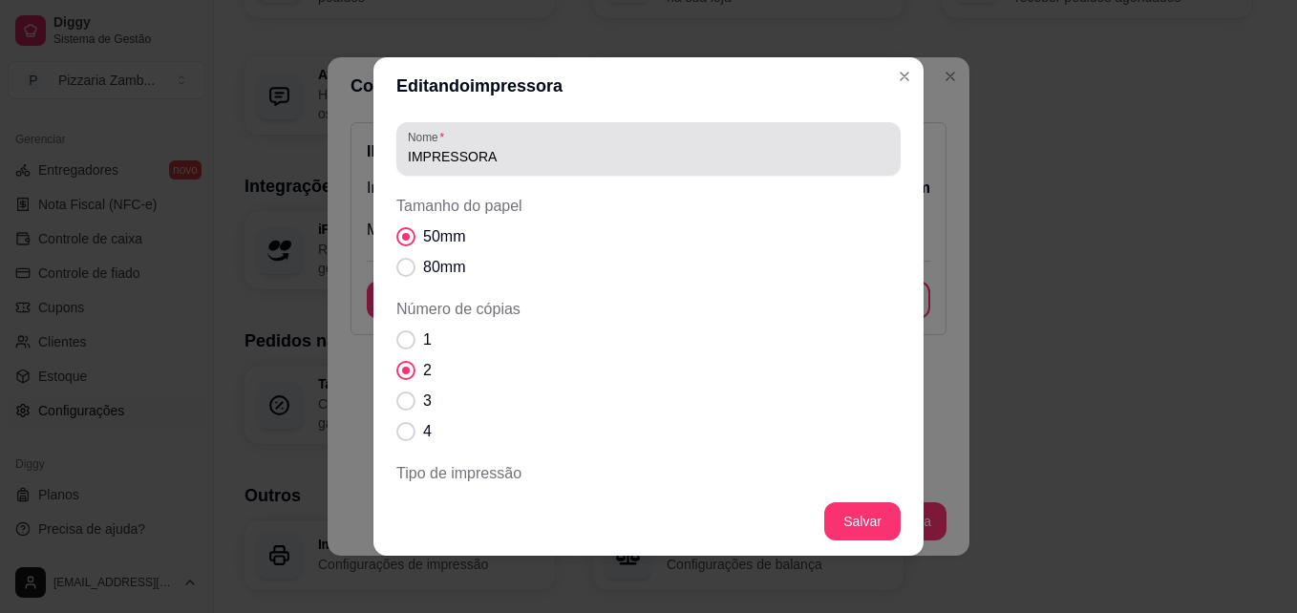
click at [794, 128] on div "Nome IMPRESSORA" at bounding box center [648, 148] width 504 height 53
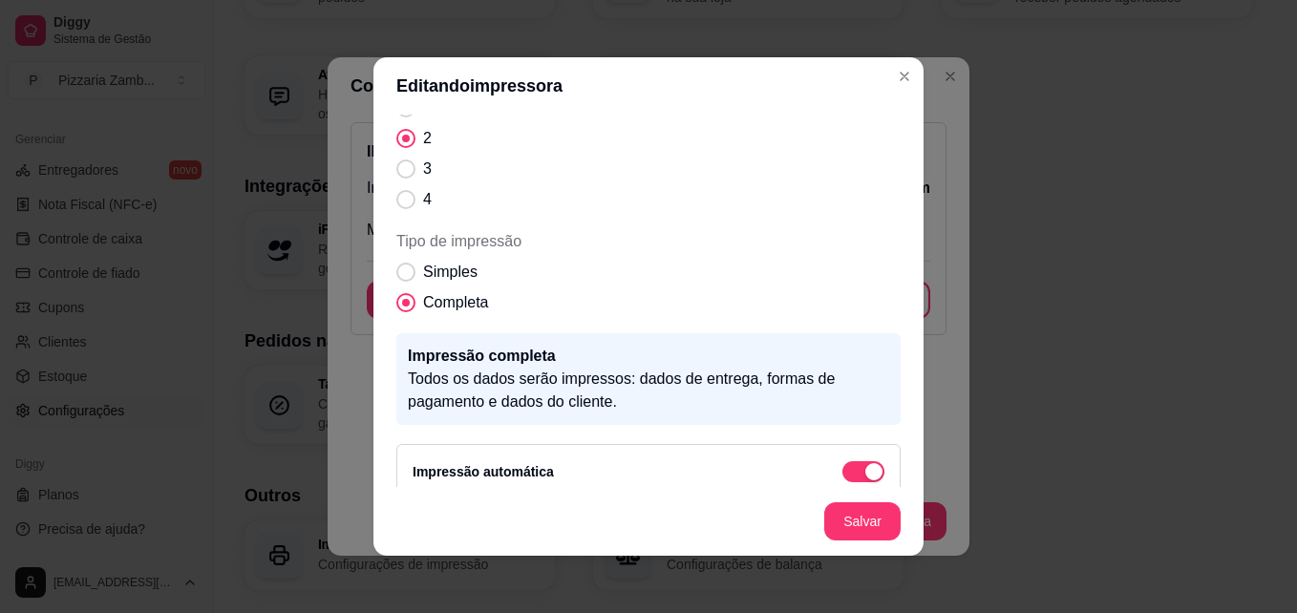
scroll to position [252, 0]
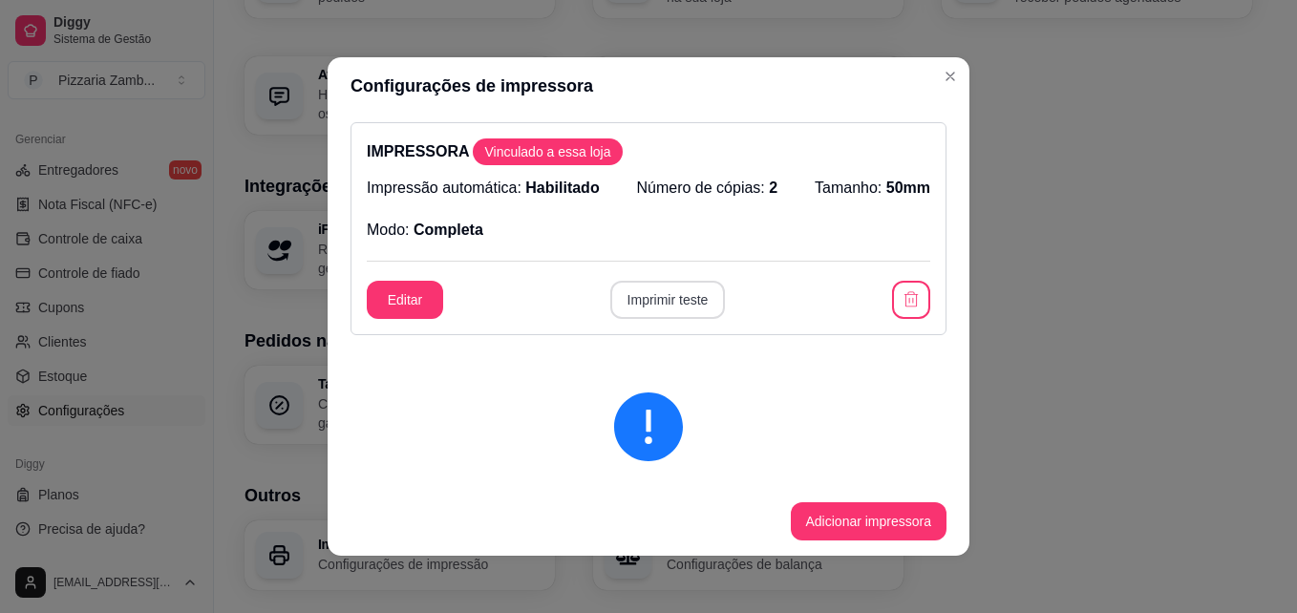
click at [654, 309] on button "Imprimir teste" at bounding box center [668, 300] width 116 height 38
click at [651, 441] on icon "exclamation-circle" at bounding box center [648, 426] width 69 height 69
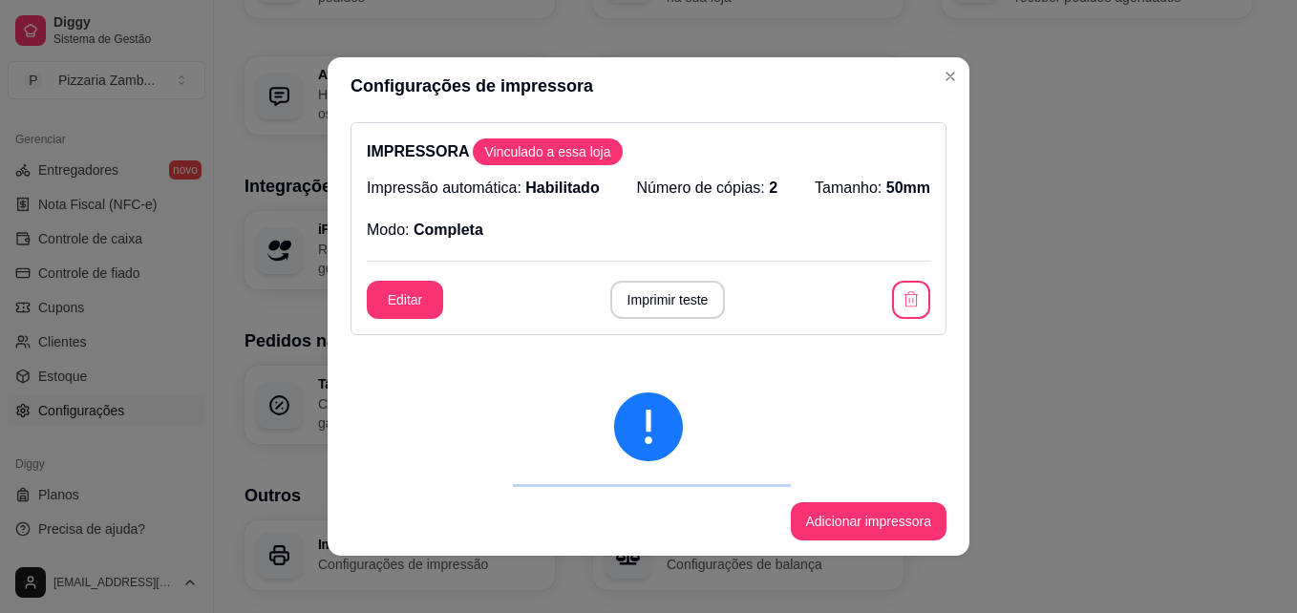
click at [651, 441] on icon "exclamation-circle" at bounding box center [648, 426] width 69 height 69
drag, startPoint x: 651, startPoint y: 441, endPoint x: 868, endPoint y: 448, distance: 216.8
click at [868, 448] on div at bounding box center [648, 426] width 535 height 69
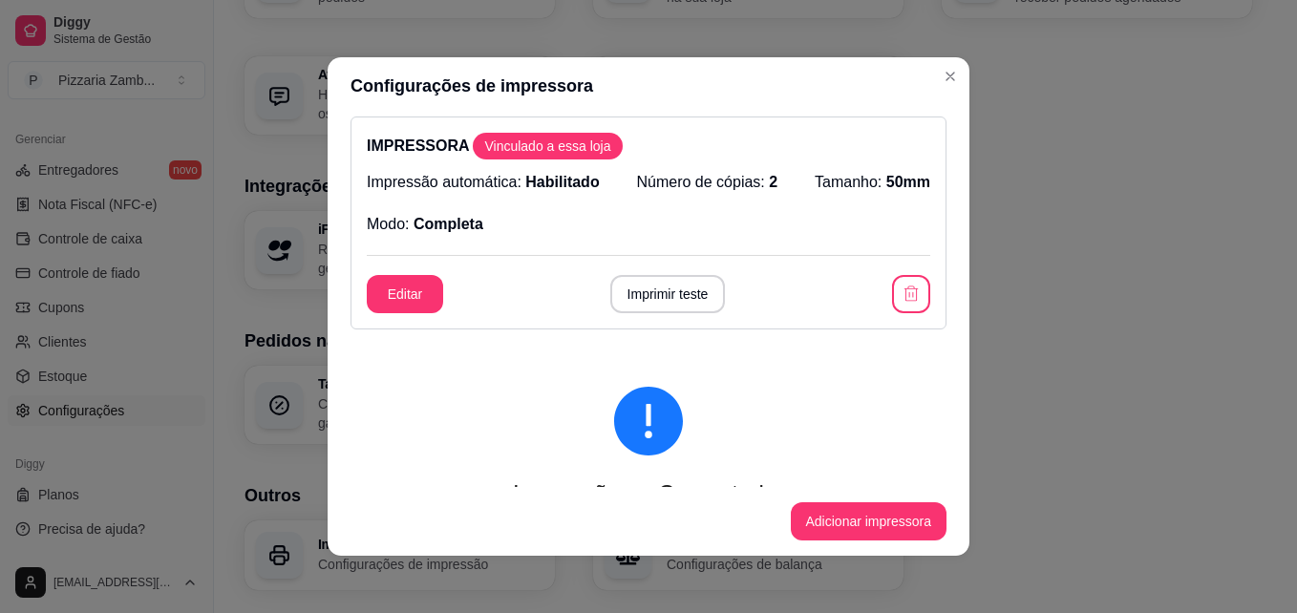
scroll to position [0, 0]
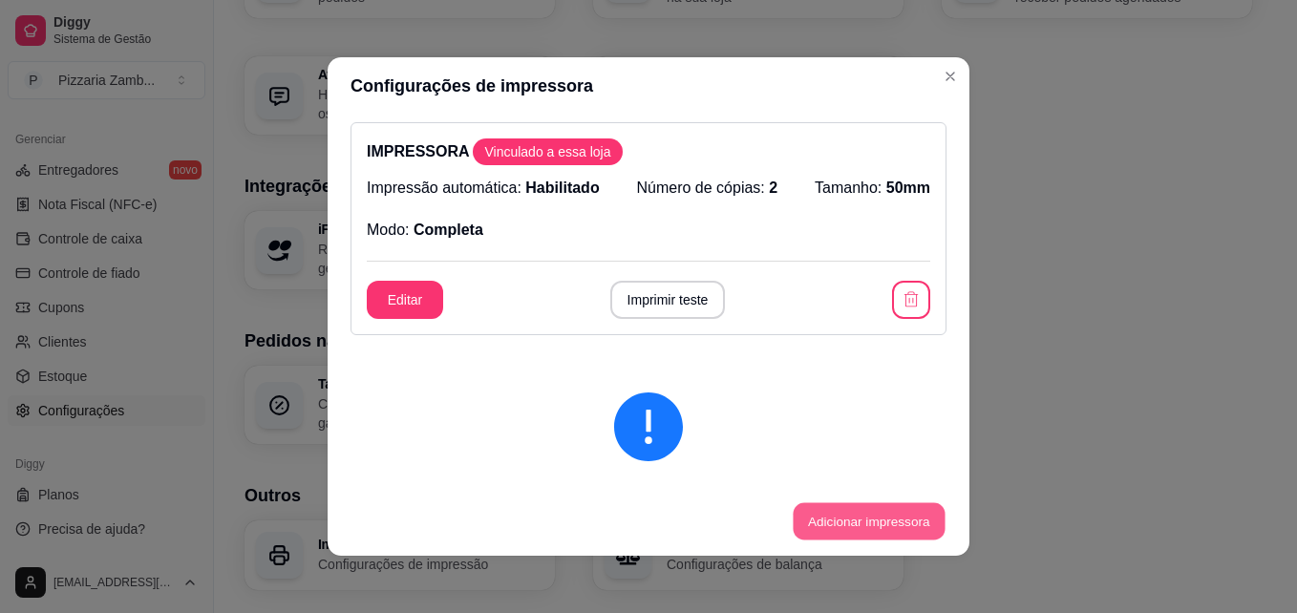
click at [863, 517] on button "Adicionar impressora" at bounding box center [869, 521] width 152 height 37
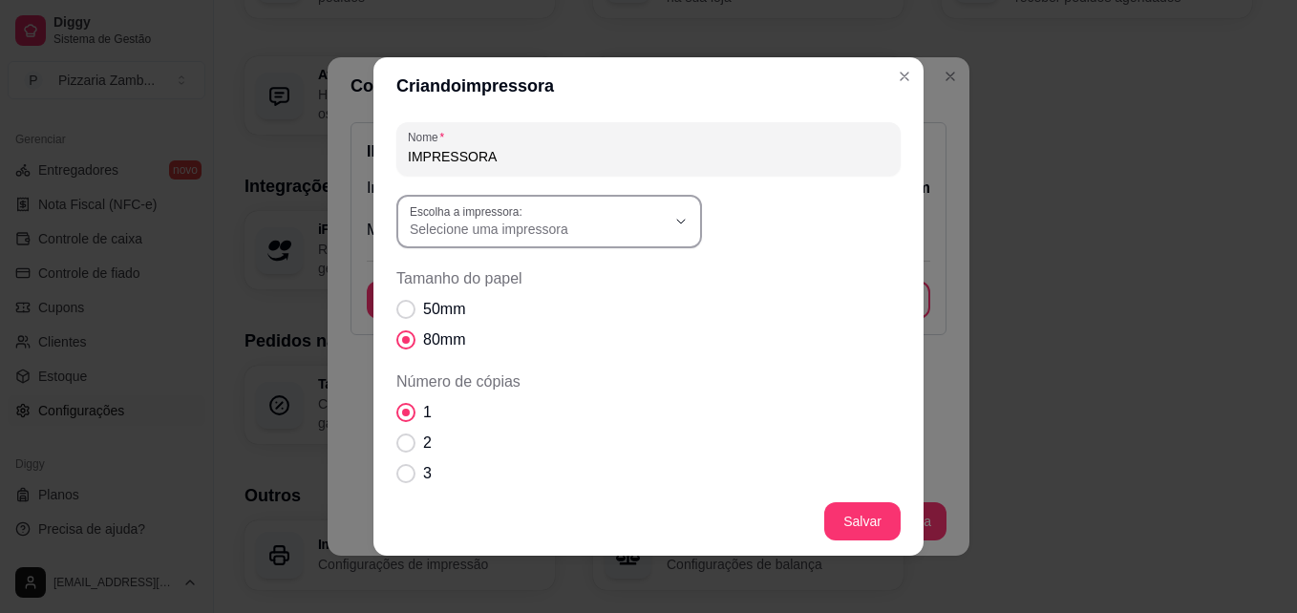
click at [586, 245] on button "Escolha a impressora: Selecione uma impressora" at bounding box center [549, 221] width 306 height 53
click at [499, 367] on span "Impressora principal" at bounding box center [532, 368] width 245 height 18
type input "Impressora principal"
select select "Impressora principal"
click at [402, 307] on span "Tamanho do papel" at bounding box center [406, 310] width 18 height 18
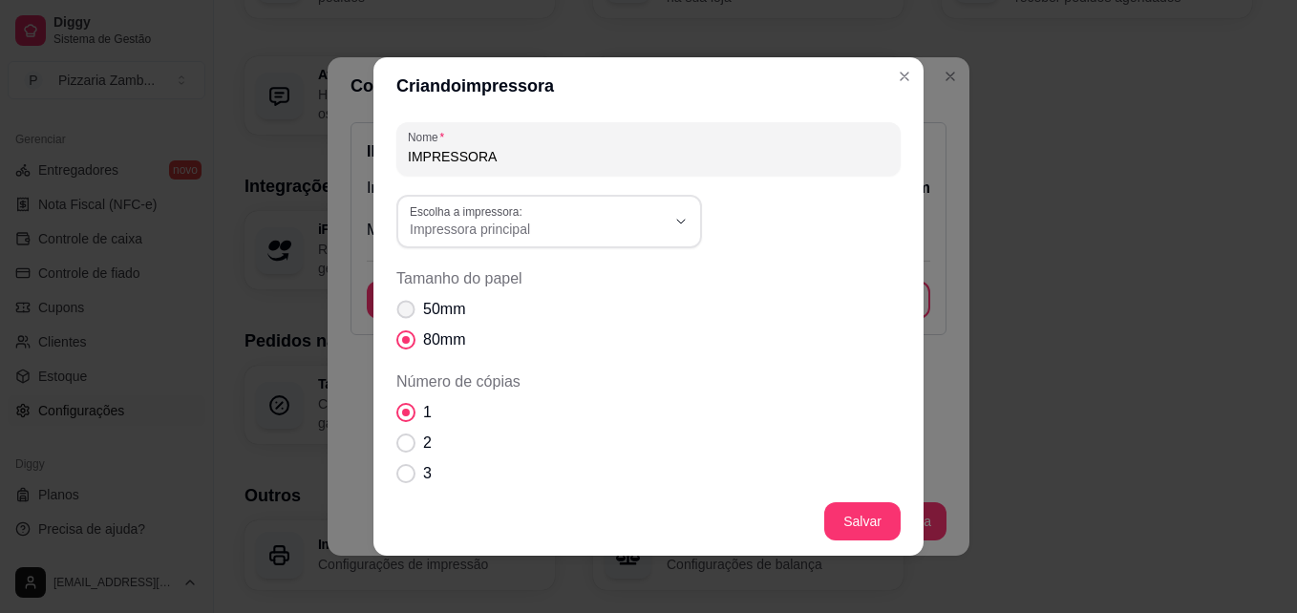
click at [402, 313] on input "50mm" at bounding box center [401, 319] width 12 height 12
radio input "true"
click at [411, 453] on label "2" at bounding box center [414, 443] width 51 height 38
click at [408, 453] on input "2" at bounding box center [401, 453] width 12 height 12
radio input "true"
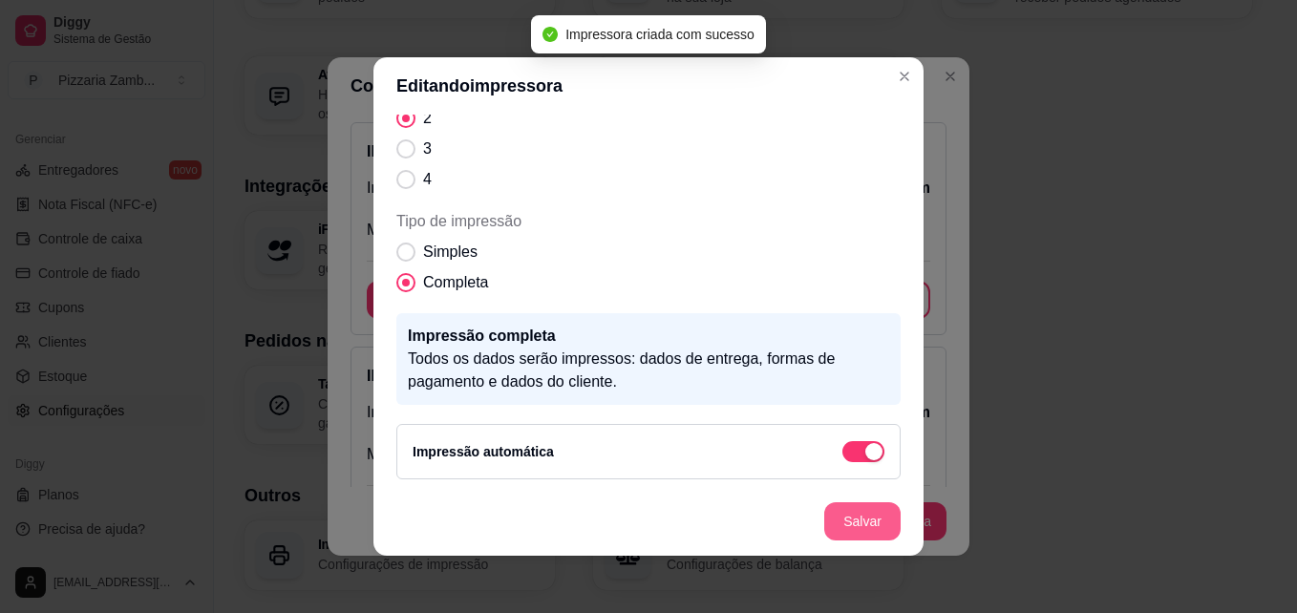
scroll to position [252, 0]
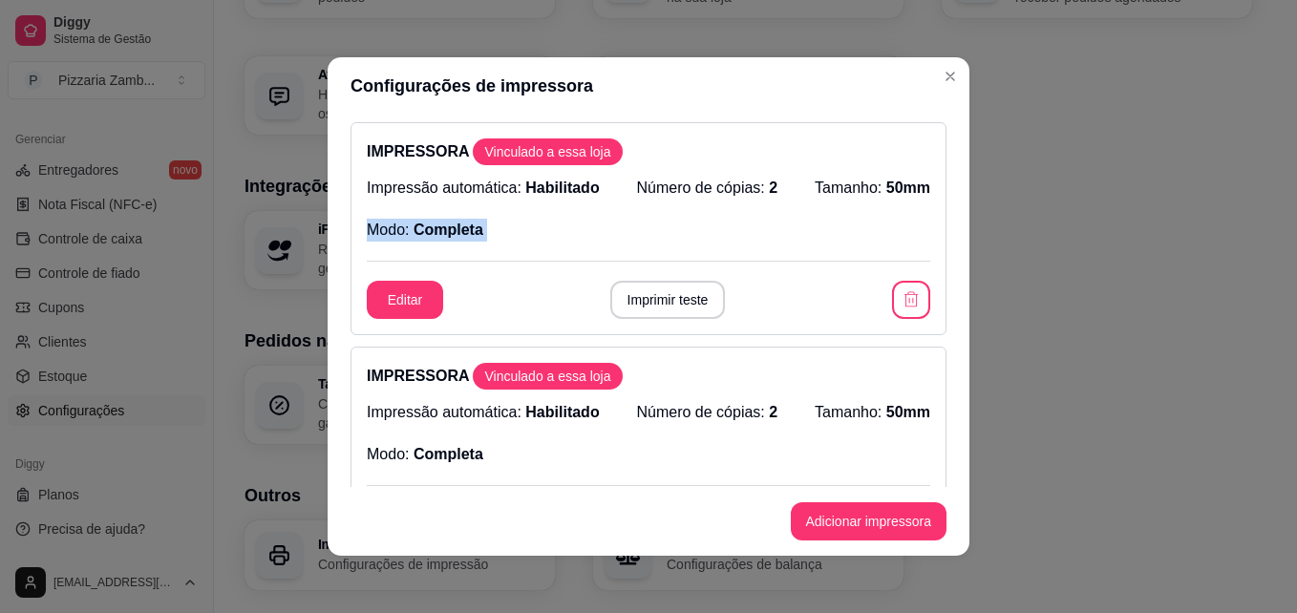
drag, startPoint x: 944, startPoint y: 220, endPoint x: 938, endPoint y: 274, distance: 54.8
click at [938, 274] on div "IMPRESSORA Vinculado a essa loja Impressão automática: Habilitado Número de cóp…" at bounding box center [649, 301] width 642 height 372
drag, startPoint x: 938, startPoint y: 274, endPoint x: 808, endPoint y: 240, distance: 134.3
click at [808, 240] on div "Impressão automática: Habilitado Número de cópias: 2 Tamanho: 50mm Modo: Comple…" at bounding box center [648, 209] width 563 height 65
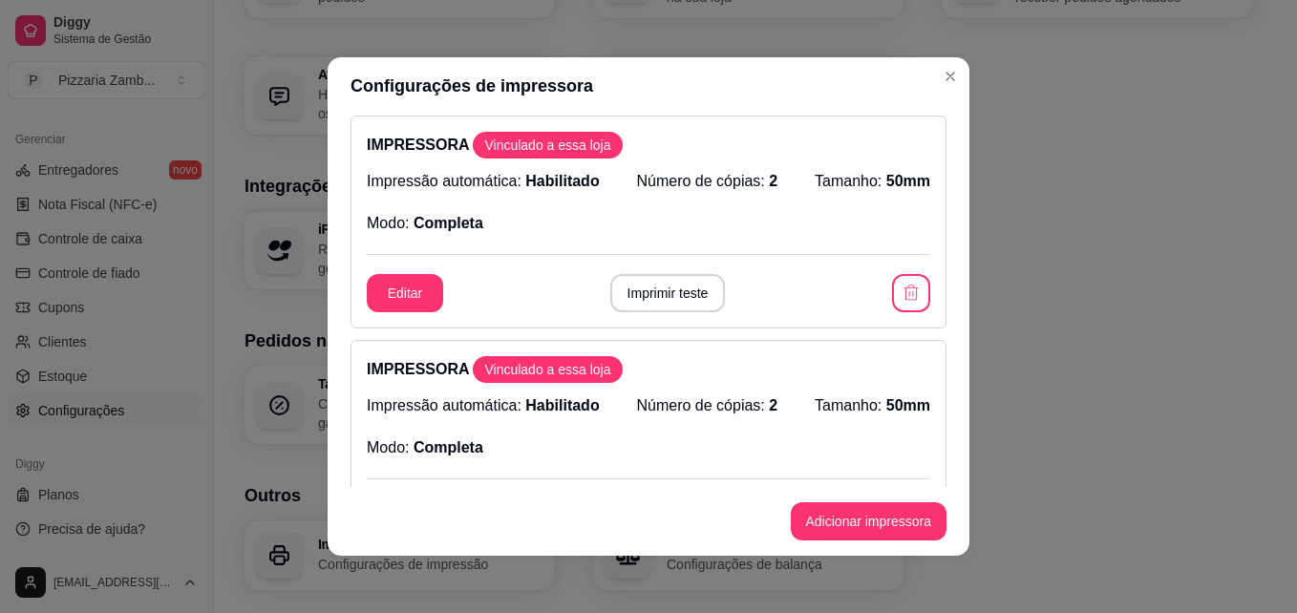
scroll to position [0, 0]
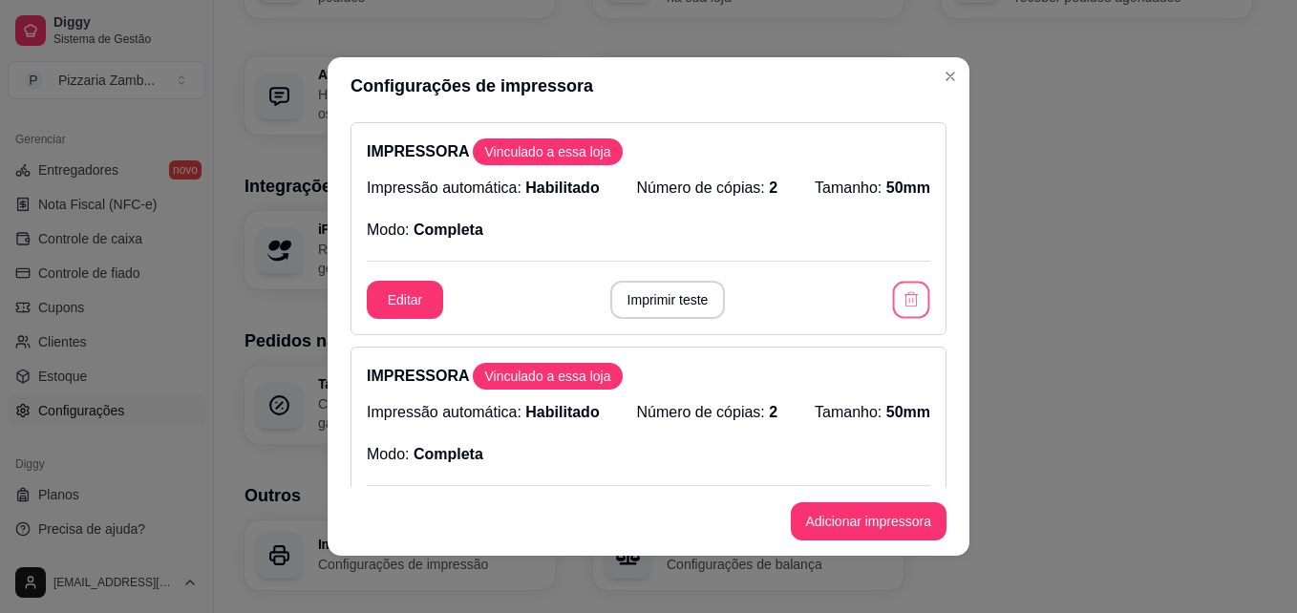
click at [893, 308] on button "button" at bounding box center [911, 300] width 37 height 37
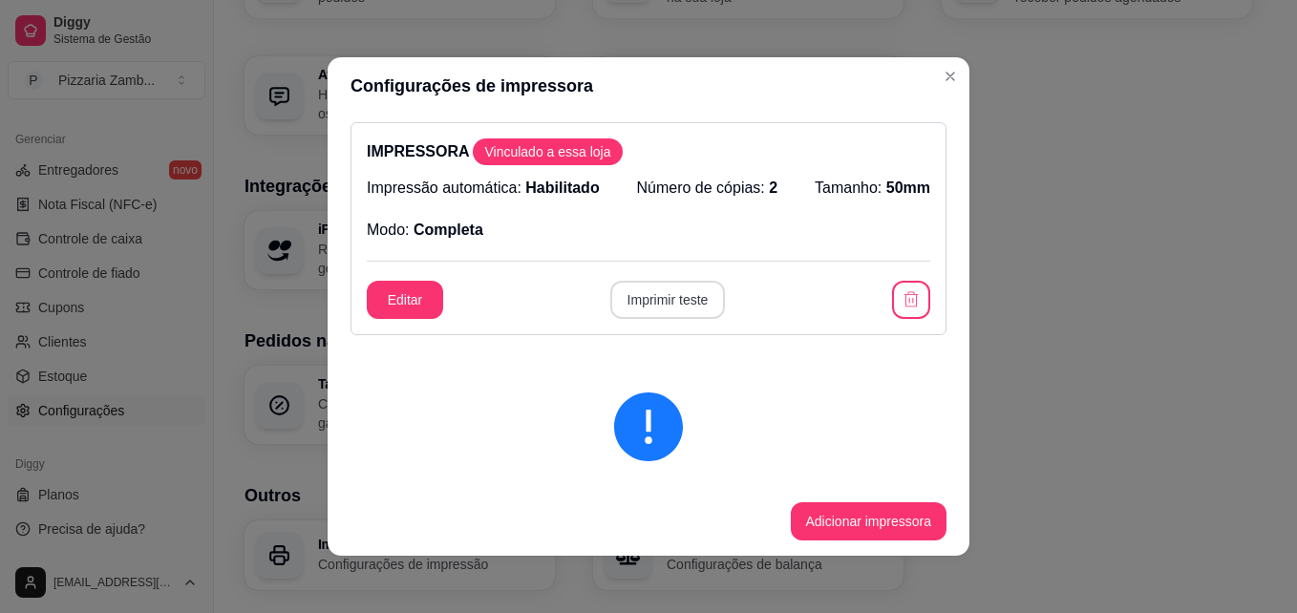
click at [684, 309] on button "Imprimir teste" at bounding box center [668, 300] width 116 height 38
click at [898, 312] on button "button" at bounding box center [911, 300] width 37 height 37
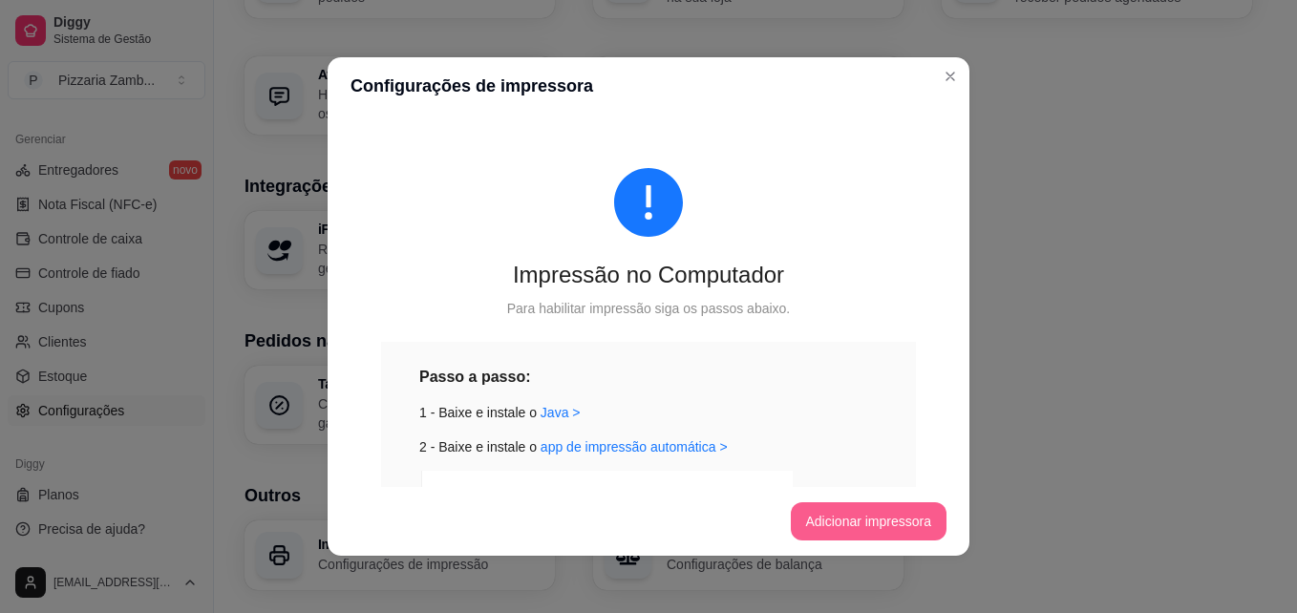
click at [812, 520] on button "Adicionar impressora" at bounding box center [869, 521] width 157 height 38
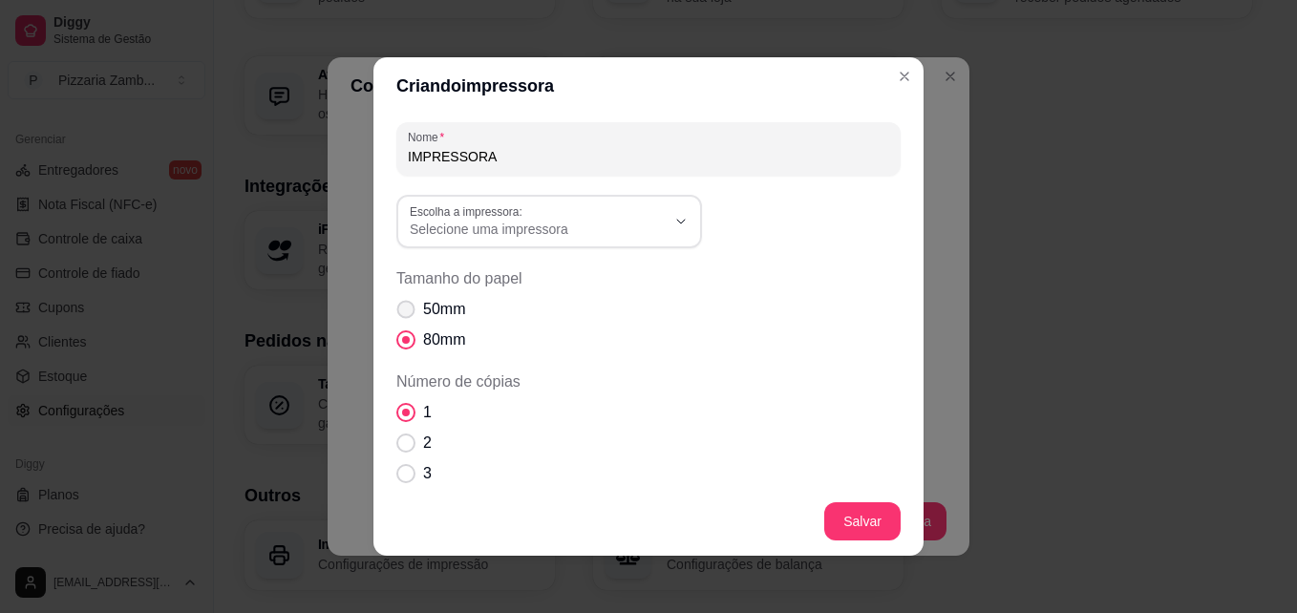
click at [407, 310] on span "Tamanho do papel" at bounding box center [406, 310] width 18 height 18
click at [407, 313] on input "50mm" at bounding box center [401, 319] width 12 height 12
radio input "true"
click at [503, 214] on label "Escolha a impressora:" at bounding box center [469, 211] width 119 height 16
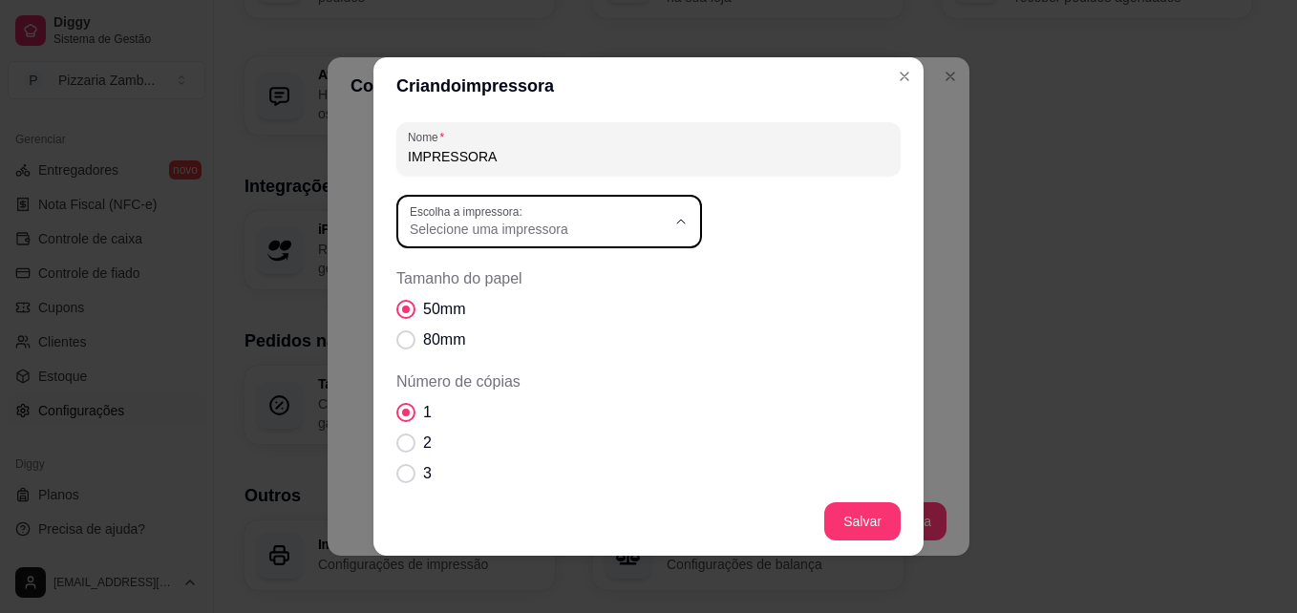
click at [546, 377] on span "Impressora principal" at bounding box center [532, 368] width 245 height 18
type input "Impressora principal"
select select "Impressora principal"
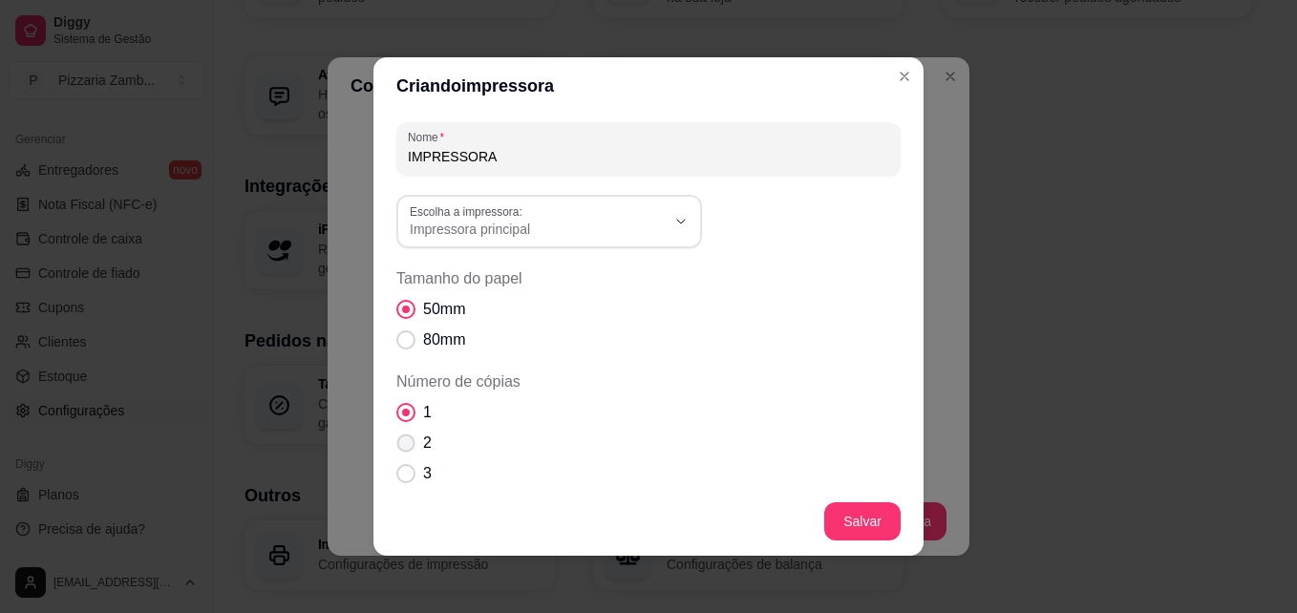
click at [401, 442] on span "Número de cópias" at bounding box center [406, 443] width 18 height 18
click at [401, 447] on input "2" at bounding box center [401, 453] width 12 height 12
radio input "true"
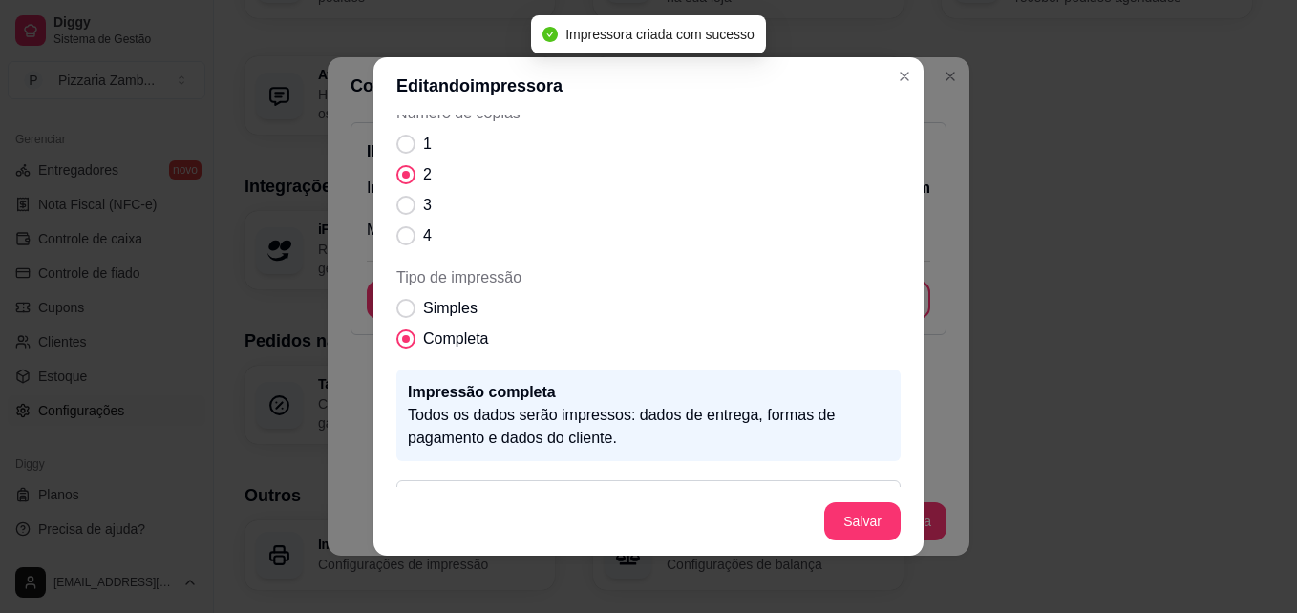
scroll to position [252, 0]
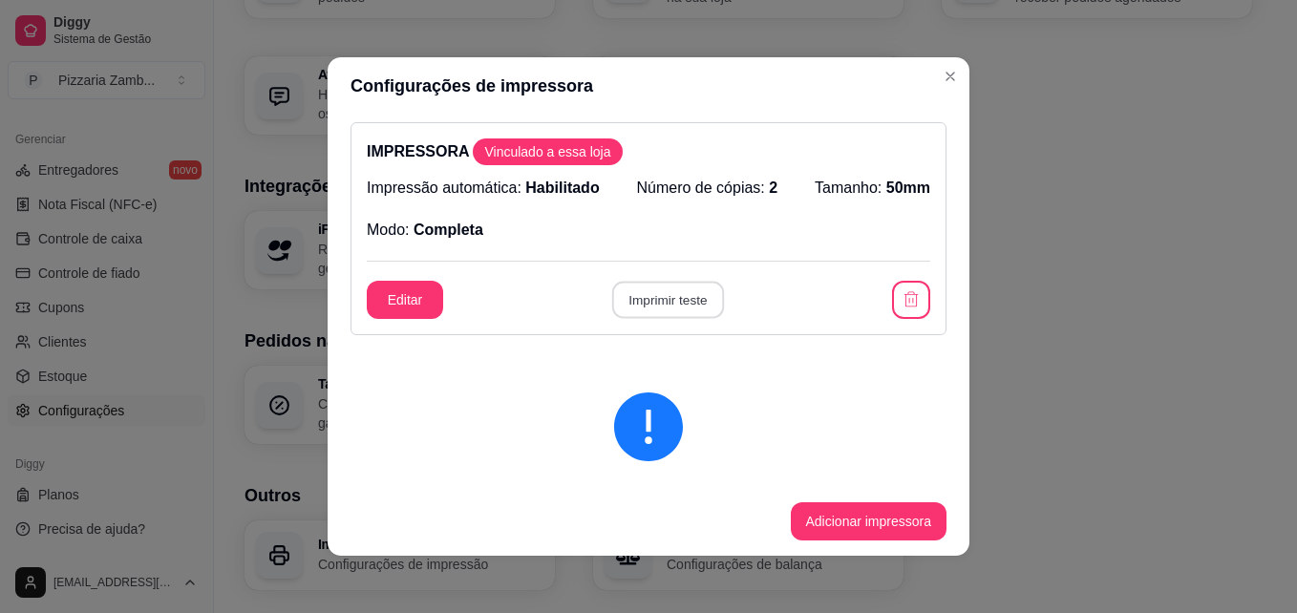
click at [693, 304] on button "Imprimir teste" at bounding box center [667, 300] width 112 height 37
click at [401, 298] on button "Editar" at bounding box center [405, 300] width 76 height 38
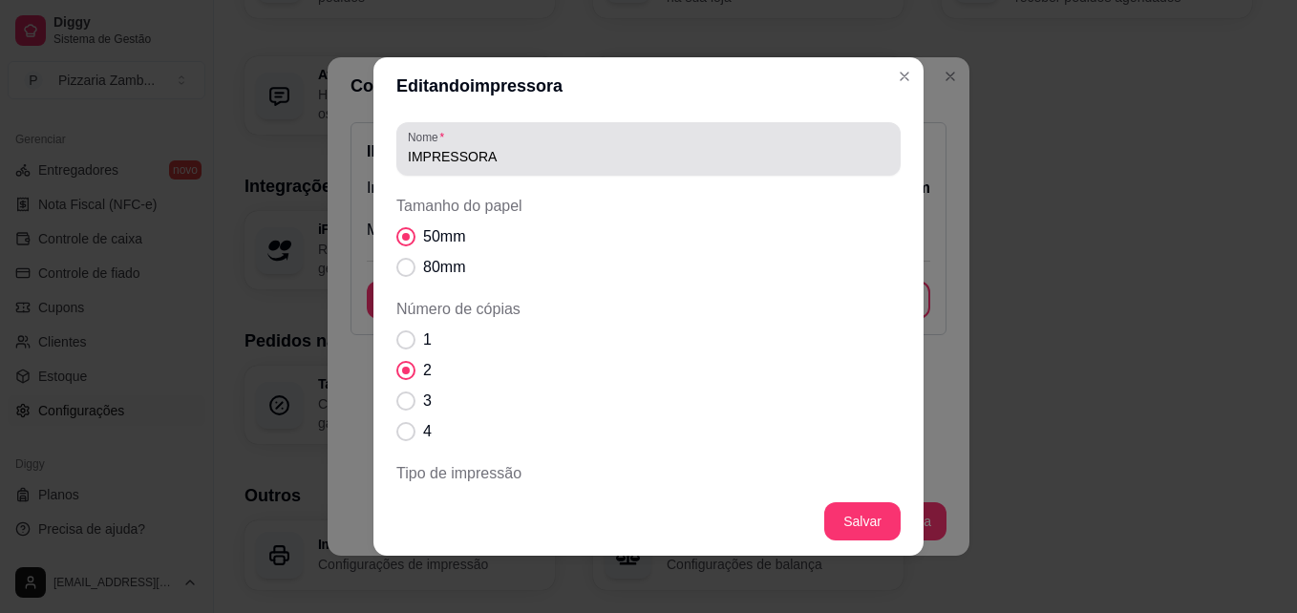
click at [633, 149] on input "IMPRESSORA" at bounding box center [648, 156] width 481 height 19
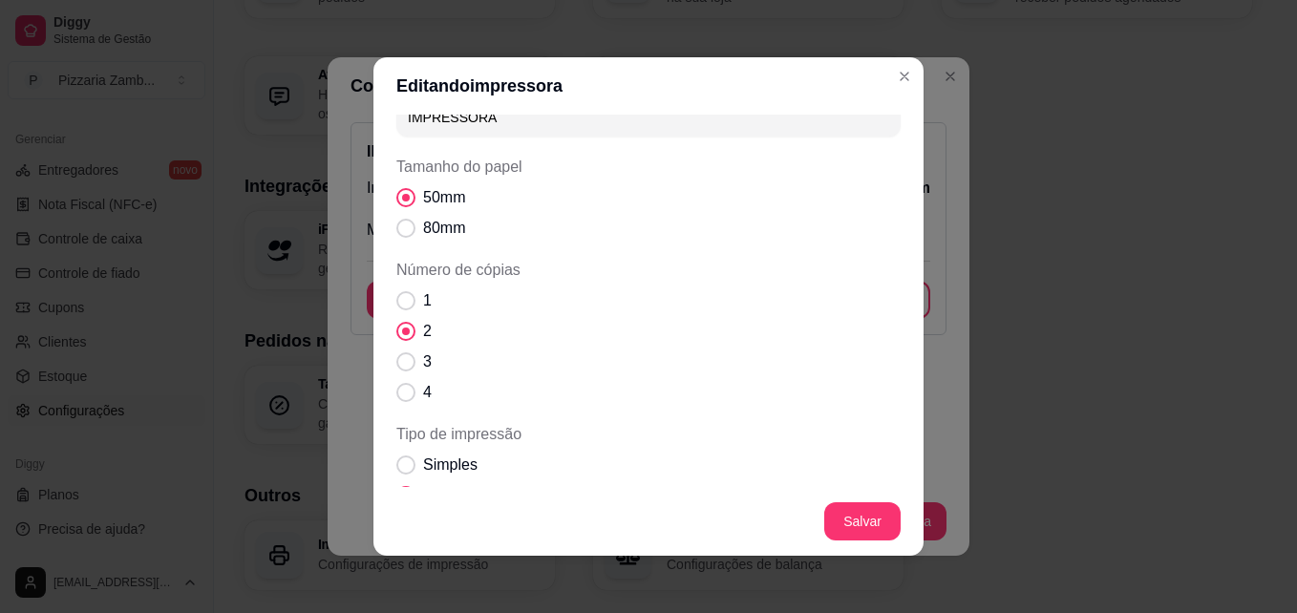
scroll to position [0, 0]
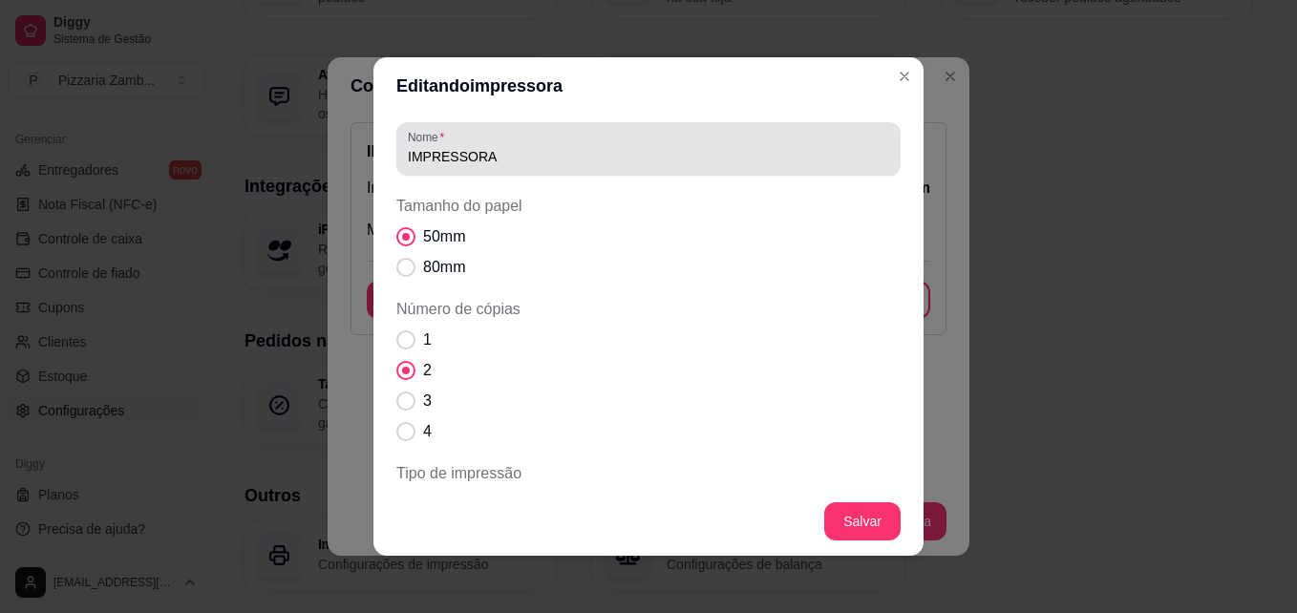
click at [704, 171] on div "Nome IMPRESSORA" at bounding box center [648, 148] width 504 height 53
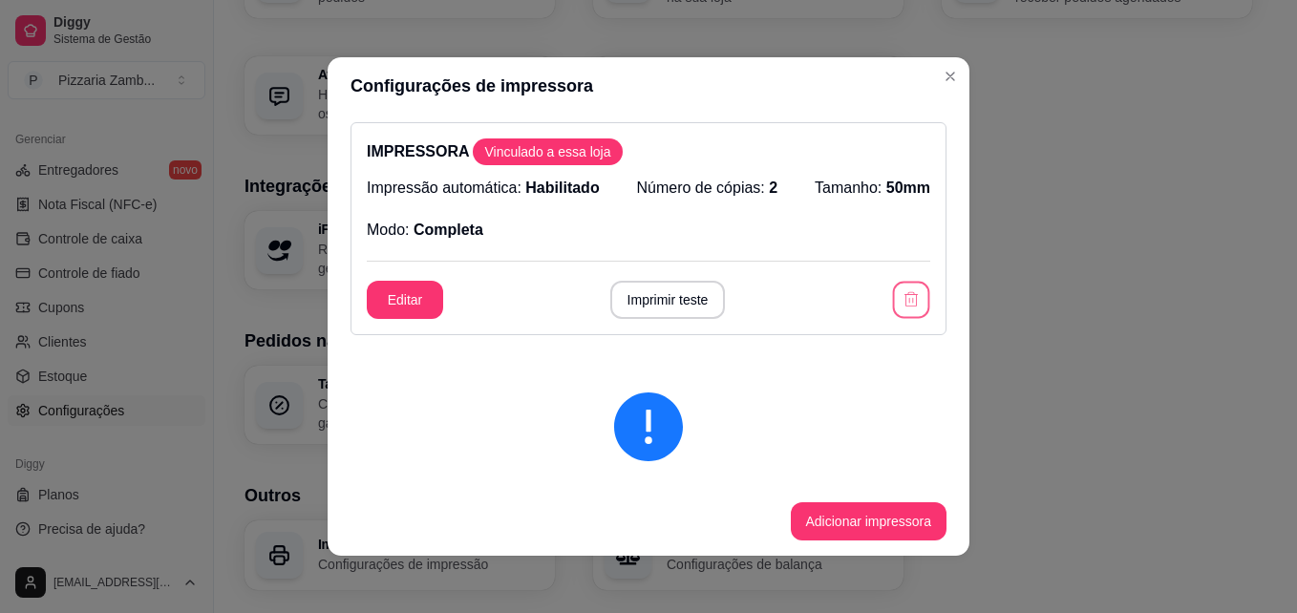
click at [901, 302] on icon "button" at bounding box center [910, 299] width 18 height 18
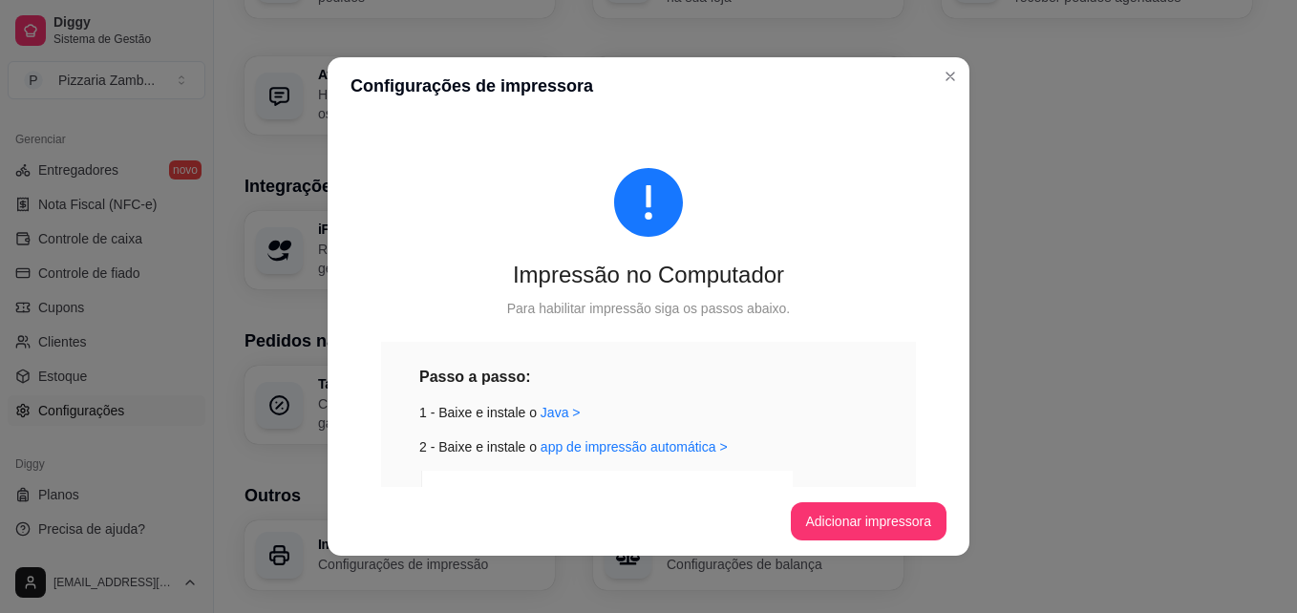
click at [858, 501] on footer "Adicionar impressora" at bounding box center [649, 521] width 642 height 69
click at [843, 506] on button "Adicionar impressora" at bounding box center [869, 521] width 157 height 38
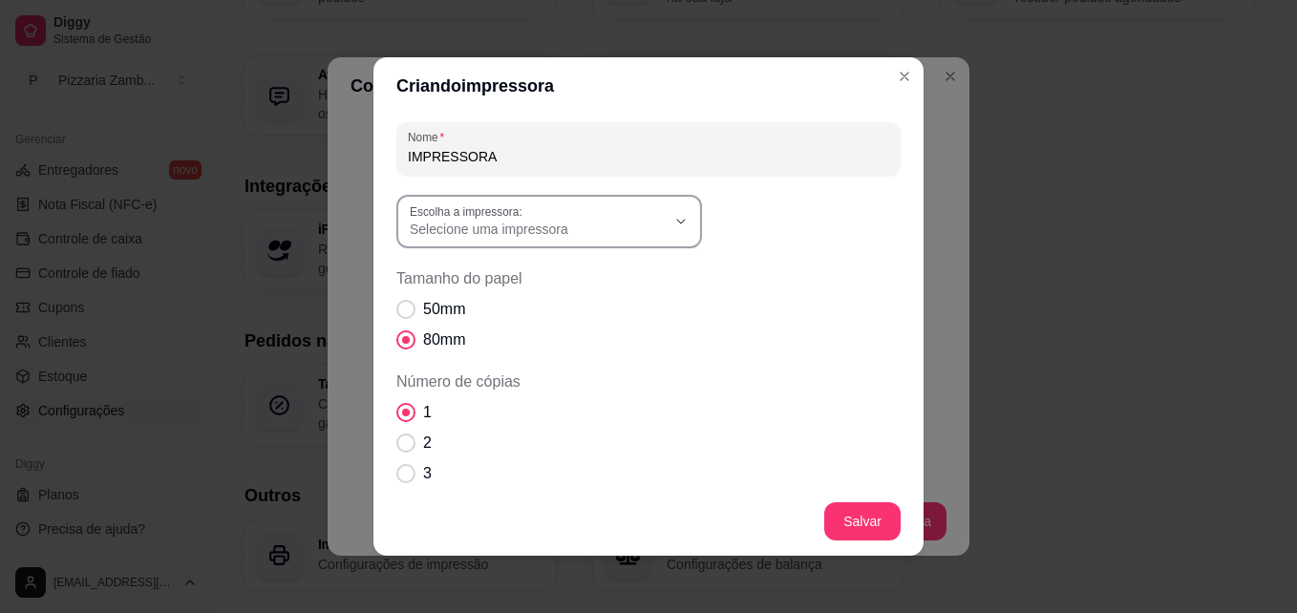
click at [657, 225] on span "Selecione uma impressora" at bounding box center [538, 229] width 256 height 19
click at [579, 304] on span "POS58 10.0.0.6 (Copiar 1)" at bounding box center [532, 306] width 245 height 18
type input "POS58 10.0.0.6 (Copiar 1)"
select select "POS58 10.0.0.6 (Copiar 1)"
click at [403, 308] on span "Tamanho do papel" at bounding box center [405, 309] width 19 height 19
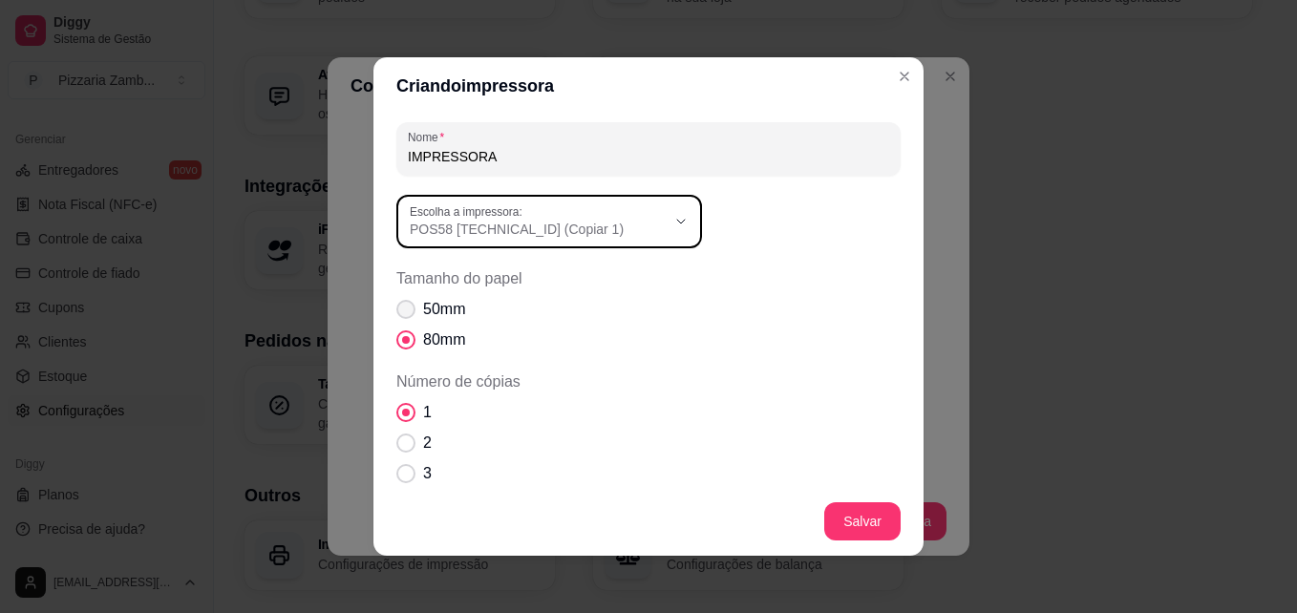
click at [403, 313] on input "50mm" at bounding box center [401, 319] width 12 height 12
radio input "true"
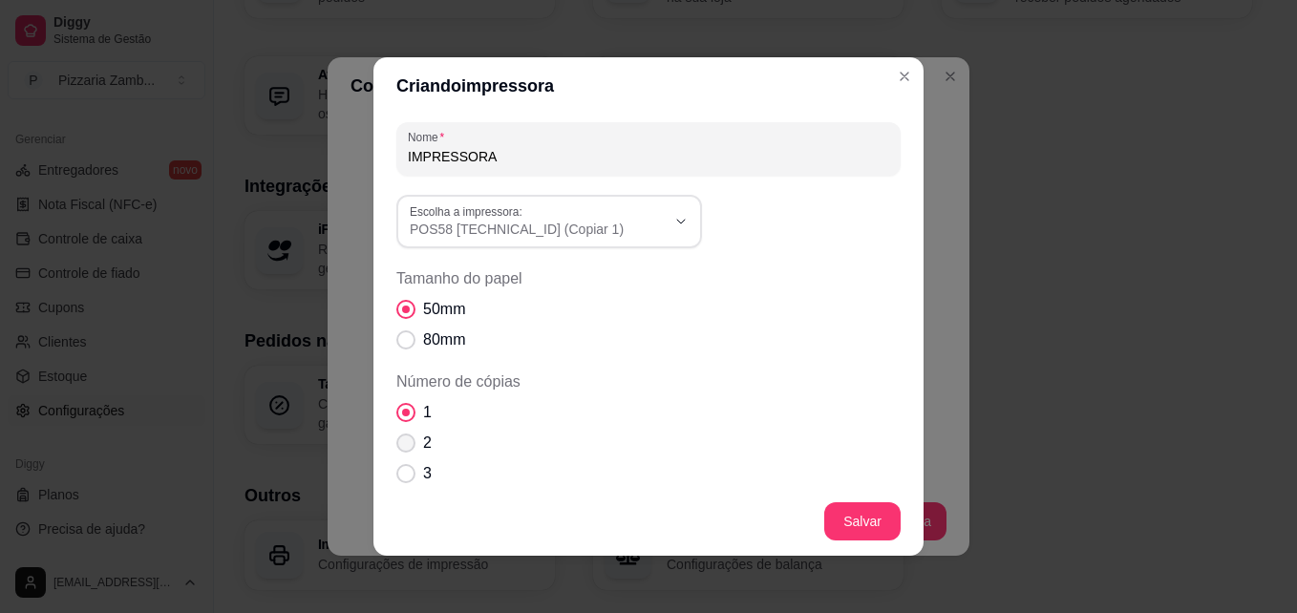
click at [406, 436] on span "Número de cópias" at bounding box center [405, 442] width 19 height 19
click at [406, 447] on input "2" at bounding box center [401, 453] width 12 height 12
radio input "true"
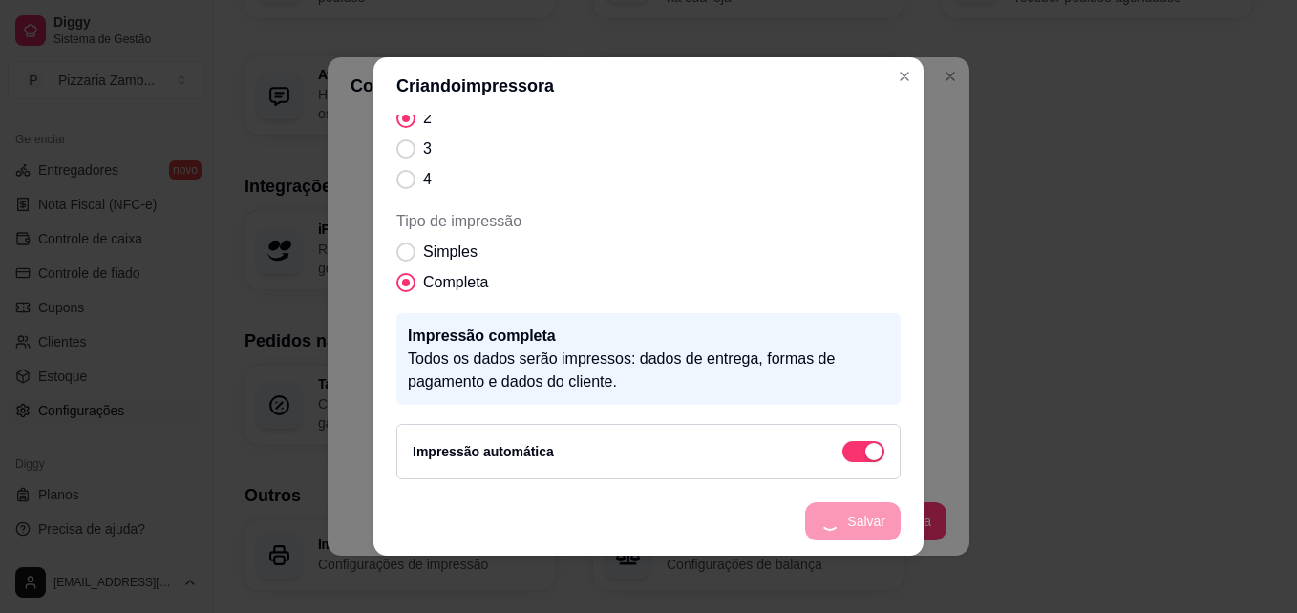
scroll to position [252, 0]
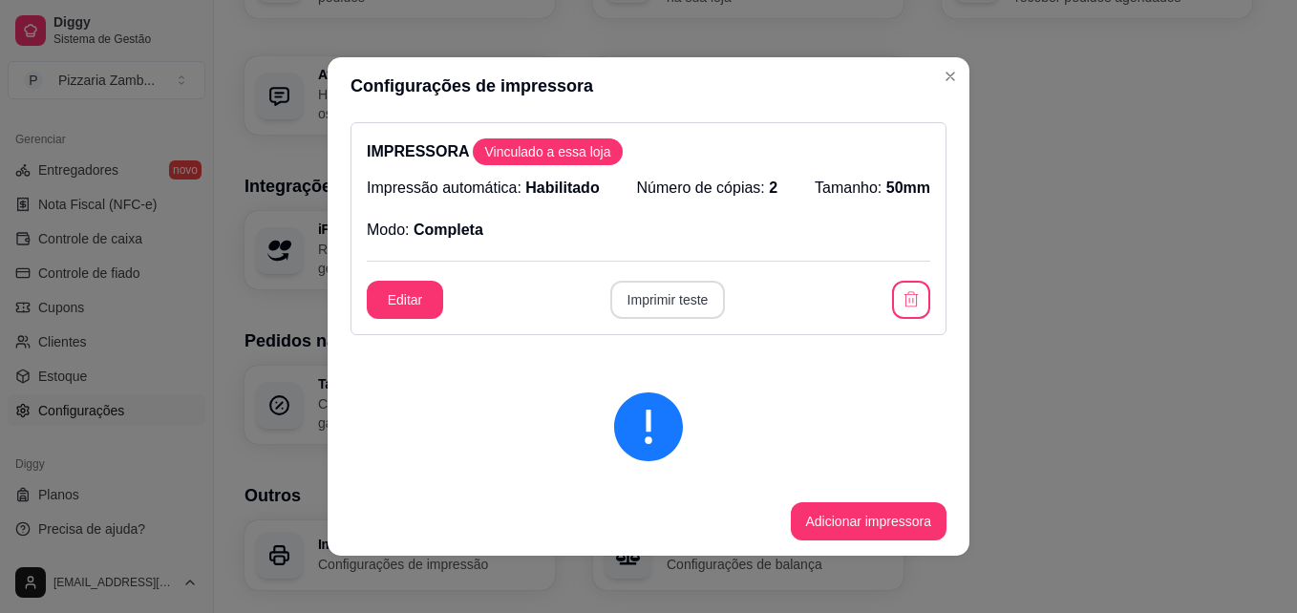
click at [664, 308] on button "Imprimir teste" at bounding box center [668, 300] width 116 height 38
click at [896, 286] on button "button" at bounding box center [911, 300] width 37 height 37
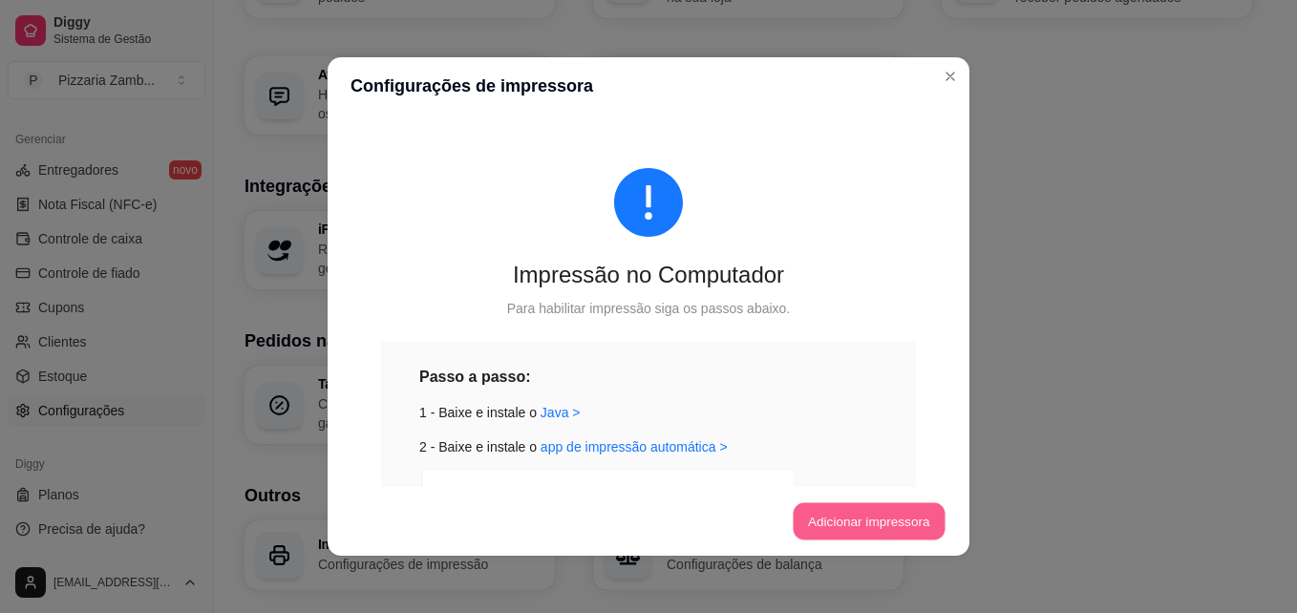
click at [852, 529] on button "Adicionar impressora" at bounding box center [869, 521] width 152 height 37
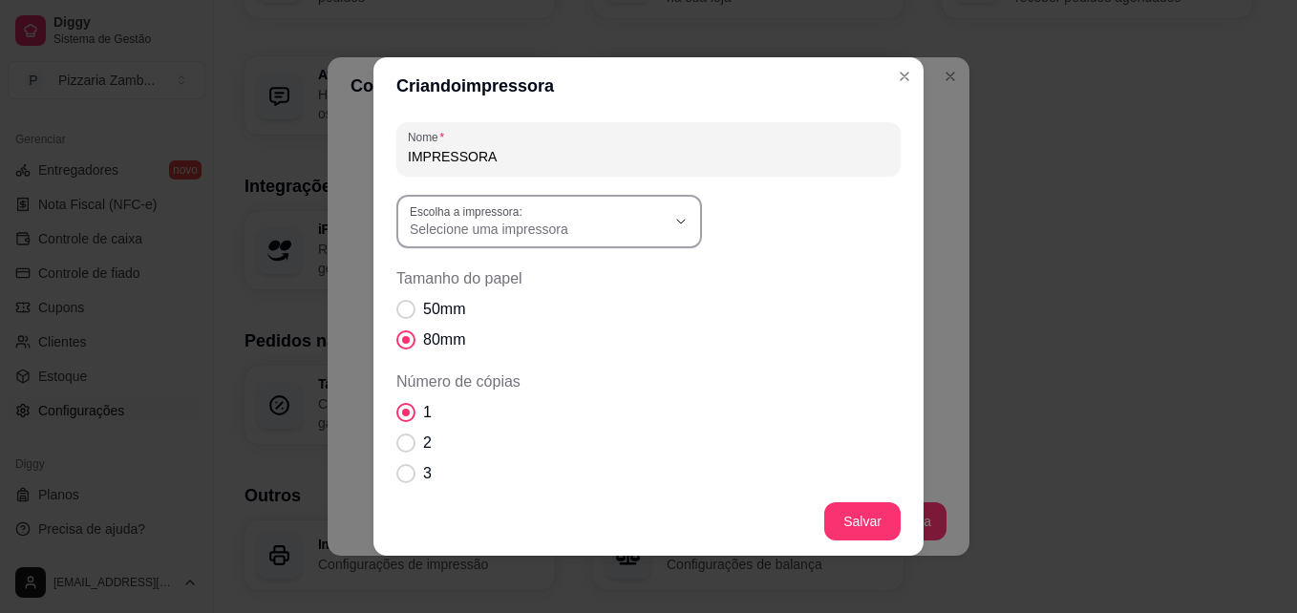
click at [517, 225] on span "Selecione uma impressora" at bounding box center [538, 229] width 256 height 19
click at [550, 347] on span "Impressora 1" at bounding box center [532, 337] width 245 height 18
type input "Impressora 1"
select select "Impressora 1"
click at [423, 303] on span "50mm" at bounding box center [444, 309] width 42 height 23
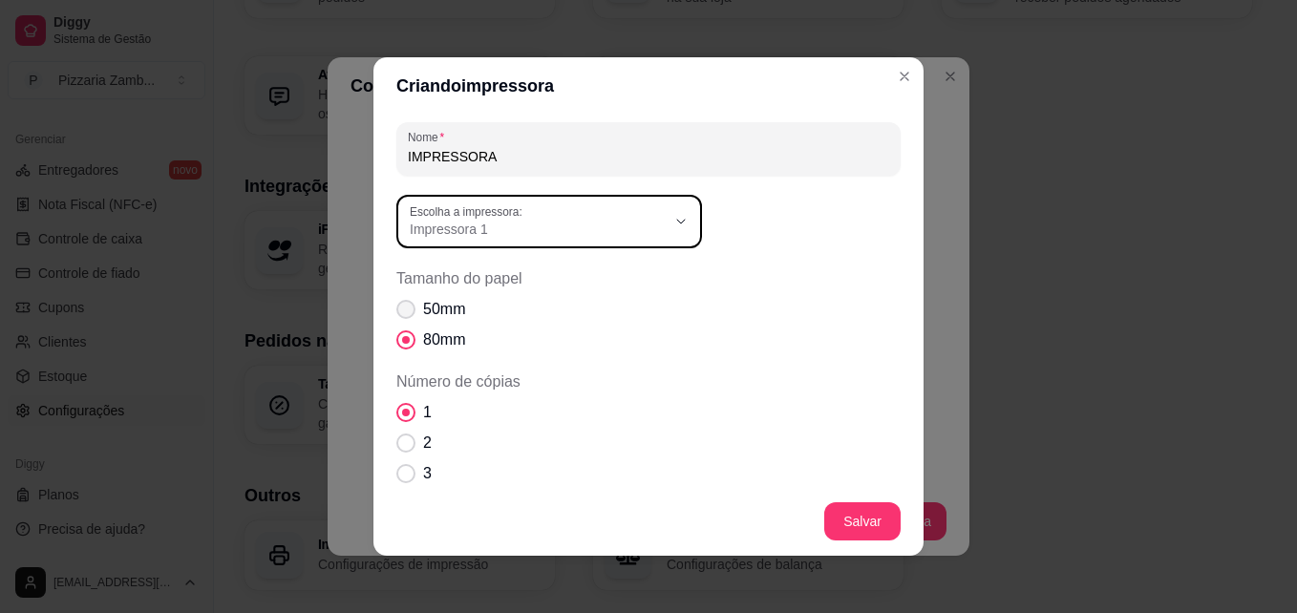
click at [408, 313] on input "50mm" at bounding box center [401, 319] width 12 height 12
radio input "true"
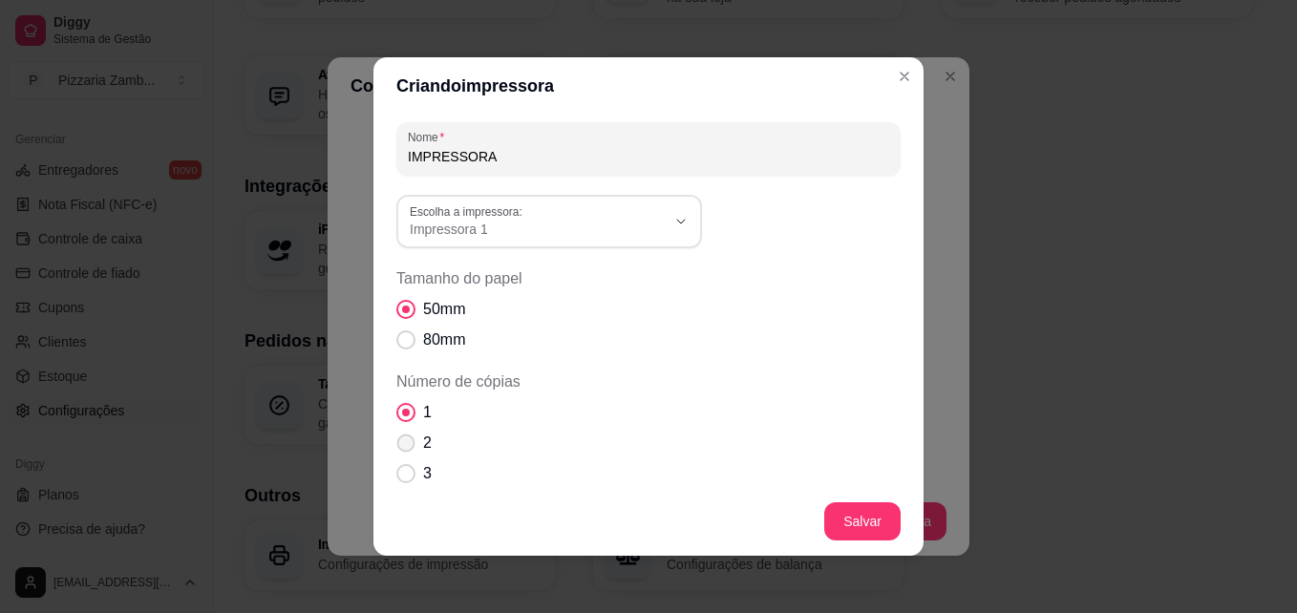
click at [404, 441] on span "Número de cópias" at bounding box center [406, 443] width 18 height 18
click at [404, 447] on input "2" at bounding box center [401, 453] width 12 height 12
radio input "true"
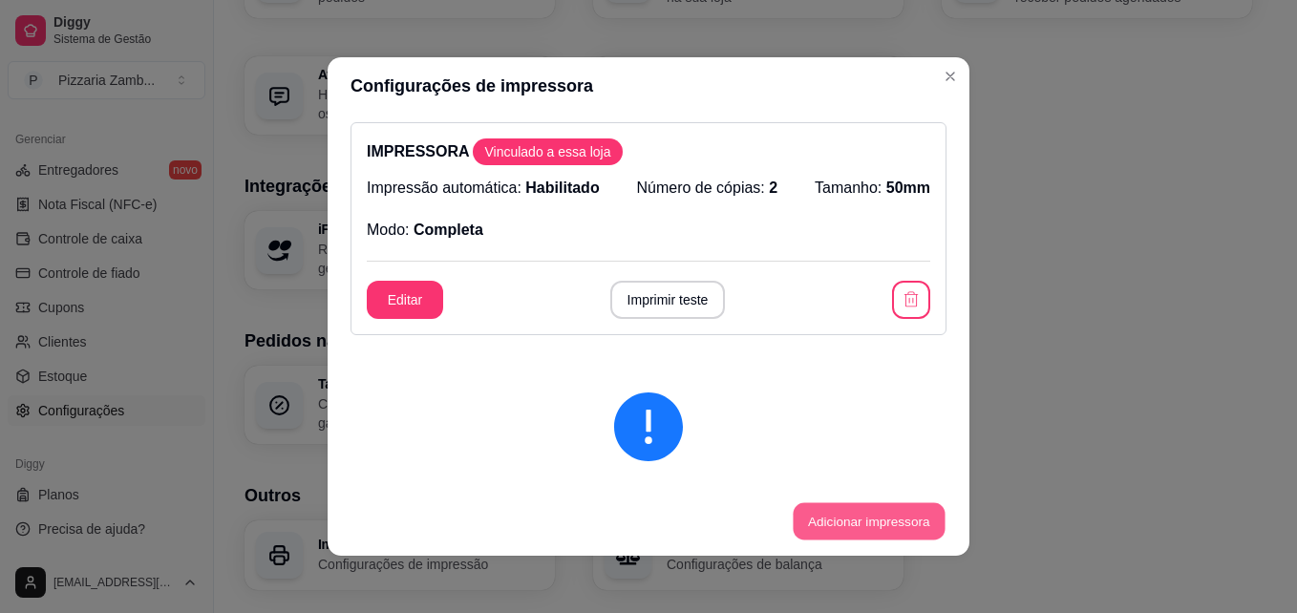
click at [850, 507] on button "Adicionar impressora" at bounding box center [869, 521] width 152 height 37
click at [644, 304] on button "Imprimir teste" at bounding box center [668, 300] width 116 height 38
click at [893, 298] on button "button" at bounding box center [911, 300] width 37 height 37
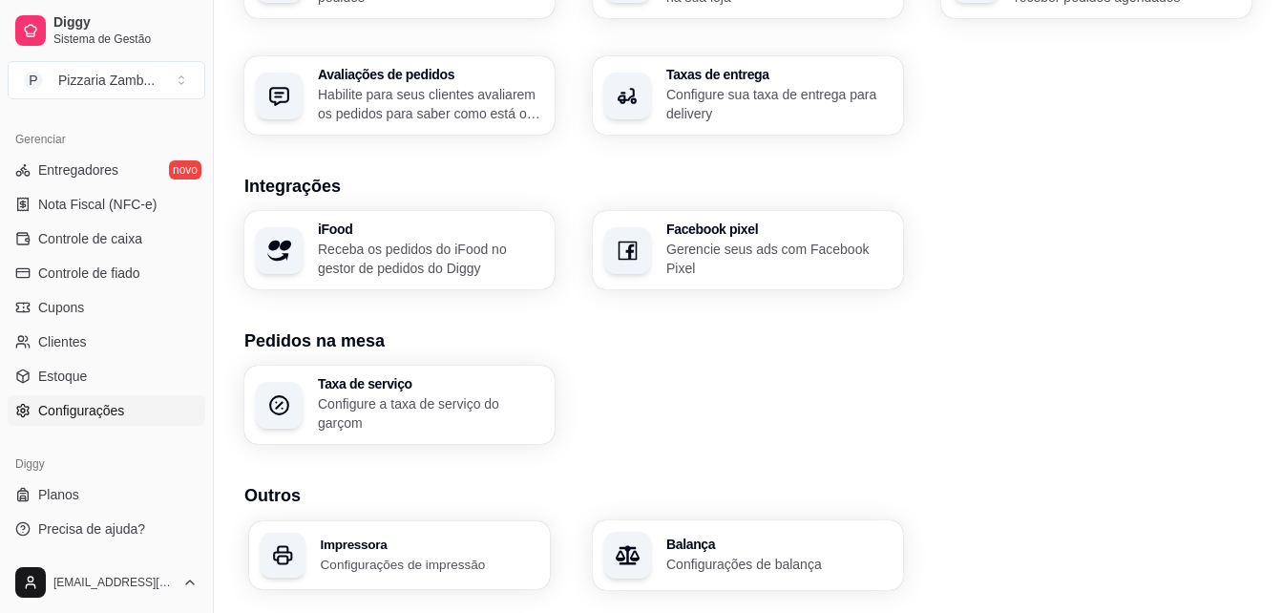
click at [439, 585] on div "Impressora Configurações de impressão" at bounding box center [399, 555] width 301 height 68
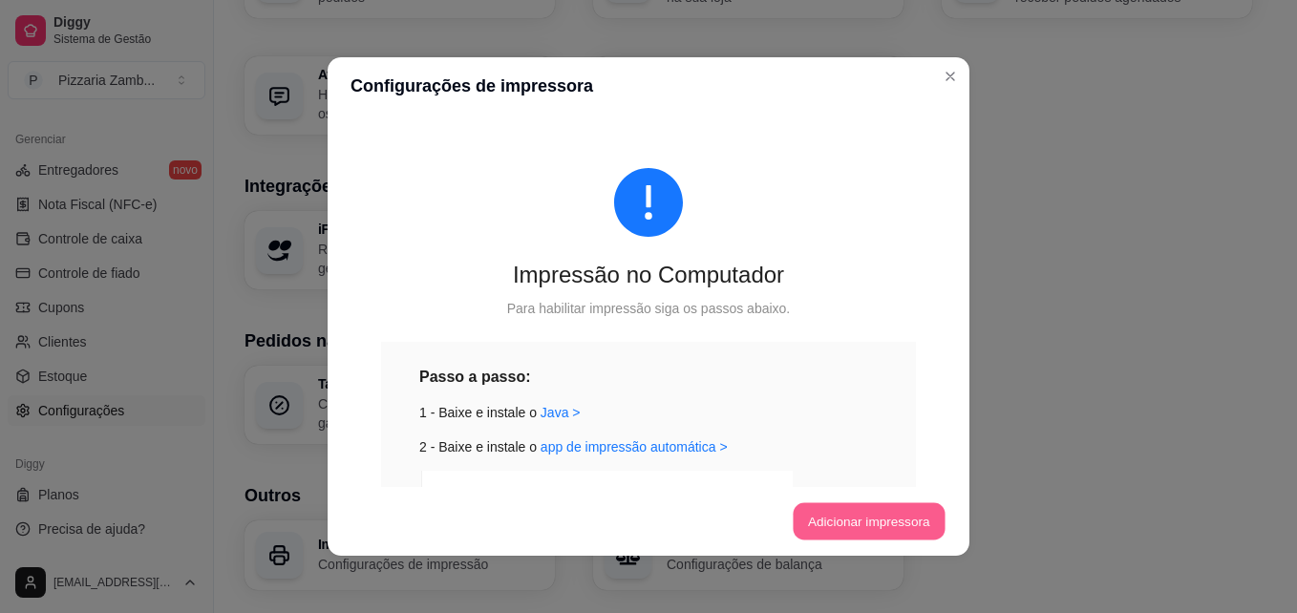
click at [841, 521] on button "Adicionar impressora" at bounding box center [869, 521] width 152 height 37
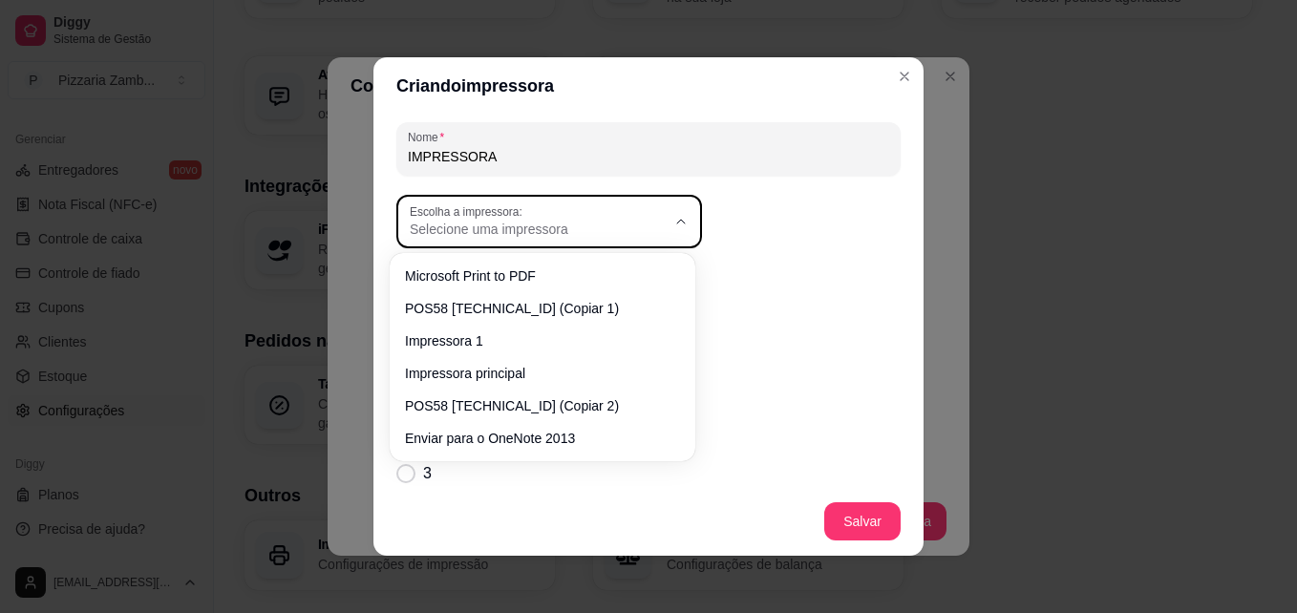
click at [605, 237] on span "Selecione uma impressora" at bounding box center [538, 229] width 256 height 19
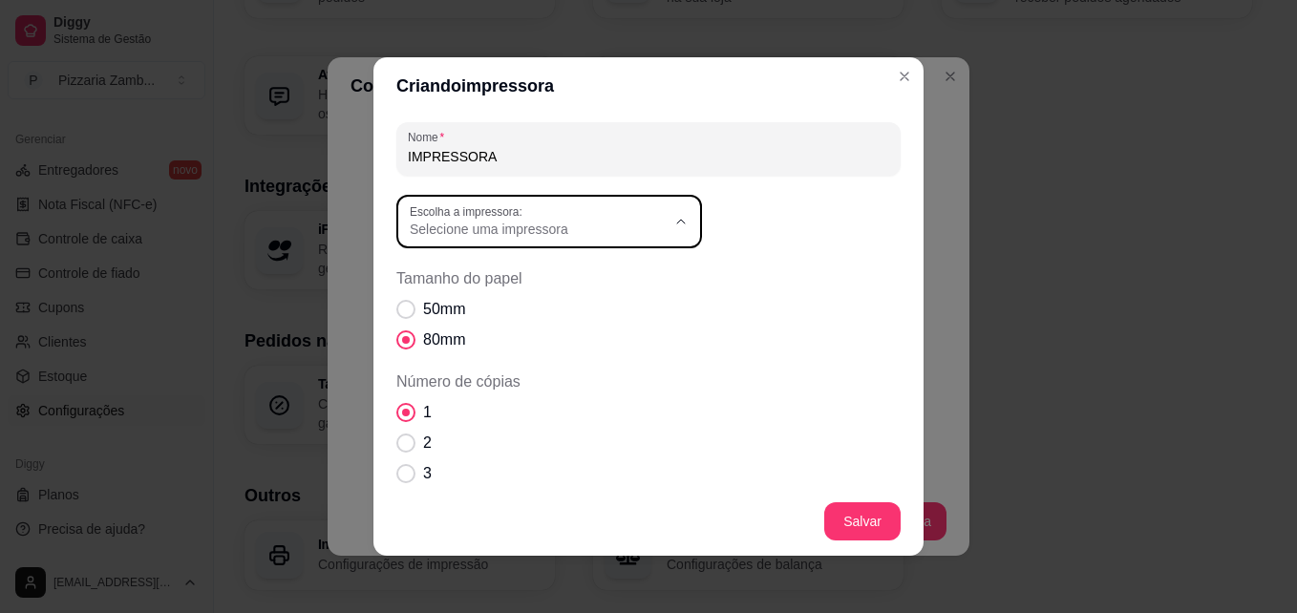
click at [548, 404] on span "POS58 10.0.0.6 (Copiar 2)" at bounding box center [532, 400] width 245 height 18
type input "POS58 10.0.0.6 (Copiar 2)"
select select "POS58 10.0.0.6 (Copiar 2)"
click at [396, 304] on span "Tamanho do papel" at bounding box center [405, 309] width 19 height 19
click at [396, 313] on input "50mm" at bounding box center [401, 319] width 12 height 12
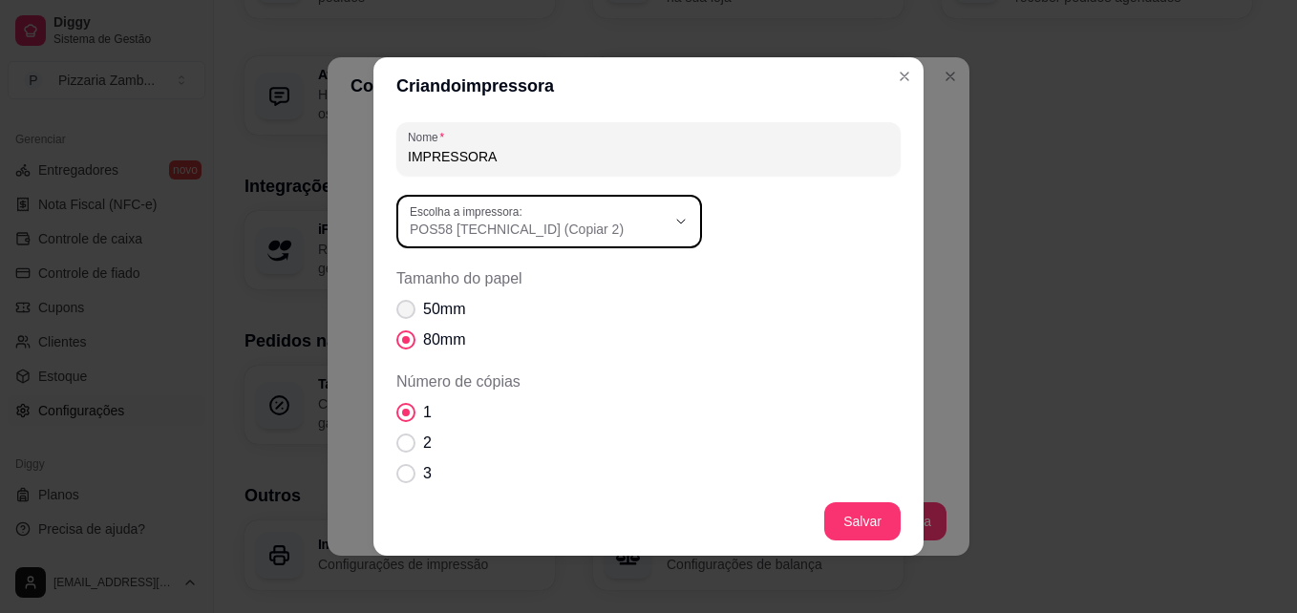
radio input "true"
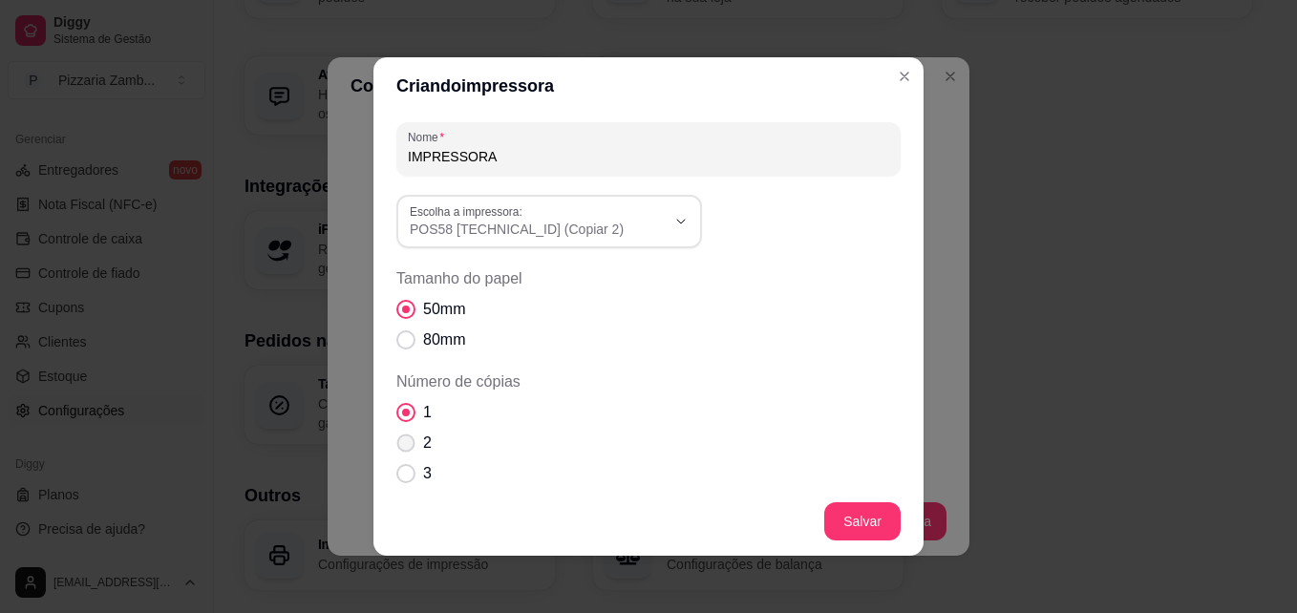
click at [397, 445] on span "Número de cópias" at bounding box center [406, 443] width 18 height 18
click at [395, 447] on input "2" at bounding box center [401, 453] width 12 height 12
radio input "true"
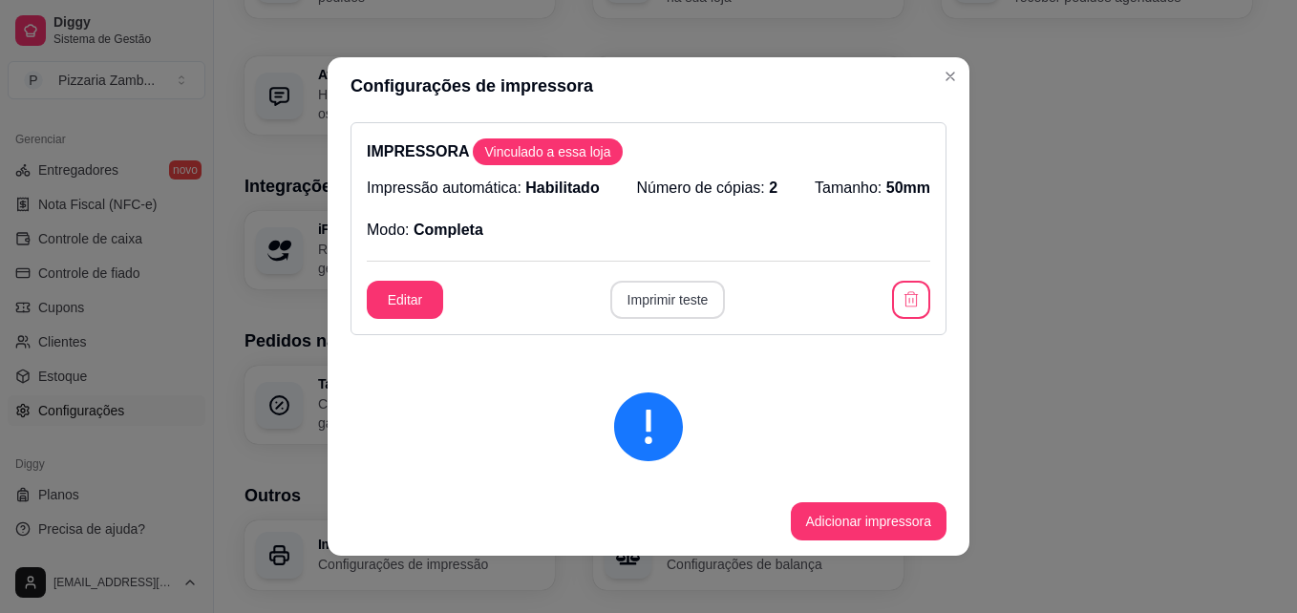
click at [651, 307] on button "Imprimir teste" at bounding box center [668, 300] width 116 height 38
click at [931, 296] on div "IMPRESSORA Vinculado a essa loja Impressão automática: Habilitado Número de cóp…" at bounding box center [649, 301] width 642 height 372
click at [901, 299] on icon "button" at bounding box center [910, 299] width 19 height 19
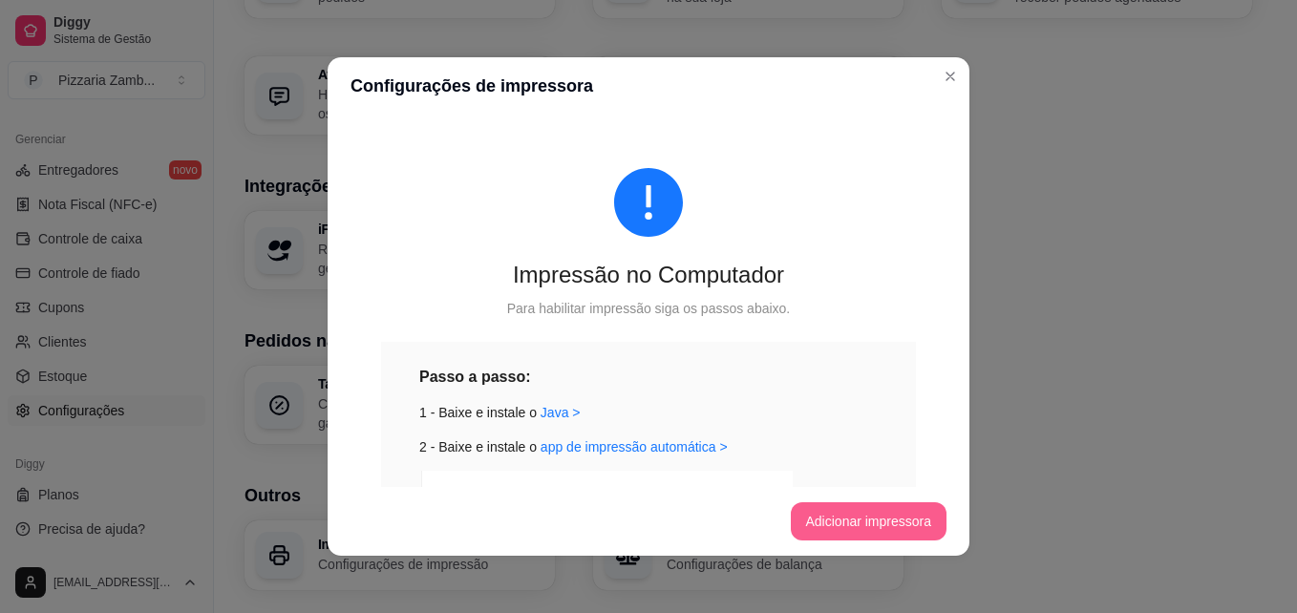
click at [857, 519] on button "Adicionar impressora" at bounding box center [869, 521] width 157 height 38
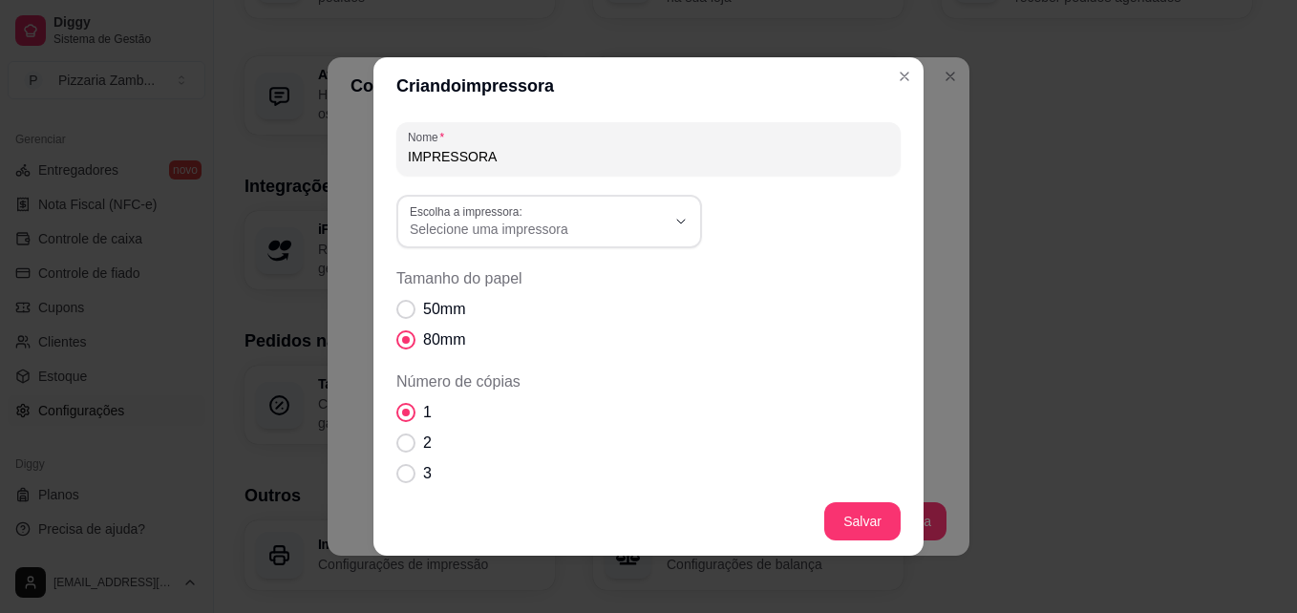
click at [518, 183] on div "Nome IMPRESSORA Escolha a impressora: Microsoft Print to PDF POS58 10.0.0.6 (Co…" at bounding box center [648, 463] width 504 height 682
click at [513, 242] on button "Escolha a impressora: Selecione uma impressora" at bounding box center [549, 221] width 306 height 53
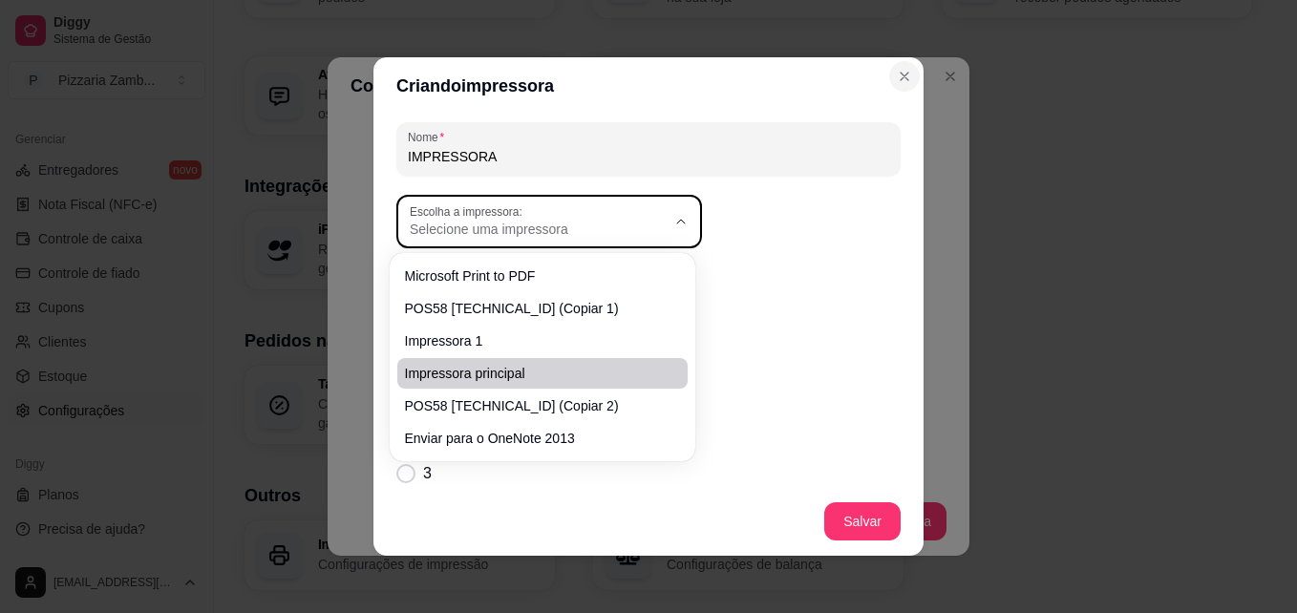
click at [907, 76] on button "Close" at bounding box center [904, 76] width 31 height 31
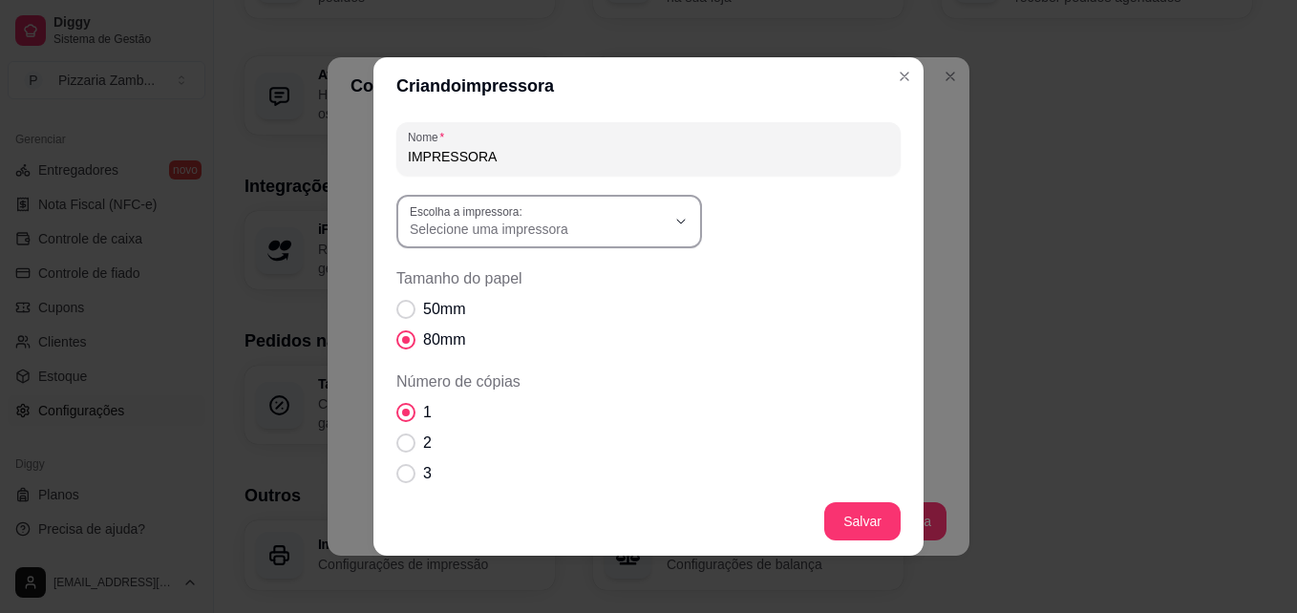
click at [645, 243] on button "Escolha a impressora: Selecione uma impressora" at bounding box center [549, 221] width 306 height 53
click at [518, 347] on span "Impressora 1" at bounding box center [532, 337] width 245 height 18
type input "Impressora 1"
select select "Impressora 1"
click at [398, 312] on span "Tamanho do papel" at bounding box center [406, 310] width 18 height 18
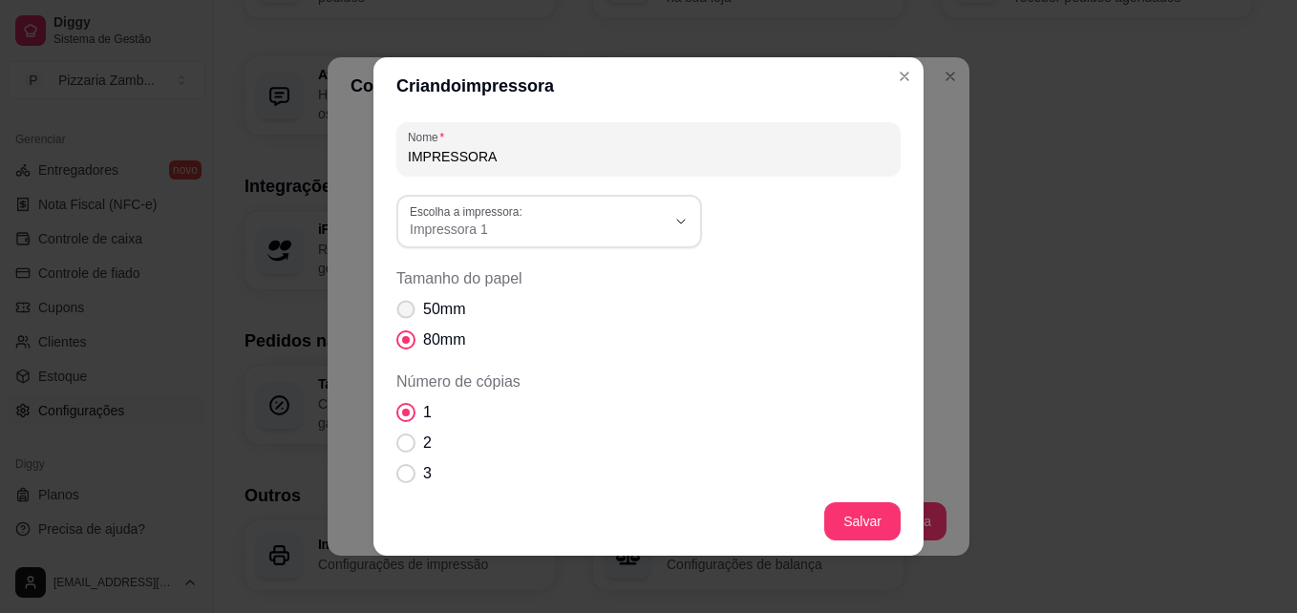
click at [398, 313] on input "50mm" at bounding box center [401, 319] width 12 height 12
radio input "true"
click at [398, 437] on span "Número de cópias" at bounding box center [405, 442] width 19 height 19
click at [398, 447] on input "2" at bounding box center [401, 453] width 12 height 12
radio input "true"
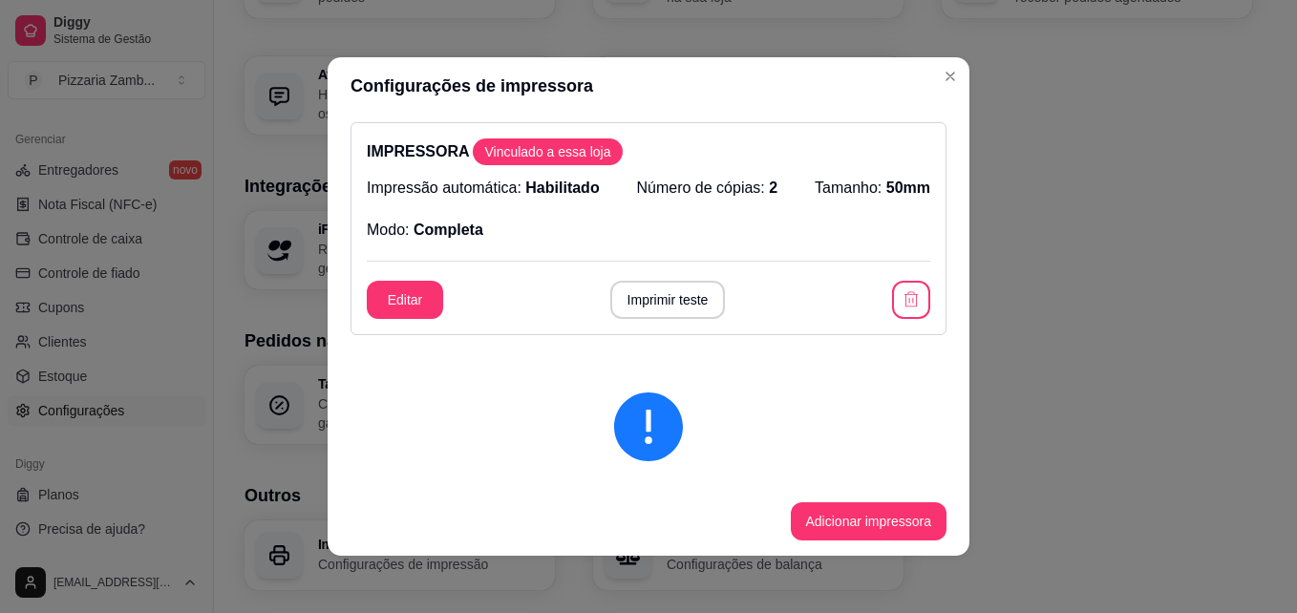
click at [636, 455] on icon "exclamation-circle" at bounding box center [648, 426] width 69 height 69
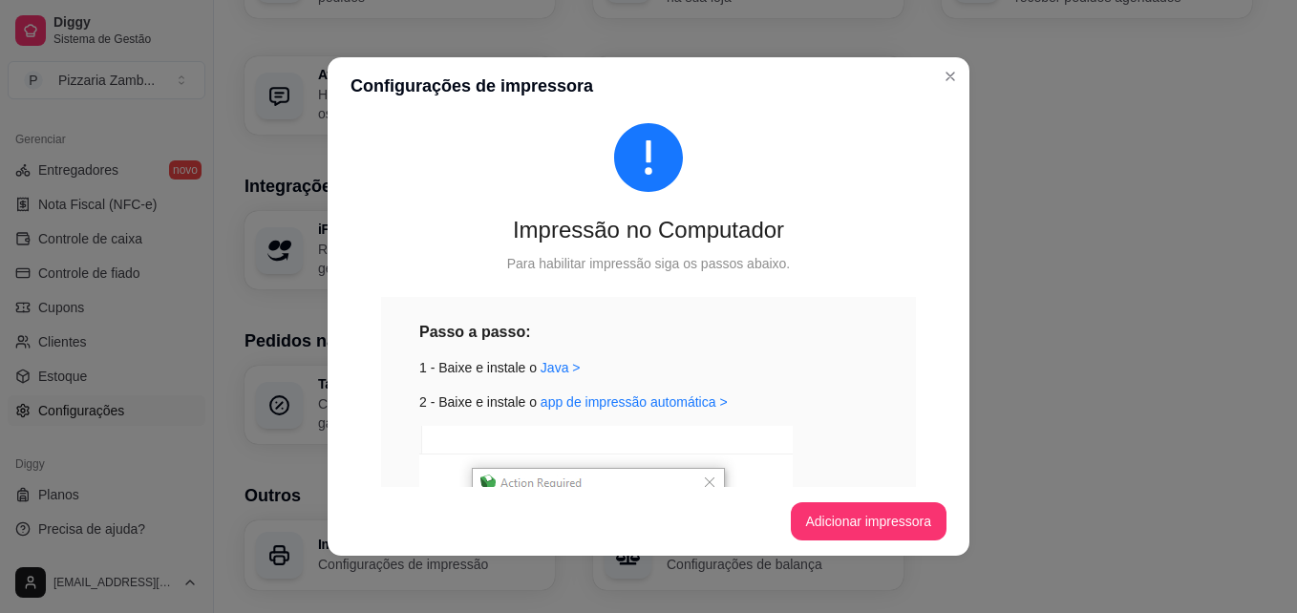
scroll to position [248, 0]
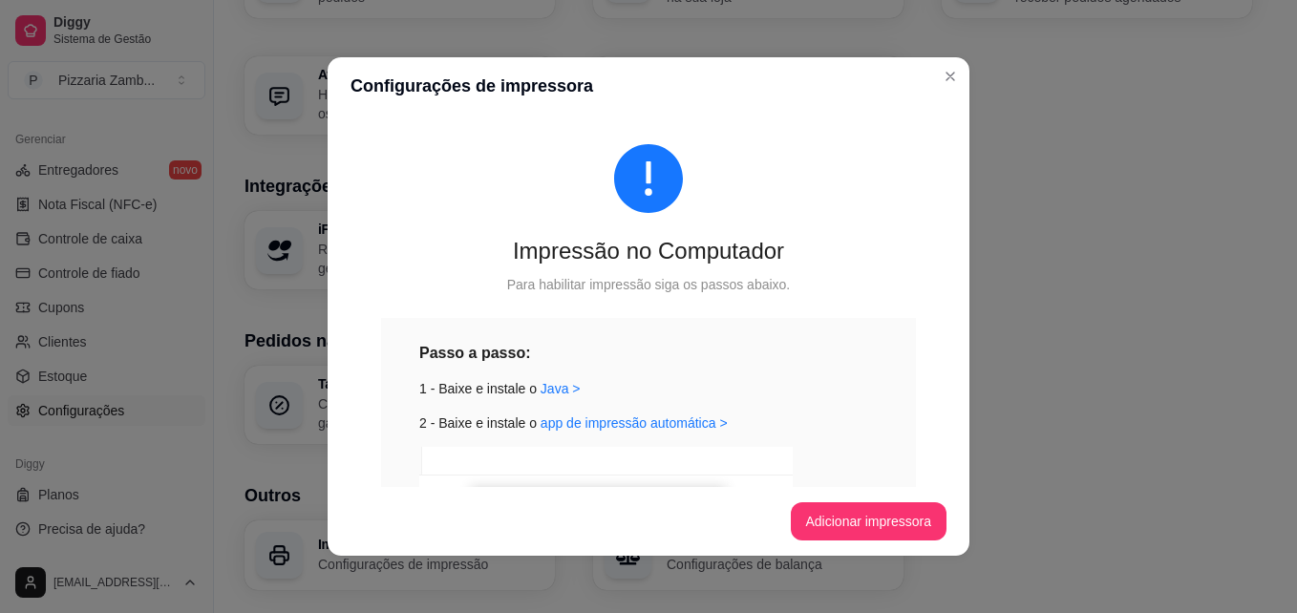
click at [944, 419] on div "IMPRESSORA Vinculado a essa loja Impressão automática: Habilitado Número de cóp…" at bounding box center [649, 301] width 642 height 372
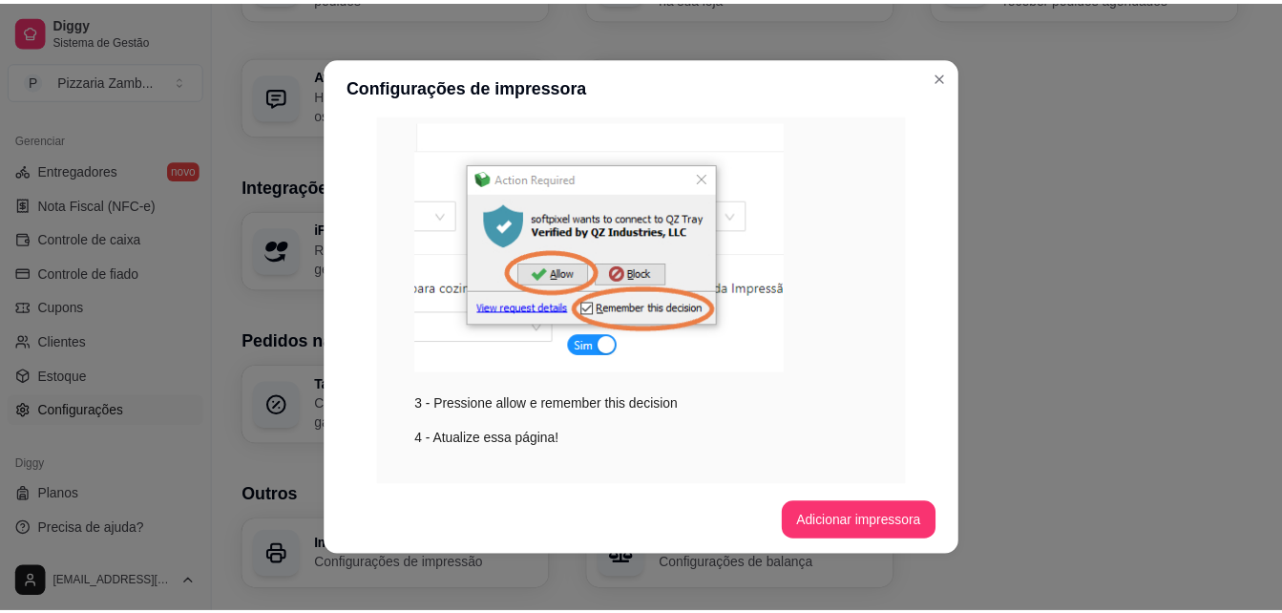
scroll to position [625, 0]
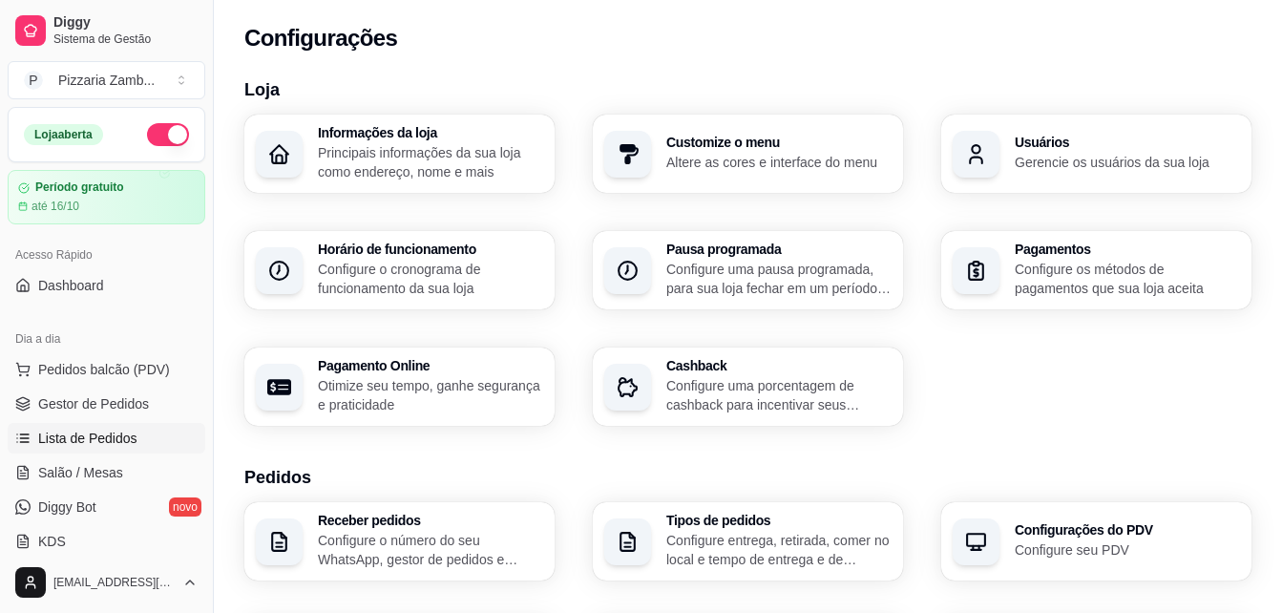
click at [110, 446] on span "Lista de Pedidos" at bounding box center [87, 438] width 99 height 19
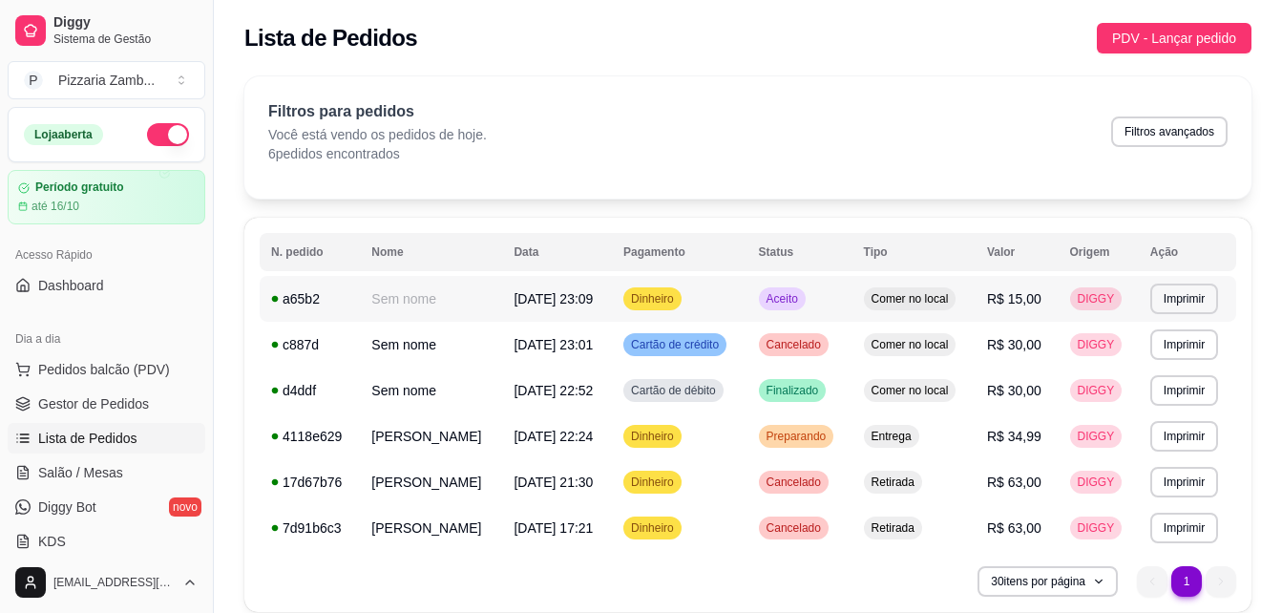
click at [772, 292] on span "Aceito" at bounding box center [782, 298] width 39 height 15
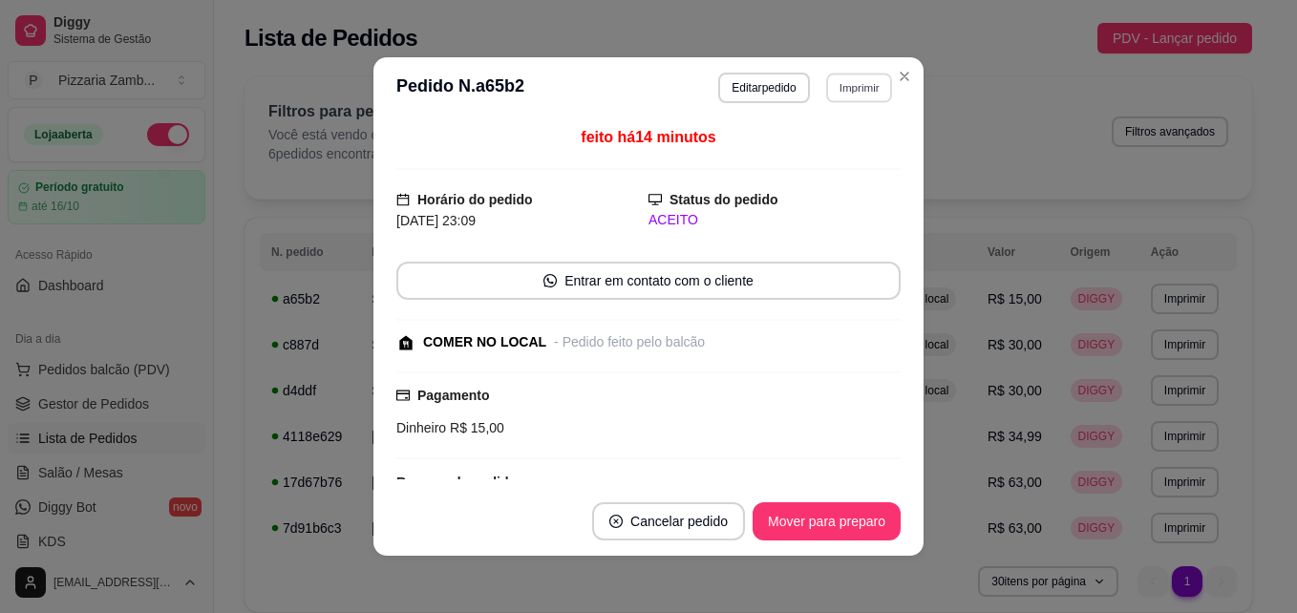
click at [848, 87] on button "Imprimir" at bounding box center [859, 88] width 66 height 30
click at [812, 155] on button "IMPRESSORA" at bounding box center [818, 154] width 138 height 31
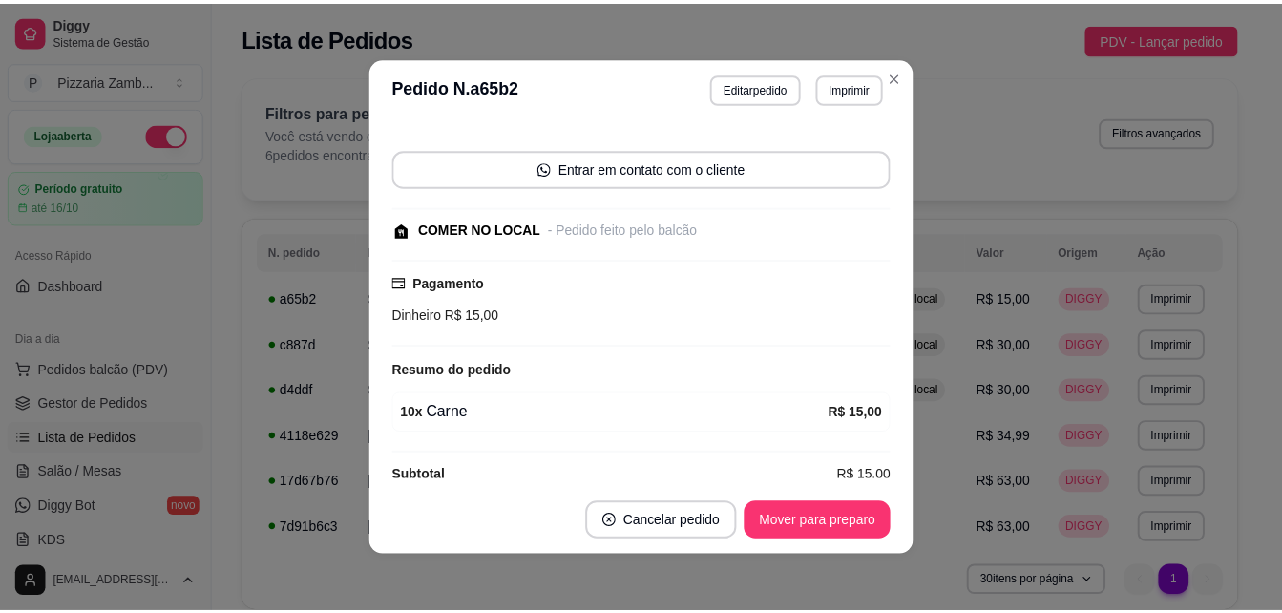
scroll to position [140, 0]
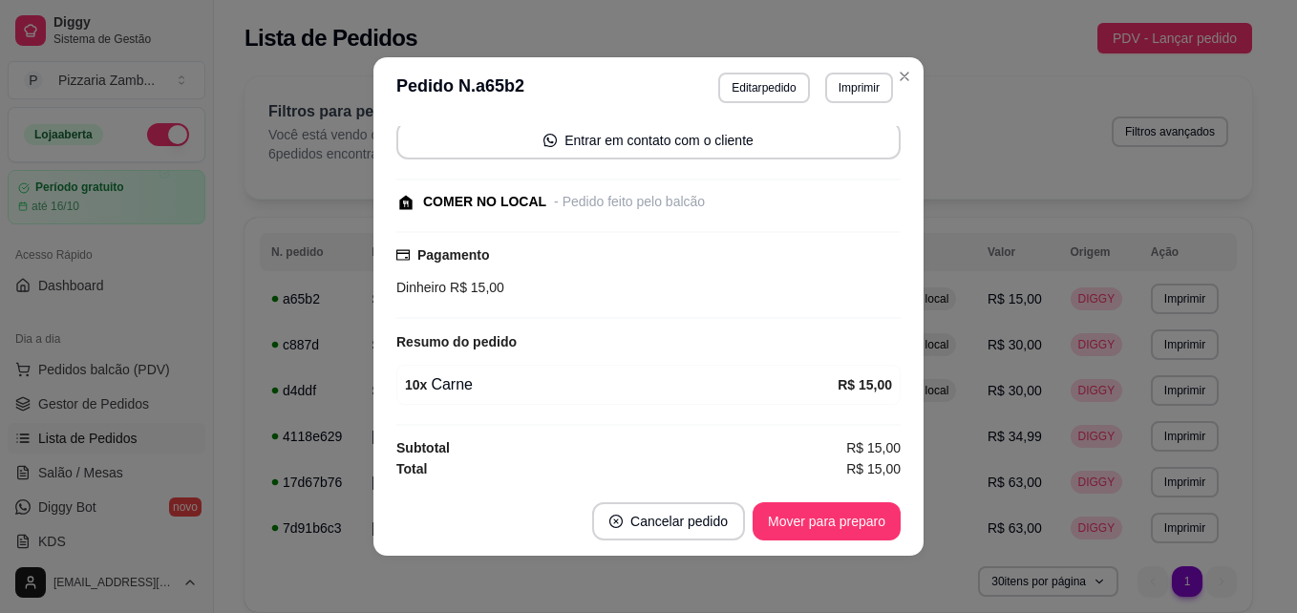
click at [854, 240] on div "Pagamento Dinheiro R$ 15,00" at bounding box center [648, 275] width 504 height 88
click at [891, 60] on header "**********" at bounding box center [648, 87] width 550 height 61
click at [855, 100] on button "Imprimir" at bounding box center [859, 88] width 66 height 30
click at [813, 160] on button "IMPRESSORA" at bounding box center [817, 154] width 134 height 30
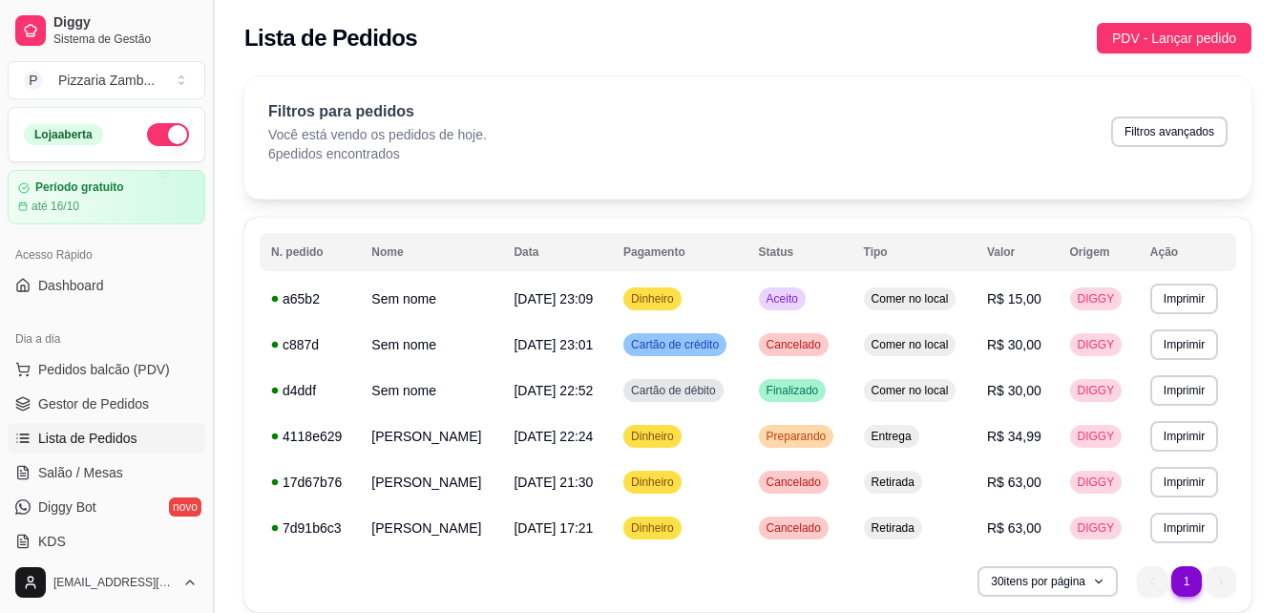
click at [206, 238] on button "Toggle Sidebar" at bounding box center [212, 306] width 15 height 613
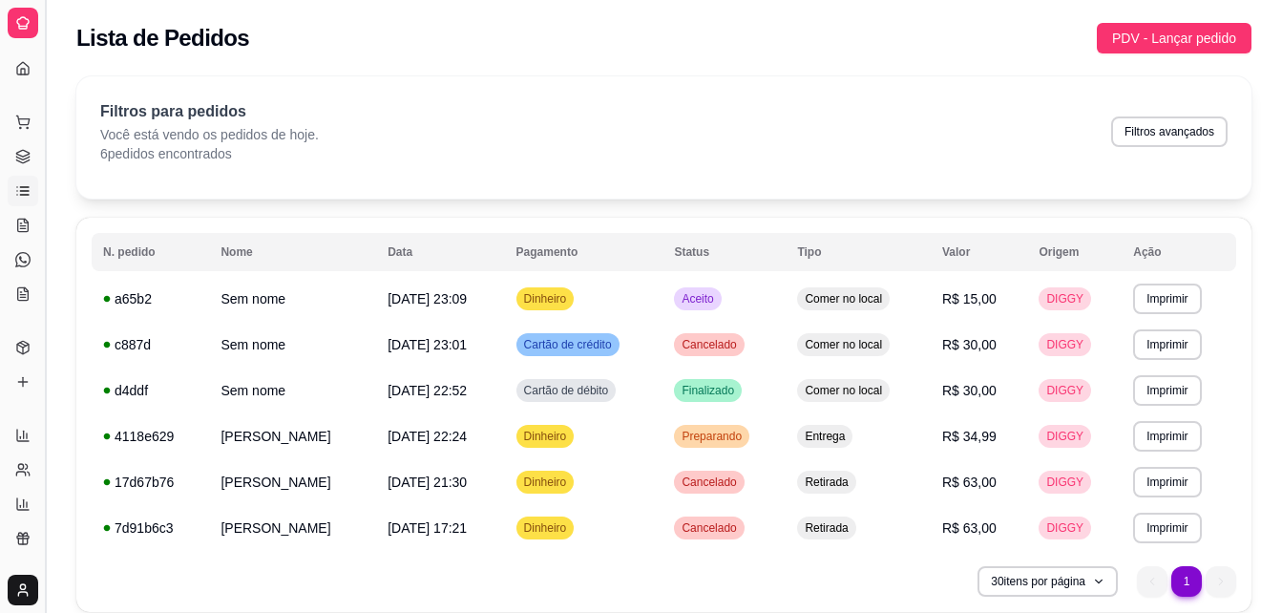
click at [50, 256] on button "Toggle Sidebar" at bounding box center [44, 306] width 15 height 613
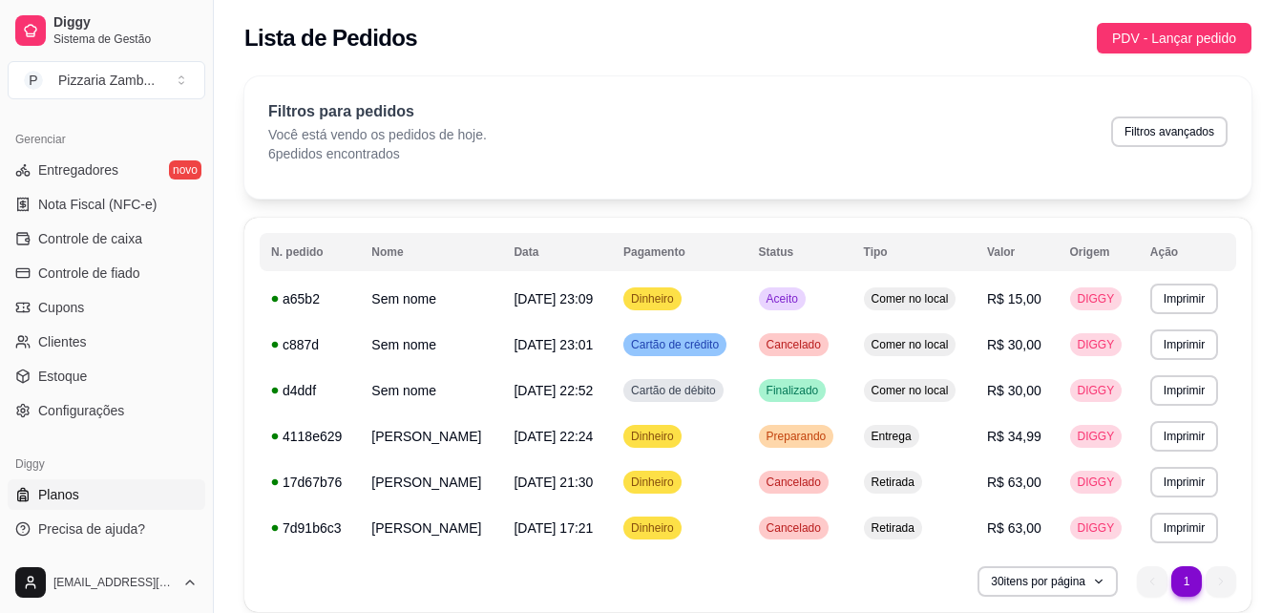
scroll to position [744, 0]
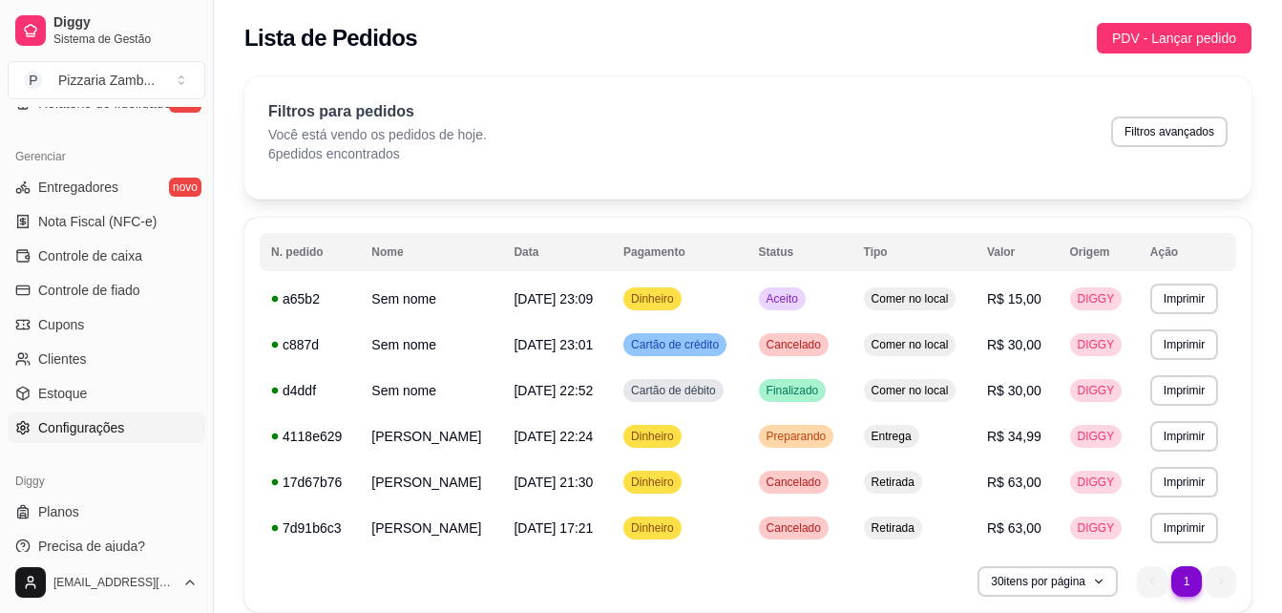
click at [84, 415] on link "Configurações" at bounding box center [107, 427] width 198 height 31
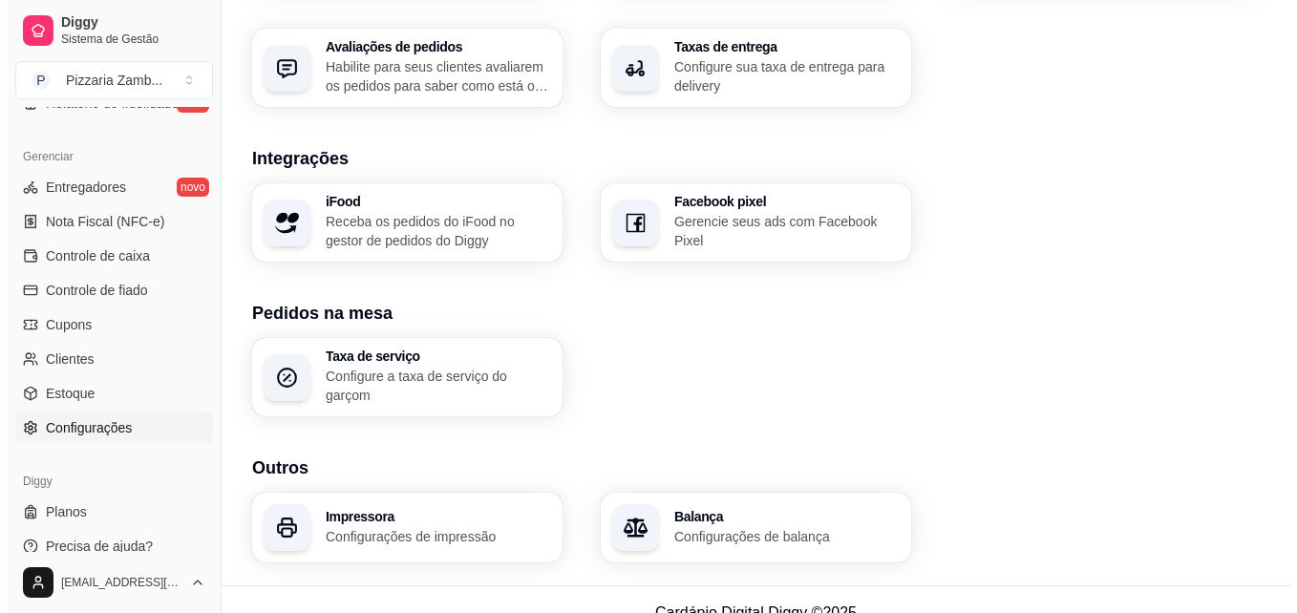
scroll to position [733, 0]
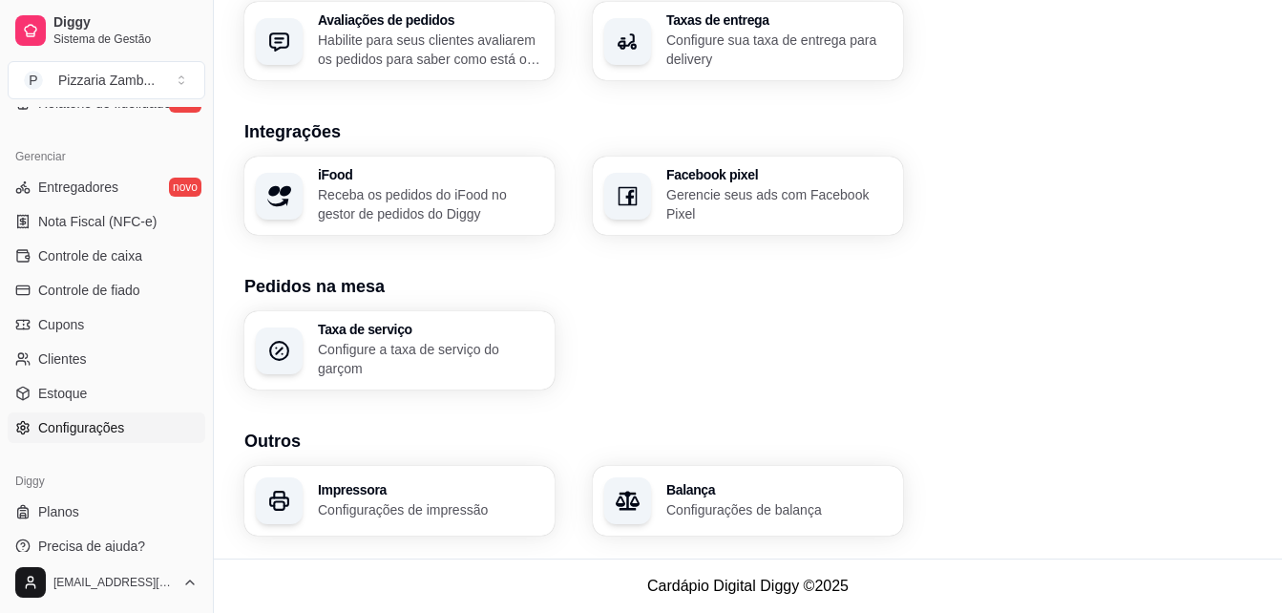
click at [388, 503] on p "Configurações de impressão" at bounding box center [430, 509] width 225 height 19
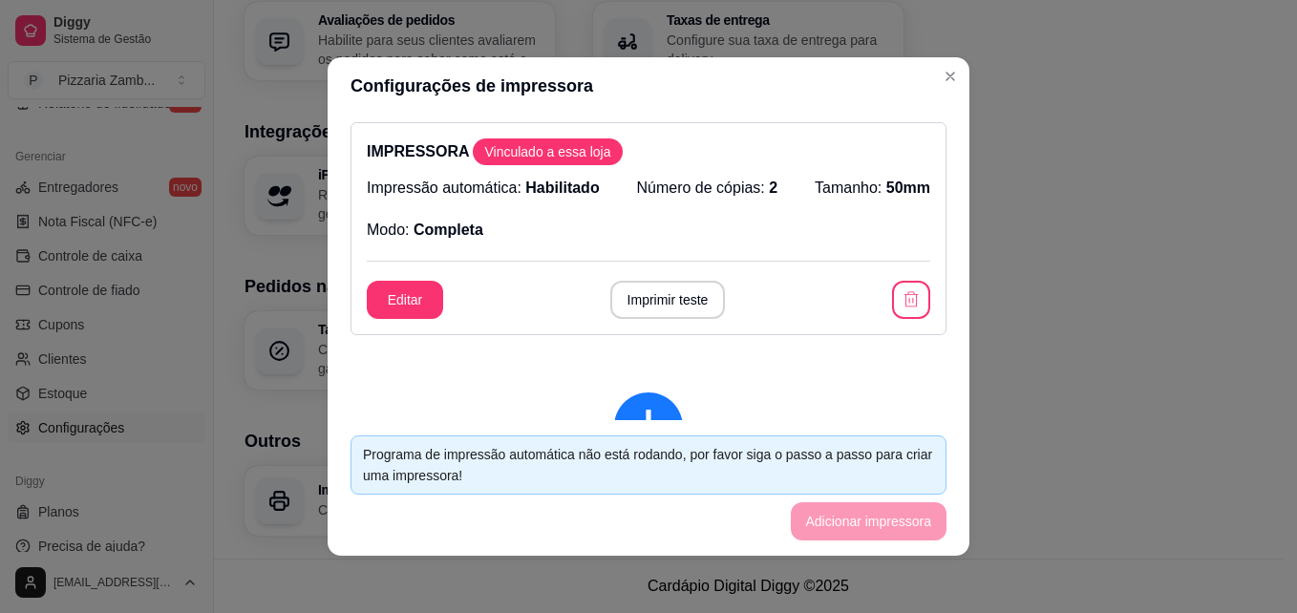
click at [874, 281] on div "Editar Imprimir teste" at bounding box center [648, 300] width 563 height 38
click at [901, 298] on icon "button" at bounding box center [910, 299] width 19 height 19
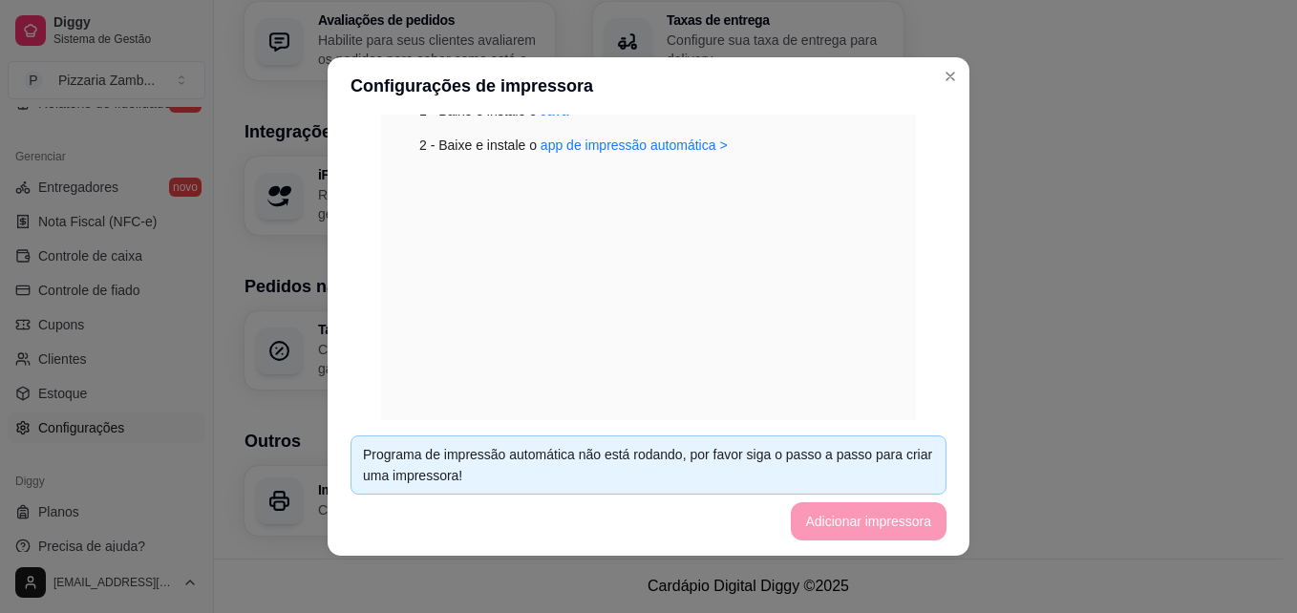
scroll to position [468, 0]
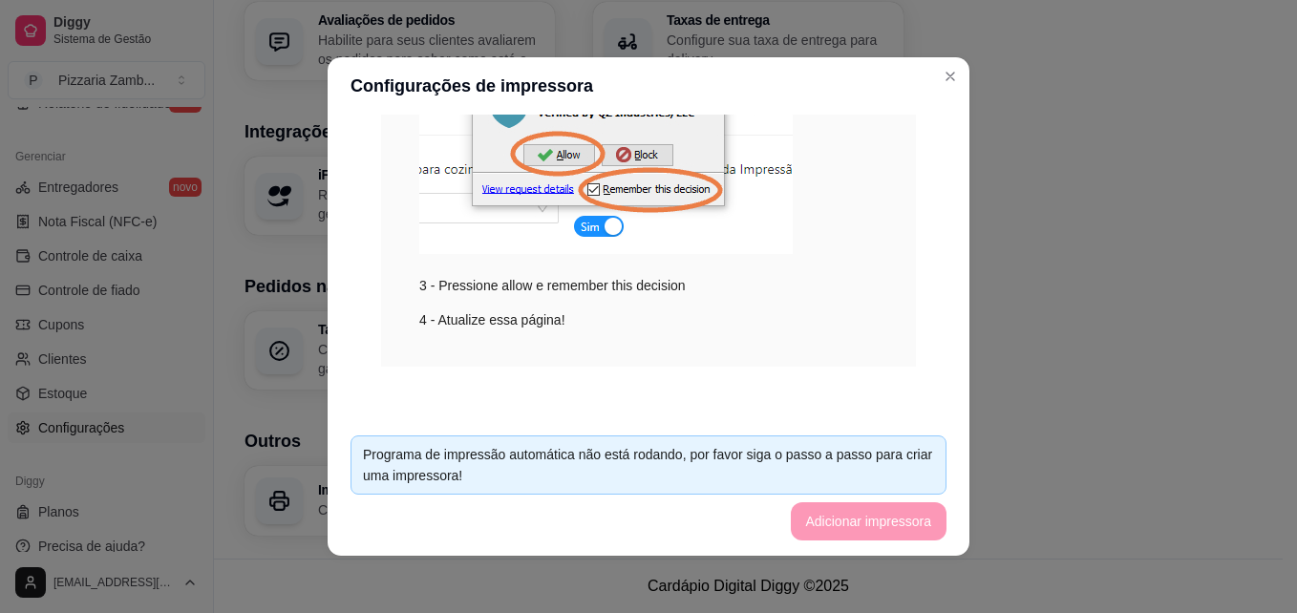
click at [847, 543] on footer "Programa de impressão automática não está rodando, por favor siga o passo a pas…" at bounding box center [649, 488] width 642 height 136
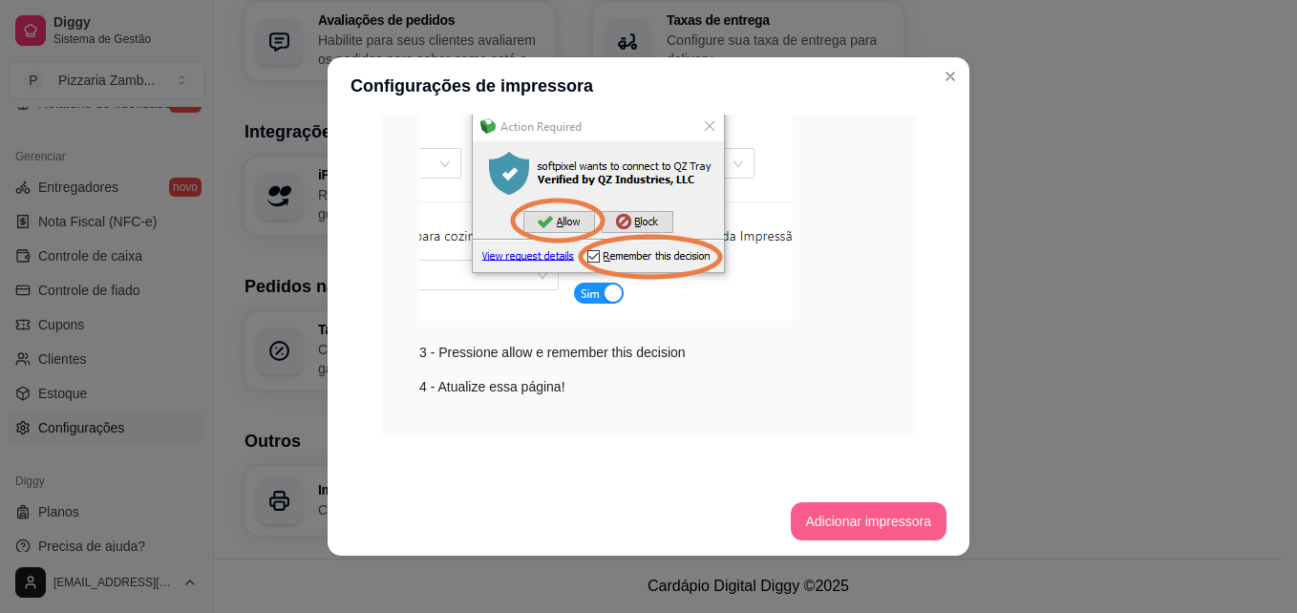
click at [856, 517] on button "Adicionar impressora" at bounding box center [869, 521] width 157 height 38
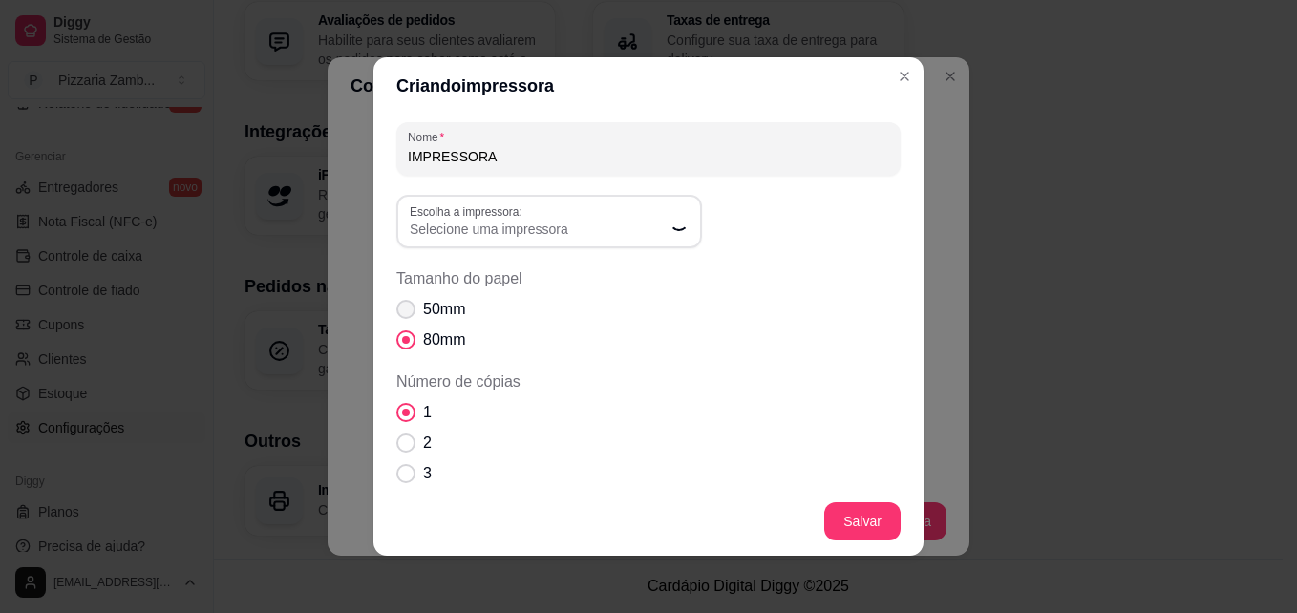
click at [400, 306] on span "Tamanho do papel" at bounding box center [405, 309] width 19 height 19
click at [400, 313] on input "50mm" at bounding box center [401, 319] width 12 height 12
radio input "true"
click at [480, 233] on span "Selecione uma impressora" at bounding box center [538, 229] width 256 height 19
click at [589, 226] on span "Selecione uma impressora" at bounding box center [538, 229] width 256 height 19
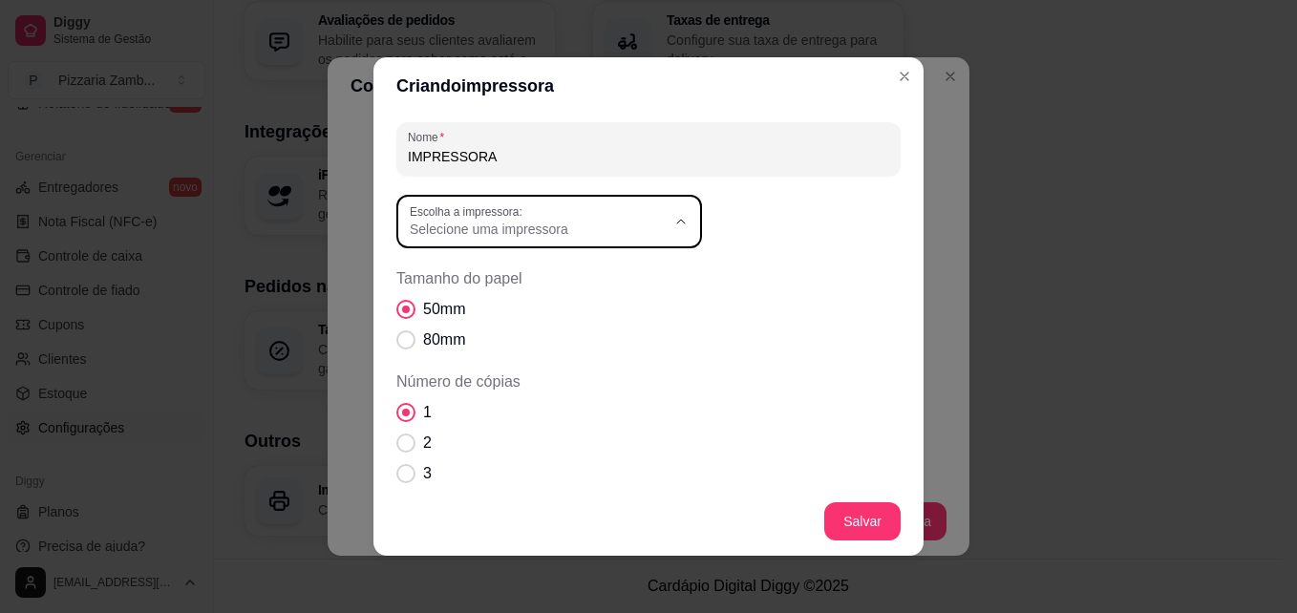
click at [523, 409] on span "POS58 10.0.0.6 (Copiar 2)" at bounding box center [532, 400] width 245 height 18
type input "POS58 10.0.0.6 (Copiar 2)"
select select "POS58 10.0.0.6 (Copiar 2)"
click at [398, 446] on span "Número de cópias" at bounding box center [405, 442] width 19 height 19
click at [398, 447] on input "2" at bounding box center [401, 453] width 12 height 12
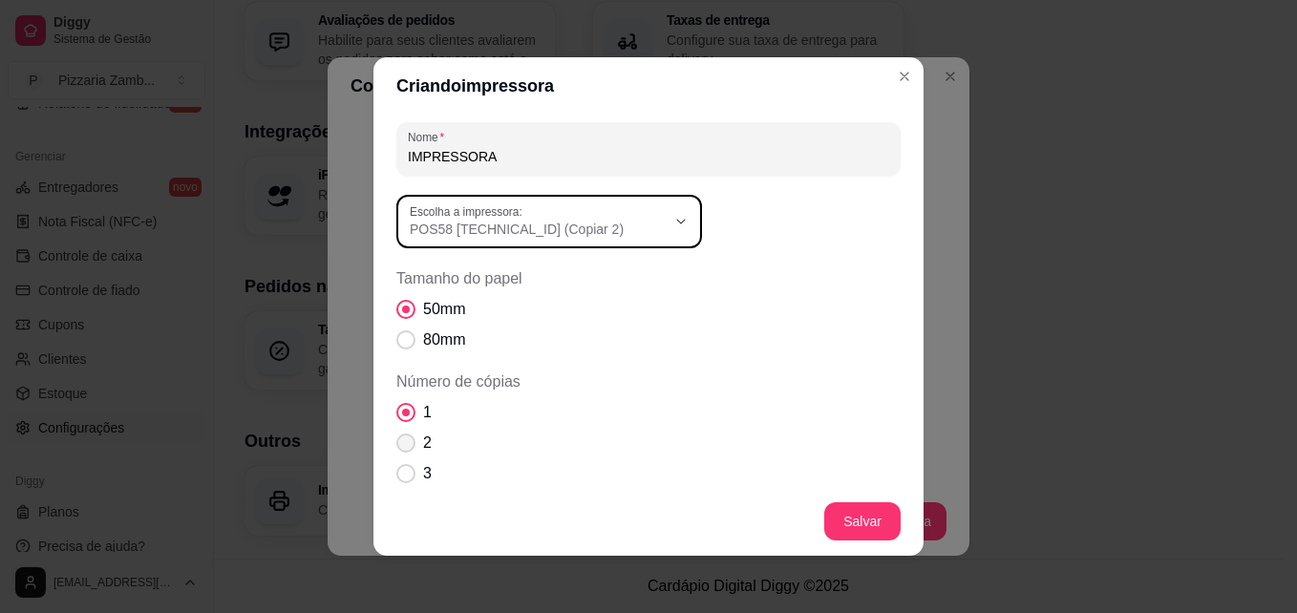
radio input "true"
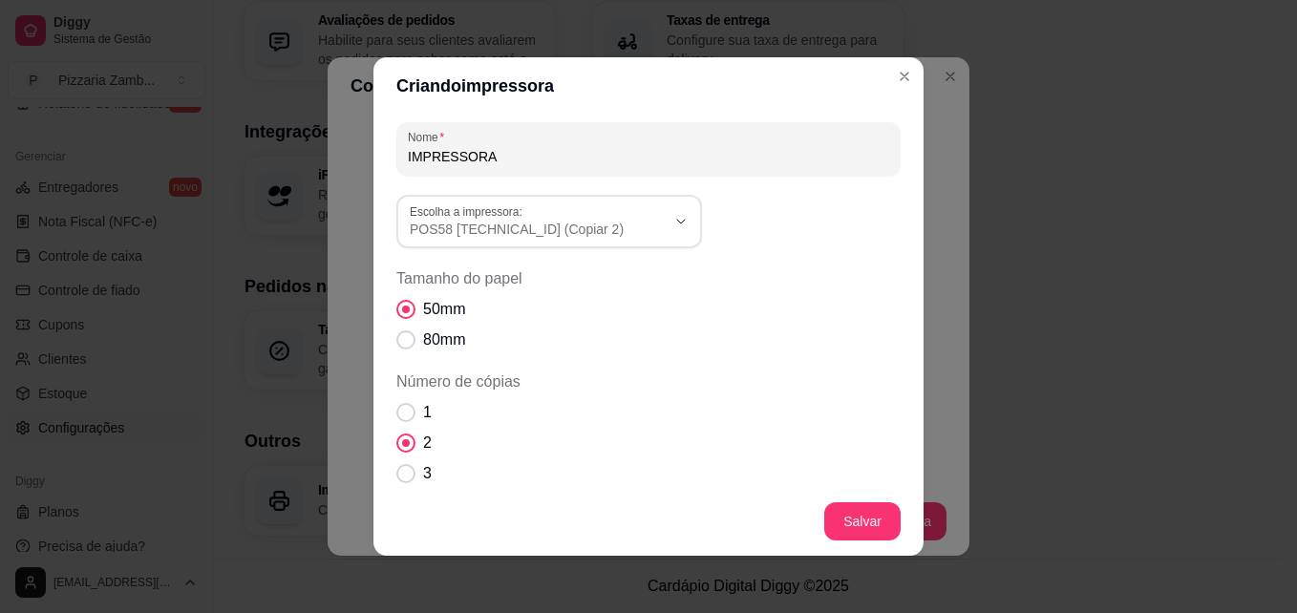
click at [864, 479] on div "1 2 3 4" at bounding box center [648, 458] width 504 height 115
click at [862, 491] on footer "Salvar" at bounding box center [648, 521] width 550 height 69
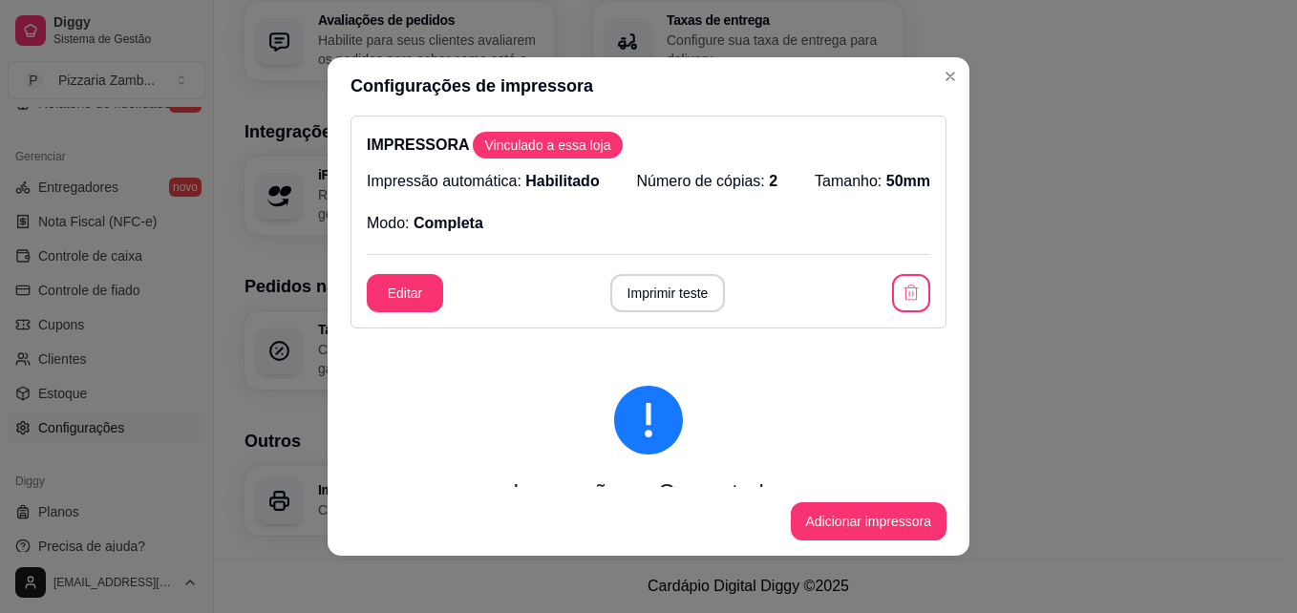
scroll to position [0, 0]
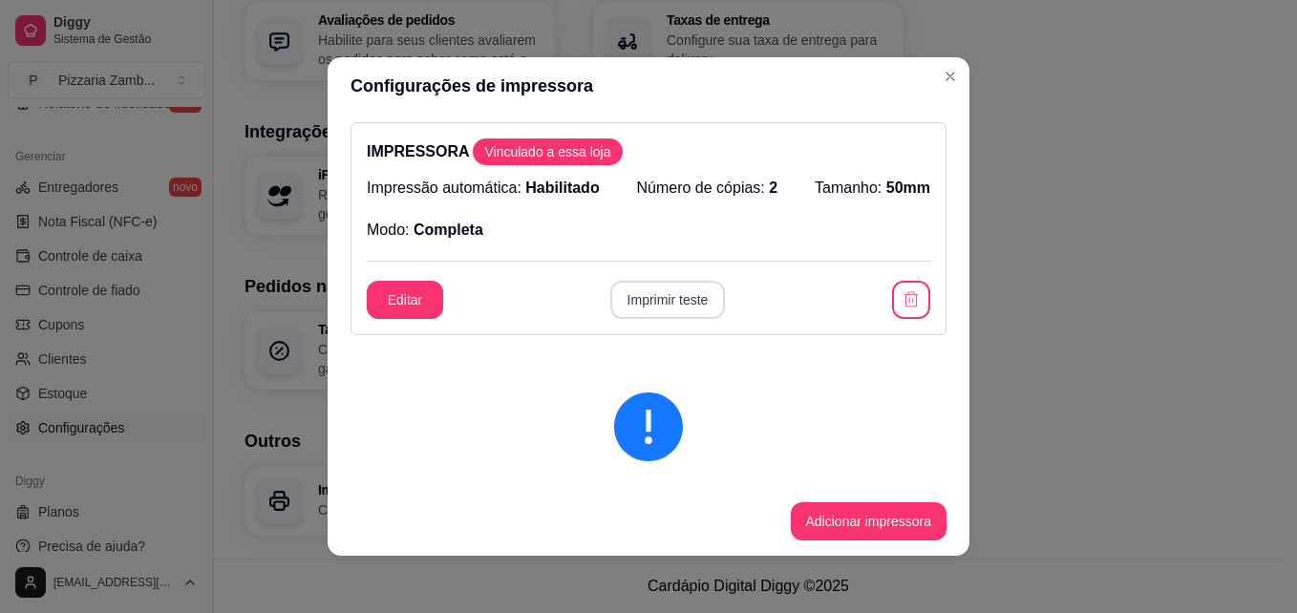
click at [701, 285] on button "Imprimir teste" at bounding box center [668, 300] width 116 height 38
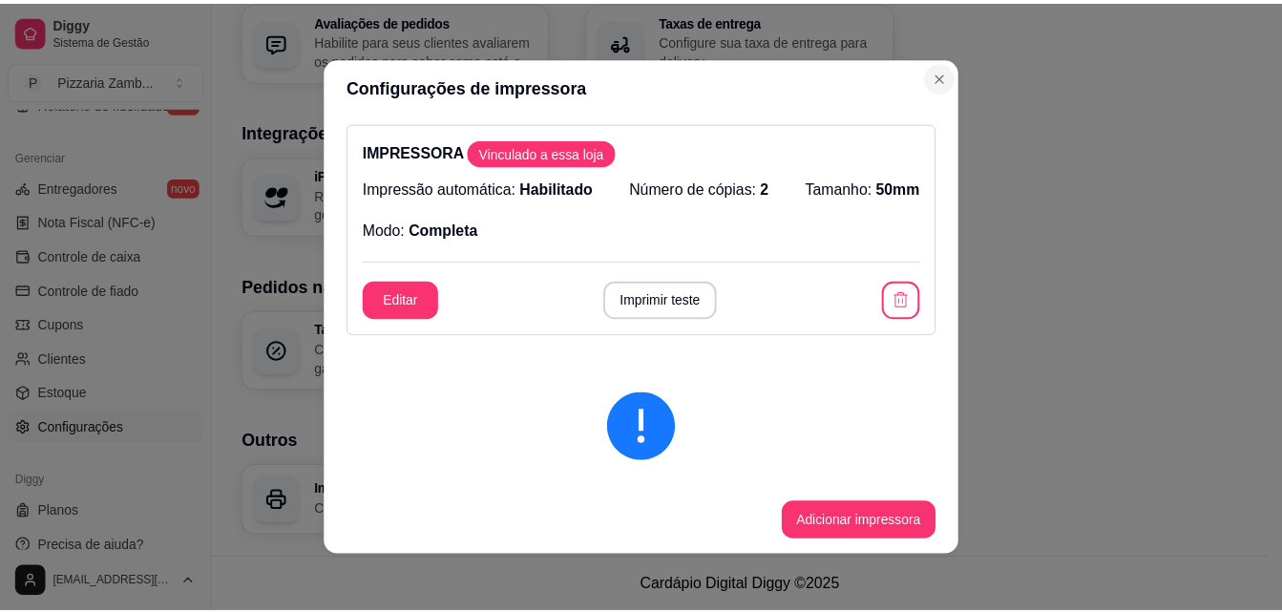
scroll to position [725, 0]
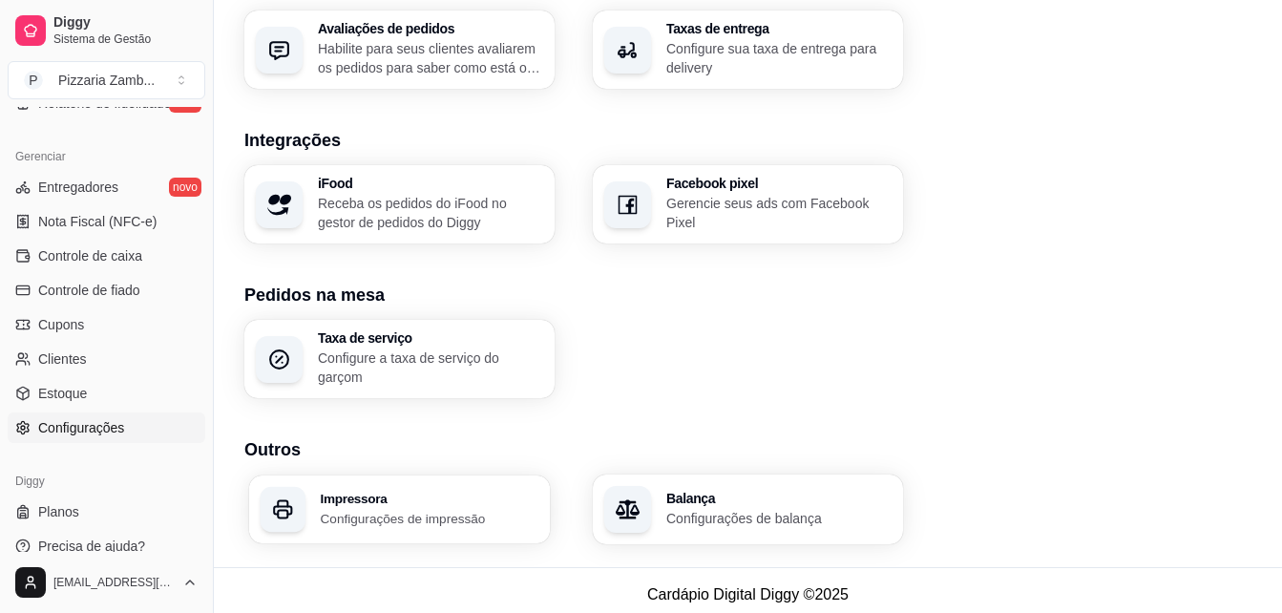
click at [327, 523] on p "Configurações de impressão" at bounding box center [430, 518] width 219 height 18
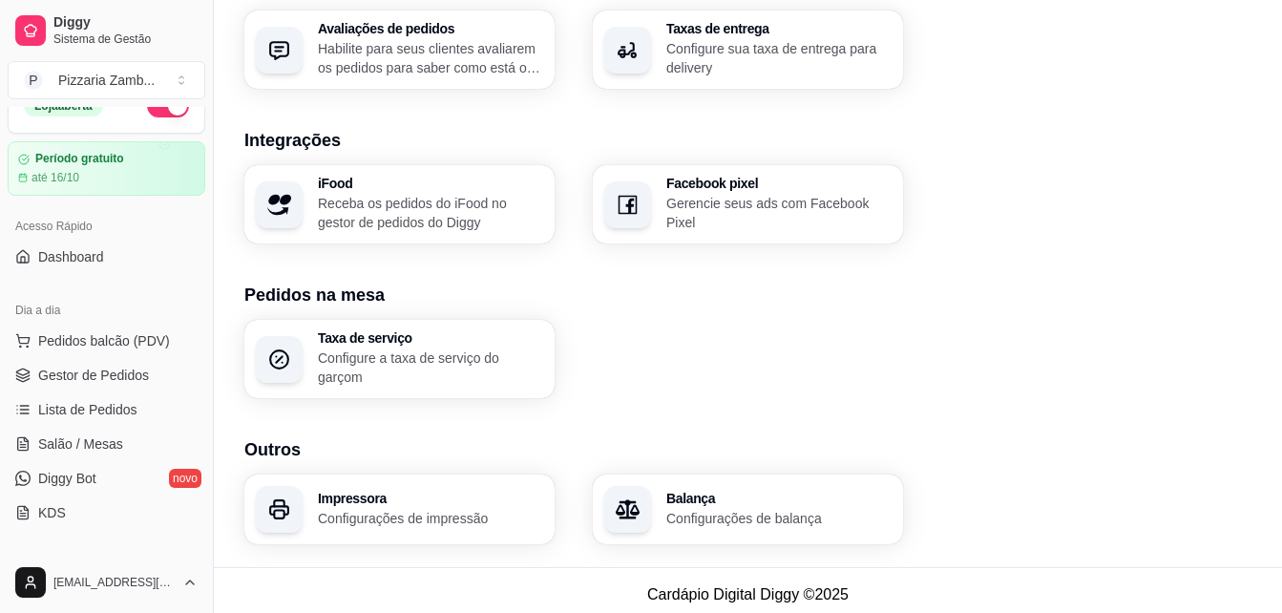
scroll to position [0, 0]
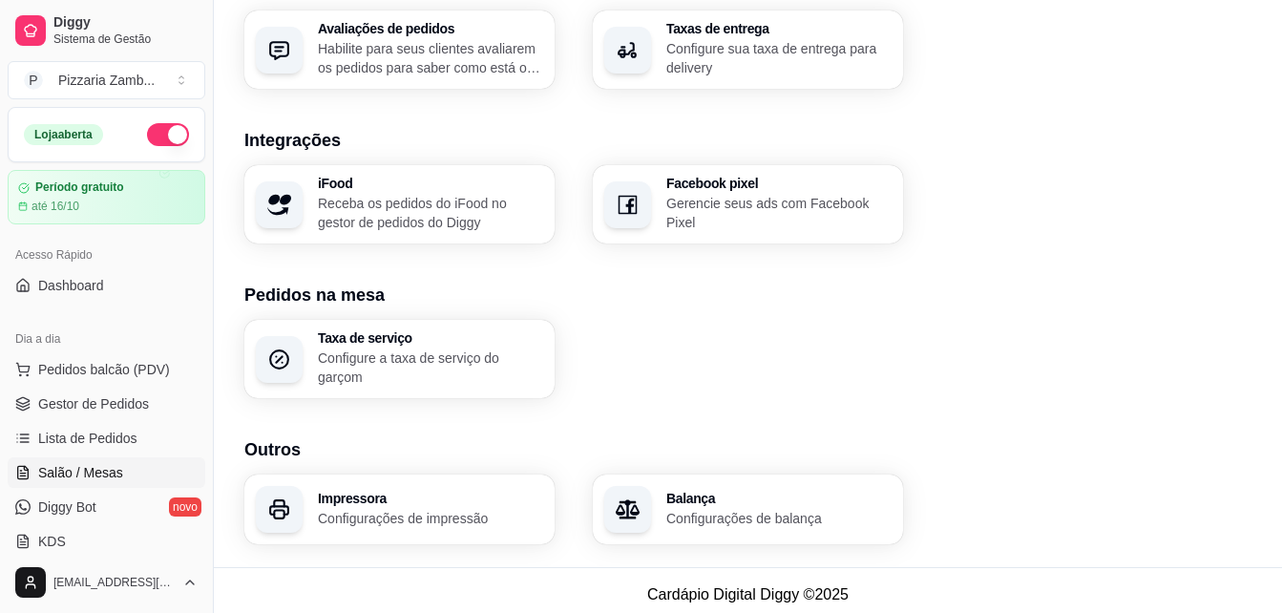
click at [83, 457] on link "Salão / Mesas" at bounding box center [107, 472] width 198 height 31
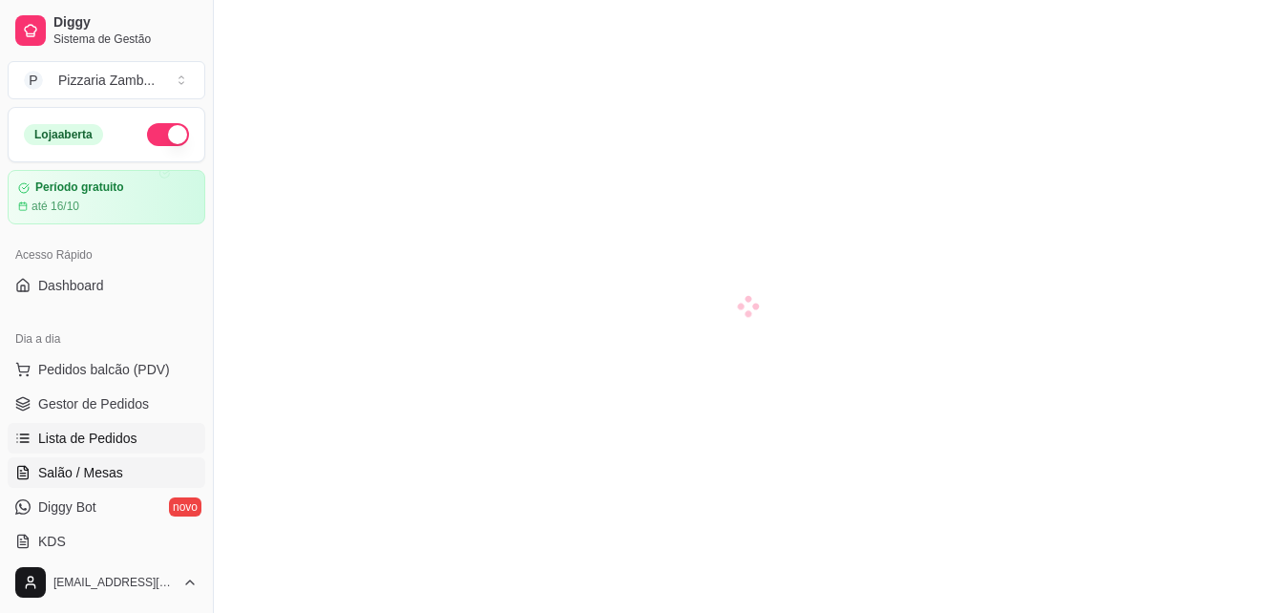
click at [95, 443] on span "Lista de Pedidos" at bounding box center [87, 438] width 99 height 19
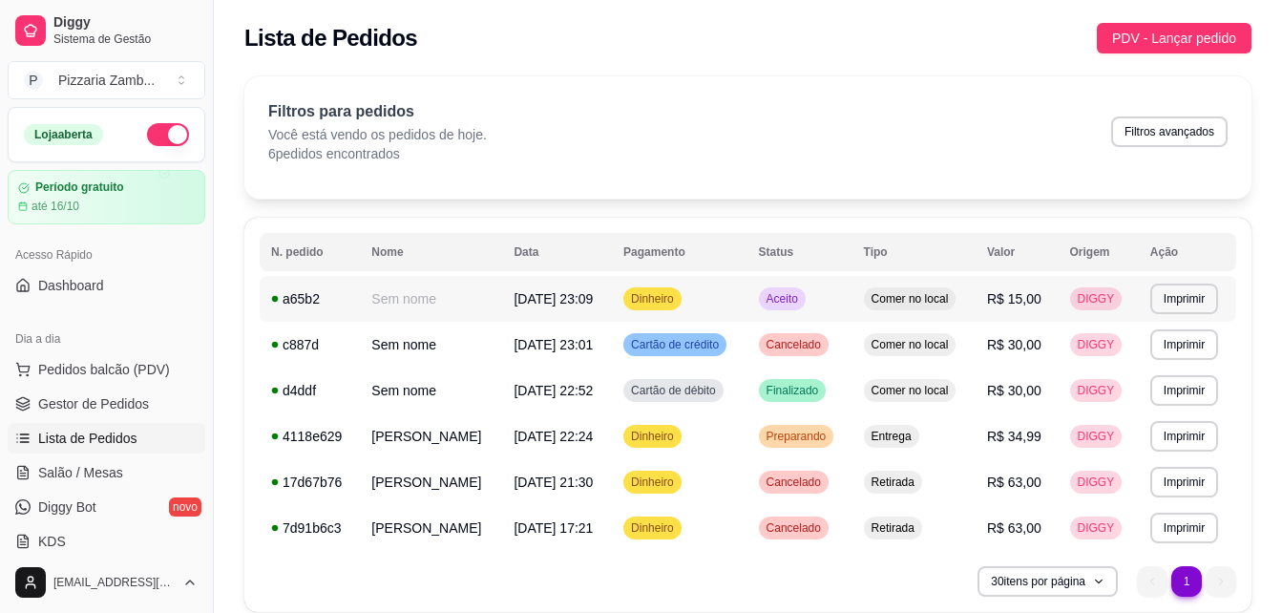
click at [793, 309] on td "Aceito" at bounding box center [800, 299] width 105 height 46
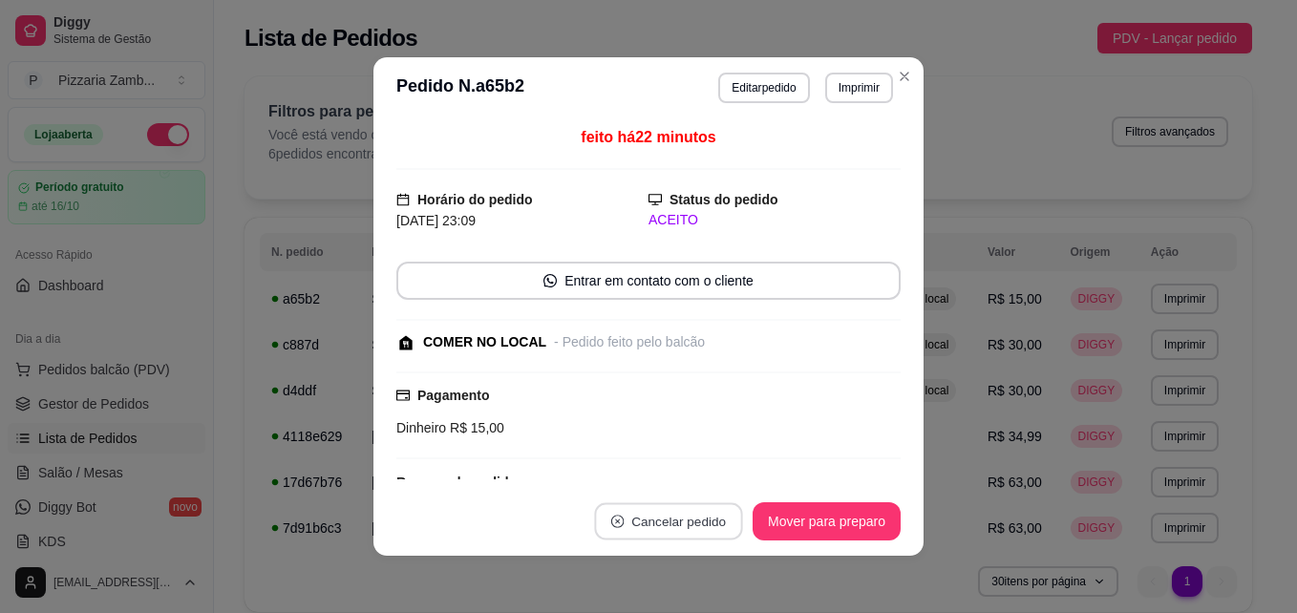
click at [652, 511] on button "Cancelar pedido" at bounding box center [668, 521] width 148 height 37
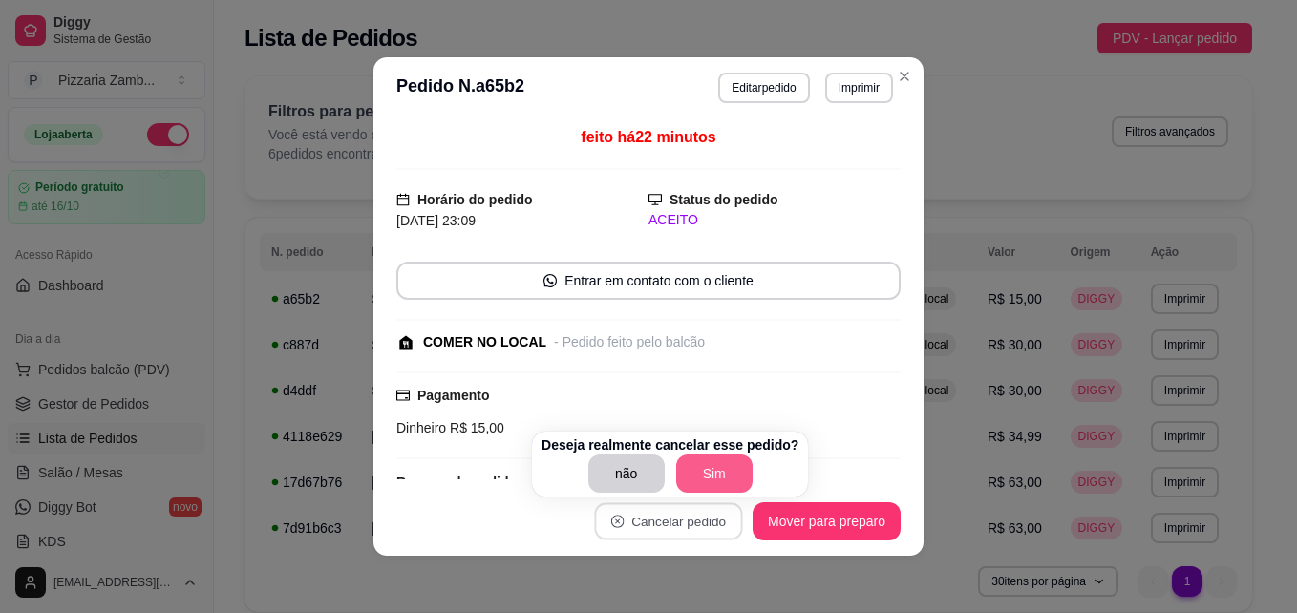
click at [678, 485] on button "Sim" at bounding box center [714, 473] width 76 height 38
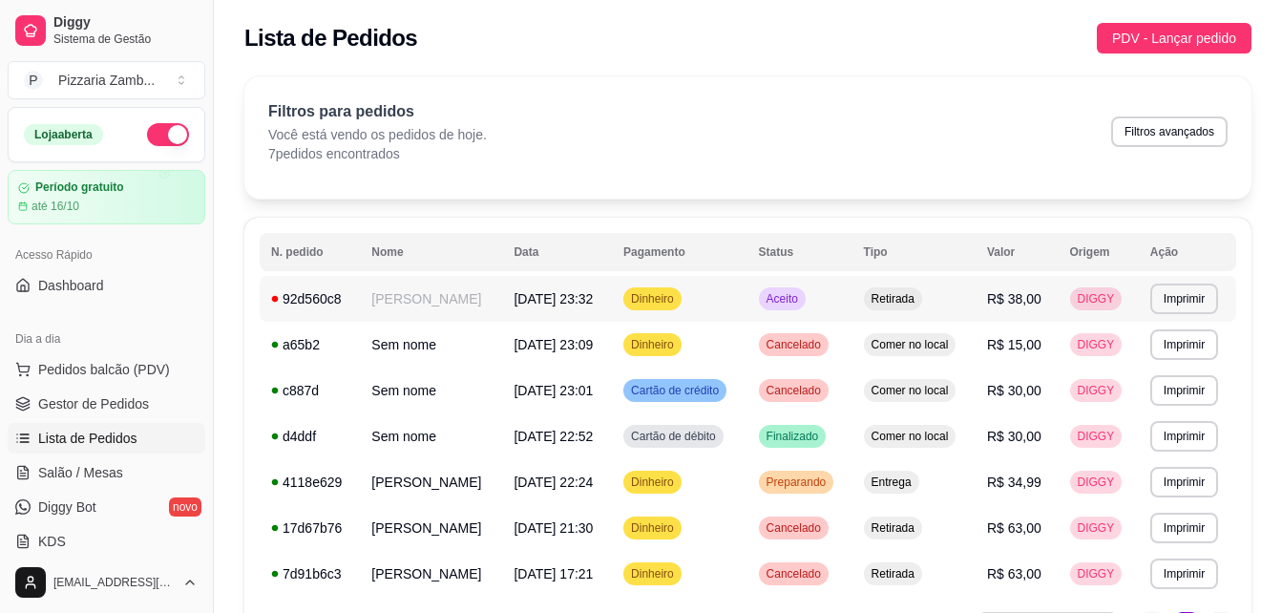
click at [759, 292] on div "Aceito" at bounding box center [782, 298] width 47 height 23
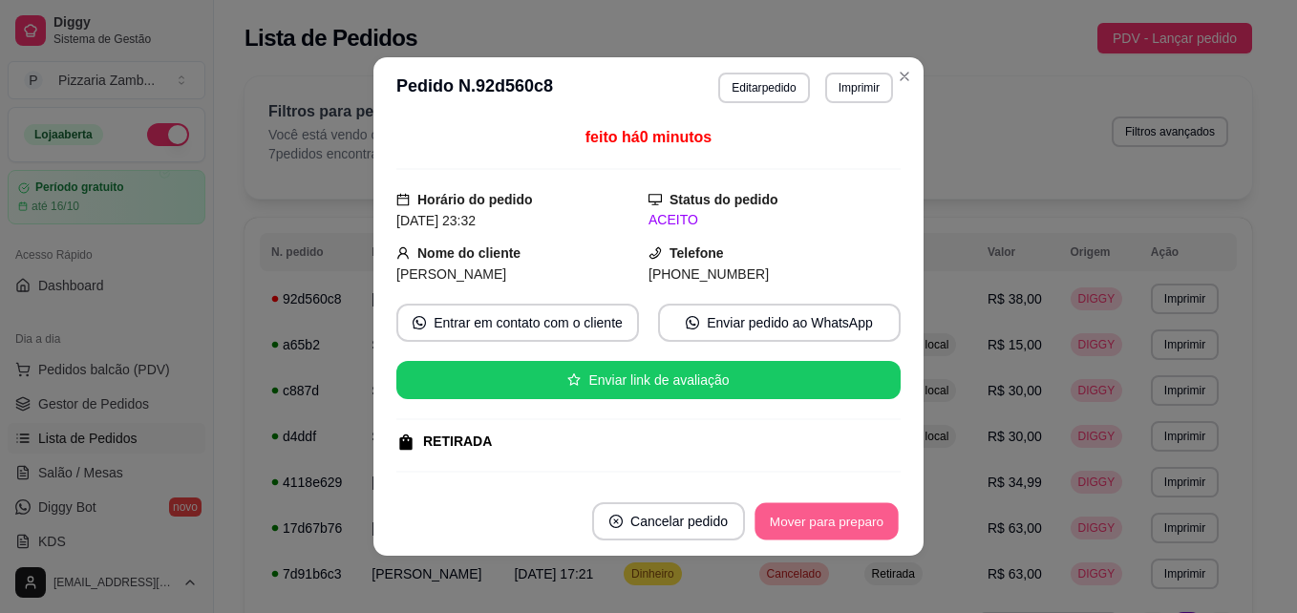
click at [789, 522] on button "Mover para preparo" at bounding box center [825, 521] width 143 height 37
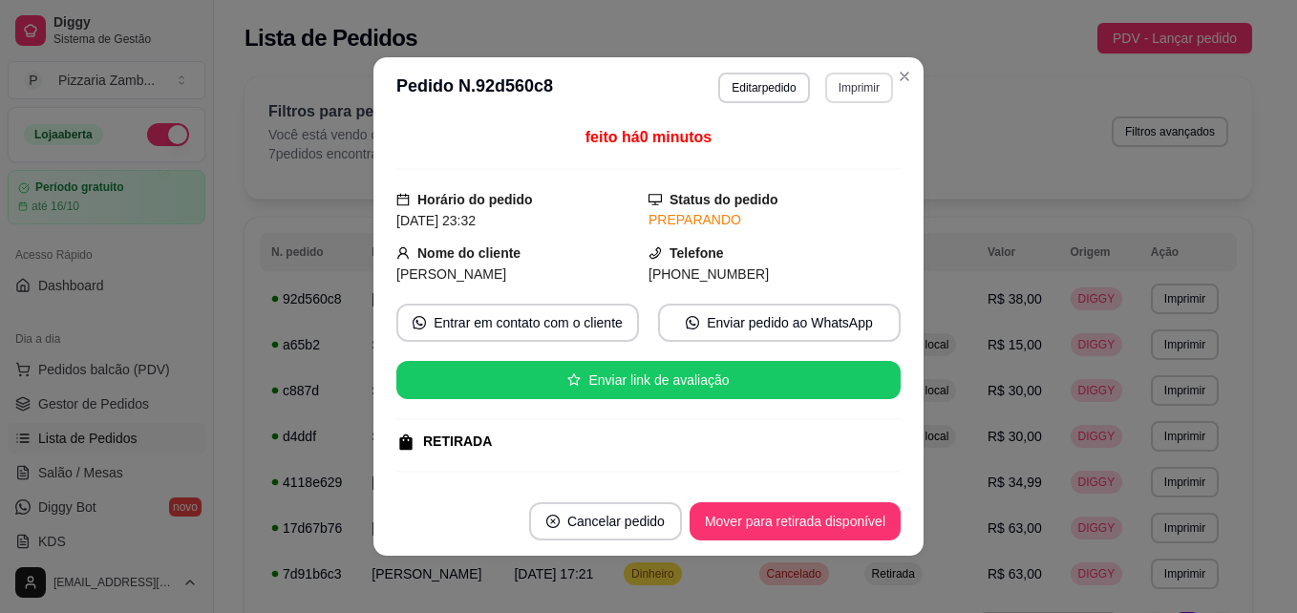
click at [854, 90] on button "Imprimir" at bounding box center [859, 88] width 68 height 31
click at [816, 159] on button "IMPRESSORA" at bounding box center [818, 154] width 134 height 30
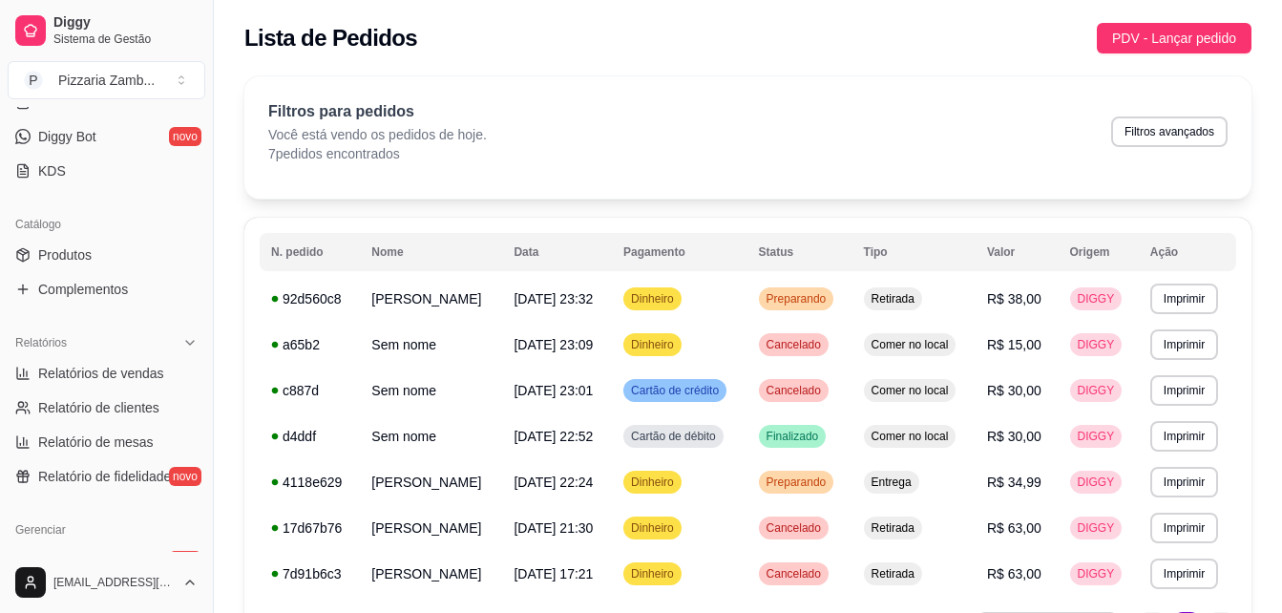
scroll to position [761, 0]
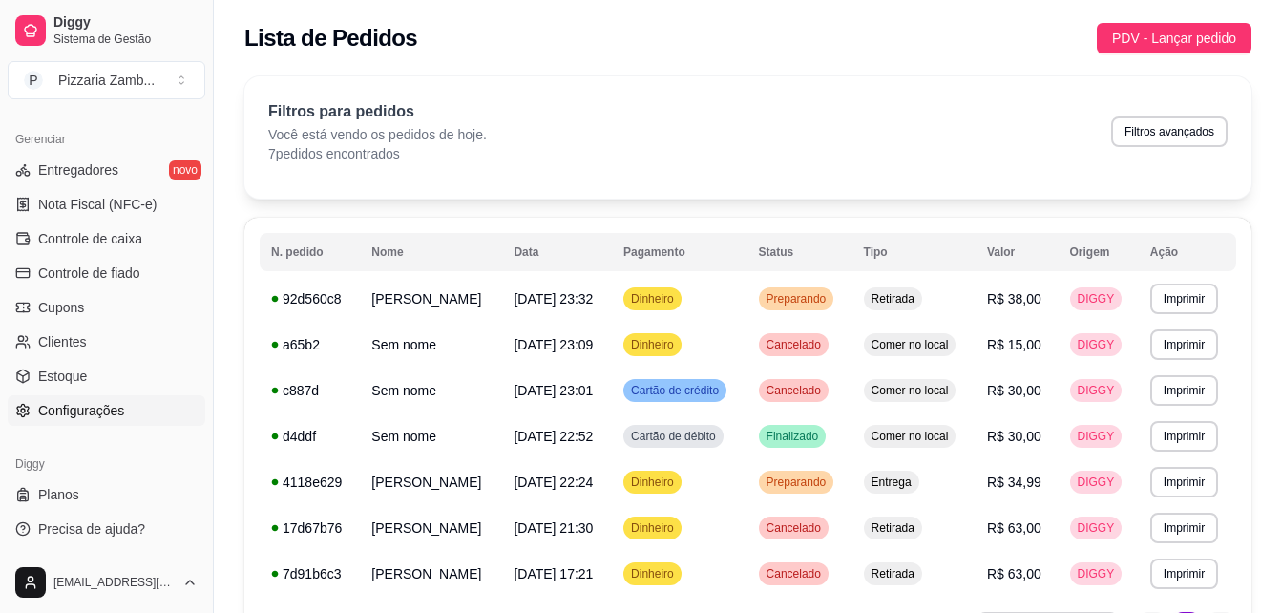
click at [96, 424] on link "Configurações" at bounding box center [107, 410] width 198 height 31
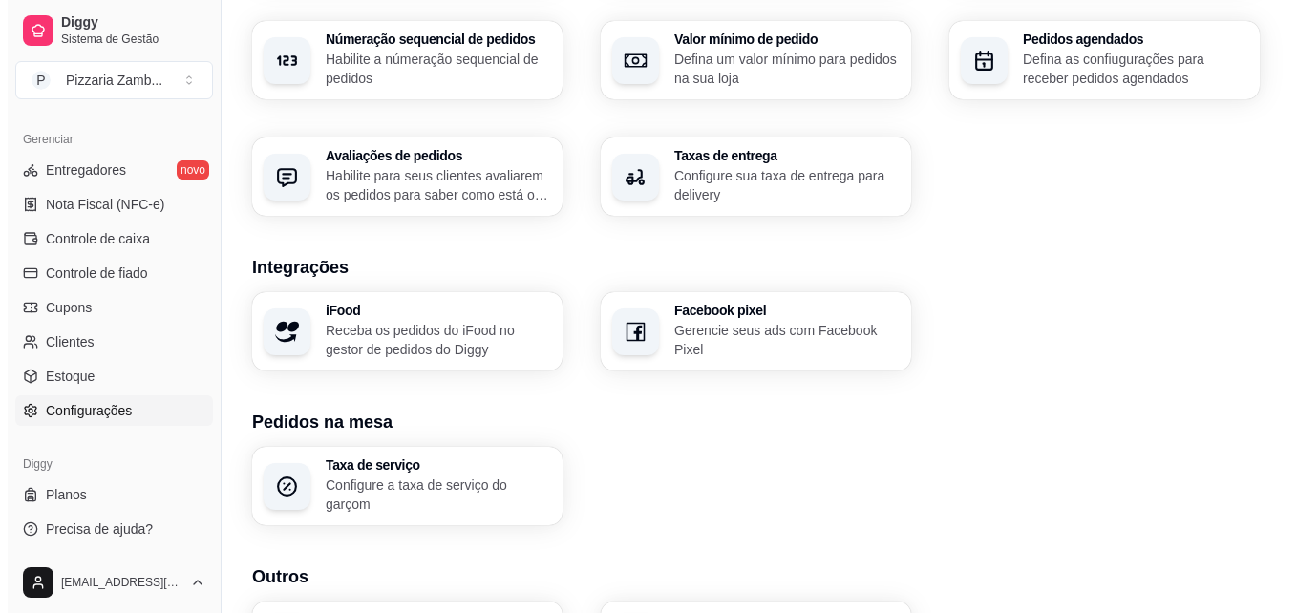
scroll to position [672, 0]
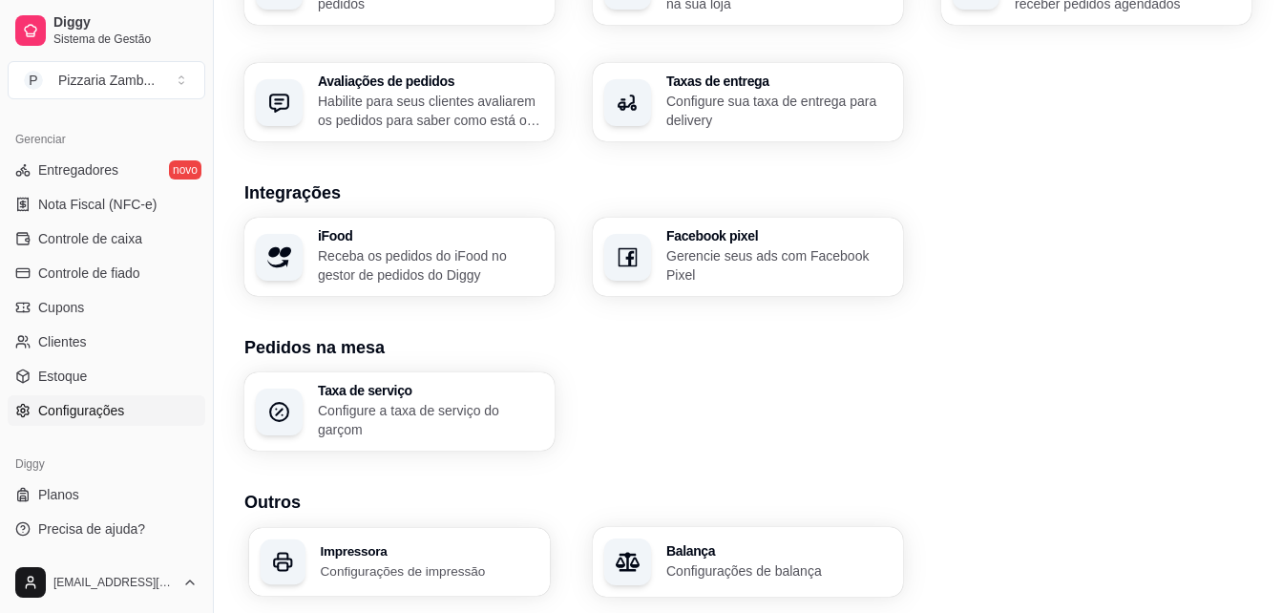
click at [391, 556] on h3 "Impressora" at bounding box center [430, 550] width 219 height 13
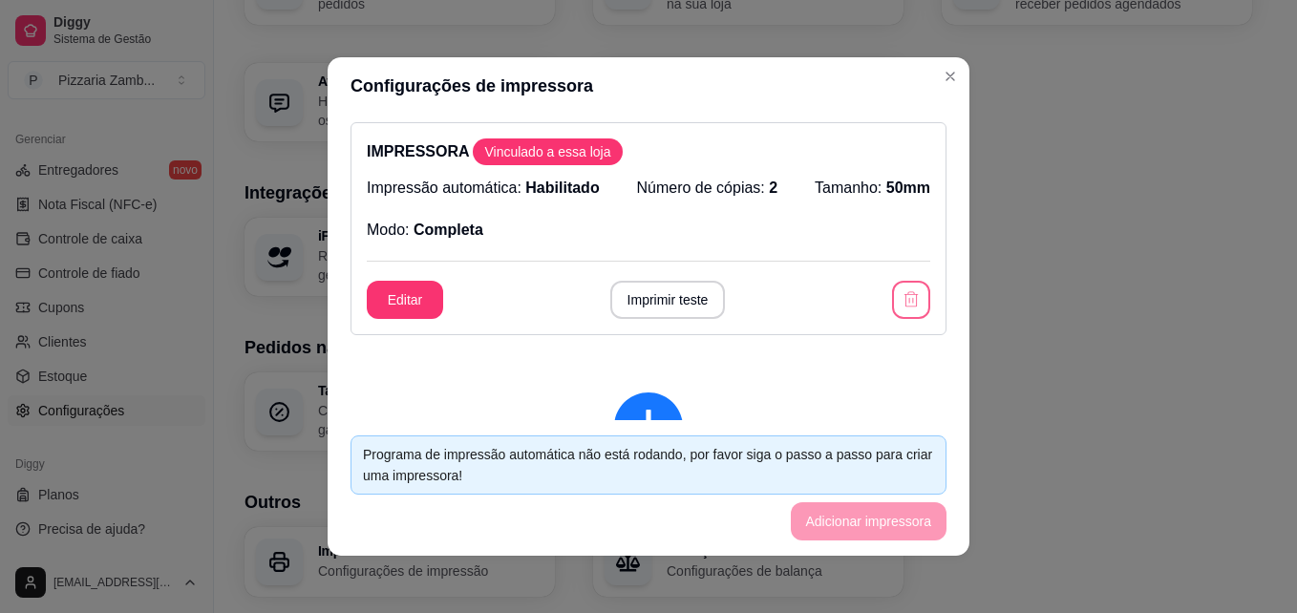
click at [896, 323] on div "IMPRESSORA Vinculado a essa loja Impressão automática: Habilitado Número de cóp…" at bounding box center [648, 228] width 596 height 213
click at [901, 306] on icon "button" at bounding box center [910, 299] width 19 height 19
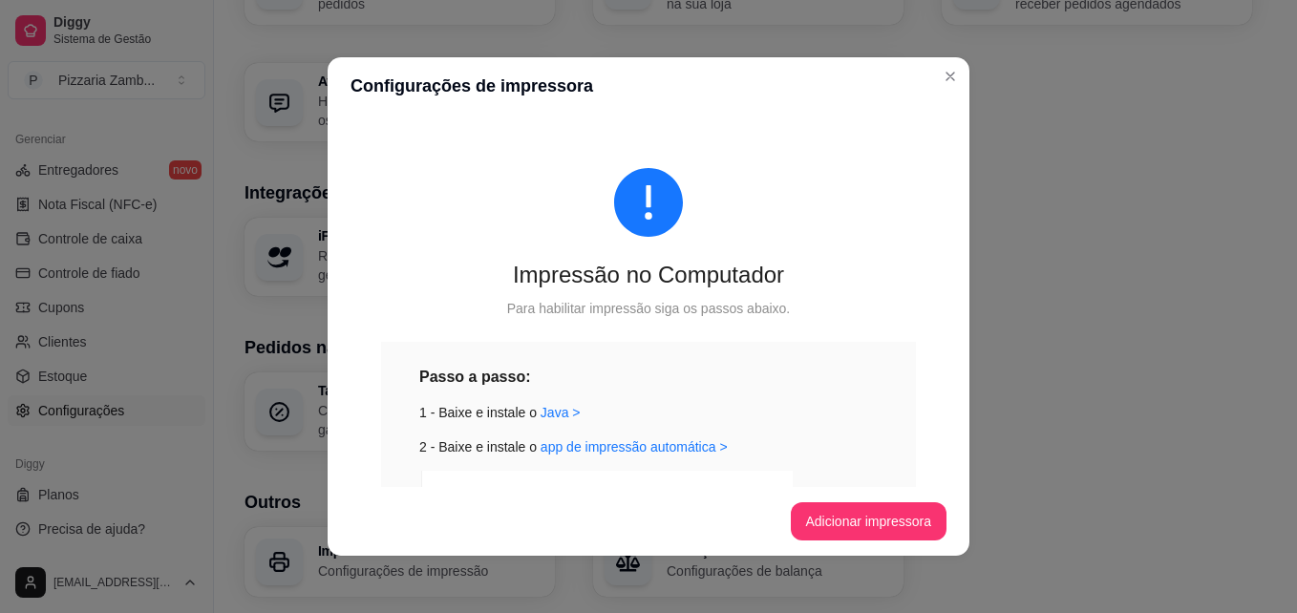
scroll to position [401, 0]
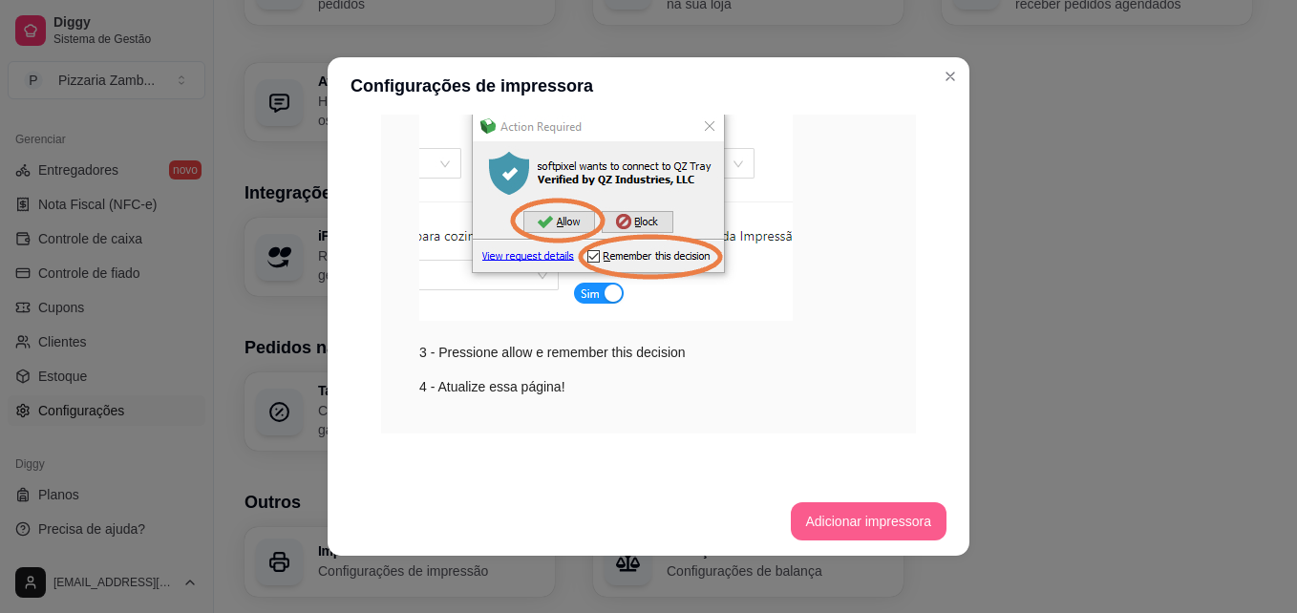
click at [822, 505] on button "Adicionar impressora" at bounding box center [869, 521] width 157 height 38
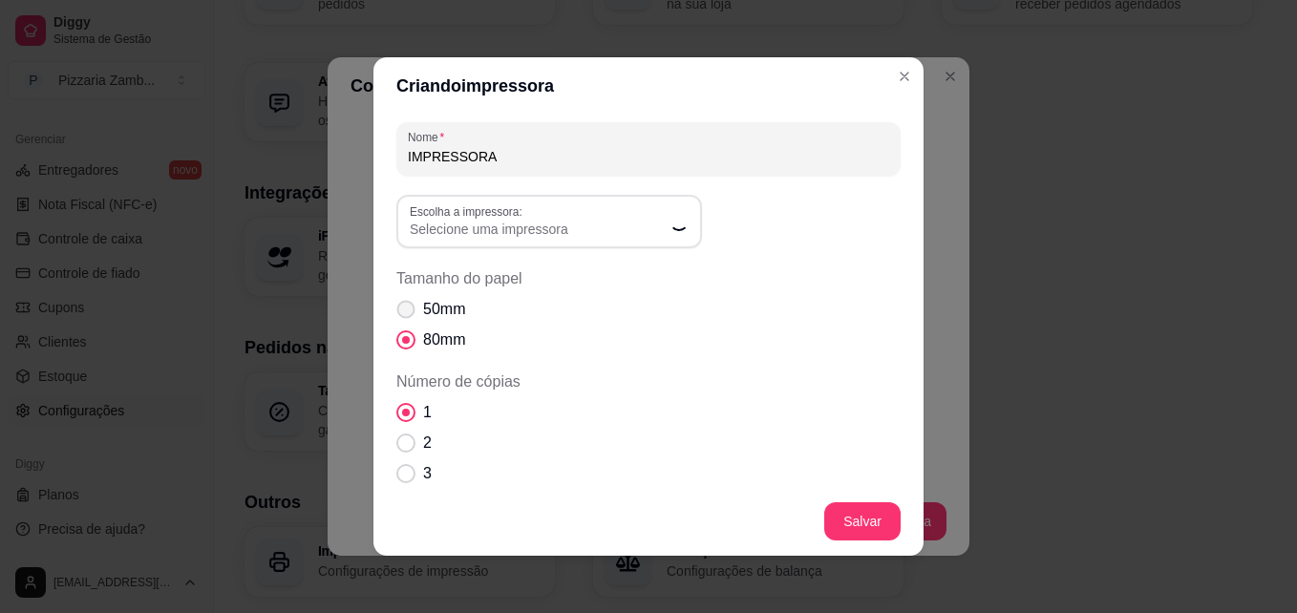
click at [404, 305] on span "Tamanho do papel" at bounding box center [406, 310] width 18 height 18
click at [404, 313] on input "50mm" at bounding box center [401, 319] width 12 height 12
radio input "true"
click at [584, 194] on div "Nome IMPRESSORA Escolha a impressora: Escolha a impressora: Selecione uma impre…" at bounding box center [648, 463] width 504 height 682
click at [536, 225] on span "Selecione uma impressora" at bounding box center [538, 229] width 256 height 19
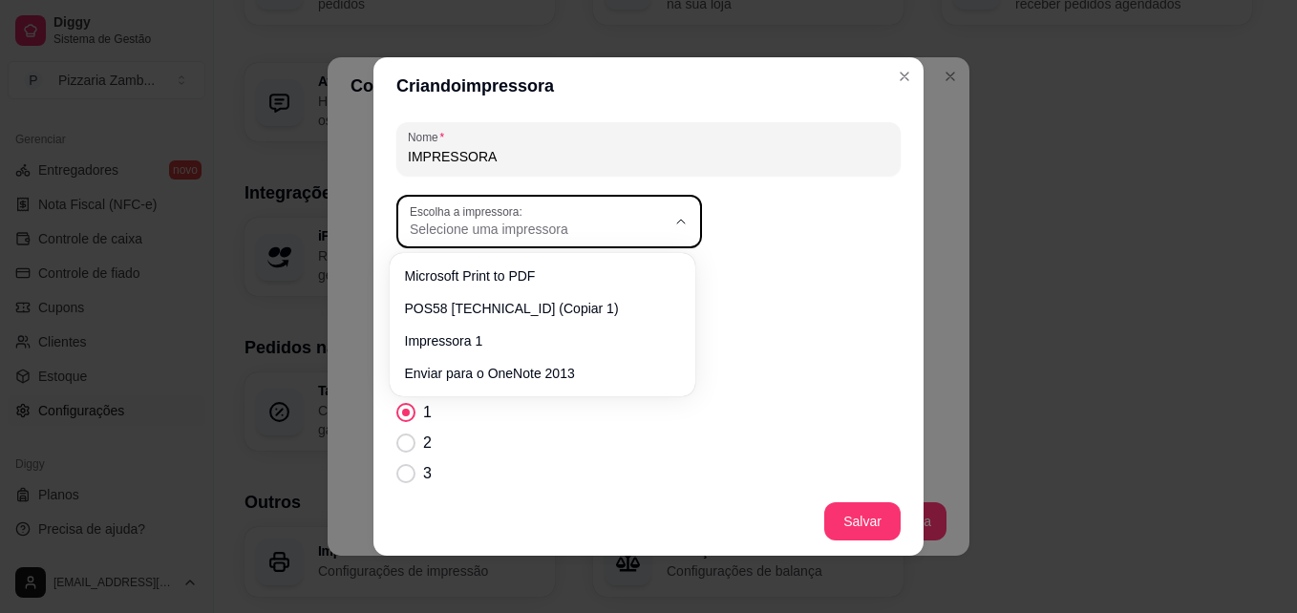
click at [586, 232] on span "Selecione uma impressora" at bounding box center [538, 229] width 256 height 19
click at [661, 236] on button "Escolha a impressora: Selecione uma impressora" at bounding box center [549, 221] width 306 height 53
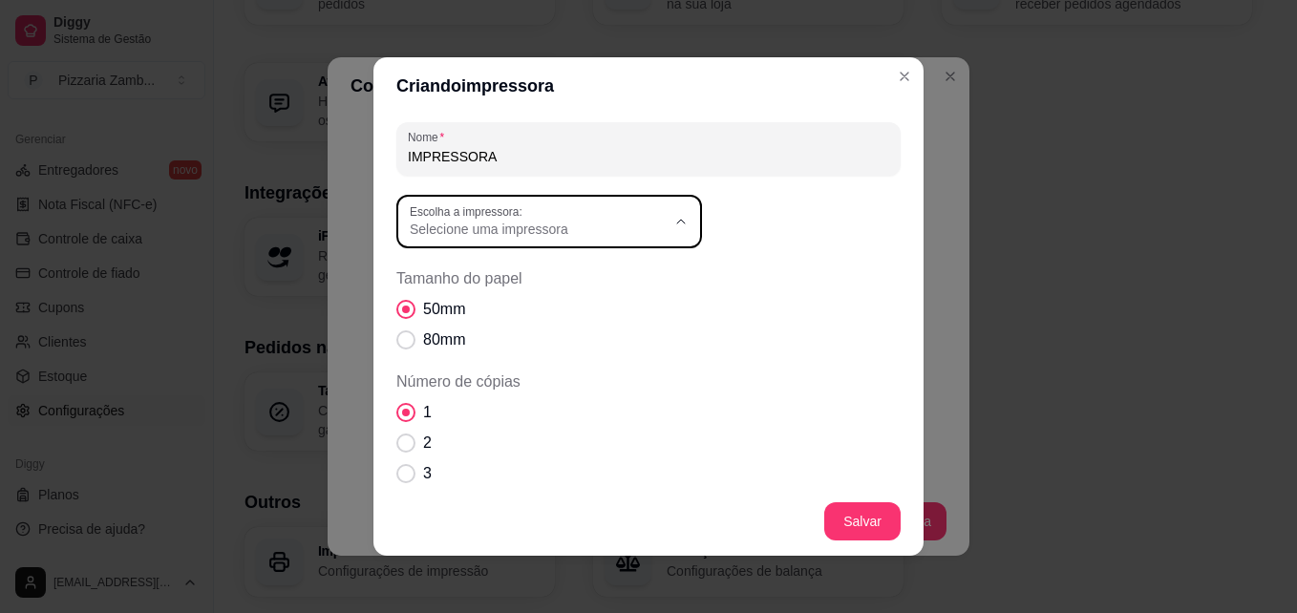
click at [757, 282] on span "Tamanho do papel" at bounding box center [648, 278] width 504 height 23
click at [632, 233] on span "Selecione uma impressora" at bounding box center [538, 229] width 256 height 19
click at [525, 336] on span "Impressora 1" at bounding box center [532, 337] width 245 height 18
type input "Impressora 1"
select select "Impressora 1"
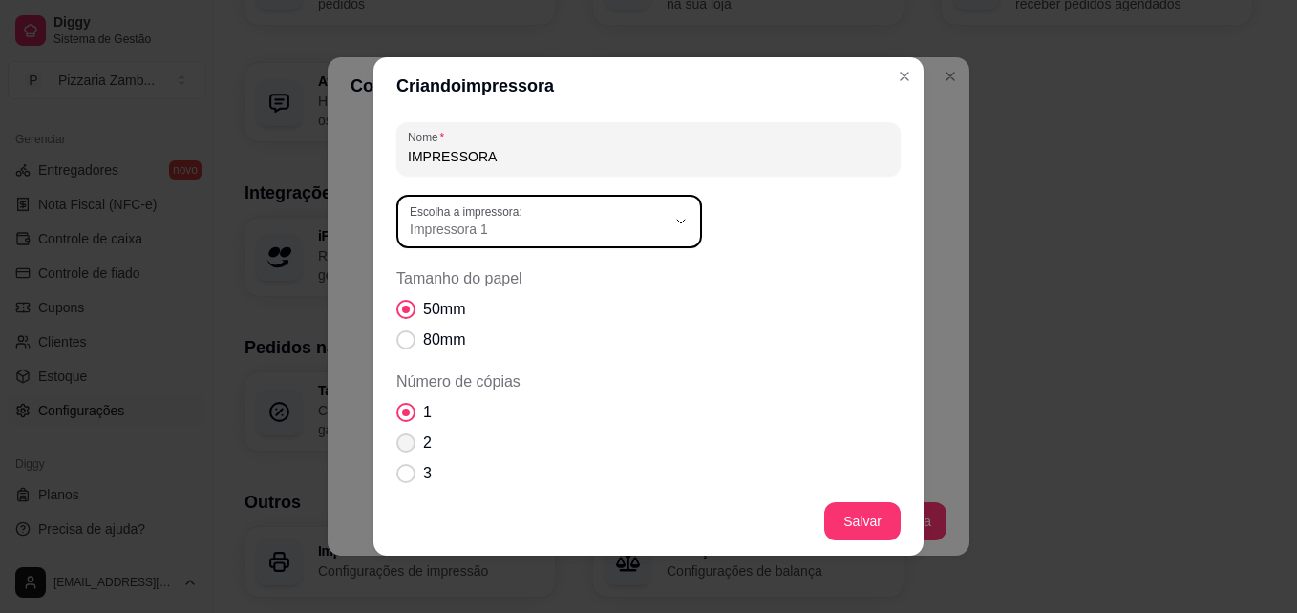
click at [400, 434] on span "Número de cópias" at bounding box center [405, 442] width 19 height 19
click at [400, 447] on input "2" at bounding box center [401, 453] width 12 height 12
radio input "true"
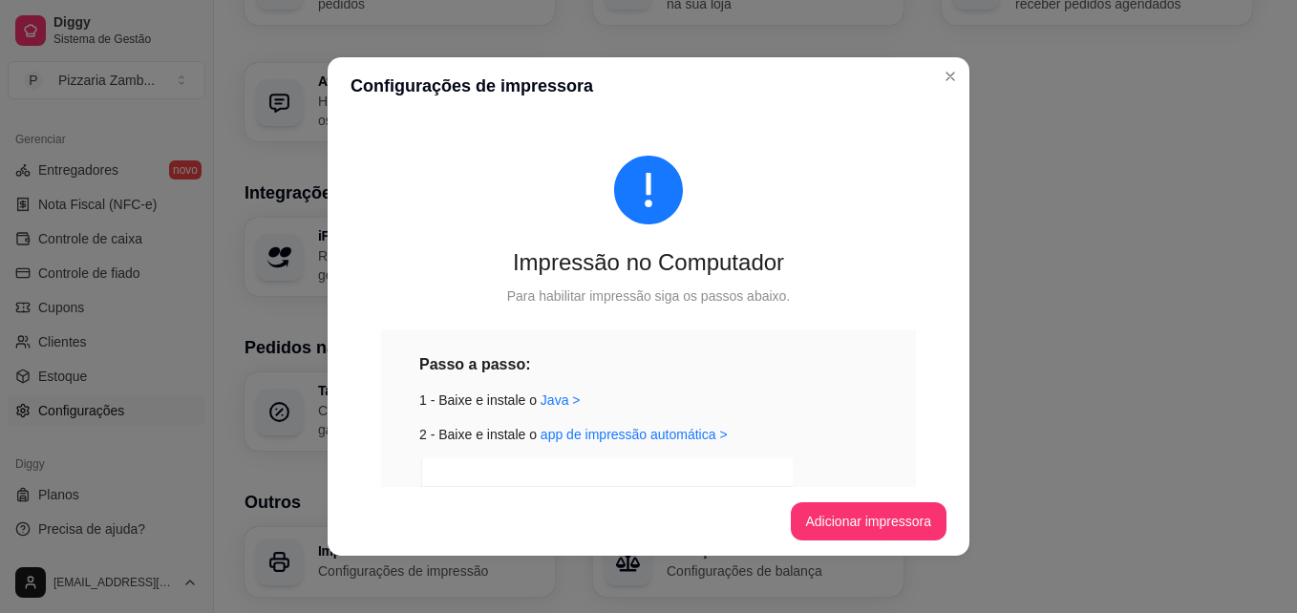
scroll to position [0, 0]
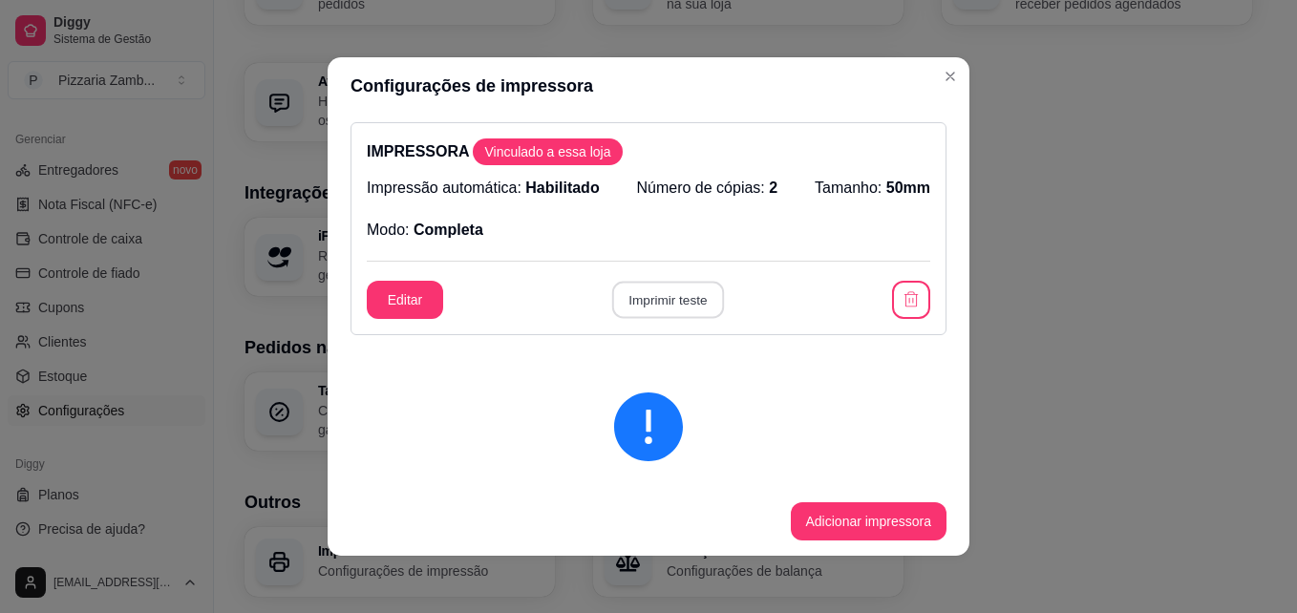
click at [642, 293] on button "Imprimir teste" at bounding box center [667, 300] width 112 height 37
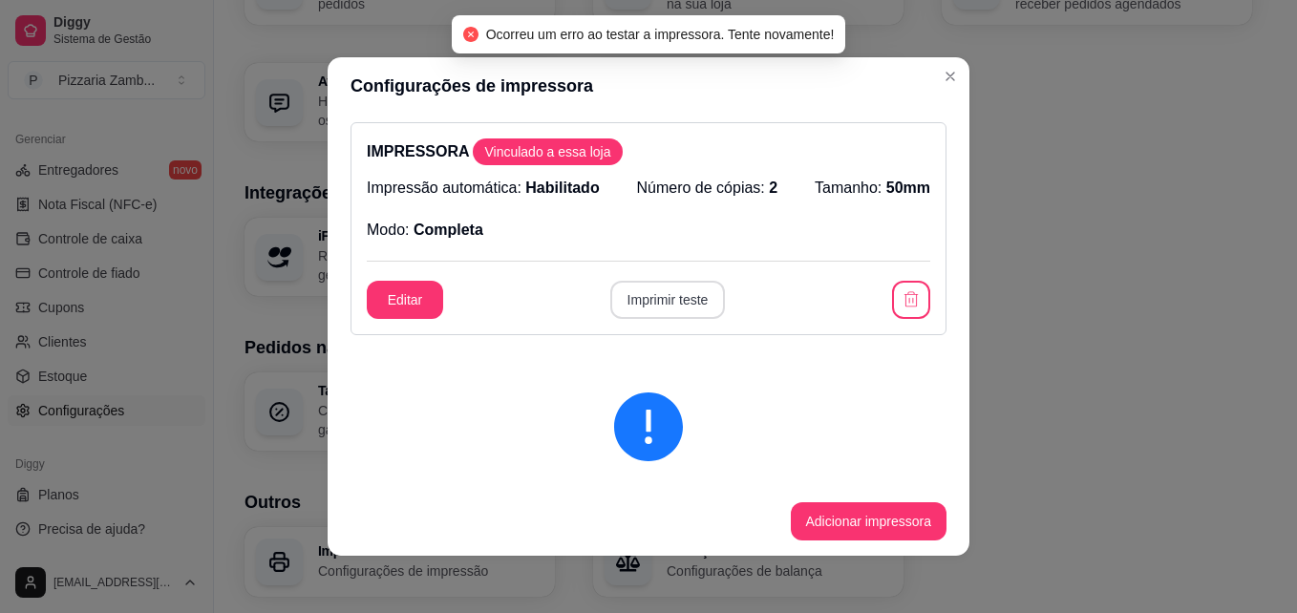
click at [642, 293] on button "Imprimir teste" at bounding box center [668, 300] width 116 height 38
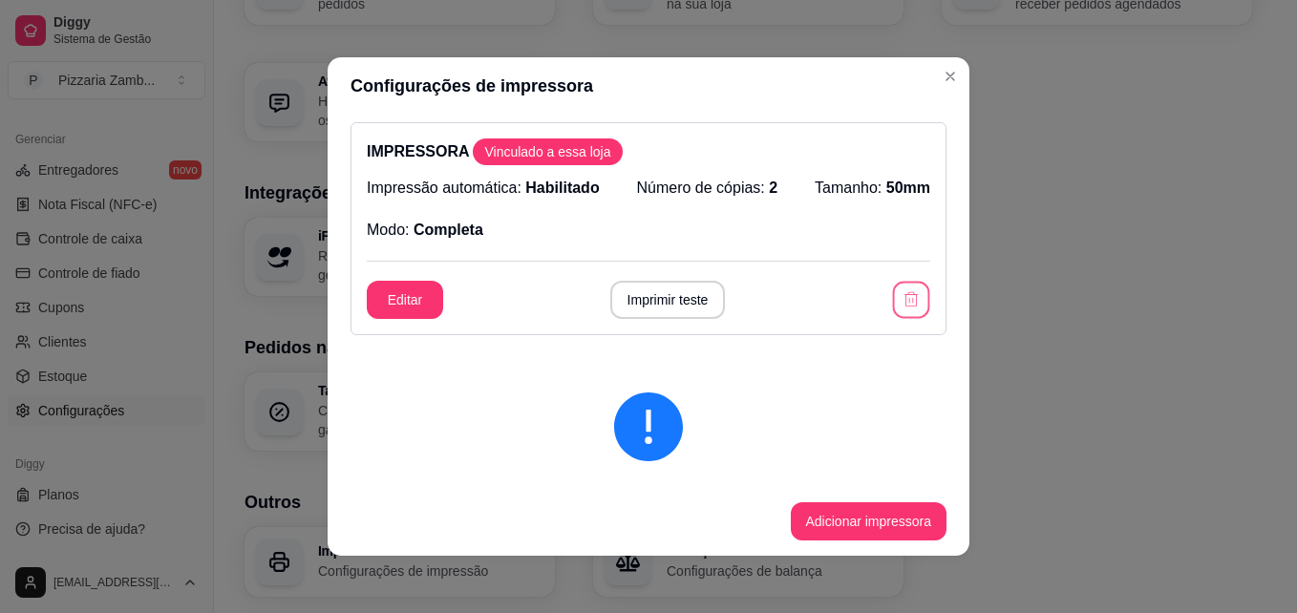
click at [893, 286] on button "button" at bounding box center [911, 300] width 37 height 37
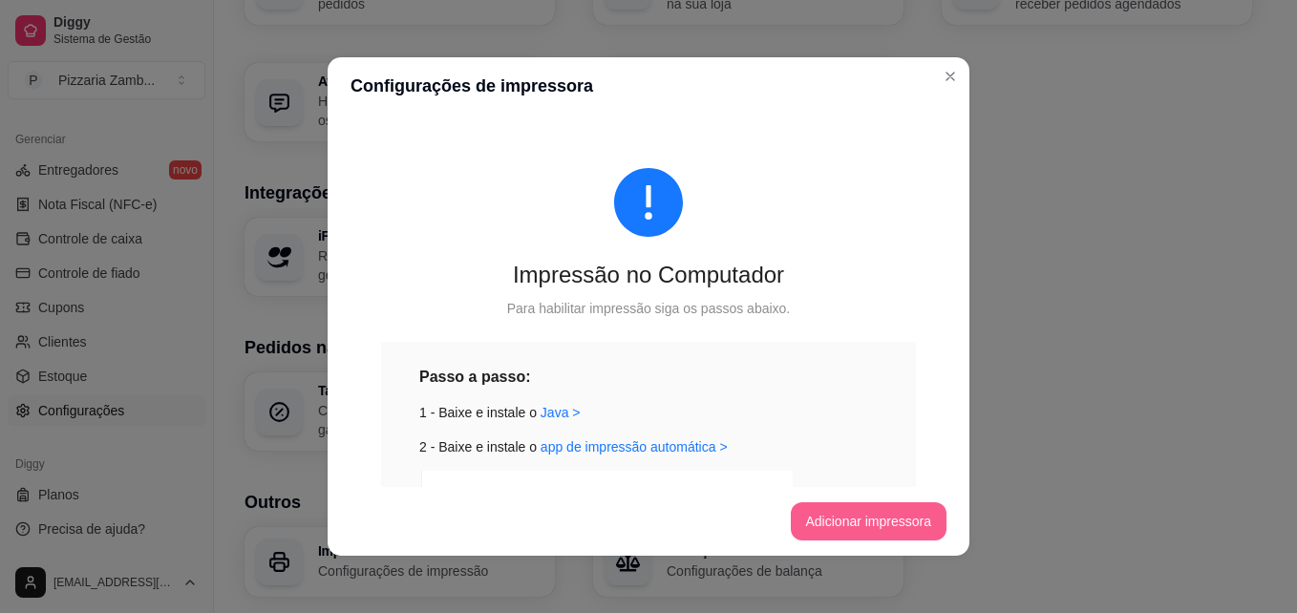
click at [850, 527] on button "Adicionar impressora" at bounding box center [869, 521] width 157 height 38
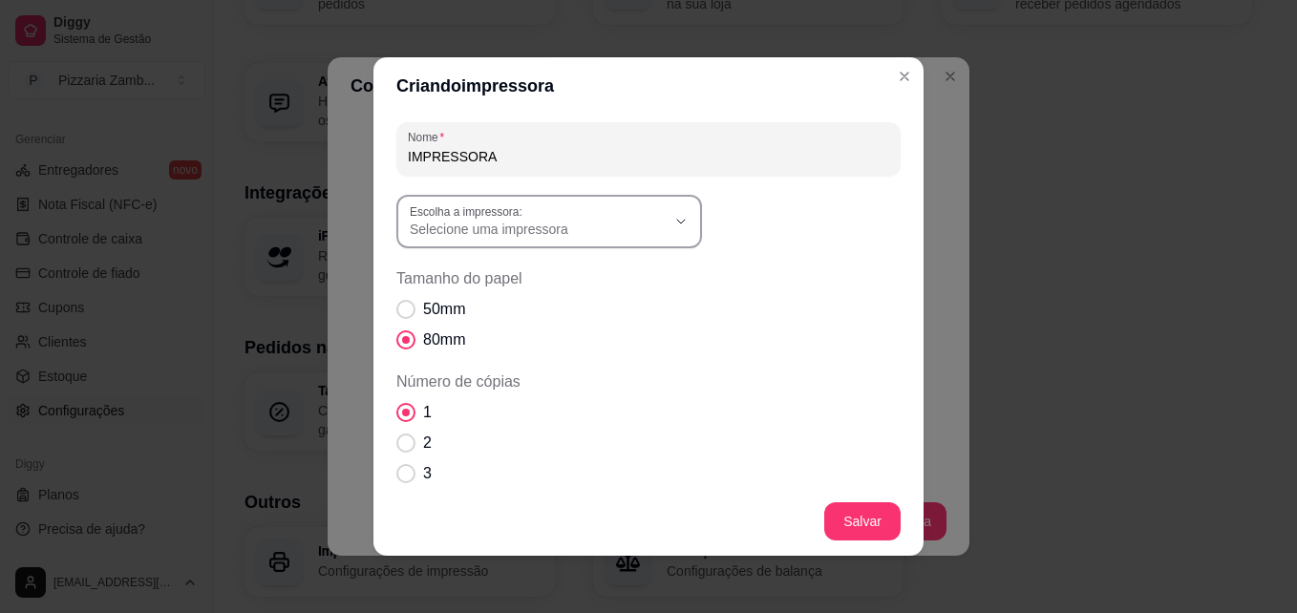
click at [554, 215] on div "Selecione uma impressora" at bounding box center [538, 221] width 256 height 34
click at [479, 311] on span "POS58 10.0.0.6 (Copiar 1)" at bounding box center [532, 306] width 245 height 18
type input "POS58 10.0.0.6 (Copiar 1)"
select select "POS58 10.0.0.6 (Copiar 1)"
click at [396, 303] on span "Tamanho do papel" at bounding box center [405, 309] width 19 height 19
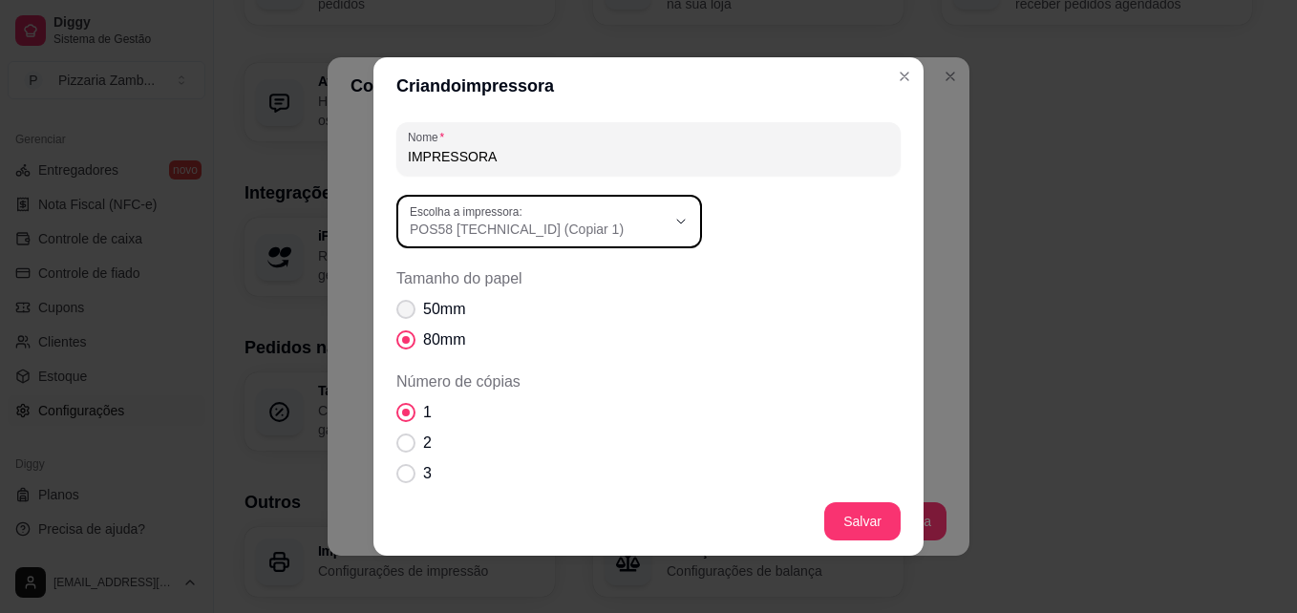
click at [395, 313] on input "50mm" at bounding box center [401, 319] width 12 height 12
radio input "true"
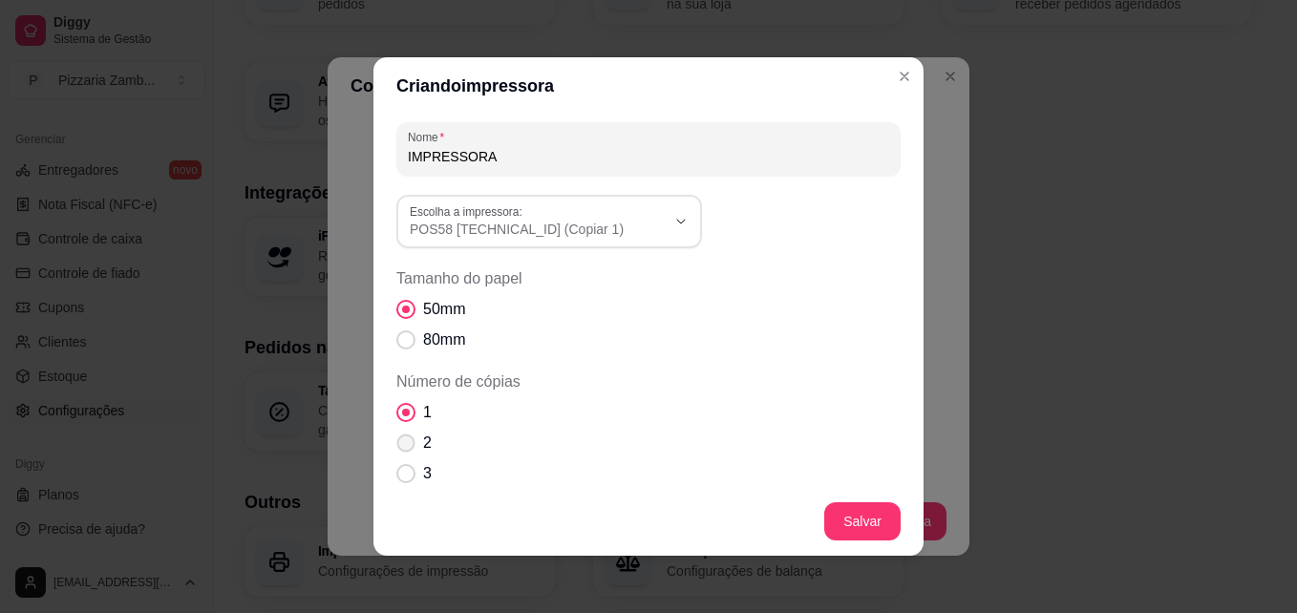
click at [398, 432] on label "2" at bounding box center [414, 443] width 51 height 38
click at [398, 447] on input "2" at bounding box center [401, 453] width 12 height 12
radio input "true"
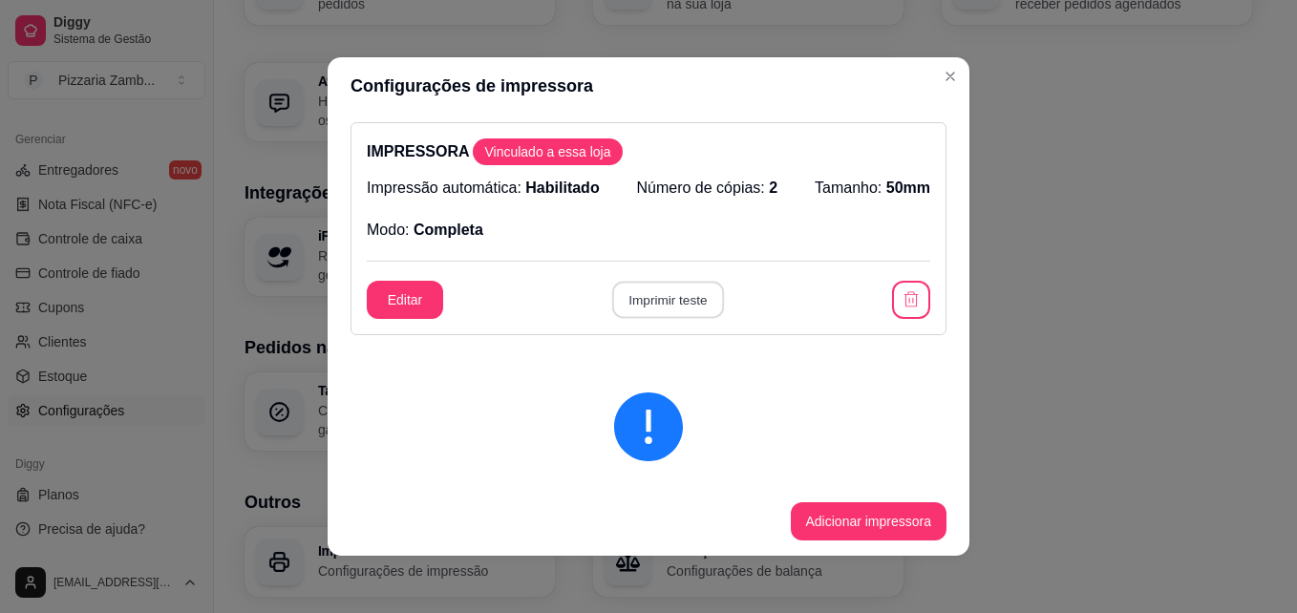
click at [645, 297] on button "Imprimir teste" at bounding box center [667, 300] width 112 height 37
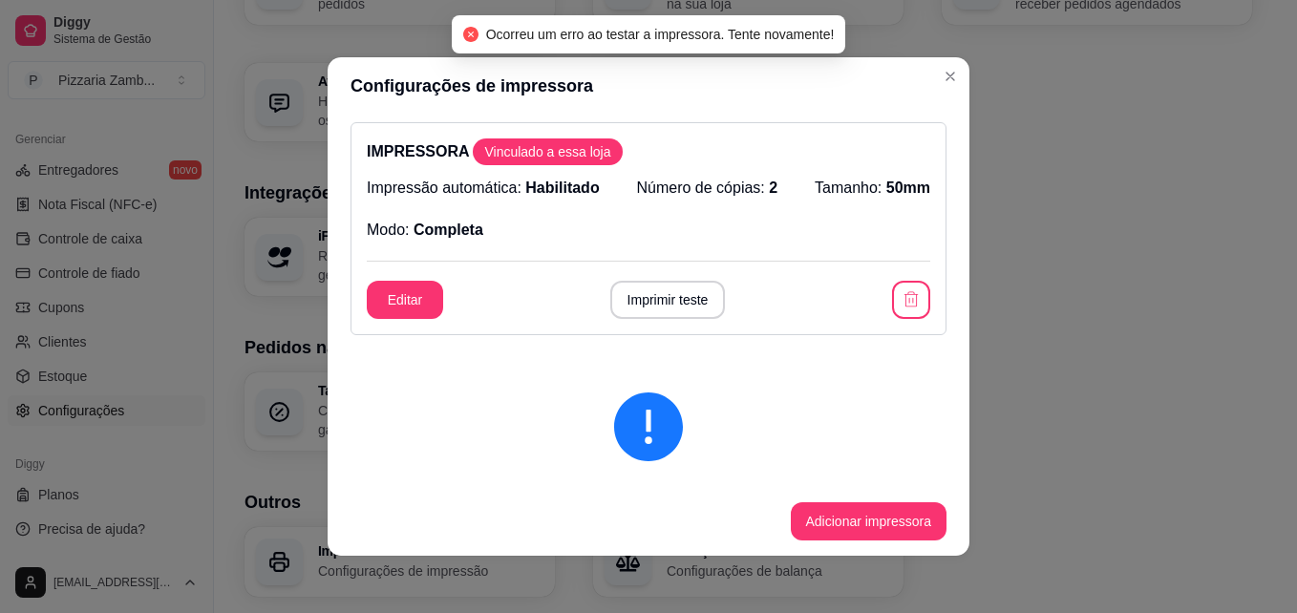
click at [962, 78] on header "Configurações de impressora" at bounding box center [649, 85] width 642 height 57
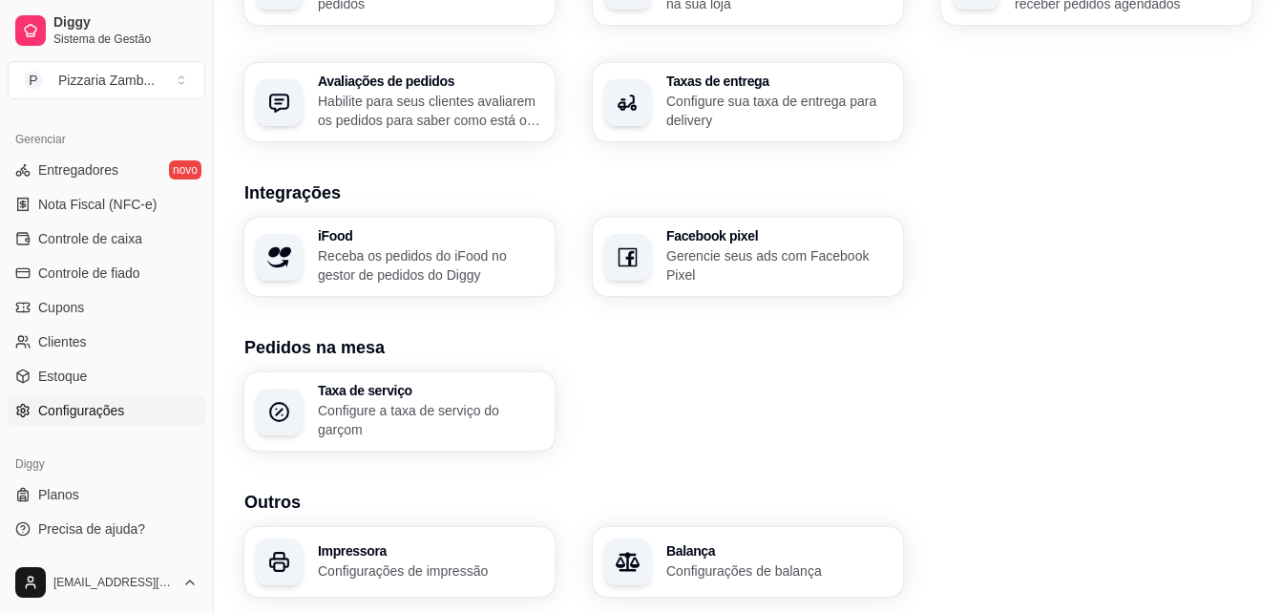
click at [393, 592] on div "Impressora Configurações de impressão" at bounding box center [399, 562] width 310 height 70
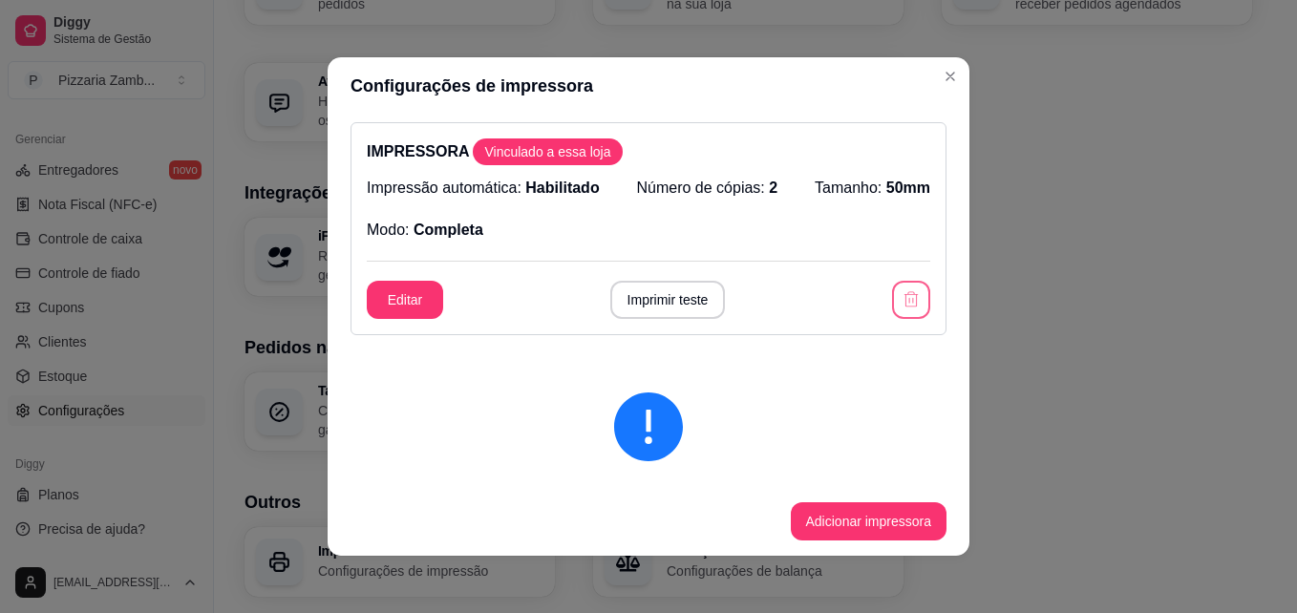
click at [896, 313] on button "button" at bounding box center [911, 300] width 38 height 38
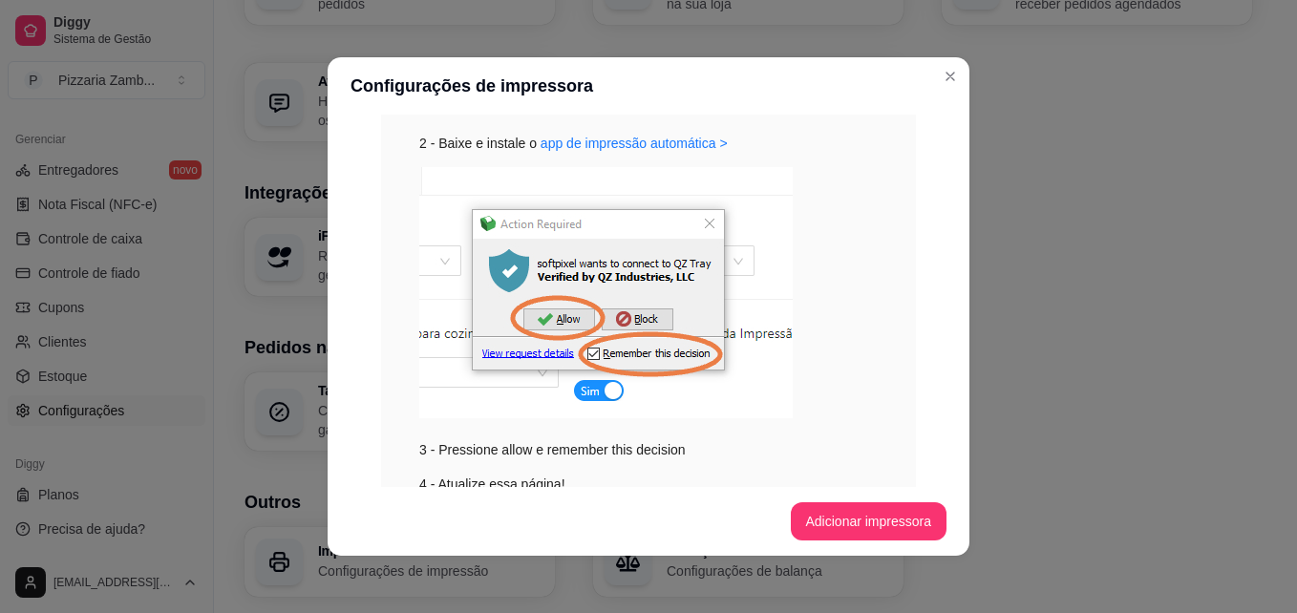
scroll to position [401, 0]
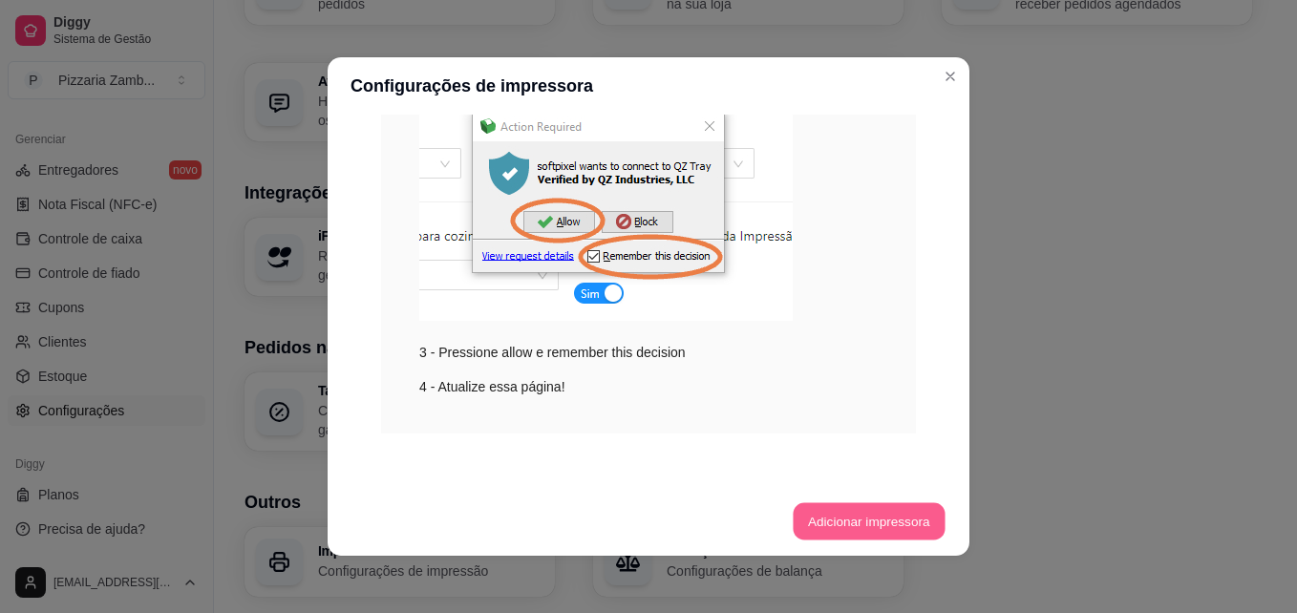
click at [829, 526] on button "Adicionar impressora" at bounding box center [869, 521] width 152 height 37
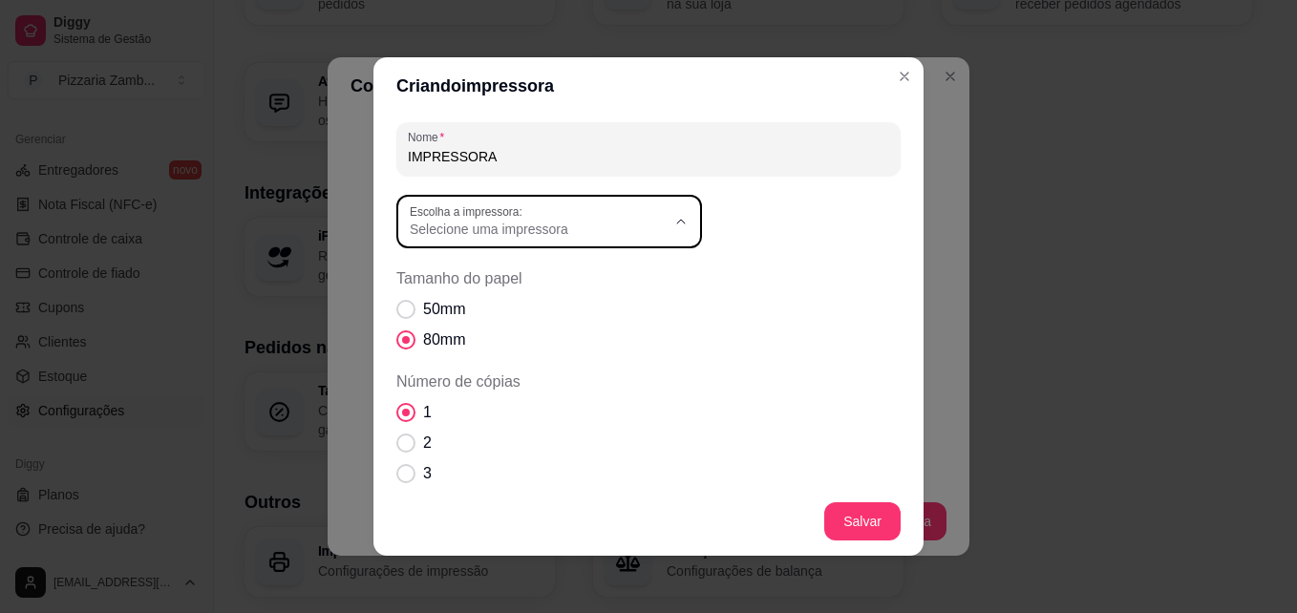
click at [563, 243] on button "Escolha a impressora: Selecione uma impressora" at bounding box center [549, 221] width 306 height 53
click at [562, 370] on span "POS58 10.0.0.6 (Copiar 2)" at bounding box center [532, 368] width 245 height 18
type input "POS58 10.0.0.6 (Copiar 2)"
select select "POS58 10.0.0.6 (Copiar 2)"
click at [397, 303] on span "Tamanho do papel" at bounding box center [405, 309] width 19 height 19
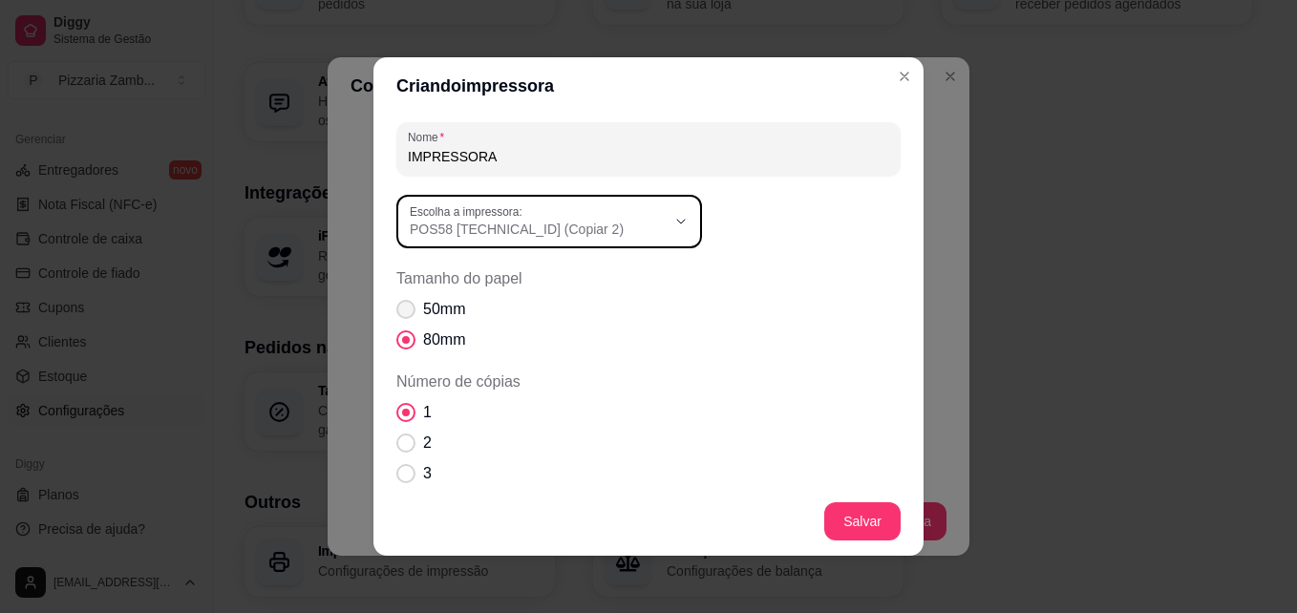
click at [397, 313] on input "50mm" at bounding box center [401, 319] width 12 height 12
radio input "true"
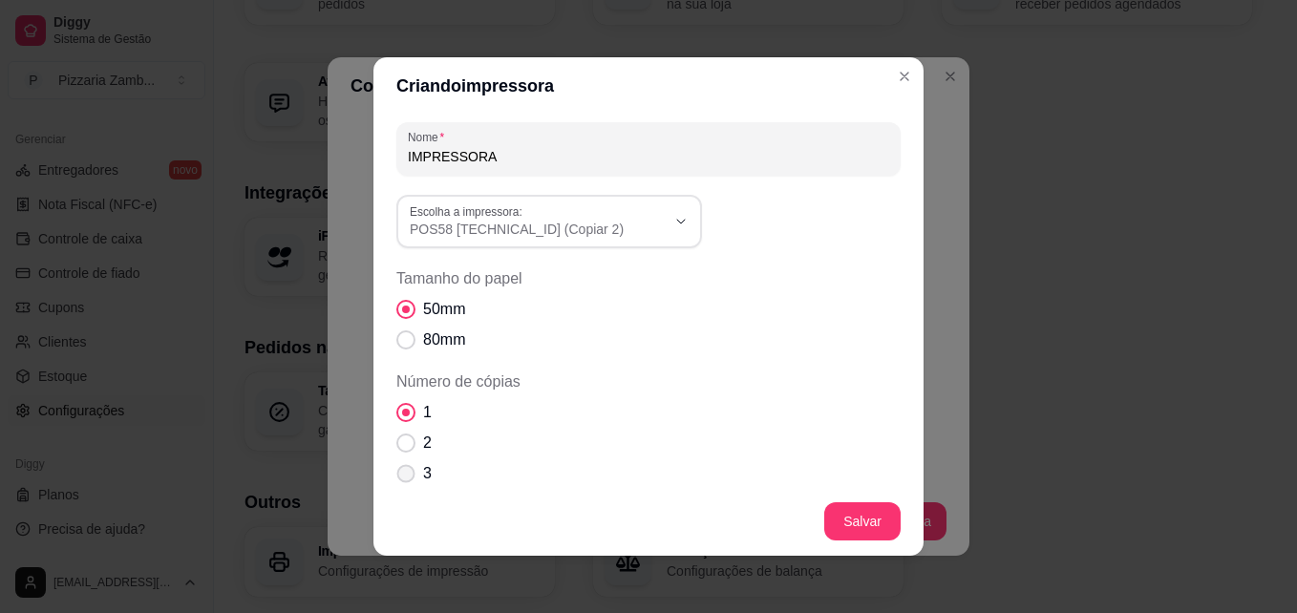
click at [397, 467] on span "Número de cópias" at bounding box center [406, 474] width 18 height 18
click at [395, 477] on input "3" at bounding box center [401, 483] width 12 height 12
radio input "true"
click at [398, 438] on span "Número de cópias" at bounding box center [405, 442] width 19 height 19
click at [398, 447] on input "2" at bounding box center [401, 453] width 12 height 12
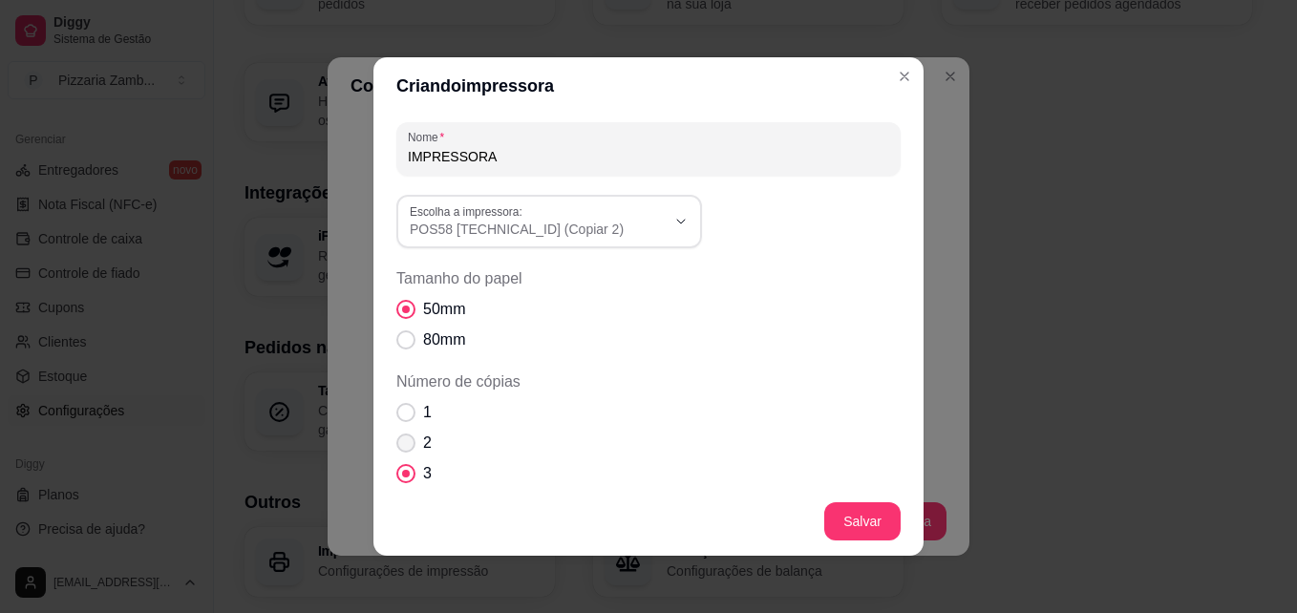
radio input "true"
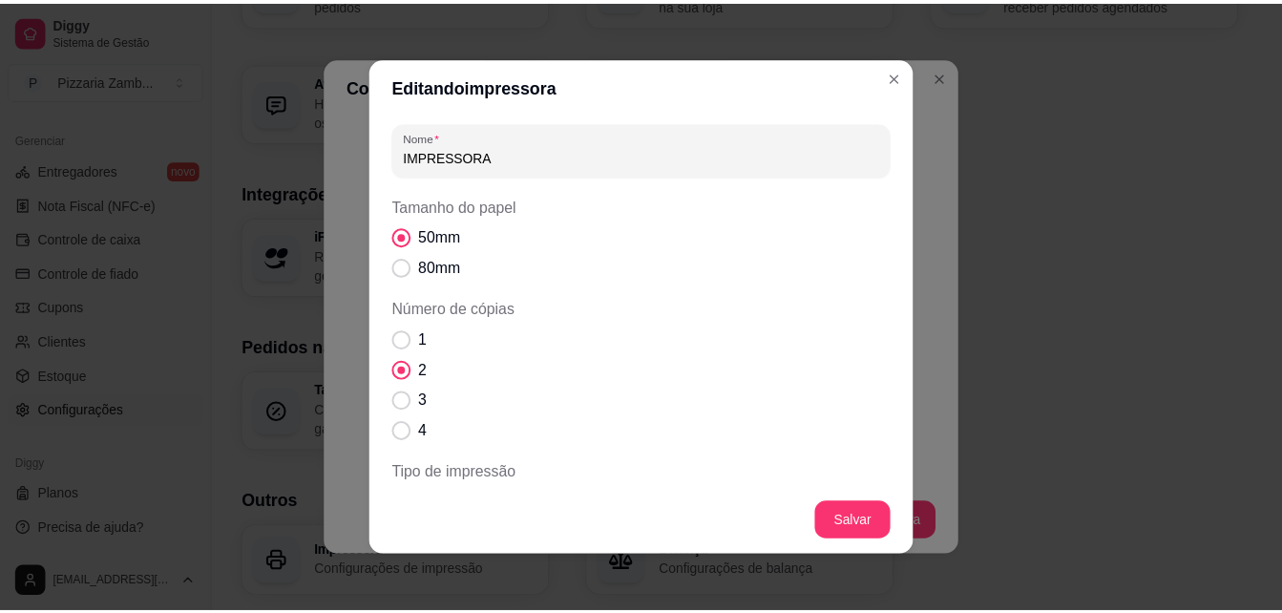
scroll to position [625, 0]
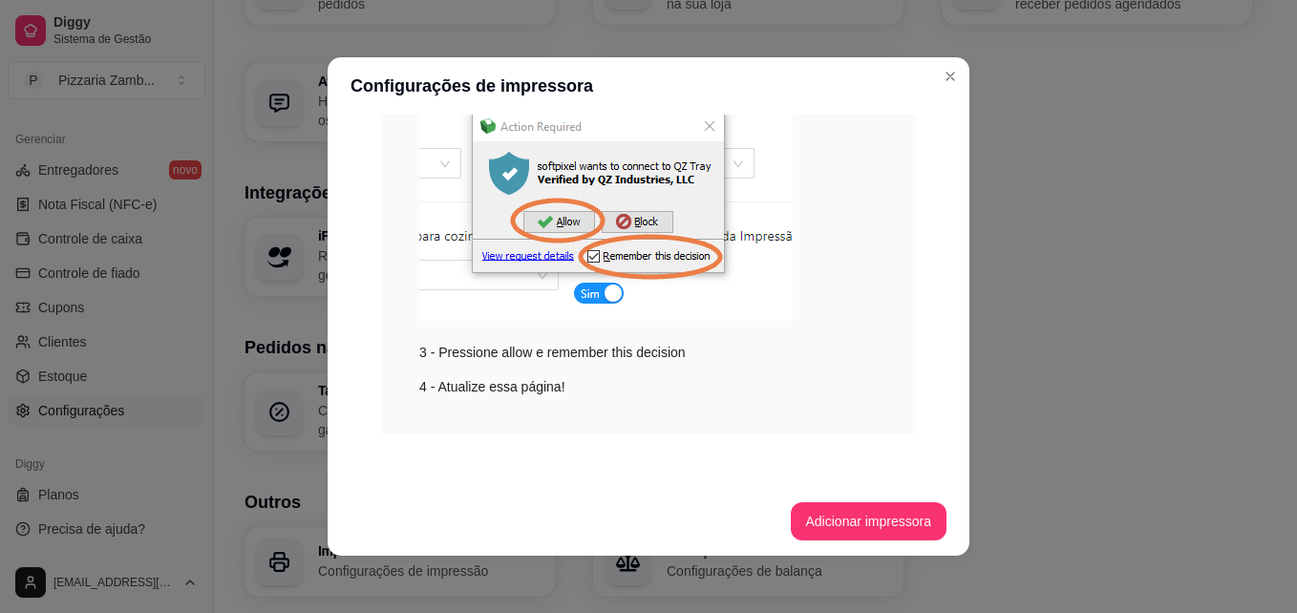
click at [946, 182] on div "IMPRESSORA Vinculado a essa loja Impressão automática: Habilitado Número de cóp…" at bounding box center [649, 301] width 642 height 372
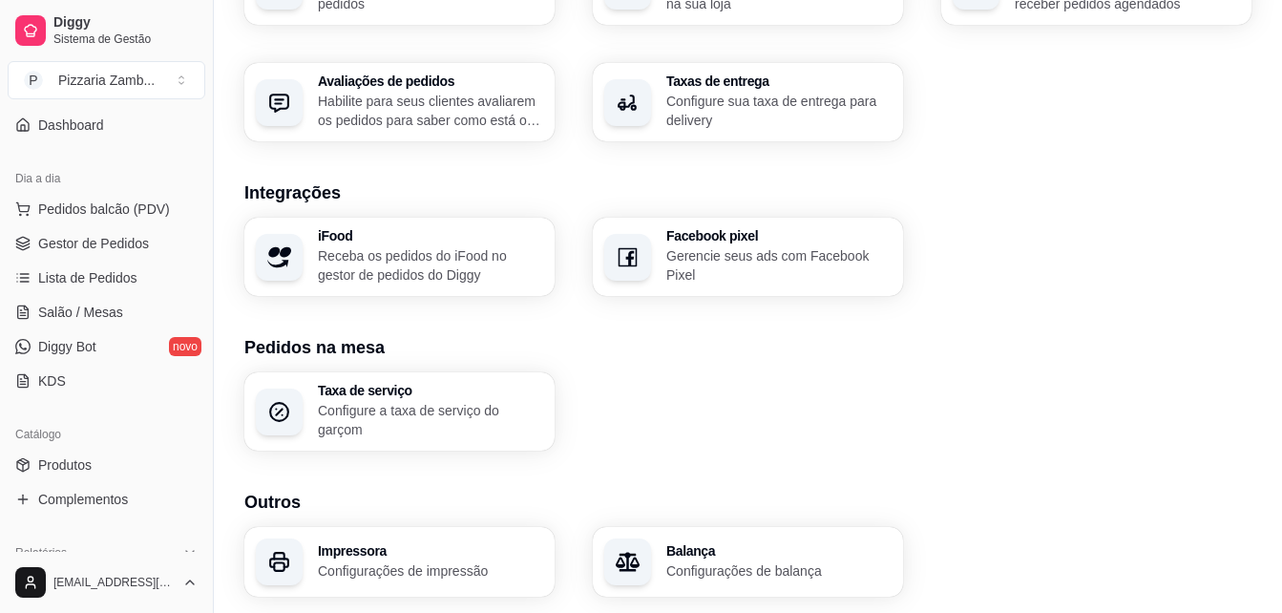
scroll to position [37, 0]
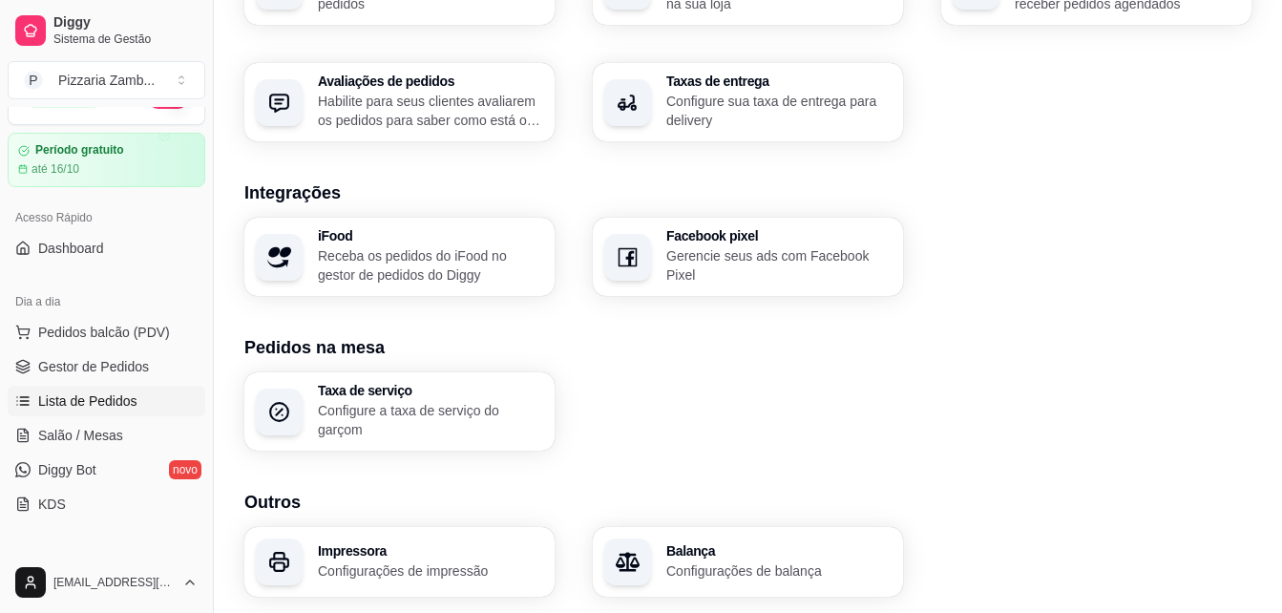
click at [100, 394] on span "Lista de Pedidos" at bounding box center [87, 400] width 99 height 19
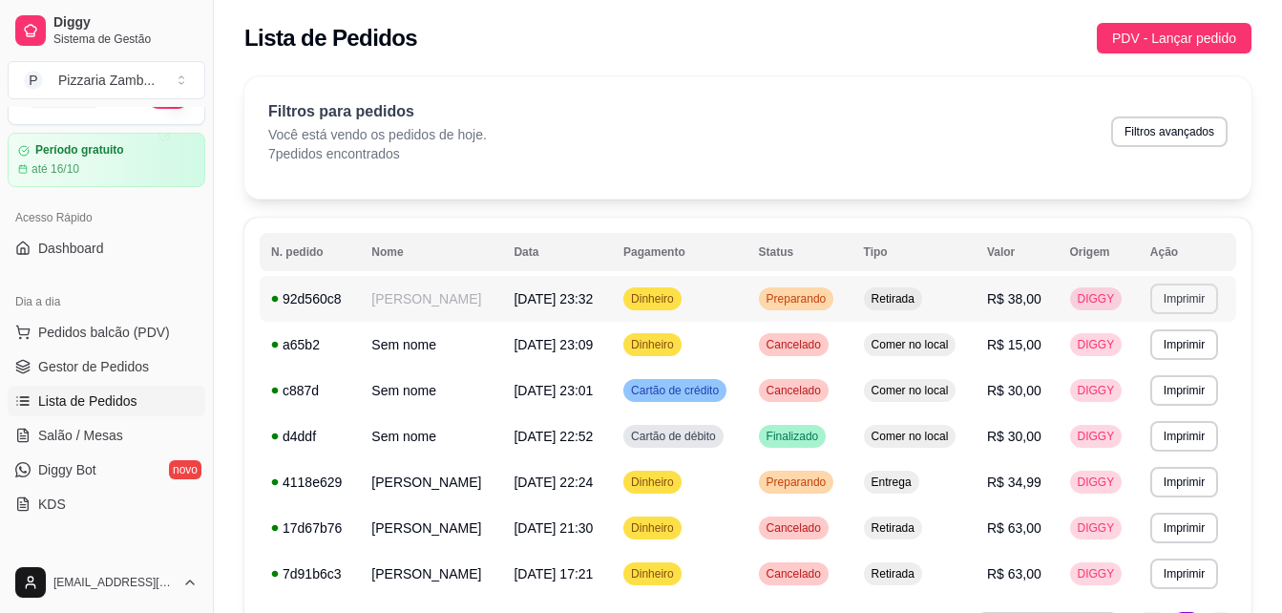
click at [1184, 305] on button "Imprimir" at bounding box center [1185, 299] width 68 height 31
click at [1134, 359] on button "IMPRESSORA" at bounding box center [1148, 365] width 134 height 30
click at [793, 314] on td "Preparando" at bounding box center [800, 299] width 105 height 46
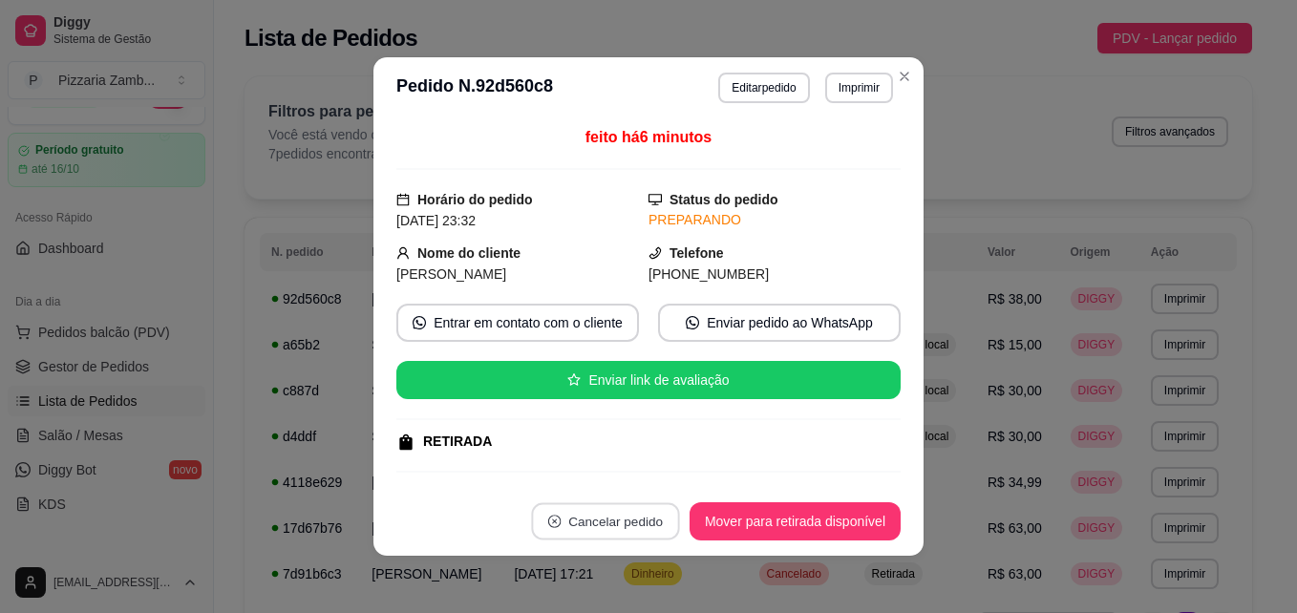
click at [617, 527] on button "Cancelar pedido" at bounding box center [605, 521] width 148 height 37
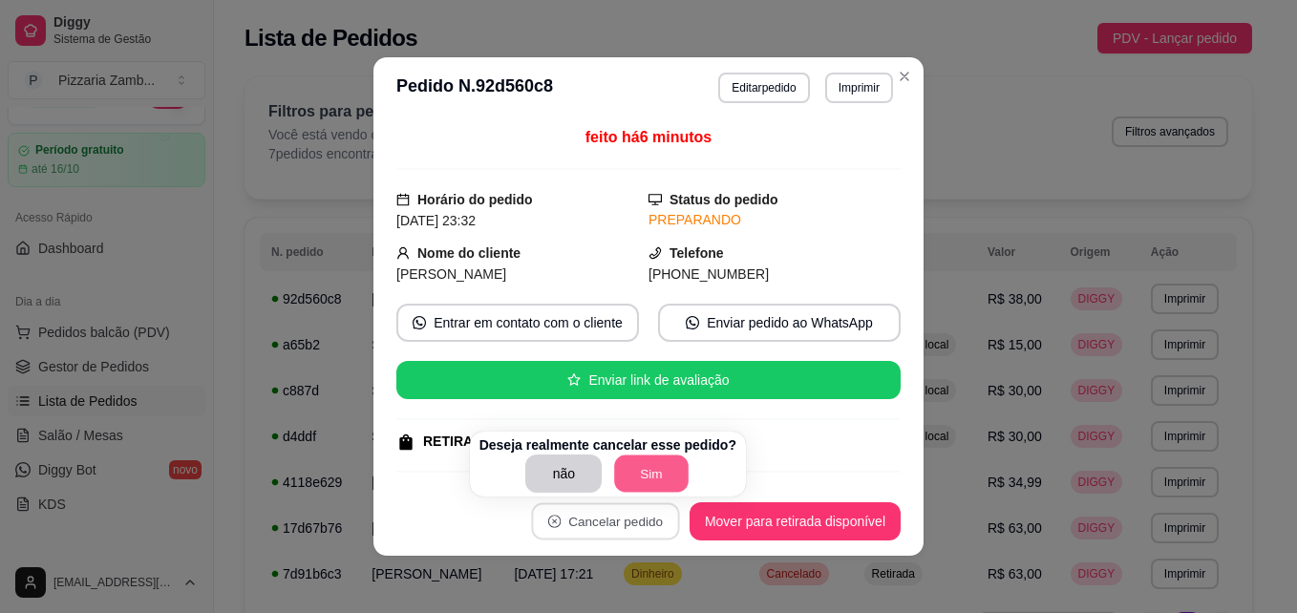
click at [655, 475] on button "Sim" at bounding box center [652, 473] width 74 height 37
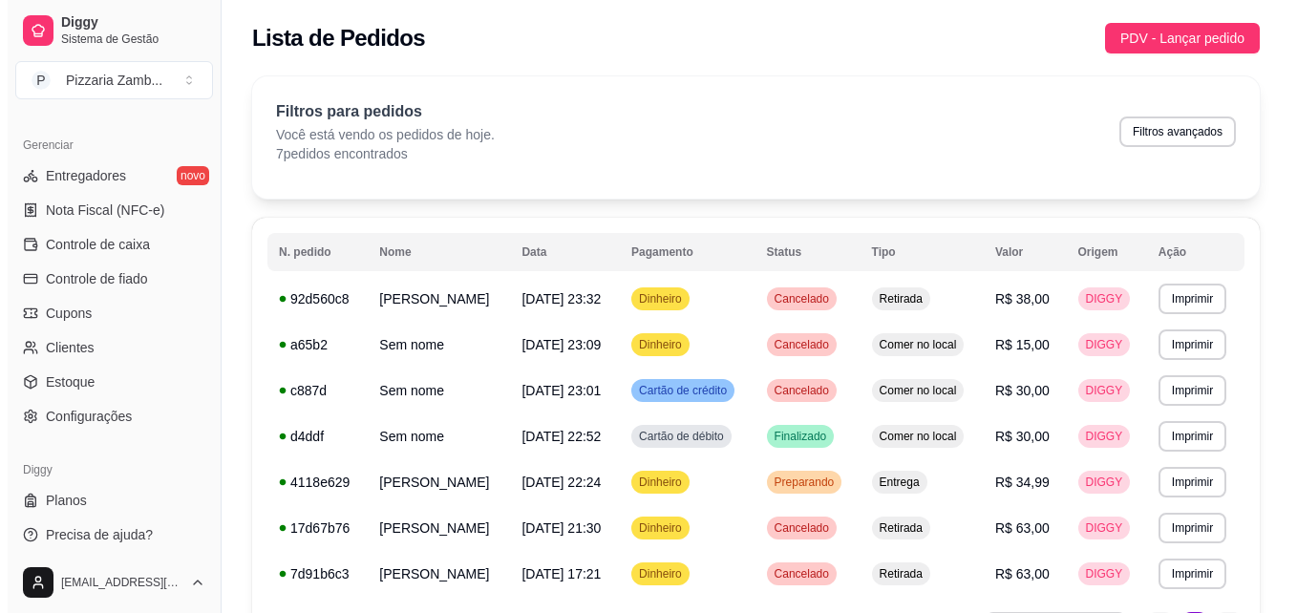
scroll to position [758, 0]
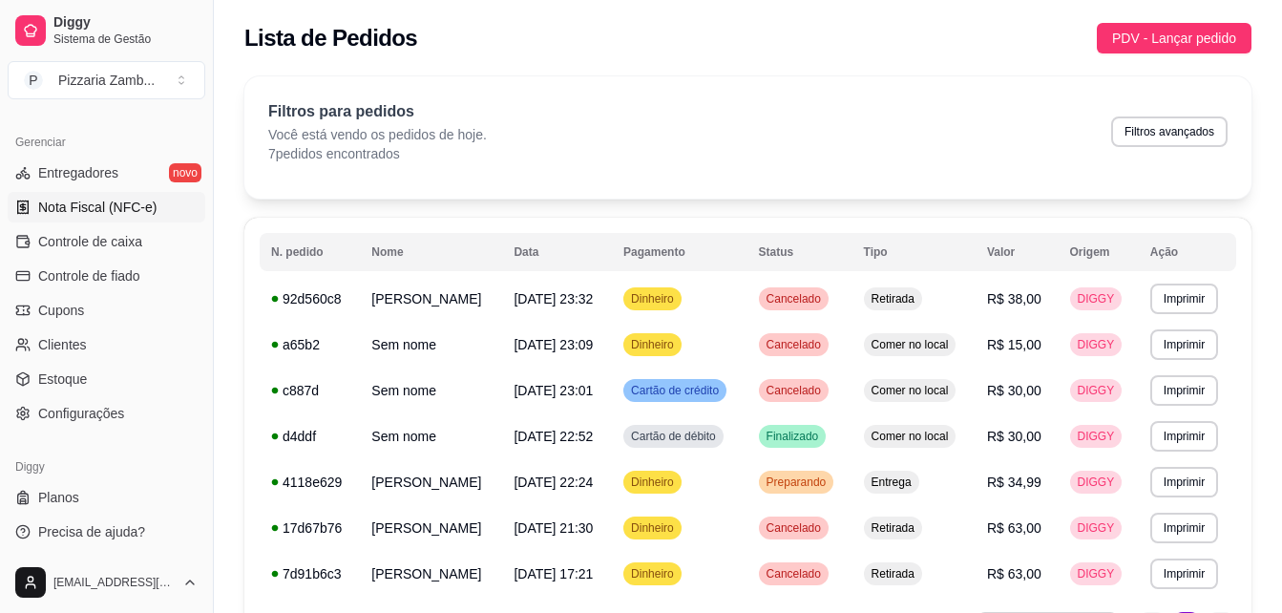
click at [95, 221] on link "Nota Fiscal (NFC-e)" at bounding box center [107, 207] width 198 height 31
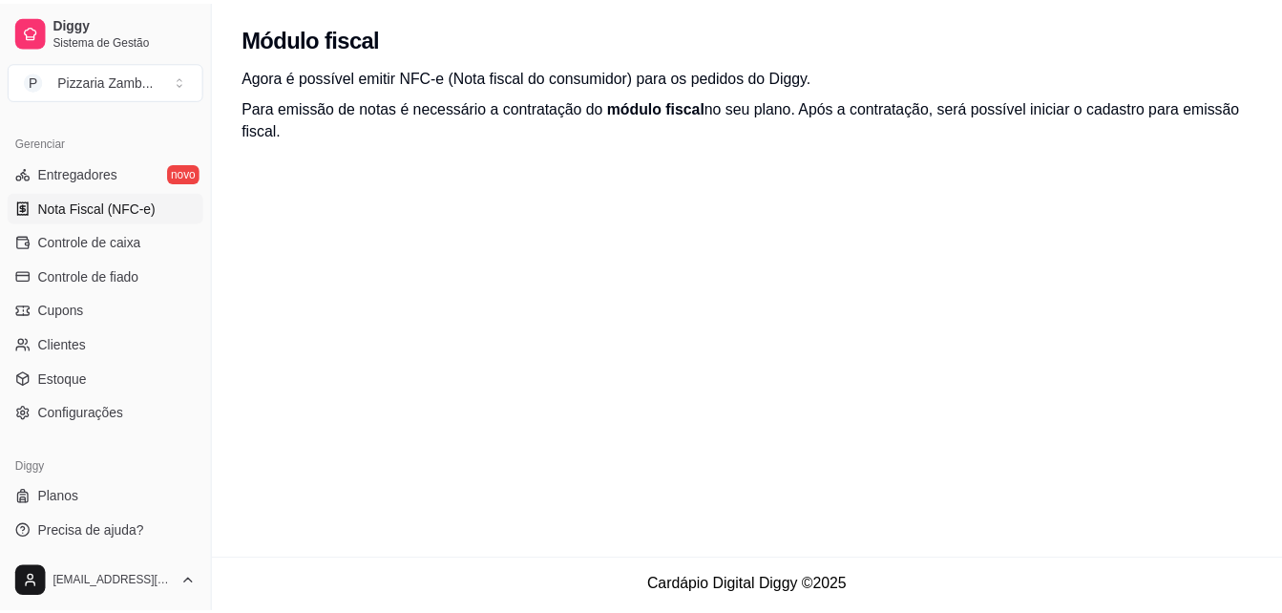
scroll to position [761, 0]
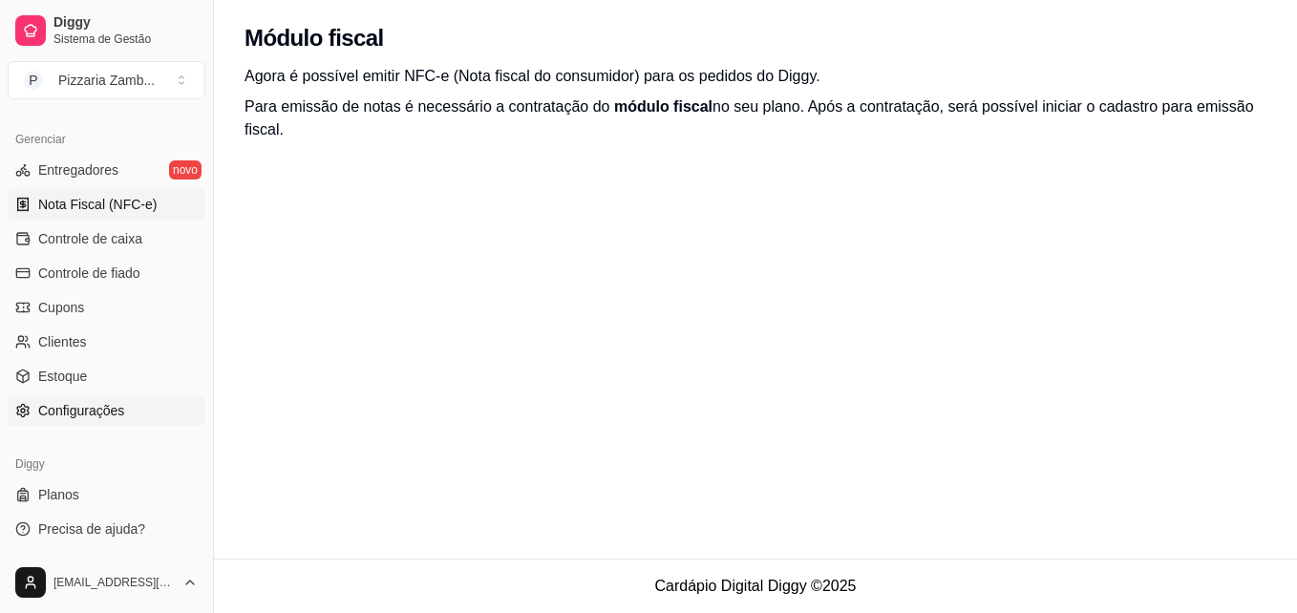
click at [129, 405] on link "Configurações" at bounding box center [107, 410] width 198 height 31
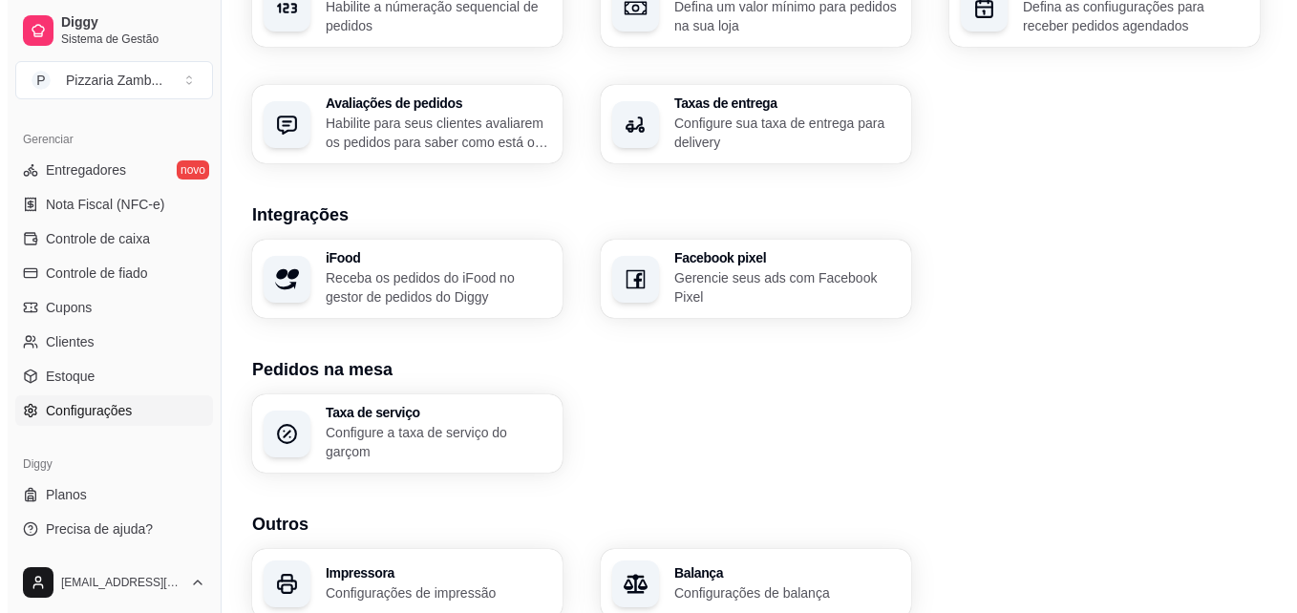
scroll to position [643, 0]
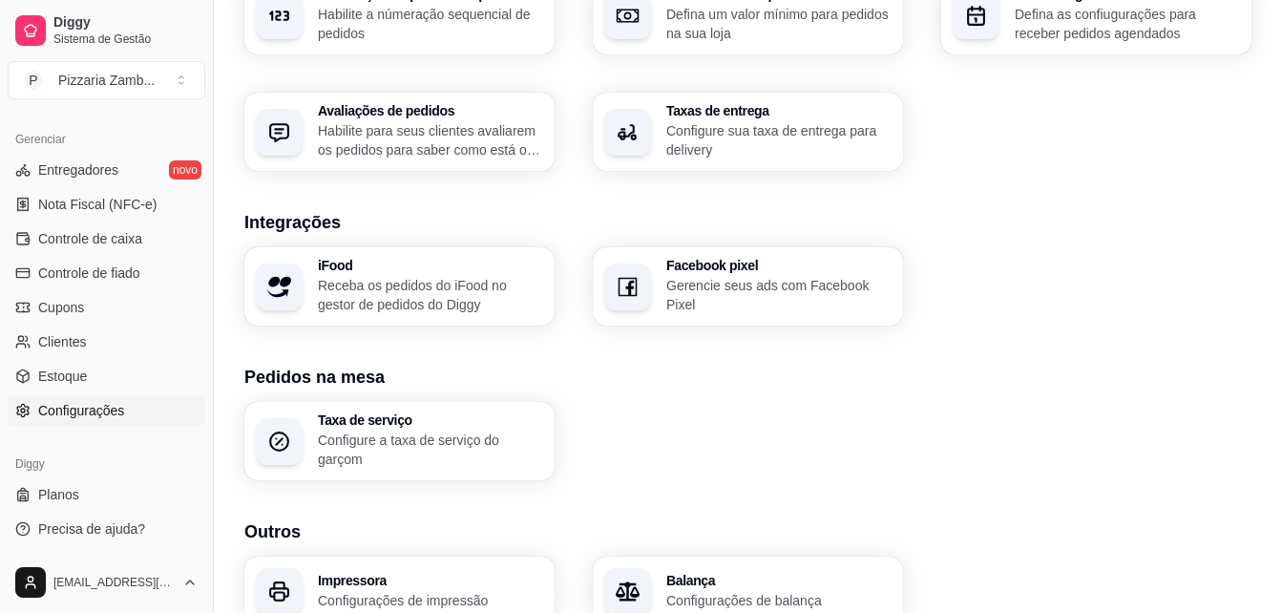
click at [459, 552] on section "Outros Impressora Configurações de impressão Balança Configurações de balança" at bounding box center [747, 572] width 1007 height 108
click at [435, 595] on p "Configurações de impressão" at bounding box center [430, 600] width 219 height 18
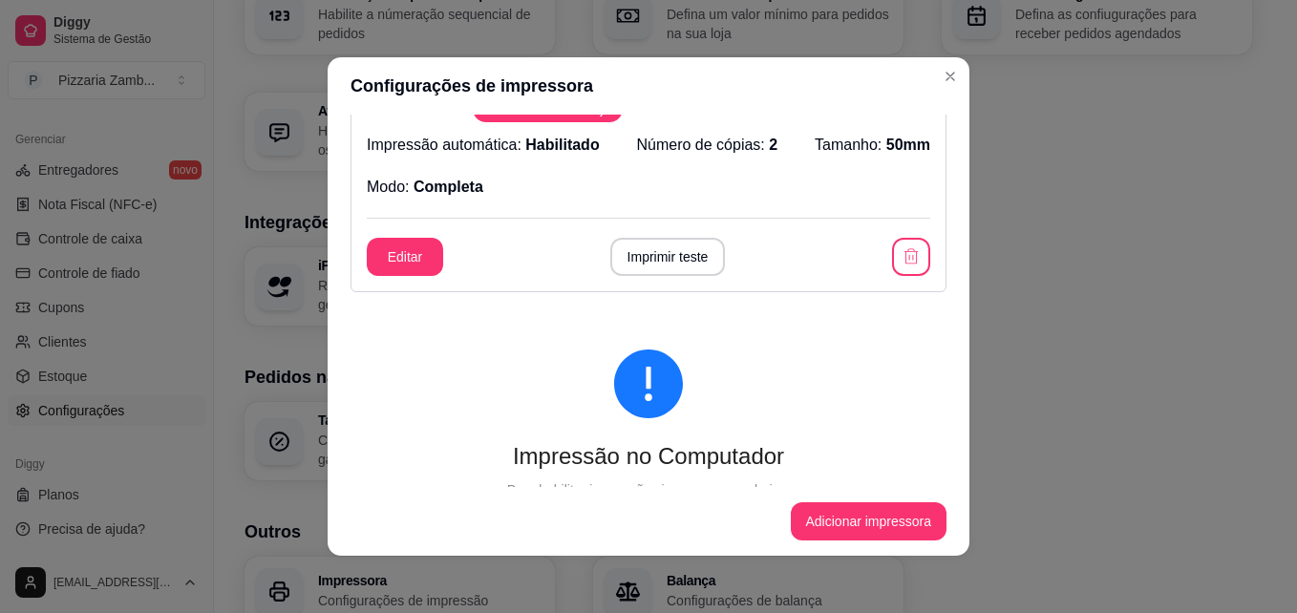
scroll to position [0, 0]
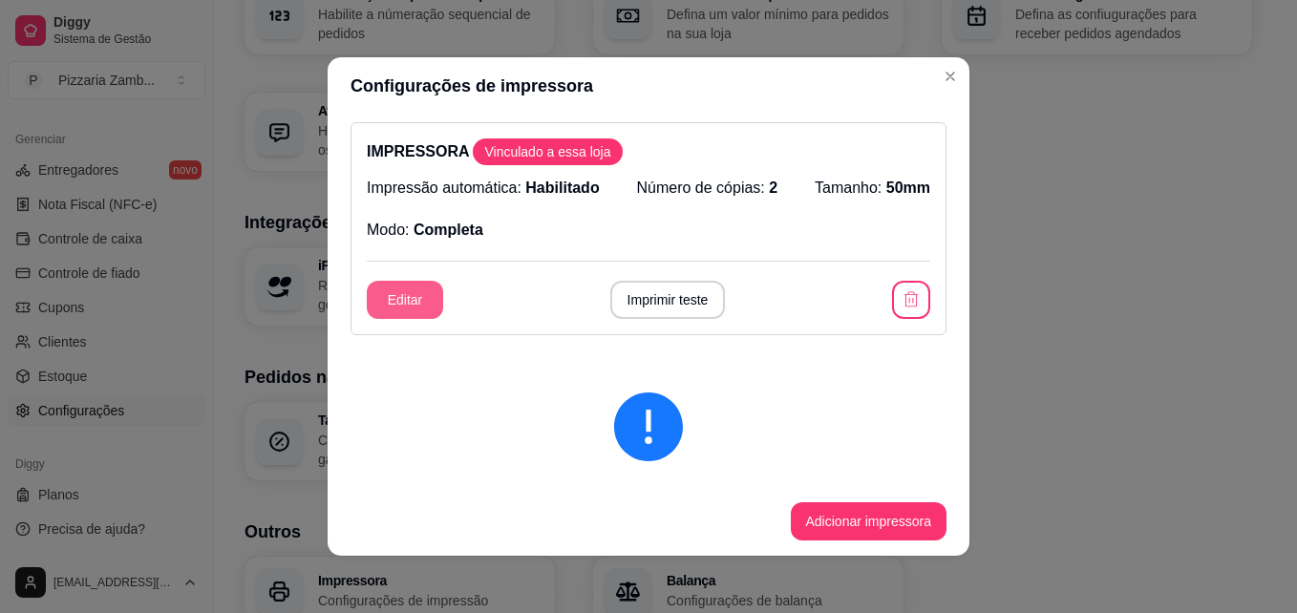
click at [406, 311] on button "Editar" at bounding box center [405, 300] width 76 height 38
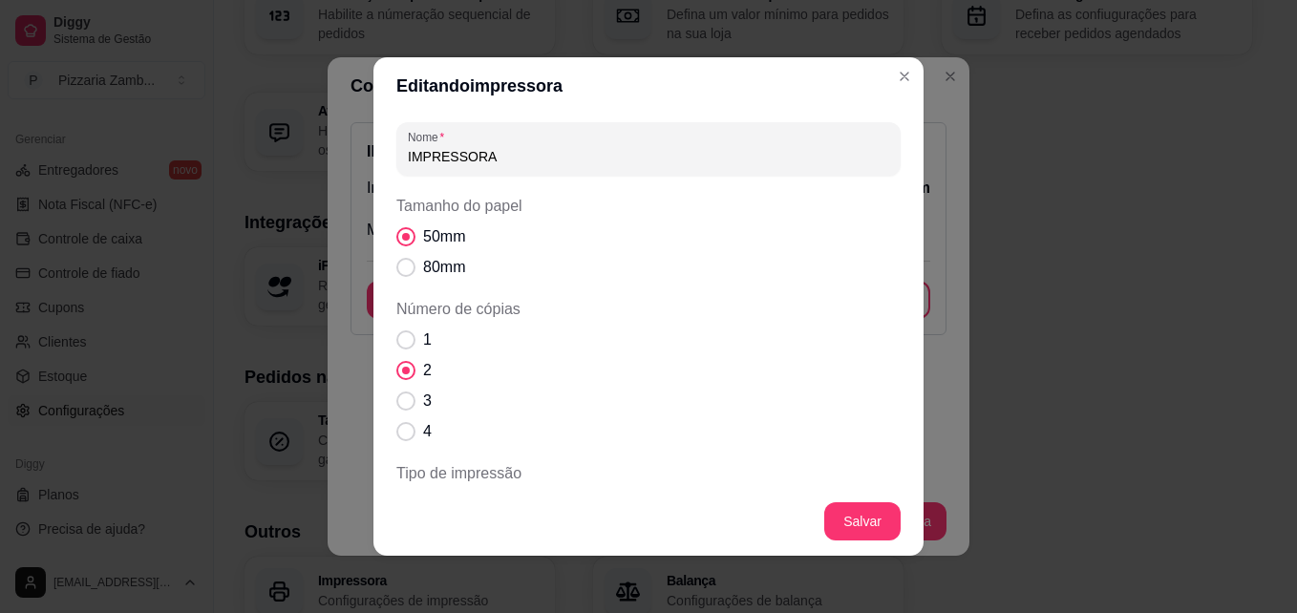
scroll to position [252, 0]
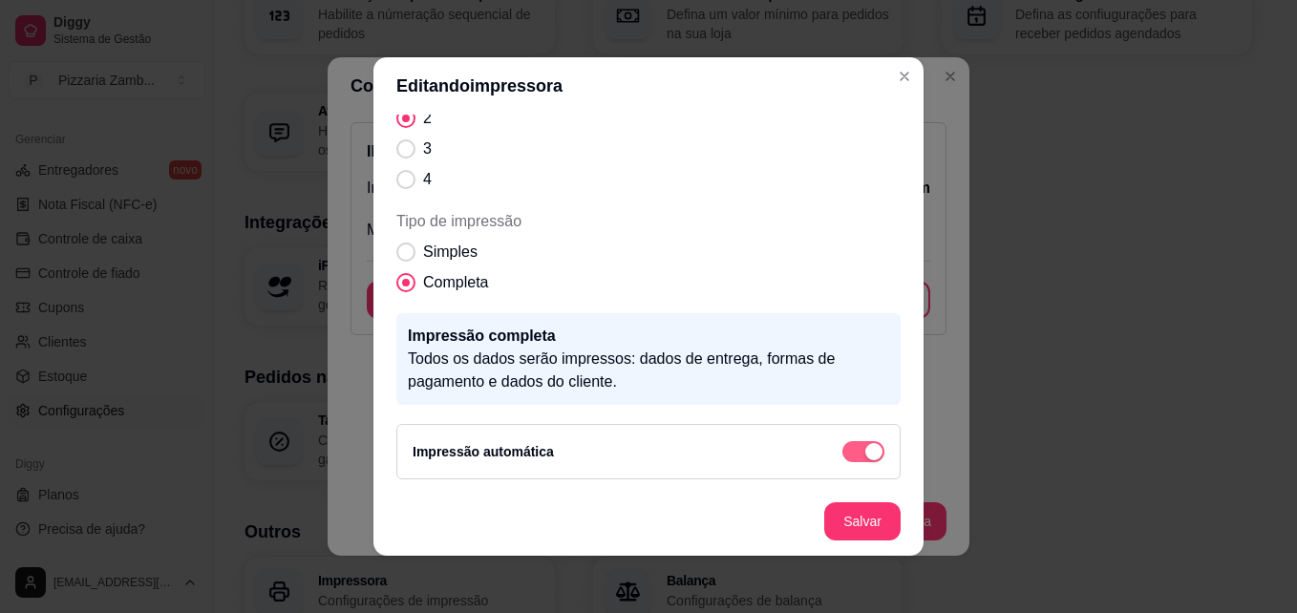
click at [861, 446] on span "button" at bounding box center [863, 451] width 42 height 21
click at [848, 453] on span "button" at bounding box center [863, 451] width 42 height 21
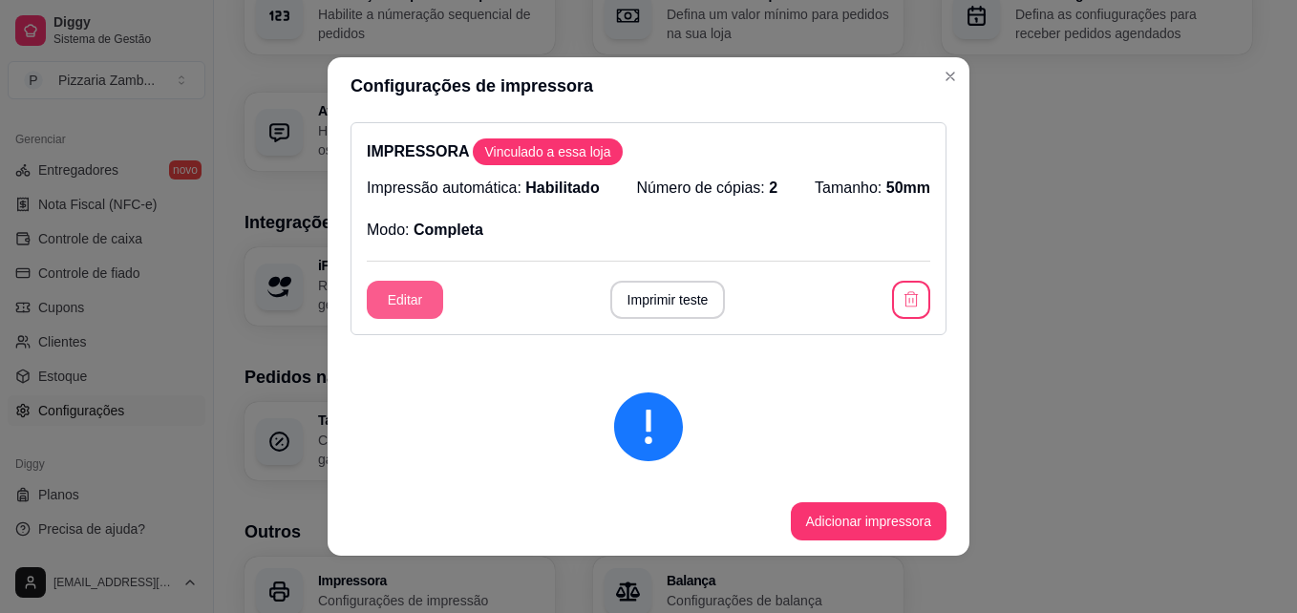
click at [389, 274] on div "IMPRESSORA Vinculado a essa loja Impressão automática: Habilitado Número de cóp…" at bounding box center [648, 228] width 596 height 213
click at [389, 280] on div "IMPRESSORA Vinculado a essa loja Impressão automática: Habilitado Número de cóp…" at bounding box center [648, 228] width 596 height 213
click at [409, 289] on button "Editar" at bounding box center [405, 300] width 76 height 38
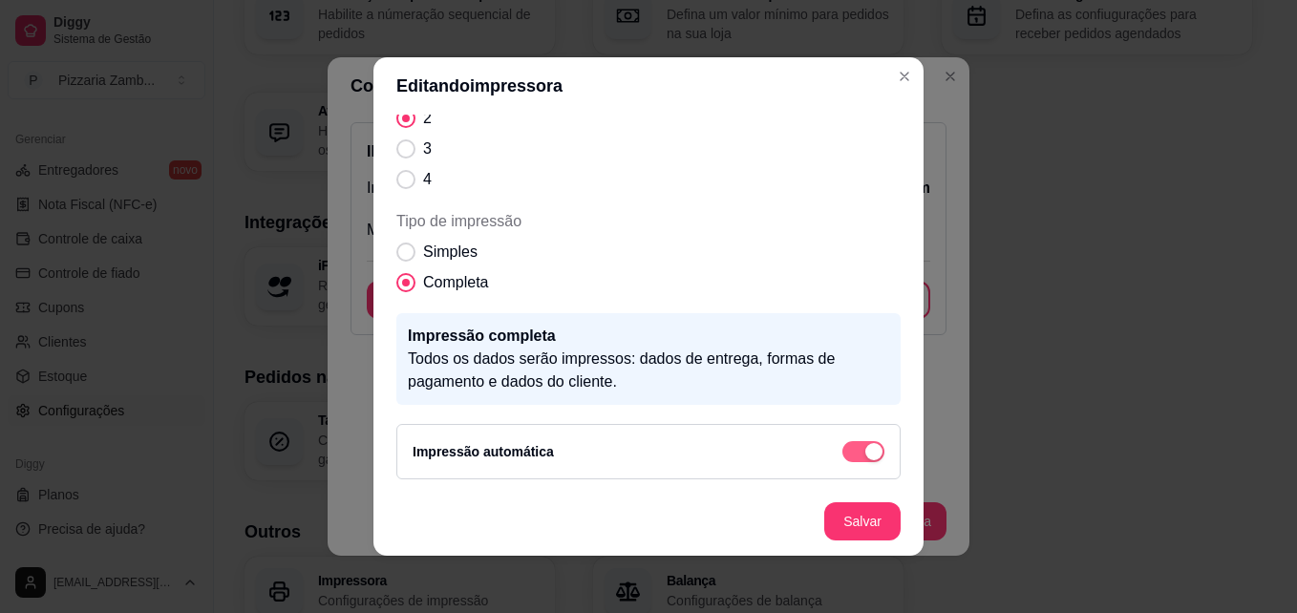
click at [865, 456] on div "button" at bounding box center [873, 451] width 17 height 17
click at [848, 453] on span "button" at bounding box center [863, 451] width 42 height 21
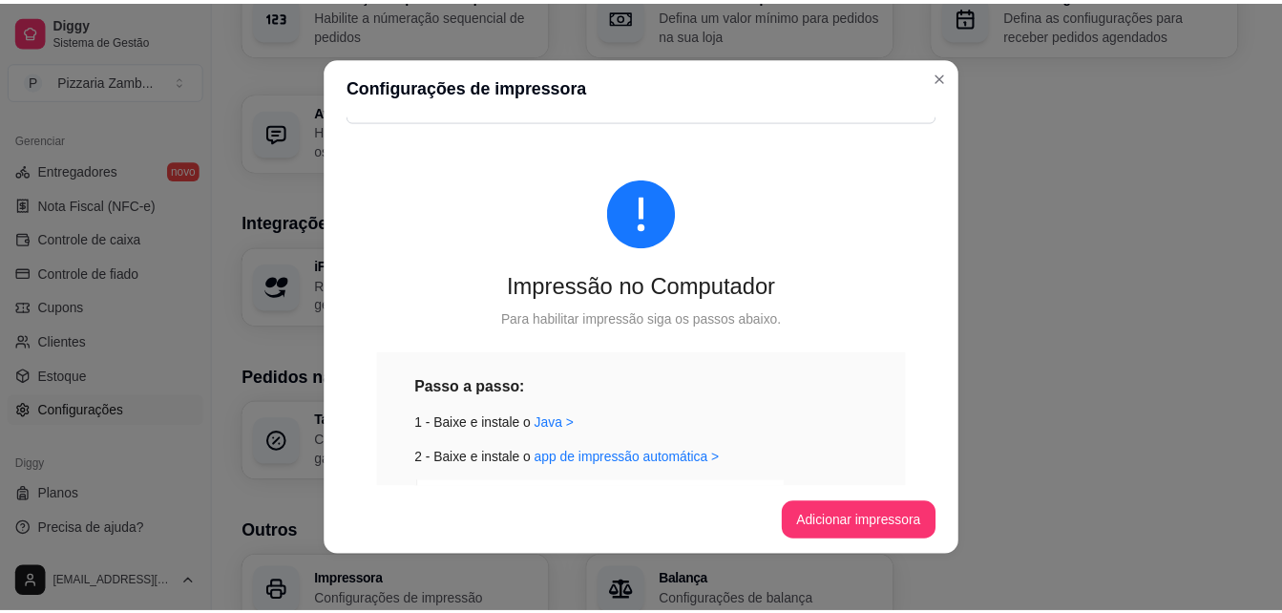
scroll to position [0, 0]
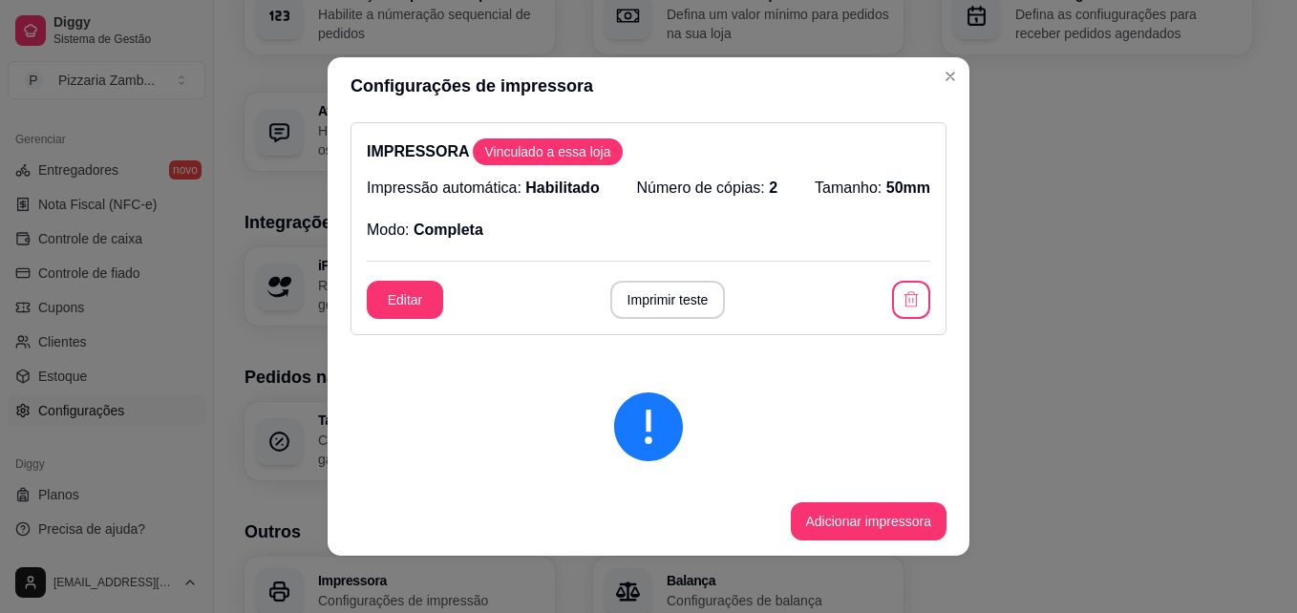
click at [937, 95] on header "Configurações de impressora" at bounding box center [649, 85] width 642 height 57
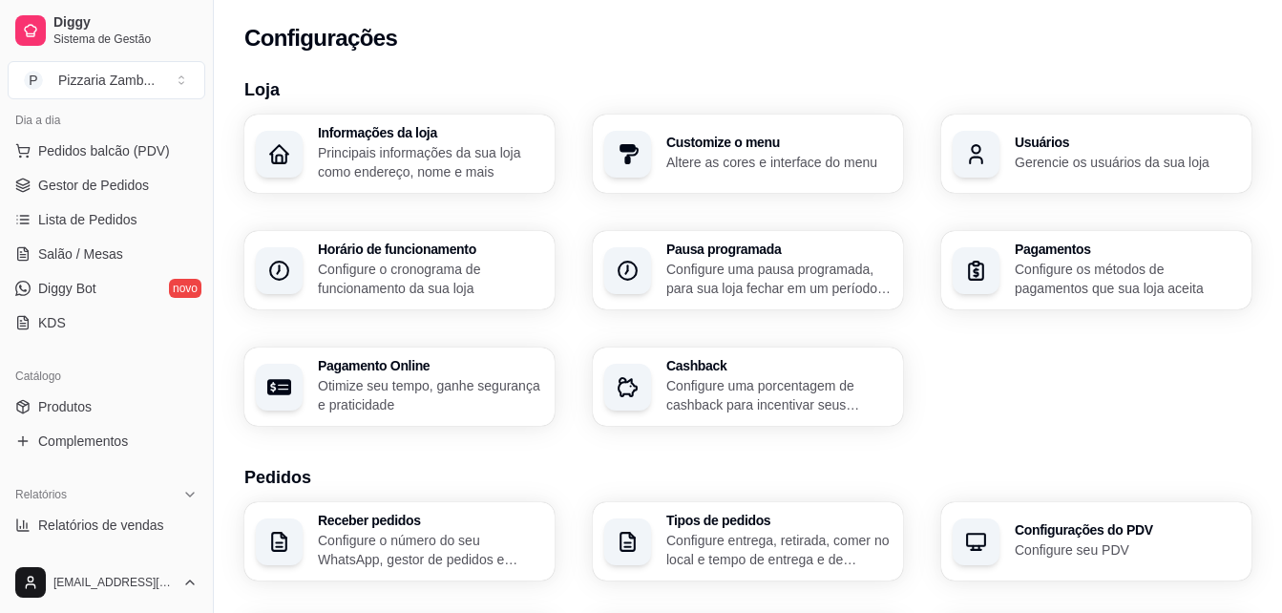
scroll to position [222, 0]
click at [150, 402] on link "Produtos" at bounding box center [107, 404] width 198 height 31
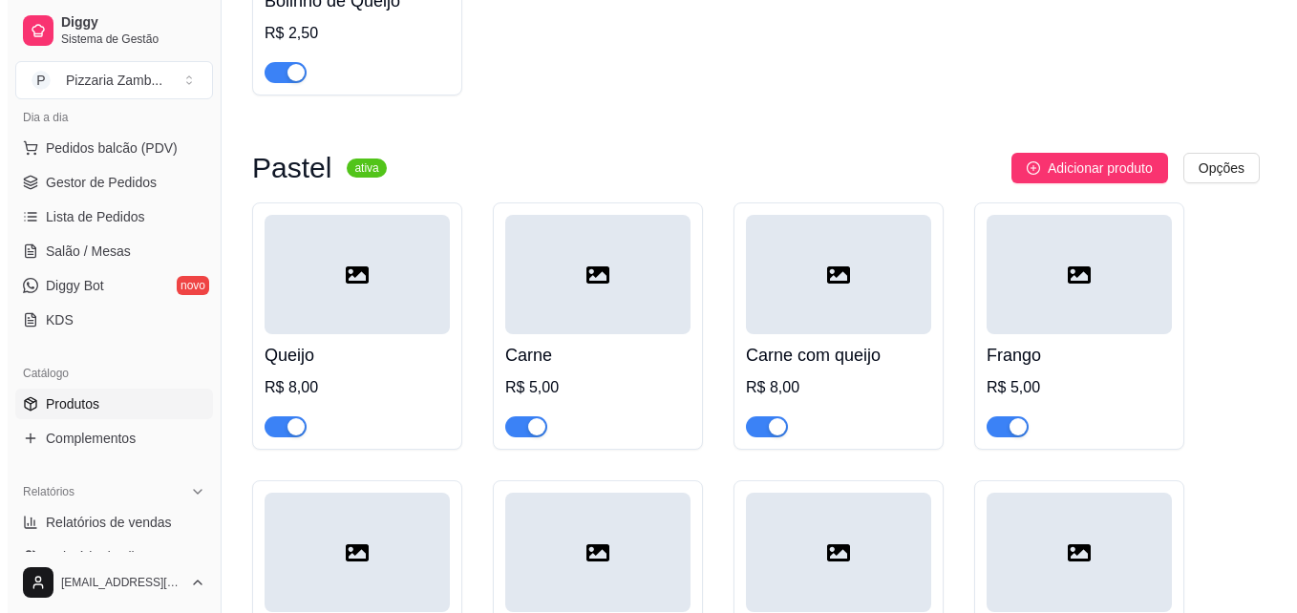
scroll to position [7965, 0]
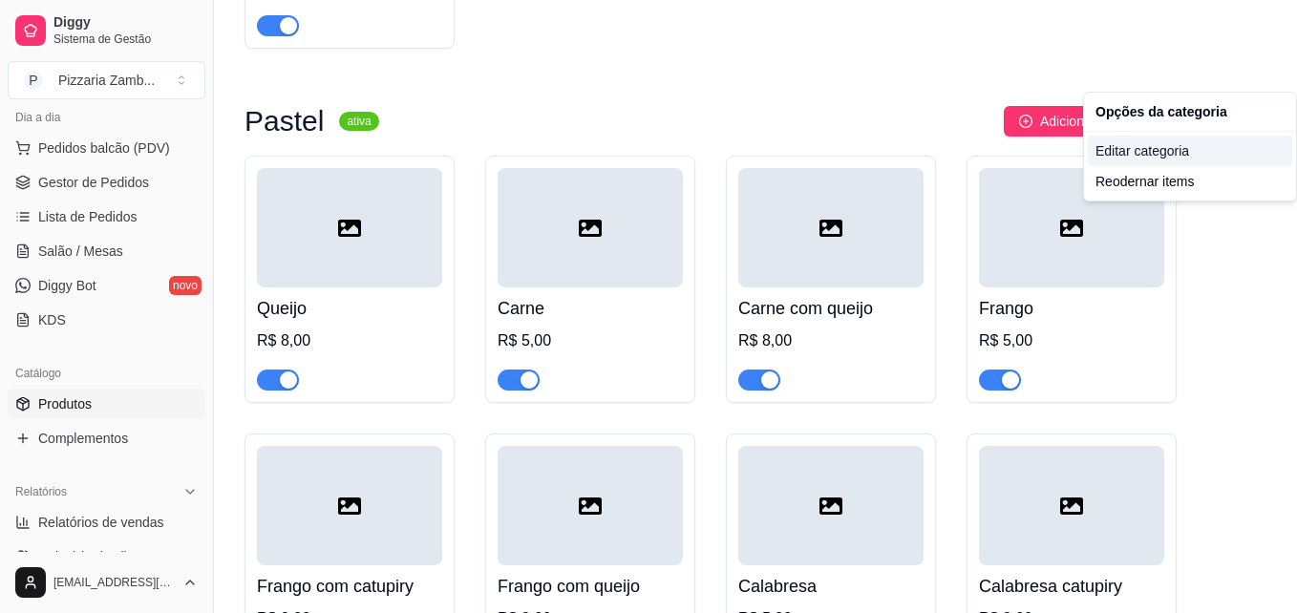
click at [1158, 155] on div "Editar categoria" at bounding box center [1190, 151] width 204 height 31
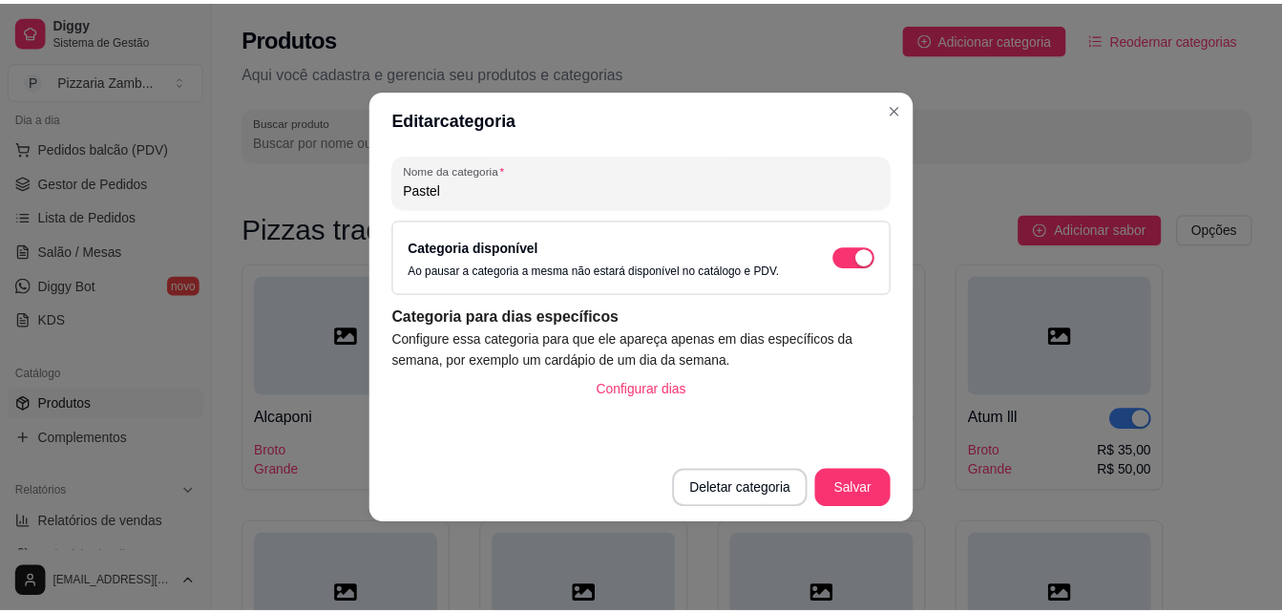
scroll to position [7731, 0]
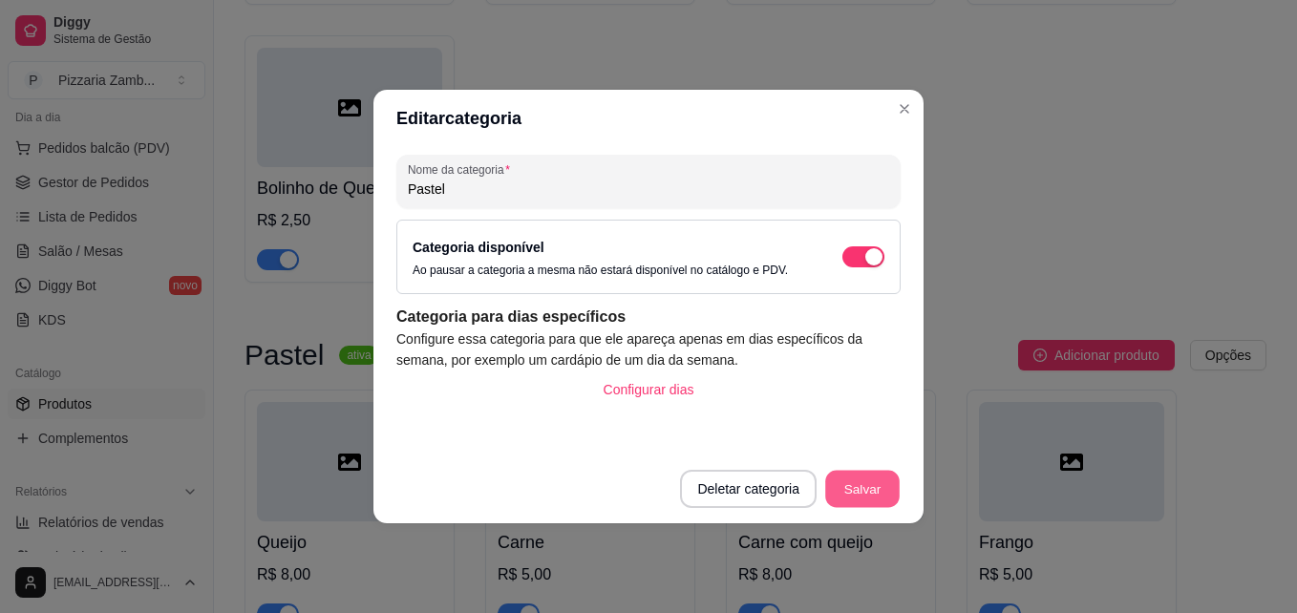
click at [862, 492] on button "Salvar" at bounding box center [862, 489] width 74 height 37
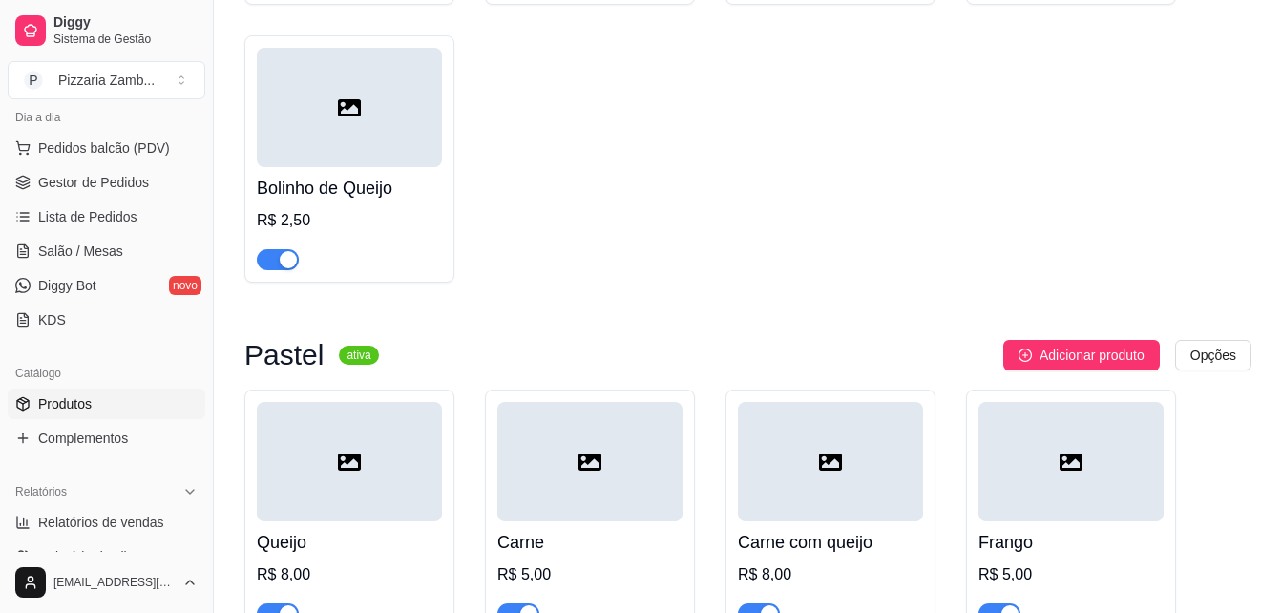
scroll to position [0, 0]
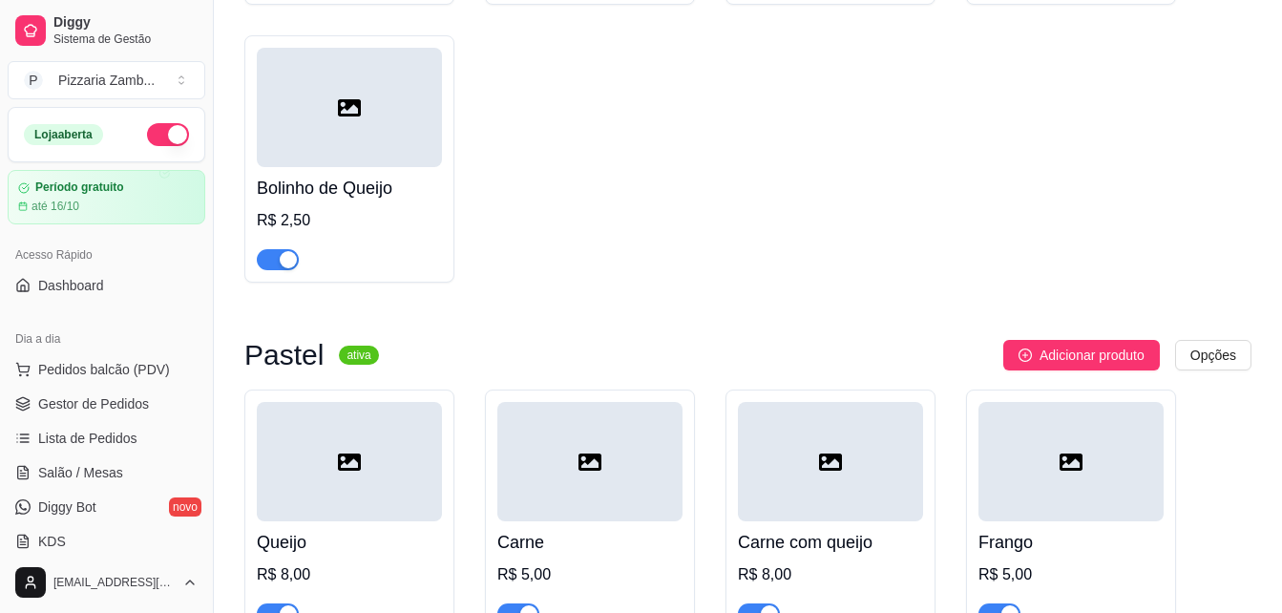
click at [156, 143] on button "button" at bounding box center [168, 134] width 42 height 23
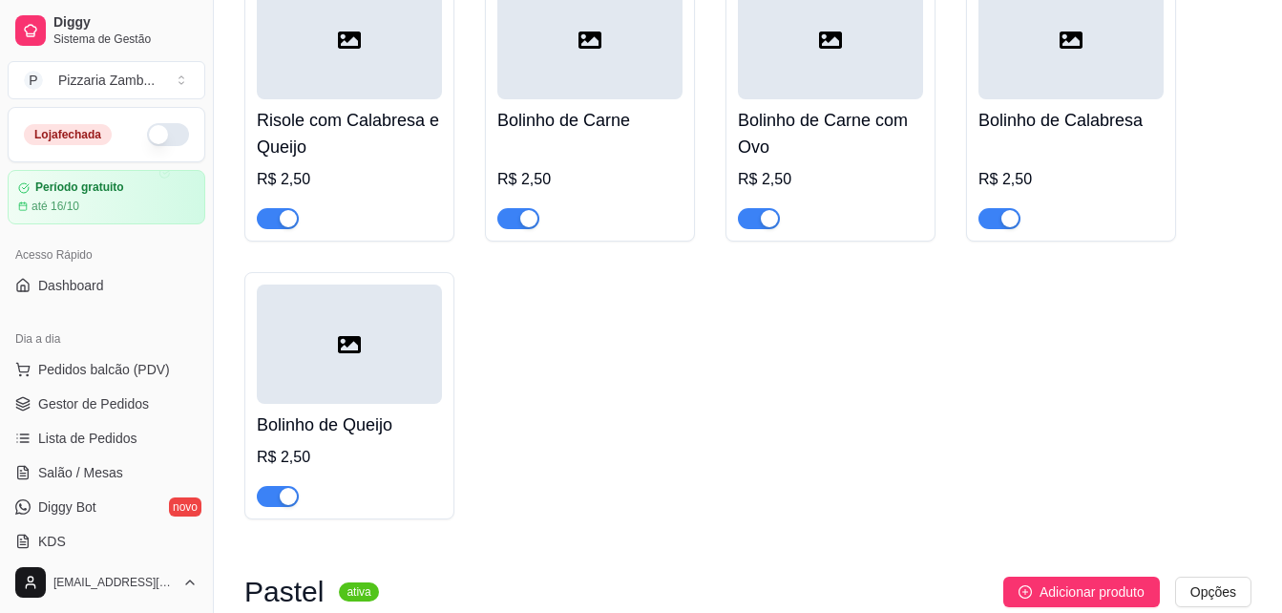
scroll to position [7493, 0]
